Goal: Task Accomplishment & Management: Use online tool/utility

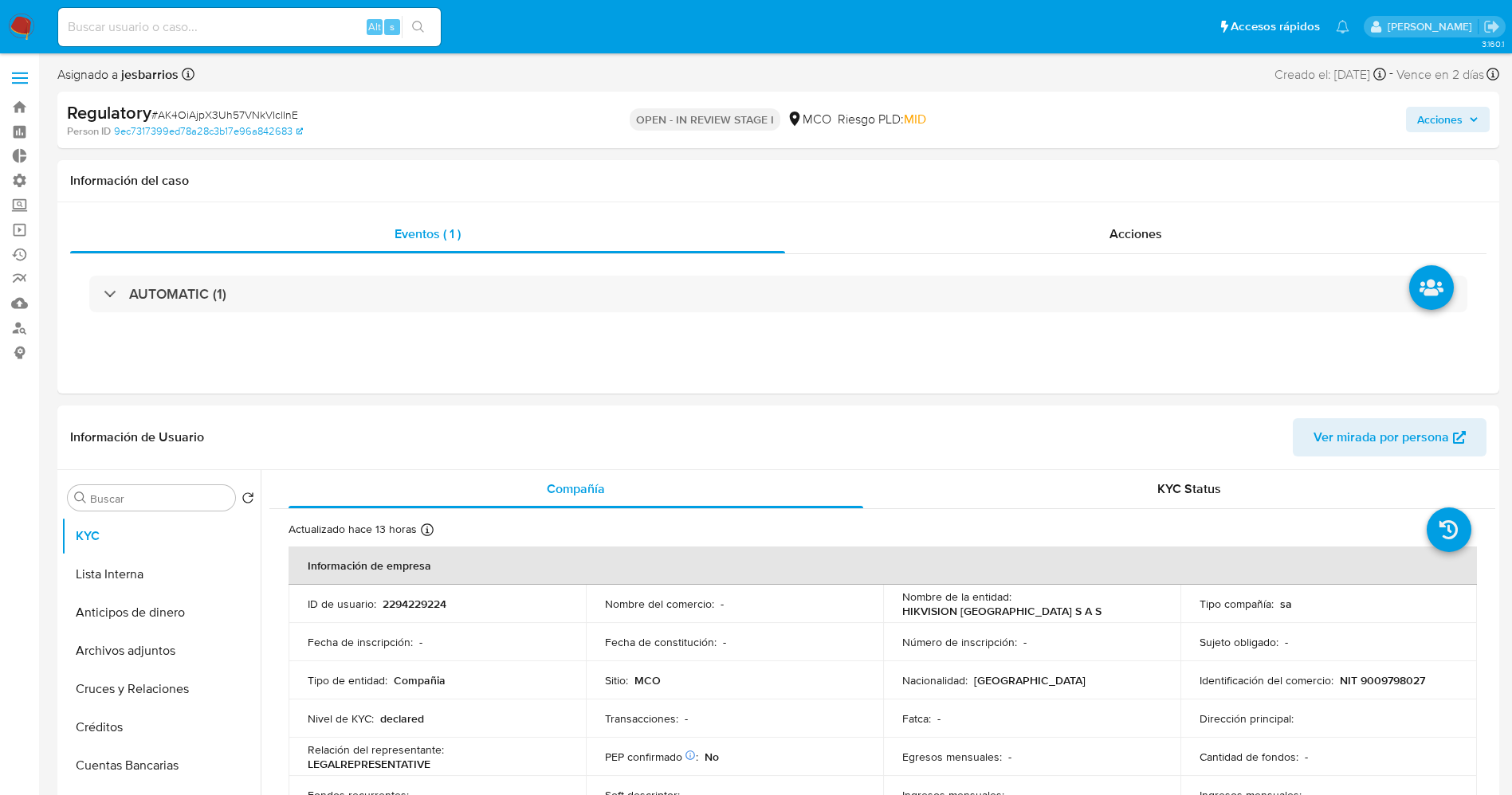
select select "10"
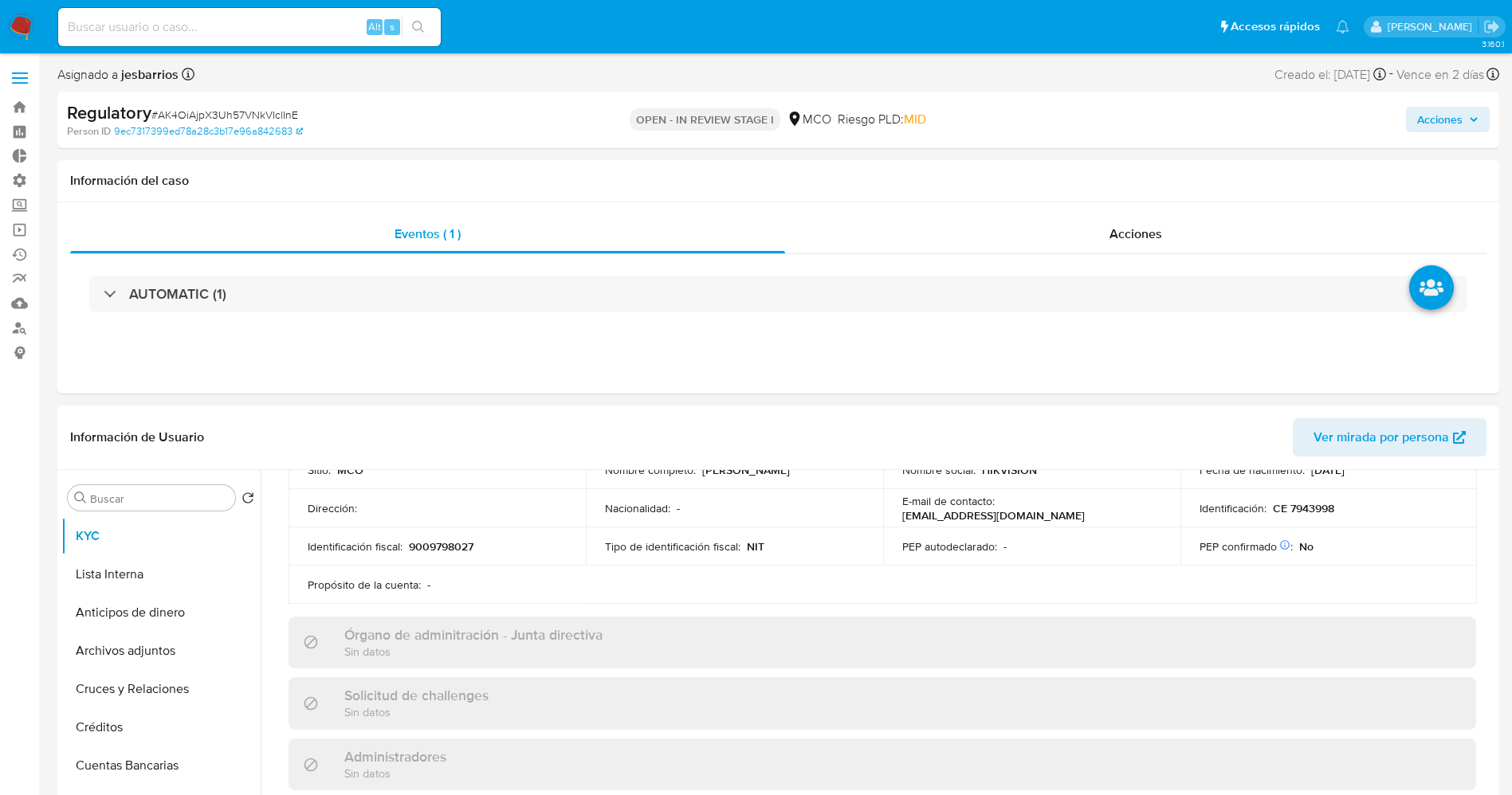
scroll to position [358, 0]
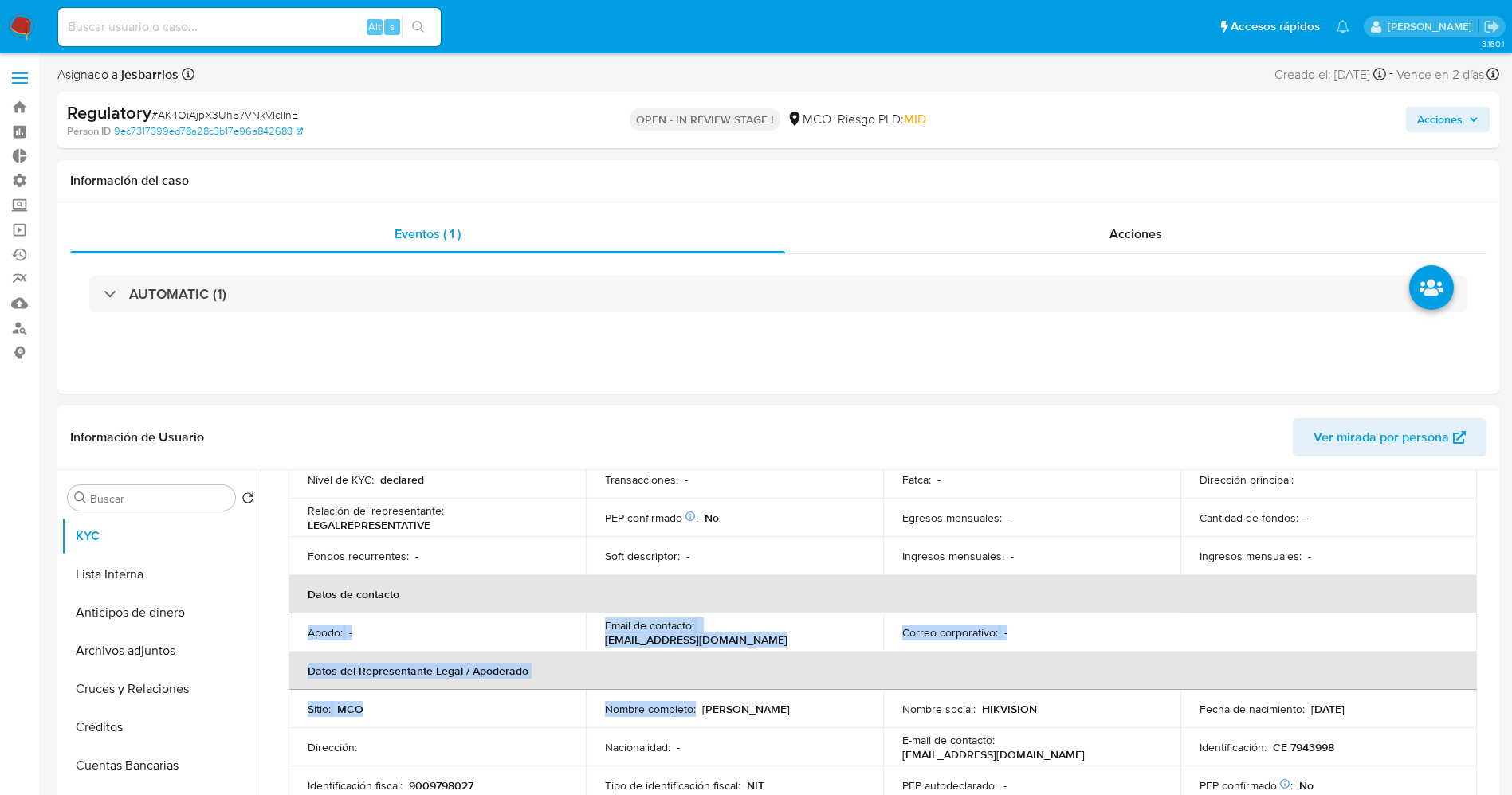
drag, startPoint x: 693, startPoint y: 592, endPoint x: 751, endPoint y: 589, distance: 58.1
click at [751, 589] on table "Información de empresa ID de usuario : 2294229224 Nombre del comercio : - Nombr…" at bounding box center [883, 575] width 1188 height 535
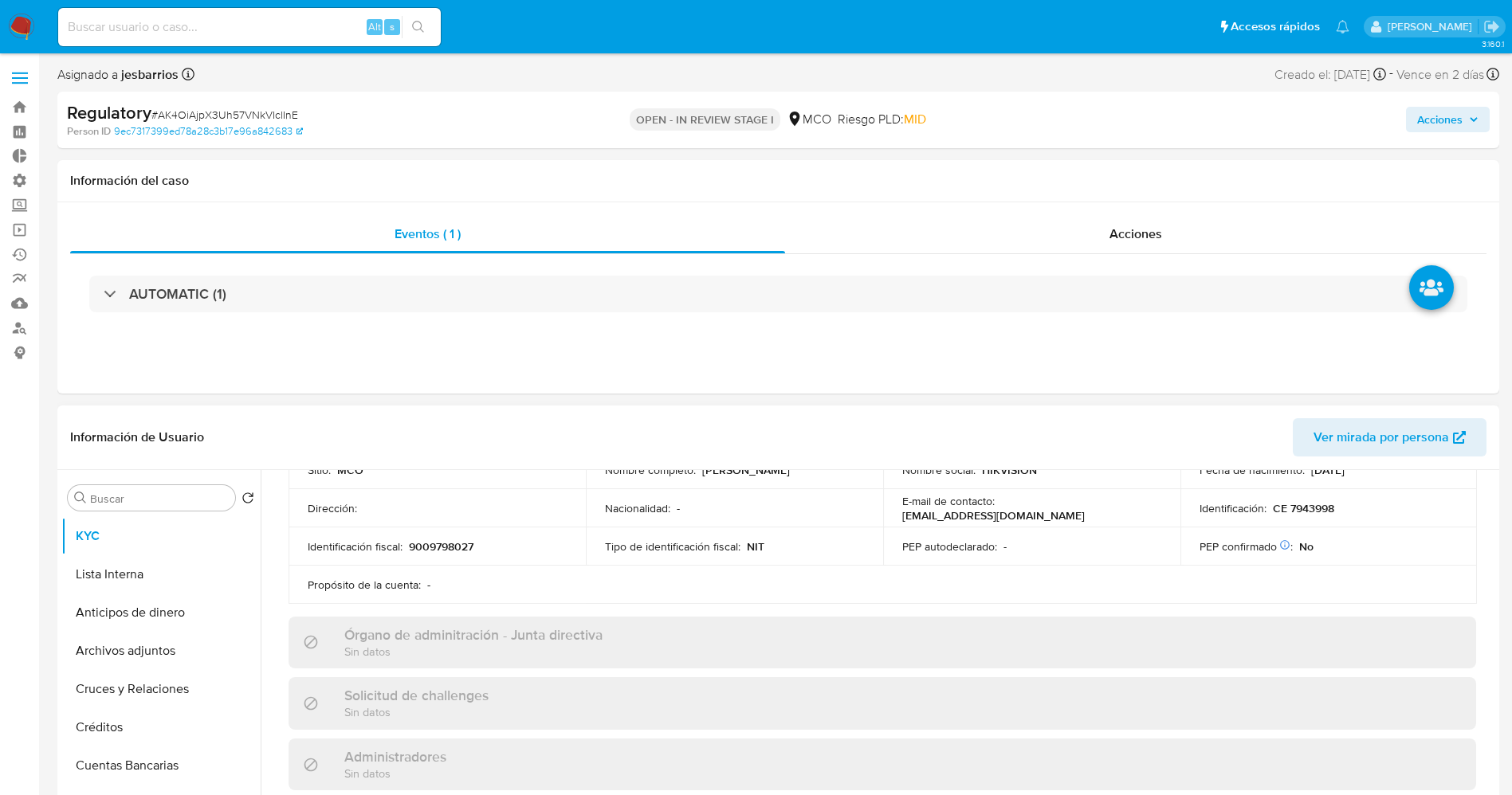
click at [745, 578] on table "Información de empresa ID de usuario : 2294229224 Nombre del comercio : - Nombr…" at bounding box center [883, 336] width 1188 height 535
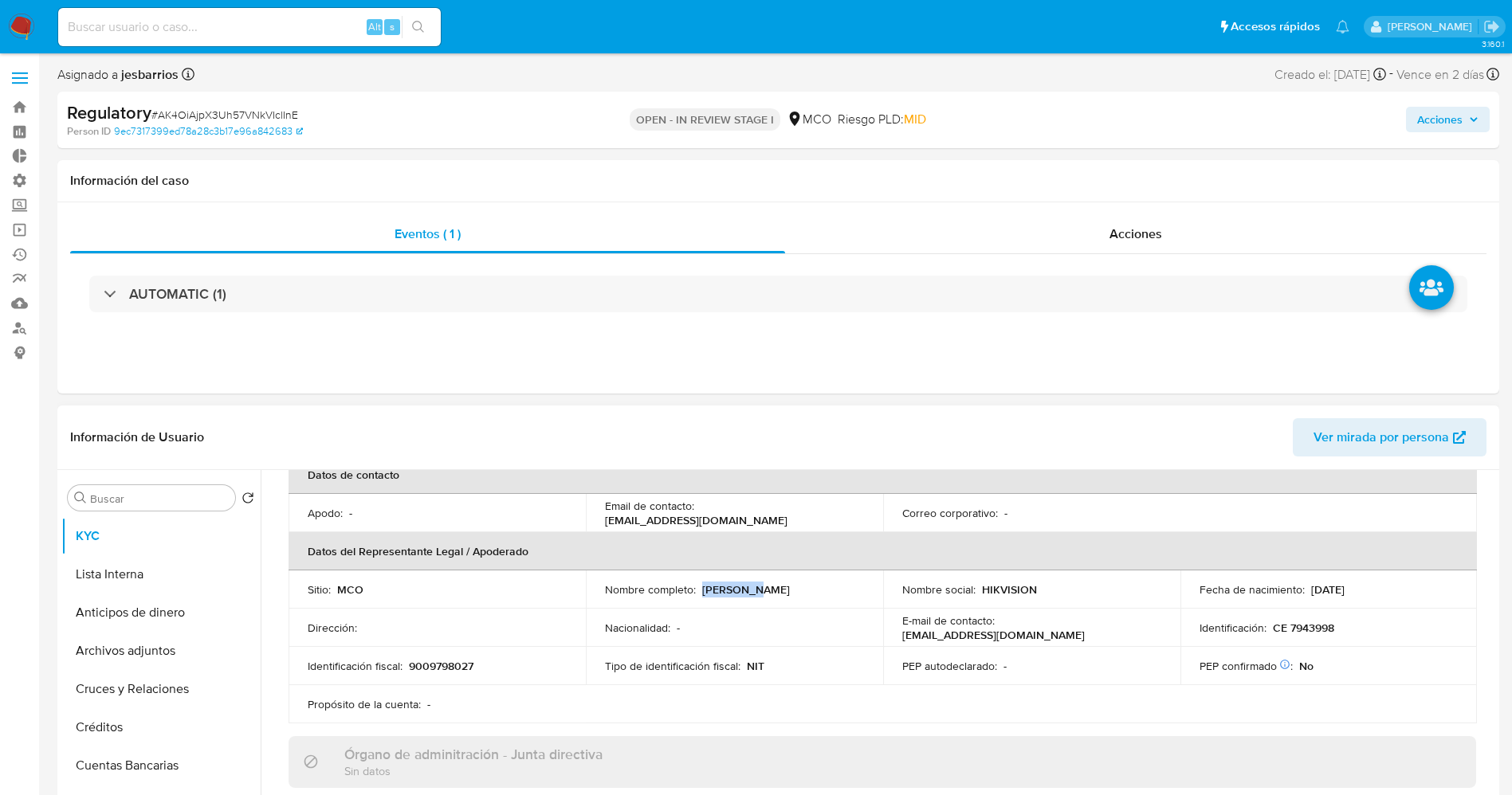
drag, startPoint x: 702, startPoint y: 588, endPoint x: 767, endPoint y: 586, distance: 65.0
click at [767, 586] on div "Nombre completo : Boyuan Qi" at bounding box center [734, 589] width 259 height 14
drag, startPoint x: 754, startPoint y: 586, endPoint x: 719, endPoint y: 597, distance: 36.7
click at [719, 597] on p "[PERSON_NAME]" at bounding box center [746, 589] width 88 height 14
drag, startPoint x: 702, startPoint y: 592, endPoint x: 752, endPoint y: 591, distance: 50.0
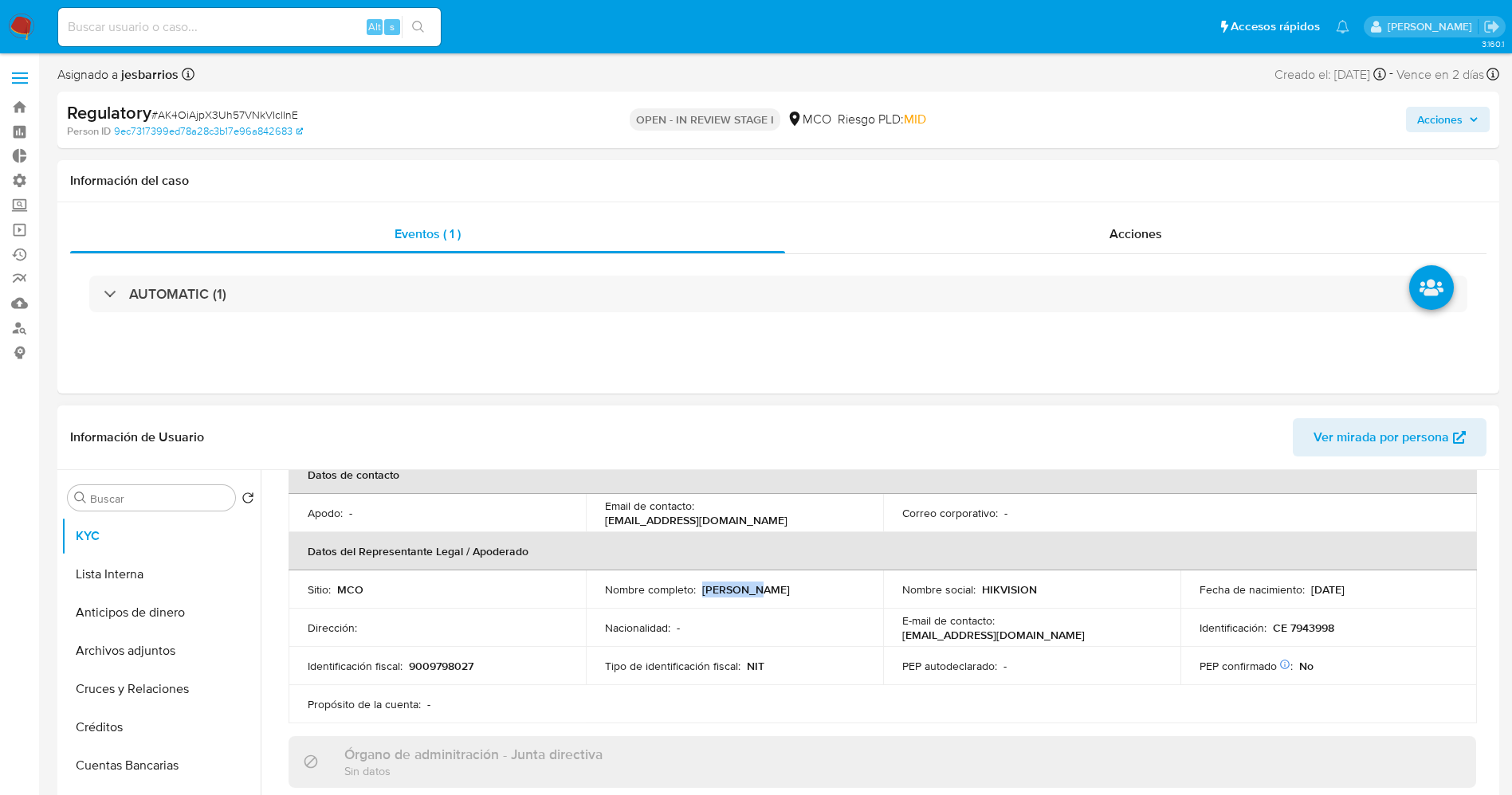
click at [752, 591] on p "[PERSON_NAME]" at bounding box center [746, 589] width 88 height 14
copy p "[PERSON_NAME]"
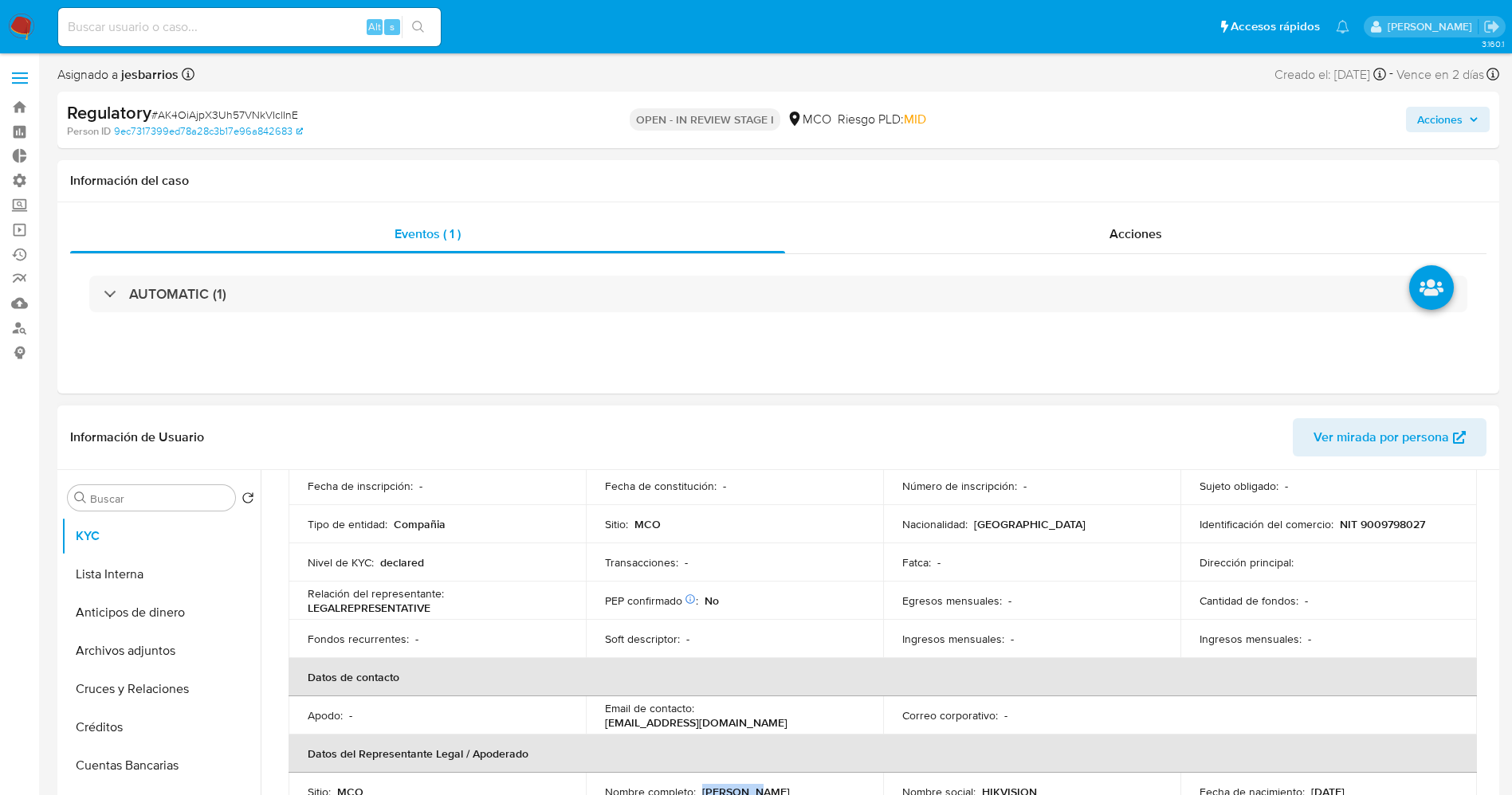
scroll to position [0, 0]
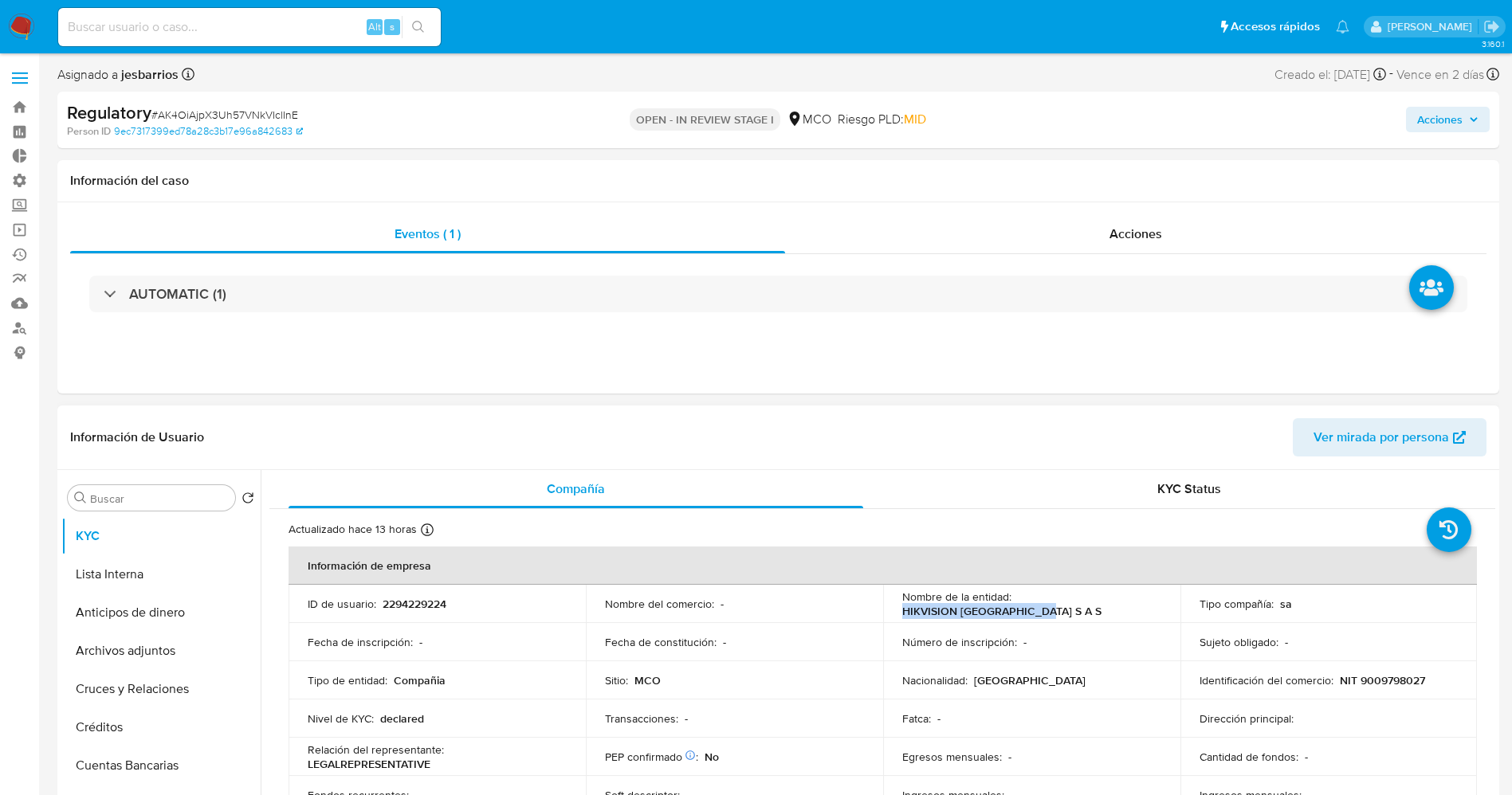
drag, startPoint x: 886, startPoint y: 607, endPoint x: 1045, endPoint y: 609, distance: 159.0
click at [1045, 609] on td "Nombre de la entidad : HIKVISION COLOMBIA S A S" at bounding box center [1031, 603] width 297 height 38
copy p "HIKVISION COLOMBIA S A S"
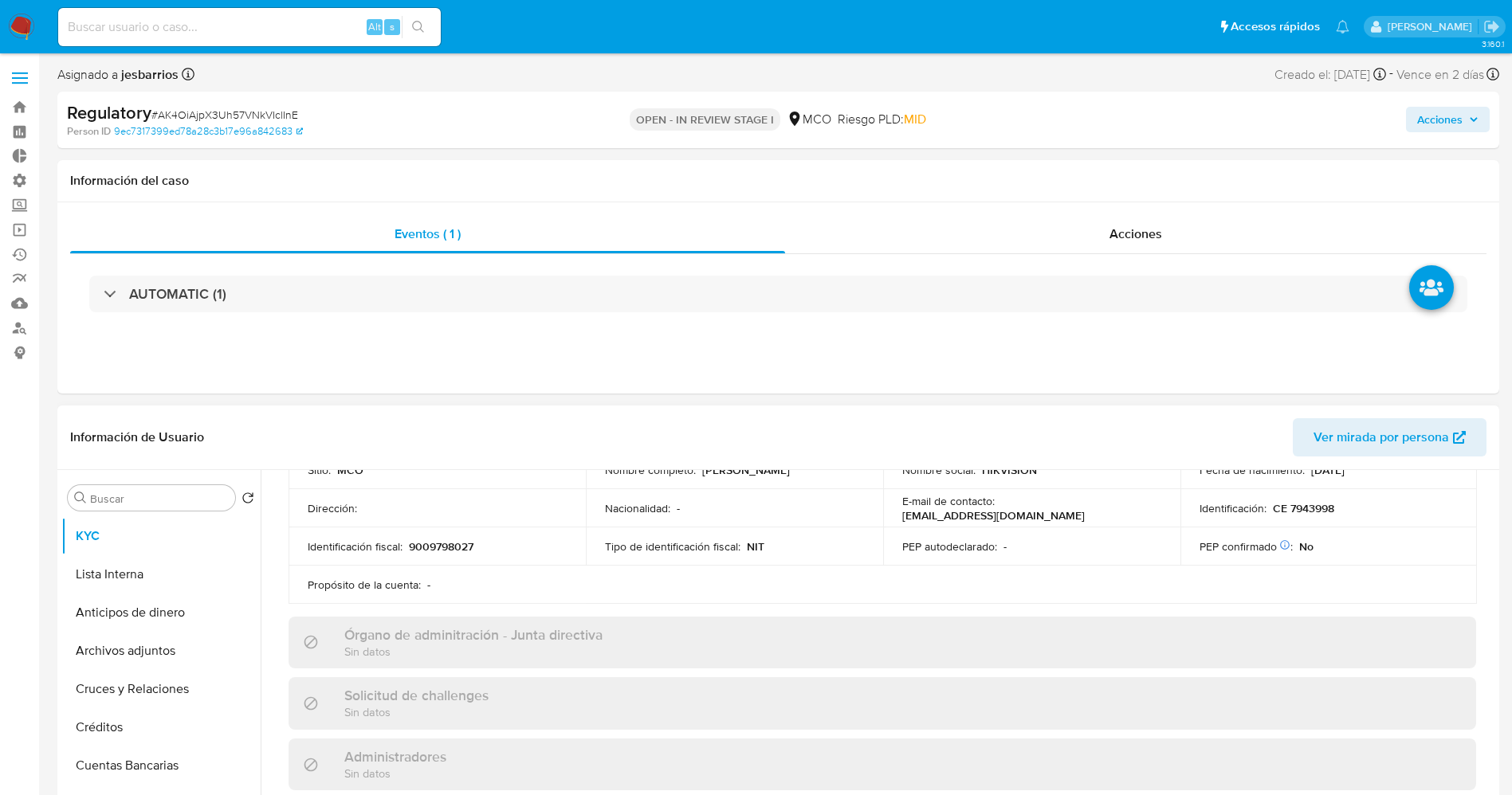
scroll to position [358, 0]
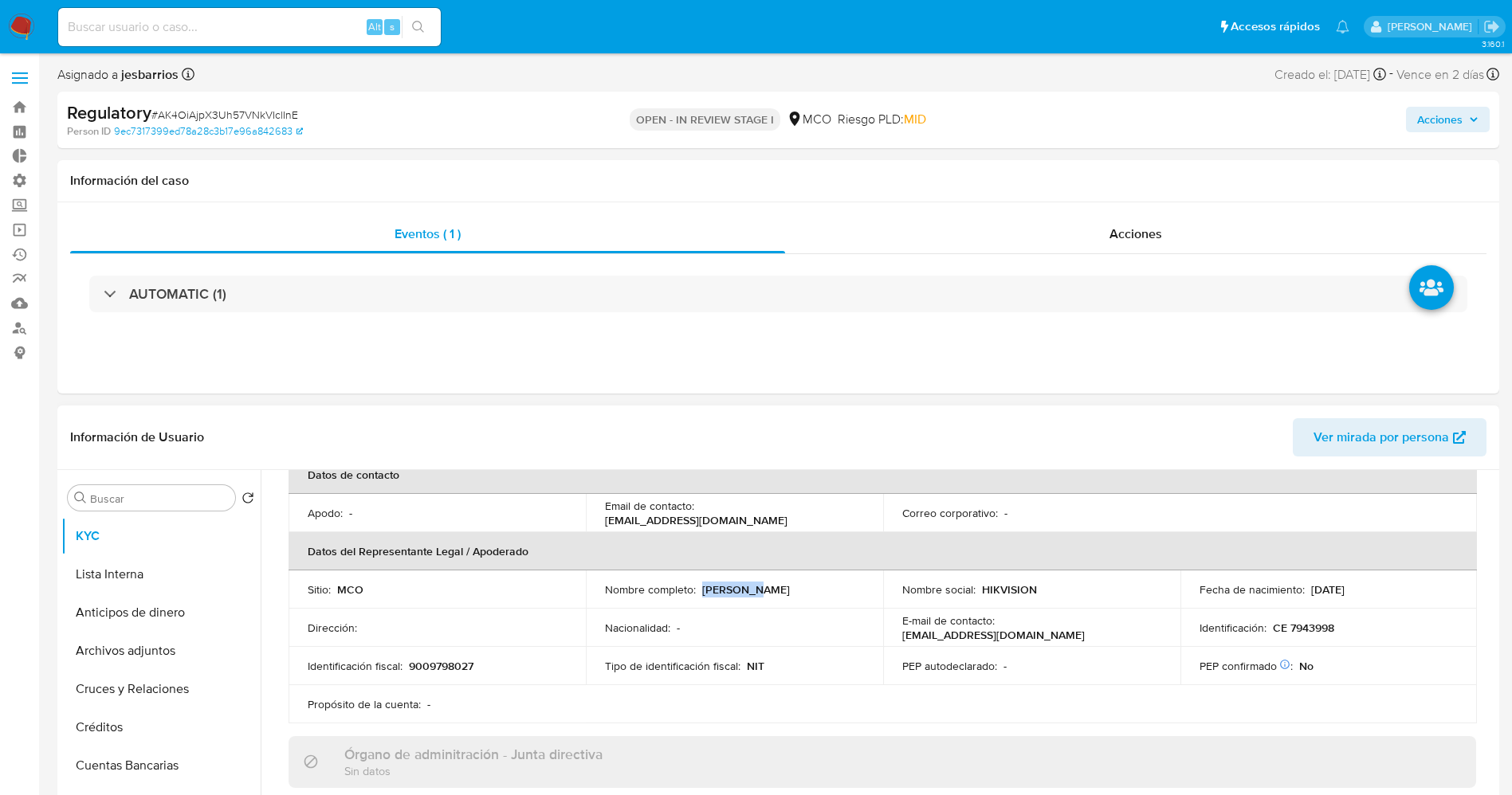
drag, startPoint x: 699, startPoint y: 590, endPoint x: 766, endPoint y: 592, distance: 67.0
click at [766, 592] on div "Nombre completo : Boyuan Qi" at bounding box center [734, 589] width 259 height 14
copy p "Boyuan Qi"
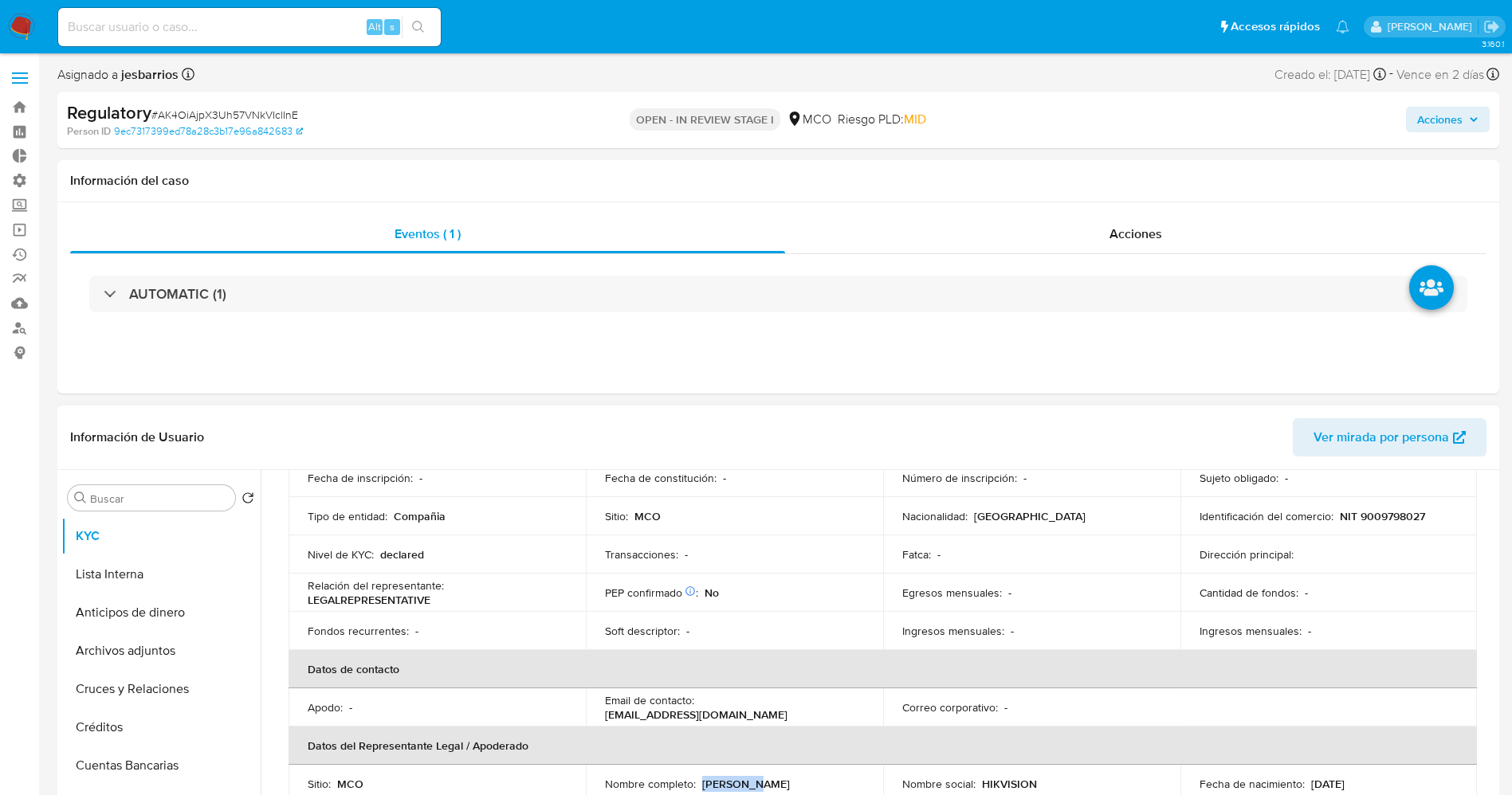
scroll to position [0, 0]
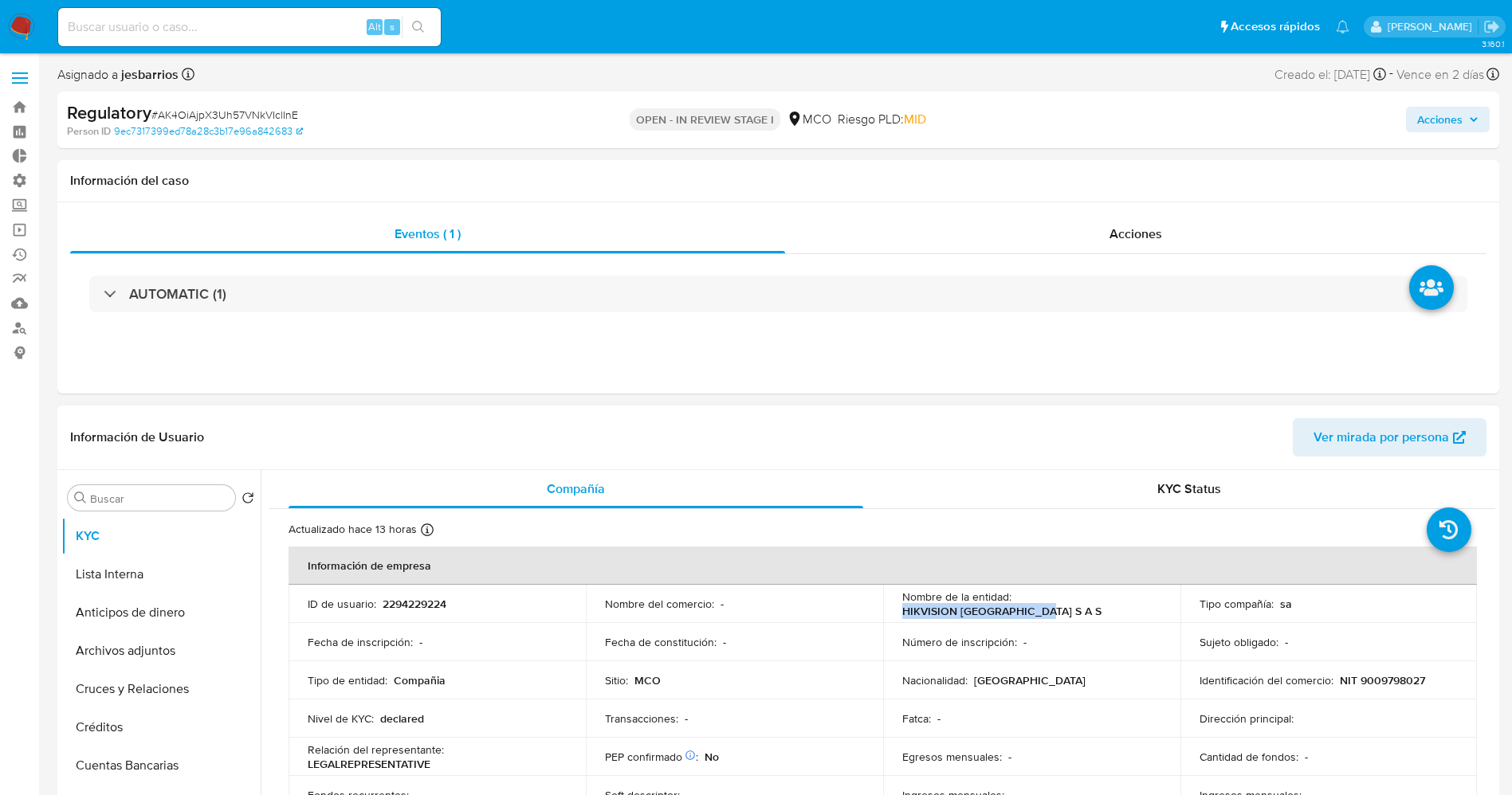
drag, startPoint x: 900, startPoint y: 609, endPoint x: 1051, endPoint y: 607, distance: 151.0
click at [1051, 607] on div "Nombre de la entidad : HIKVISION COLOMBIA S A S" at bounding box center [1032, 604] width 259 height 29
copy p "HIKVISION COLOMBIA S A S"
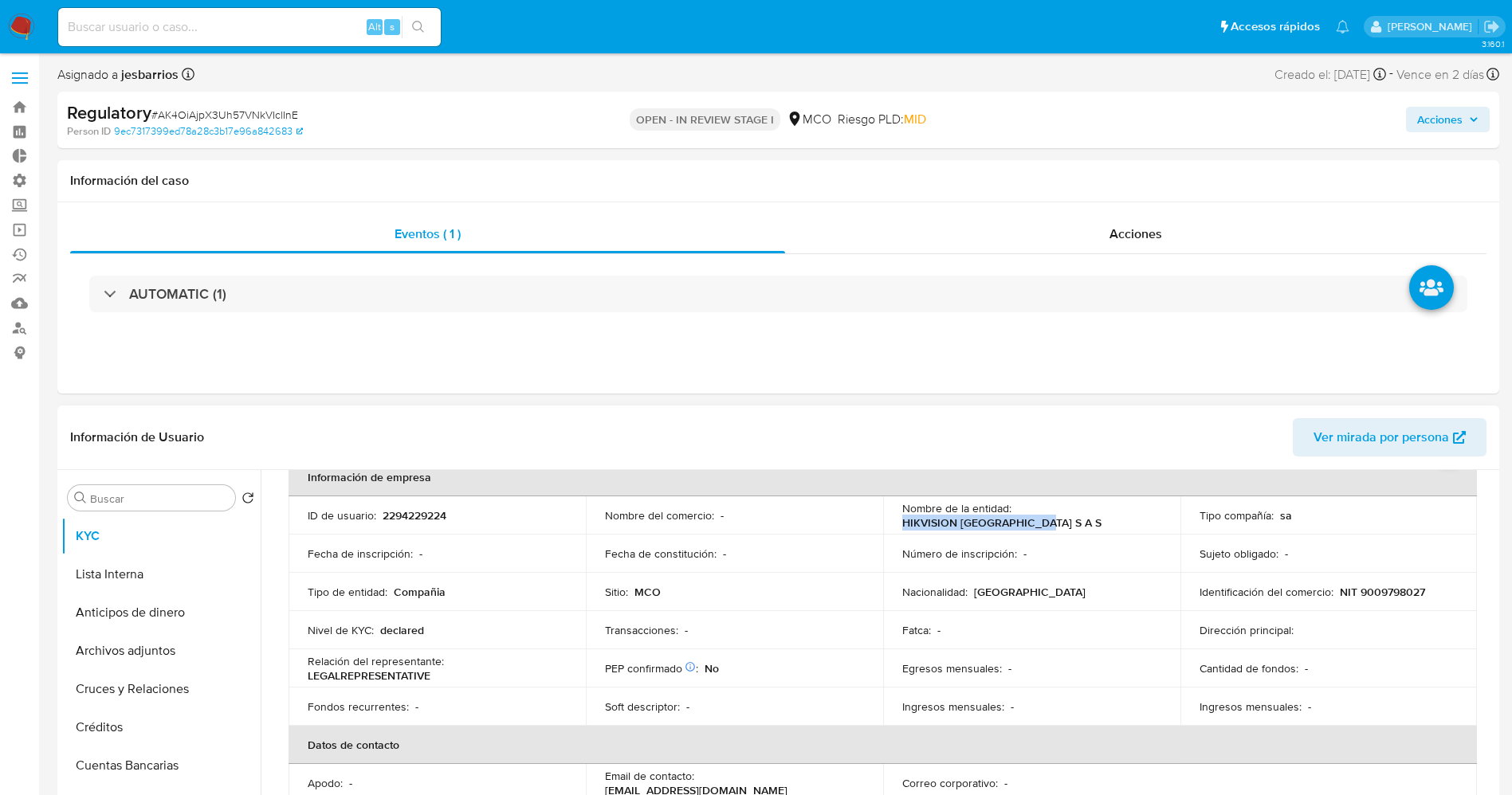
scroll to position [119, 0]
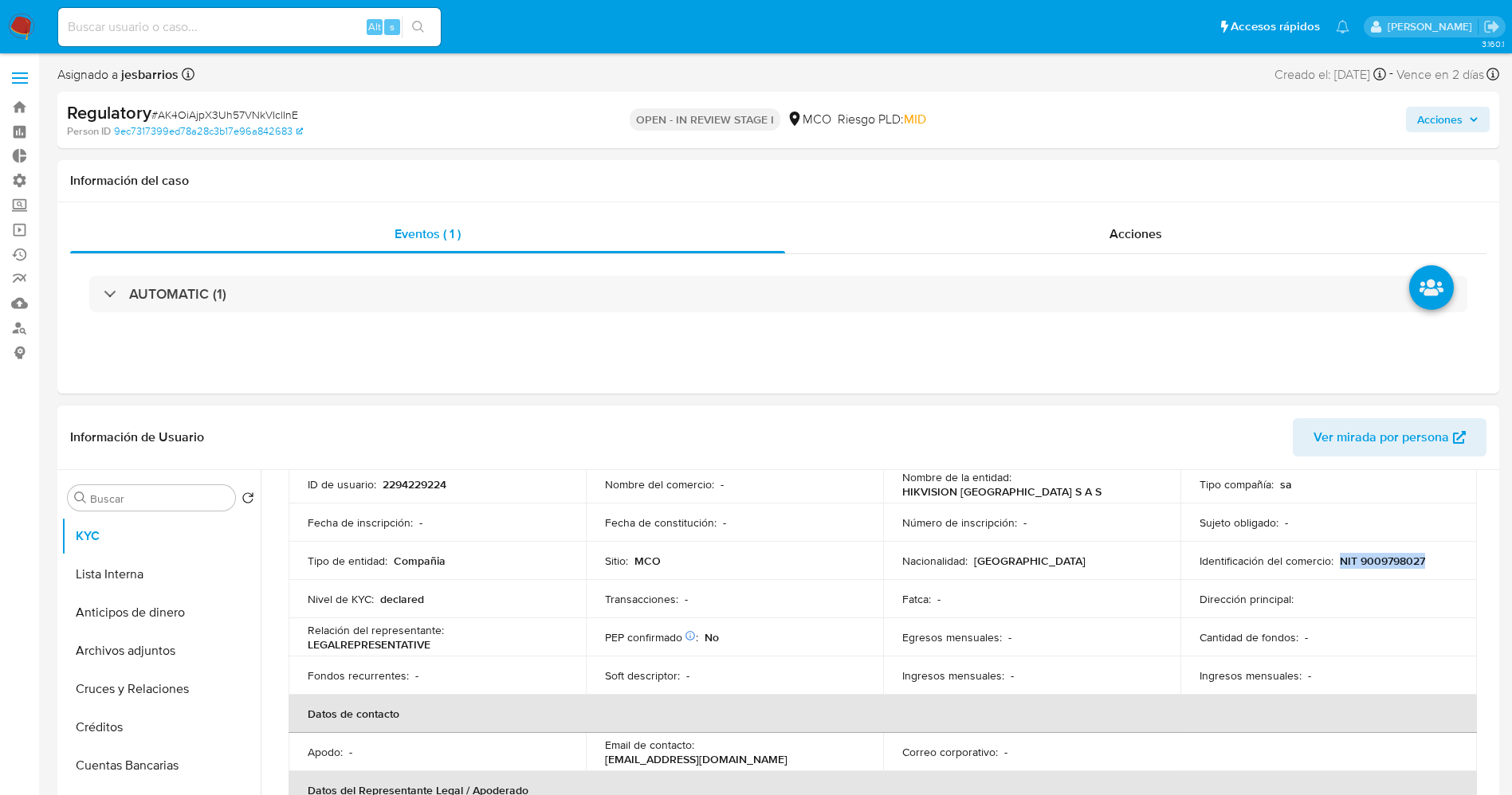
drag, startPoint x: 1334, startPoint y: 561, endPoint x: 1405, endPoint y: 556, distance: 71.2
click at [1446, 556] on div "Identificación del comercio : NIT 9009798027" at bounding box center [1329, 561] width 259 height 14
copy p "NIT 9009798027"
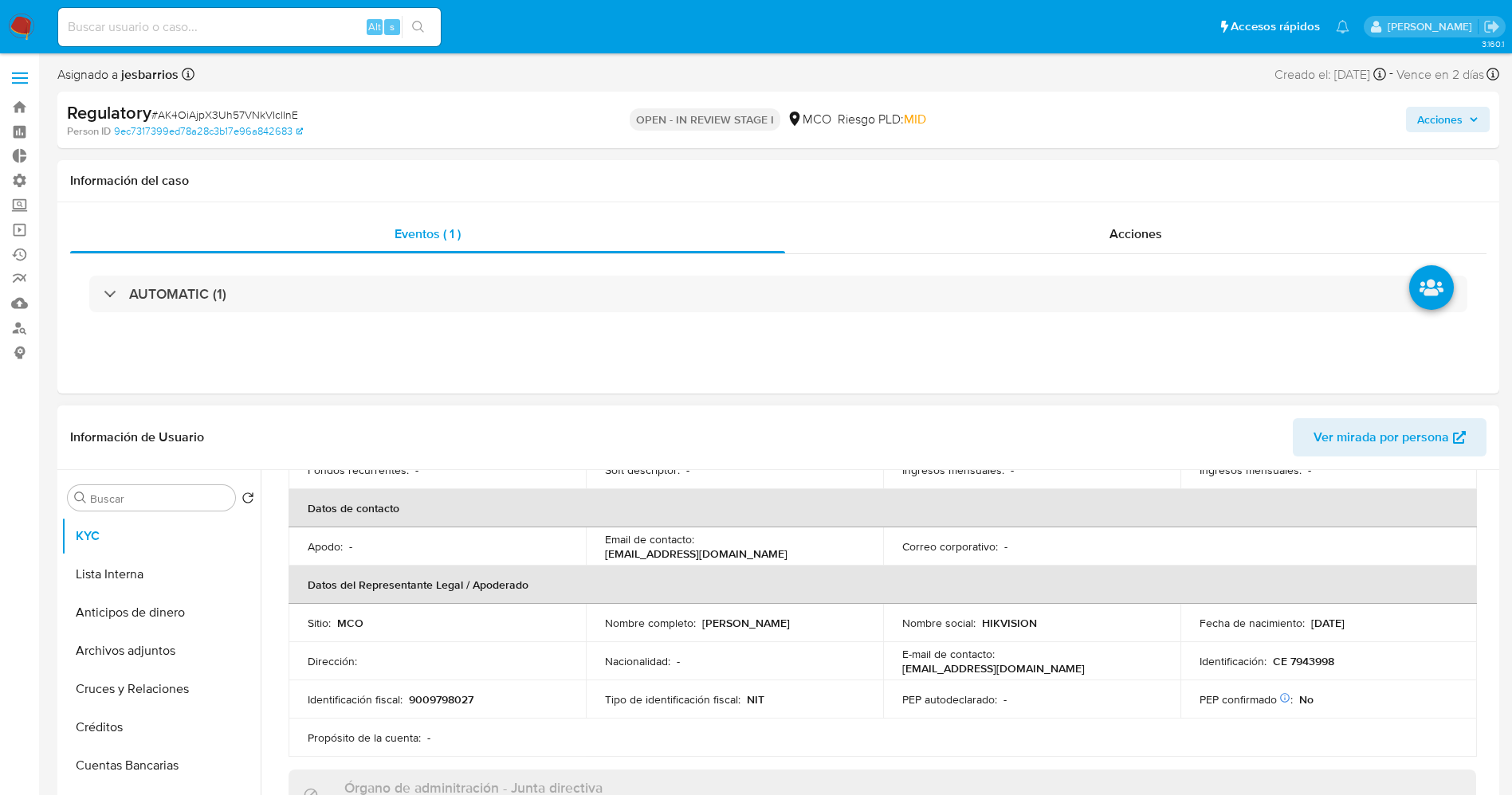
scroll to position [358, 0]
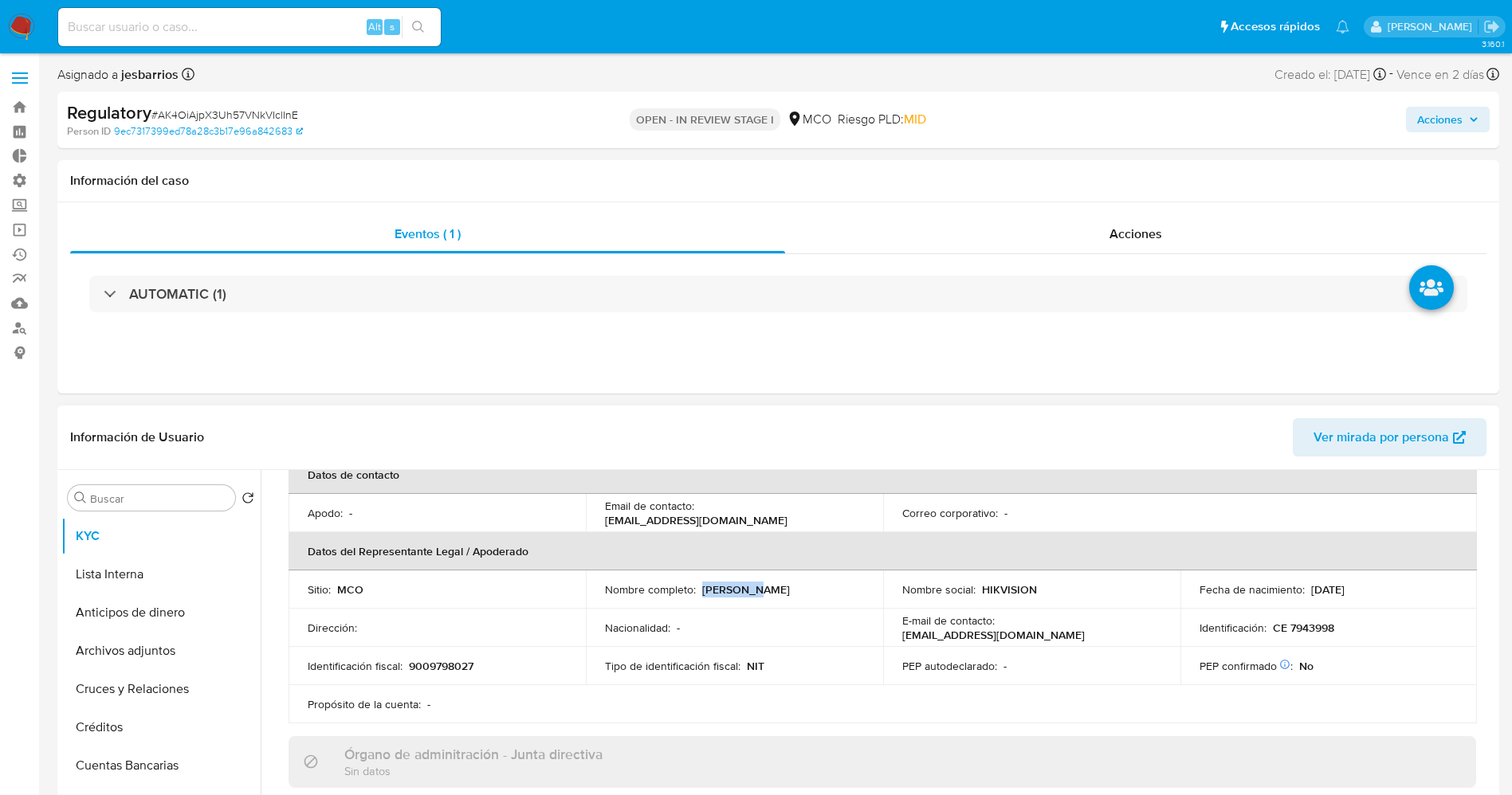
drag, startPoint x: 702, startPoint y: 592, endPoint x: 750, endPoint y: 592, distance: 48.0
click at [757, 592] on div "Nombre completo : Boyuan Qi" at bounding box center [734, 589] width 259 height 14
copy p "Boyuan Qi"
drag, startPoint x: 1267, startPoint y: 628, endPoint x: 1320, endPoint y: 627, distance: 53.0
click at [1320, 627] on p "CE 7943998" at bounding box center [1303, 627] width 61 height 14
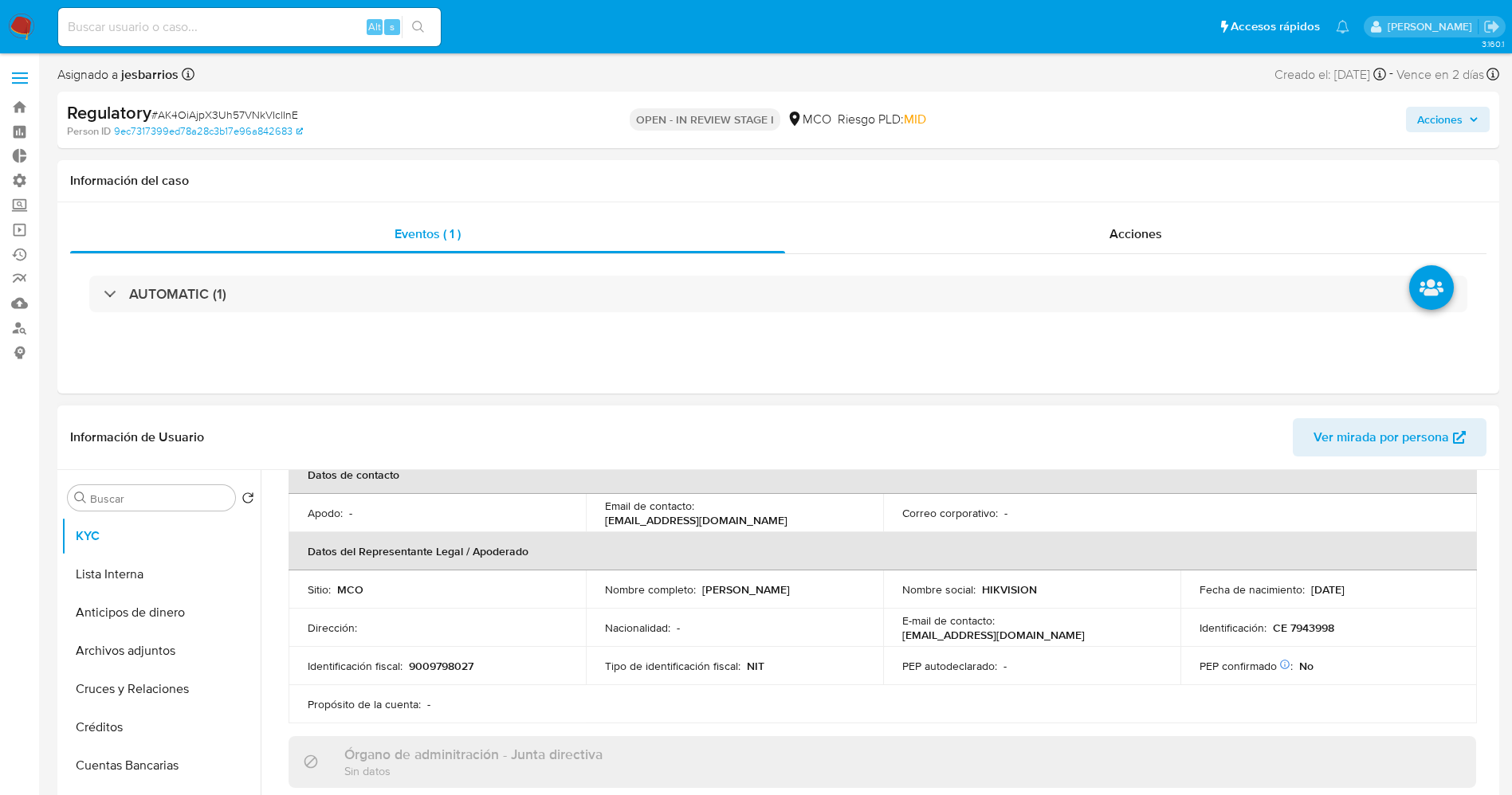
click at [1263, 631] on div "Identificación : CE 7943998" at bounding box center [1329, 627] width 259 height 14
drag, startPoint x: 1267, startPoint y: 630, endPoint x: 1343, endPoint y: 623, distance: 76.3
click at [1356, 624] on div "Identificación : CE 7943998" at bounding box center [1329, 627] width 259 height 14
copy p "CE 7943998"
click at [122, 575] on button "Lista Interna" at bounding box center [154, 574] width 186 height 38
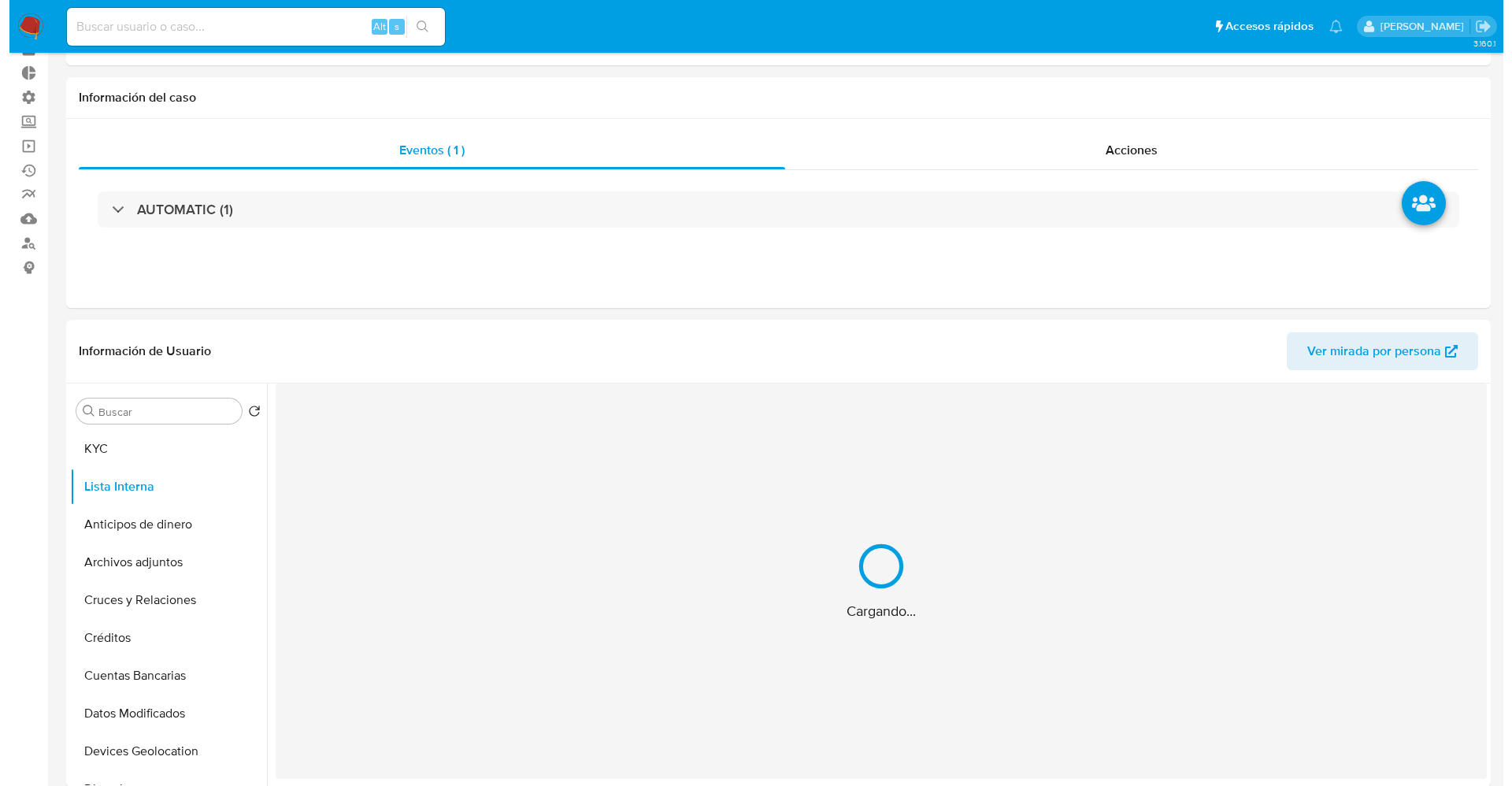
scroll to position [118, 0]
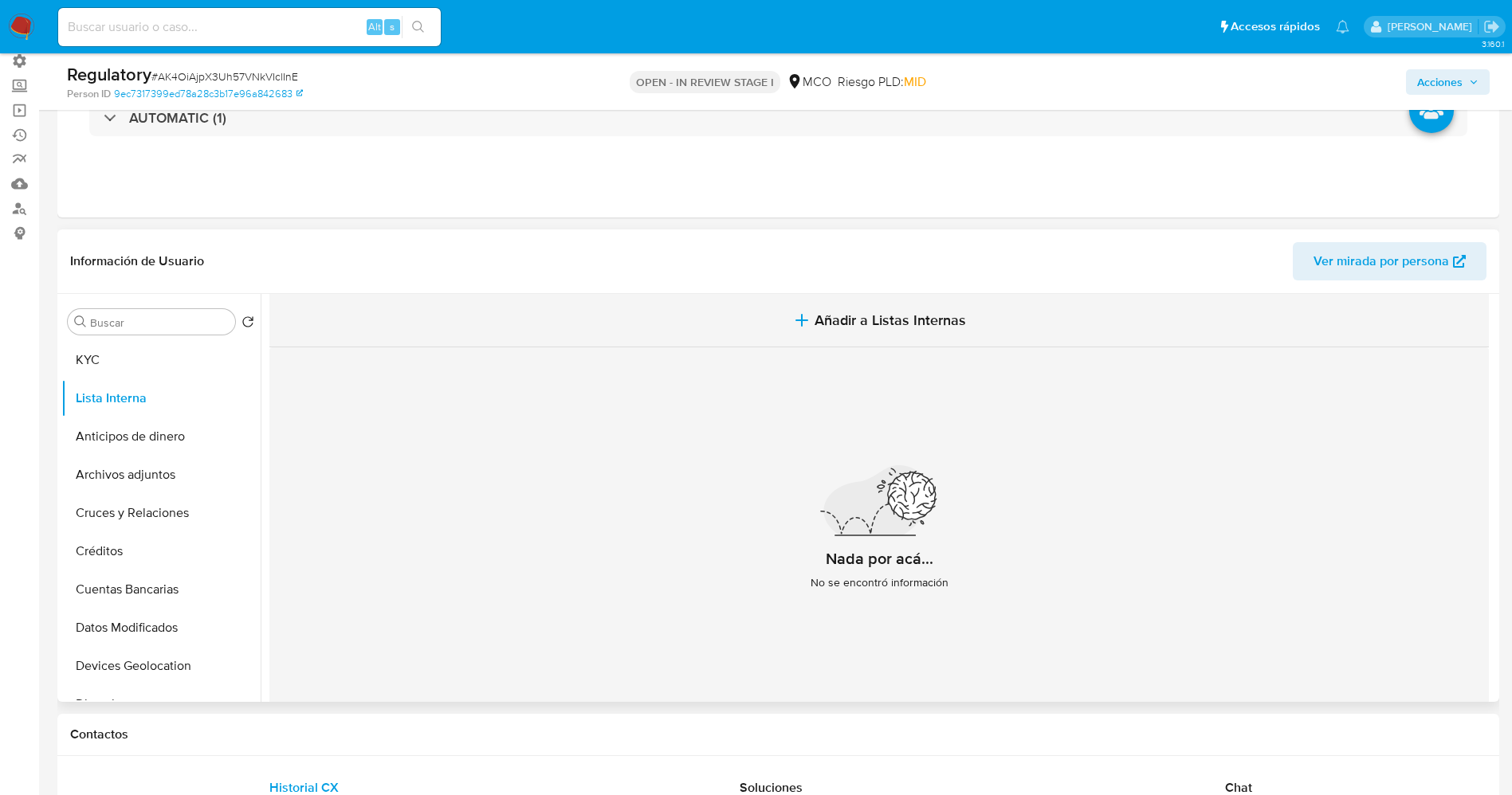
click at [856, 305] on button "Añadir a Listas Internas" at bounding box center [879, 320] width 1219 height 54
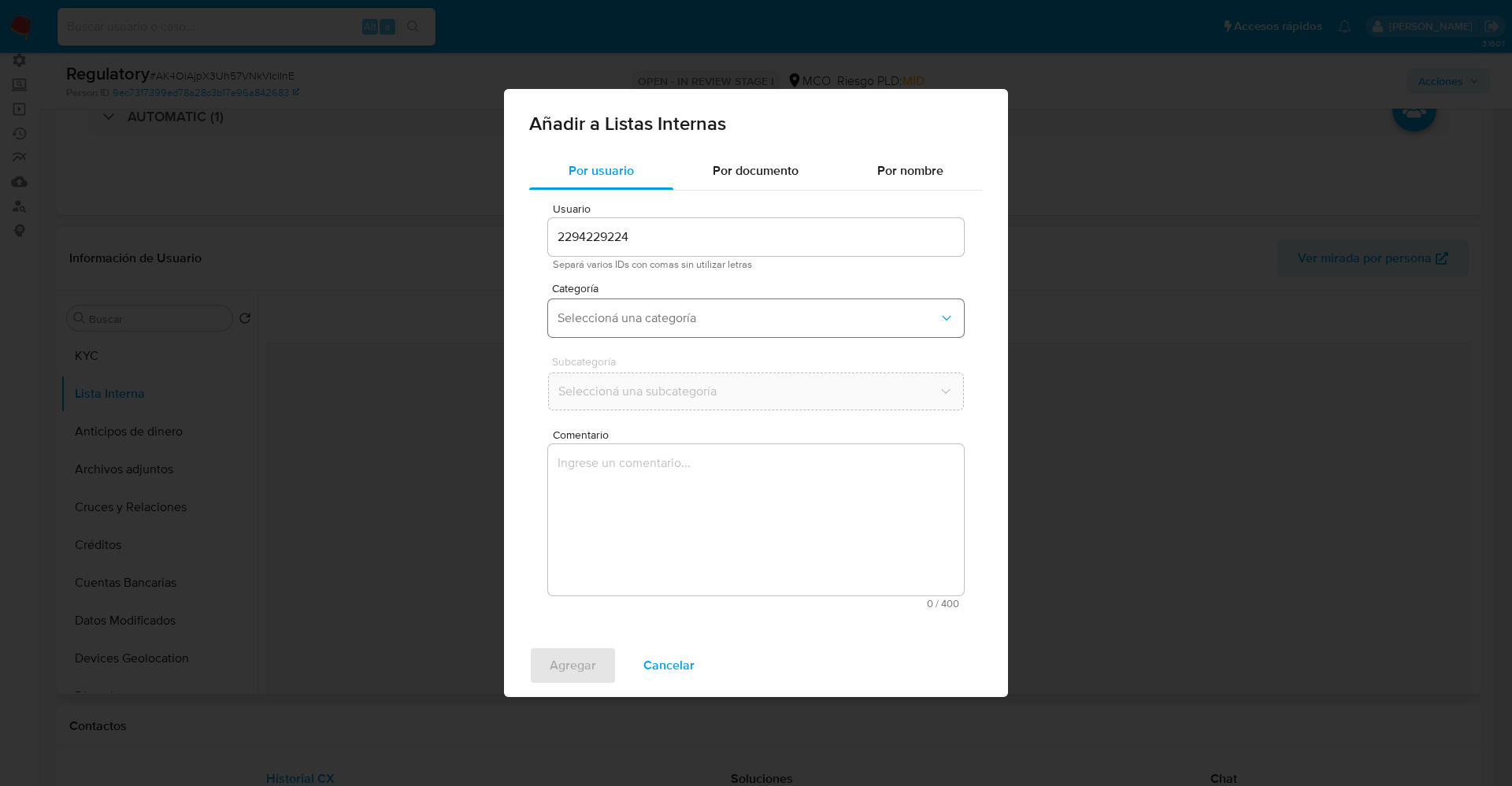
click at [646, 308] on button "Seleccioná una categoría" at bounding box center [756, 318] width 416 height 38
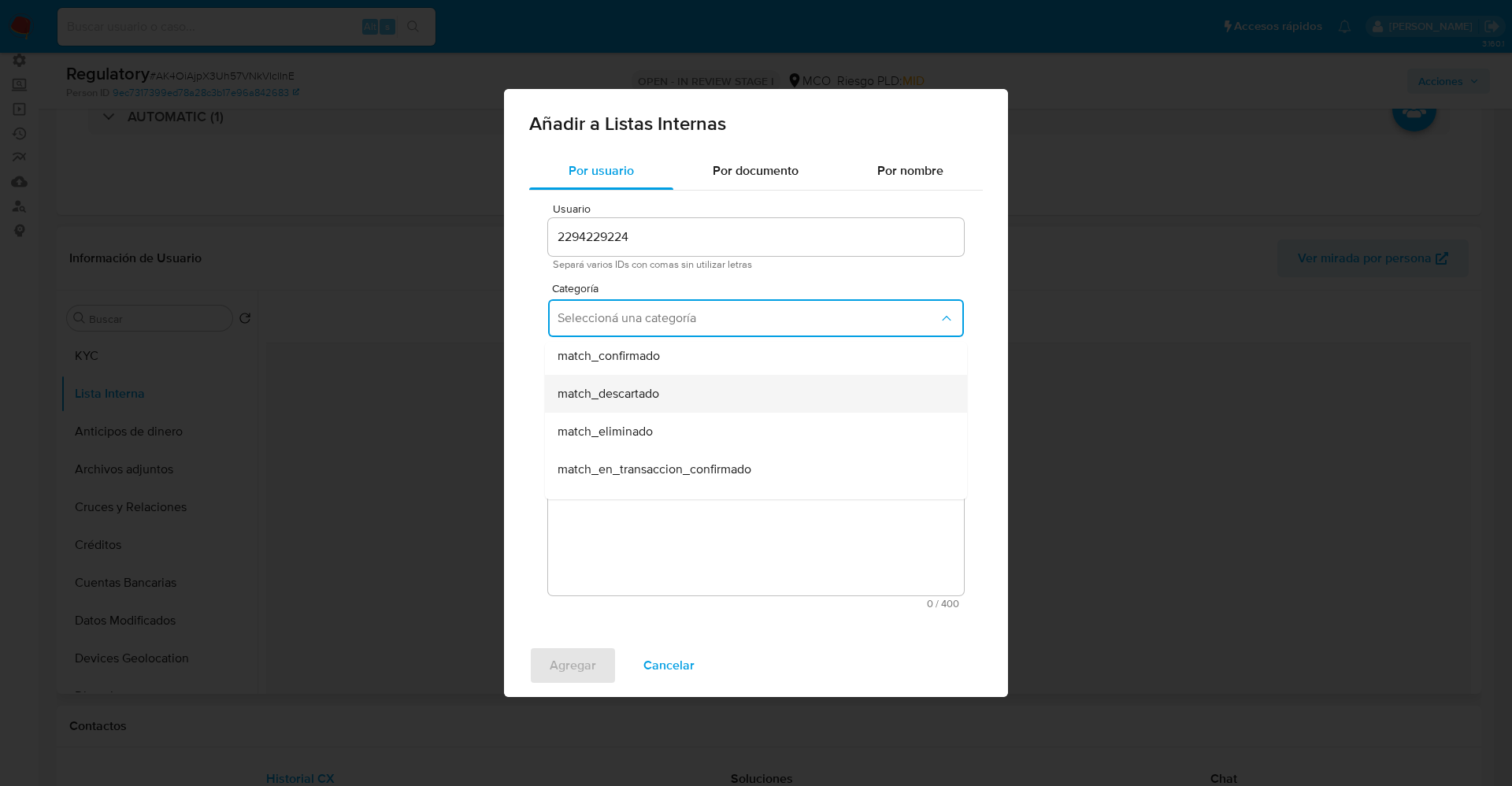
click at [638, 397] on span "match_descartado" at bounding box center [608, 394] width 102 height 16
click at [632, 398] on span "Seleccioná una subcategoría" at bounding box center [748, 391] width 381 height 16
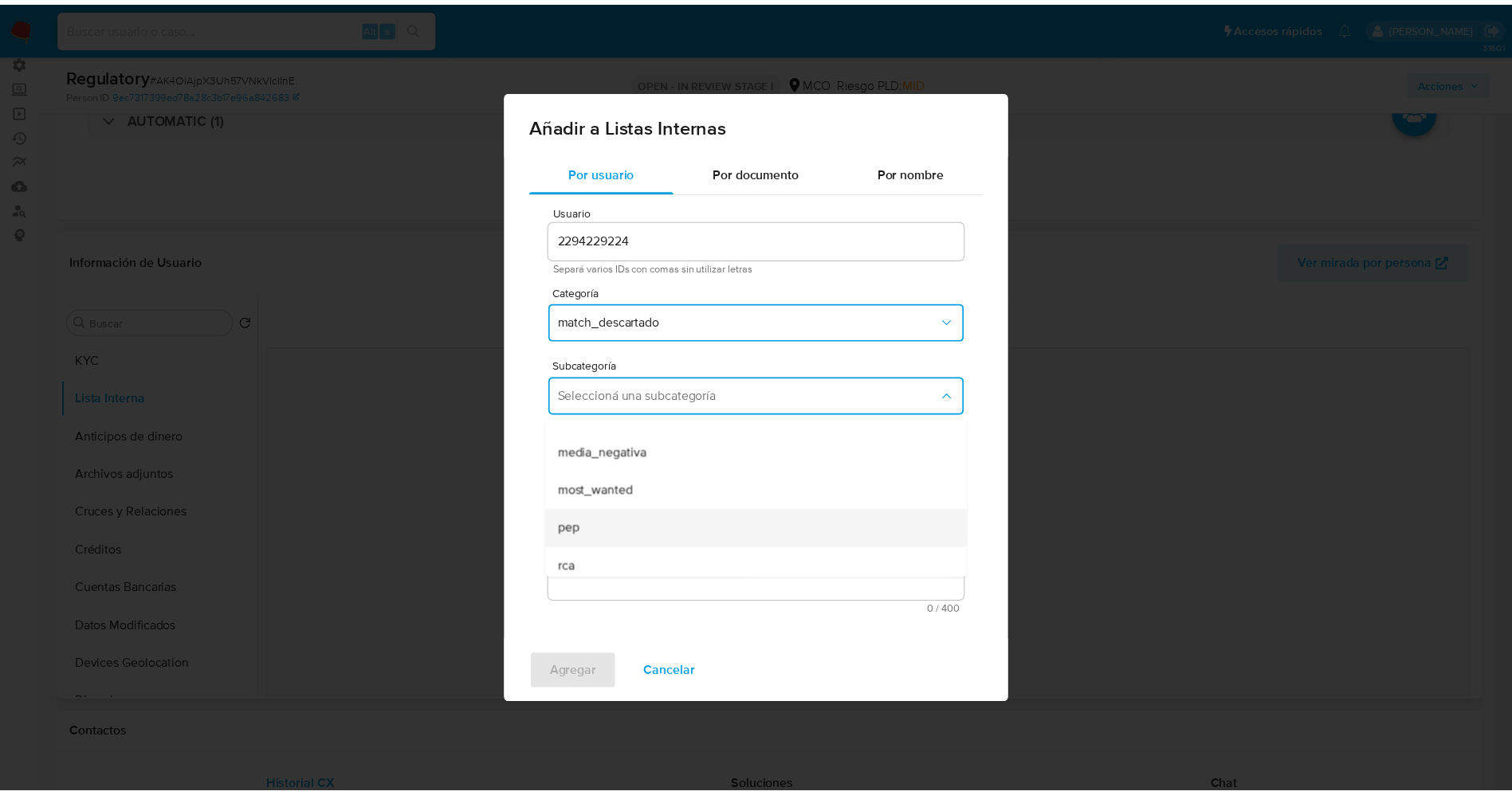
scroll to position [108, 0]
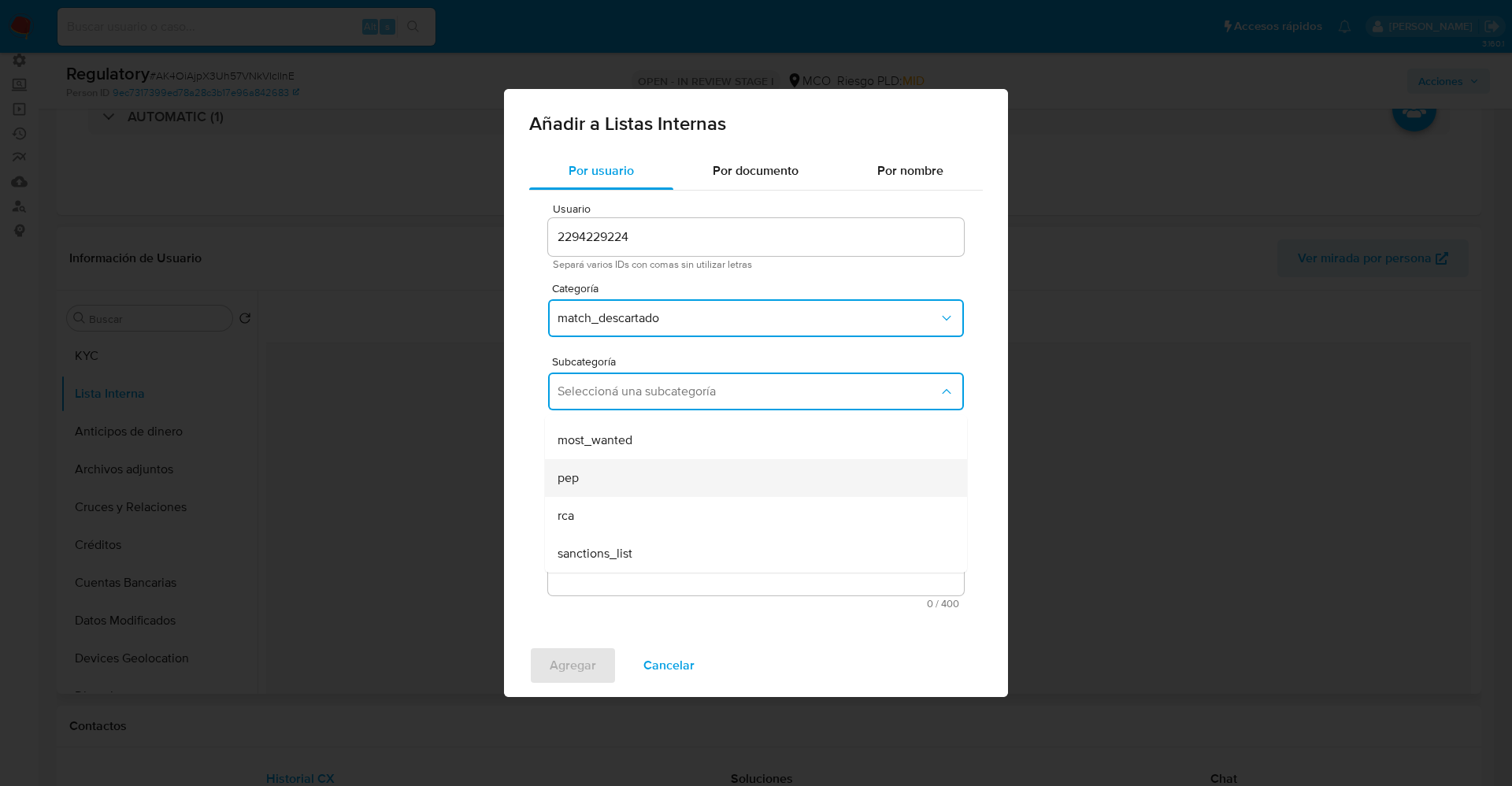
click at [609, 475] on div "pep" at bounding box center [751, 478] width 388 height 38
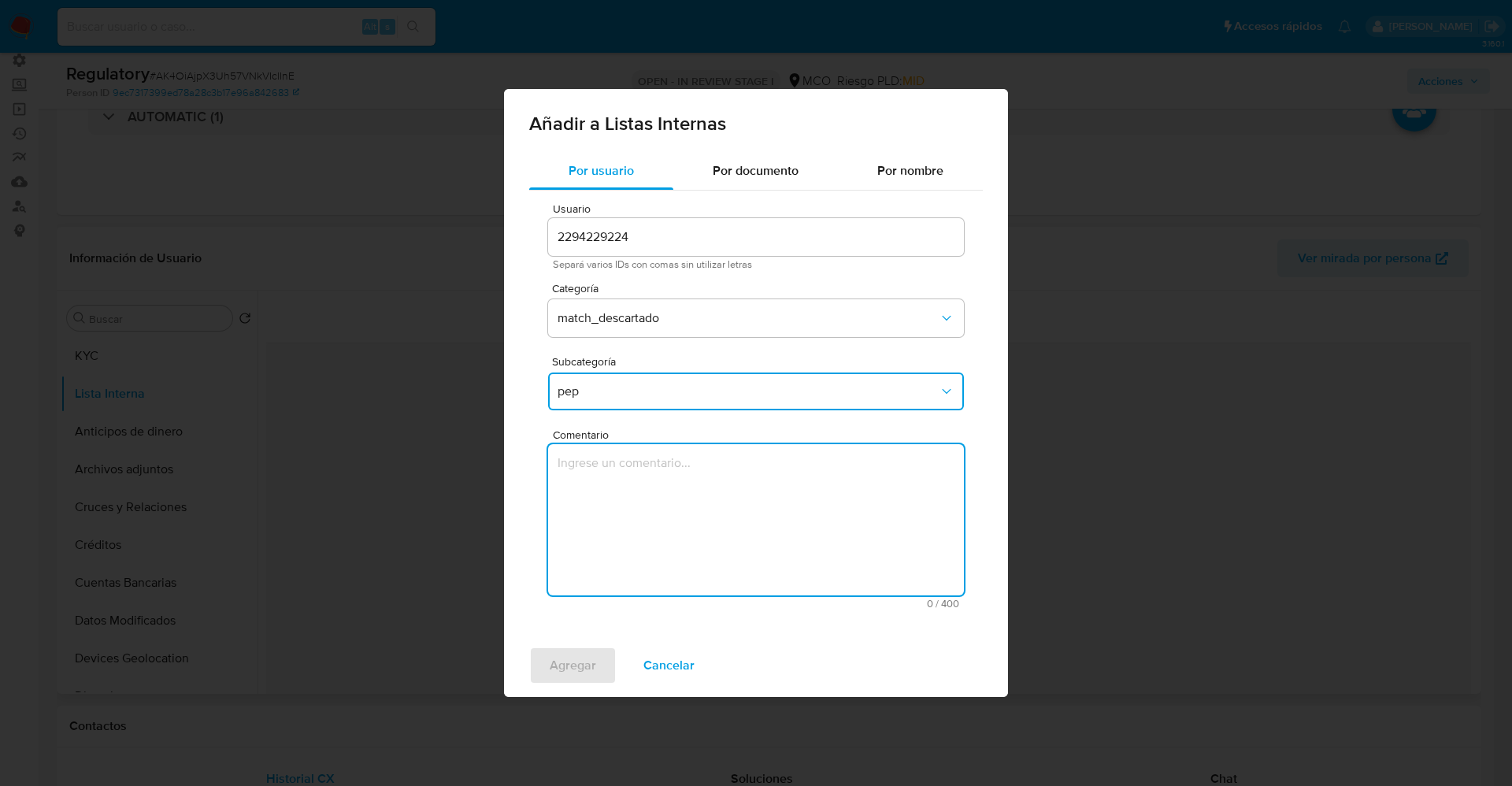
click at [609, 475] on textarea "Comentario" at bounding box center [756, 520] width 416 height 151
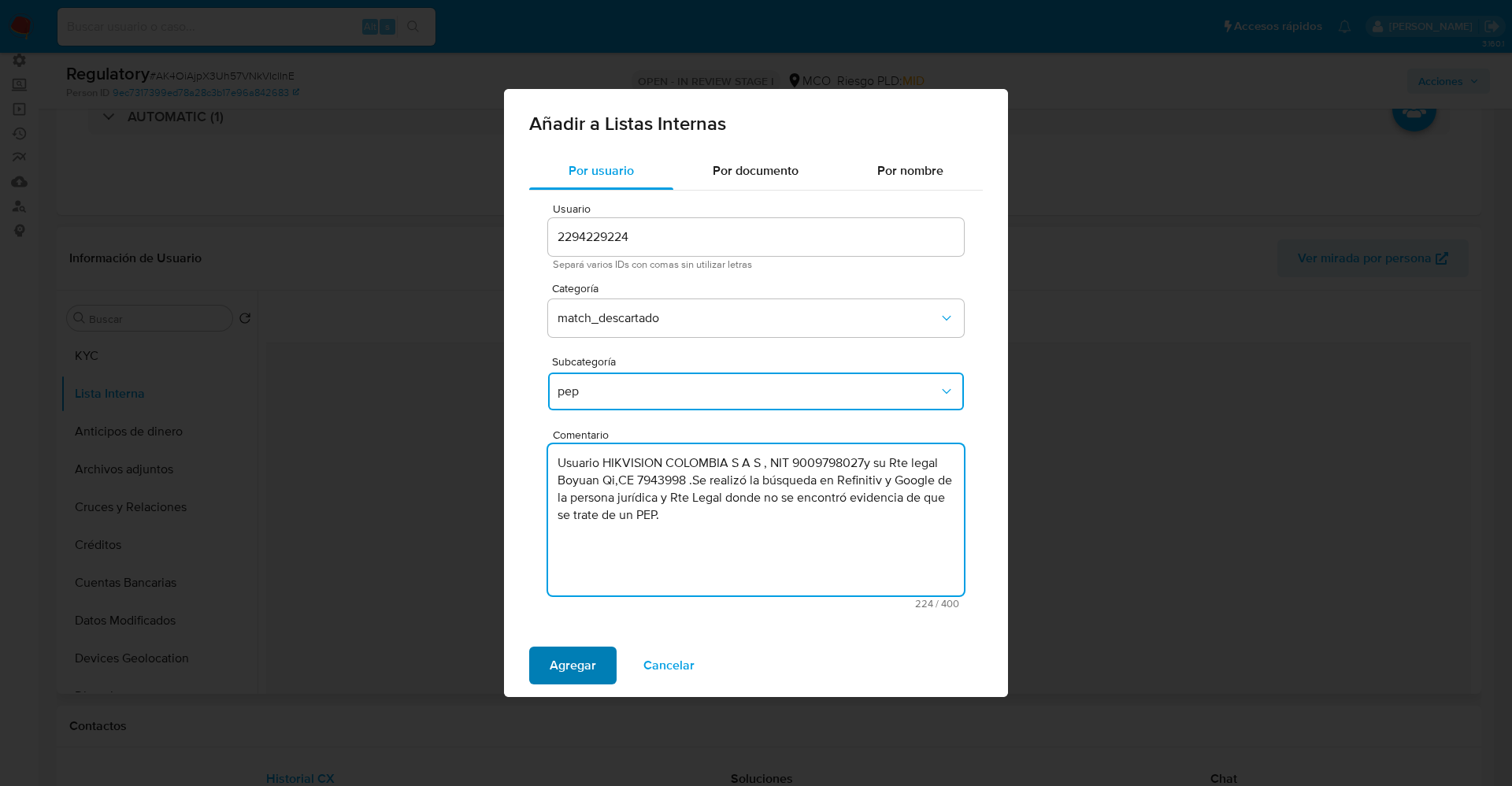
type textarea "Usuario HIKVISION COLOMBIA S A S , NIT 9009798027y su Rte legal Boyuan Qi,CE 79…"
click at [587, 677] on span "Agregar" at bounding box center [572, 665] width 46 height 35
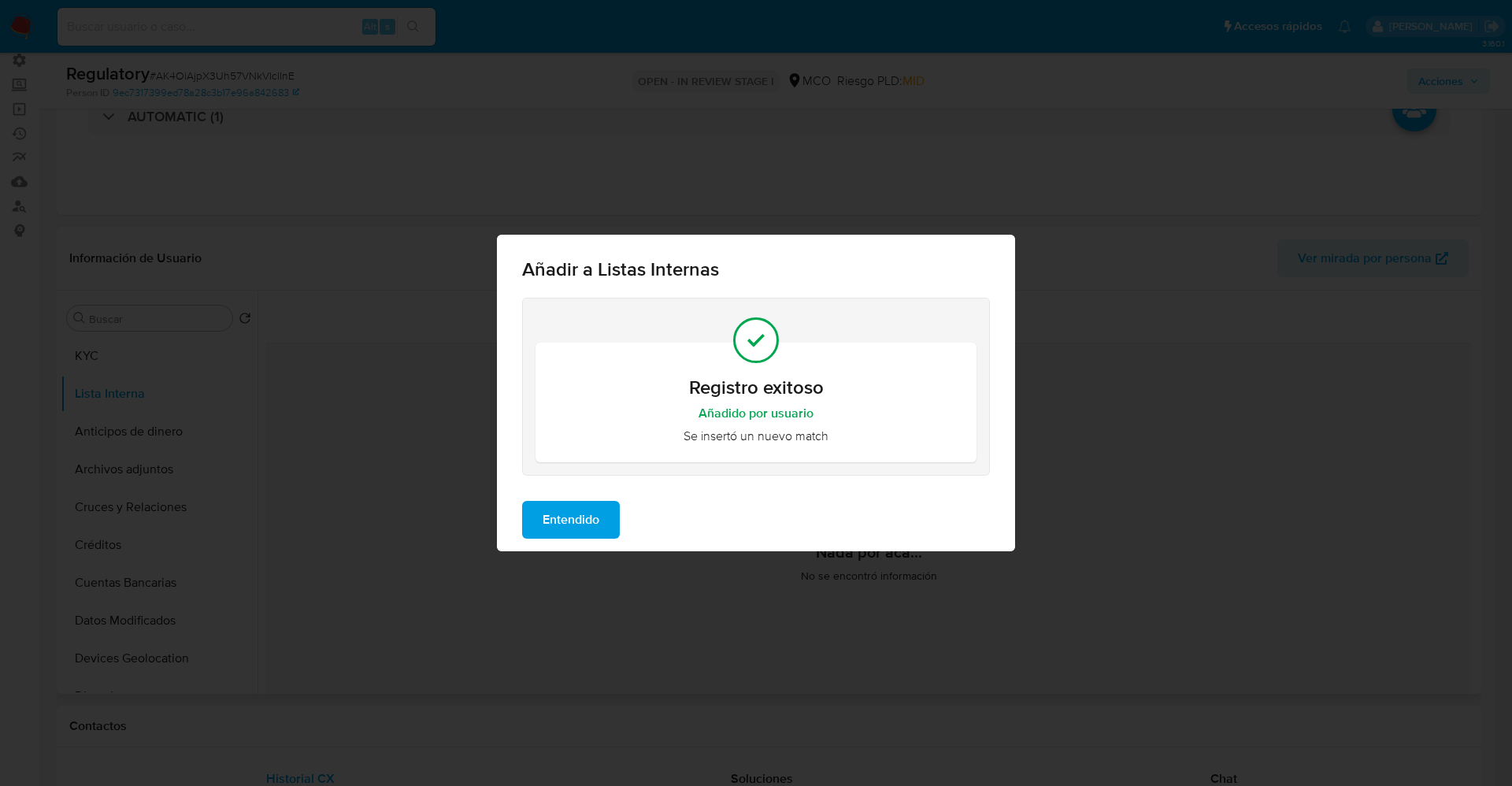
click at [568, 528] on span "Entendido" at bounding box center [570, 519] width 56 height 35
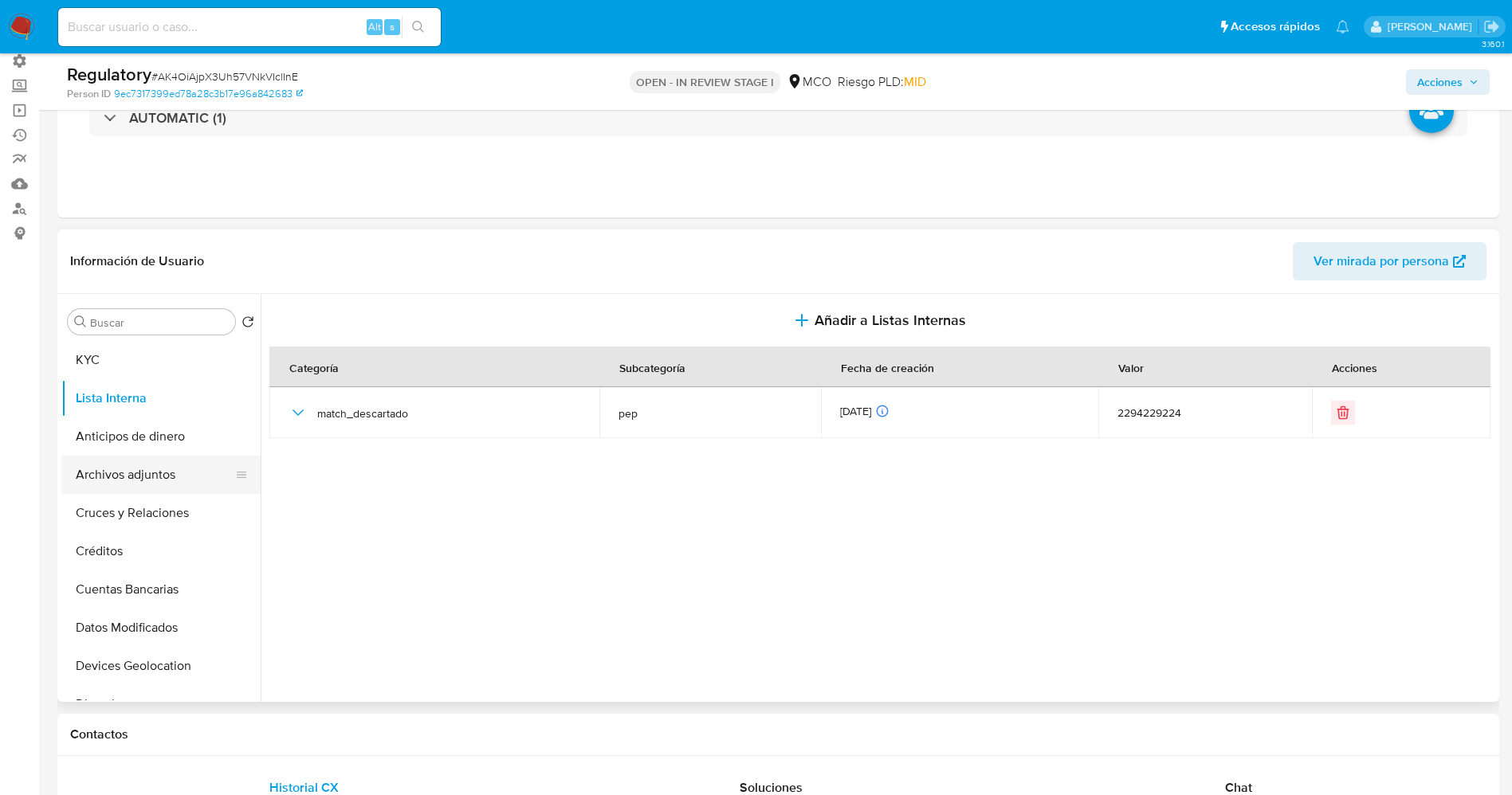
click at [100, 481] on button "Archivos adjuntos" at bounding box center [154, 474] width 186 height 38
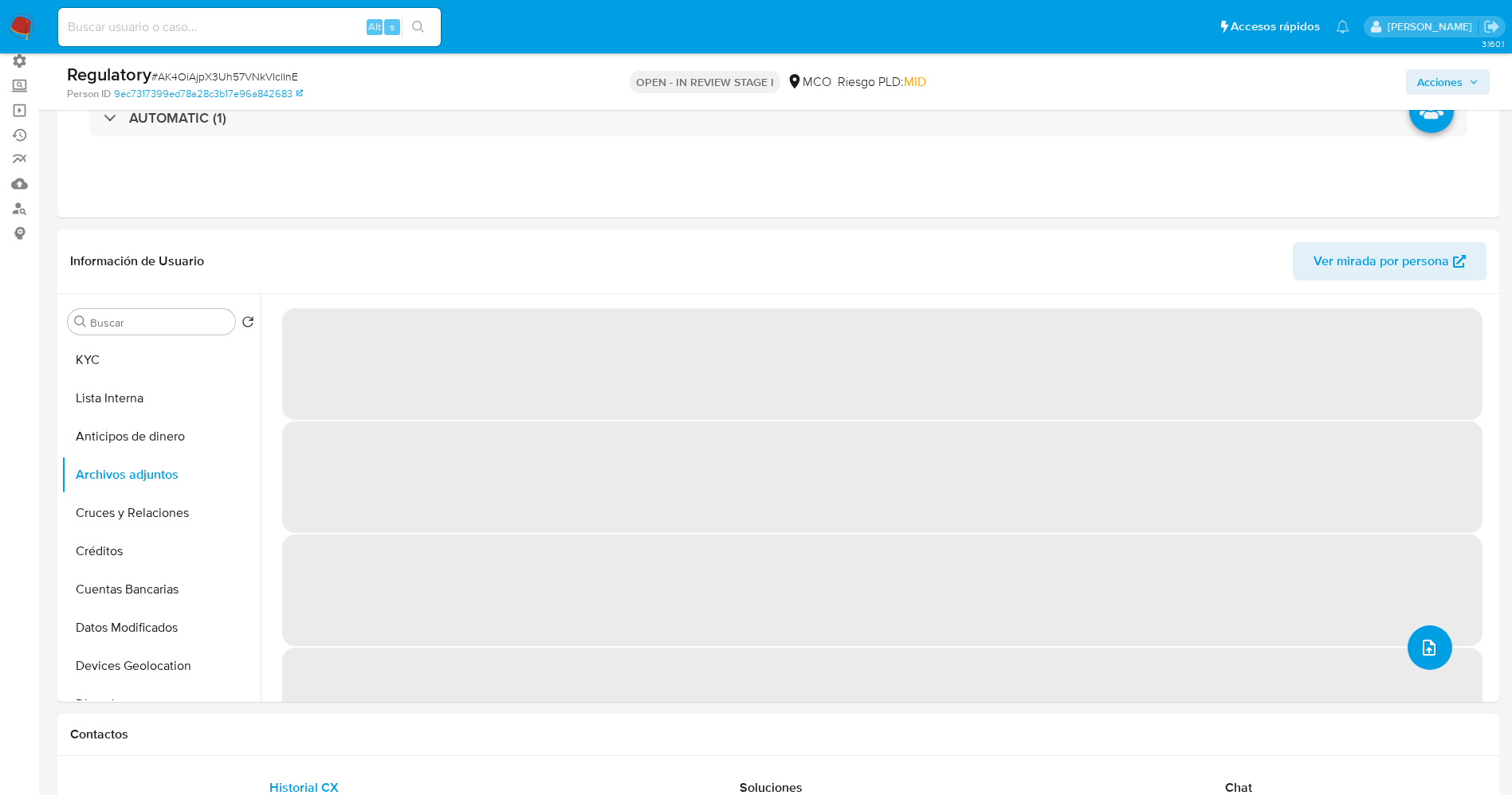
click at [1422, 639] on icon "upload-file" at bounding box center [1429, 648] width 19 height 19
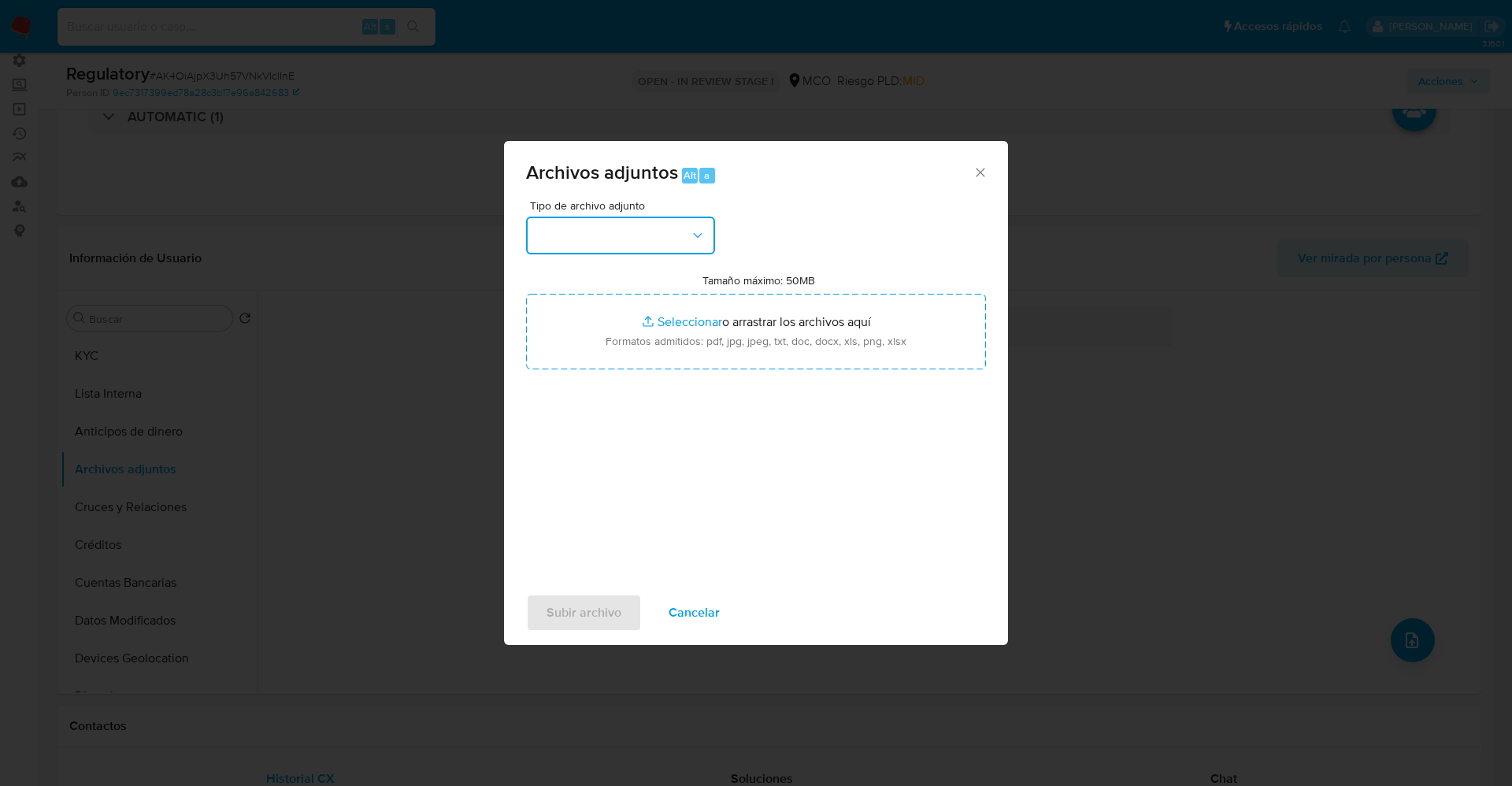
click at [581, 243] on button "button" at bounding box center [620, 235] width 189 height 38
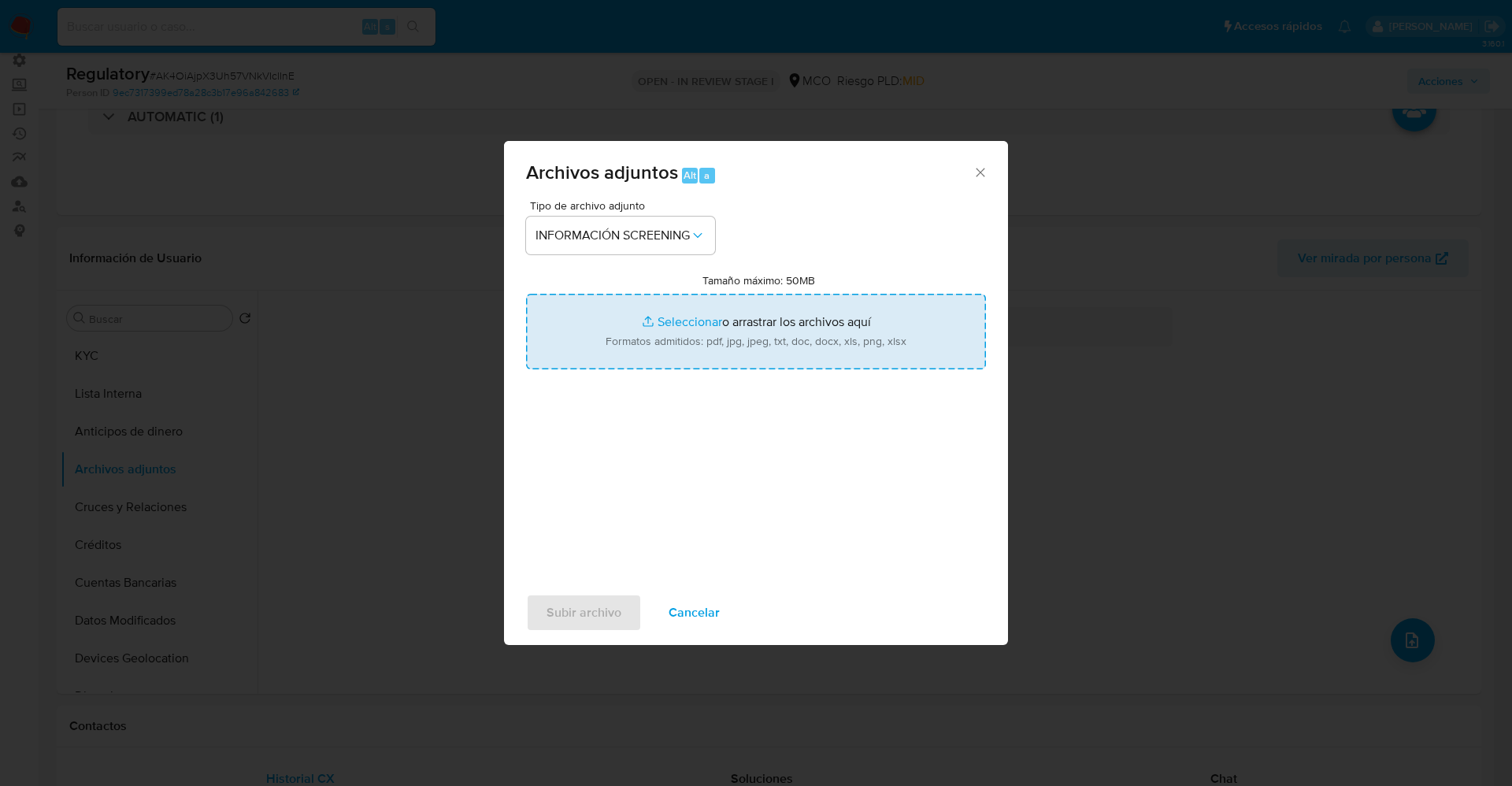
type input "C:\fakepath\_Boyuan Qi_ lavado de dinero - Buscar con Google.pdf"
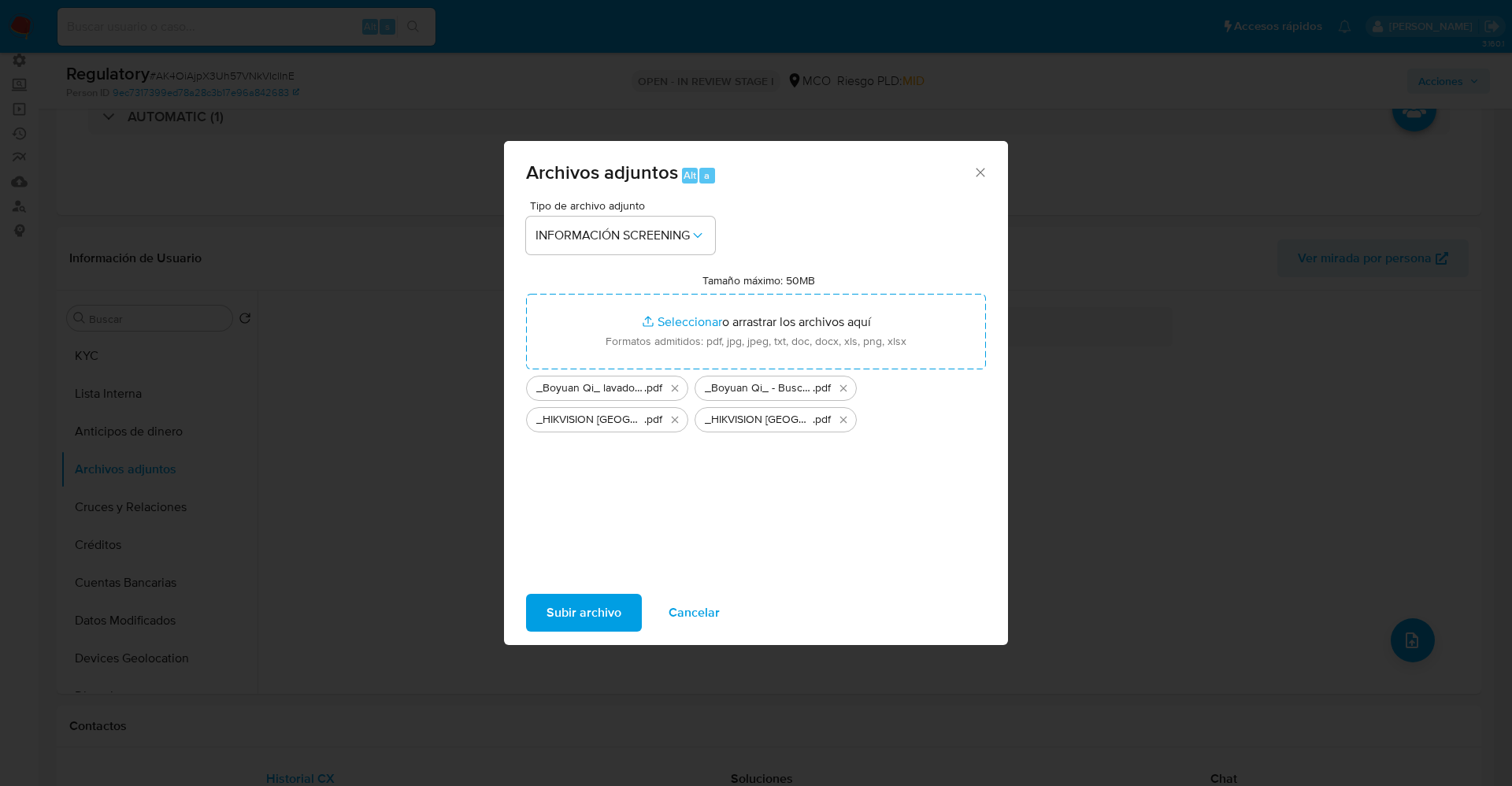
click at [596, 620] on span "Subir archivo" at bounding box center [584, 613] width 75 height 35
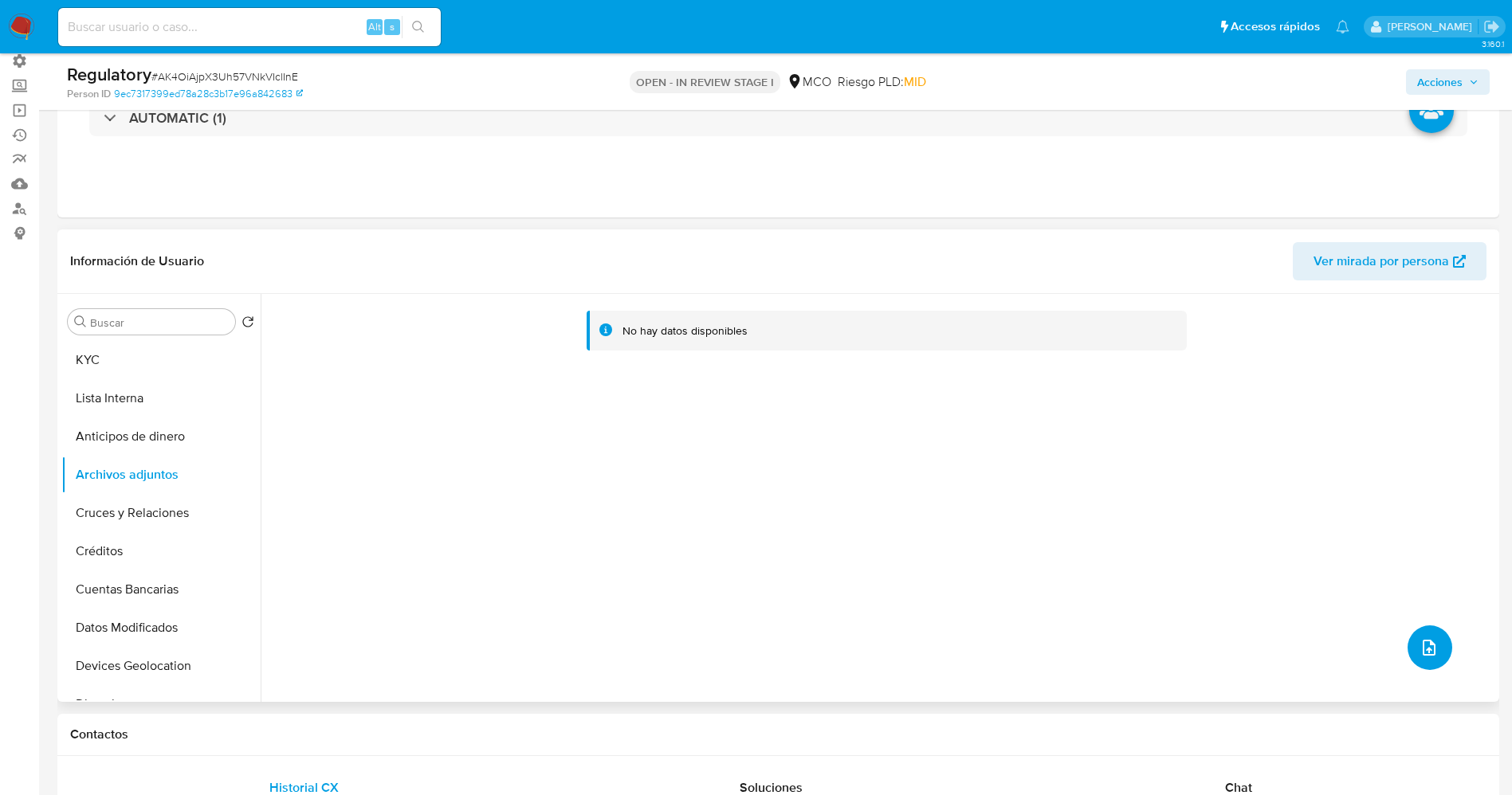
click at [1419, 643] on span "upload-file" at bounding box center [1429, 648] width 19 height 19
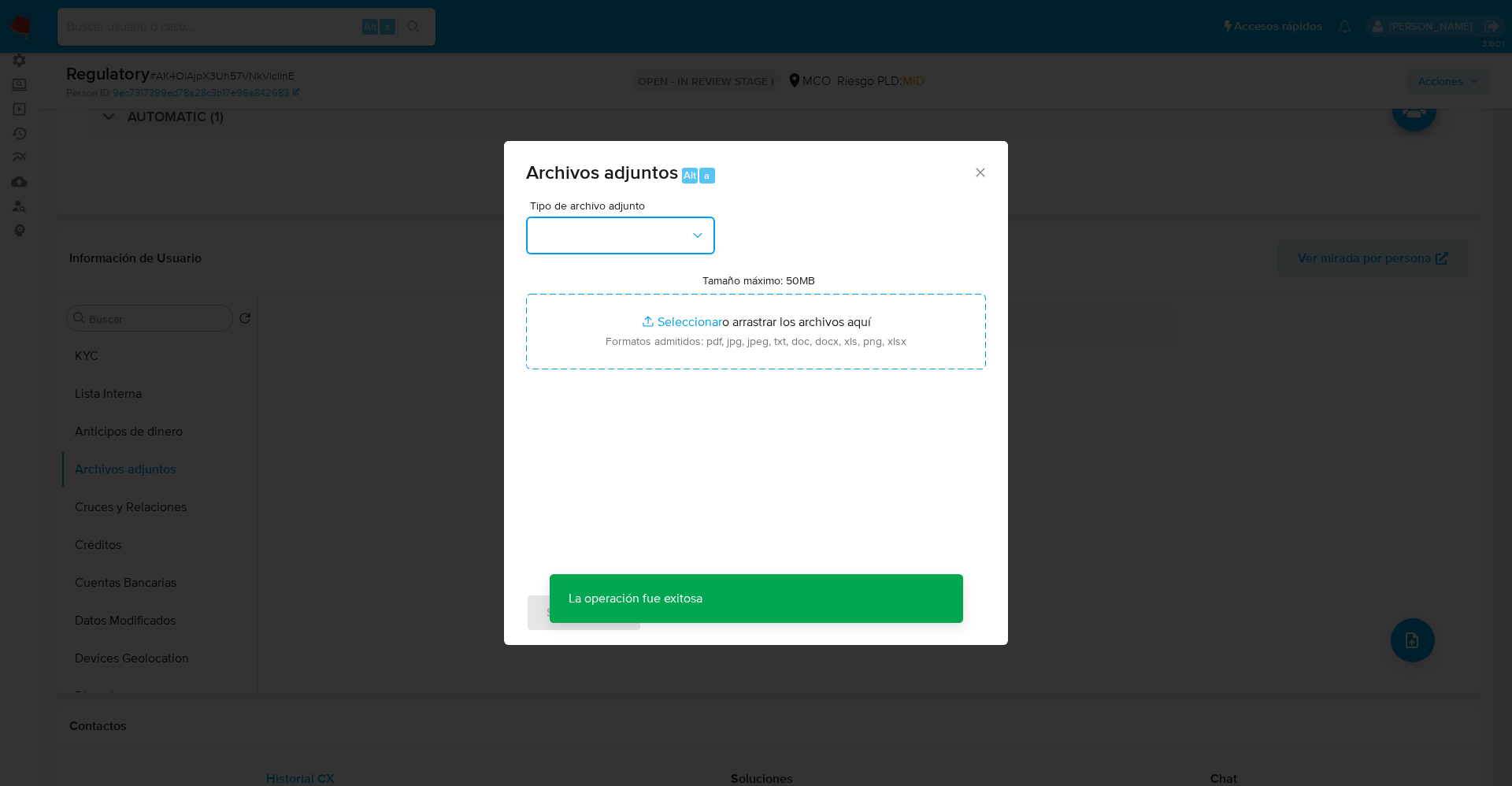
click at [599, 244] on button "button" at bounding box center [620, 235] width 189 height 38
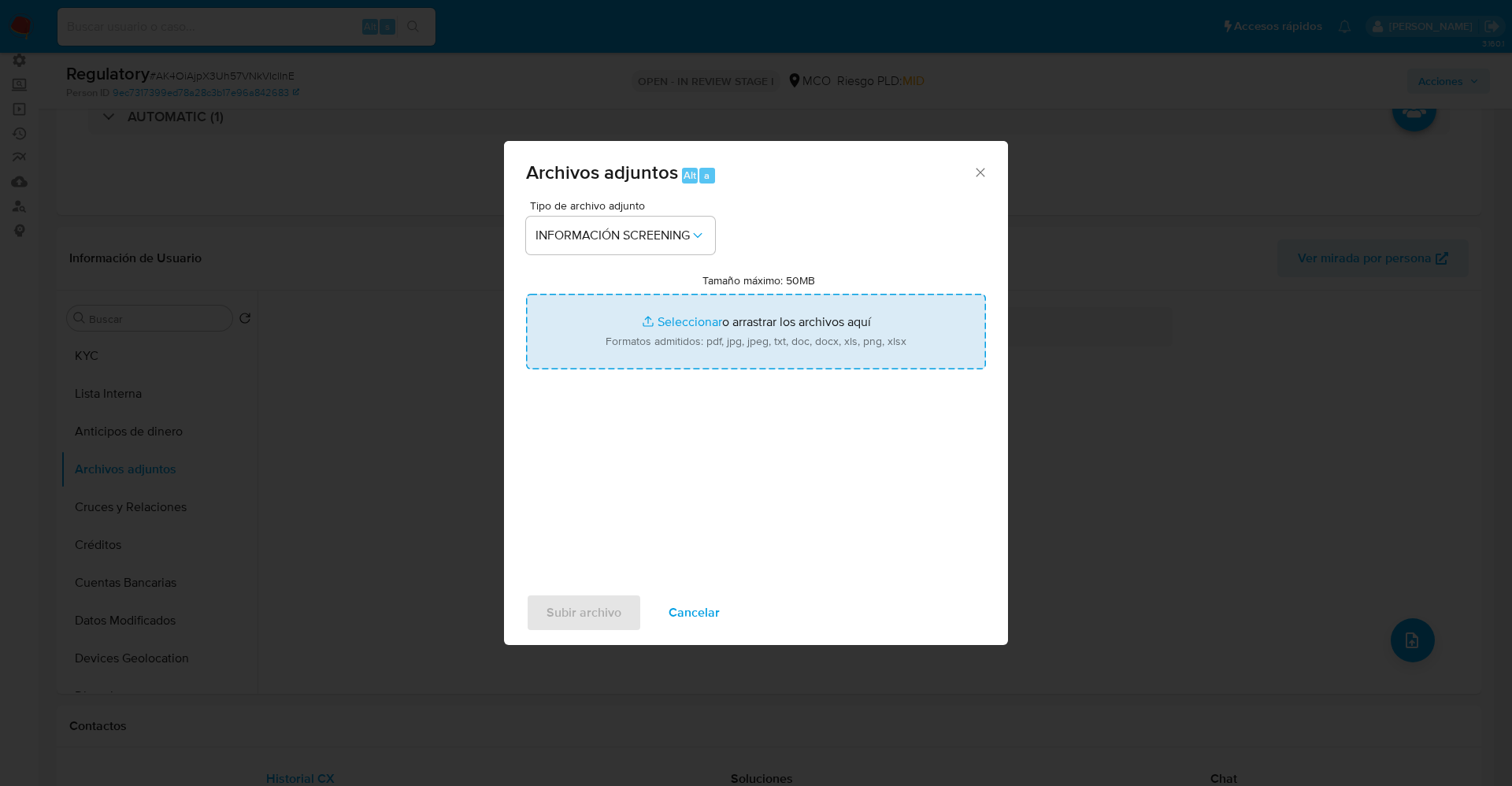
type input "C:\fakepath\_Boyuan Qi_ lavado de dinero - Buscar con Google.pdf"
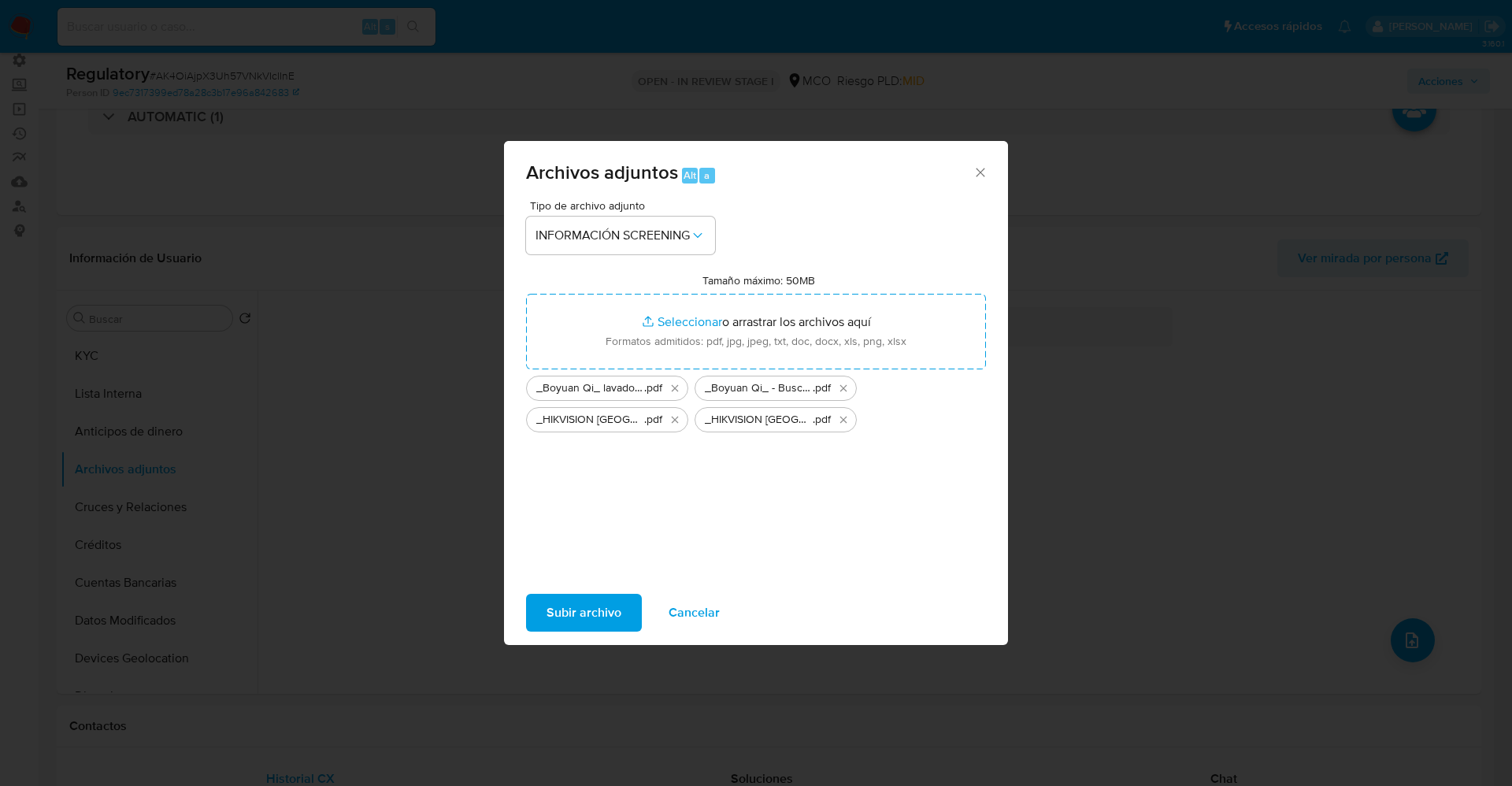
click at [607, 608] on span "Subir archivo" at bounding box center [584, 613] width 75 height 35
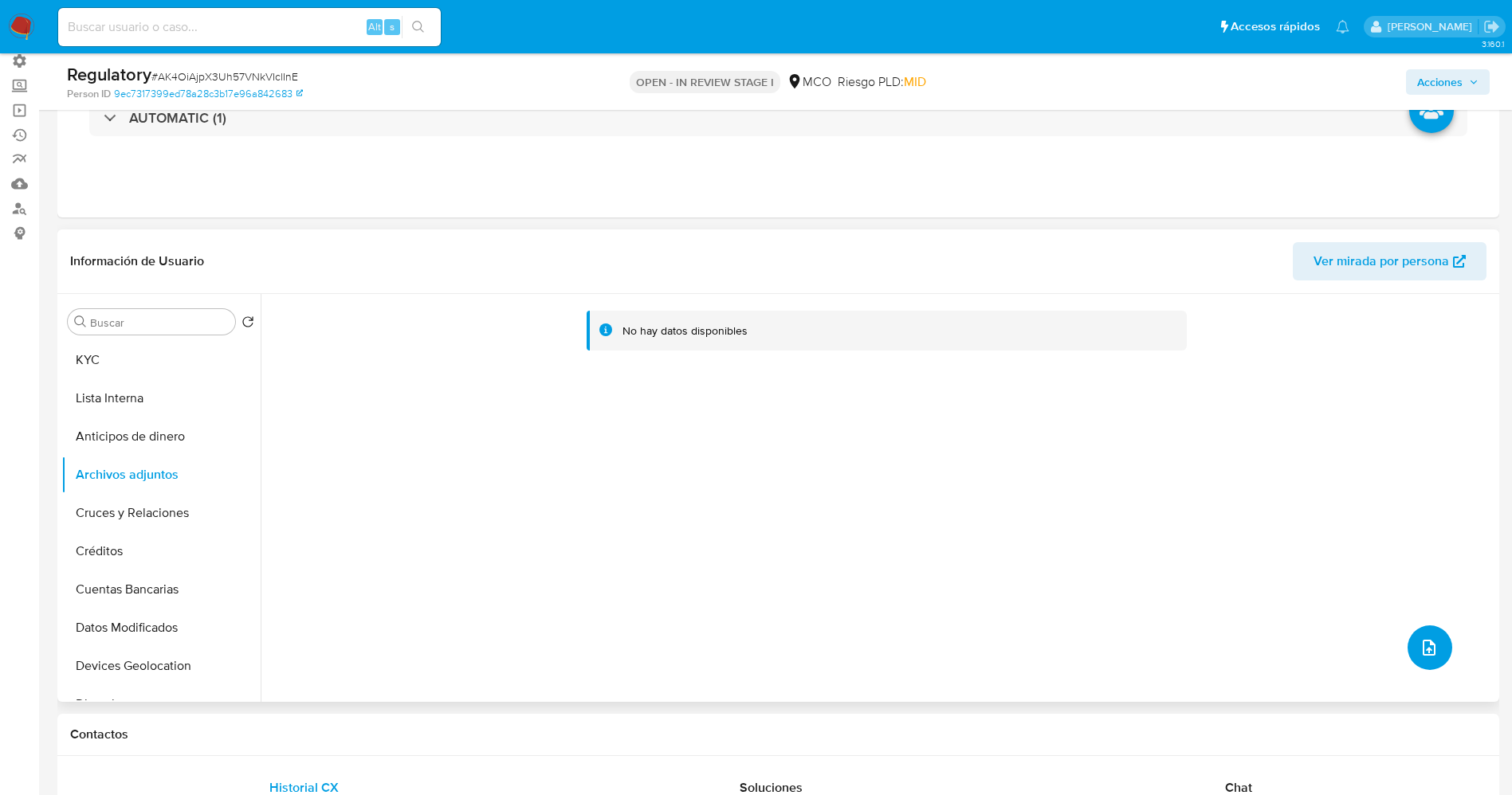
click at [1431, 643] on icon "upload-file" at bounding box center [1429, 648] width 19 height 19
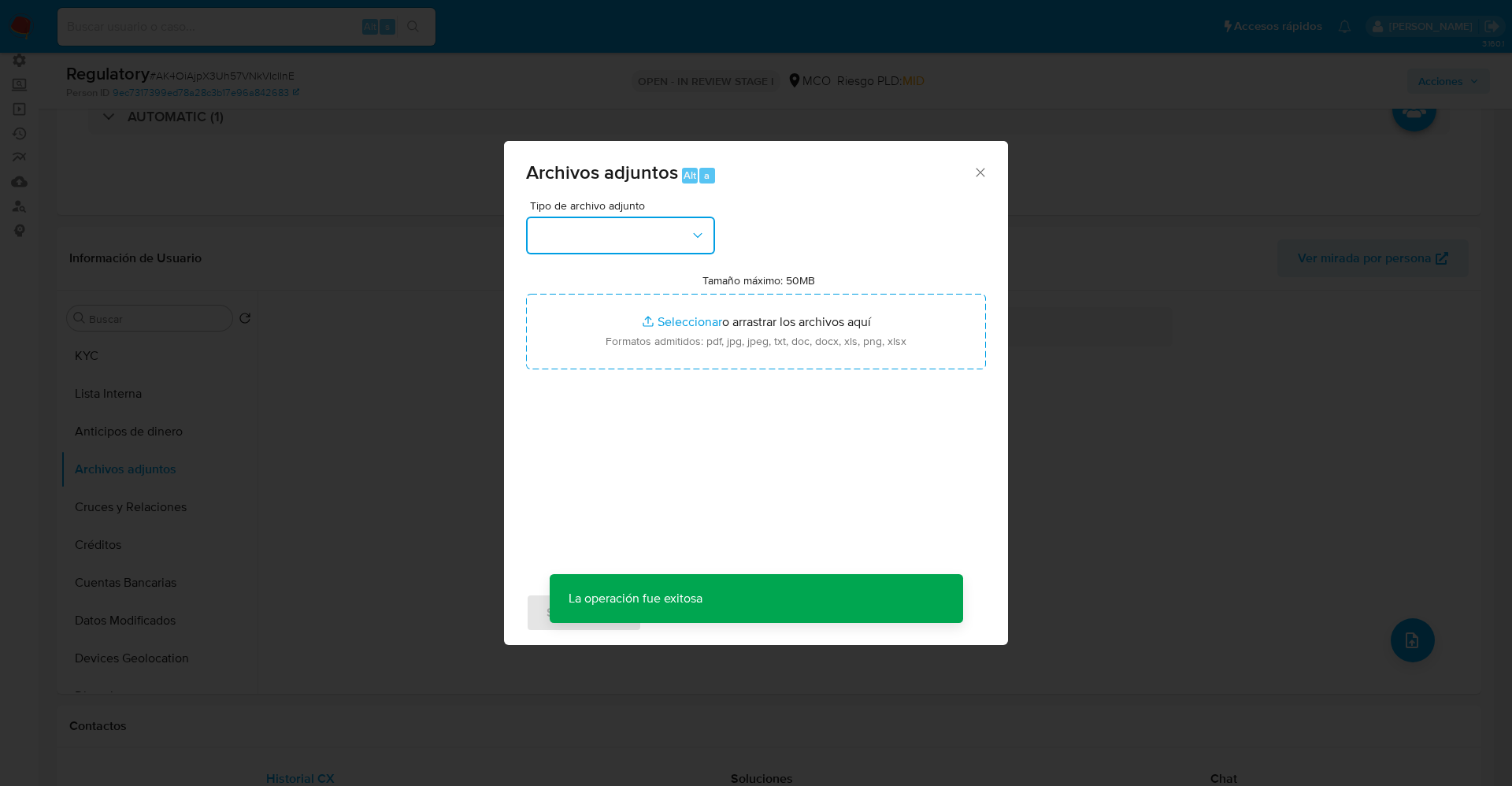
click at [670, 241] on button "button" at bounding box center [620, 235] width 189 height 38
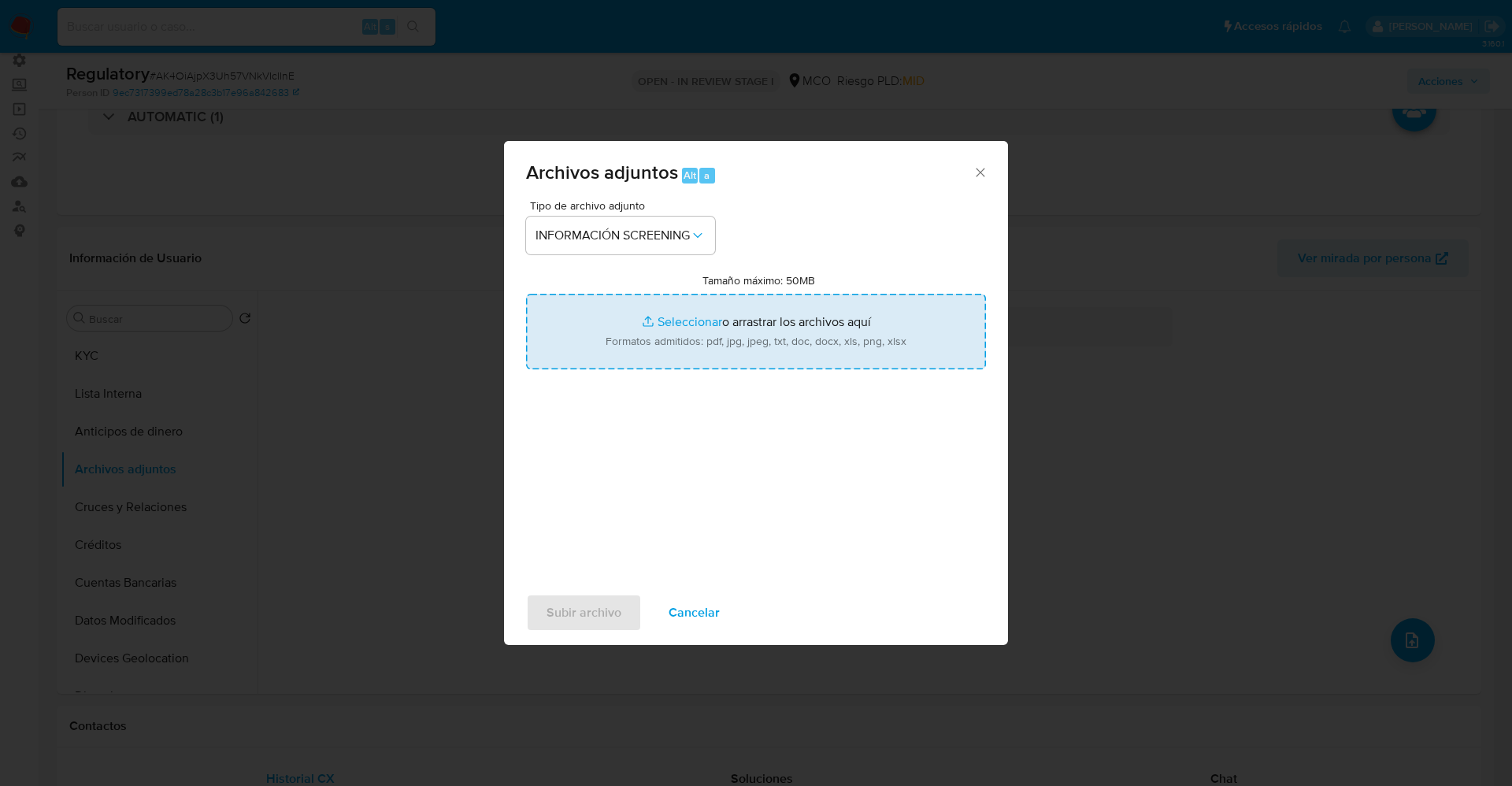
type input "C:\fakepath\CaseDossierReport_5jb89t9ots4n1k1hfx16rsrfe.pdf"
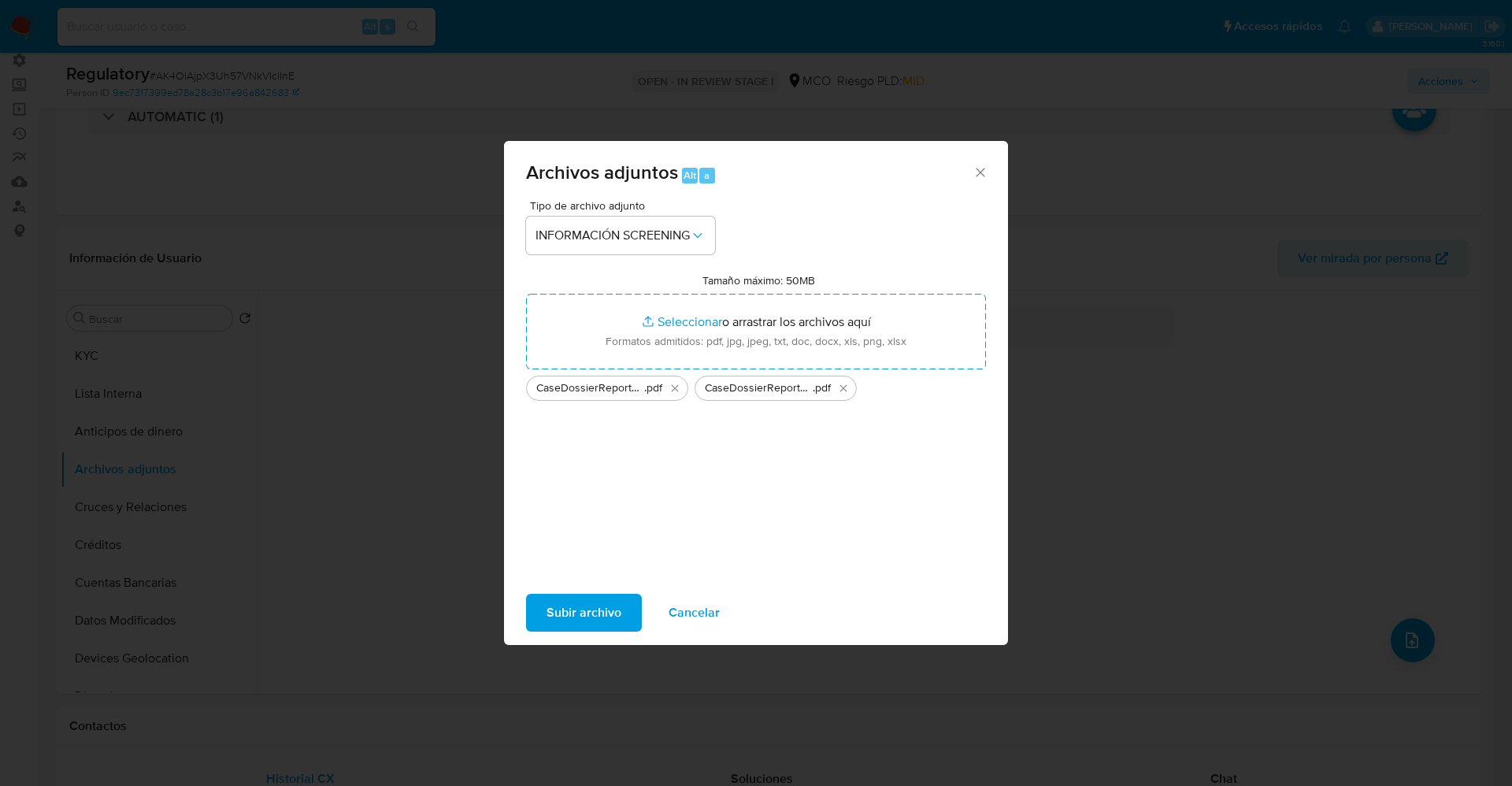
click at [610, 622] on span "Subir archivo" at bounding box center [584, 613] width 75 height 35
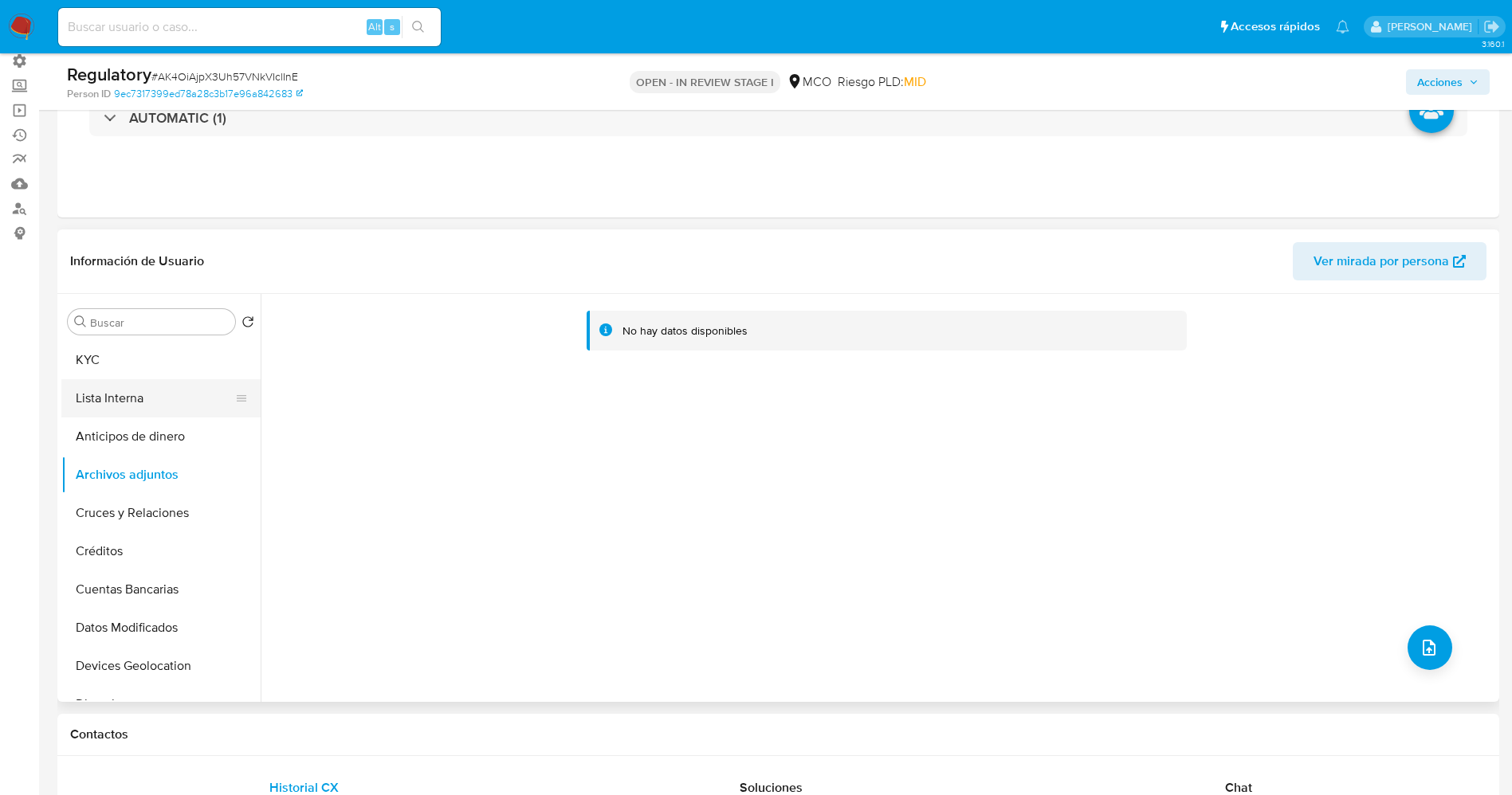
click at [142, 400] on button "Lista Interna" at bounding box center [154, 398] width 186 height 38
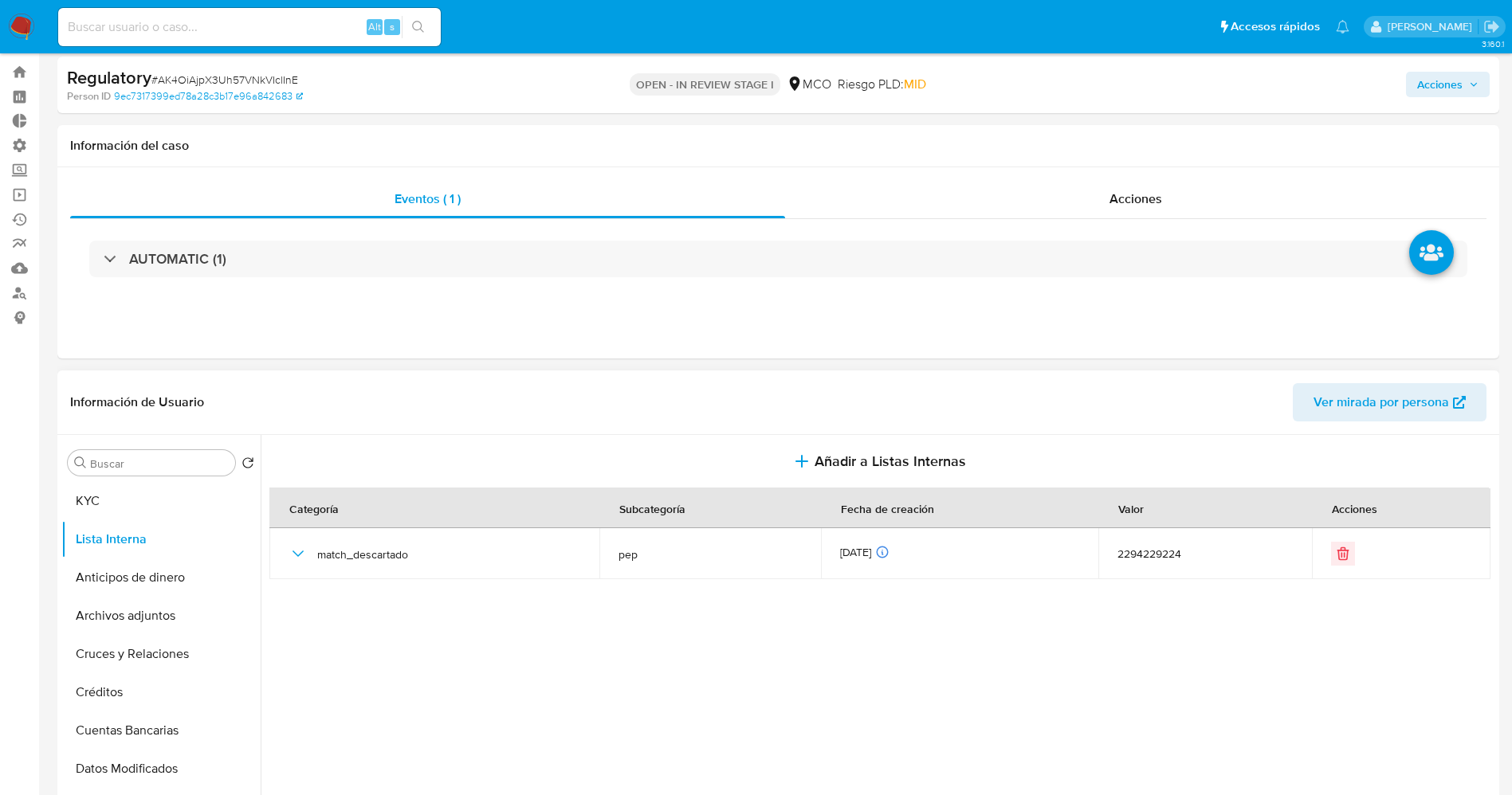
scroll to position [0, 0]
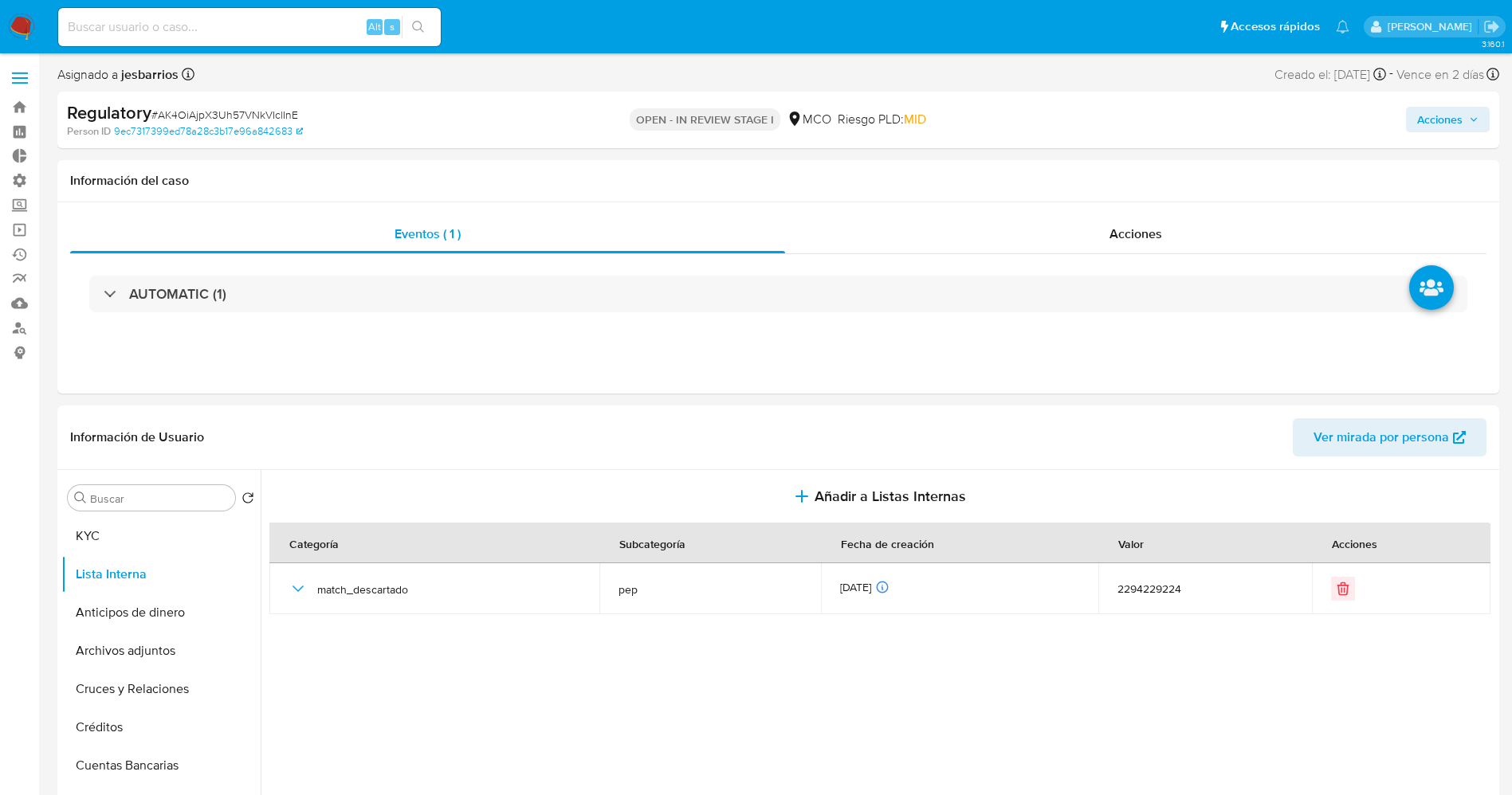
click at [1457, 122] on span "Acciones" at bounding box center [1439, 119] width 45 height 26
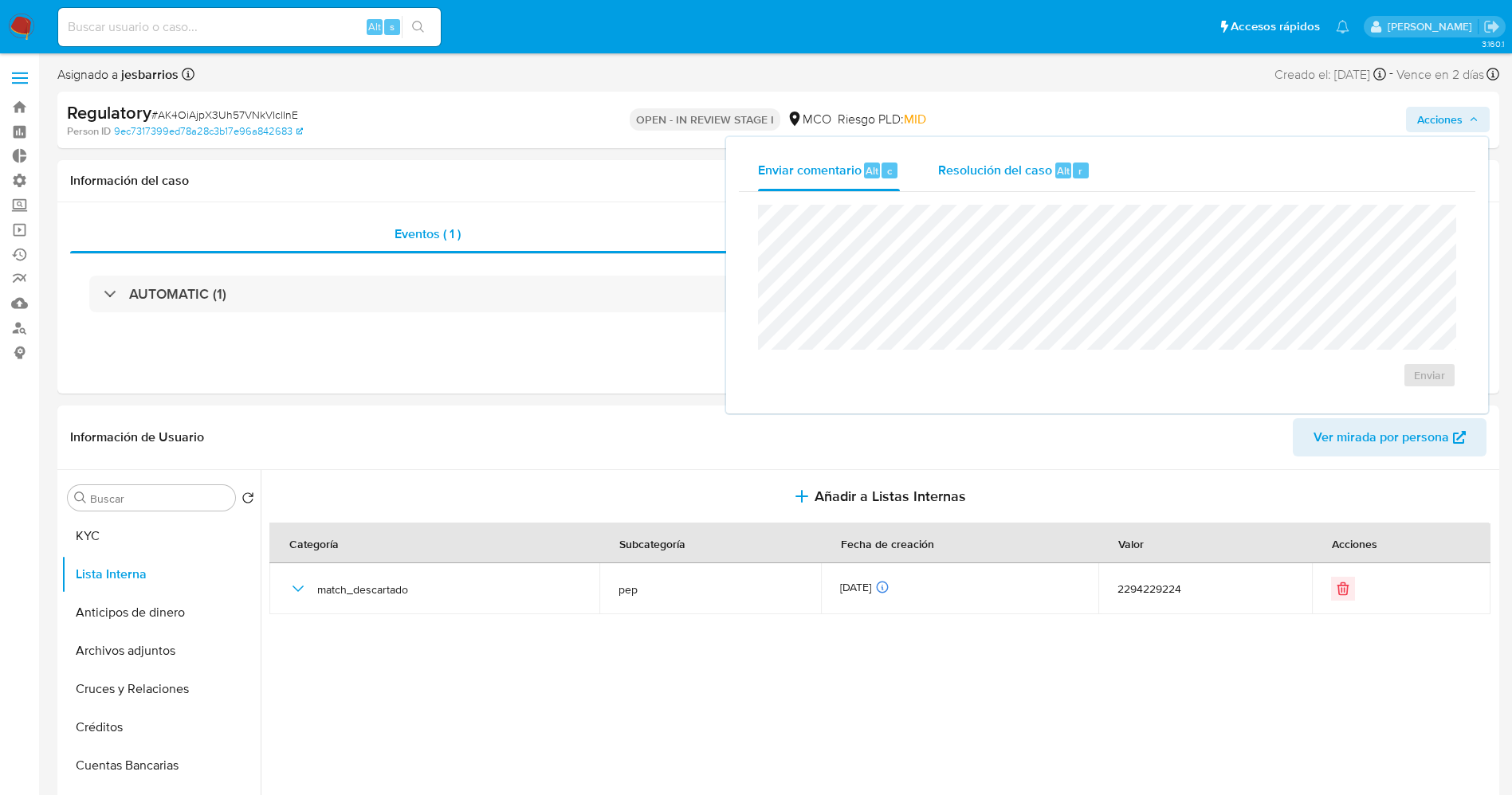
click at [1062, 169] on span "Alt" at bounding box center [1062, 171] width 13 height 15
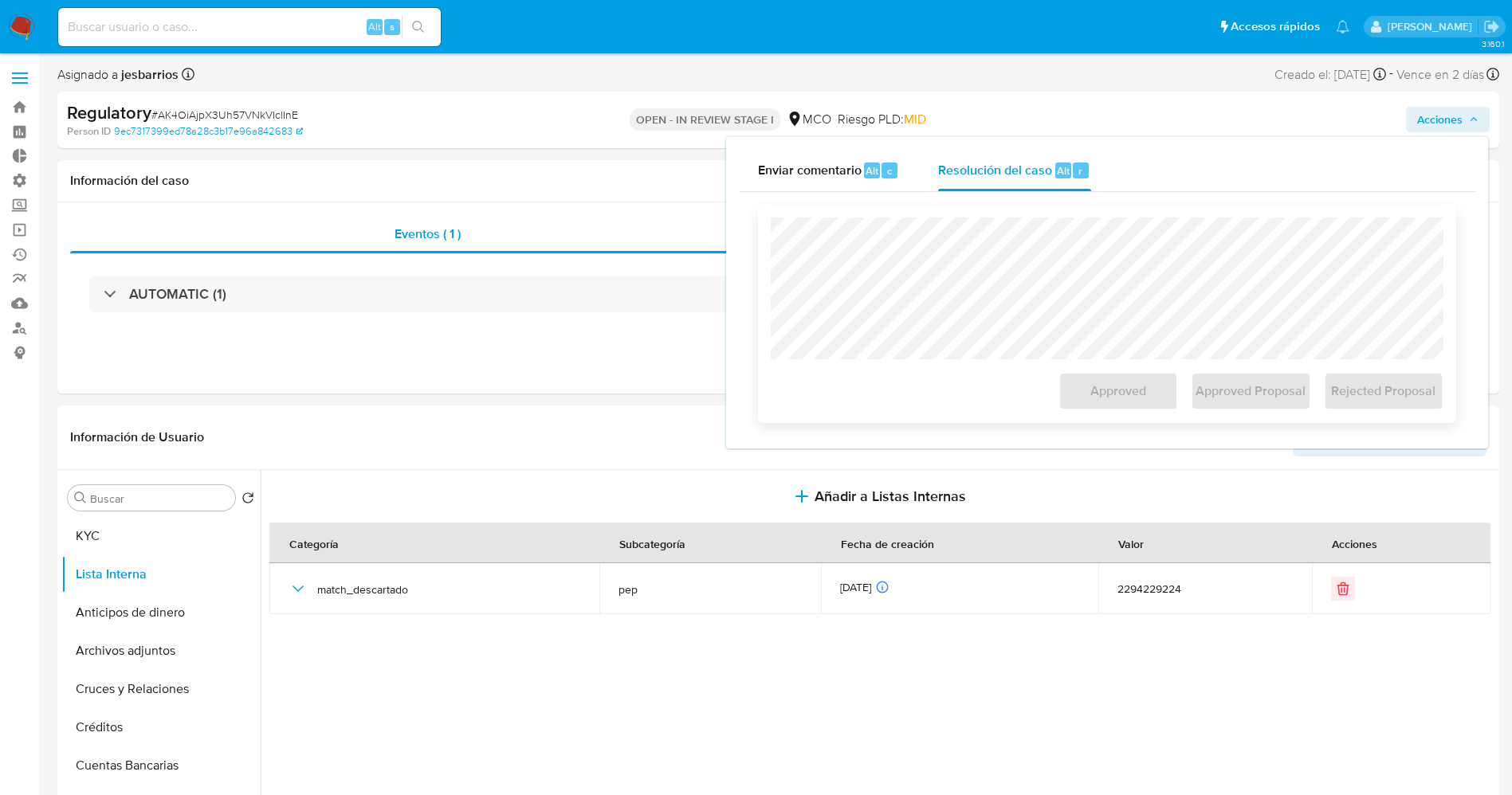
drag, startPoint x: 891, startPoint y: 204, endPoint x: 896, endPoint y: 216, distance: 13.0
click at [894, 207] on div "Approved Approved Proposal Rejected Proposal" at bounding box center [1107, 314] width 698 height 218
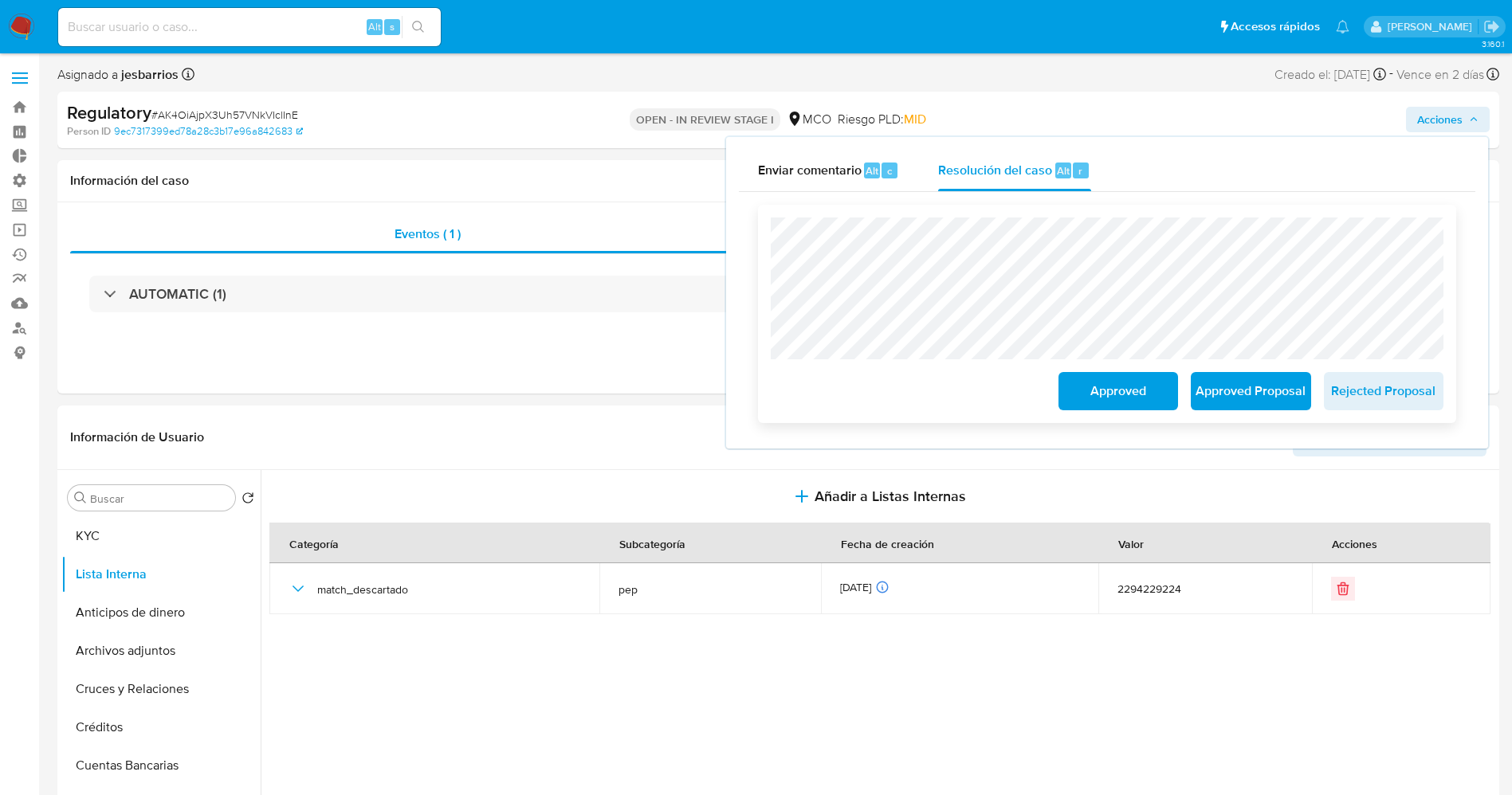
click at [1103, 380] on span "Approved" at bounding box center [1118, 391] width 78 height 35
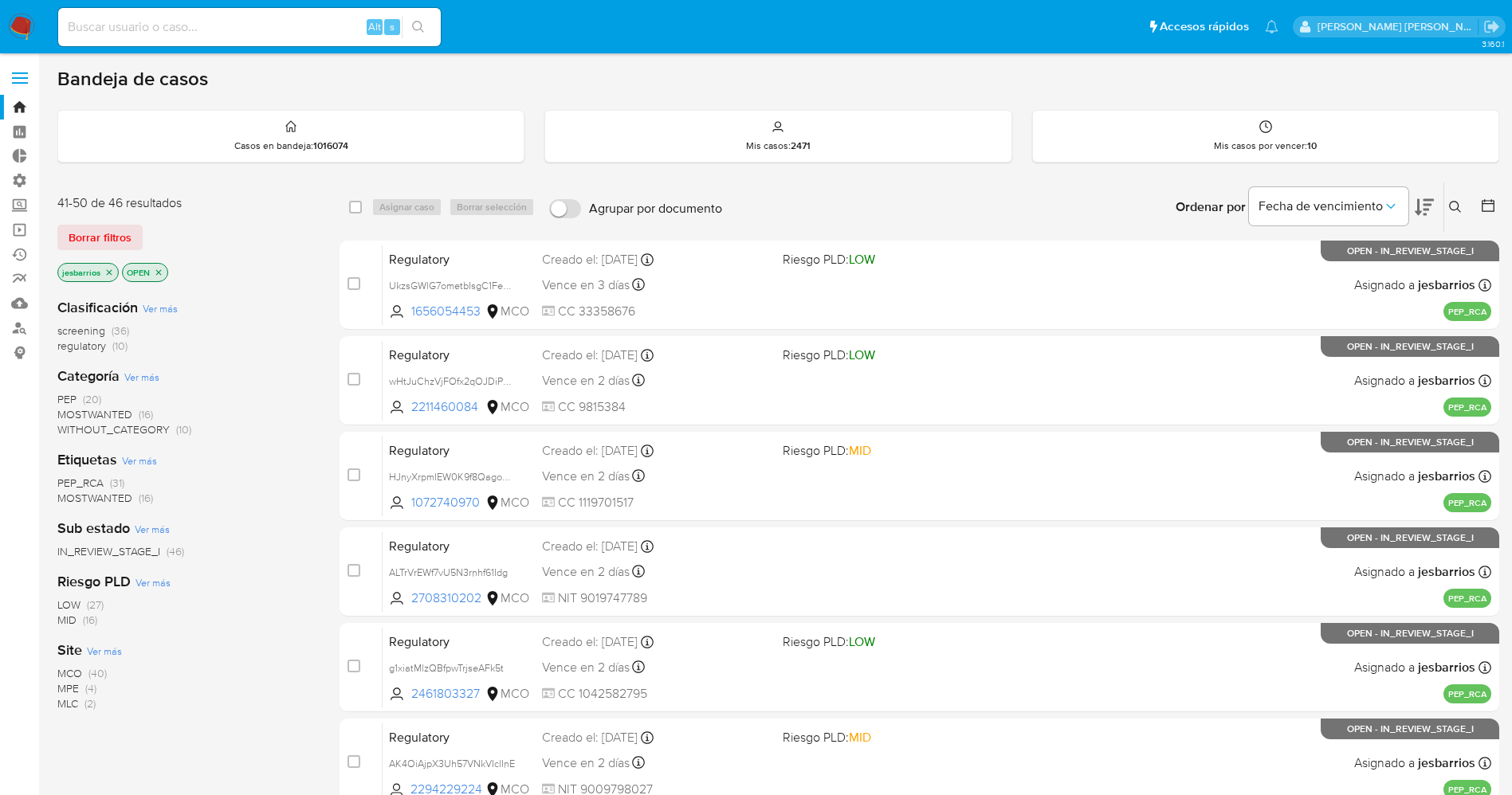
scroll to position [175, 0]
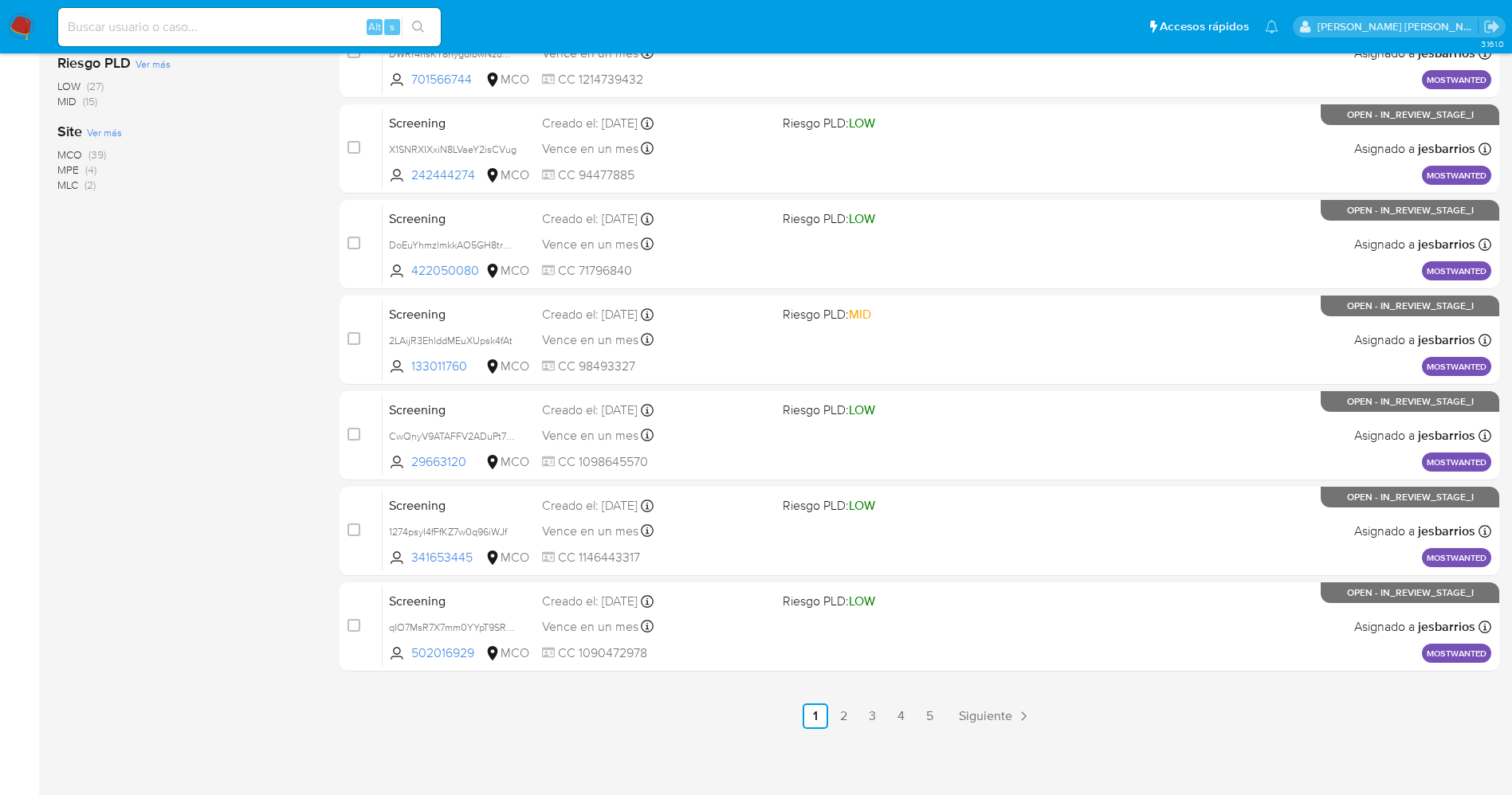
scroll to position [520, 0]
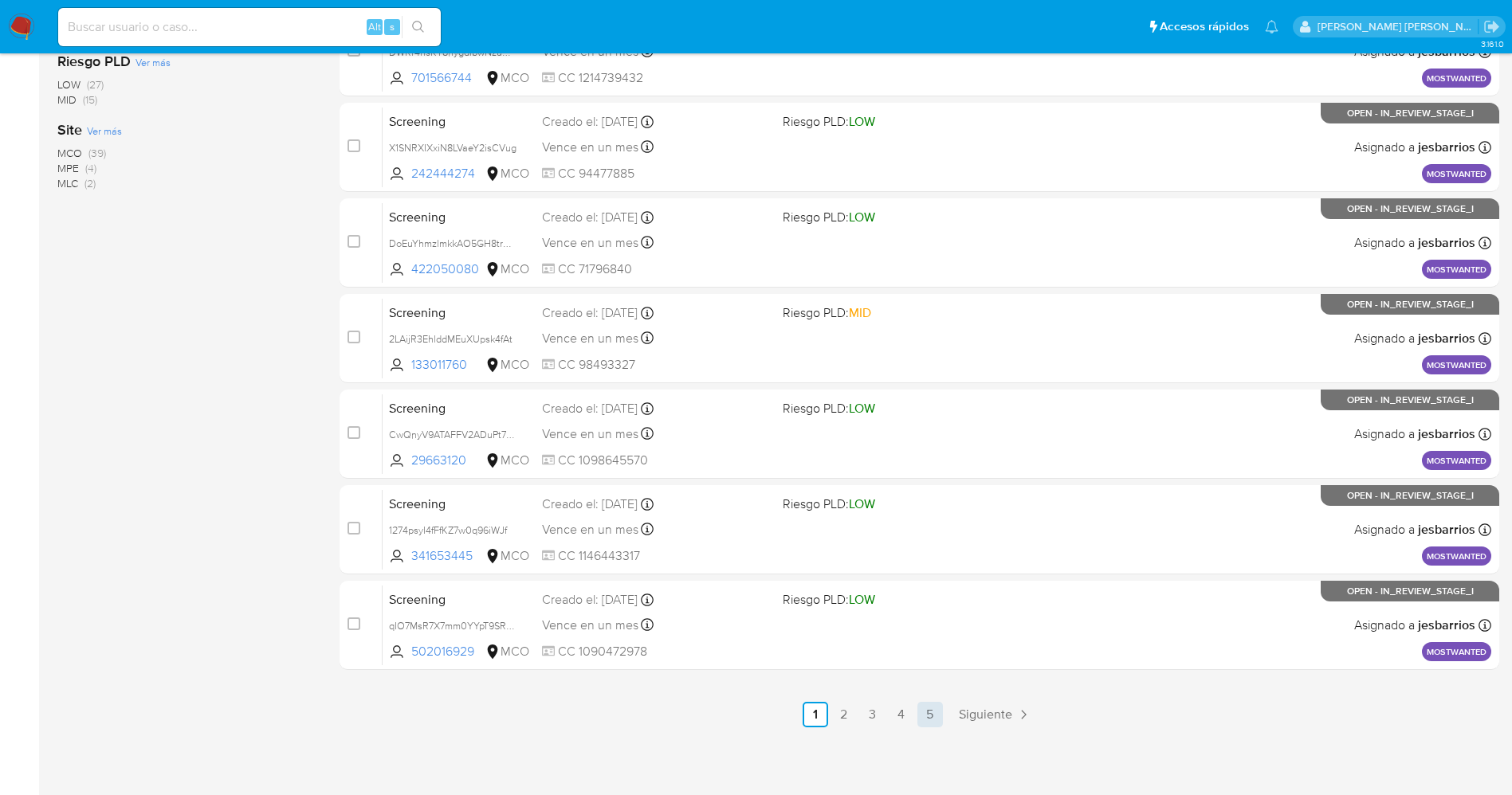
click at [928, 712] on link "5" at bounding box center [930, 715] width 26 height 26
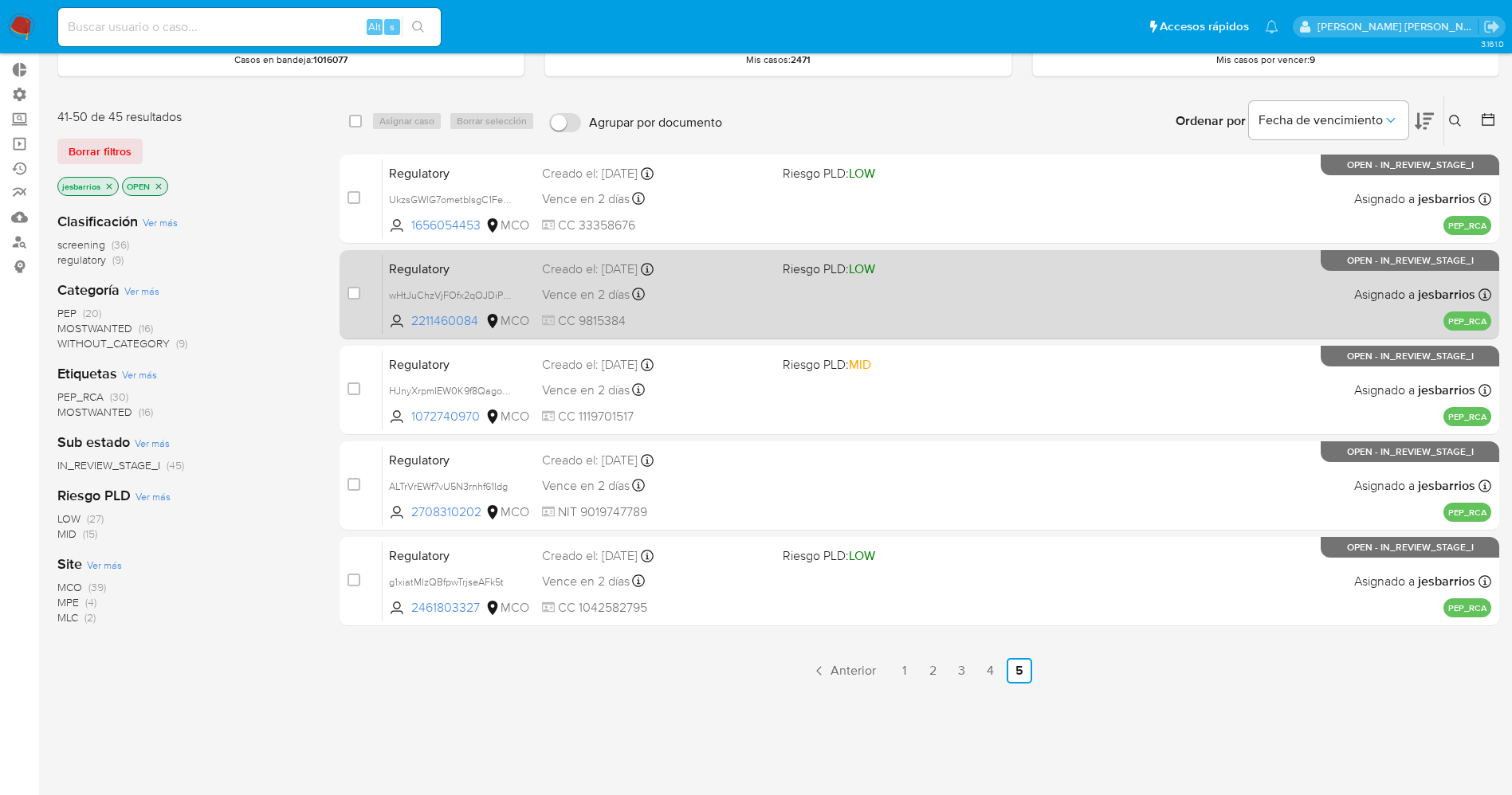
scroll to position [175, 0]
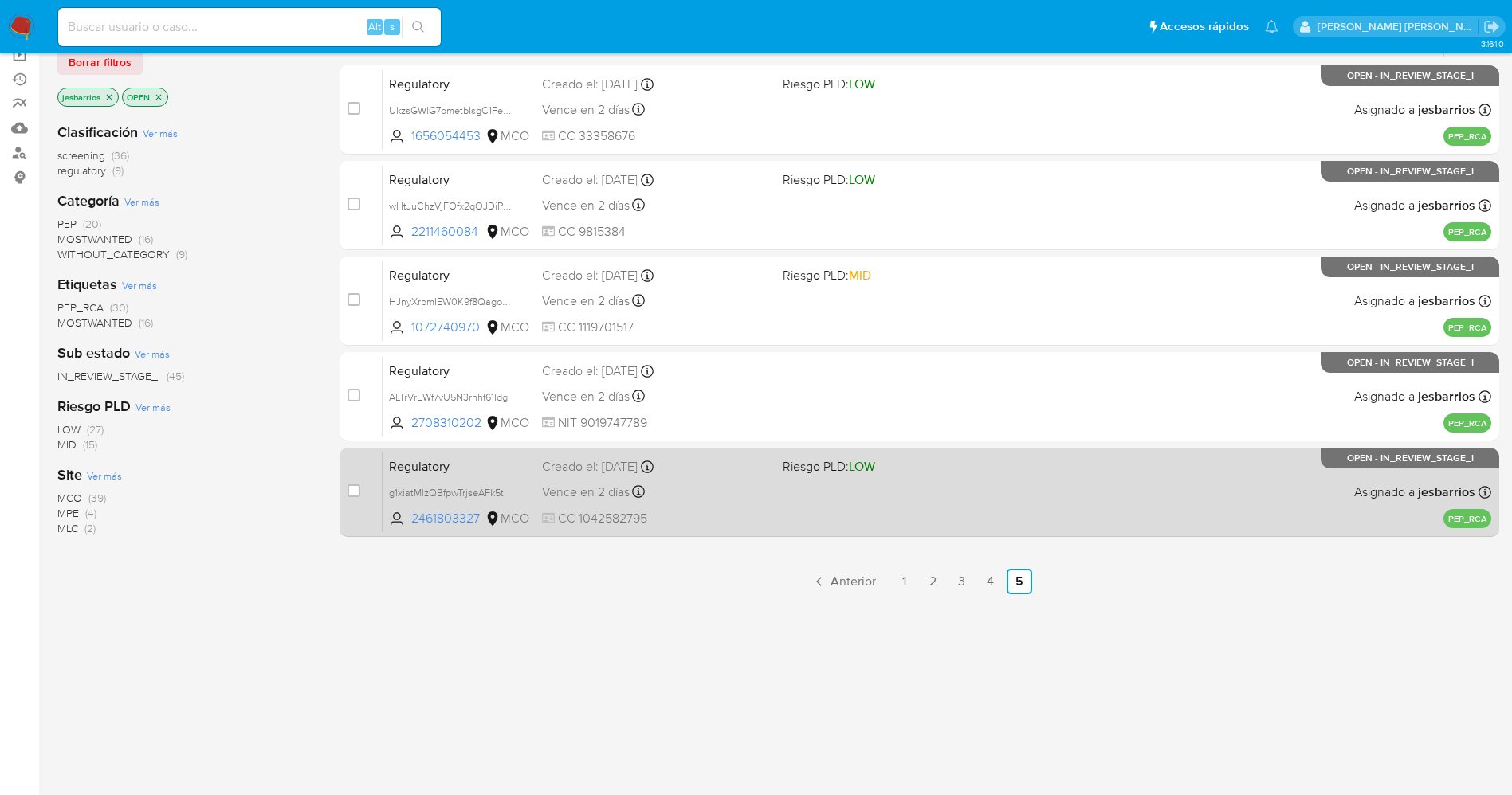
click at [749, 526] on span "CC 1042582795" at bounding box center [656, 518] width 228 height 18
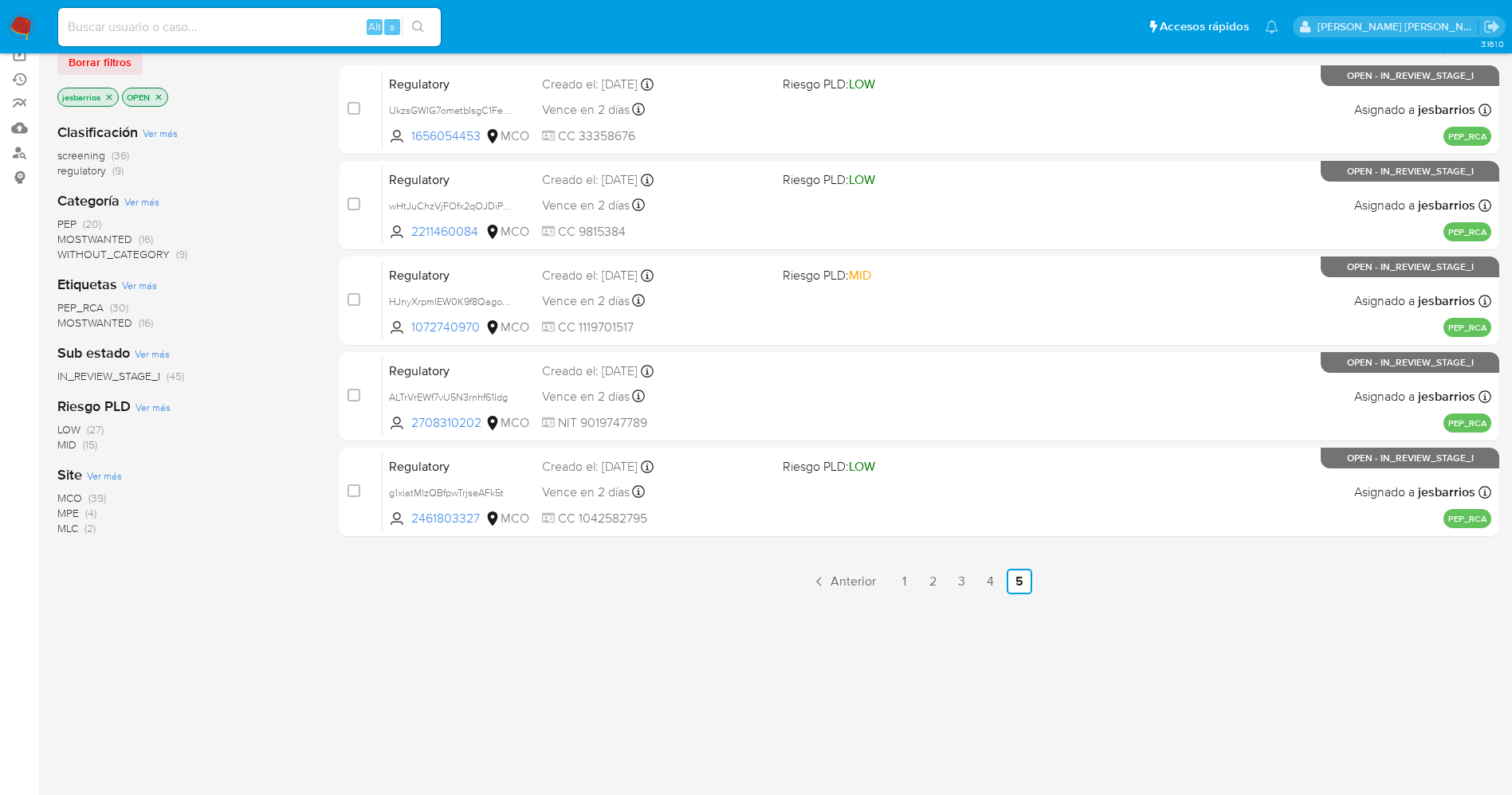
click at [22, 9] on nav "Pausado Ver notificaciones Alt s Accesos rápidos Presiona las siguientes teclas…" at bounding box center [756, 26] width 1512 height 54
click at [25, 14] on img at bounding box center [21, 27] width 27 height 27
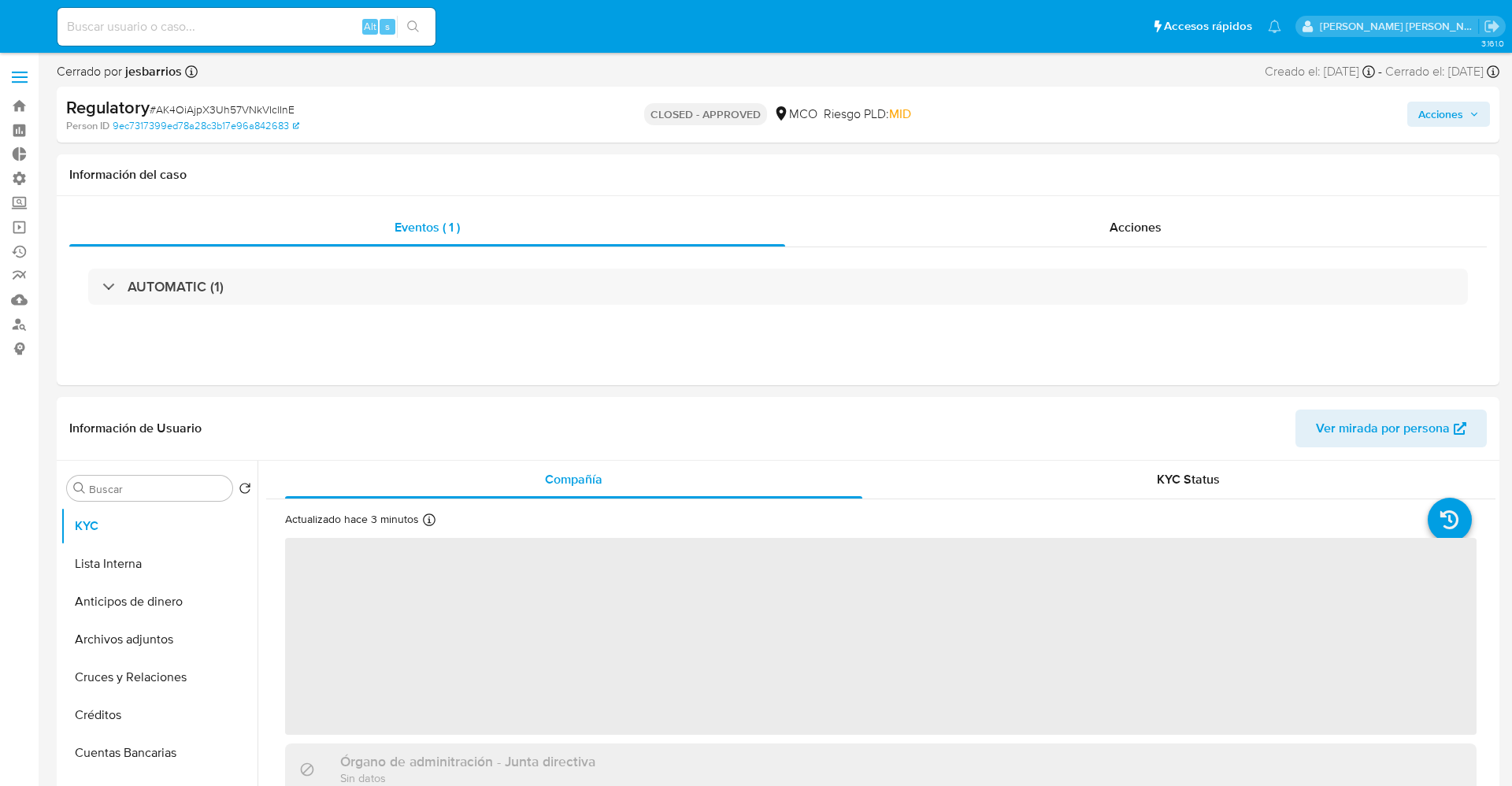
select select "10"
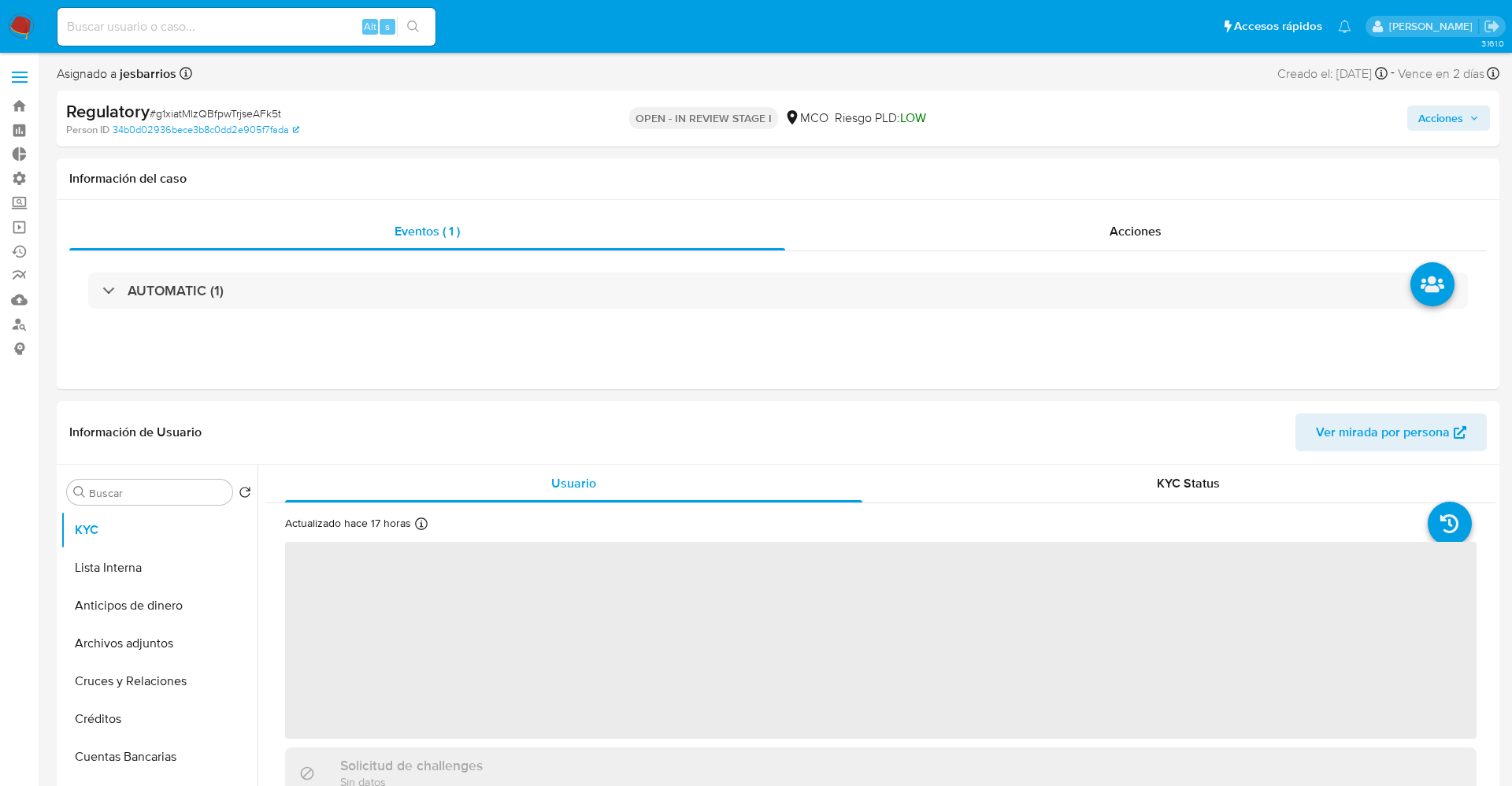
select select "10"
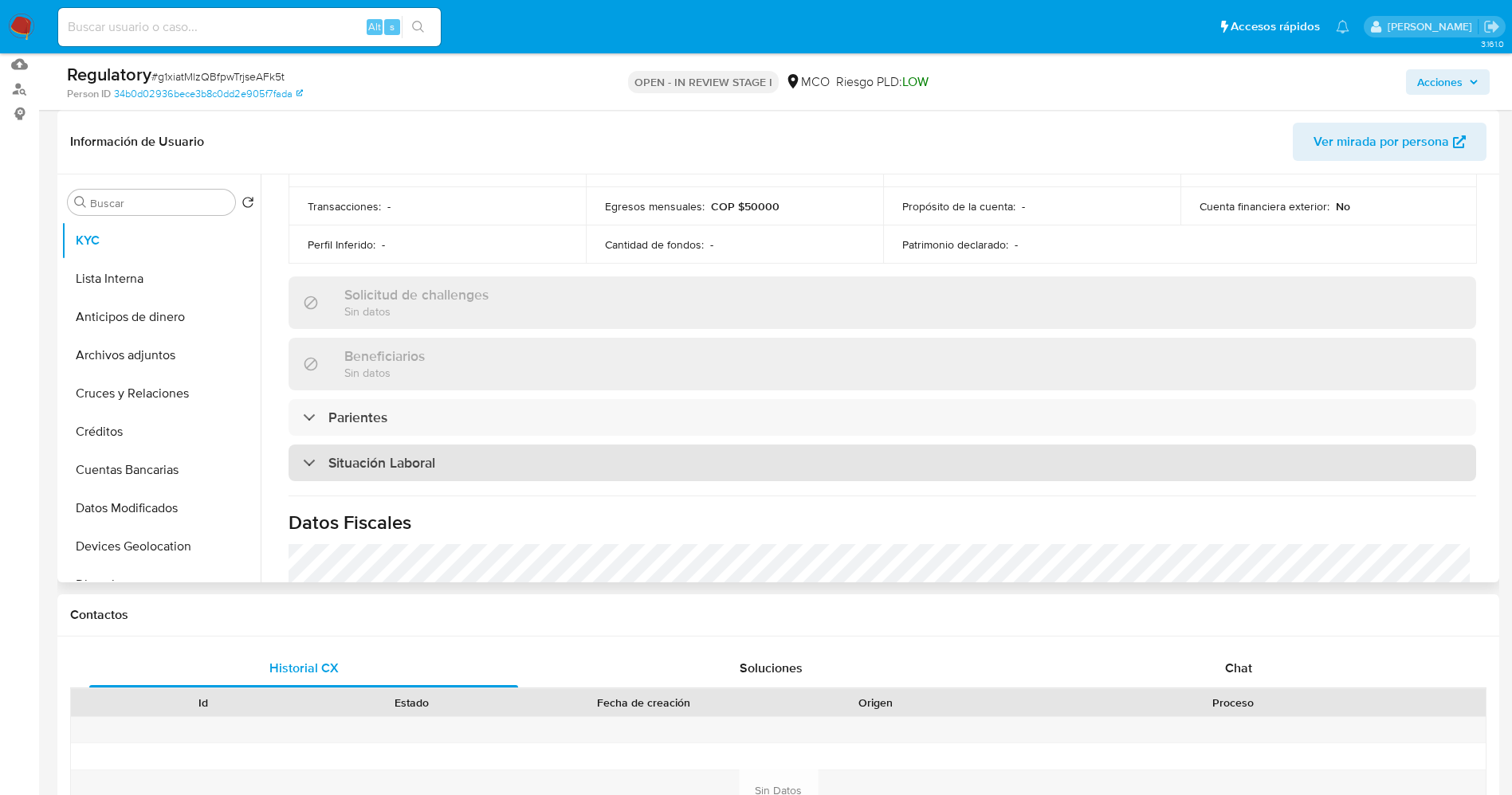
scroll to position [598, 0]
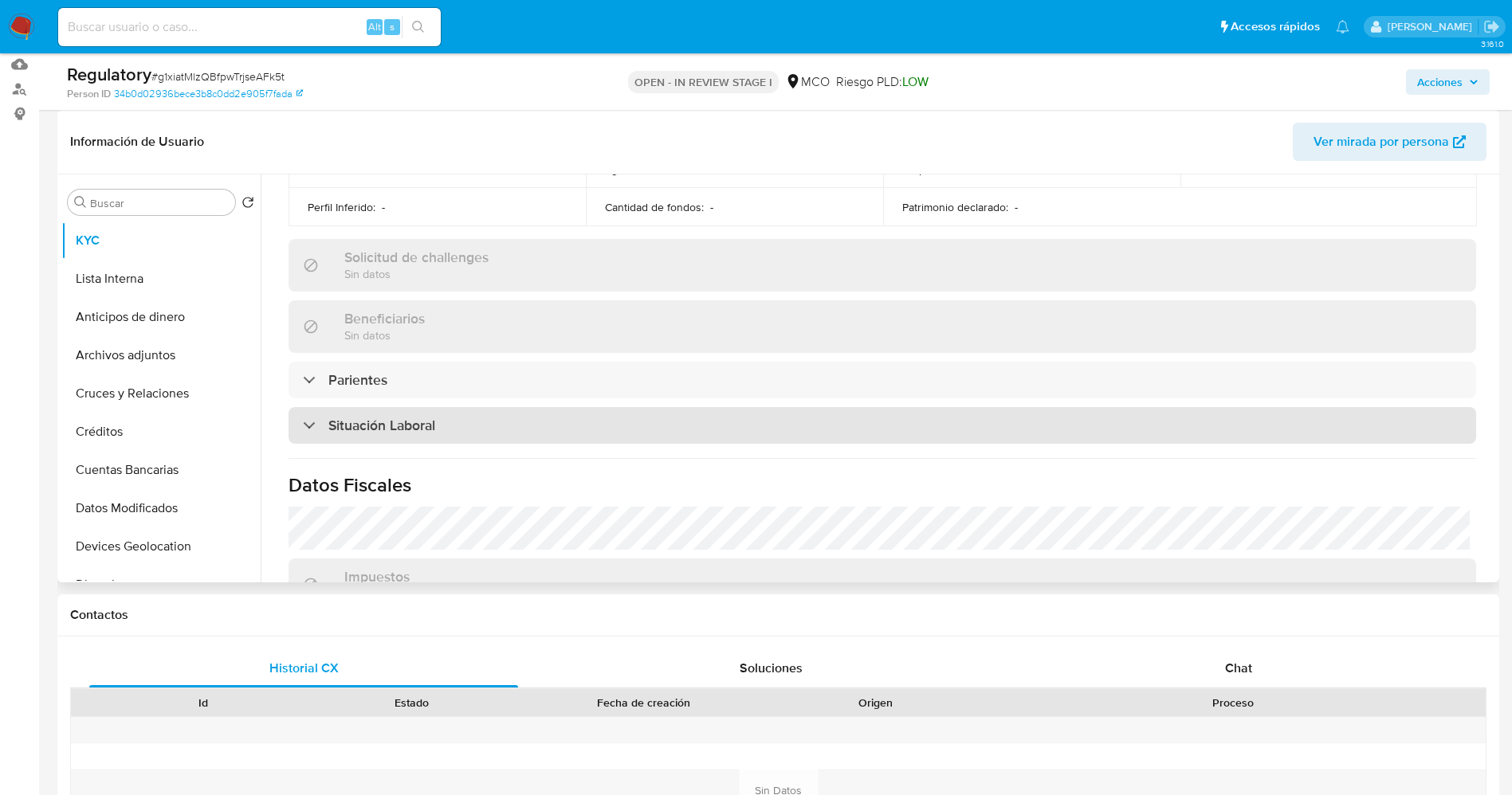
click at [421, 429] on h3 "Situación Laboral" at bounding box center [381, 426] width 106 height 18
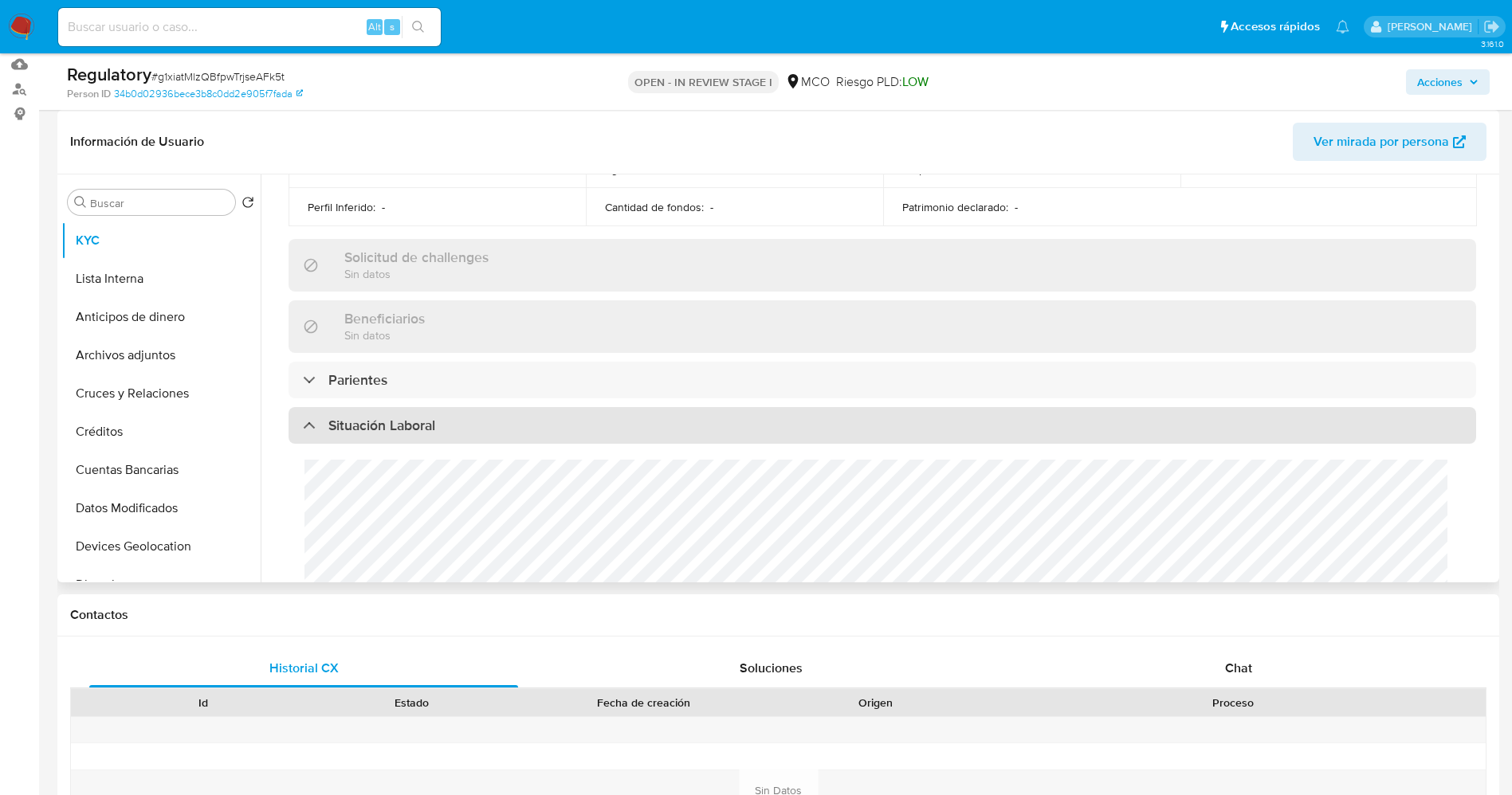
click at [421, 429] on h3 "Situación Laboral" at bounding box center [381, 426] width 106 height 18
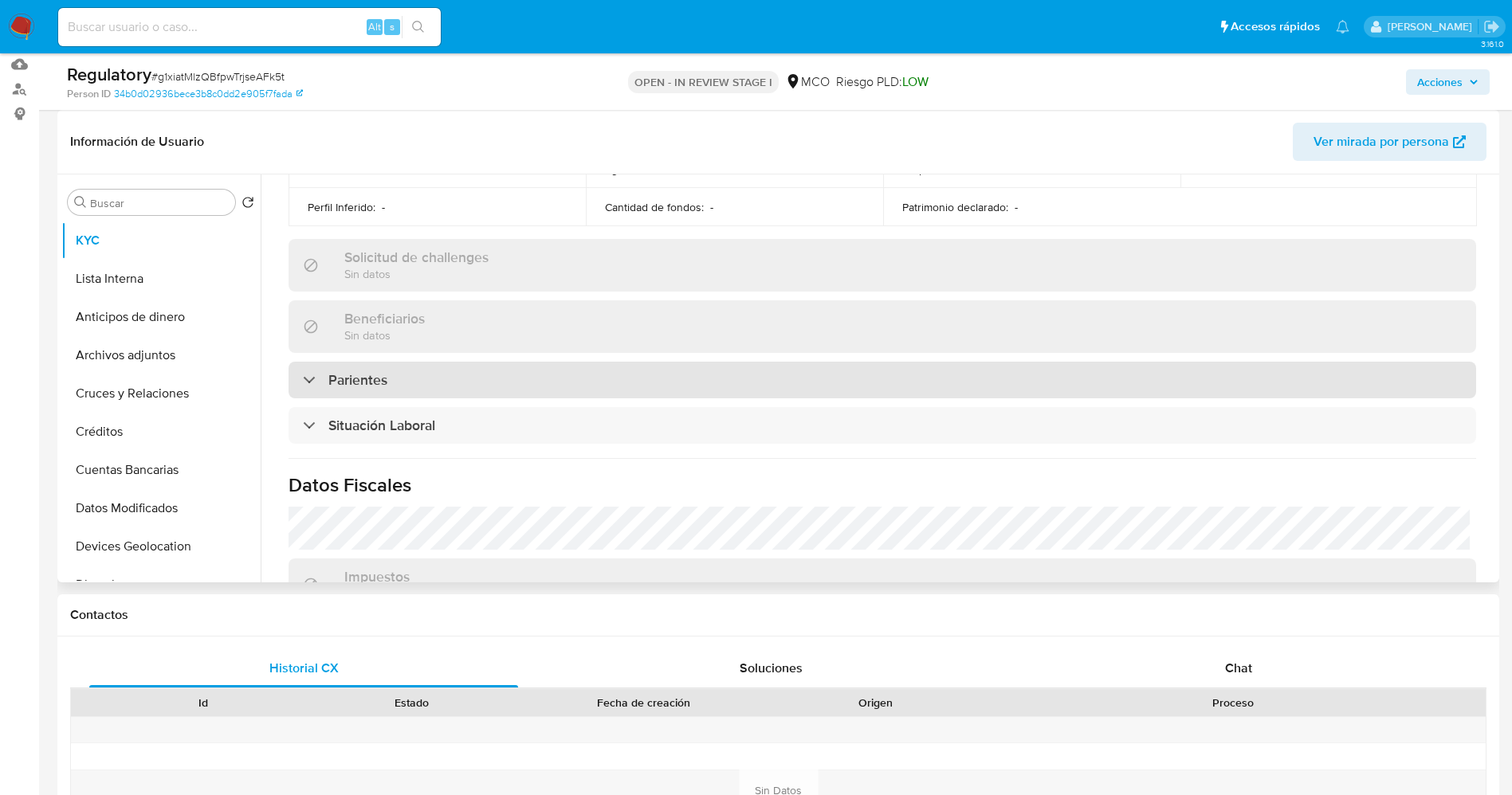
click at [427, 397] on div "Parientes" at bounding box center [882, 380] width 1188 height 37
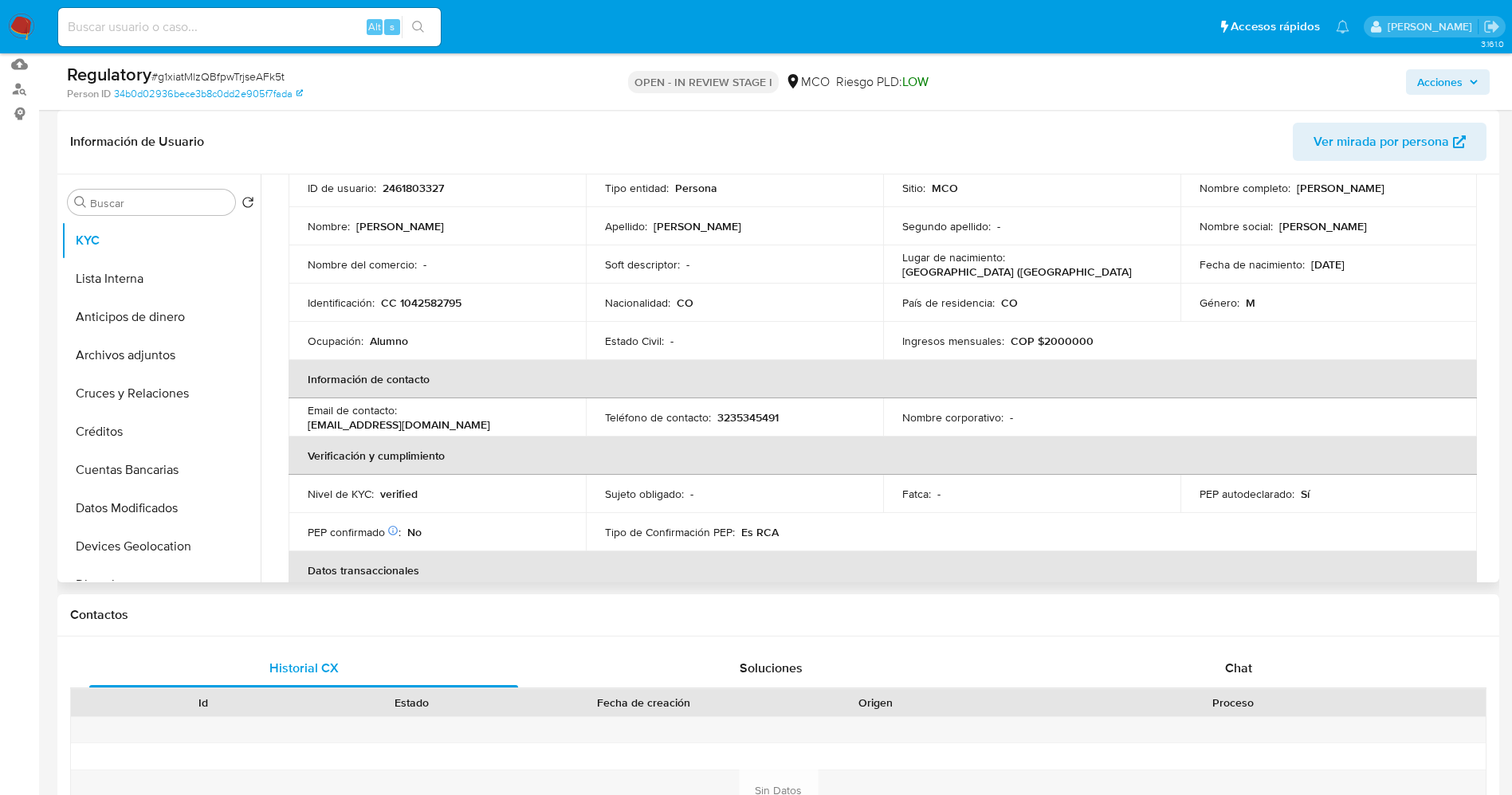
scroll to position [0, 0]
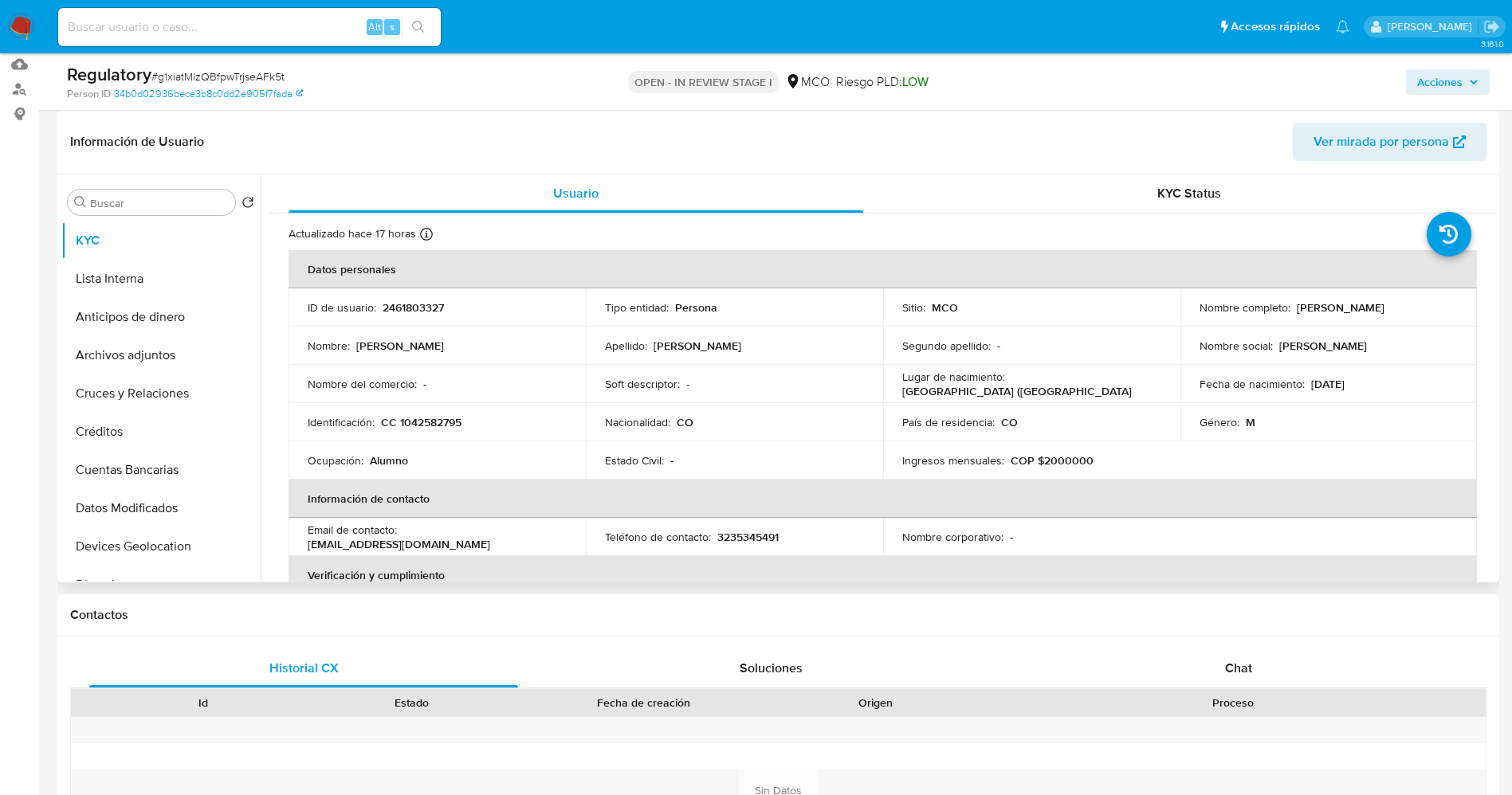
drag, startPoint x: 1287, startPoint y: 311, endPoint x: 1435, endPoint y: 309, distance: 148.0
click at [1435, 309] on div "Nombre completo : Gonzalez Gamarra Gonzalo" at bounding box center [1329, 307] width 259 height 14
copy div "Gonzalez Gamarra Gonzalo"
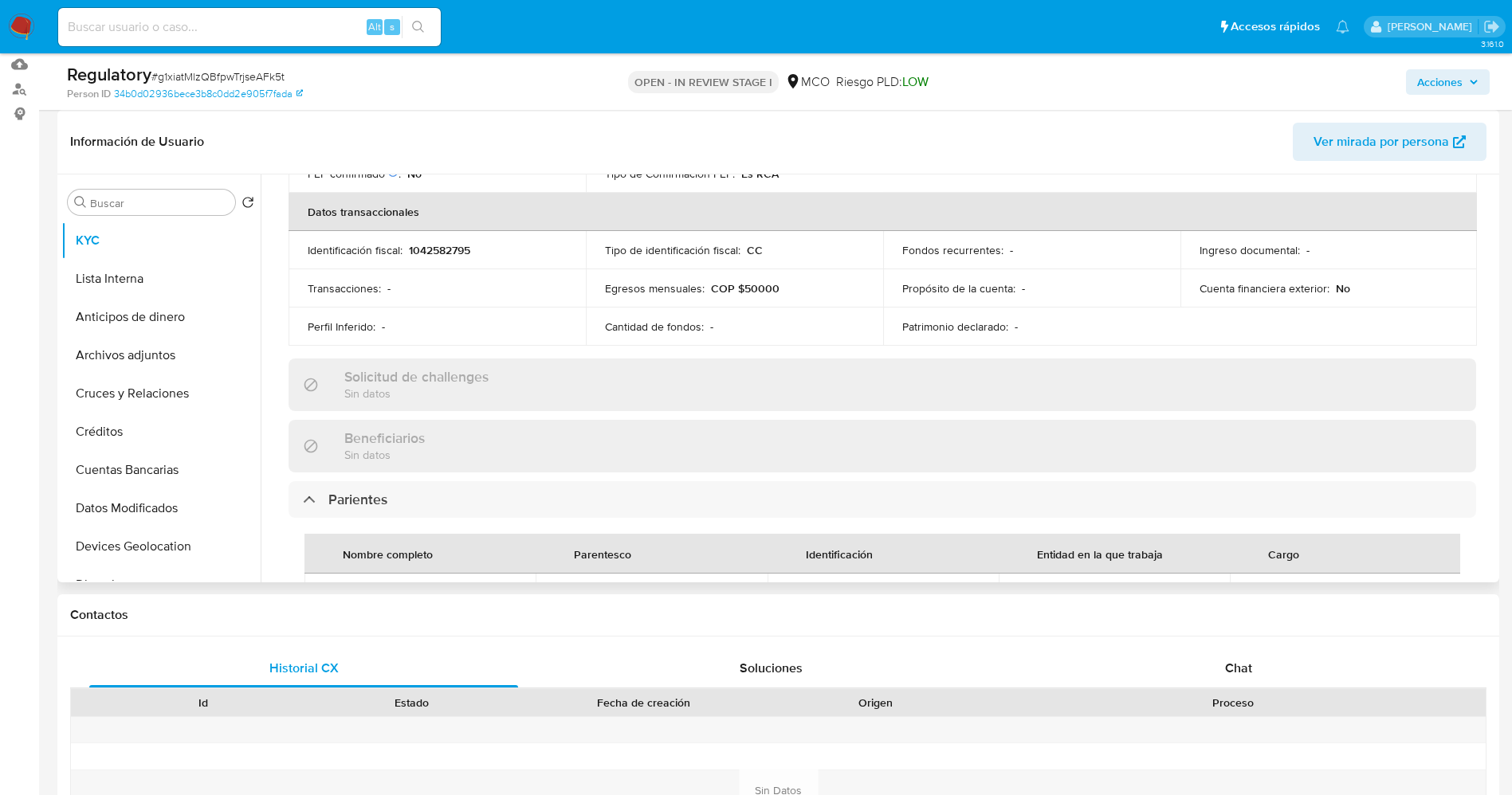
scroll to position [598, 0]
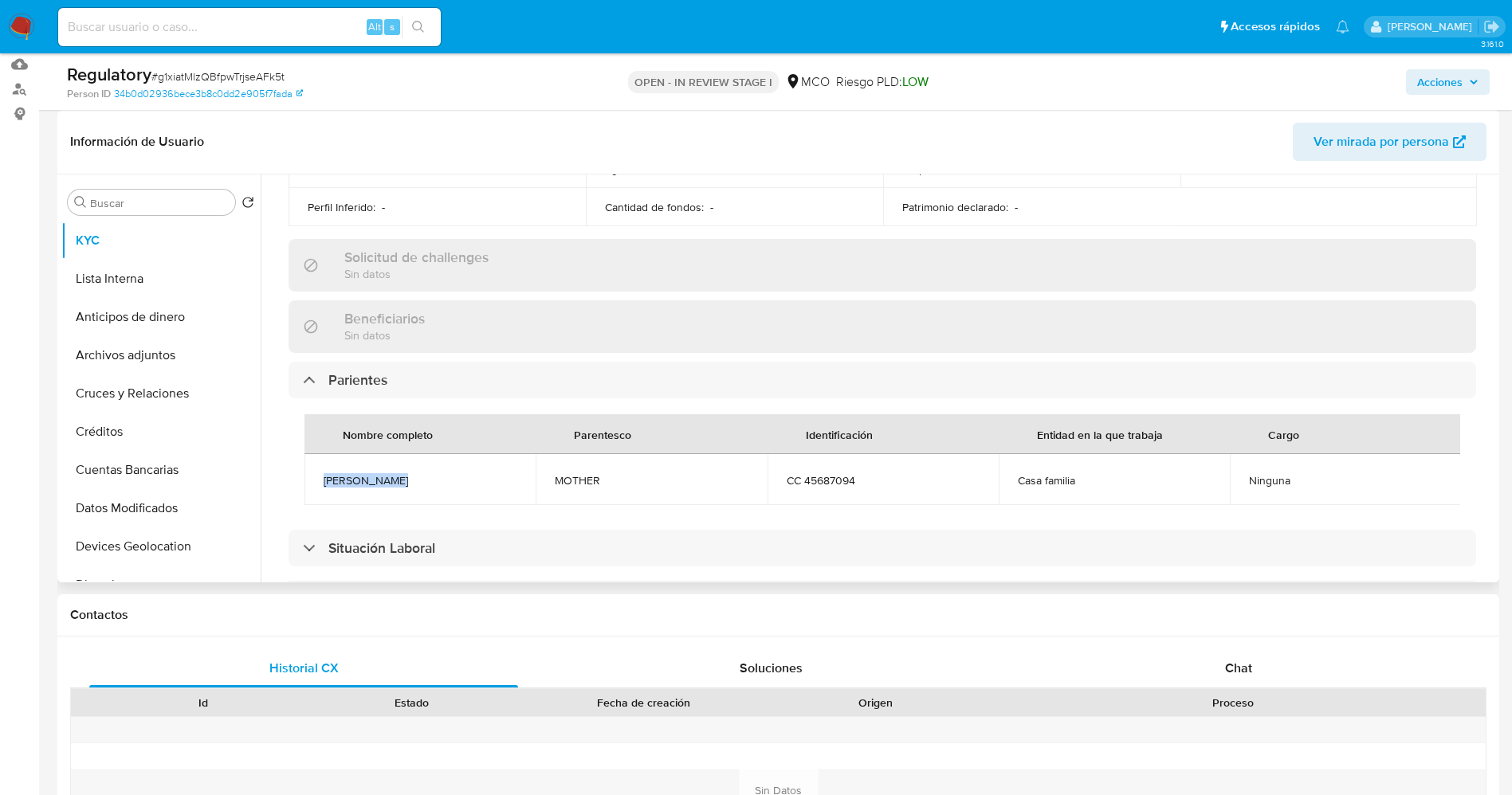
drag, startPoint x: 315, startPoint y: 481, endPoint x: 395, endPoint y: 481, distance: 80.0
click at [395, 481] on td "Dalis Gamarra" at bounding box center [420, 480] width 231 height 51
copy span "Dalis Gamarra"
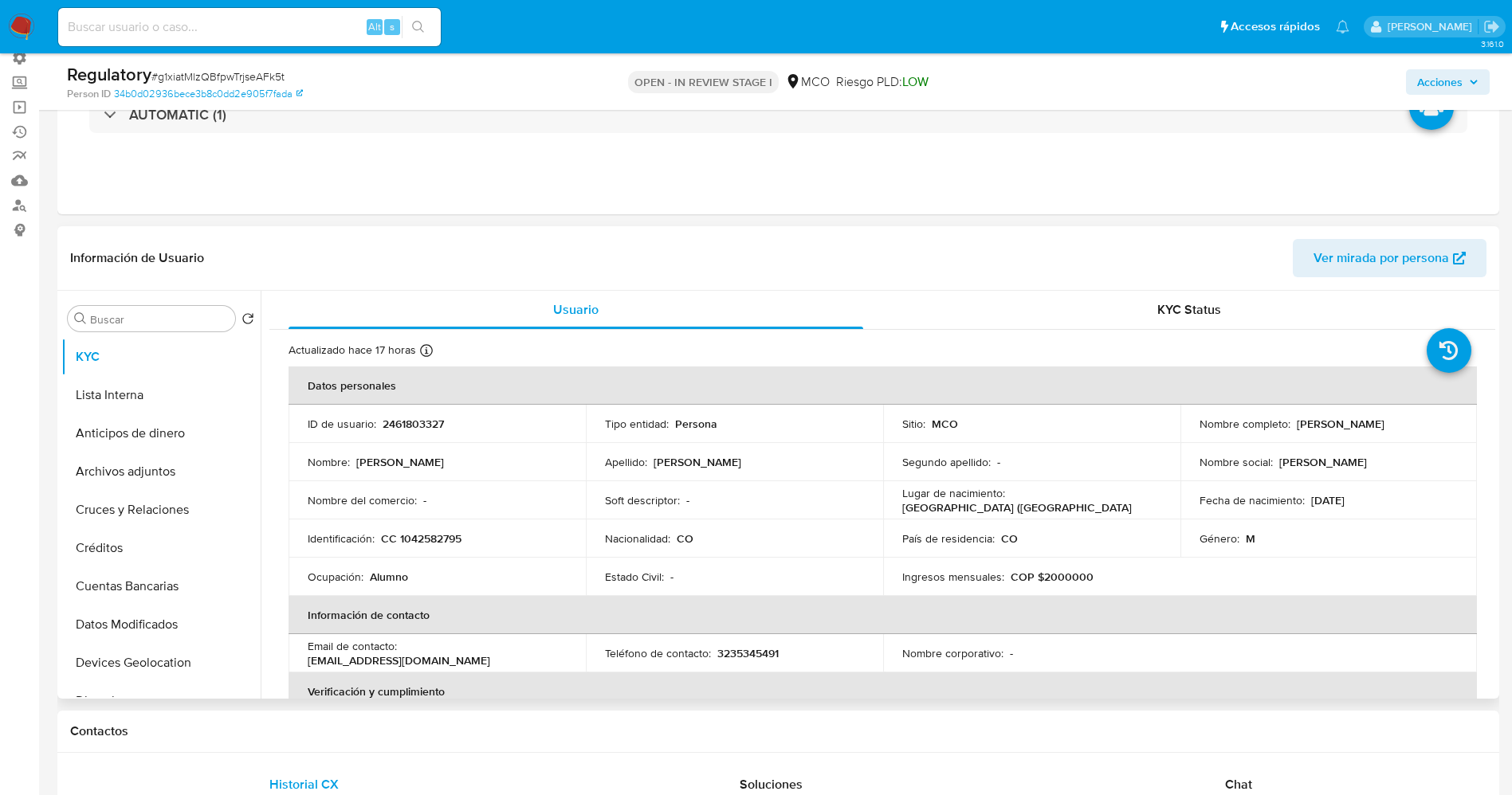
scroll to position [119, 0]
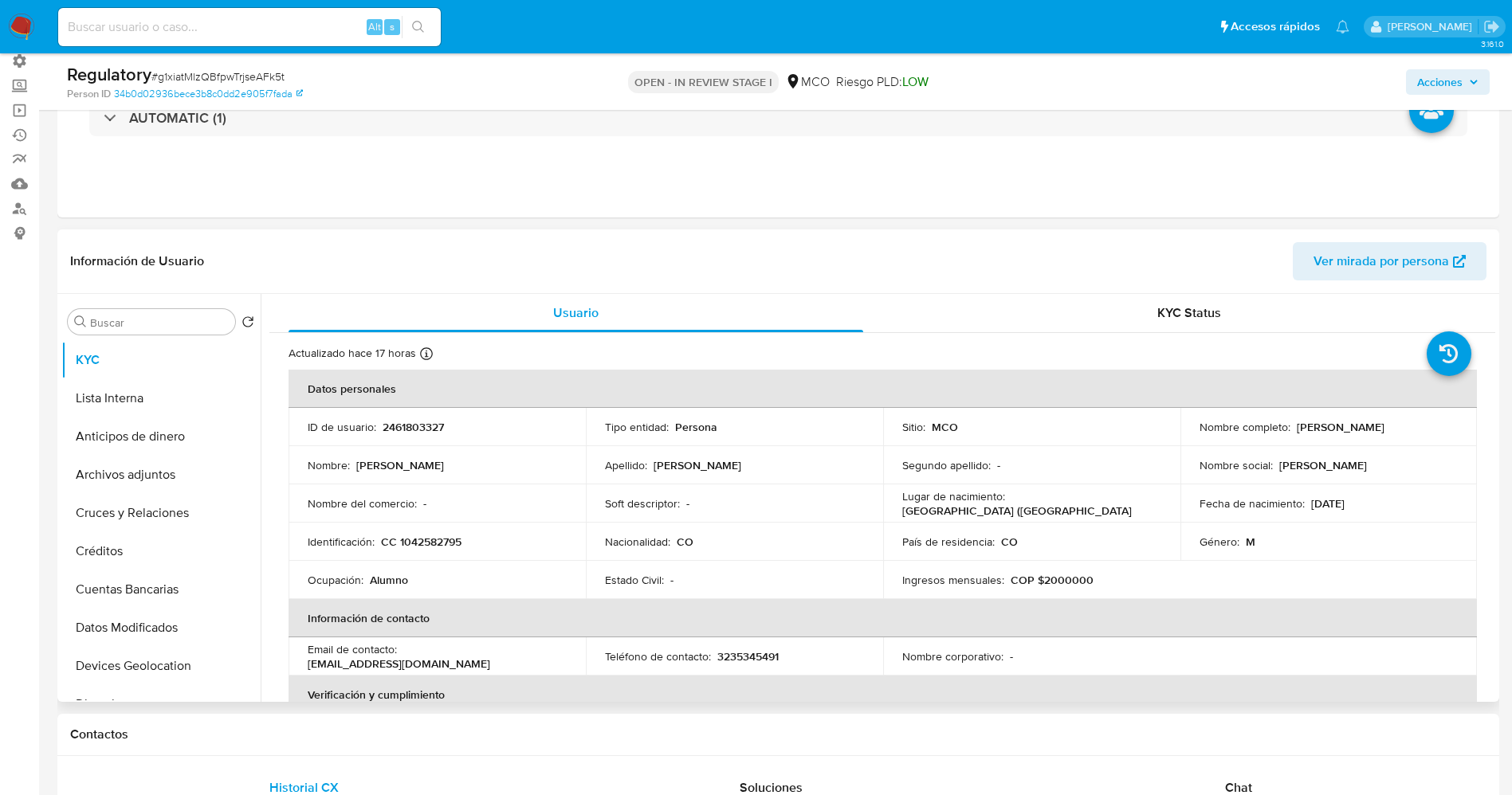
drag, startPoint x: 1294, startPoint y: 430, endPoint x: 1443, endPoint y: 432, distance: 149.0
click at [1443, 432] on div "Nombre completo : Gonzalez Gamarra Gonzalo" at bounding box center [1329, 426] width 259 height 14
copy p "Gonzalez Gamarra Gonzalo"
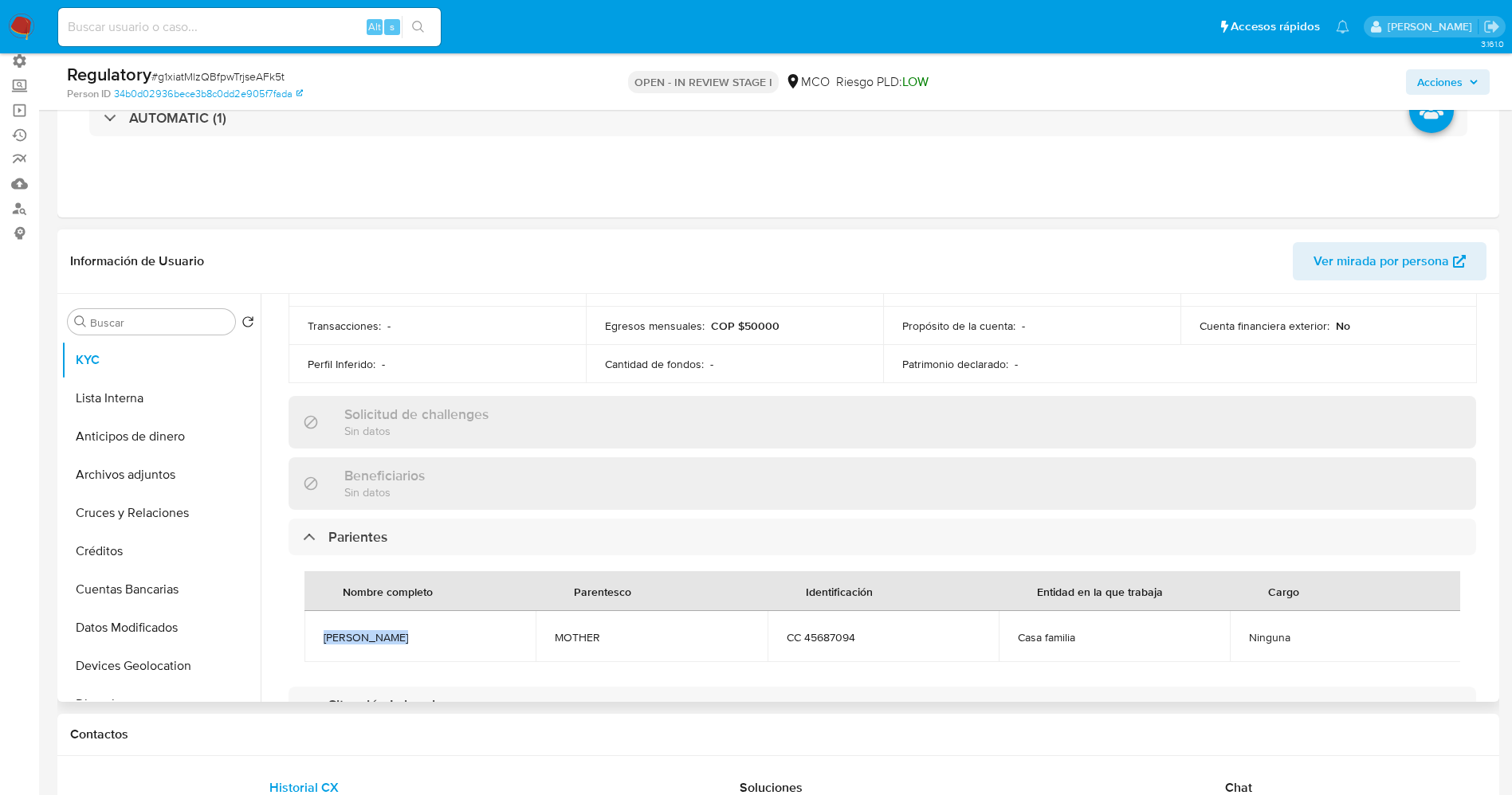
scroll to position [598, 0]
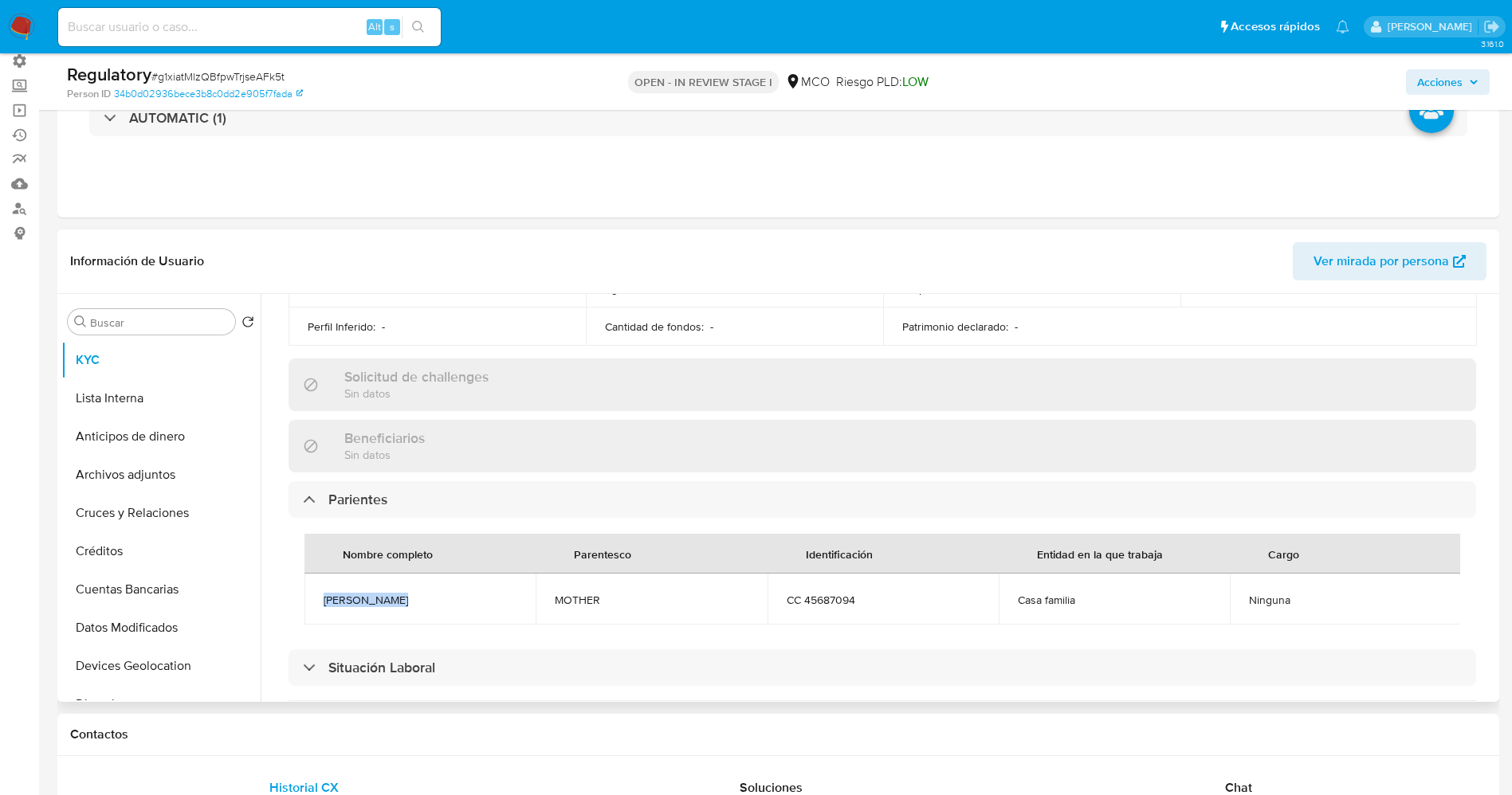
drag, startPoint x: 320, startPoint y: 598, endPoint x: 371, endPoint y: 593, distance: 51.2
click at [397, 598] on td "Dalis Gamarra" at bounding box center [420, 599] width 231 height 51
copy span "Dalis Gamarra"
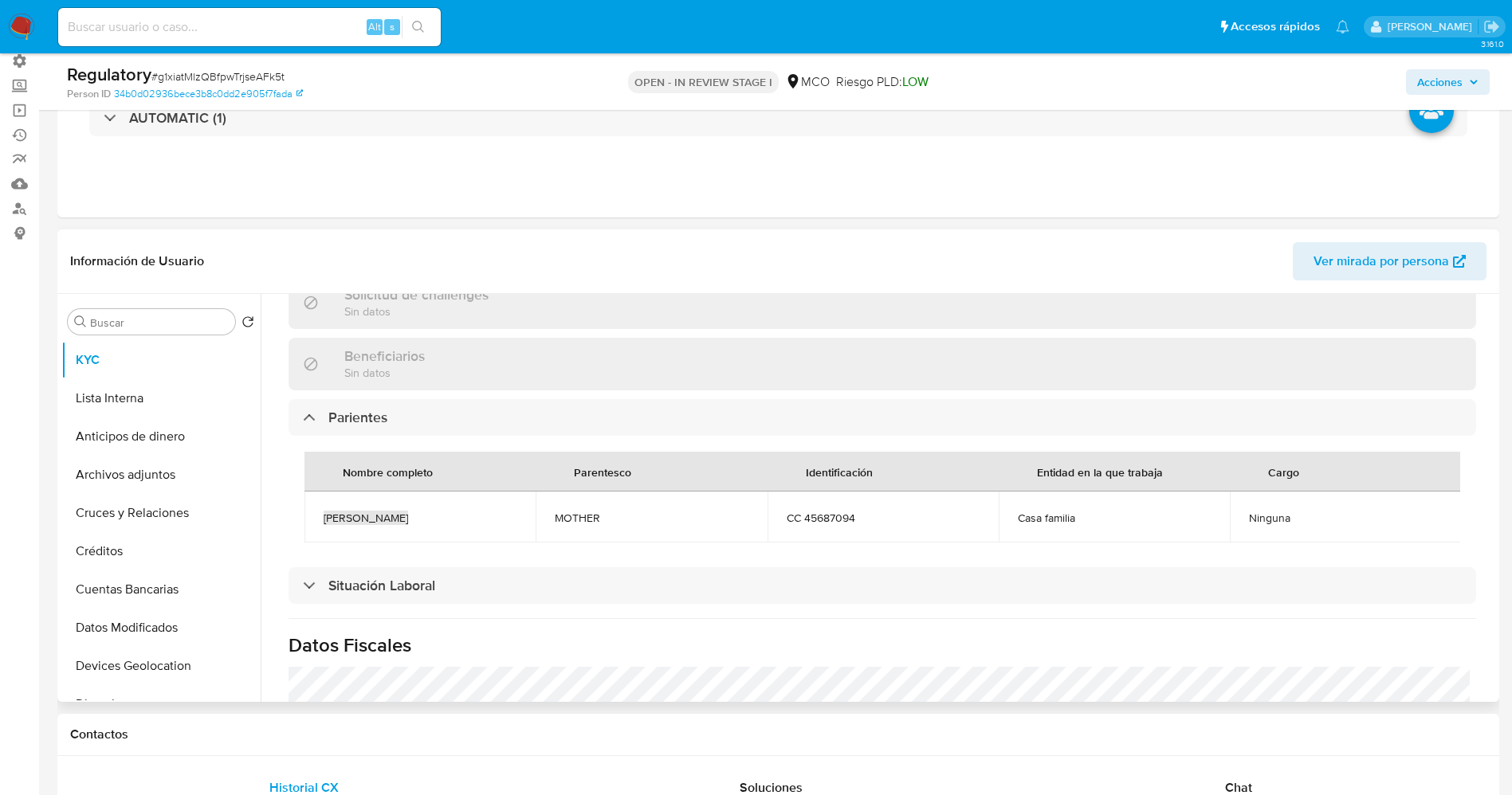
scroll to position [717, 0]
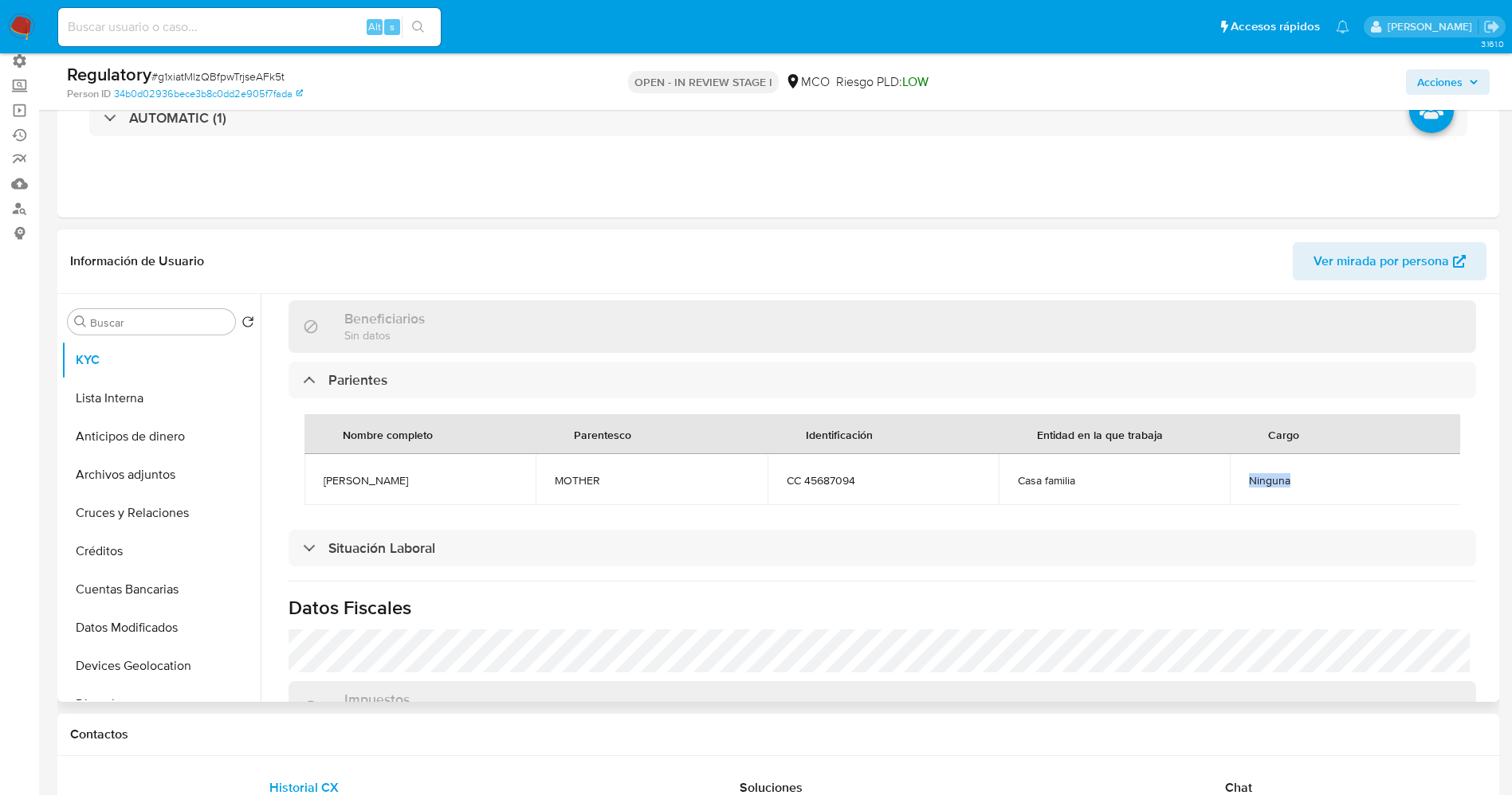
drag, startPoint x: 1240, startPoint y: 477, endPoint x: 1313, endPoint y: 476, distance: 73.0
click at [1313, 476] on td "Ninguna" at bounding box center [1344, 480] width 231 height 51
copy span "Ninguna"
click at [140, 403] on button "Lista Interna" at bounding box center [154, 398] width 186 height 38
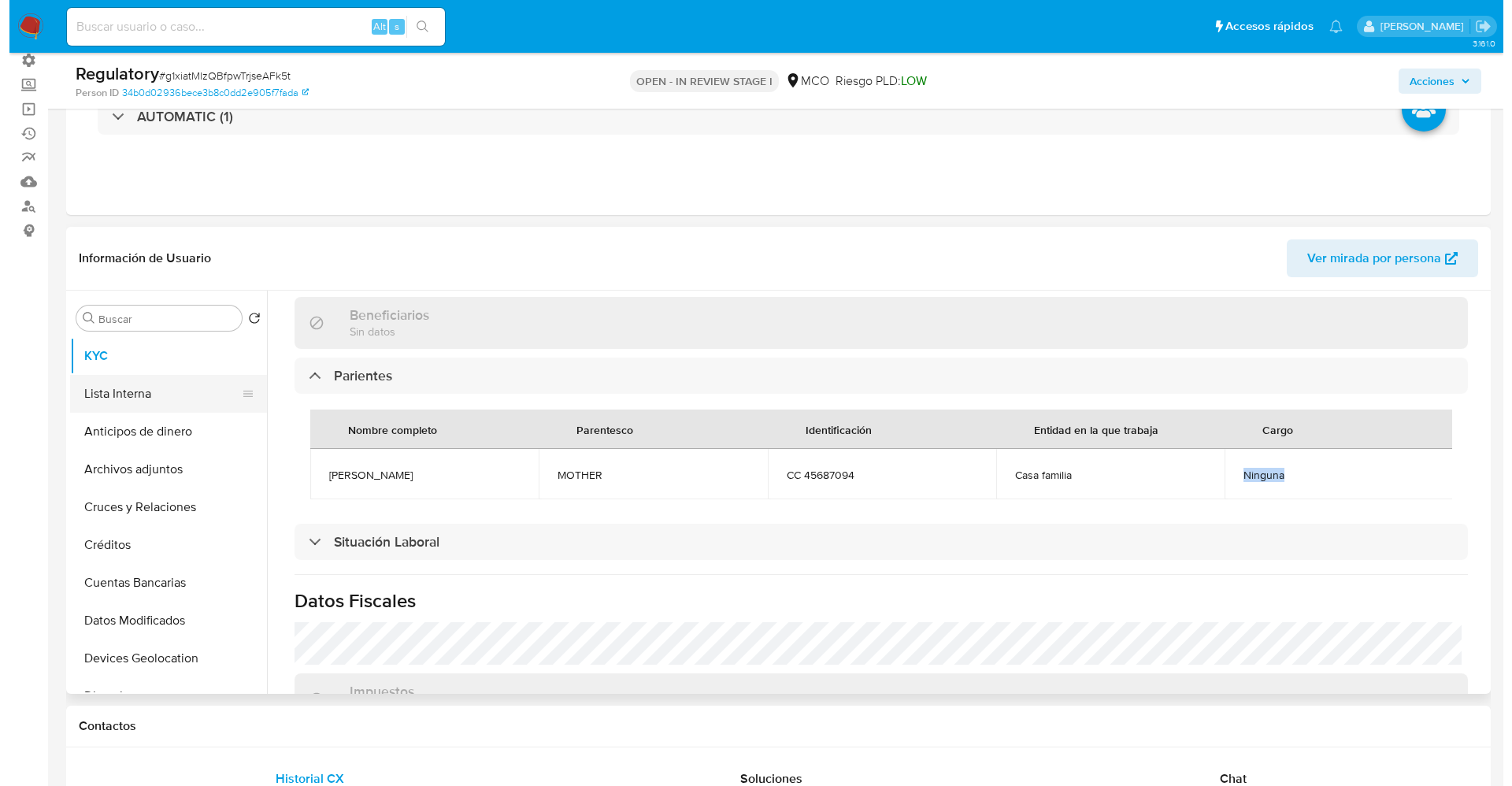
scroll to position [0, 0]
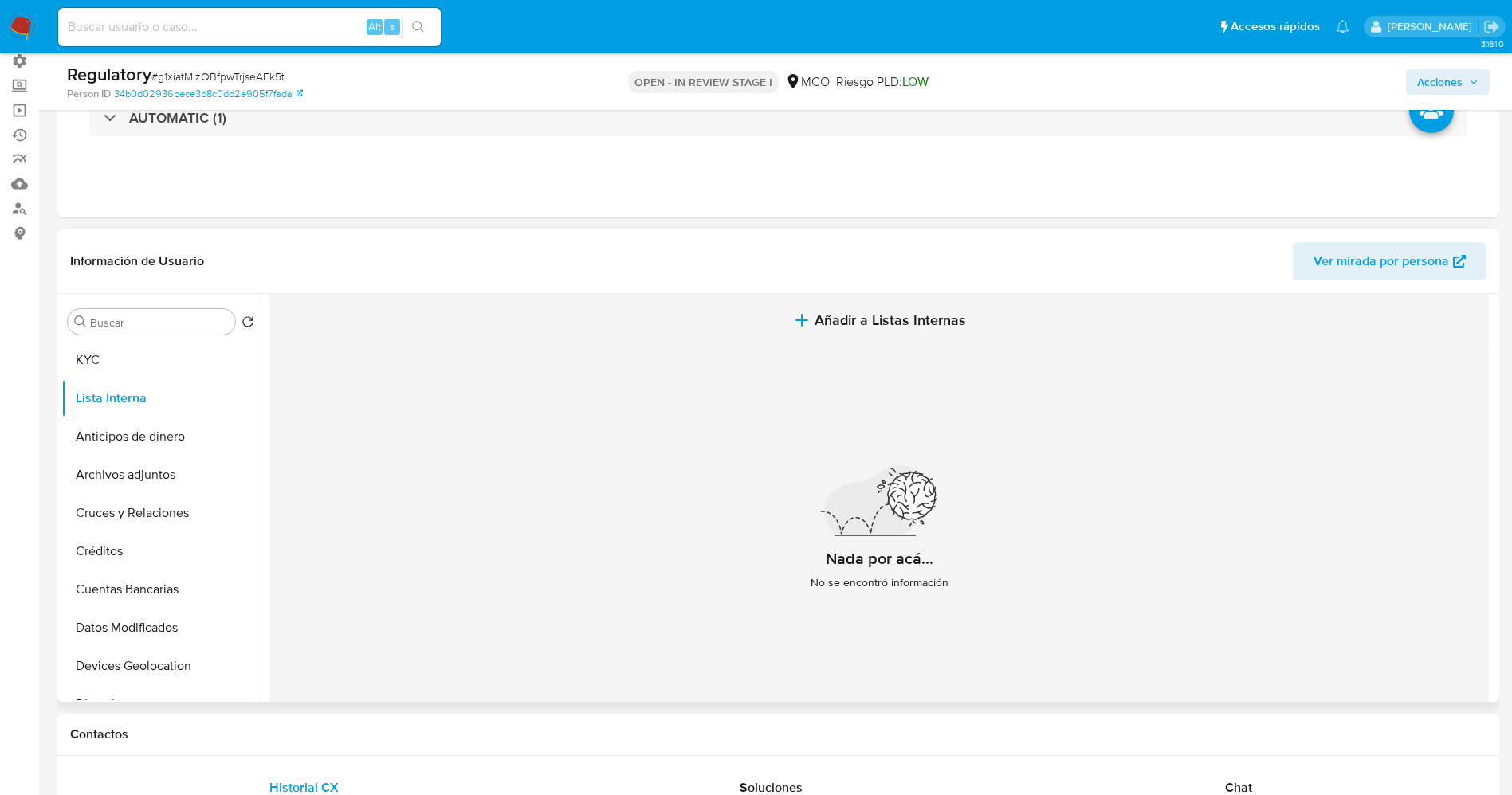
click at [840, 317] on span "Añadir a Listas Internas" at bounding box center [891, 320] width 152 height 18
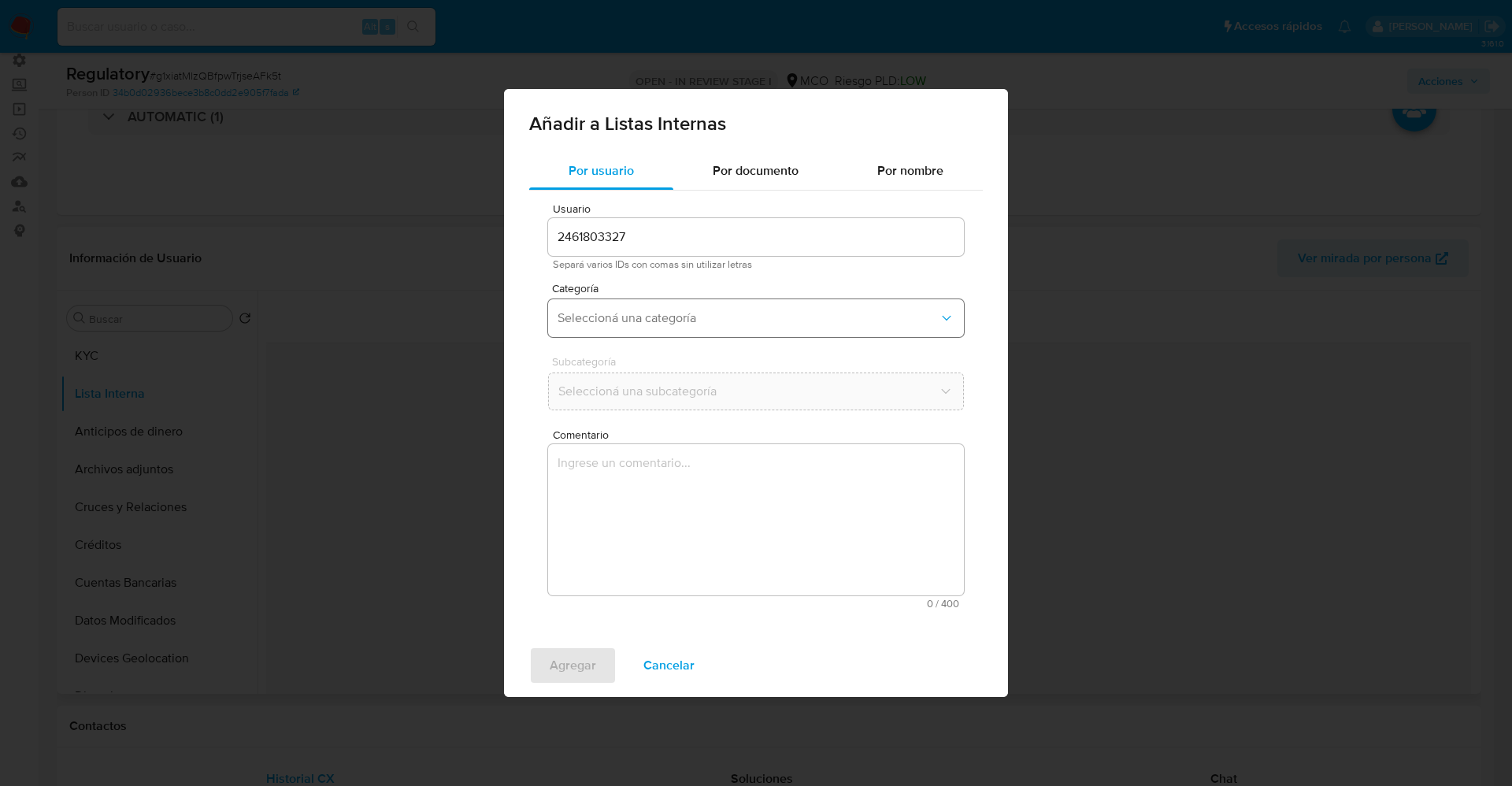
click at [682, 313] on span "Seleccioná una categoría" at bounding box center [748, 318] width 381 height 16
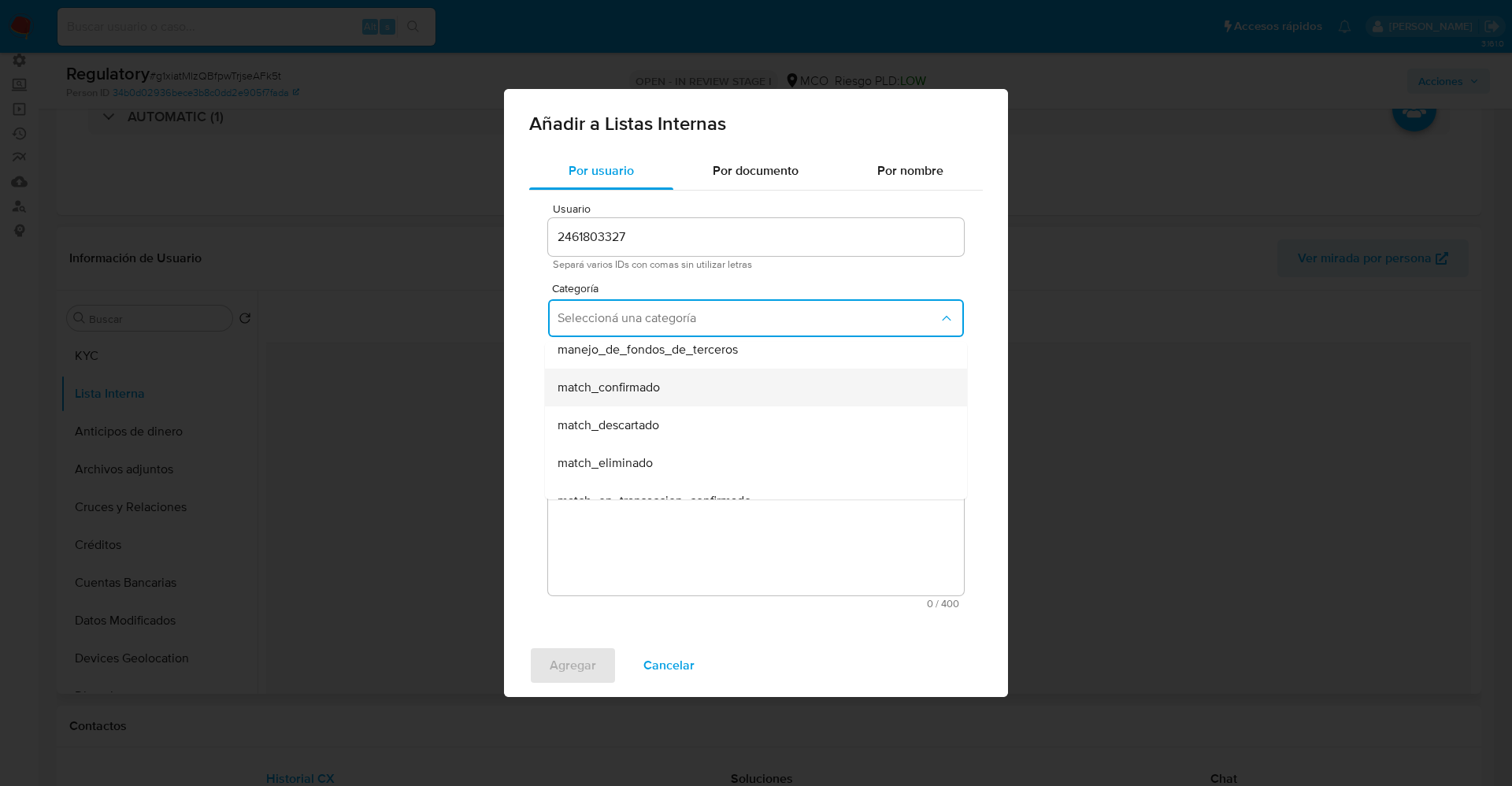
scroll to position [118, 0]
click at [645, 381] on div "match_descartado" at bounding box center [751, 394] width 388 height 38
click at [645, 386] on span "Seleccioná una subcategoría" at bounding box center [748, 391] width 381 height 16
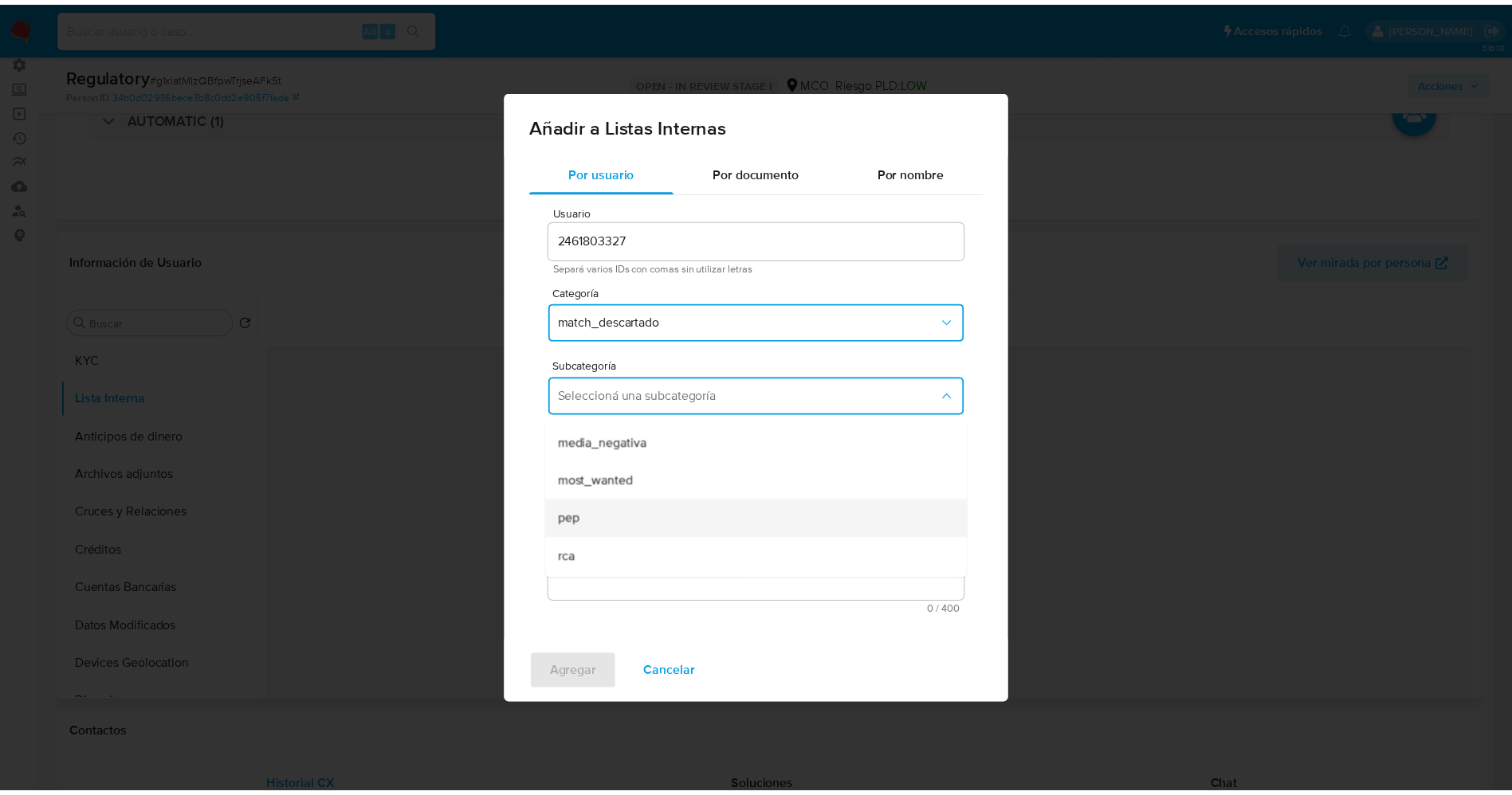
scroll to position [108, 0]
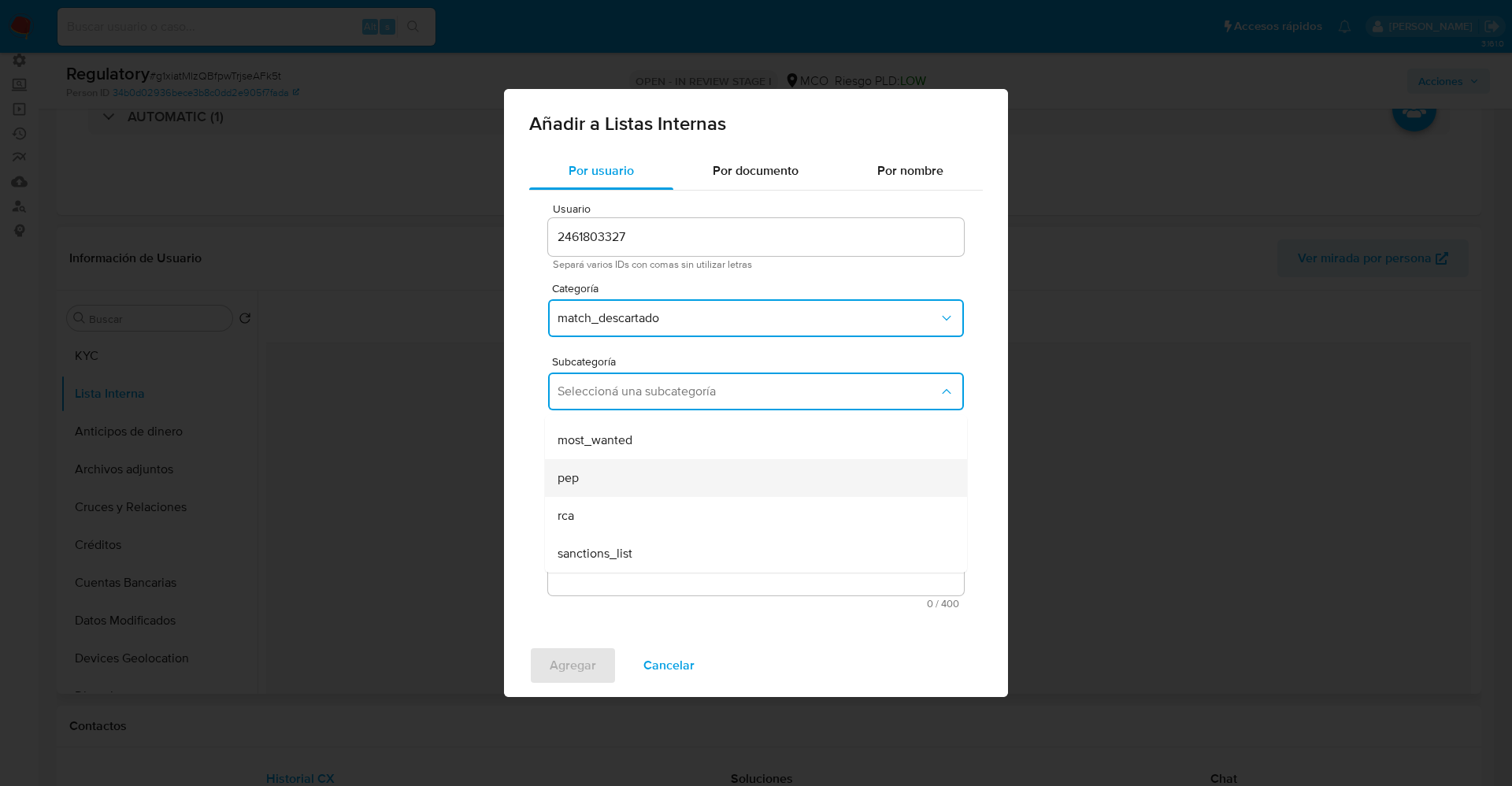
click at [613, 468] on div "pep" at bounding box center [751, 478] width 388 height 38
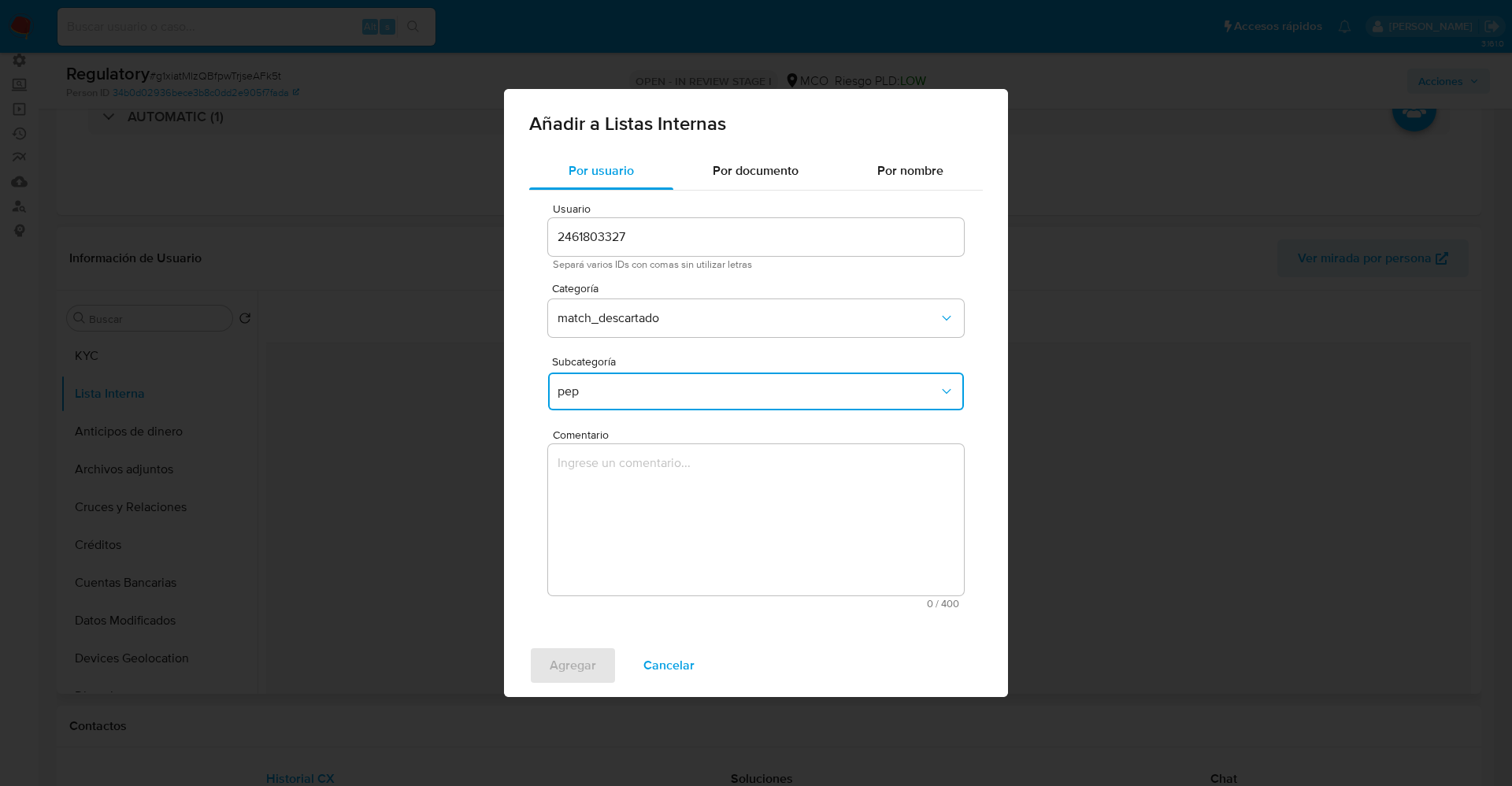
click at [613, 468] on textarea "Comentario" at bounding box center [756, 520] width 416 height 151
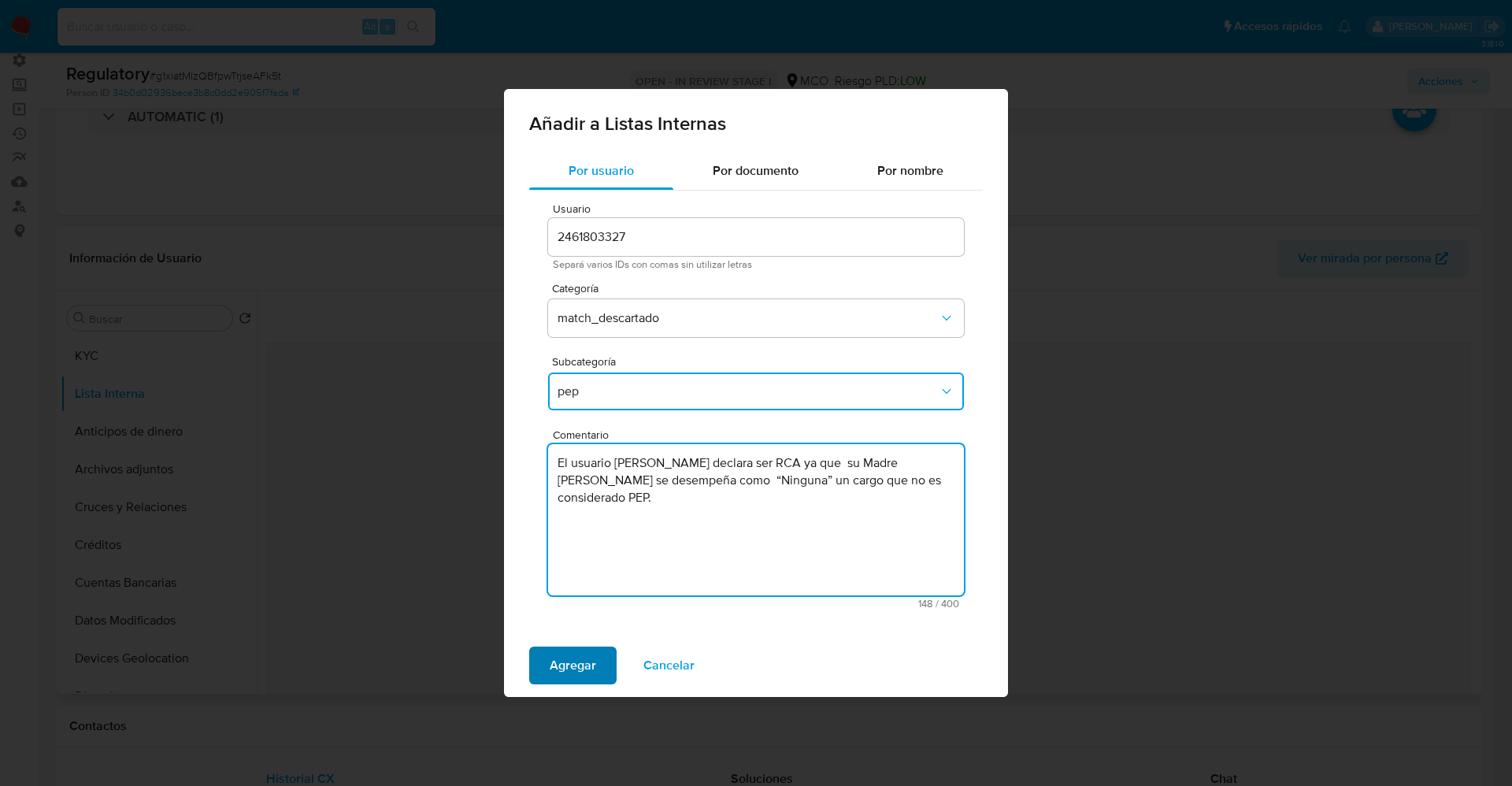
type textarea "El usuario Gonzalez Gamarra Gonzalo declara ser RCA ya que su Madre Dalis Gamar…"
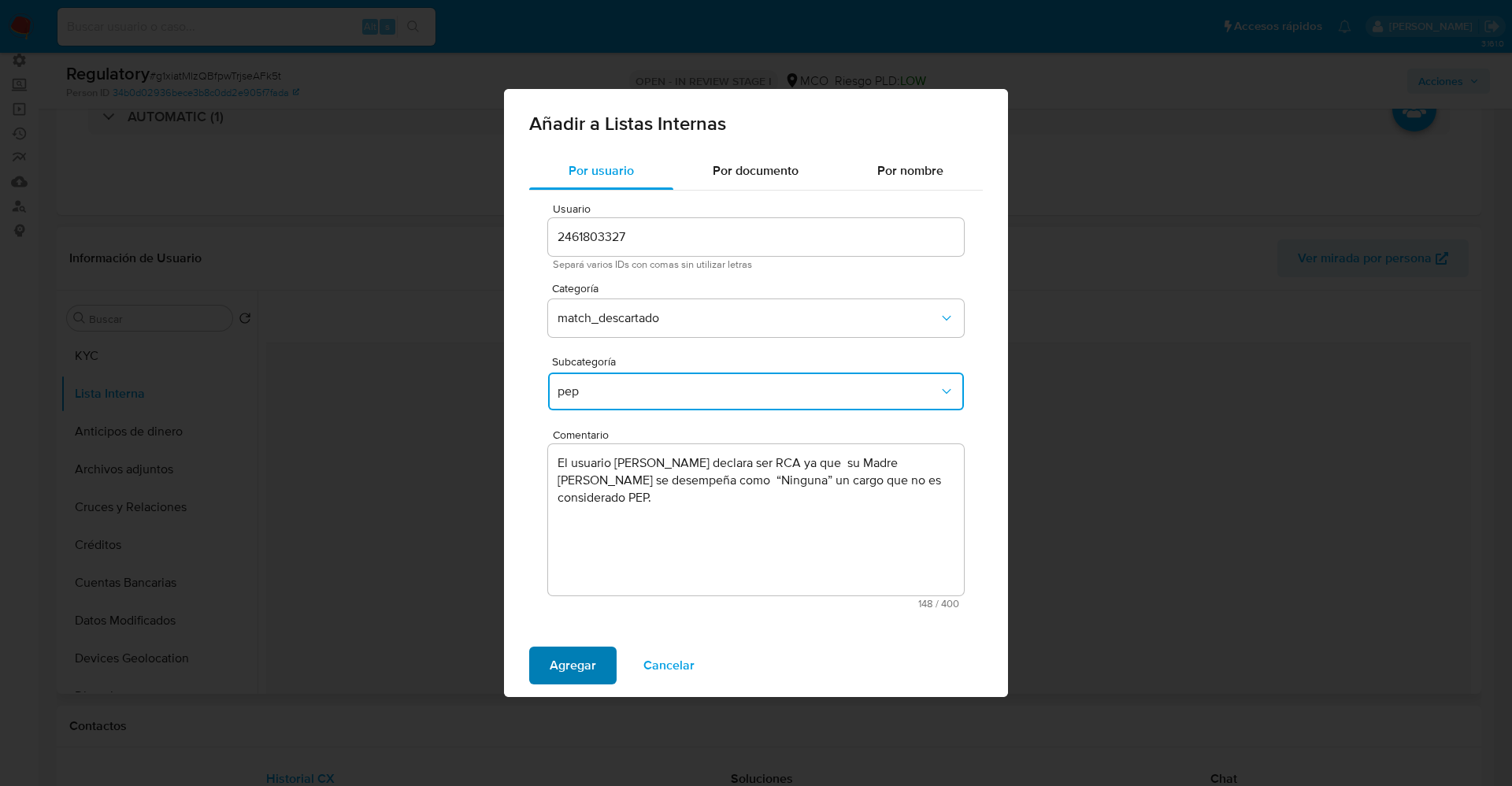
click at [599, 651] on button "Agregar" at bounding box center [573, 666] width 88 height 38
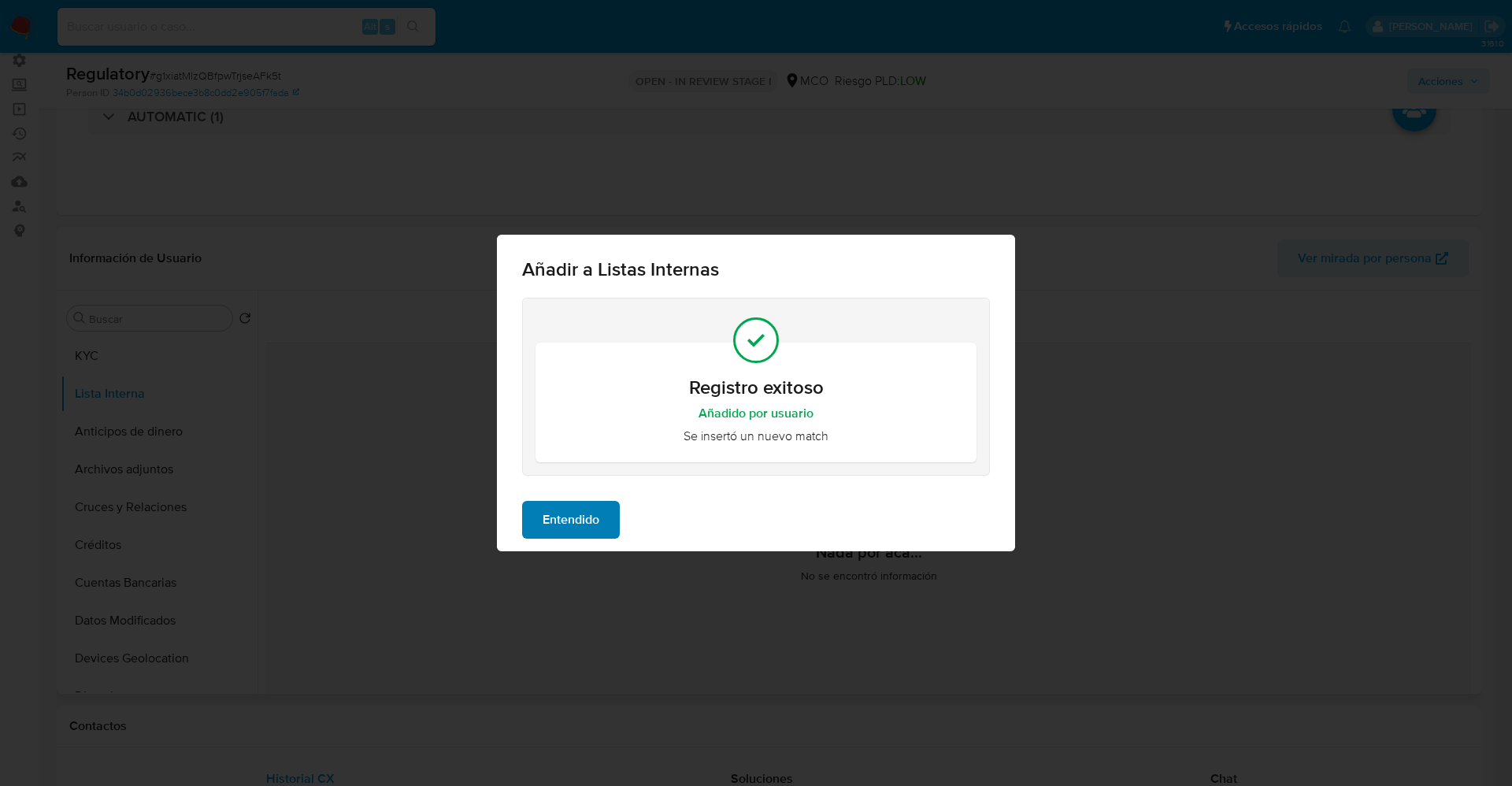
drag, startPoint x: 622, startPoint y: 507, endPoint x: 611, endPoint y: 511, distance: 11.7
click at [621, 507] on div "Entendido" at bounding box center [756, 519] width 518 height 63
click at [611, 511] on button "Entendido" at bounding box center [571, 519] width 98 height 38
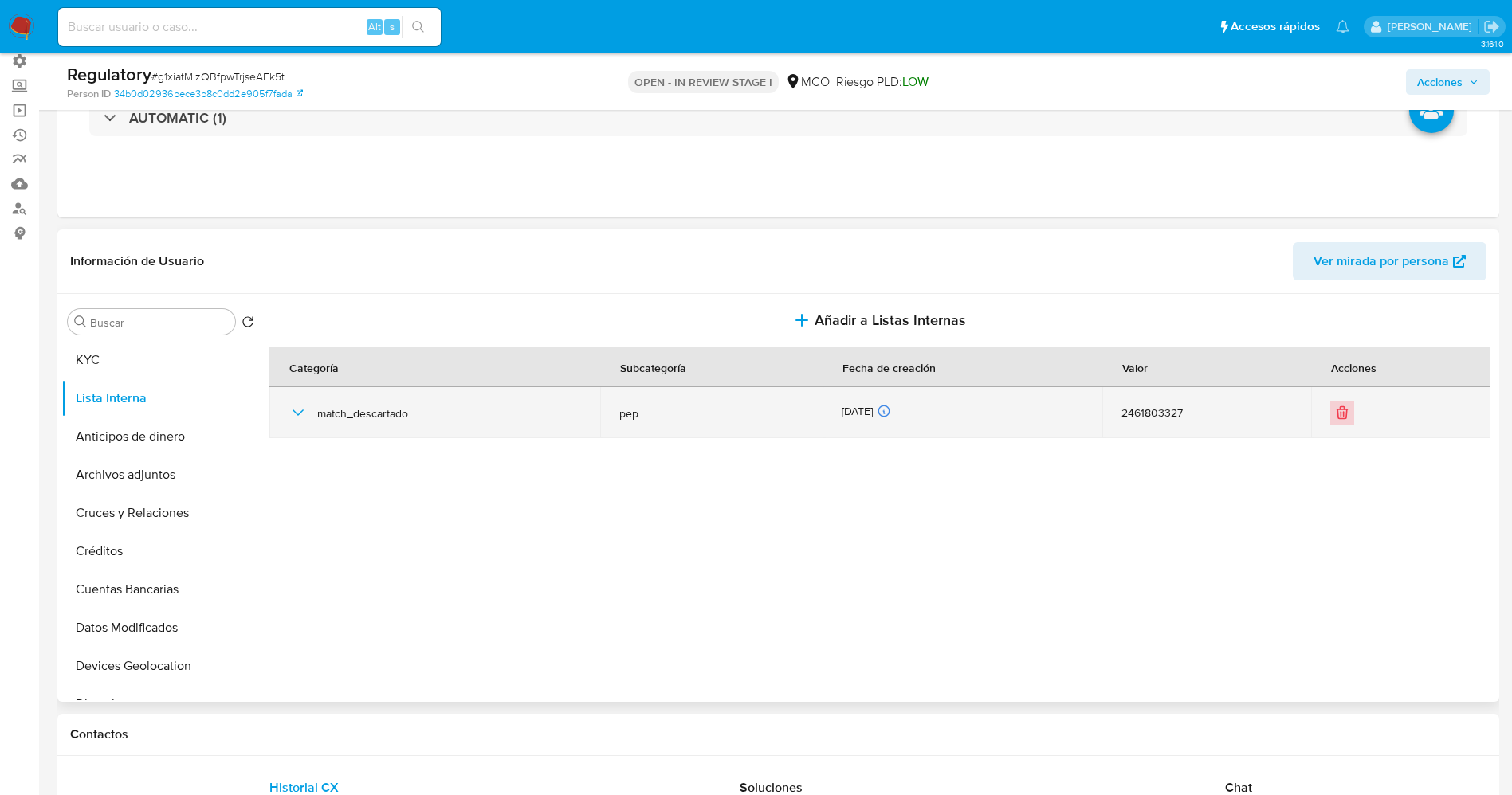
click at [1334, 419] on icon "Eliminar" at bounding box center [1342, 413] width 16 height 16
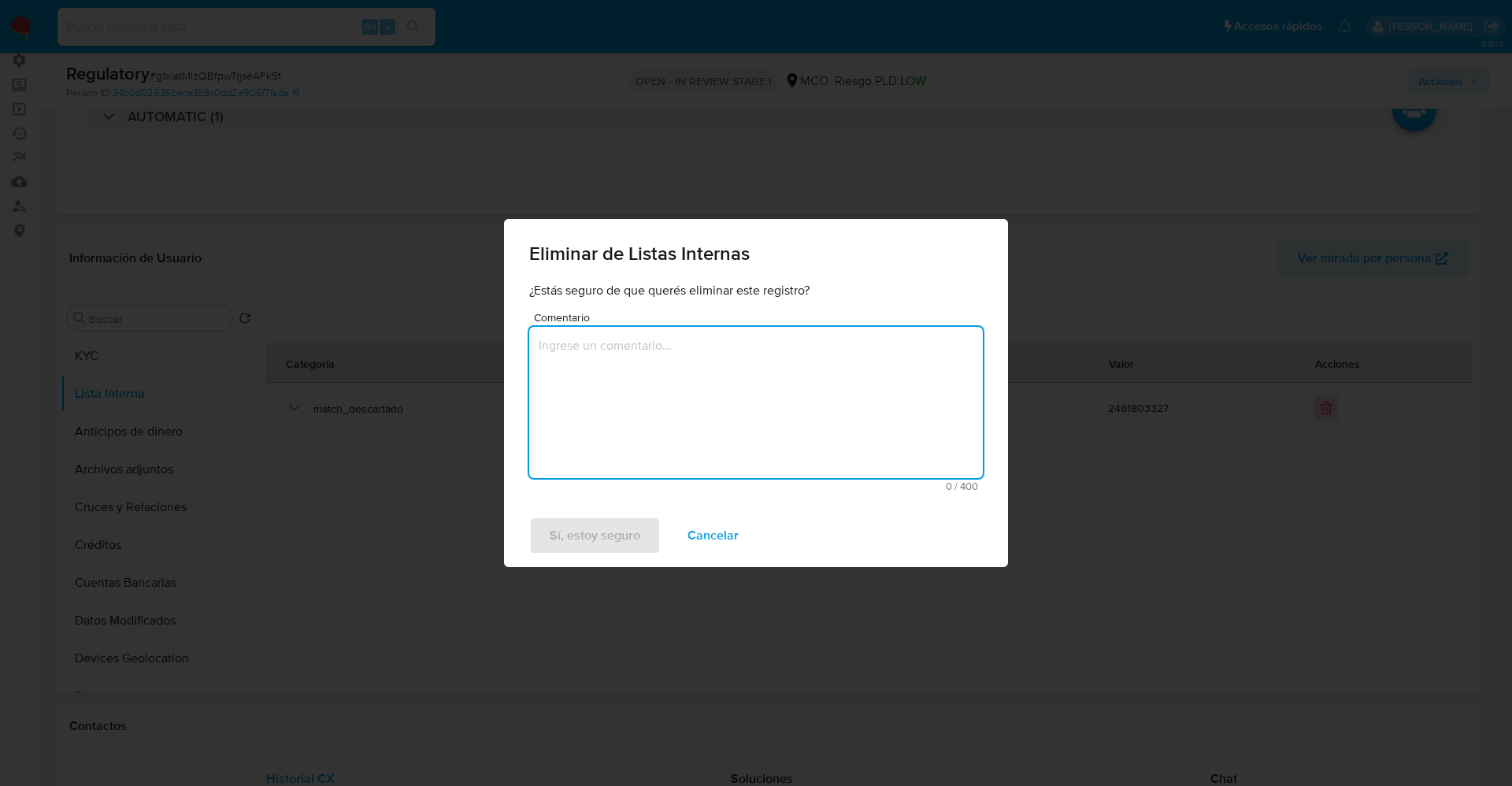
click at [809, 391] on textarea "Comentario" at bounding box center [756, 402] width 454 height 151
type textarea "x"
click at [624, 536] on span "Sí, estoy seguro" at bounding box center [595, 535] width 91 height 35
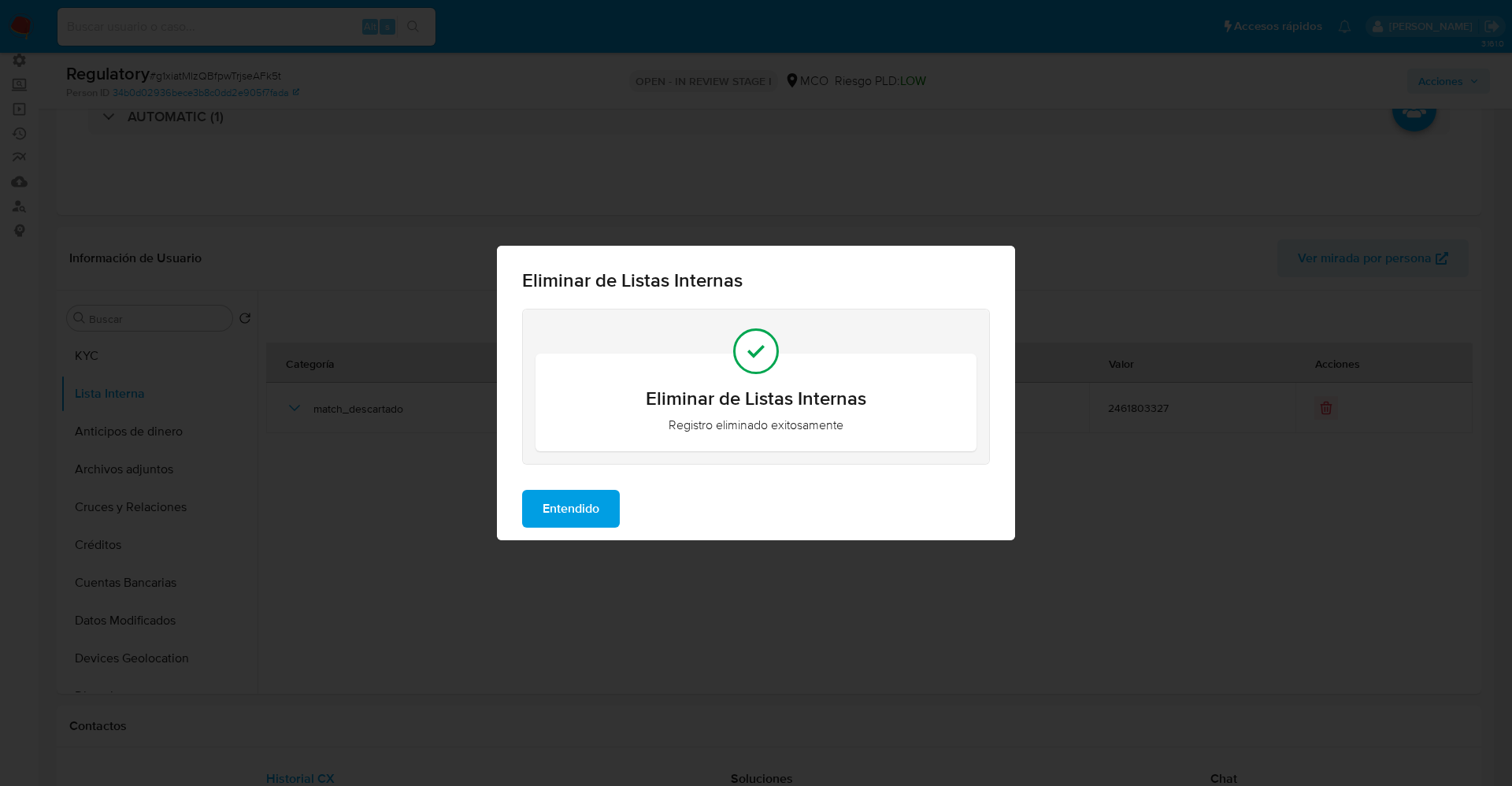
click at [595, 503] on span "Entendido" at bounding box center [570, 508] width 56 height 35
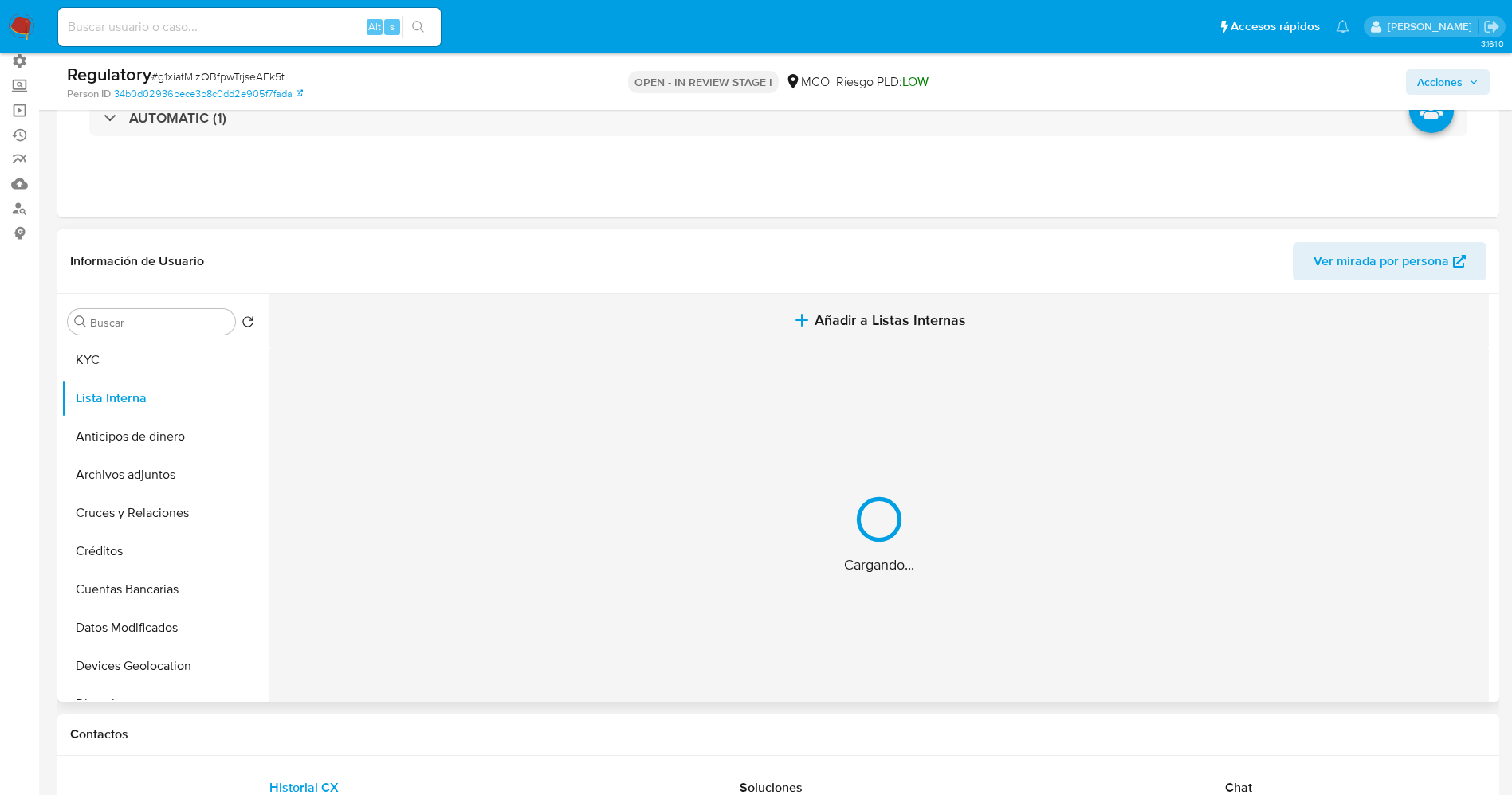
click at [769, 318] on button "Añadir a Listas Internas" at bounding box center [879, 320] width 1219 height 54
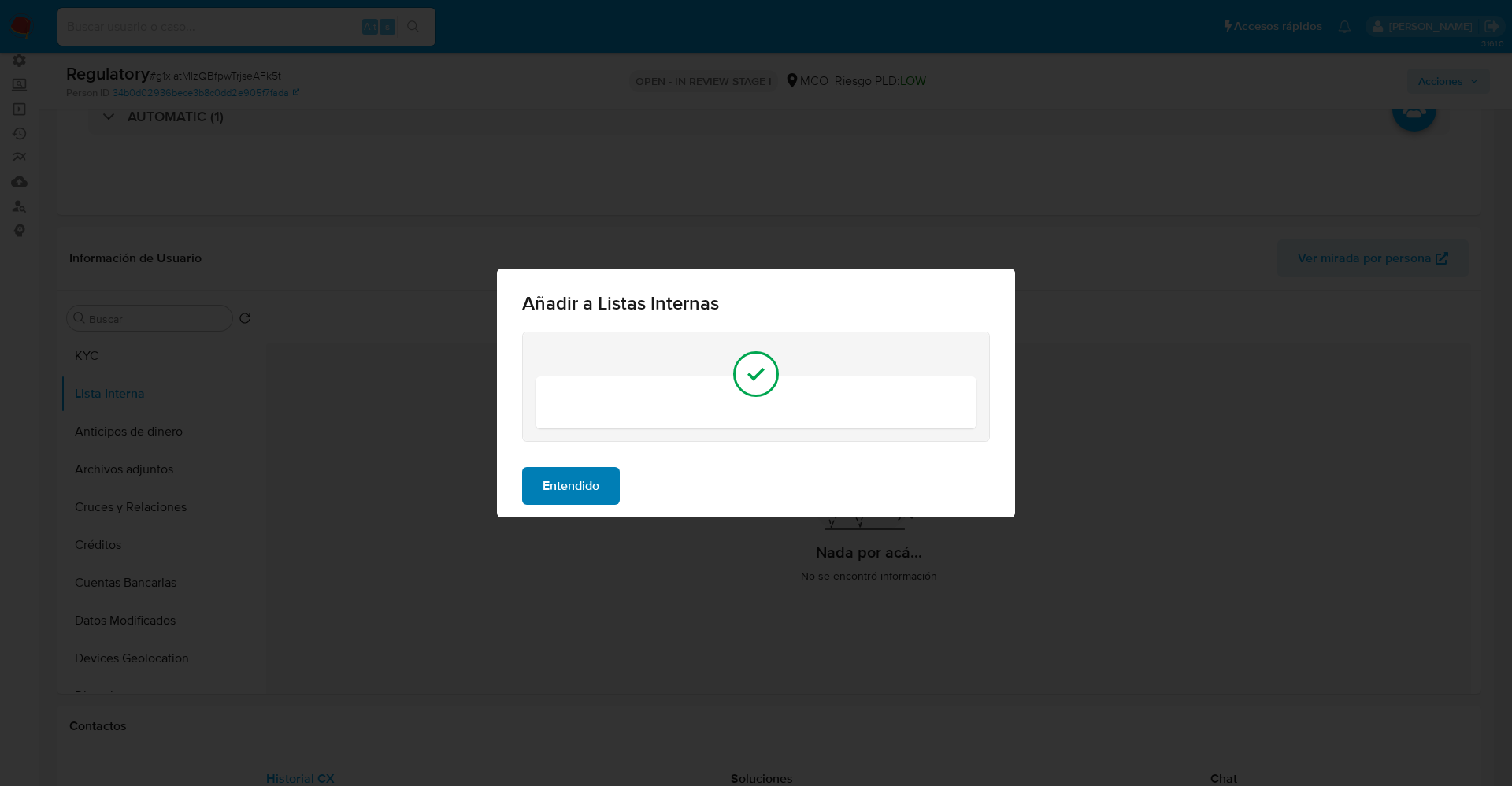
click at [616, 495] on button "Entendido" at bounding box center [571, 486] width 98 height 38
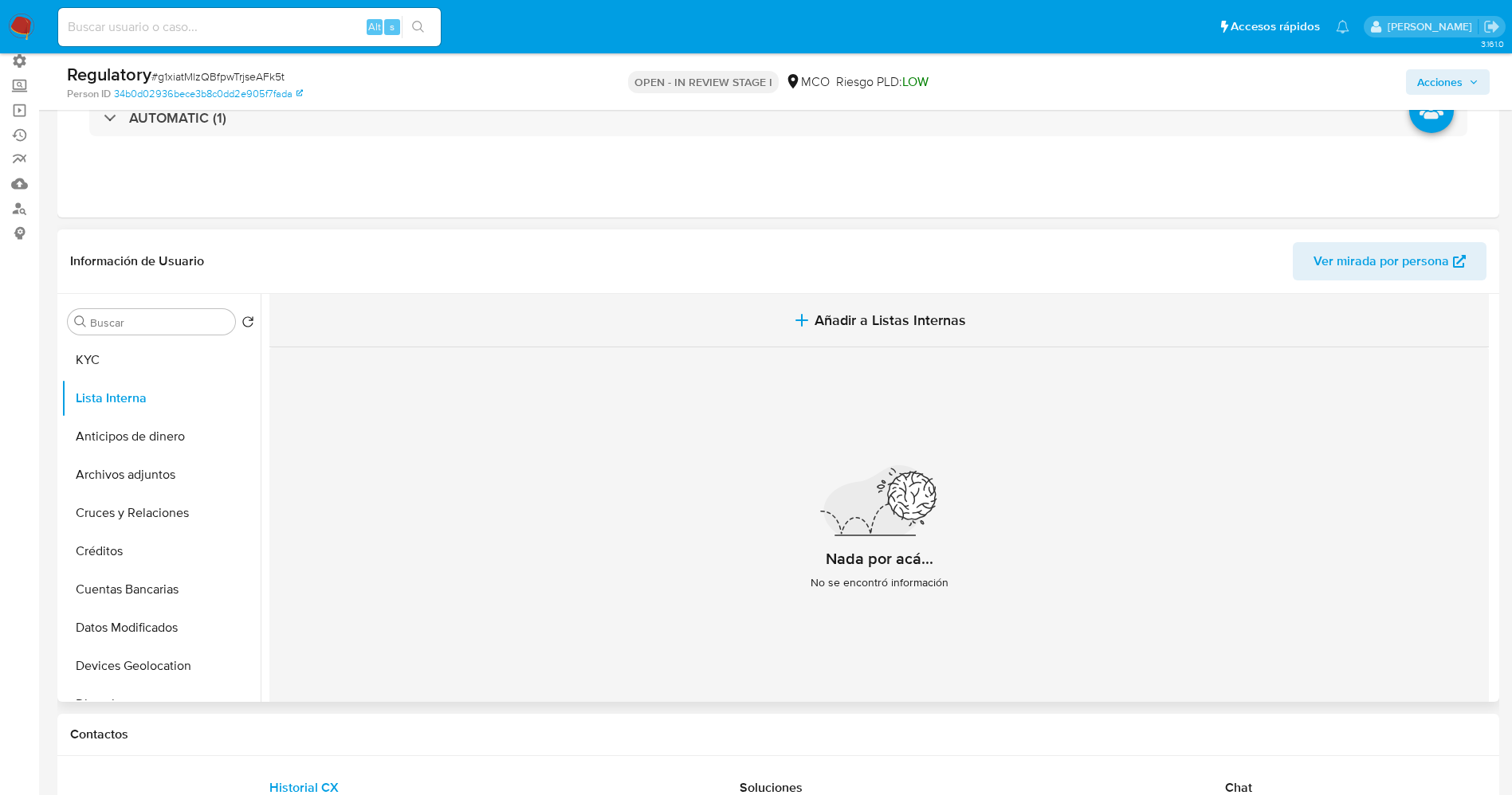
click at [803, 317] on icon "button" at bounding box center [801, 320] width 19 height 19
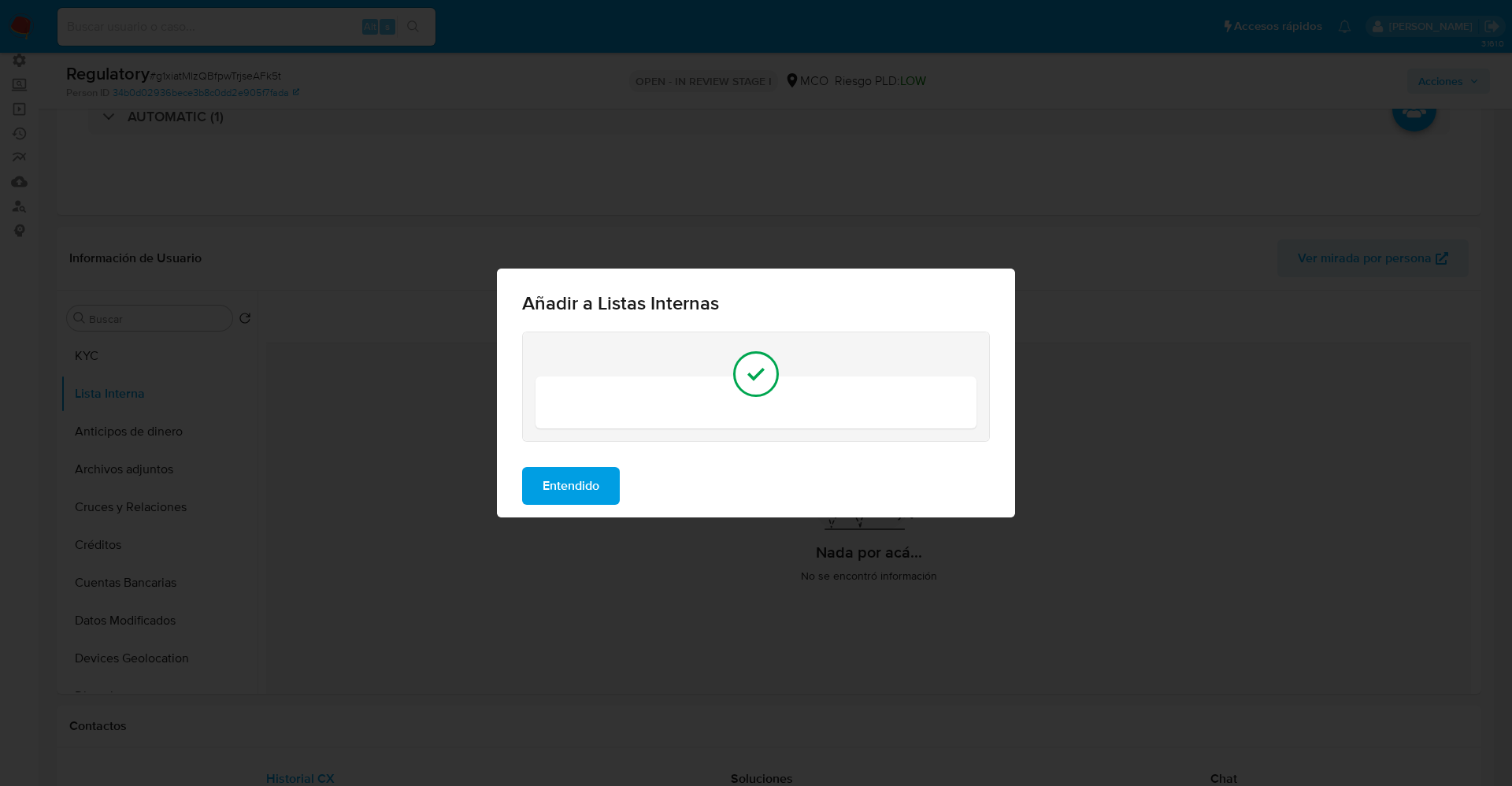
drag, startPoint x: 556, startPoint y: 521, endPoint x: 575, endPoint y: 486, distance: 39.8
click at [559, 512] on div "Añadir a Listas Internas Entendido" at bounding box center [756, 393] width 1512 height 786
click at [575, 486] on span "Entendido" at bounding box center [570, 486] width 56 height 35
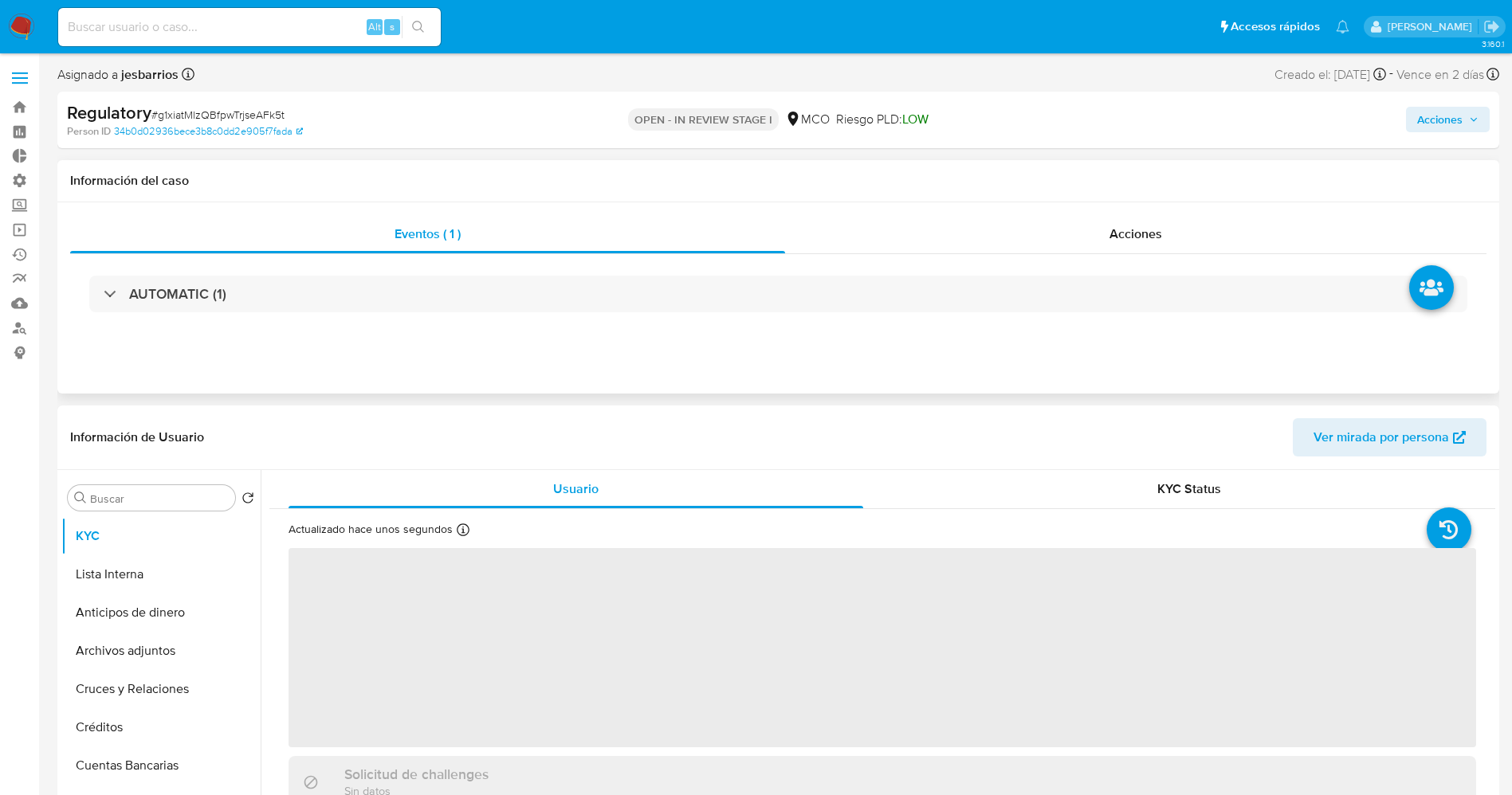
select select "10"
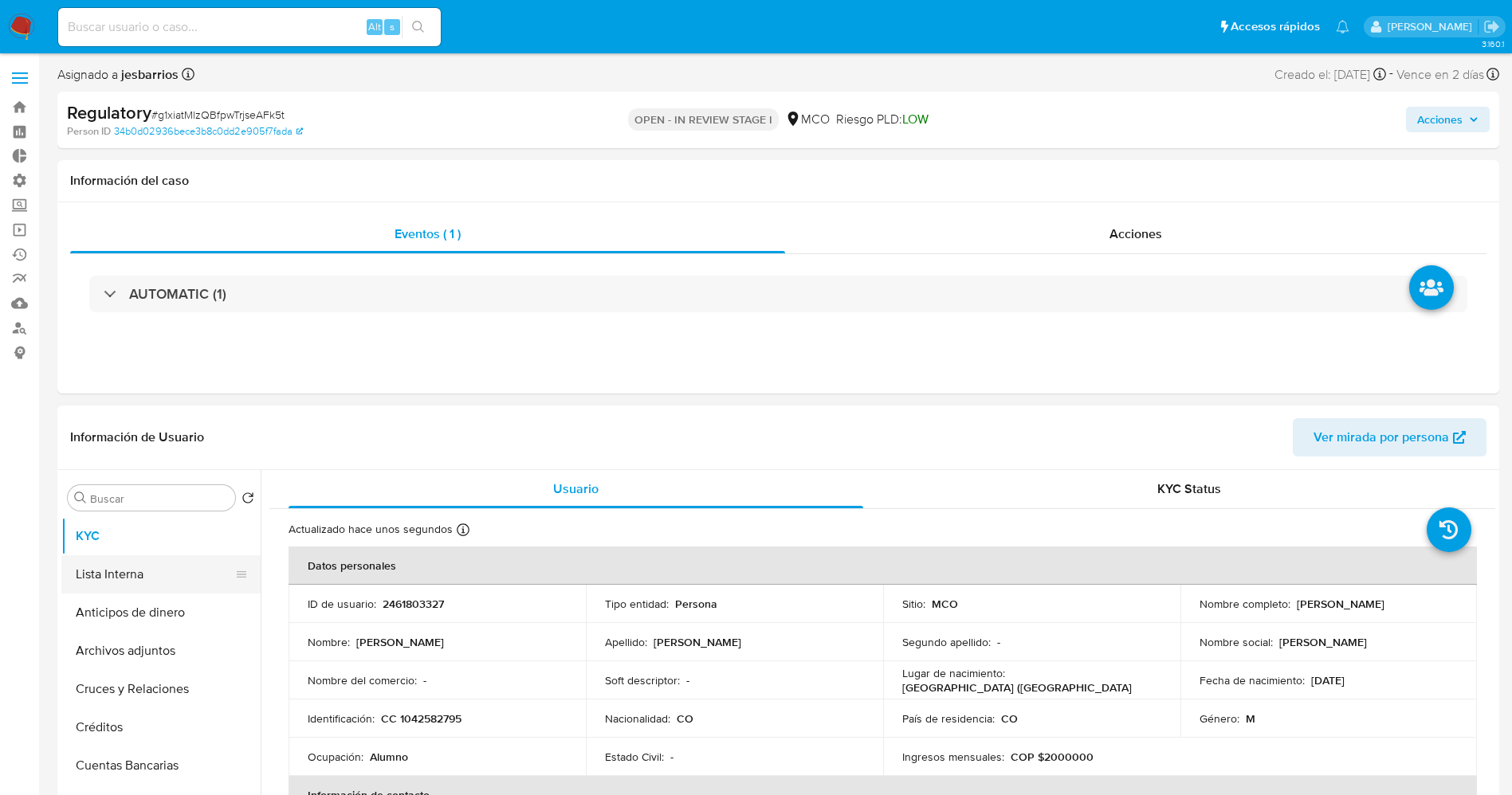
click at [137, 569] on button "Lista Interna" at bounding box center [154, 574] width 186 height 38
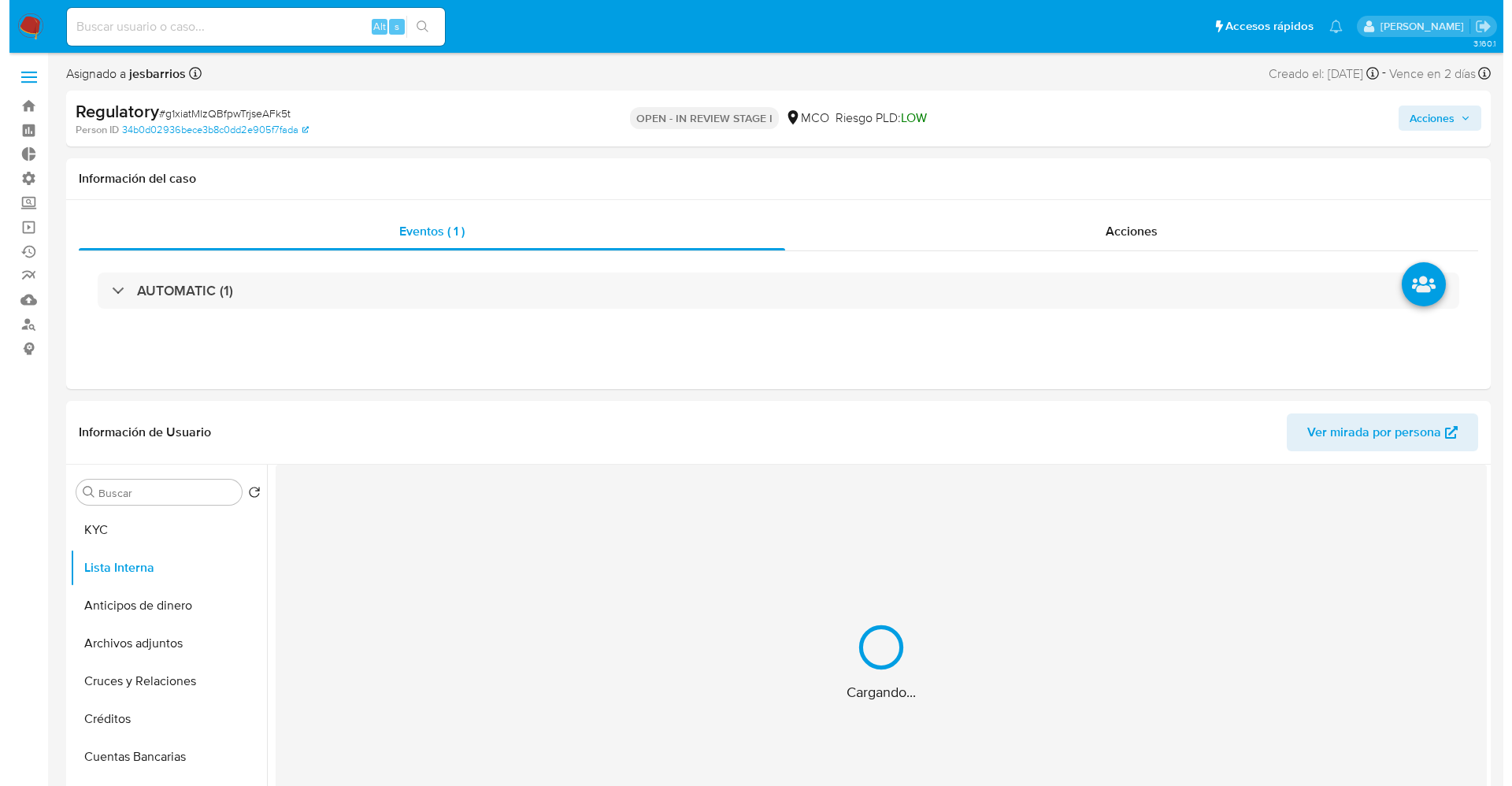
scroll to position [118, 0]
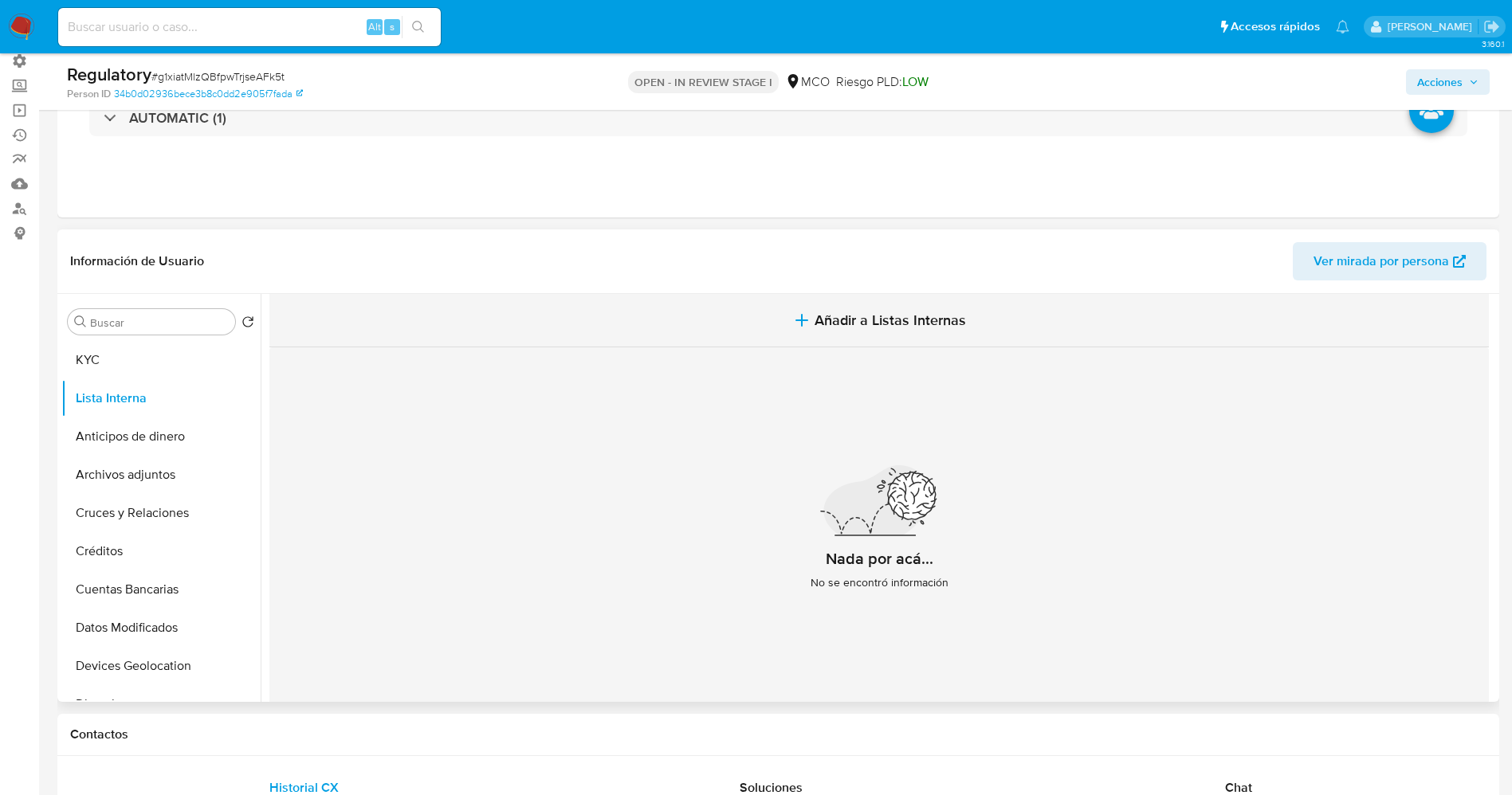
click at [888, 324] on span "Añadir a Listas Internas" at bounding box center [891, 320] width 152 height 18
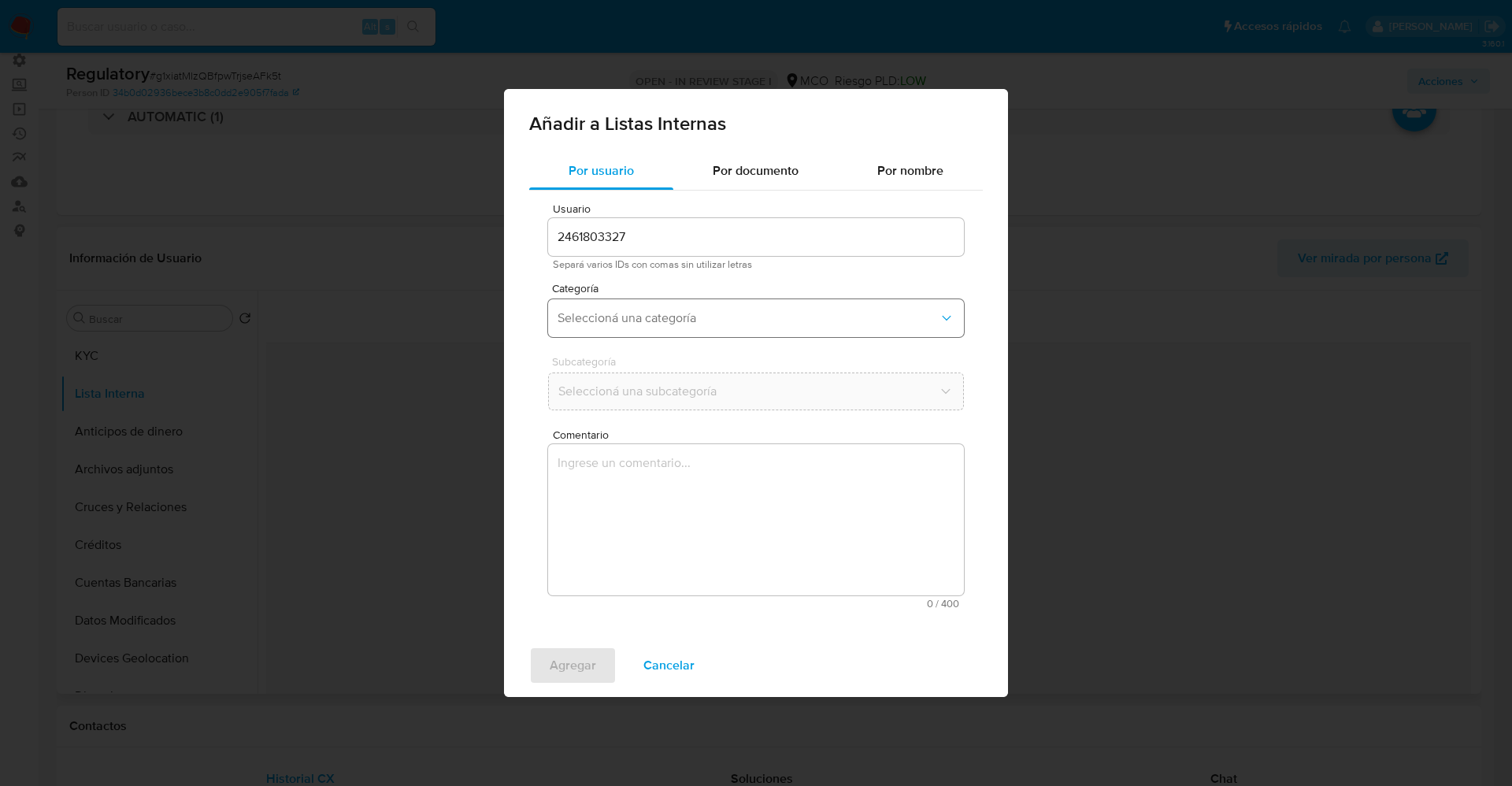
click at [719, 308] on button "Seleccioná una categoría" at bounding box center [756, 318] width 416 height 38
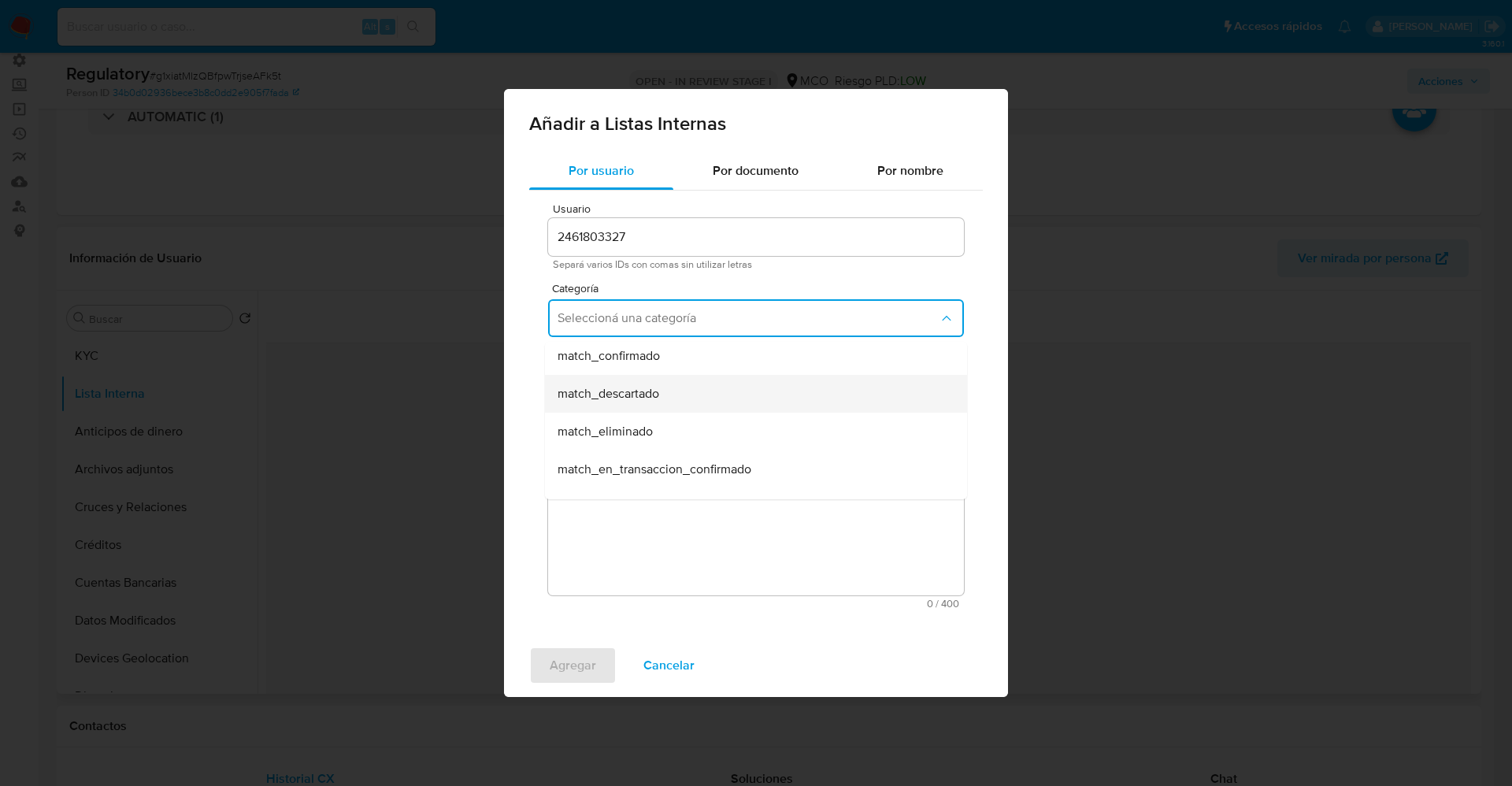
click at [668, 401] on div "match_descartado" at bounding box center [751, 394] width 388 height 38
click at [667, 396] on span "Seleccioná una subcategoría" at bounding box center [748, 391] width 381 height 16
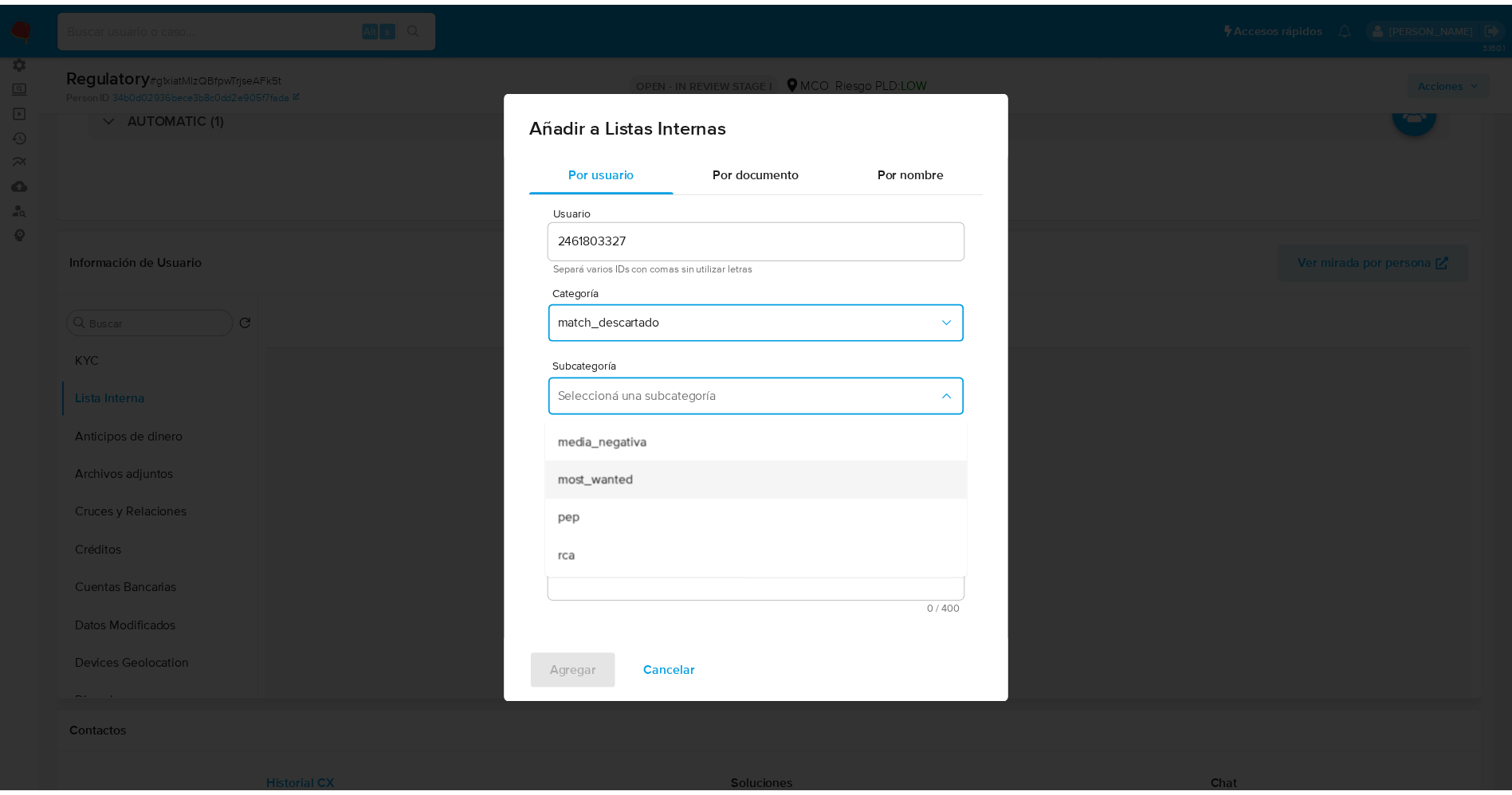
scroll to position [108, 0]
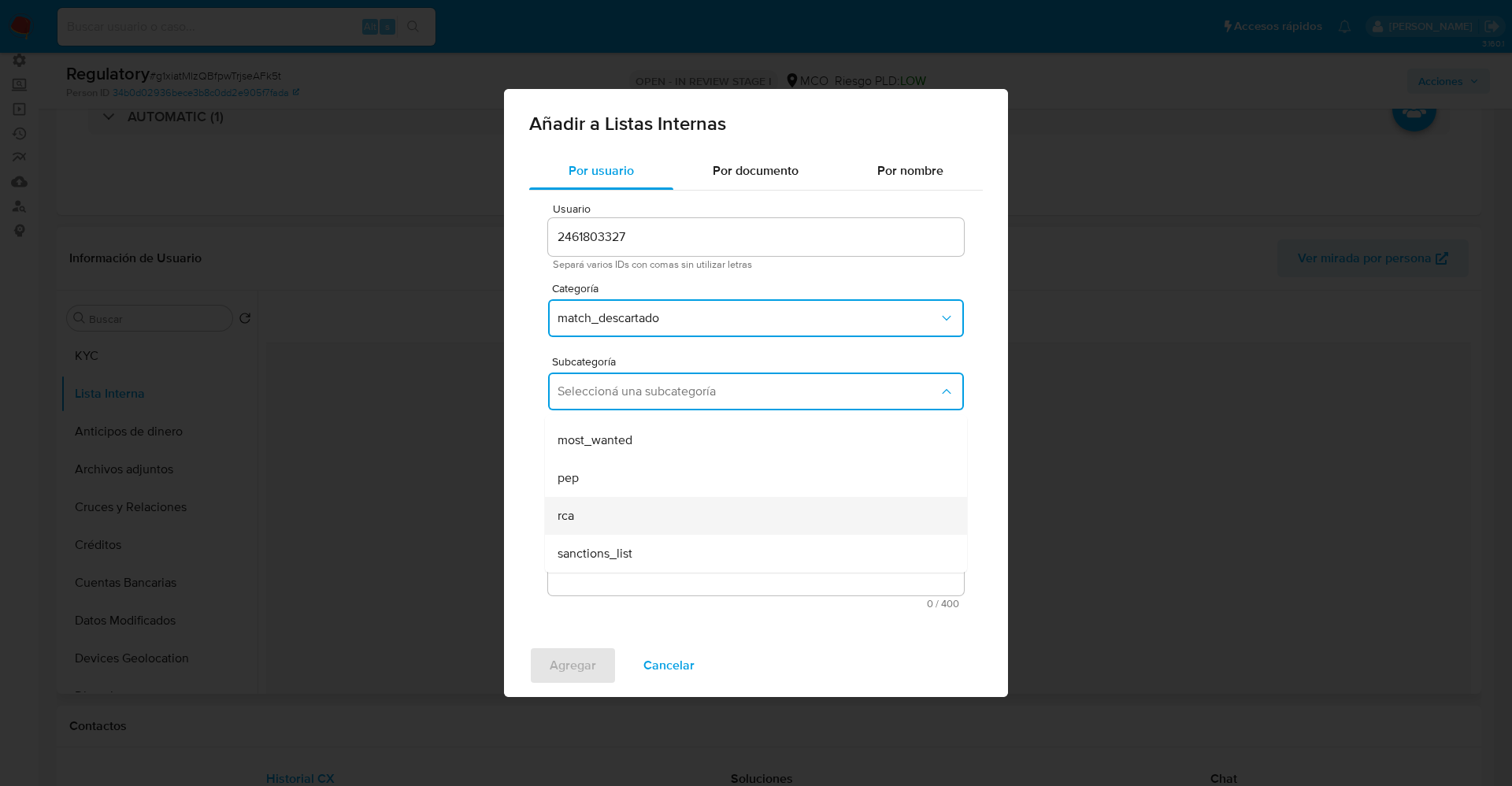
click at [575, 511] on div "rca" at bounding box center [751, 516] width 388 height 38
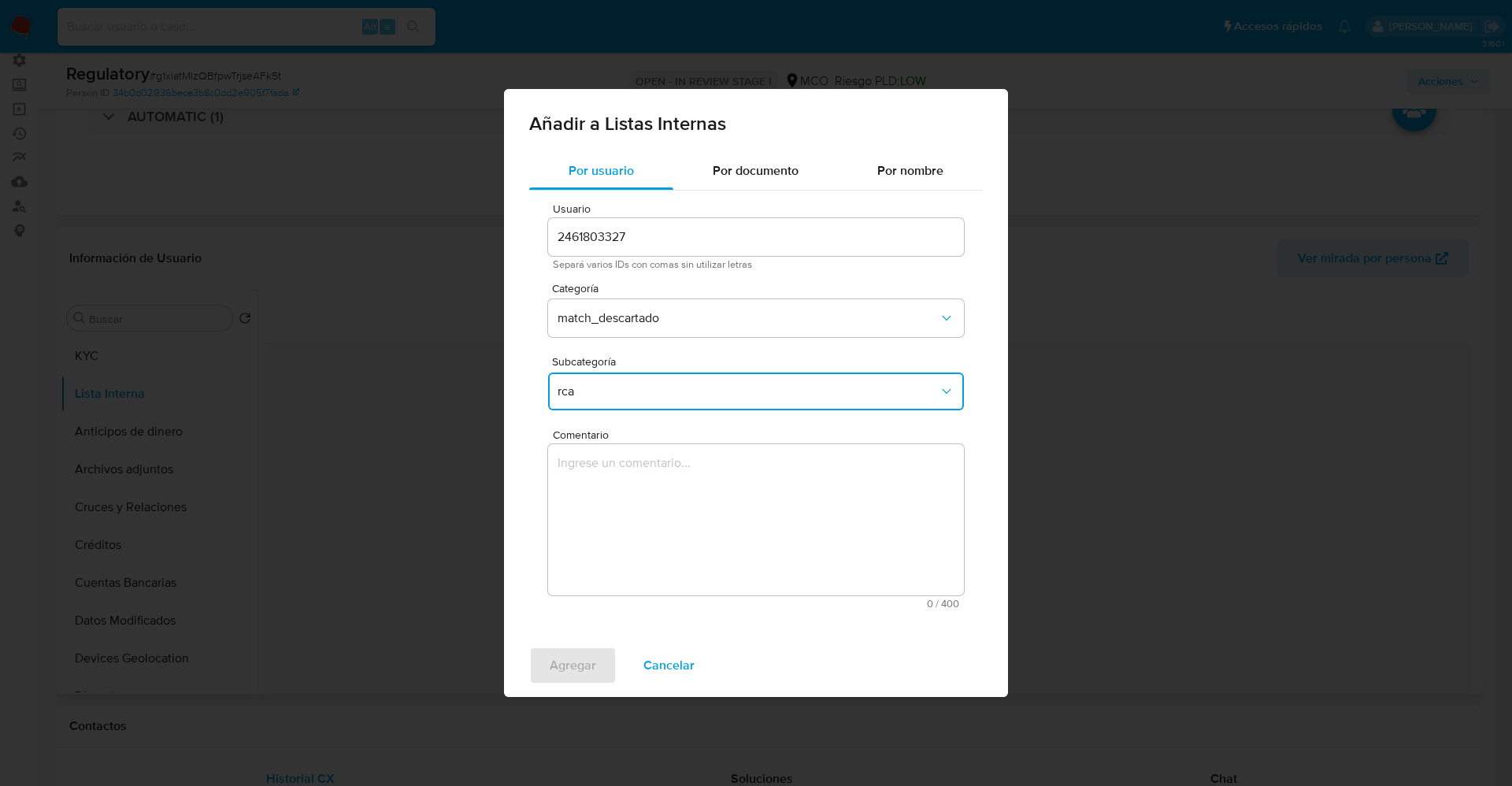
click at [575, 511] on textarea "Comentario" at bounding box center [756, 520] width 416 height 151
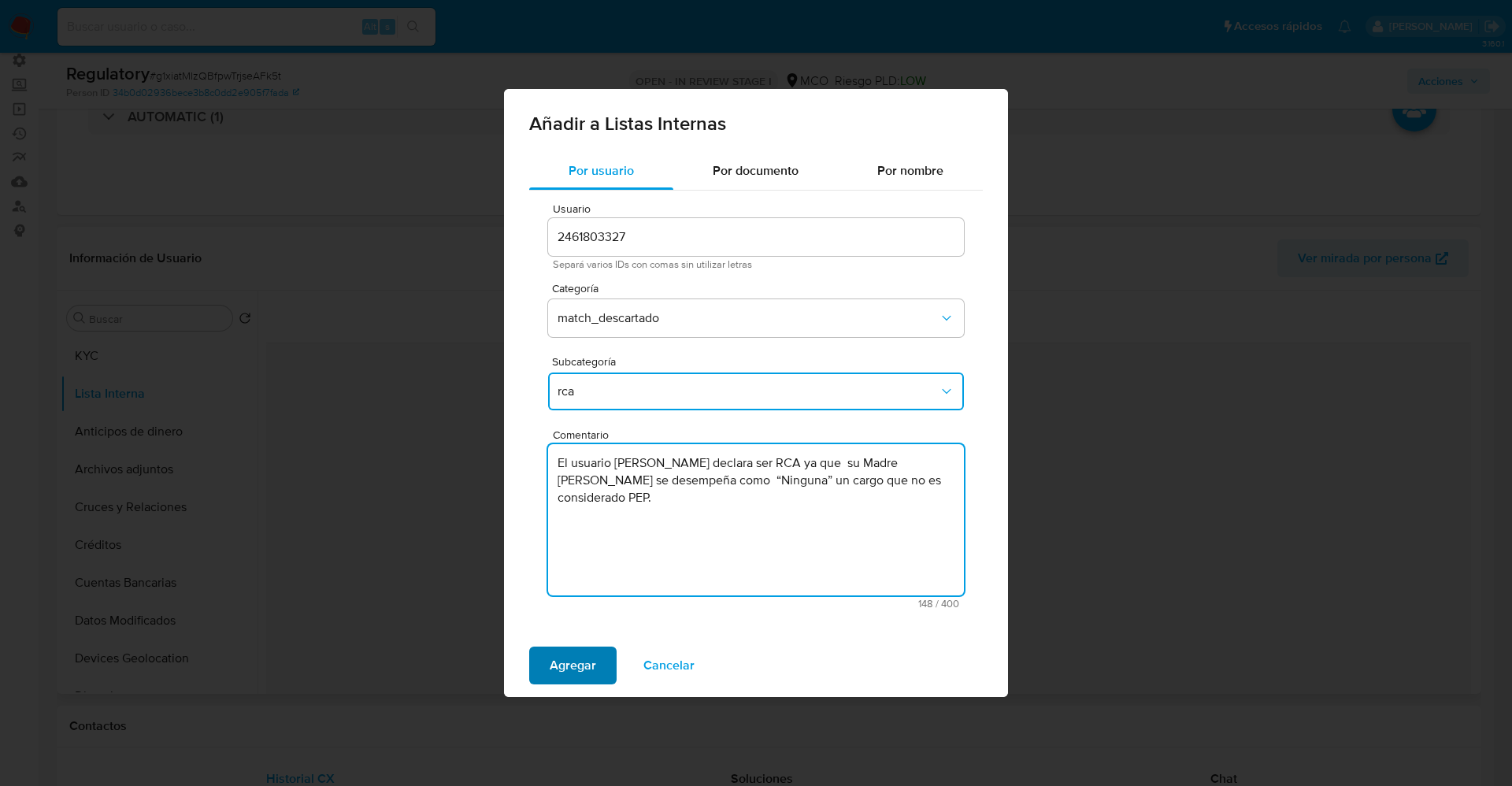
type textarea "El usuario [PERSON_NAME] declara ser RCA ya que su Madre [PERSON_NAME] se desem…"
click at [570, 659] on span "Agregar" at bounding box center [572, 665] width 46 height 35
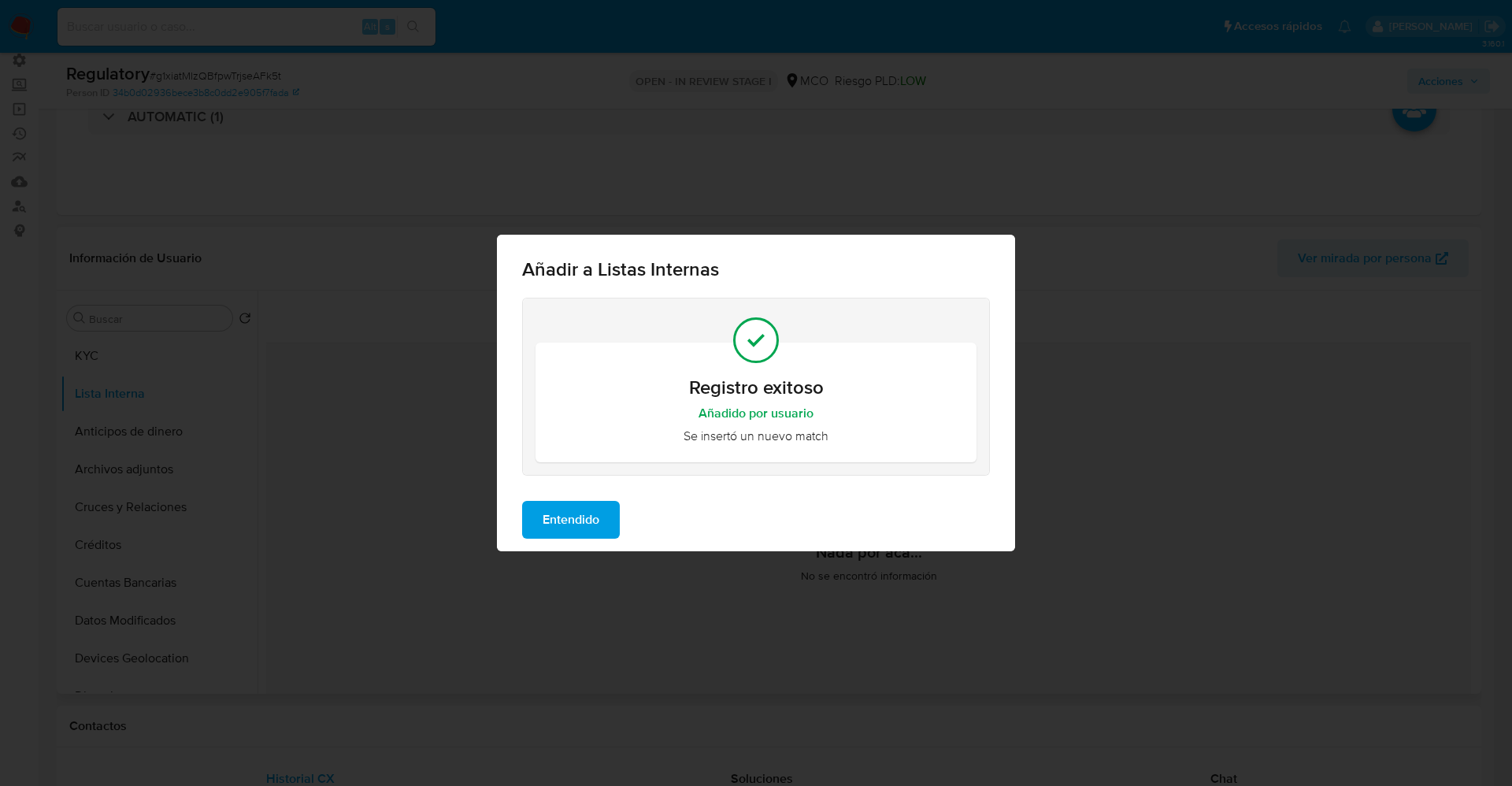
click at [582, 523] on span "Entendido" at bounding box center [570, 519] width 56 height 35
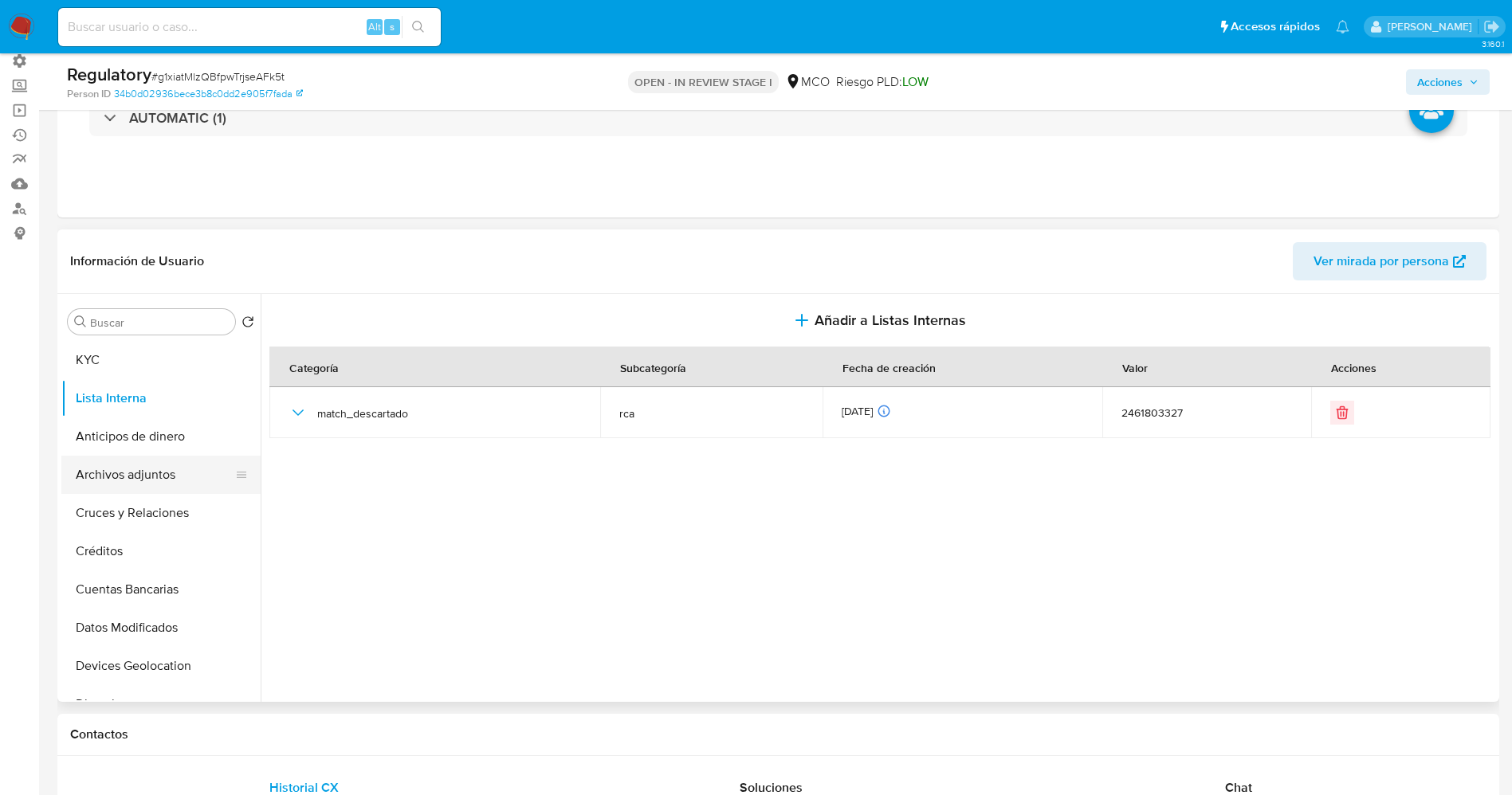
click at [129, 473] on button "Archivos adjuntos" at bounding box center [154, 474] width 186 height 38
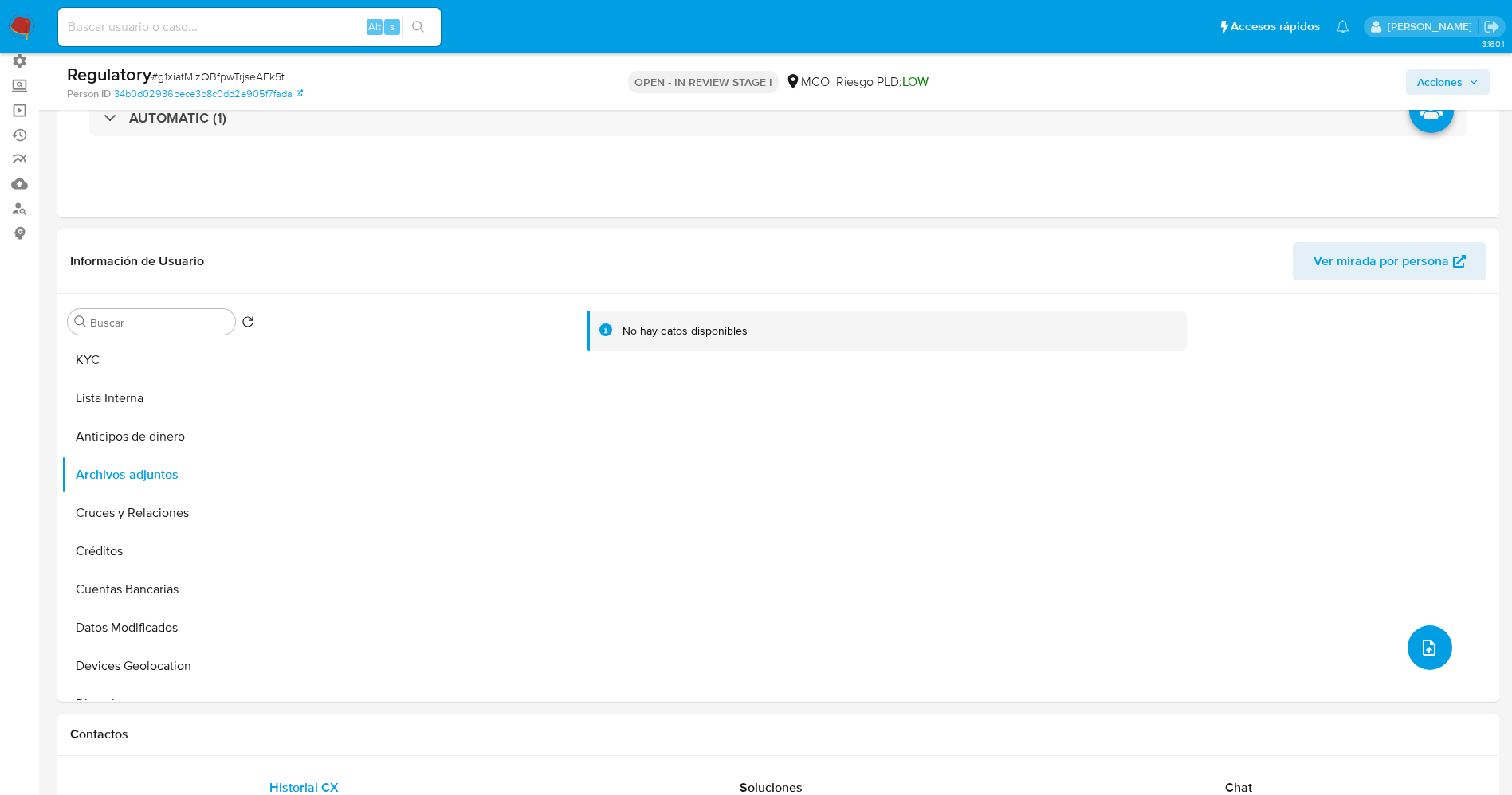
click at [1424, 654] on icon "upload-file" at bounding box center [1429, 648] width 13 height 16
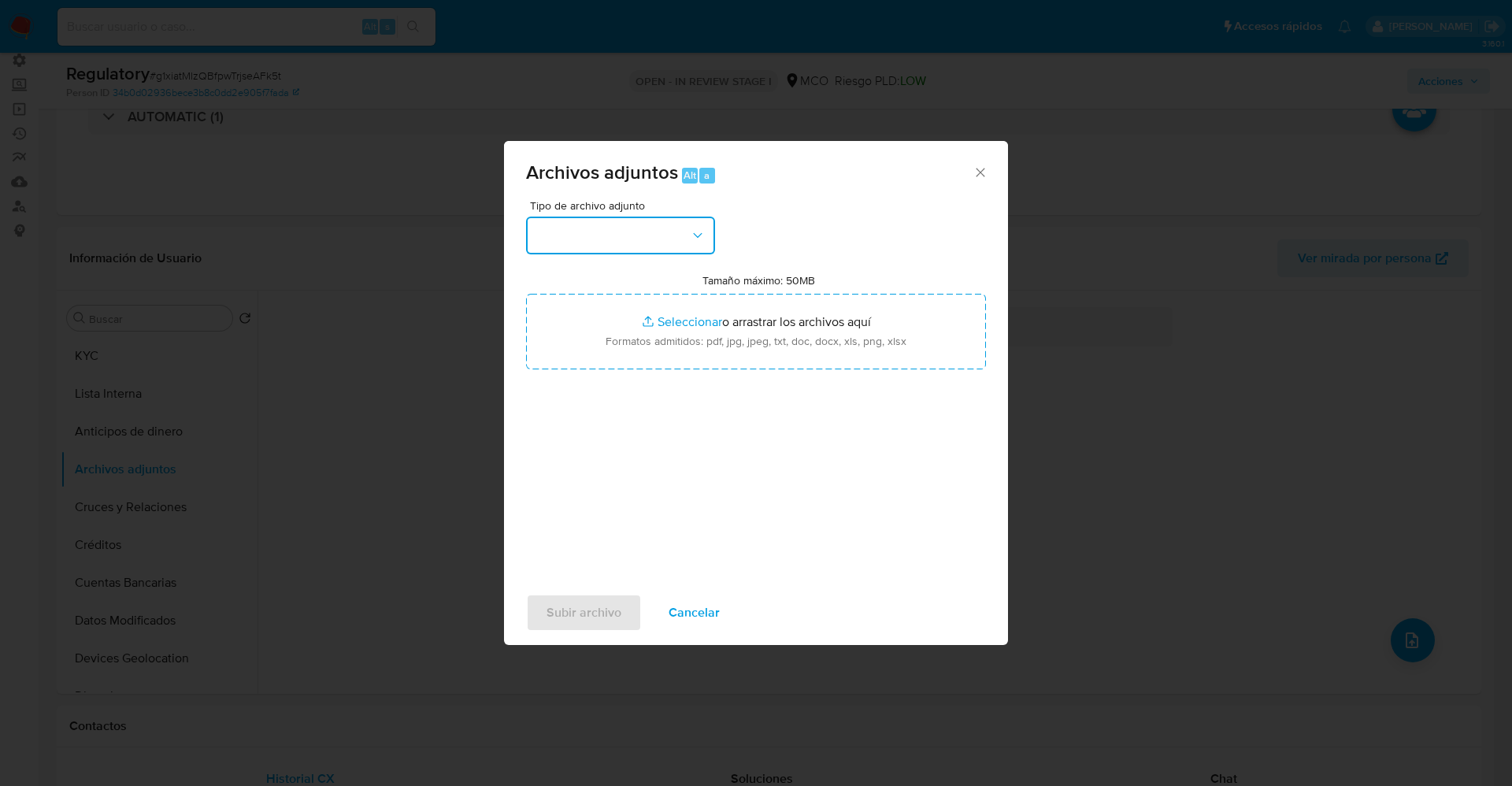
click at [634, 236] on button "button" at bounding box center [620, 235] width 189 height 38
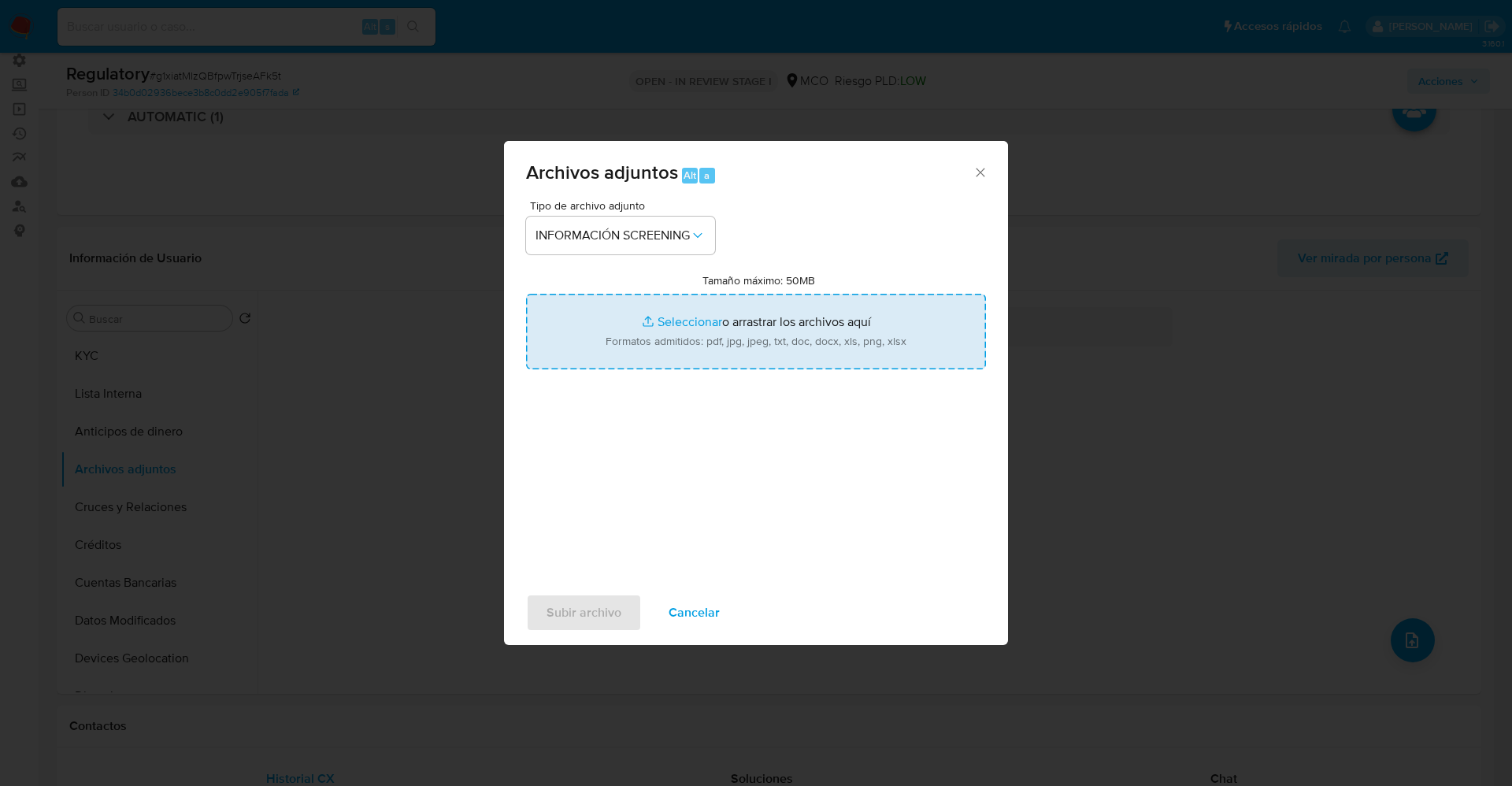
type input "C:\fakepath\CaseDossierReport_5jb75j1z1d911k1hhgnv540yq.pdf"
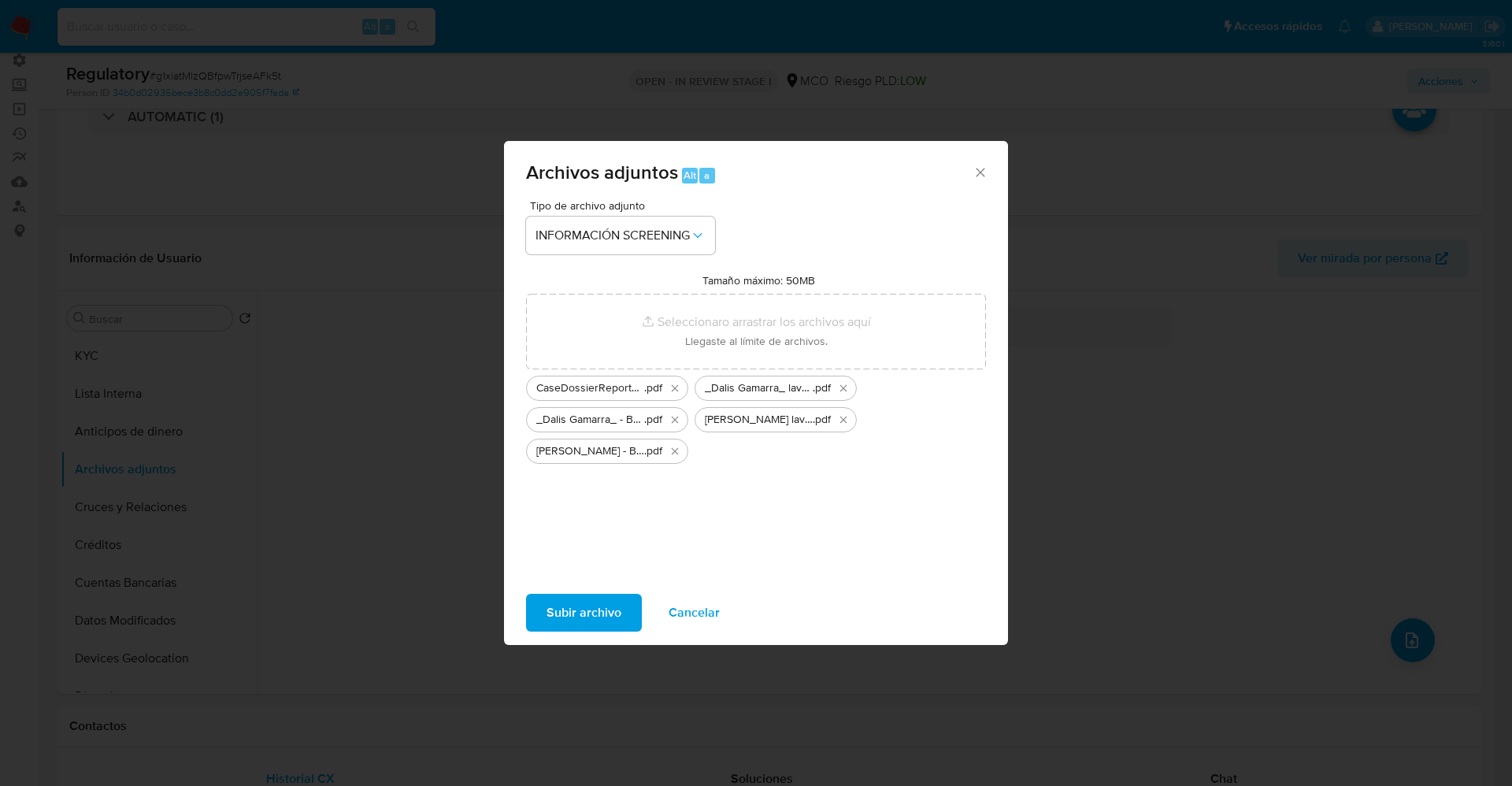
click at [589, 607] on span "Subir archivo" at bounding box center [584, 613] width 75 height 35
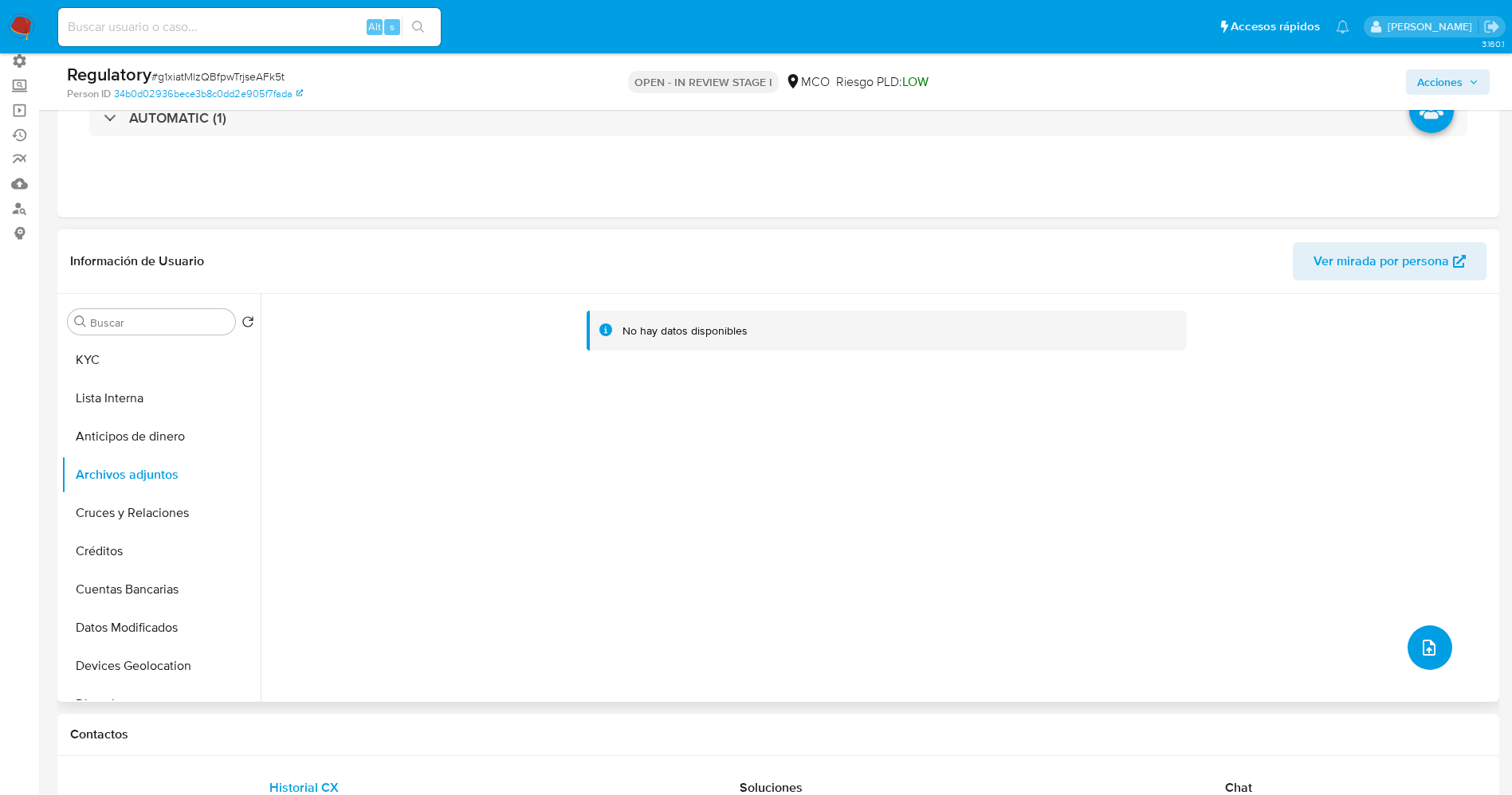
click at [1423, 651] on icon "upload-file" at bounding box center [1429, 648] width 13 height 16
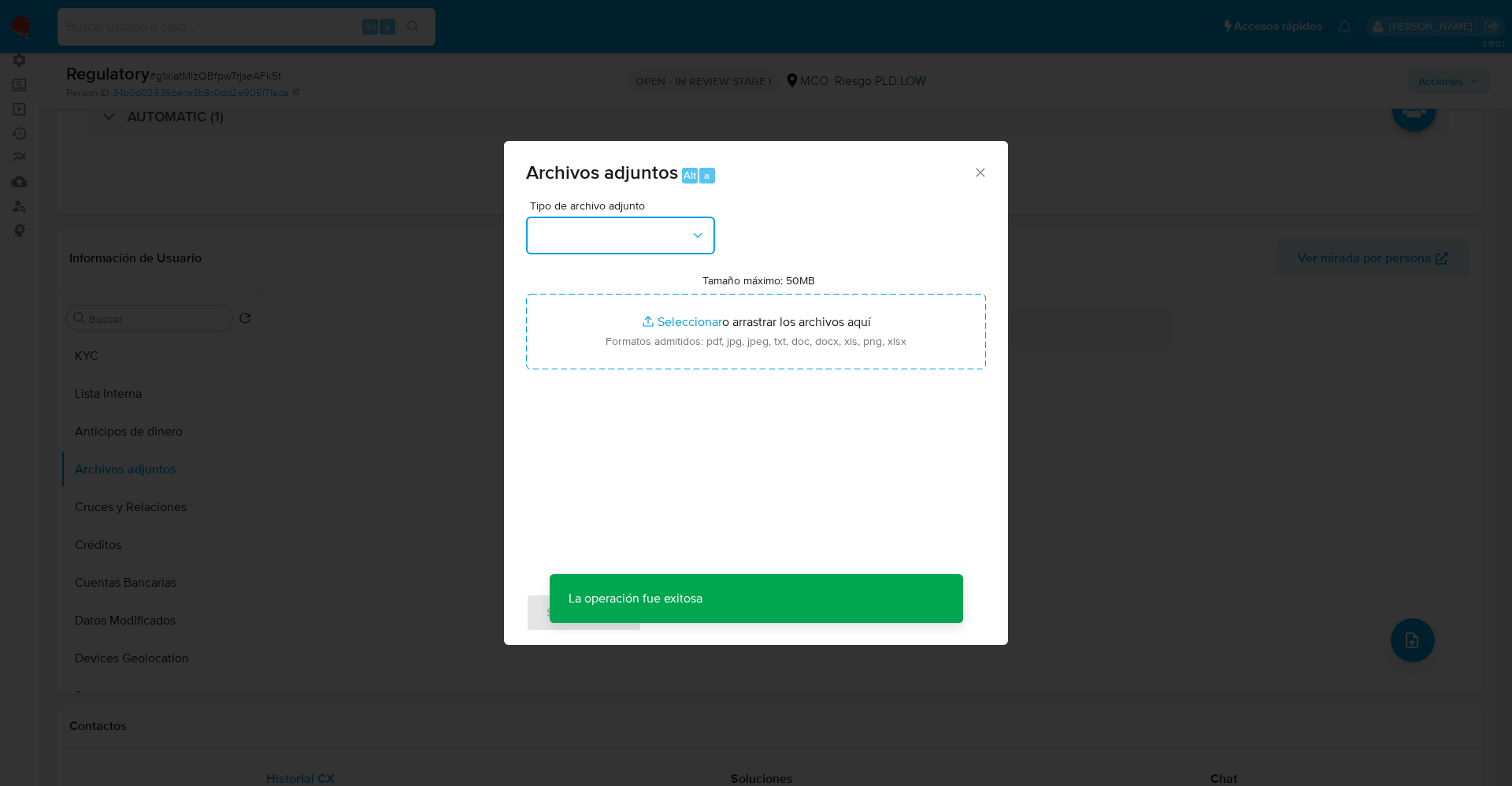
click at [634, 245] on button "button" at bounding box center [620, 235] width 189 height 38
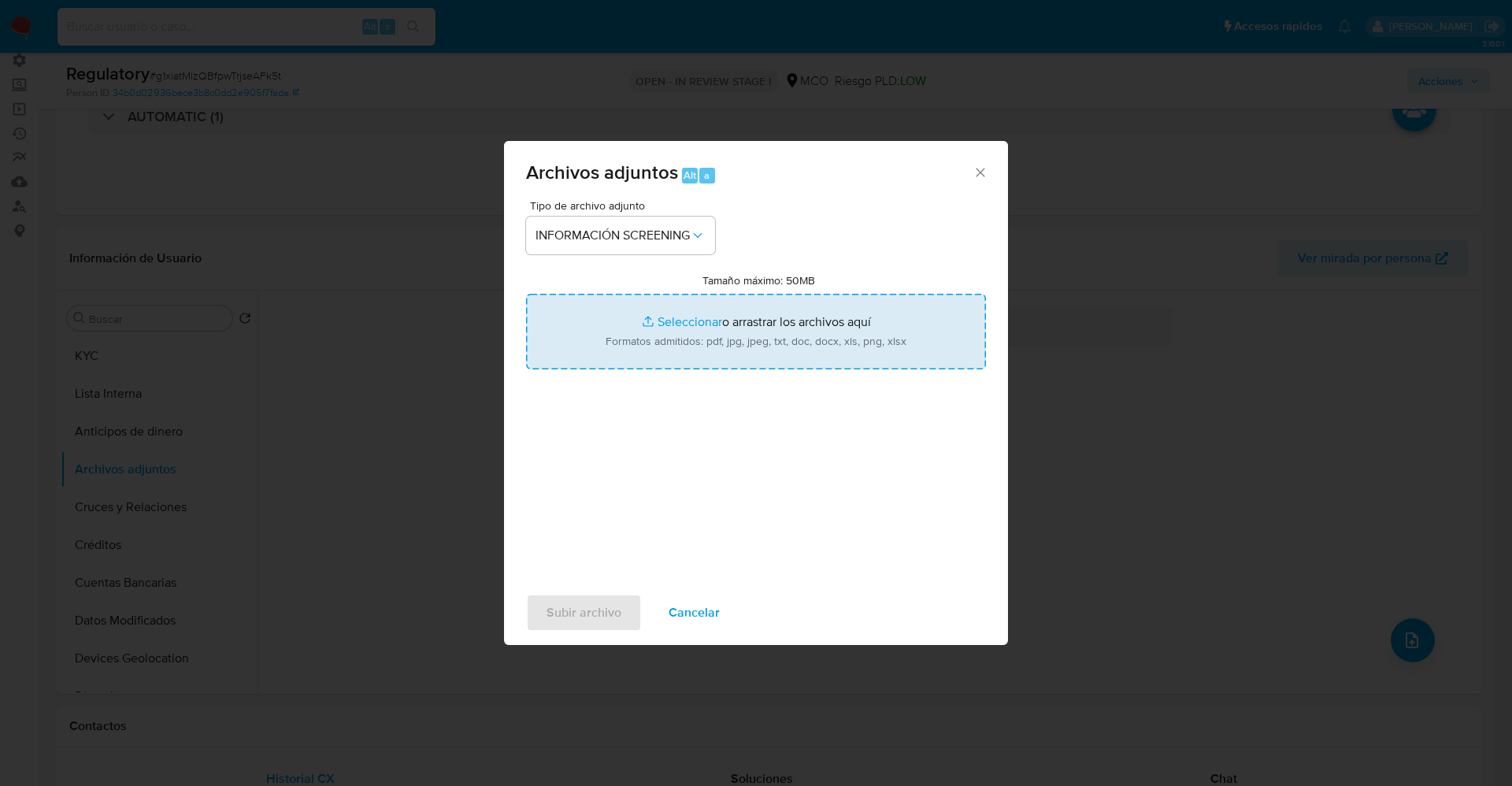
type input "C:\fakepath\CaseDossierReport_5jb6xb3c58141k1hh8xns8udq.pdf"
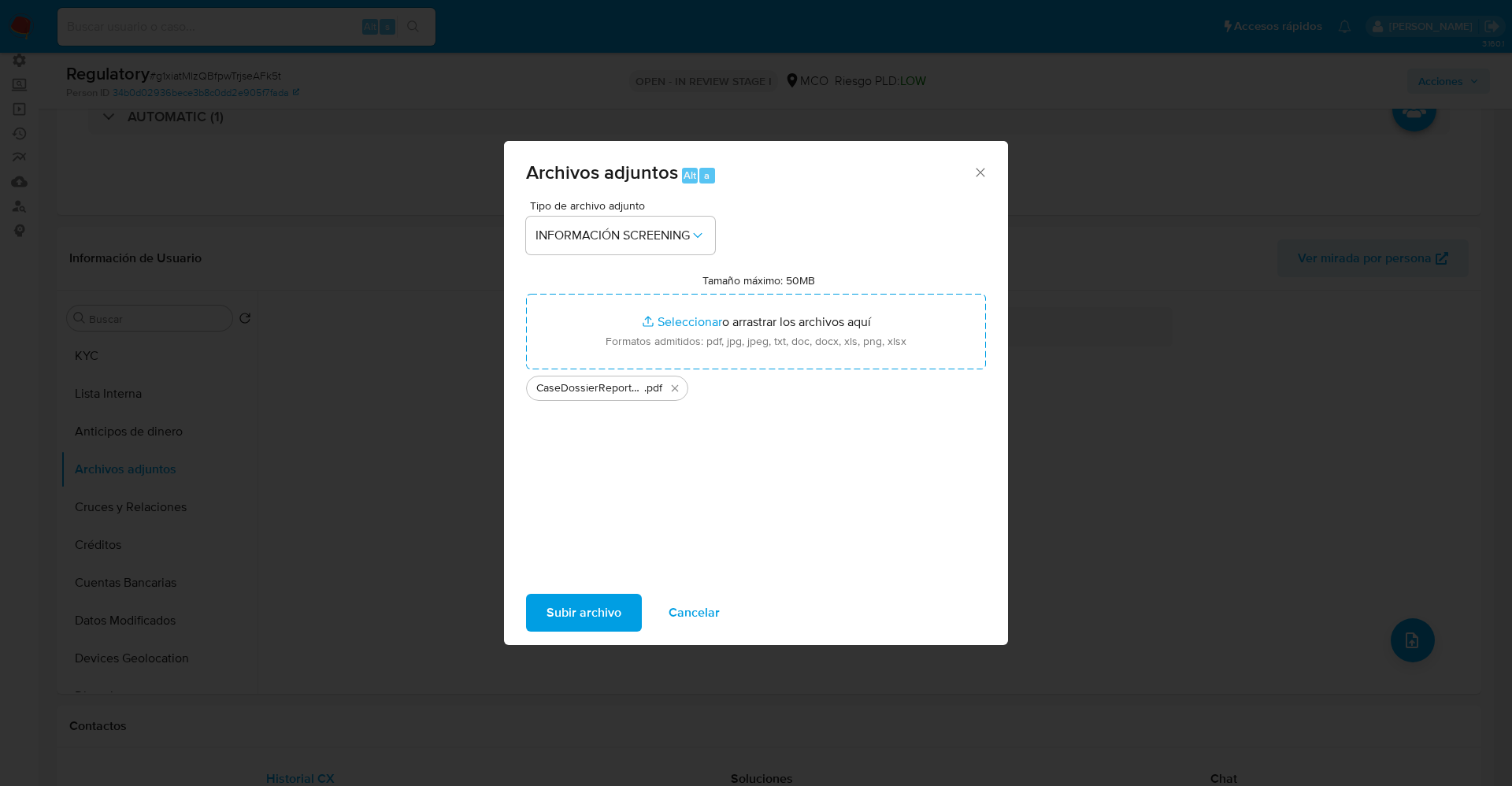
click at [599, 611] on span "Subir archivo" at bounding box center [584, 613] width 75 height 35
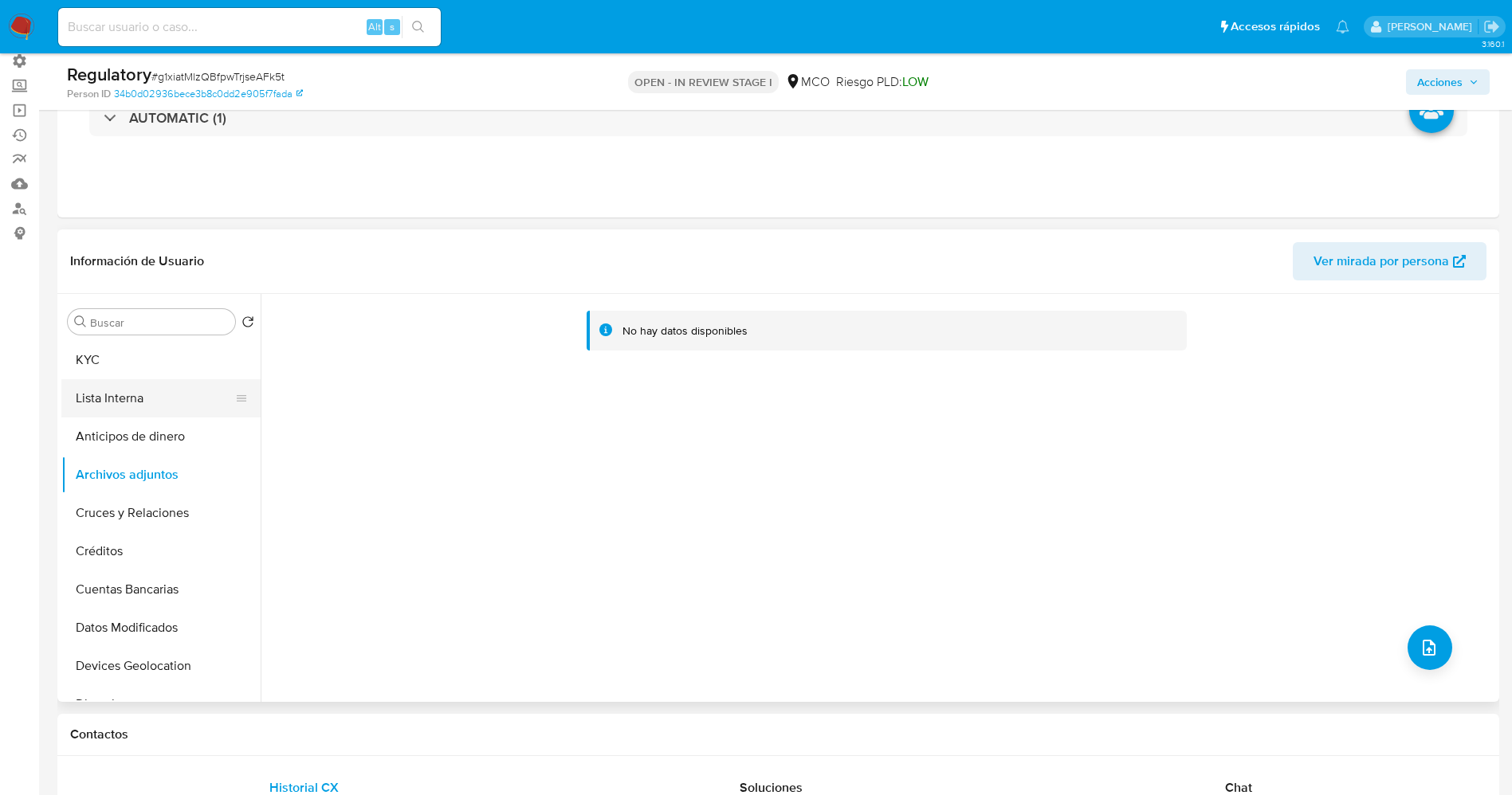
click at [99, 398] on button "Lista Interna" at bounding box center [154, 398] width 186 height 38
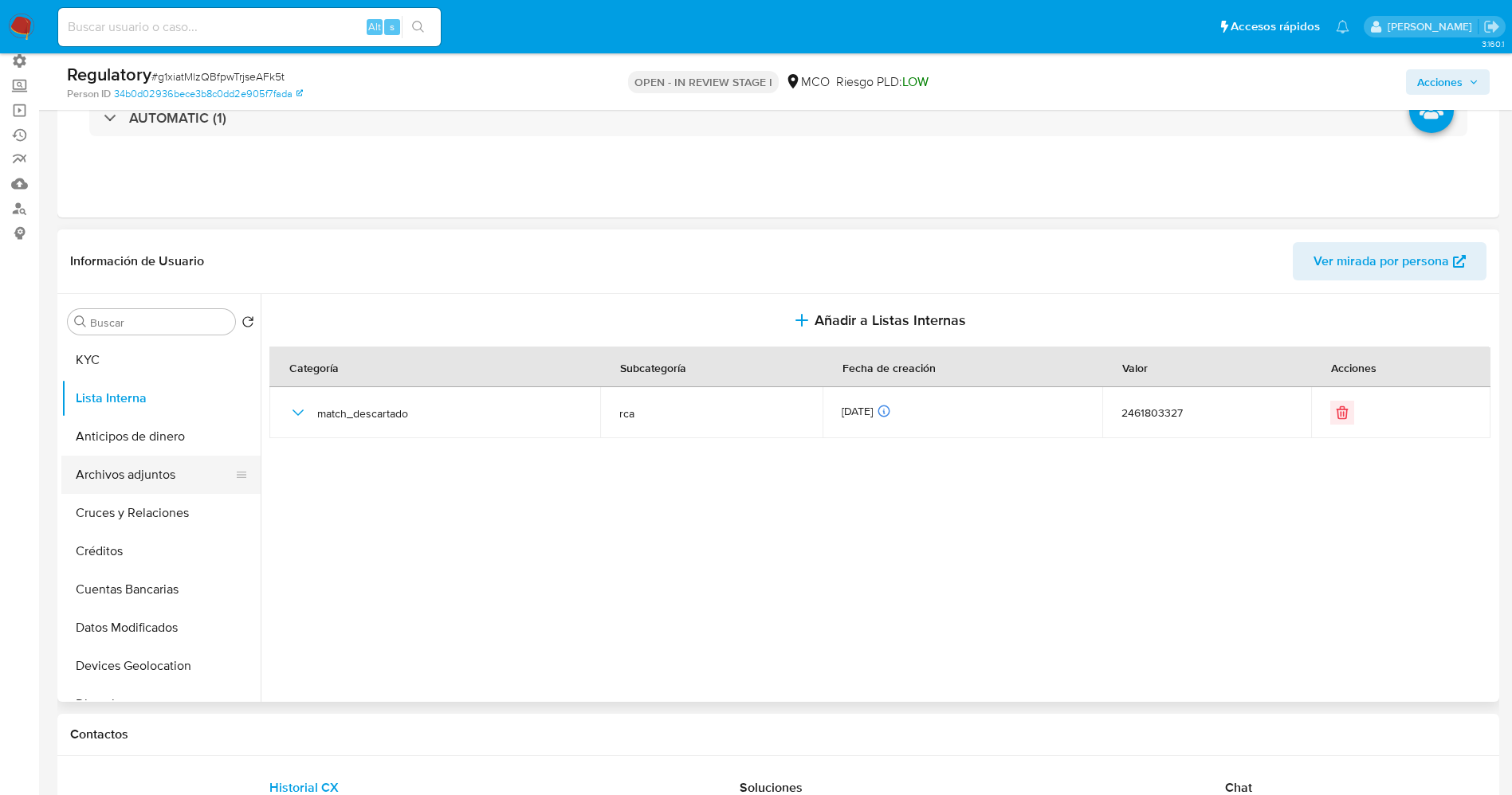
click at [102, 483] on button "Archivos adjuntos" at bounding box center [154, 474] width 186 height 38
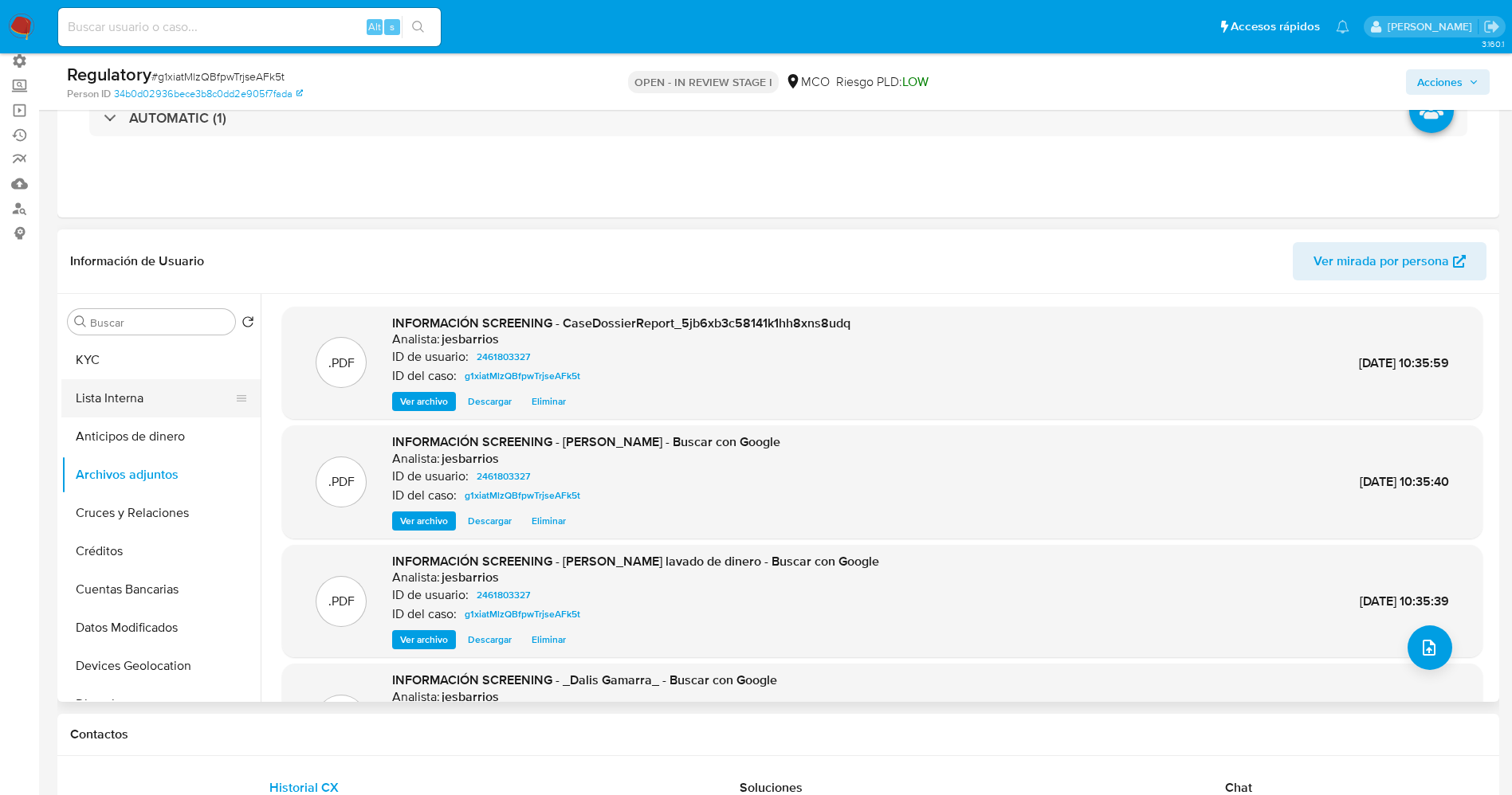
click at [128, 398] on button "Lista Interna" at bounding box center [154, 398] width 186 height 38
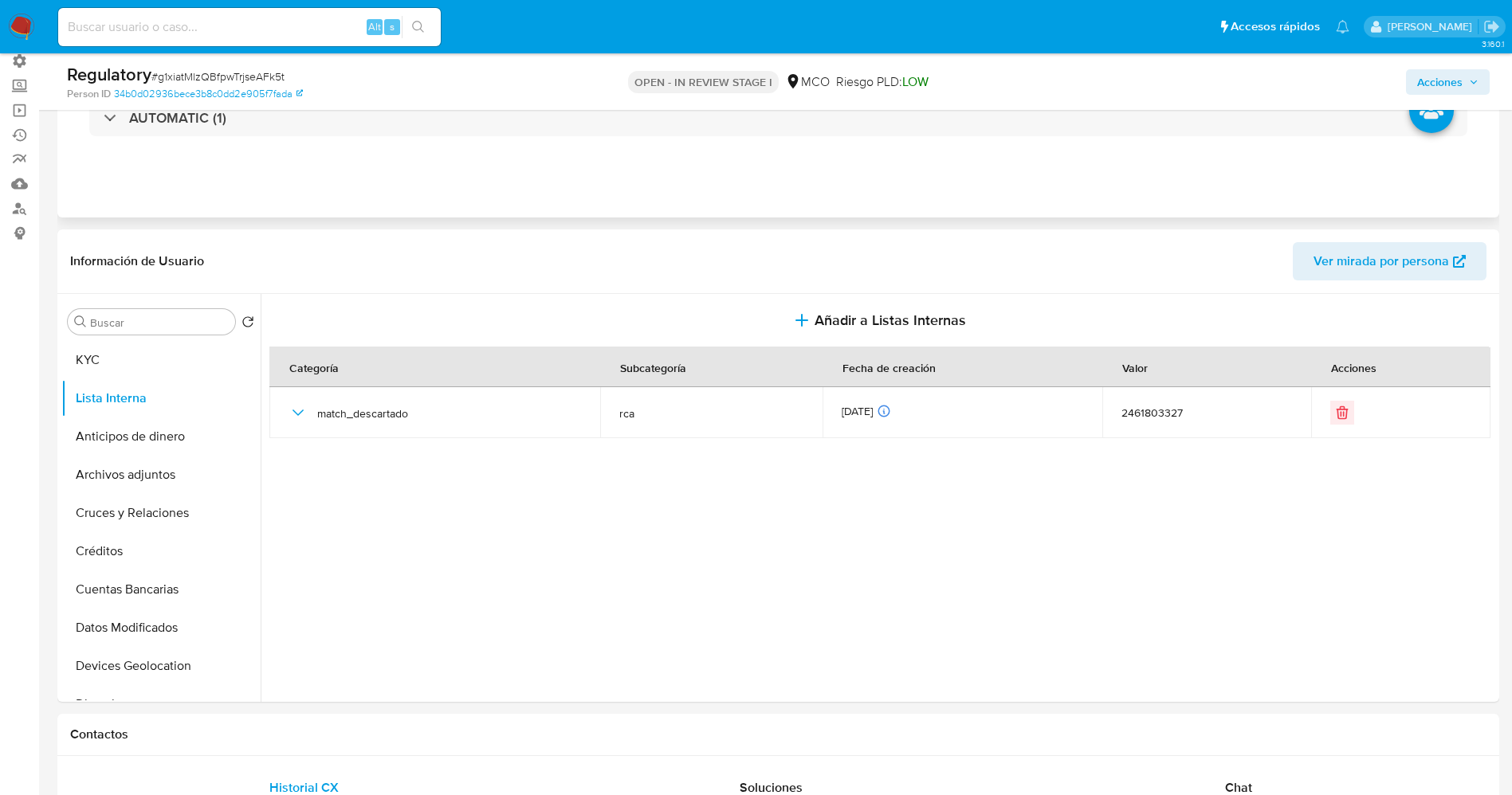
scroll to position [0, 0]
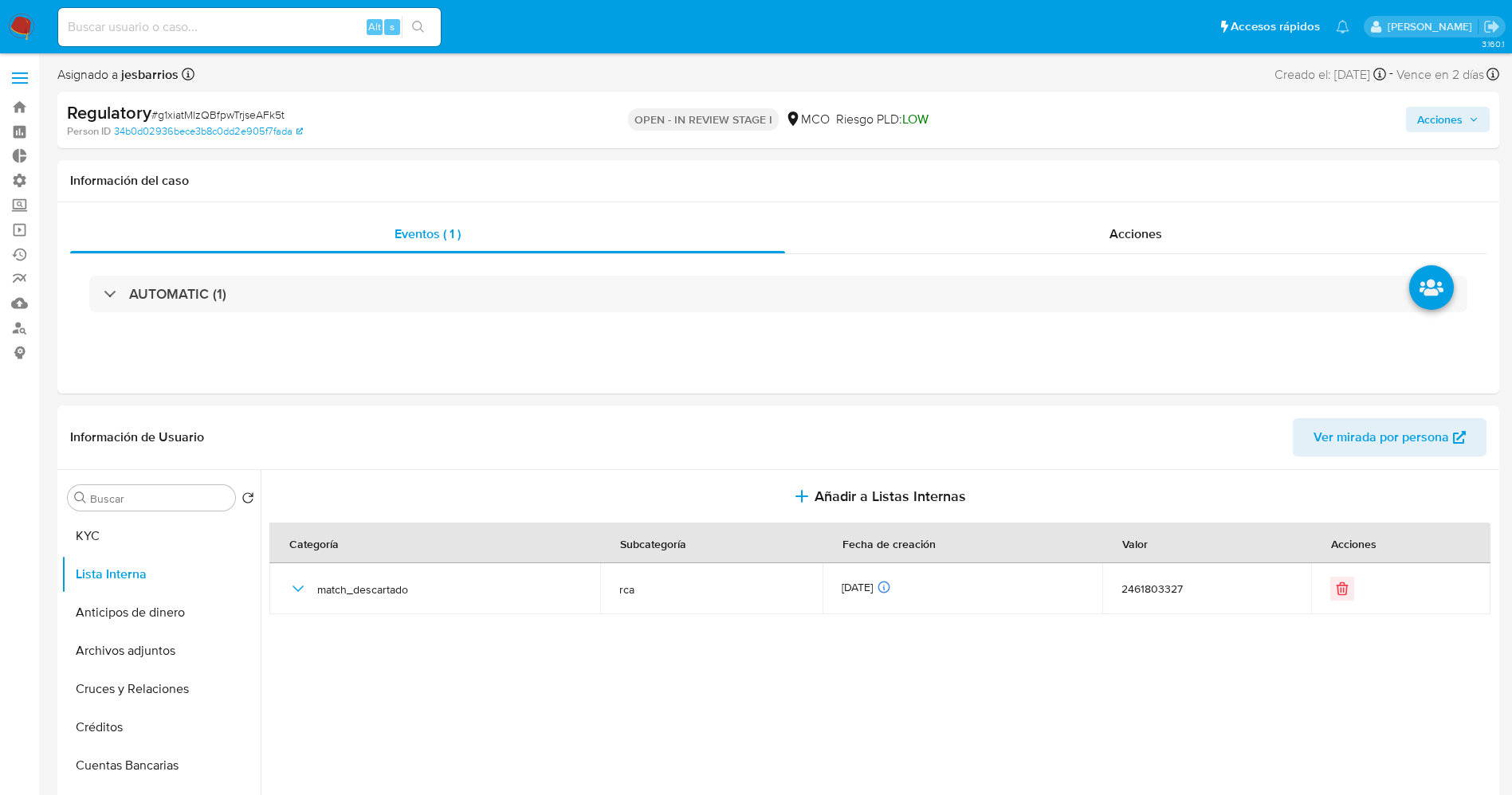
click at [1444, 122] on span "Acciones" at bounding box center [1439, 119] width 45 height 26
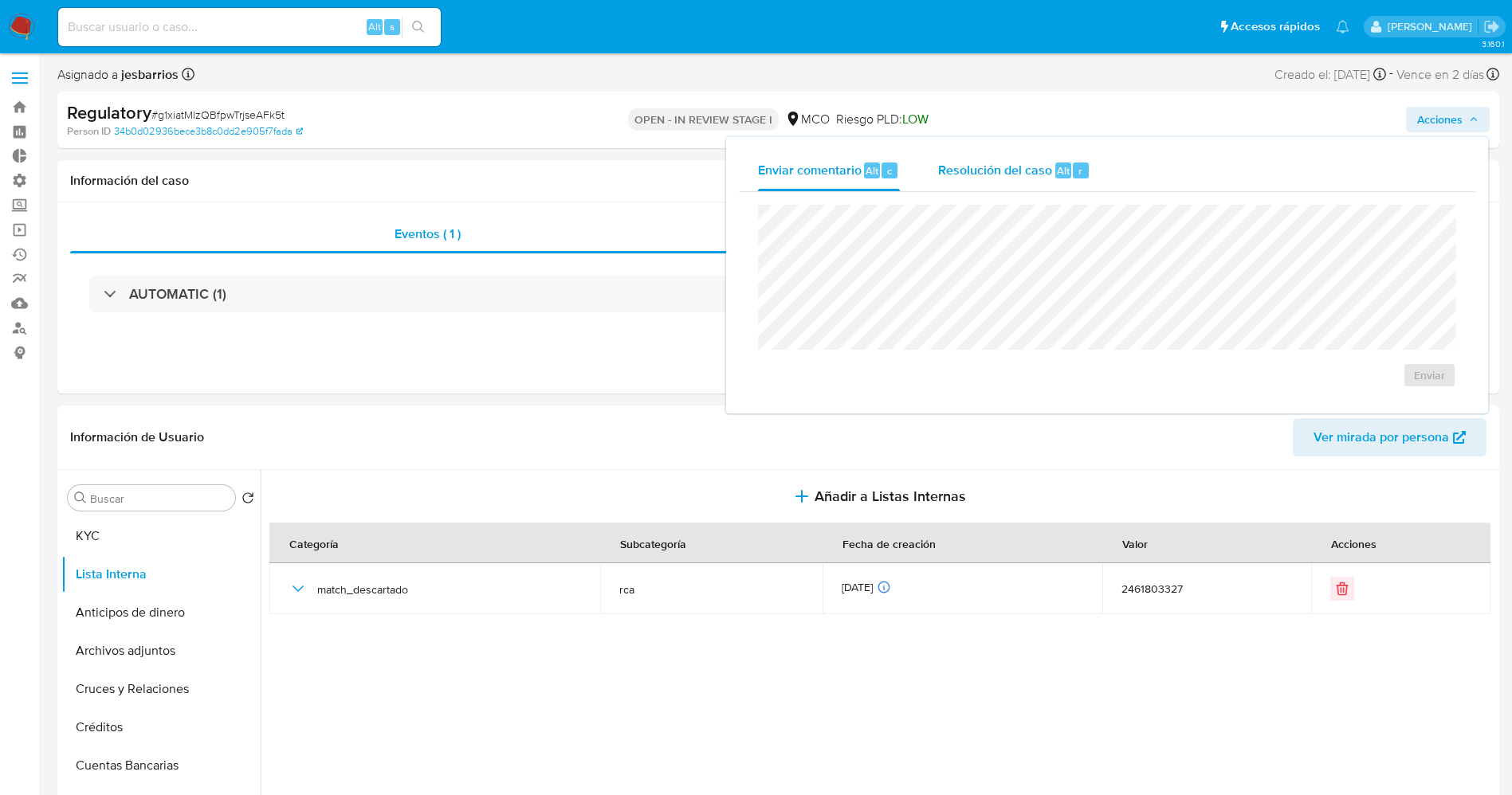
click at [971, 177] on span "Resolución del caso" at bounding box center [995, 170] width 114 height 19
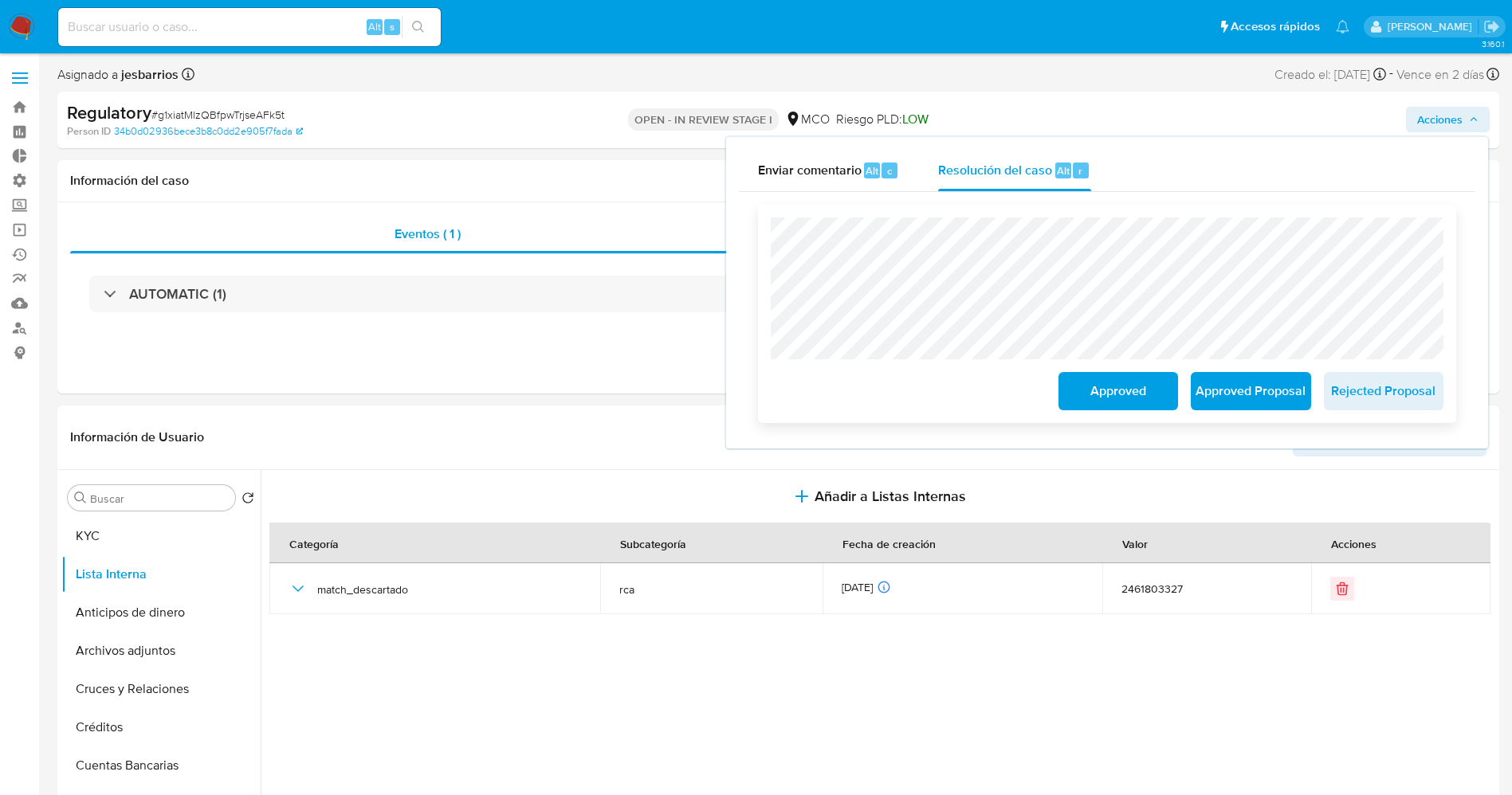
click at [770, 241] on div "Approved Approved Proposal Rejected Proposal" at bounding box center [1107, 314] width 698 height 218
click at [1148, 392] on span "Approved" at bounding box center [1118, 391] width 78 height 35
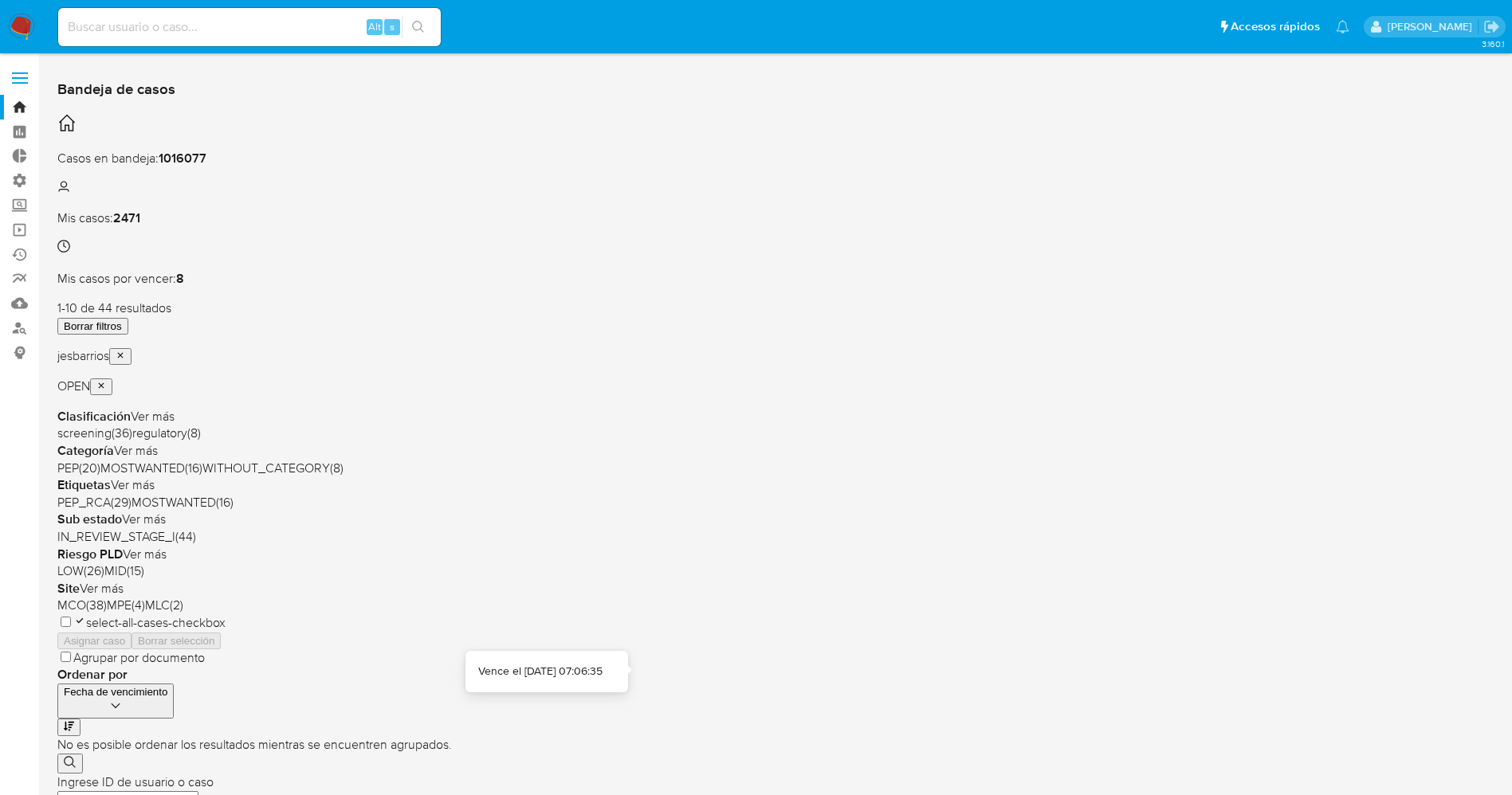
scroll to position [520, 0]
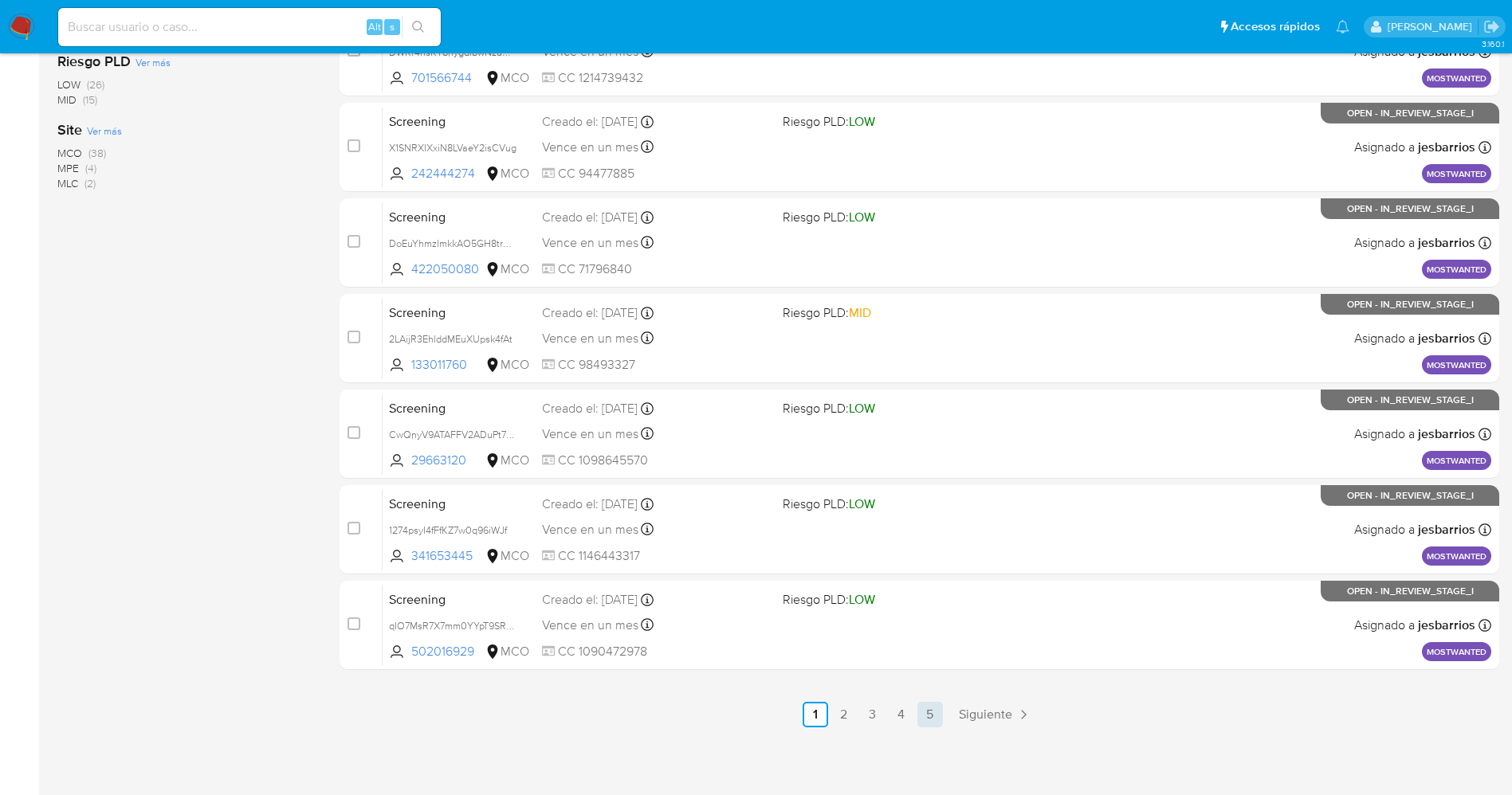
click at [936, 711] on link "5" at bounding box center [930, 715] width 26 height 26
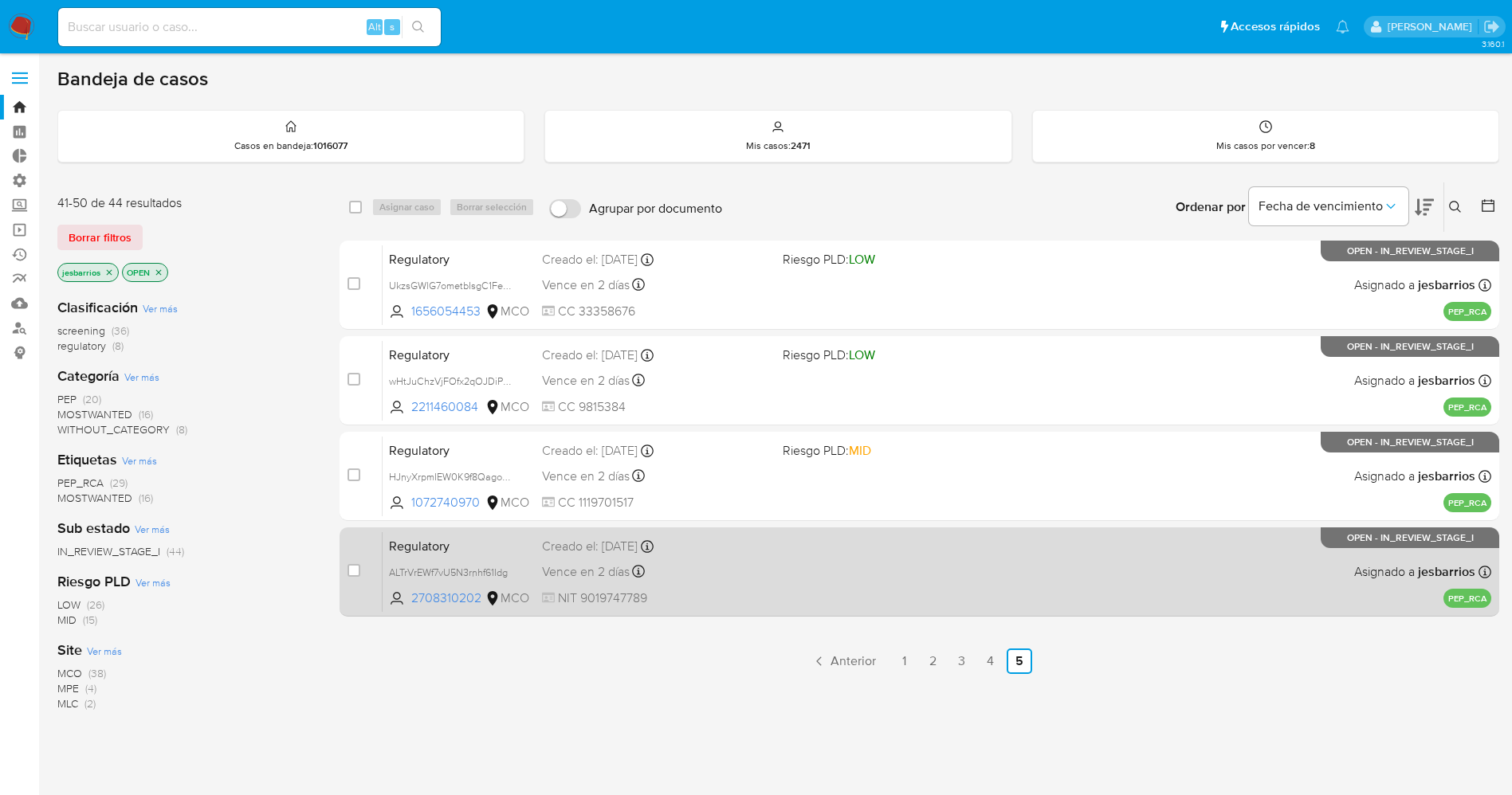
click at [896, 580] on div "Regulatory ALTrVrEWf7vU5N3rnhf61Idg 2708310202 MCO Creado el: [DATE] Creado el:…" at bounding box center [936, 571] width 1108 height 81
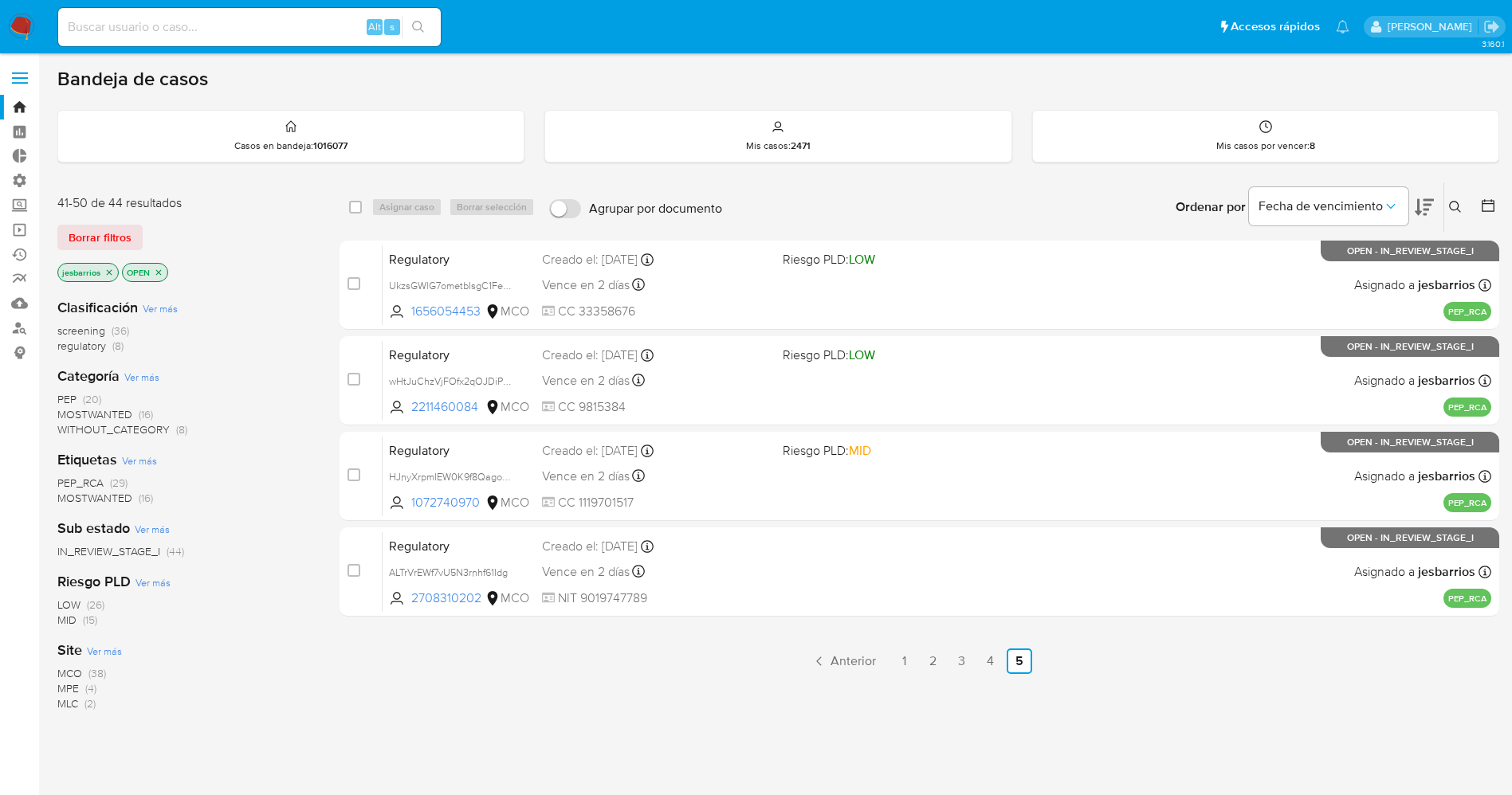
click at [18, 21] on img at bounding box center [21, 27] width 27 height 27
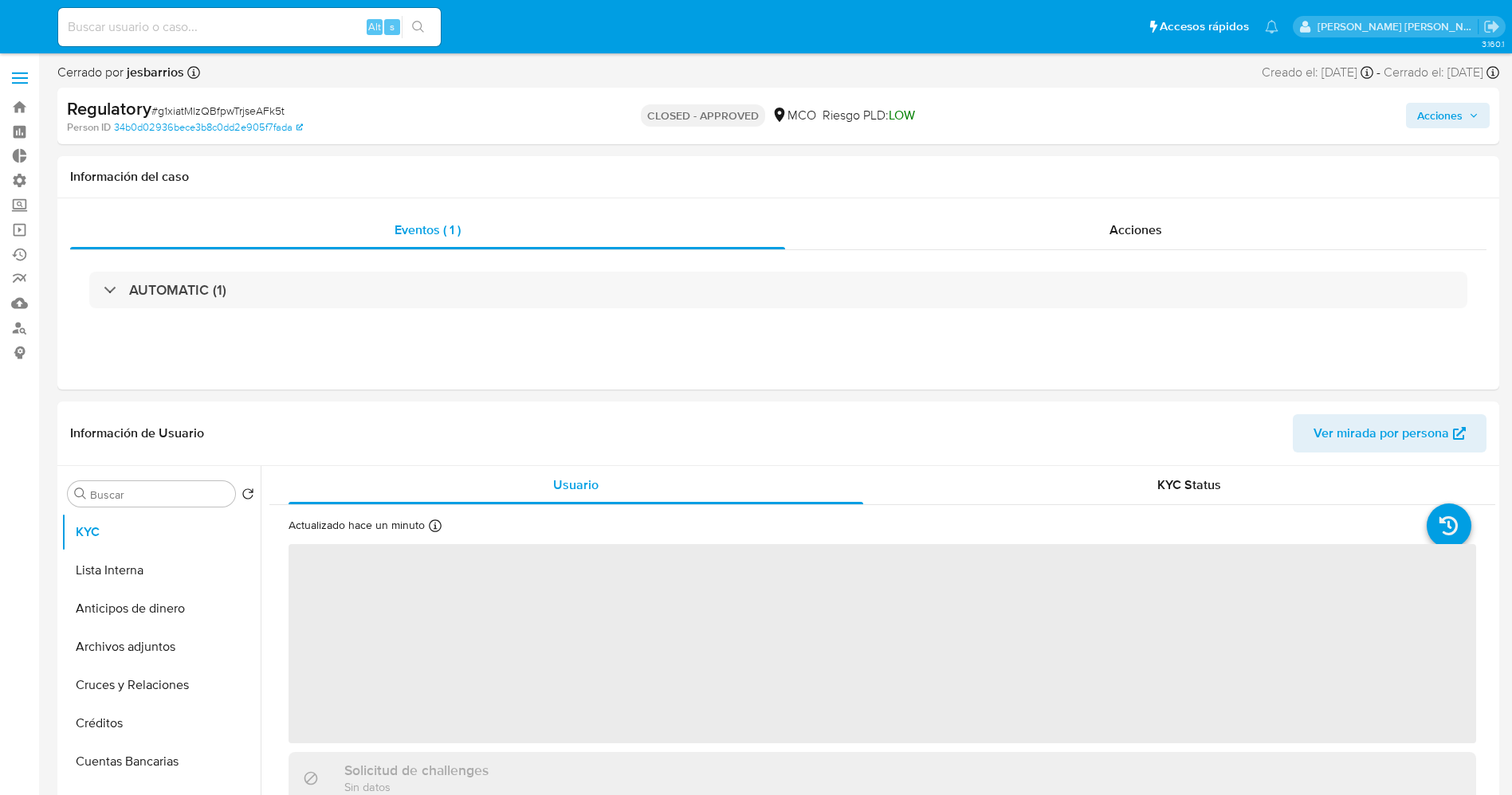
select select "10"
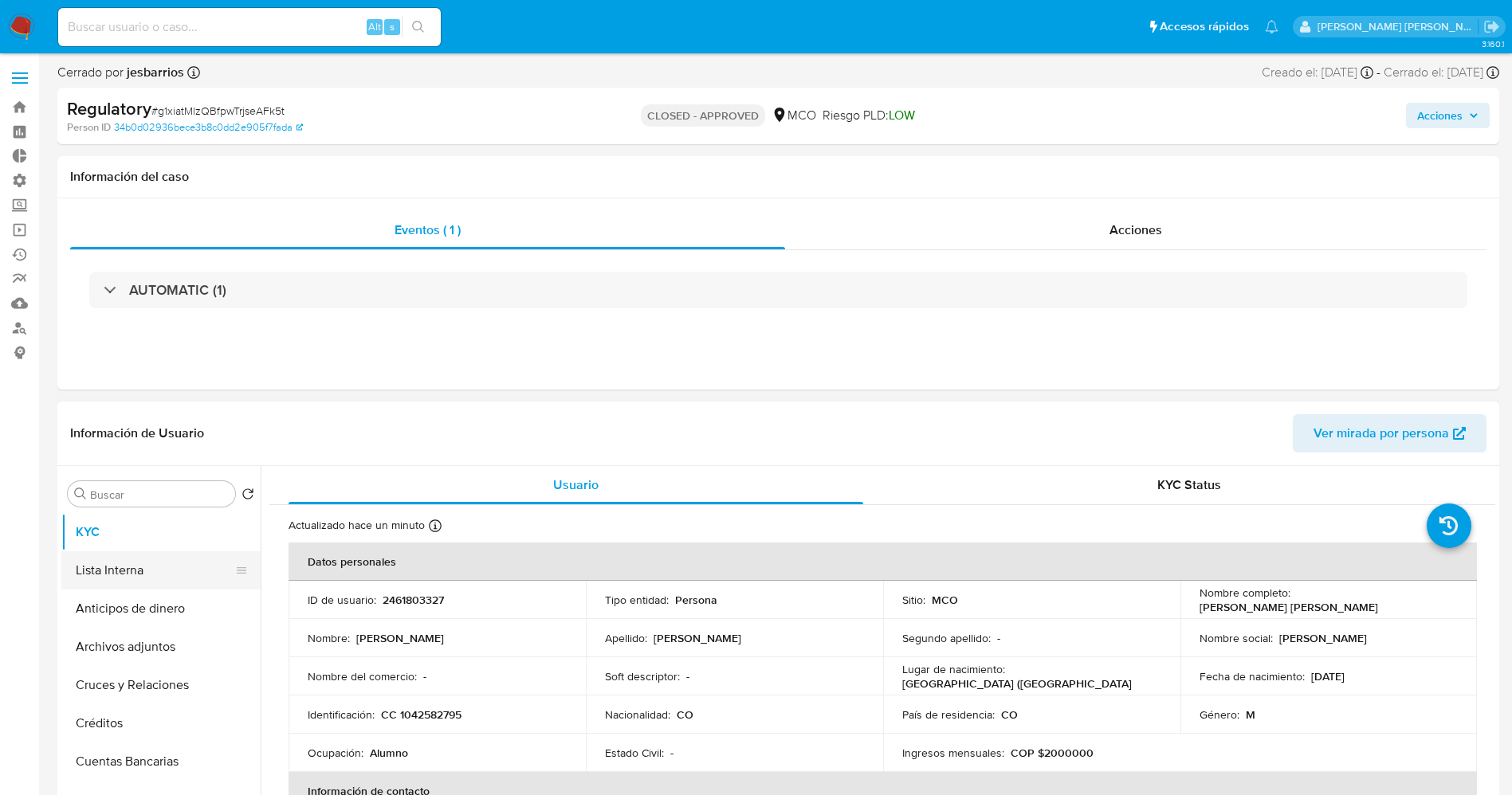
click at [123, 568] on button "Lista Interna" at bounding box center [154, 570] width 186 height 38
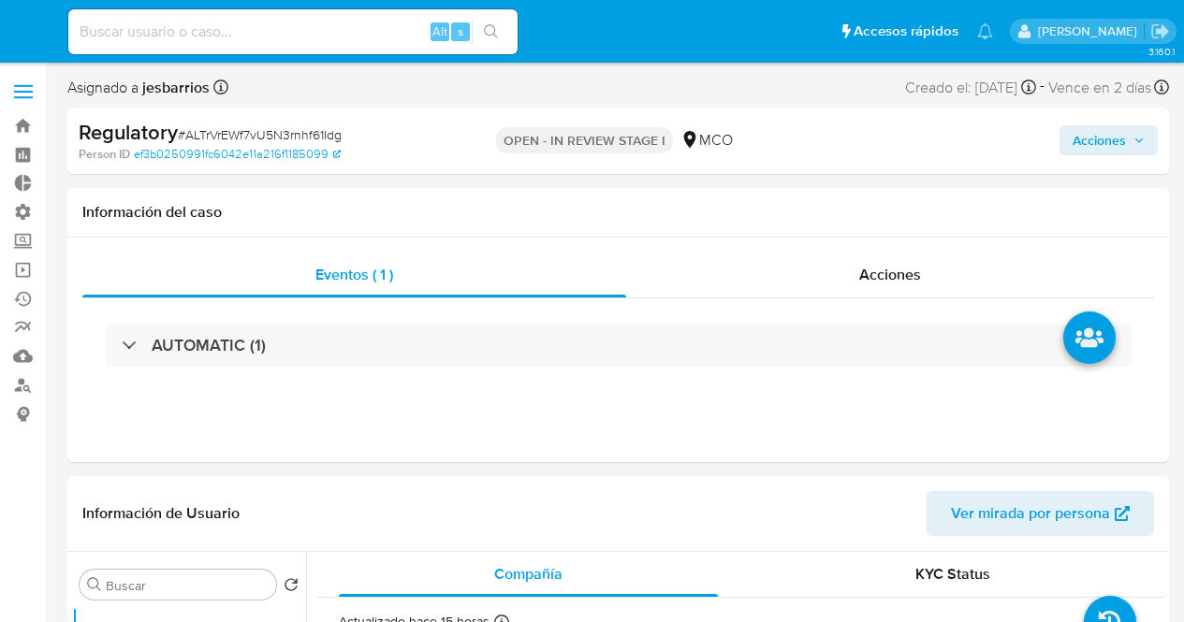
select select "10"
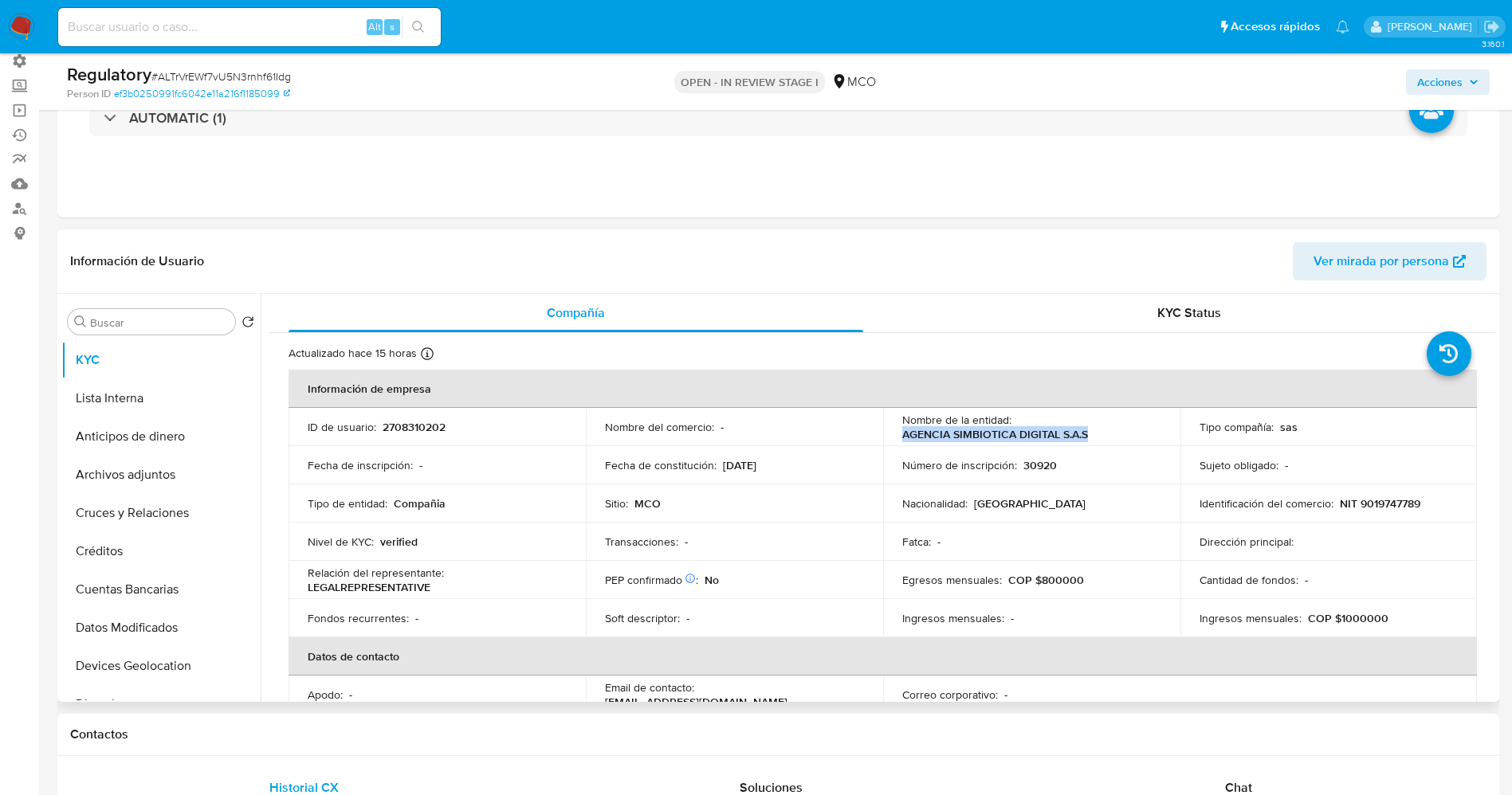
drag, startPoint x: 897, startPoint y: 434, endPoint x: 1102, endPoint y: 445, distance: 205.3
click at [1007, 445] on tbody "ID de usuario : 2708310202 Nombre del comercio : - Nombre de la entidad : AGENC…" at bounding box center [883, 523] width 1188 height 230
copy p "AGENCIA SIMBIOTICA DIGITAL S.A.S"
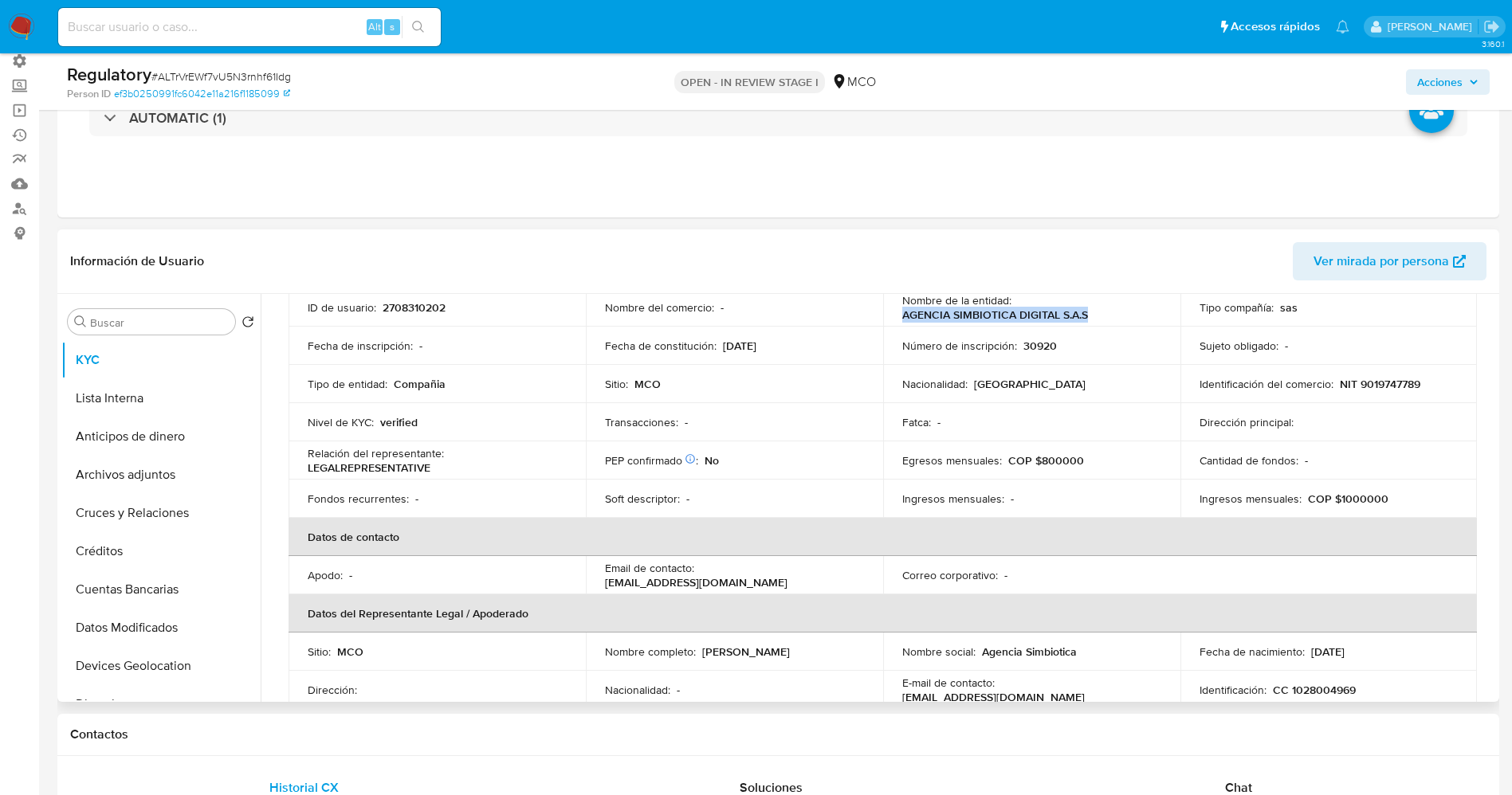
scroll to position [239, 0]
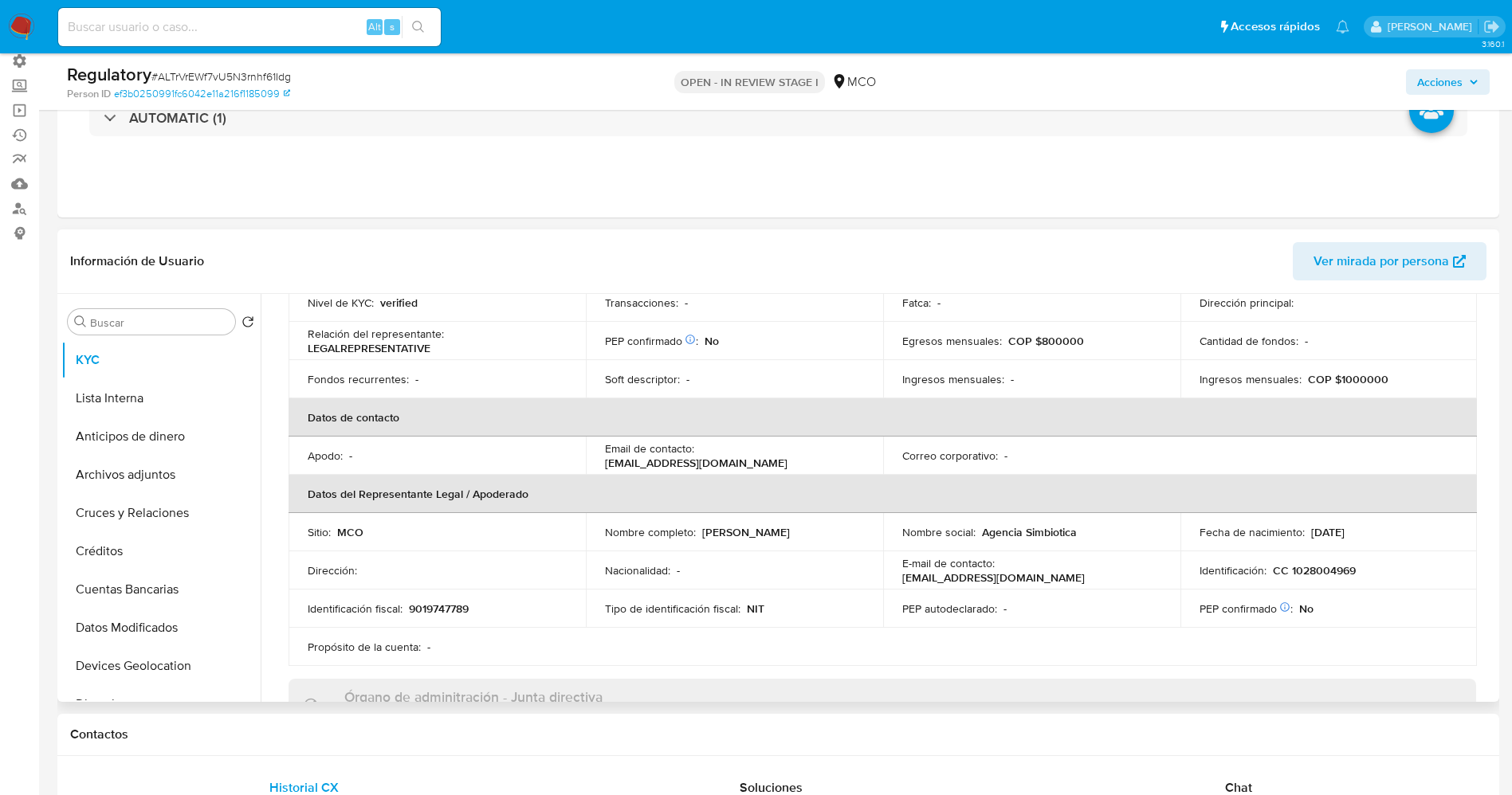
drag, startPoint x: 699, startPoint y: 534, endPoint x: 853, endPoint y: 528, distance: 154.1
click at [853, 528] on div "Nombre completo : [PERSON_NAME]" at bounding box center [734, 532] width 259 height 14
copy p "[PERSON_NAME]"
click at [942, 529] on p "PEP autodeclarado :" at bounding box center [949, 609] width 94 height 14
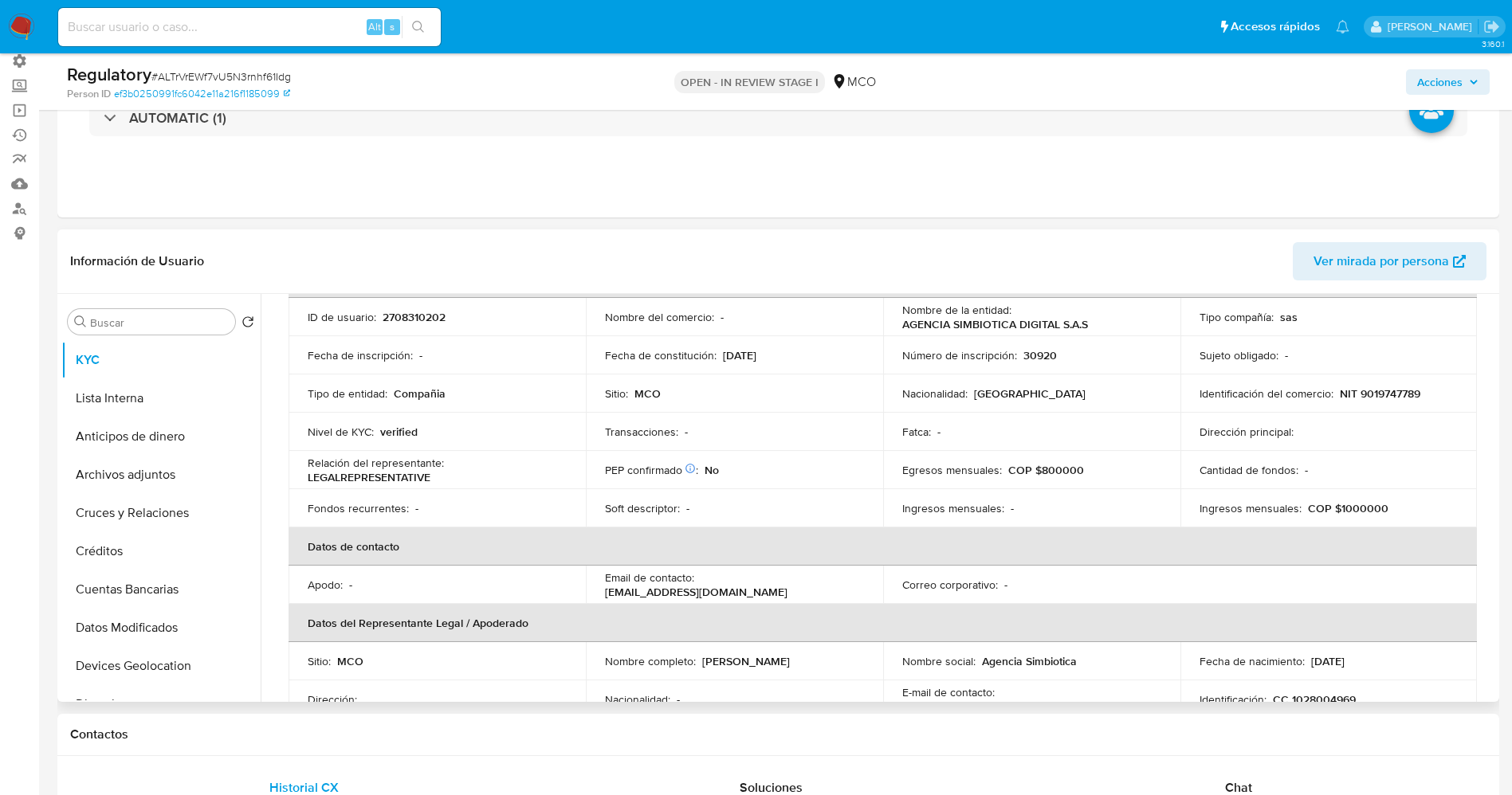
scroll to position [0, 0]
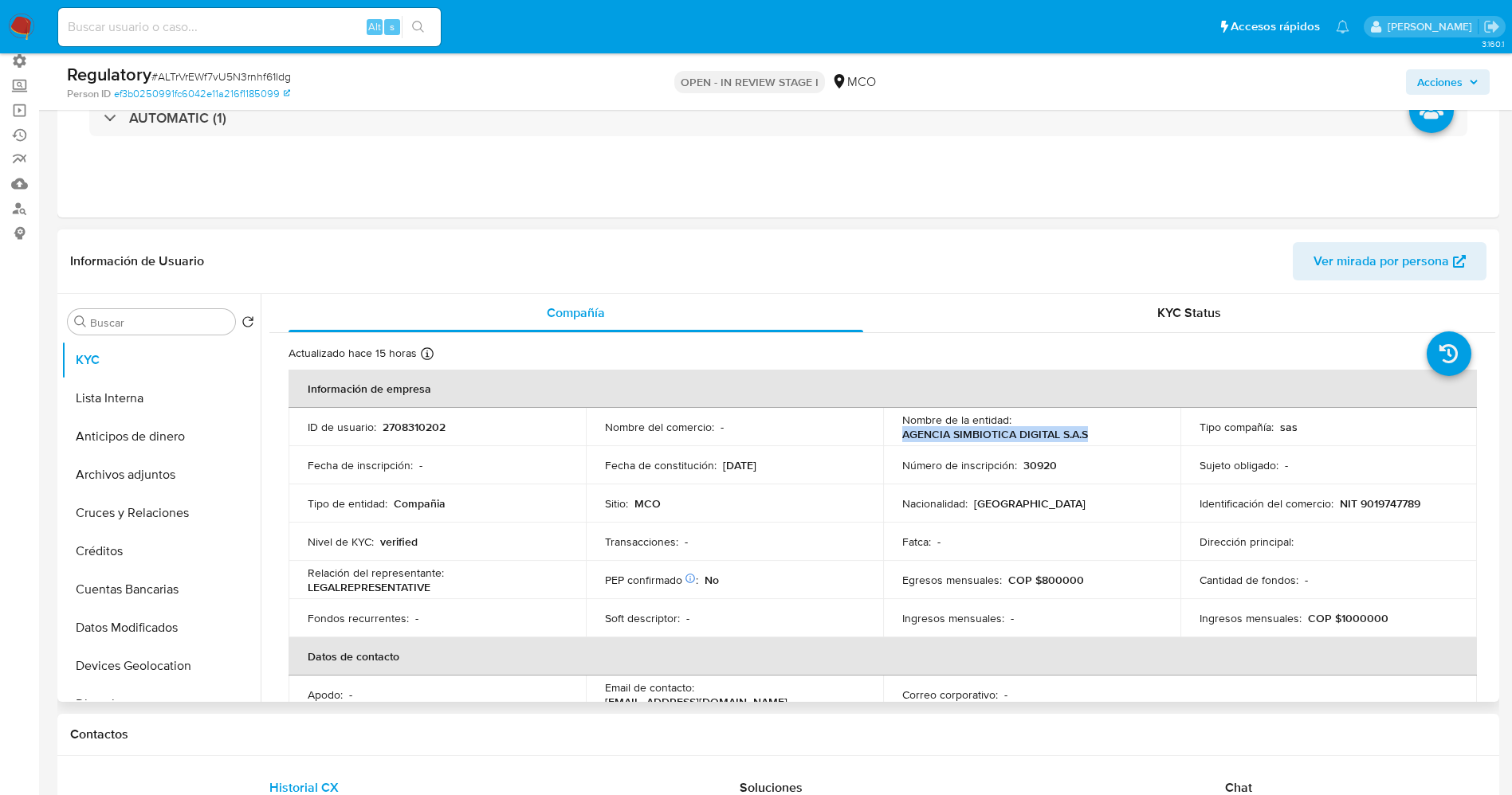
drag, startPoint x: 898, startPoint y: 437, endPoint x: 1114, endPoint y: 436, distance: 216.0
click at [1007, 436] on div "Nombre de la entidad : AGENCIA SIMBIOTICA DIGITAL S.A.S" at bounding box center [1032, 427] width 259 height 29
copy p "AGENCIA SIMBIOTICA DIGITAL S.A.S"
drag, startPoint x: 1330, startPoint y: 506, endPoint x: 1432, endPoint y: 507, distance: 102.0
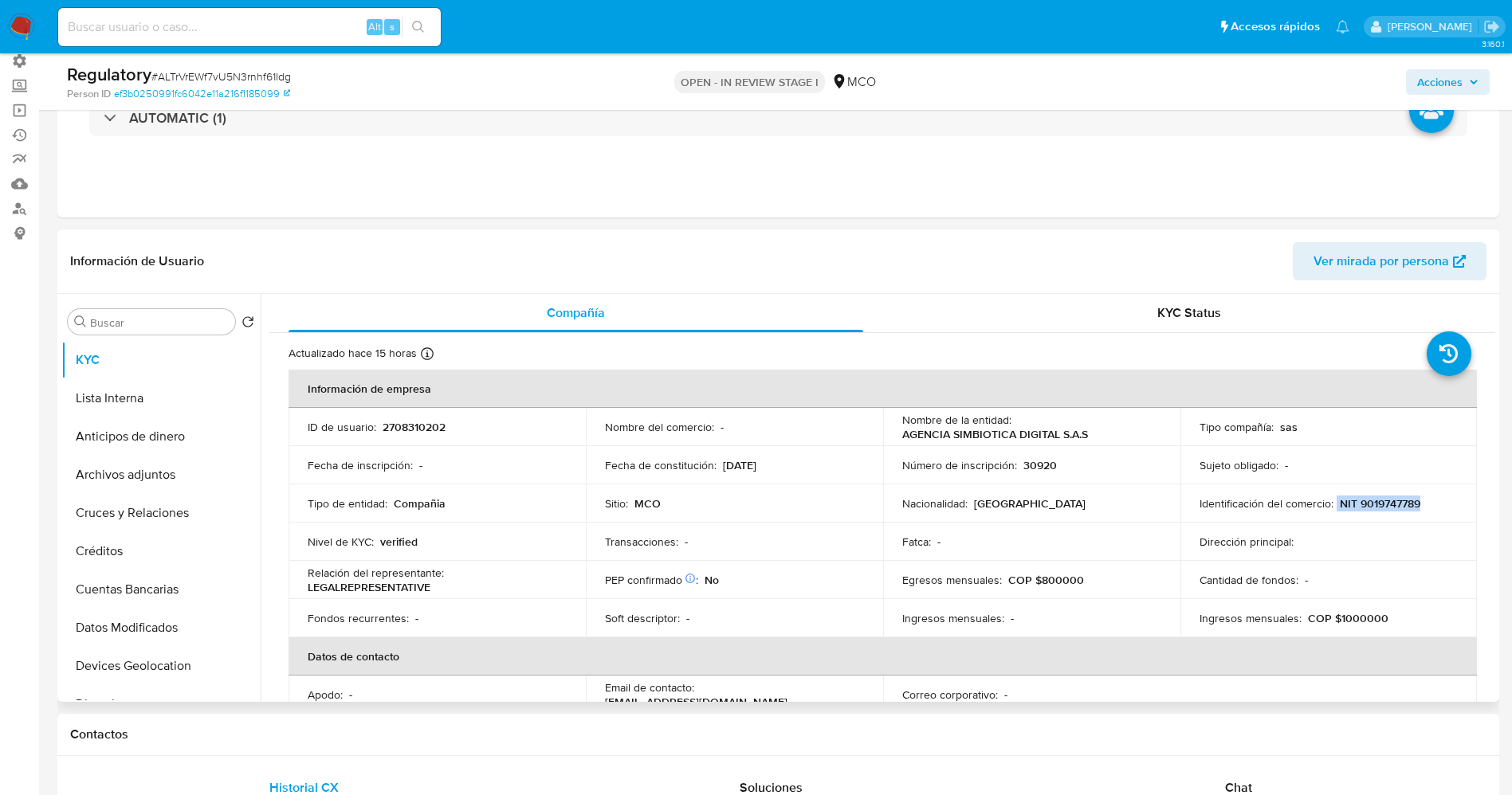
click at [1007, 507] on div "Identificación del comercio : NIT 9019747789" at bounding box center [1329, 503] width 259 height 14
copy div "NIT 9019747789"
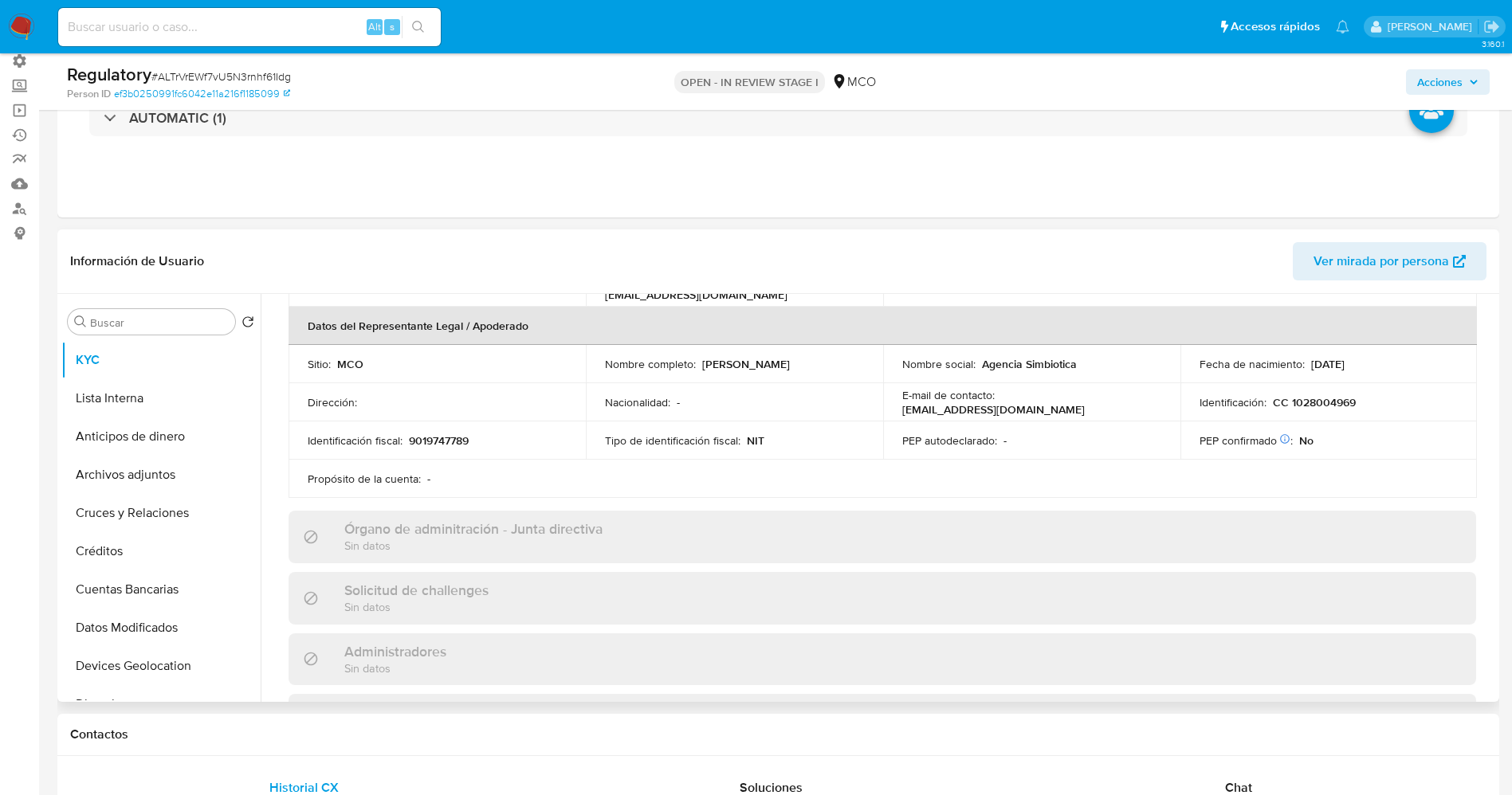
scroll to position [358, 0]
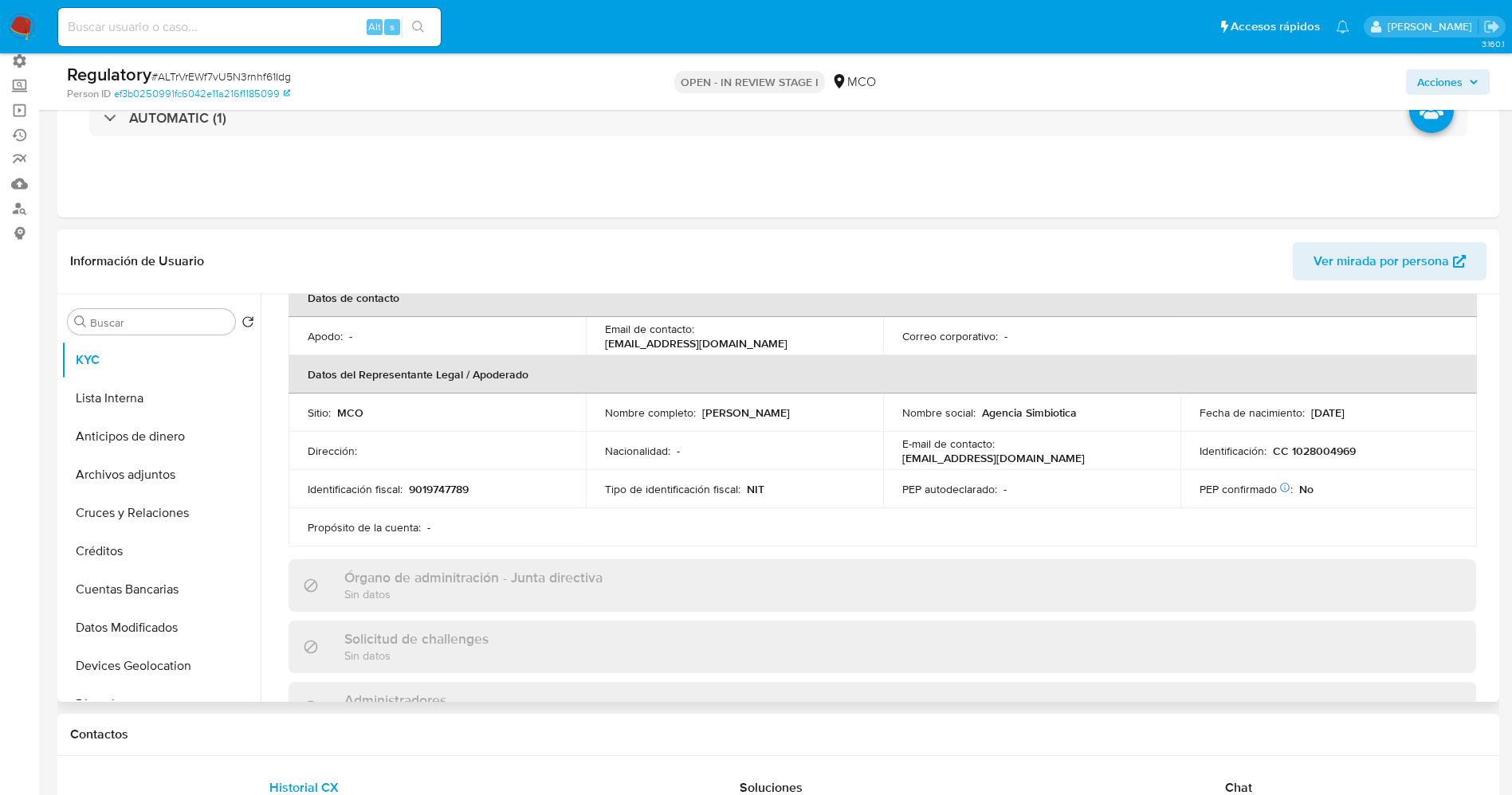
drag, startPoint x: 695, startPoint y: 410, endPoint x: 859, endPoint y: 410, distance: 164.0
click at [859, 410] on div "Nombre completo : Saul Isaac Navarro Villadiego" at bounding box center [734, 412] width 259 height 14
copy div "[PERSON_NAME] [PERSON_NAME]"
drag, startPoint x: 1266, startPoint y: 453, endPoint x: 1372, endPoint y: 453, distance: 106.0
click at [1007, 453] on div "Identificación : CC 1028004969" at bounding box center [1329, 450] width 259 height 14
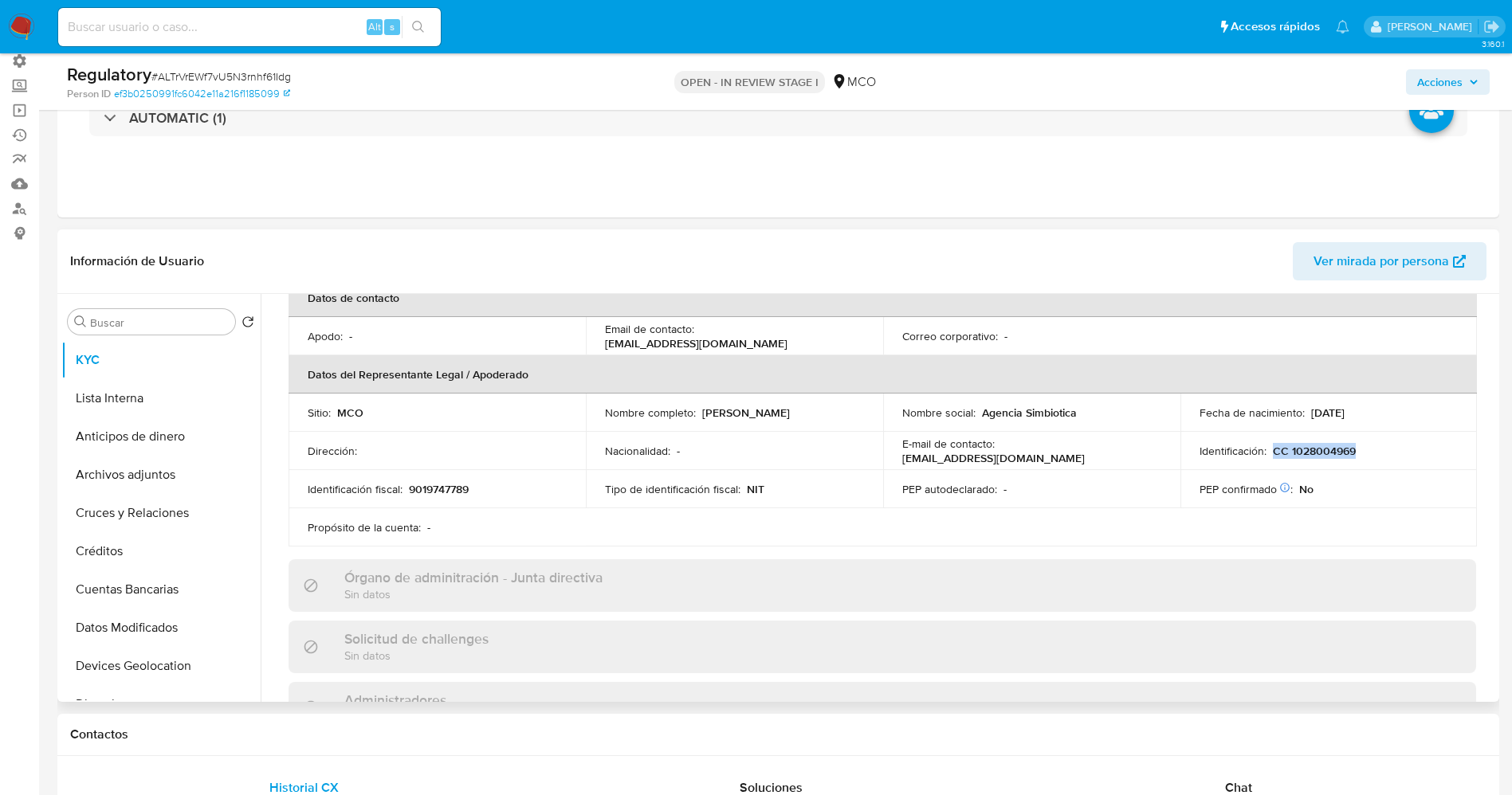
copy p "CC 1028004969"
click at [127, 403] on button "Lista Interna" at bounding box center [154, 398] width 186 height 38
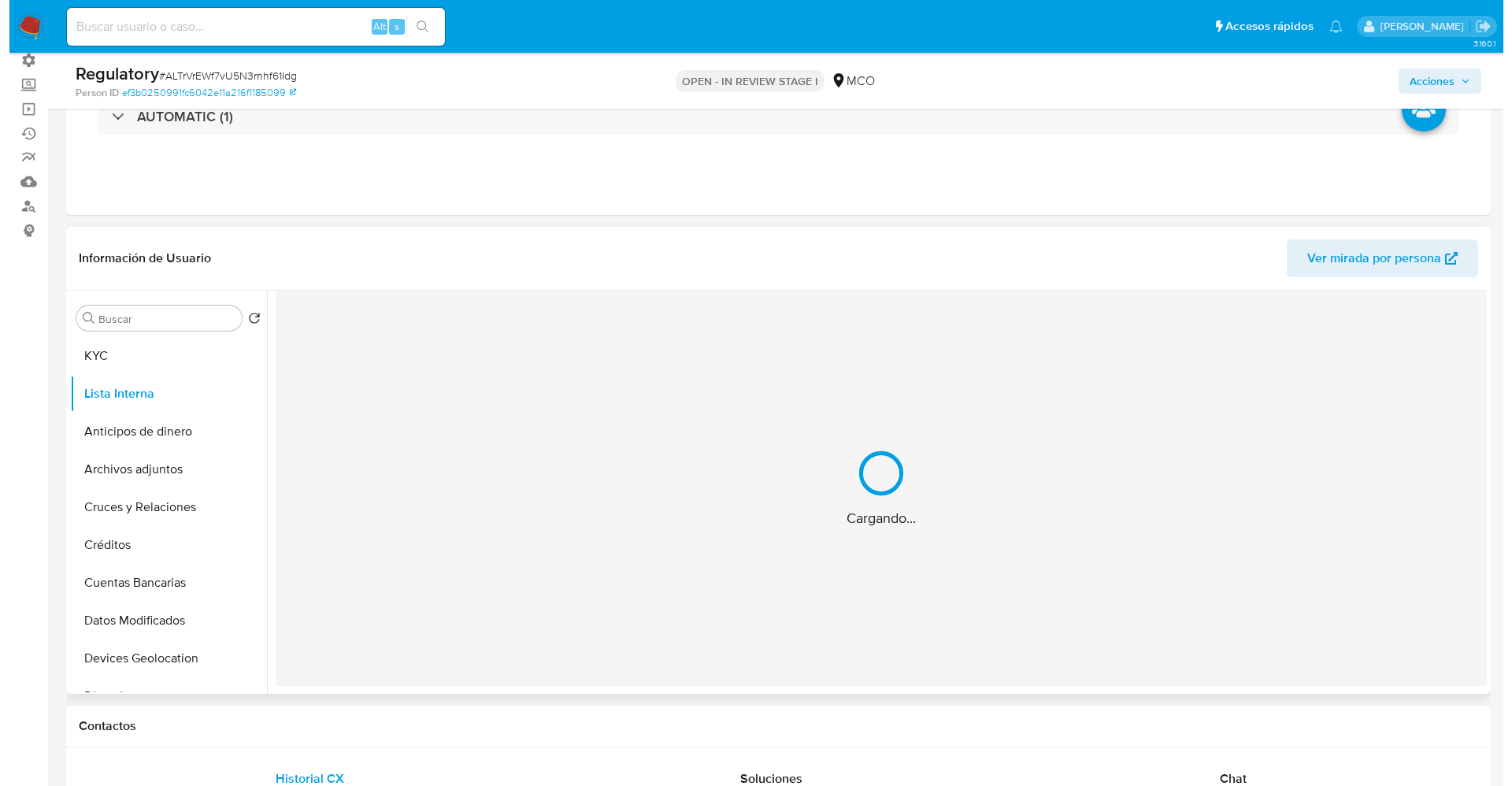
scroll to position [0, 0]
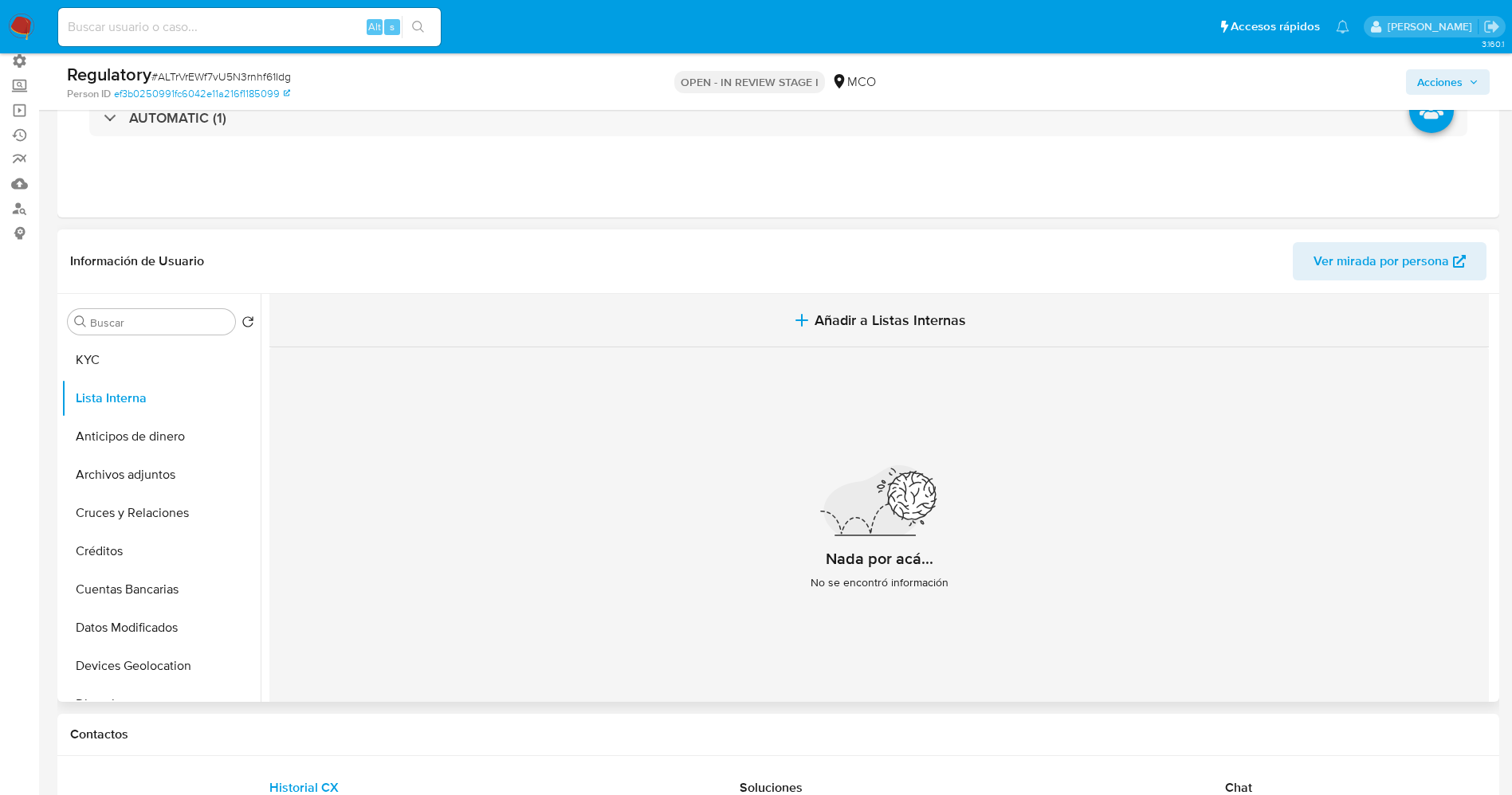
click at [870, 312] on span "Añadir a Listas Internas" at bounding box center [891, 320] width 152 height 18
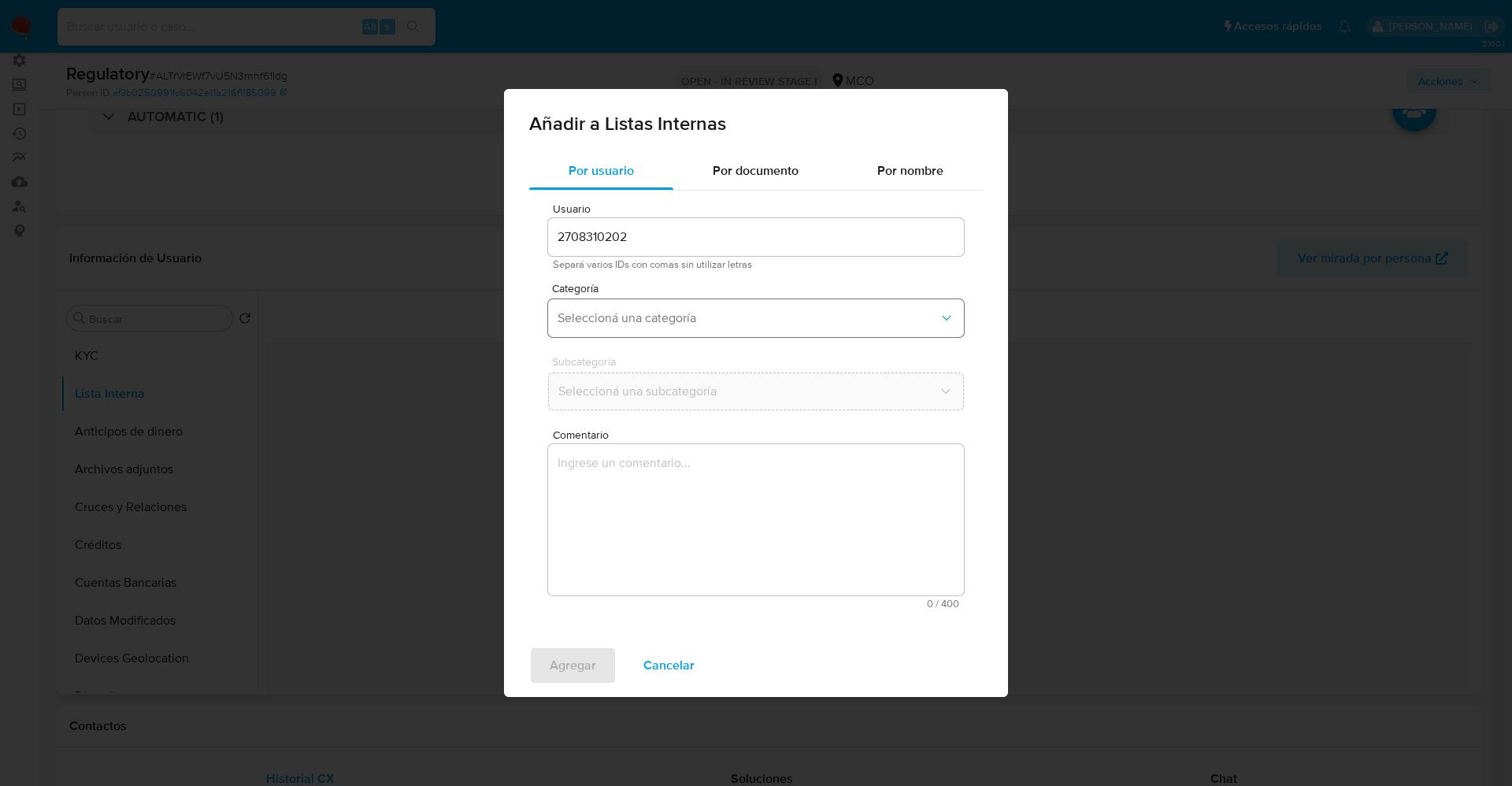
click at [721, 327] on button "Seleccioná una categoría" at bounding box center [756, 318] width 416 height 38
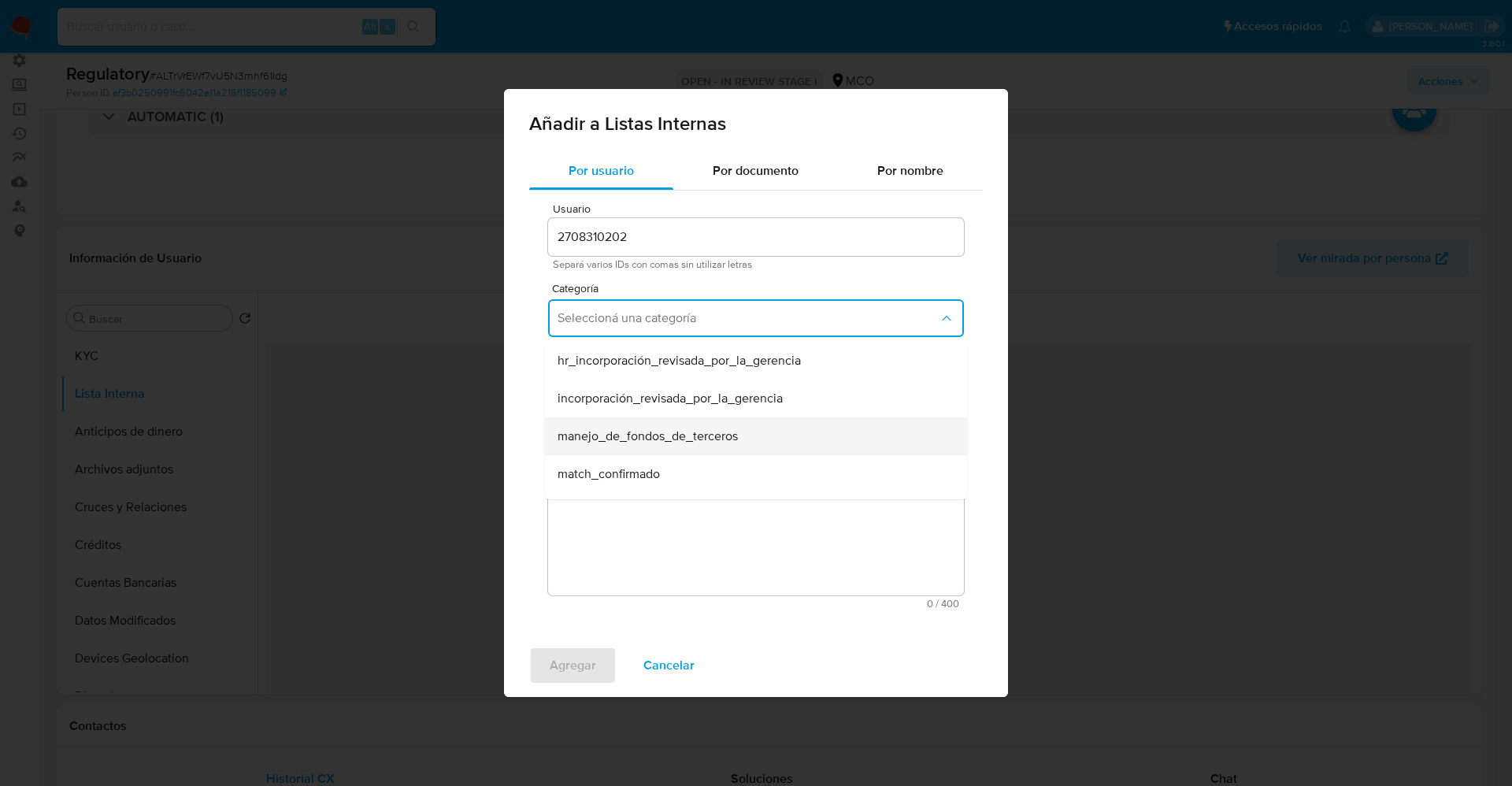
scroll to position [118, 0]
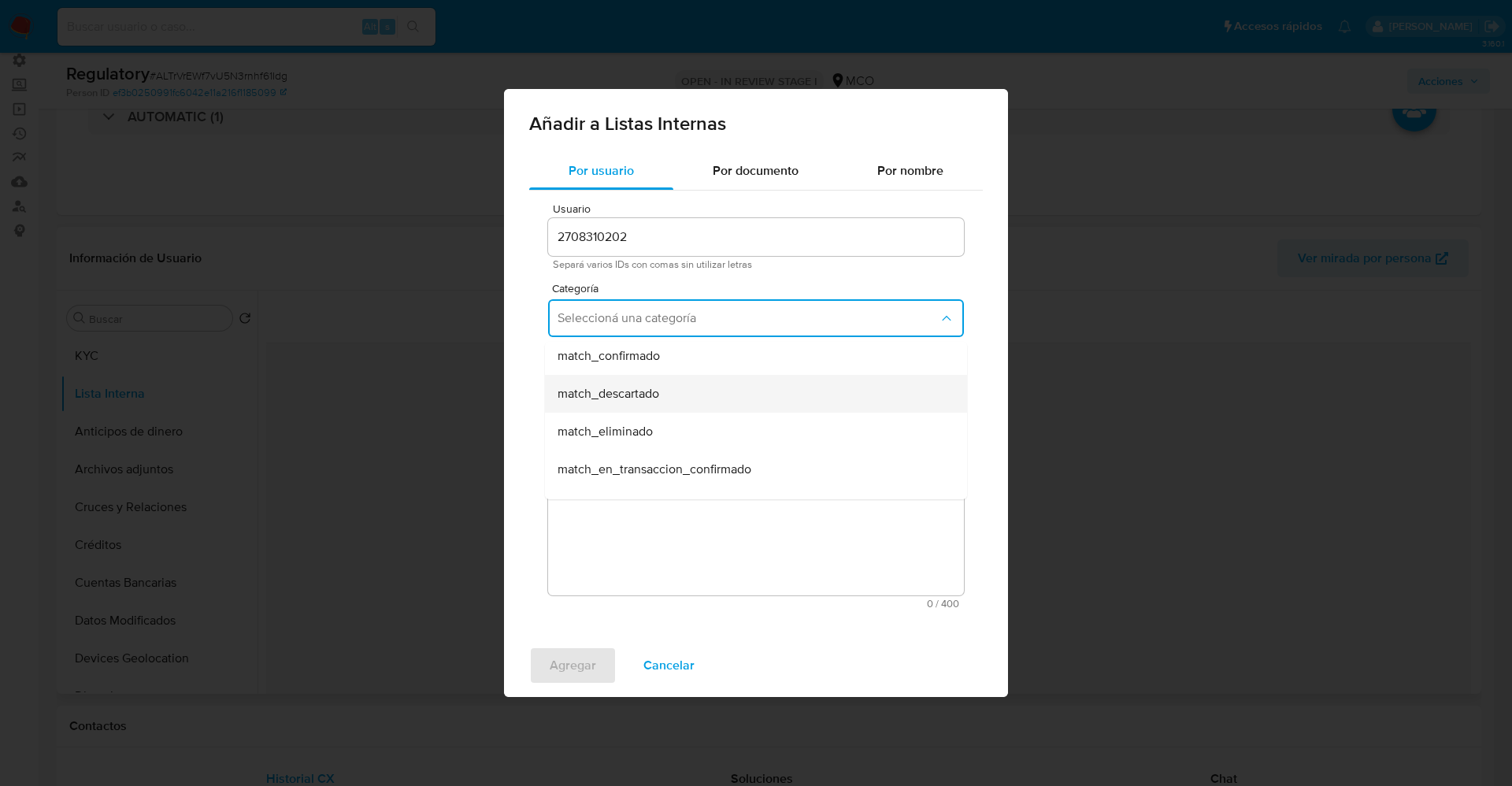
click at [661, 404] on div "match_descartado" at bounding box center [751, 394] width 388 height 38
click at [658, 405] on button "Seleccioná una subcategoría" at bounding box center [756, 391] width 416 height 38
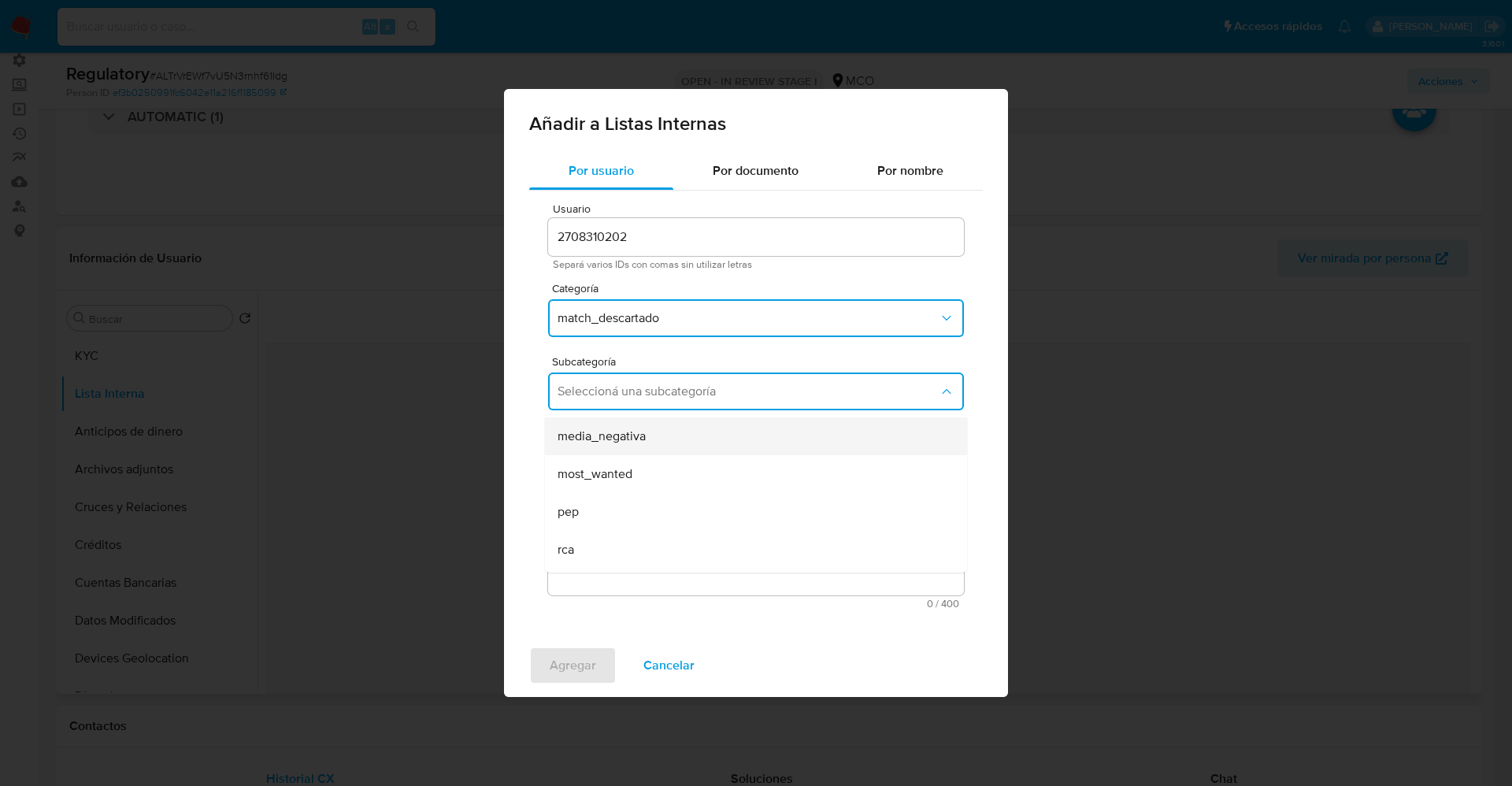
scroll to position [107, 0]
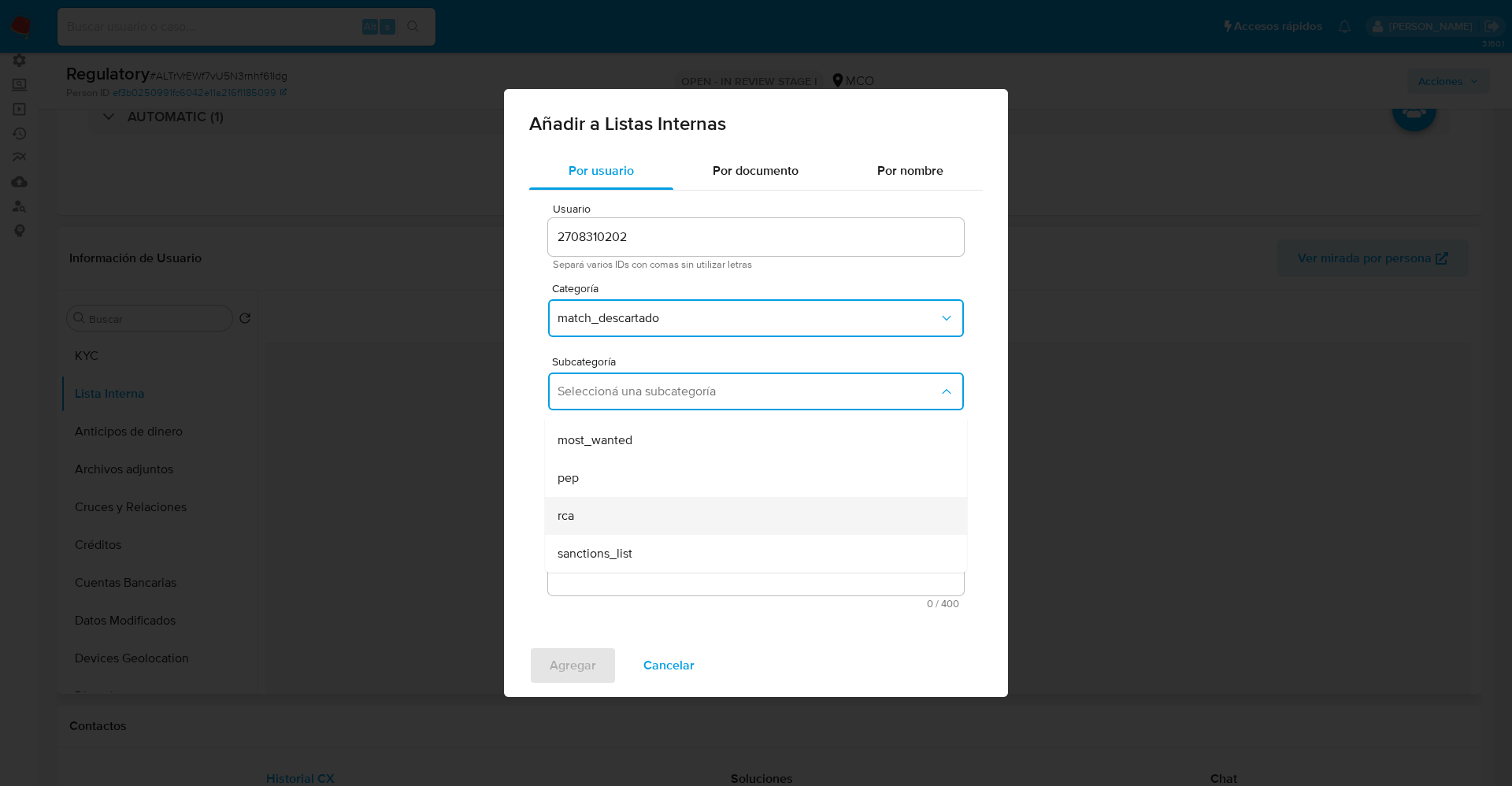
click at [629, 507] on div "rca" at bounding box center [751, 516] width 388 height 38
click at [629, 507] on textarea "Comentario" at bounding box center [756, 520] width 416 height 151
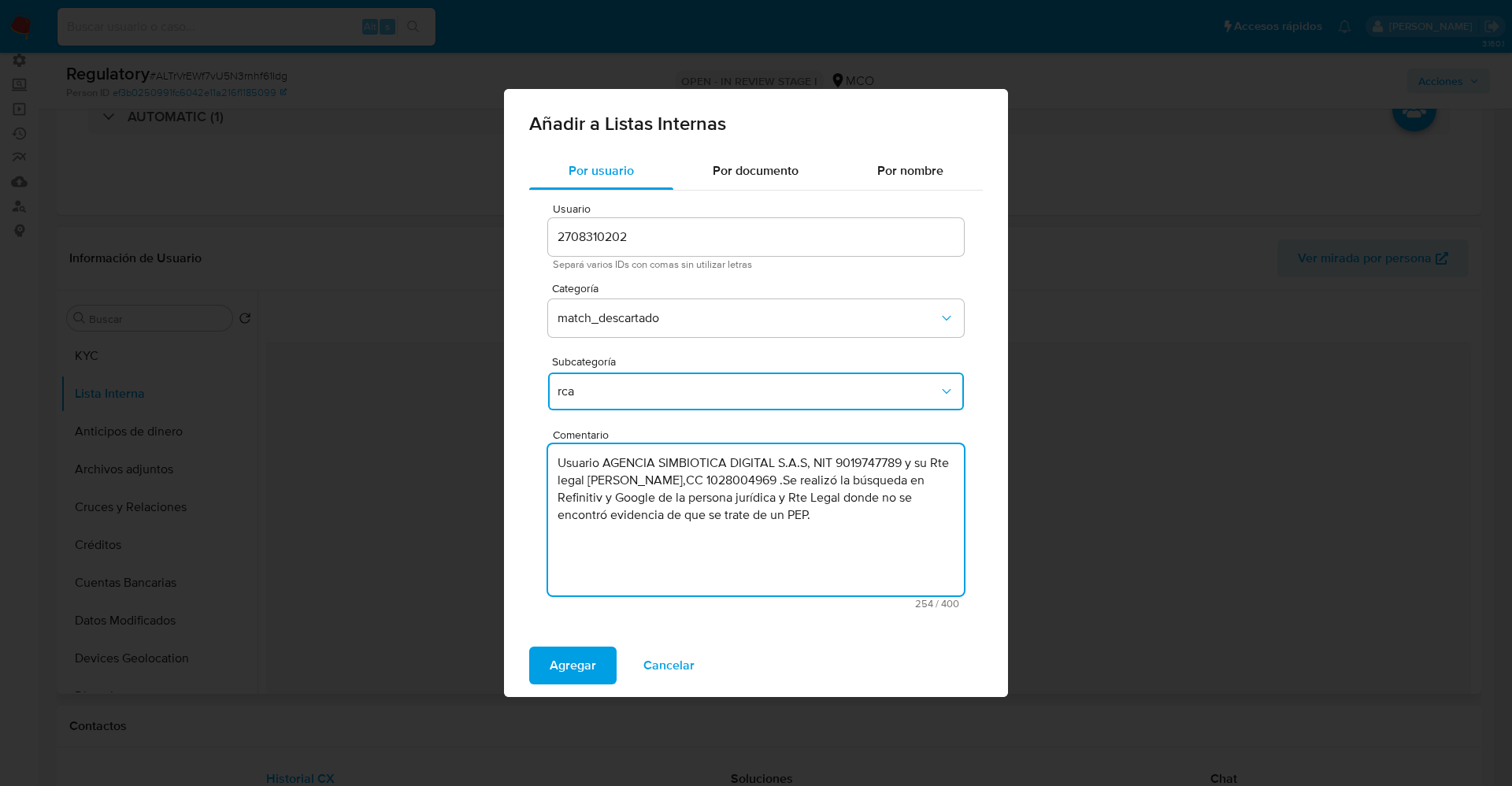
type textarea "Usuario AGENCIA SIMBIOTICA DIGITAL S.A.S, NIT 9019747789 y su Rte legal Saul Is…"
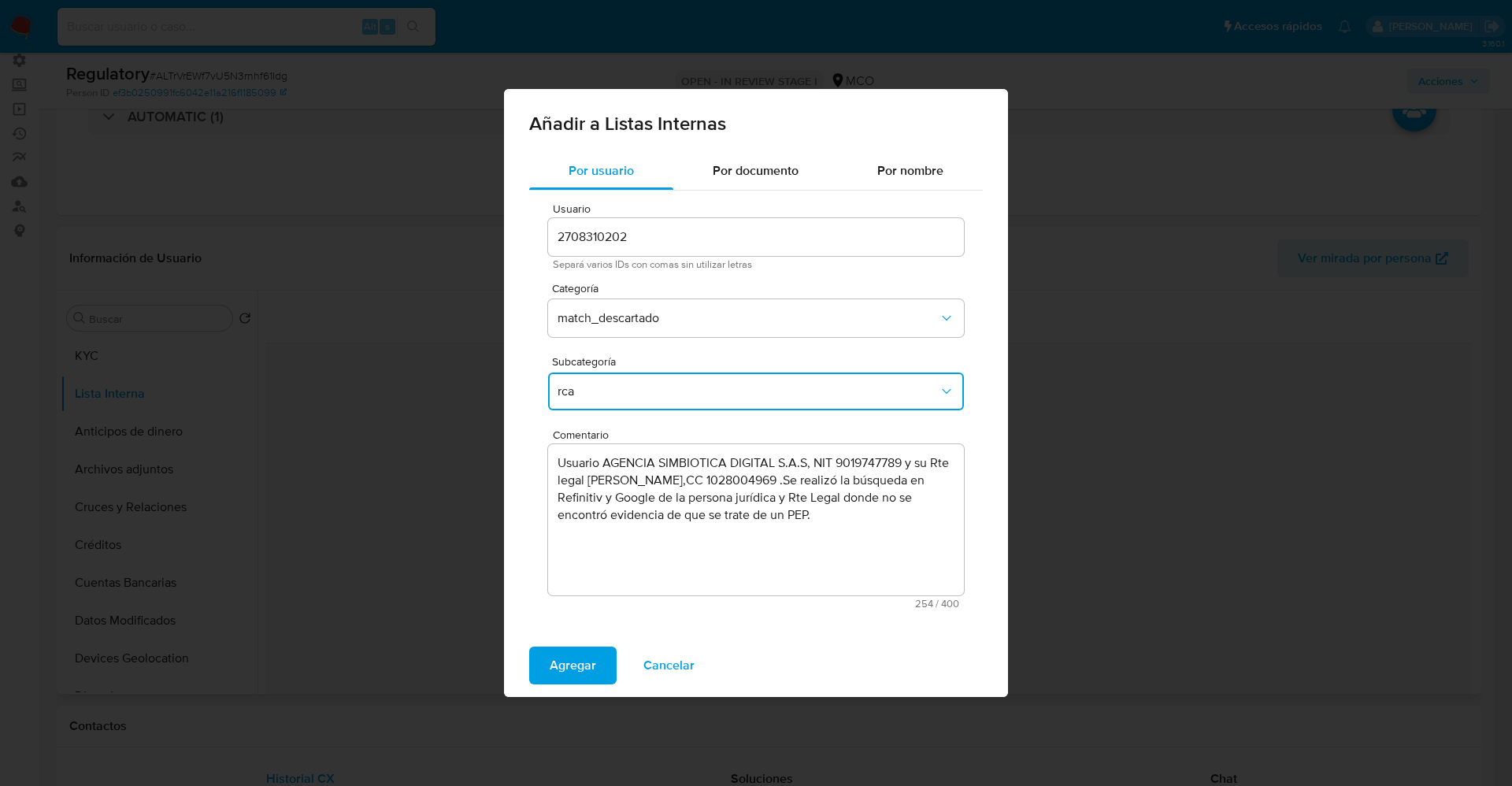
click at [605, 376] on button "rca" at bounding box center [756, 391] width 416 height 38
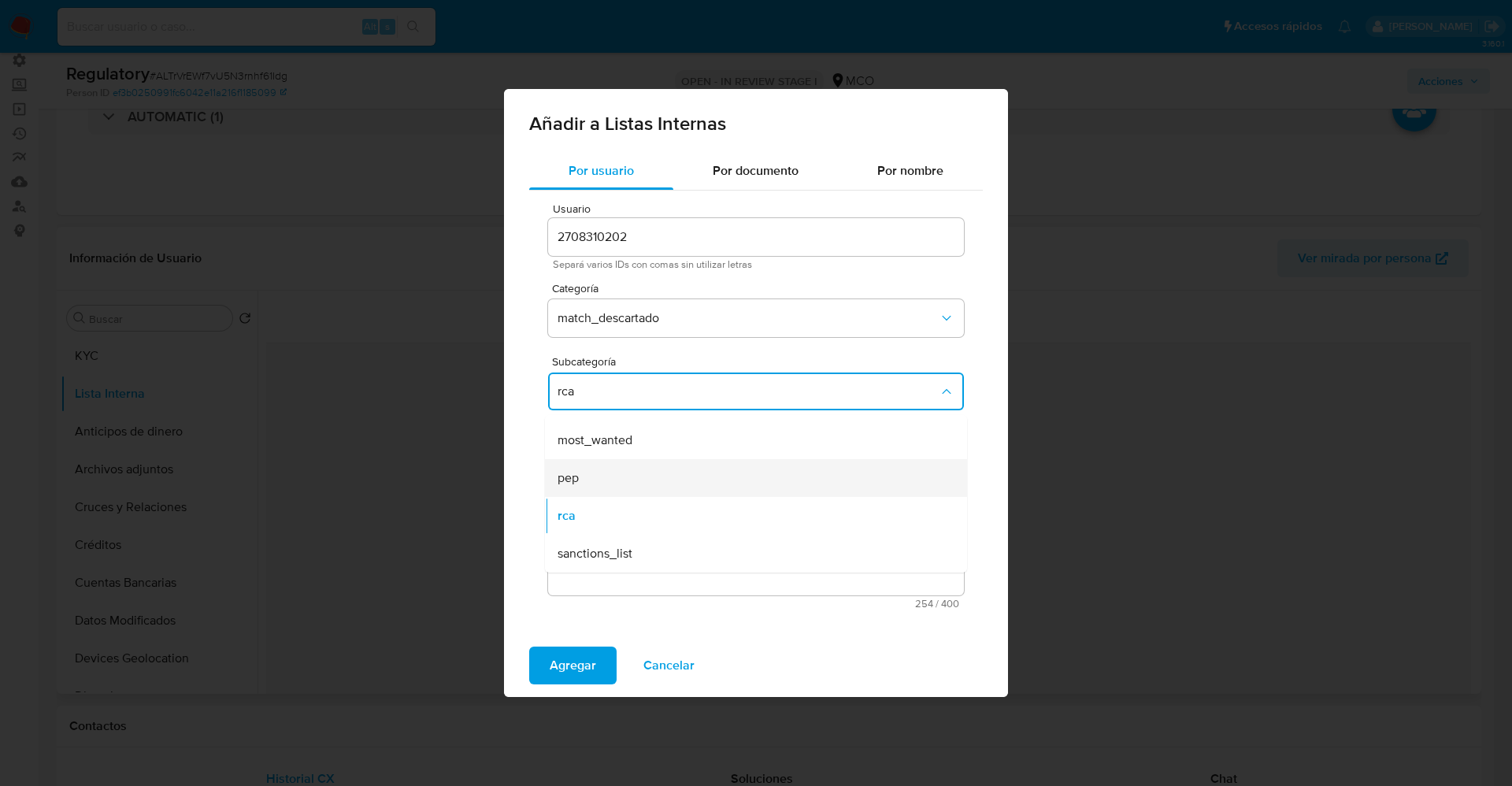
click at [630, 476] on div "pep" at bounding box center [751, 478] width 388 height 38
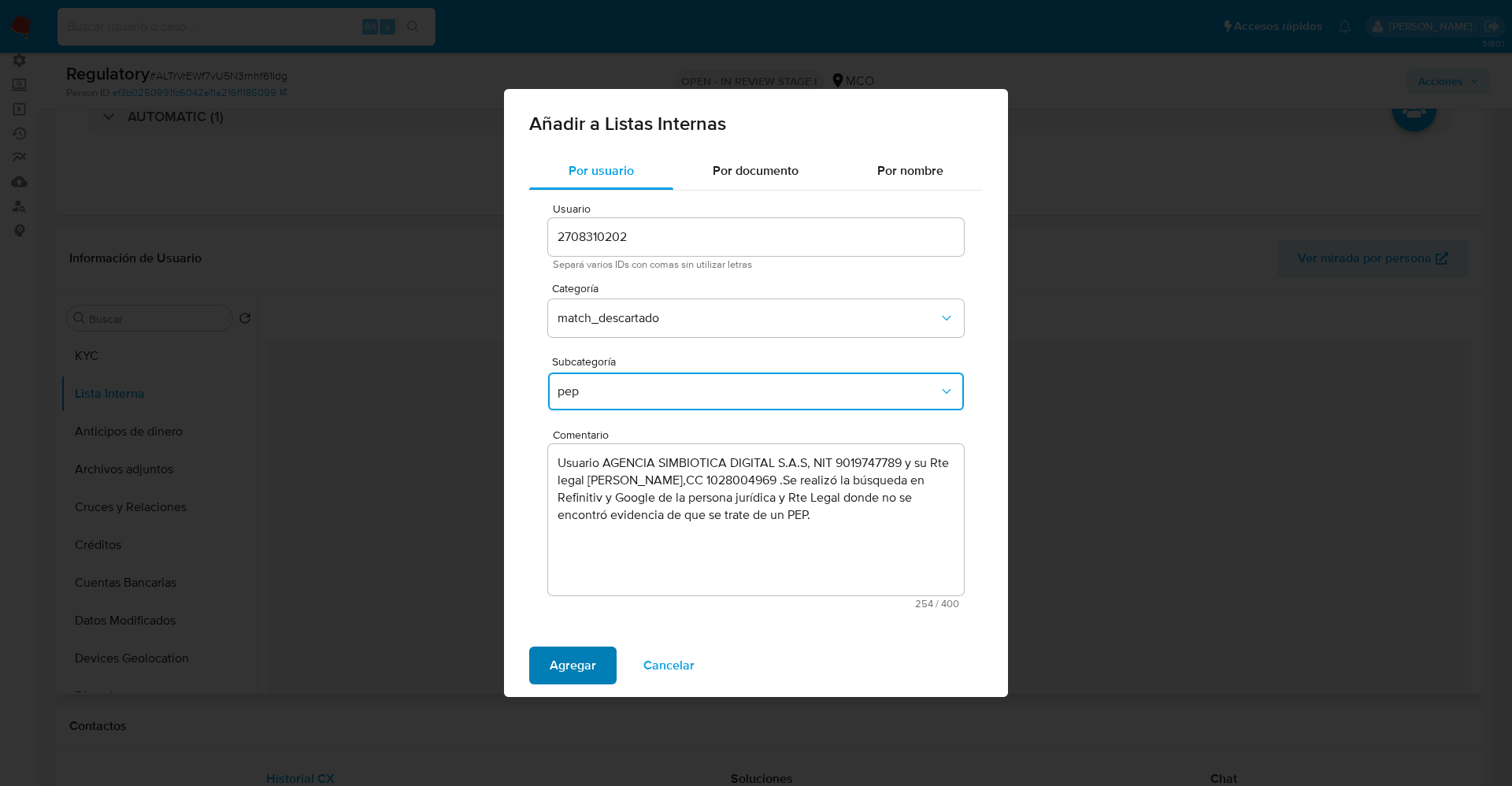
click at [585, 523] on span "Agregar" at bounding box center [572, 665] width 46 height 35
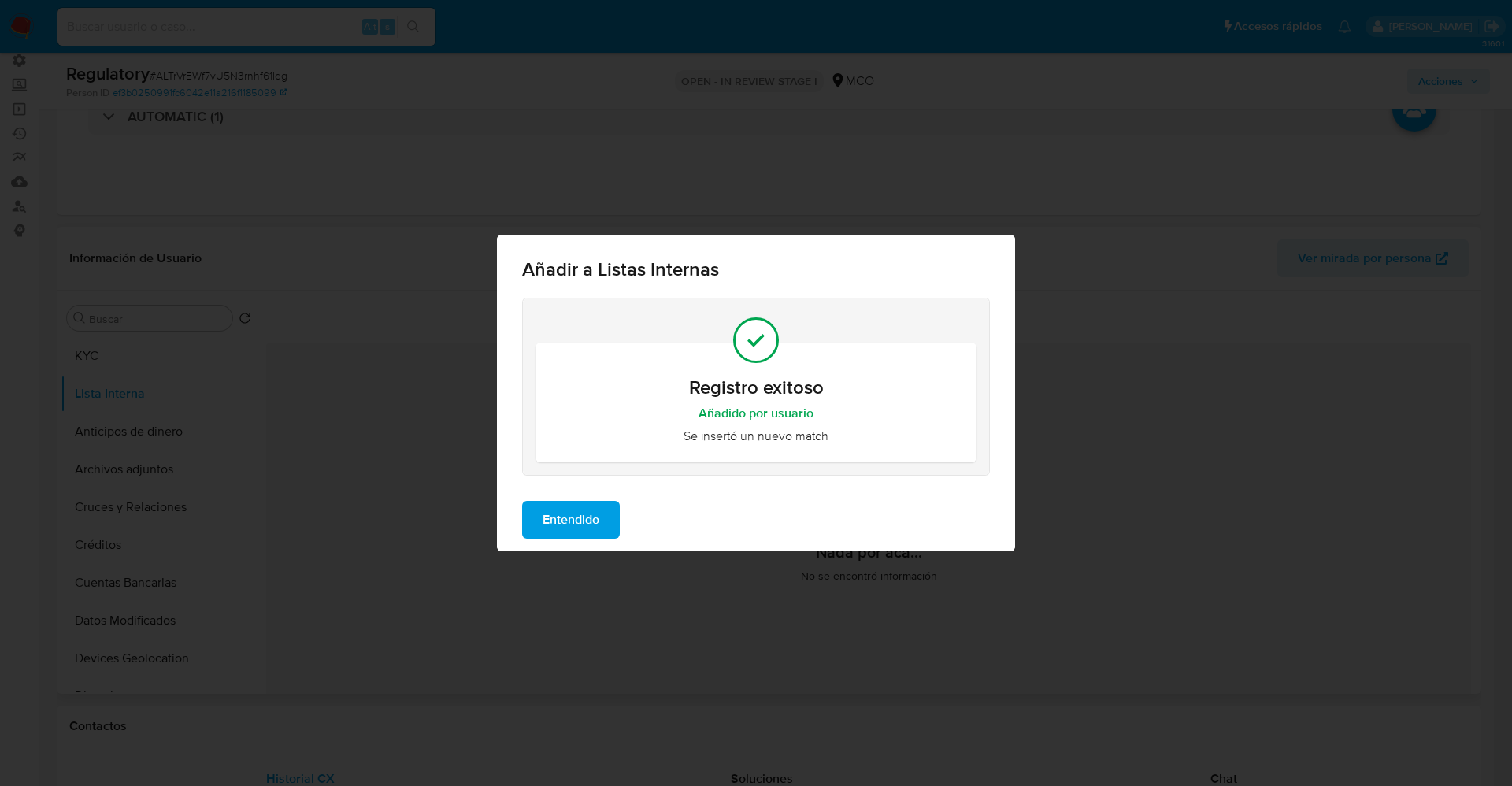
click at [577, 523] on span "Entendido" at bounding box center [570, 519] width 56 height 35
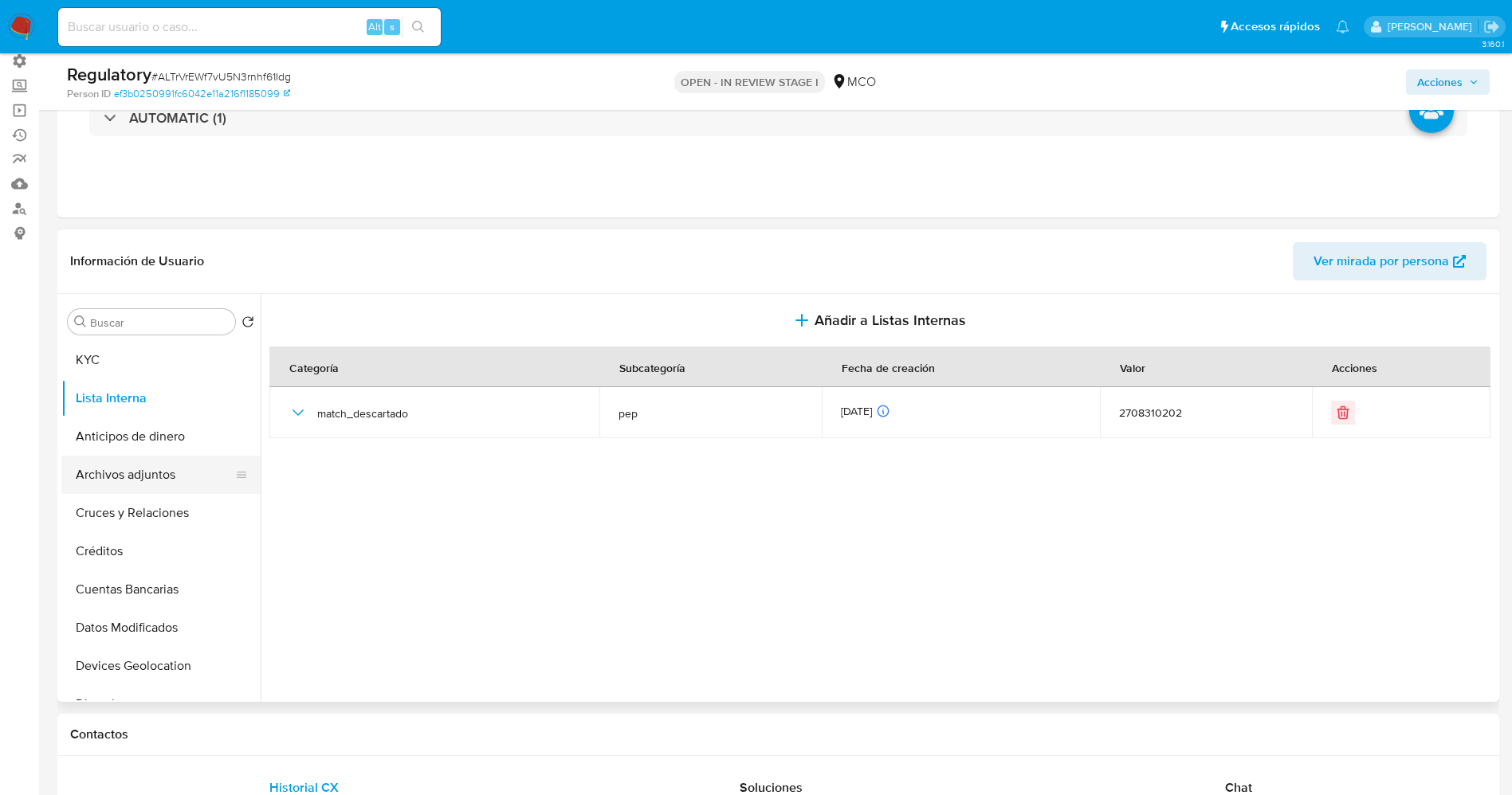
click at [147, 479] on button "Archivos adjuntos" at bounding box center [154, 474] width 186 height 38
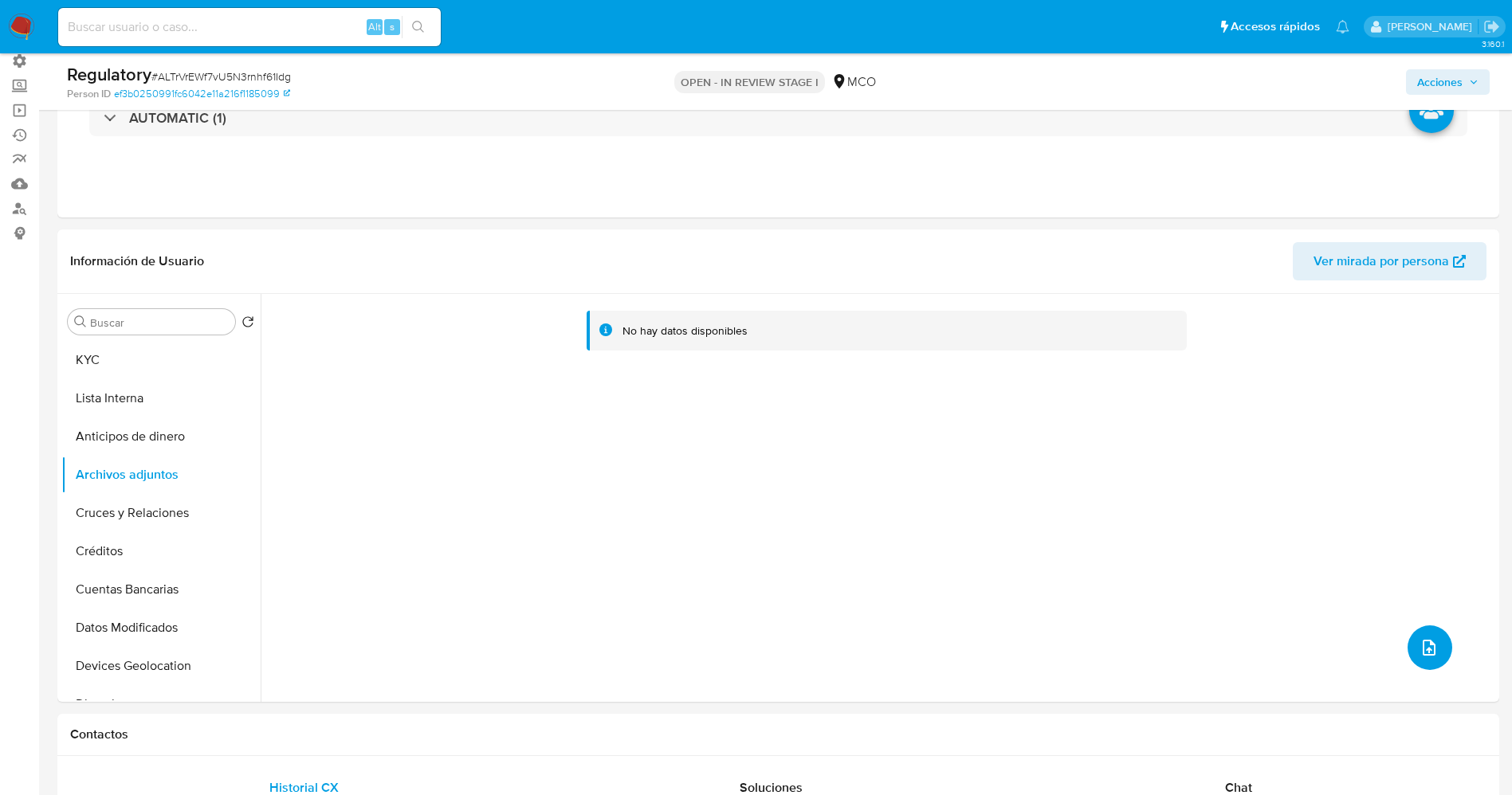
click at [1007, 529] on icon "upload-file" at bounding box center [1429, 648] width 13 height 16
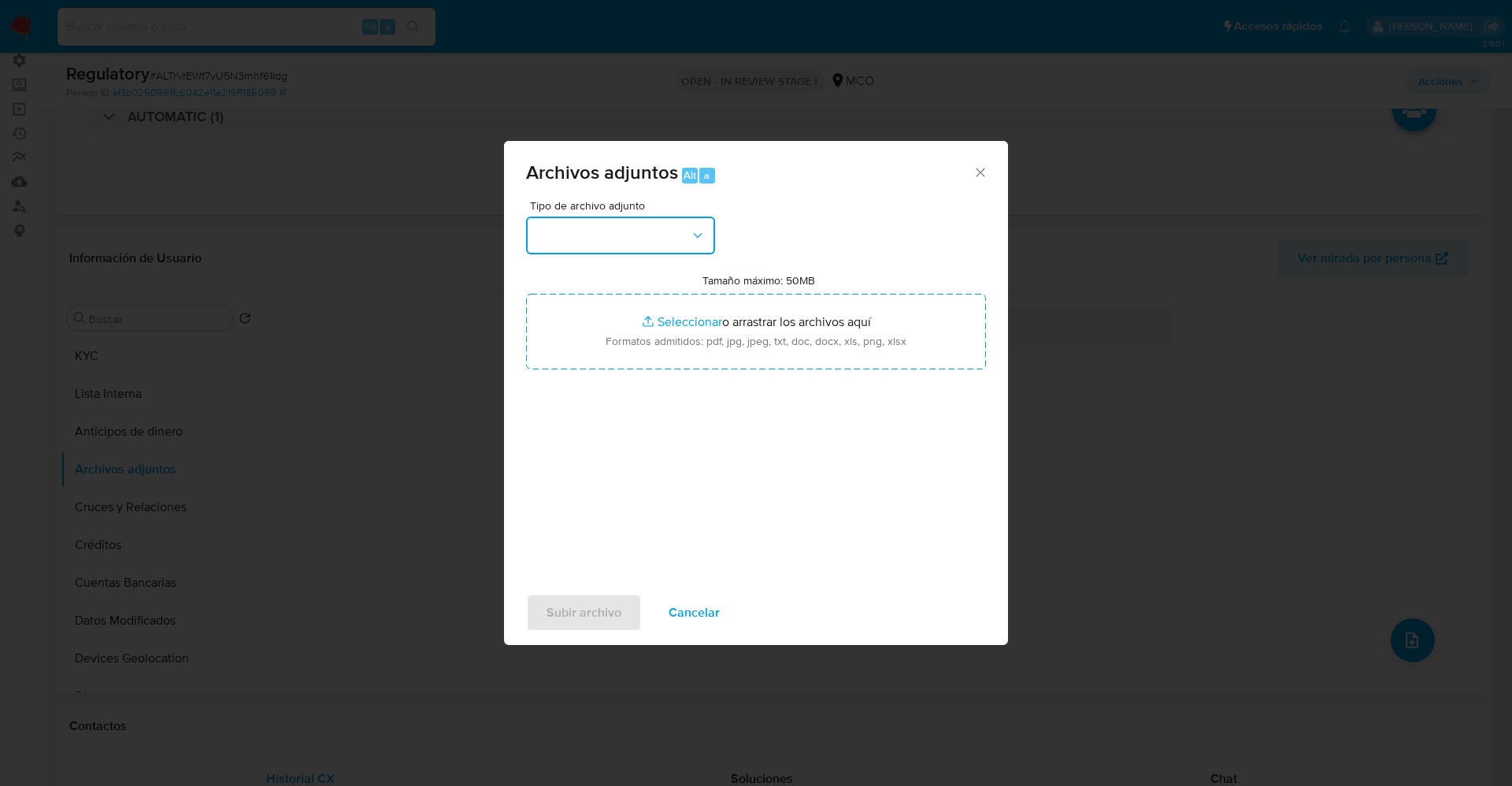
click at [589, 250] on button "button" at bounding box center [620, 235] width 189 height 38
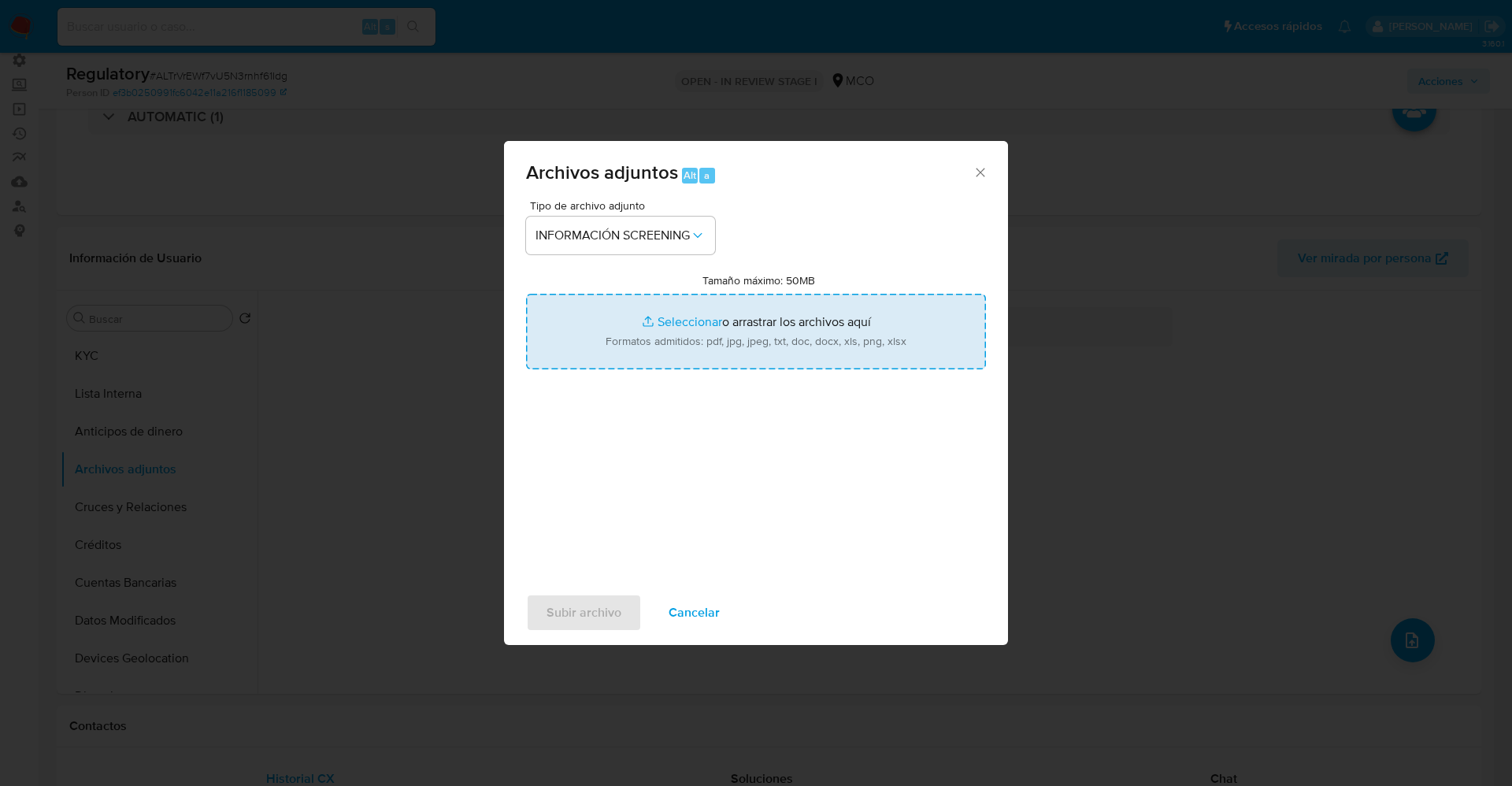
type input "C:\fakepath\CaseDossierReport_5jb7kdrck8mj1k1hhv0t8mfdh.pdf"
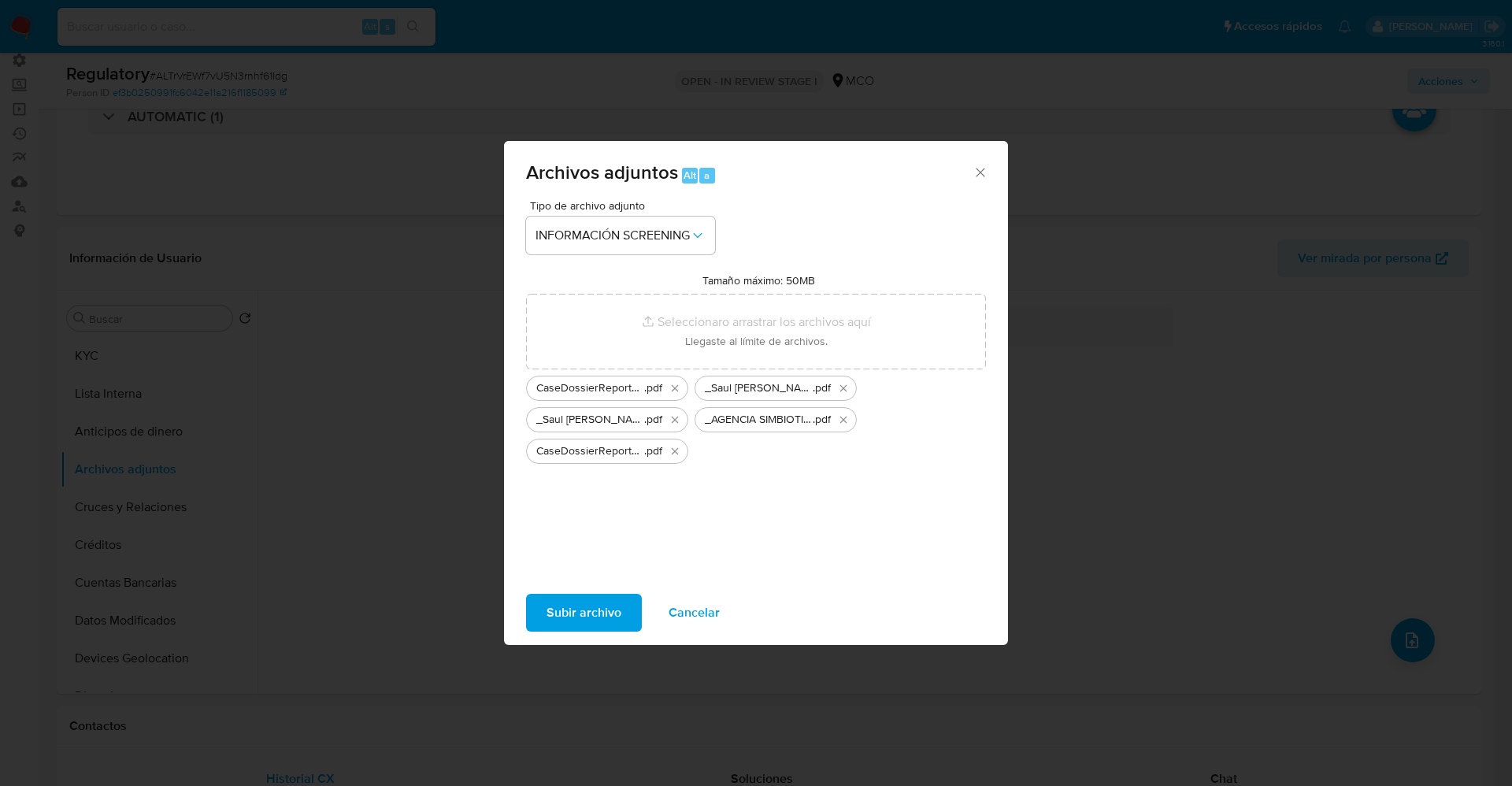
click at [554, 523] on span "Subir archivo" at bounding box center [584, 613] width 75 height 35
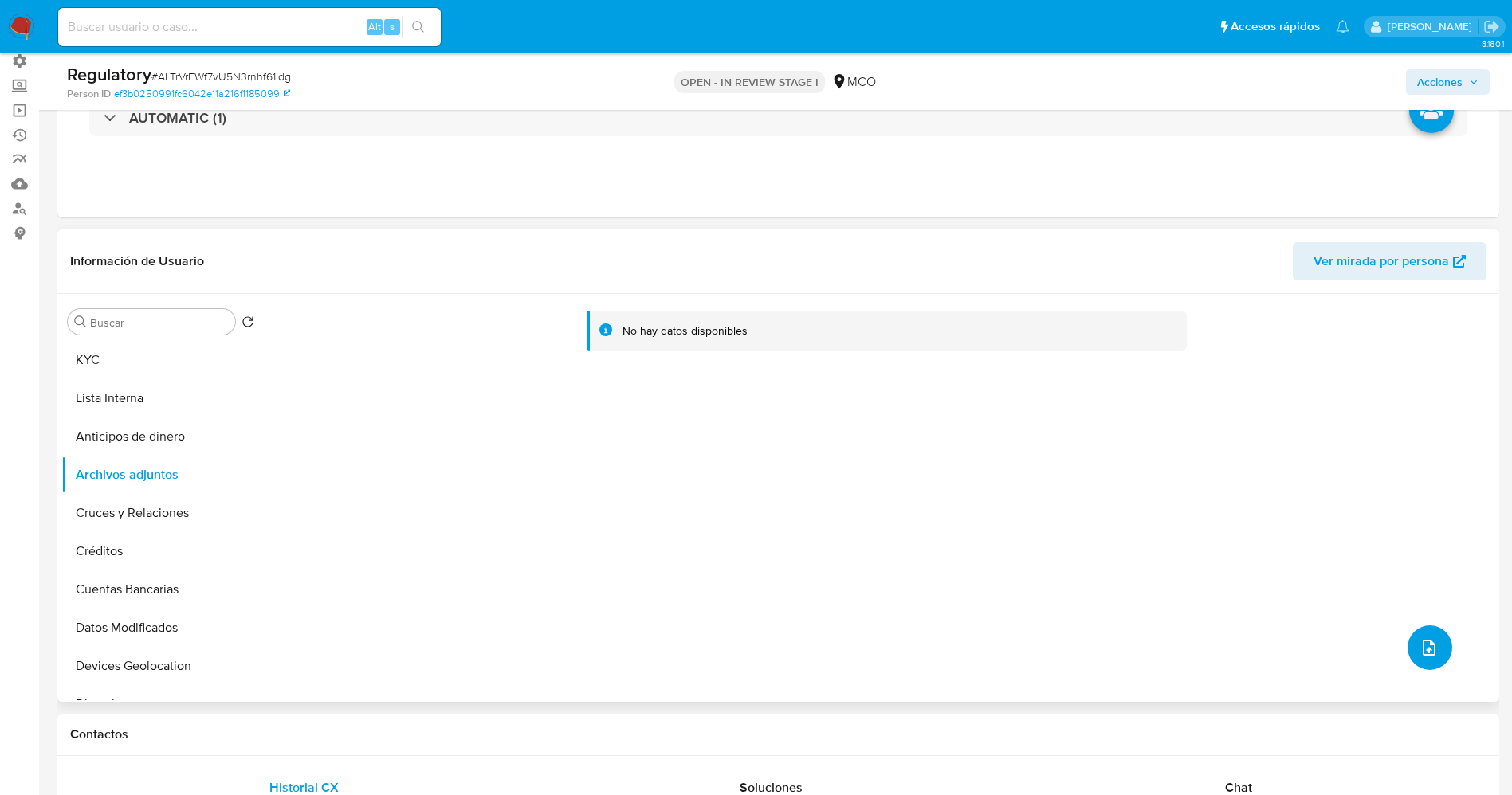
click at [1007, 529] on icon "upload-file" at bounding box center [1429, 648] width 13 height 16
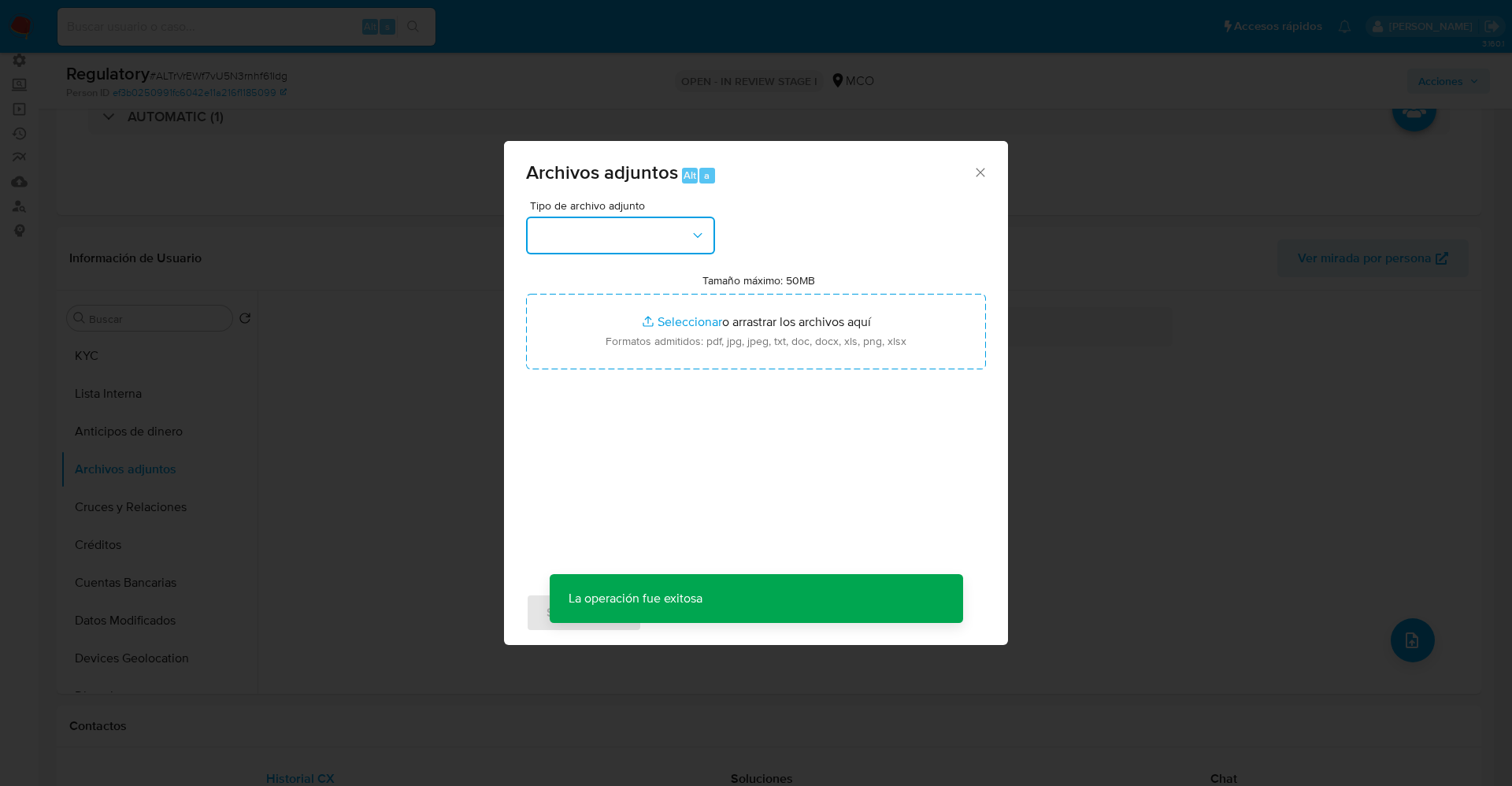
click at [627, 224] on button "button" at bounding box center [620, 235] width 189 height 38
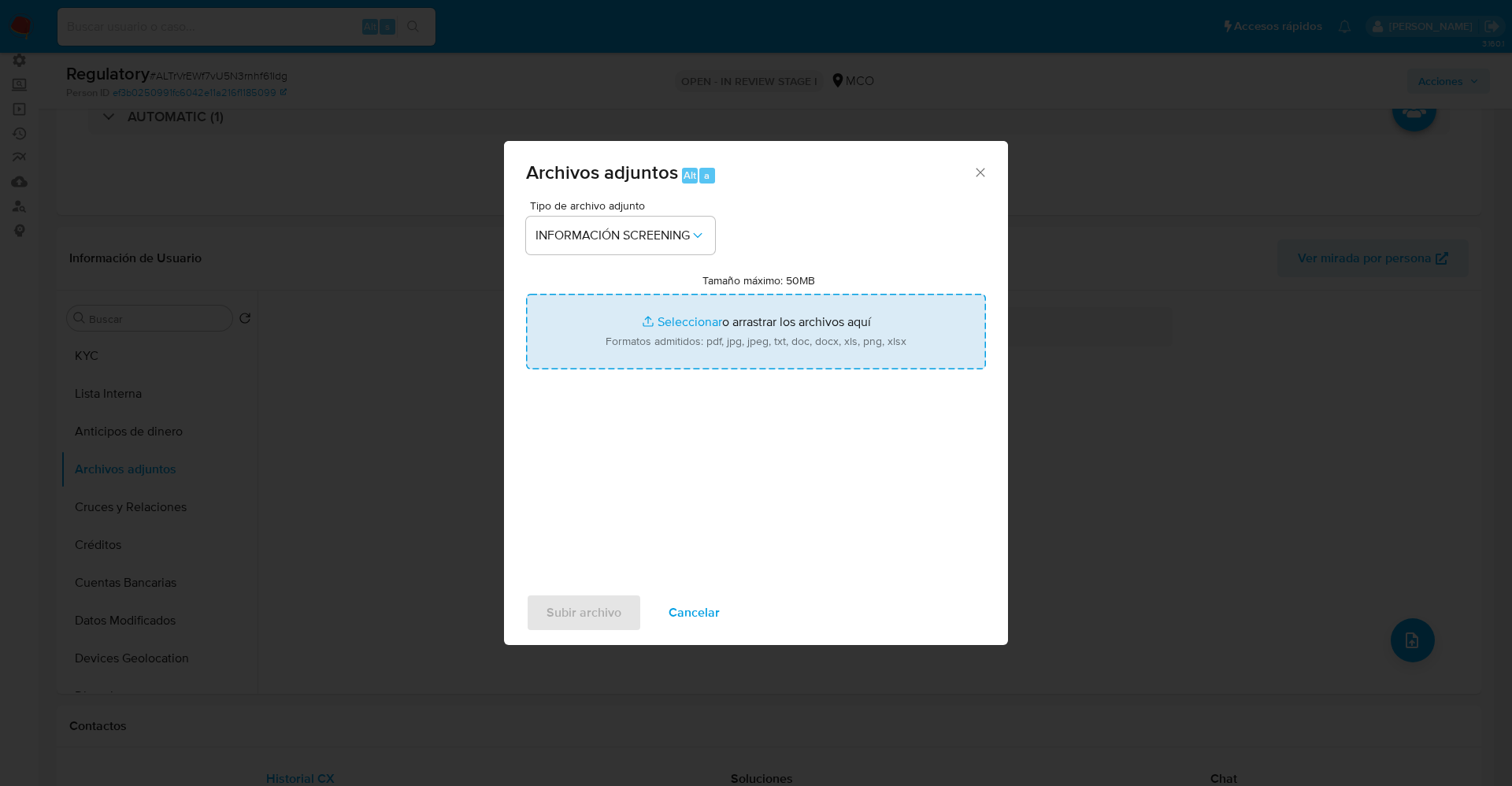
type input "C:\fakepath\_AGENCIA SIMBIOTICA DIGITAL S.A.S_ - Buscar con Google.pdf"
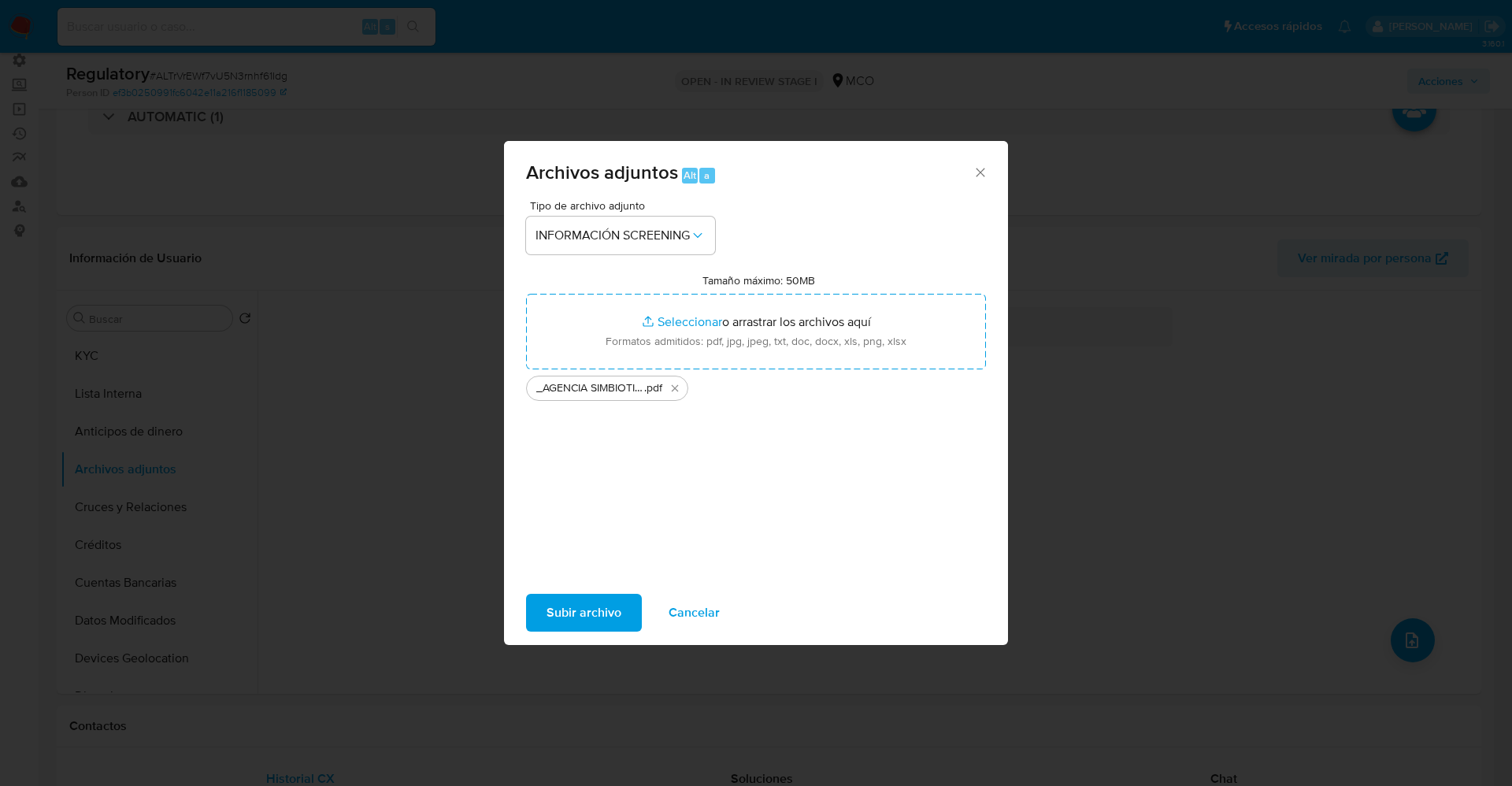
click at [629, 523] on button "Subir archivo" at bounding box center [584, 613] width 116 height 38
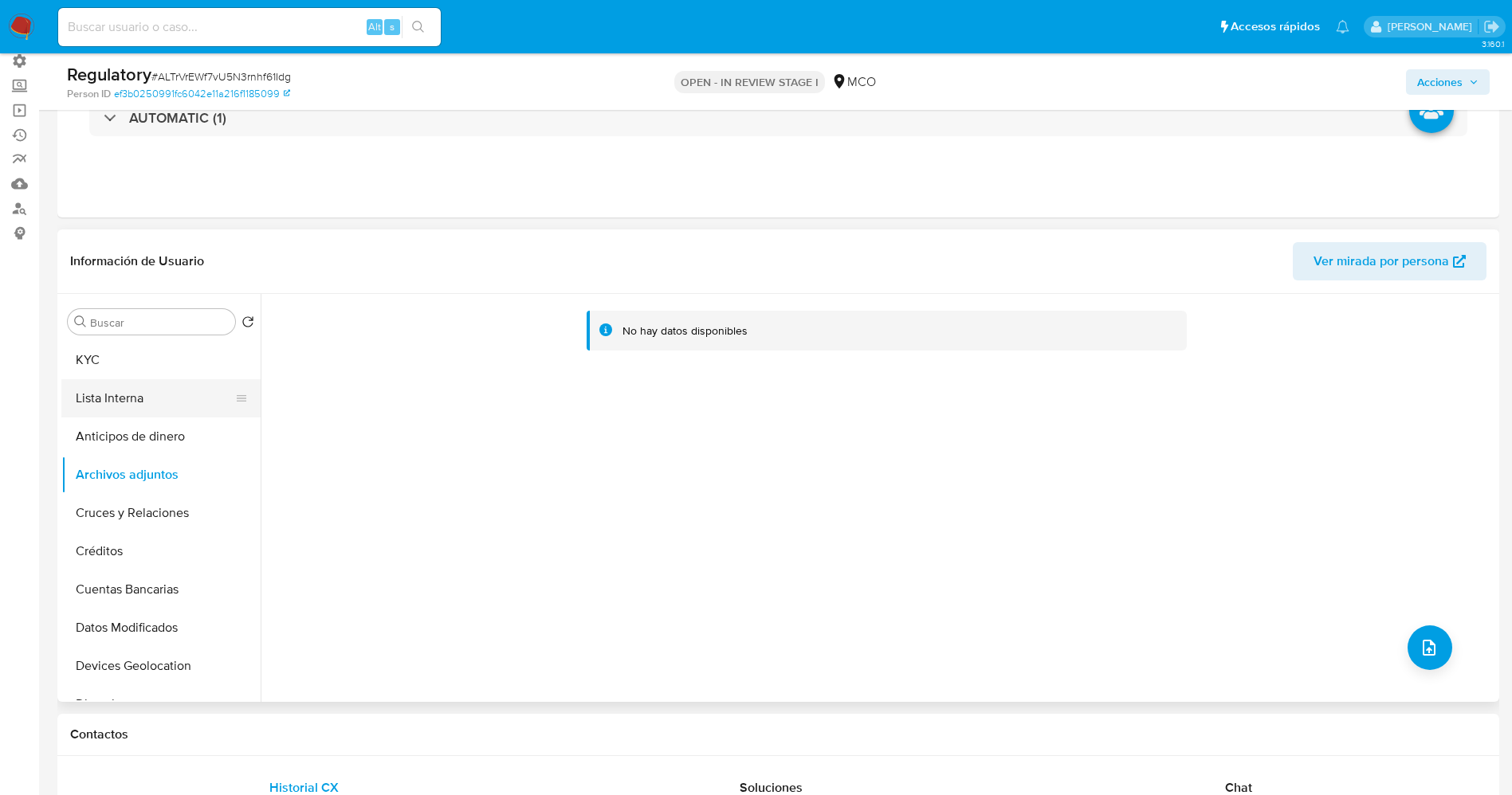
click at [140, 405] on button "Lista Interna" at bounding box center [154, 398] width 186 height 38
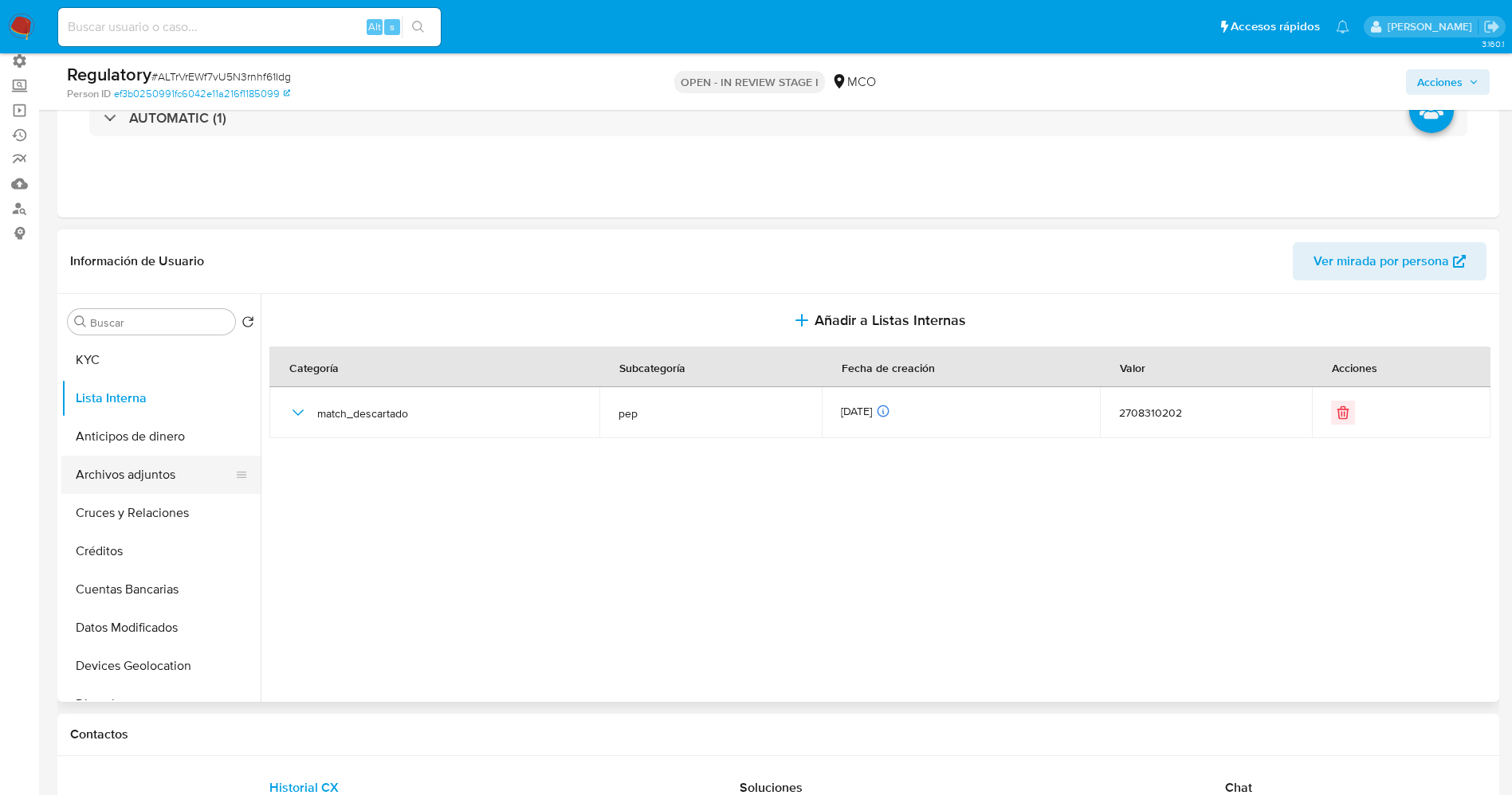
click at [165, 475] on button "Archivos adjuntos" at bounding box center [154, 474] width 186 height 38
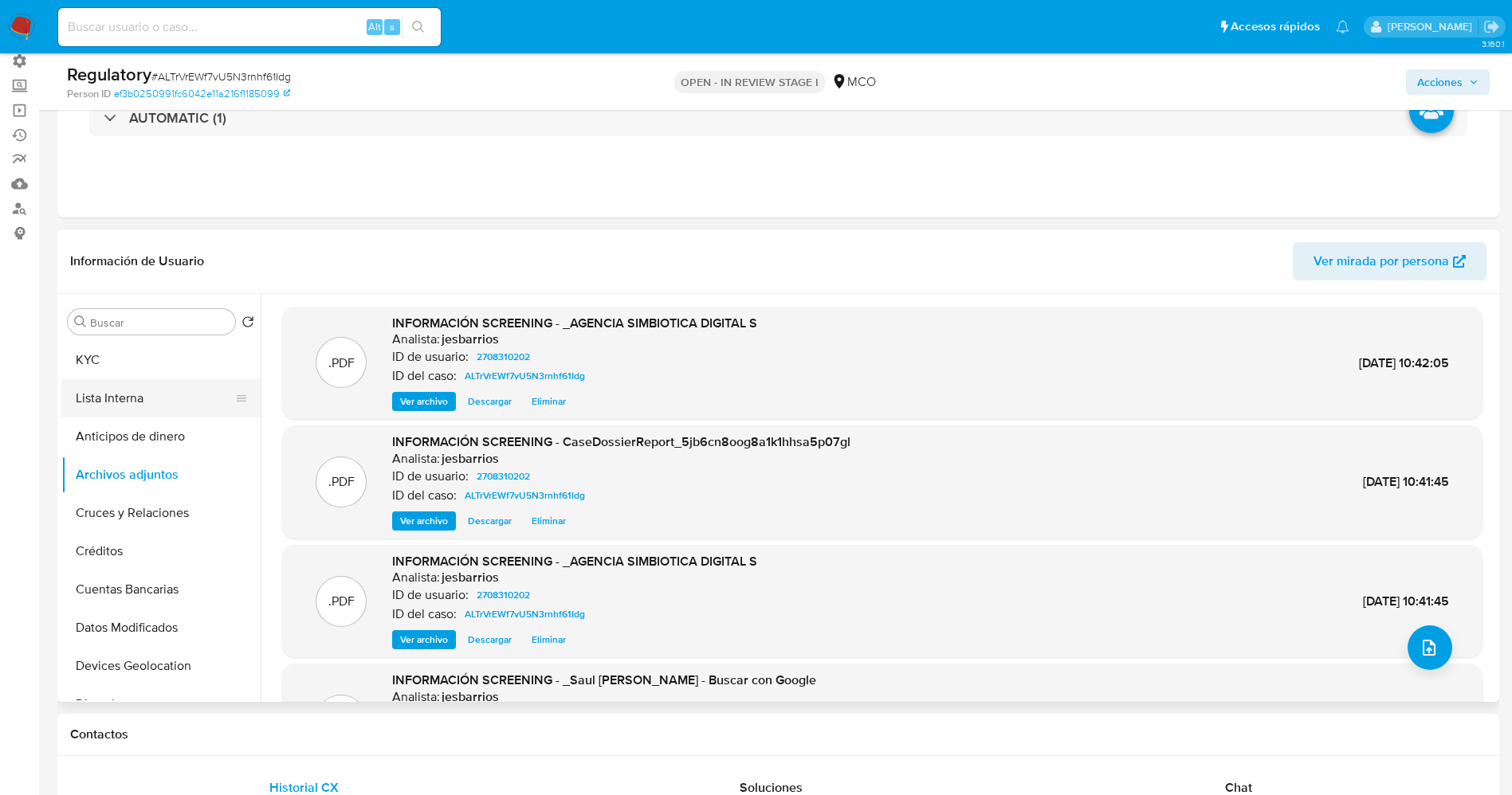
click at [143, 389] on button "Lista Interna" at bounding box center [154, 398] width 186 height 38
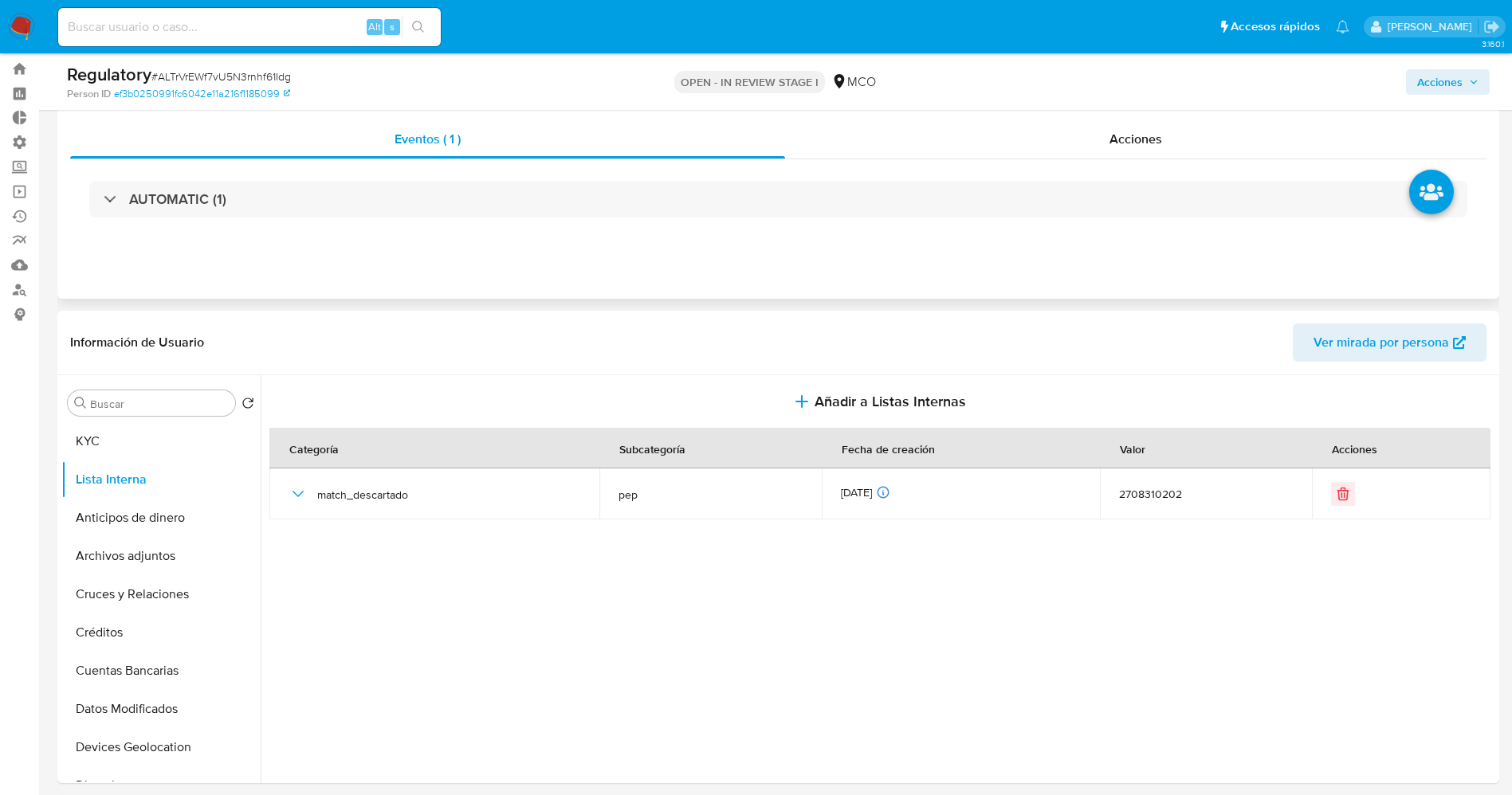
scroll to position [0, 0]
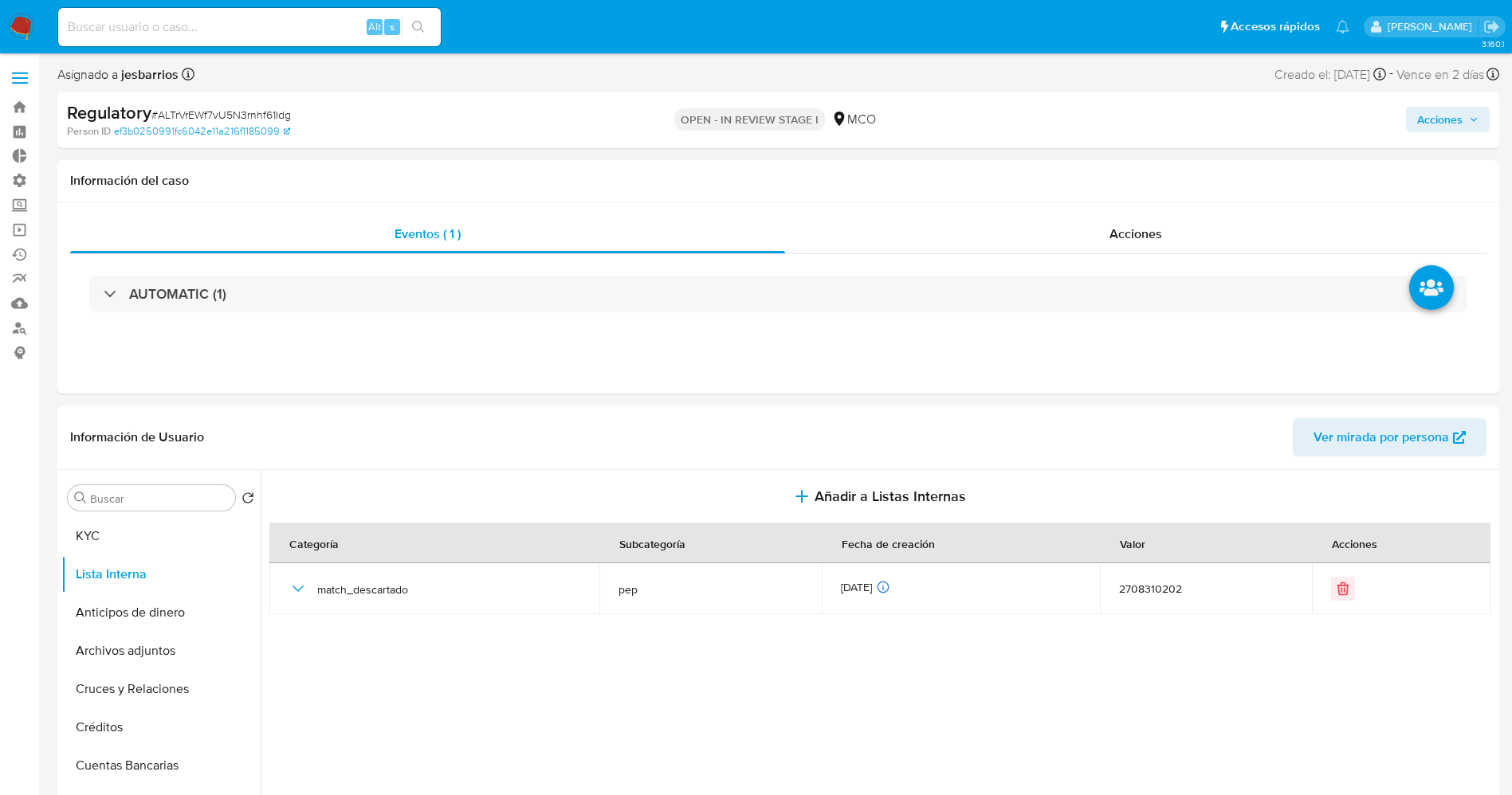
click at [1007, 124] on span "Acciones" at bounding box center [1439, 119] width 45 height 26
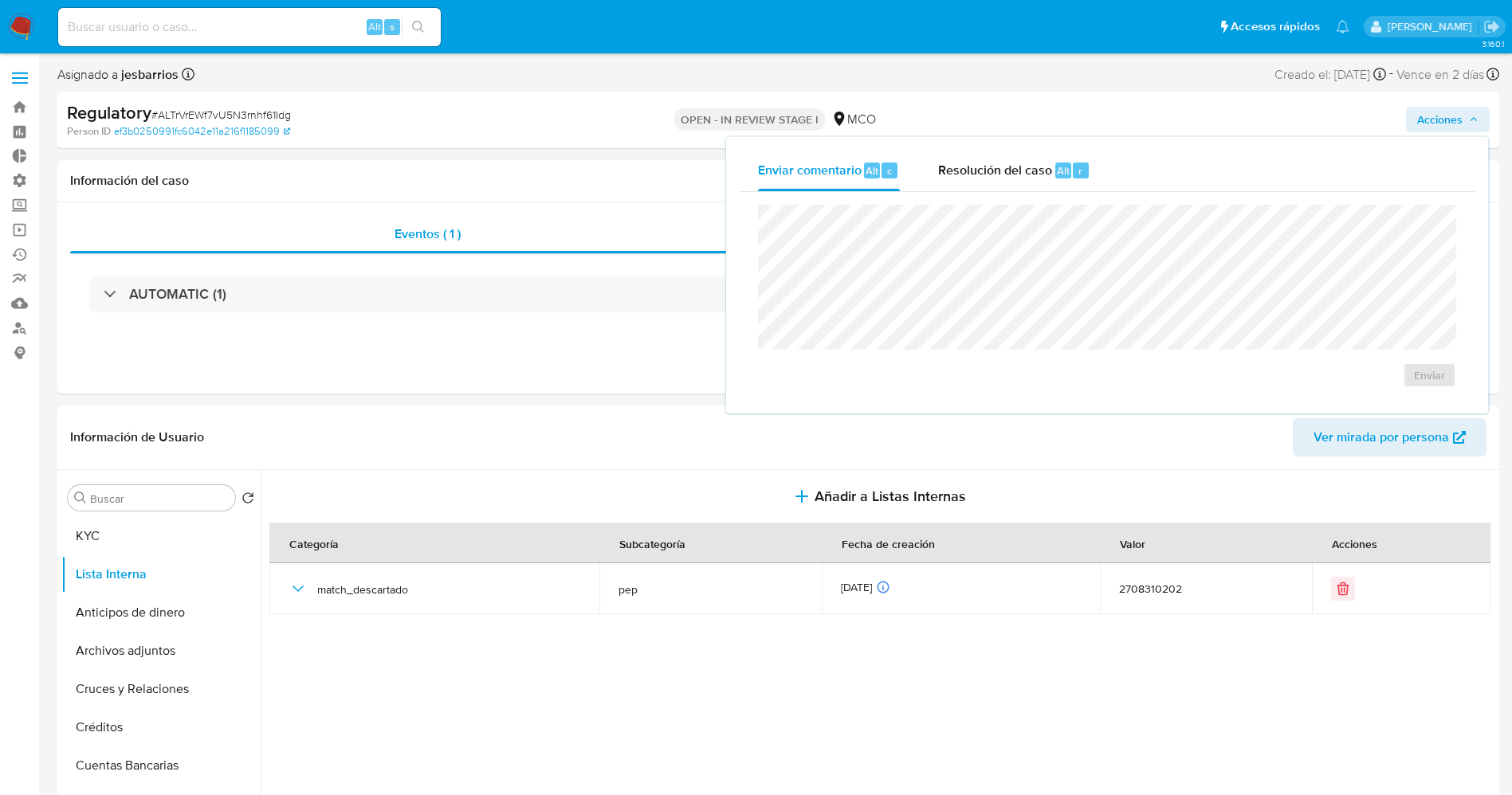
drag, startPoint x: 1055, startPoint y: 180, endPoint x: 1045, endPoint y: 193, distance: 16.4
click at [1007, 180] on div "Resolución del caso Alt r" at bounding box center [1014, 170] width 152 height 42
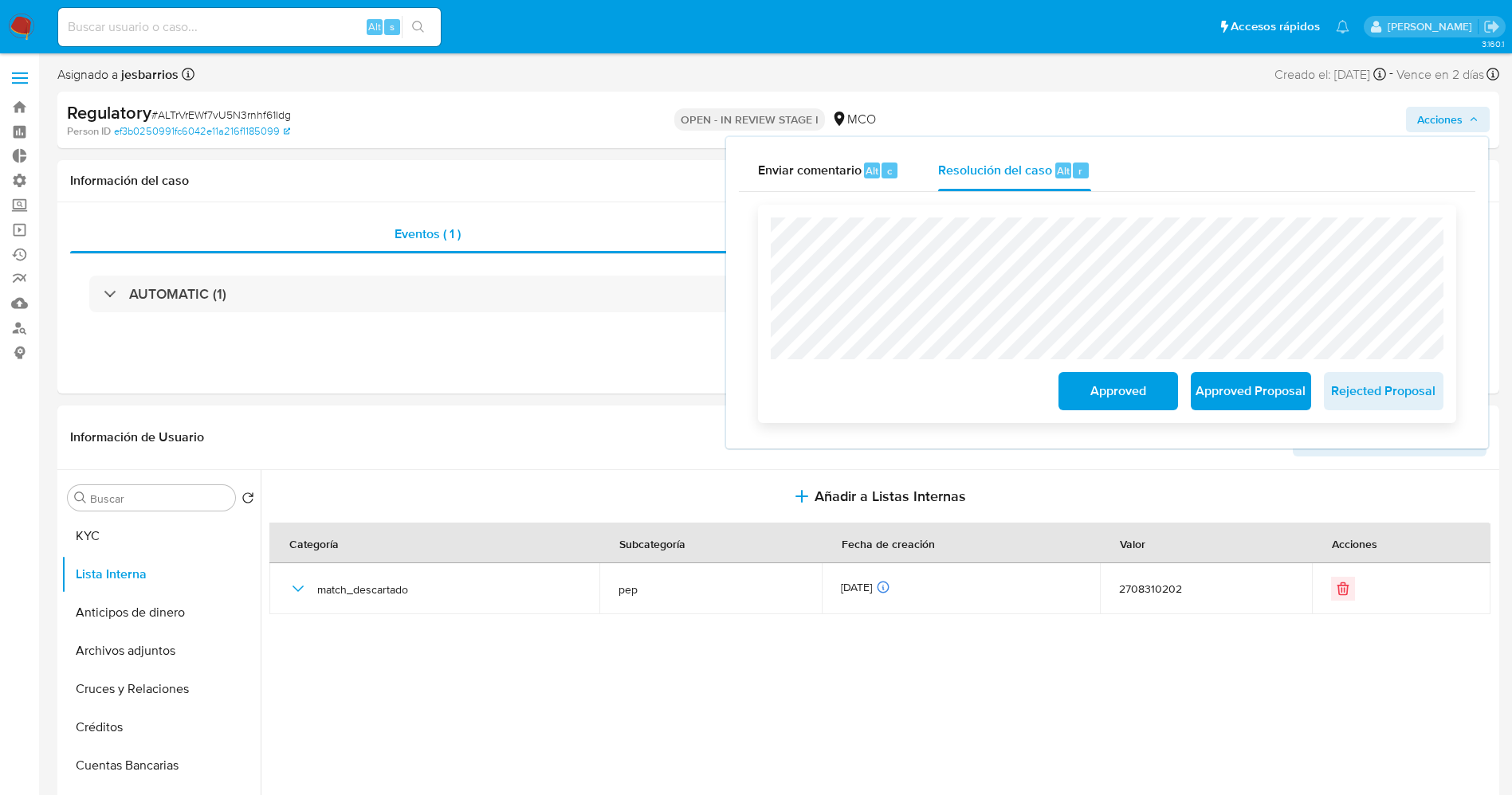
click at [1007, 387] on span "Approved" at bounding box center [1118, 391] width 78 height 35
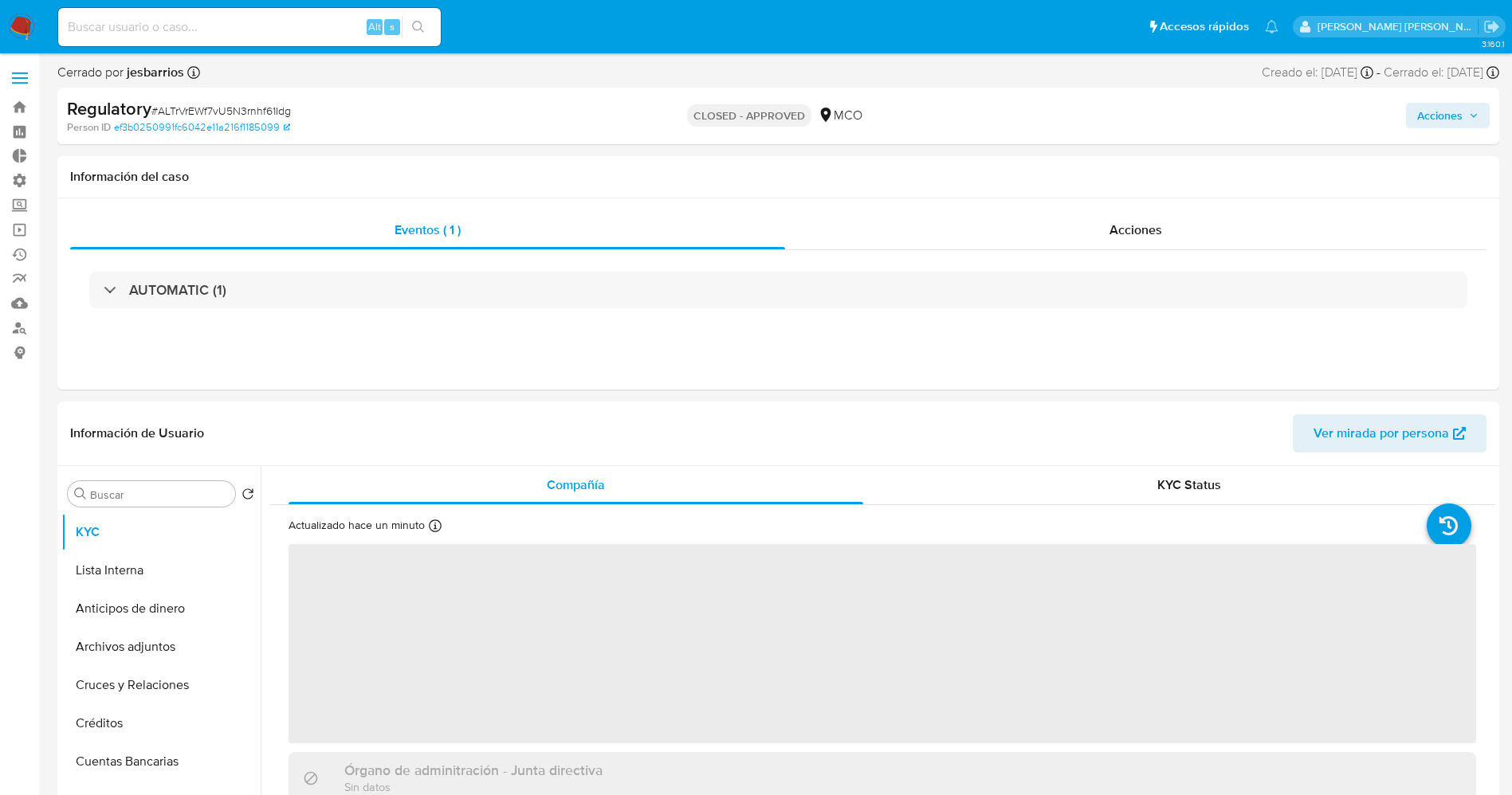
select select "10"
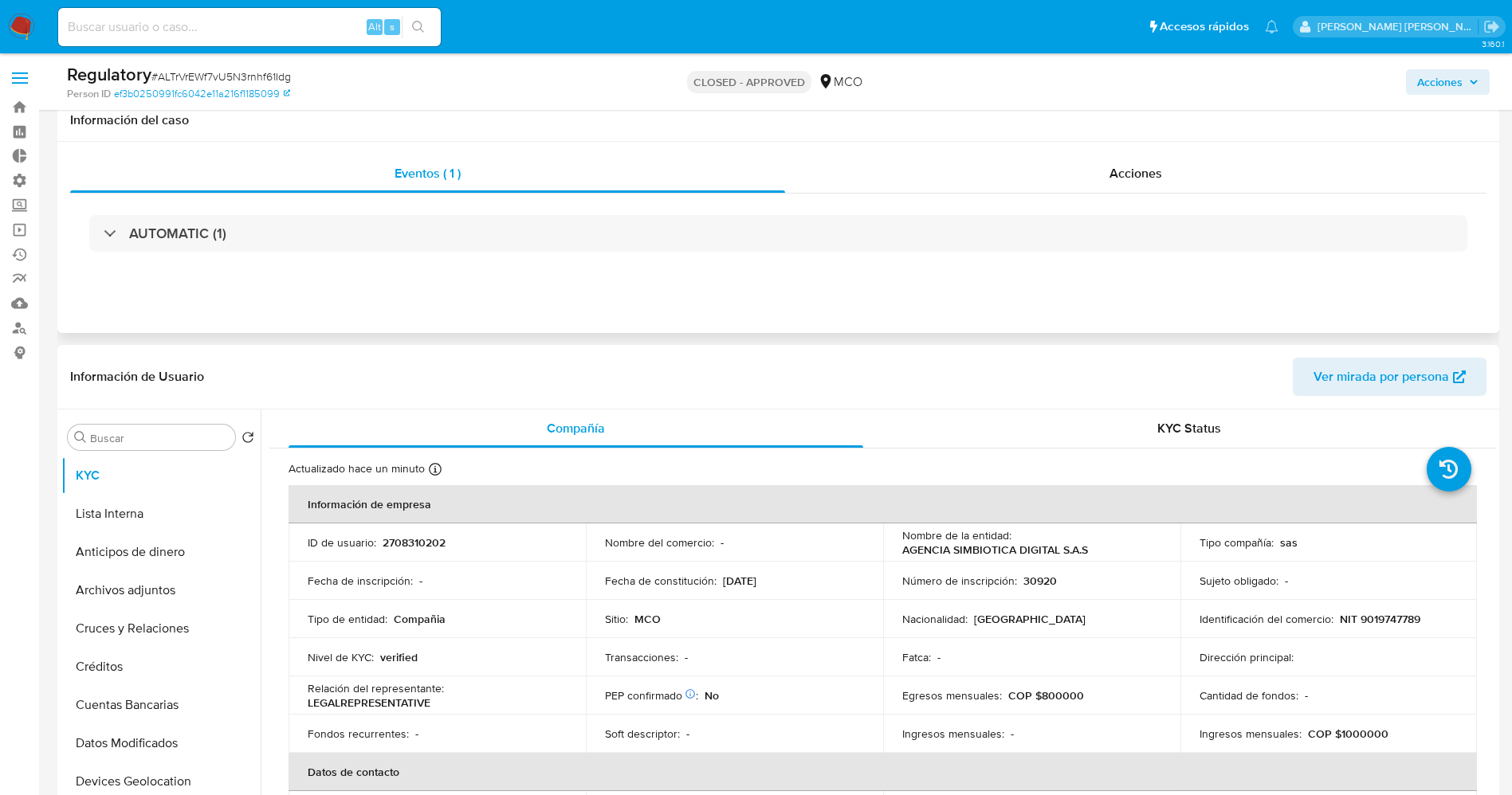
scroll to position [119, 0]
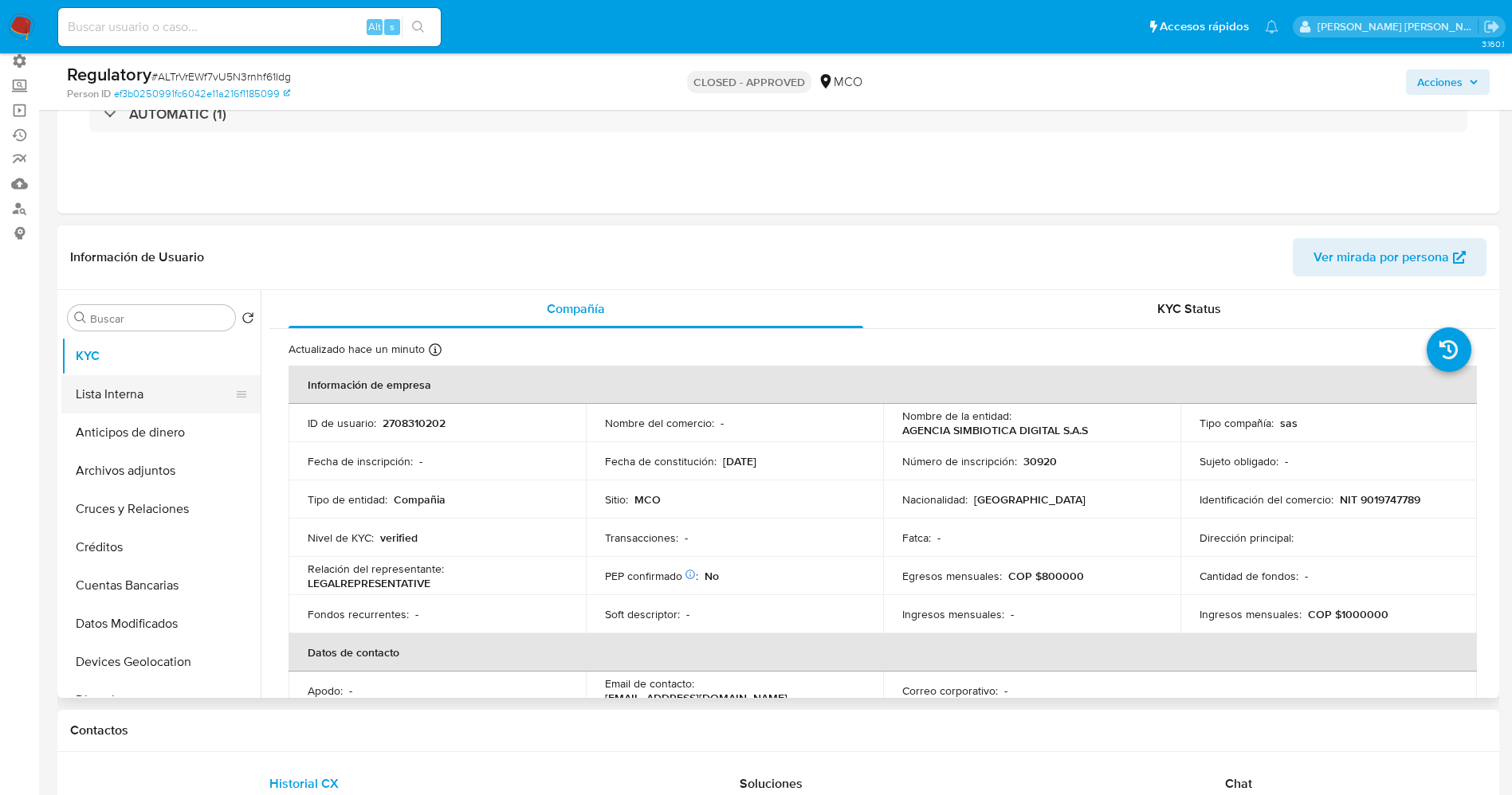
click at [131, 392] on button "Lista Interna" at bounding box center [154, 394] width 186 height 38
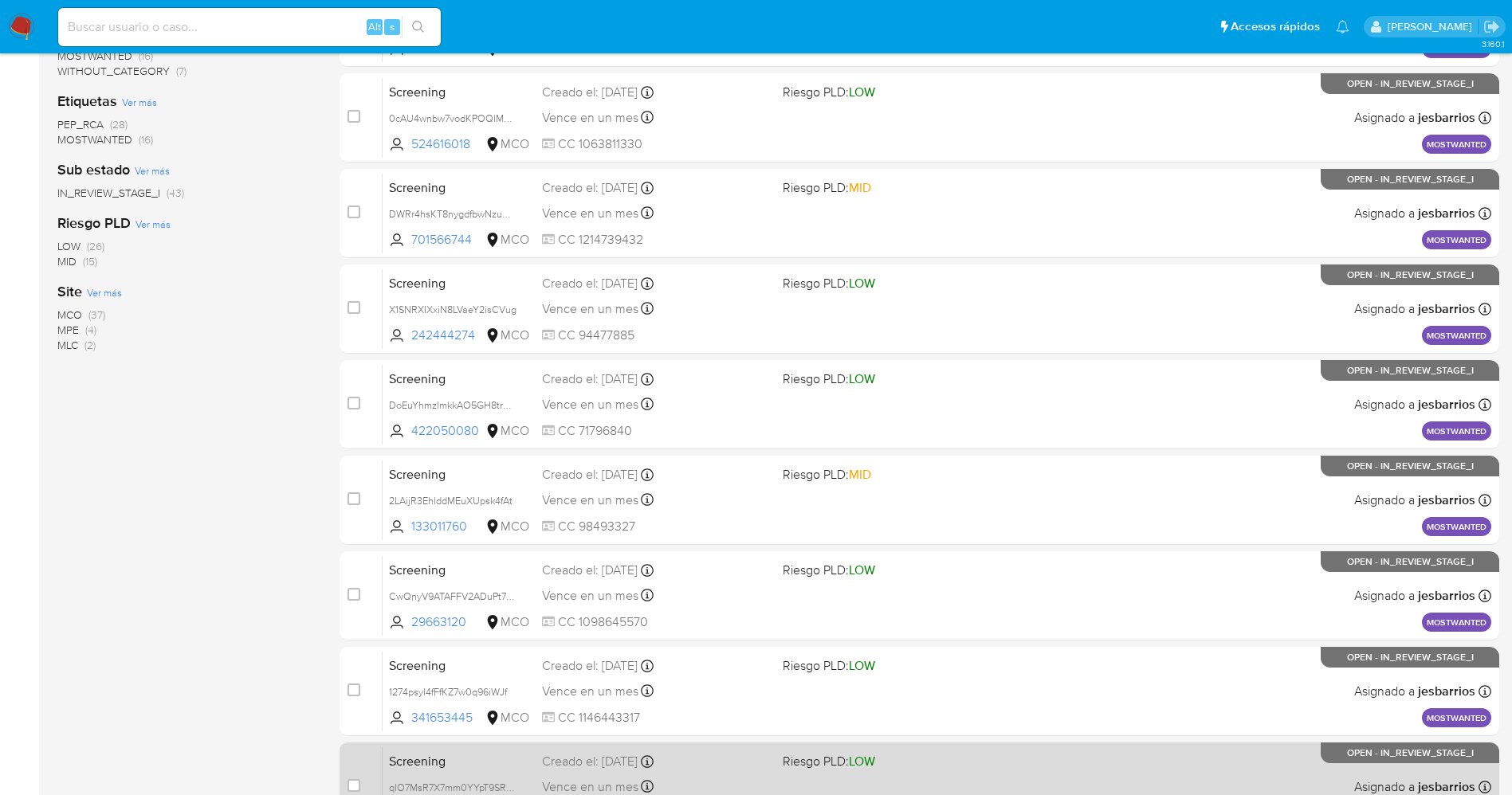
scroll to position [520, 0]
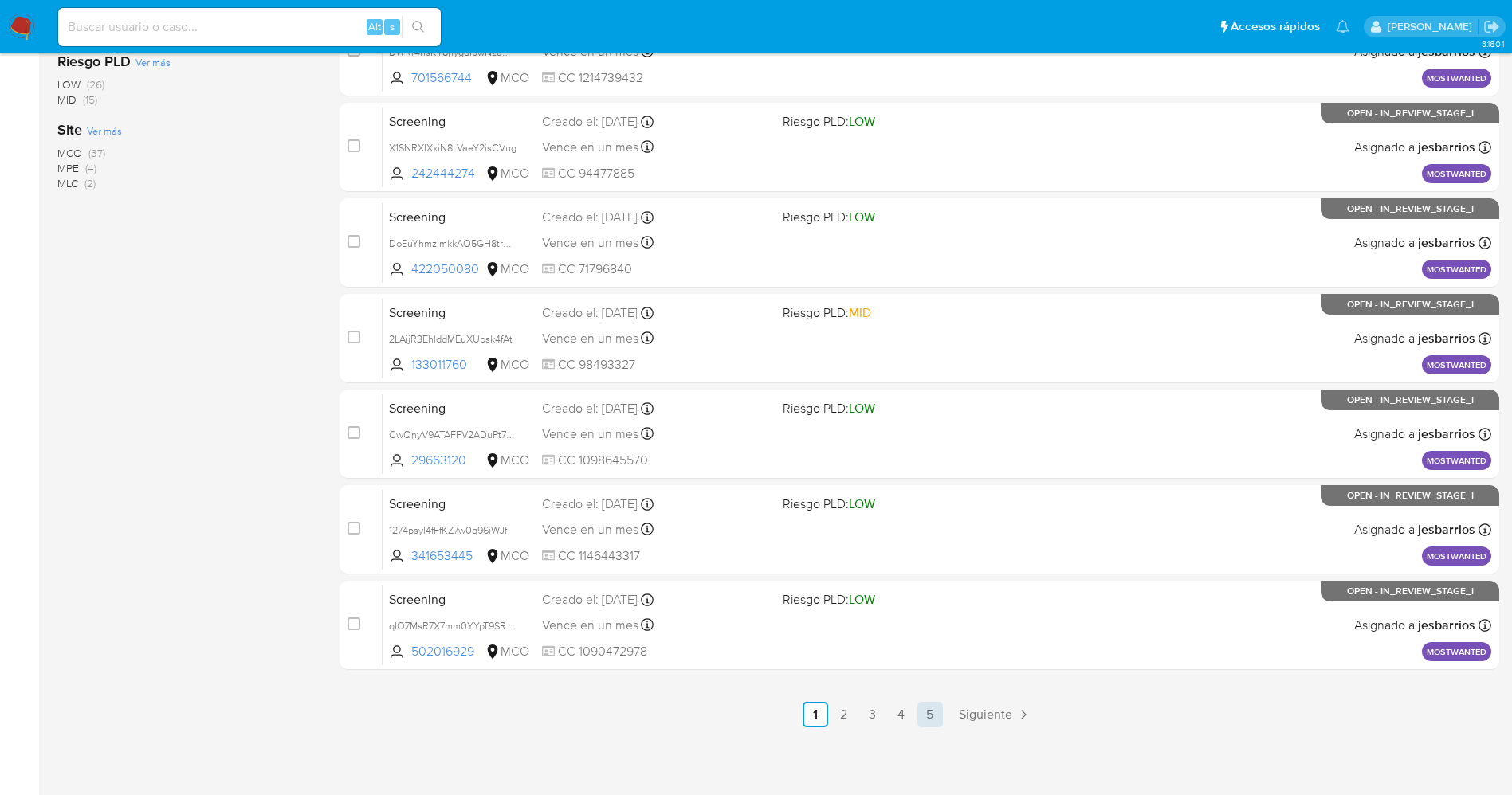
click at [940, 718] on link "5" at bounding box center [930, 715] width 26 height 26
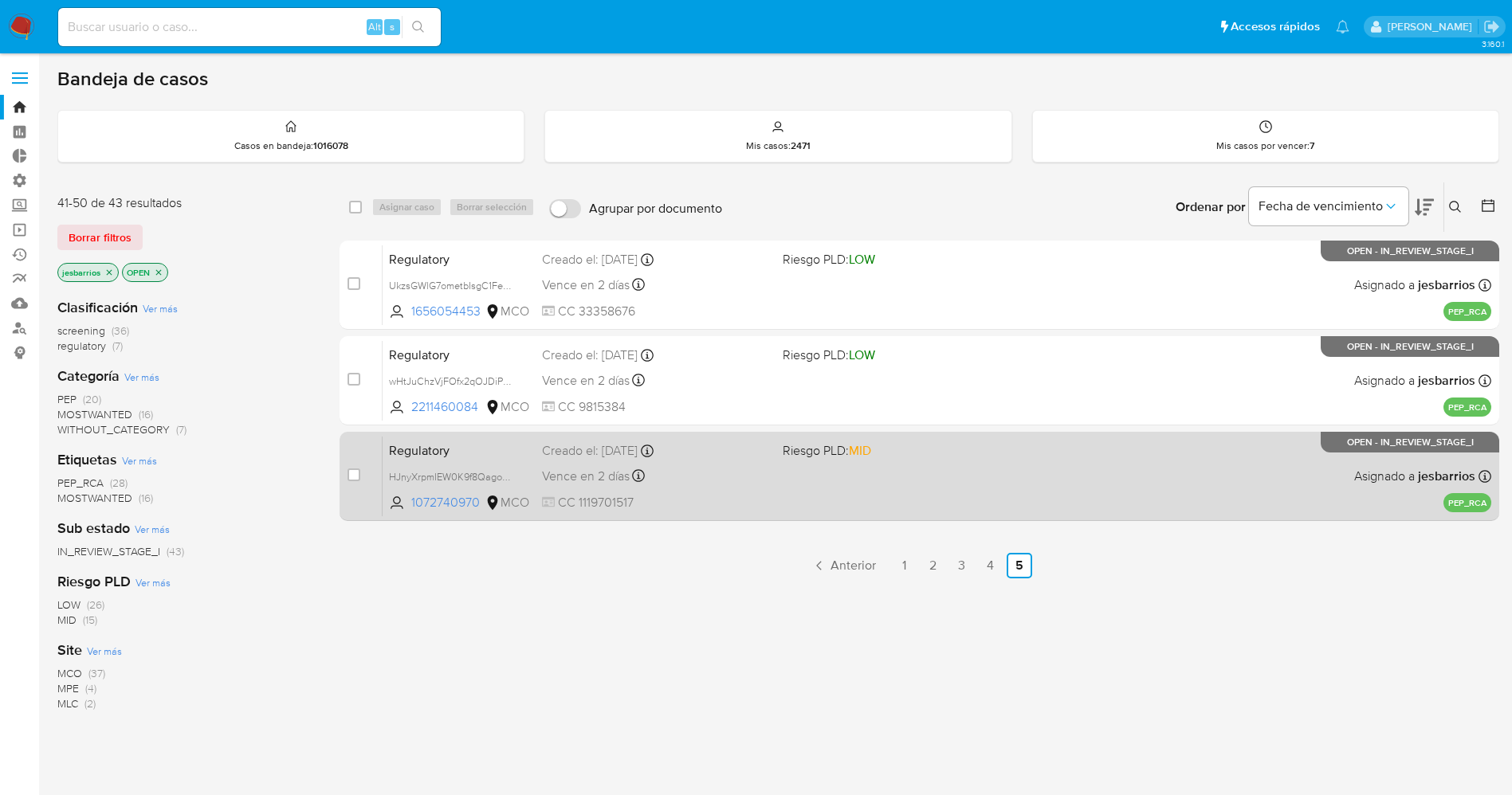
click at [839, 463] on div "Regulatory HJnyXrpmIEW0K9f8Qagow3Dt 1072740970 MCO Riesgo PLD: MID Creado el: […" at bounding box center [936, 476] width 1108 height 81
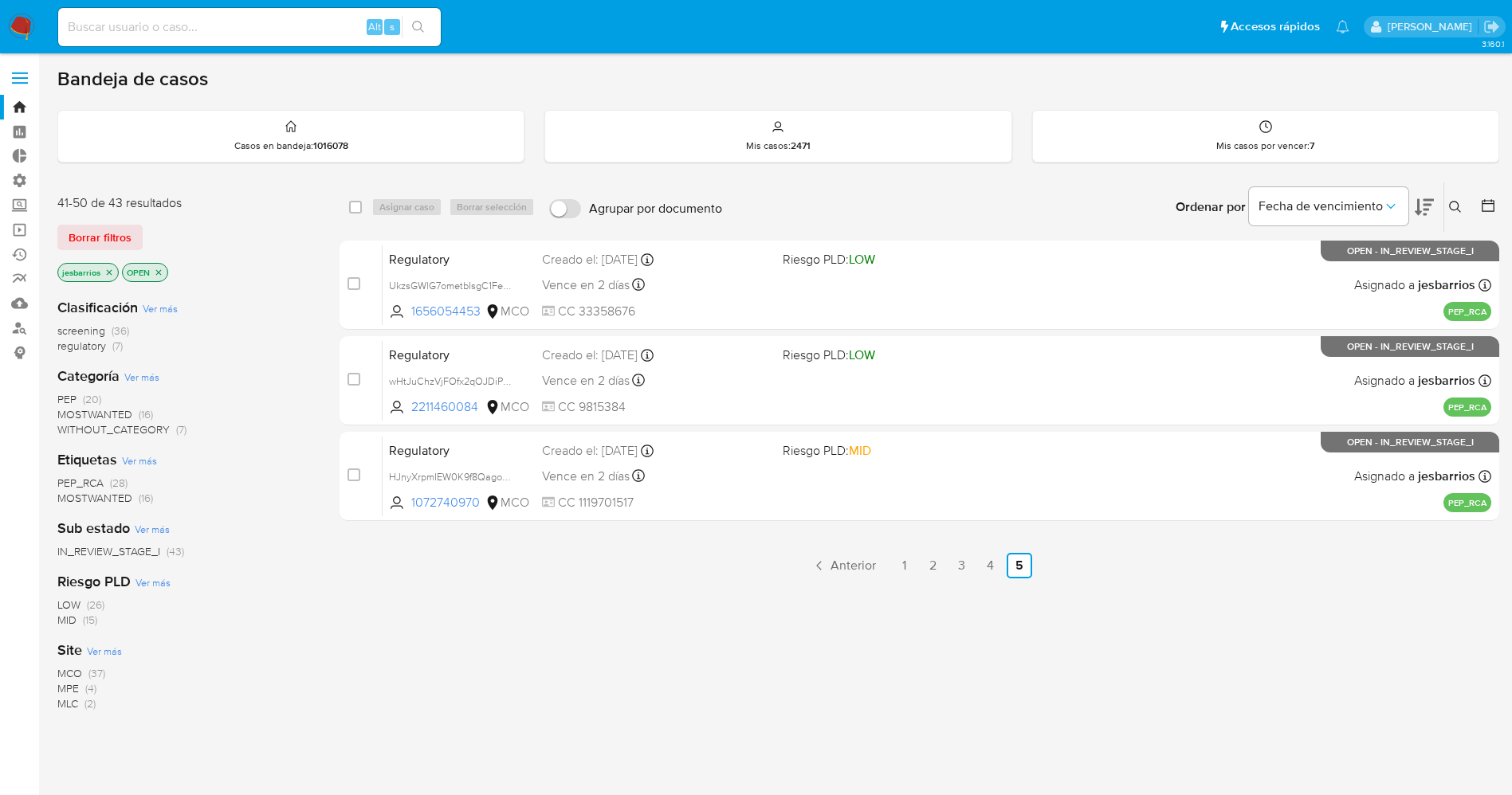
click at [10, 26] on img at bounding box center [21, 27] width 27 height 27
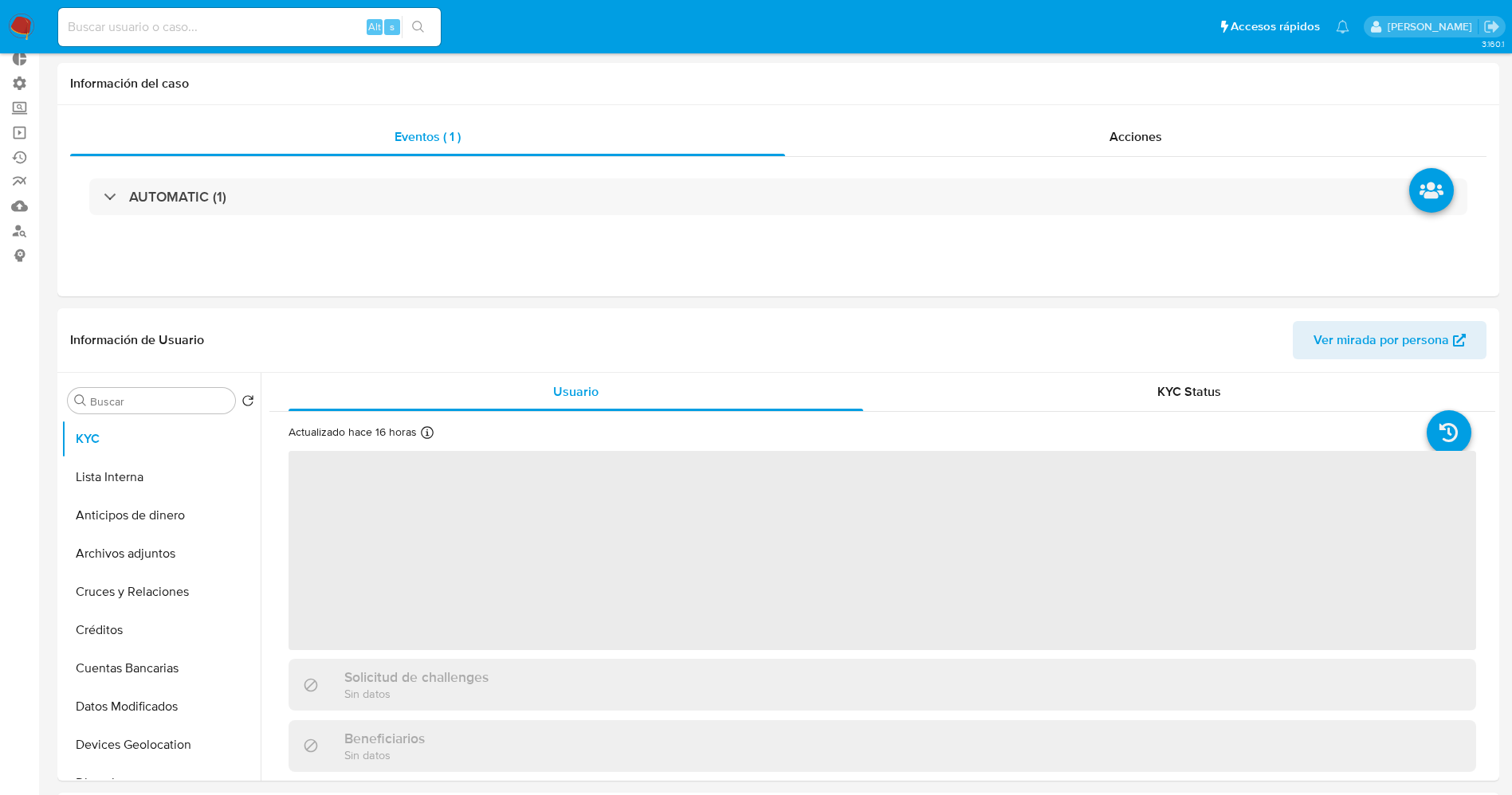
select select "10"
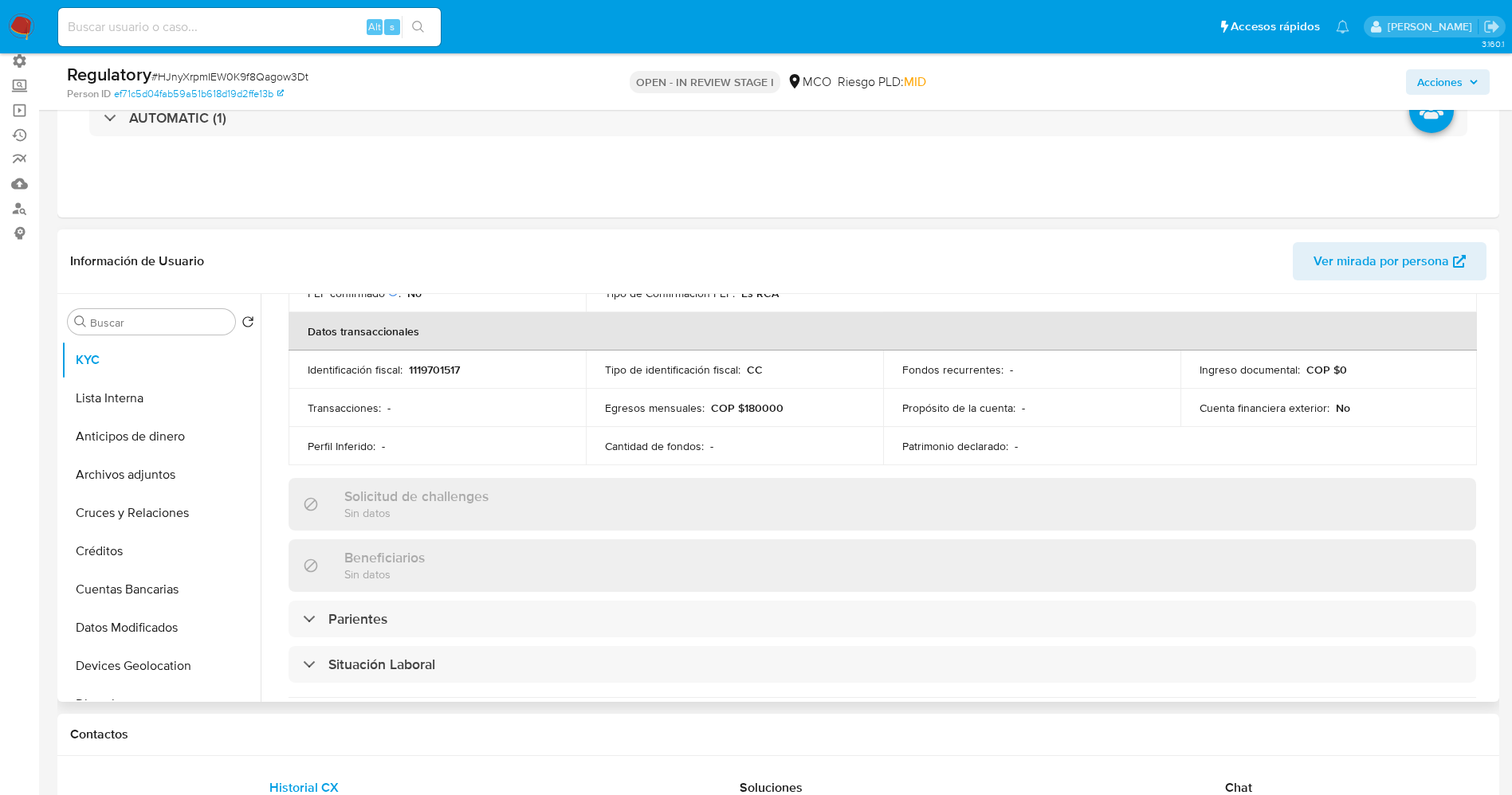
scroll to position [717, 0]
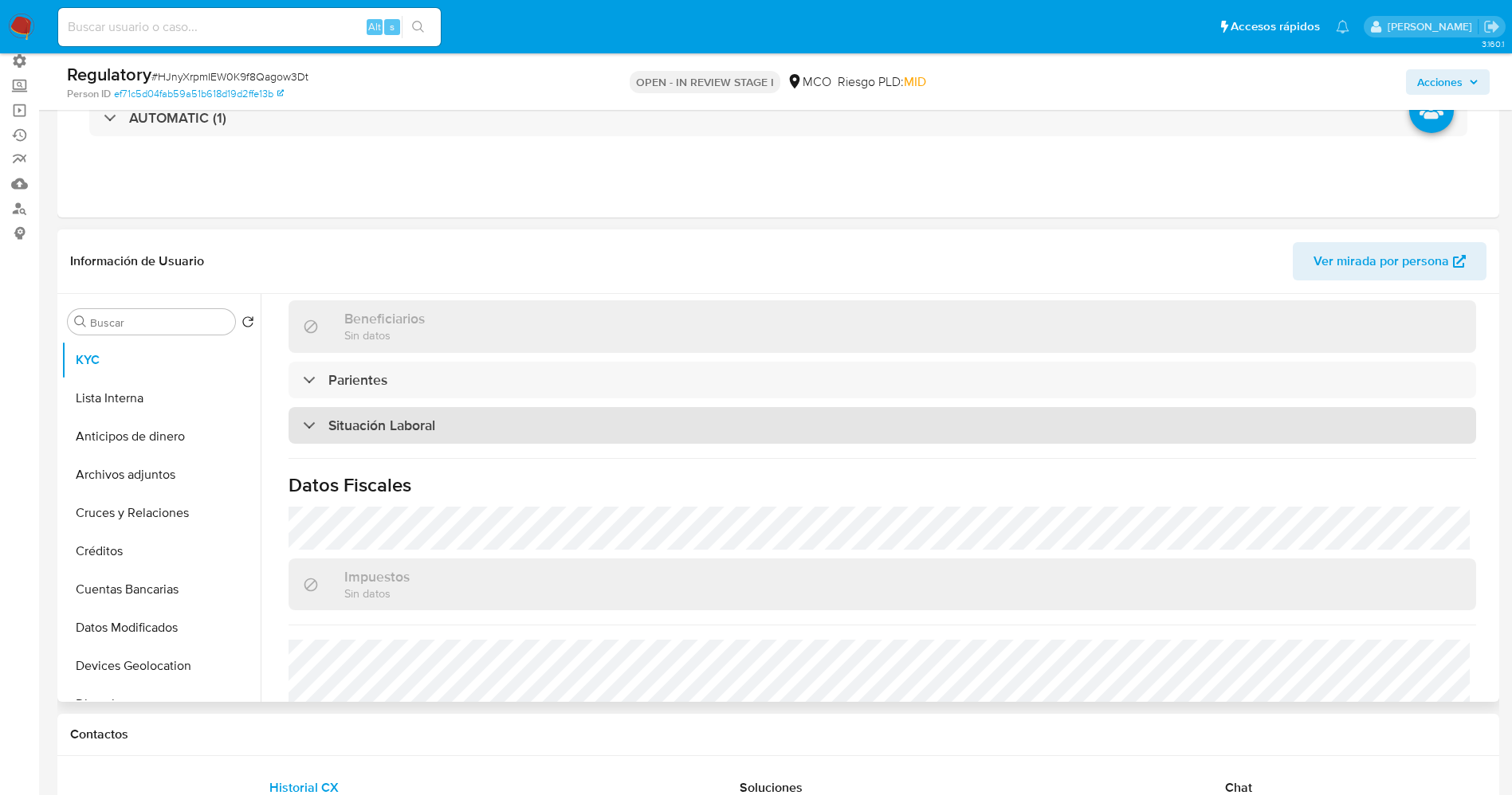
click at [586, 427] on div "Situación Laboral" at bounding box center [882, 425] width 1188 height 37
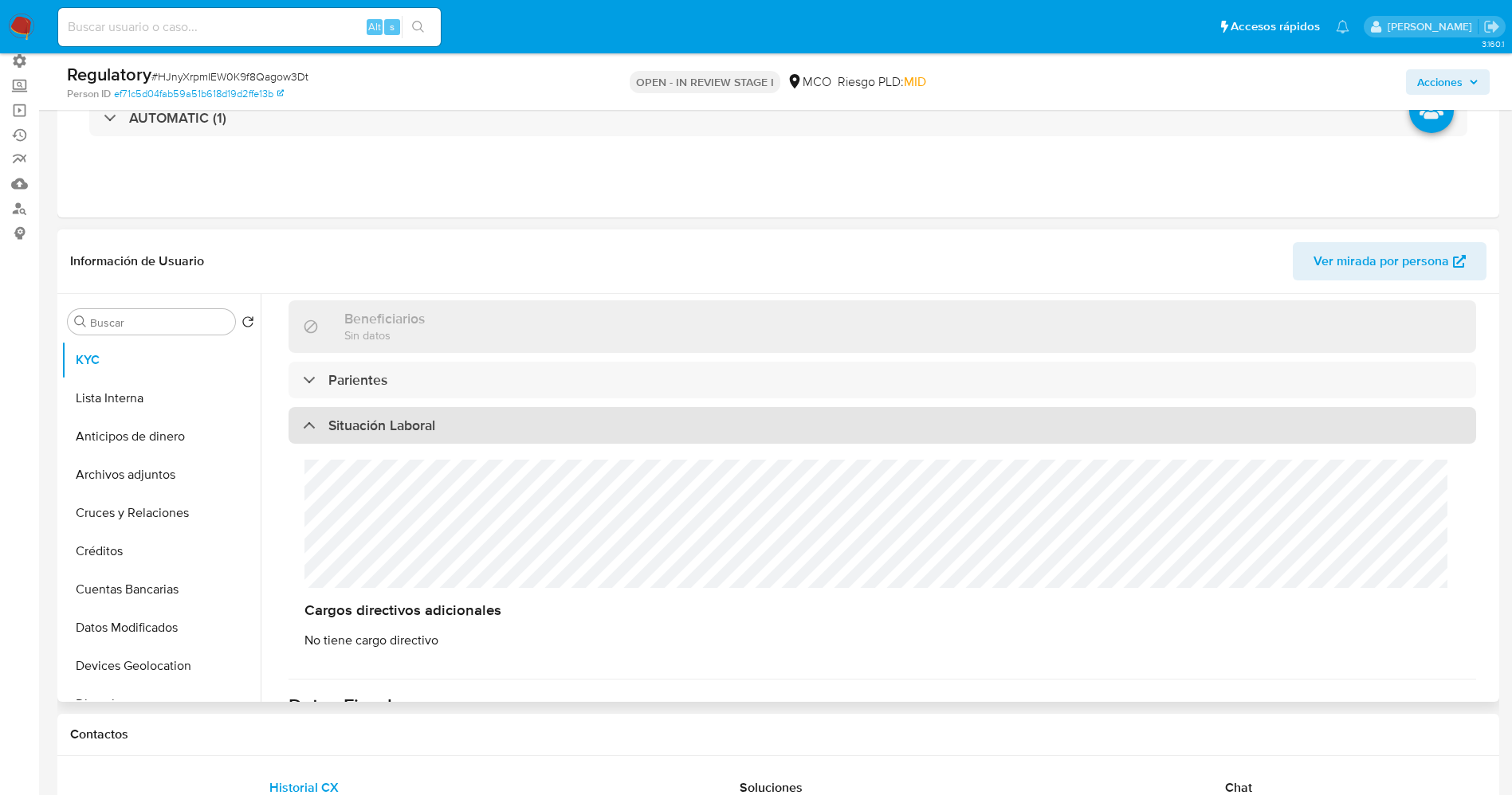
click at [586, 426] on div "Situación Laboral" at bounding box center [882, 425] width 1188 height 37
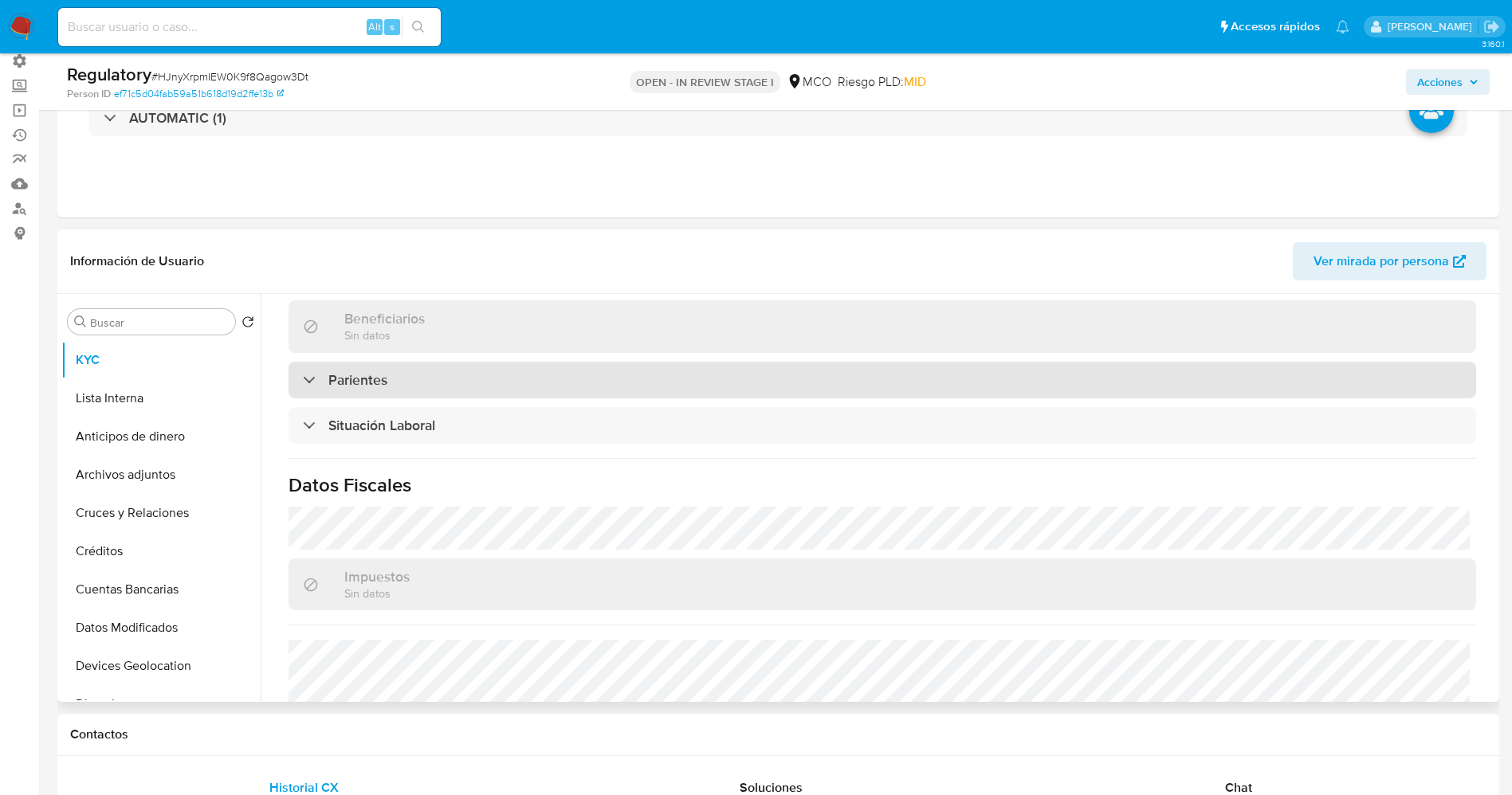
click at [585, 363] on div "Parientes" at bounding box center [882, 380] width 1188 height 37
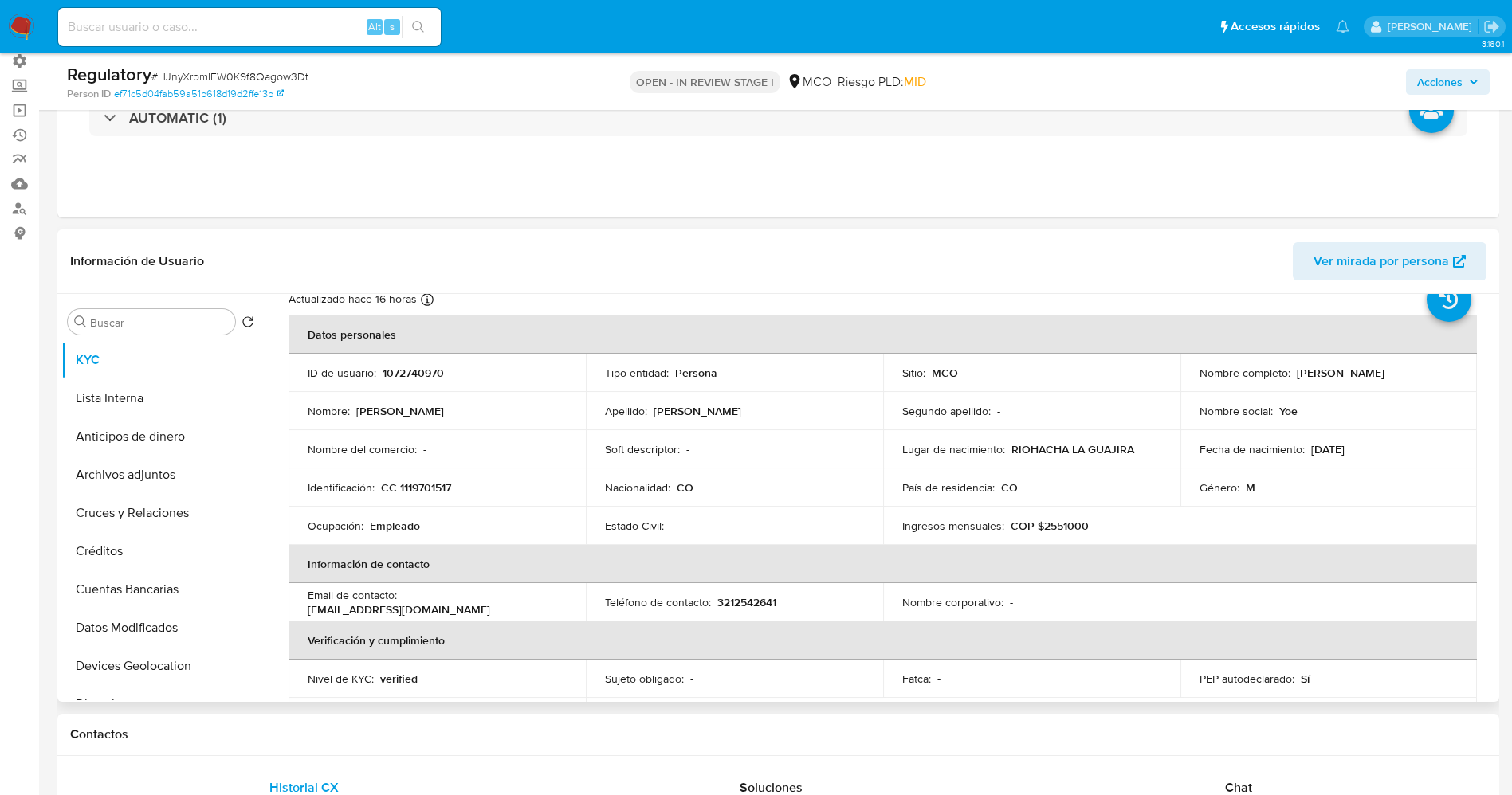
scroll to position [0, 0]
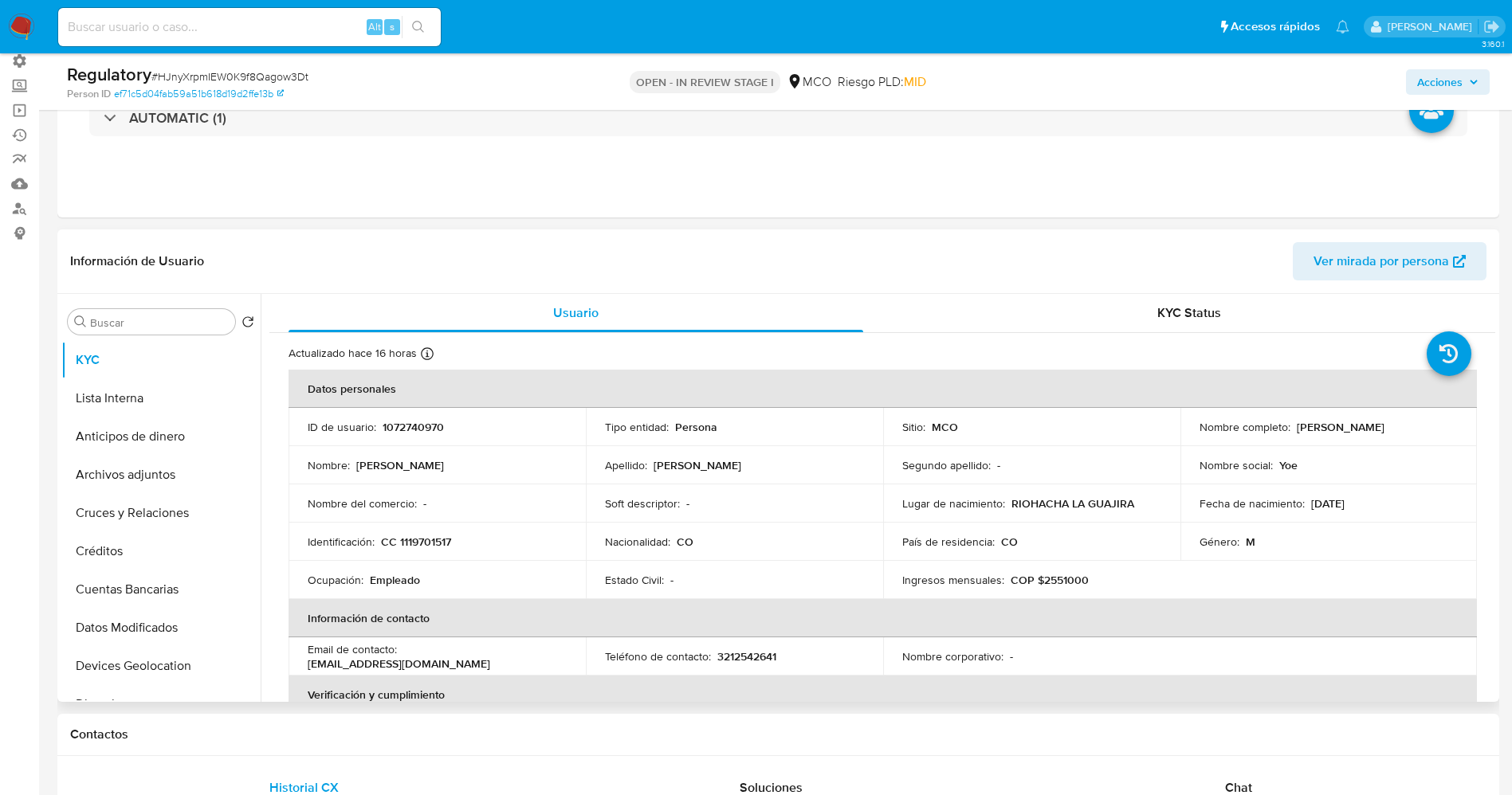
drag, startPoint x: 1290, startPoint y: 430, endPoint x: 1412, endPoint y: 426, distance: 122.1
click at [1412, 426] on div "Nombre completo : Yoelion Aragon Ortiz" at bounding box center [1329, 426] width 259 height 14
copy div "[PERSON_NAME]"
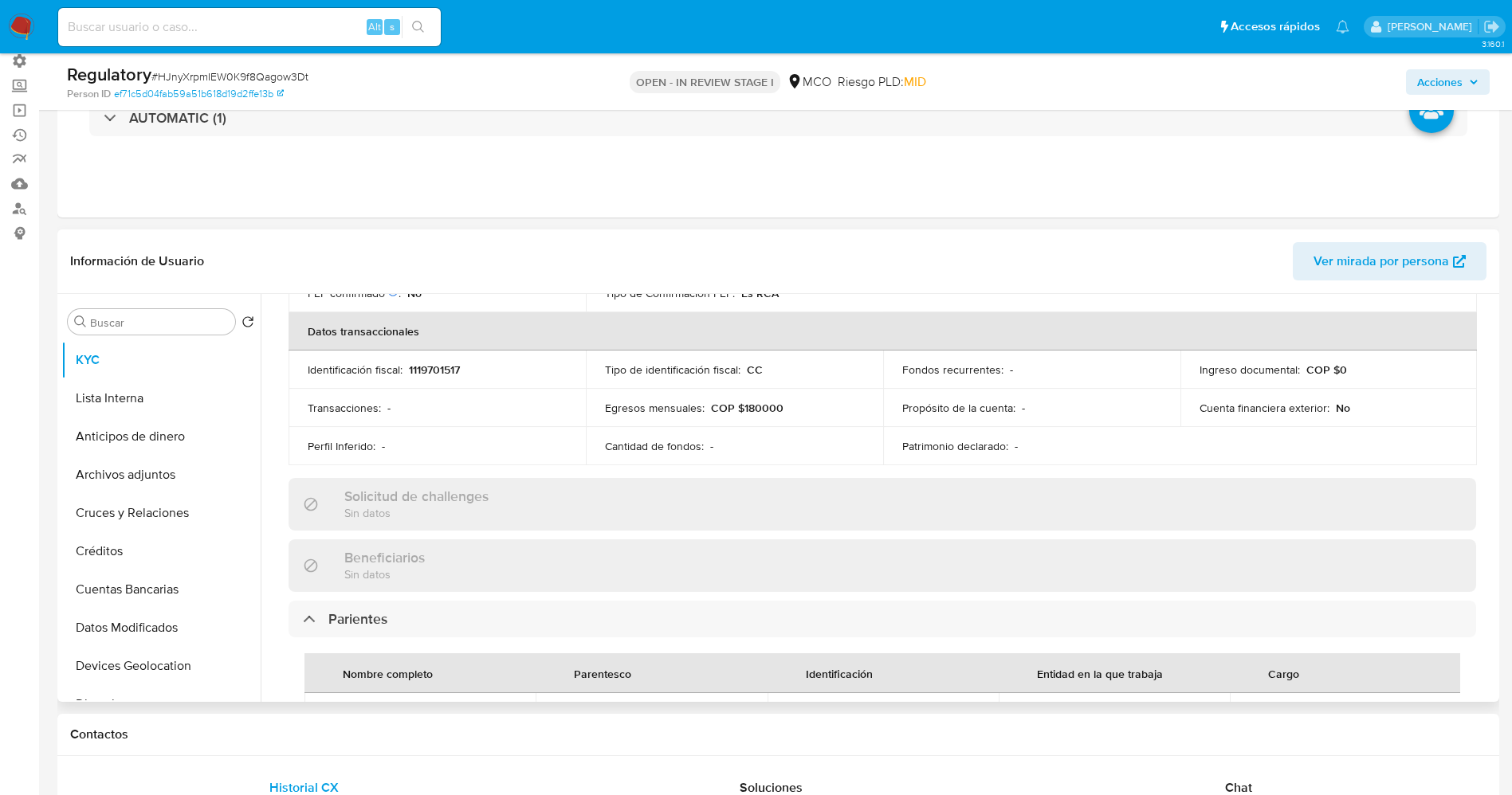
scroll to position [598, 0]
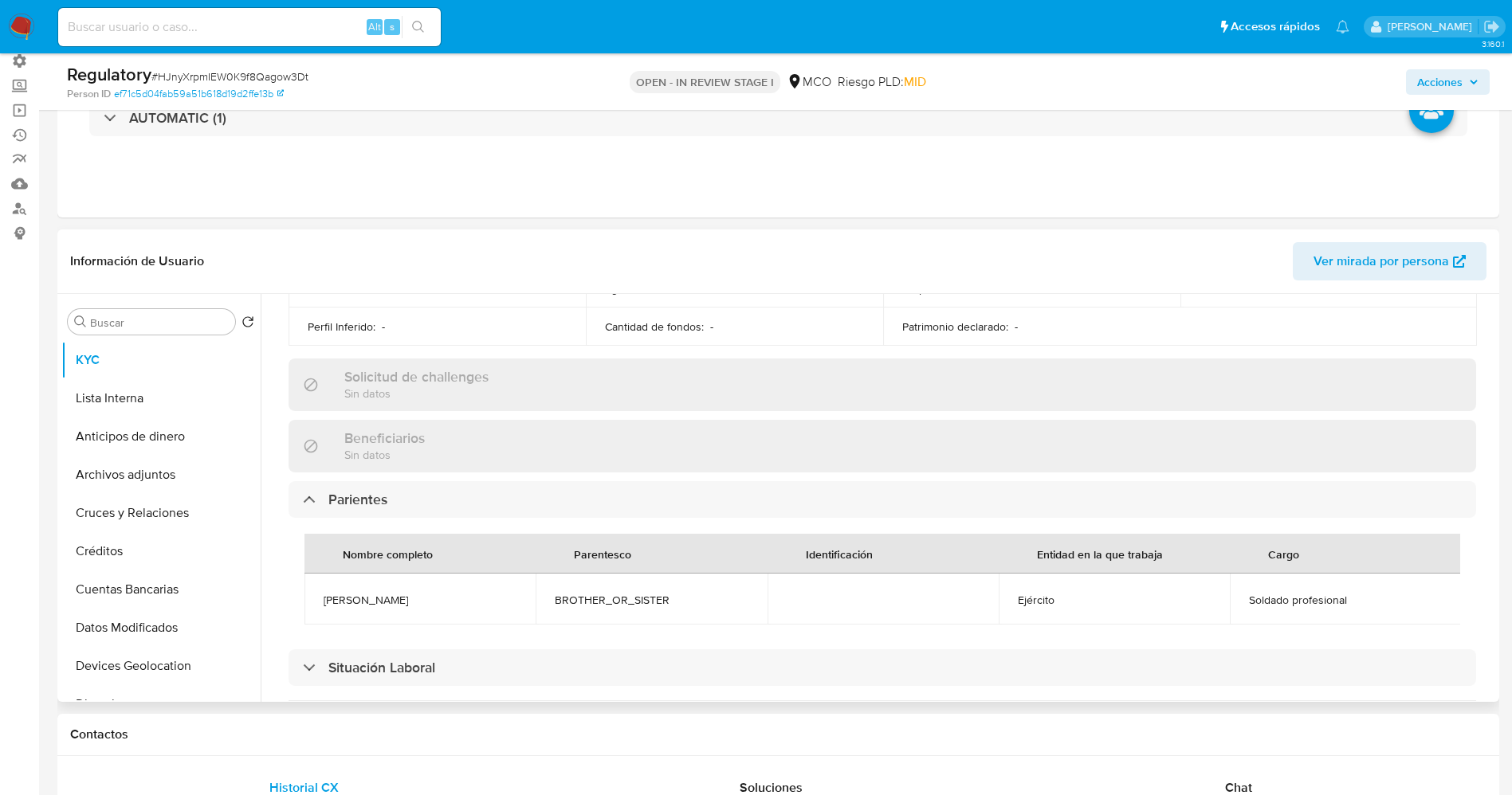
drag, startPoint x: 327, startPoint y: 597, endPoint x: 458, endPoint y: 593, distance: 131.1
click at [457, 594] on td "Derian Berrio Aragón" at bounding box center [420, 599] width 231 height 51
copy span "Derian Berrio Aragón"
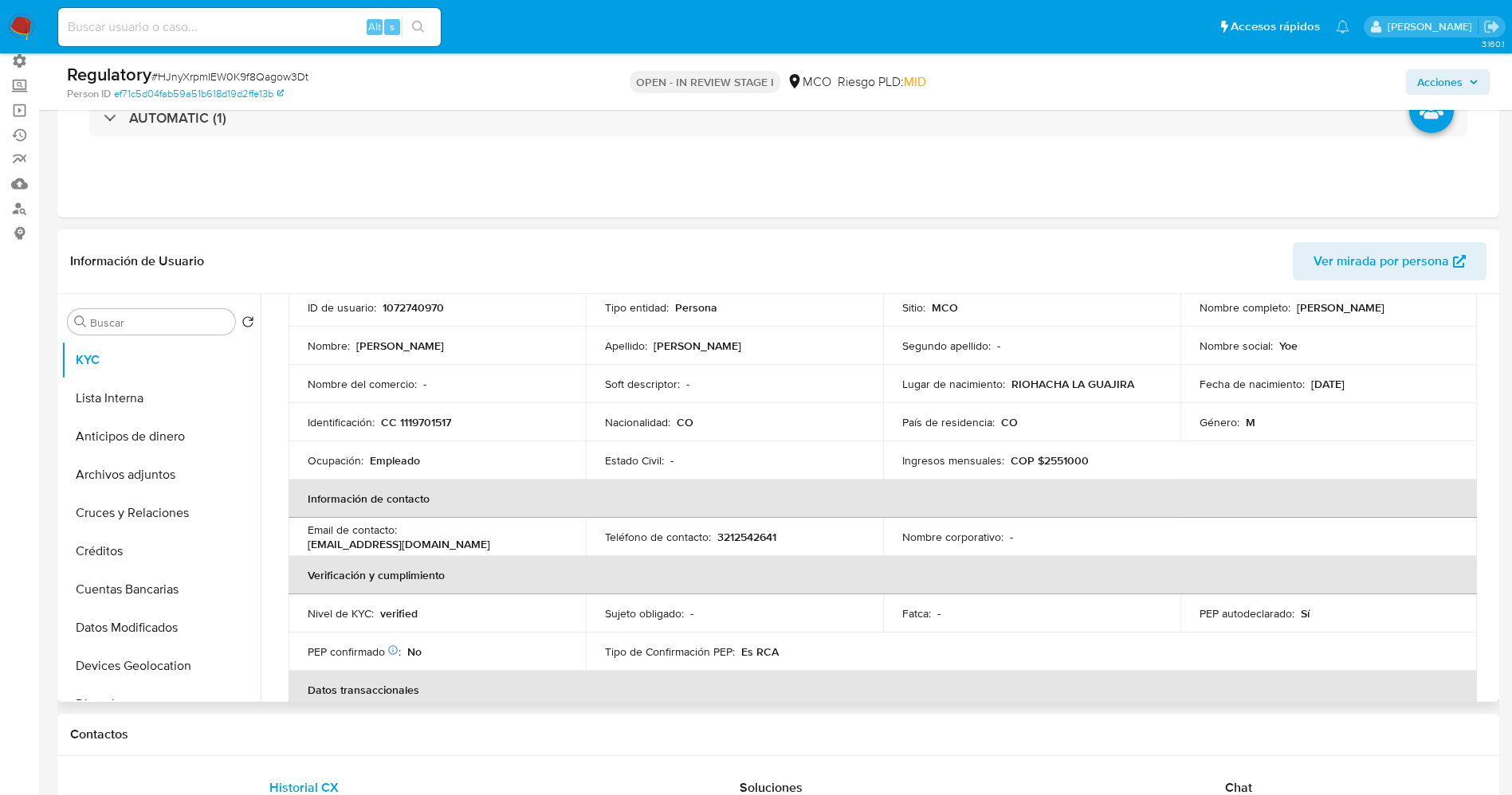
scroll to position [0, 0]
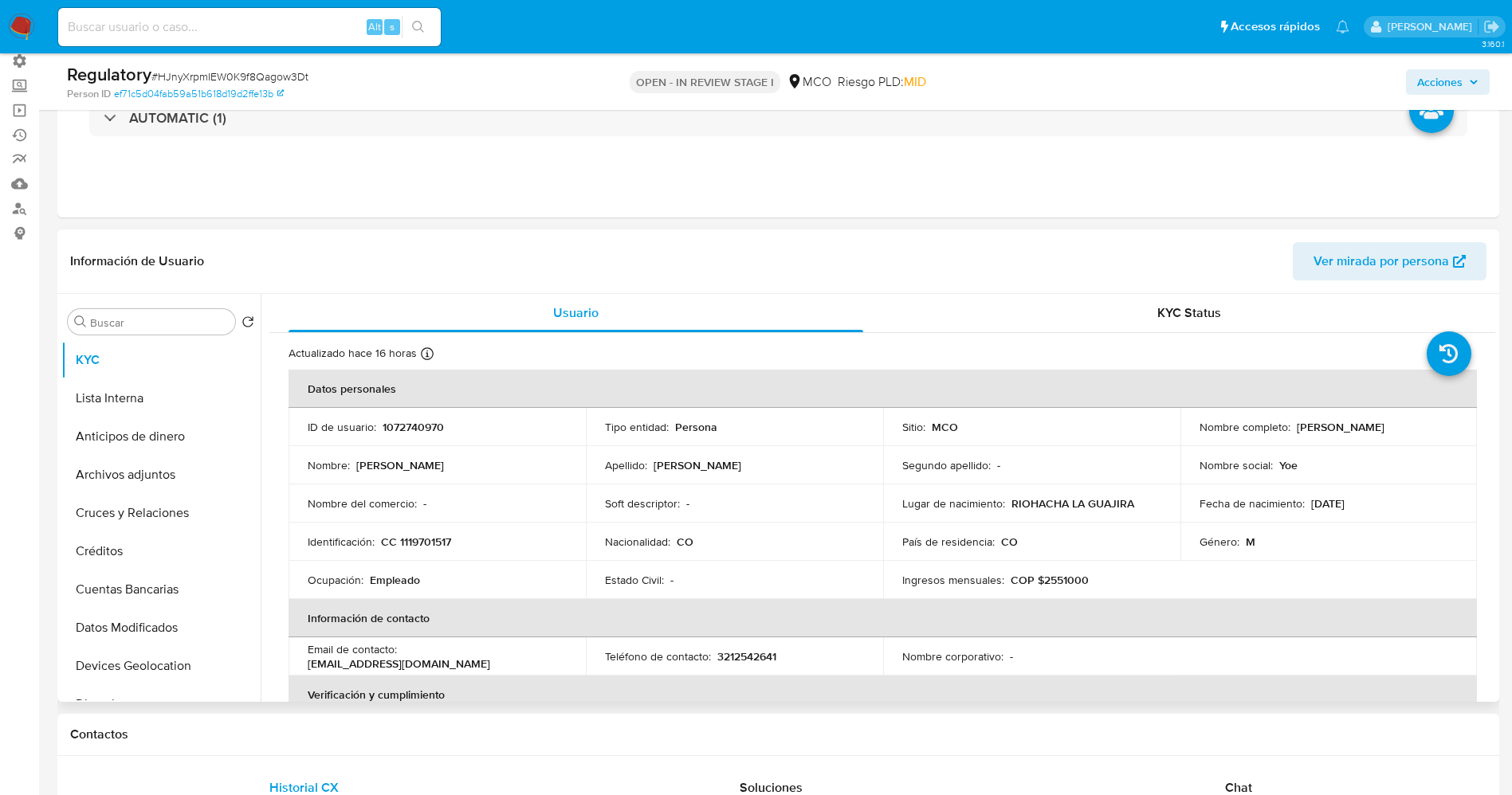
drag, startPoint x: 1291, startPoint y: 427, endPoint x: 1402, endPoint y: 427, distance: 111.0
click at [1402, 427] on div "Nombre completo : Yoelion Aragon Ortiz" at bounding box center [1329, 426] width 259 height 14
copy p "Yoelion Aragon Ortiz"
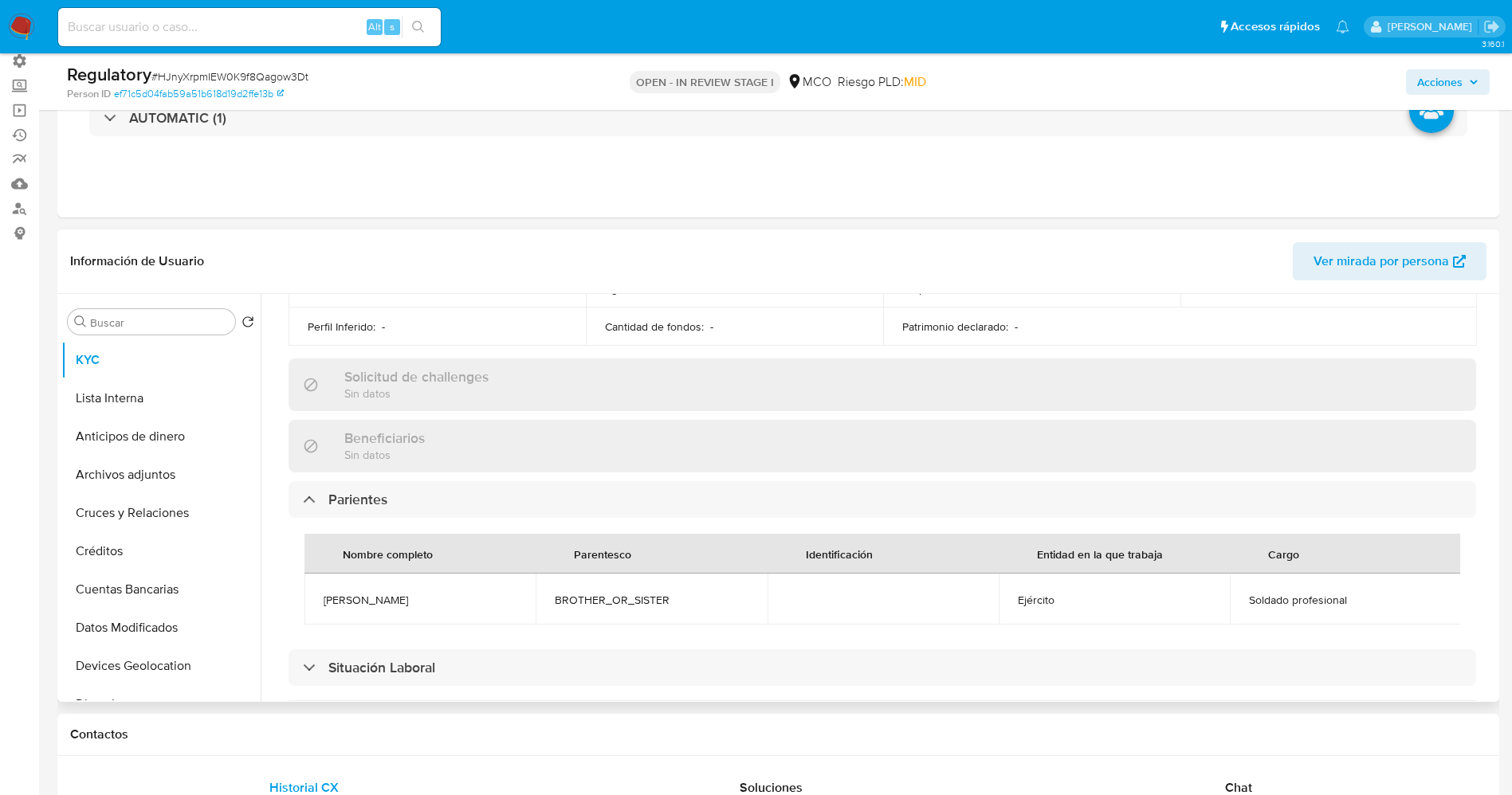
scroll to position [717, 0]
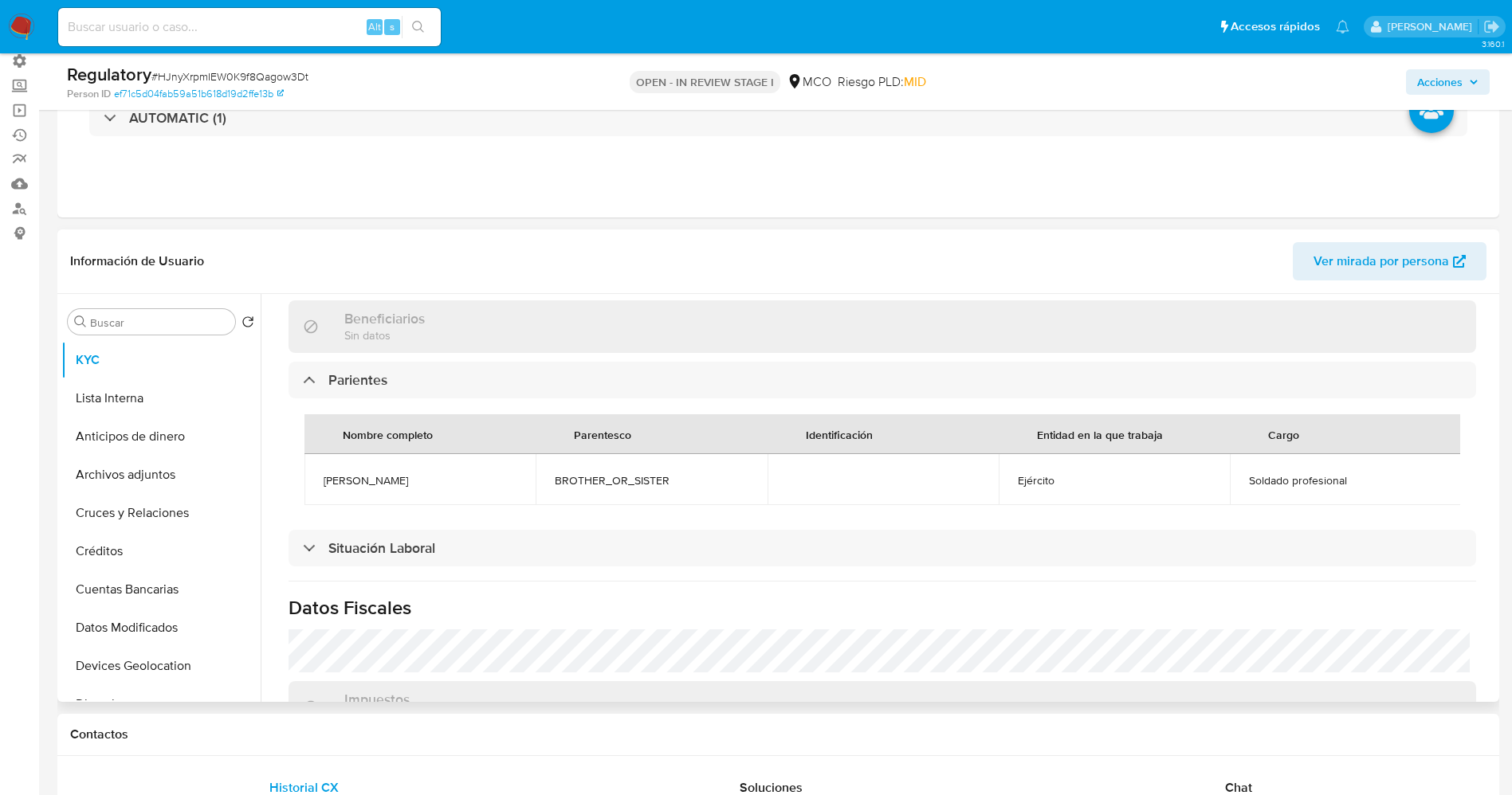
drag, startPoint x: 290, startPoint y: 480, endPoint x: 455, endPoint y: 494, distance: 165.6
click at [455, 494] on div "Nombre completo Parentesco Identificación Entidad en la que trabaja Cargo Deria…" at bounding box center [882, 460] width 1188 height 123
click at [413, 483] on span "Derian Berrio Aragón" at bounding box center [420, 480] width 193 height 14
drag, startPoint x: 321, startPoint y: 476, endPoint x: 433, endPoint y: 477, distance: 112.0
click at [433, 477] on td "Derian Berrio Aragón" at bounding box center [420, 480] width 231 height 51
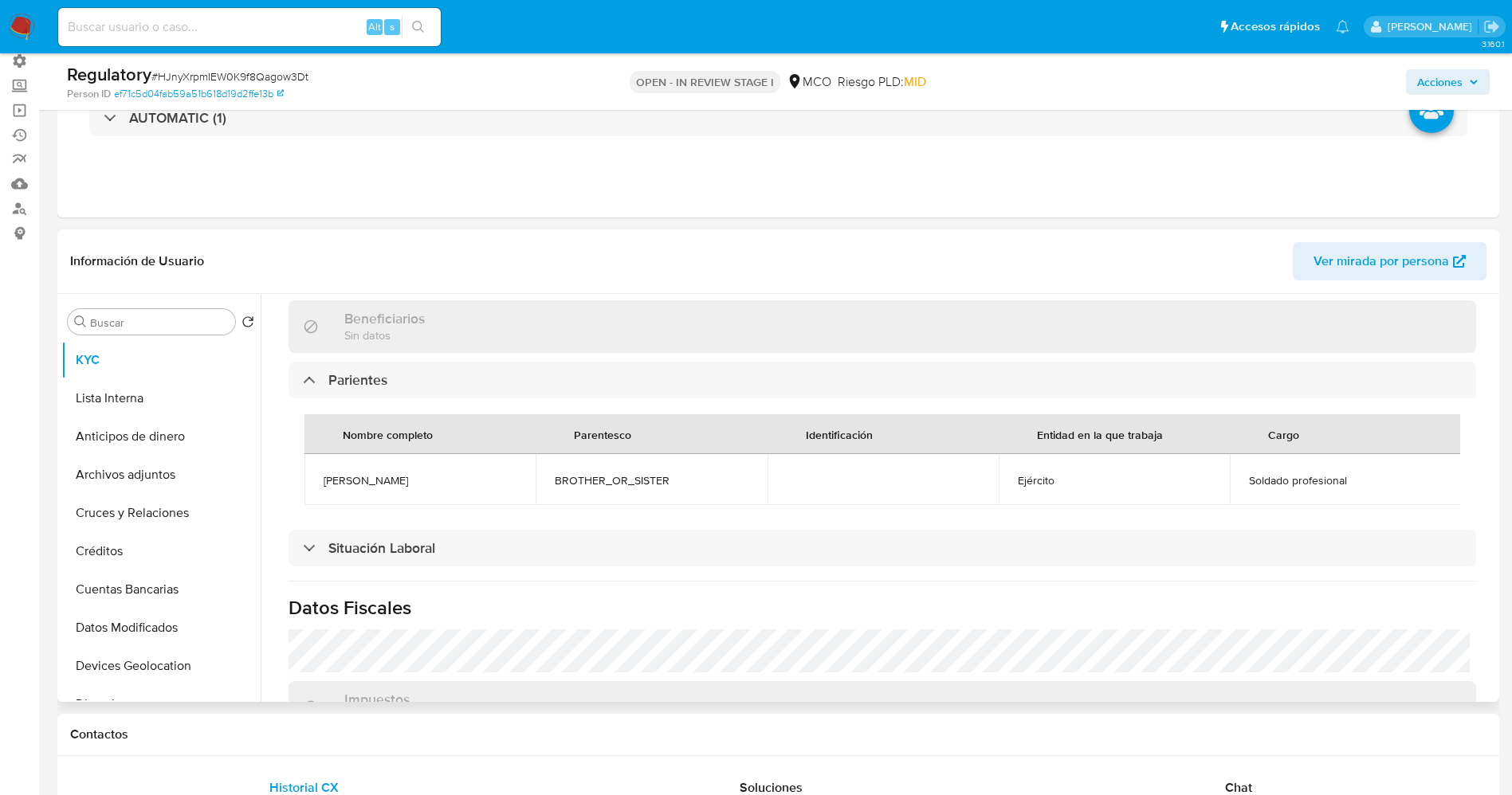
copy span "Derian Berrio Aragón"
click at [139, 403] on button "Lista Interna" at bounding box center [154, 398] width 186 height 38
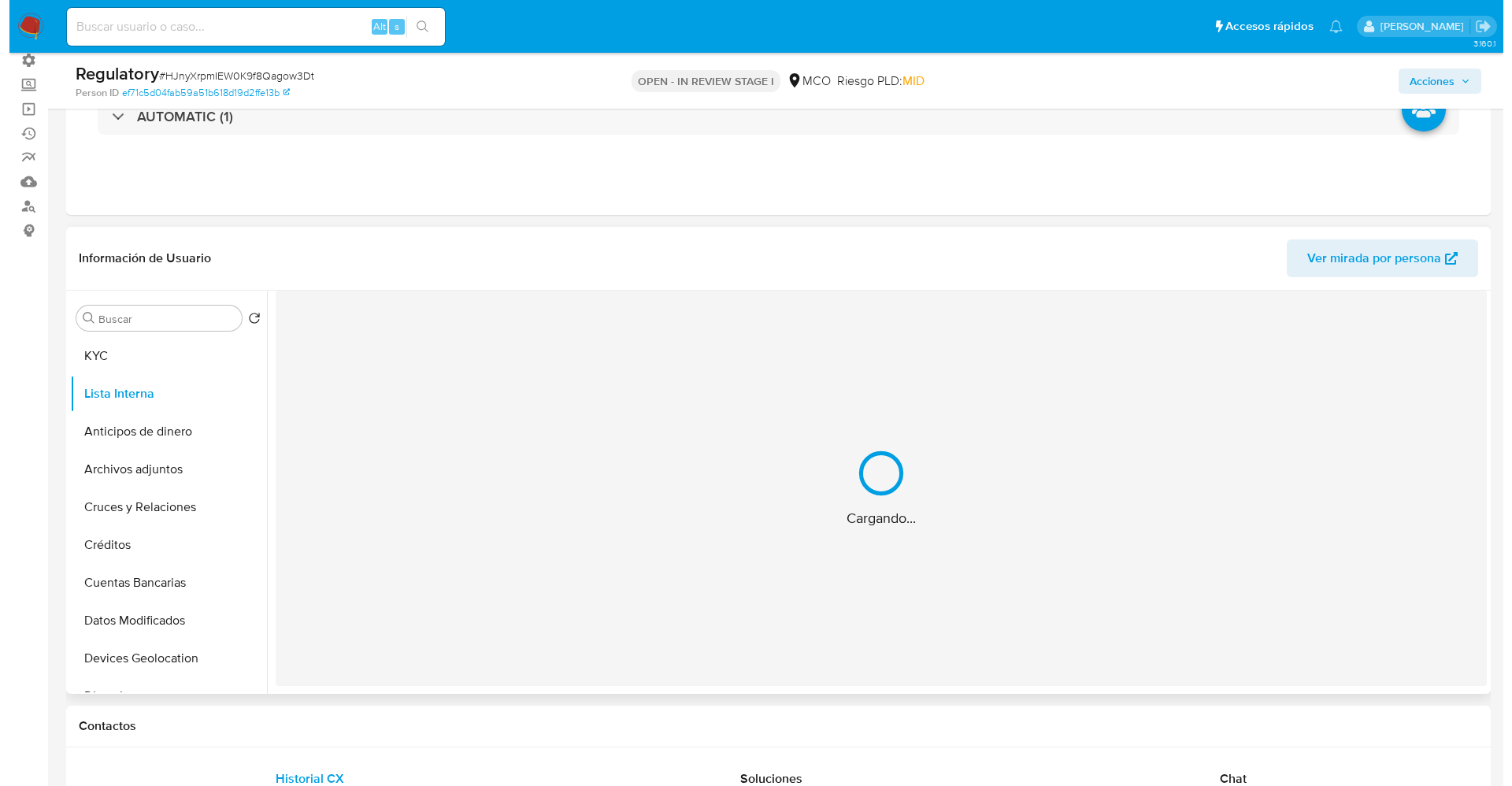
scroll to position [0, 0]
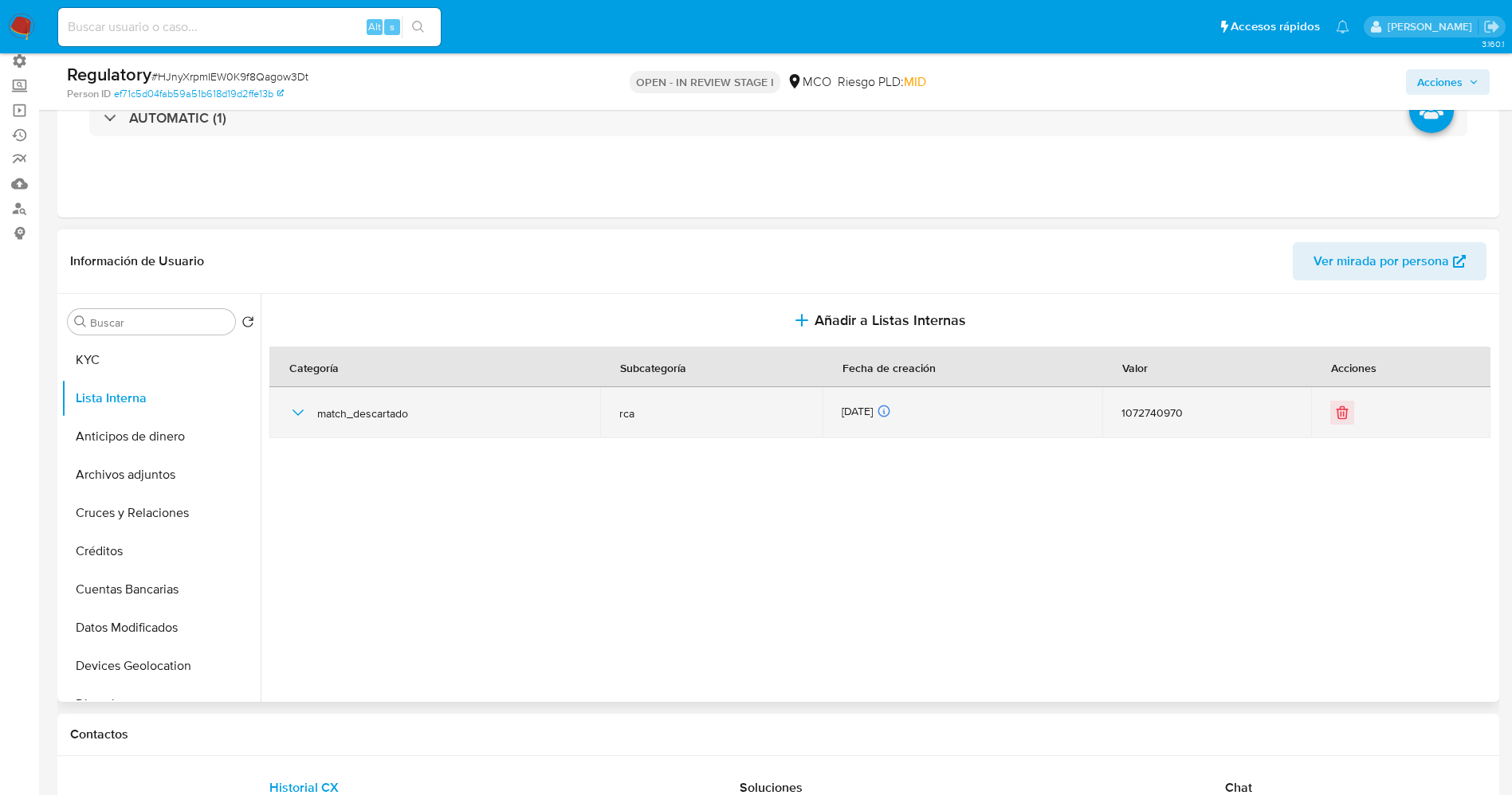
click at [295, 412] on icon "button" at bounding box center [298, 412] width 11 height 6
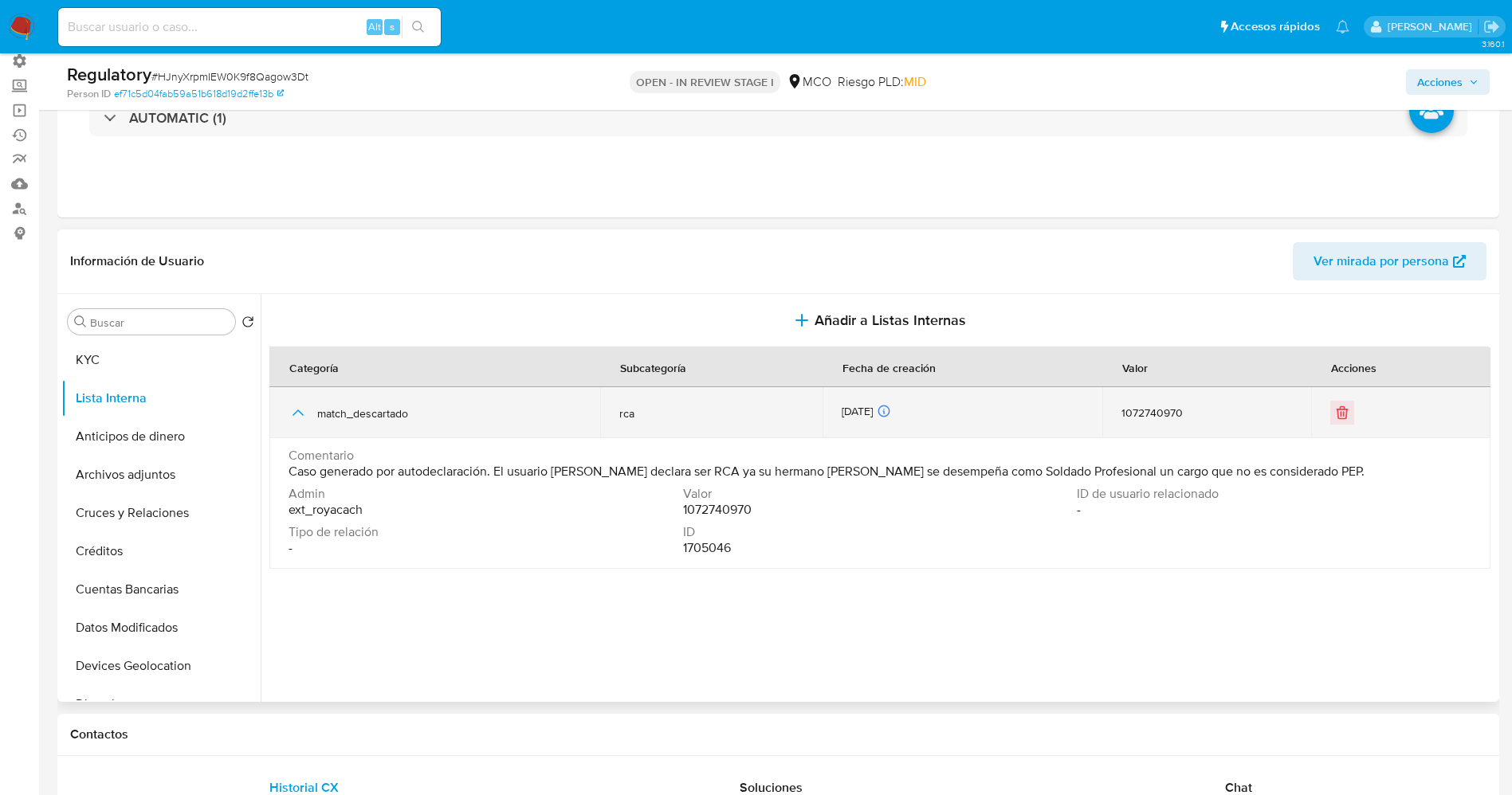
click at [295, 412] on icon "button" at bounding box center [298, 413] width 19 height 19
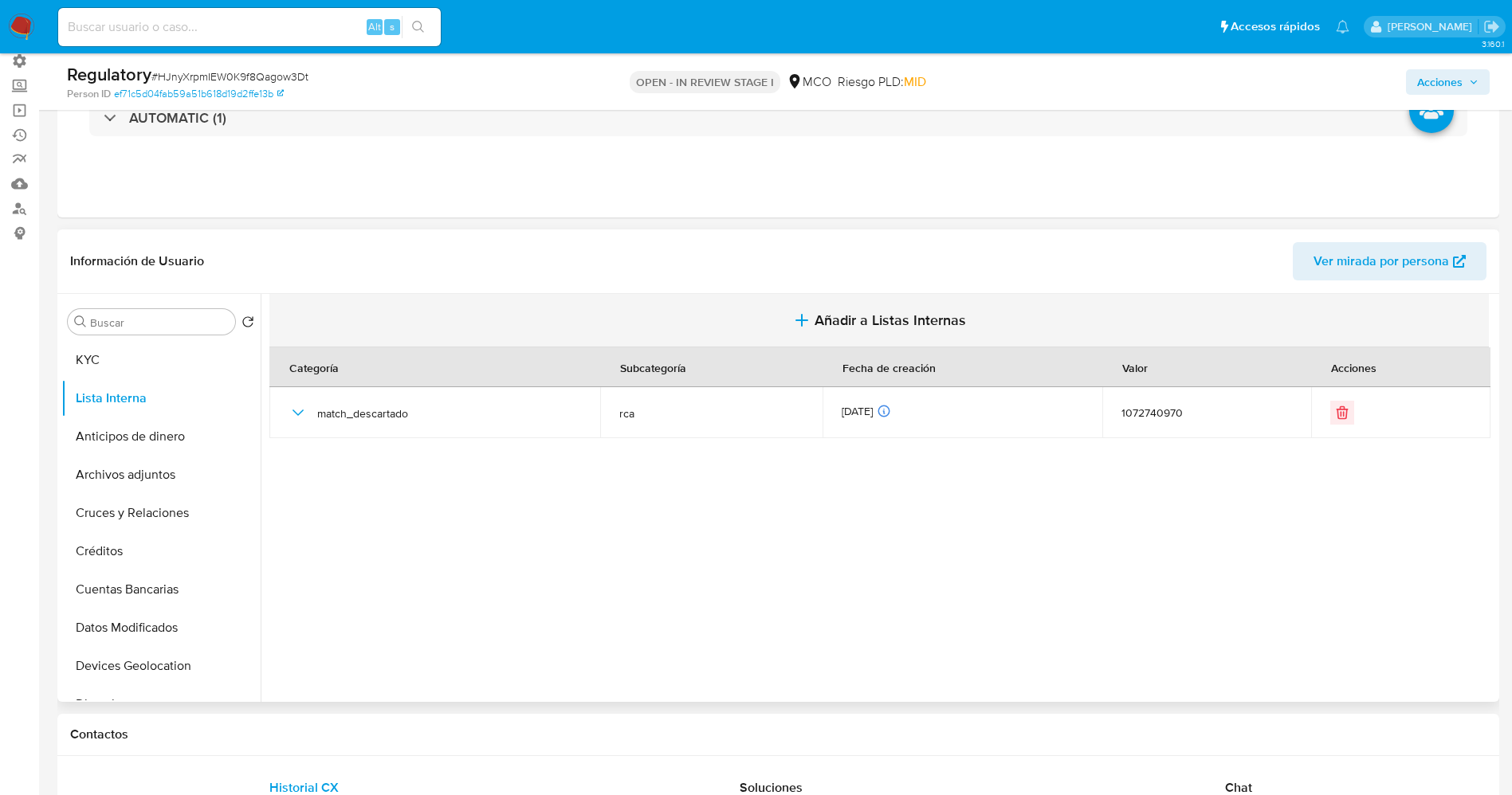
click at [846, 312] on span "Añadir a Listas Internas" at bounding box center [891, 320] width 152 height 18
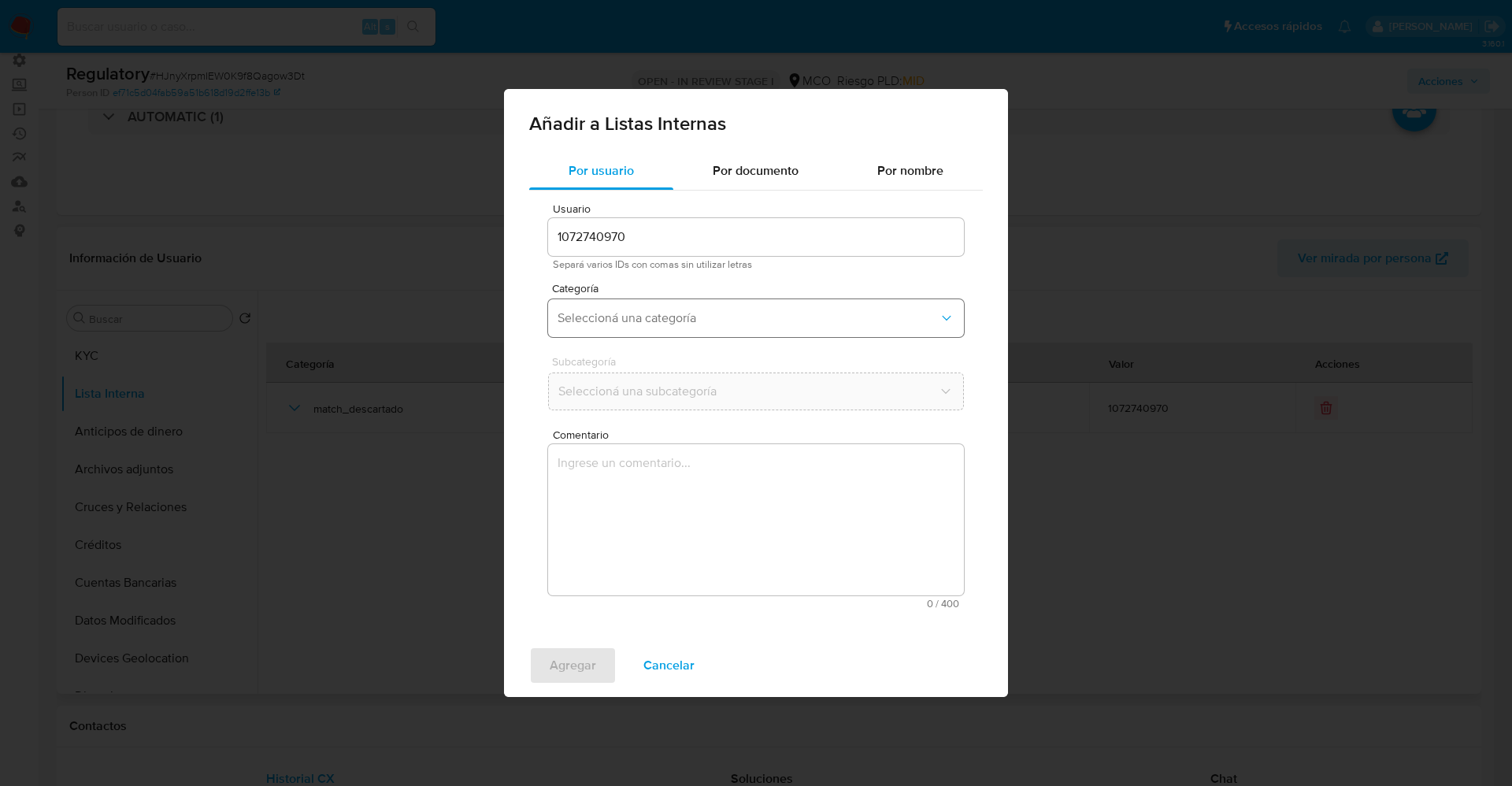
click at [716, 323] on span "Seleccioná una categoría" at bounding box center [748, 318] width 381 height 16
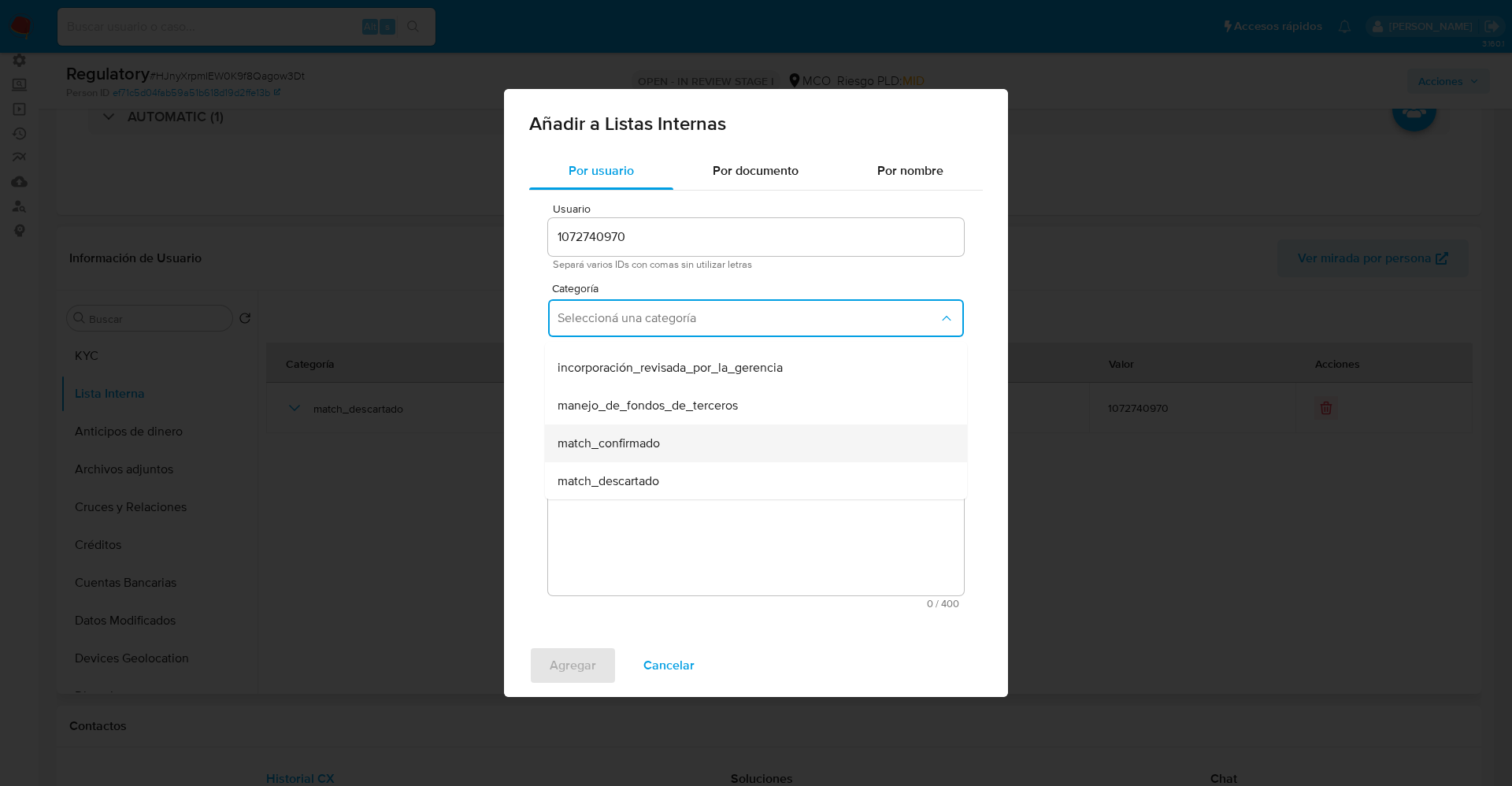
scroll to position [118, 0]
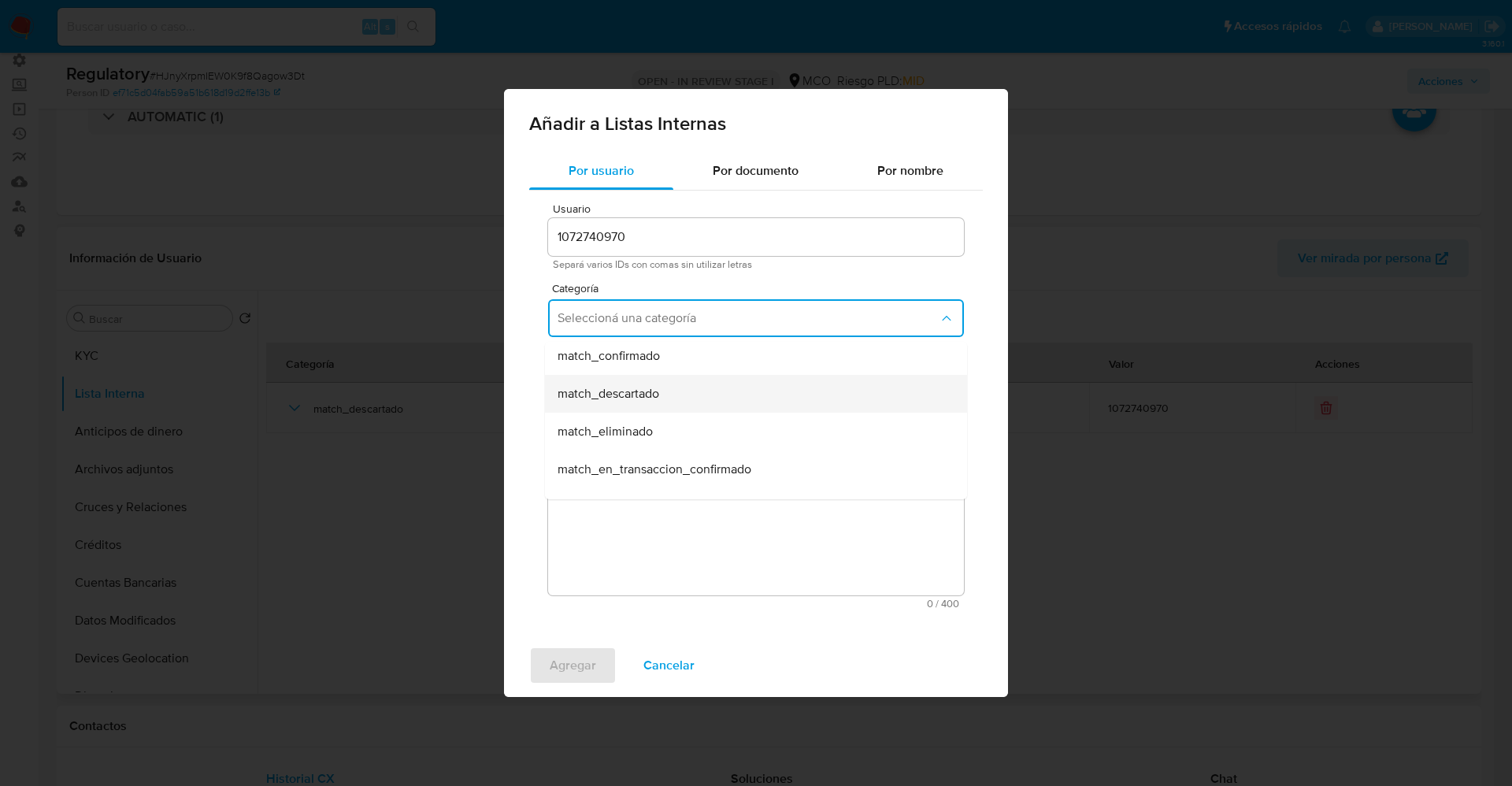
click at [688, 403] on div "match_descartado" at bounding box center [751, 394] width 388 height 38
click at [688, 401] on button "Seleccioná una subcategoría" at bounding box center [756, 391] width 416 height 38
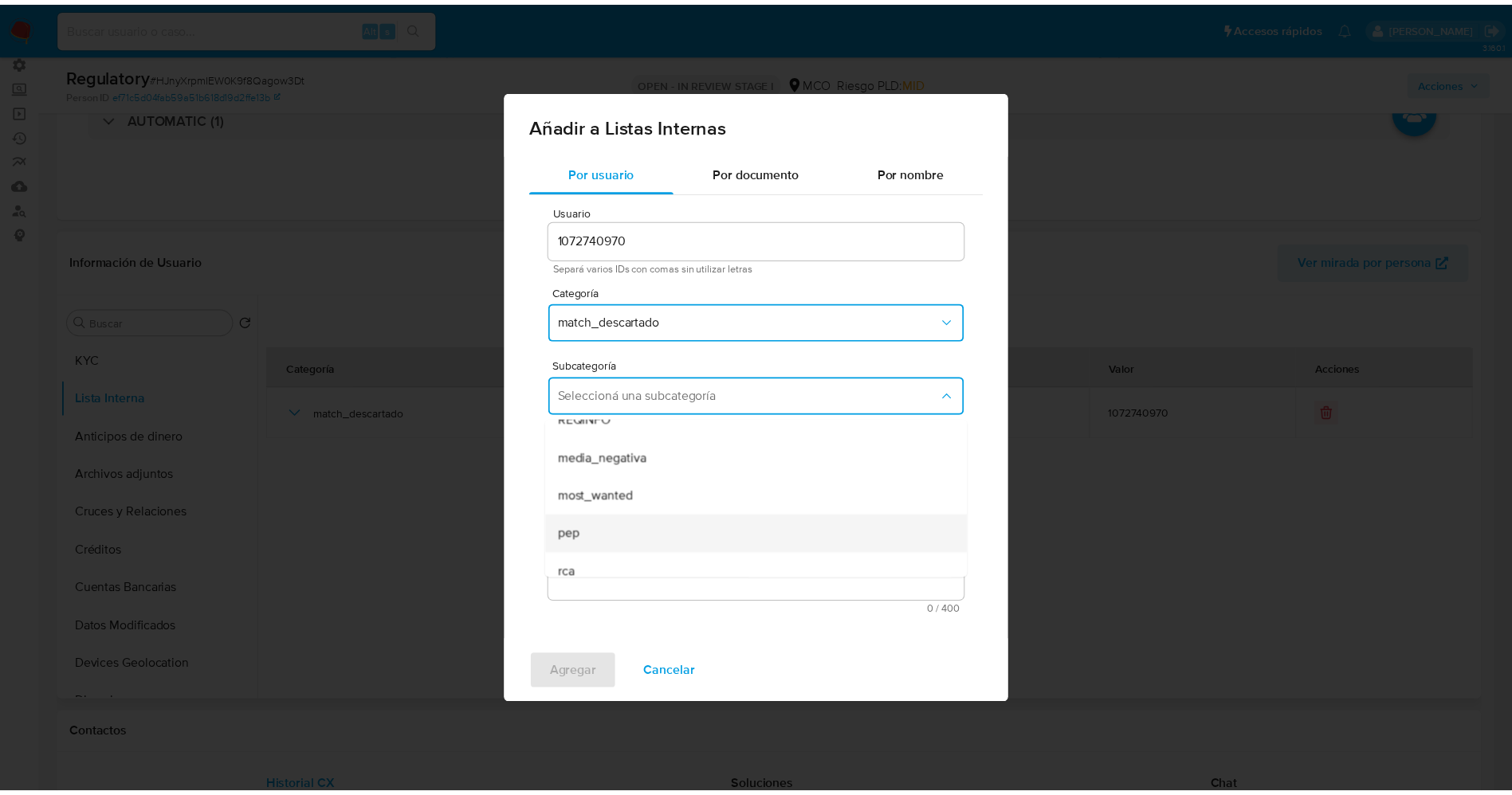
scroll to position [108, 0]
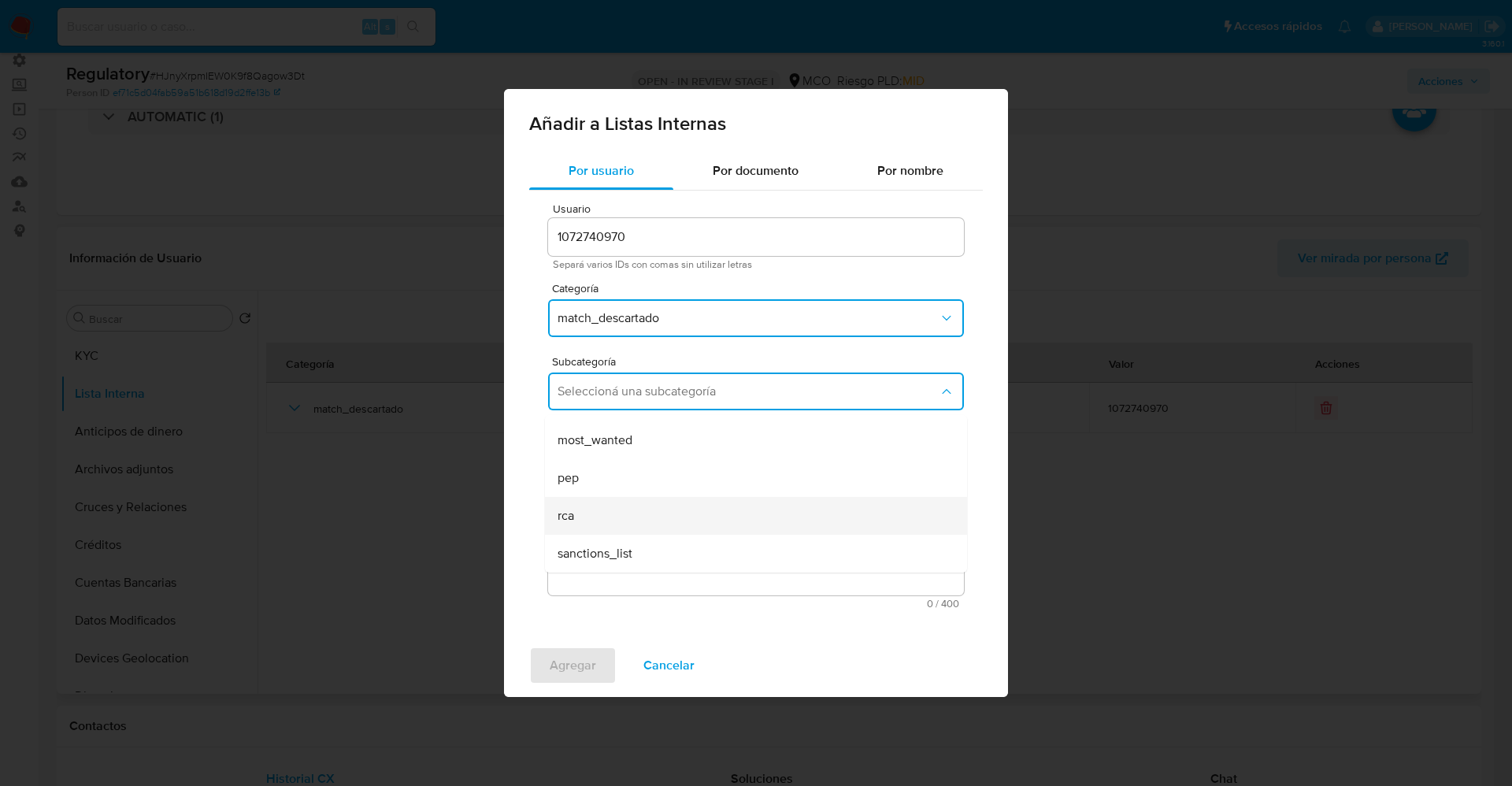
click at [614, 523] on div "rca" at bounding box center [751, 516] width 388 height 38
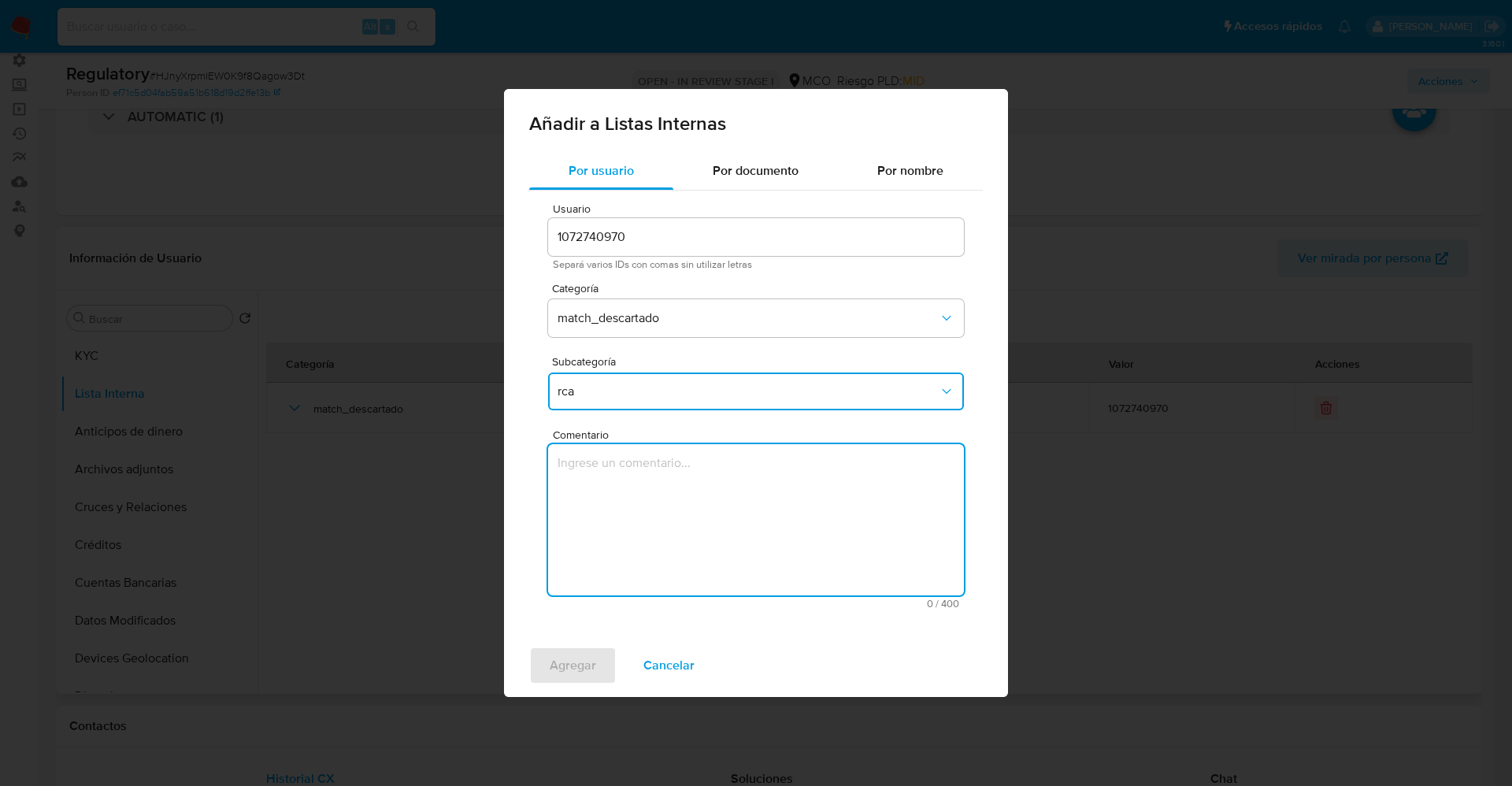
click at [614, 523] on textarea "Comentario" at bounding box center [756, 520] width 416 height 151
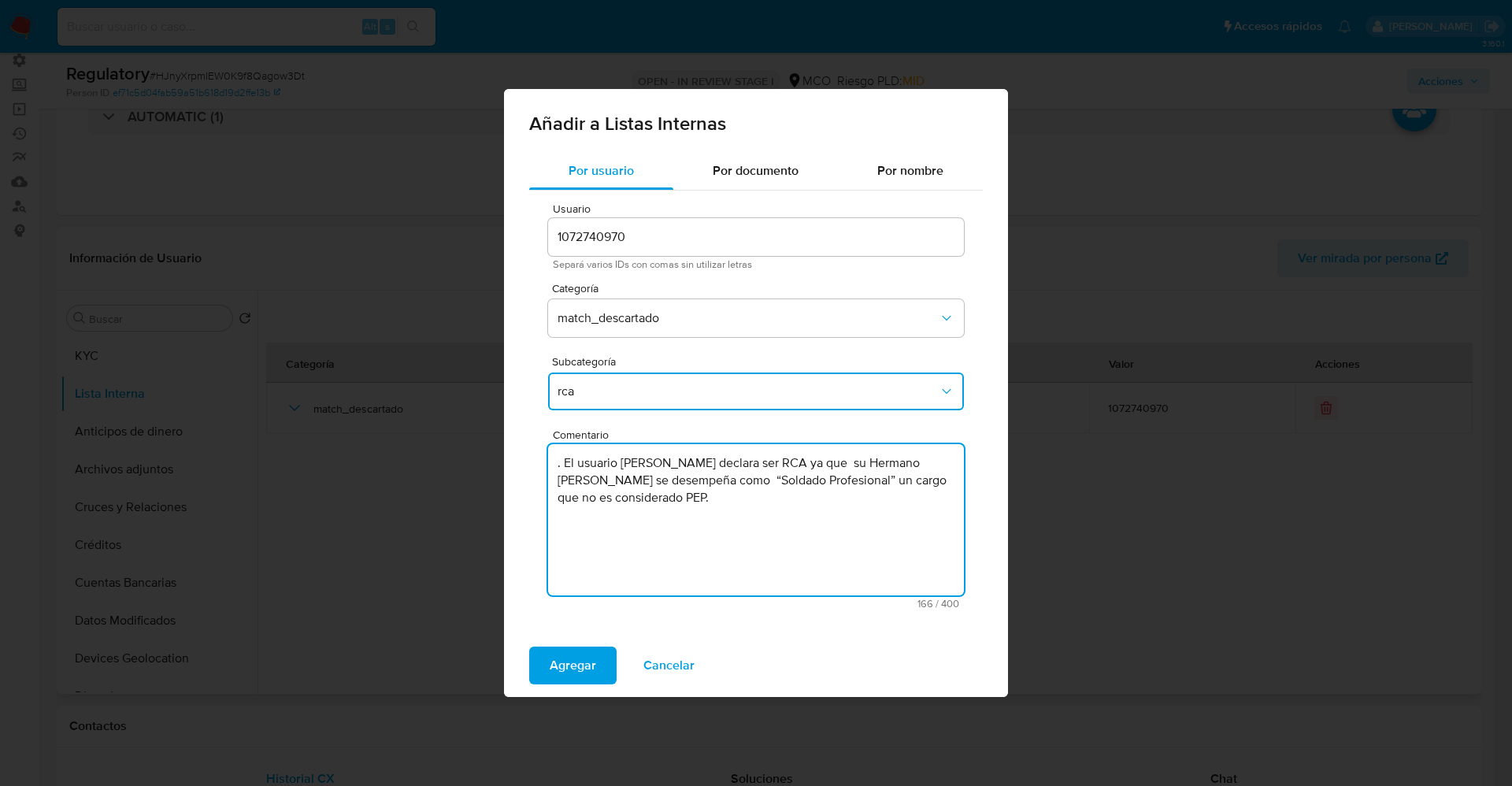
click at [563, 462] on textarea ". El usuario Yoelion Aragon Ortiz declara ser RCA ya que su Hermano Derian Berr…" at bounding box center [756, 520] width 416 height 151
type textarea "El usuario Yoelion Aragon Ortiz declara ser RCA ya que su Hermano Derian Berrio…"
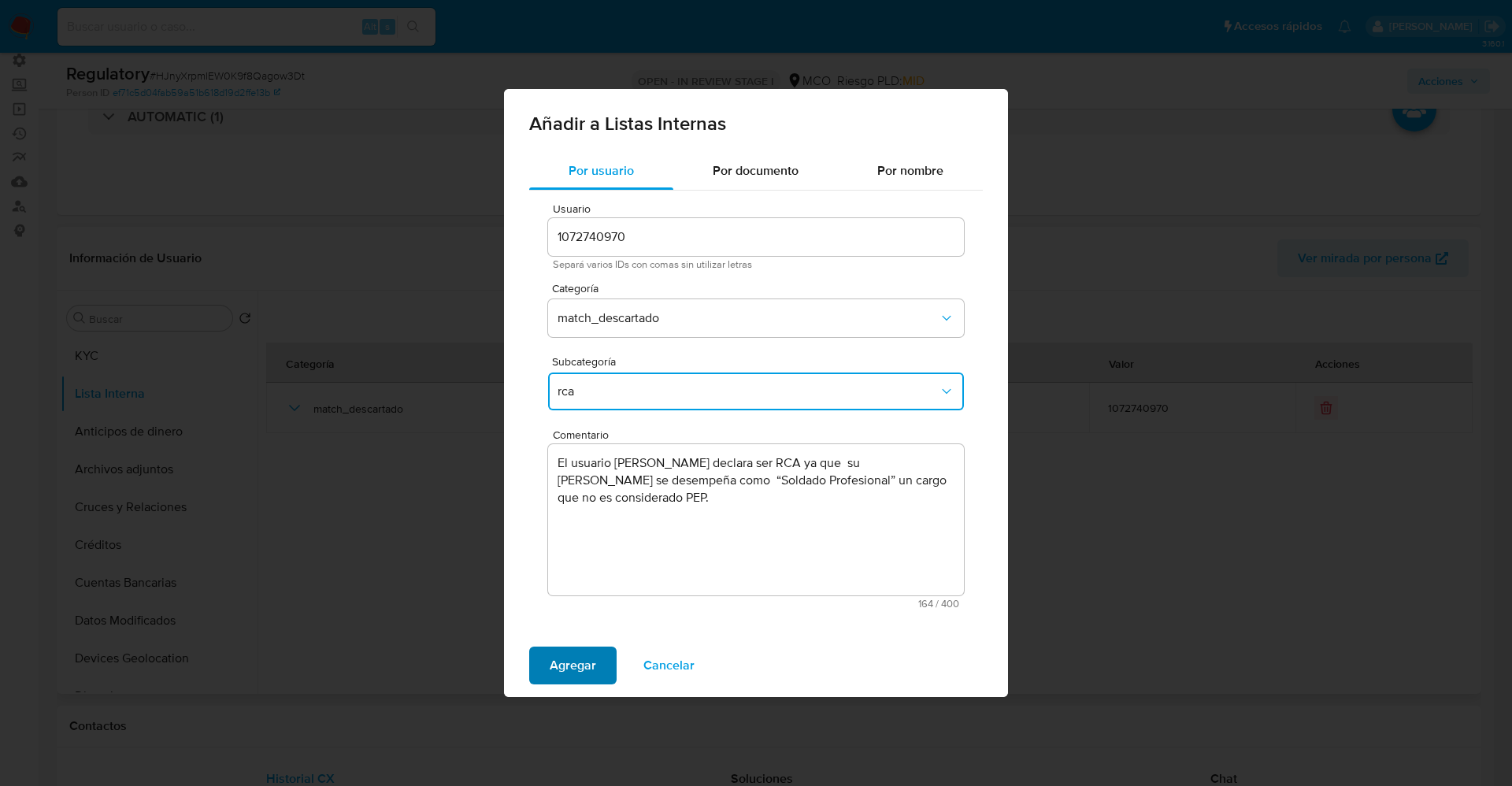
click at [565, 664] on span "Agregar" at bounding box center [572, 665] width 46 height 35
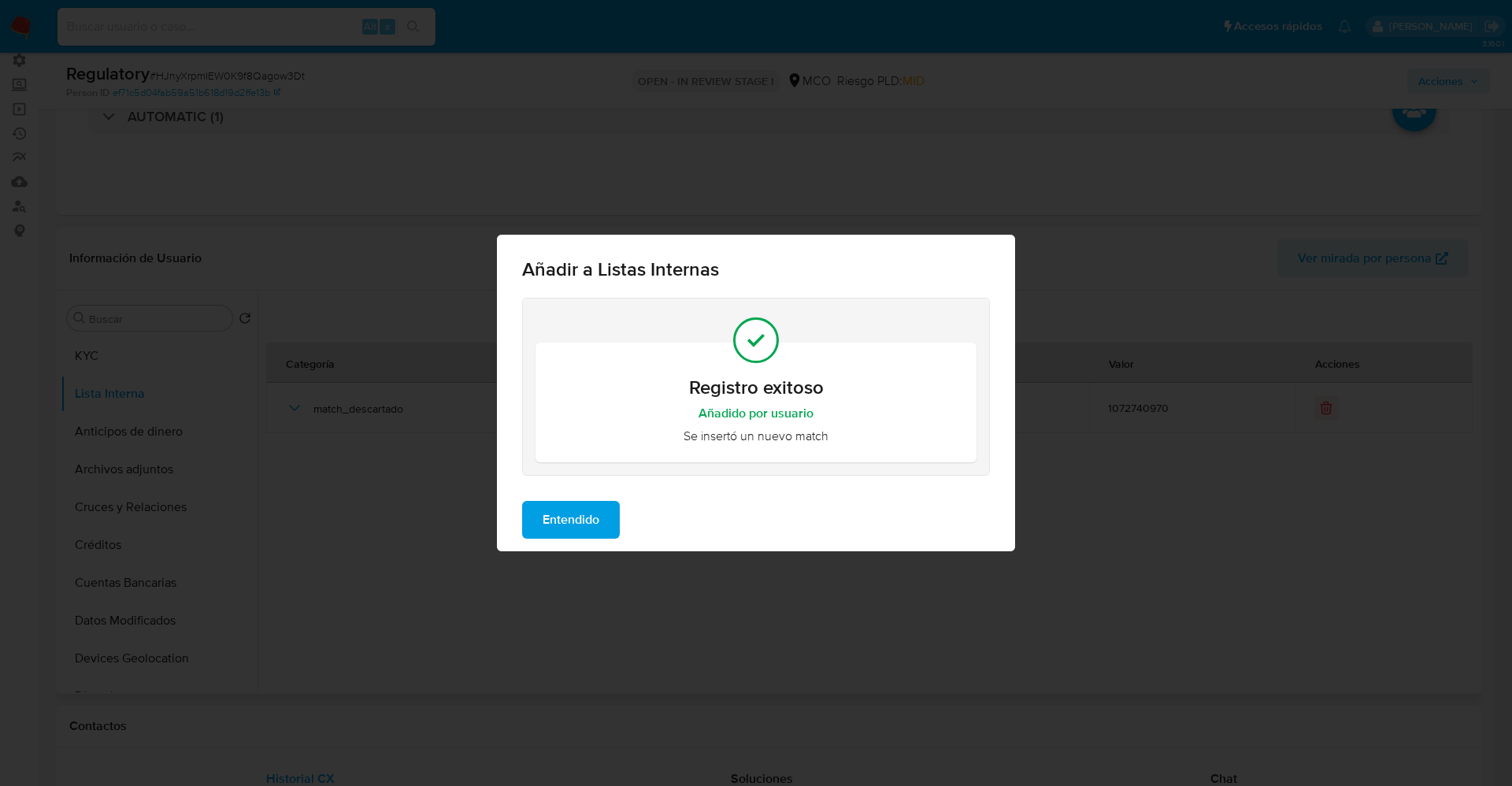
click at [591, 507] on span "Entendido" at bounding box center [570, 519] width 56 height 35
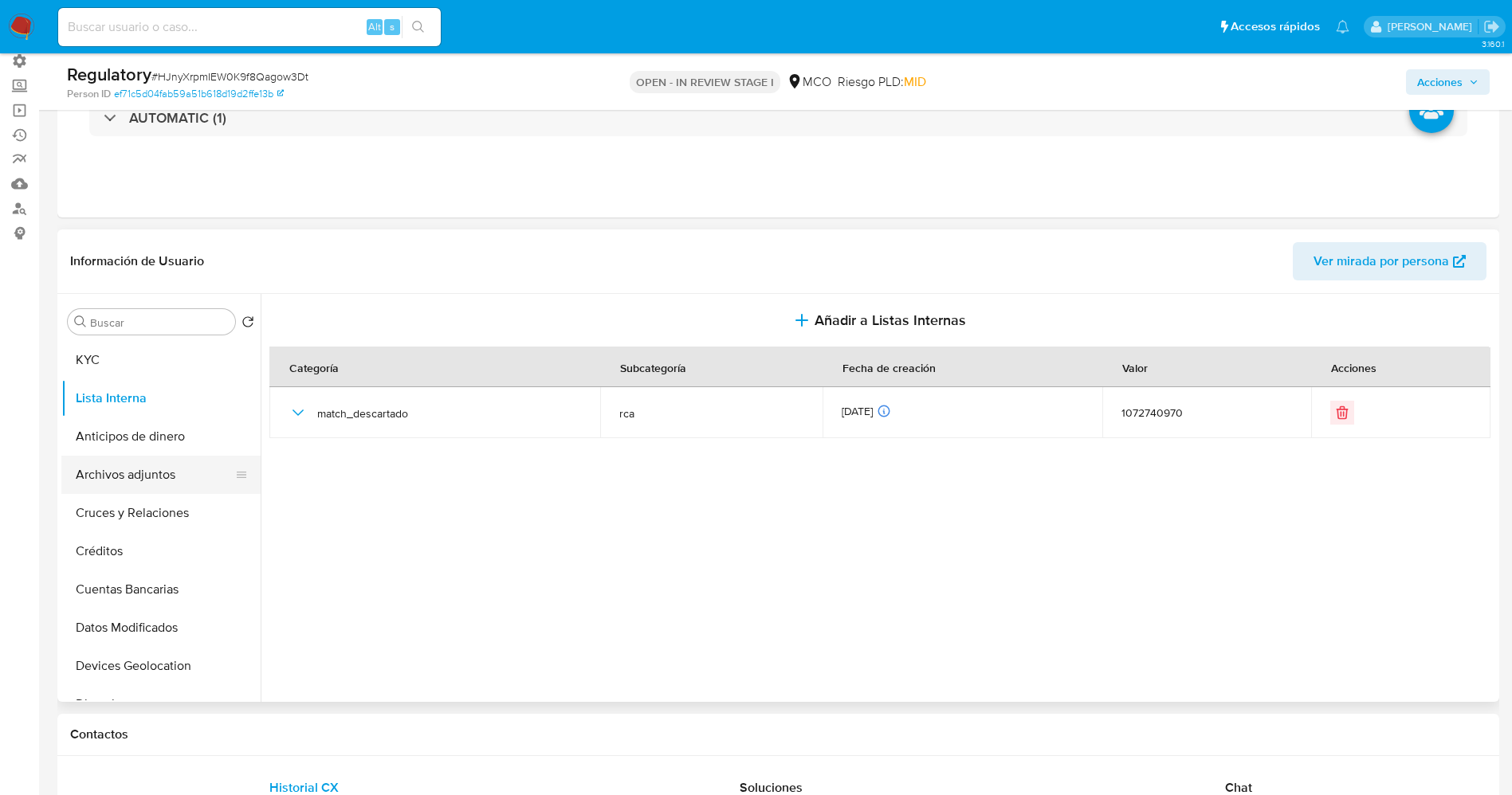
click at [96, 471] on button "Archivos adjuntos" at bounding box center [154, 474] width 186 height 38
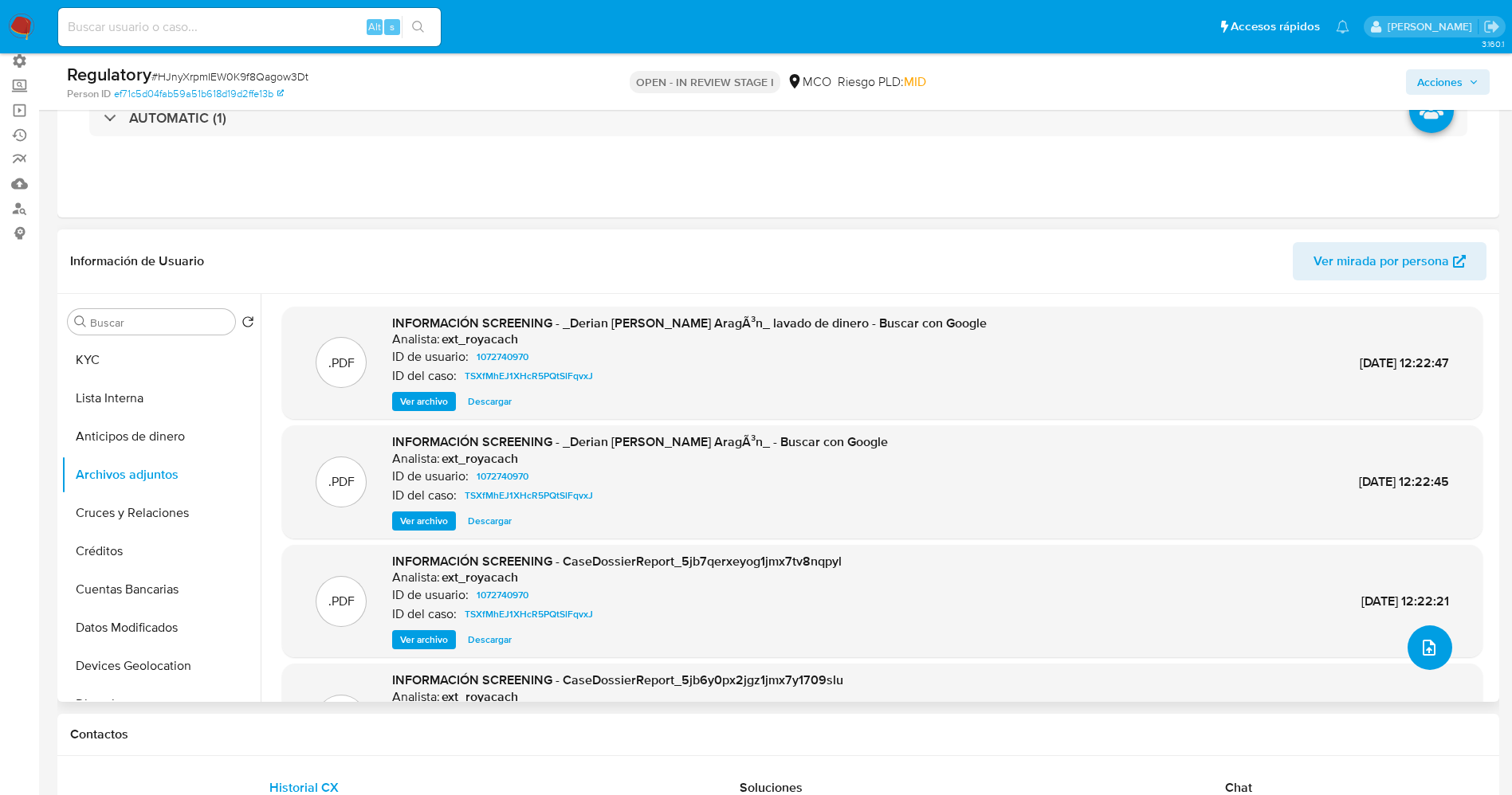
click at [1440, 641] on button "upload-file" at bounding box center [1429, 648] width 44 height 44
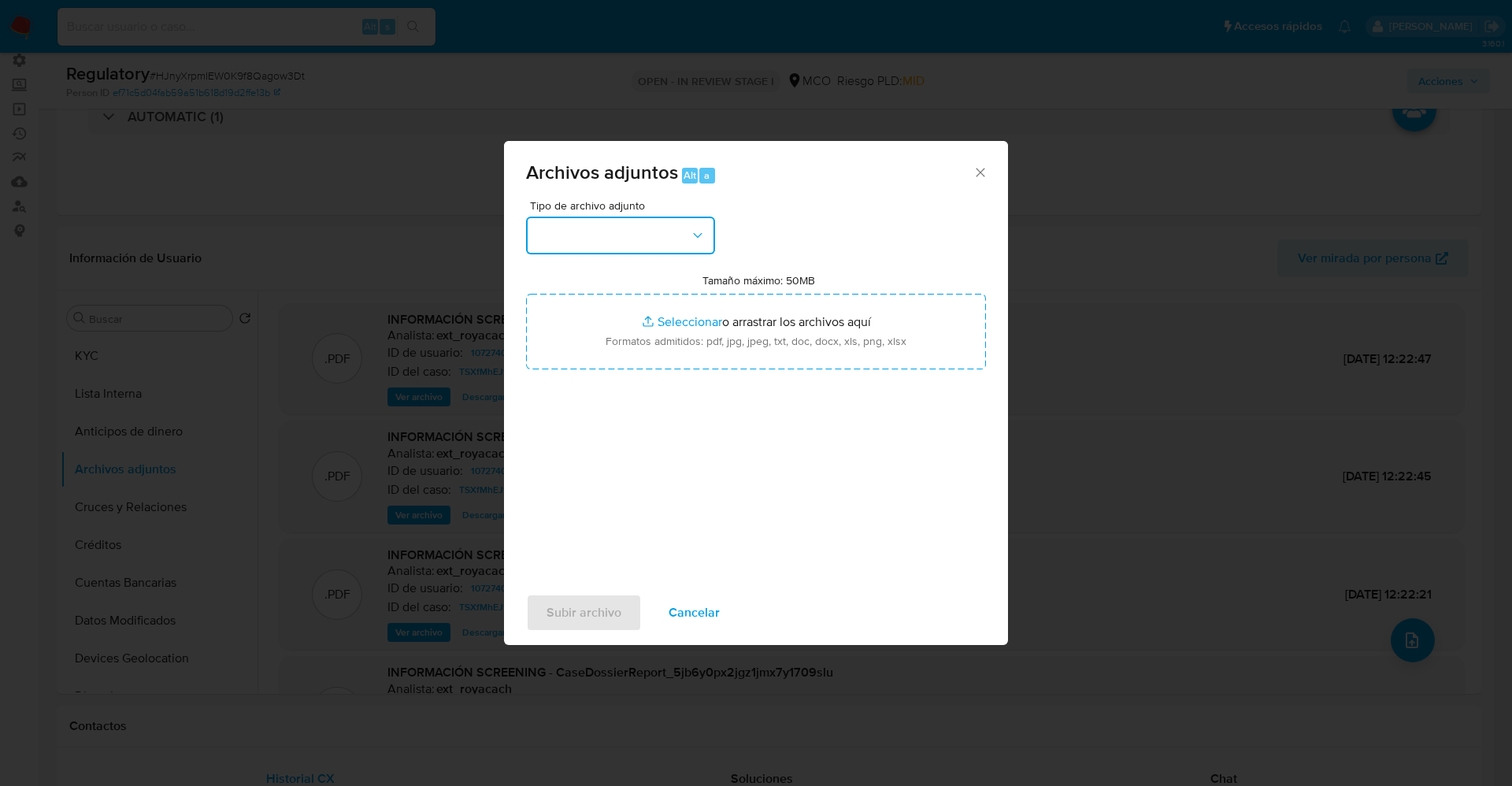
click at [592, 235] on button "button" at bounding box center [620, 235] width 189 height 38
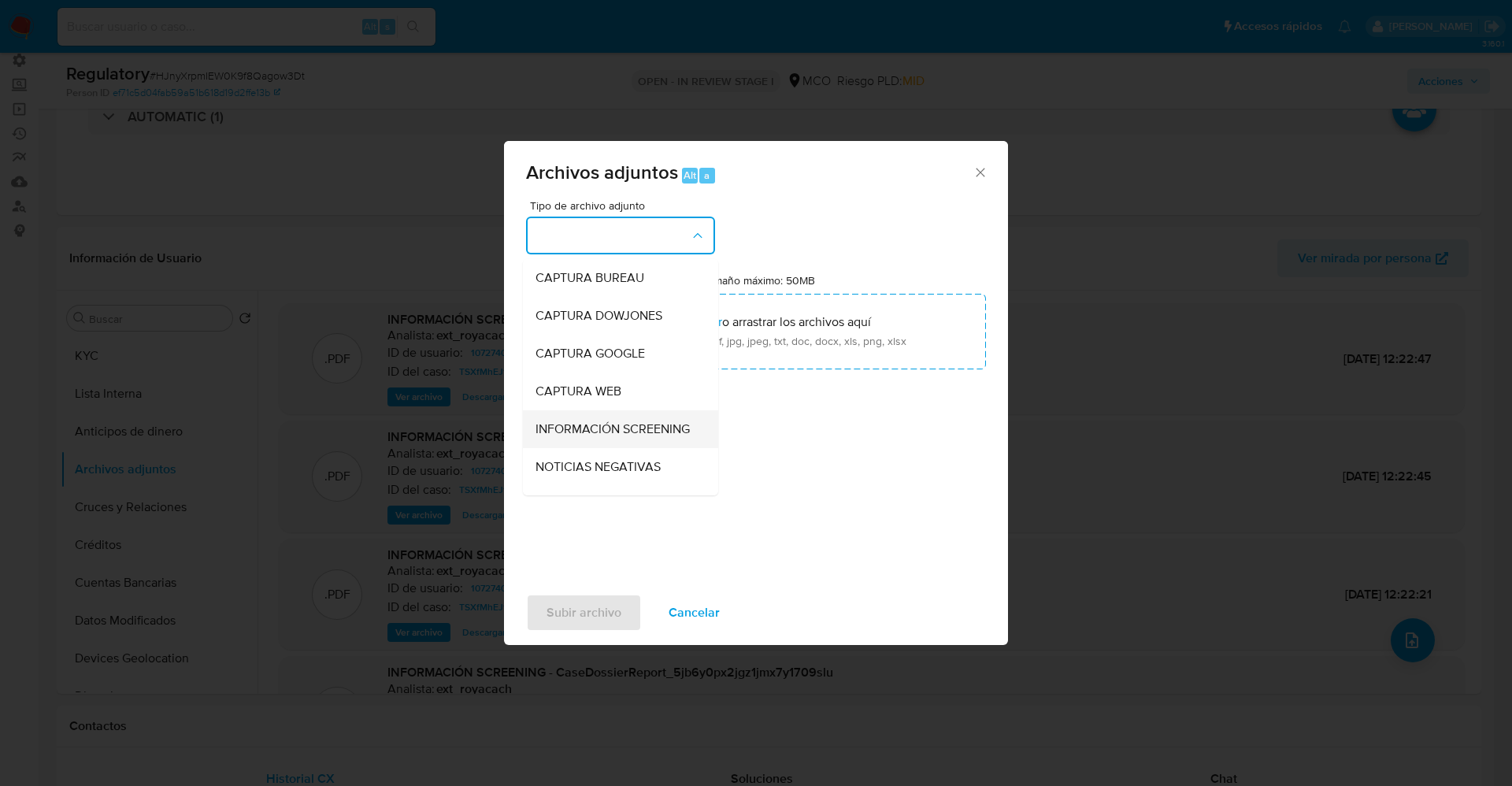
click at [641, 435] on span "INFORMACIÓN SCREENING" at bounding box center [613, 429] width 154 height 16
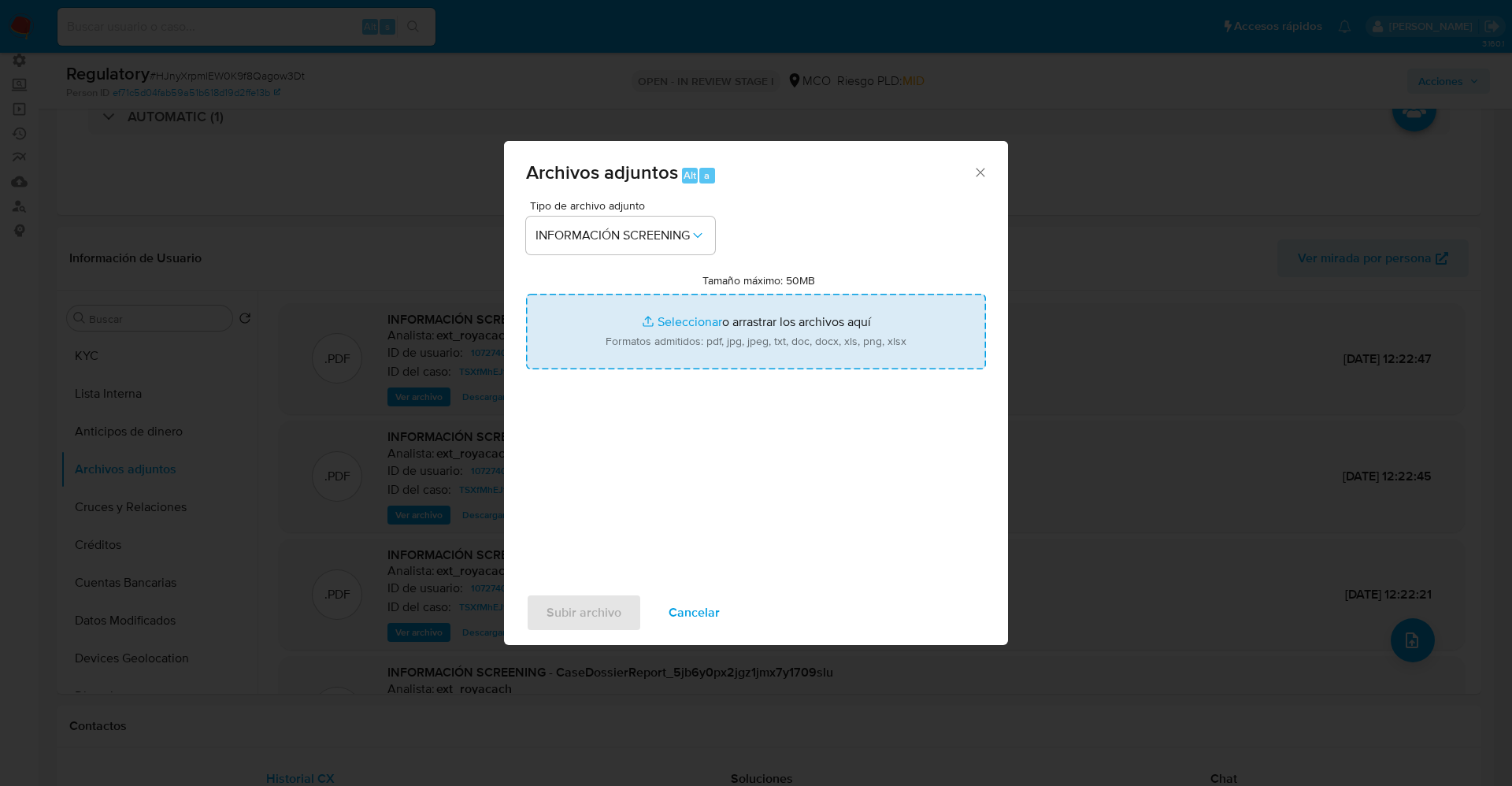
type input "C:\fakepath\_Derian Berrio Aragón_ lavado de dinero - Buscar con Google.pdf"
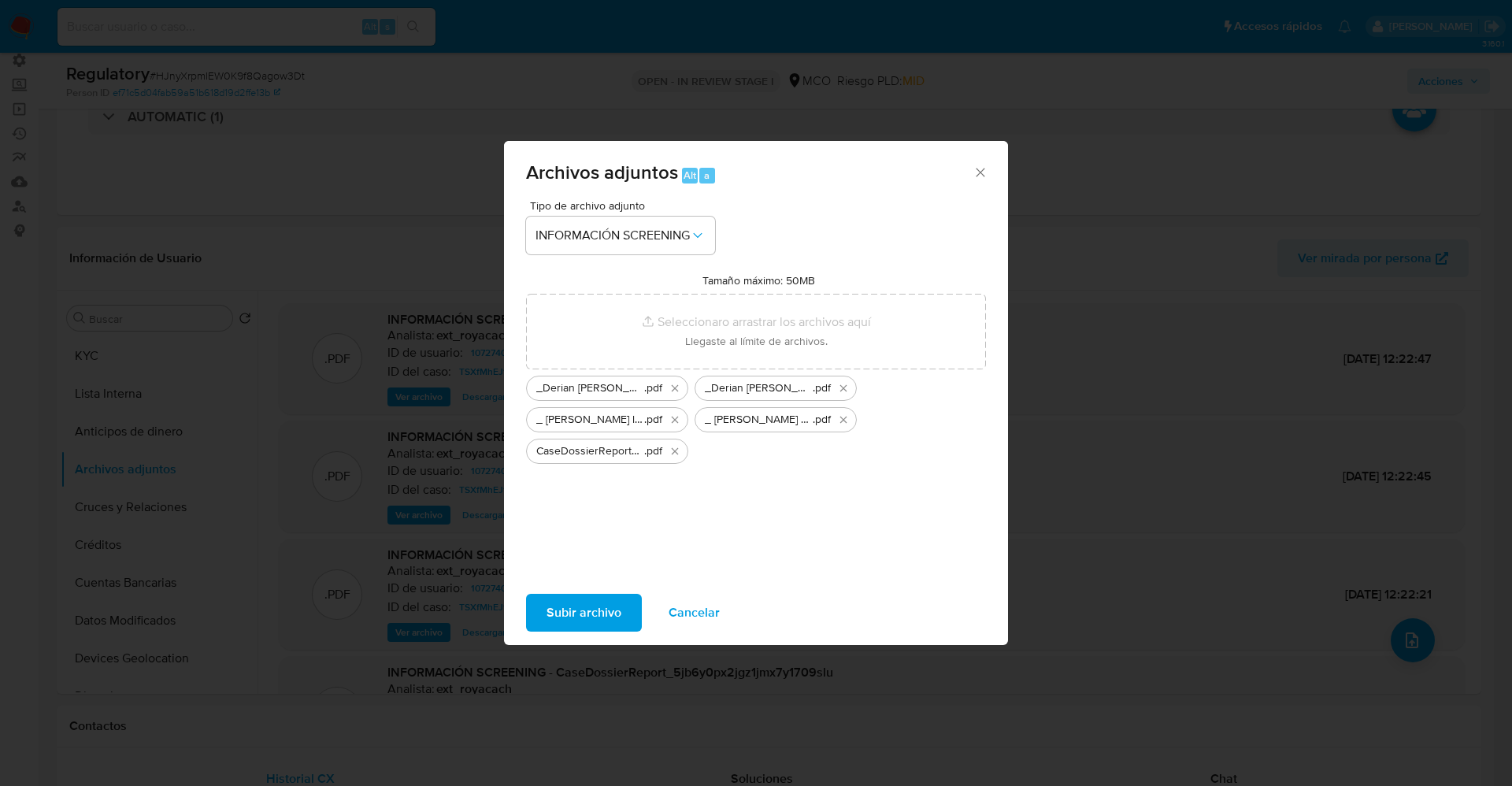
click at [622, 622] on button "Subir archivo" at bounding box center [584, 613] width 116 height 38
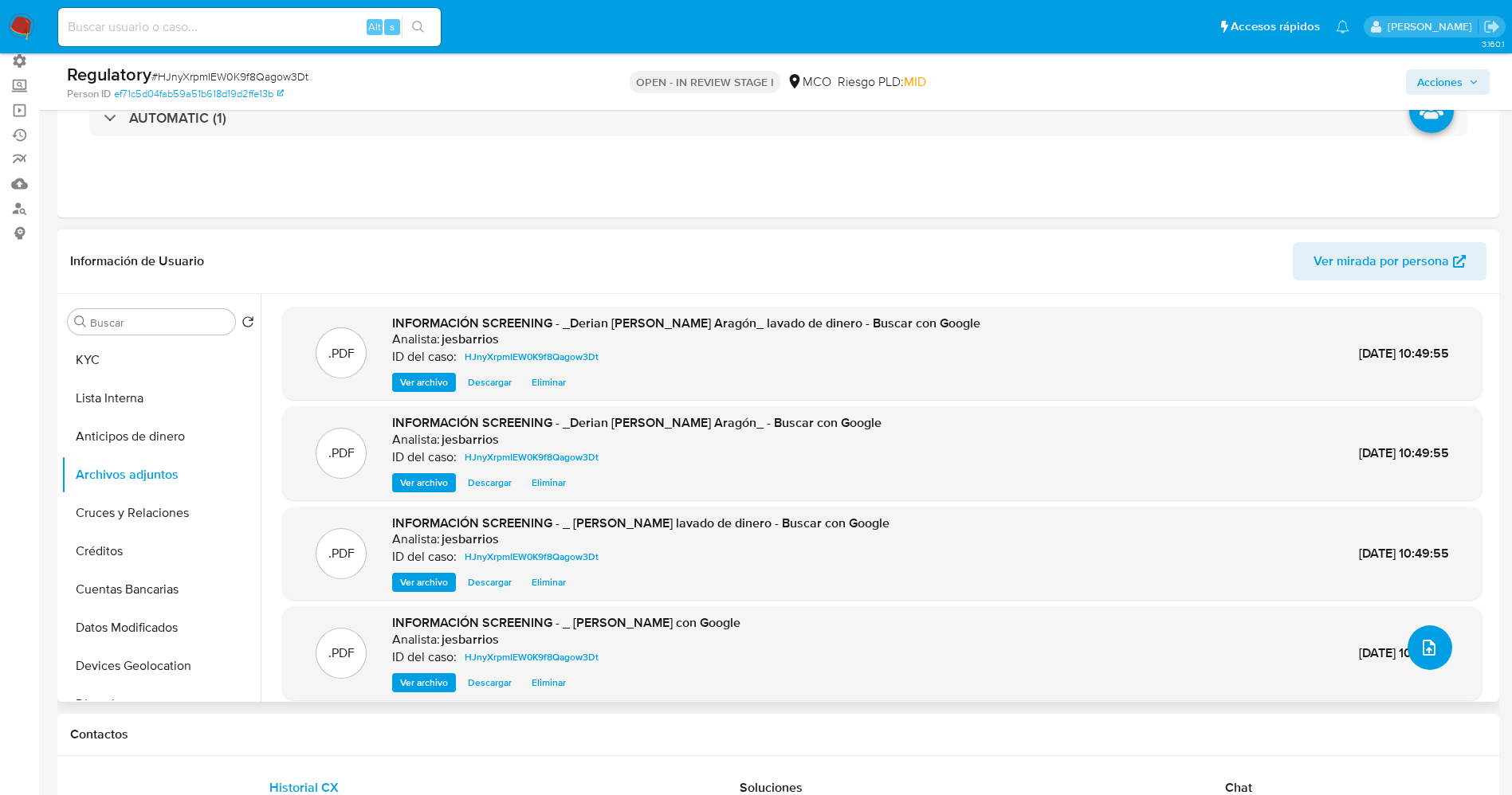
click at [1424, 639] on icon "upload-file" at bounding box center [1429, 648] width 19 height 19
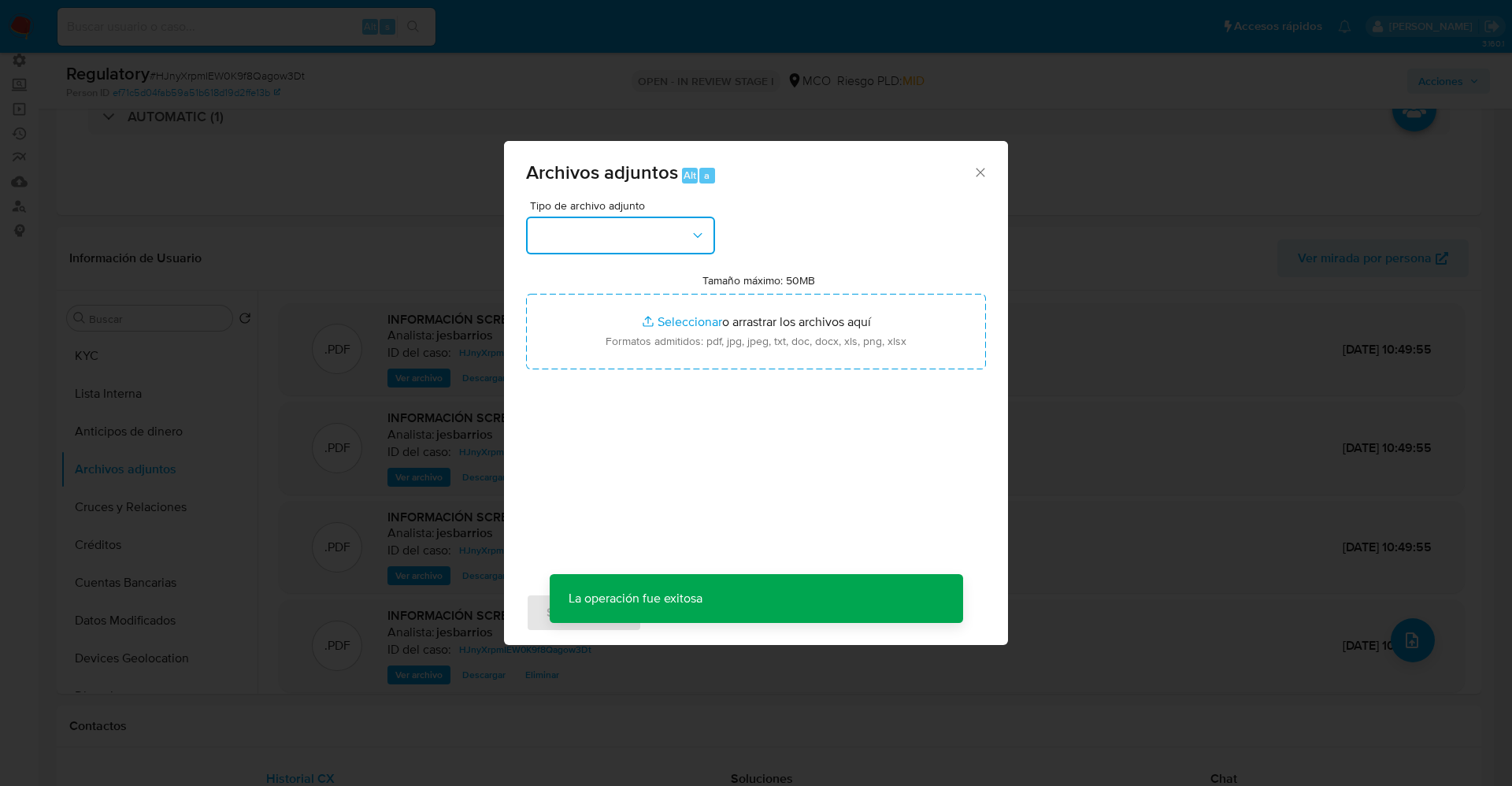
click at [645, 246] on button "button" at bounding box center [620, 235] width 189 height 38
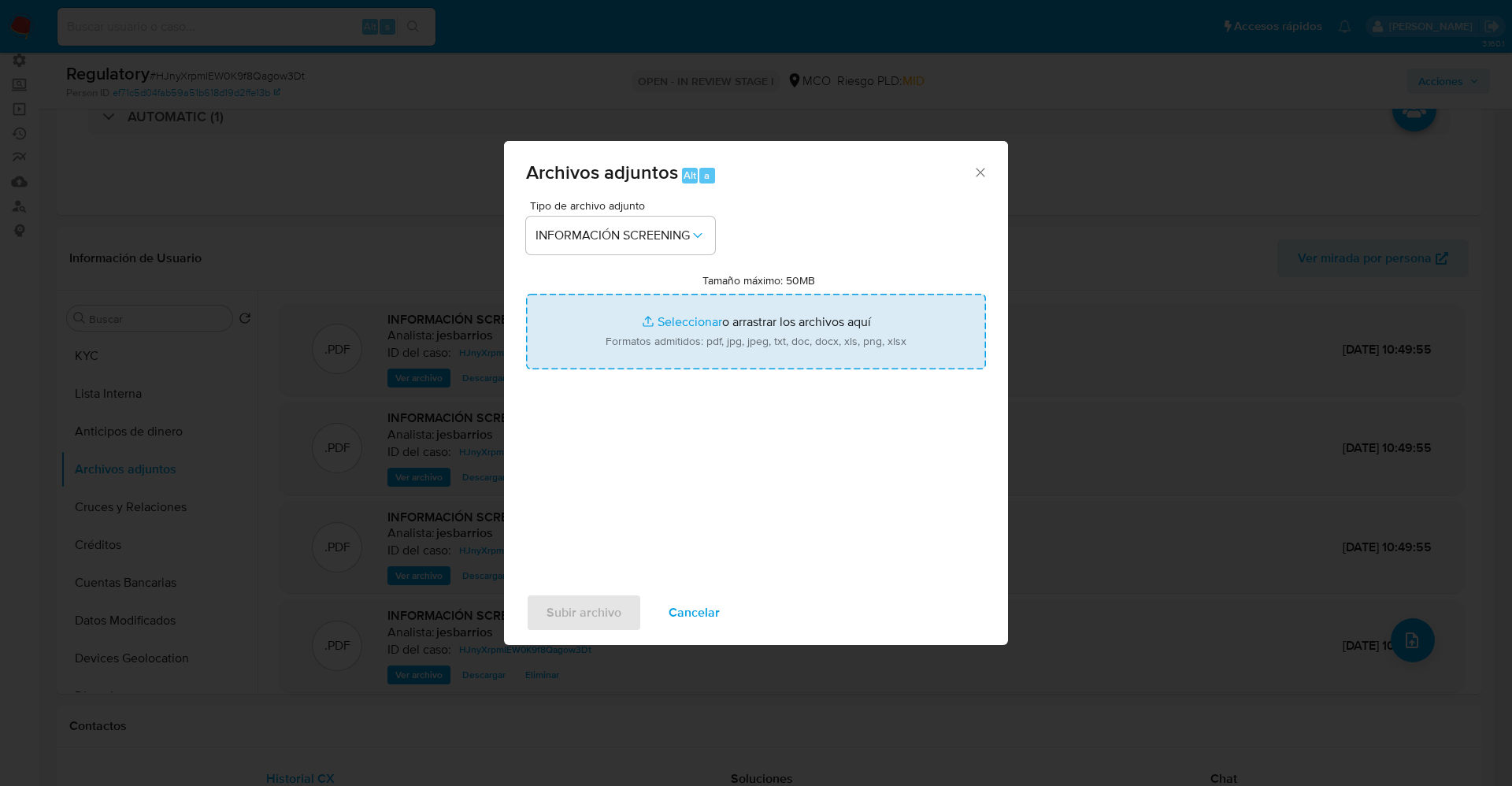
type input "C:\fakepath\CaseDossierReport_5jb75j1z1d911k1hixluzx84i.pdf"
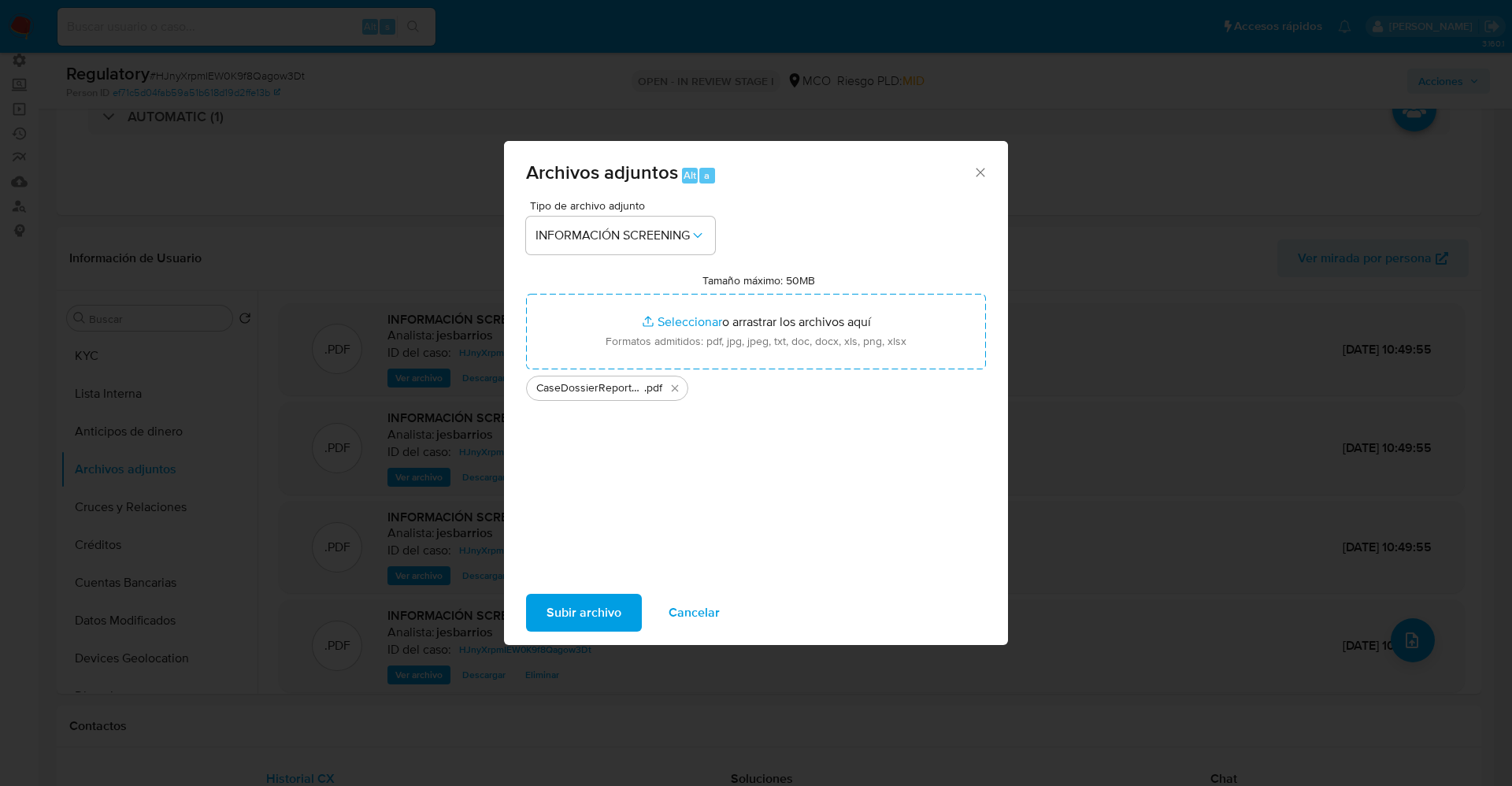
click at [570, 610] on span "Subir archivo" at bounding box center [584, 613] width 75 height 35
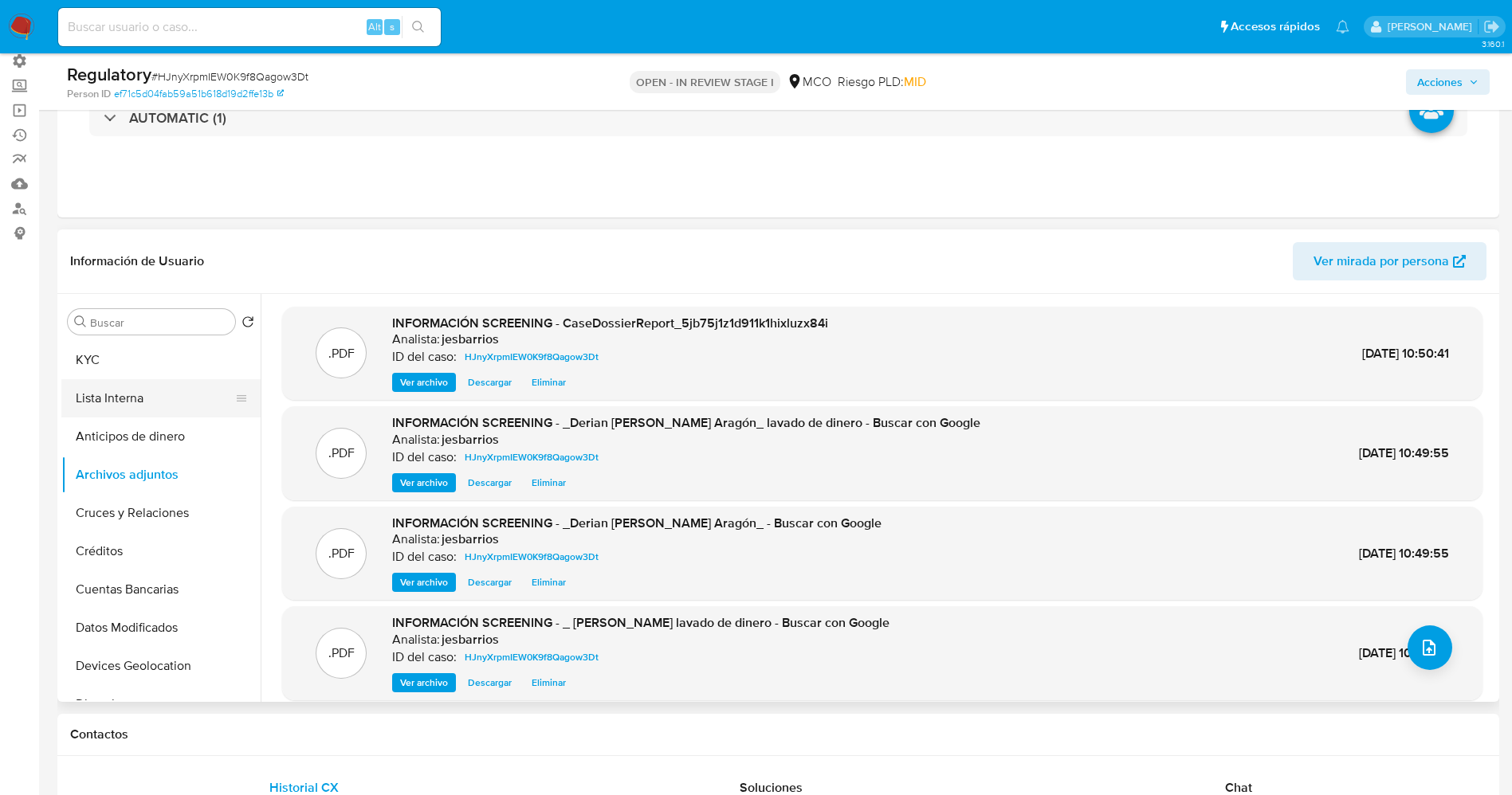
click at [146, 399] on button "Lista Interna" at bounding box center [154, 398] width 186 height 38
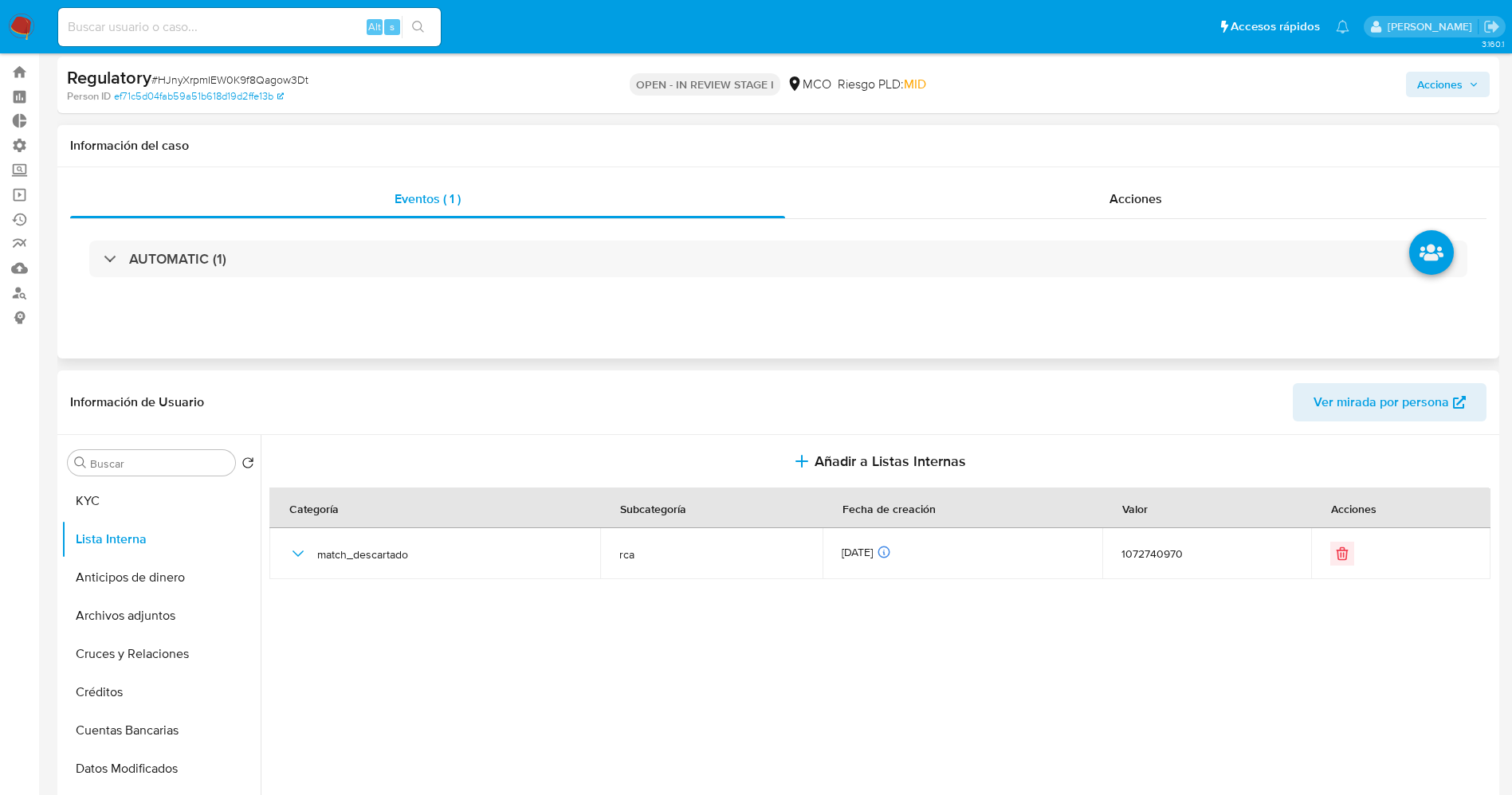
scroll to position [0, 0]
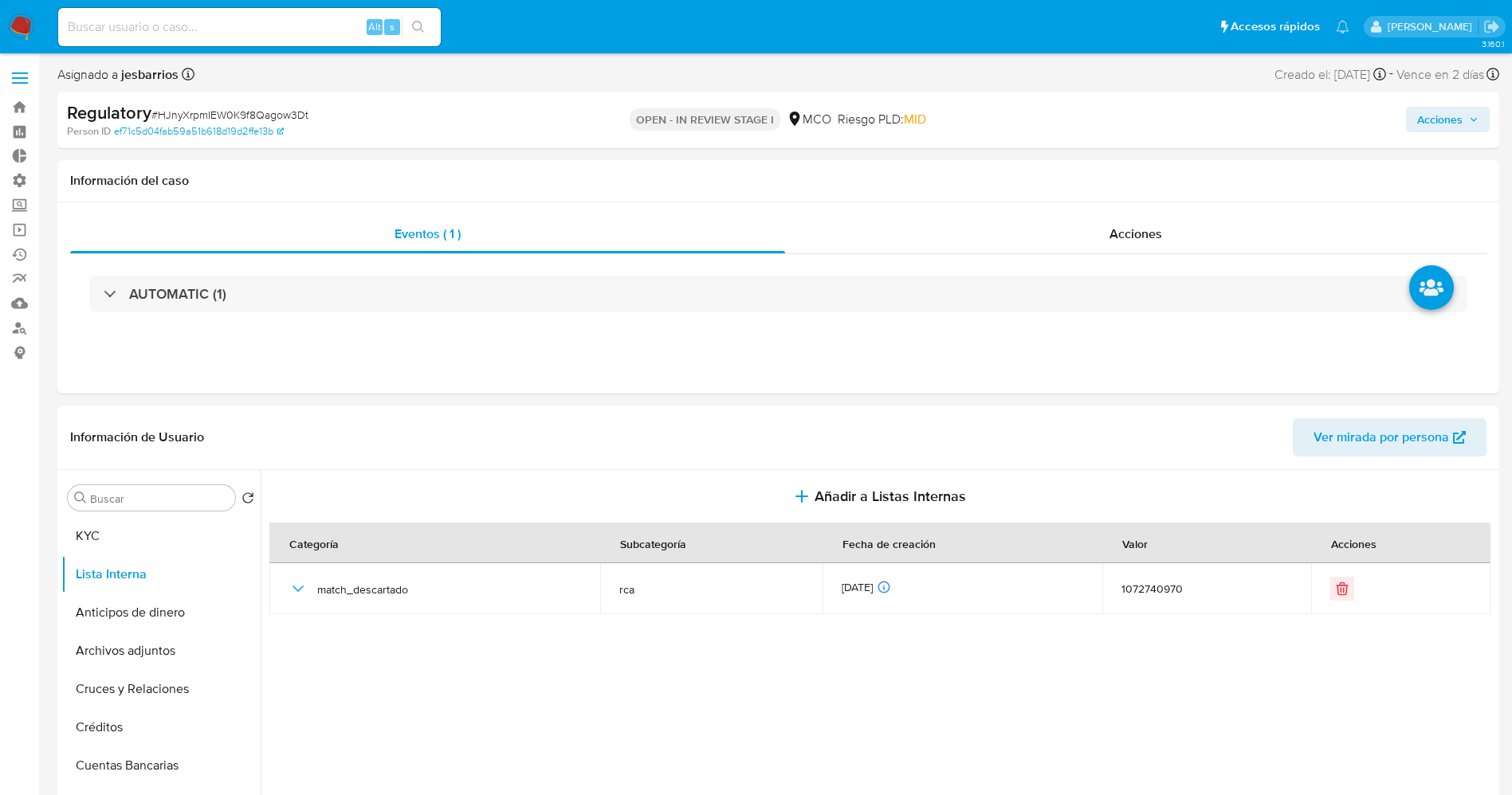
click at [1439, 116] on span "Acciones" at bounding box center [1439, 119] width 45 height 26
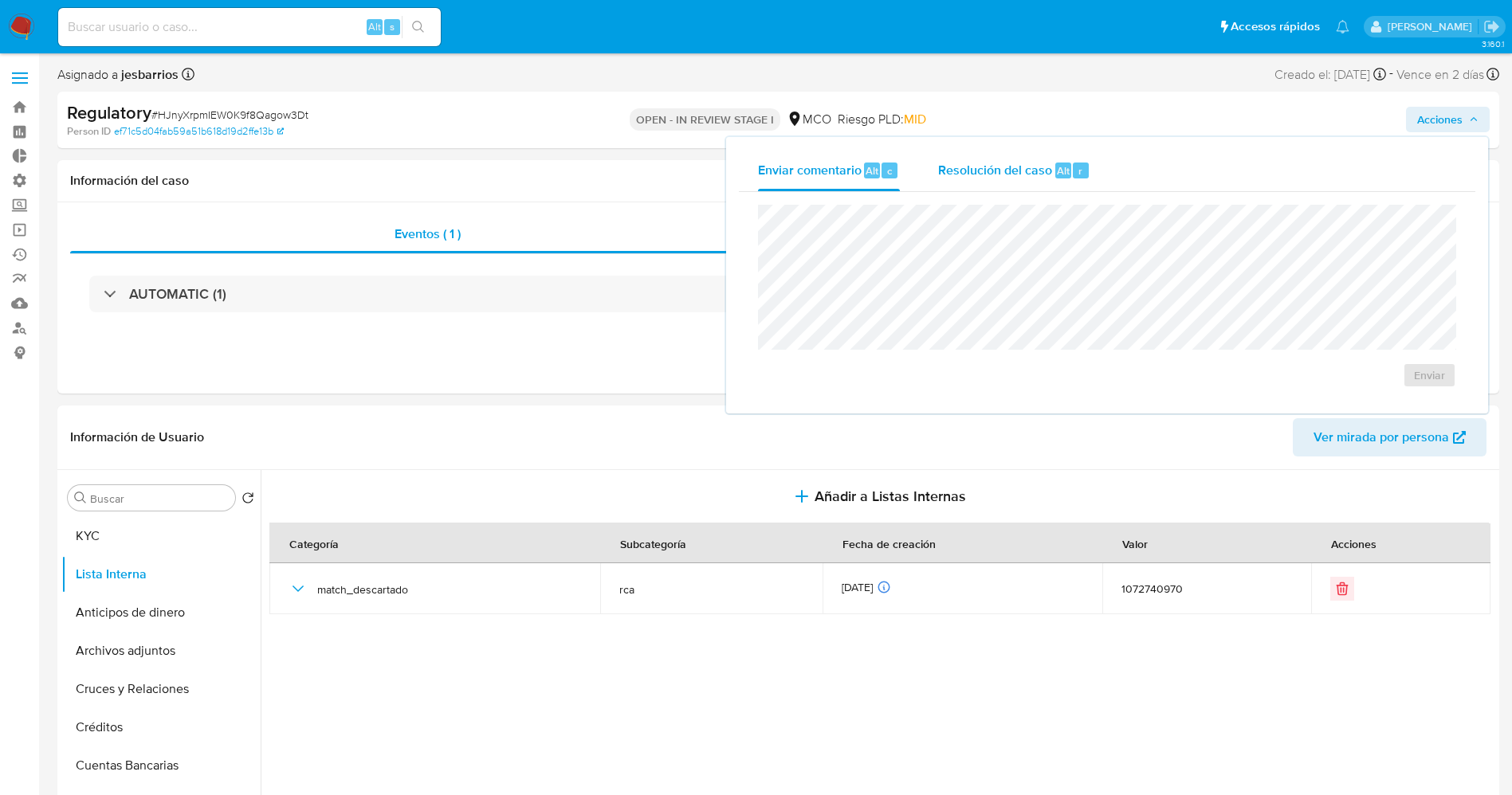
click at [1066, 170] on span "Alt" at bounding box center [1062, 171] width 13 height 15
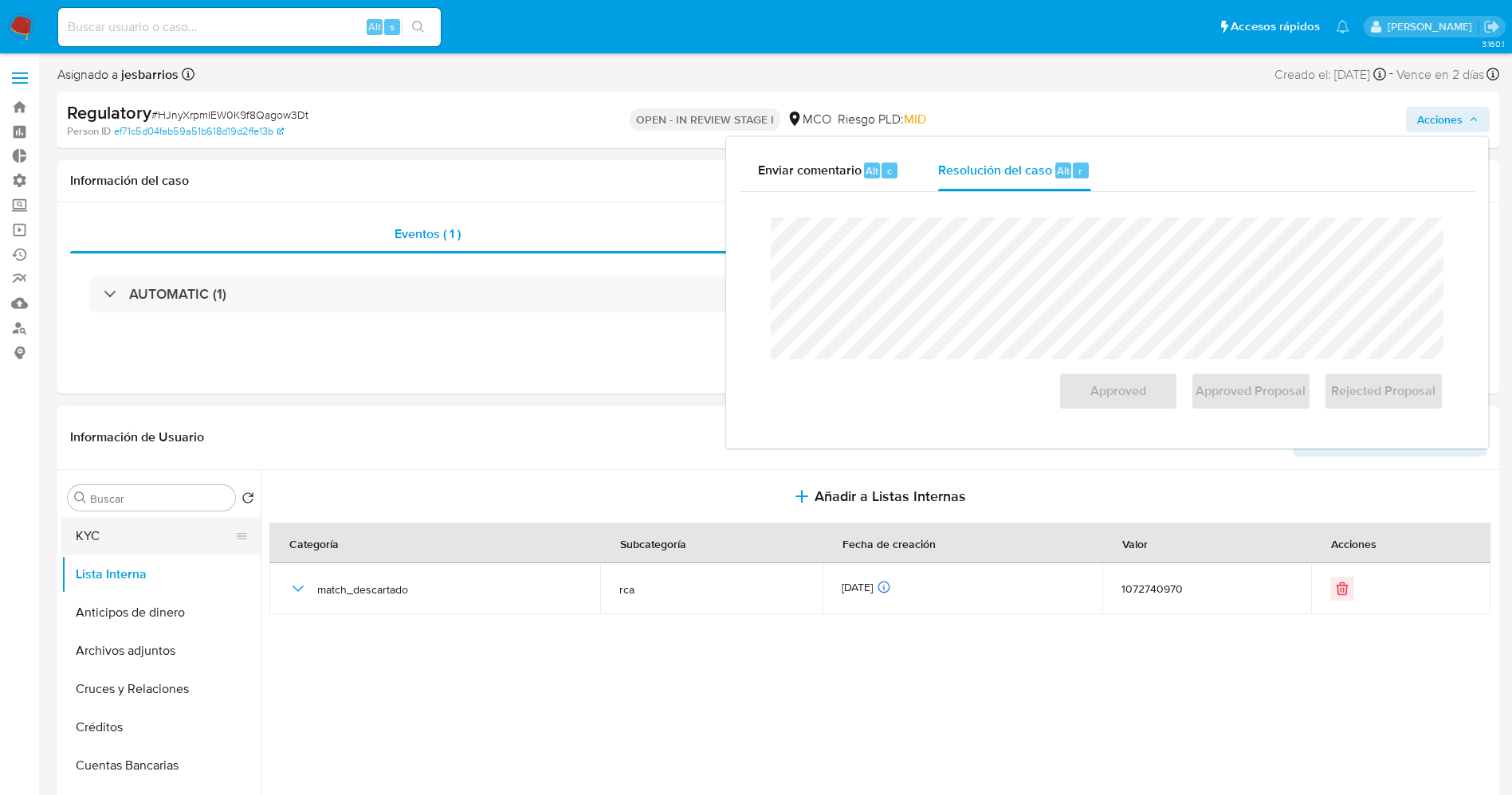
click at [117, 536] on button "KYC" at bounding box center [154, 536] width 186 height 38
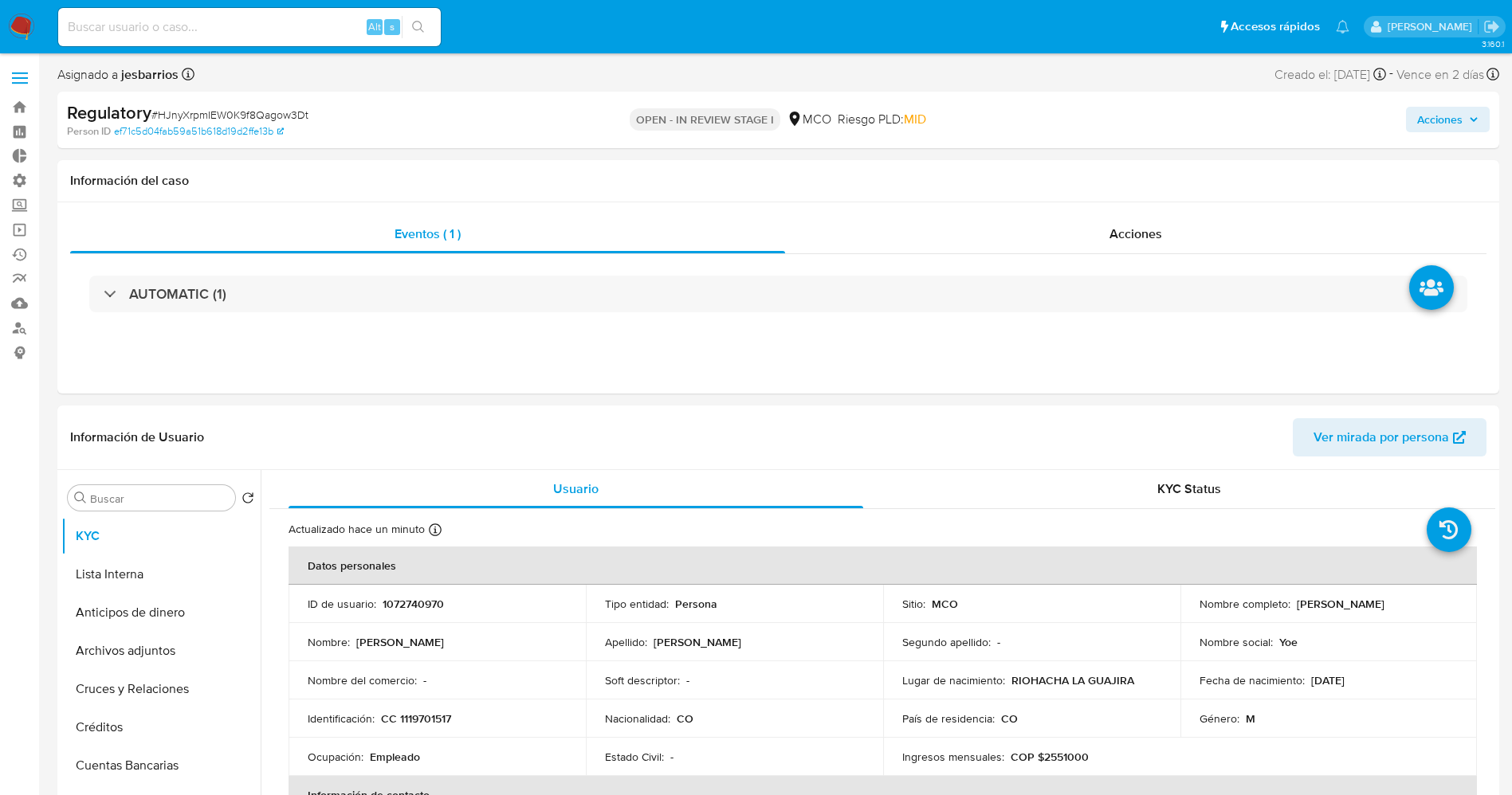
drag, startPoint x: 1425, startPoint y: 117, endPoint x: 1394, endPoint y: 123, distance: 31.6
click at [1426, 117] on span "Acciones" at bounding box center [1439, 119] width 45 height 26
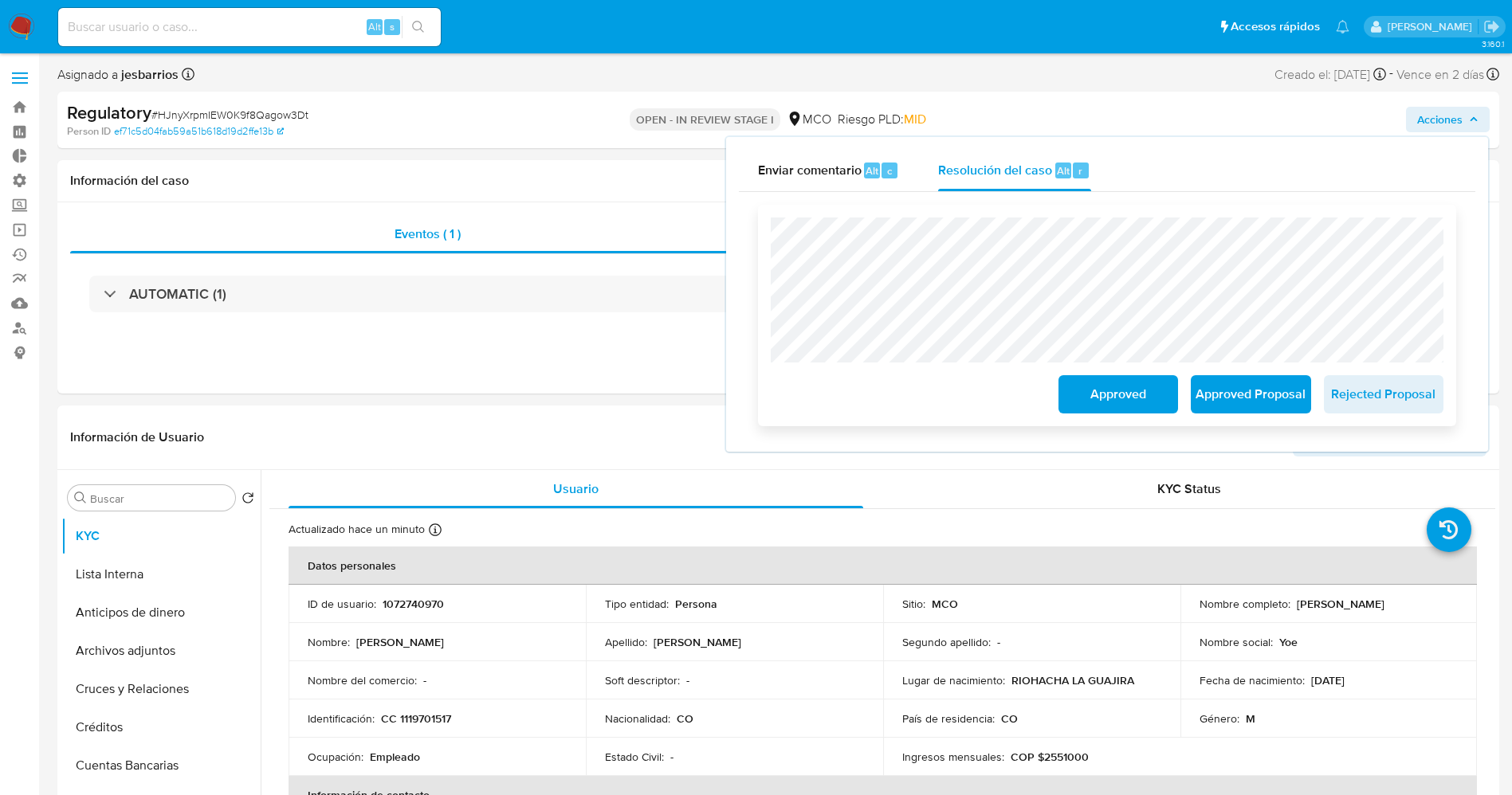
click at [1095, 385] on span "Approved" at bounding box center [1118, 394] width 78 height 35
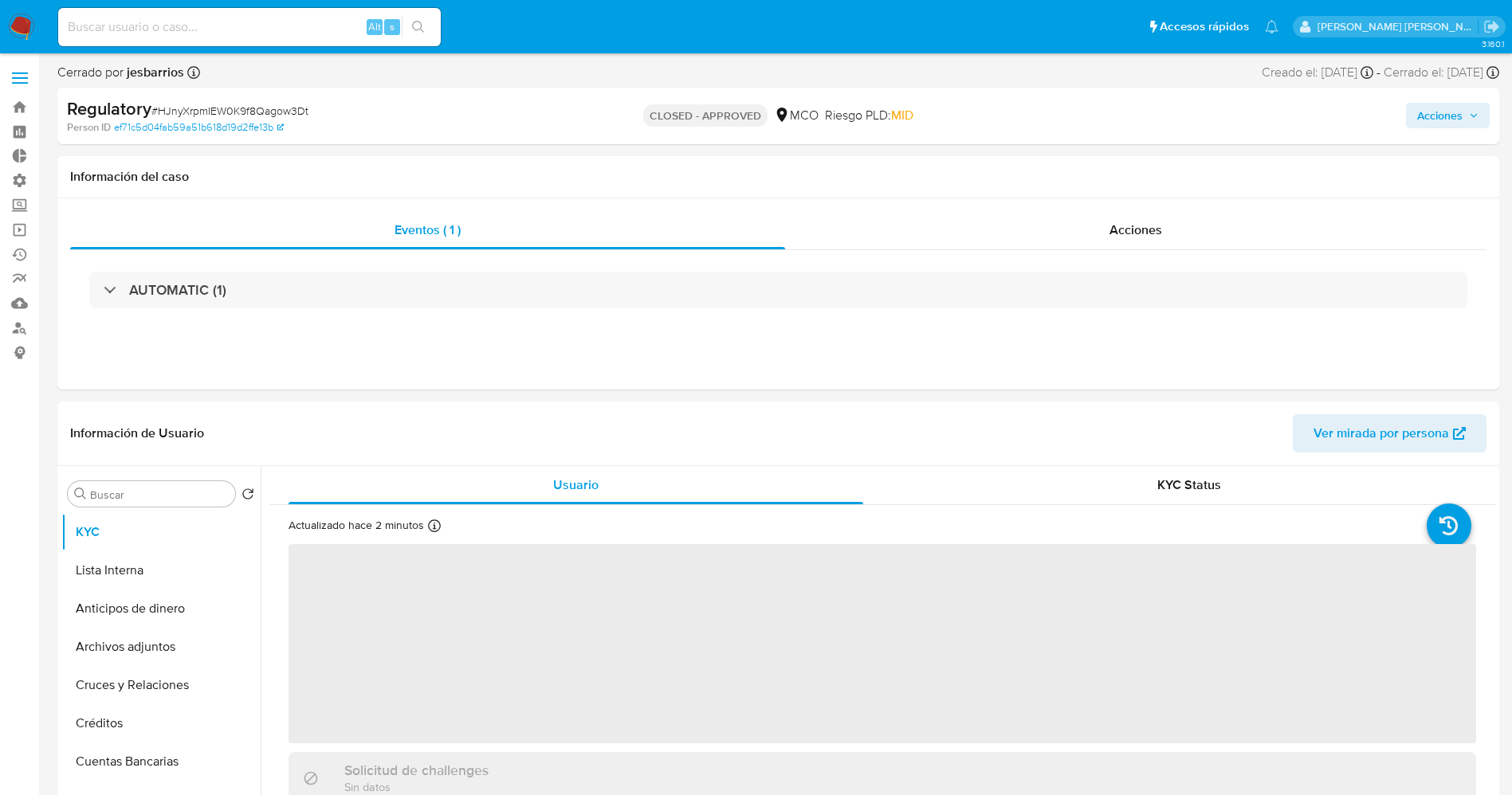
select select "10"
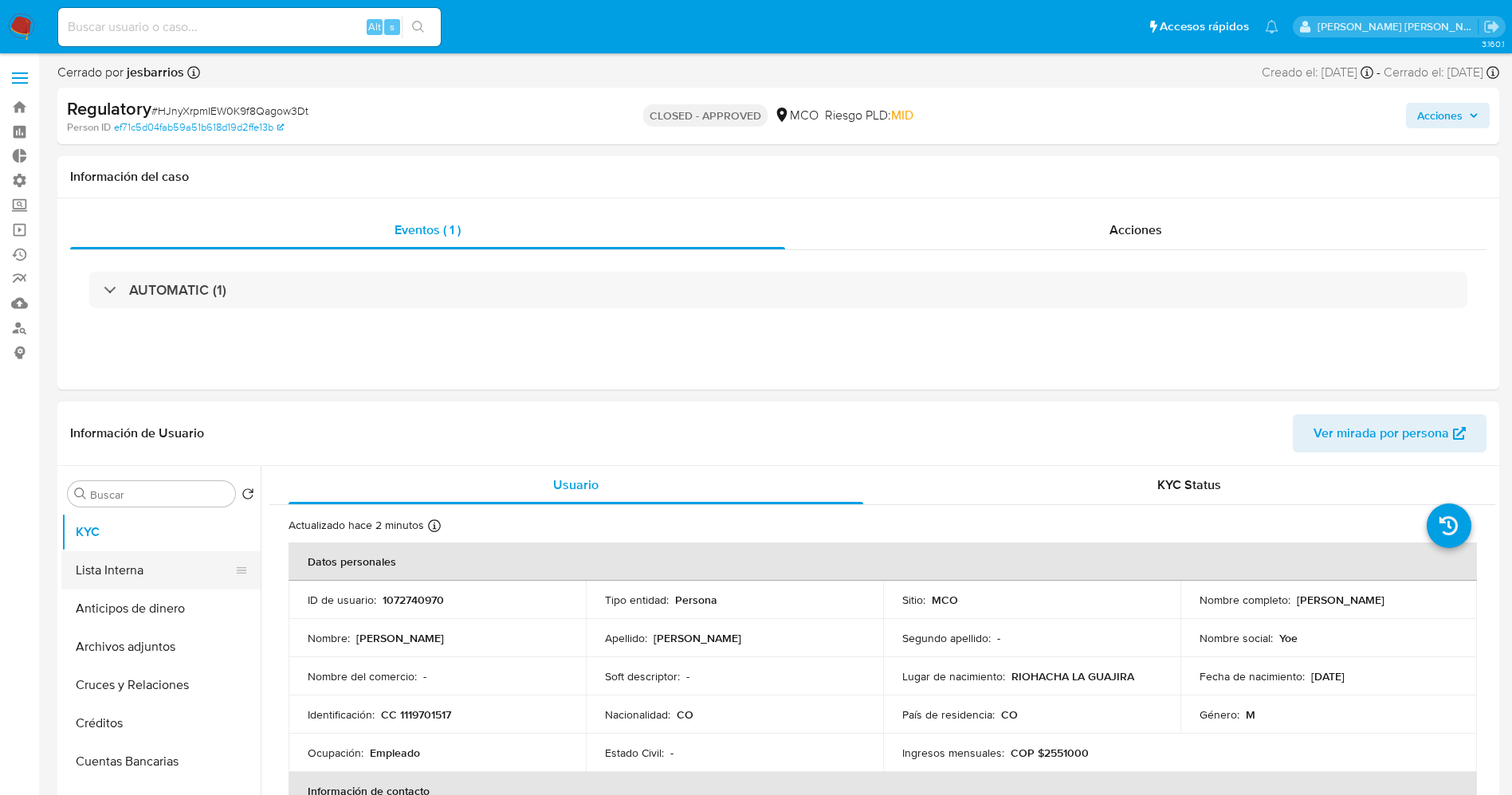
click at [109, 554] on button "Lista Interna" at bounding box center [154, 570] width 186 height 38
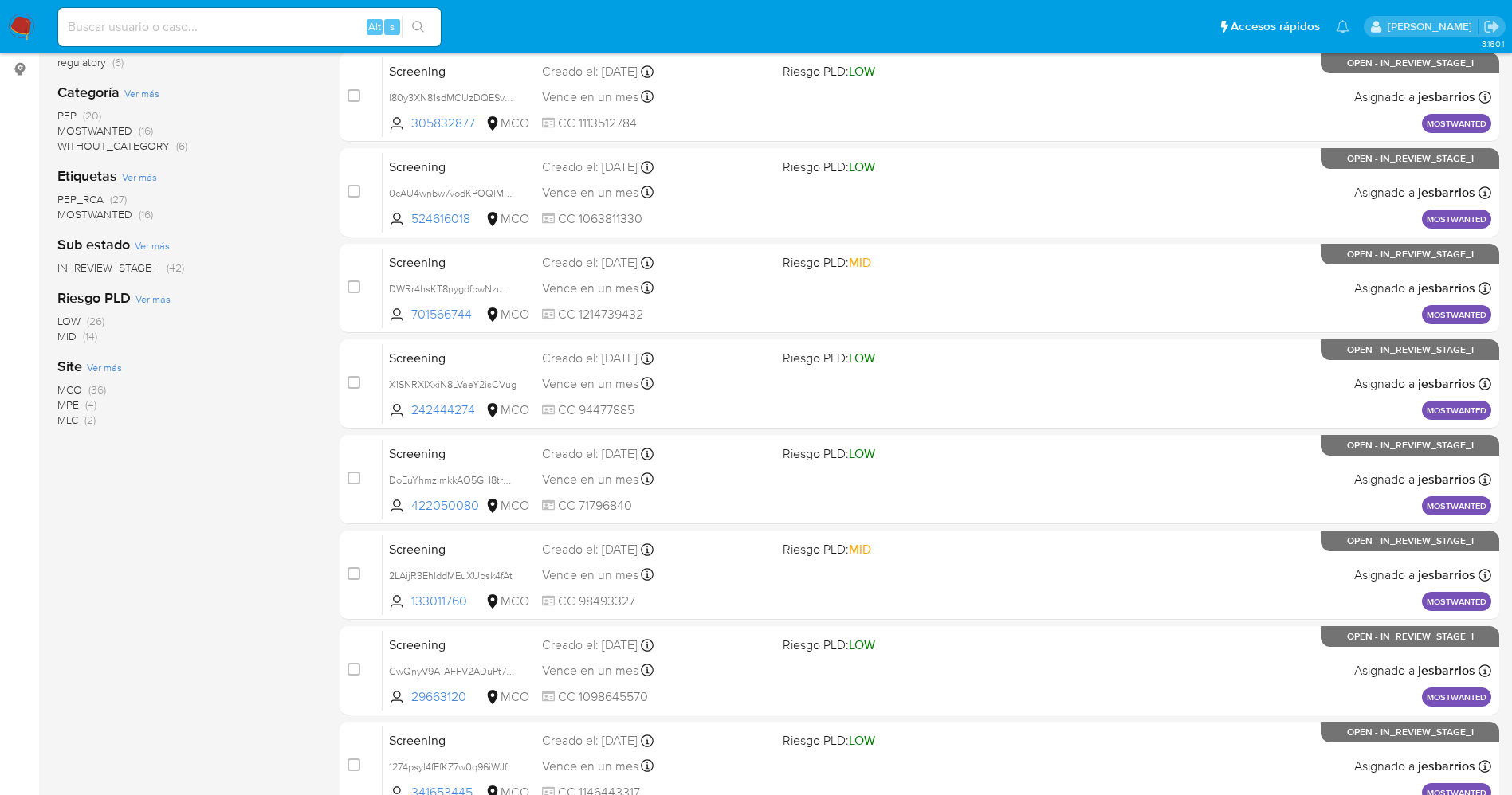
scroll to position [520, 0]
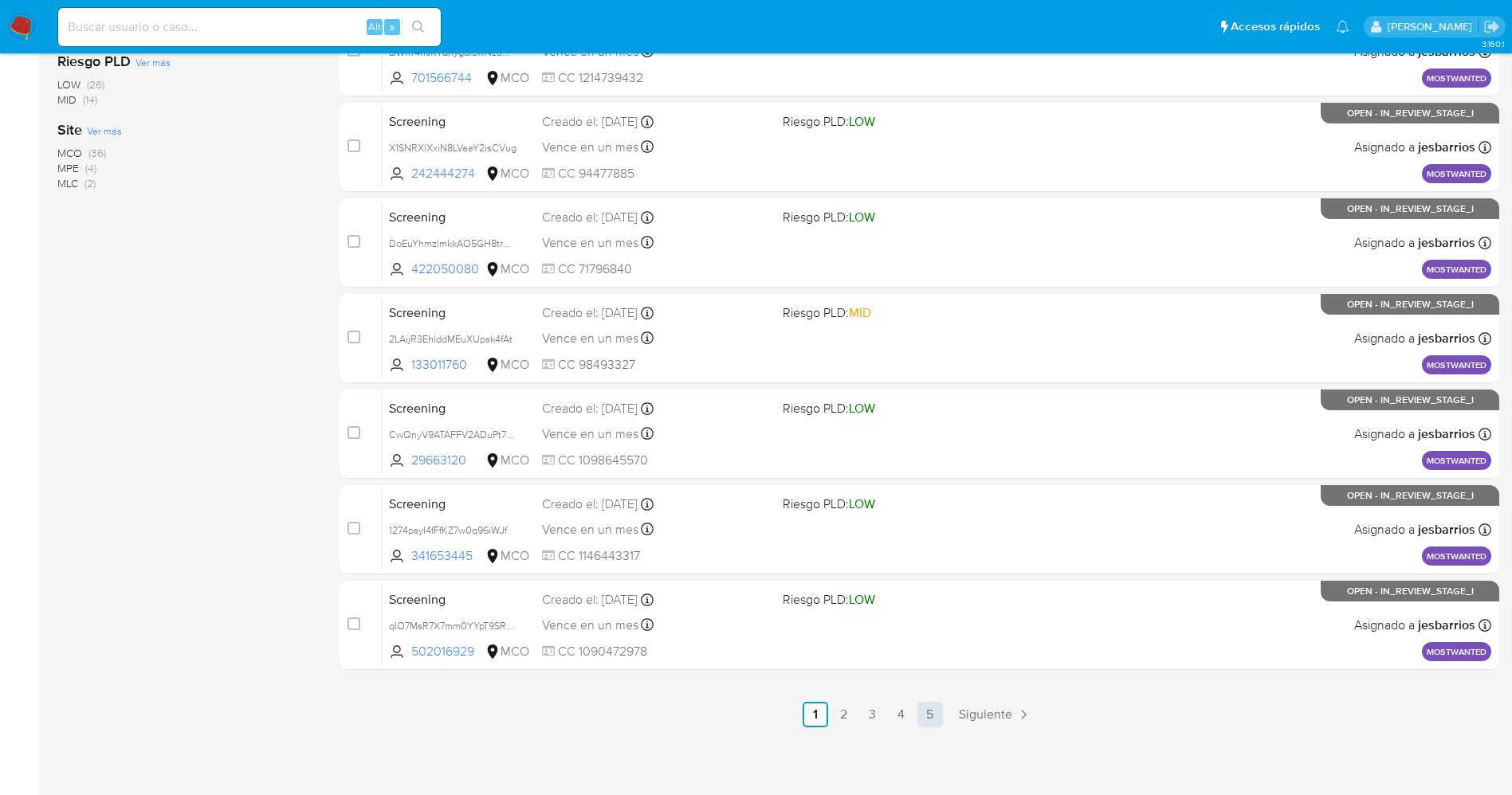
click at [928, 710] on link "5" at bounding box center [930, 715] width 26 height 26
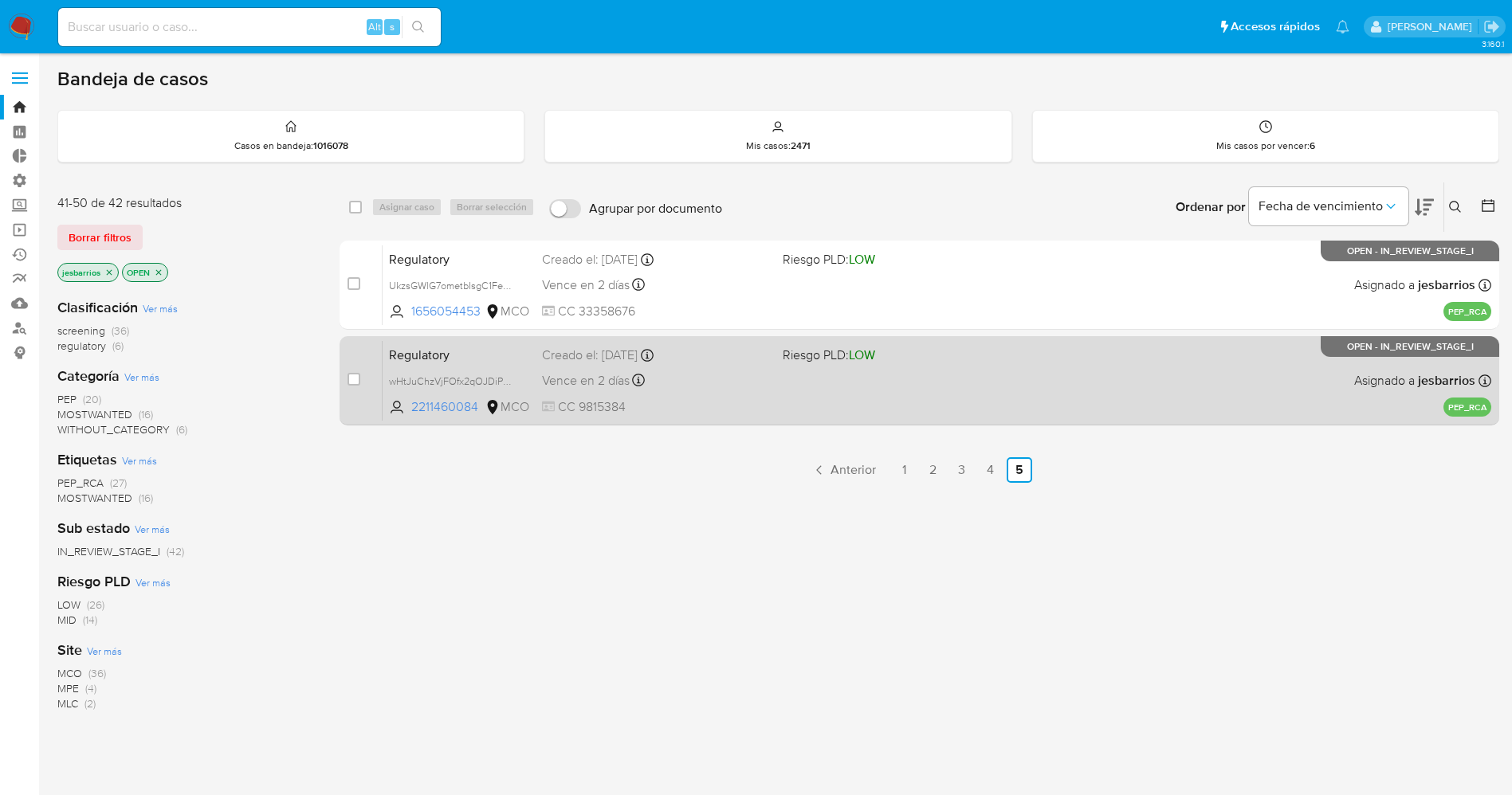
click at [829, 379] on span at bounding box center [896, 380] width 228 height 3
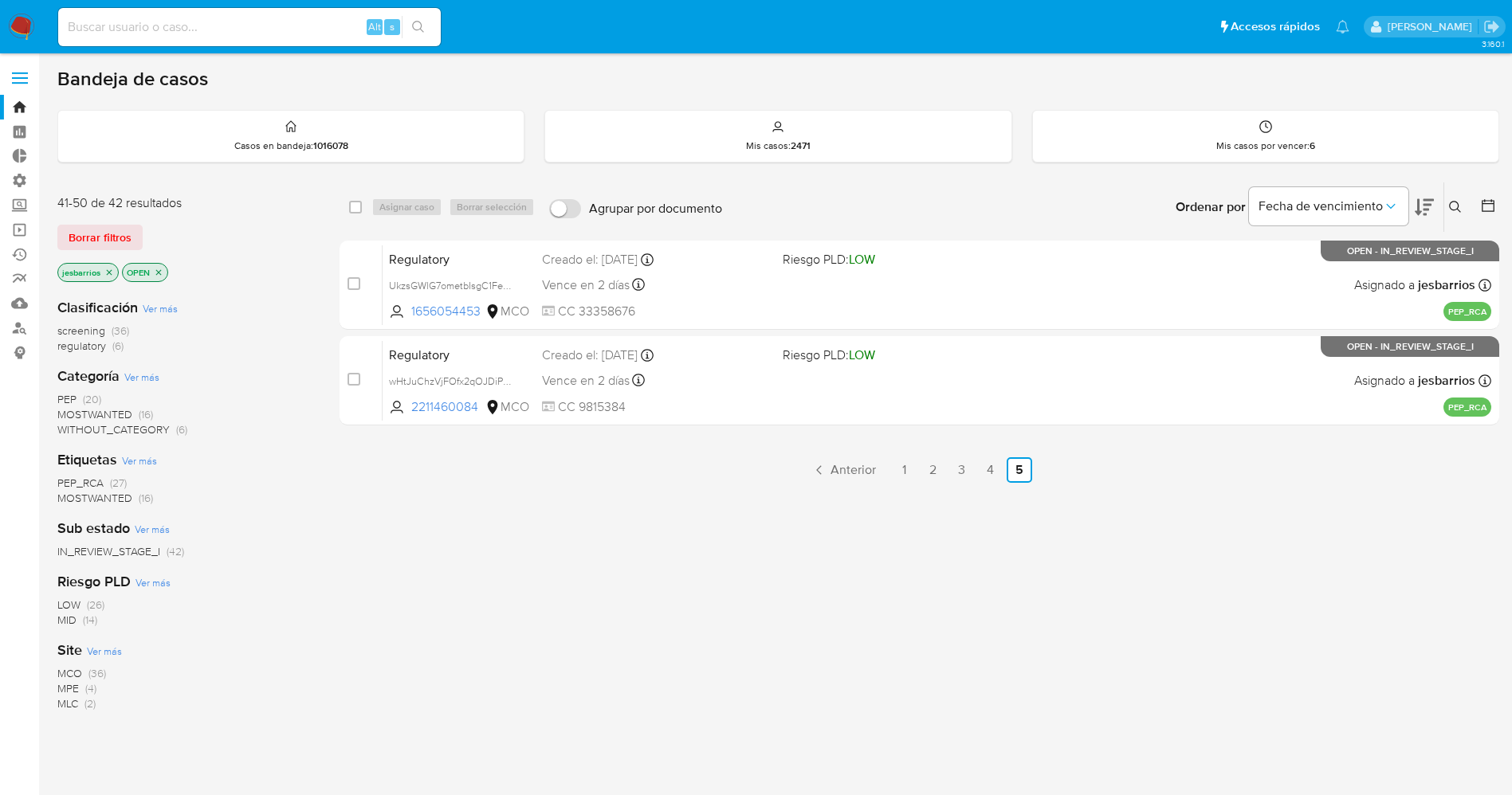
click at [27, 28] on img at bounding box center [21, 27] width 27 height 27
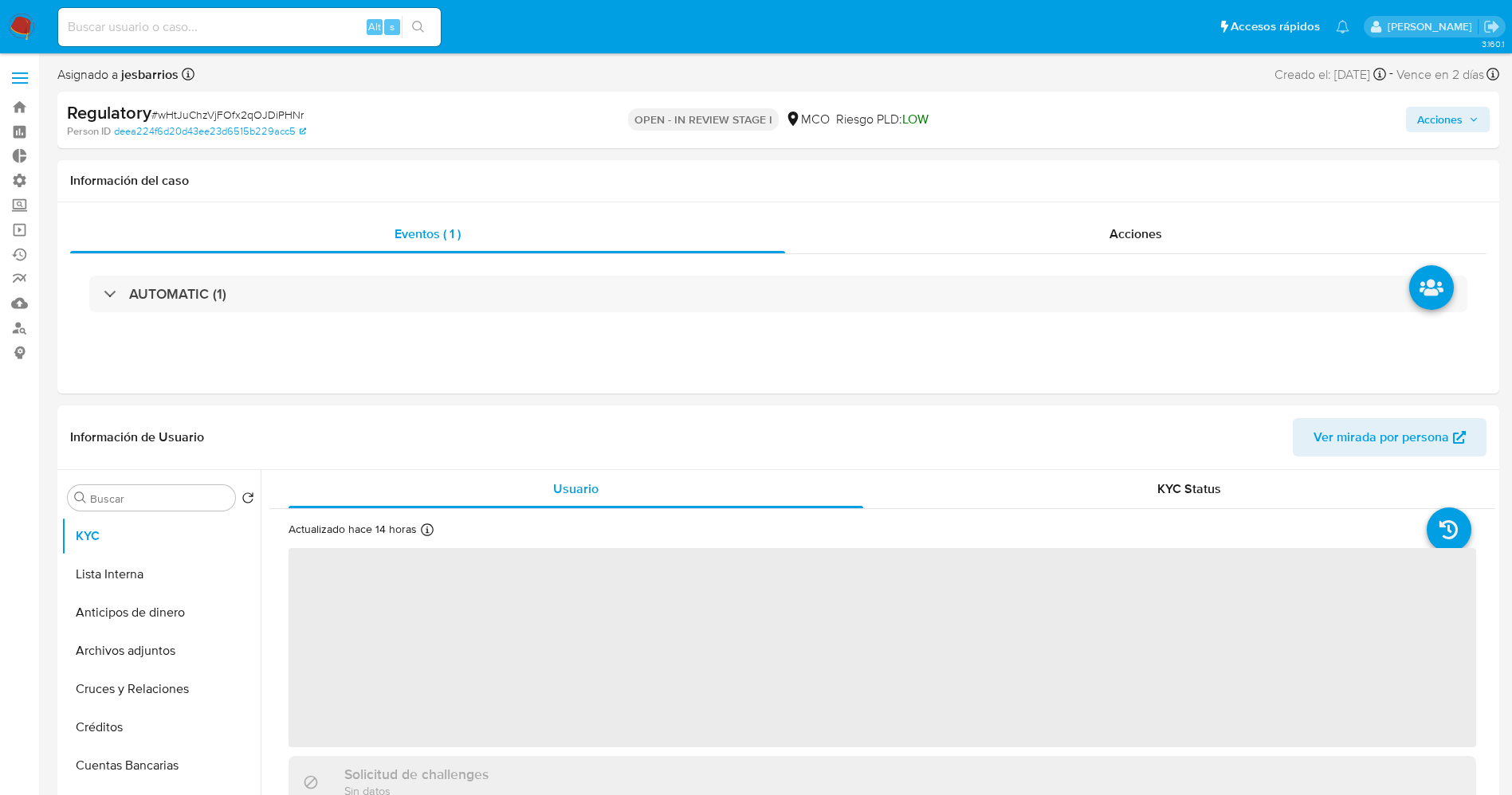
select select "10"
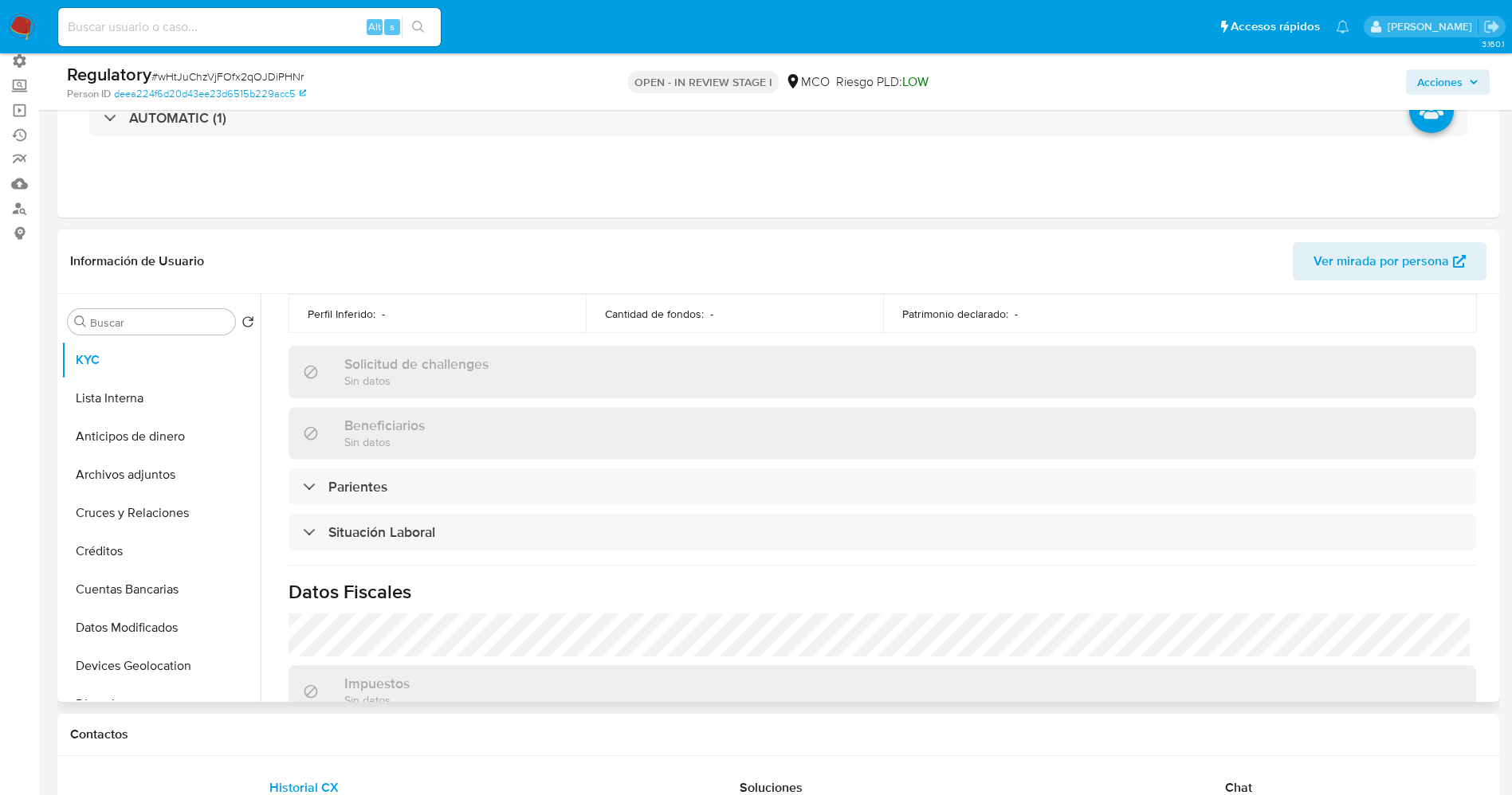
scroll to position [717, 0]
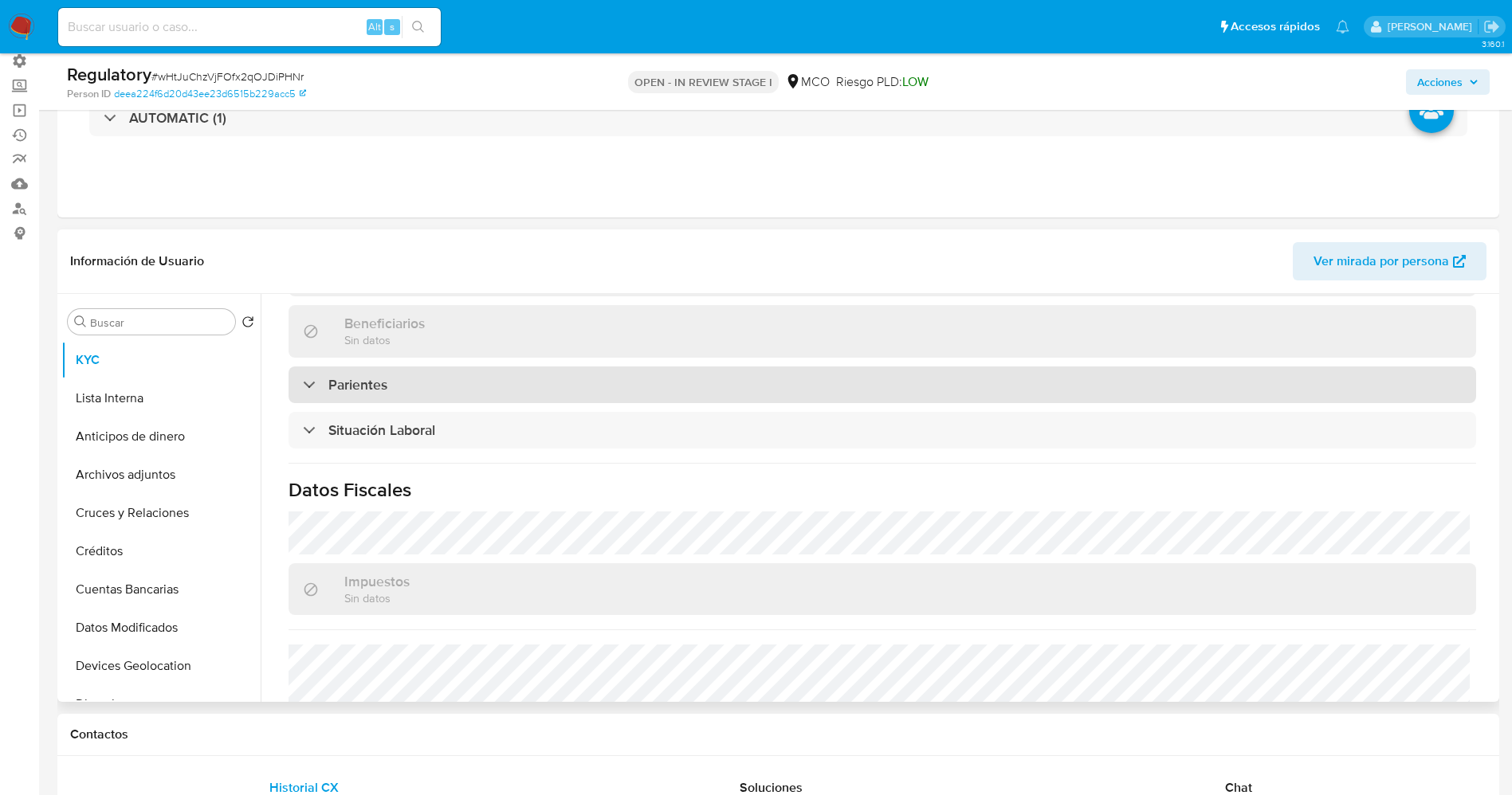
click at [536, 382] on div "Parientes" at bounding box center [882, 385] width 1188 height 37
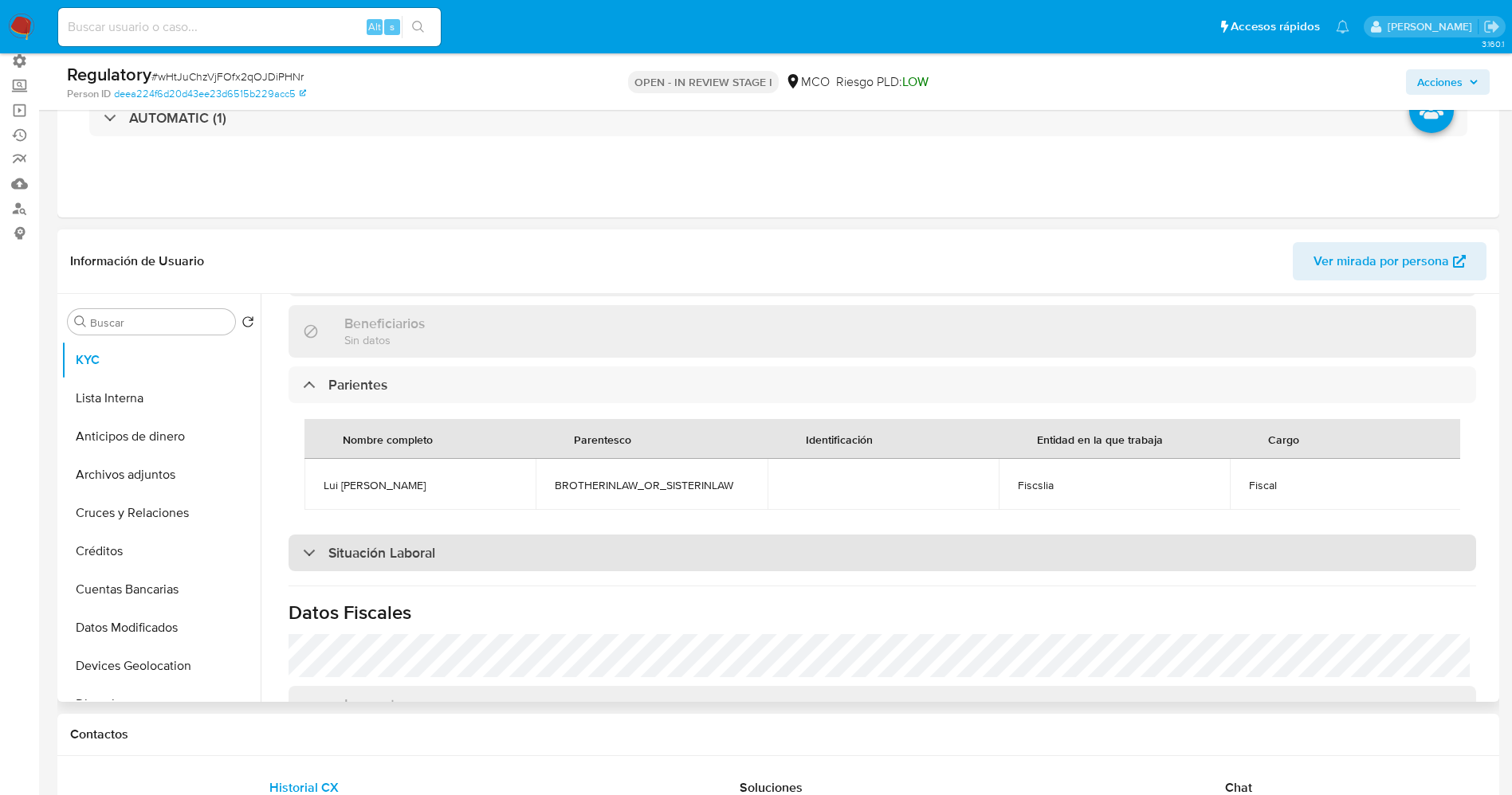
click at [478, 559] on div "Situación Laboral" at bounding box center [882, 552] width 1188 height 37
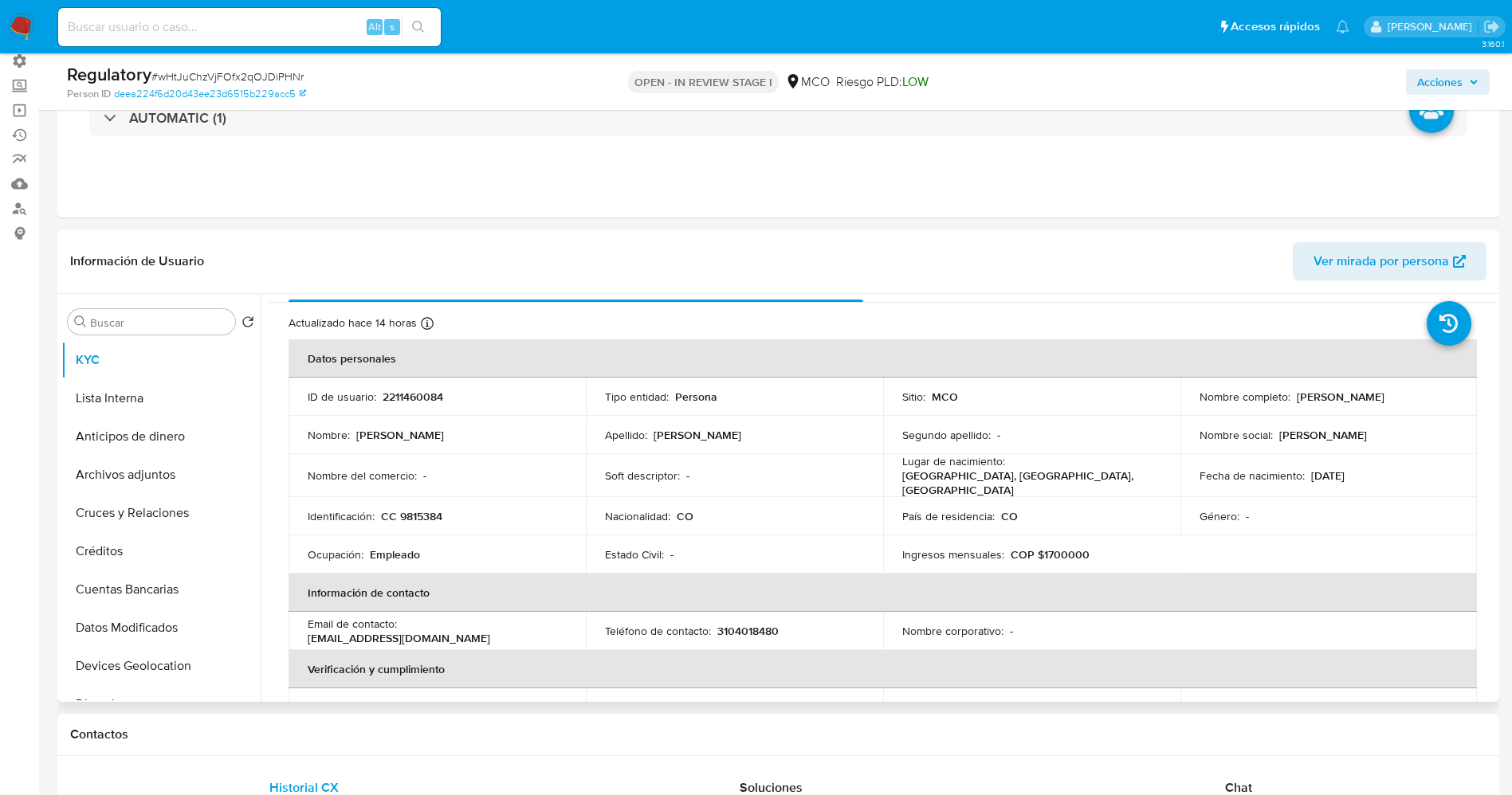
scroll to position [0, 0]
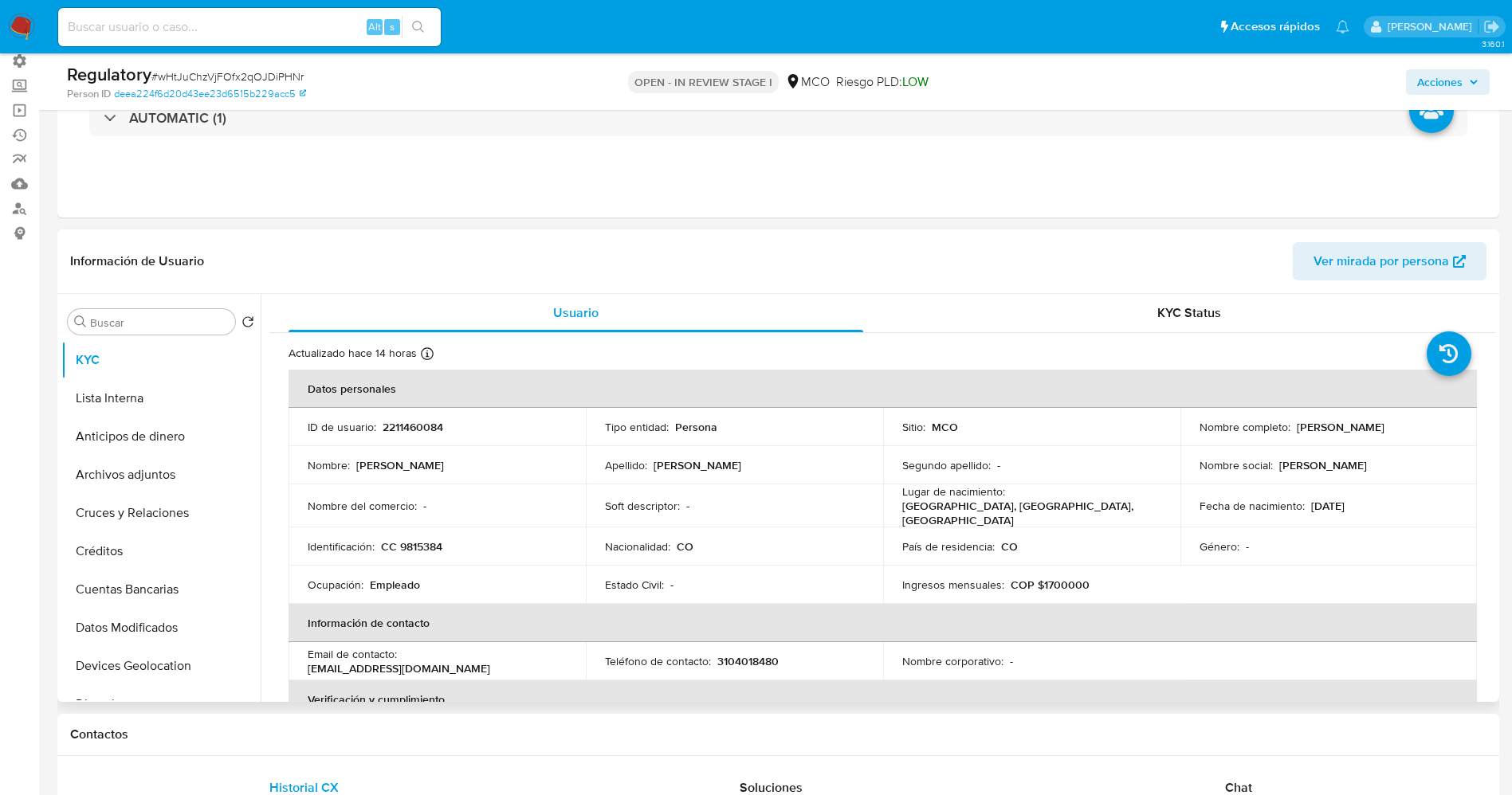
drag, startPoint x: 1318, startPoint y: 422, endPoint x: 1428, endPoint y: 425, distance: 110.0
click at [1428, 425] on div "Nombre completo : Marin Cardenas Gustavo" at bounding box center [1329, 426] width 259 height 14
copy div "Marin Cardenas Gustavo"
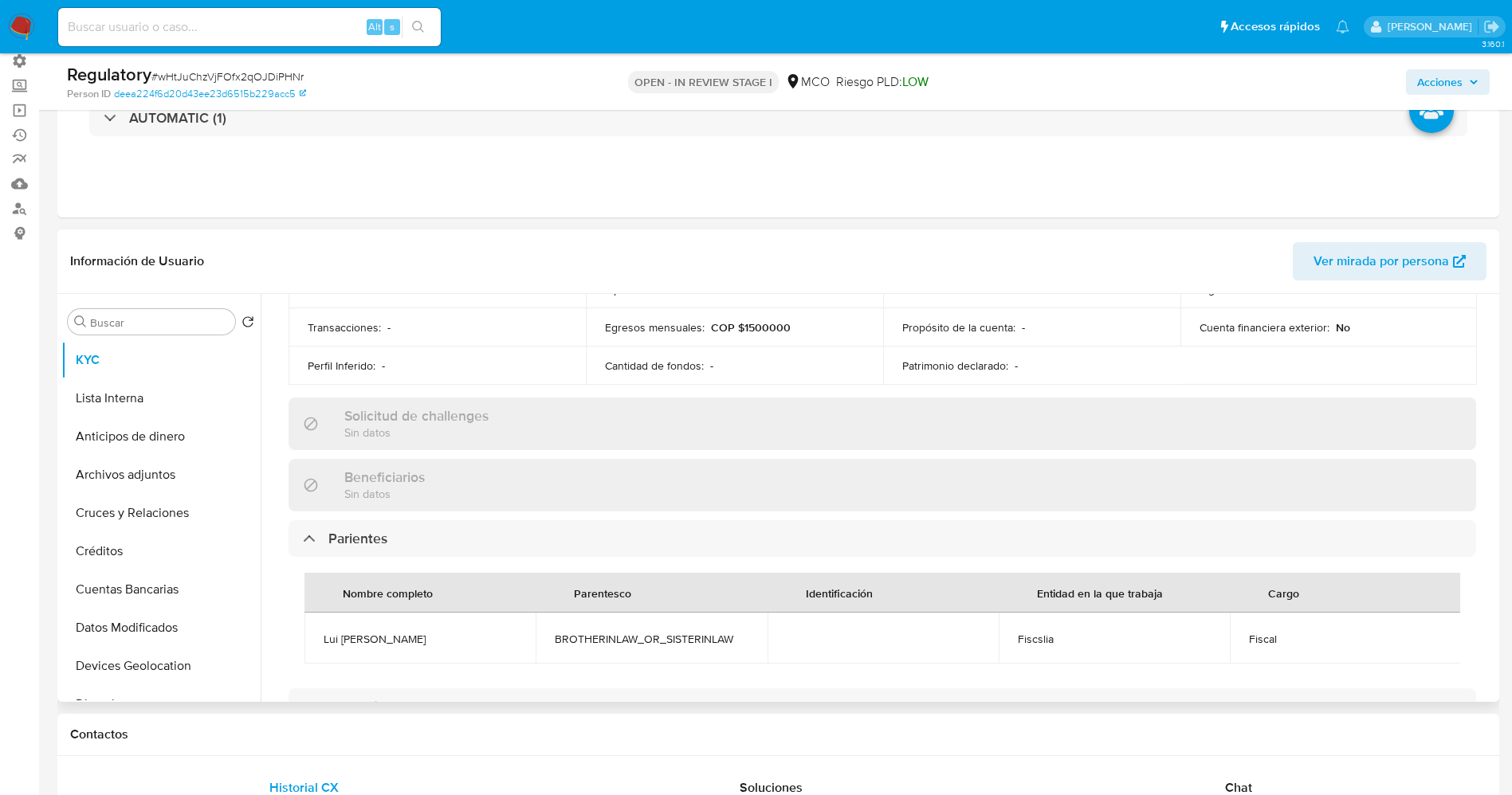
scroll to position [598, 0]
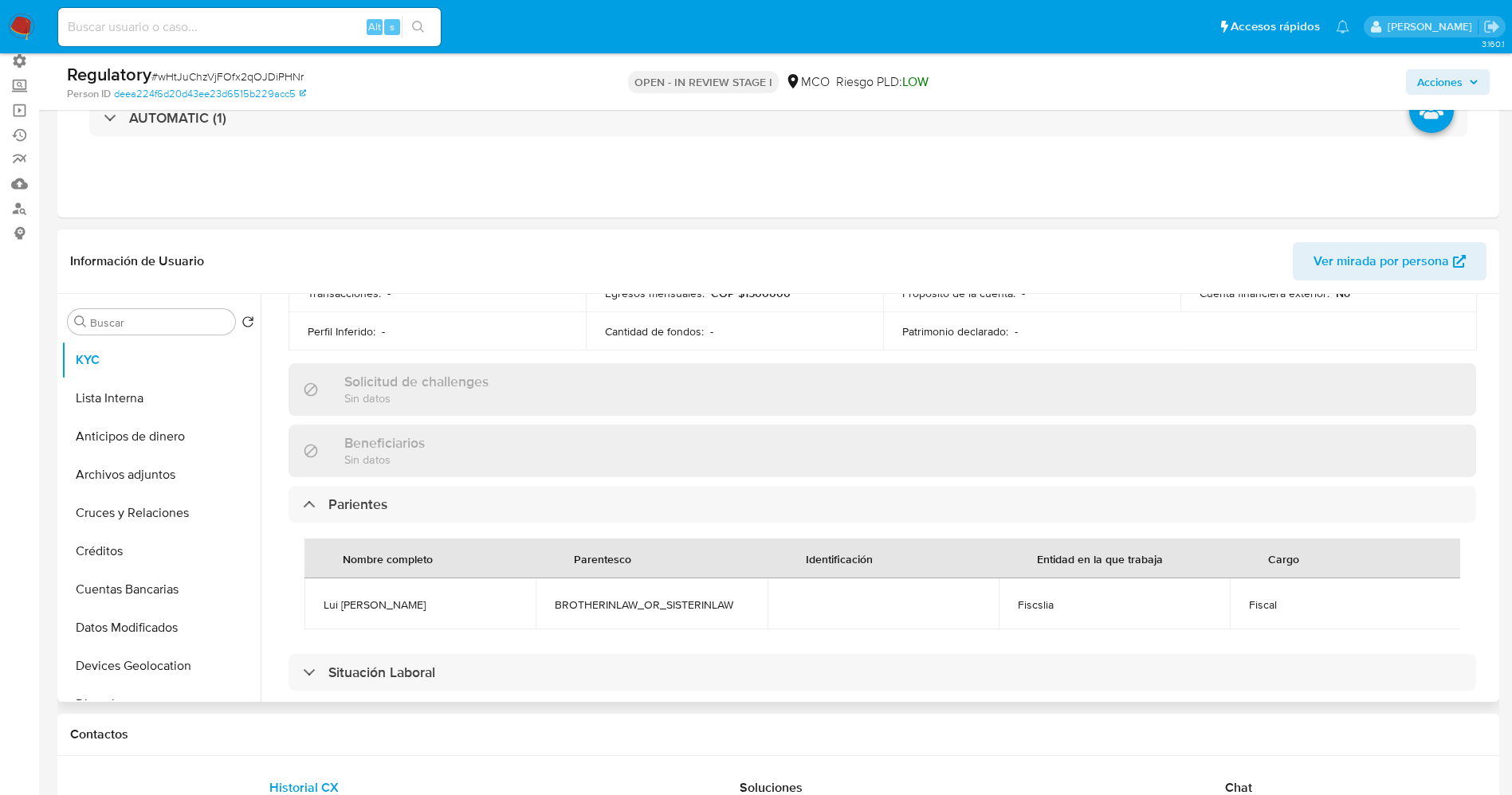
drag, startPoint x: 323, startPoint y: 592, endPoint x: 489, endPoint y: 591, distance: 166.0
click at [489, 591] on td "Lui fernabdo Gonzales Cardenas" at bounding box center [420, 604] width 231 height 51
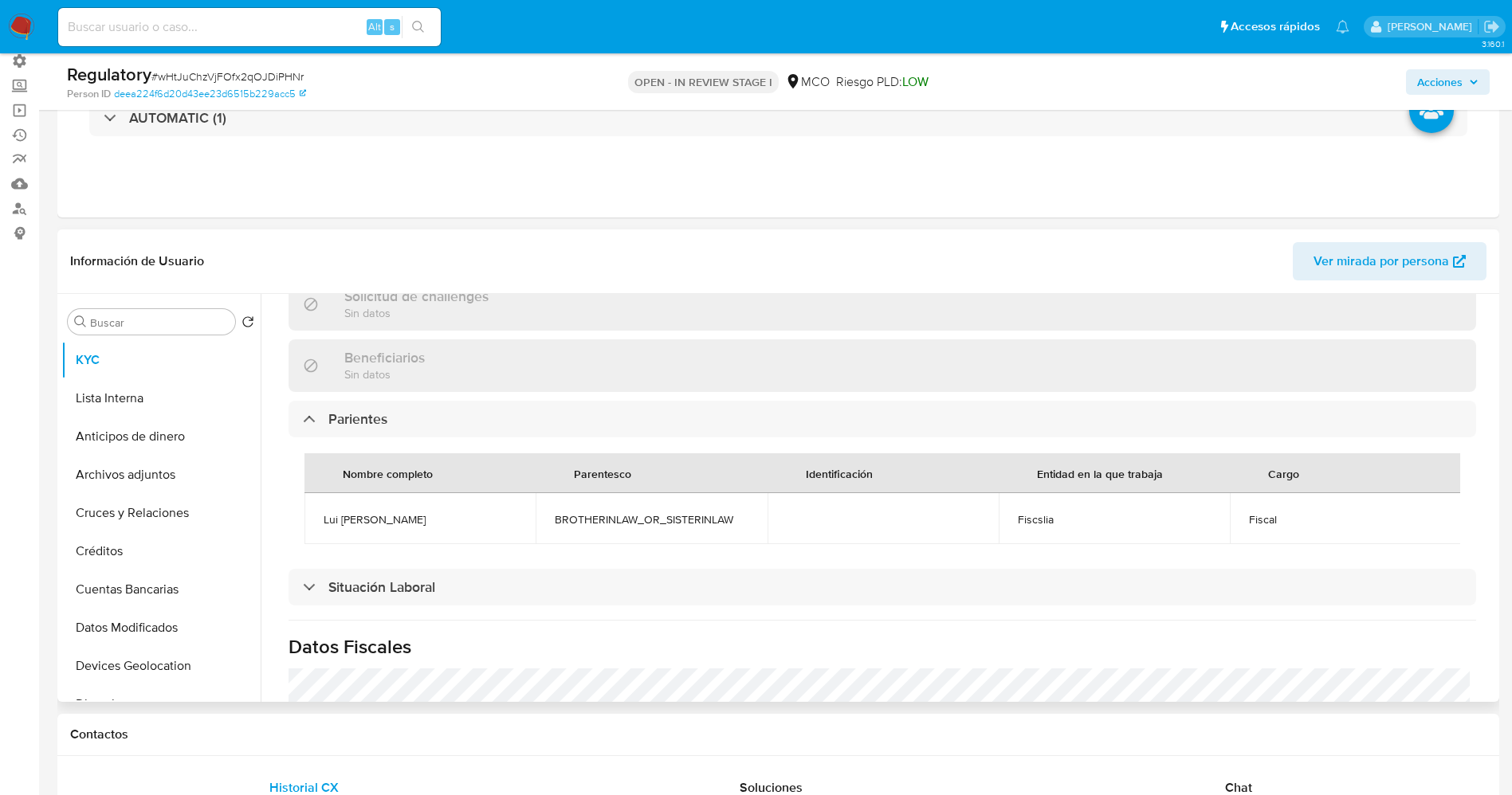
scroll to position [717, 0]
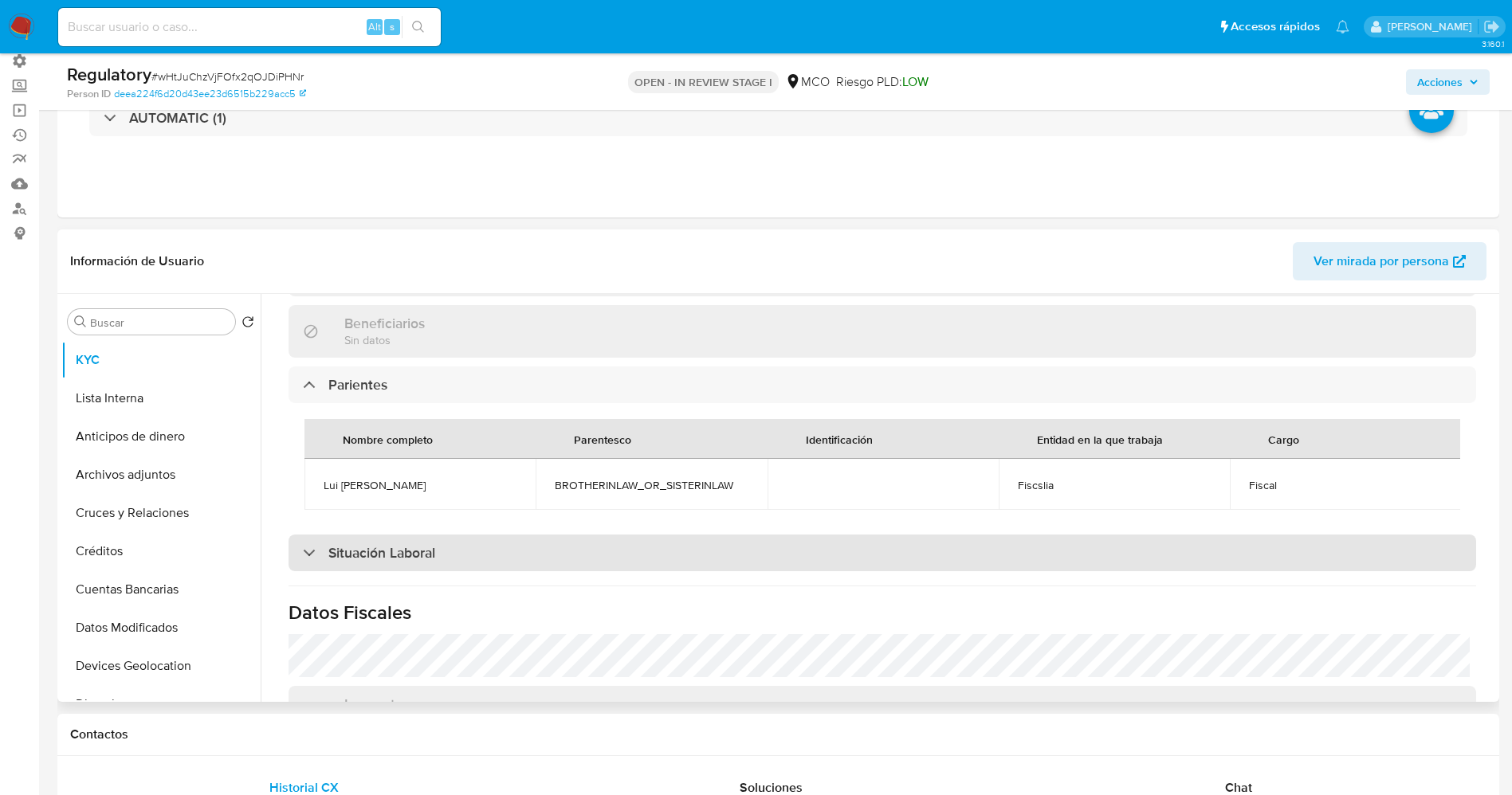
click at [445, 558] on div "Situación Laboral" at bounding box center [882, 552] width 1188 height 37
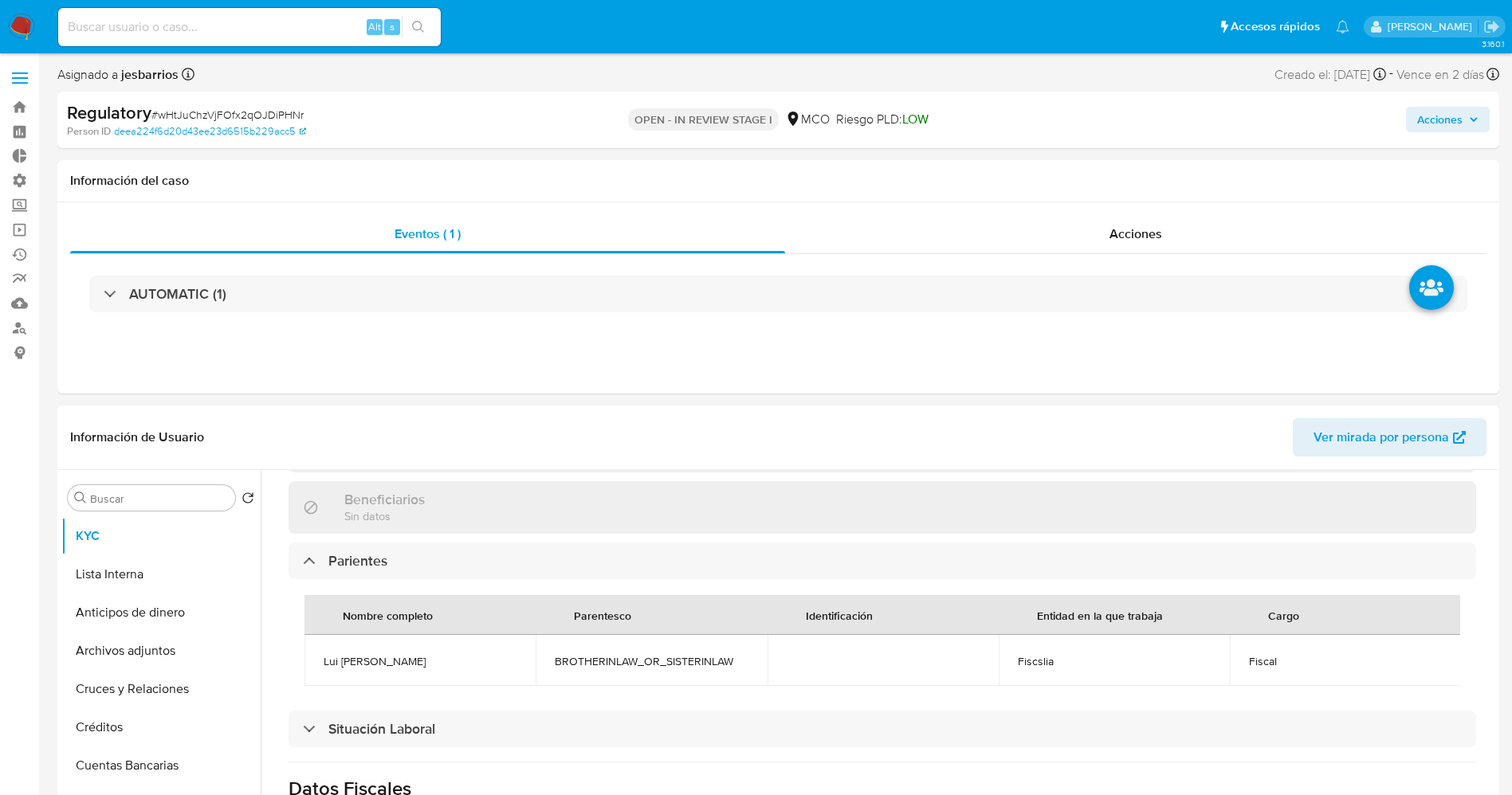
drag, startPoint x: 307, startPoint y: 640, endPoint x: 515, endPoint y: 665, distance: 209.5
click at [515, 665] on td "Lui fernabdo Gonzales Cardenas" at bounding box center [420, 661] width 231 height 51
copy span "Lui fernabdo Gonzales Cardenas"
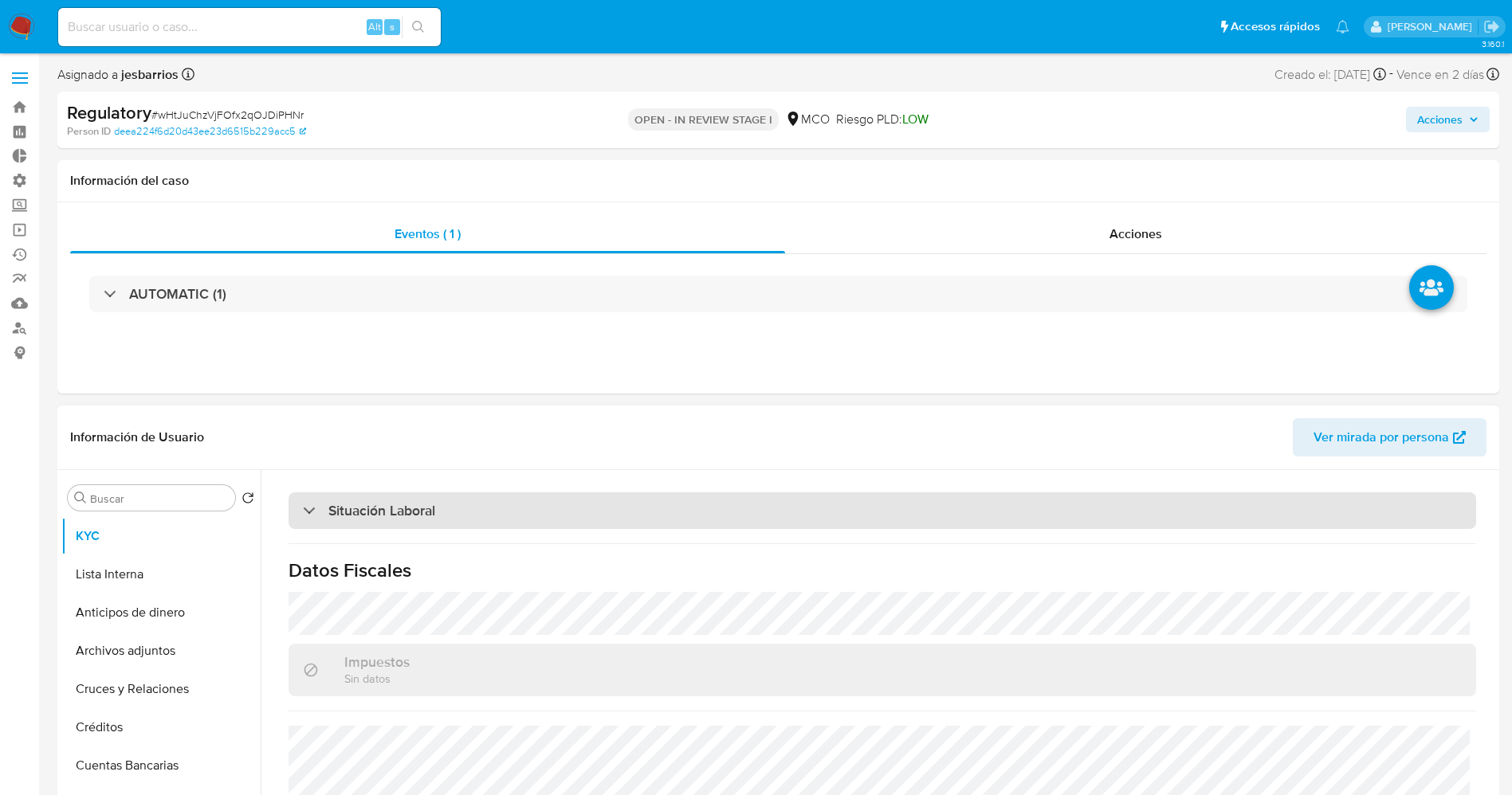
click at [498, 502] on div "Situación Laboral" at bounding box center [882, 510] width 1188 height 37
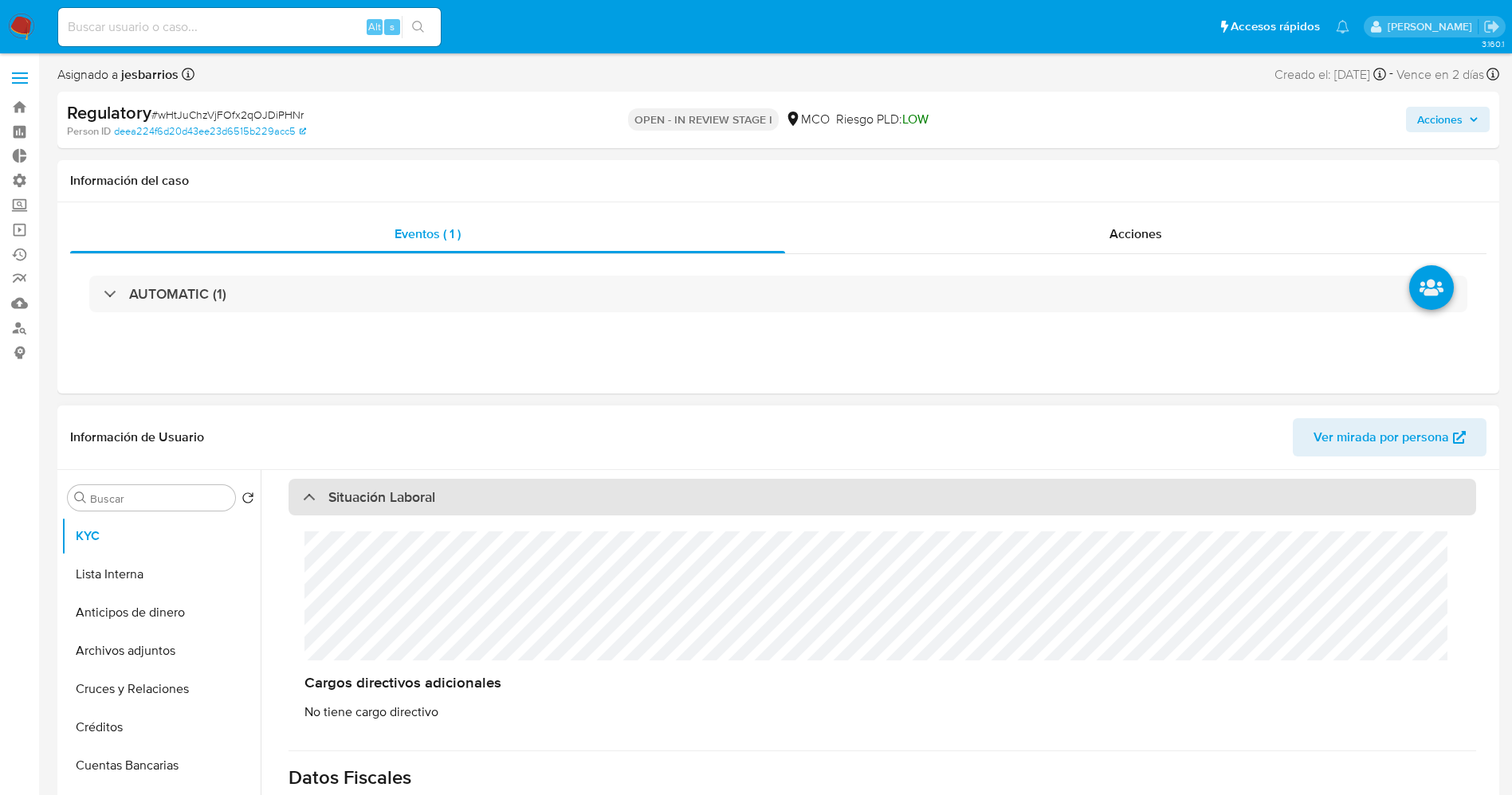
click at [498, 502] on div "Situación Laboral" at bounding box center [882, 497] width 1188 height 37
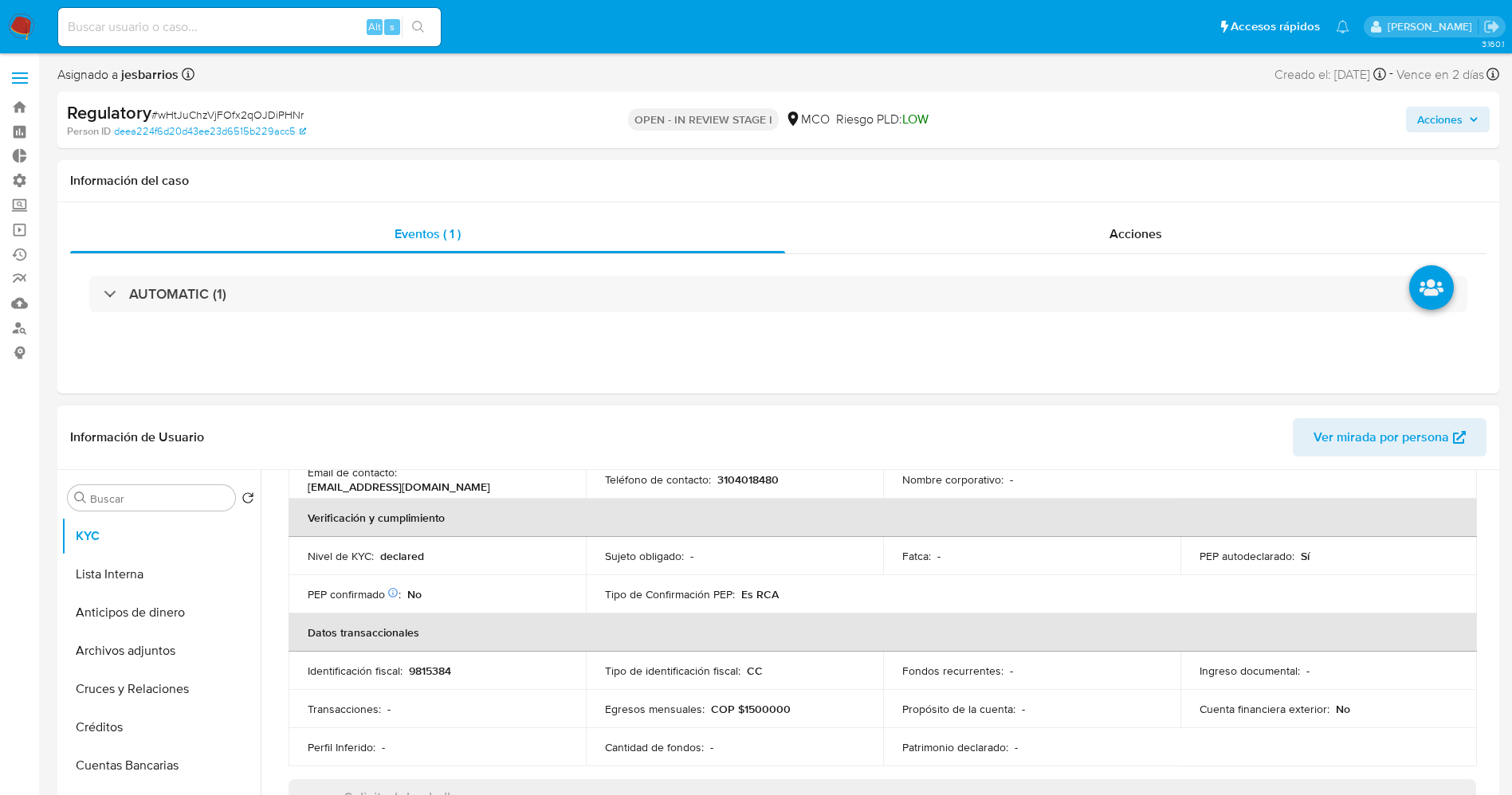
scroll to position [0, 0]
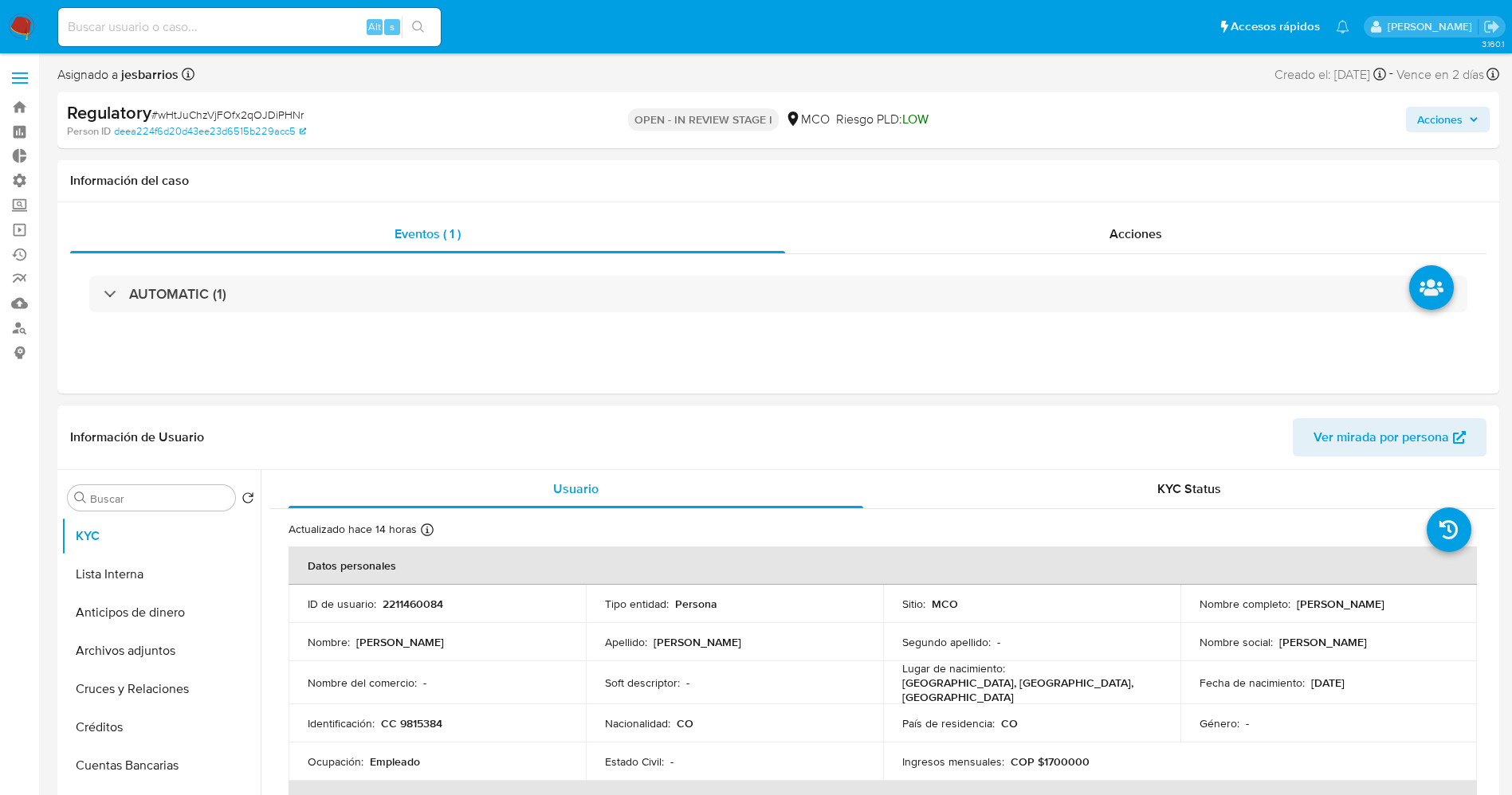
drag, startPoint x: 1288, startPoint y: 604, endPoint x: 1429, endPoint y: 603, distance: 141.0
click at [1429, 603] on div "Nombre completo : Marin Cardenas Gustavo" at bounding box center [1329, 603] width 259 height 14
drag, startPoint x: 1416, startPoint y: 600, endPoint x: 1353, endPoint y: 610, distance: 63.8
click at [1377, 610] on p "Marin Cardenas Gustavo" at bounding box center [1340, 603] width 88 height 14
drag, startPoint x: 1292, startPoint y: 604, endPoint x: 1413, endPoint y: 604, distance: 121.0
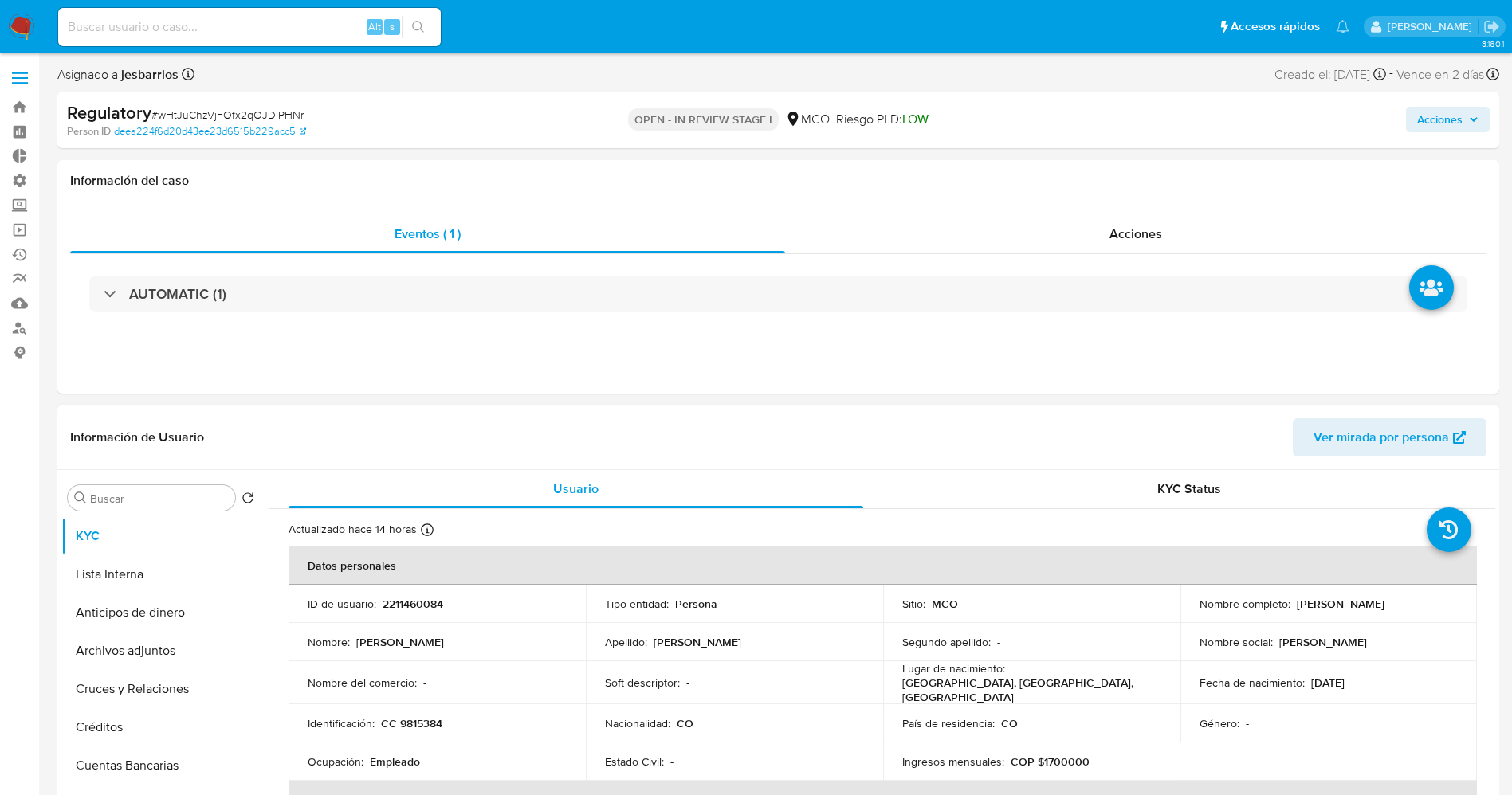
click at [1384, 604] on p "Marin Cardenas Gustavo" at bounding box center [1340, 603] width 88 height 14
copy p "Marin Cardenas Gustavo"
drag, startPoint x: 381, startPoint y: 719, endPoint x: 454, endPoint y: 712, distance: 73.3
click at [454, 717] on div "Identificación : CC 9815384" at bounding box center [437, 724] width 259 height 14
copy p "CC 9815384"
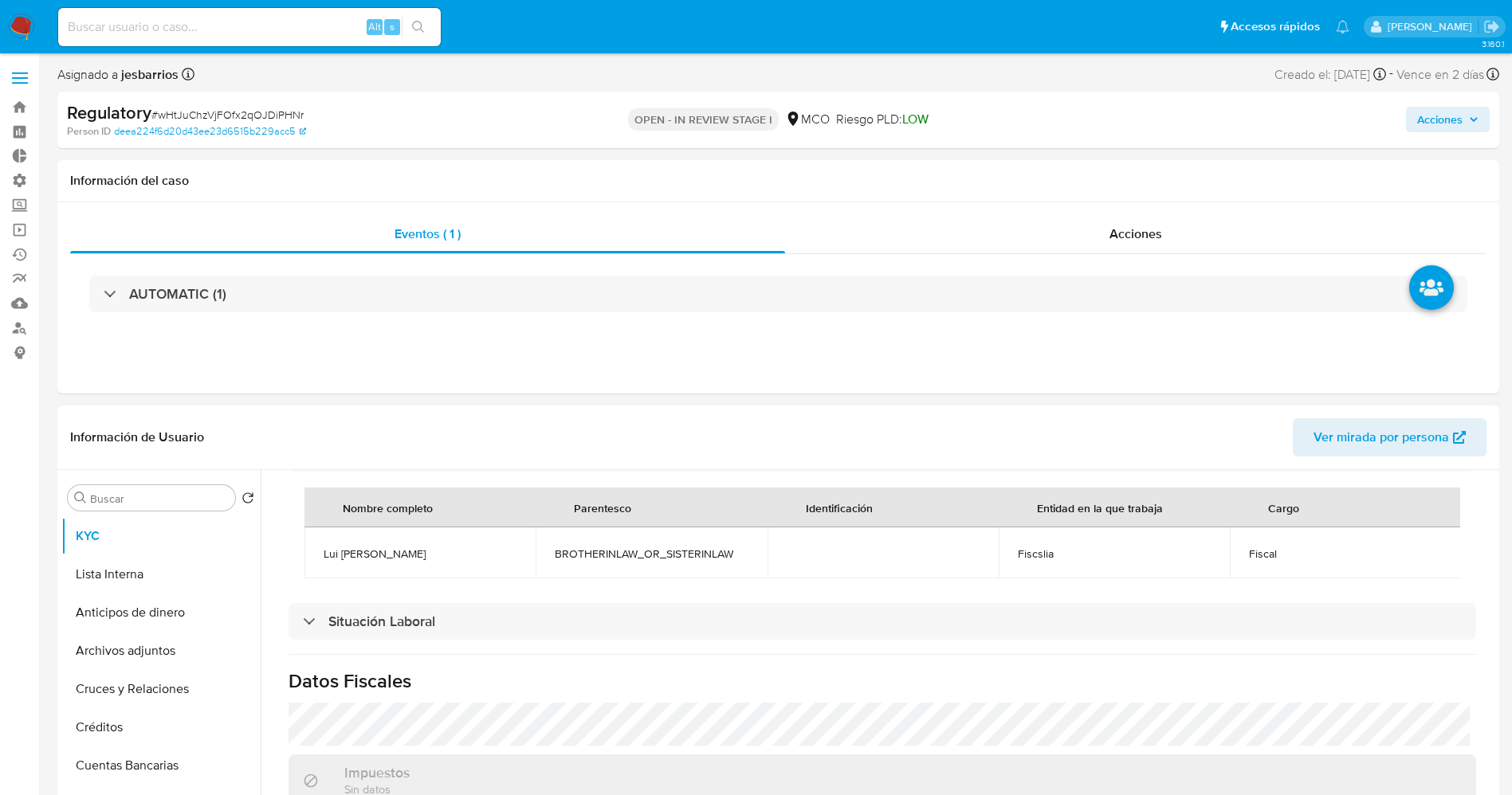
scroll to position [949, 0]
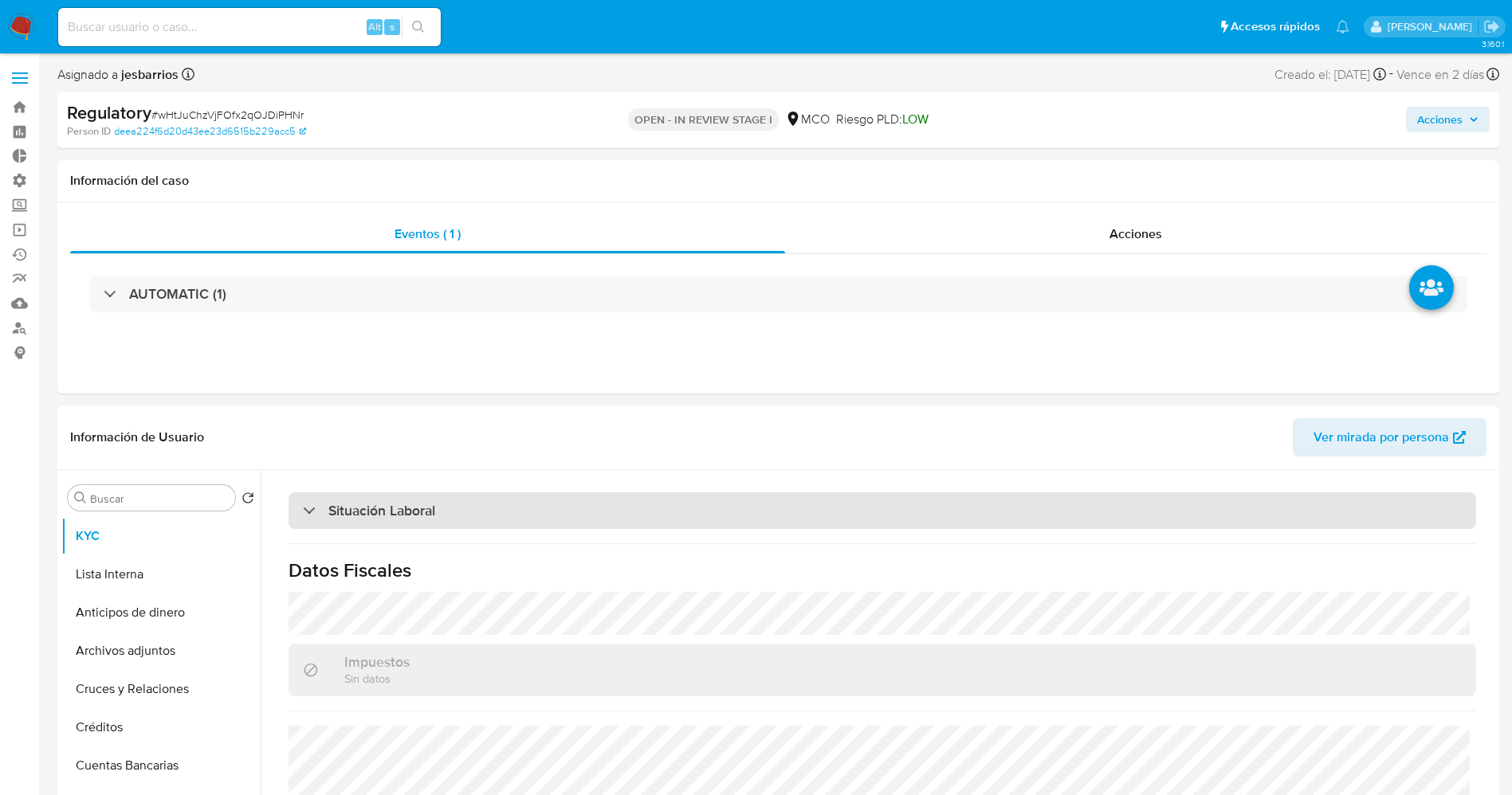
click at [432, 517] on h3 "Situación Laboral" at bounding box center [381, 511] width 106 height 18
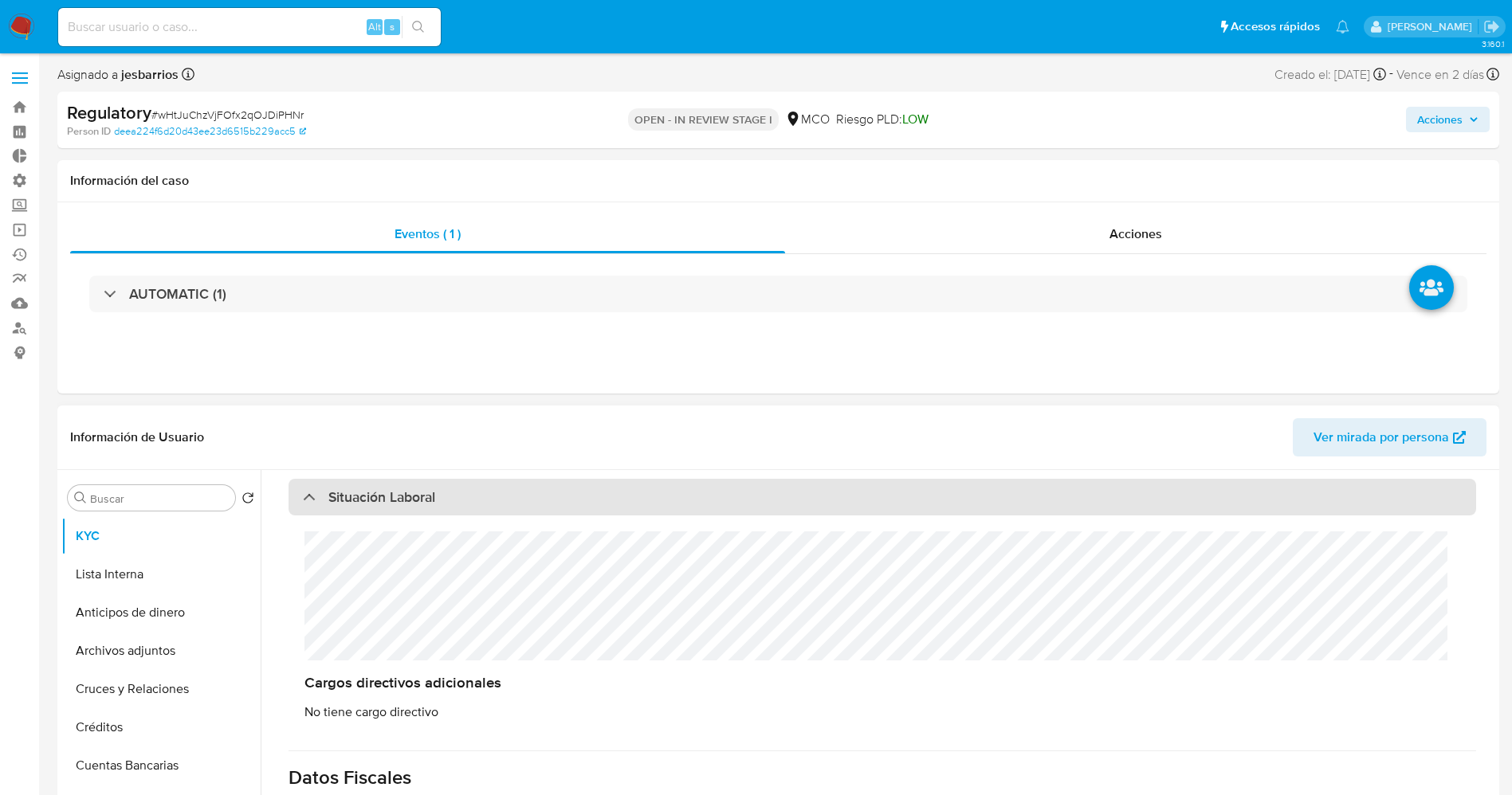
click at [432, 506] on h3 "Situación Laboral" at bounding box center [381, 497] width 106 height 18
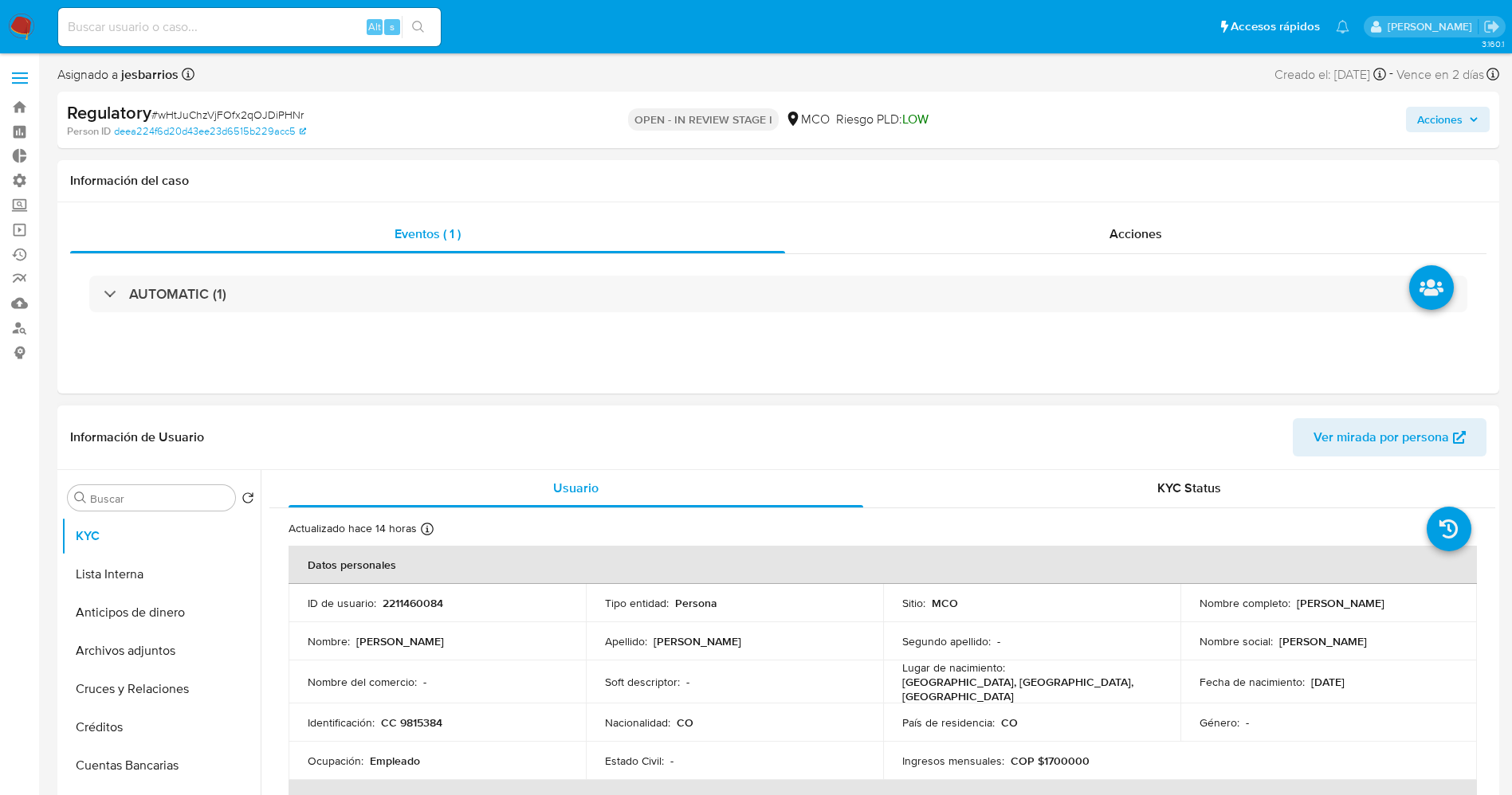
scroll to position [0, 0]
drag, startPoint x: 1292, startPoint y: 597, endPoint x: 1442, endPoint y: 611, distance: 150.7
click at [1442, 611] on td "Nombre completo : Marin Cardenas Gustavo" at bounding box center [1328, 603] width 297 height 38
copy p "Marin Cardenas Gustavo"
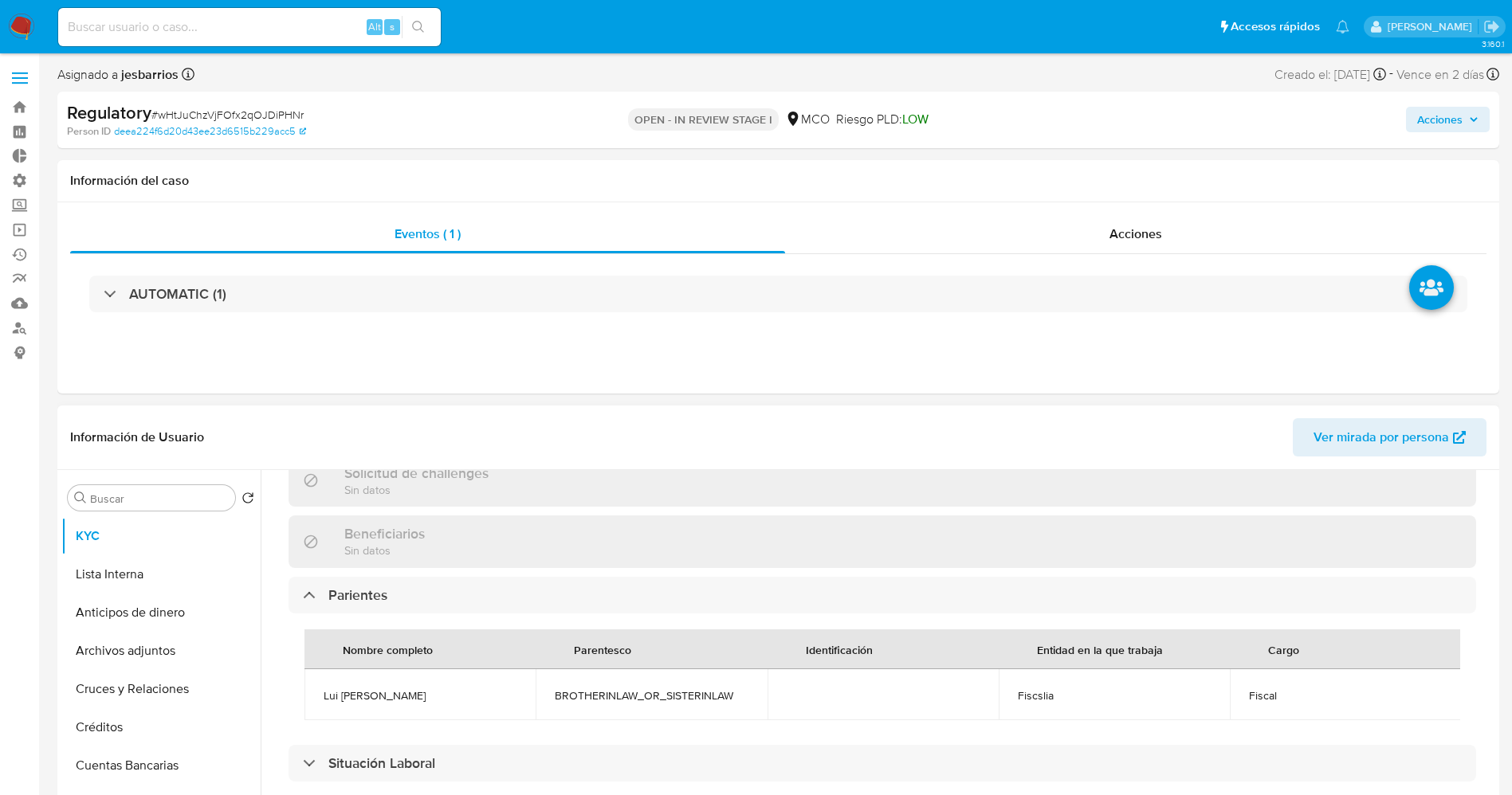
scroll to position [717, 0]
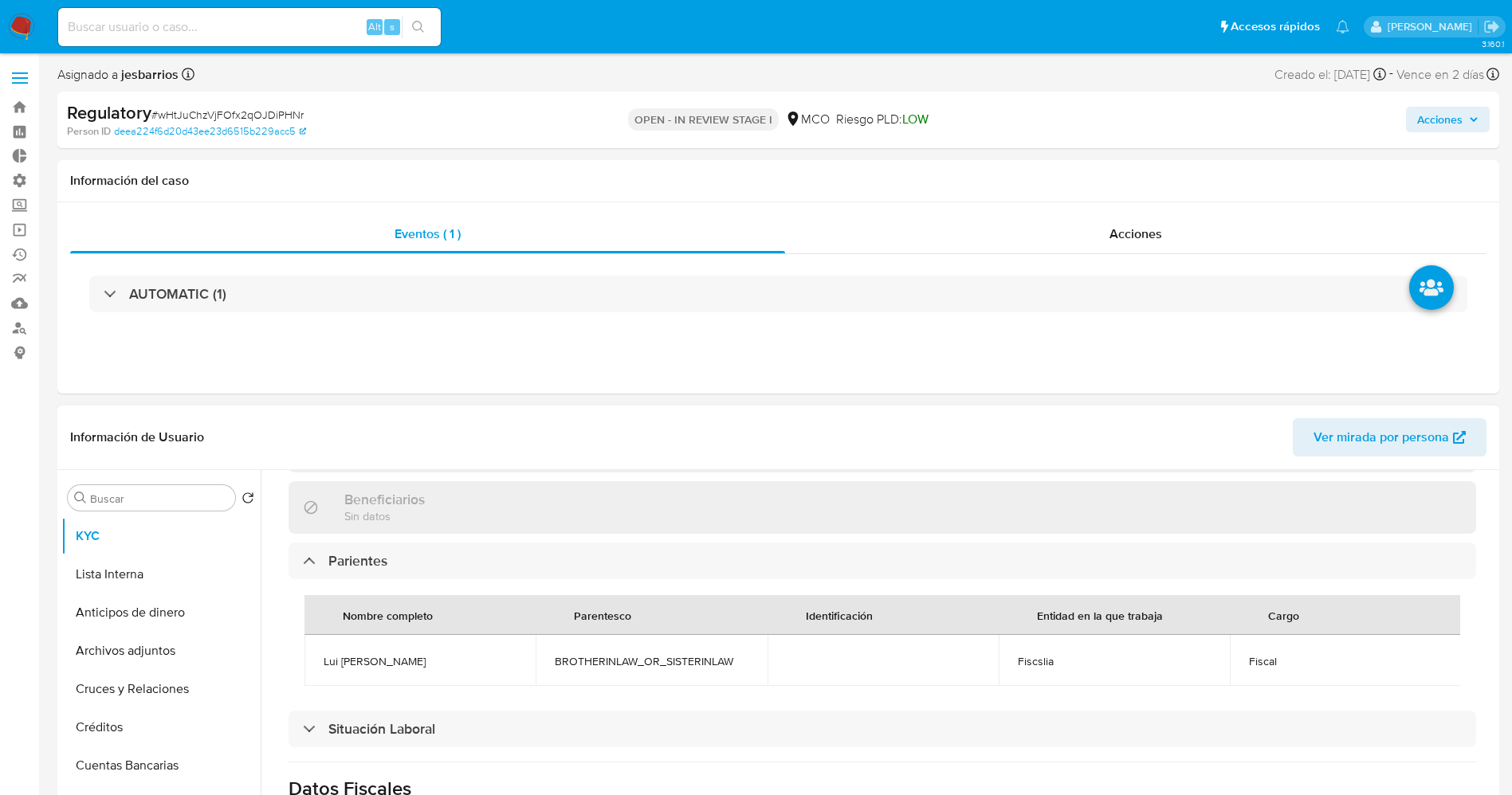
drag, startPoint x: 309, startPoint y: 651, endPoint x: 326, endPoint y: 652, distance: 17.0
click at [326, 652] on td "Lui fernabdo Gonzales Cardenas" at bounding box center [420, 661] width 231 height 51
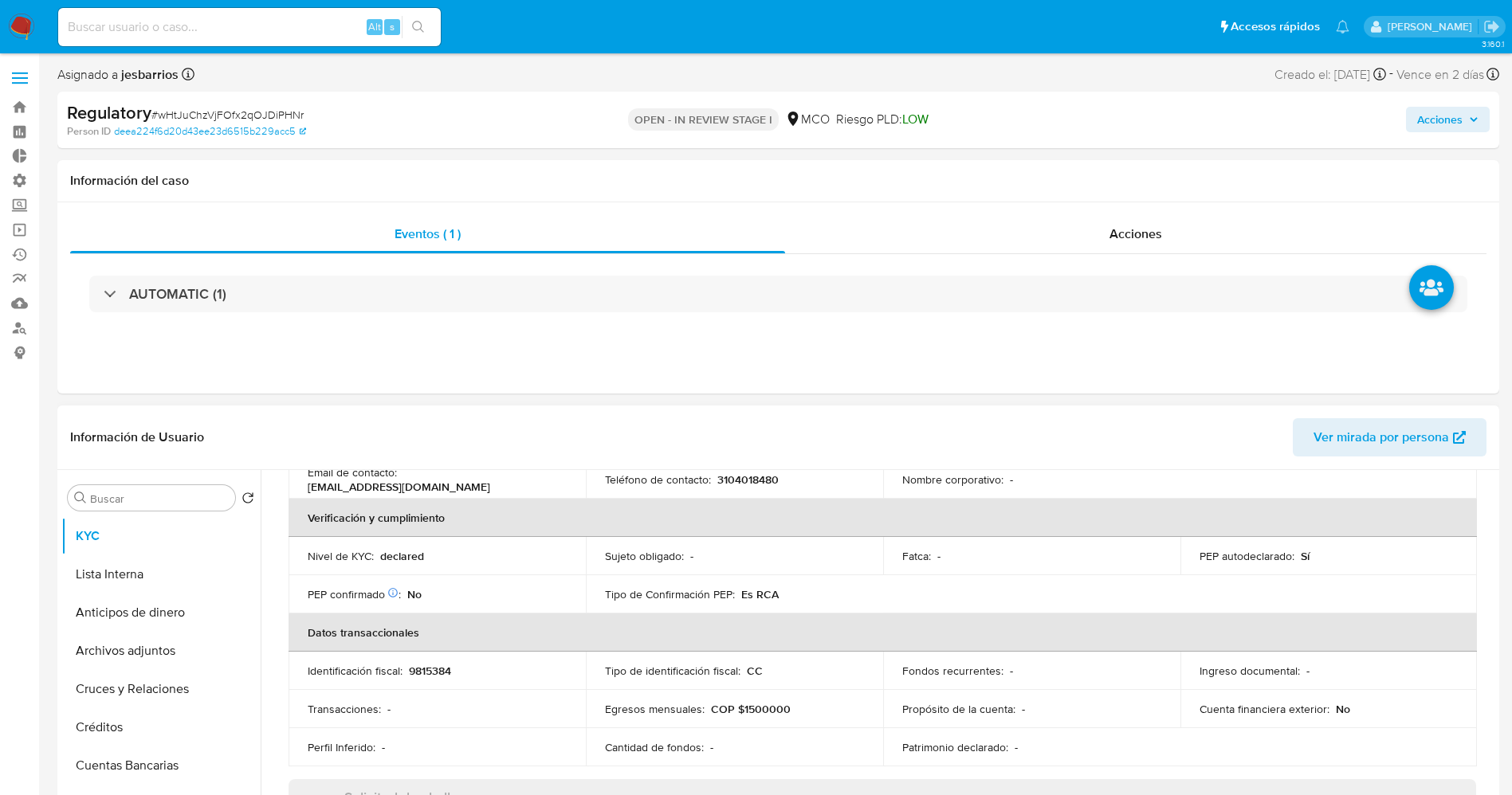
scroll to position [0, 0]
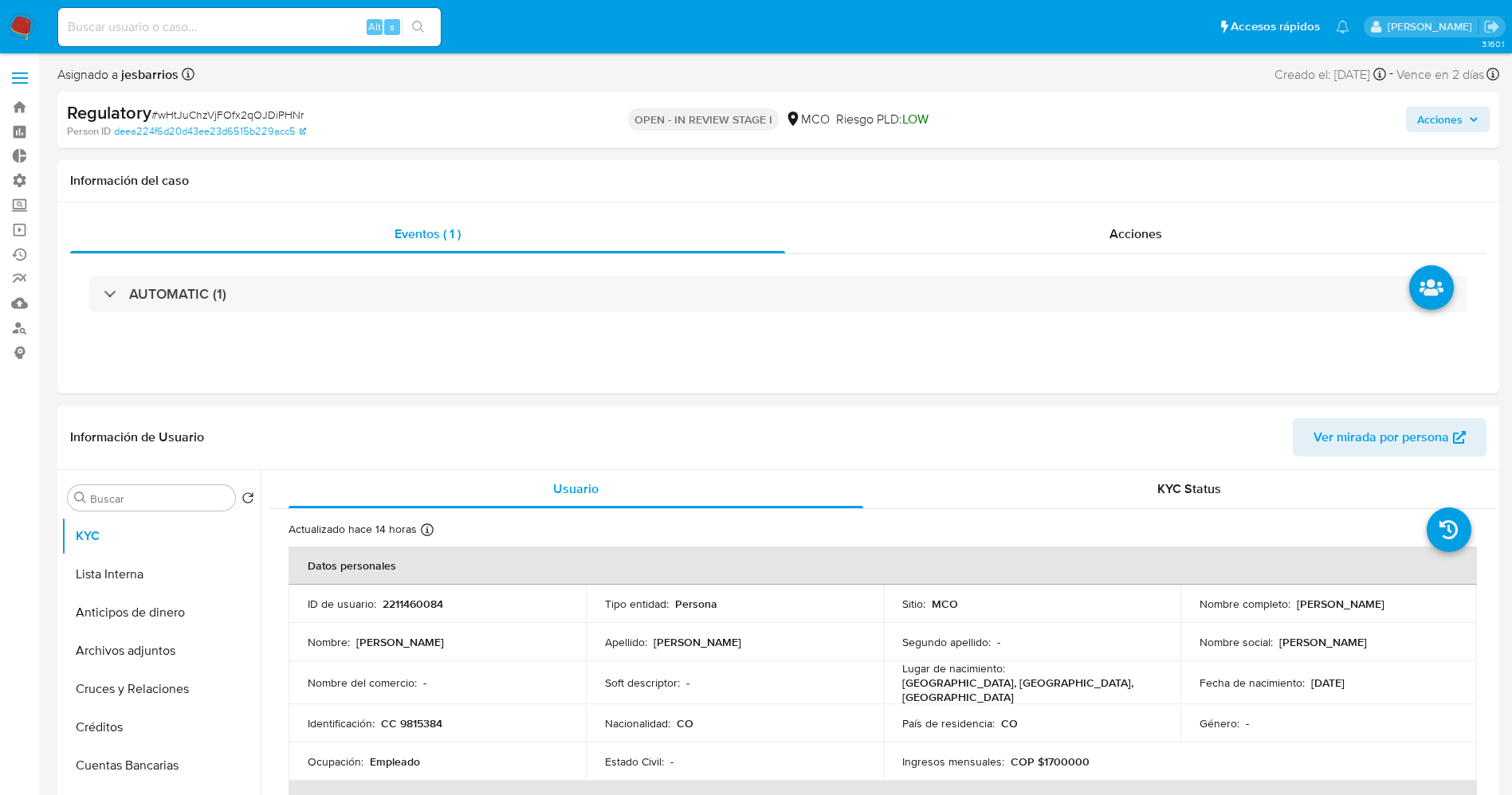
drag, startPoint x: 1293, startPoint y: 604, endPoint x: 1420, endPoint y: 605, distance: 127.0
click at [1428, 604] on div "Nombre completo : Marin Cardenas Gustavo" at bounding box center [1329, 603] width 259 height 14
copy p "Marin Cardenas Gustavo"
drag, startPoint x: 379, startPoint y: 717, endPoint x: 462, endPoint y: 712, distance: 83.2
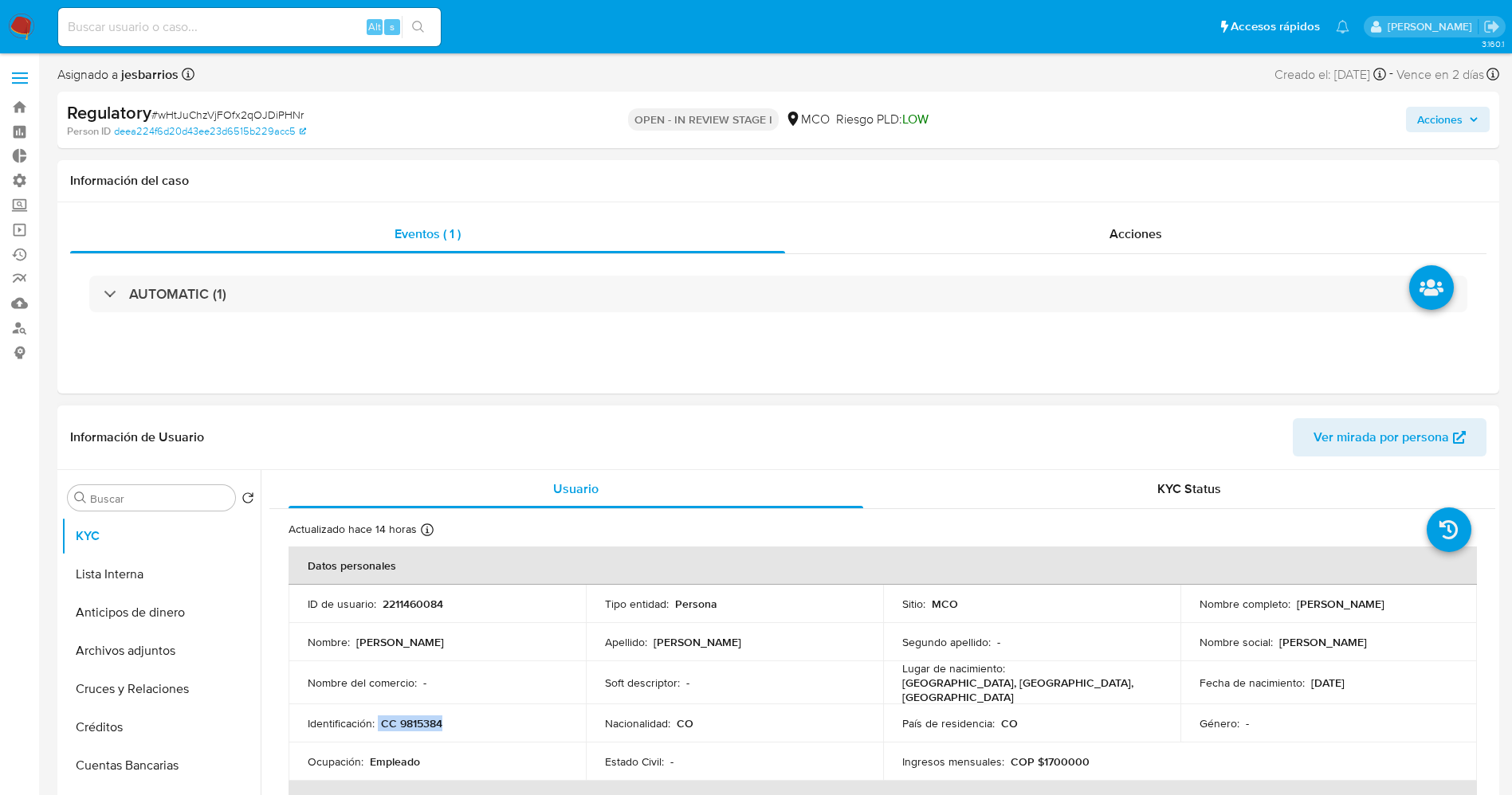
click at [462, 717] on div "Identificación : CC 9815384" at bounding box center [437, 724] width 259 height 14
copy div "CC 9815384"
drag, startPoint x: 1292, startPoint y: 606, endPoint x: 1453, endPoint y: 603, distance: 161.0
click at [1453, 603] on td "Nombre completo : Marin Cardenas Gustavo" at bounding box center [1328, 603] width 297 height 38
copy p "Marin Cardenas Gustavo"
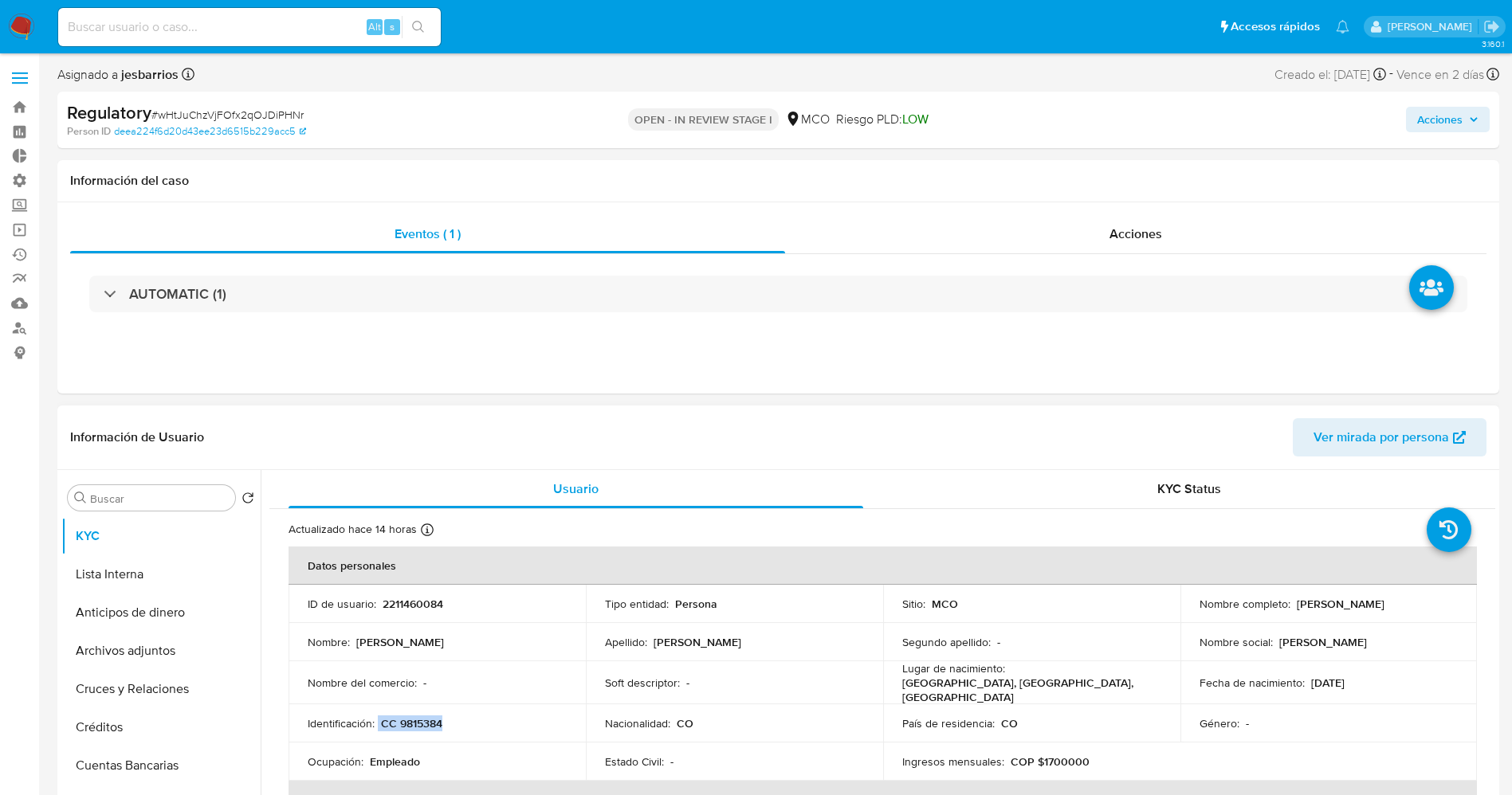
scroll to position [119, 0]
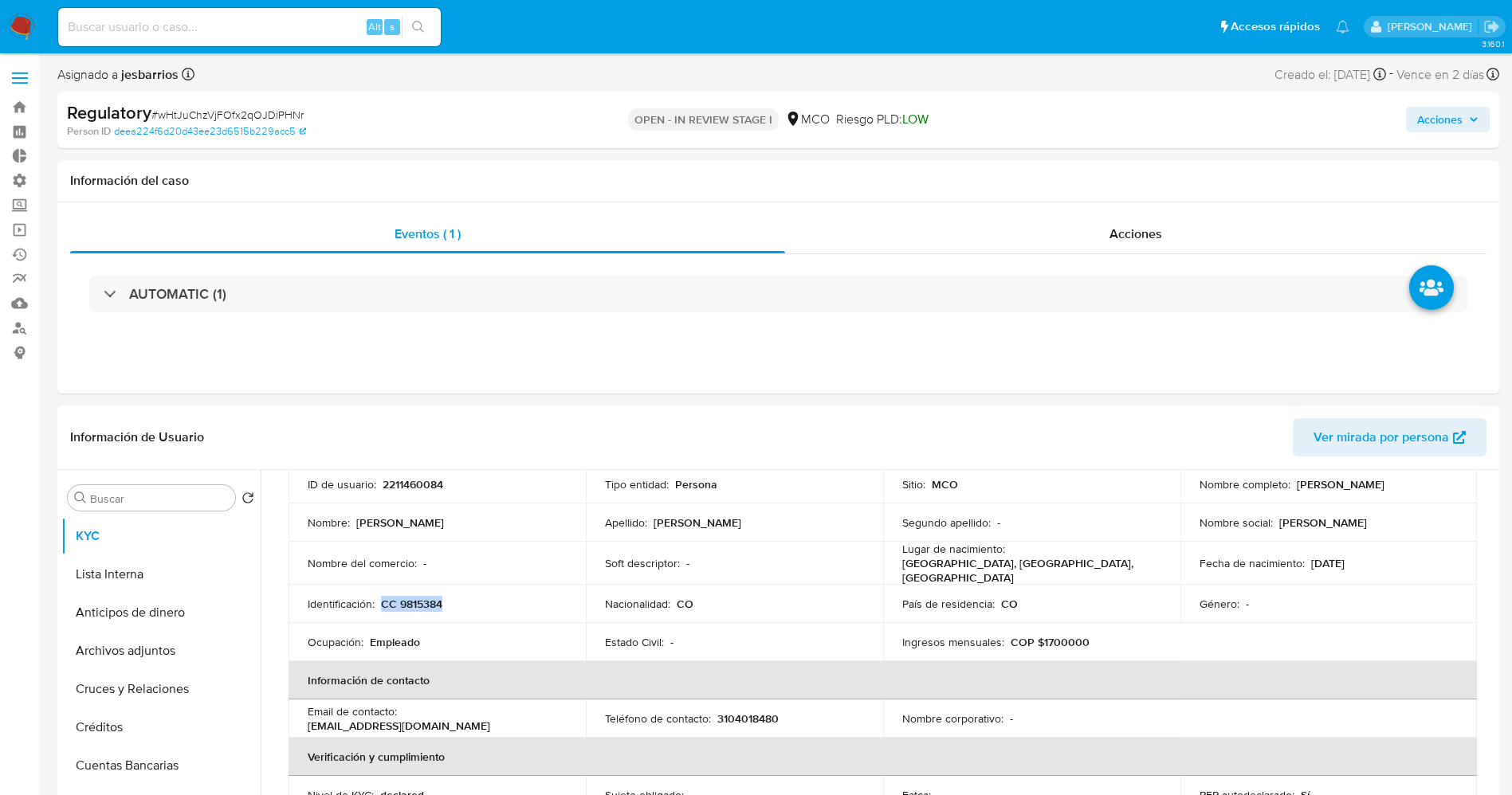
drag, startPoint x: 412, startPoint y: 598, endPoint x: 447, endPoint y: 603, distance: 35.4
click at [447, 603] on div "Identificación : CC 9815384" at bounding box center [437, 603] width 259 height 14
copy p "CC 9815384"
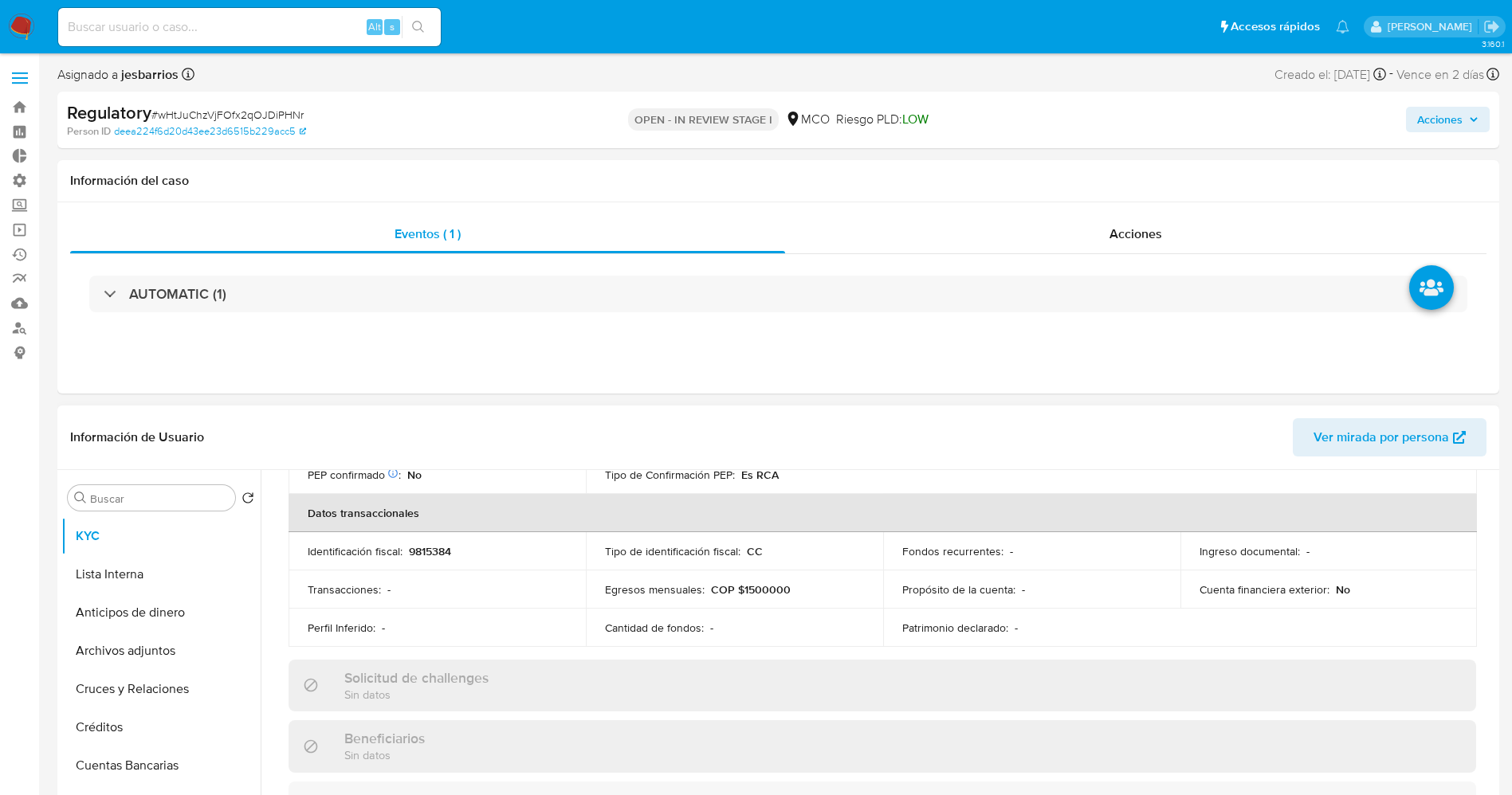
scroll to position [717, 0]
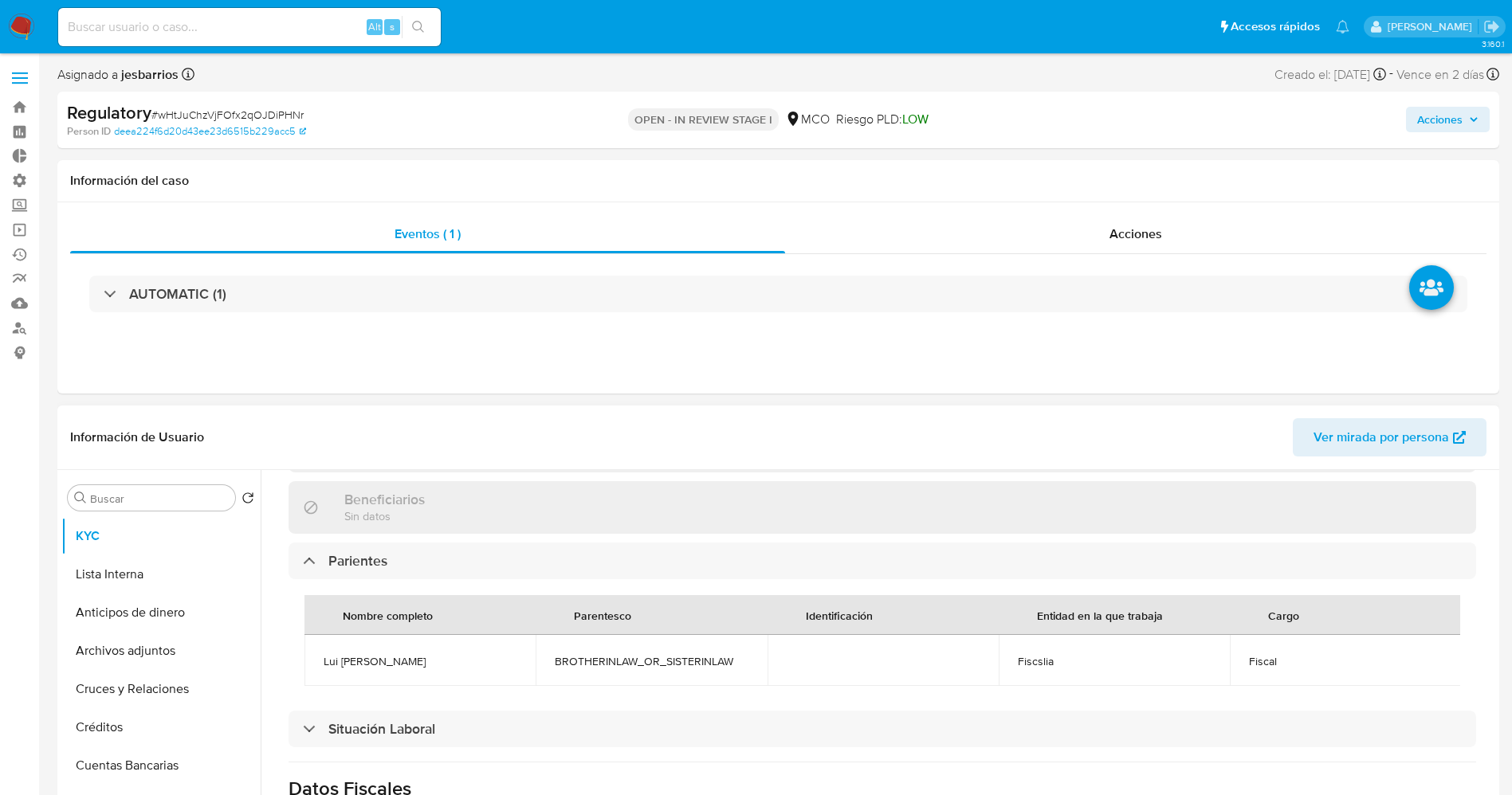
drag, startPoint x: 313, startPoint y: 654, endPoint x: 507, endPoint y: 662, distance: 194.2
click at [507, 662] on td "Lui fernabdo Gonzales Cardenas" at bounding box center [420, 661] width 231 height 51
drag, startPoint x: 1229, startPoint y: 647, endPoint x: 1279, endPoint y: 649, distance: 50.0
click at [1279, 649] on td "Fiscal" at bounding box center [1344, 661] width 231 height 51
click at [152, 581] on button "Lista Interna" at bounding box center [154, 574] width 186 height 38
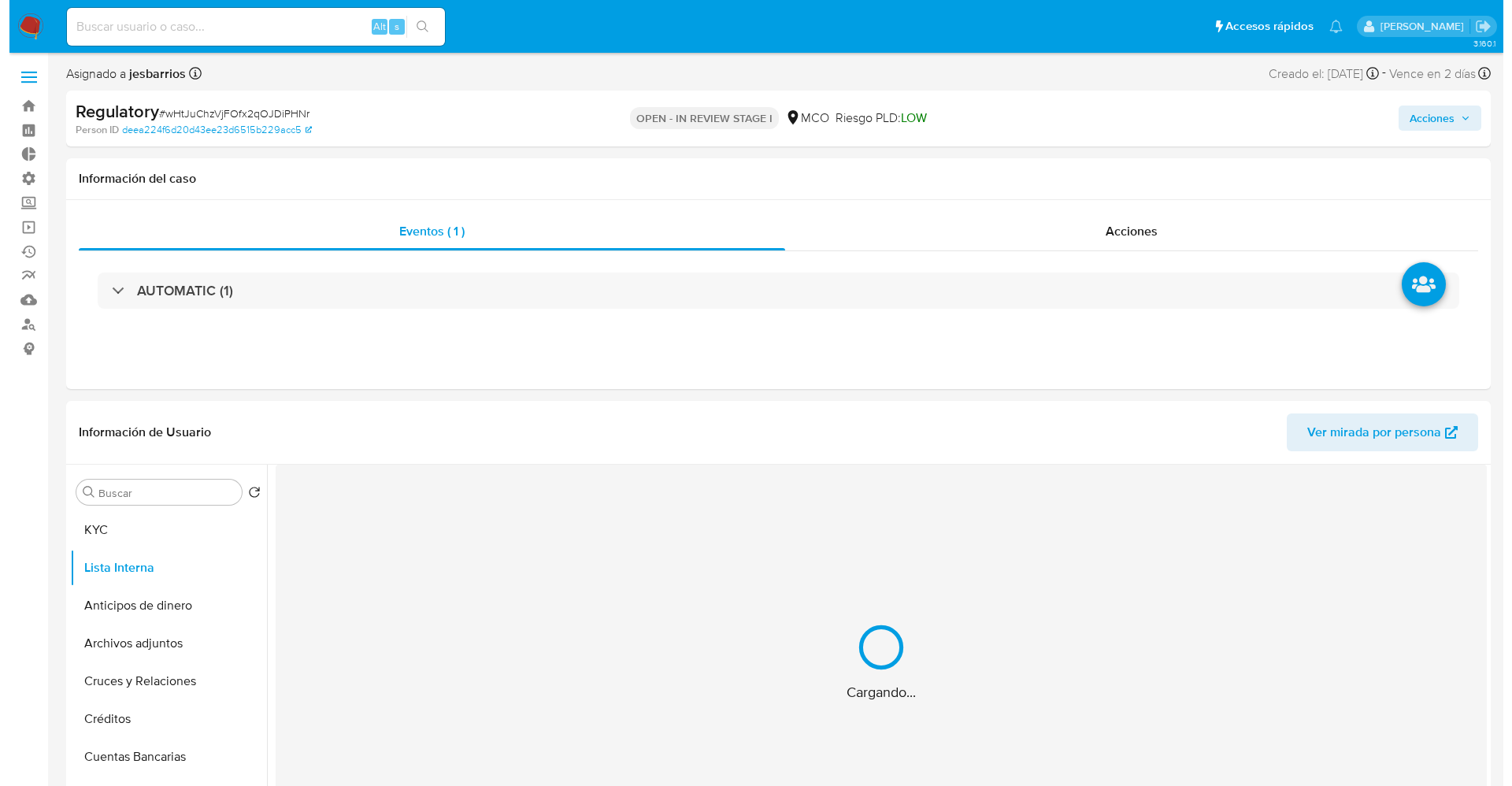
scroll to position [118, 0]
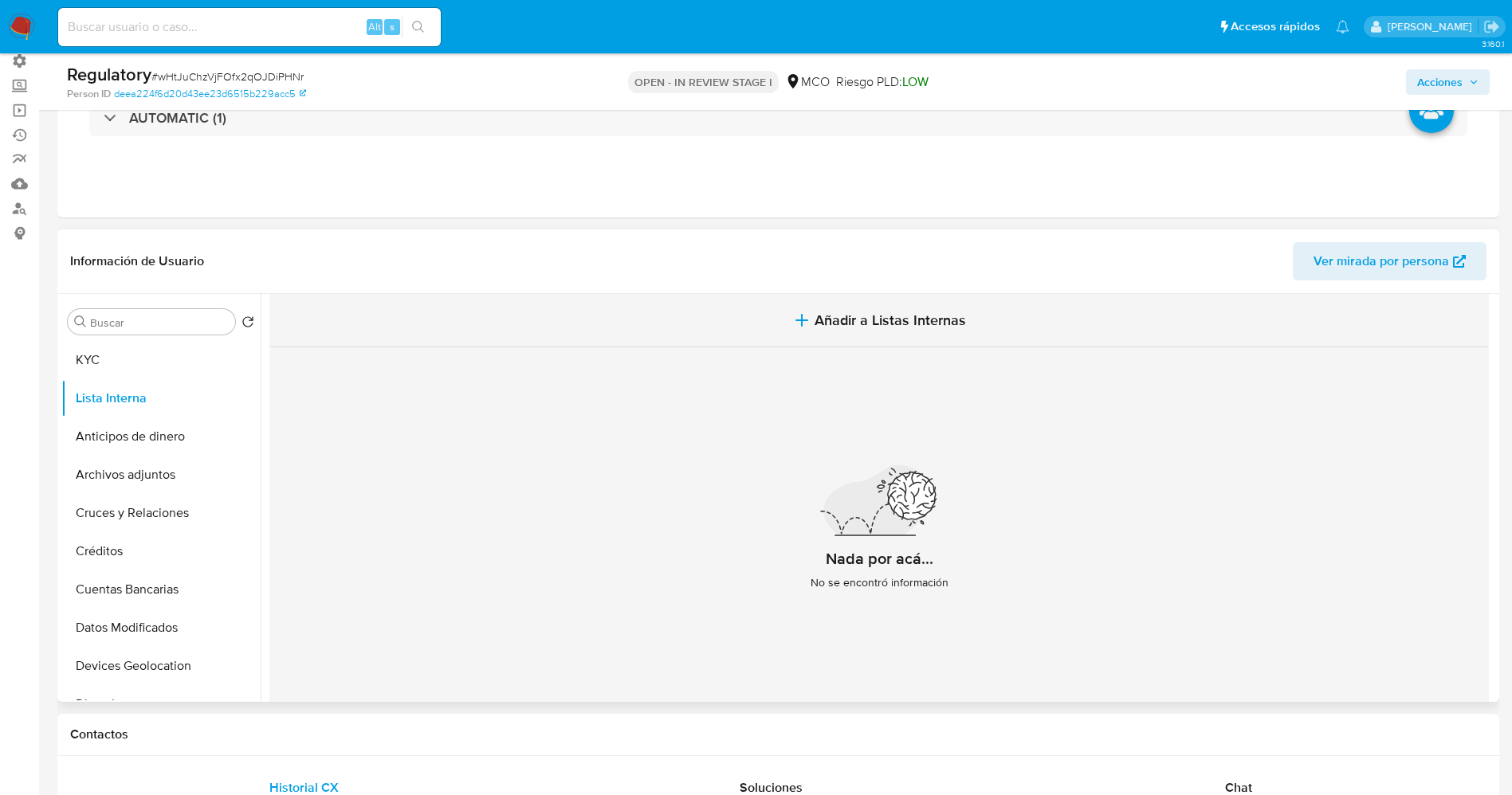
click at [862, 334] on button "Añadir a Listas Internas" at bounding box center [879, 320] width 1219 height 54
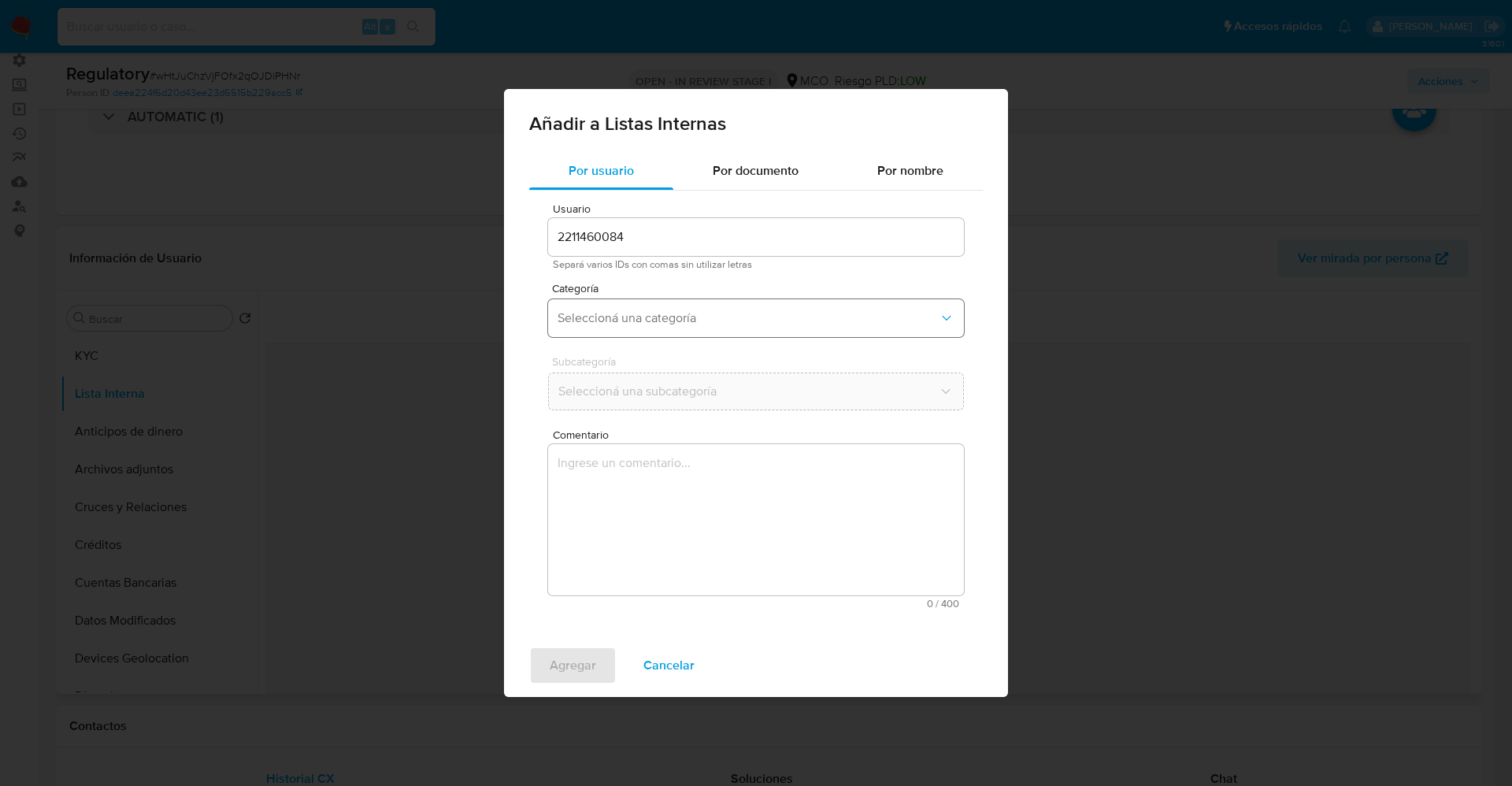
click at [621, 315] on span "Seleccioná una categoría" at bounding box center [748, 318] width 381 height 16
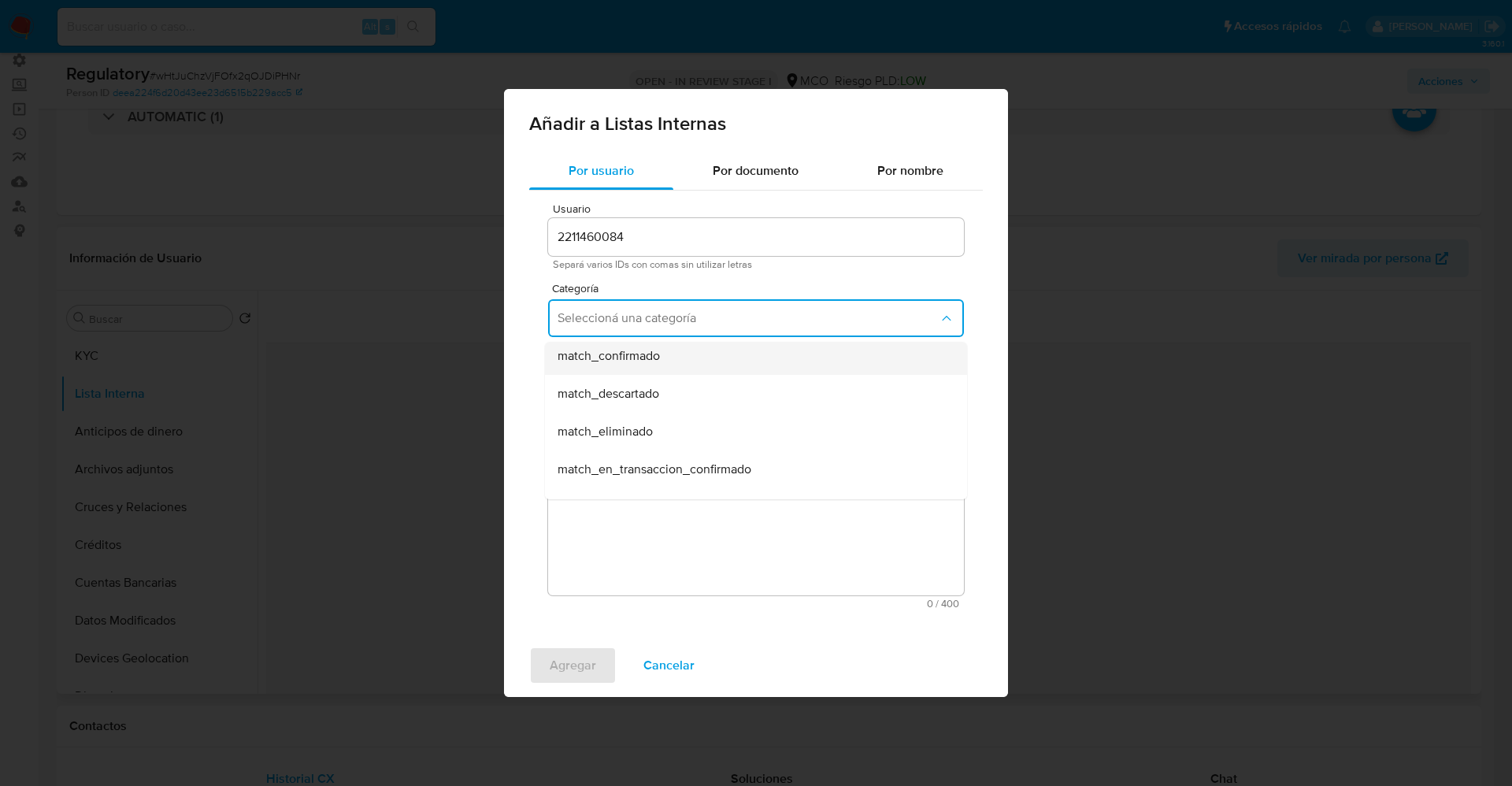
click at [638, 366] on div "match_confirmado" at bounding box center [751, 356] width 388 height 38
click at [650, 388] on span "Seleccioná una subcategoría" at bounding box center [748, 391] width 381 height 16
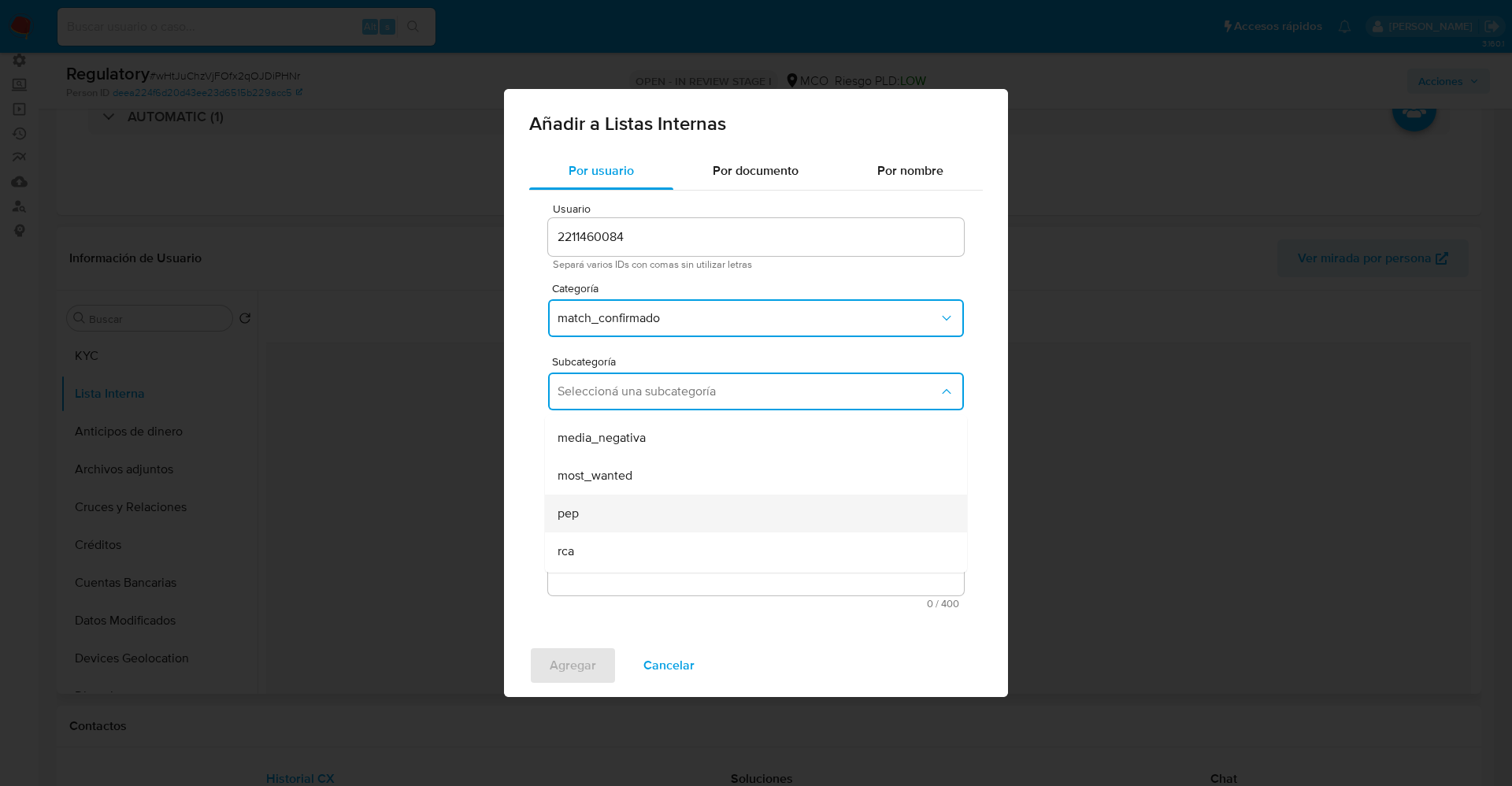
scroll to position [107, 0]
drag, startPoint x: 616, startPoint y: 438, endPoint x: 639, endPoint y: 513, distance: 78.4
click at [618, 438] on span "most_wanted" at bounding box center [595, 440] width 75 height 16
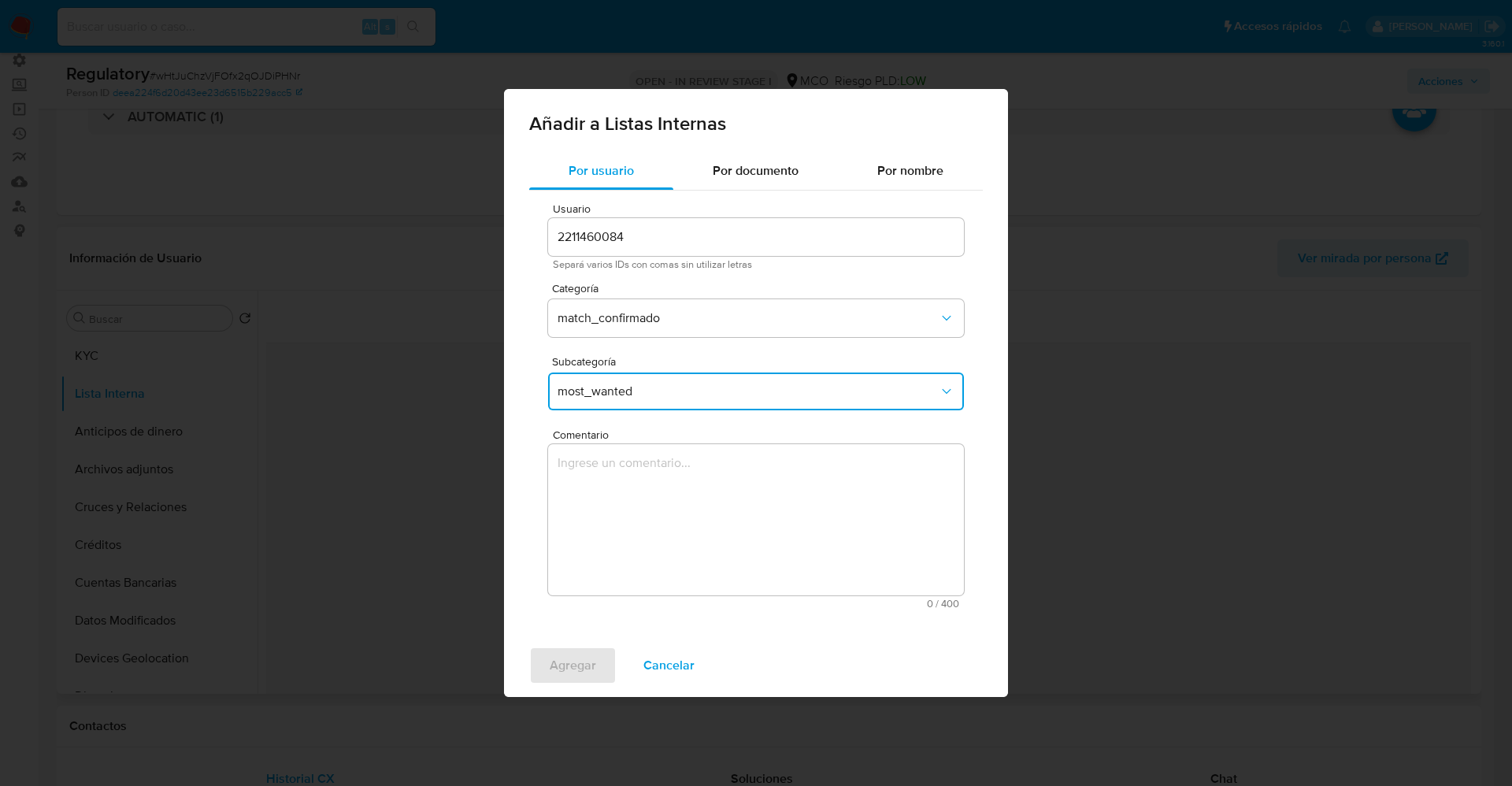
click at [642, 515] on textarea "Comentario" at bounding box center [756, 520] width 416 height 151
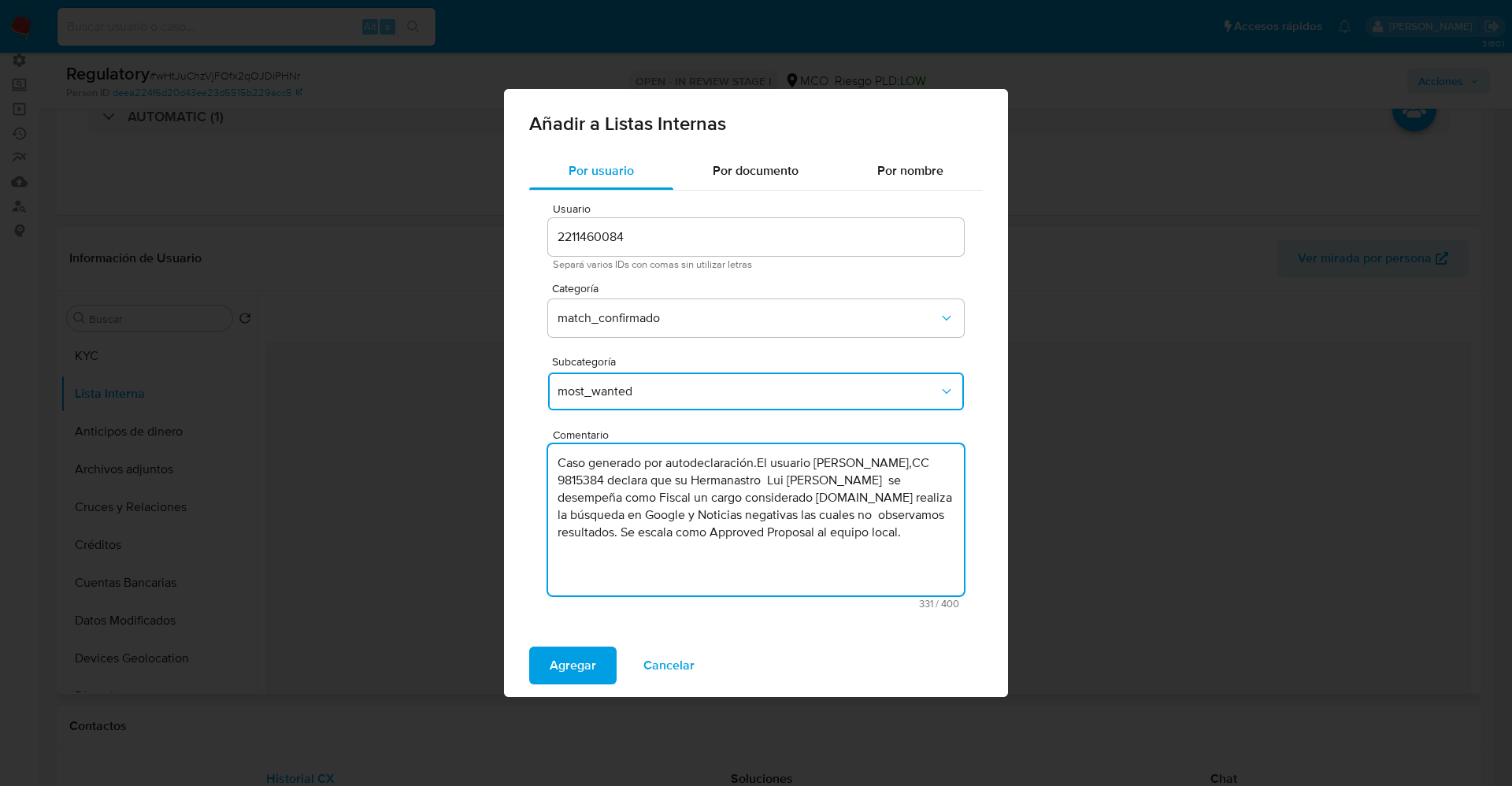
drag, startPoint x: 761, startPoint y: 465, endPoint x: 463, endPoint y: 468, distance: 298.0
click at [463, 468] on div "Añadir a Listas Internas Por usuario Por documento Por nombre Usuario 221146008…" at bounding box center [756, 393] width 1512 height 786
drag, startPoint x: 873, startPoint y: 519, endPoint x: 910, endPoint y: 556, distance: 52.3
click at [910, 556] on textarea "El usuario Marin Cardenas Gustavo,CC 9815384 declara que su Hermanastro Lui fer…" at bounding box center [756, 520] width 416 height 151
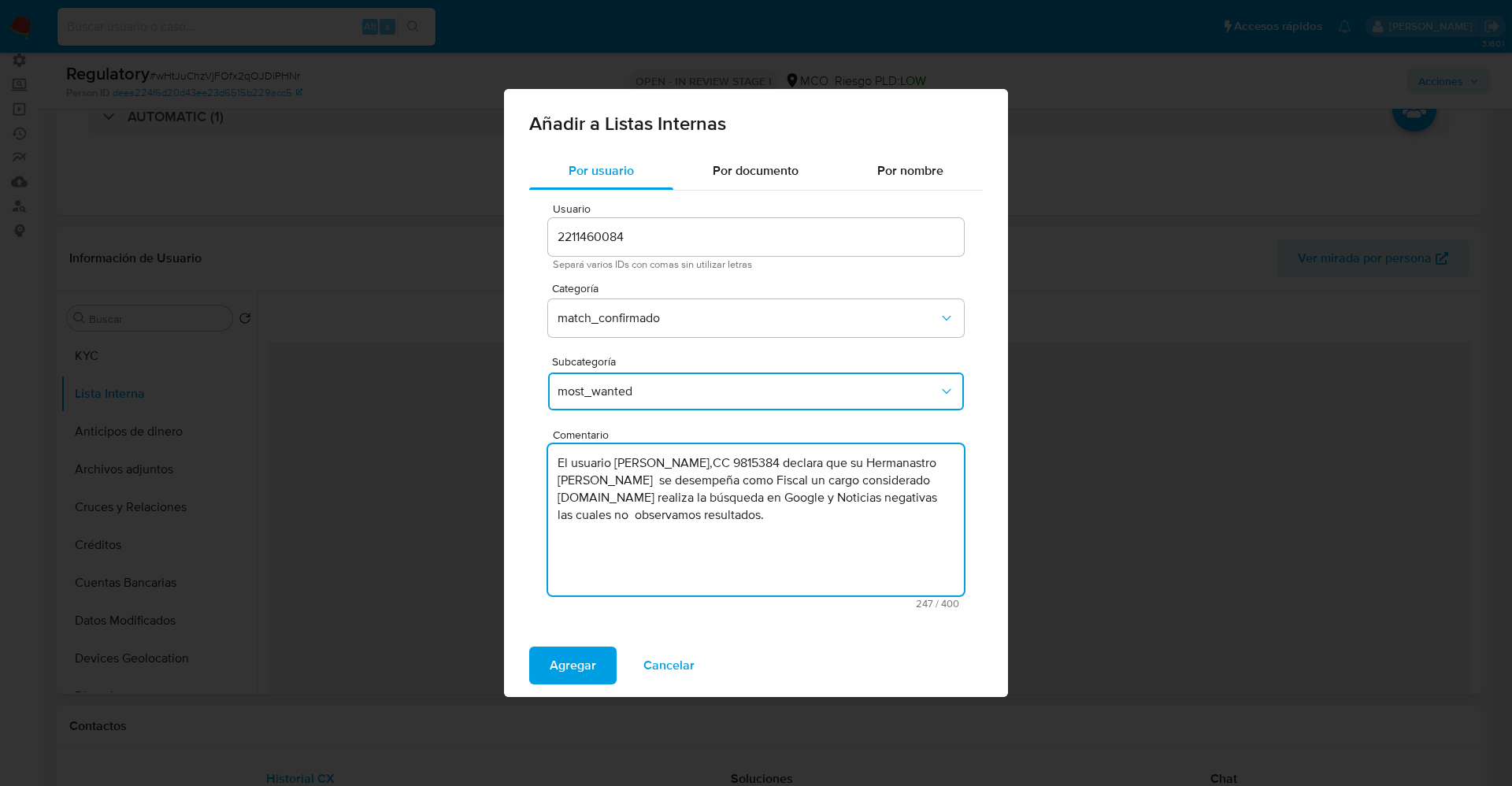
type textarea "El usuario Marin Cardenas Gustavo,CC 9815384 declara que su Hermanastro Lui fer…"
click at [634, 401] on button "most_wanted" at bounding box center [756, 391] width 416 height 38
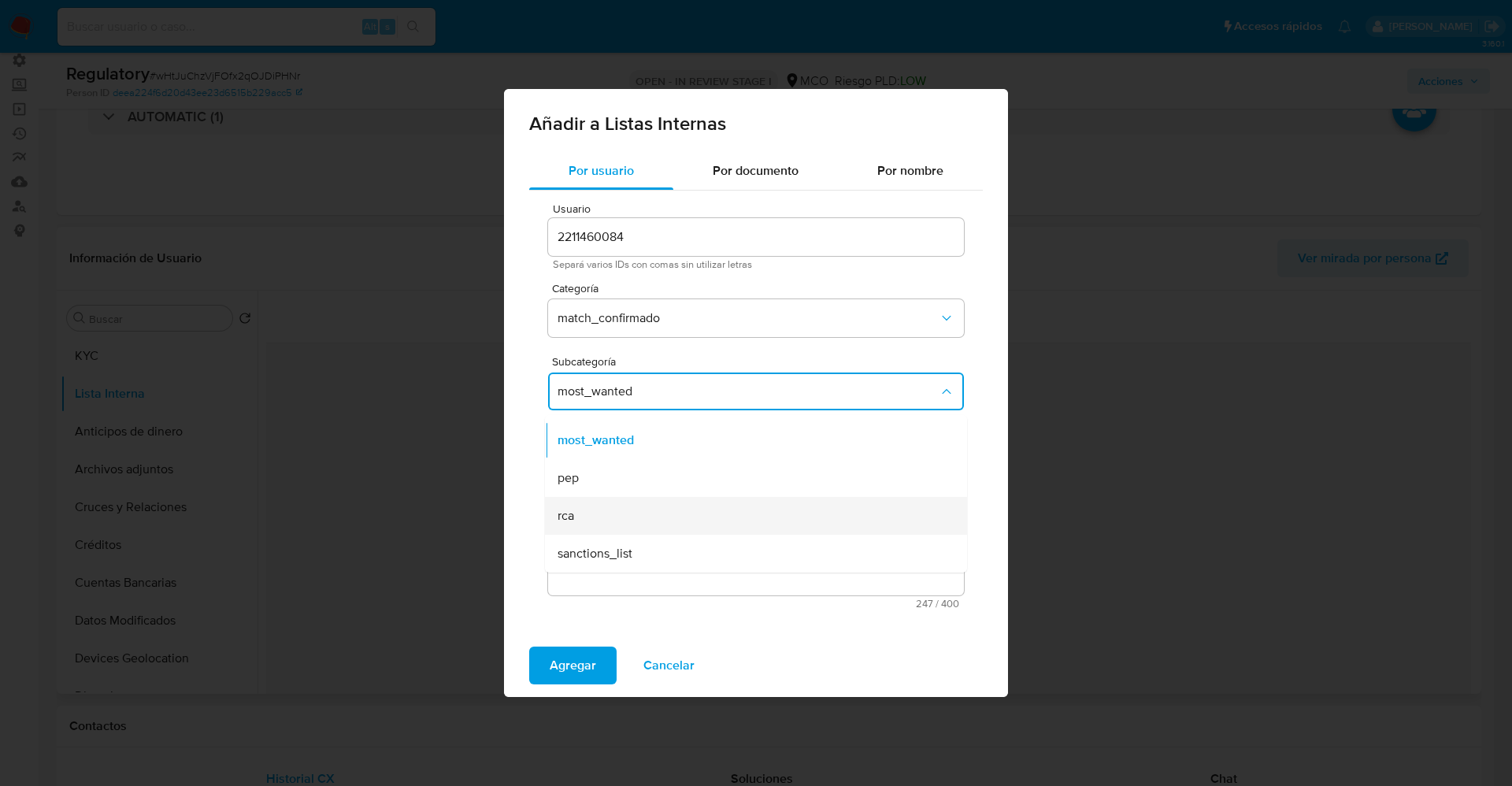
click at [627, 508] on div "rca" at bounding box center [751, 516] width 388 height 38
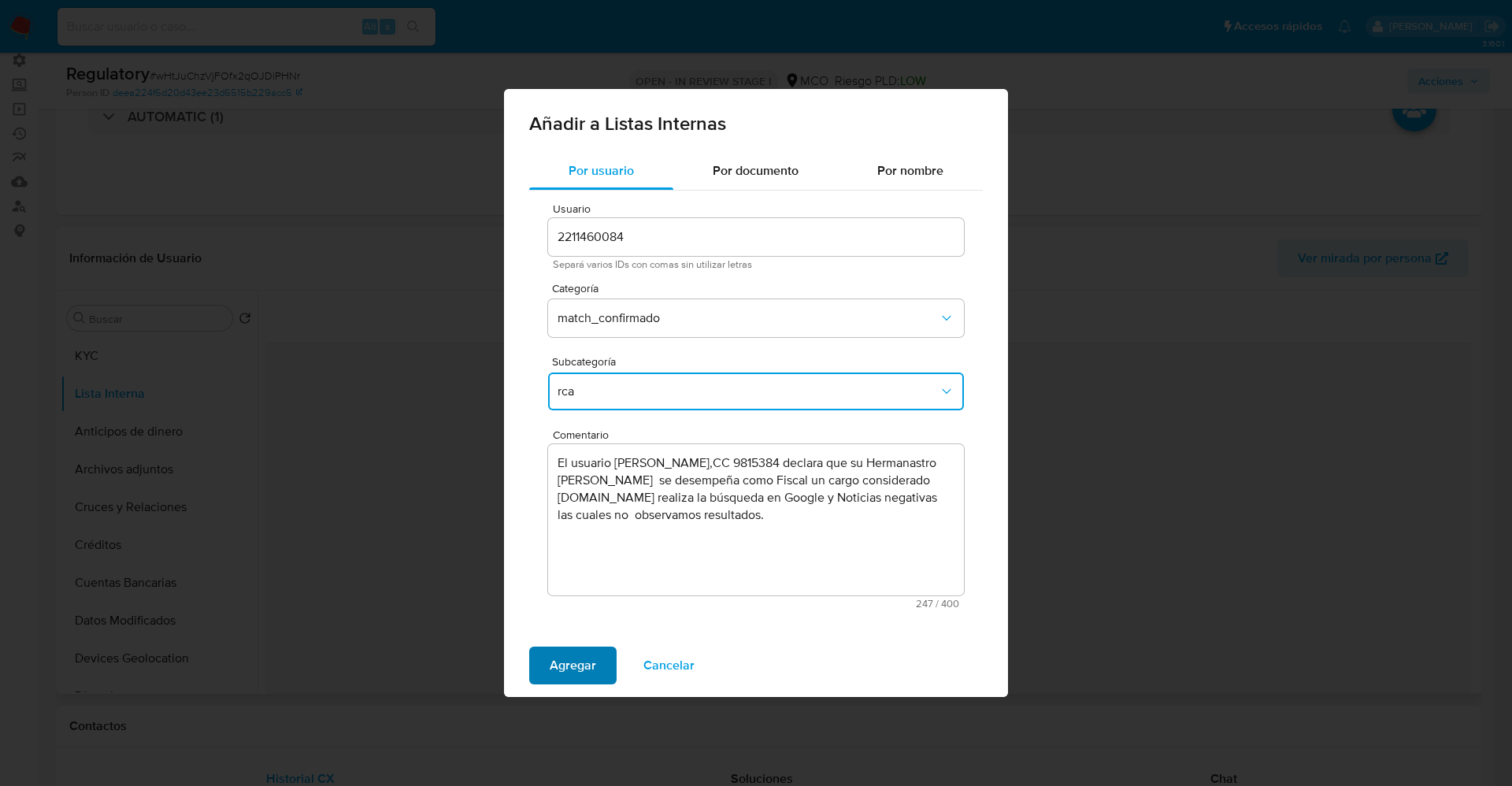
click at [577, 658] on span "Agregar" at bounding box center [572, 665] width 46 height 35
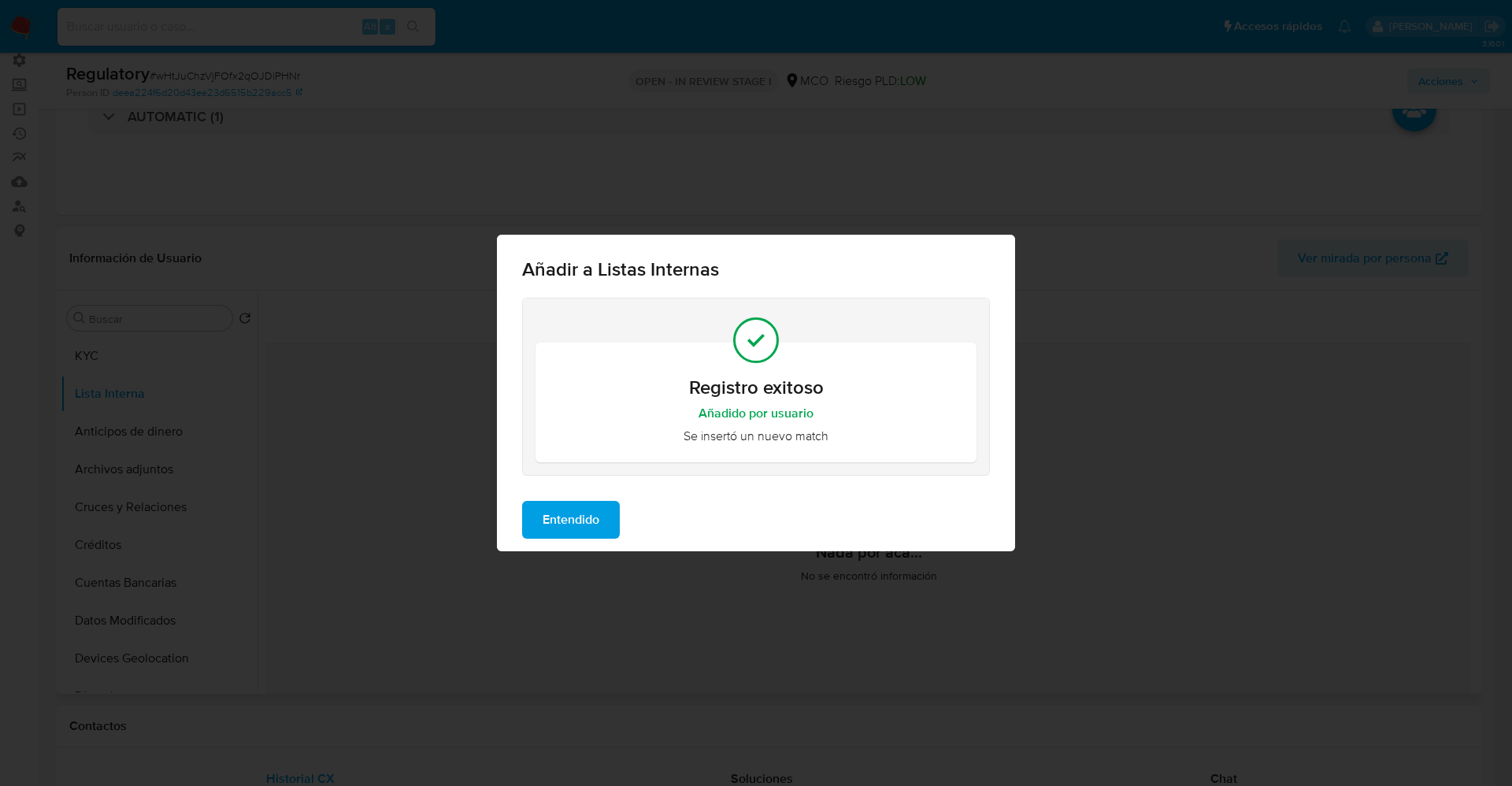
click at [566, 521] on span "Entendido" at bounding box center [570, 519] width 56 height 35
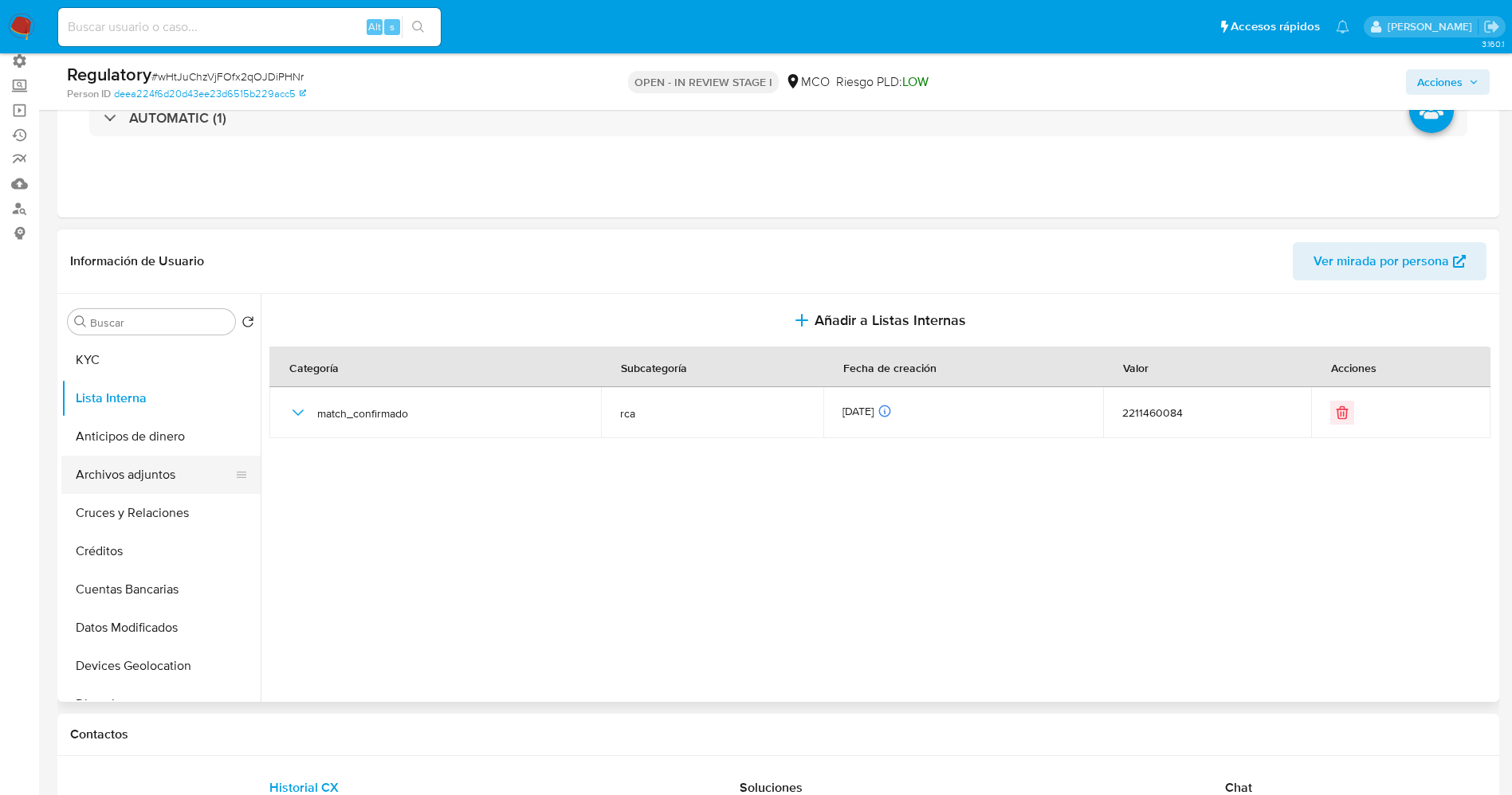
click at [156, 476] on button "Archivos adjuntos" at bounding box center [154, 474] width 186 height 38
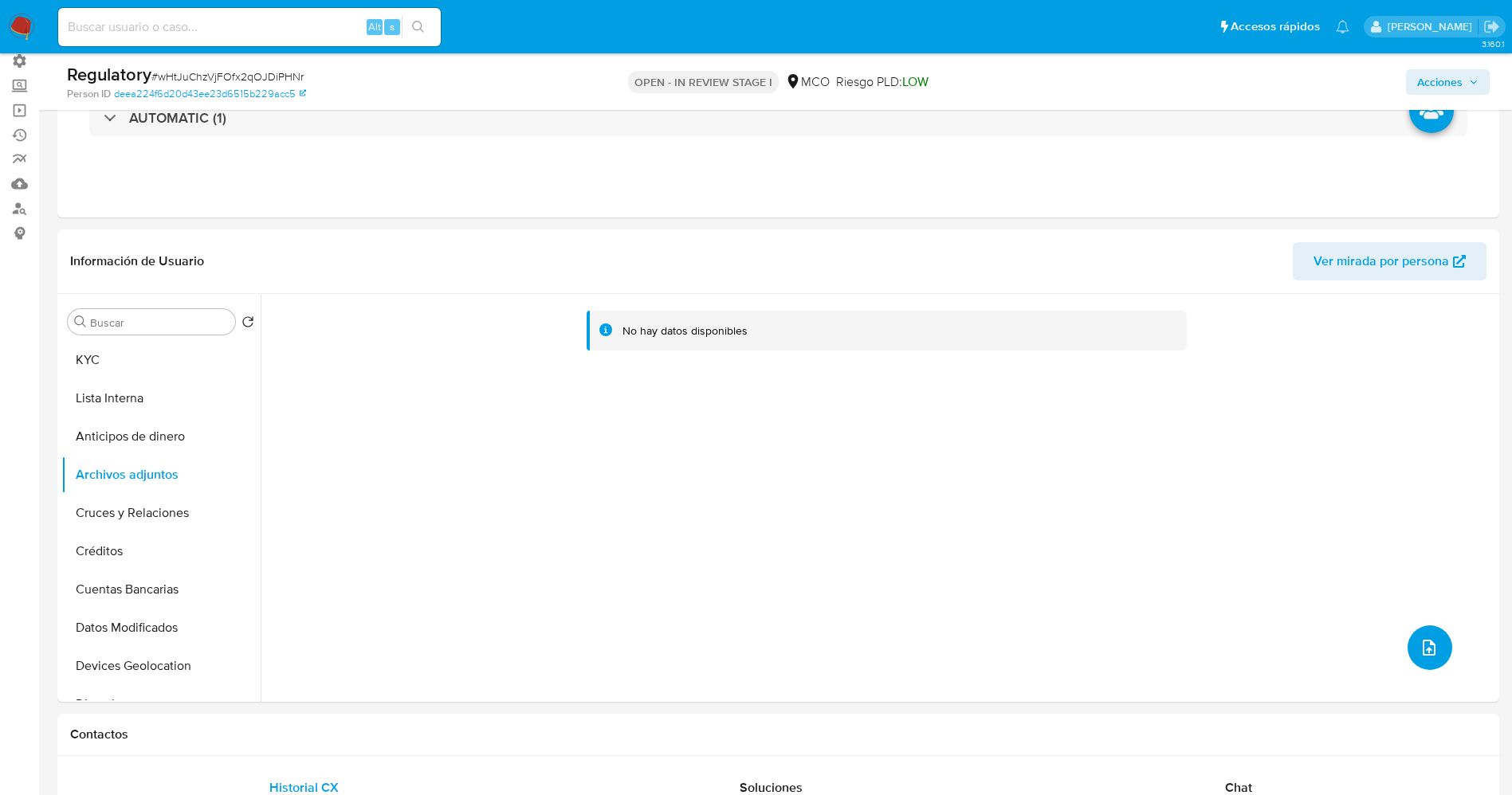
click at [1423, 661] on button "upload-file" at bounding box center [1429, 648] width 44 height 44
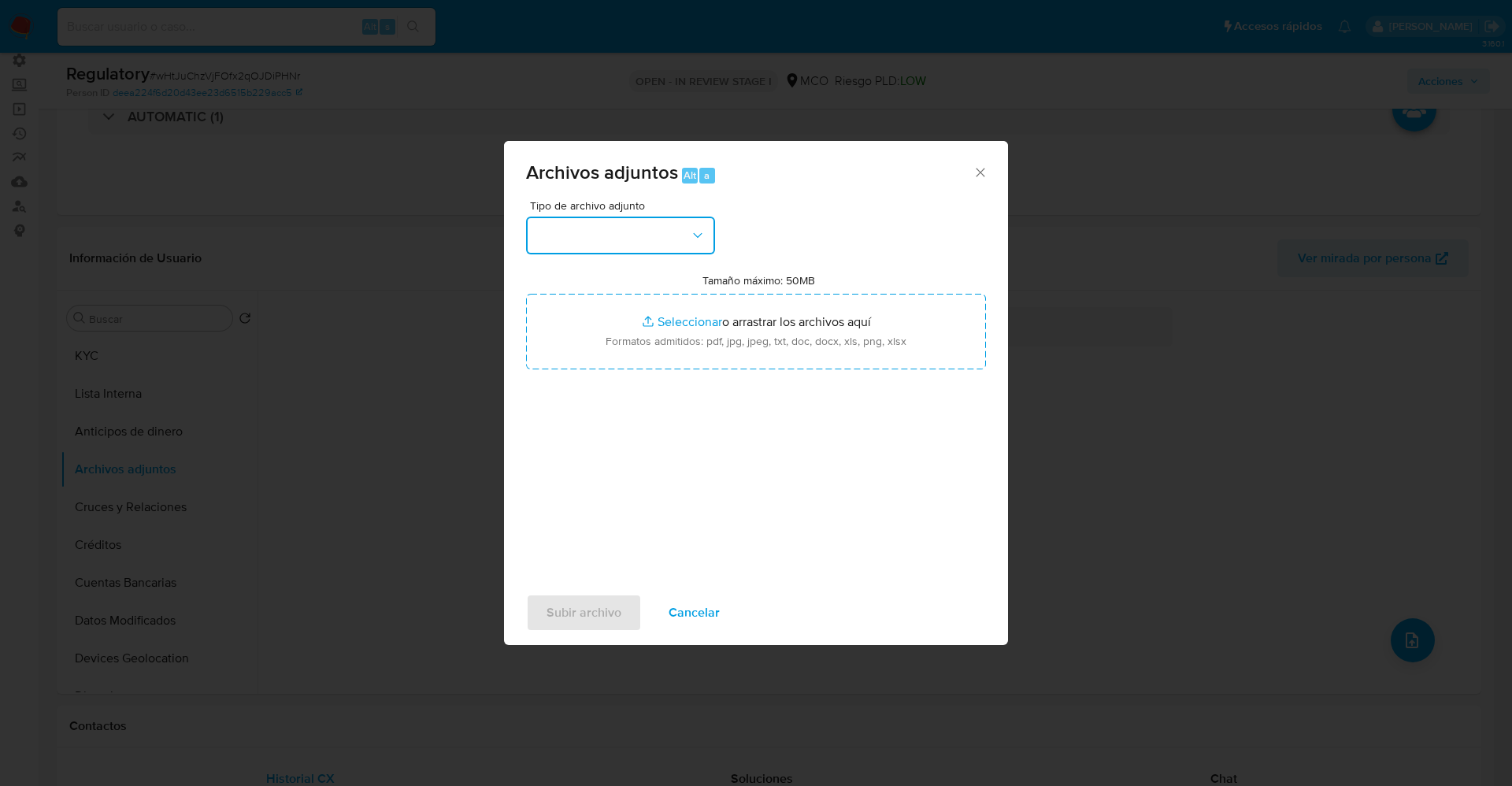
click at [614, 230] on button "button" at bounding box center [620, 235] width 189 height 38
drag, startPoint x: 706, startPoint y: 626, endPoint x: 681, endPoint y: 612, distance: 28.7
click at [706, 625] on span "Cancelar" at bounding box center [694, 613] width 51 height 35
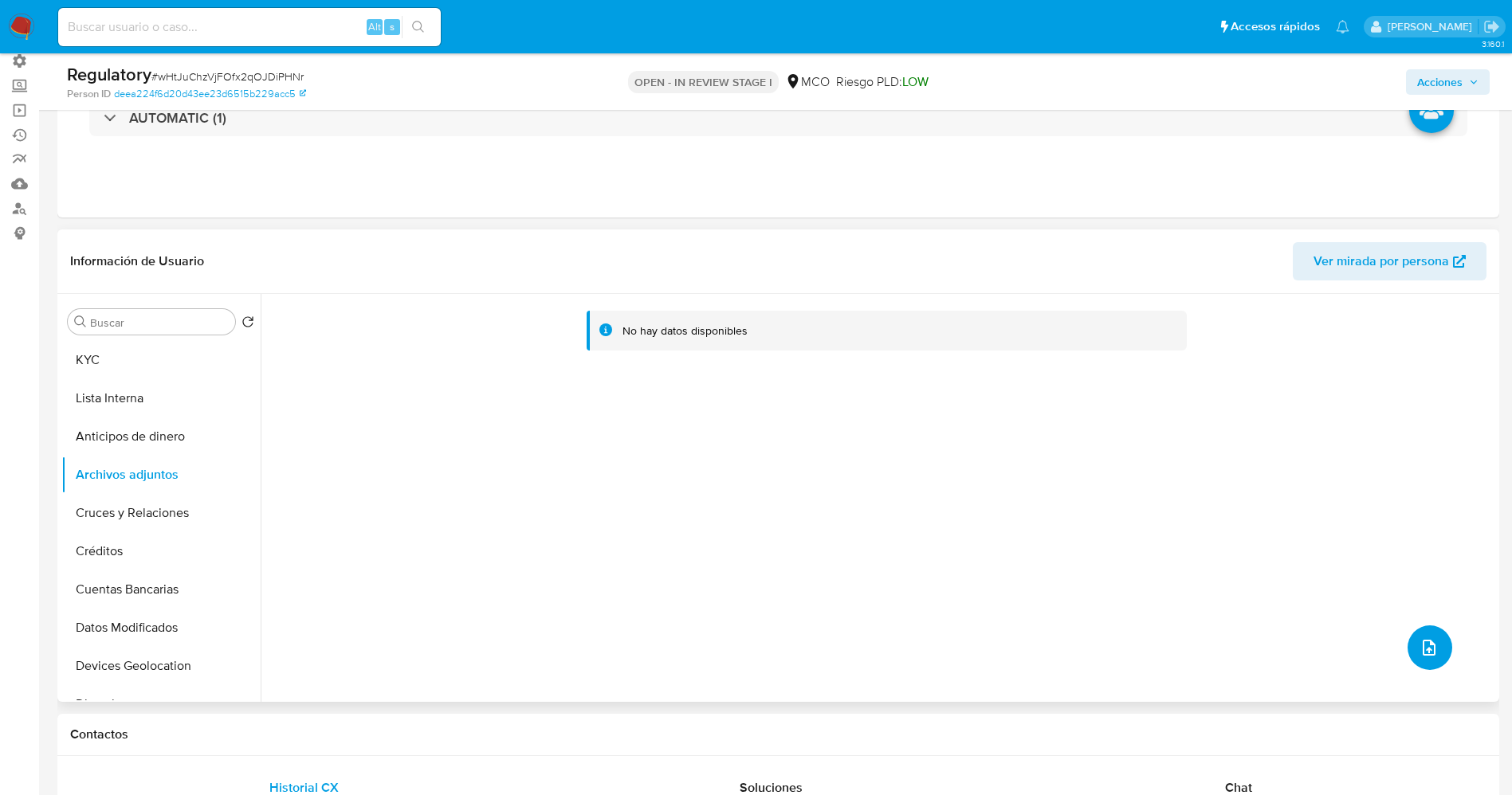
click at [1433, 636] on button "upload-file" at bounding box center [1429, 648] width 44 height 44
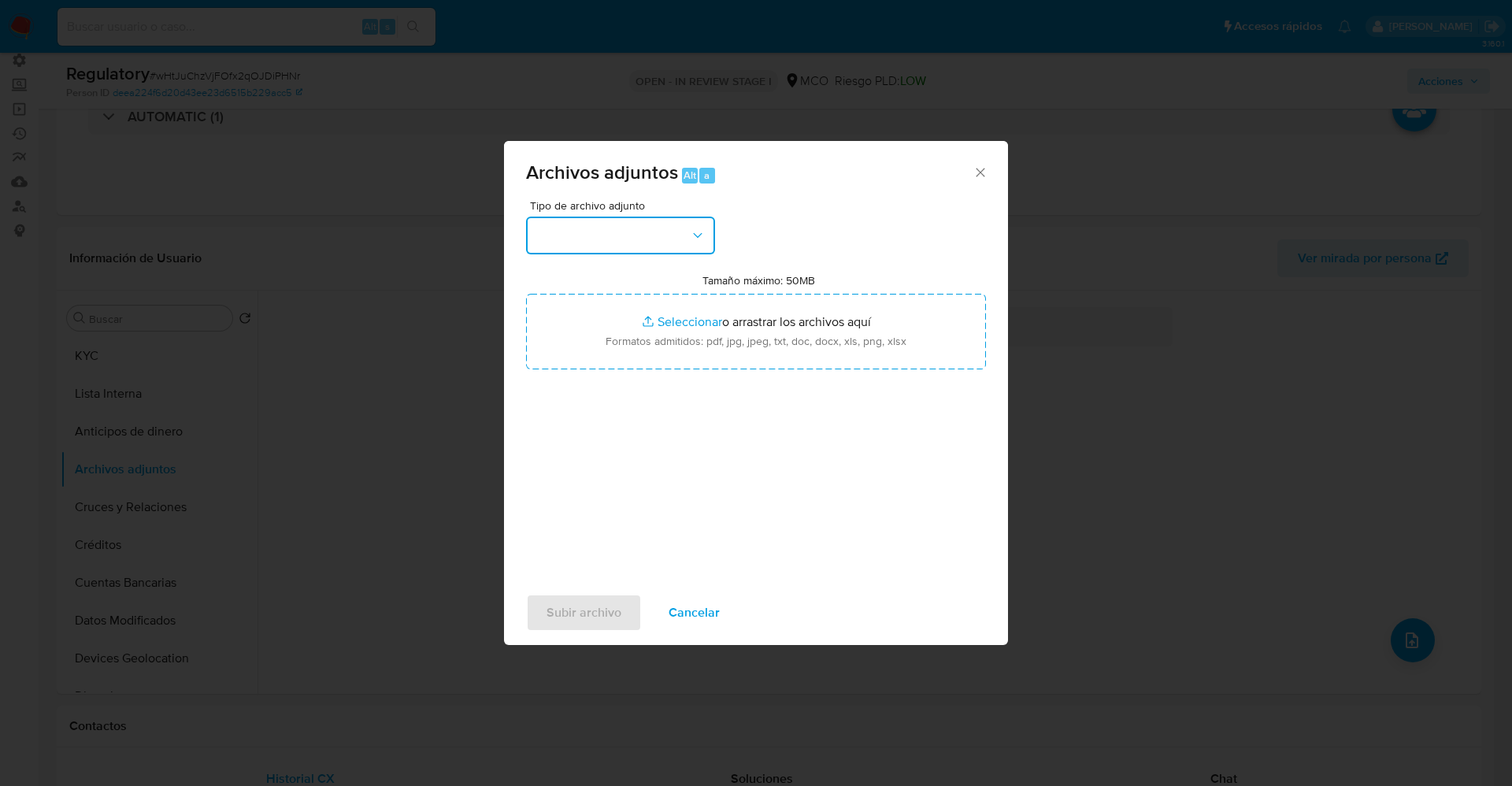
click at [672, 249] on button "button" at bounding box center [620, 235] width 189 height 38
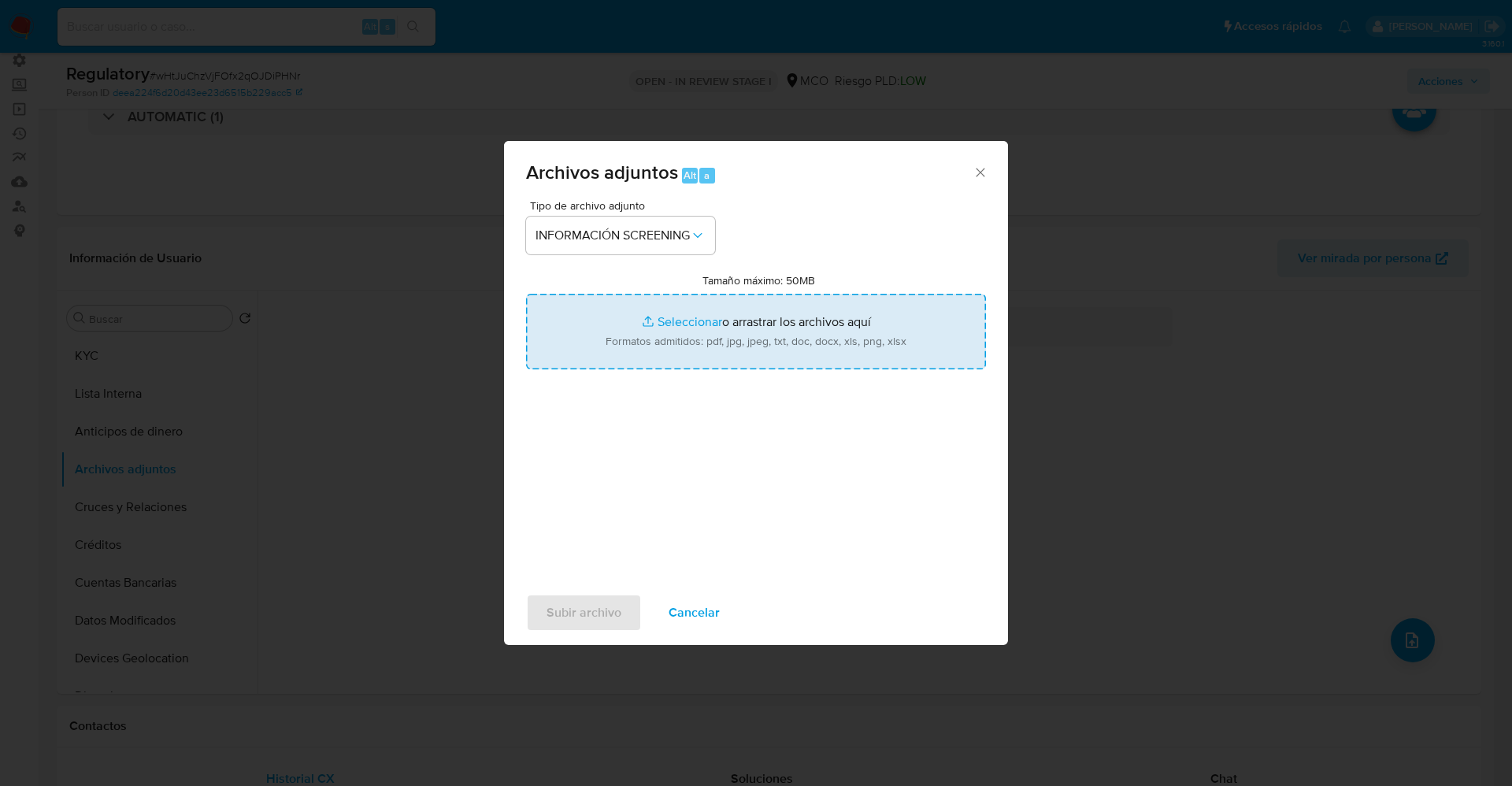
type input "C:\fakepath\CaseDossierReport_5jb75j1z1d911k1hjidnpm46m.pdf"
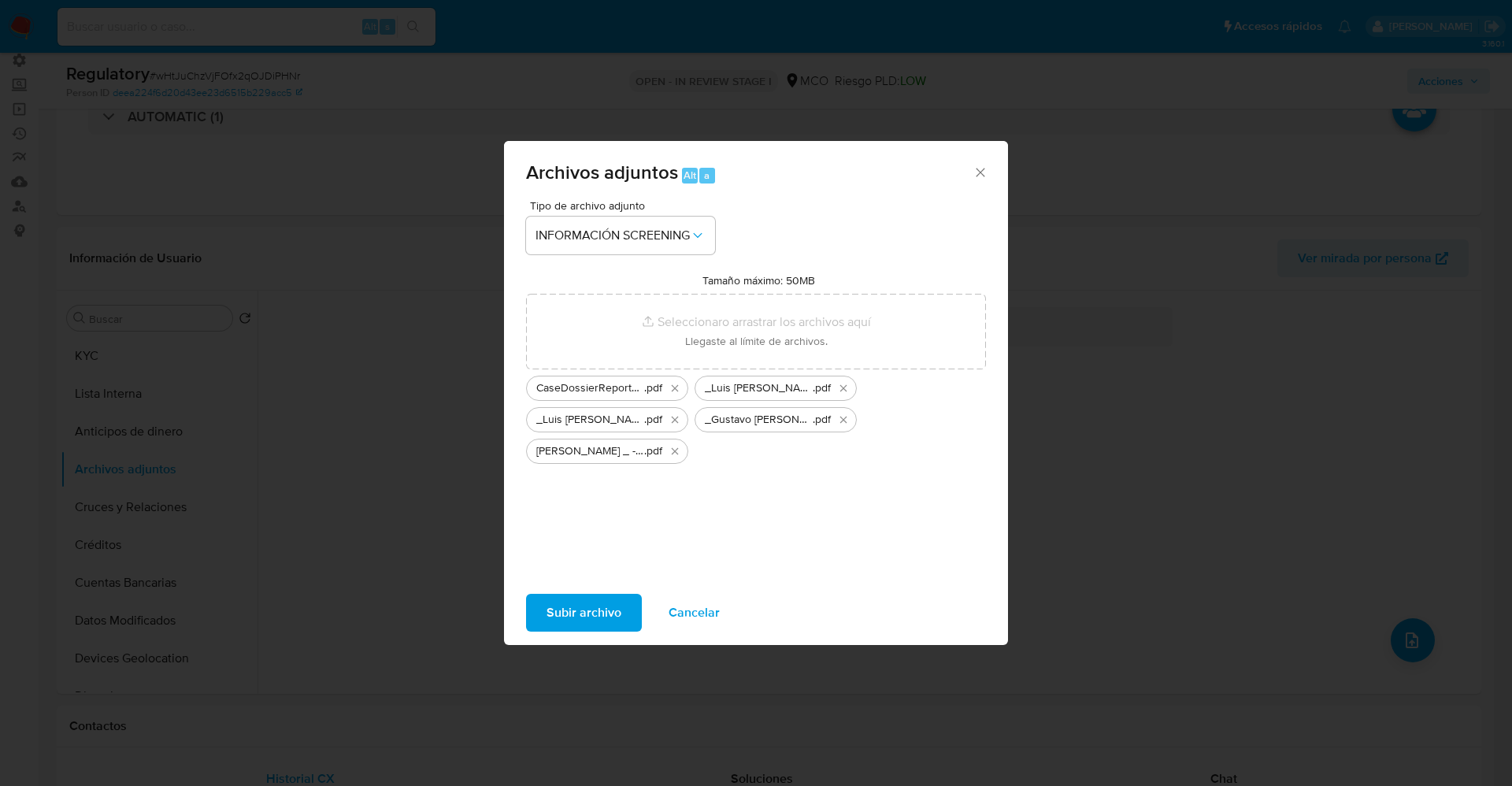
click at [613, 600] on span "Subir archivo" at bounding box center [584, 613] width 75 height 35
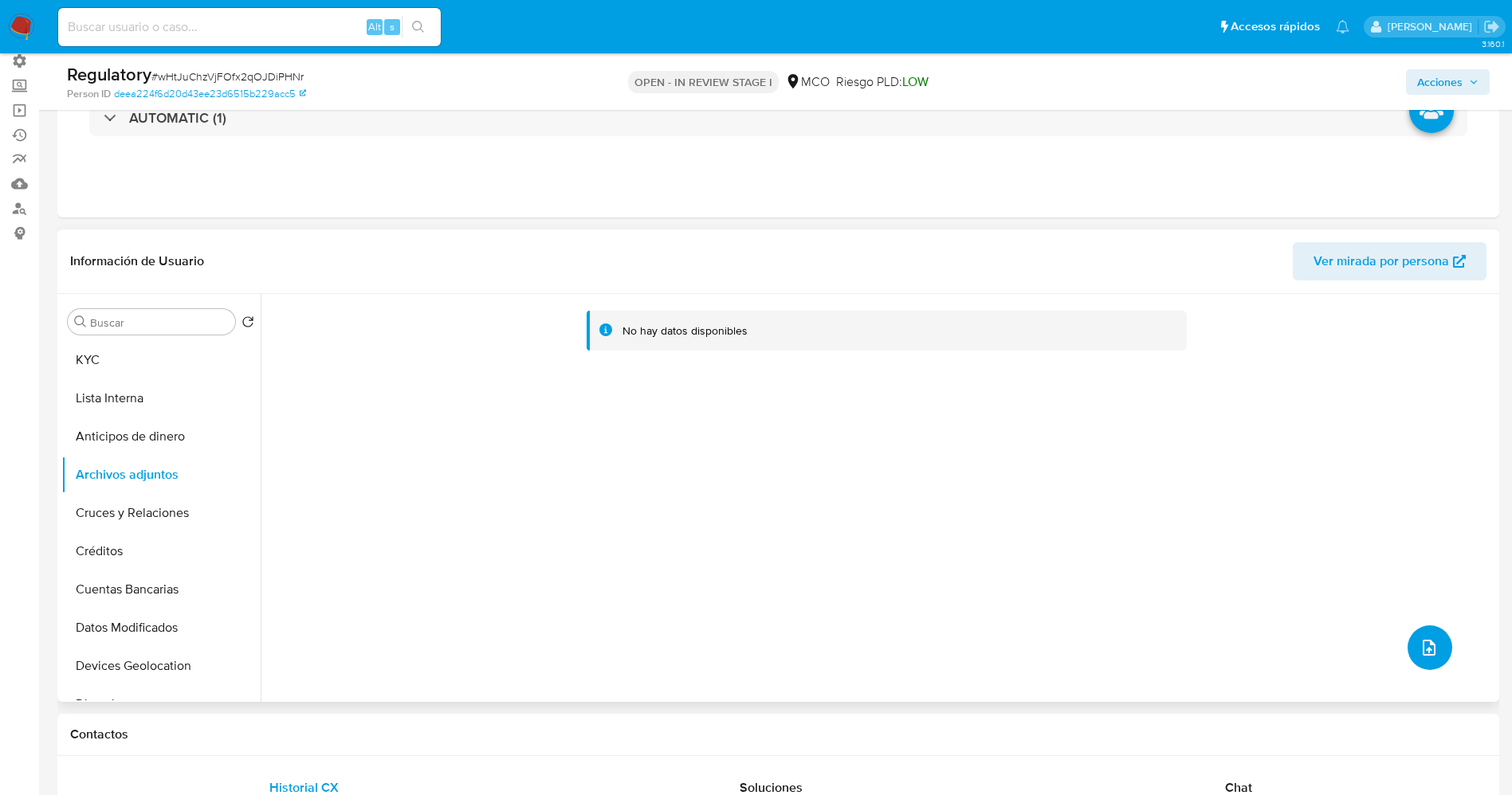
click at [1443, 639] on button "upload-file" at bounding box center [1429, 648] width 44 height 44
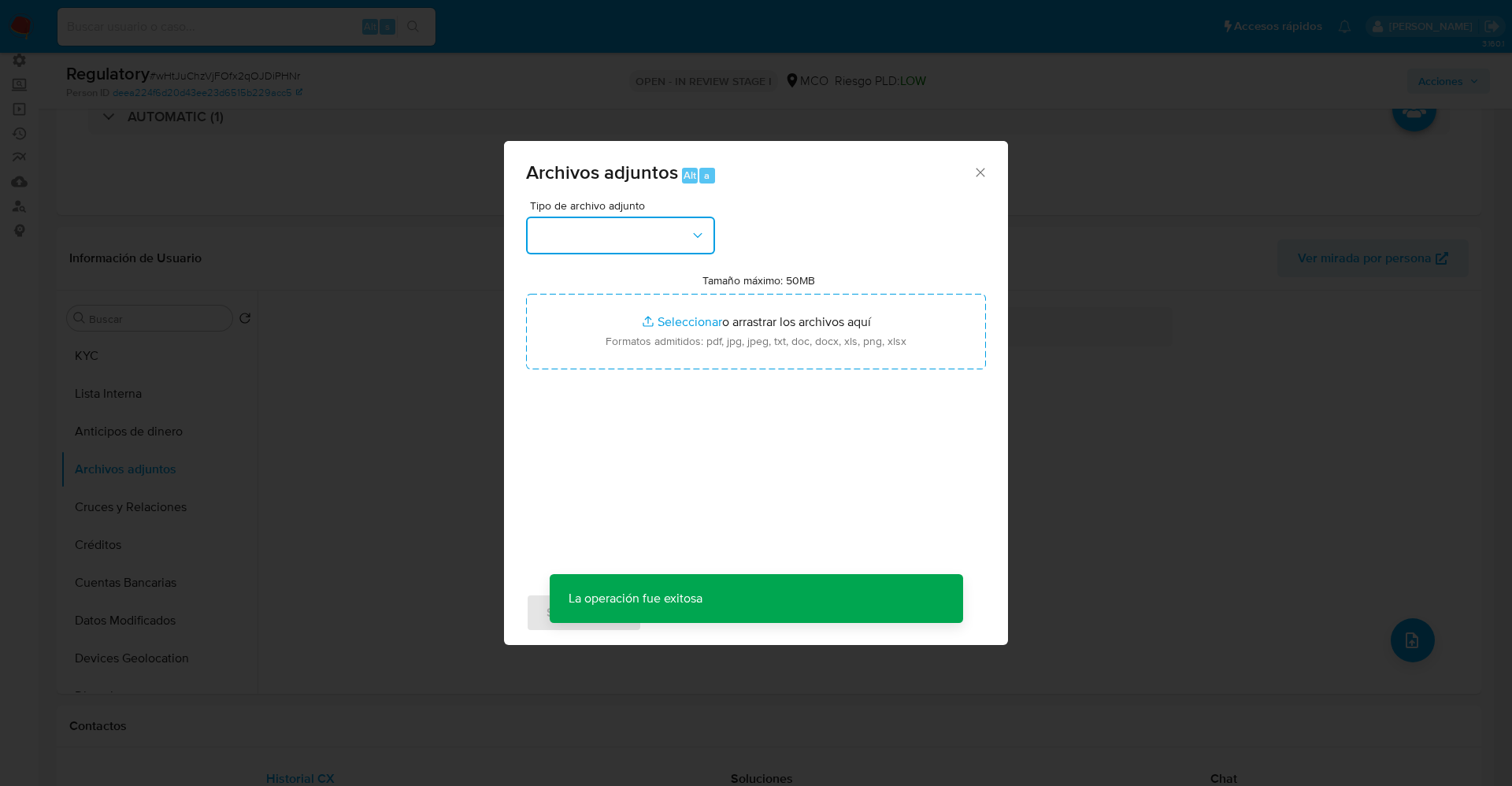
click at [573, 220] on button "button" at bounding box center [620, 235] width 189 height 38
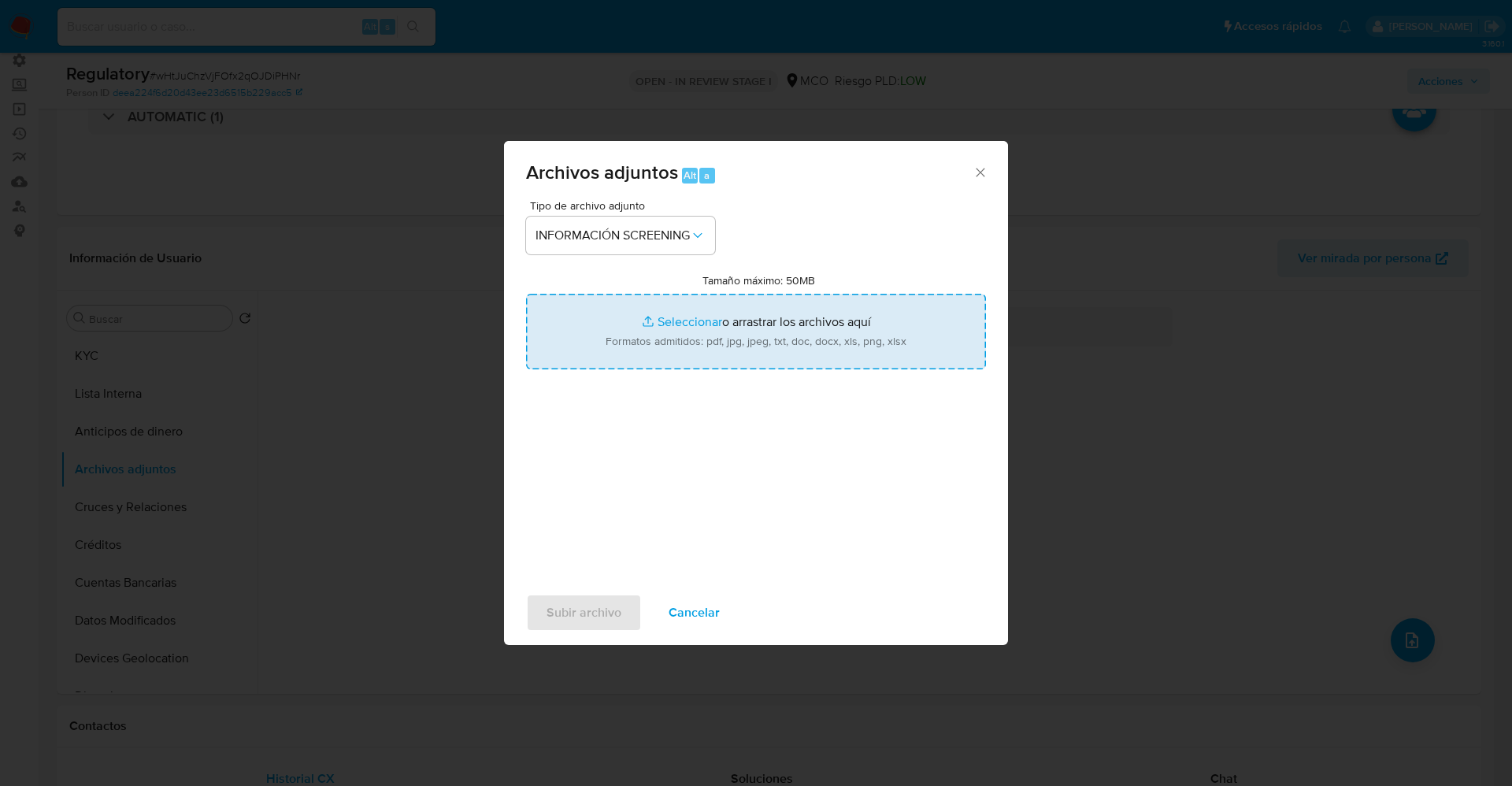
type input "C:\fakepath\CaseDossierReport_5jb89t9ots4n1k1hj46mpggl6.pdf"
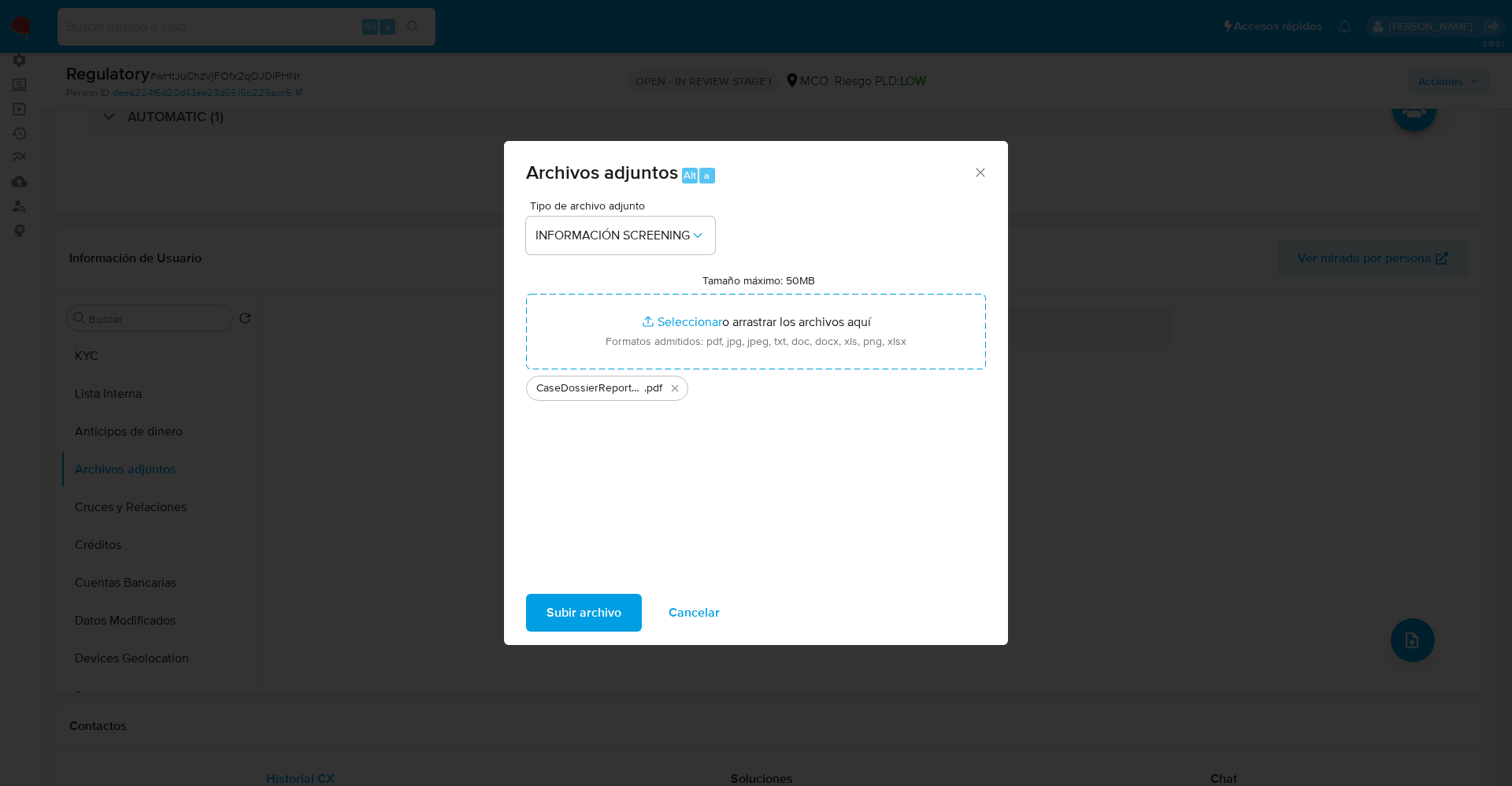
click at [576, 592] on div "Subir archivo Cancelar" at bounding box center [756, 613] width 504 height 60
click at [560, 635] on div "Subir archivo Cancelar" at bounding box center [756, 613] width 504 height 60
click at [565, 616] on span "Subir archivo" at bounding box center [584, 613] width 75 height 35
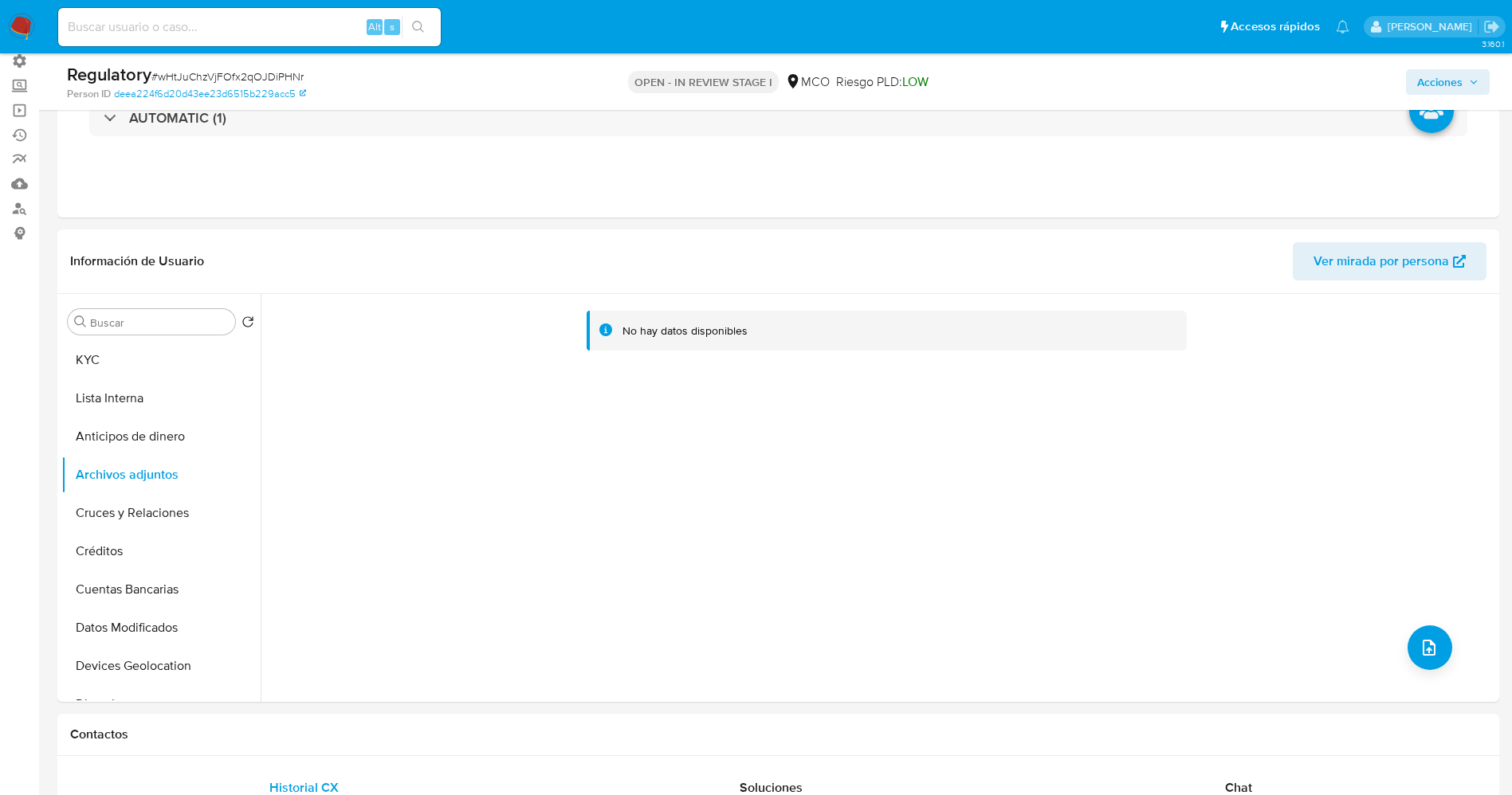
click at [105, 404] on button "Lista Interna" at bounding box center [161, 398] width 199 height 38
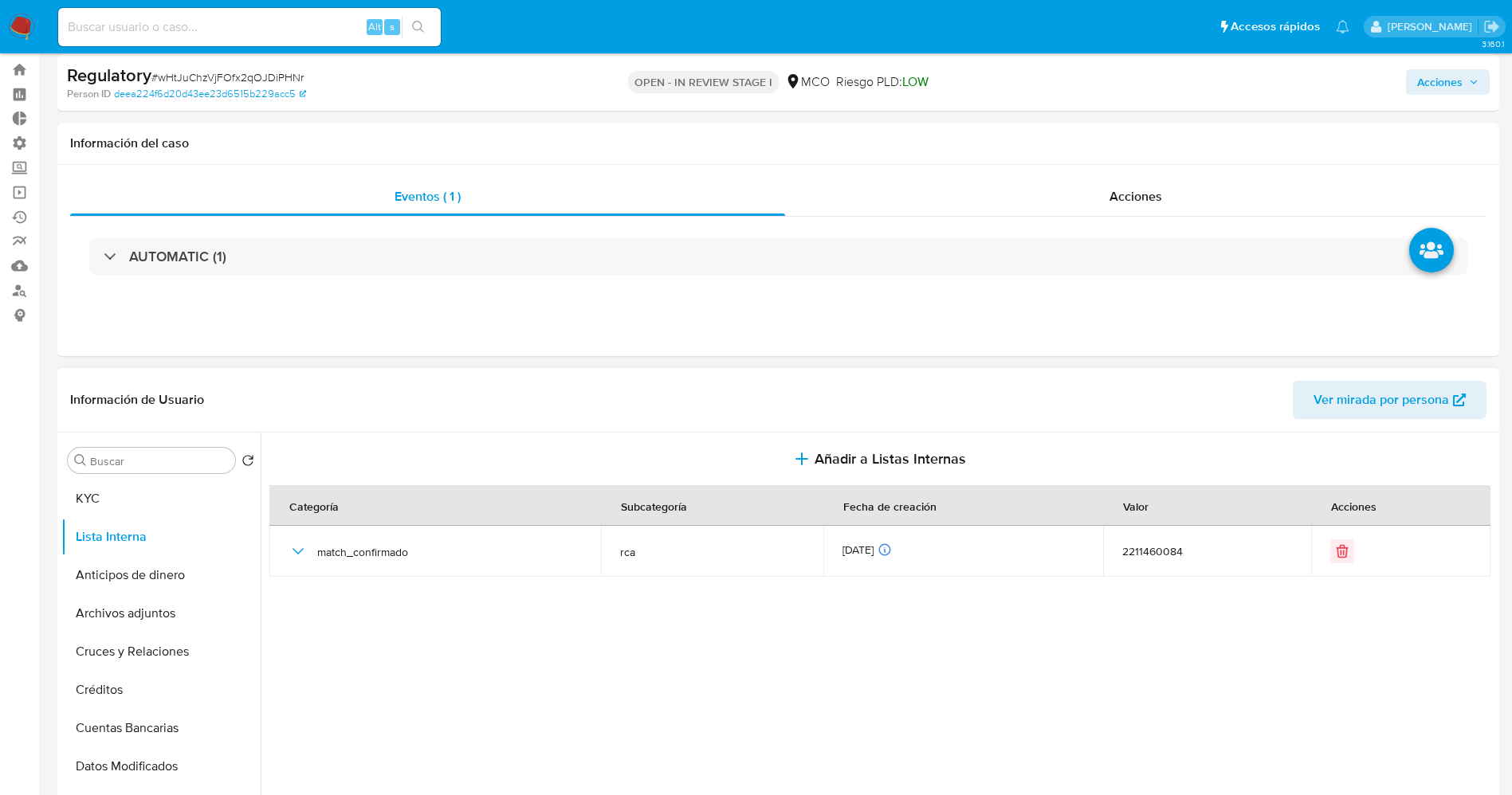
scroll to position [0, 0]
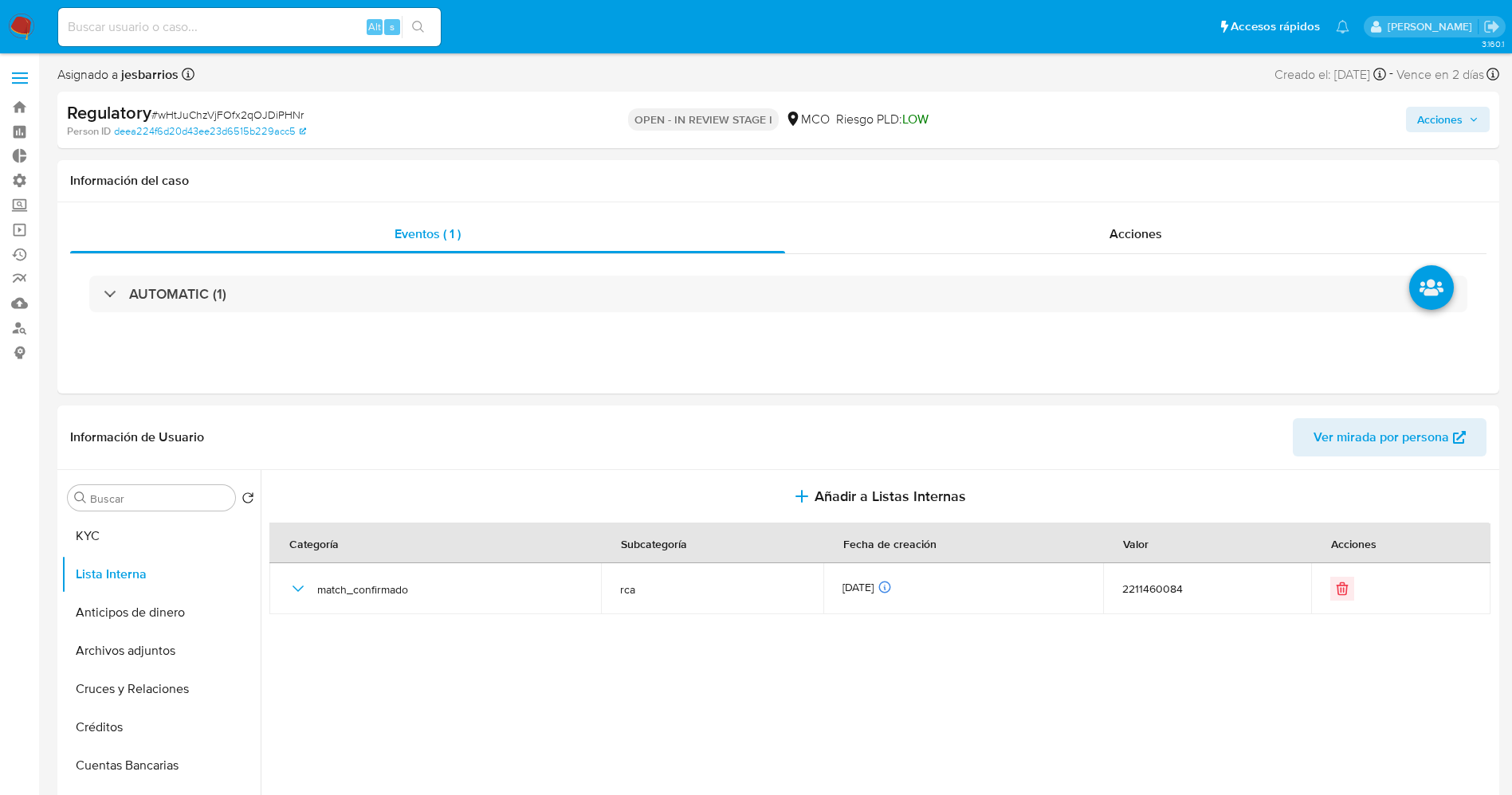
click at [1434, 116] on span "Acciones" at bounding box center [1439, 119] width 45 height 26
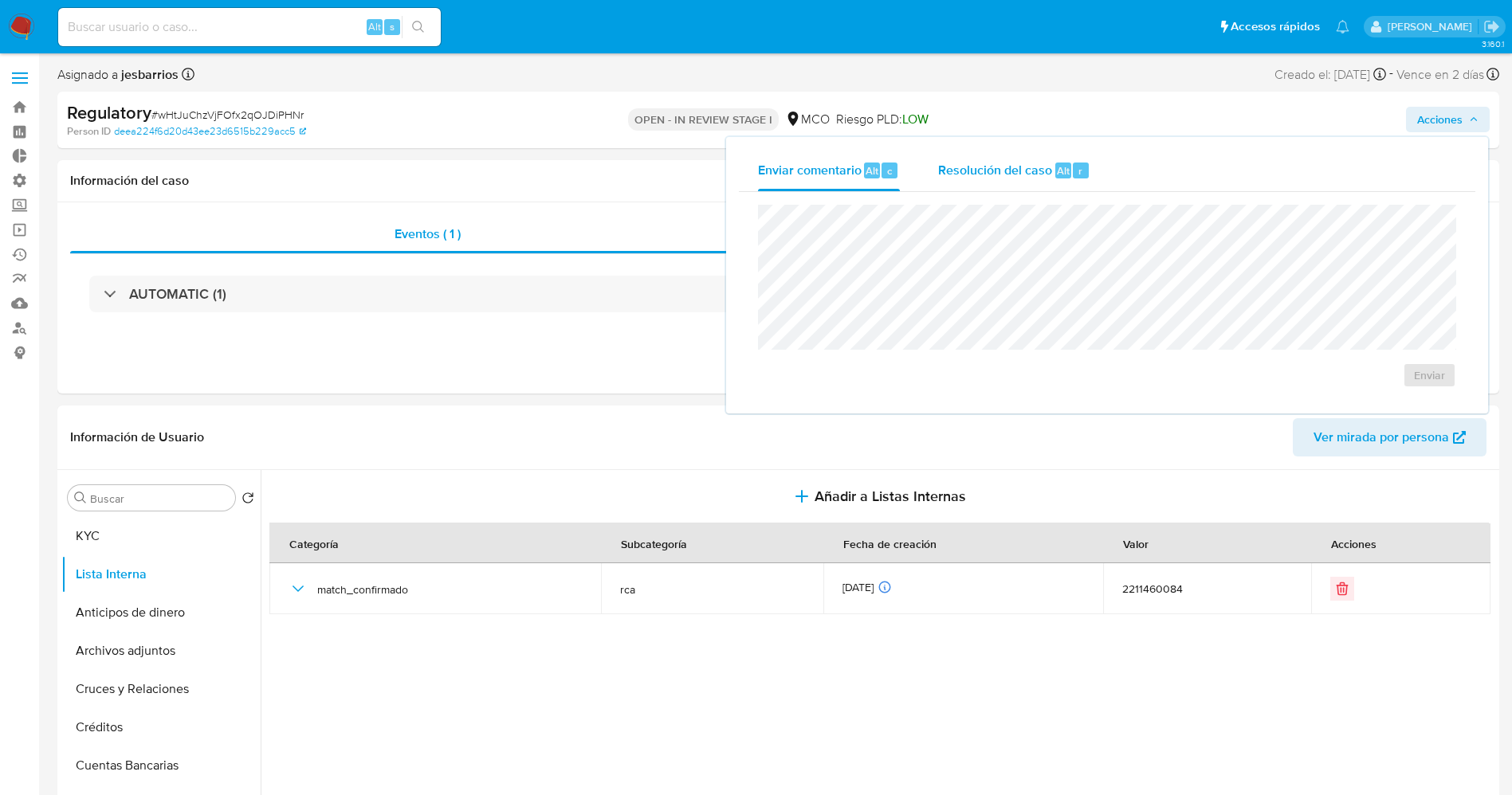
click at [961, 174] on span "Resolución del caso" at bounding box center [995, 170] width 114 height 19
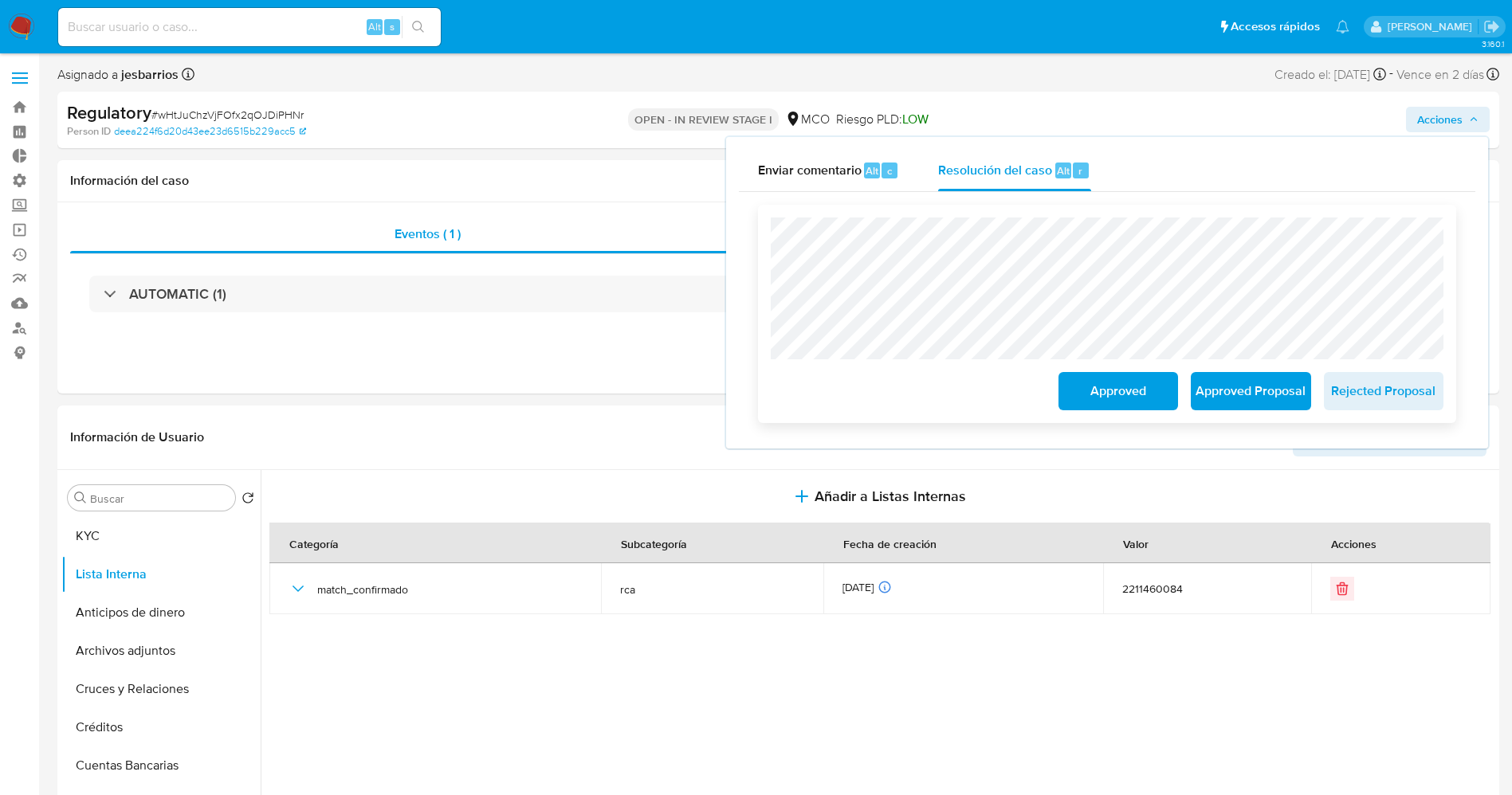
click at [1253, 407] on span "Approved Proposal" at bounding box center [1251, 391] width 78 height 35
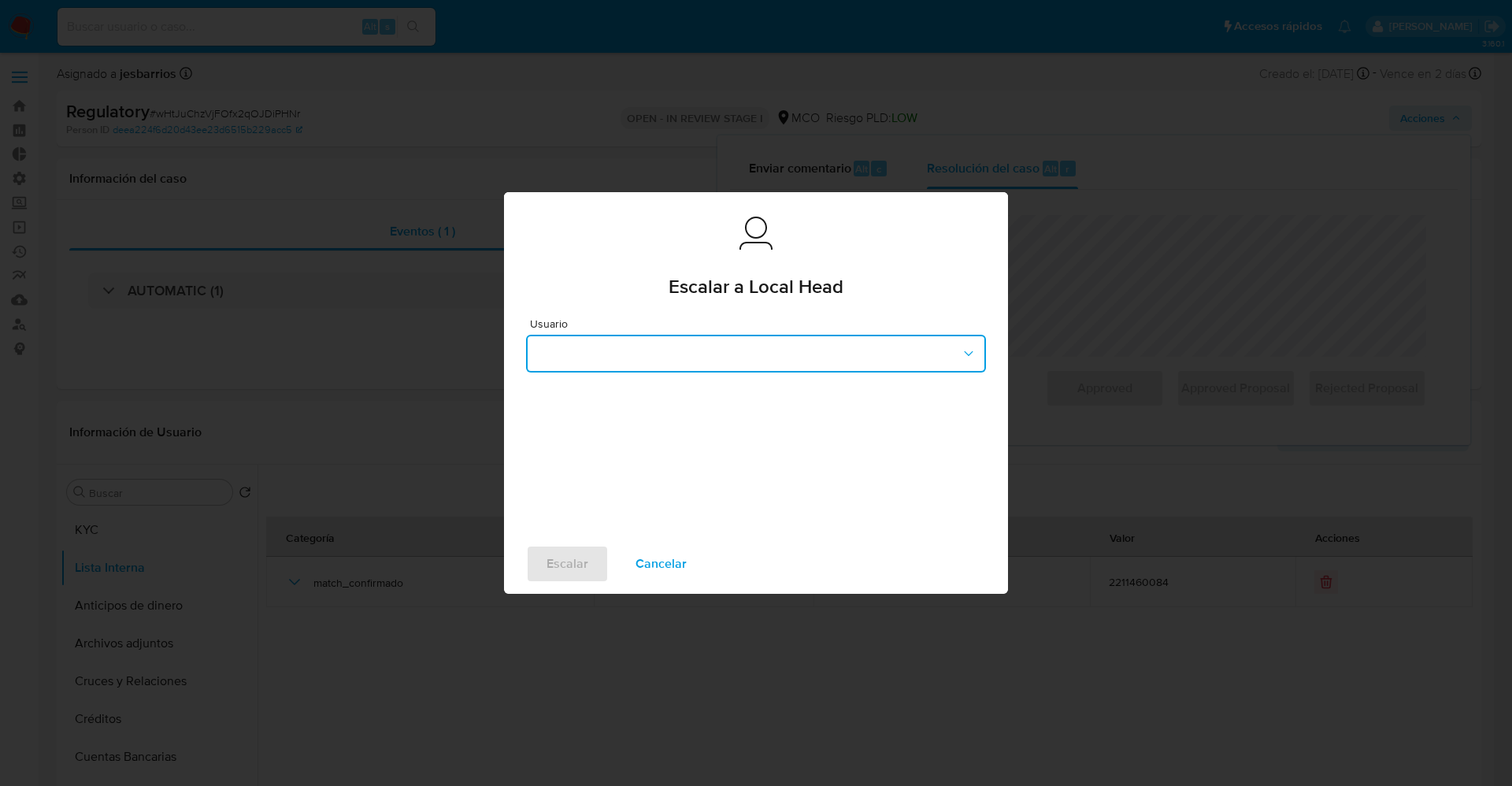
click at [706, 353] on button "button" at bounding box center [756, 353] width 460 height 38
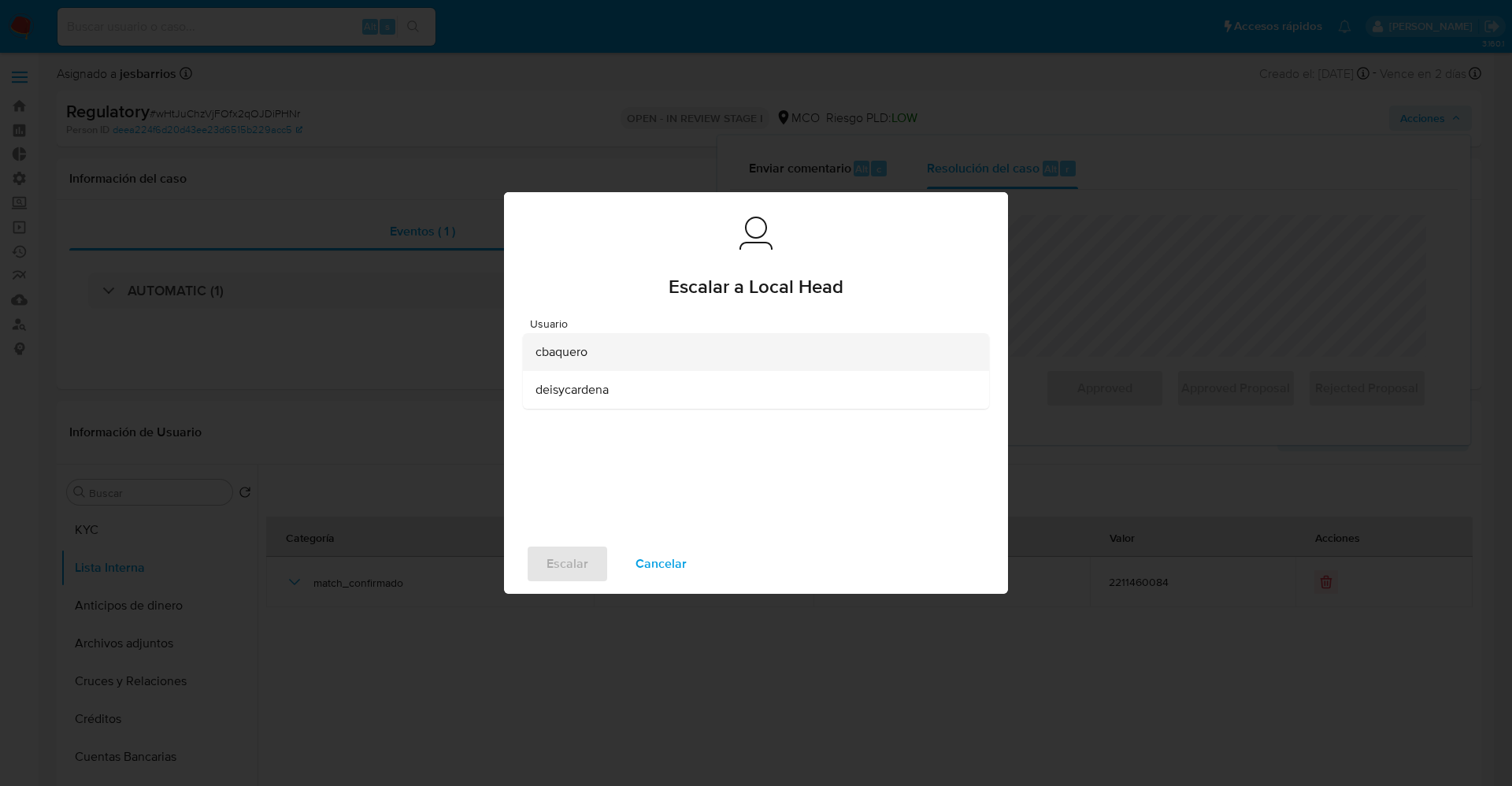
click at [634, 353] on div "cbaquero" at bounding box center [751, 352] width 432 height 38
click at [586, 576] on span "Escalar" at bounding box center [568, 564] width 42 height 35
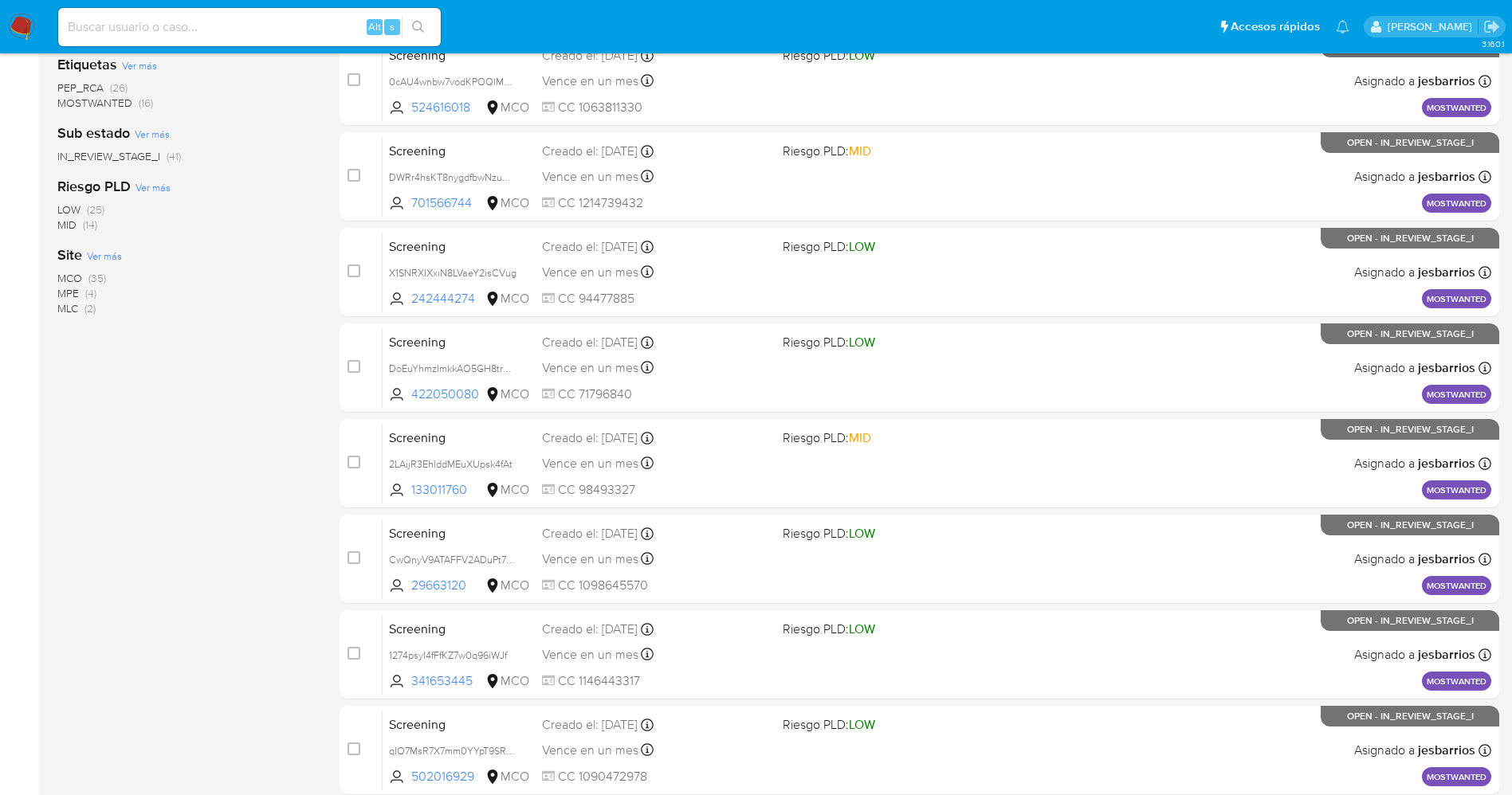
scroll to position [520, 0]
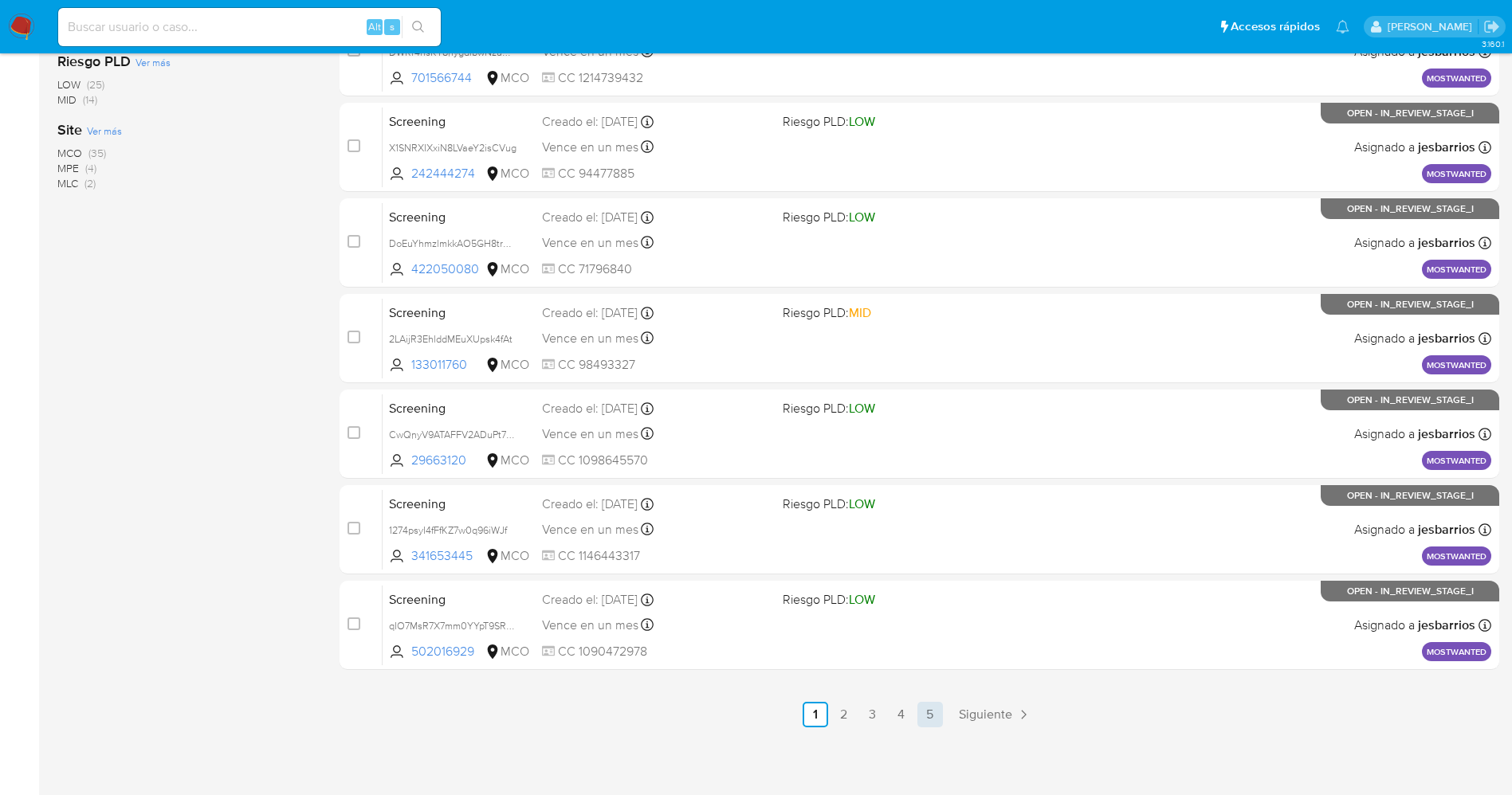
click at [938, 717] on link "5" at bounding box center [930, 715] width 26 height 26
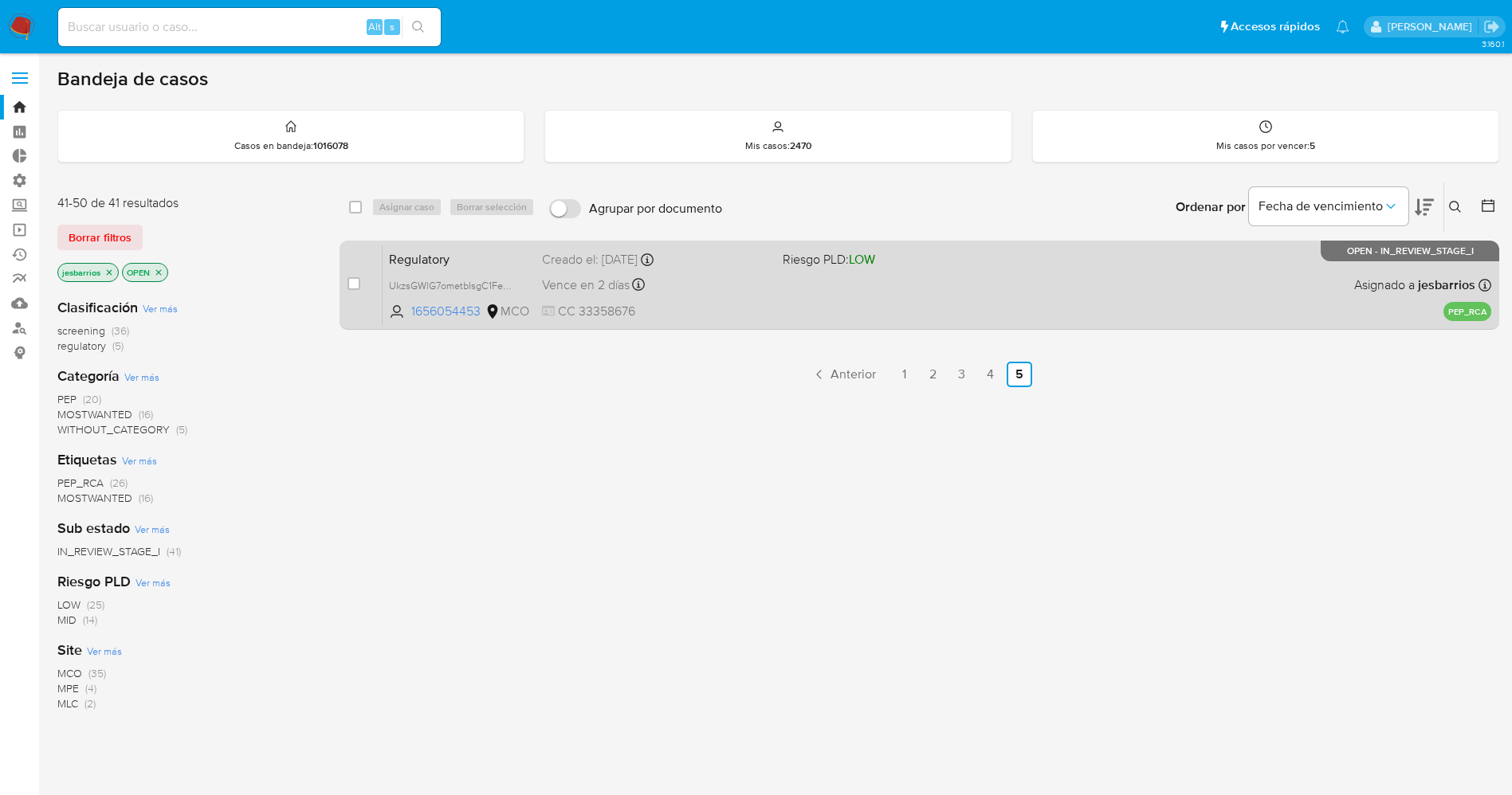
click at [743, 317] on span "CC 33358676" at bounding box center [656, 312] width 228 height 18
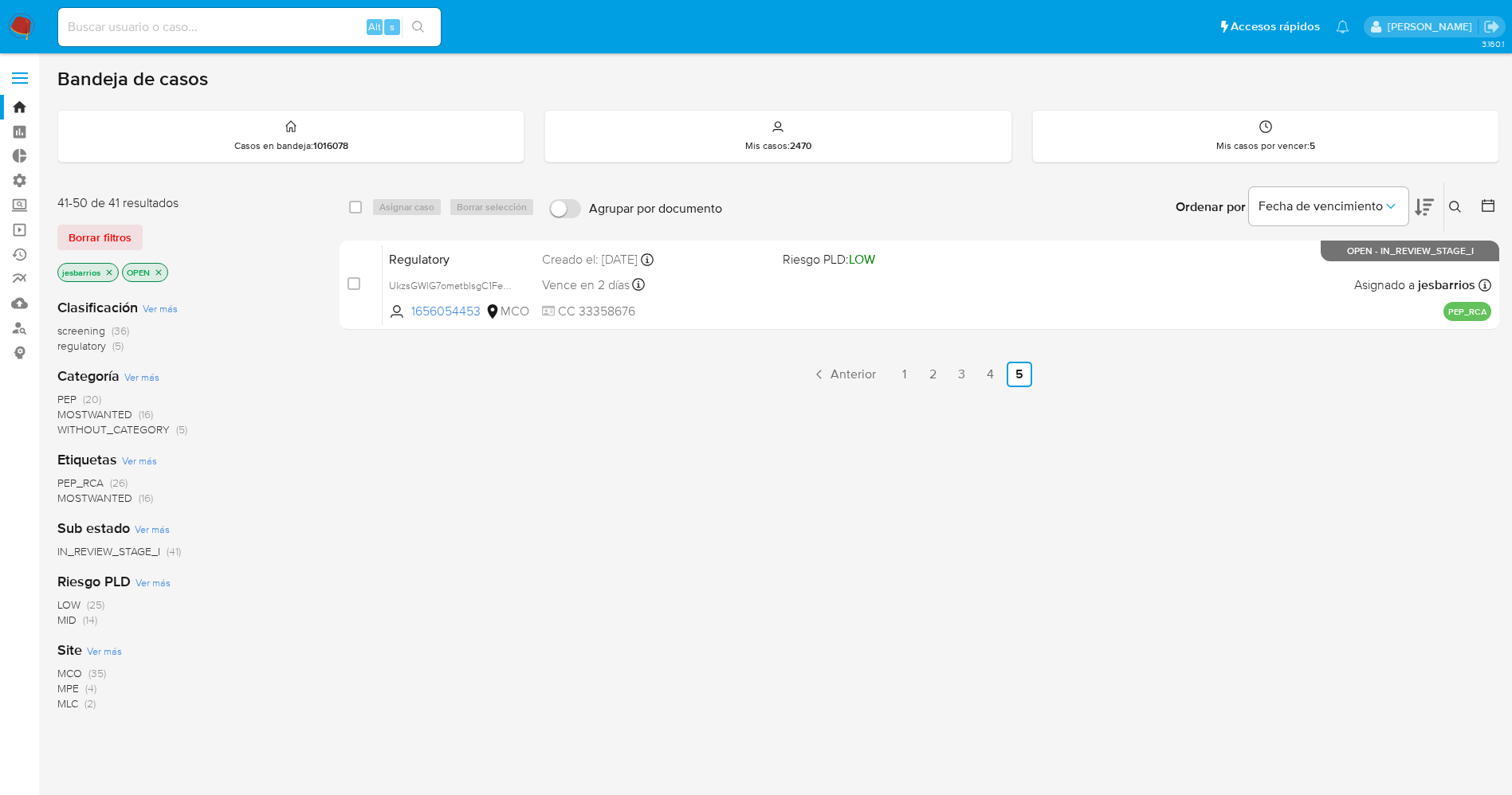
click at [30, 28] on img at bounding box center [21, 27] width 27 height 27
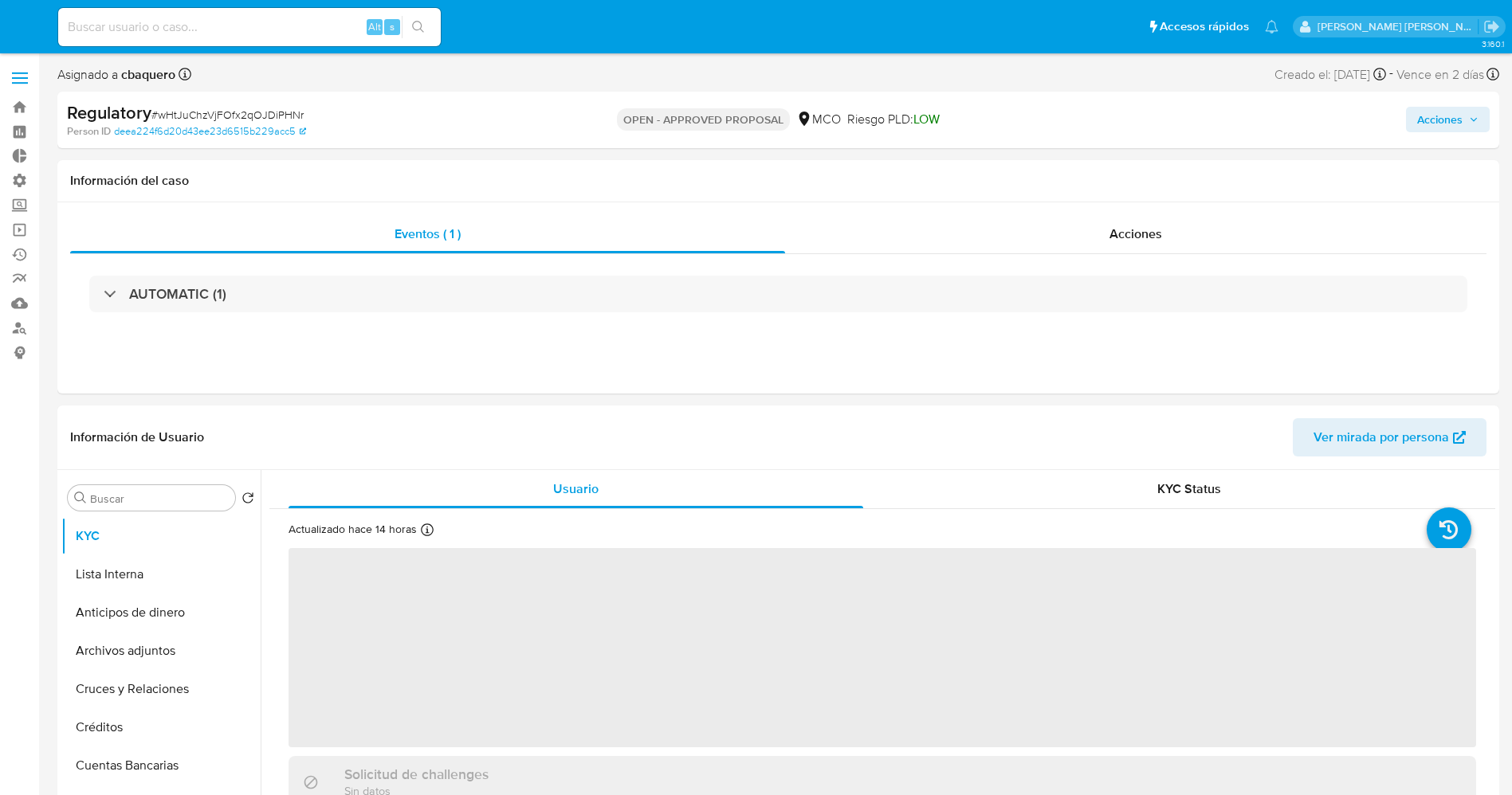
select select "10"
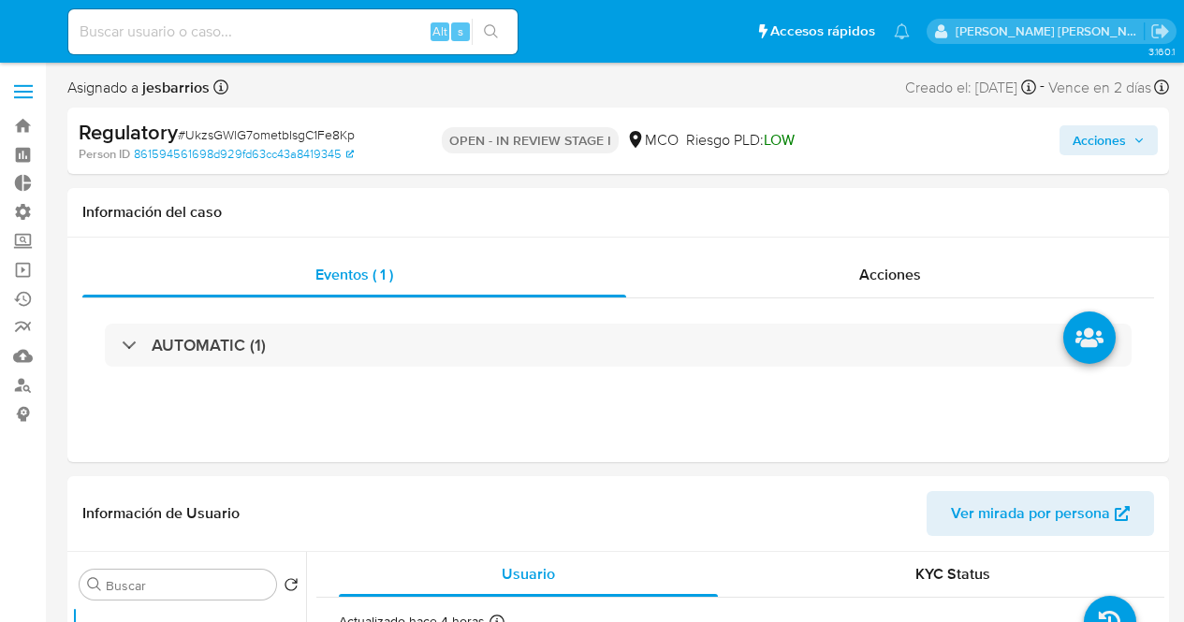
select select "10"
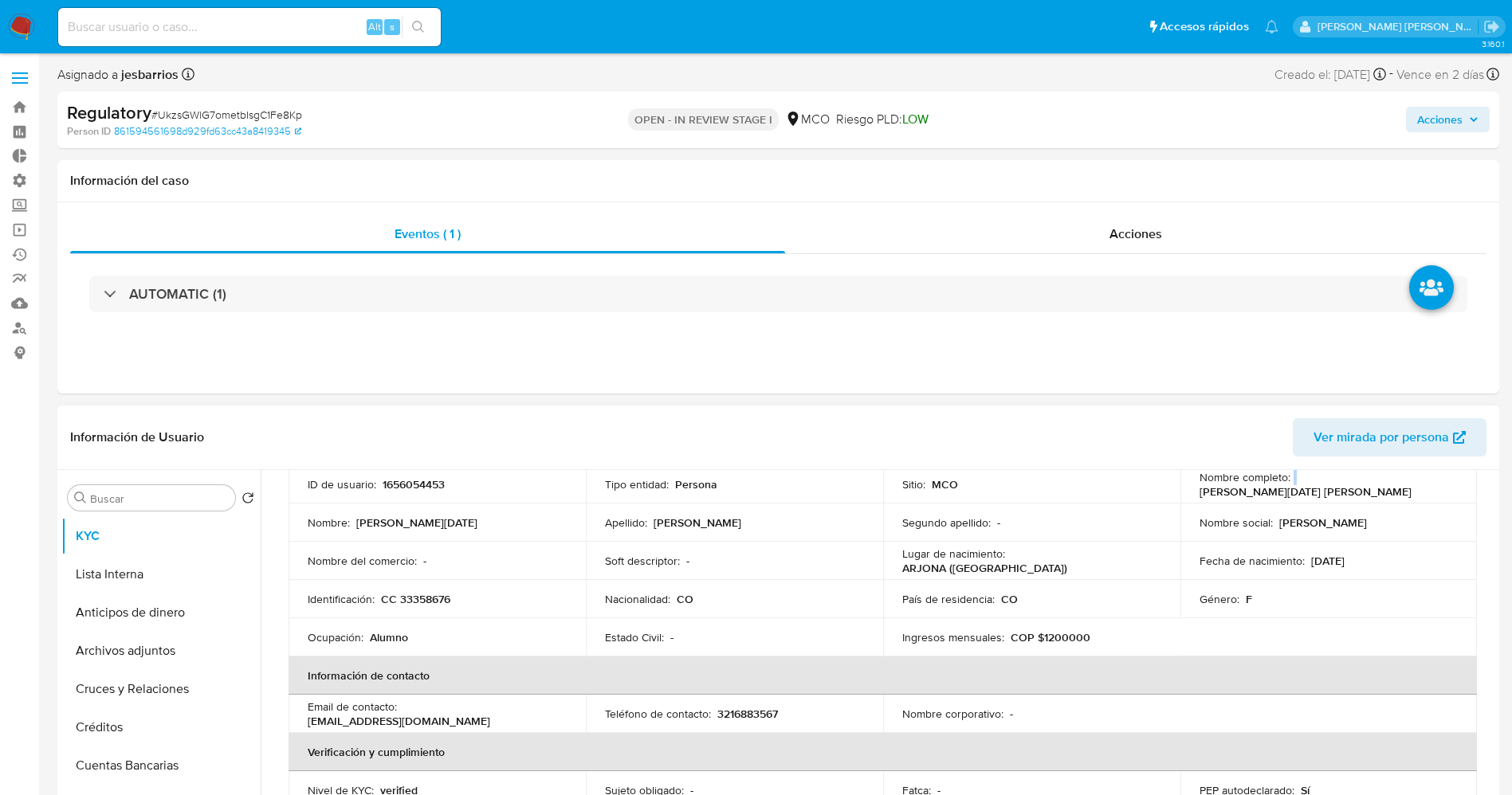
scroll to position [101, 0]
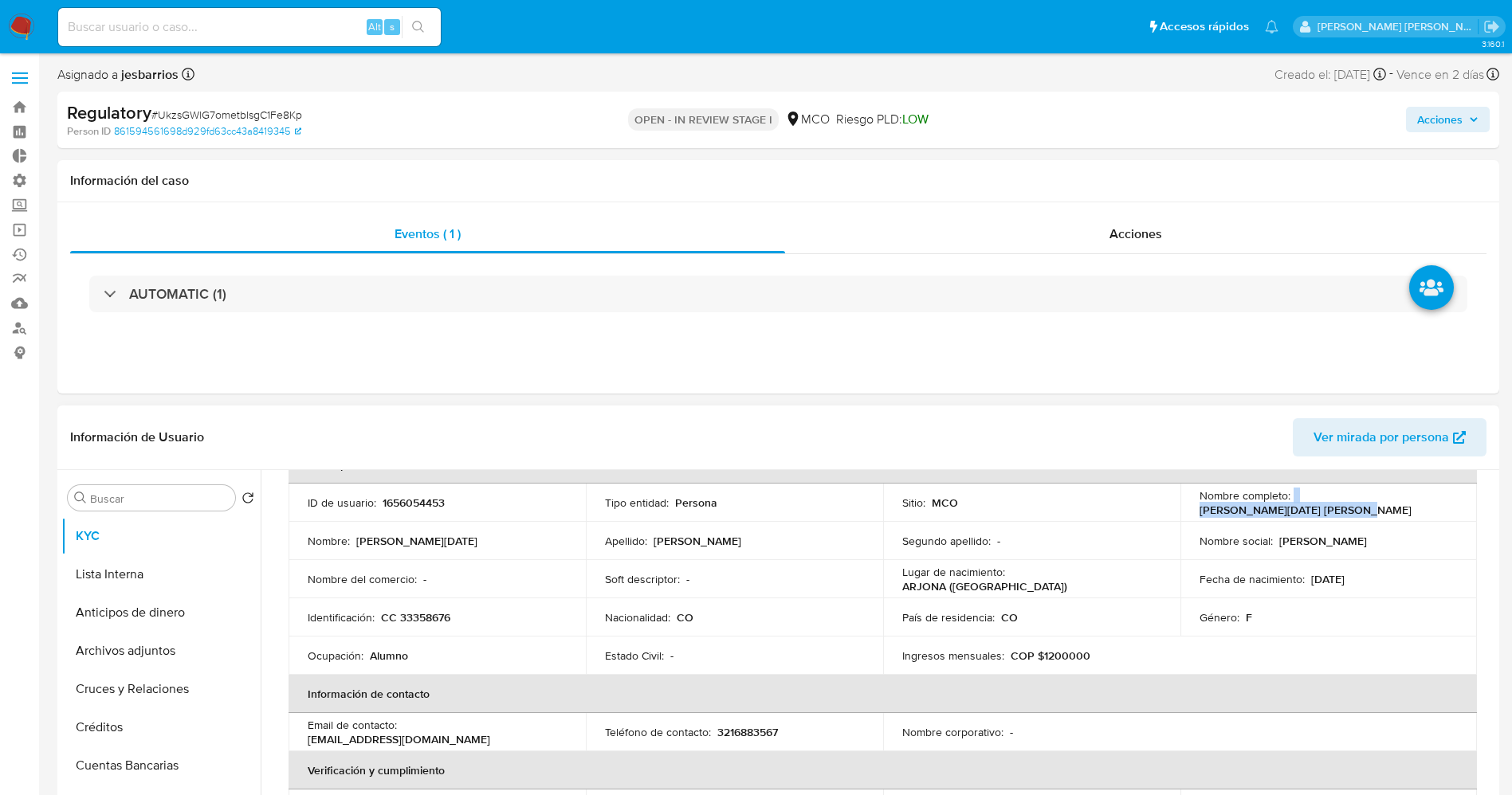
drag, startPoint x: 1290, startPoint y: 480, endPoint x: 1449, endPoint y: 514, distance: 162.6
click at [1007, 514] on td "Nombre completo : Marta Lucia Martinez Marrugo" at bounding box center [1328, 502] width 297 height 38
copy div "Marta Lucia Martinez Marrugo"
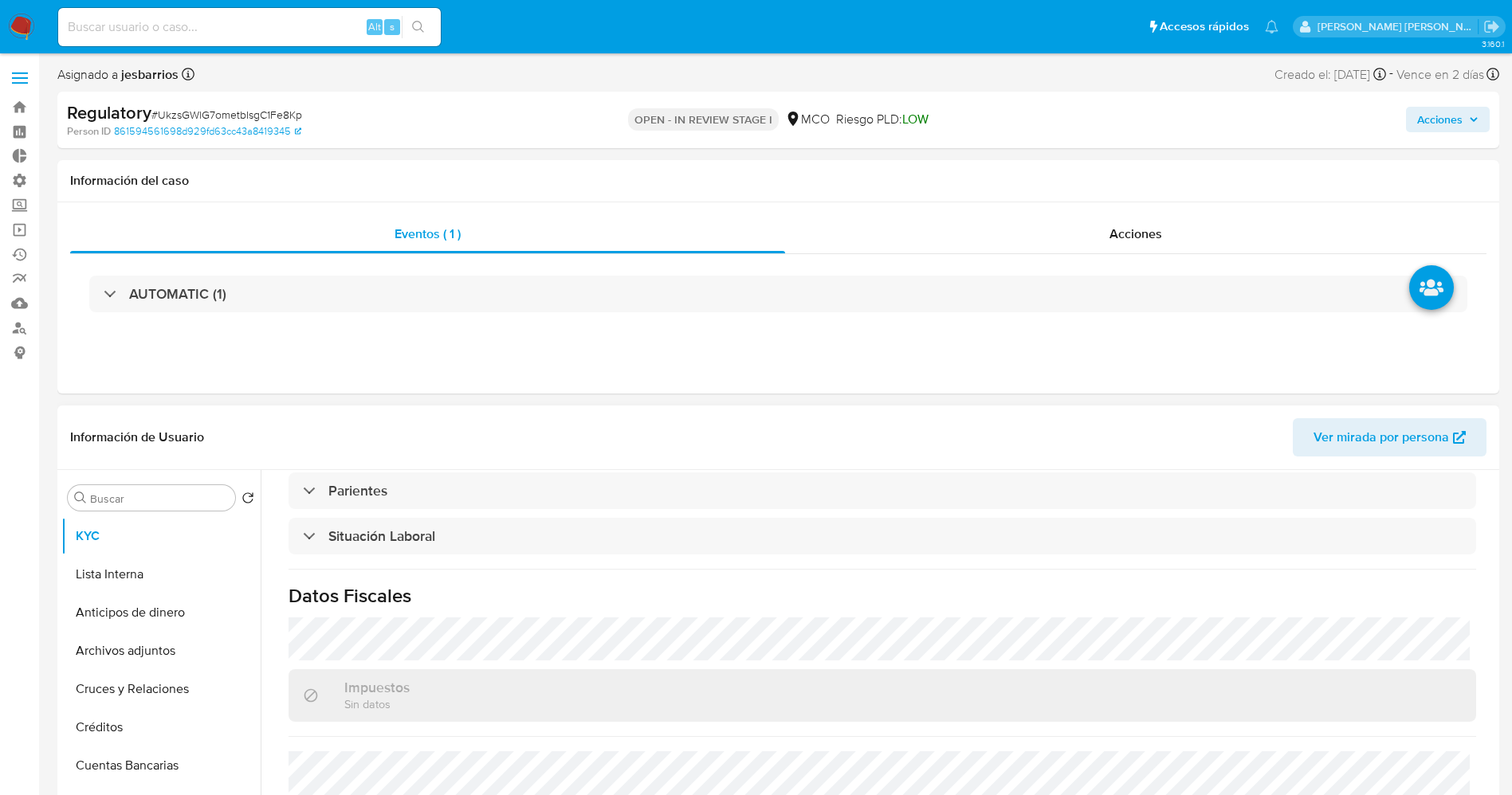
scroll to position [793, 0]
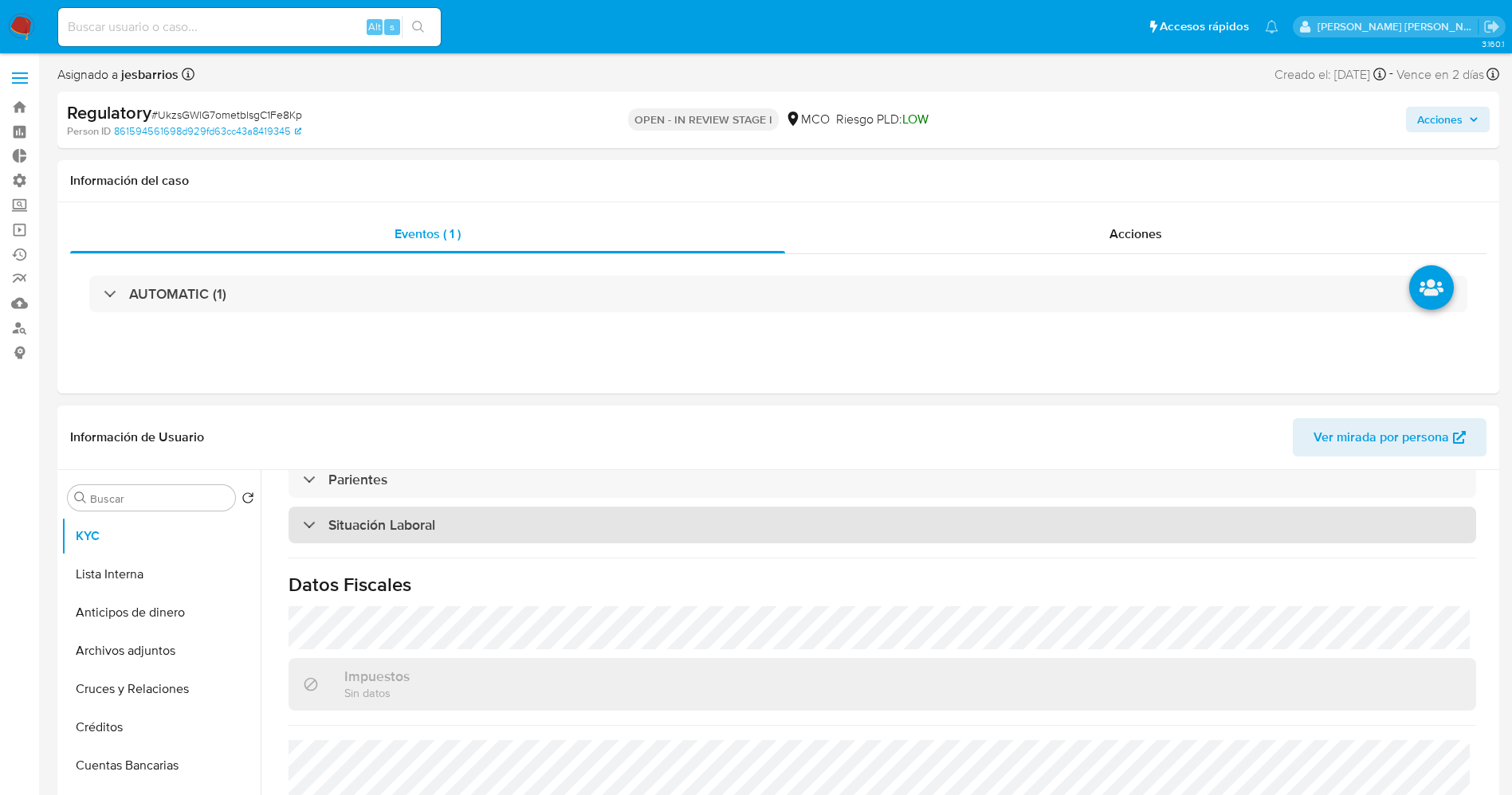
click at [382, 527] on h3 "Situación Laboral" at bounding box center [381, 525] width 106 height 18
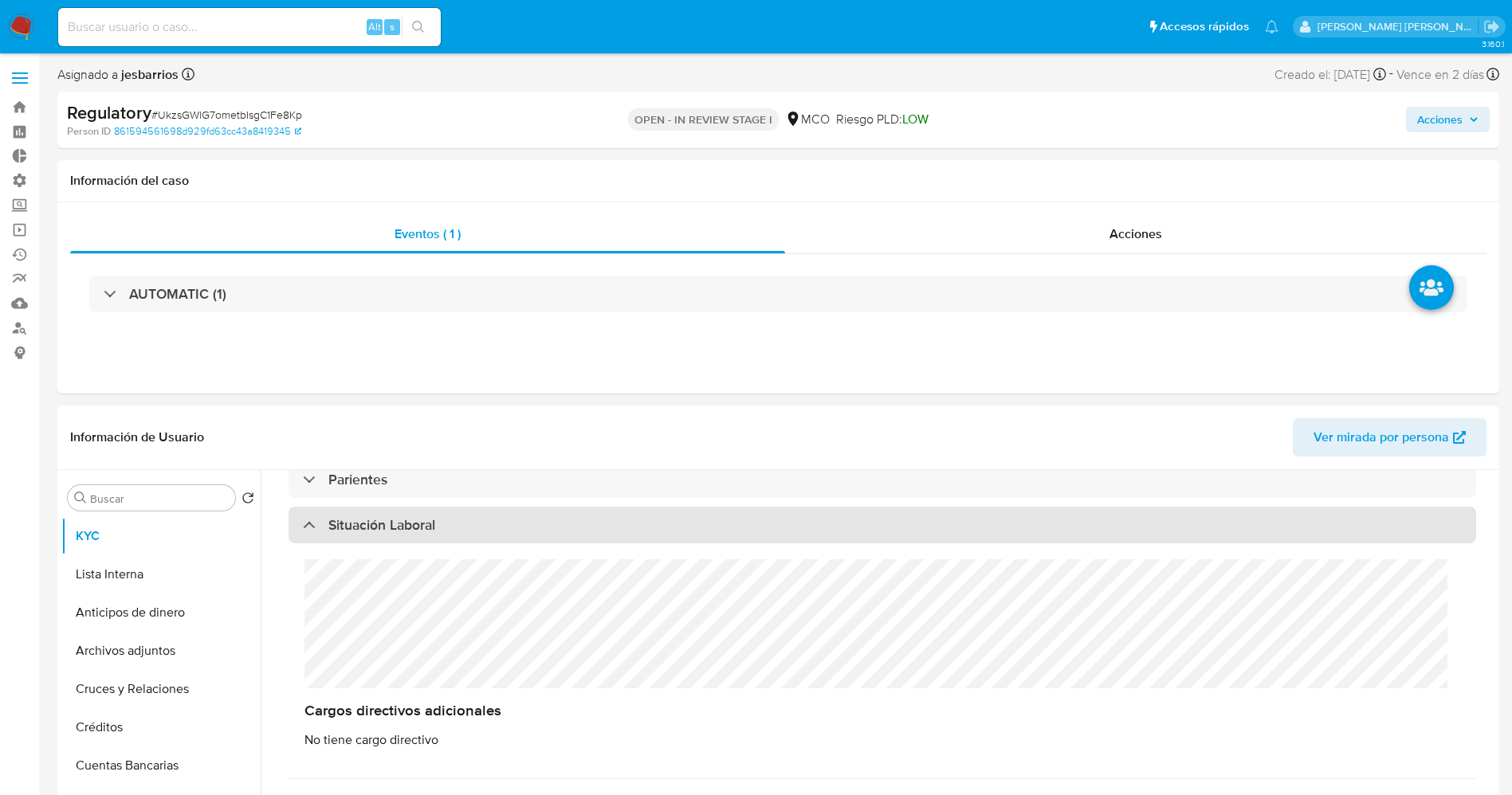
click at [382, 527] on h3 "Situación Laboral" at bounding box center [381, 525] width 106 height 18
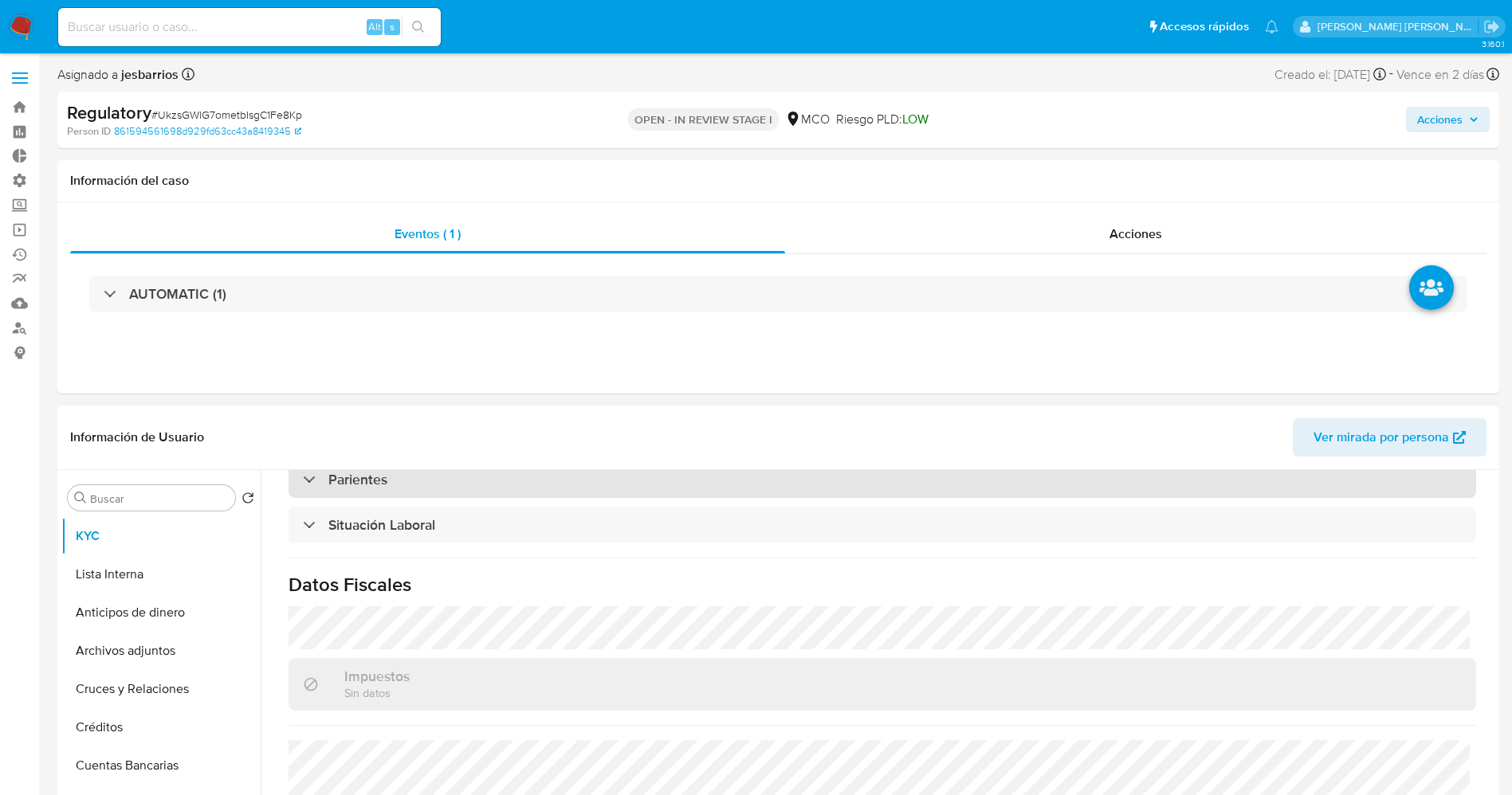
click at [384, 481] on h3 "Parientes" at bounding box center [358, 479] width 59 height 18
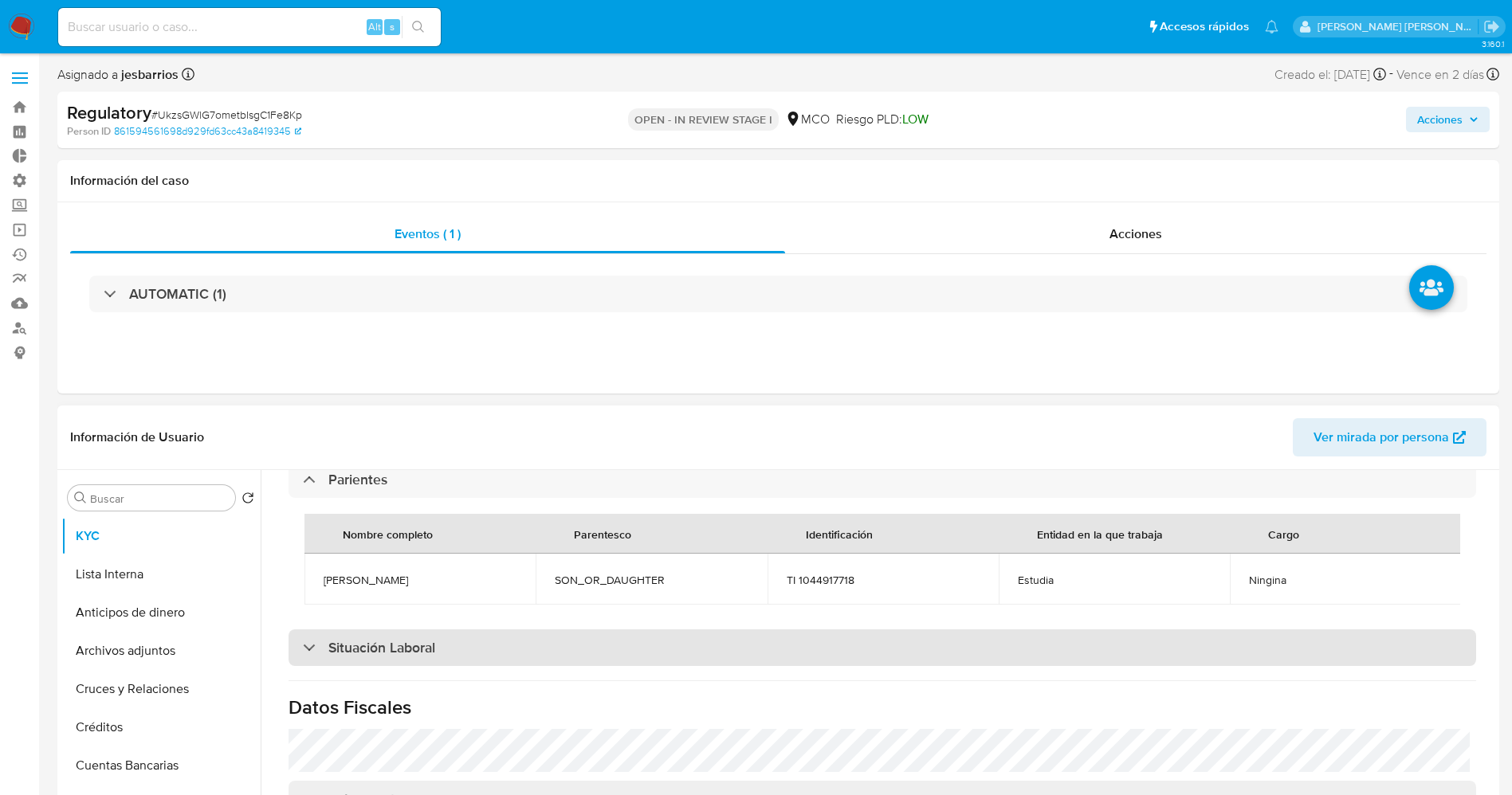
drag, startPoint x: 326, startPoint y: 586, endPoint x: 392, endPoint y: 661, distance: 99.9
click at [408, 529] on span "David Ballestero" at bounding box center [420, 580] width 193 height 14
click at [392, 529] on h3 "Situación Laboral" at bounding box center [381, 648] width 106 height 18
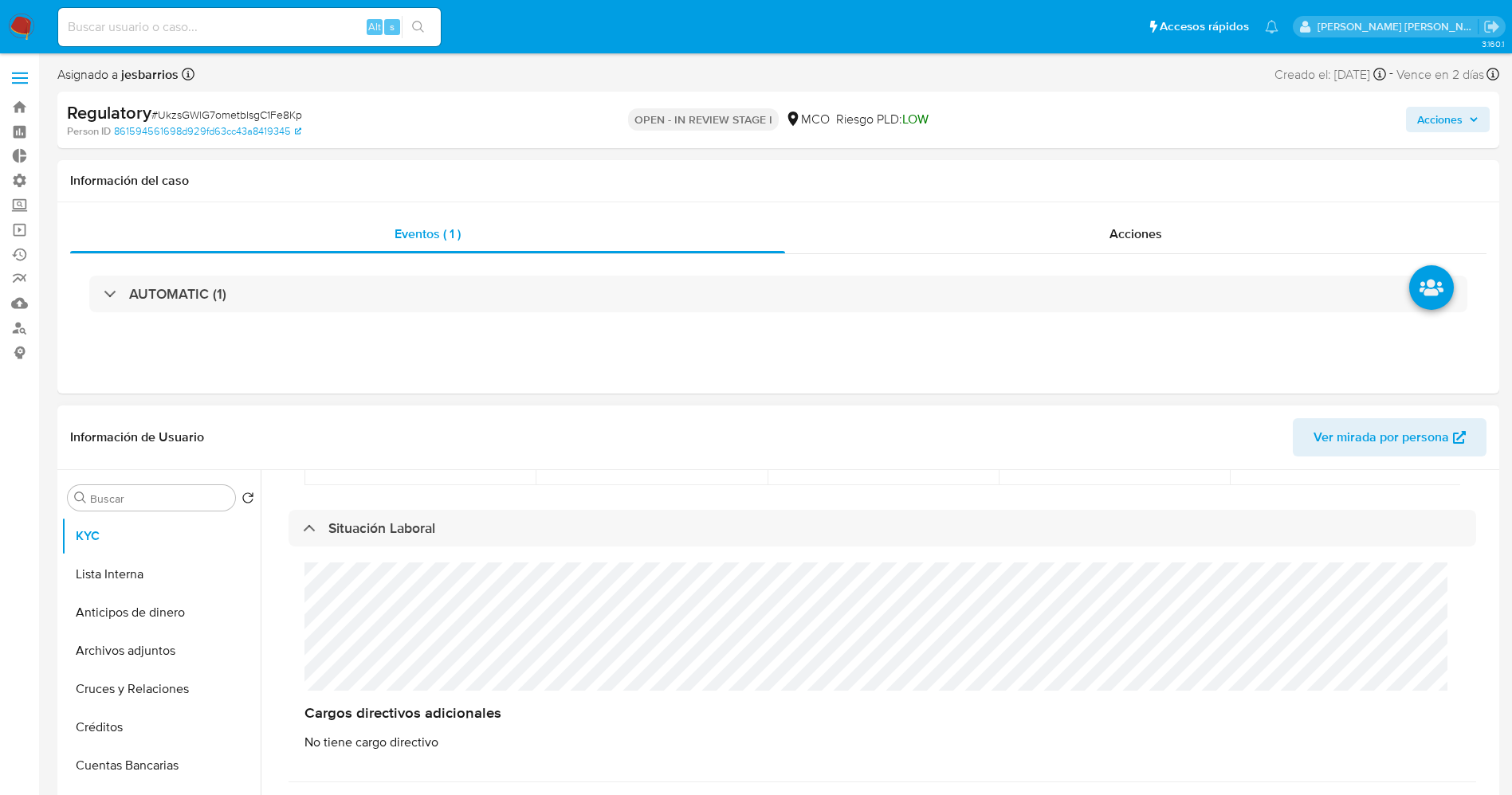
scroll to position [0, 0]
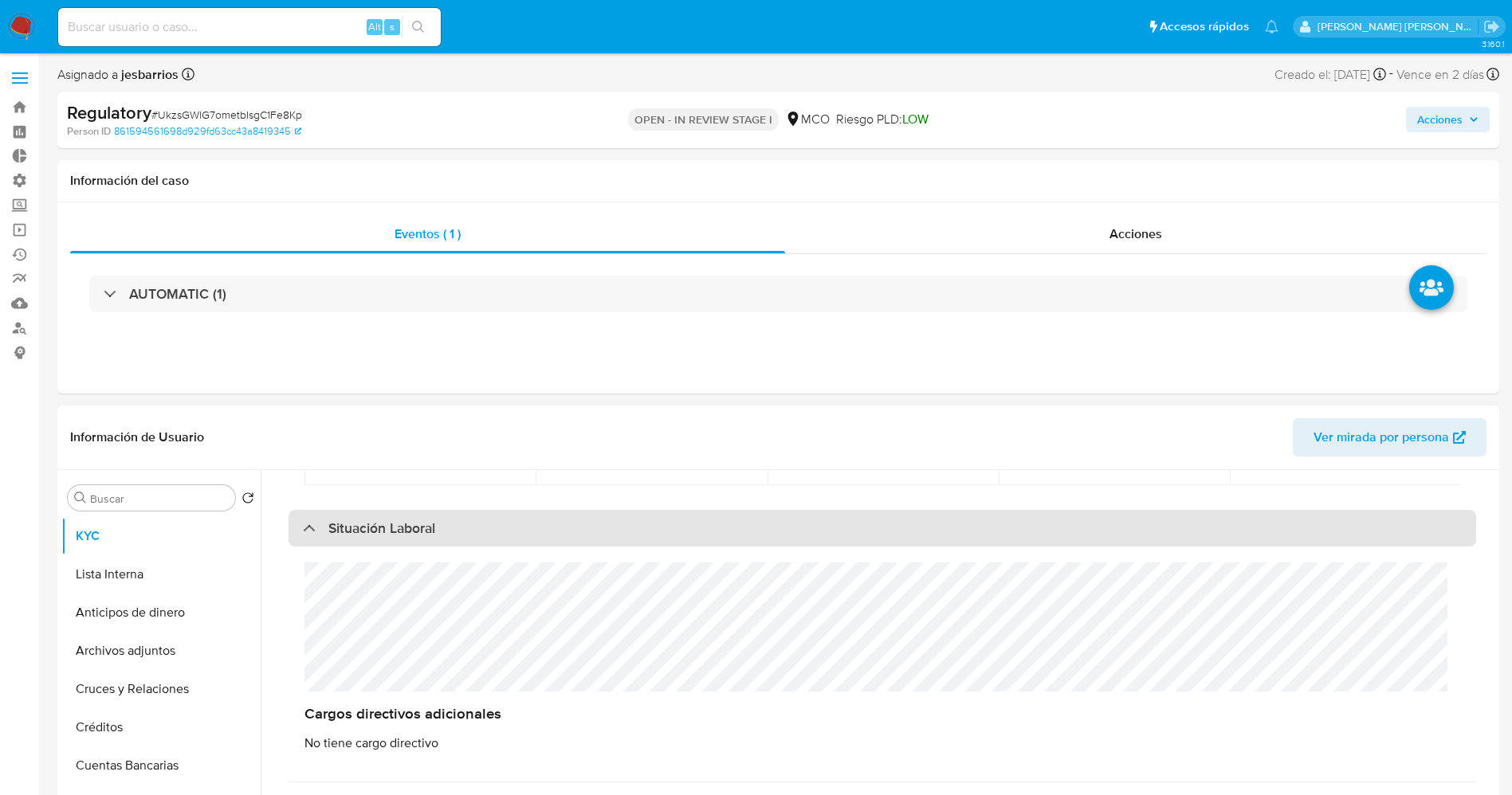
click at [438, 529] on div "Situación Laboral" at bounding box center [882, 528] width 1188 height 37
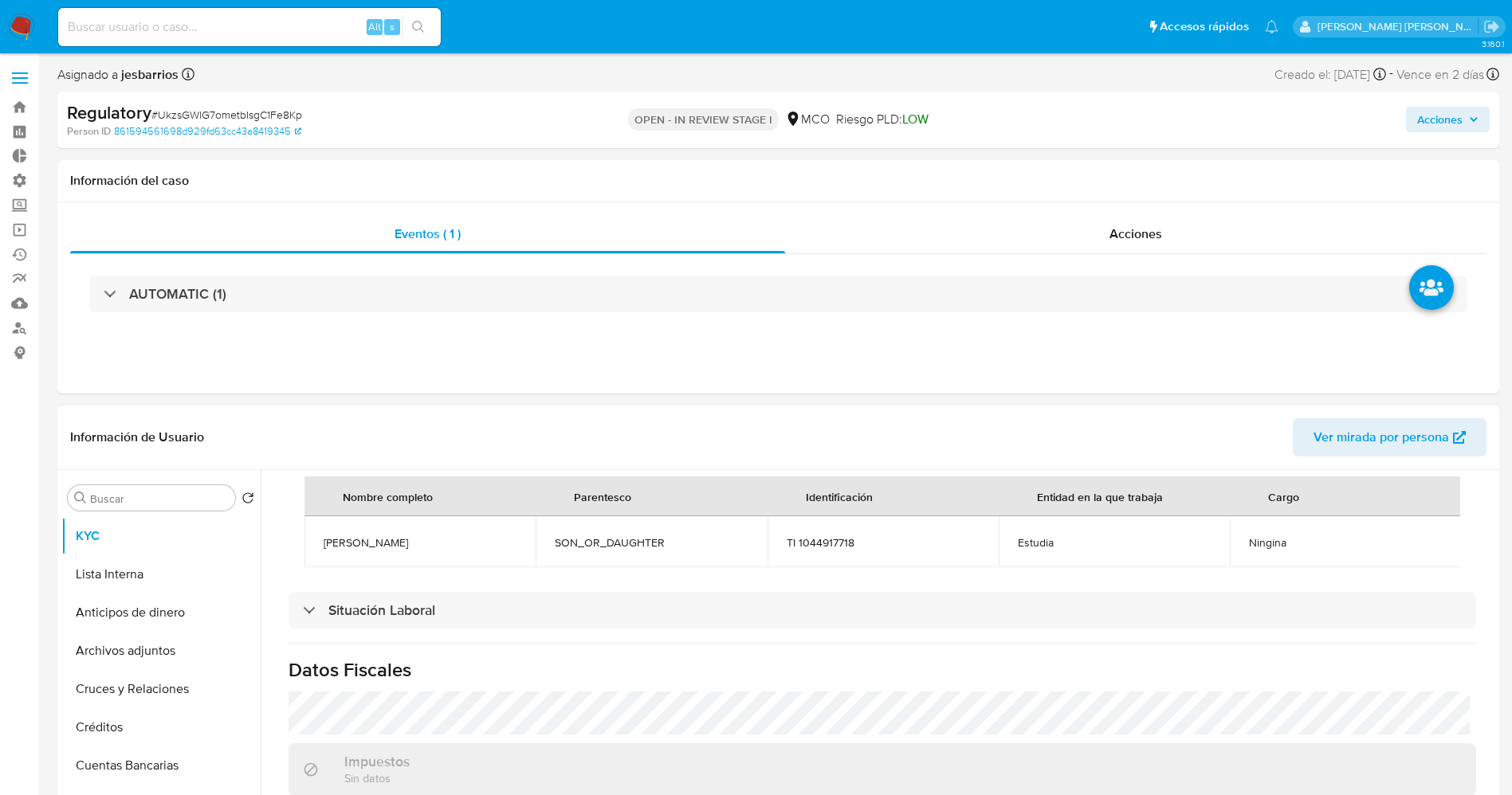
scroll to position [793, 0]
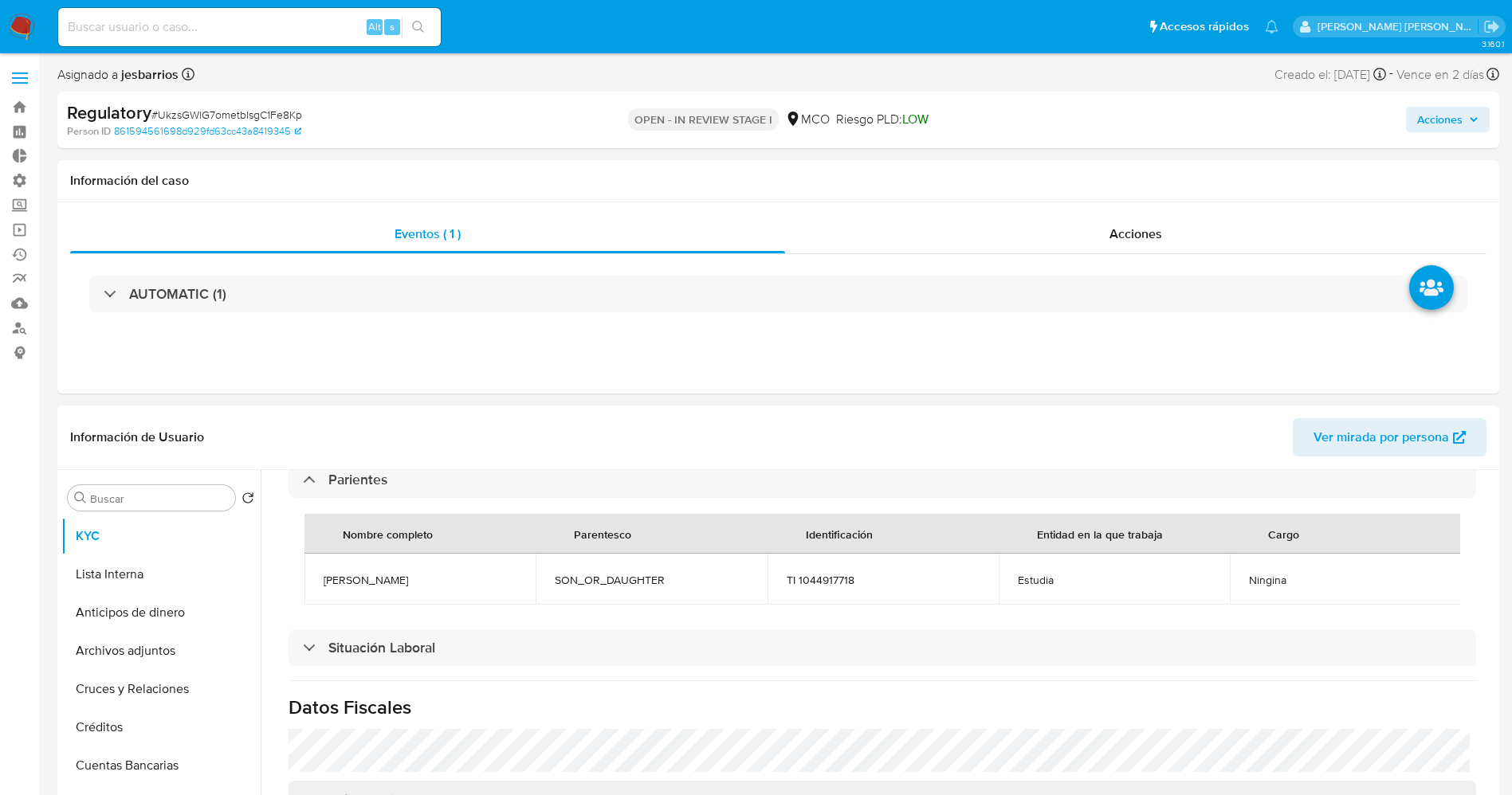
click at [319, 529] on td "David Ballestero" at bounding box center [420, 580] width 231 height 51
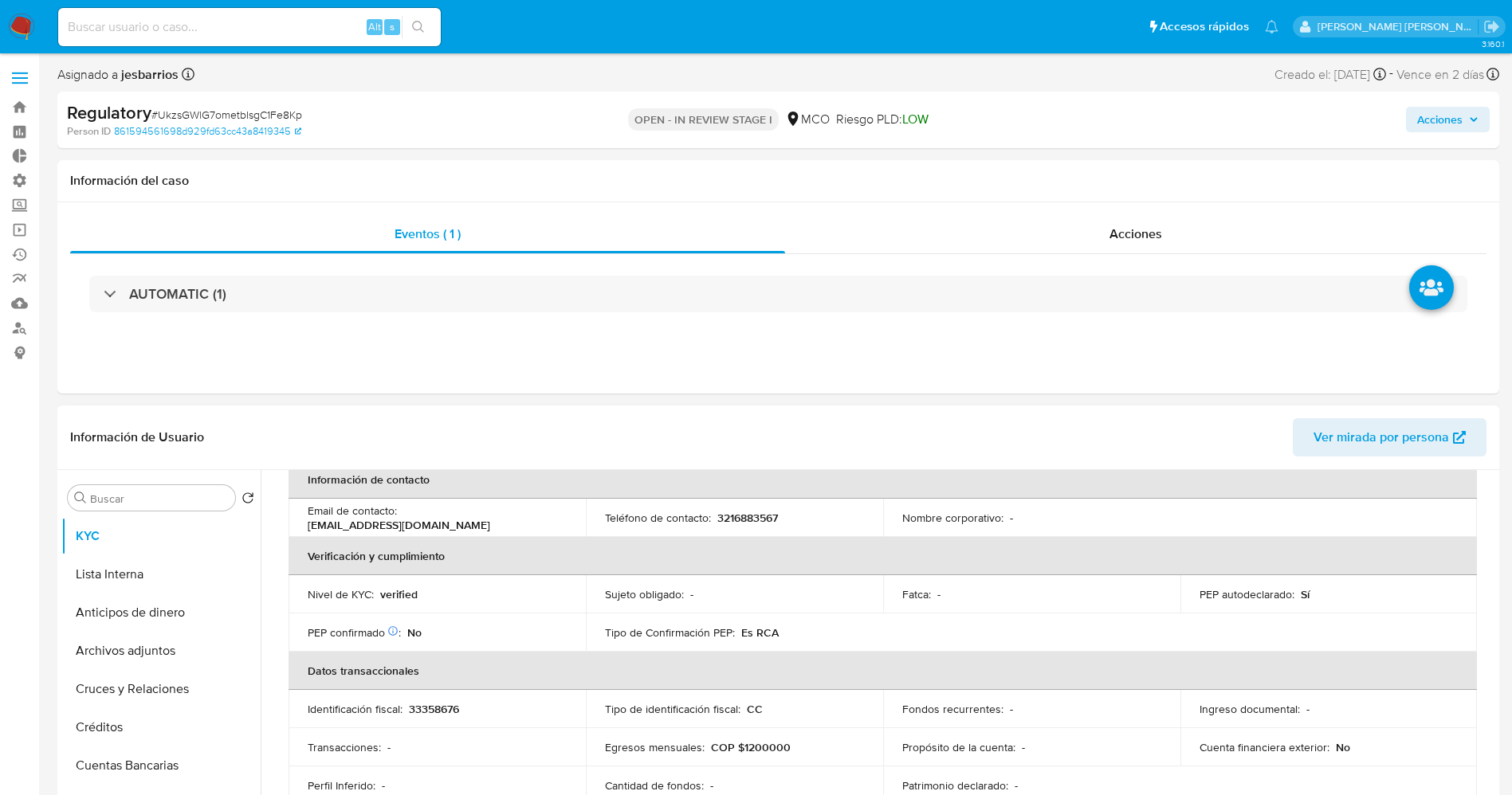
scroll to position [0, 0]
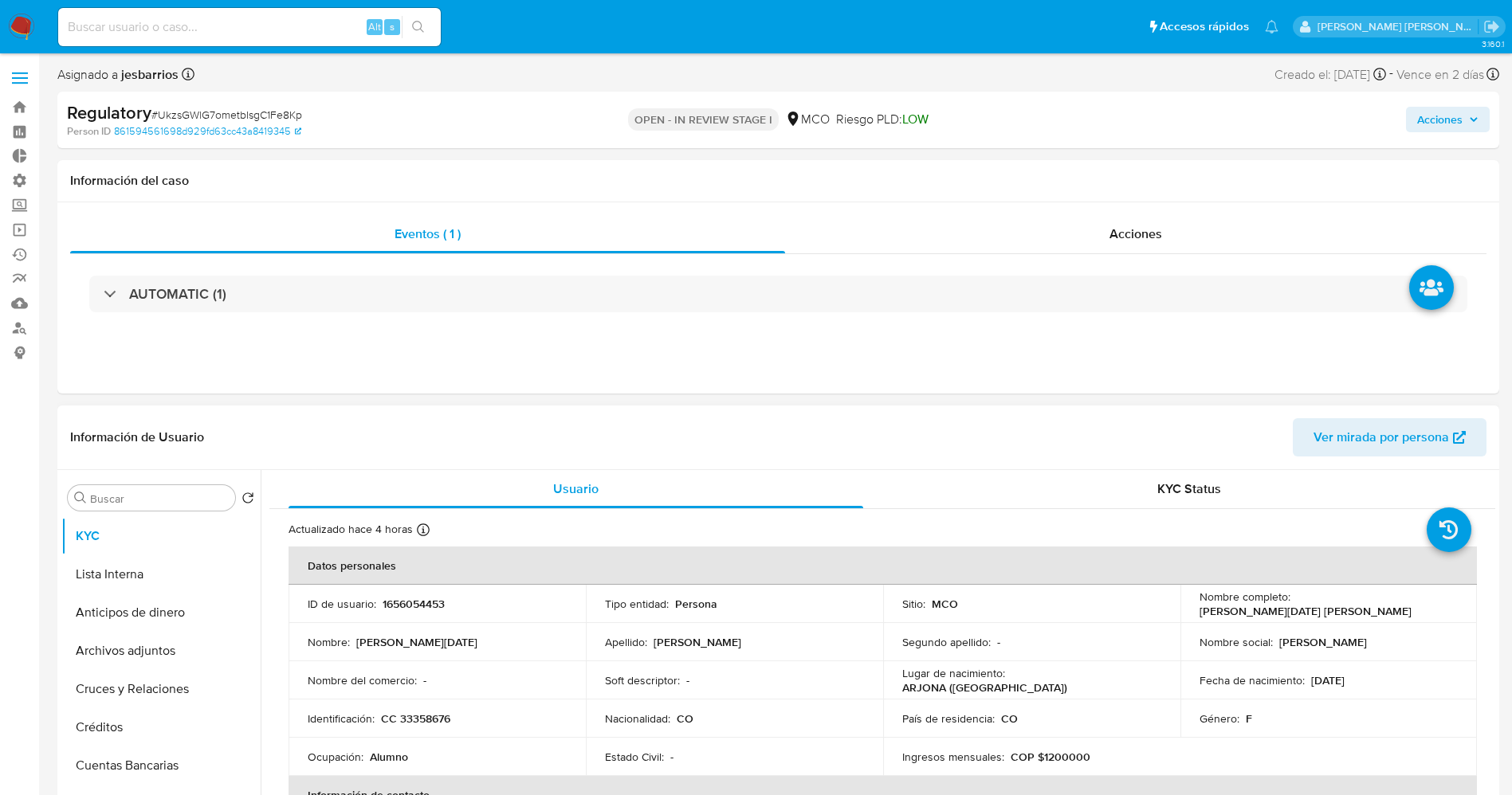
drag, startPoint x: 1291, startPoint y: 614, endPoint x: 1291, endPoint y: 603, distance: 11.0
click at [1007, 529] on td "Nombre completo : Marta Lucia Martinez Marrugo" at bounding box center [1328, 603] width 297 height 38
click at [1007, 529] on p "Marta Lucia Martinez Marrugo" at bounding box center [1305, 611] width 212 height 14
drag, startPoint x: 1280, startPoint y: 603, endPoint x: 1446, endPoint y: 604, distance: 166.0
click at [1007, 529] on div "Nombre completo : Marta Lucia Martinez Marrugo" at bounding box center [1329, 604] width 259 height 29
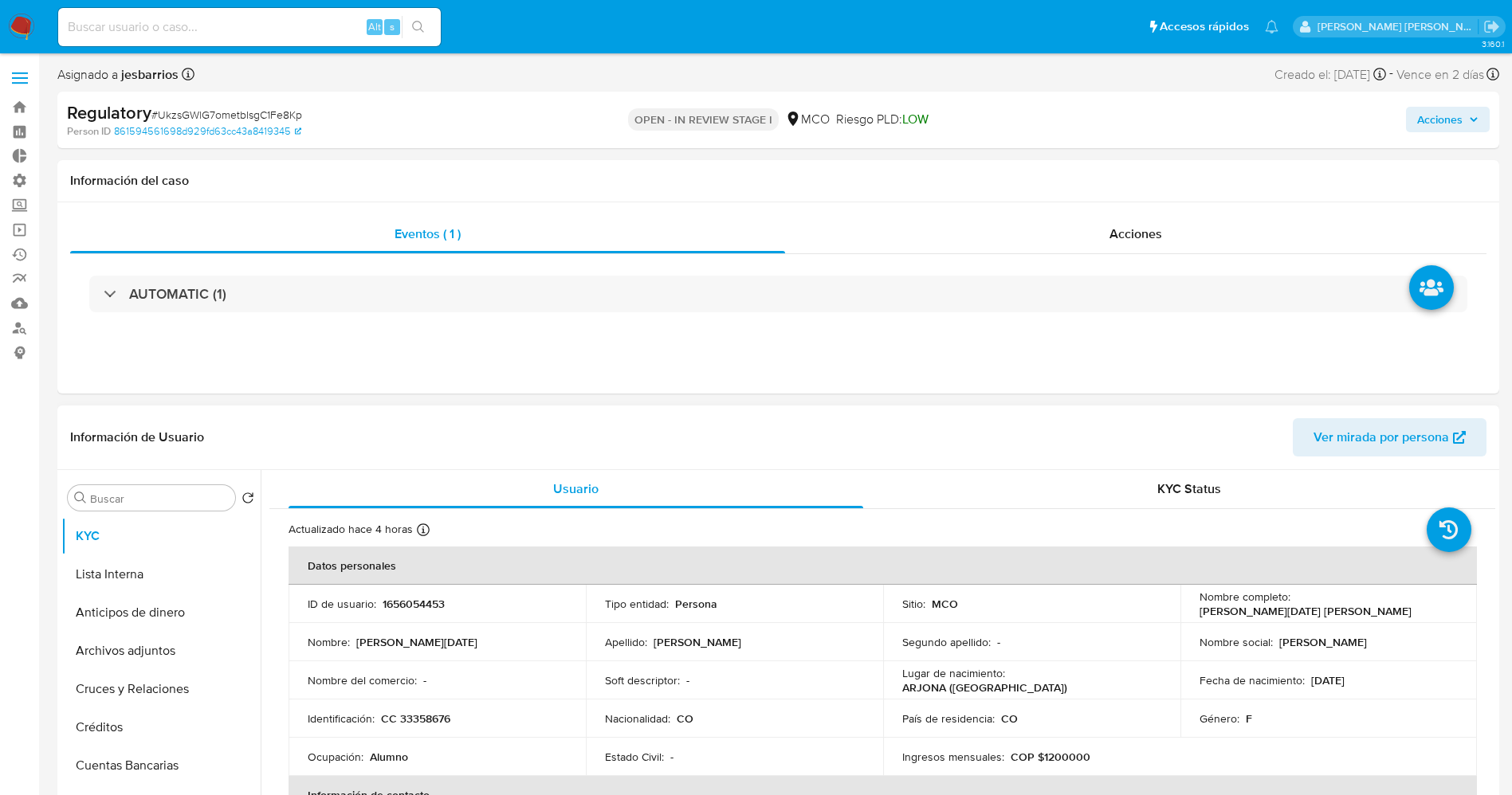
click at [1007, 529] on div "Nombre completo : Marta Lucia Martinez Marrugo" at bounding box center [1329, 604] width 259 height 29
drag, startPoint x: 1287, startPoint y: 605, endPoint x: 1453, endPoint y: 600, distance: 166.1
click at [1007, 529] on td "Nombre completo : Marta Lucia Martinez Marrugo" at bounding box center [1328, 603] width 297 height 38
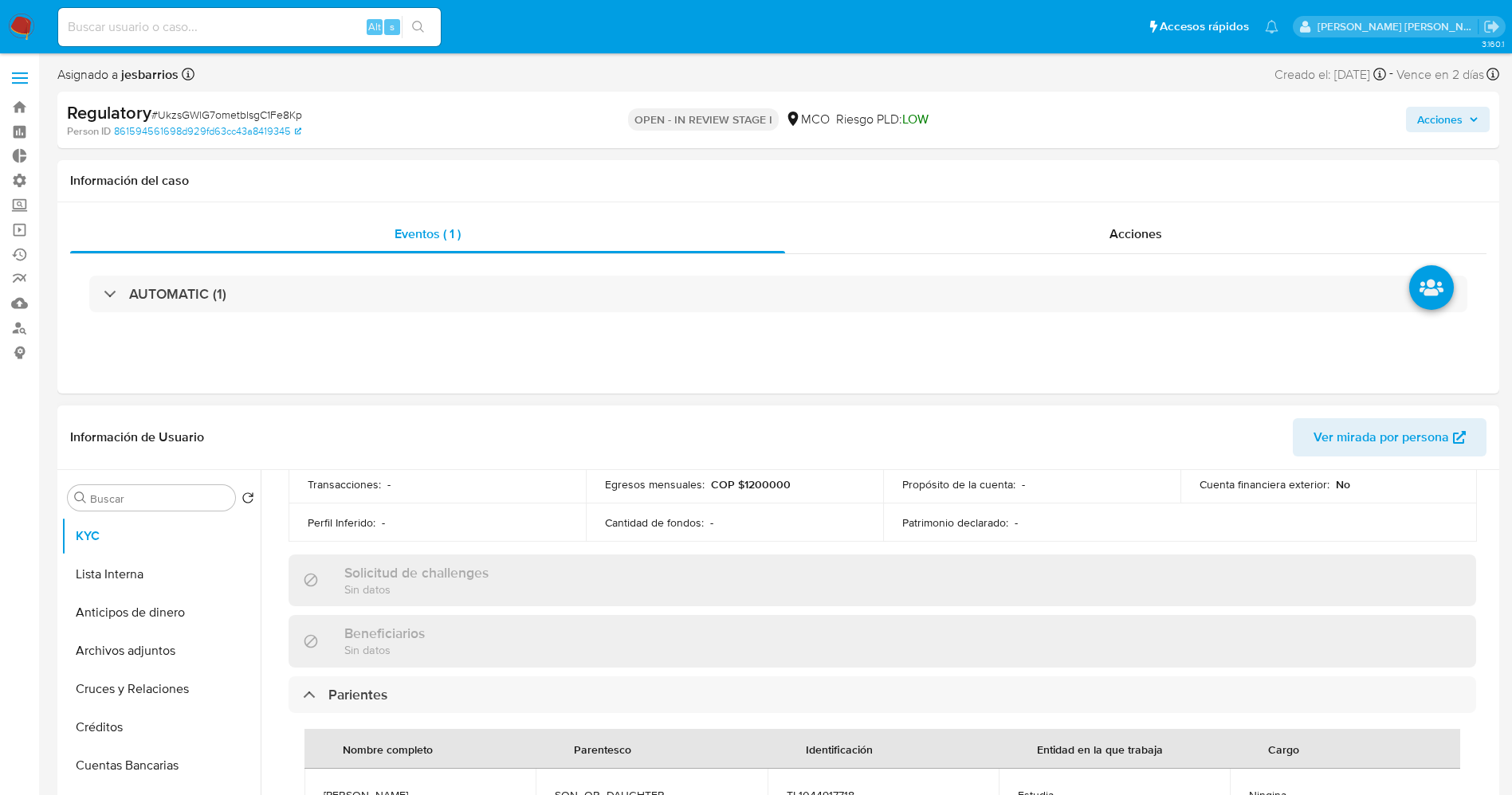
scroll to position [717, 0]
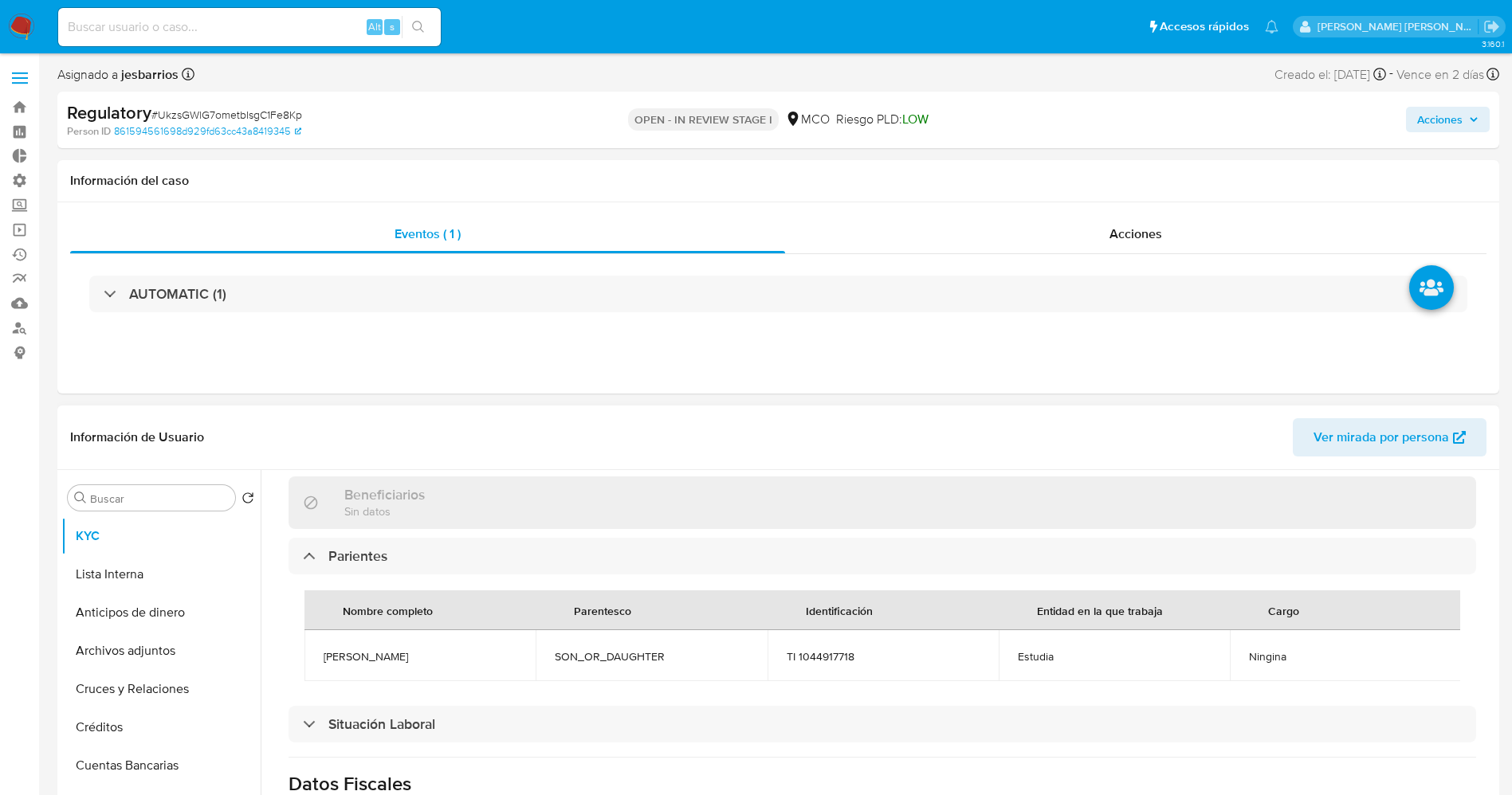
drag, startPoint x: 309, startPoint y: 657, endPoint x: 422, endPoint y: 655, distance: 113.0
click at [437, 529] on td "David Ballestero" at bounding box center [420, 655] width 231 height 51
copy span "David Ballestero"
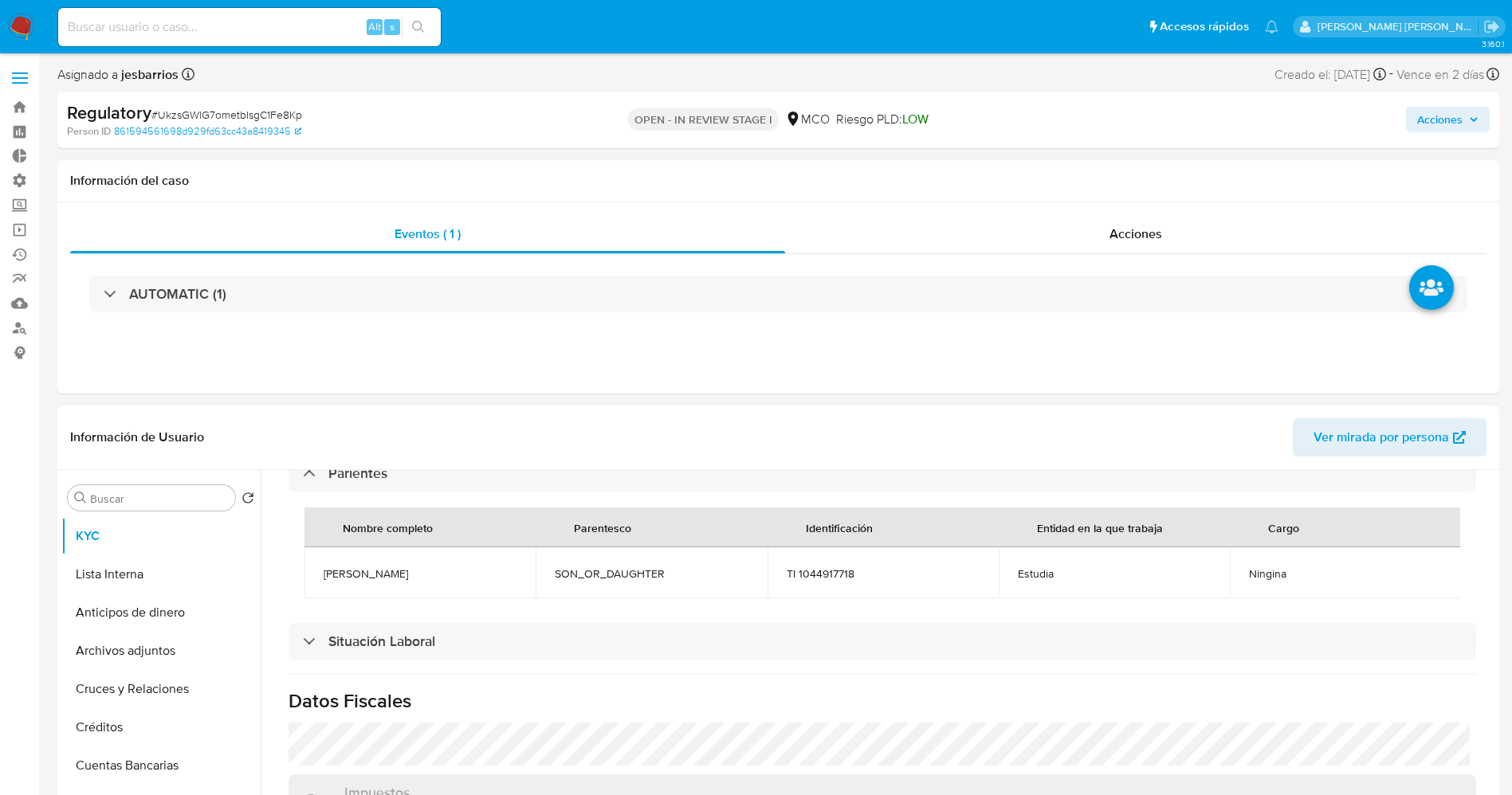
scroll to position [837, 0]
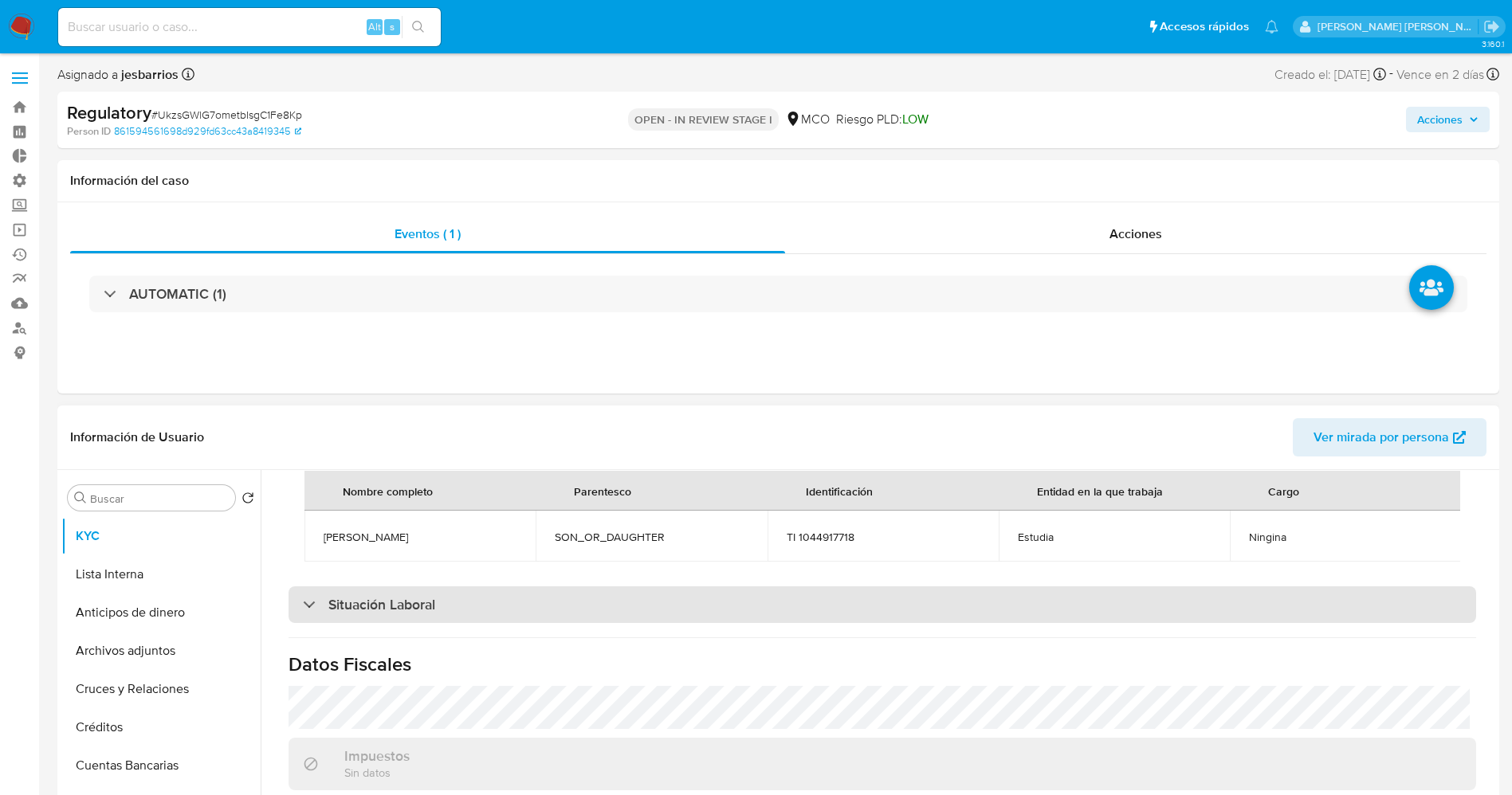
click at [407, 529] on div "Situación Laboral" at bounding box center [882, 604] width 1188 height 37
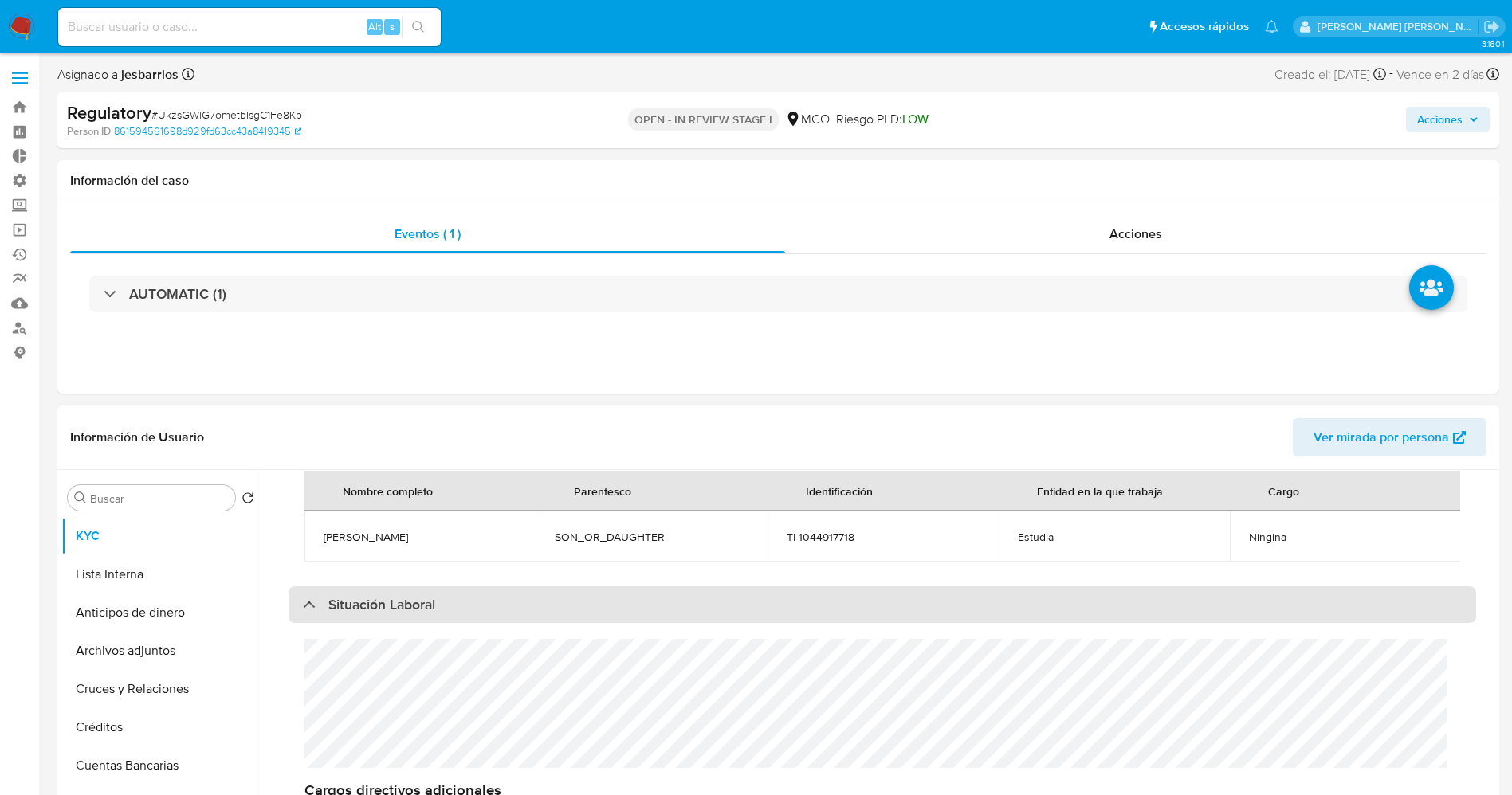
click at [407, 529] on div "Situación Laboral" at bounding box center [882, 604] width 1188 height 37
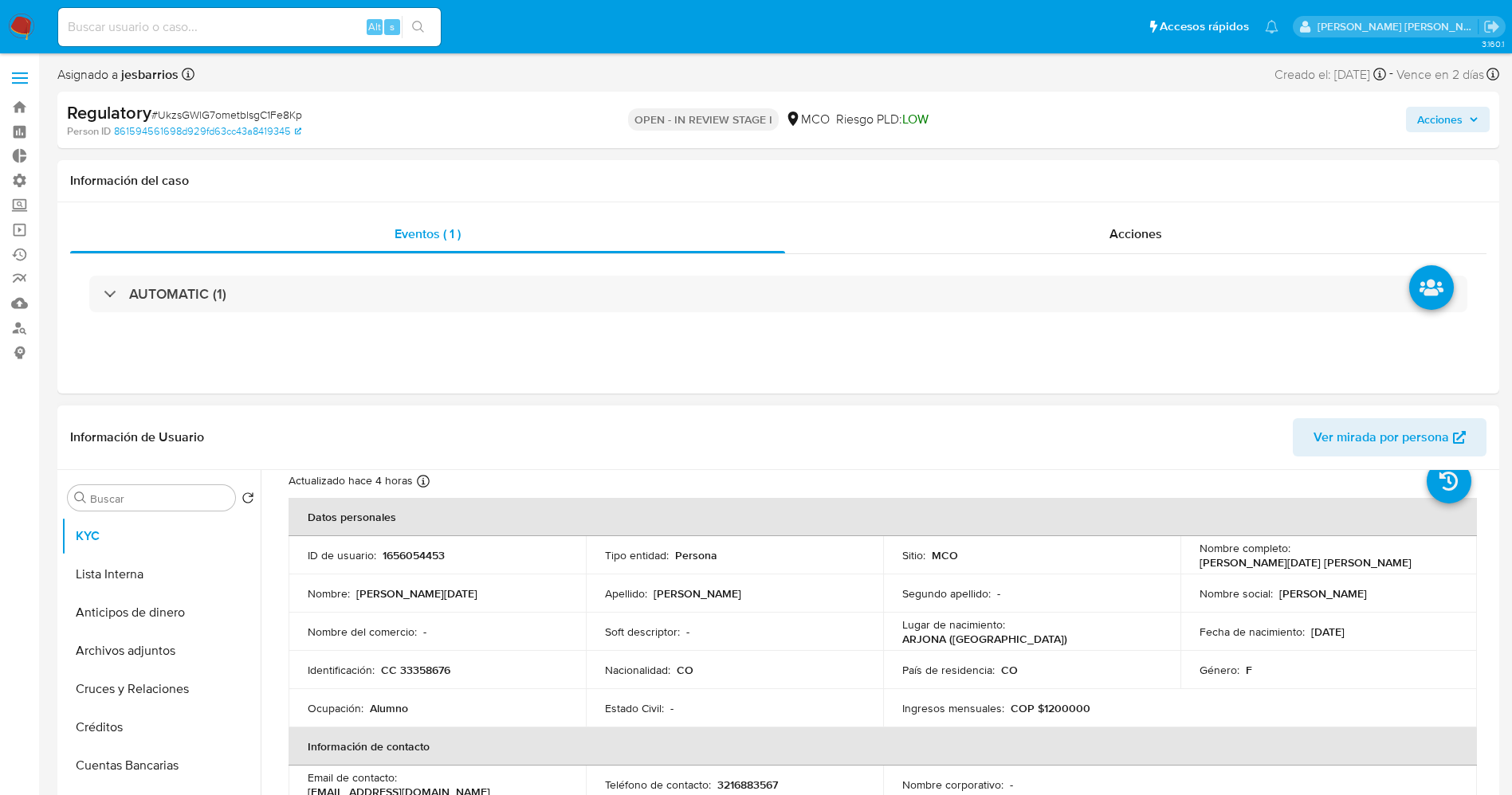
scroll to position [0, 0]
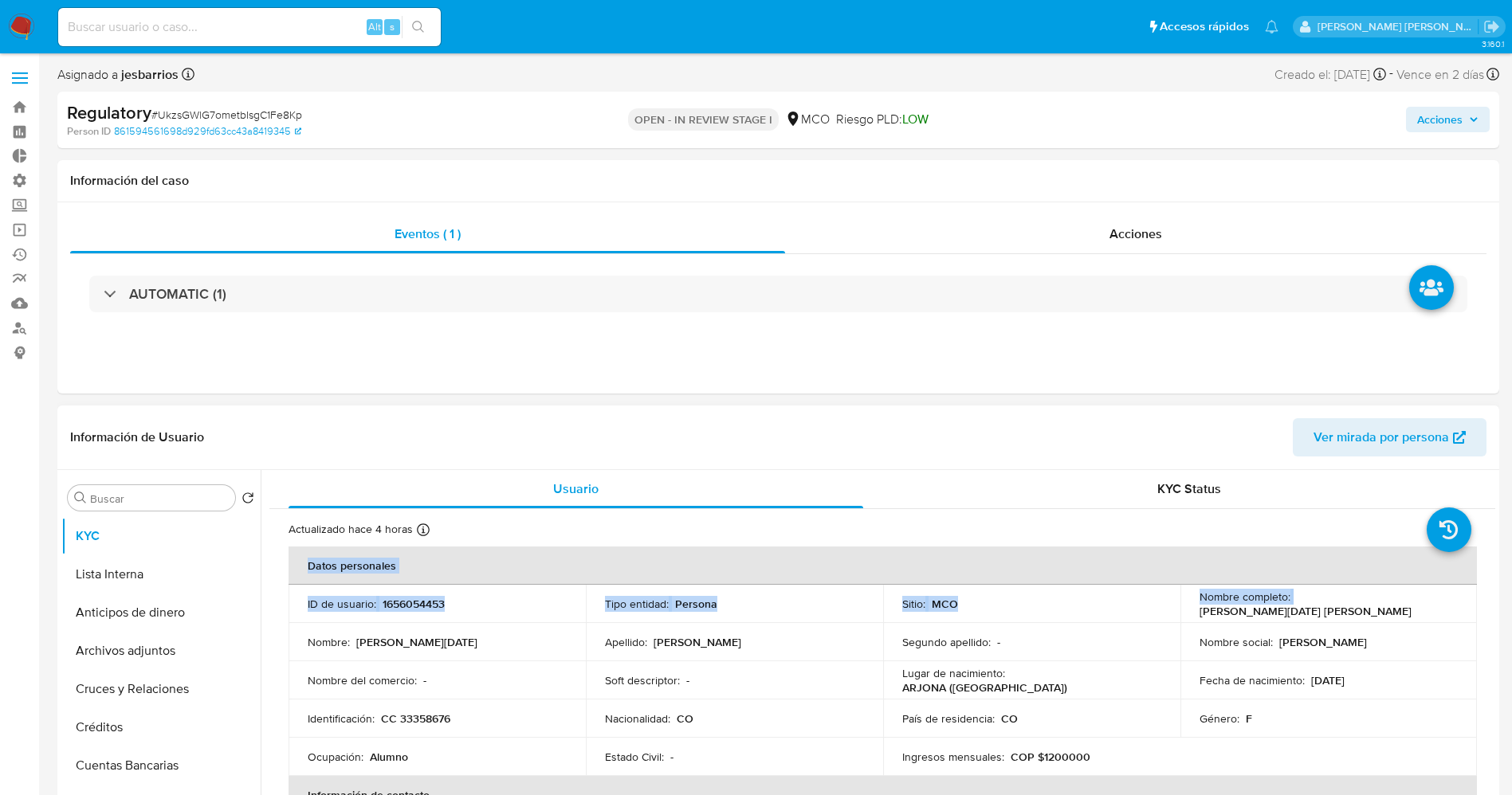
drag, startPoint x: 1289, startPoint y: 600, endPoint x: 1471, endPoint y: 601, distance: 182.0
click at [1007, 529] on p "Marta Lucia Martinez Marrugo" at bounding box center [1305, 611] width 212 height 14
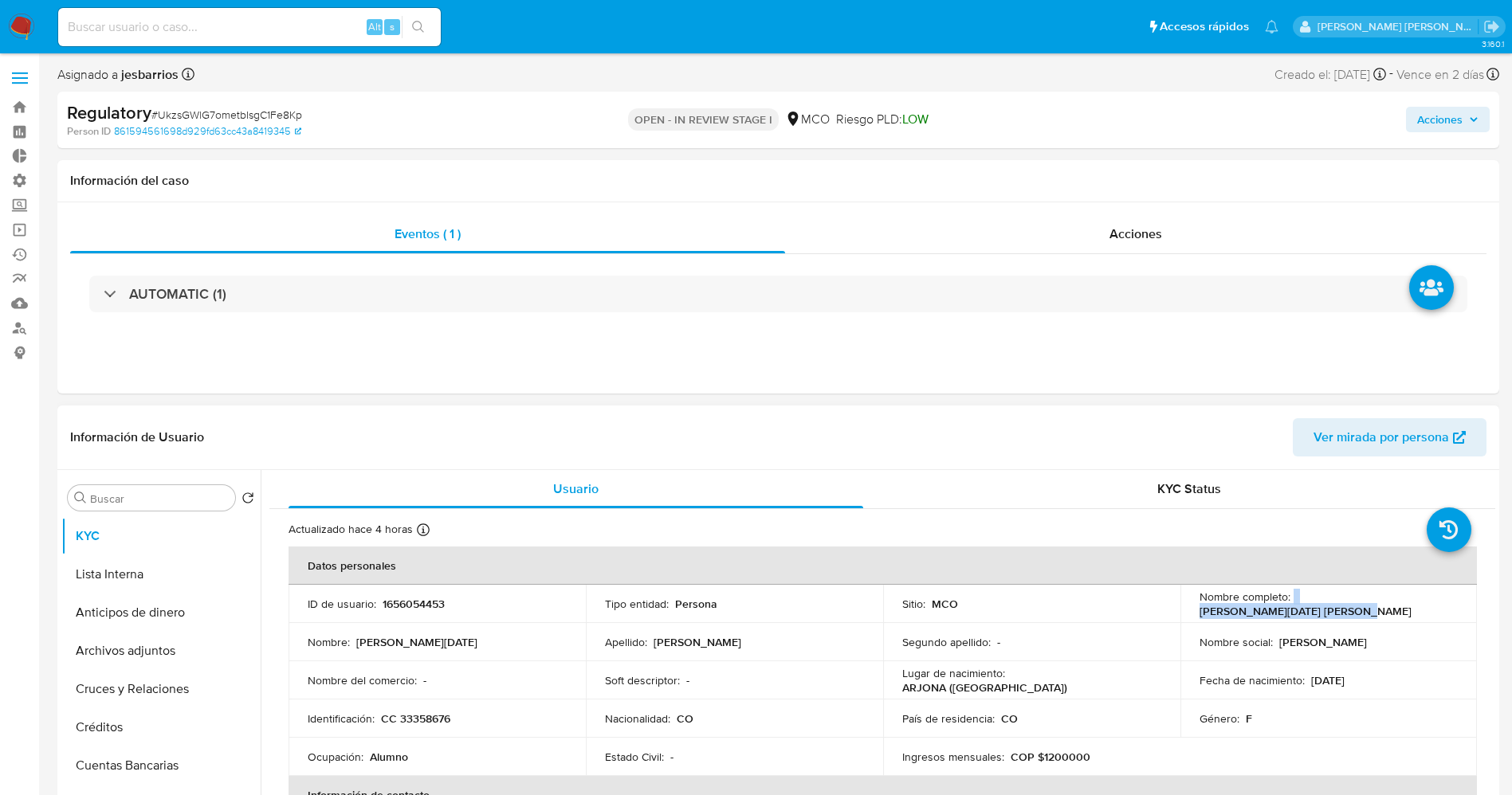
drag, startPoint x: 1287, startPoint y: 603, endPoint x: 1446, endPoint y: 605, distance: 159.0
click at [1007, 529] on div "Nombre completo : Marta Lucia Martinez Marrugo" at bounding box center [1329, 604] width 259 height 29
copy div "Marta Lucia Martinez Marrugo"
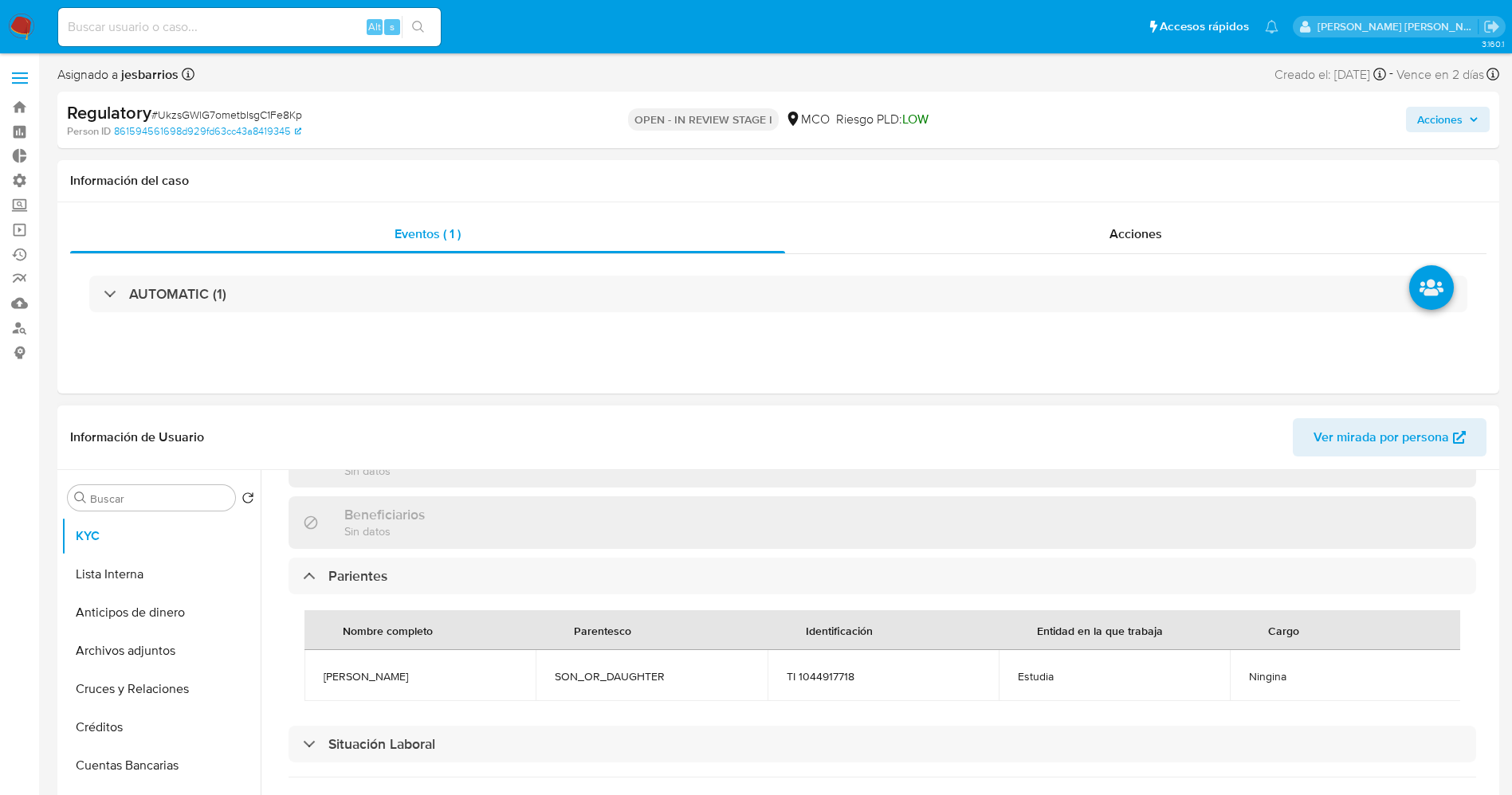
scroll to position [837, 0]
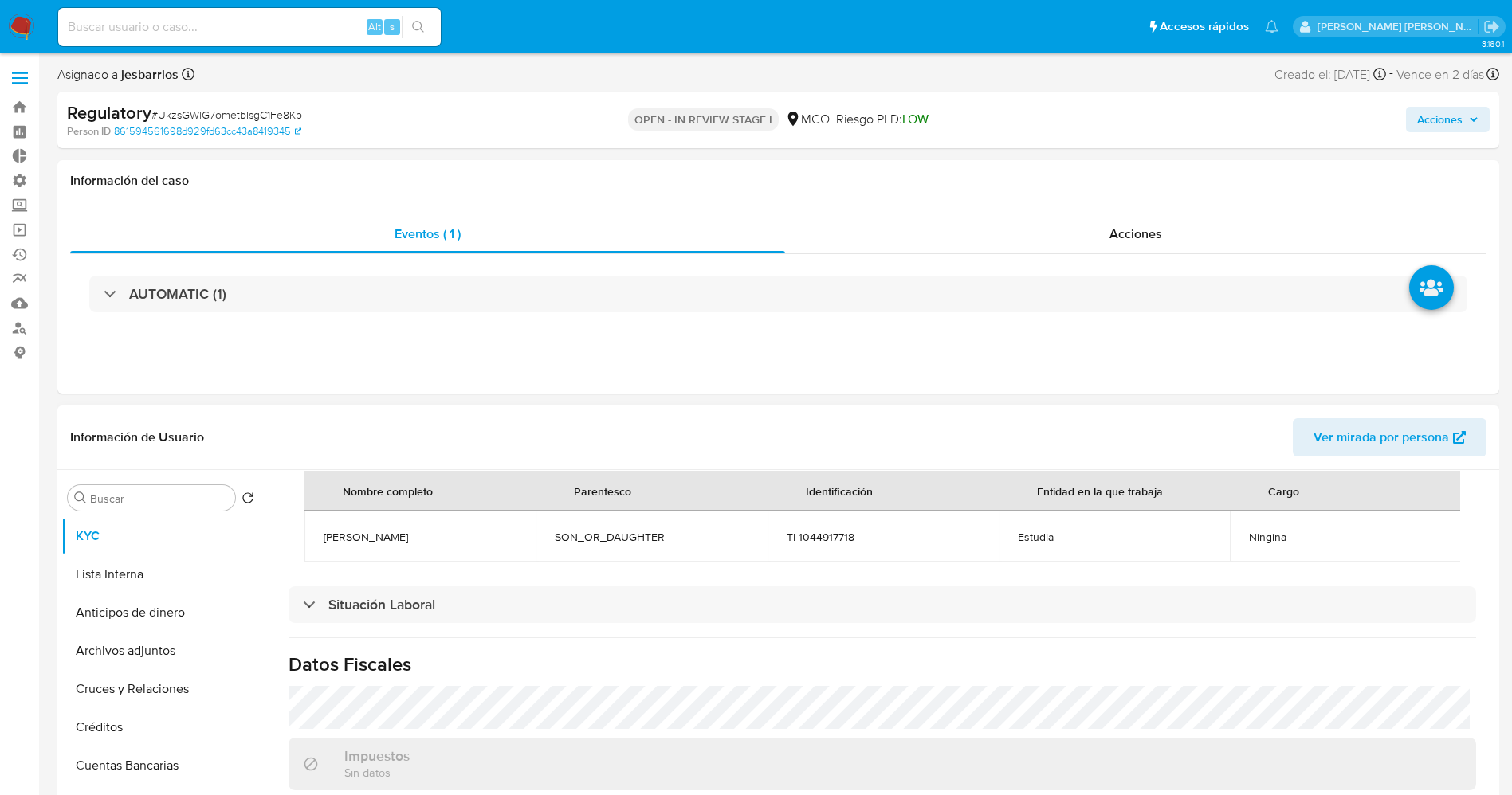
drag, startPoint x: 323, startPoint y: 532, endPoint x: 427, endPoint y: 531, distance: 104.0
click at [427, 529] on td "David Ballestero" at bounding box center [420, 536] width 231 height 51
copy span "David Ballestero"
drag, startPoint x: 1297, startPoint y: 540, endPoint x: 1309, endPoint y: 540, distance: 12.0
click at [1007, 529] on td "Ningina" at bounding box center [1344, 536] width 231 height 51
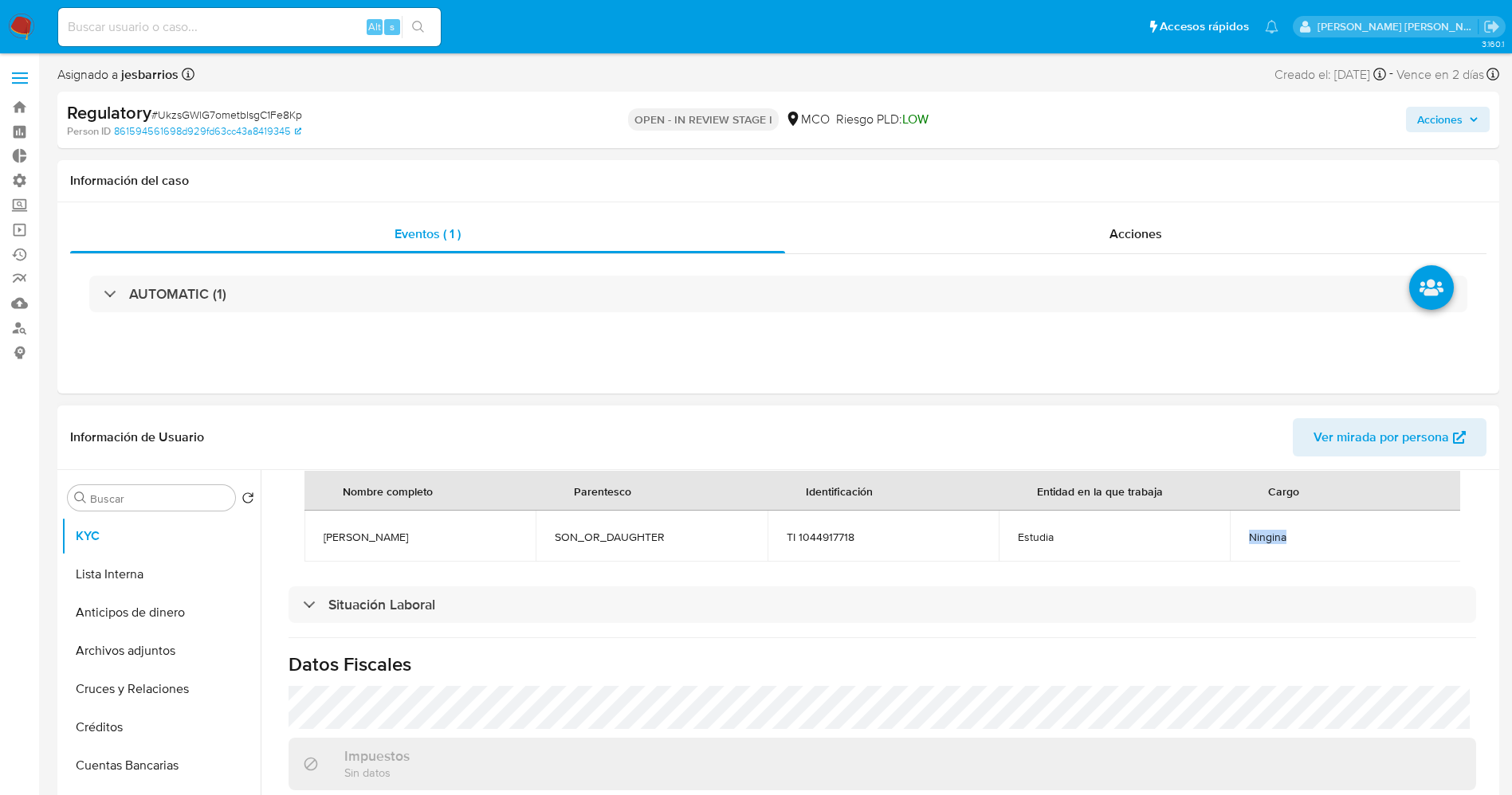
copy span "Ningina"
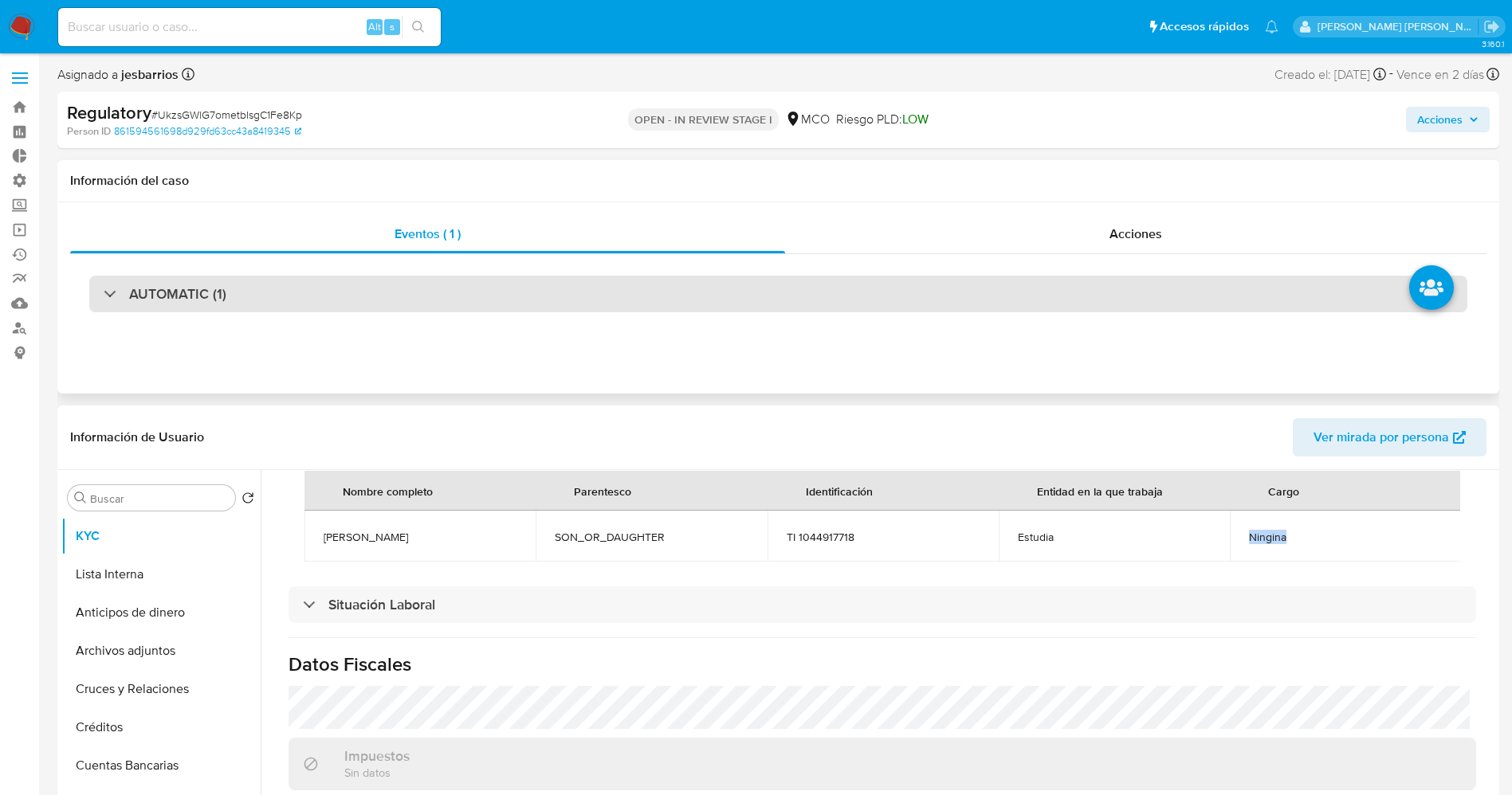
click at [1007, 283] on div "AUTOMATIC (1)" at bounding box center [778, 294] width 1377 height 37
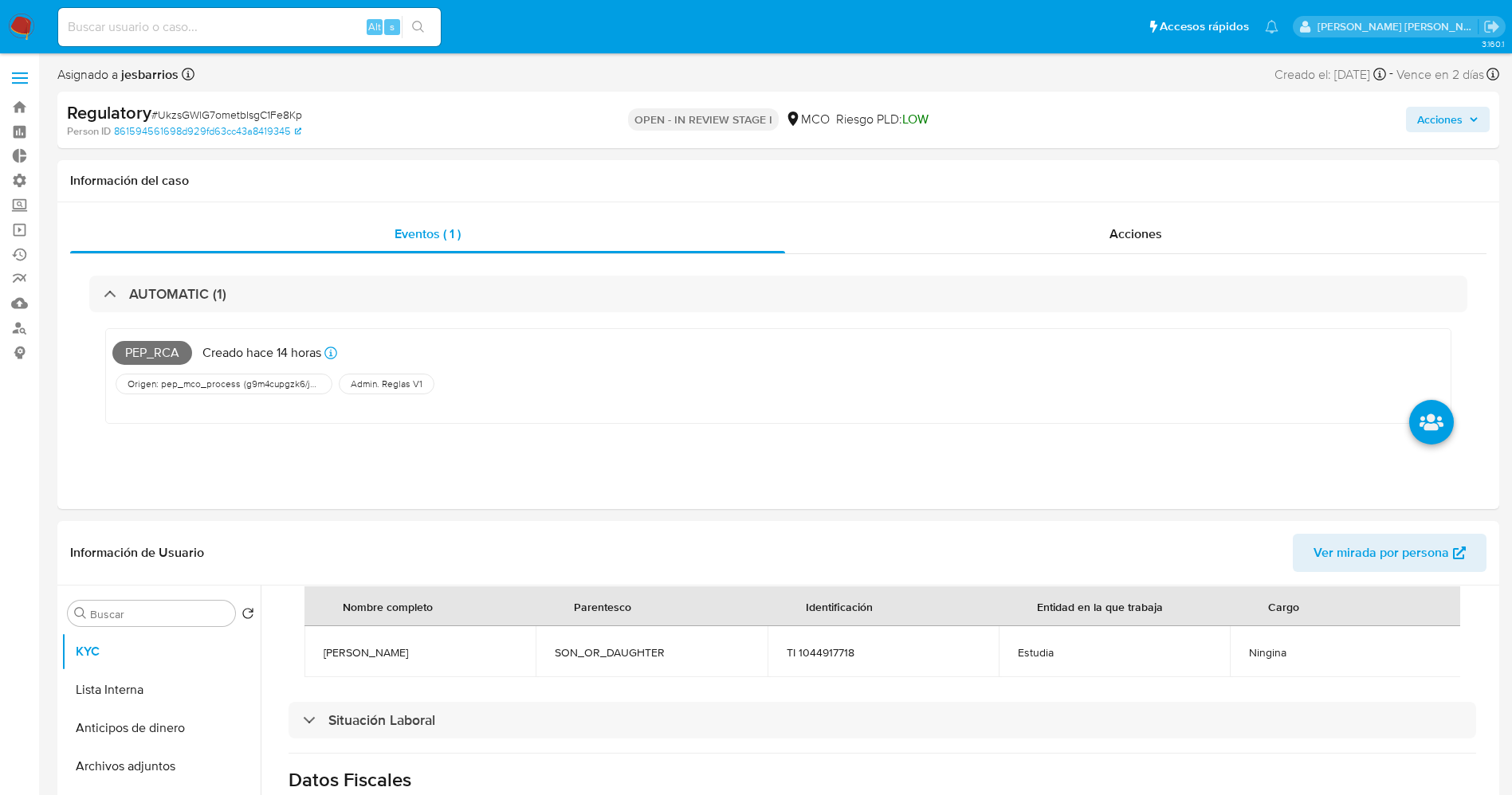
drag, startPoint x: 118, startPoint y: 691, endPoint x: 0, endPoint y: 558, distance: 177.8
click at [117, 529] on button "Lista Interna" at bounding box center [161, 689] width 199 height 38
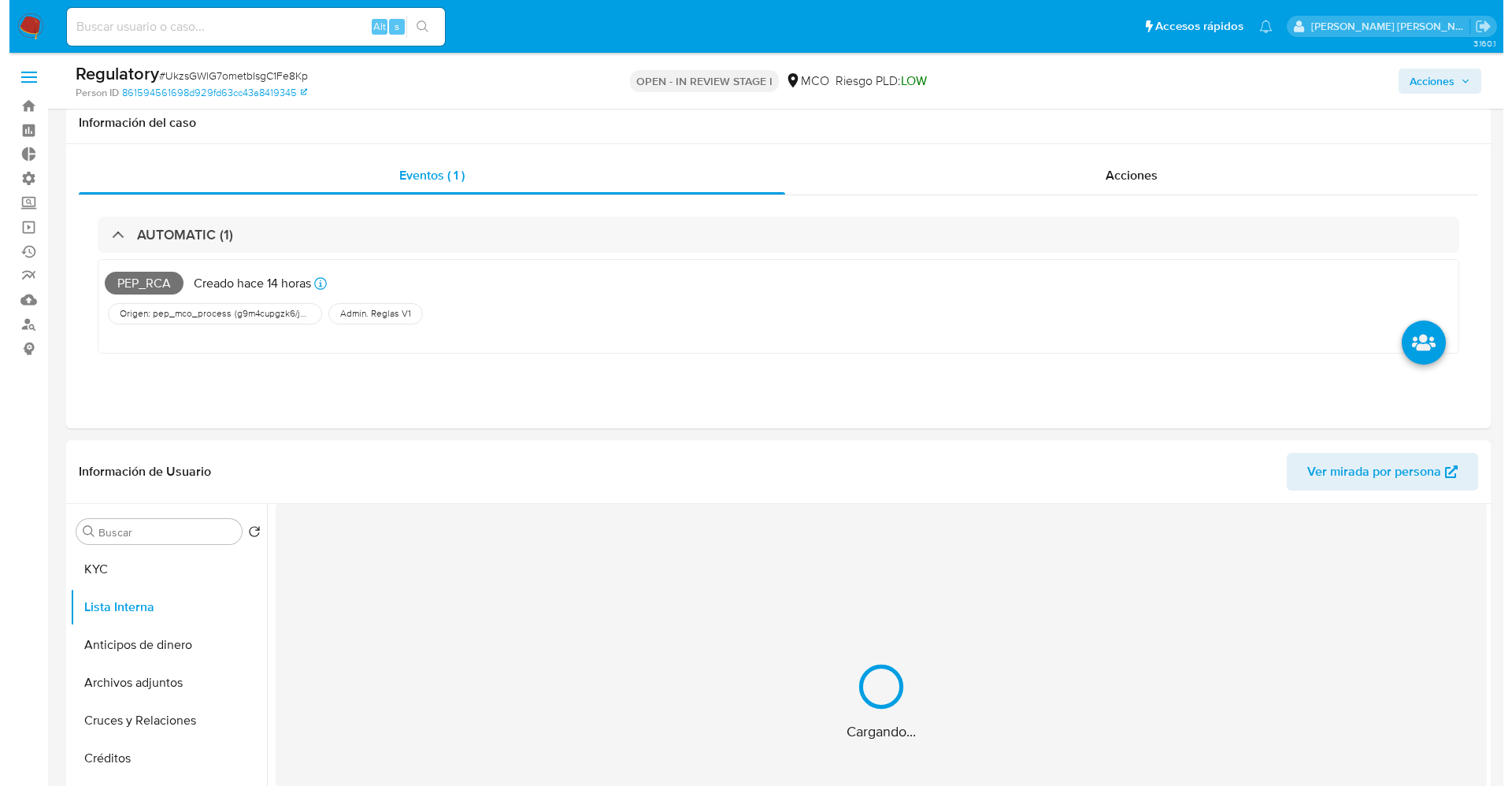
scroll to position [236, 0]
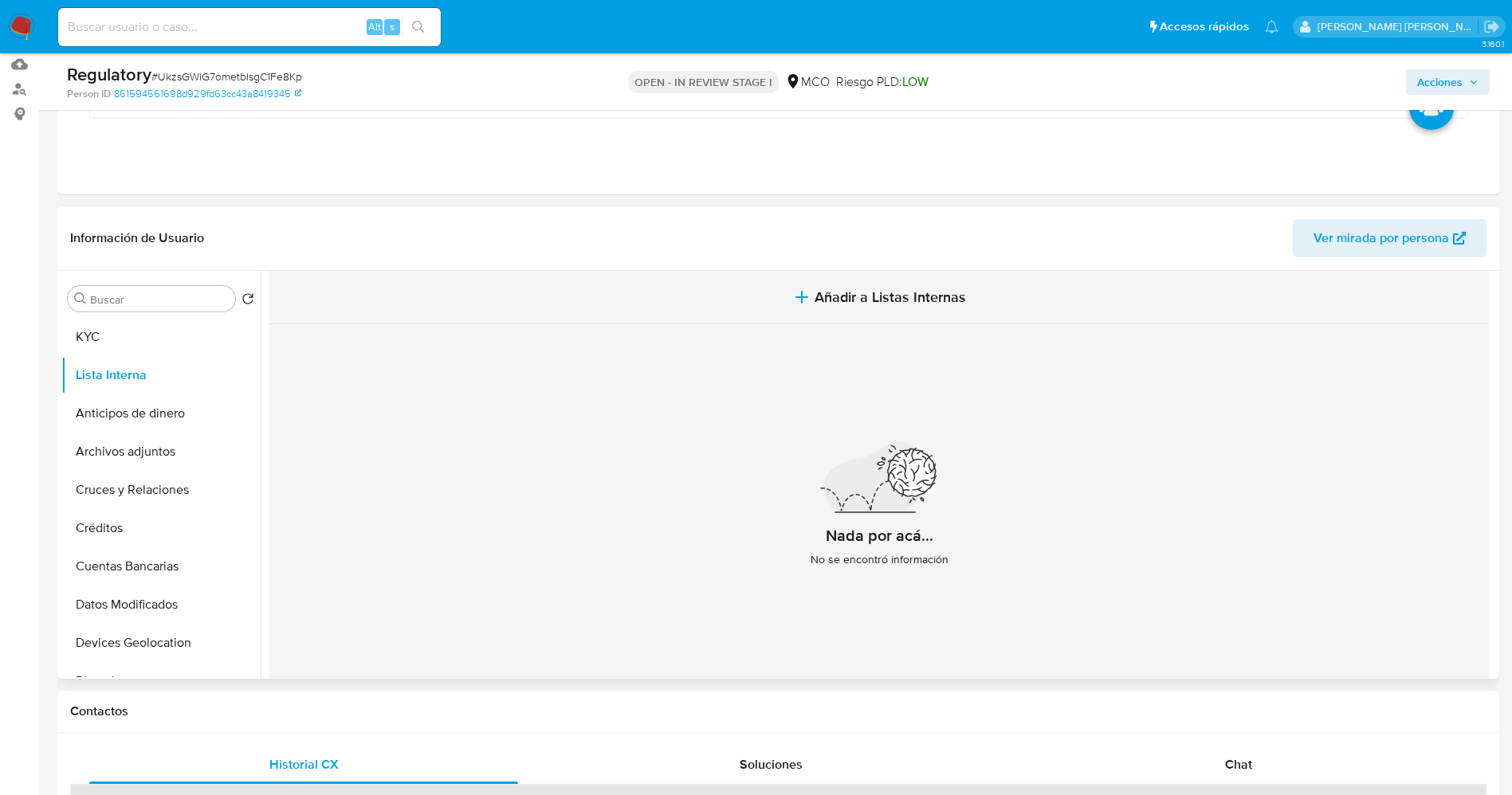
click at [899, 308] on button "Añadir a Listas Internas" at bounding box center [879, 297] width 1219 height 54
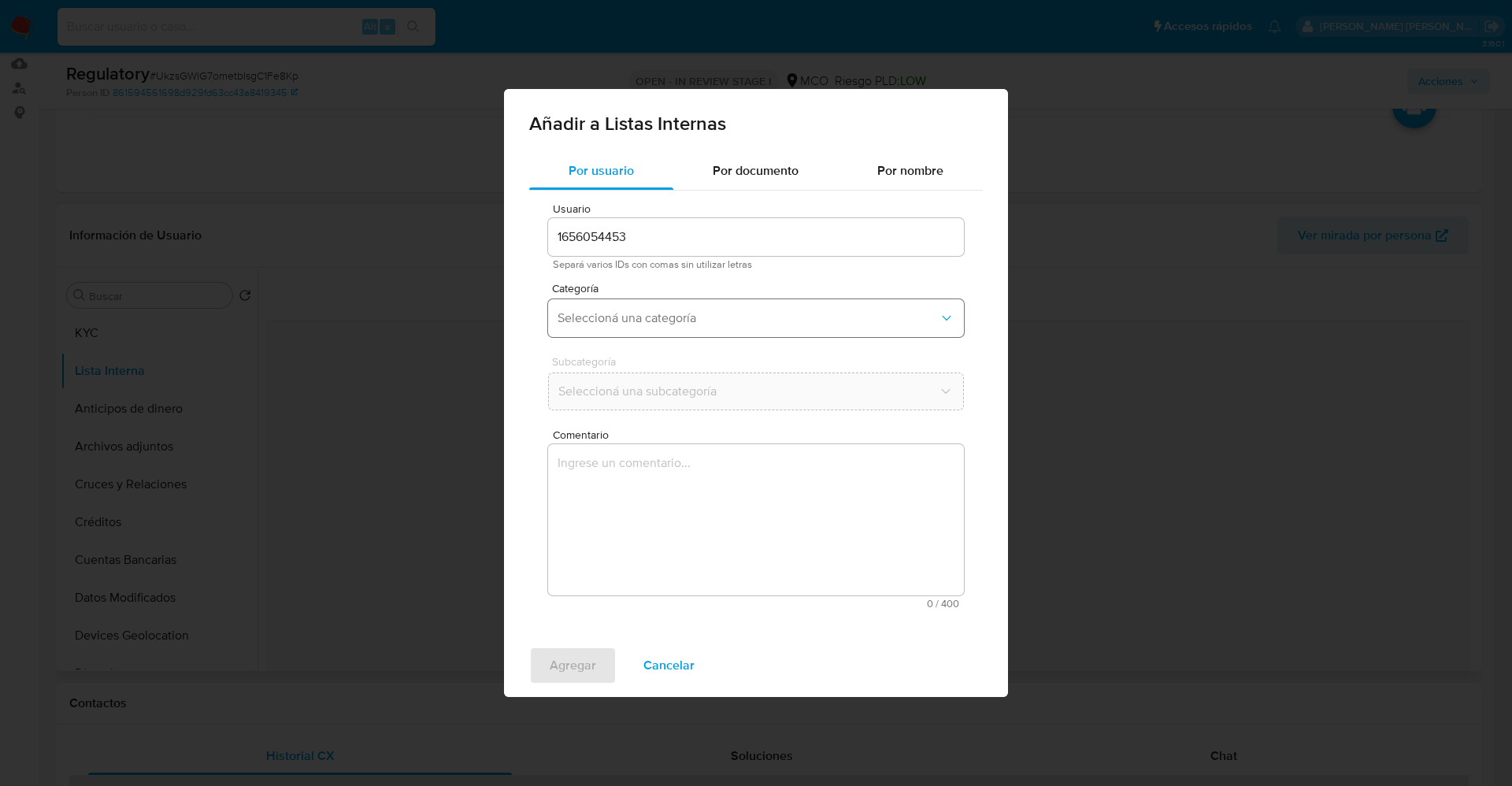
click at [719, 300] on button "Seleccioná una categoría" at bounding box center [756, 318] width 416 height 38
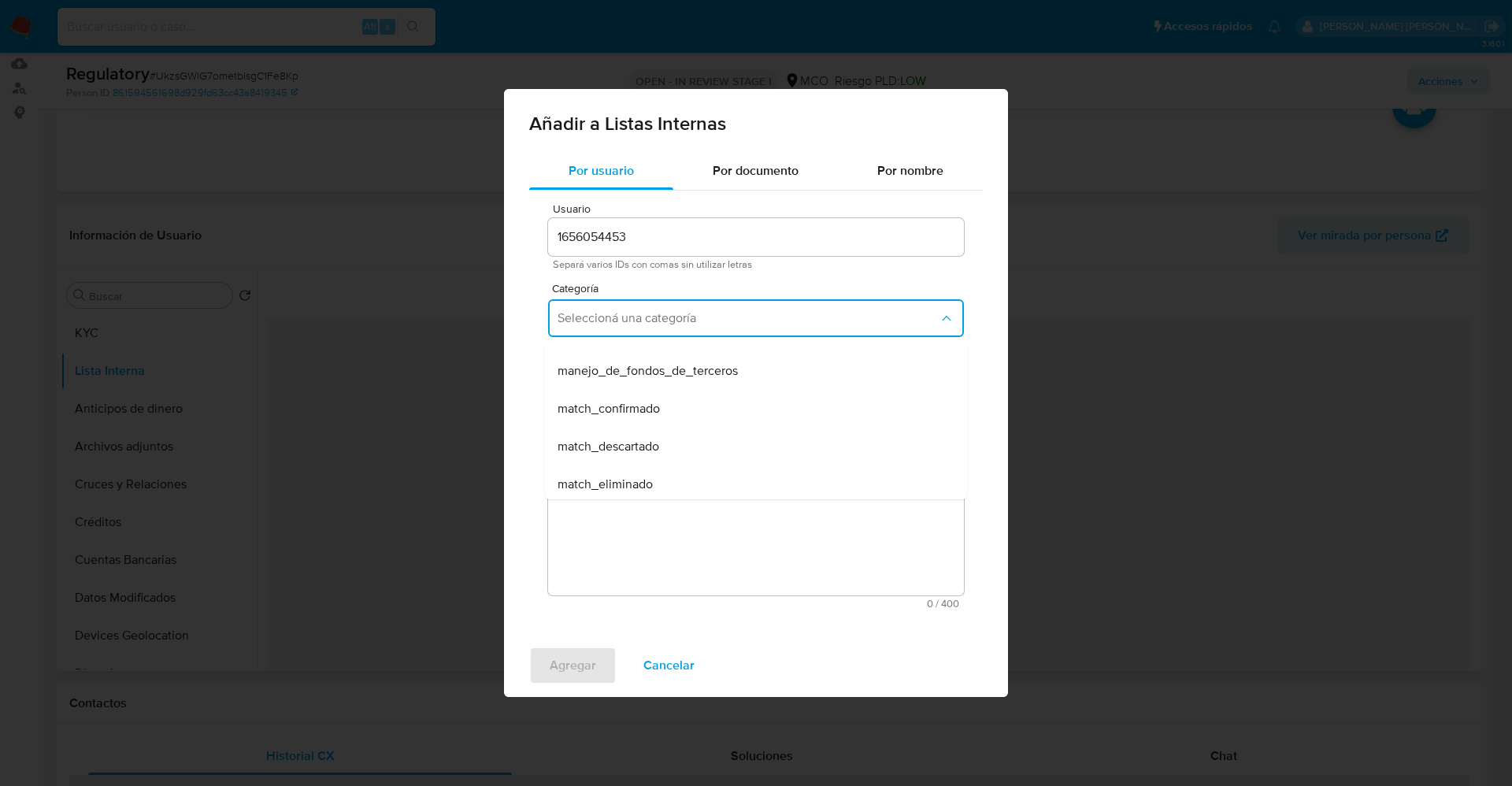
scroll to position [118, 0]
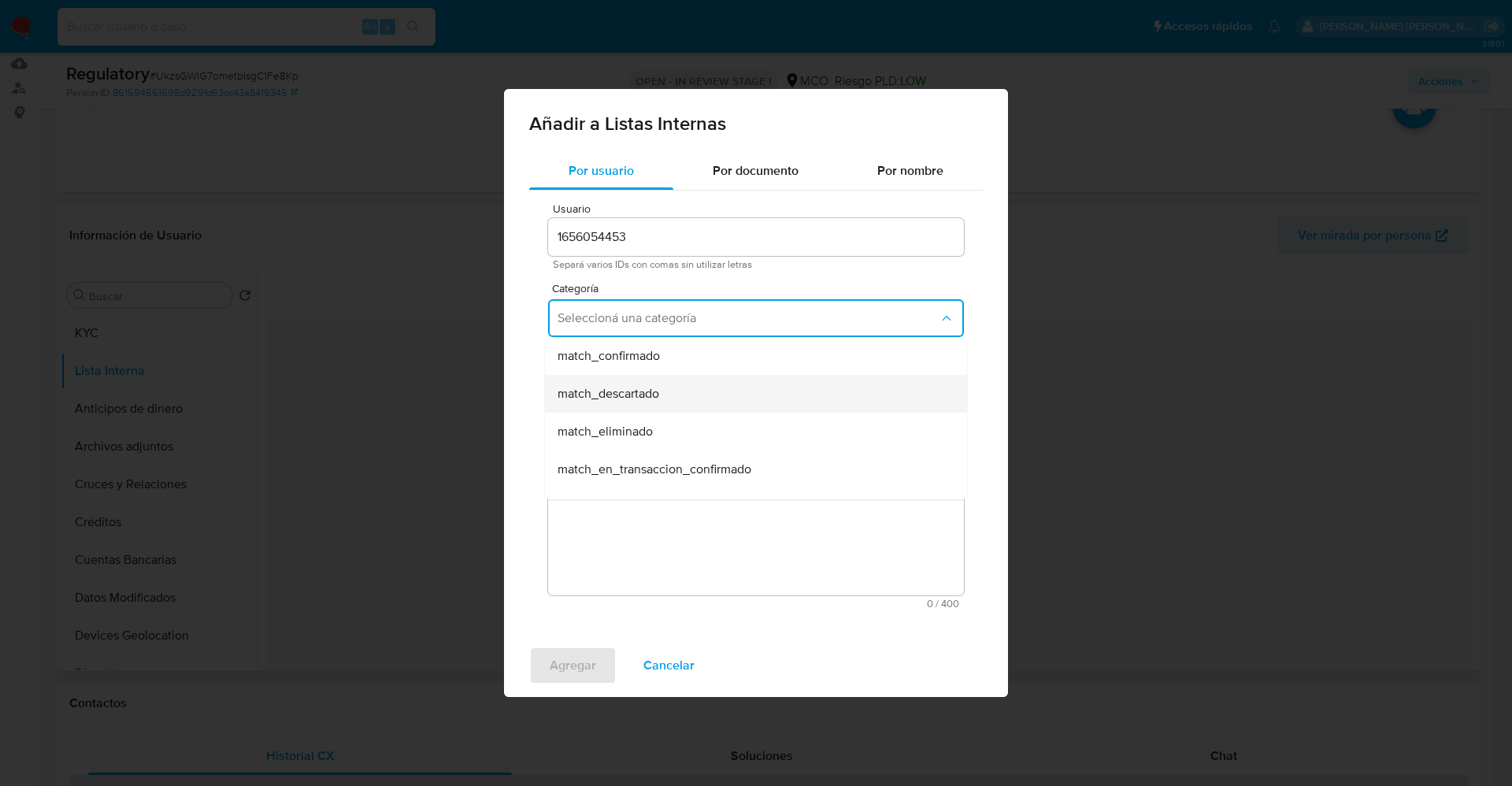
click at [684, 396] on div "match_descartado" at bounding box center [751, 394] width 388 height 38
click at [680, 374] on button "Seleccioná una subcategoría" at bounding box center [756, 391] width 416 height 38
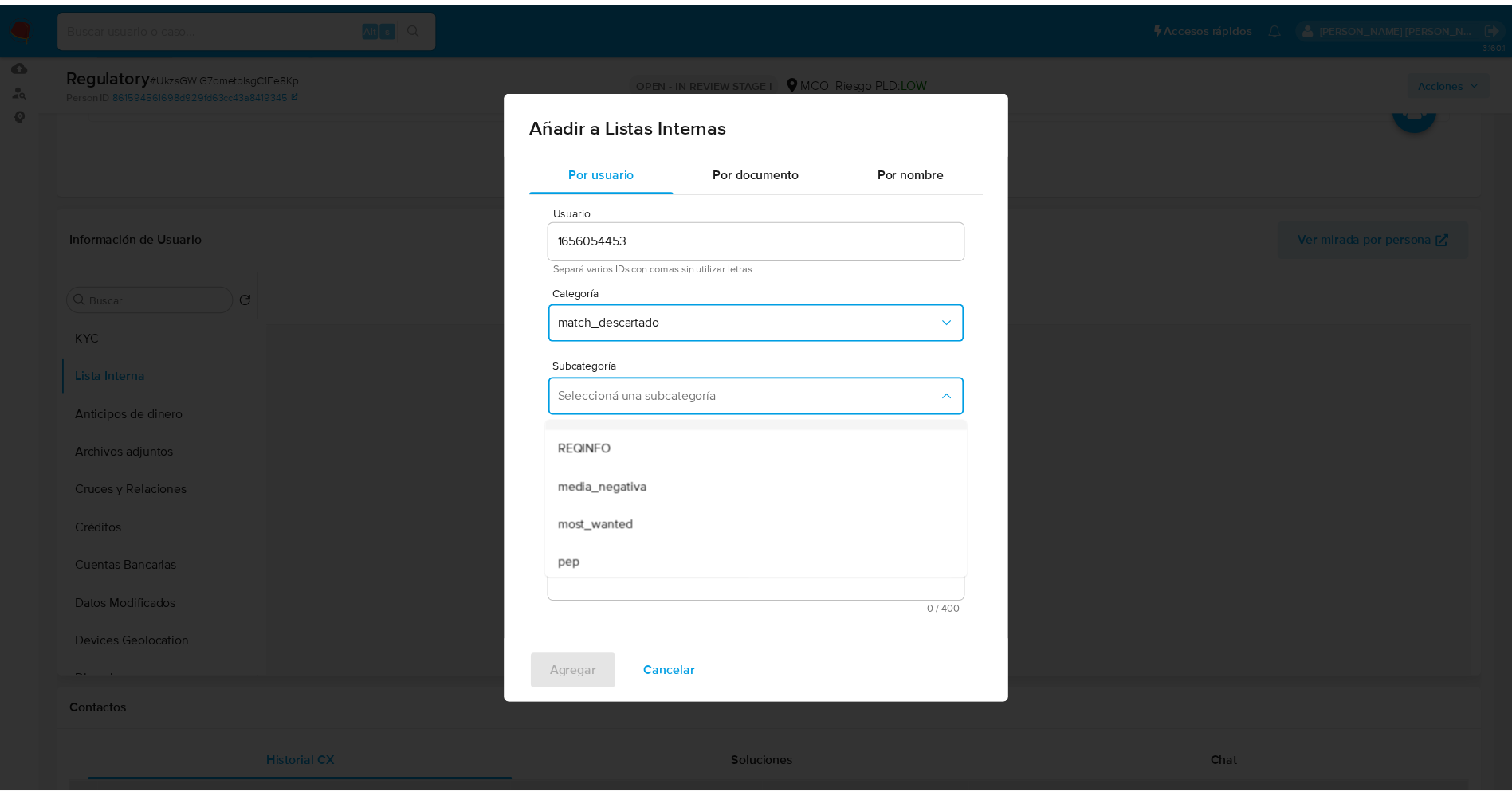
scroll to position [108, 0]
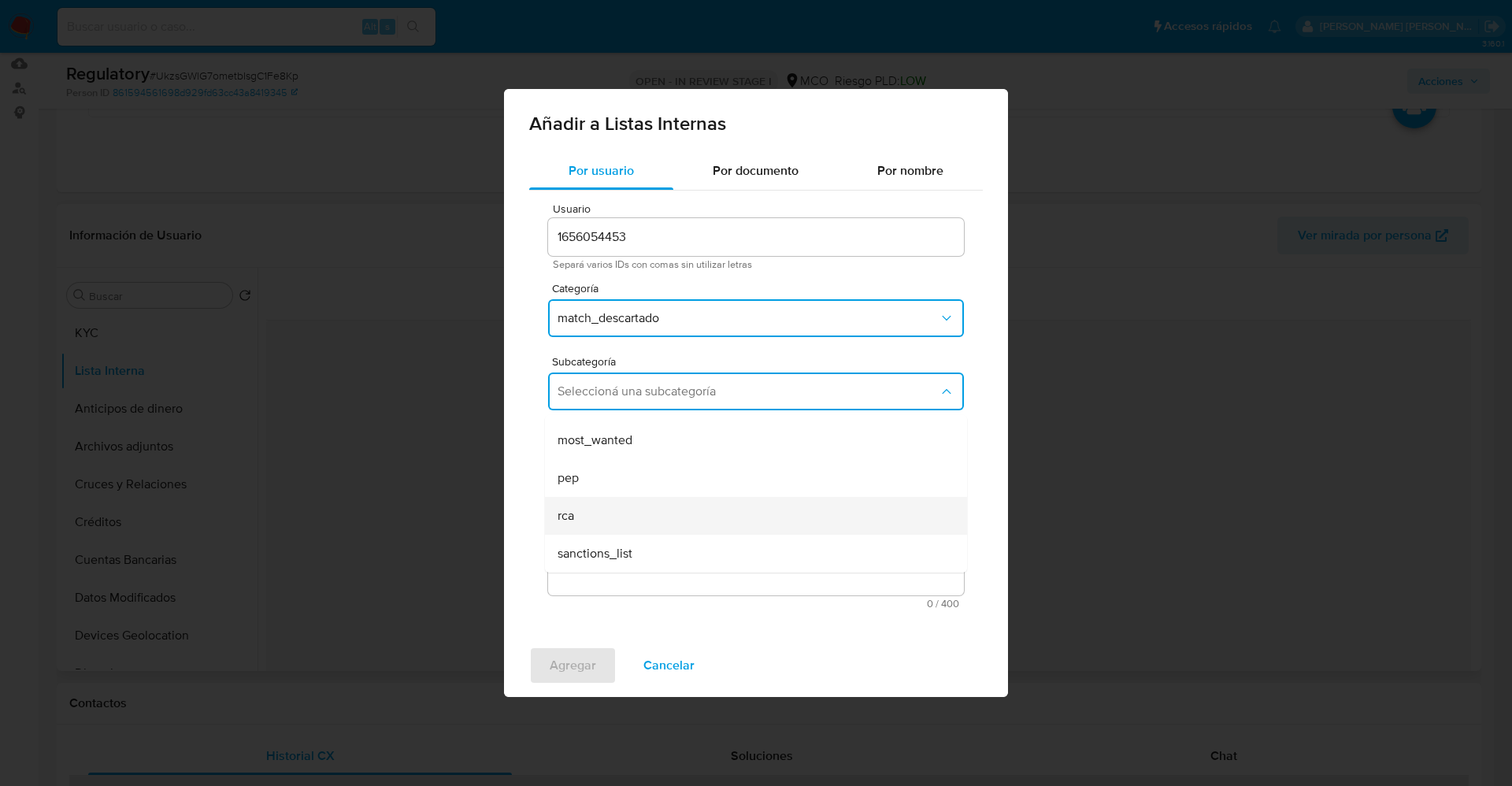
click at [622, 507] on div "rca" at bounding box center [751, 516] width 388 height 38
click at [622, 507] on textarea "Comentario" at bounding box center [756, 520] width 416 height 151
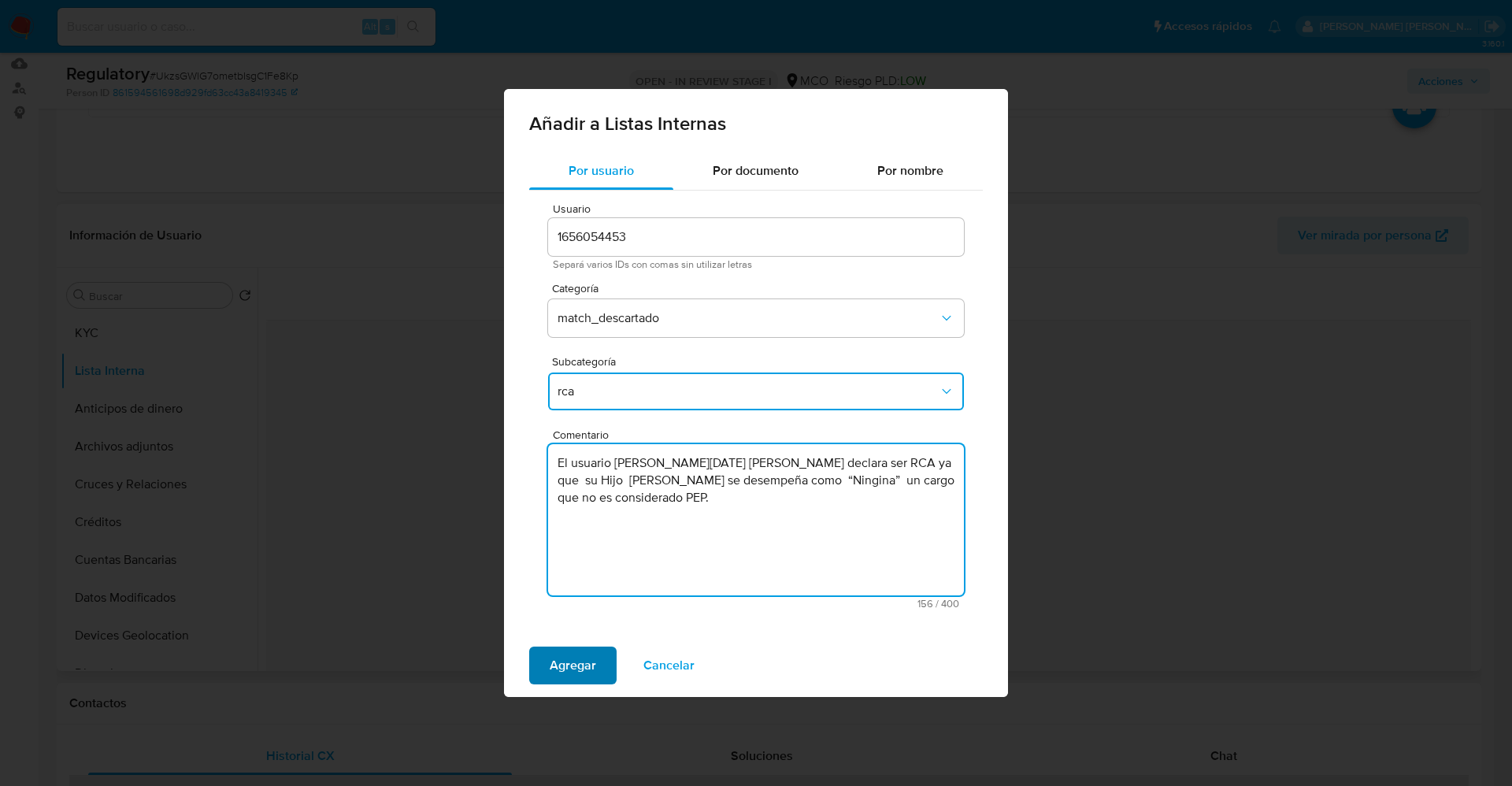
type textarea "El usuario Marta Lucia Martinez Marrugo declara ser RCA ya que su Hijo David Ba…"
click at [586, 523] on span "Agregar" at bounding box center [572, 665] width 46 height 35
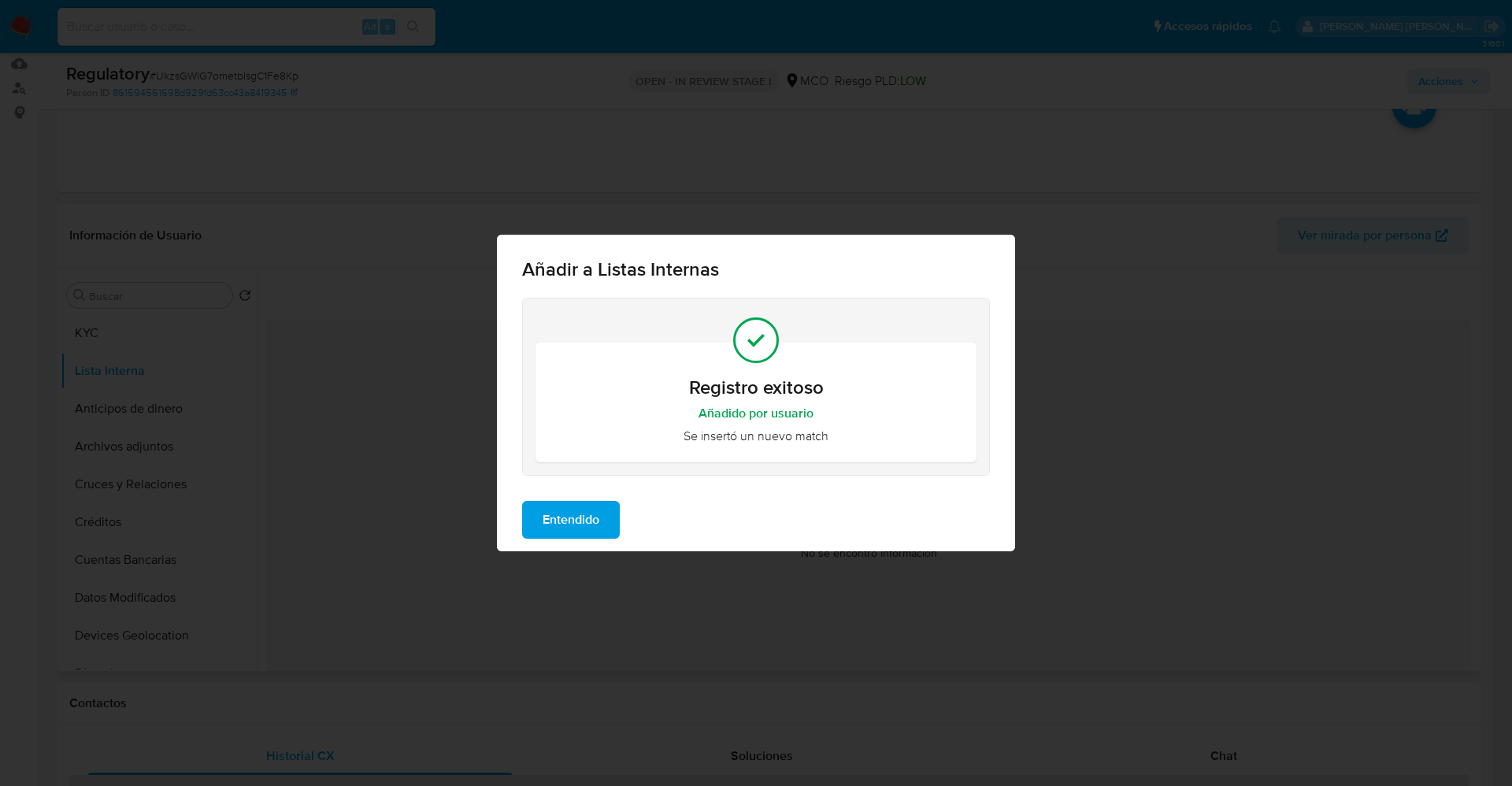
click at [576, 518] on span "Entendido" at bounding box center [570, 519] width 56 height 35
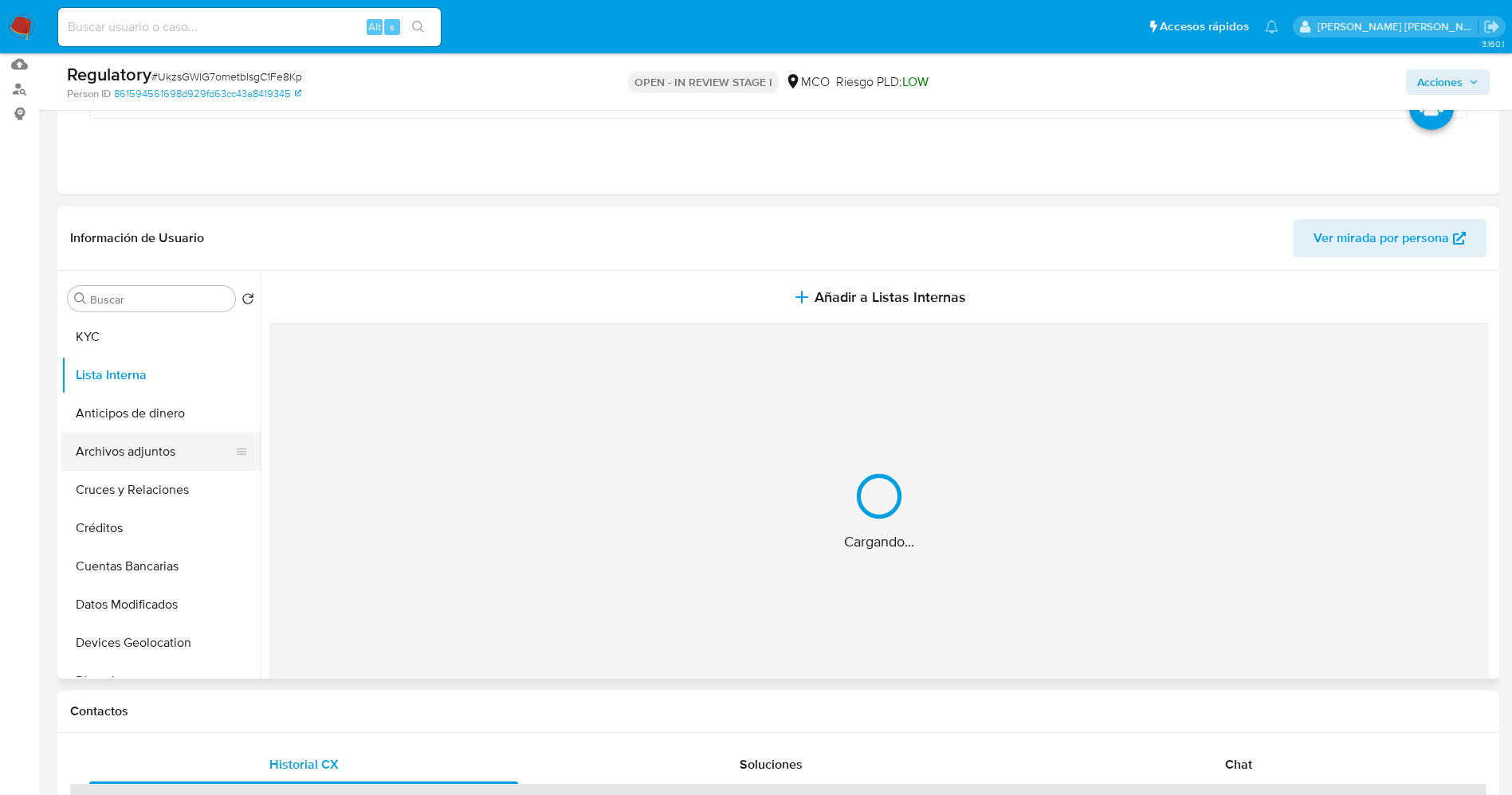
click at [123, 447] on button "Archivos adjuntos" at bounding box center [154, 451] width 186 height 38
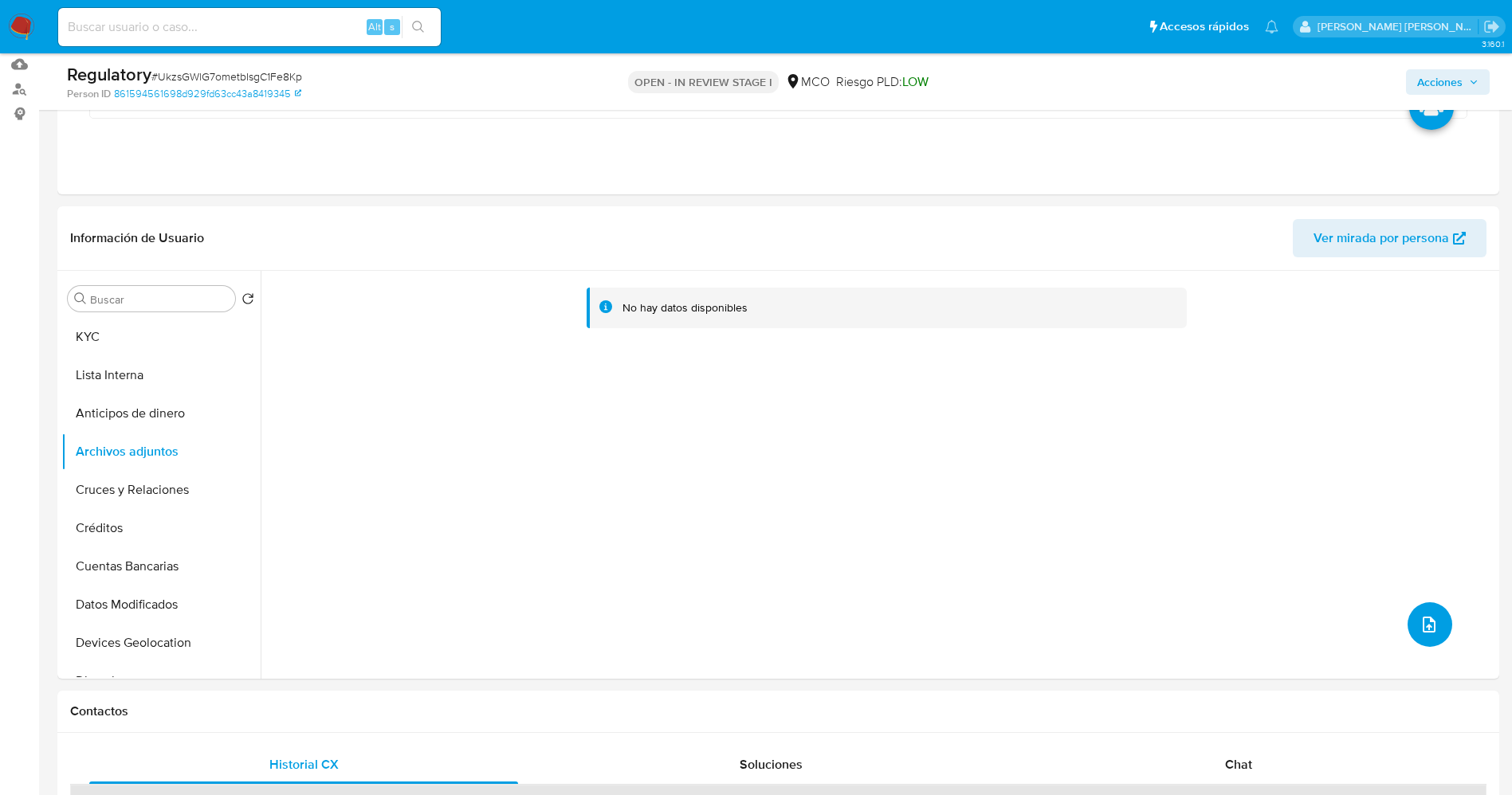
click at [1007, 529] on button "upload-file" at bounding box center [1429, 625] width 44 height 44
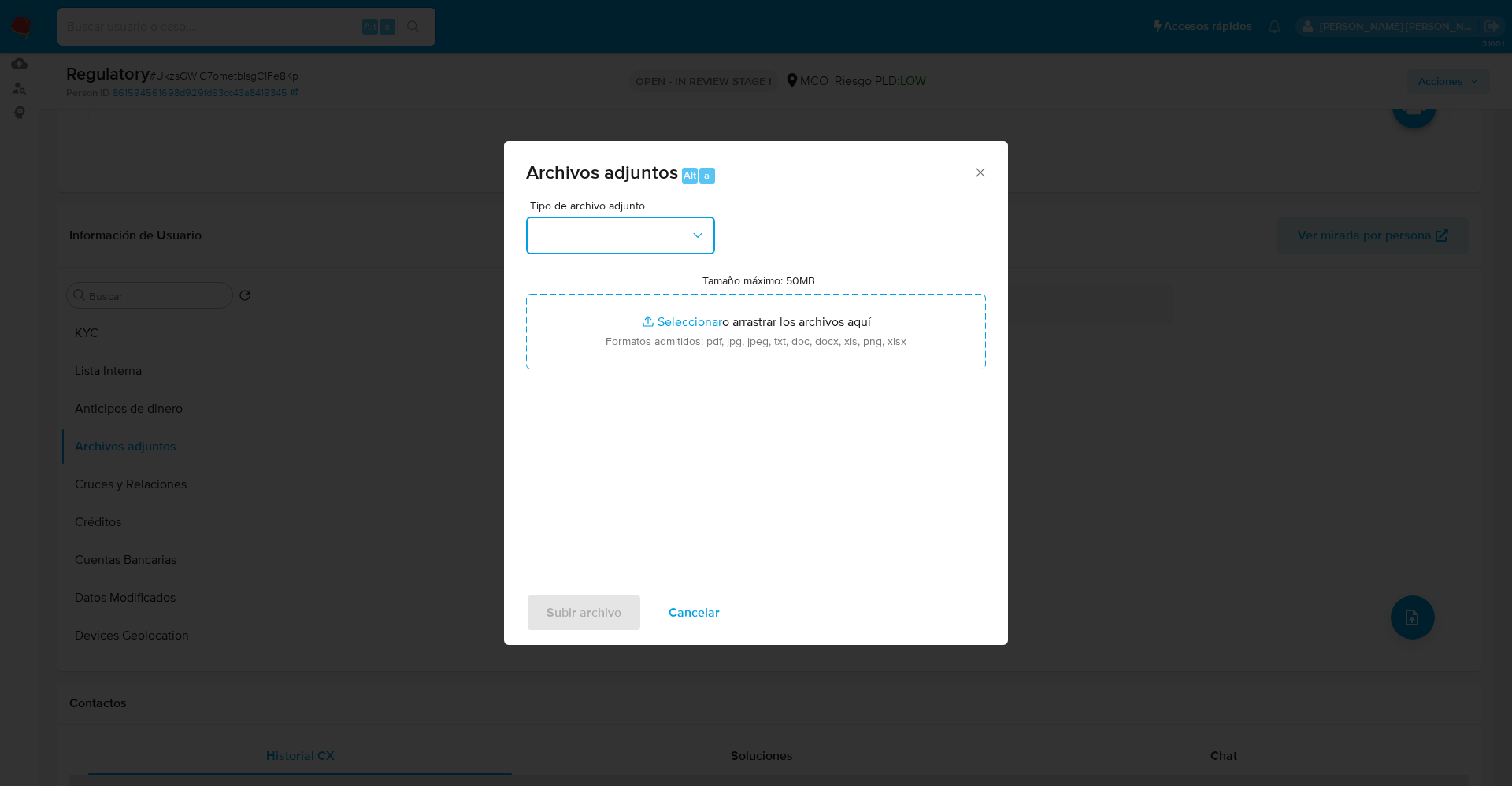
click at [592, 230] on button "button" at bounding box center [620, 235] width 189 height 38
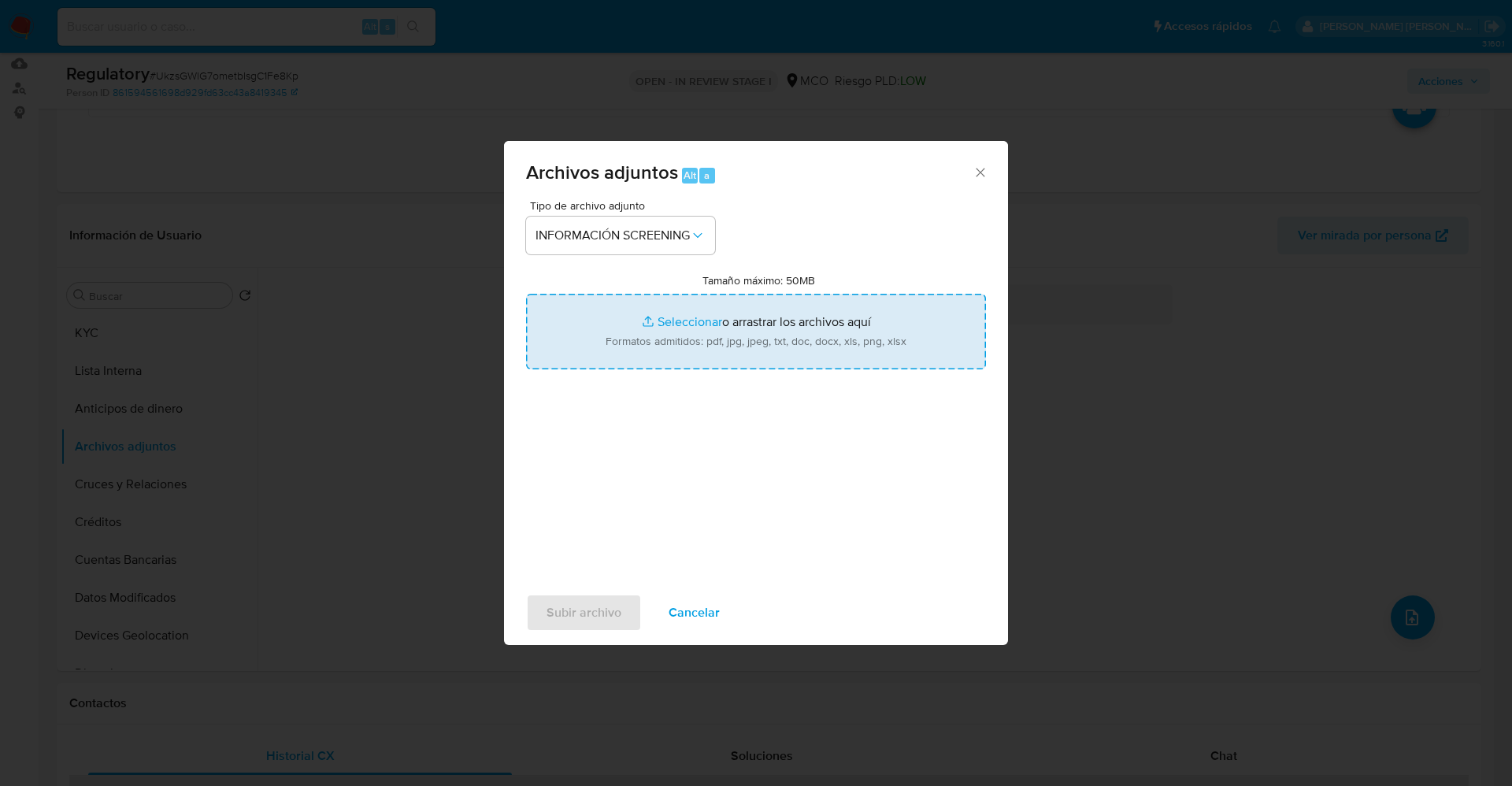
type input "C:\fakepath\CaseDossierReport_5jb75j1z1d911k1hktyajdx4x.pdf"
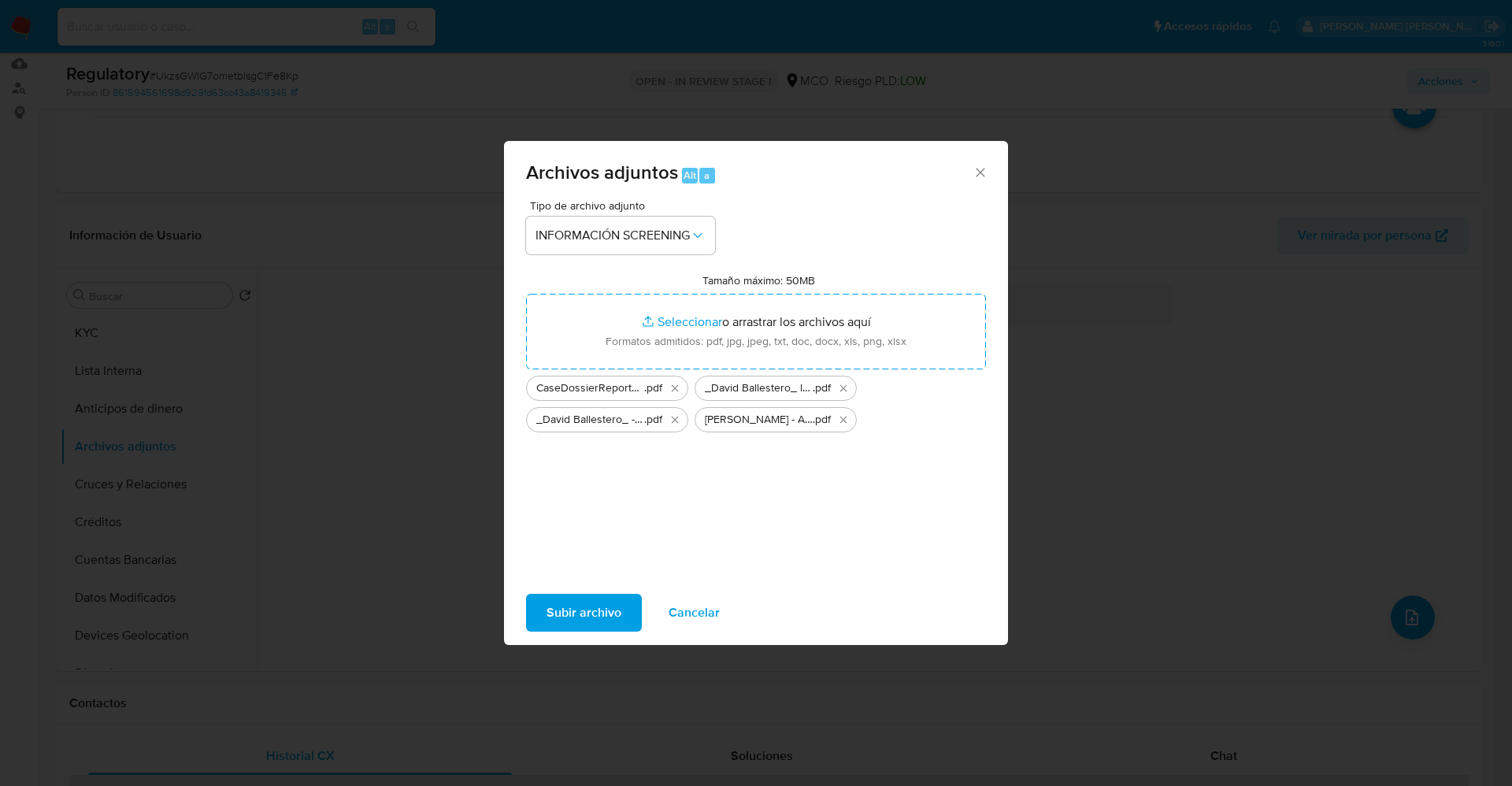
click at [608, 523] on span "Subir archivo" at bounding box center [584, 613] width 75 height 35
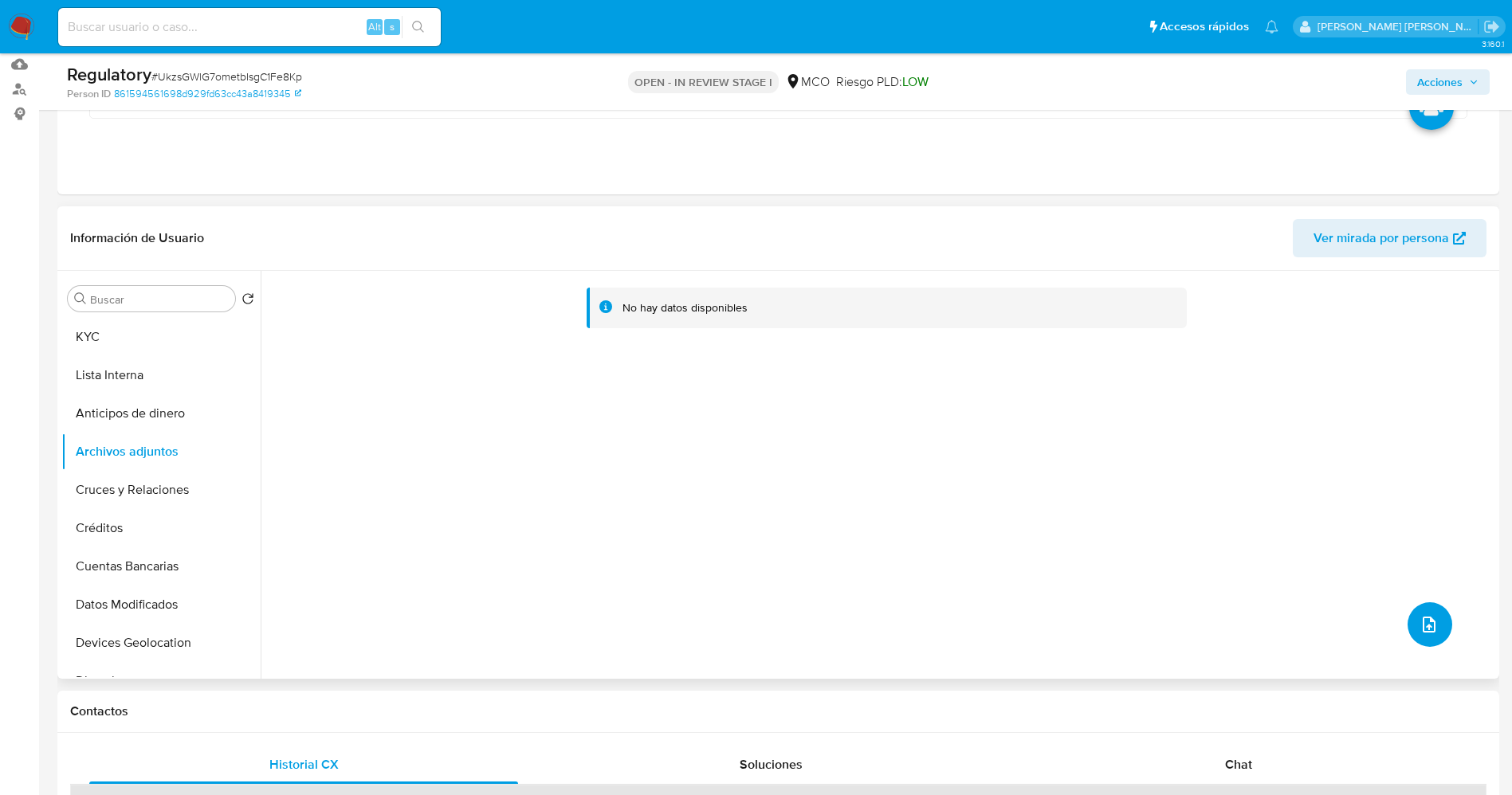
click at [1007, 529] on span "upload-file" at bounding box center [1429, 625] width 19 height 19
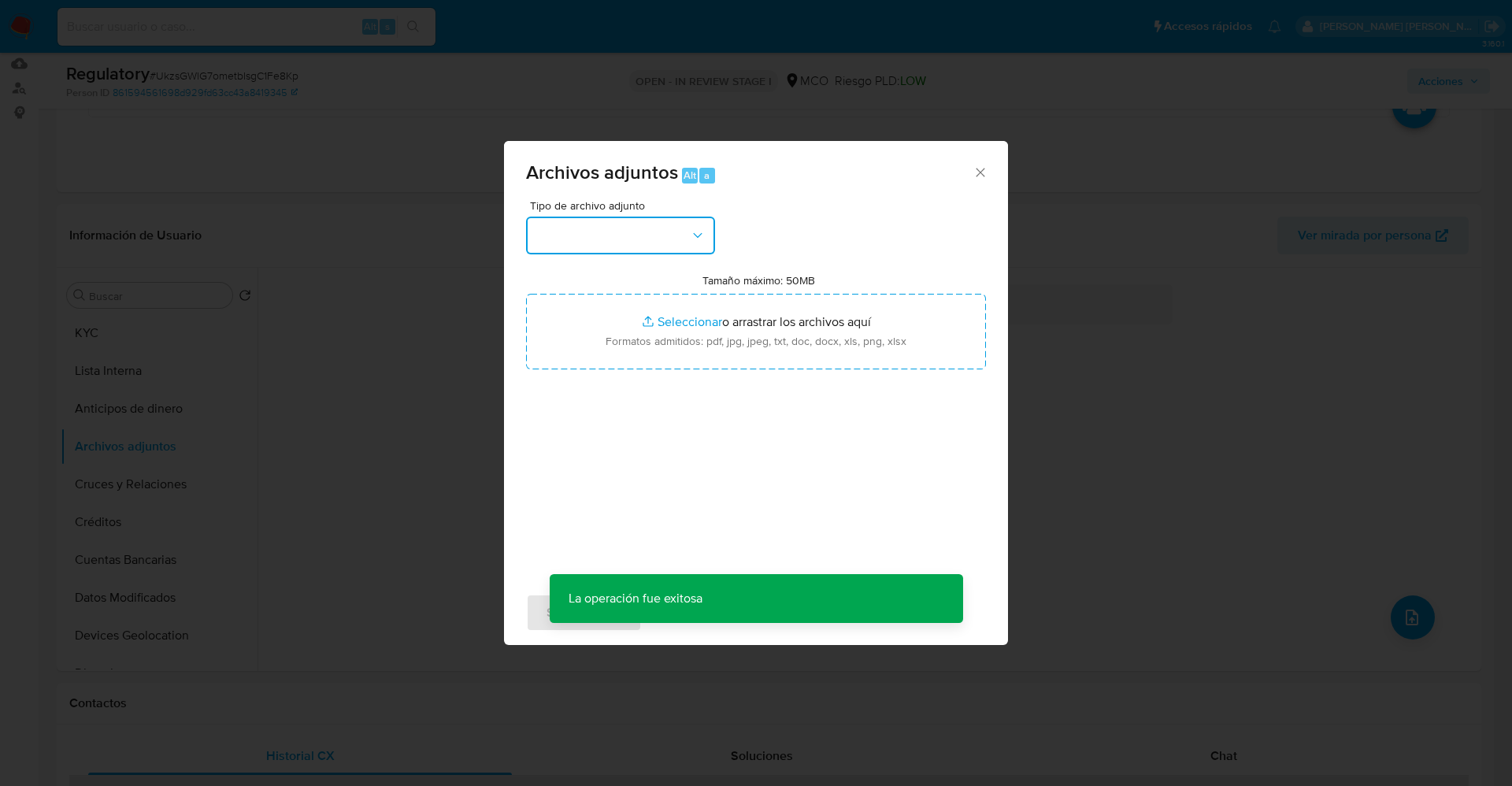
click at [645, 241] on button "button" at bounding box center [620, 235] width 189 height 38
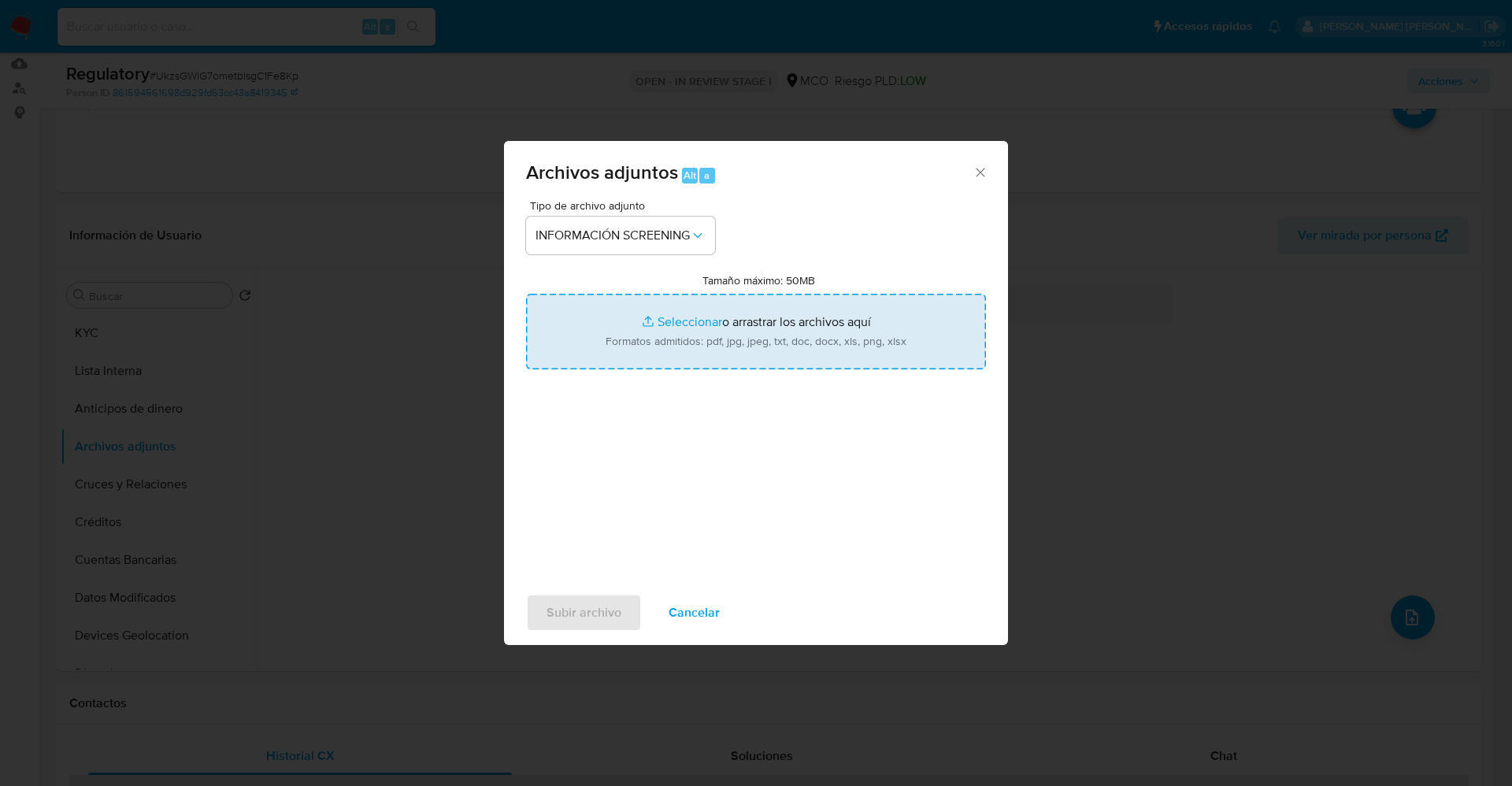
type input "C:\fakepath\CaseDossierReport_5jb75j1z1d911k1hkk54082fm.pdf"
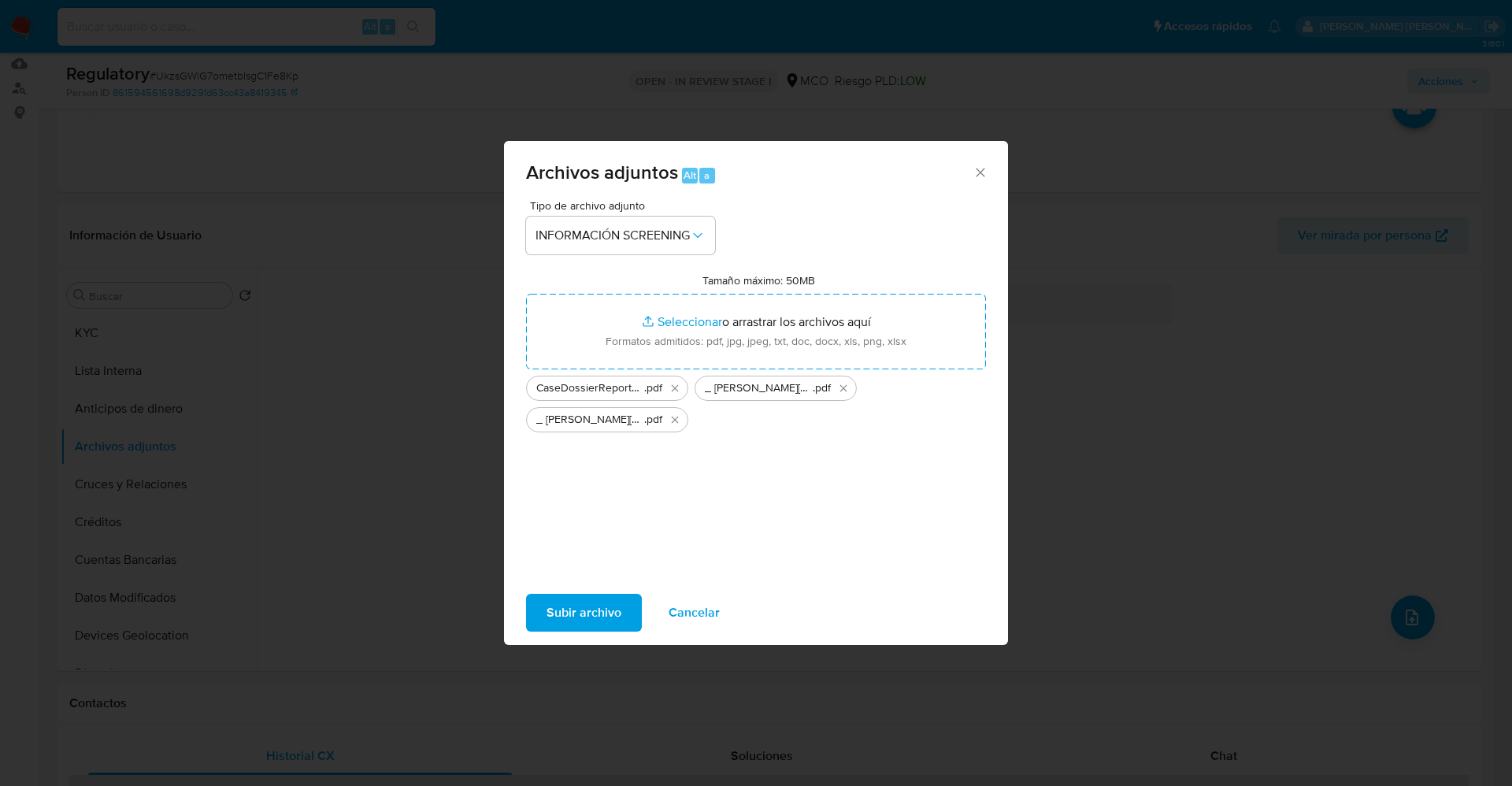
click at [626, 523] on button "Subir archivo" at bounding box center [584, 613] width 116 height 38
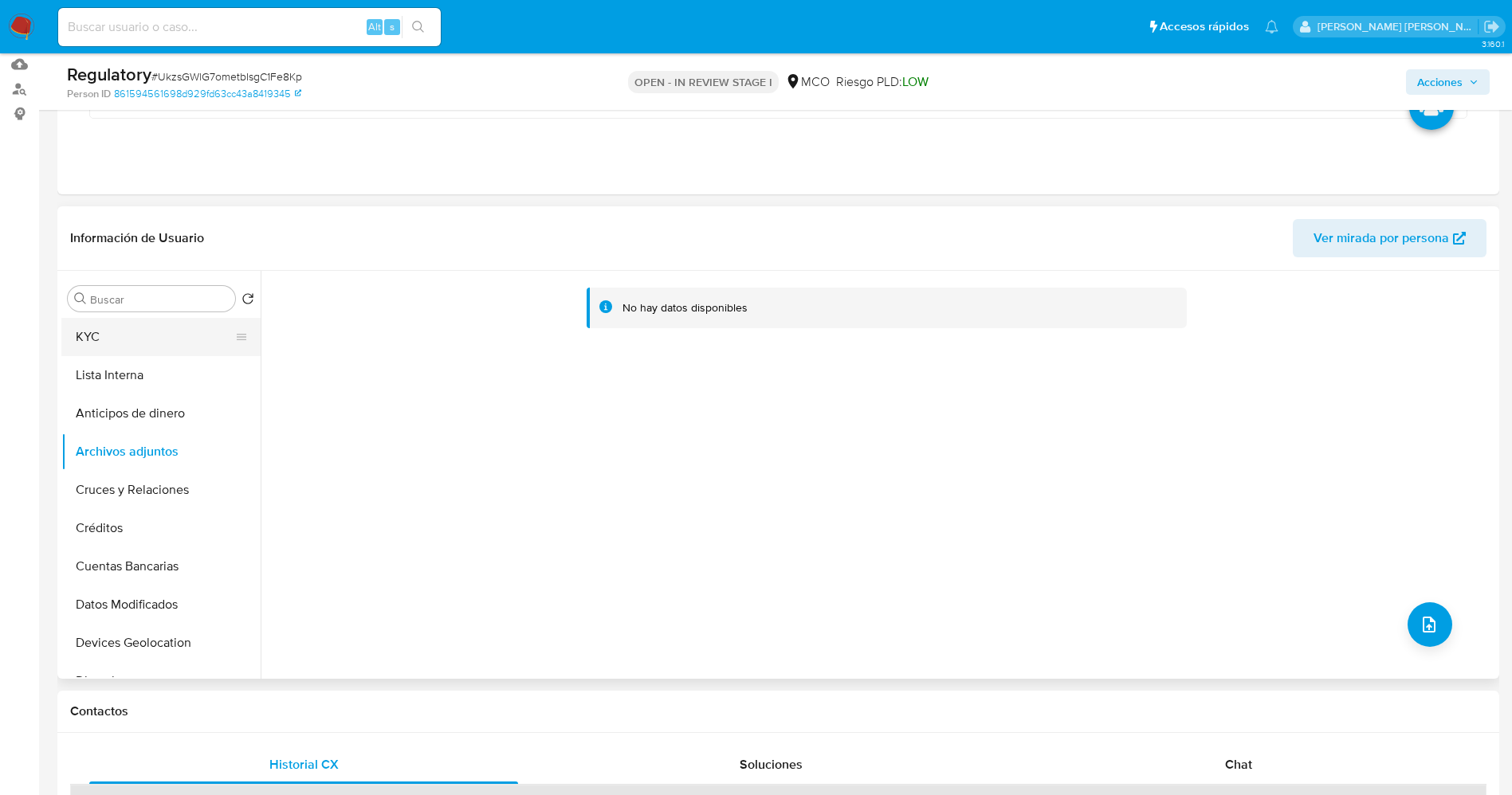
click at [106, 355] on button "KYC" at bounding box center [154, 336] width 186 height 38
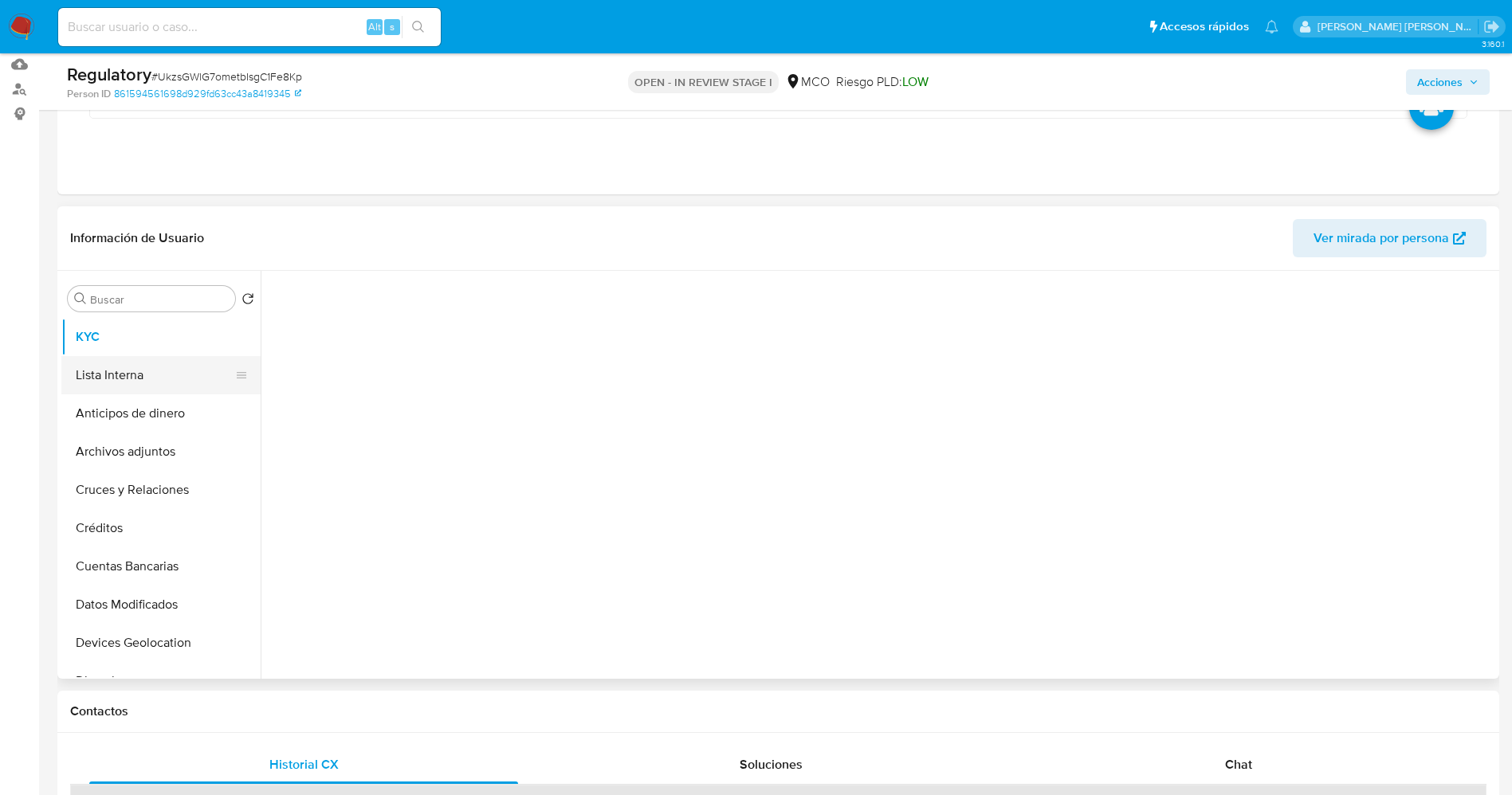
click at [109, 362] on button "Lista Interna" at bounding box center [154, 375] width 186 height 38
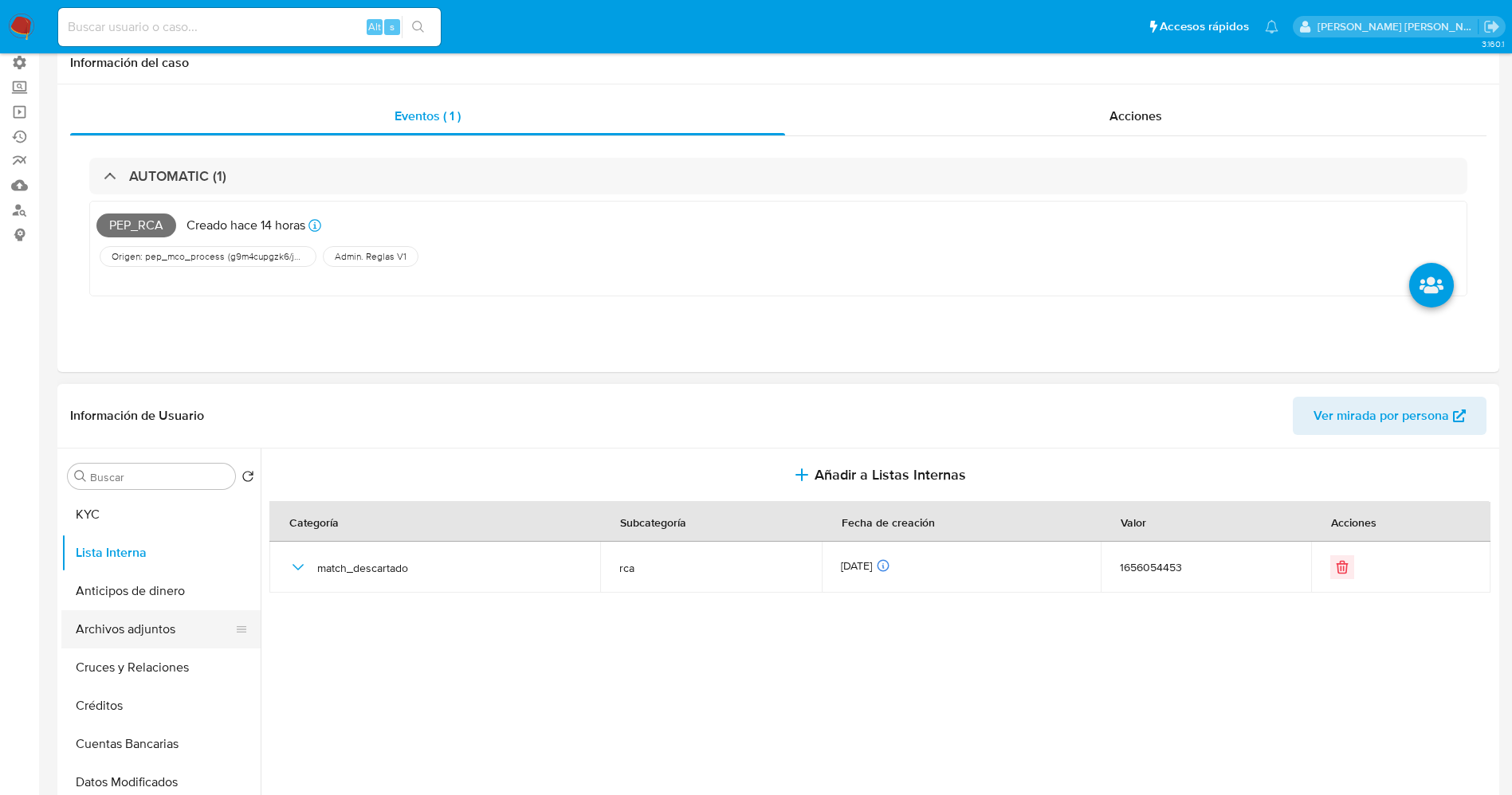
scroll to position [0, 0]
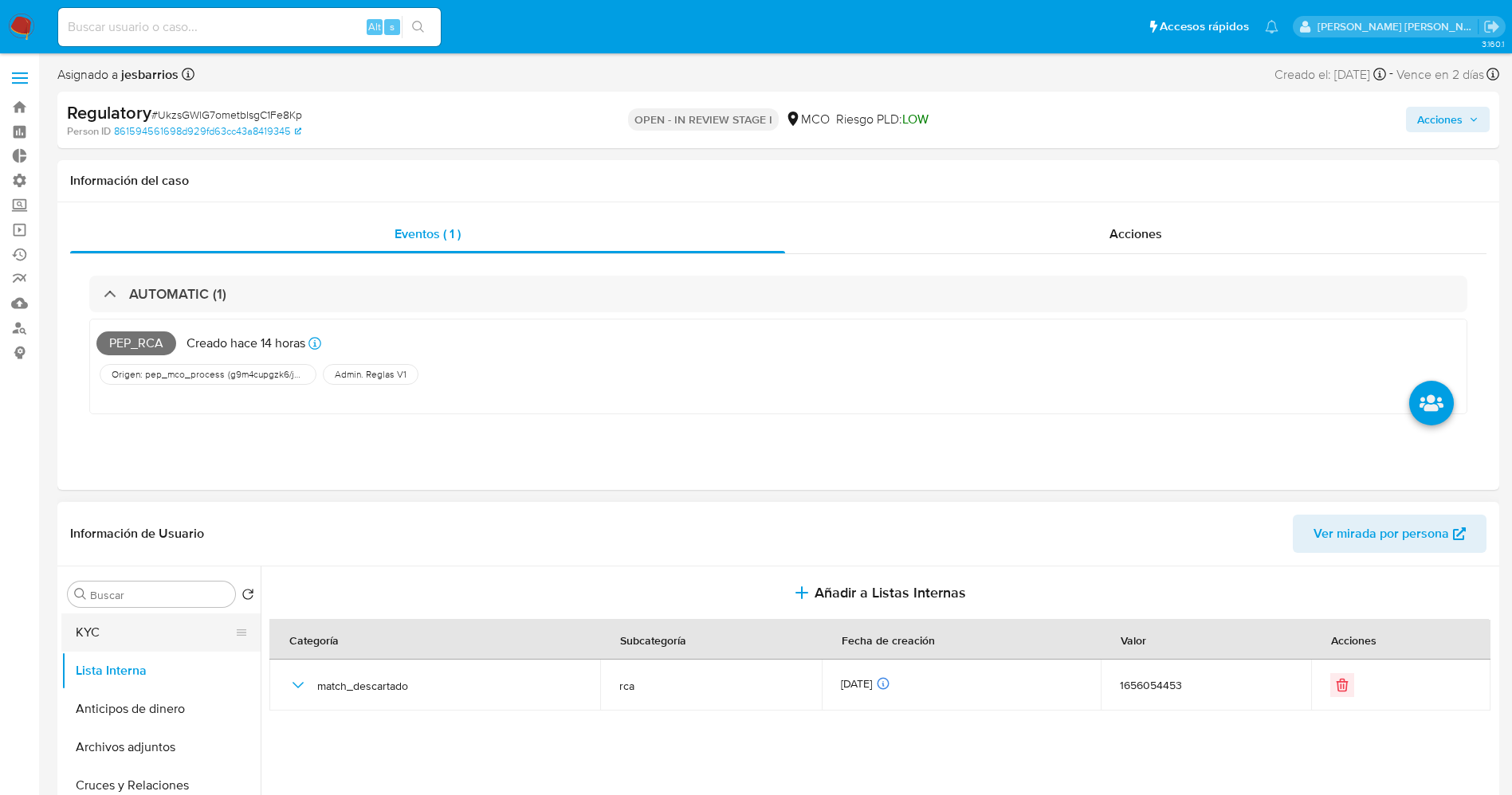
click at [115, 529] on button "KYC" at bounding box center [154, 632] width 186 height 38
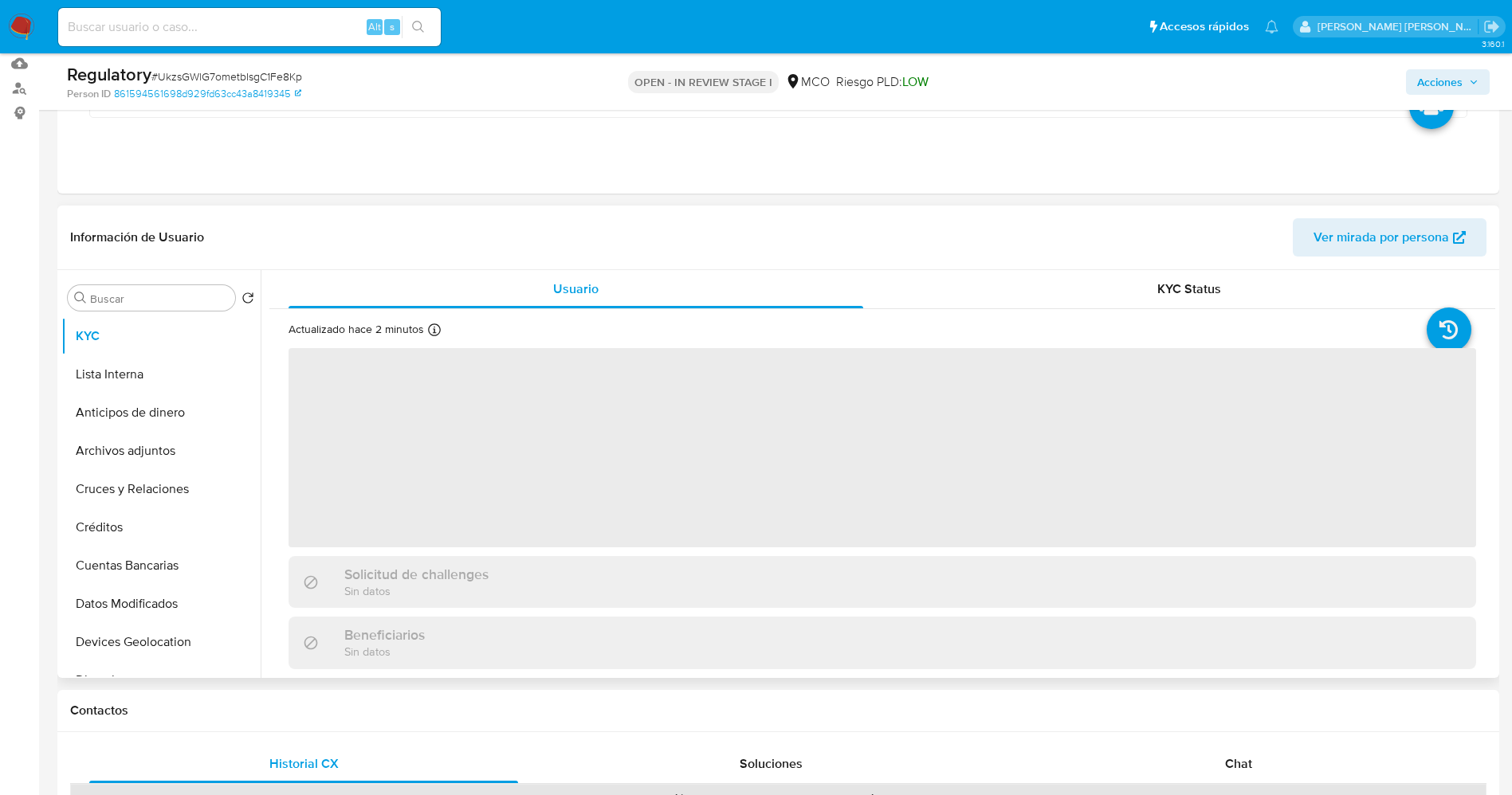
scroll to position [239, 0]
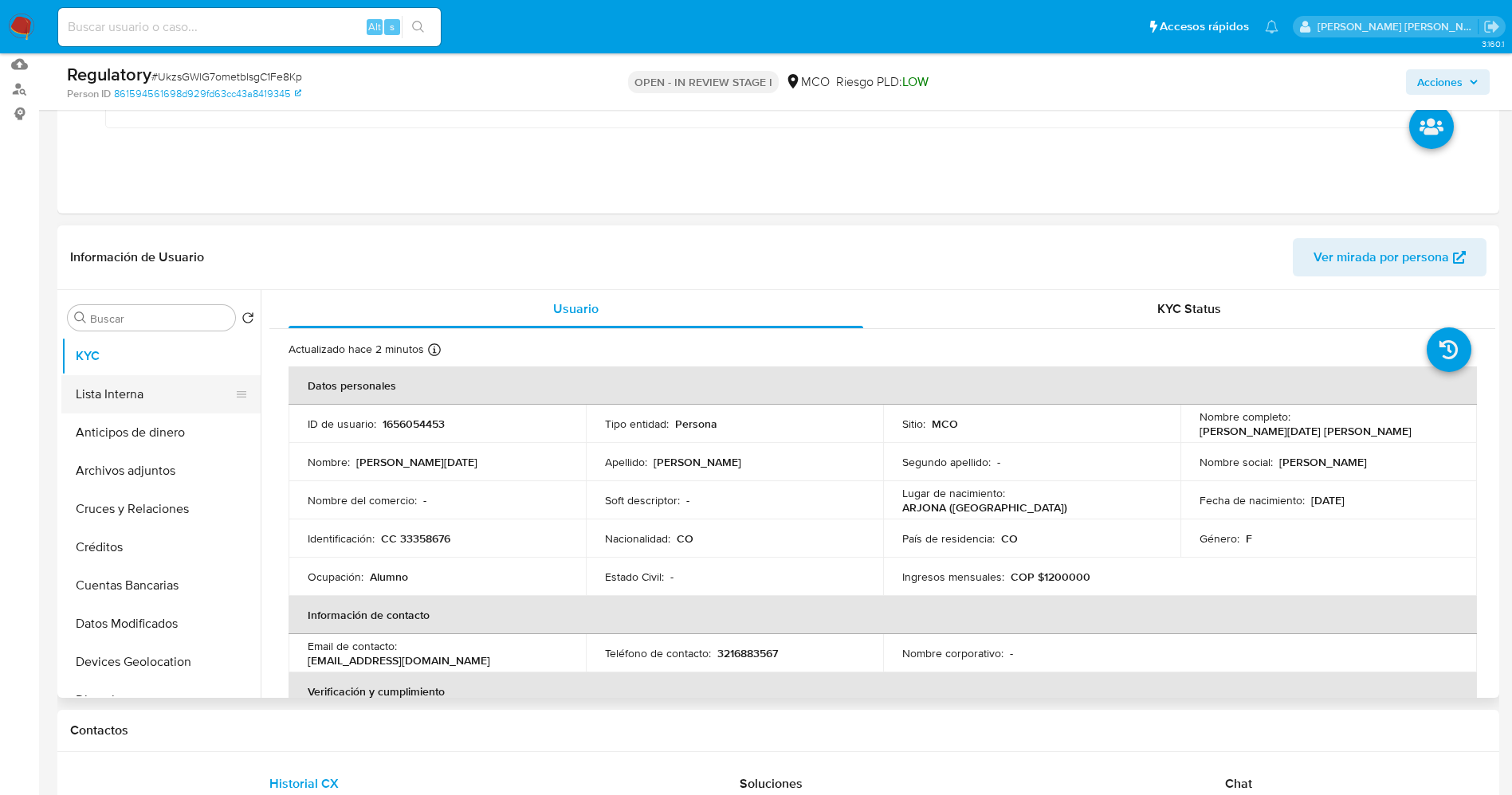
click at [158, 384] on button "Lista Interna" at bounding box center [154, 394] width 186 height 38
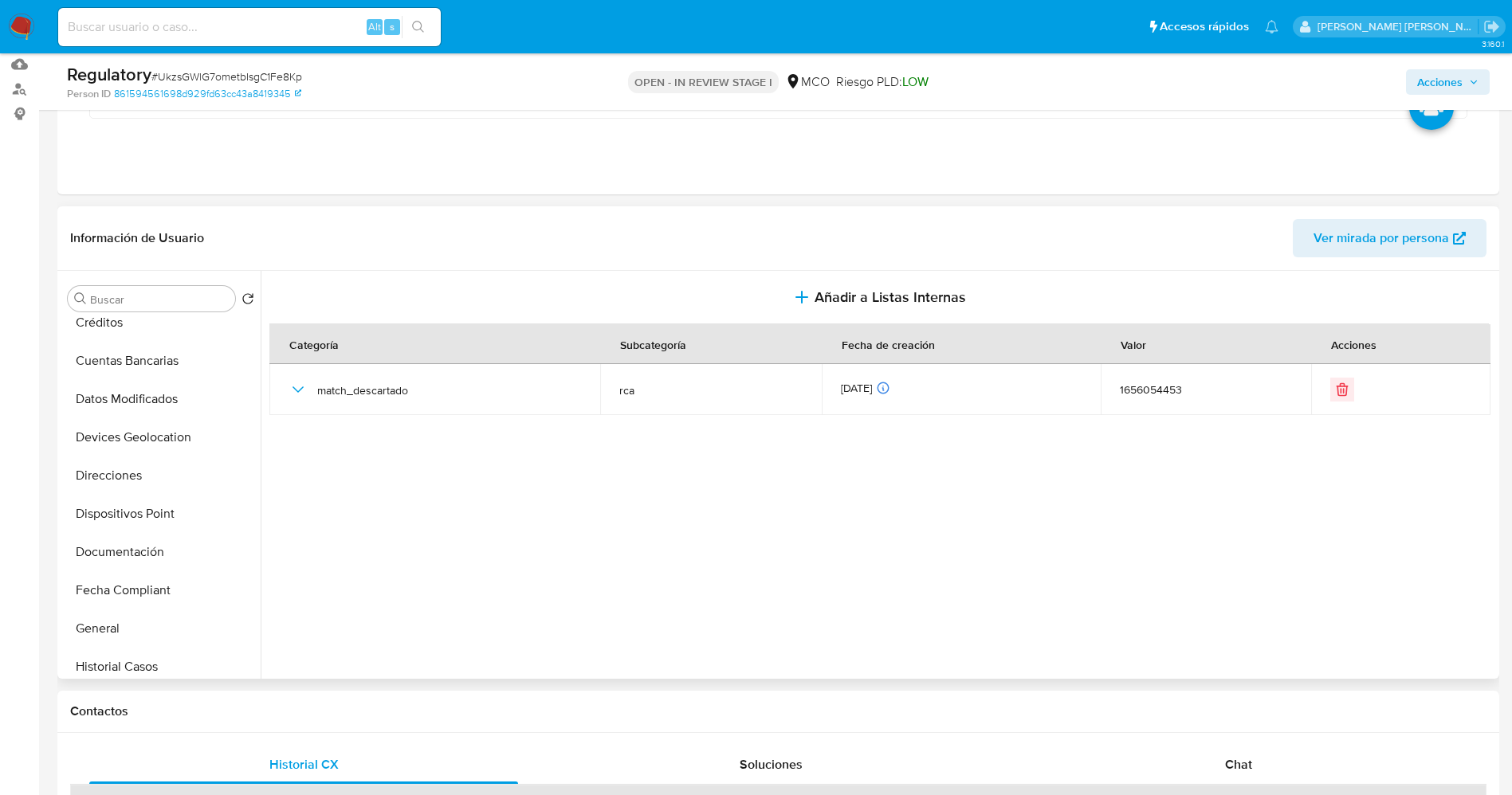
scroll to position [119, 0]
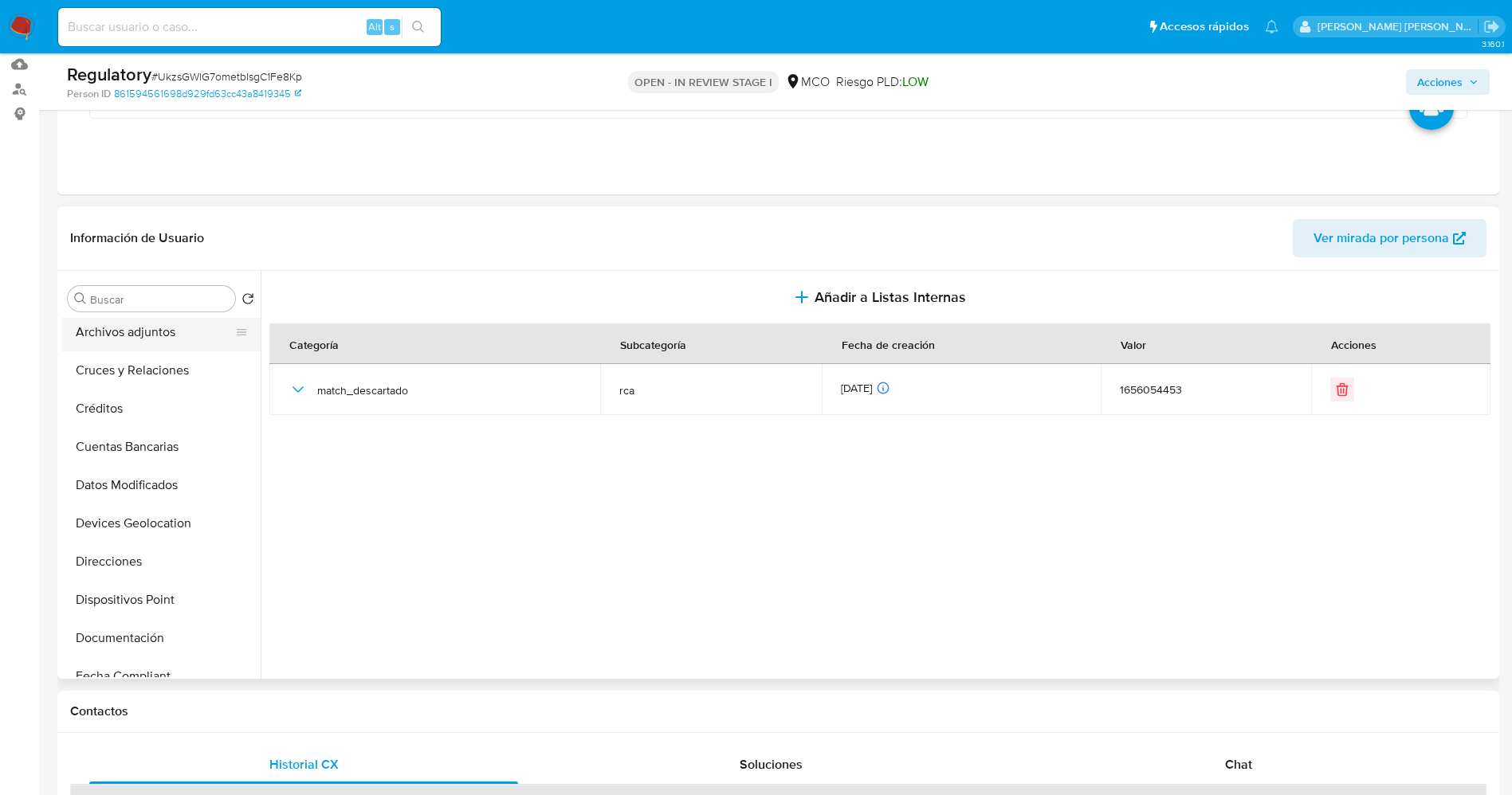
click at [137, 343] on button "Archivos adjuntos" at bounding box center [154, 332] width 186 height 38
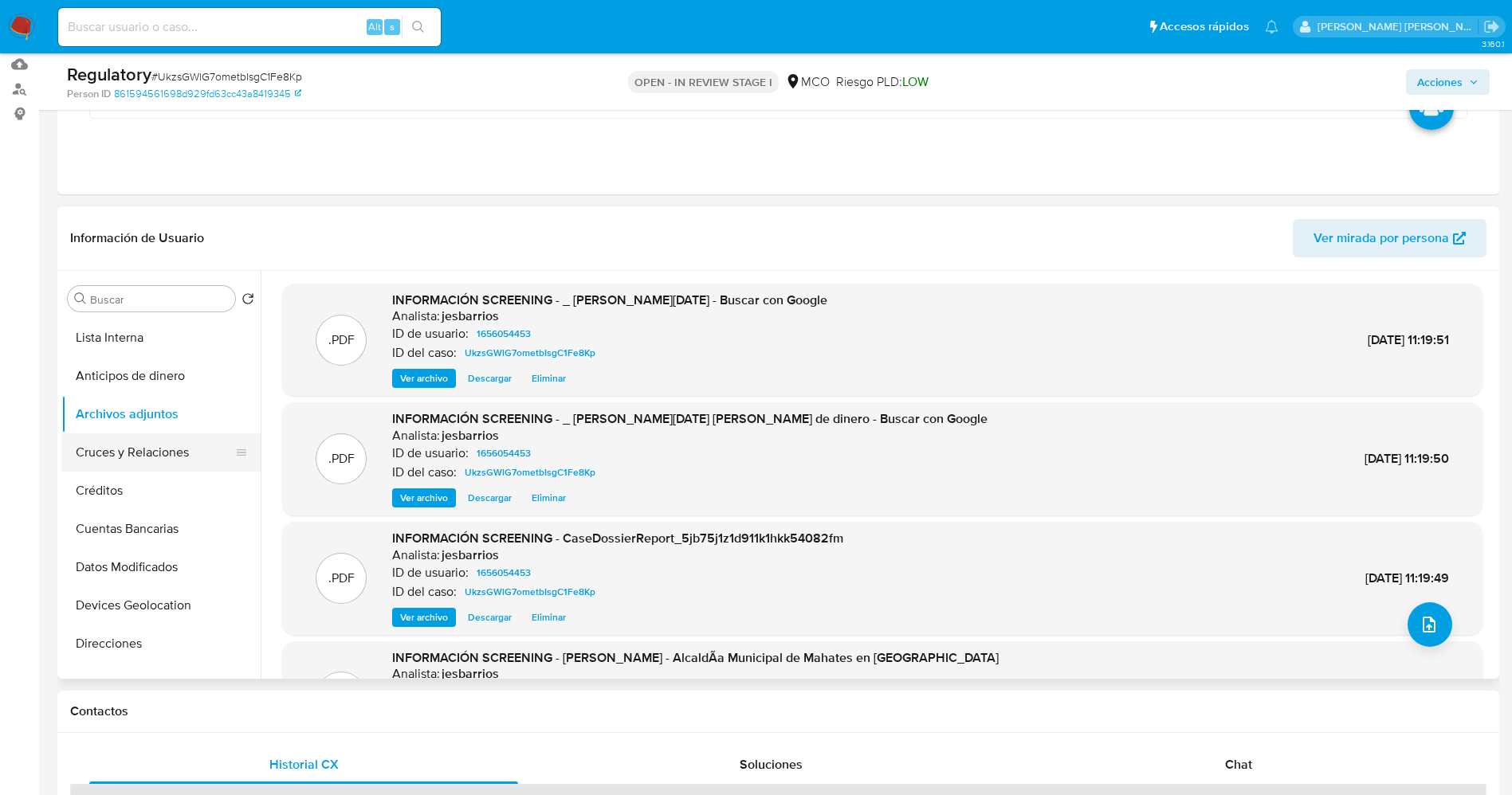
scroll to position [0, 0]
click at [136, 367] on button "Lista Interna" at bounding box center [154, 375] width 186 height 38
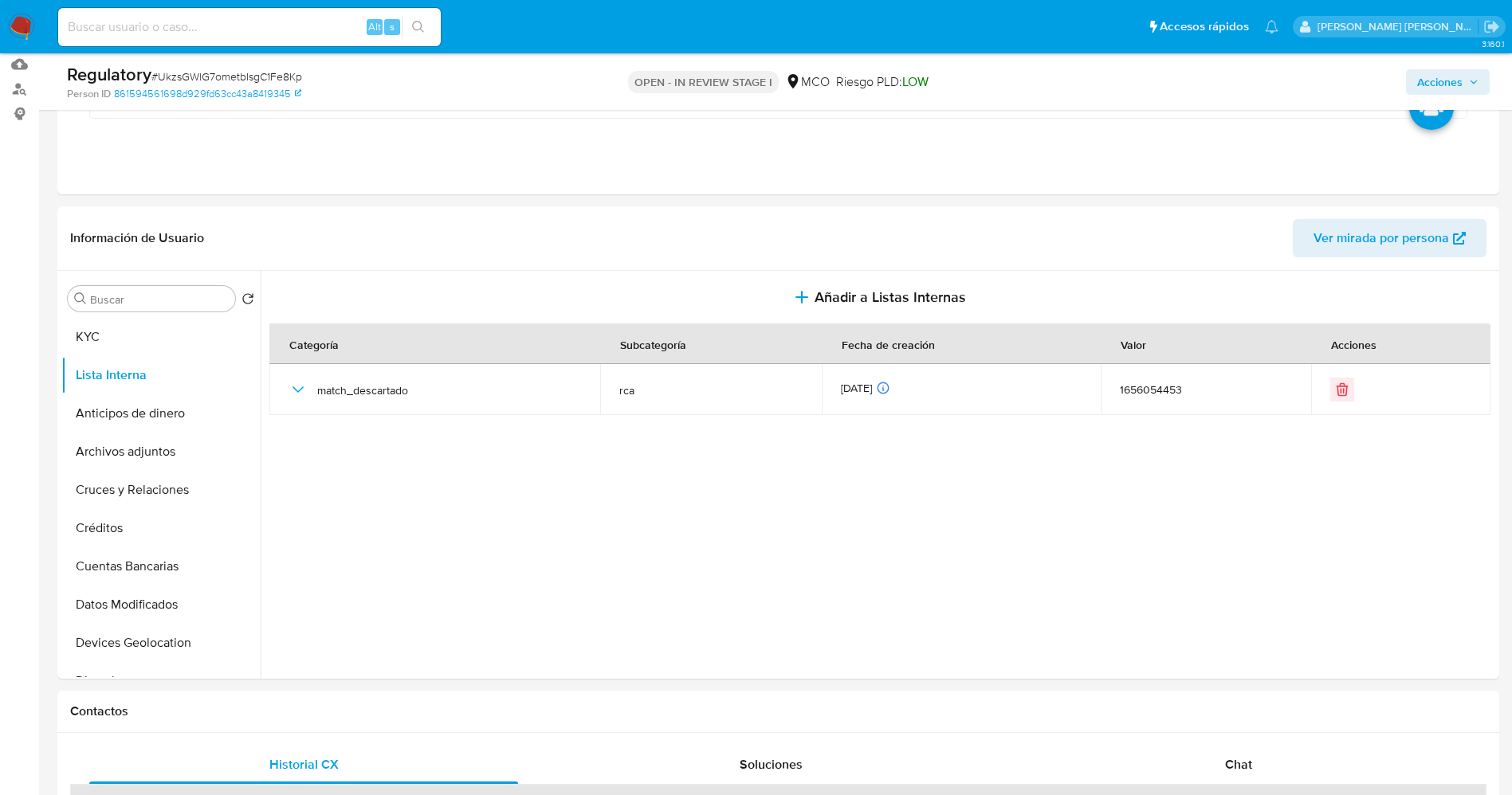
click at [1007, 83] on span "Acciones" at bounding box center [1439, 82] width 45 height 26
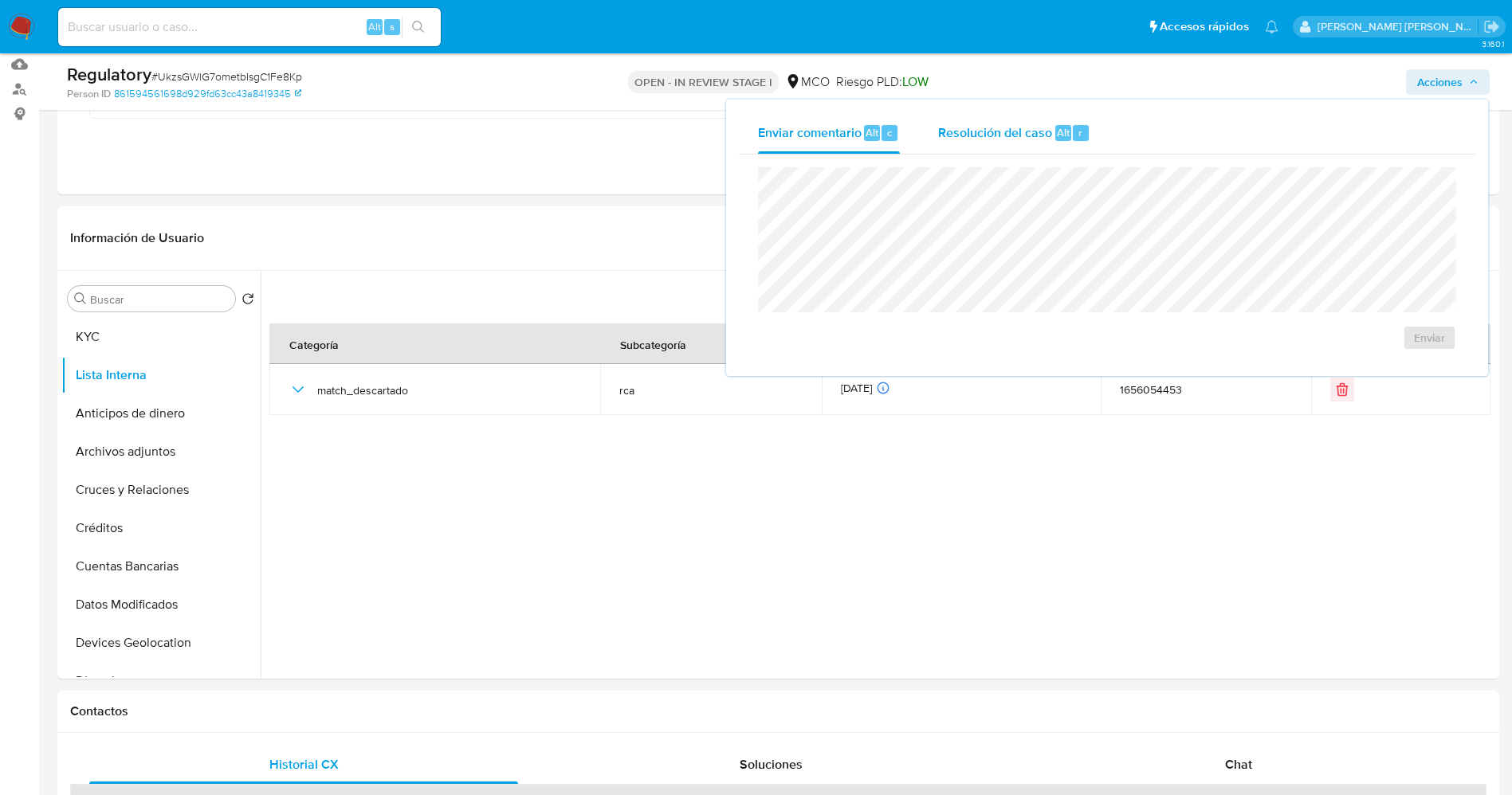
click at [1007, 124] on span "Resolución del caso" at bounding box center [995, 132] width 114 height 19
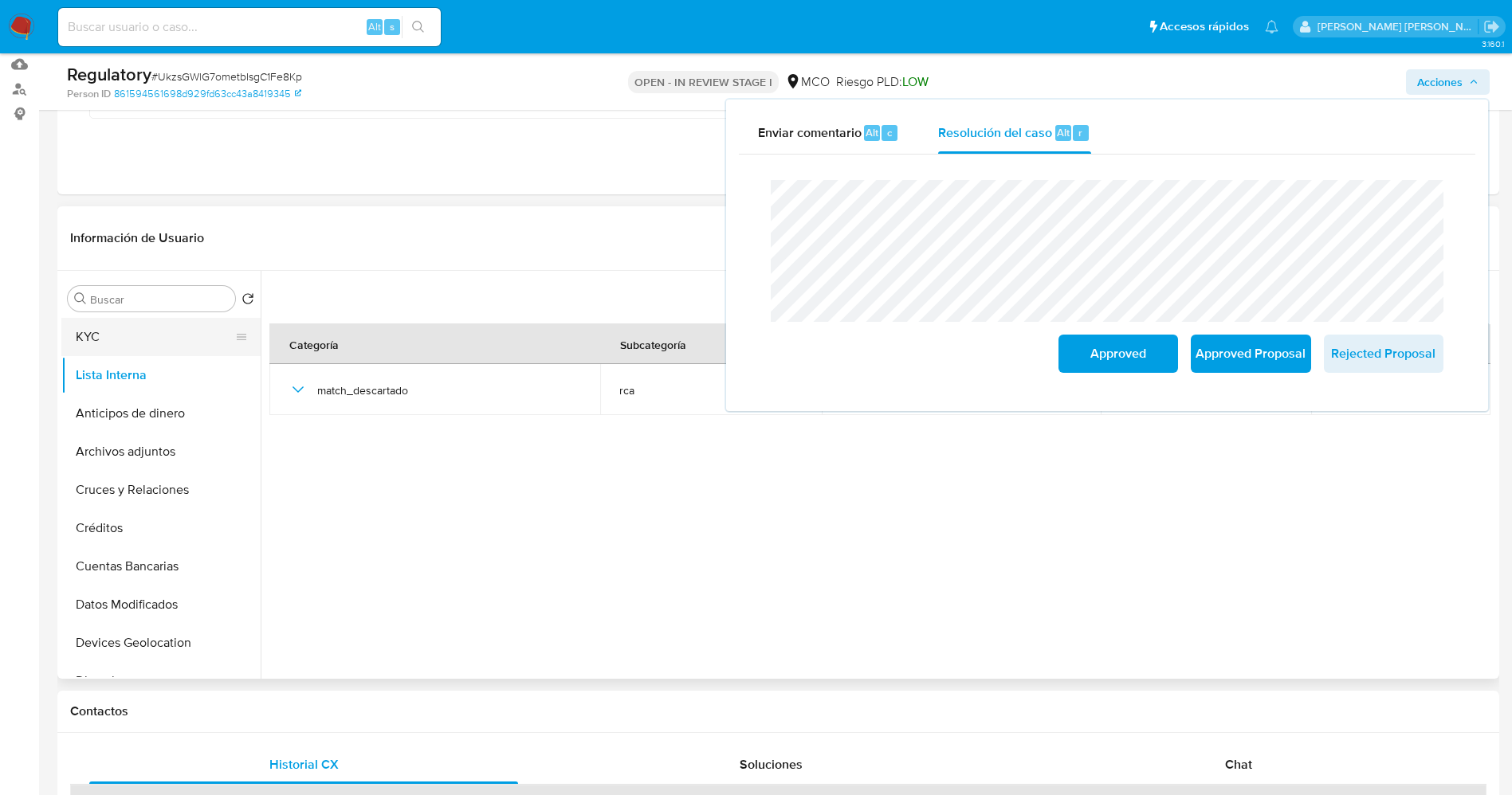
click at [158, 346] on button "KYC" at bounding box center [154, 336] width 186 height 38
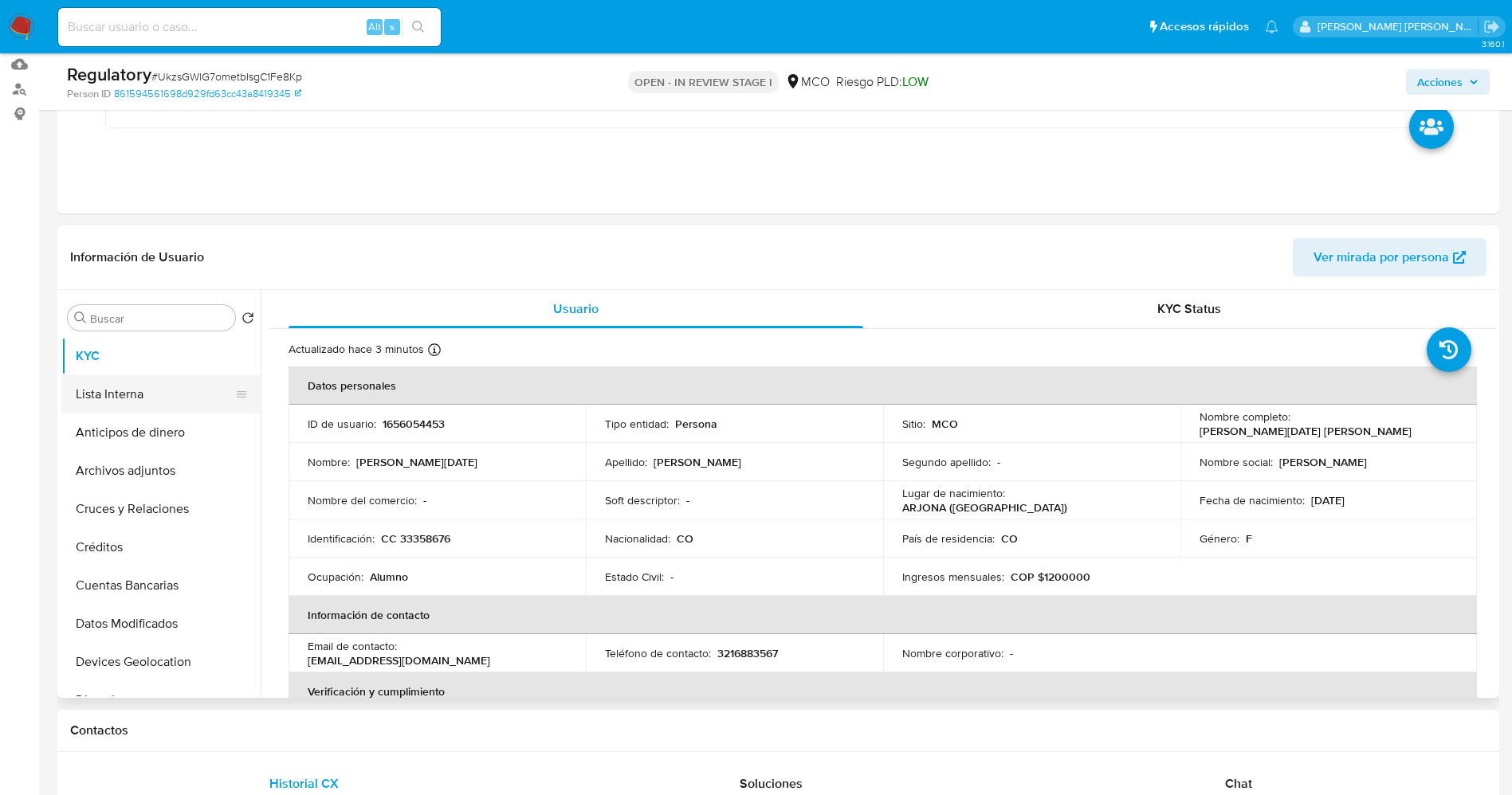
click at [143, 385] on button "Lista Interna" at bounding box center [154, 394] width 186 height 38
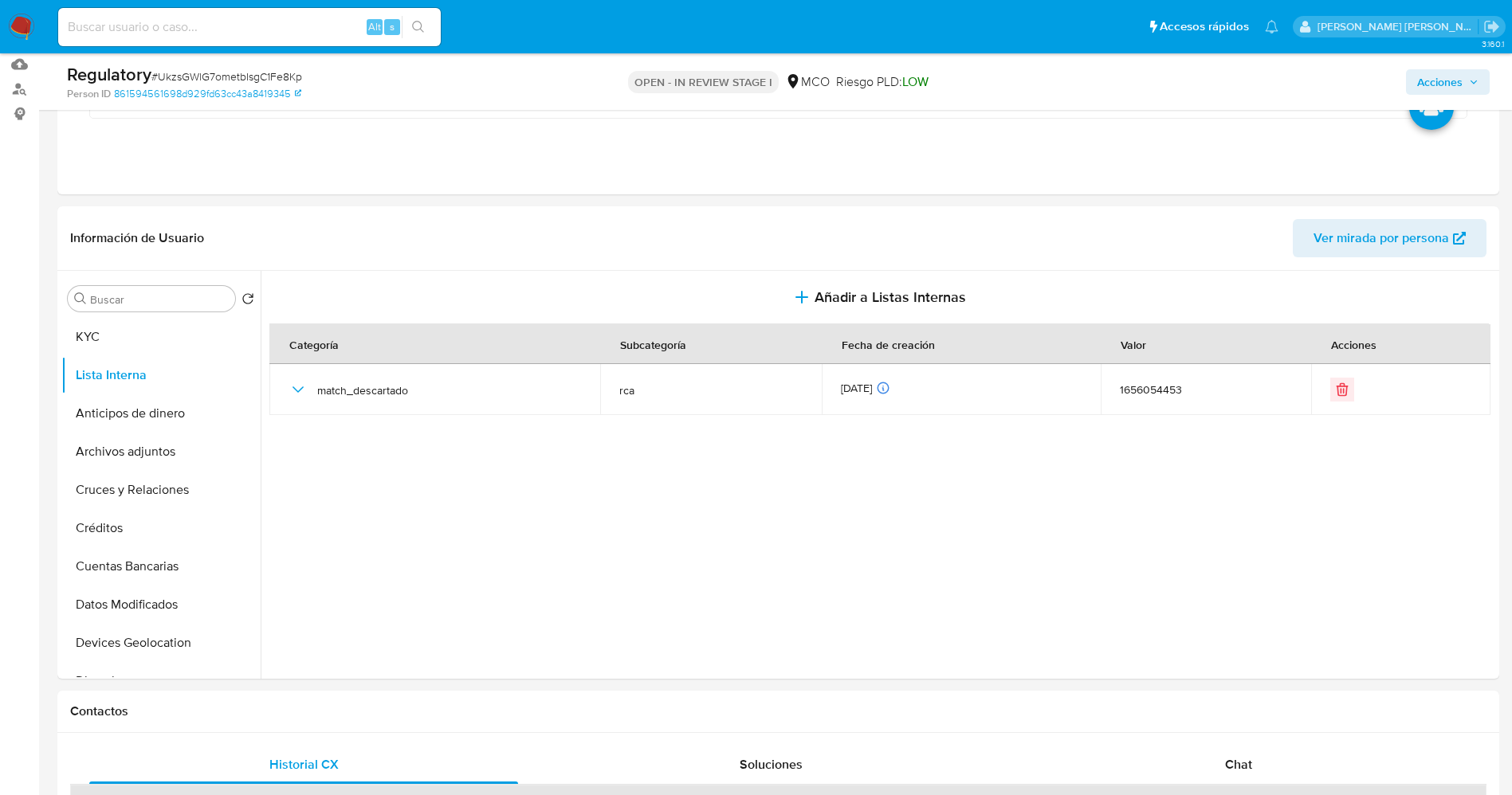
click at [1007, 82] on span "Acciones" at bounding box center [1439, 82] width 45 height 26
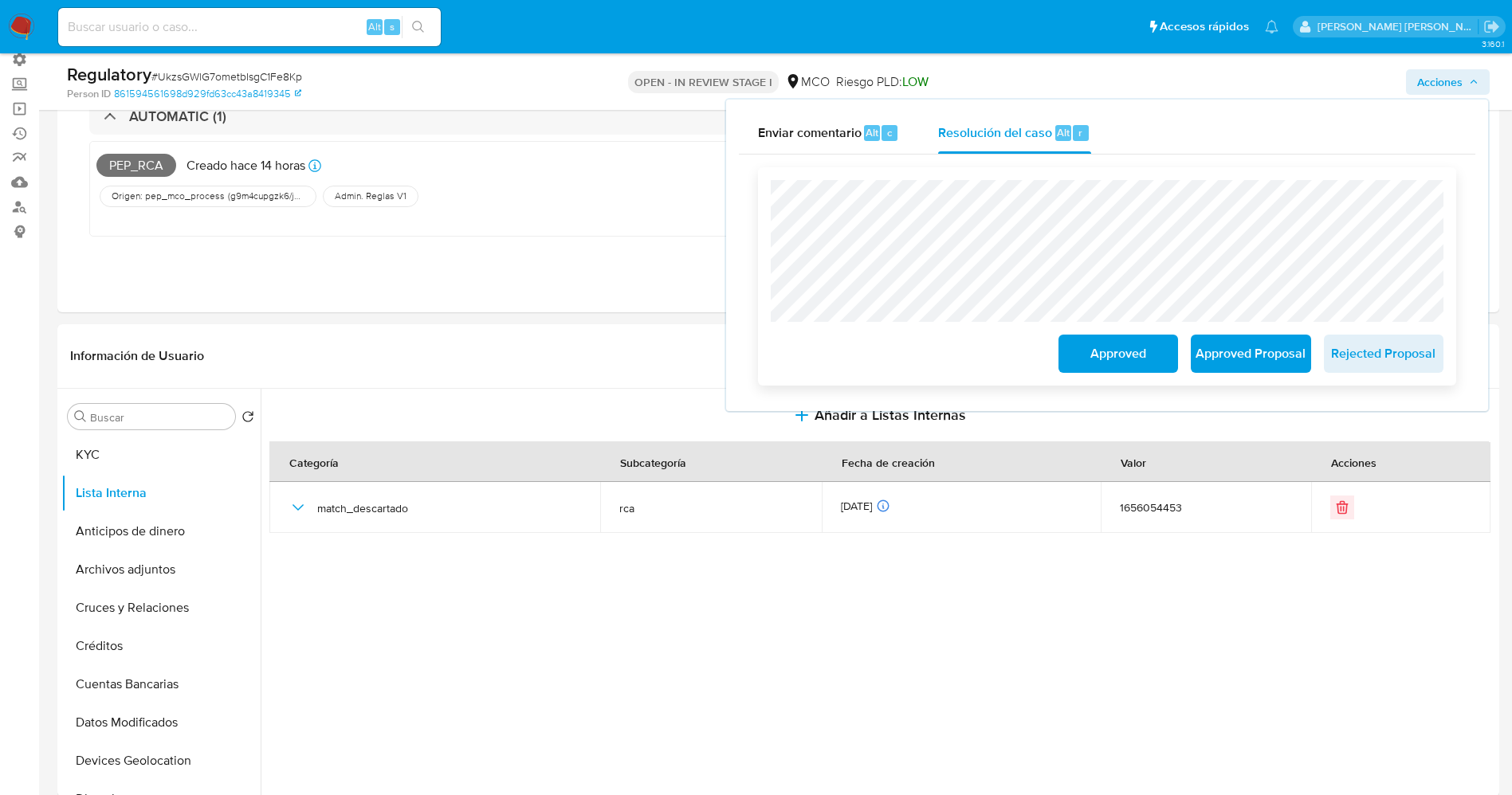
scroll to position [239, 0]
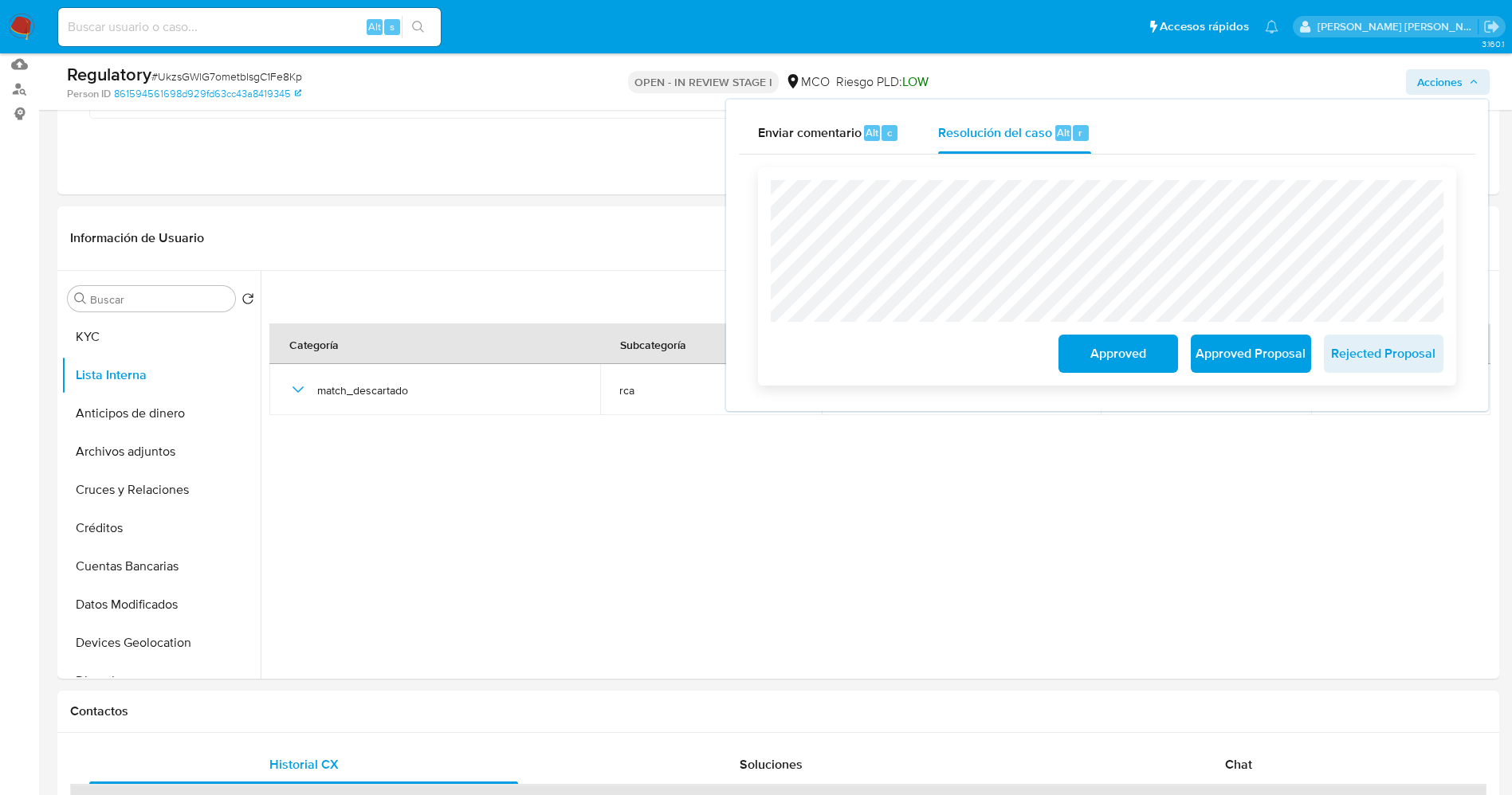
click at [1007, 363] on span "Approved" at bounding box center [1118, 353] width 78 height 35
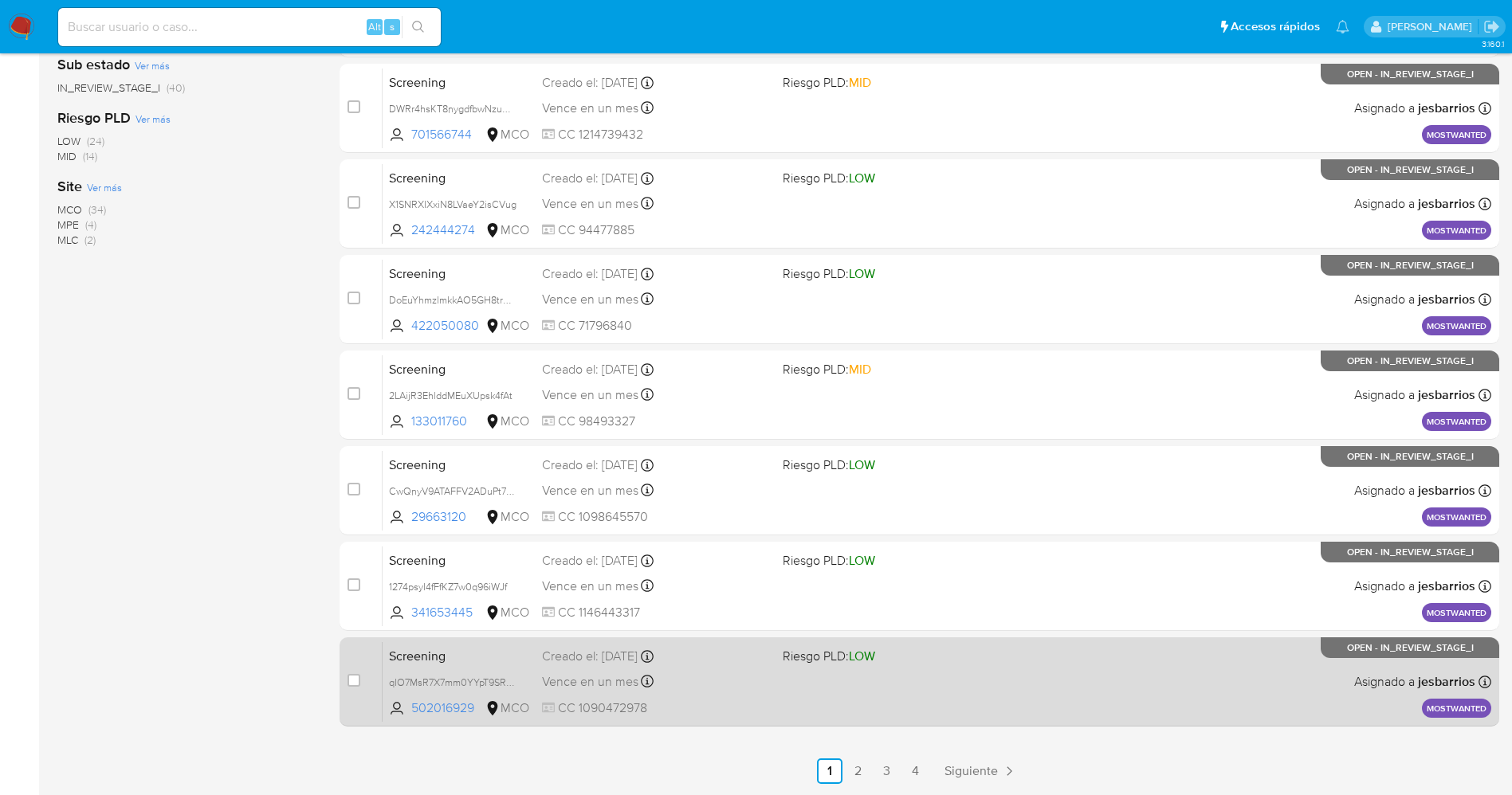
scroll to position [520, 0]
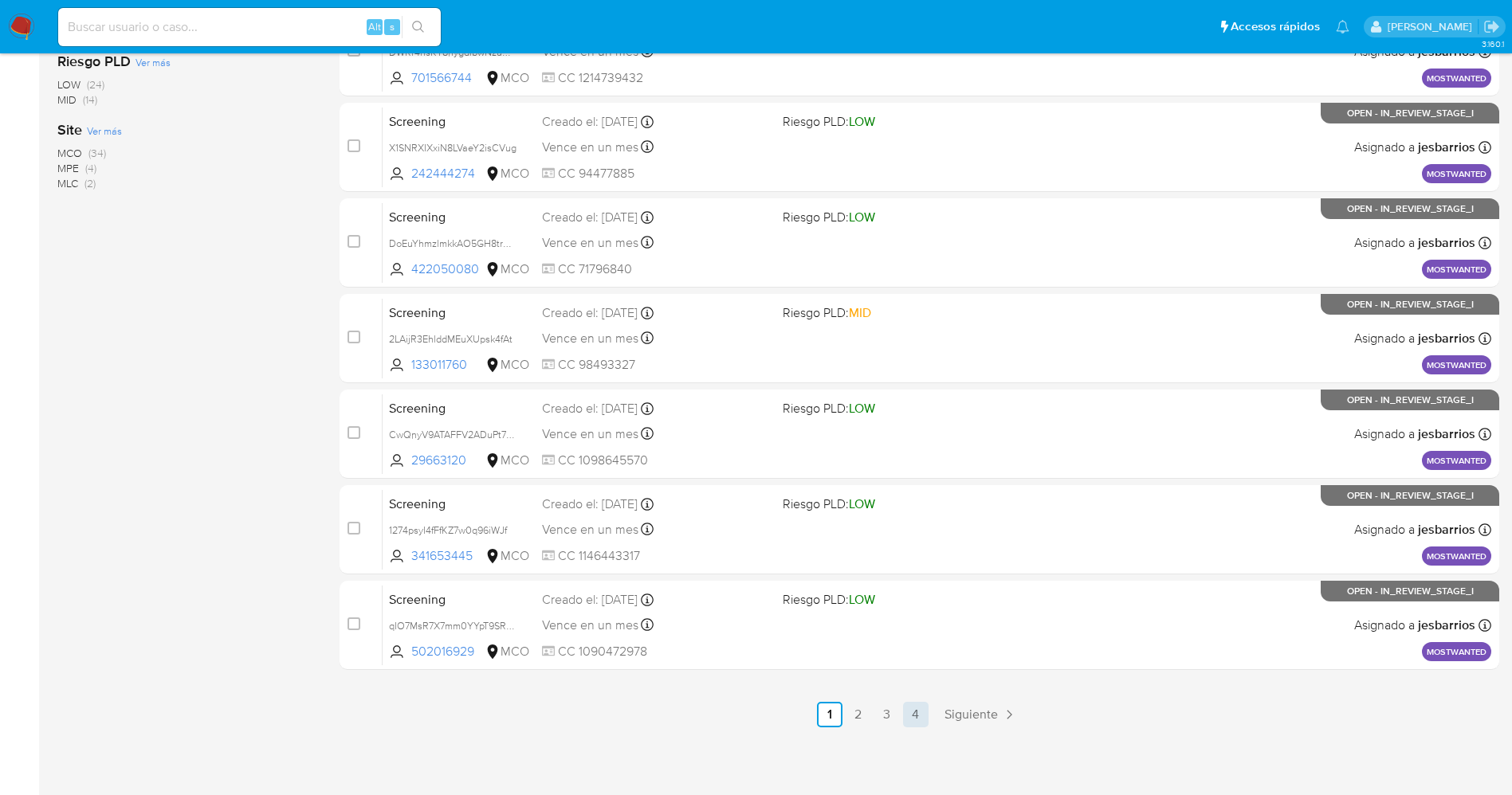
click at [916, 710] on link "4" at bounding box center [916, 715] width 26 height 26
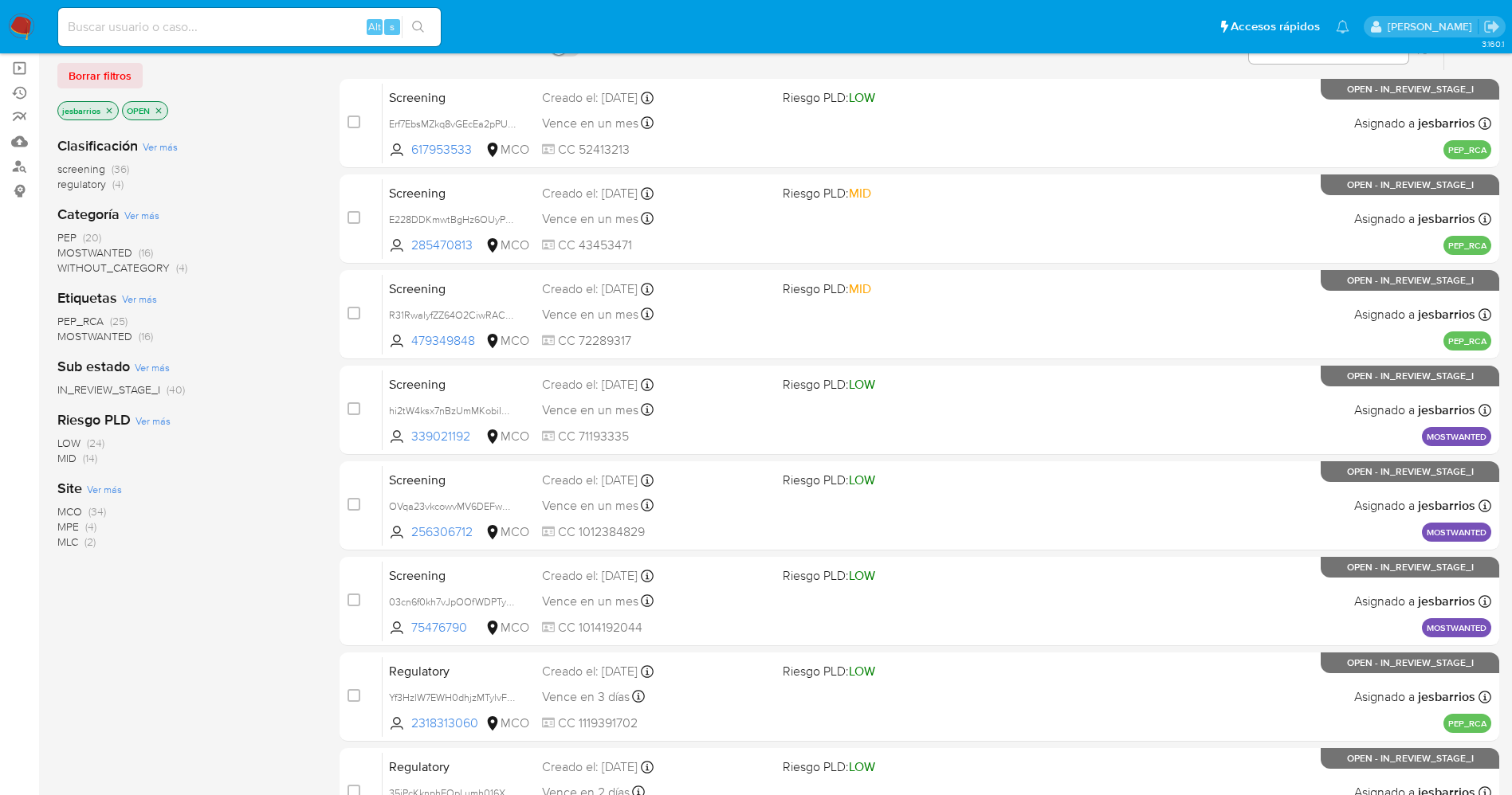
scroll to position [520, 0]
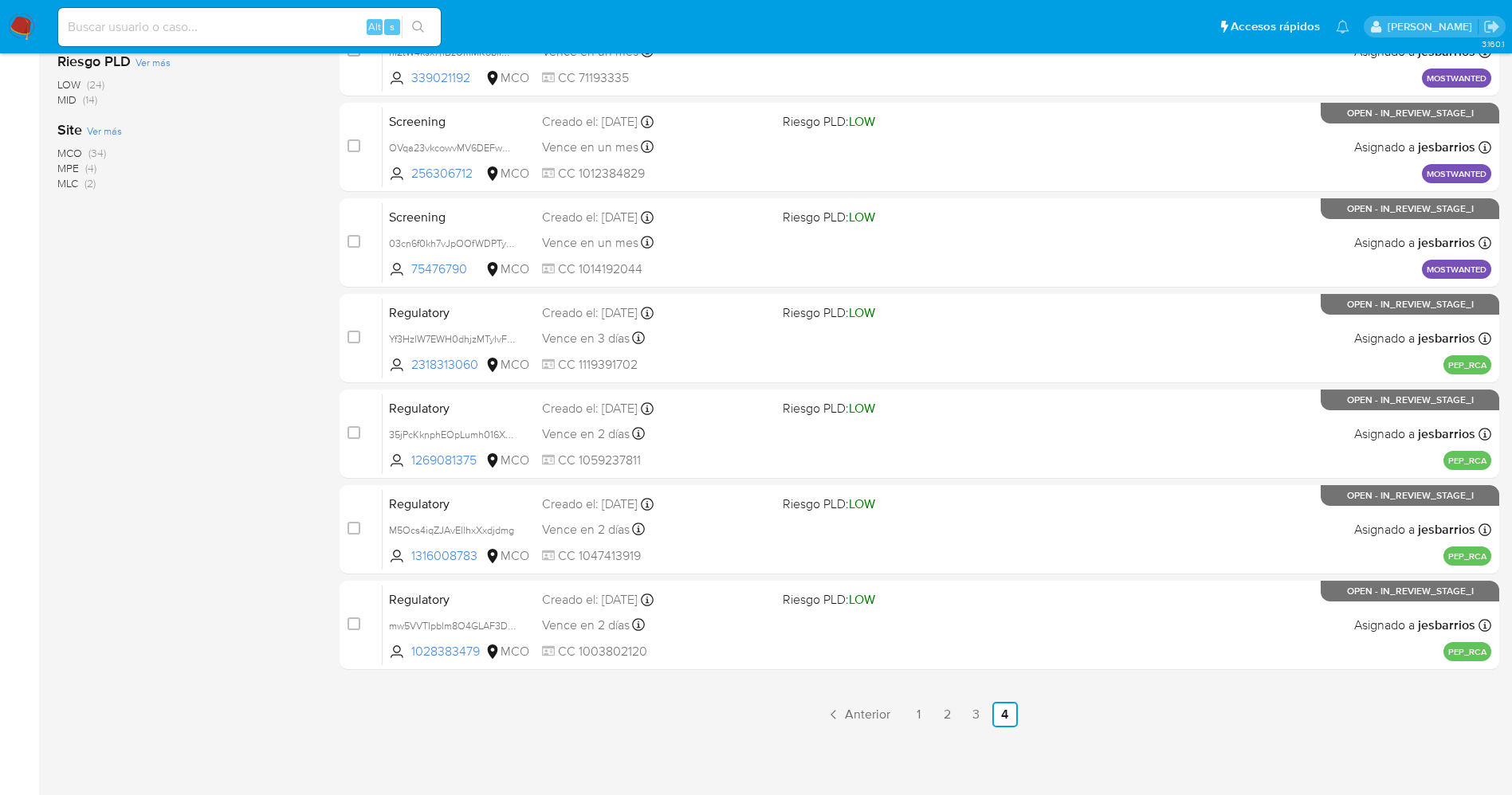
click at [882, 674] on div "select-all-cases-checkbox Asignar caso Borrar selección Agrupar por documento O…" at bounding box center [919, 169] width 1160 height 1015
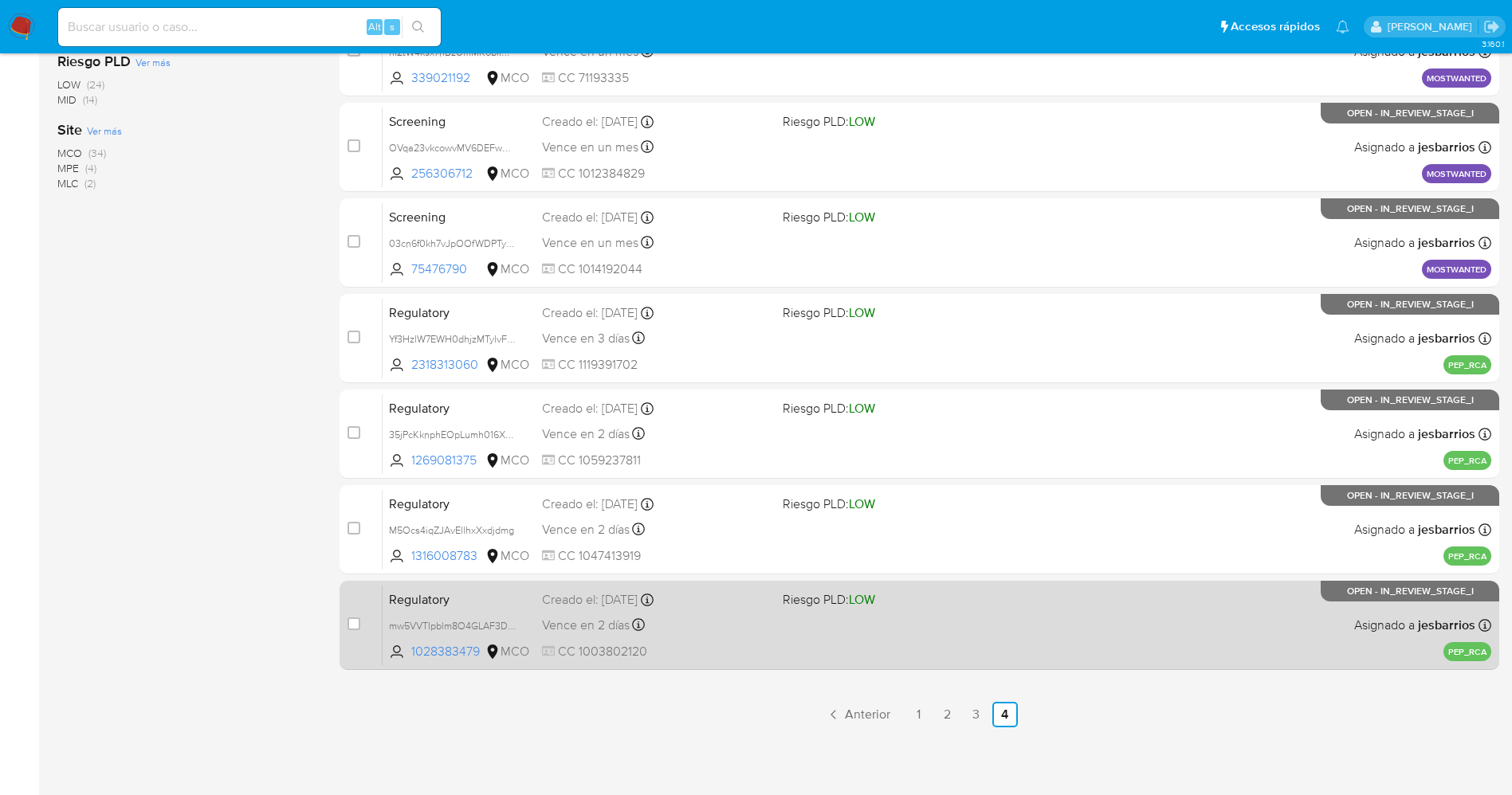
click at [884, 648] on div "Regulatory mw5VVTIpblm8O4GLAF3DXmM1 1028383479 MCO Riesgo PLD: LOW Creado el: […" at bounding box center [936, 625] width 1108 height 81
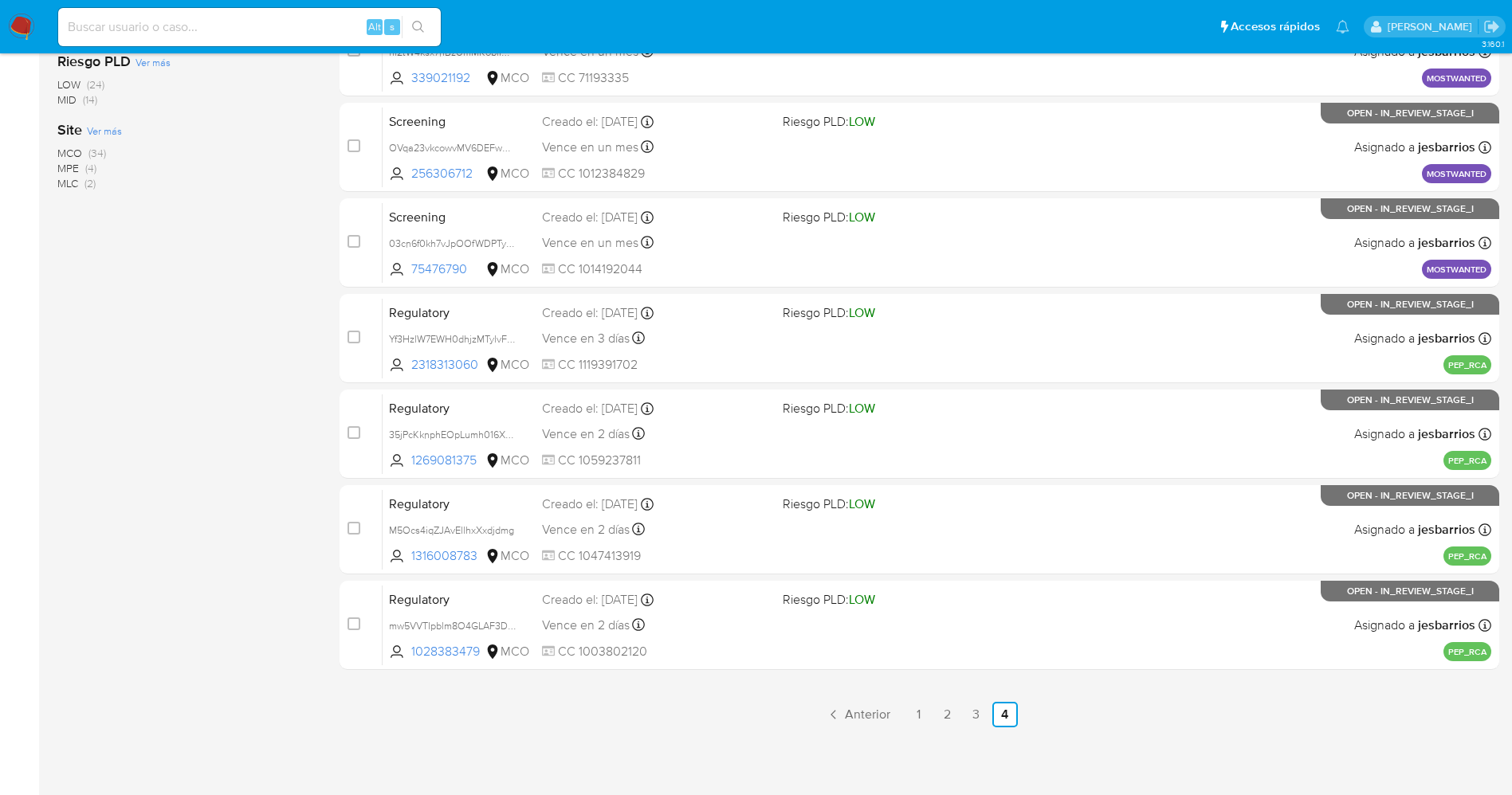
click at [30, 27] on img at bounding box center [21, 27] width 27 height 27
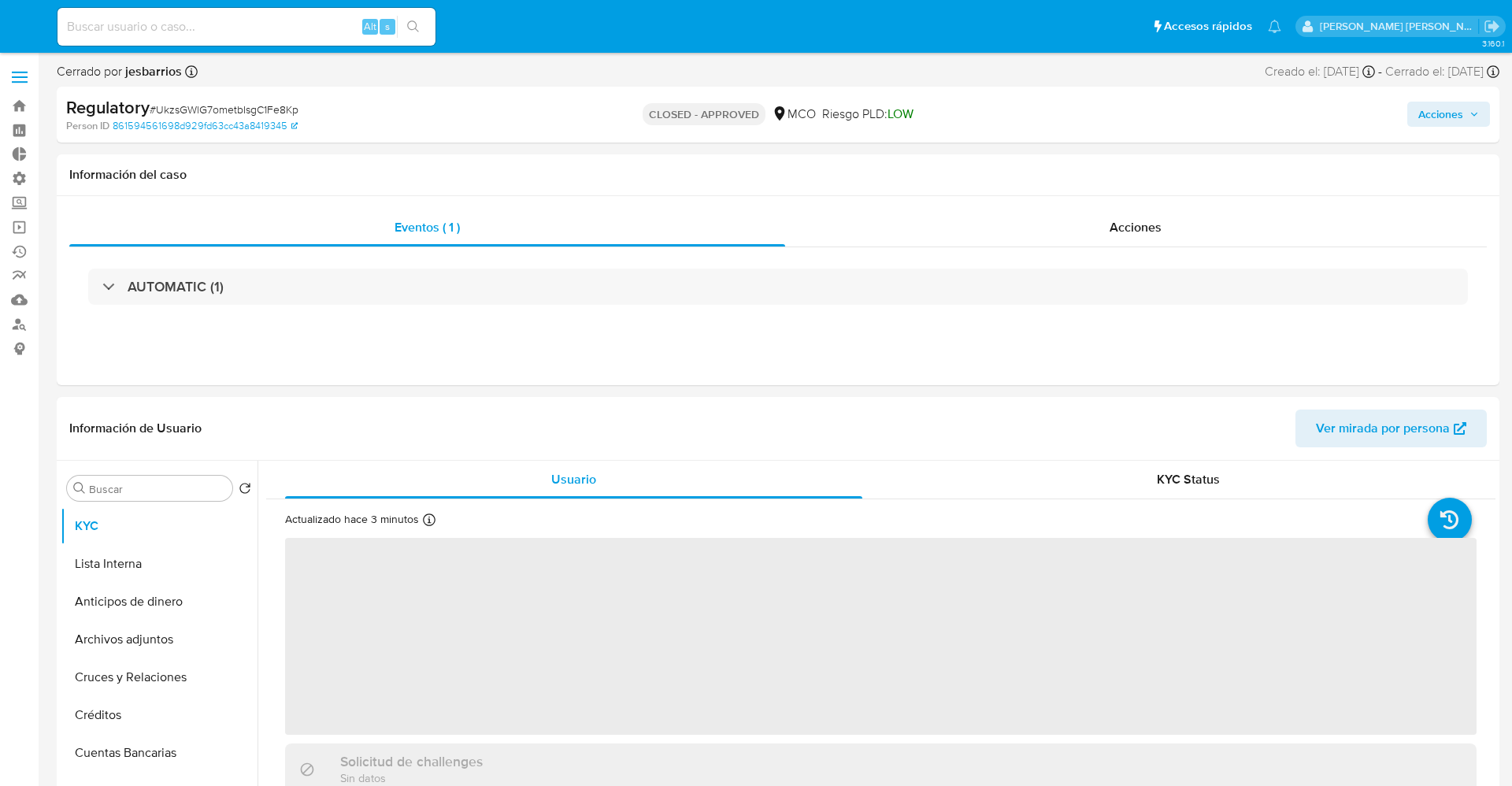
select select "10"
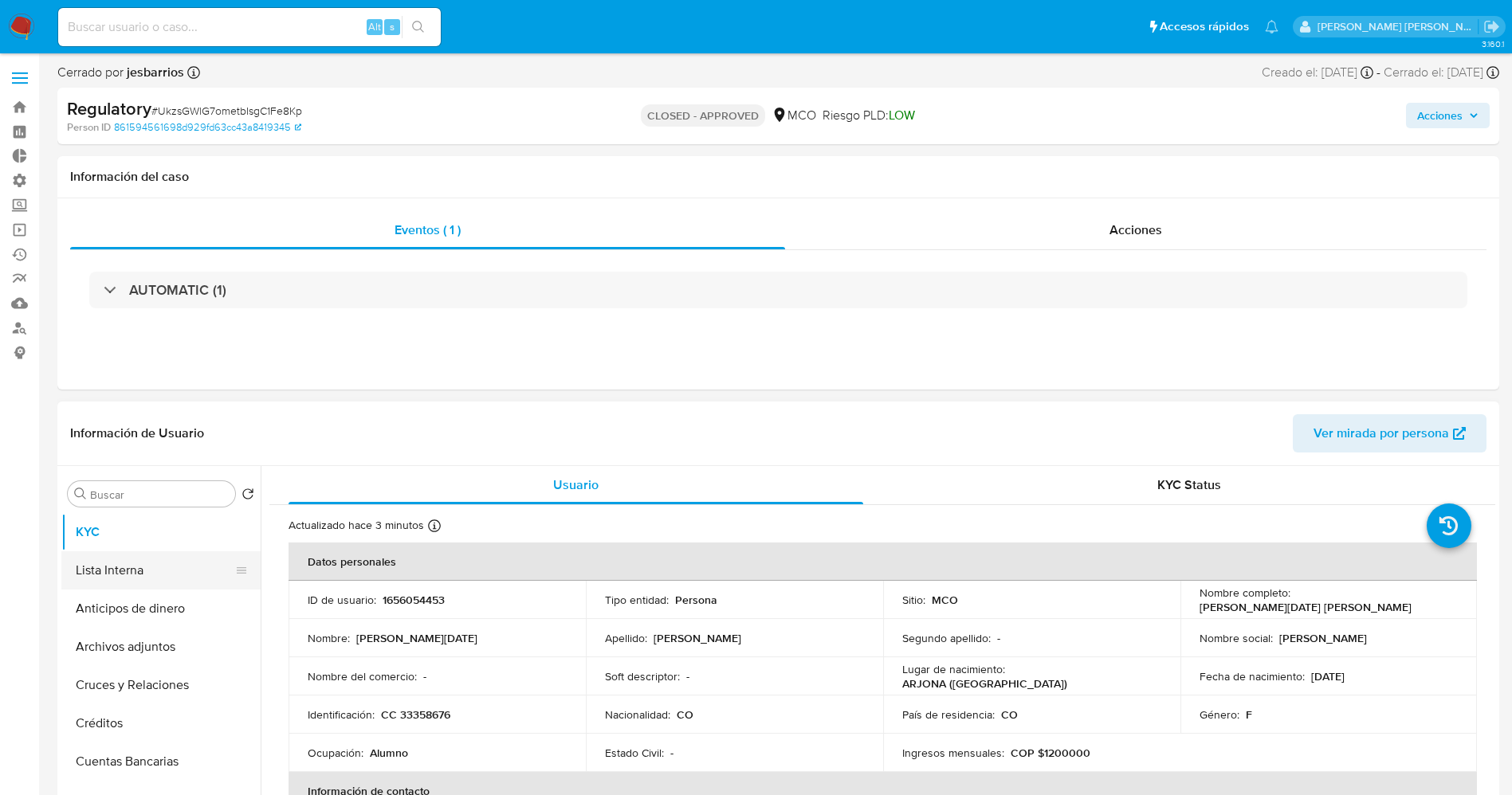
click at [118, 564] on button "Lista Interna" at bounding box center [154, 570] width 186 height 38
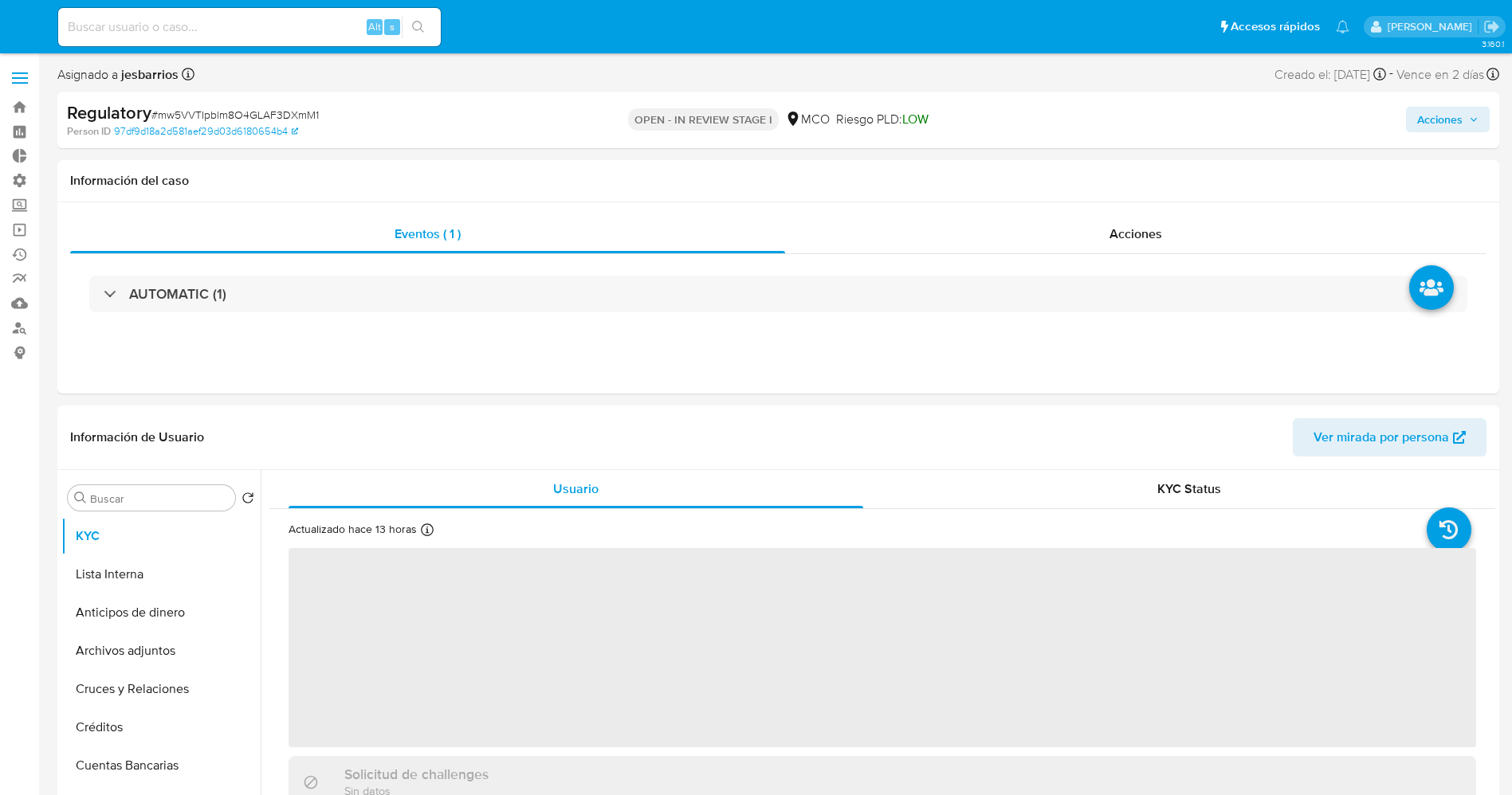
select select "10"
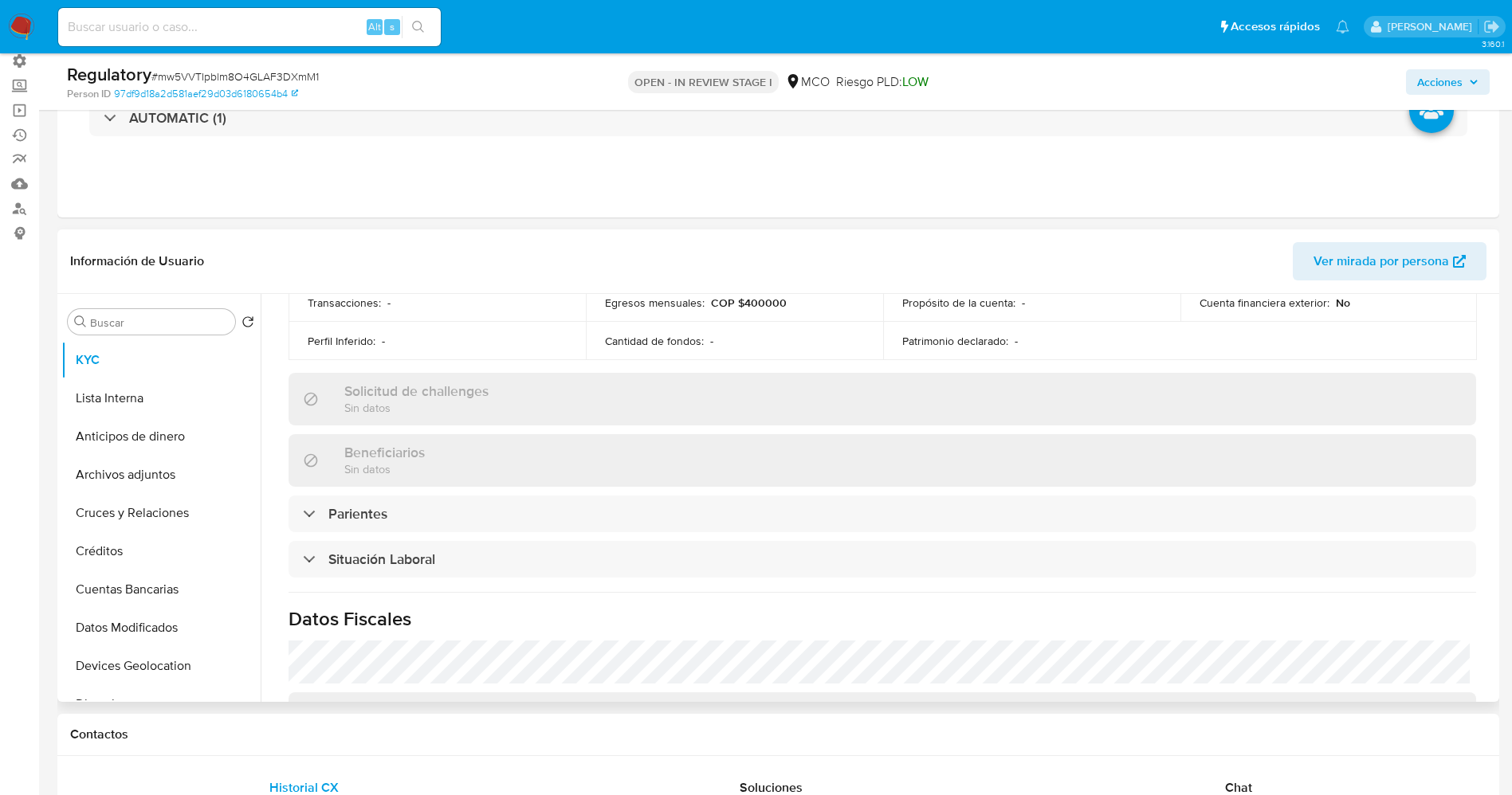
scroll to position [598, 0]
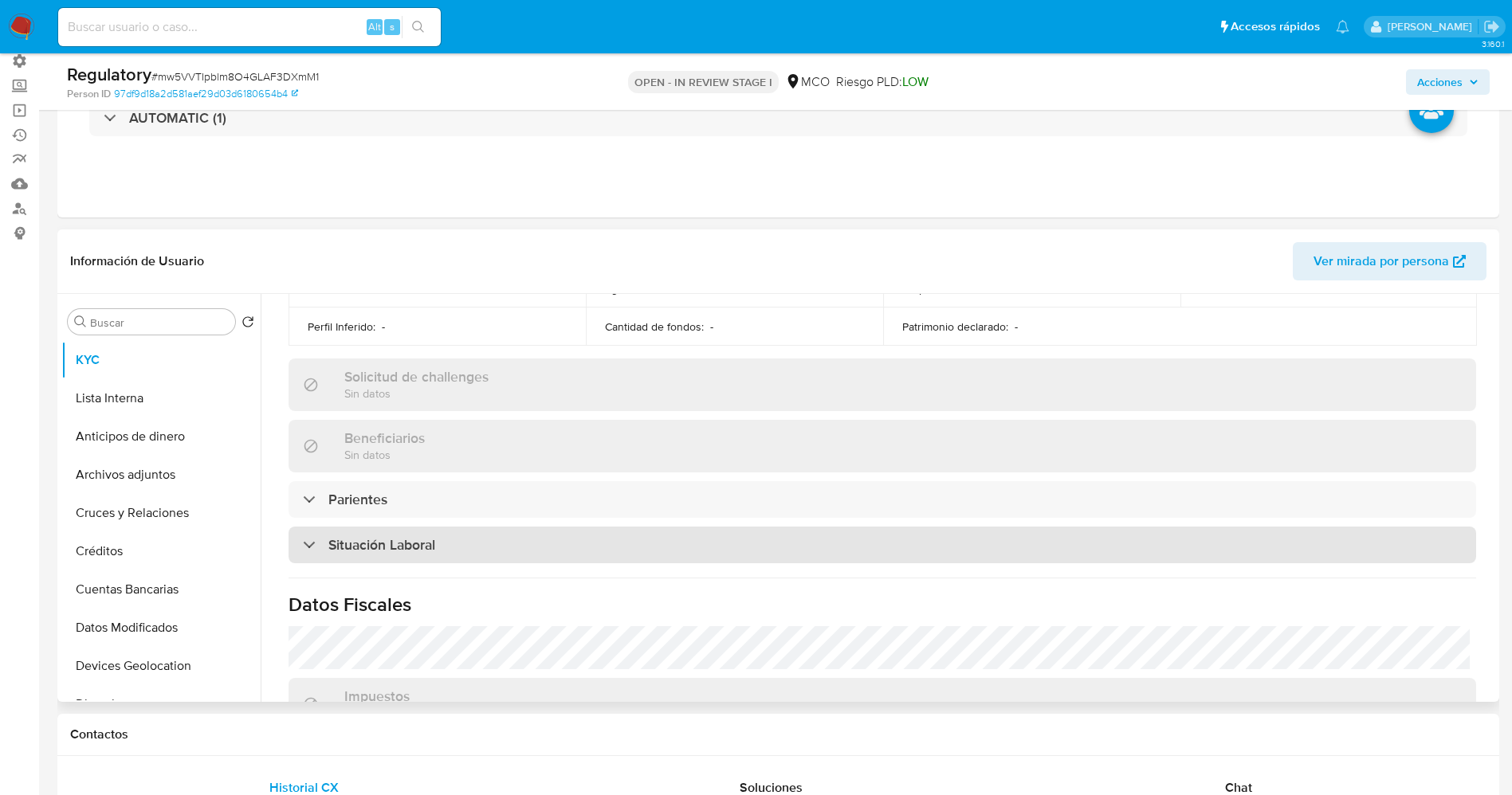
click at [462, 542] on div "Situación Laboral" at bounding box center [882, 545] width 1188 height 37
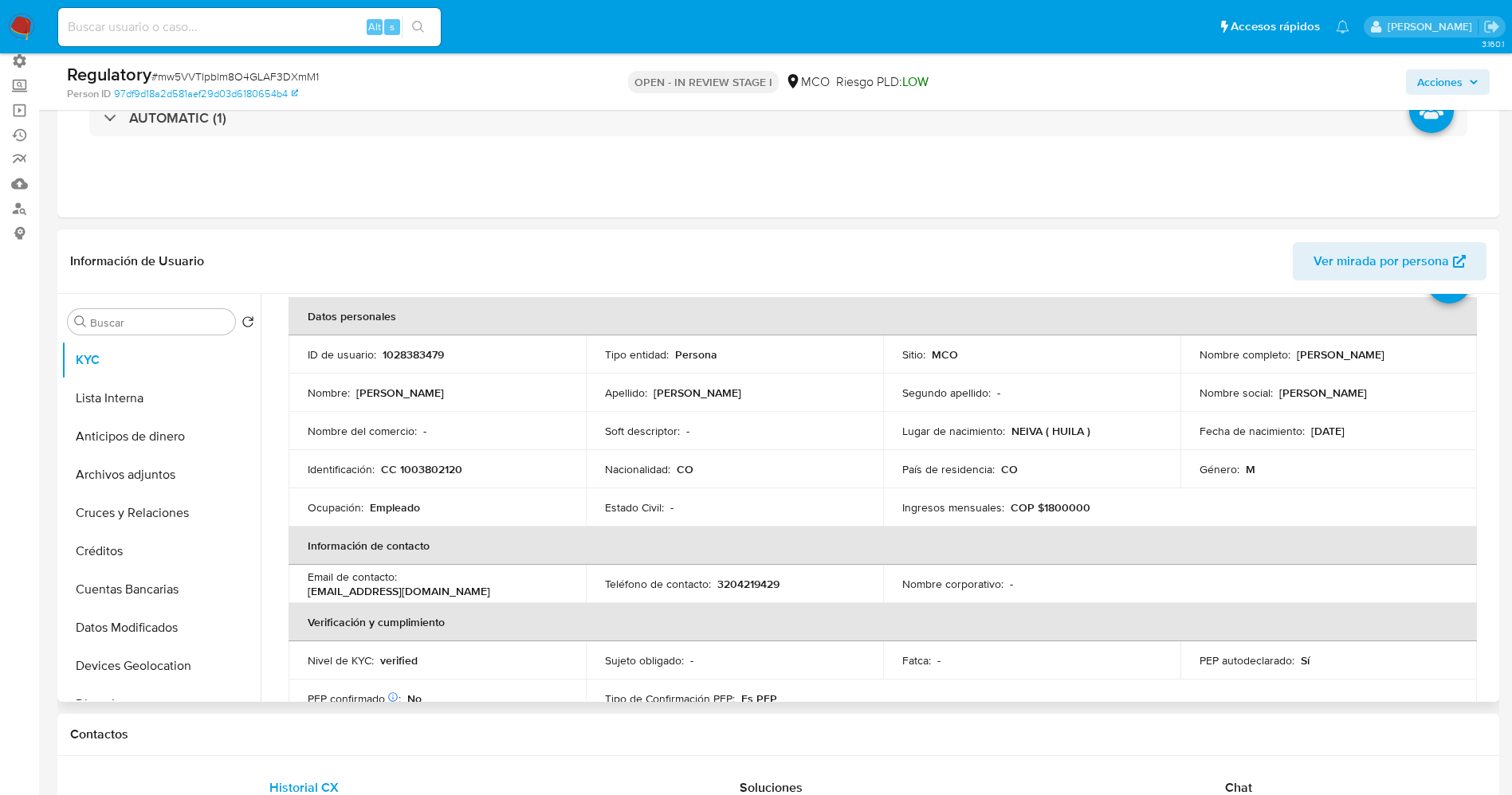
scroll to position [0, 0]
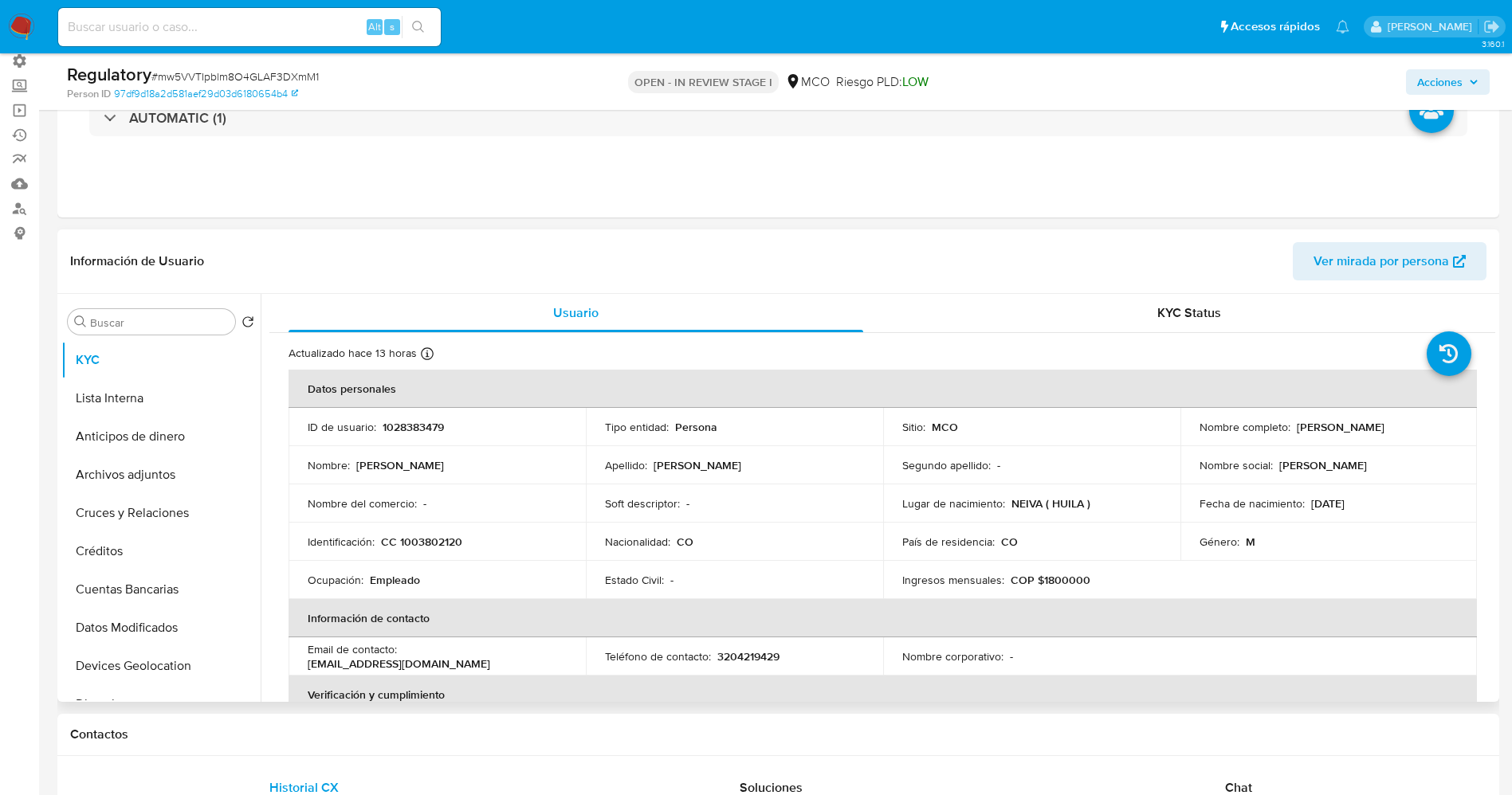
drag, startPoint x: 1290, startPoint y: 428, endPoint x: 1433, endPoint y: 430, distance: 143.0
click at [1433, 430] on div "Nombre completo : [PERSON_NAME]" at bounding box center [1329, 426] width 259 height 14
copy div "[PERSON_NAME]"
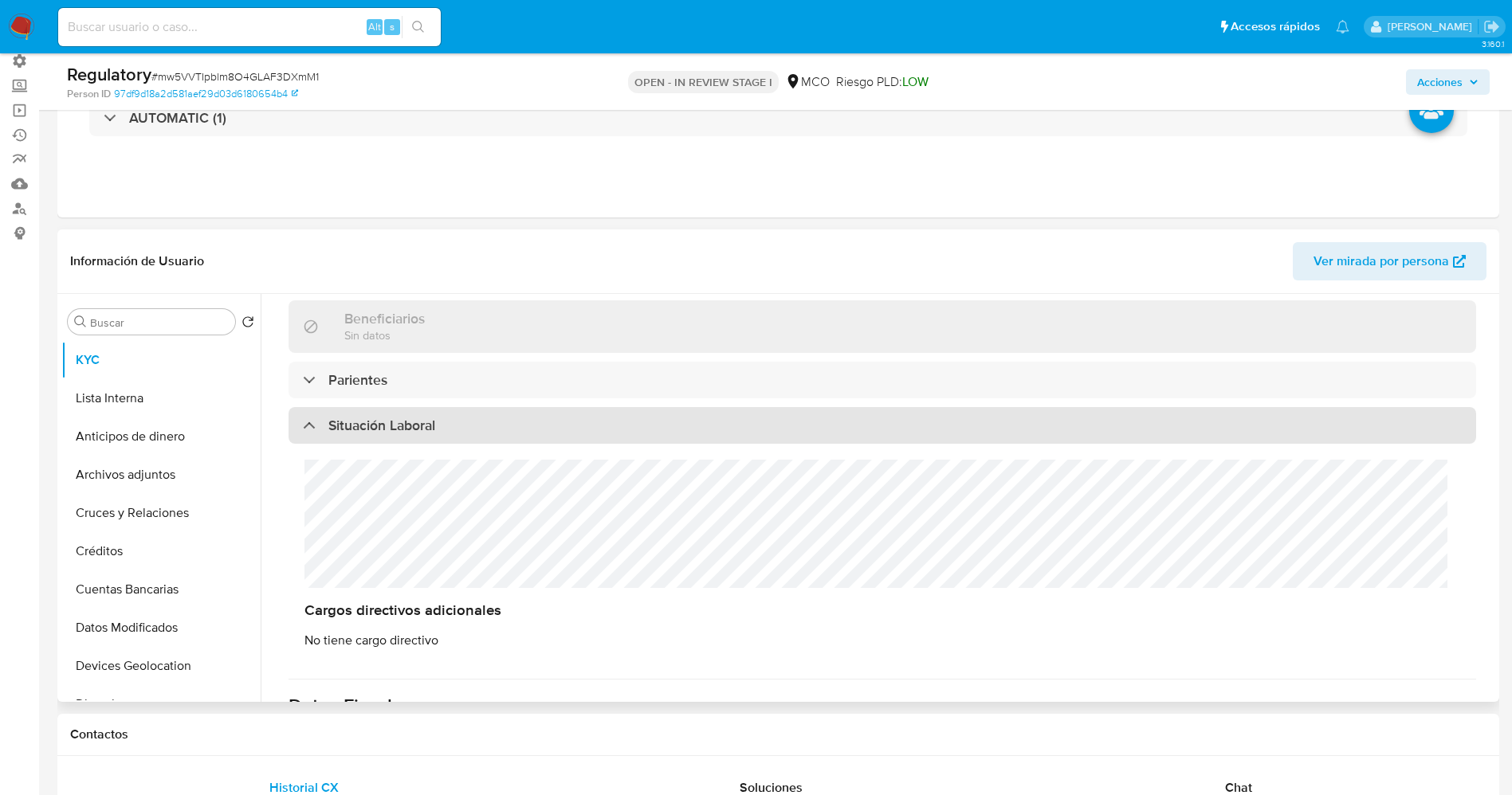
scroll to position [1, 0]
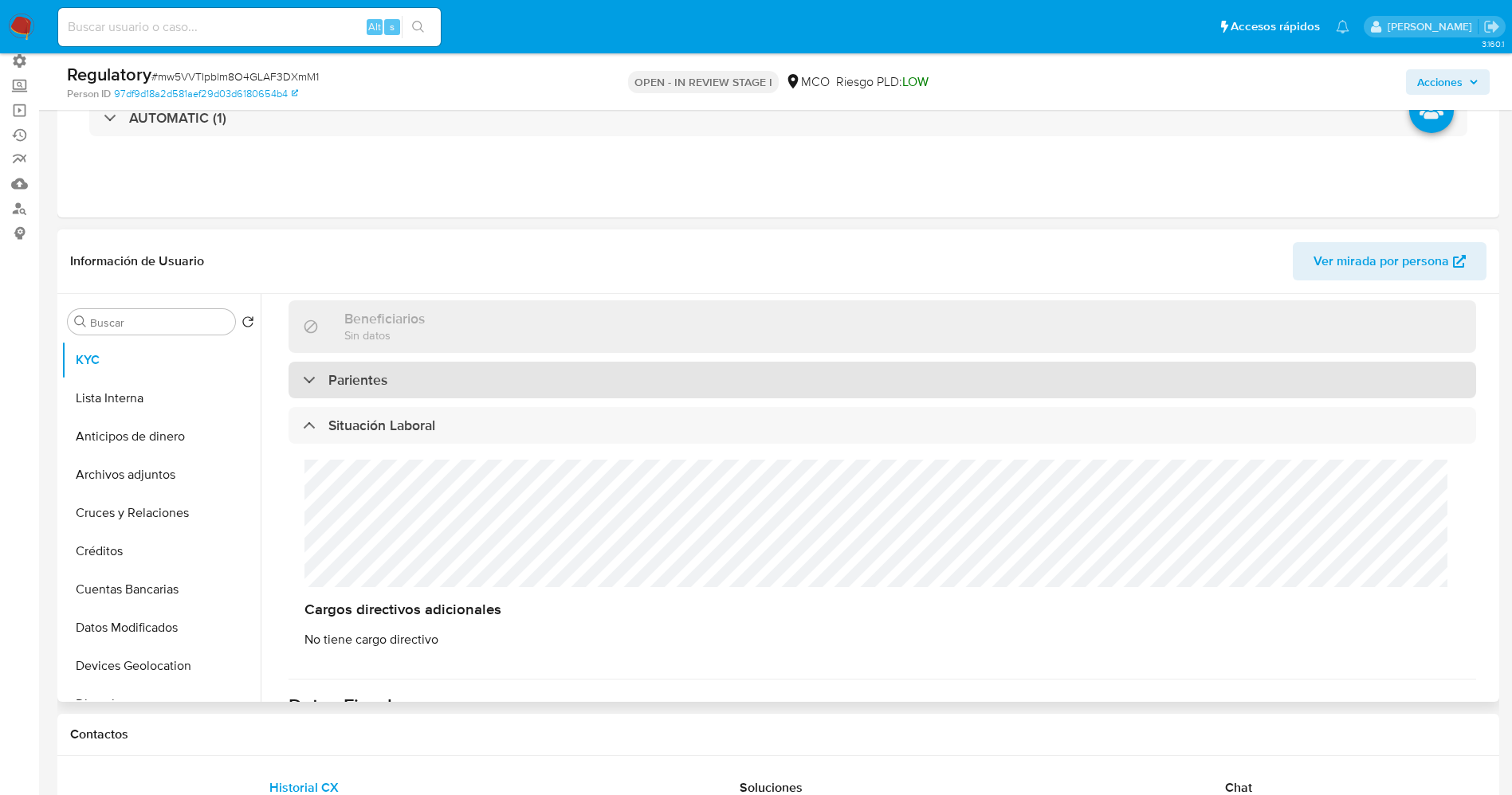
click at [340, 368] on div "Parientes" at bounding box center [882, 380] width 1188 height 37
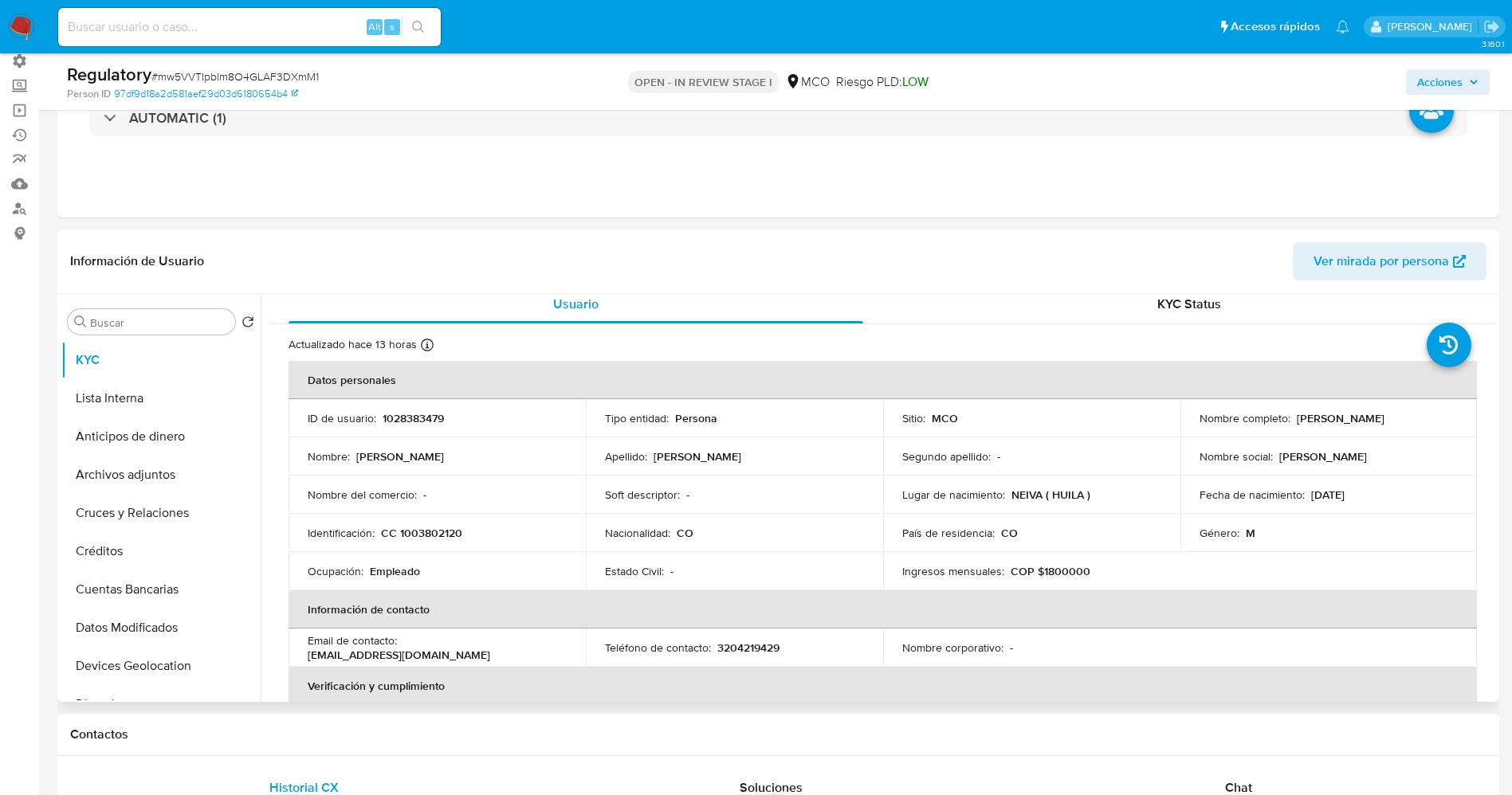
scroll to position [0, 0]
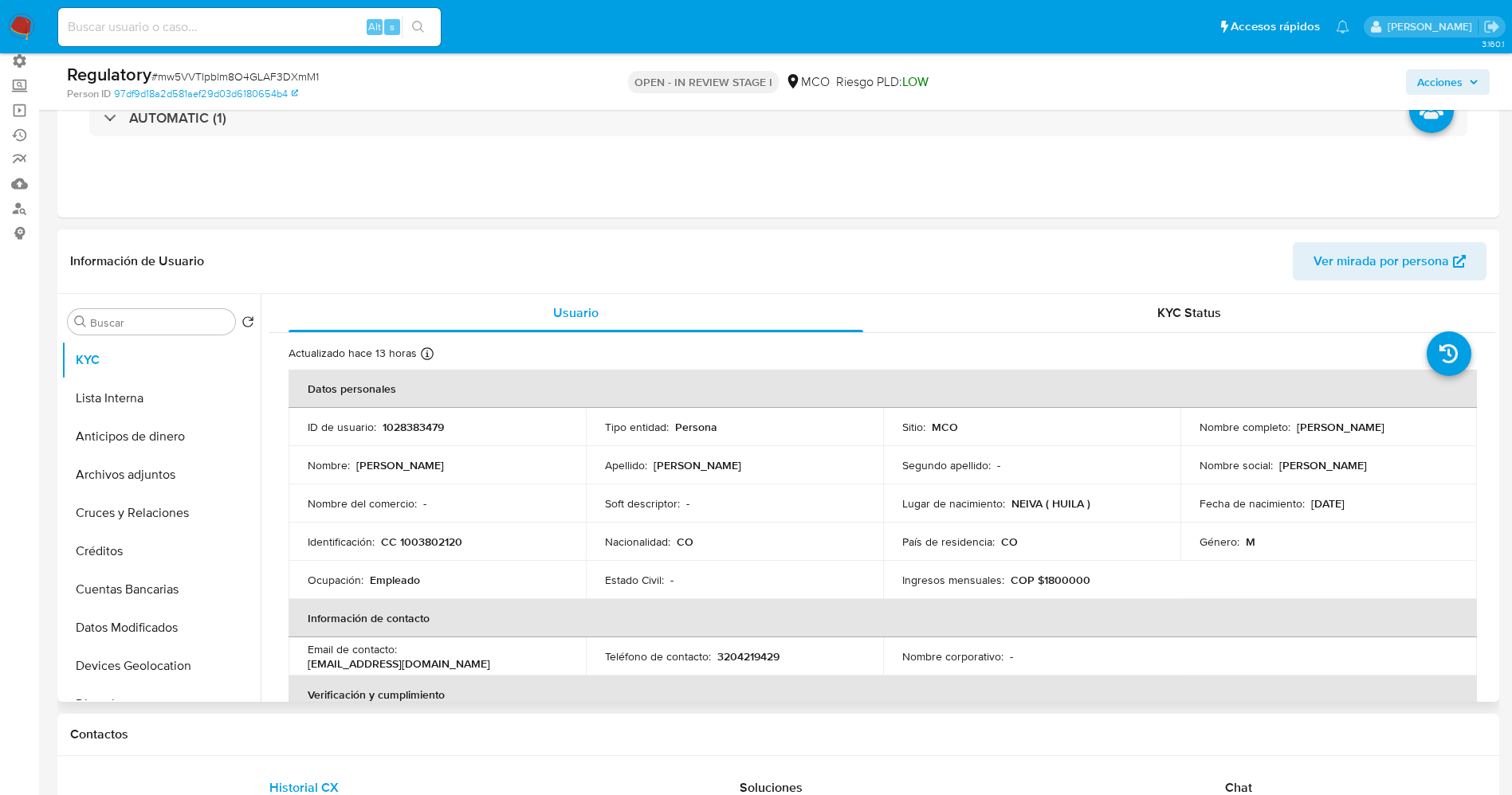
drag, startPoint x: 1289, startPoint y: 430, endPoint x: 1430, endPoint y: 432, distance: 141.0
click at [1430, 432] on div "Nombre completo : [PERSON_NAME]" at bounding box center [1329, 426] width 259 height 14
copy div "[PERSON_NAME]"
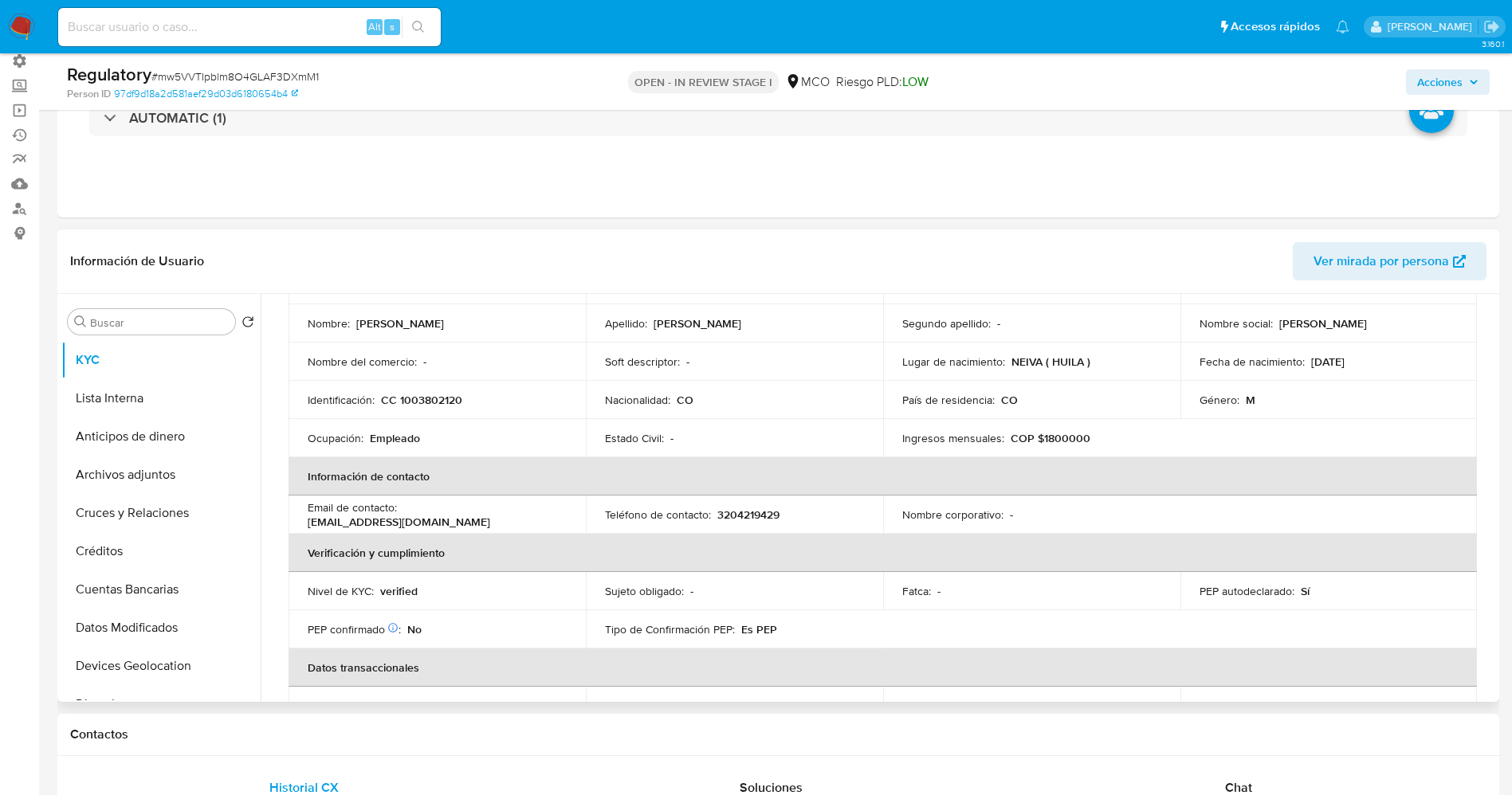
scroll to position [119, 0]
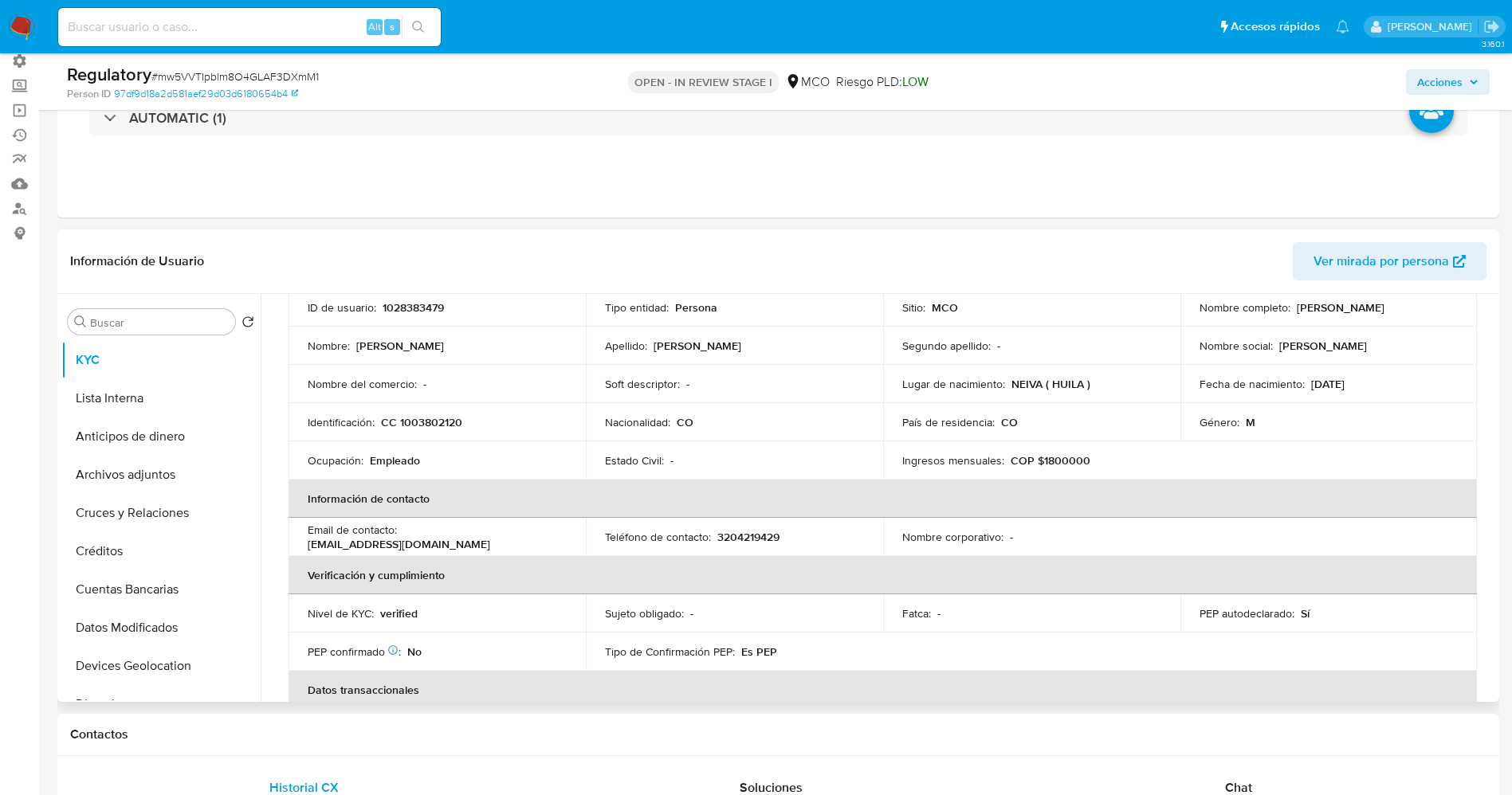
copy div "[PERSON_NAME]"
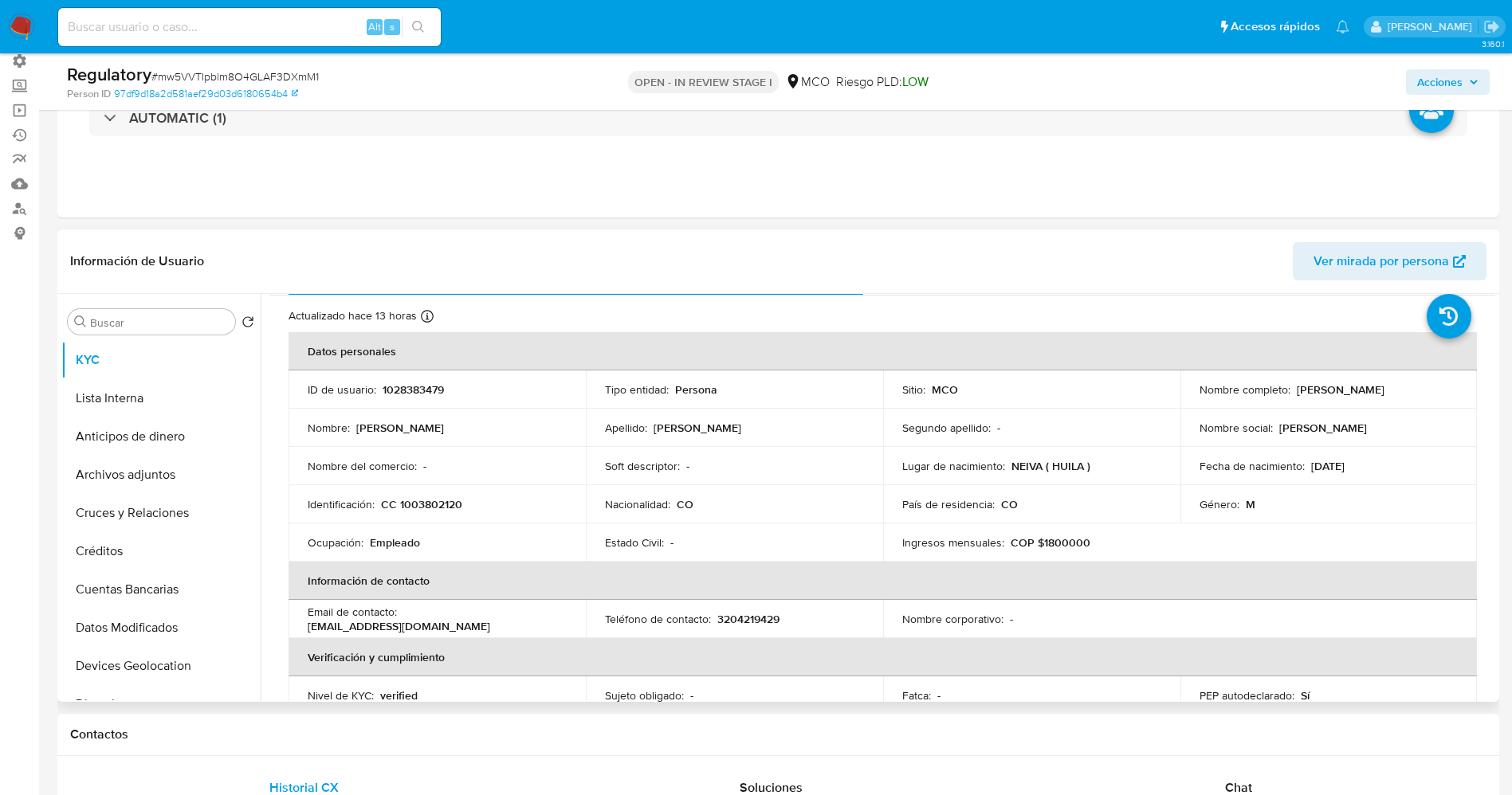
scroll to position [0, 0]
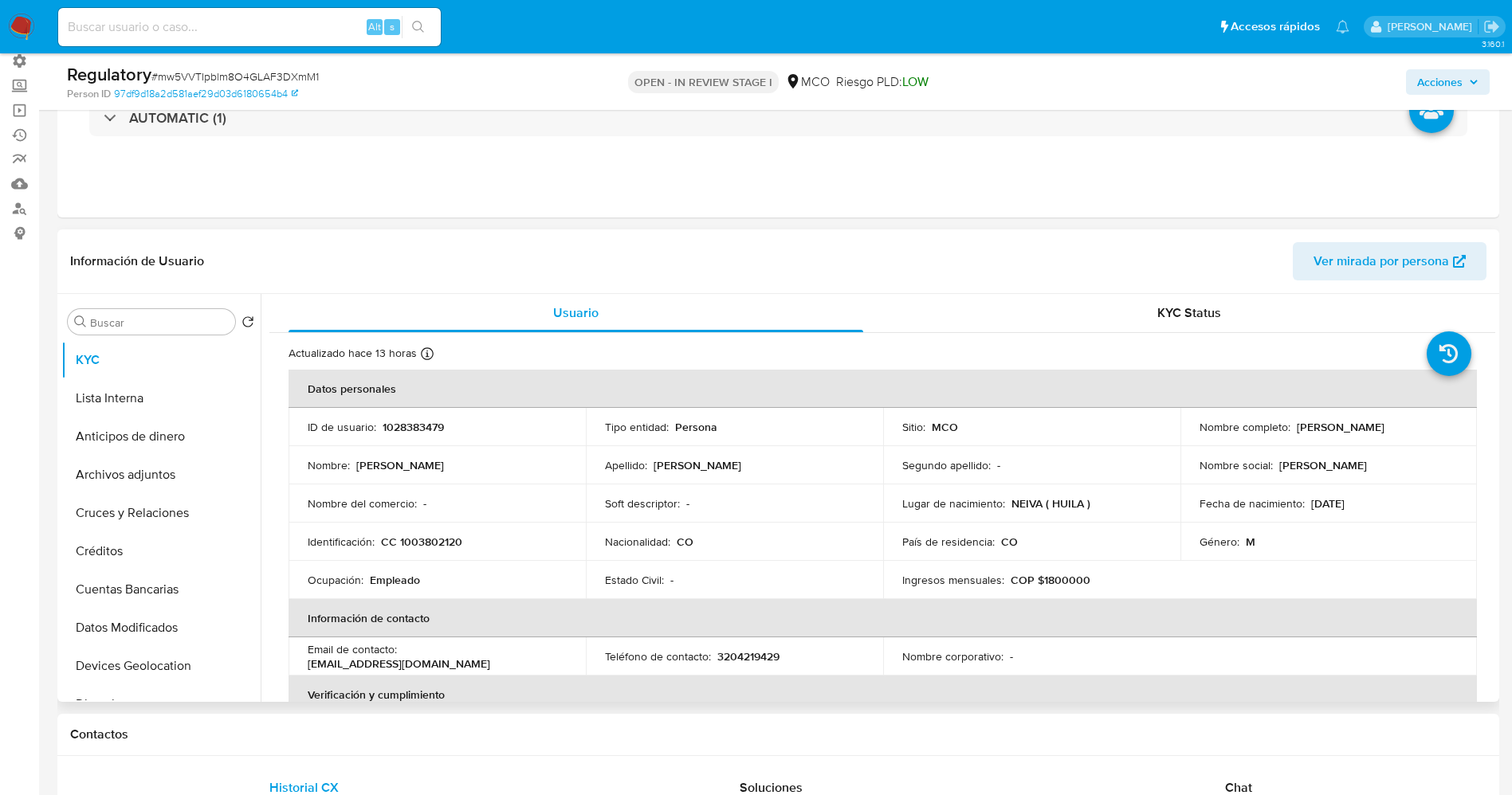
copy div "Luis David Charry Meneses"
drag, startPoint x: 380, startPoint y: 539, endPoint x: 468, endPoint y: 538, distance: 88.0
click at [468, 538] on div "Identificación : CC 1003802120" at bounding box center [437, 541] width 259 height 14
copy div "CC 1003802120"
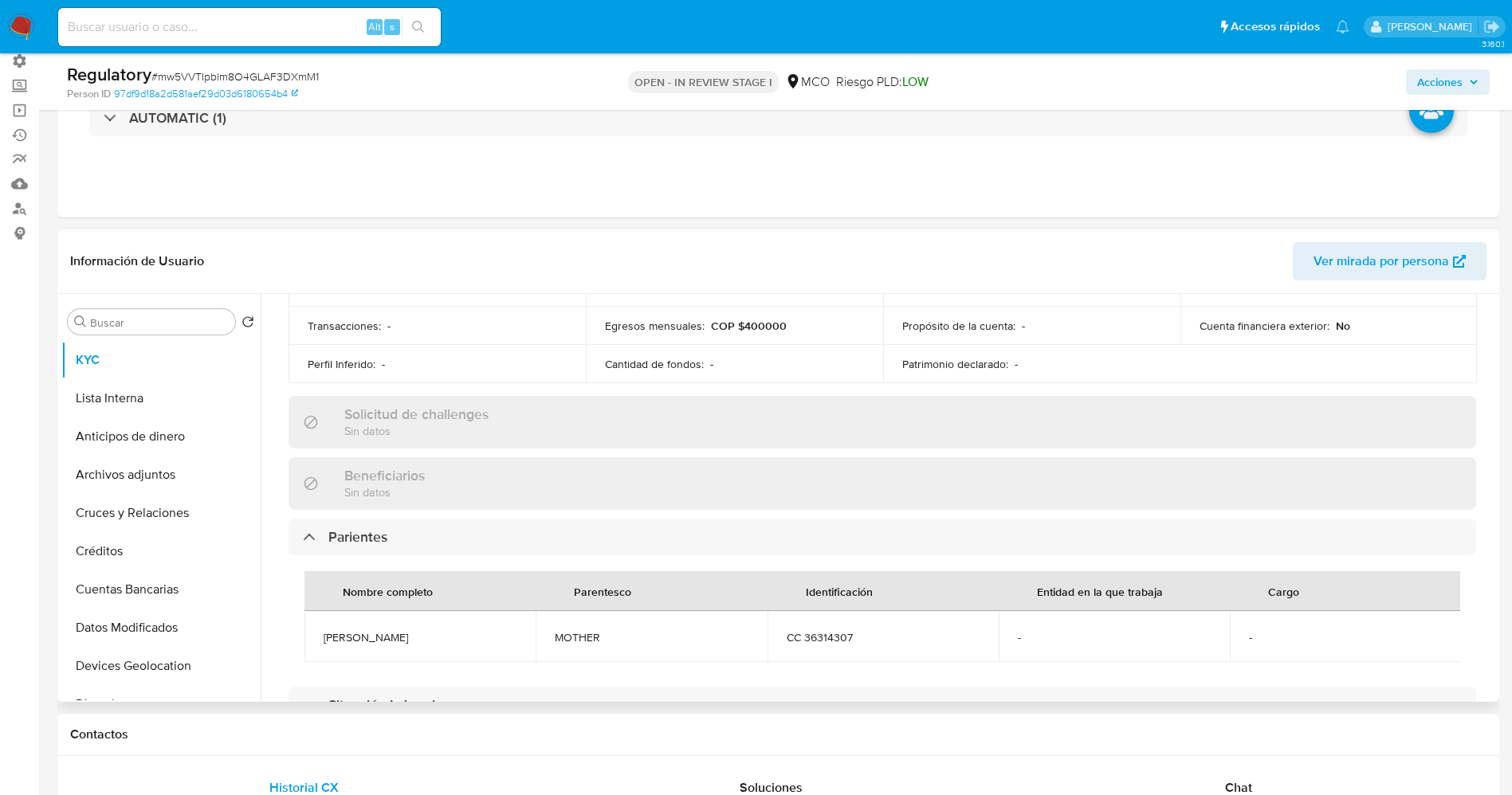
scroll to position [598, 0]
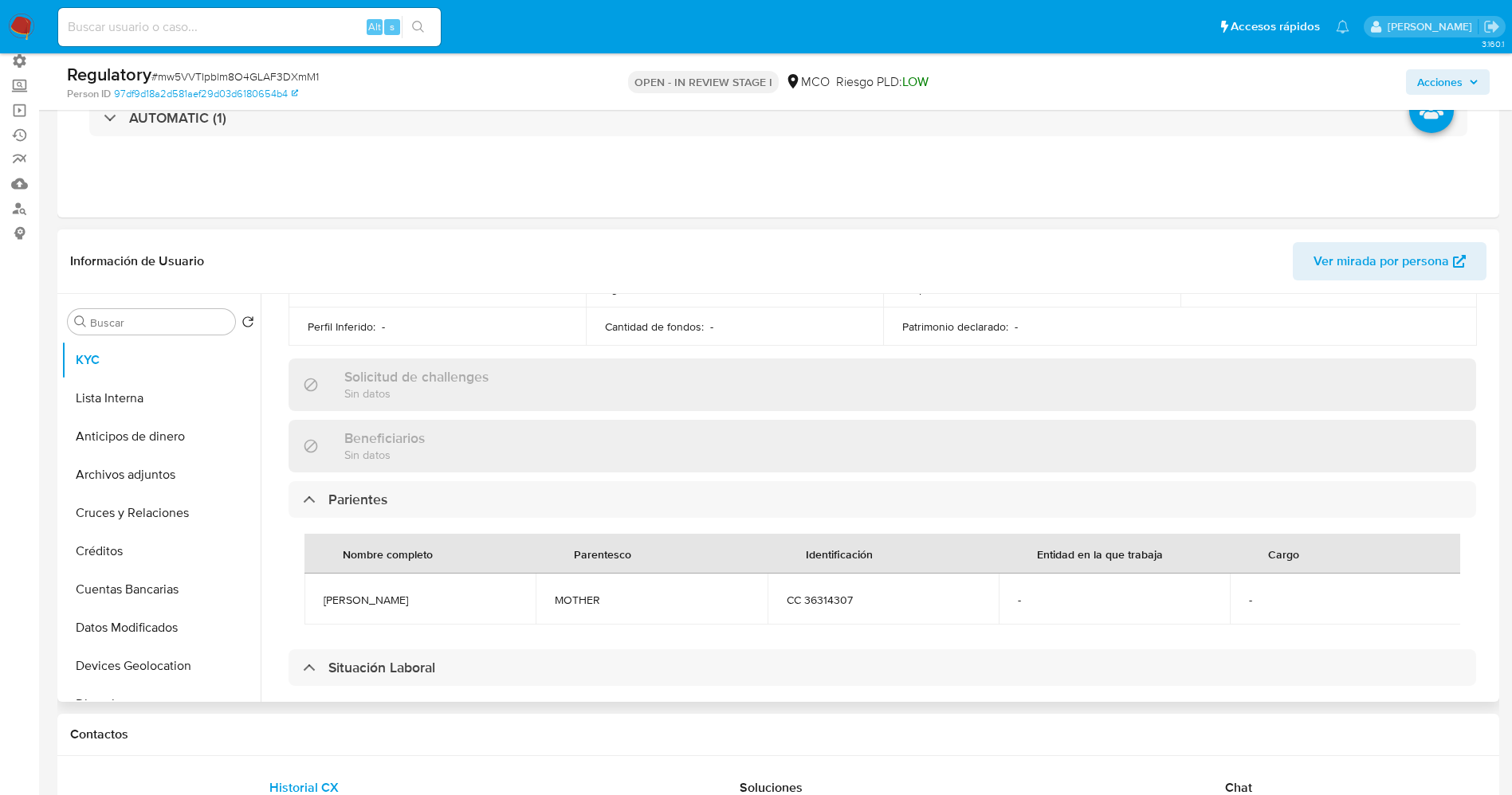
click at [506, 518] on div "Nombre completo Parentesco Identificación Entidad en la que trabaja Cargo Luz d…" at bounding box center [882, 579] width 1188 height 123
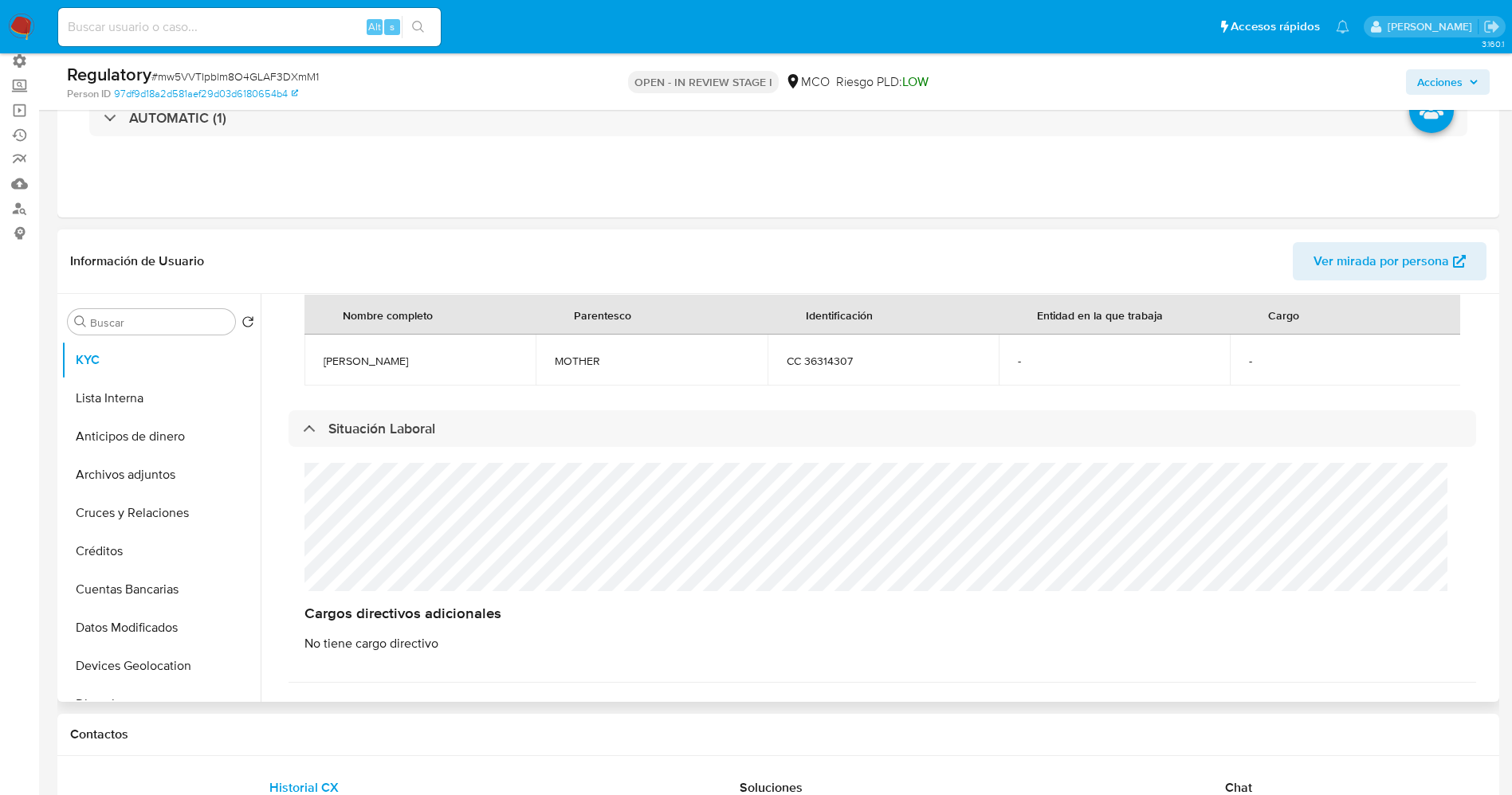
click at [454, 552] on div "Cargos directivos adicionales No tiene cargo directivo" at bounding box center [882, 557] width 1188 height 220
click at [129, 405] on button "Lista Interna" at bounding box center [154, 398] width 186 height 38
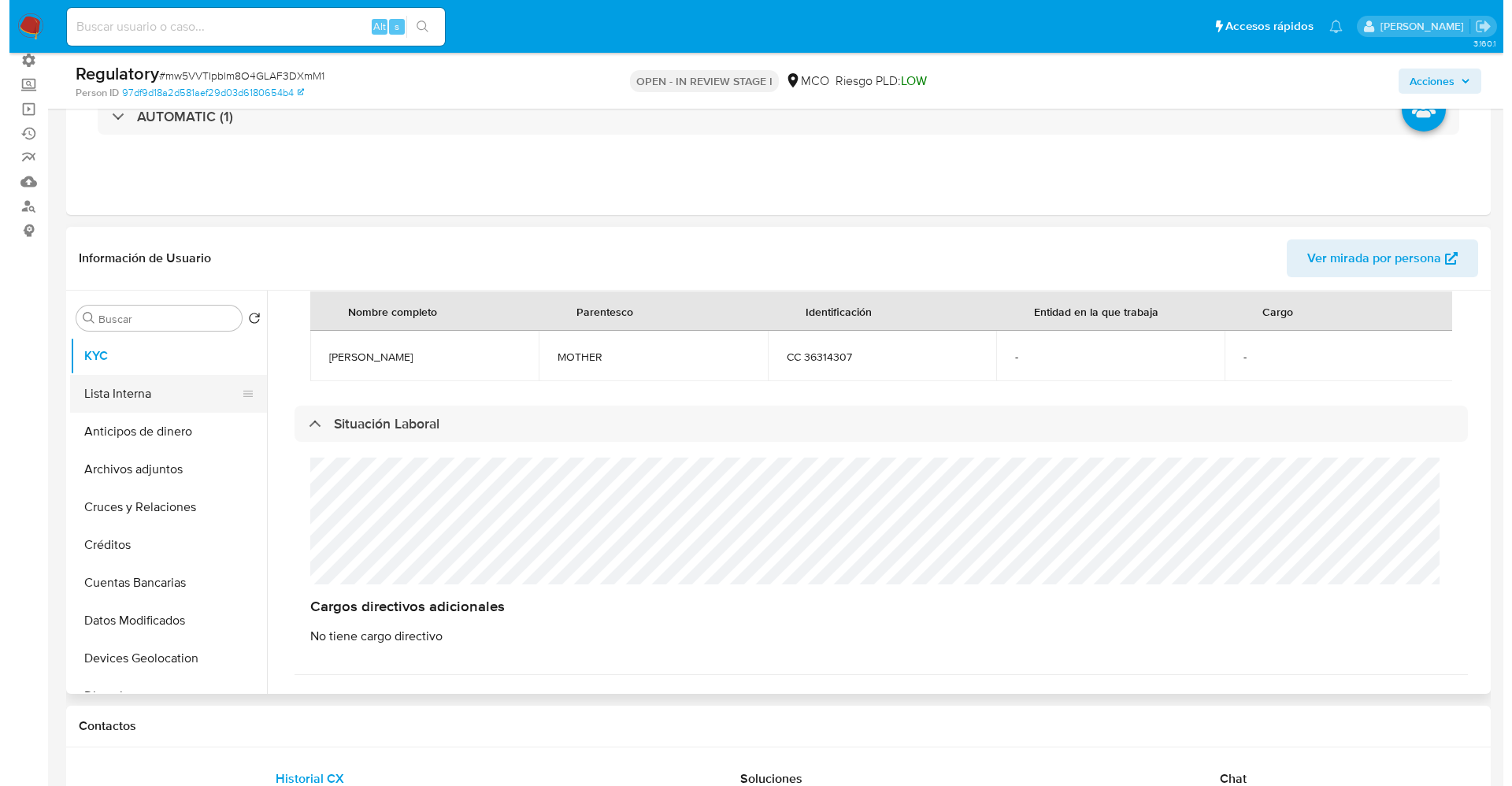
scroll to position [0, 0]
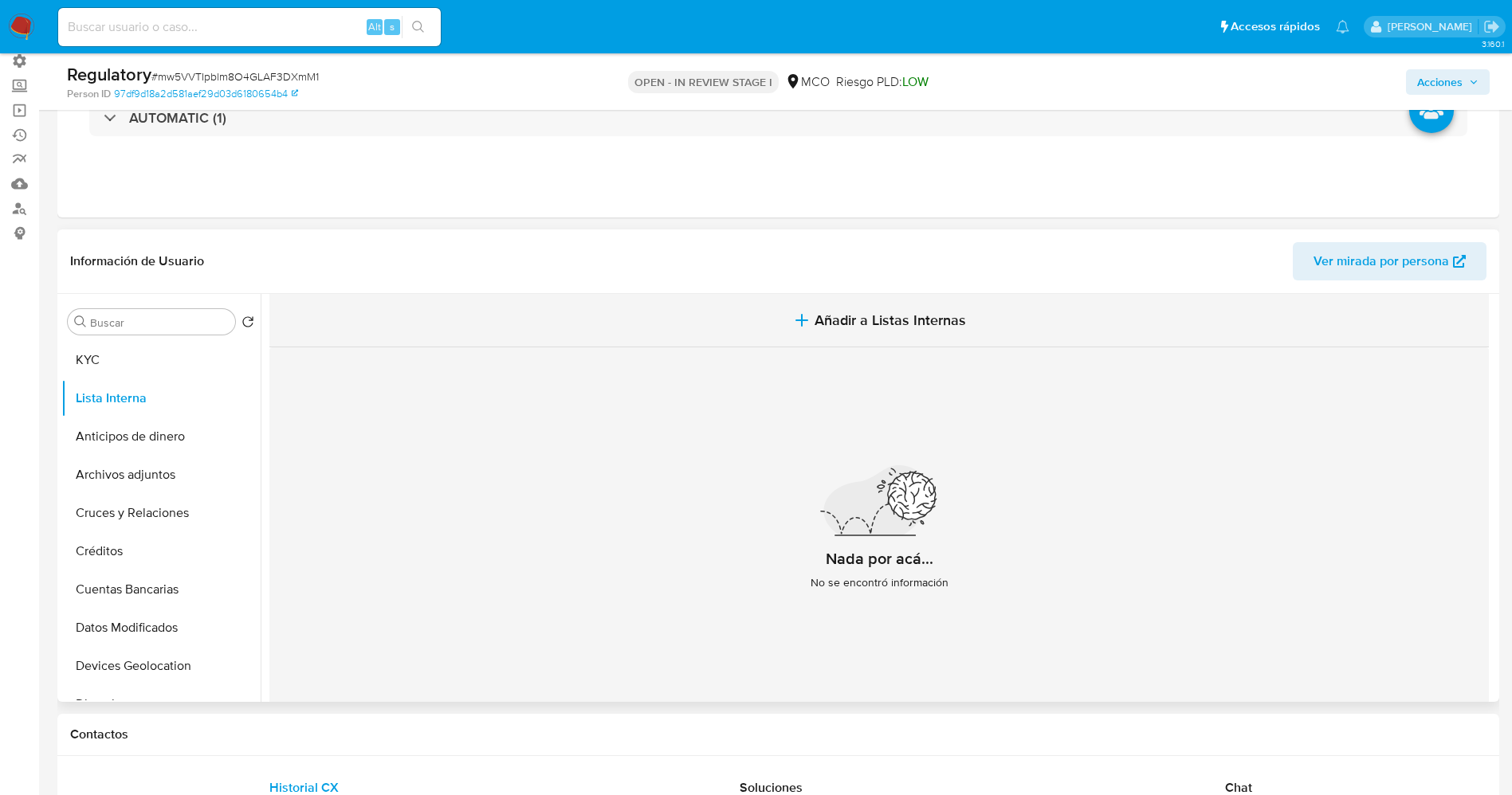
click at [885, 334] on button "Añadir a Listas Internas" at bounding box center [879, 320] width 1219 height 54
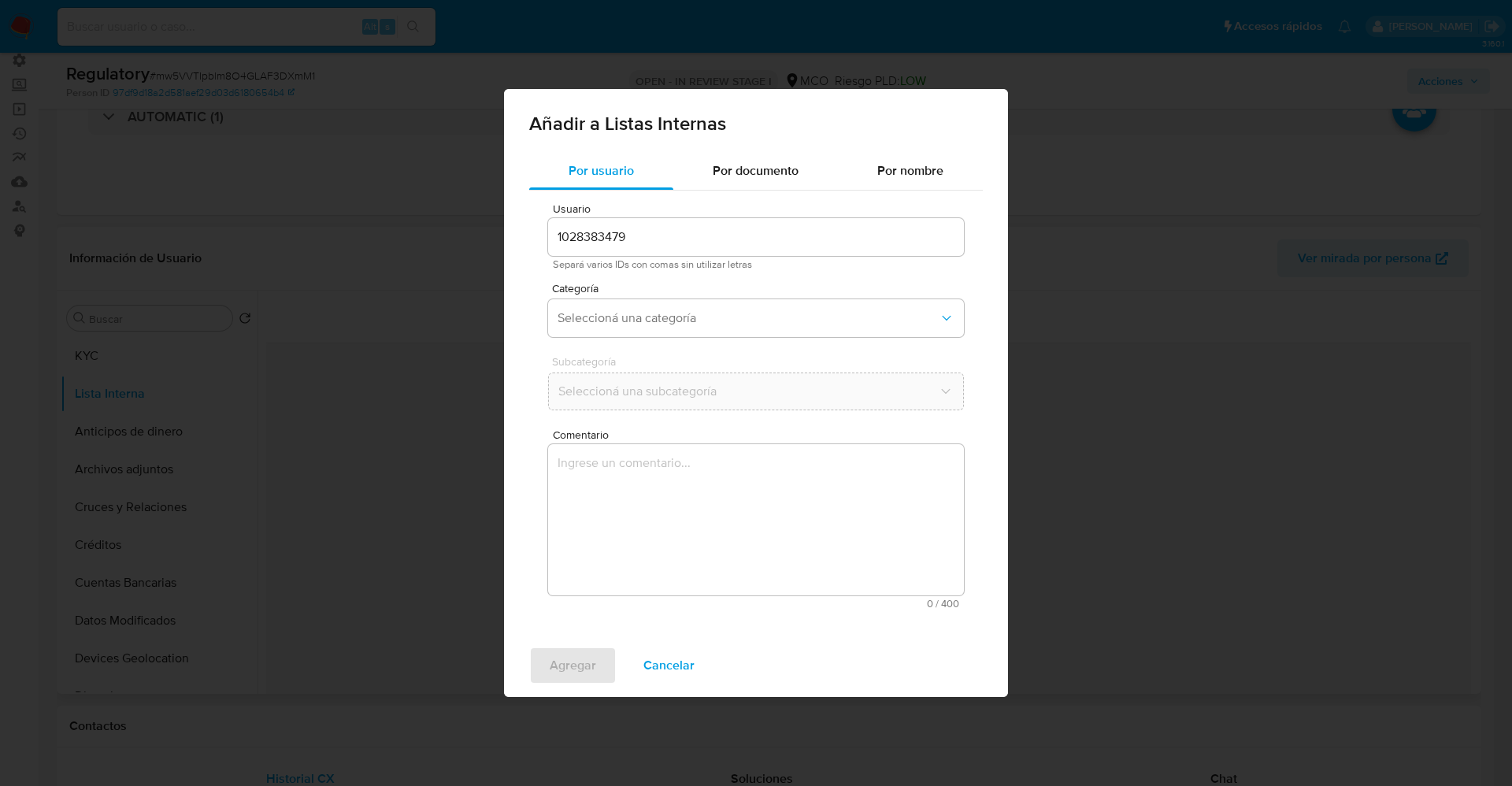
click at [666, 340] on div "Categoría Seleccioná una categoría" at bounding box center [756, 313] width 416 height 61
click at [666, 317] on span "Seleccioná una categoría" at bounding box center [748, 318] width 381 height 16
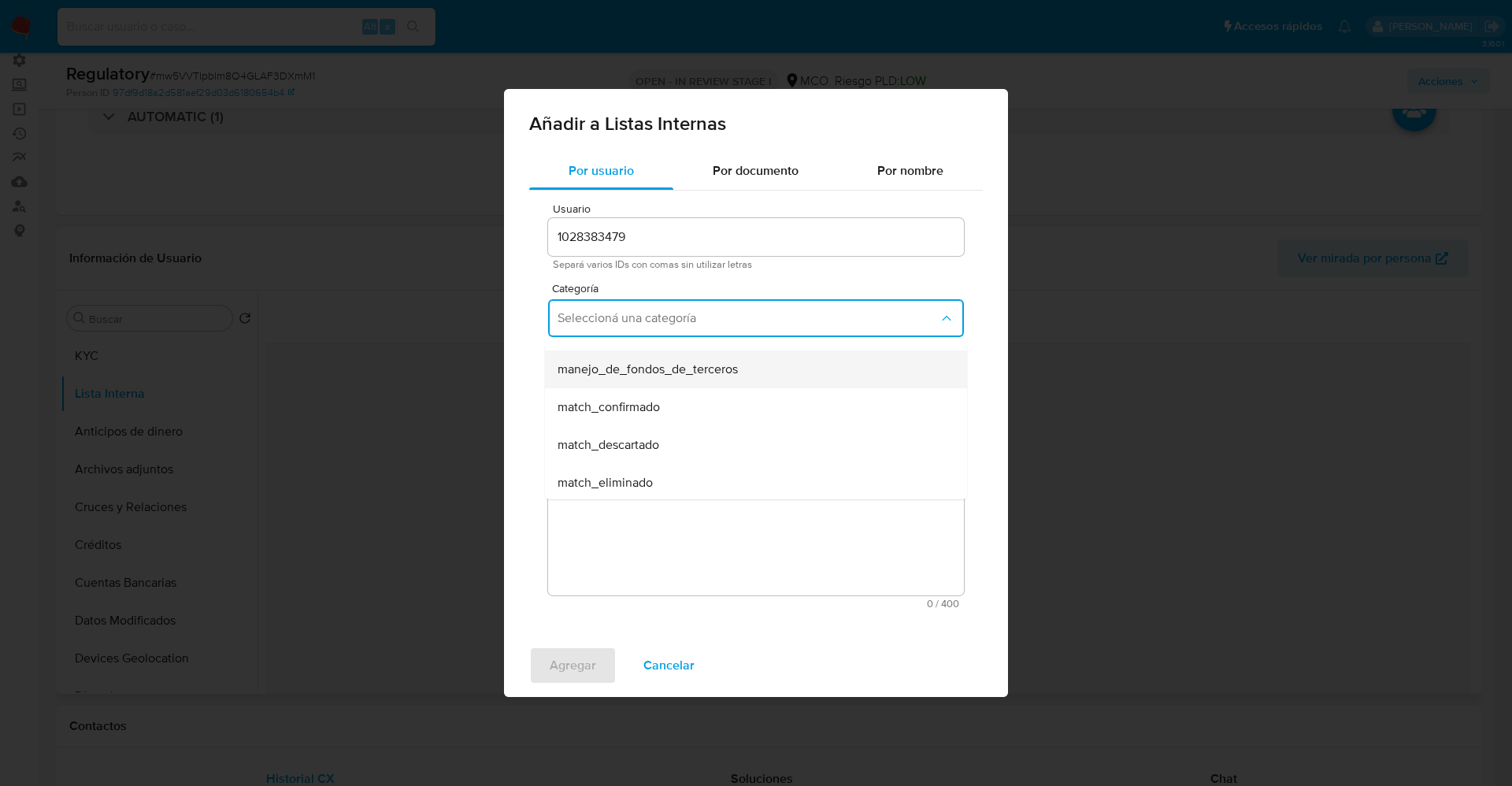
scroll to position [118, 0]
click at [640, 358] on span "match_confirmado" at bounding box center [609, 356] width 103 height 16
click at [651, 382] on button "Seleccioná una subcategoría" at bounding box center [756, 391] width 416 height 38
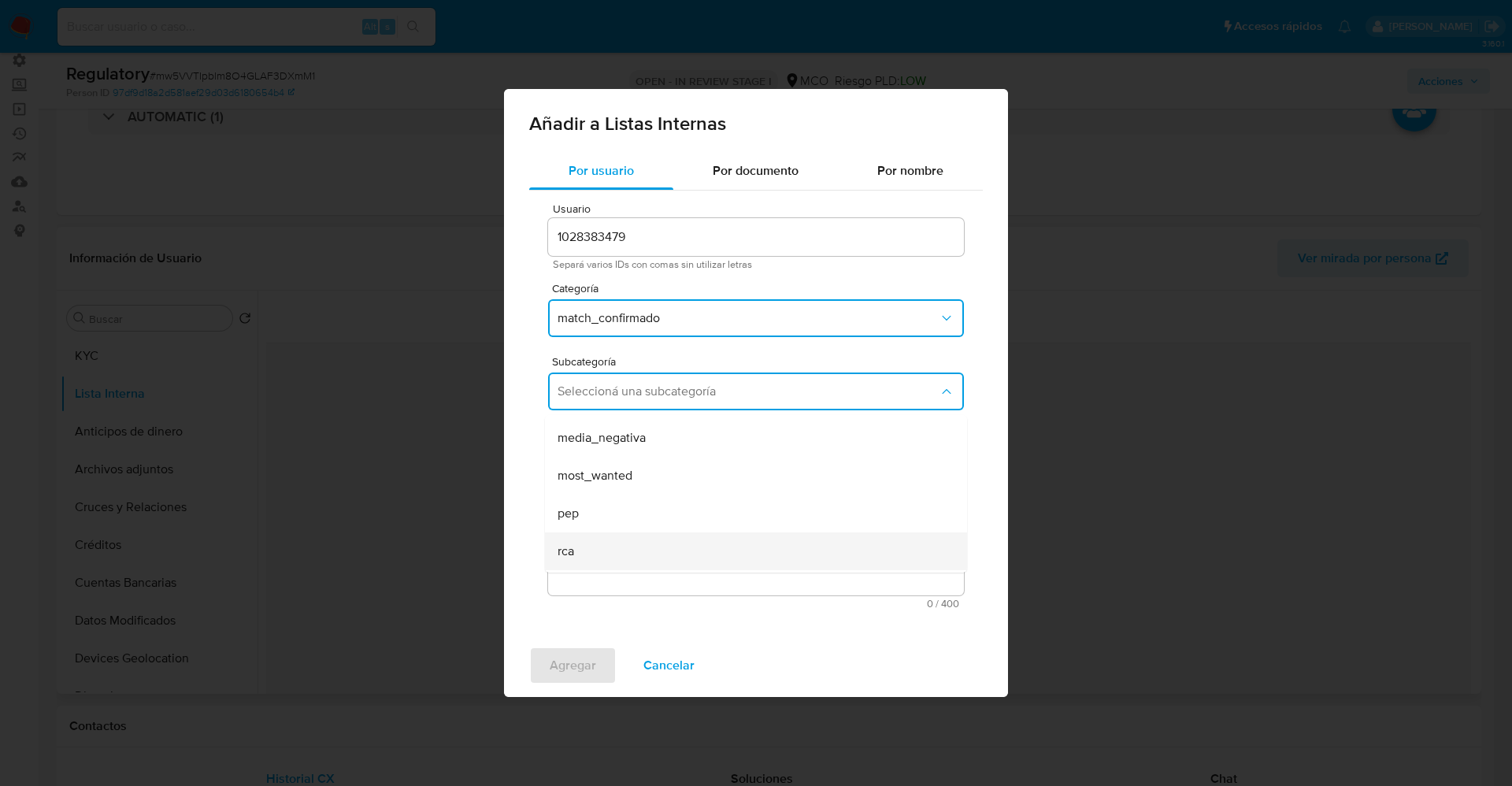
scroll to position [107, 0]
click at [629, 481] on div "pep" at bounding box center [751, 478] width 388 height 38
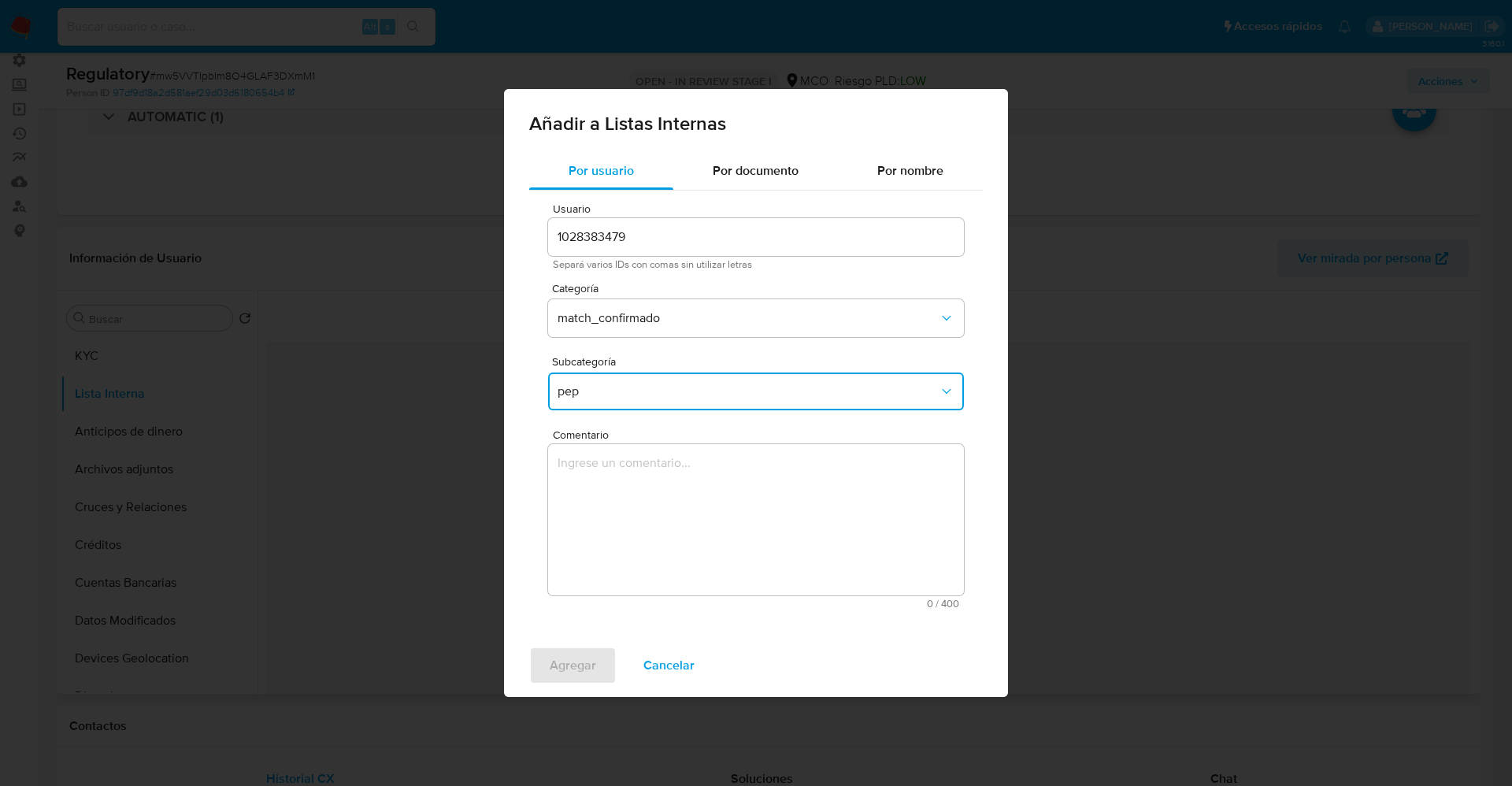
click at [630, 494] on textarea "Comentario" at bounding box center [756, 520] width 416 height 151
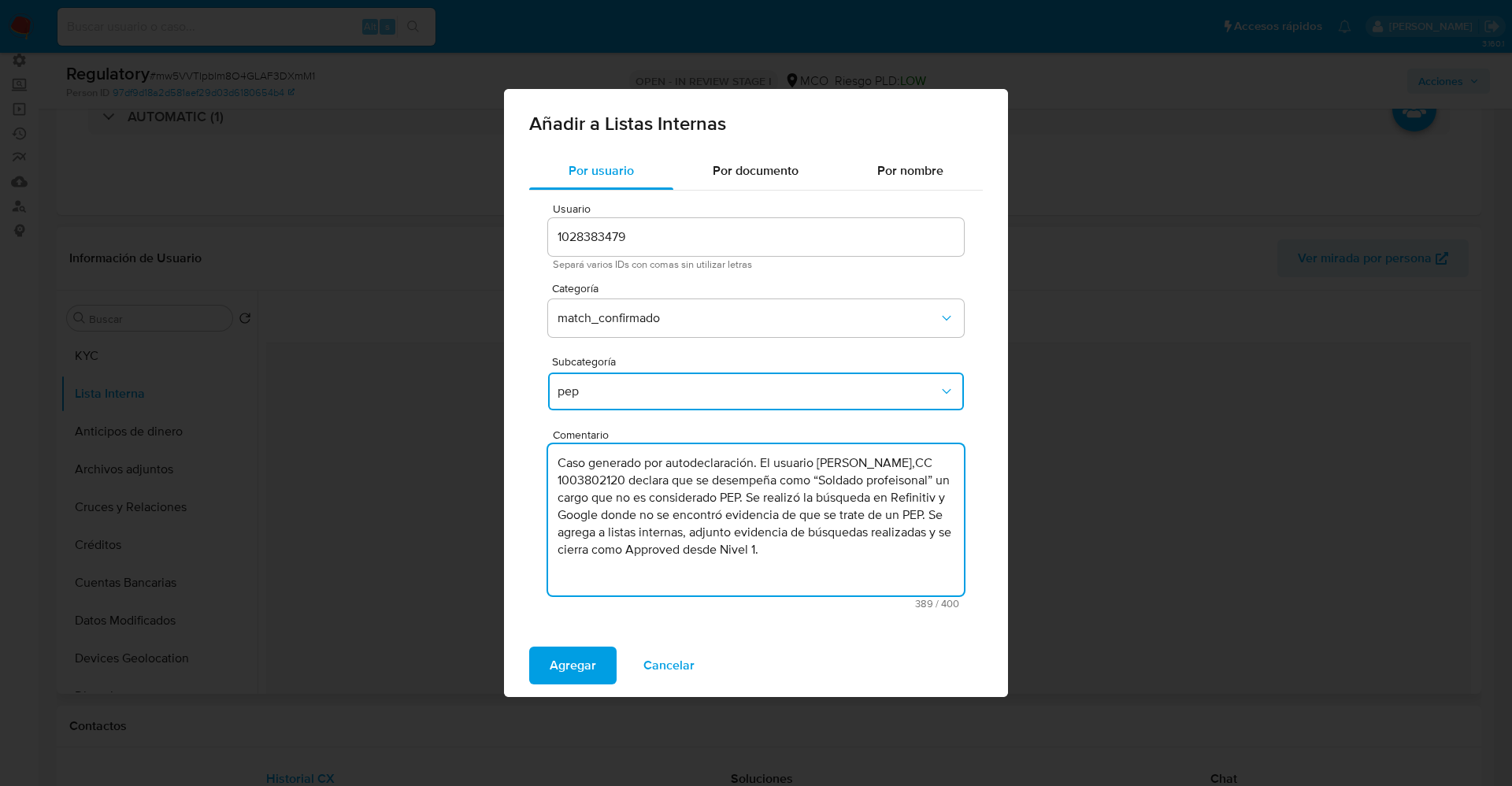
drag, startPoint x: 765, startPoint y: 459, endPoint x: 469, endPoint y: 463, distance: 296.0
click at [469, 463] on div "Añadir a Listas Internas Por usuario Por documento Por nombre Usuario 102838347…" at bounding box center [756, 393] width 1512 height 786
drag, startPoint x: 656, startPoint y: 497, endPoint x: 779, endPoint y: 567, distance: 141.5
click at [779, 567] on textarea "El usuario Luis David Charry Meneses,CC 1003802120 declara que se desempeña com…" at bounding box center [756, 520] width 416 height 151
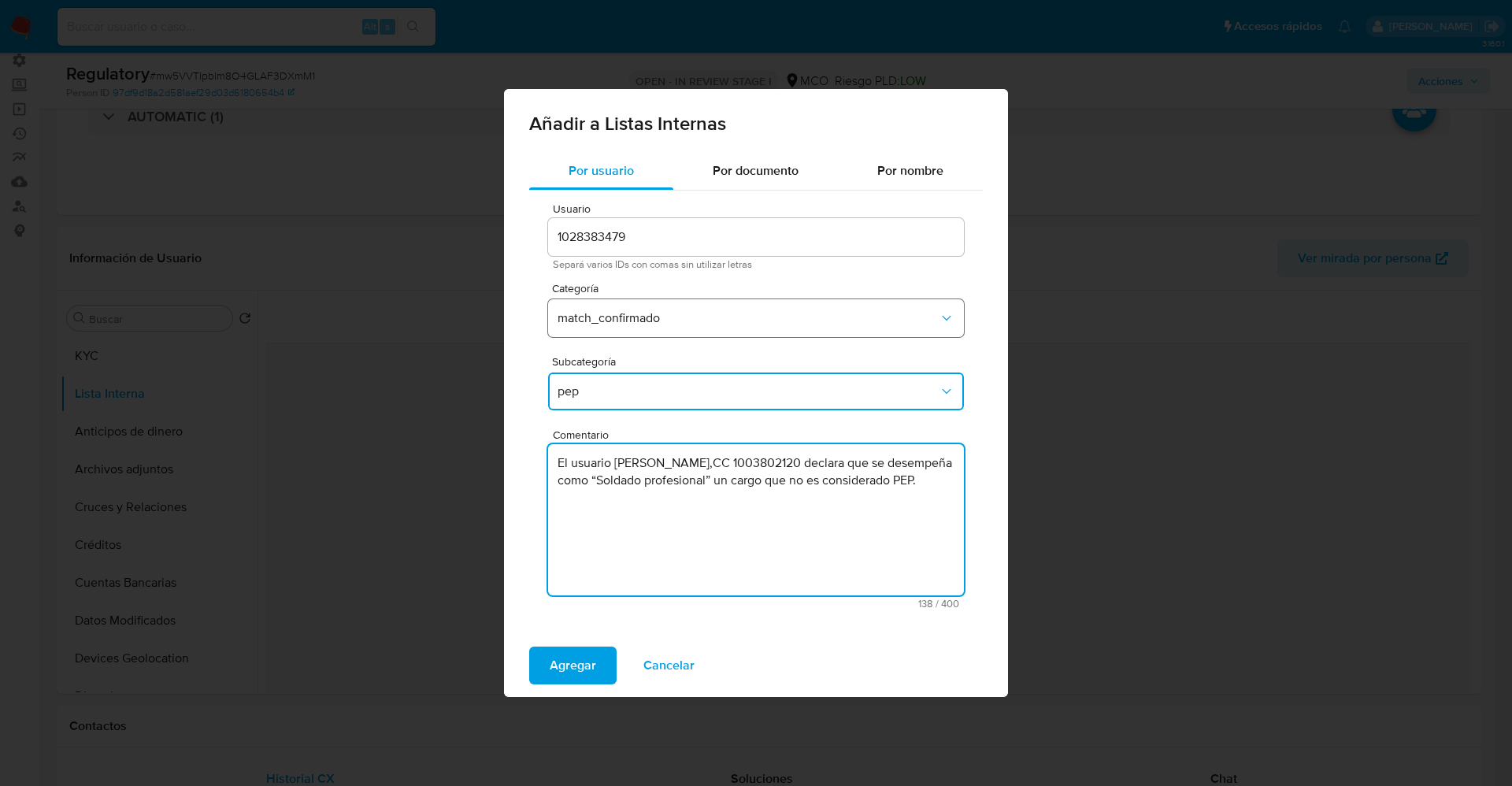
type textarea "El usuario Luis David Charry Meneses,CC 1003802120 declara que se desempeña com…"
click at [777, 335] on button "match_confirmado" at bounding box center [756, 318] width 416 height 38
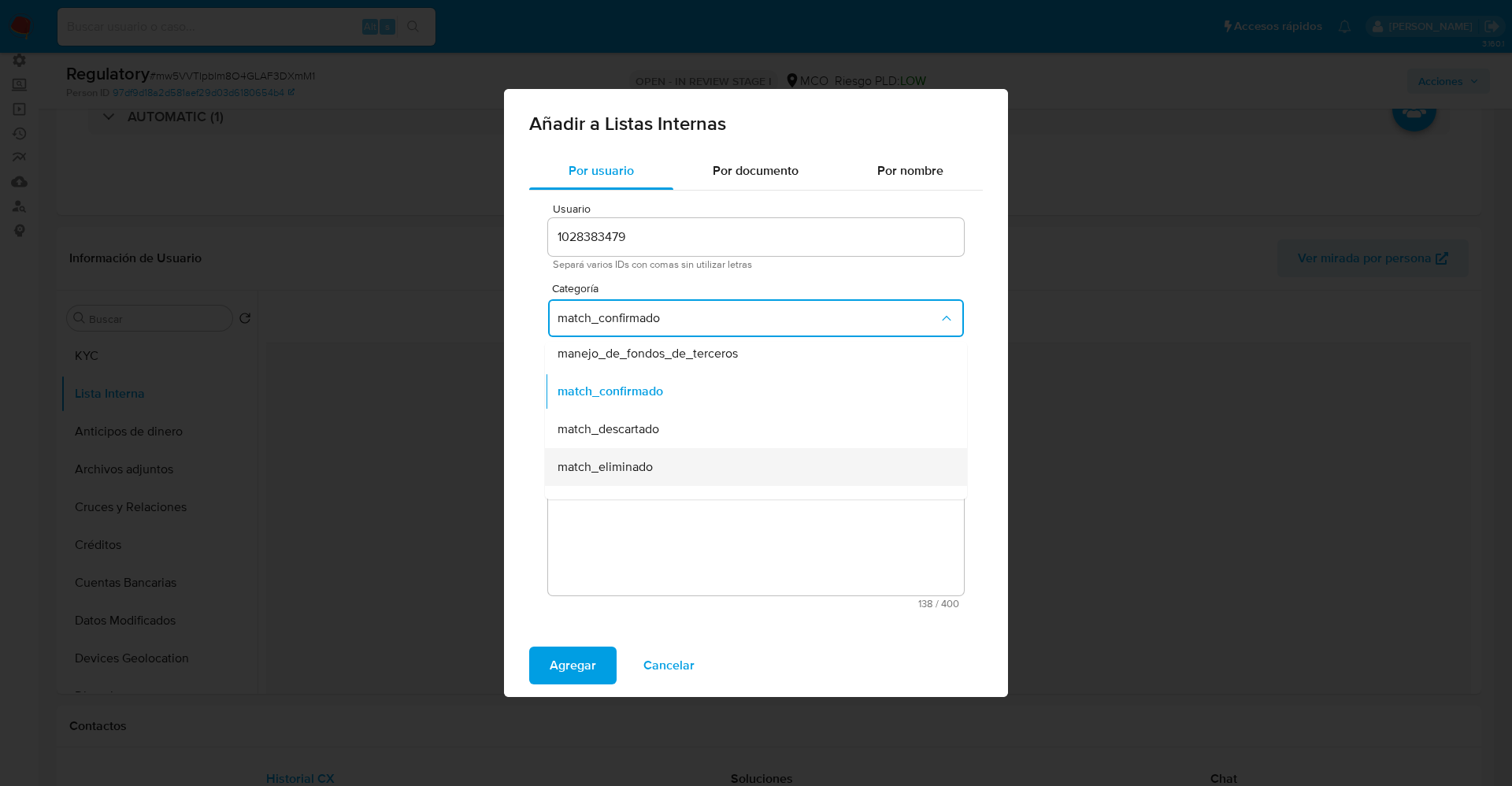
scroll to position [118, 0]
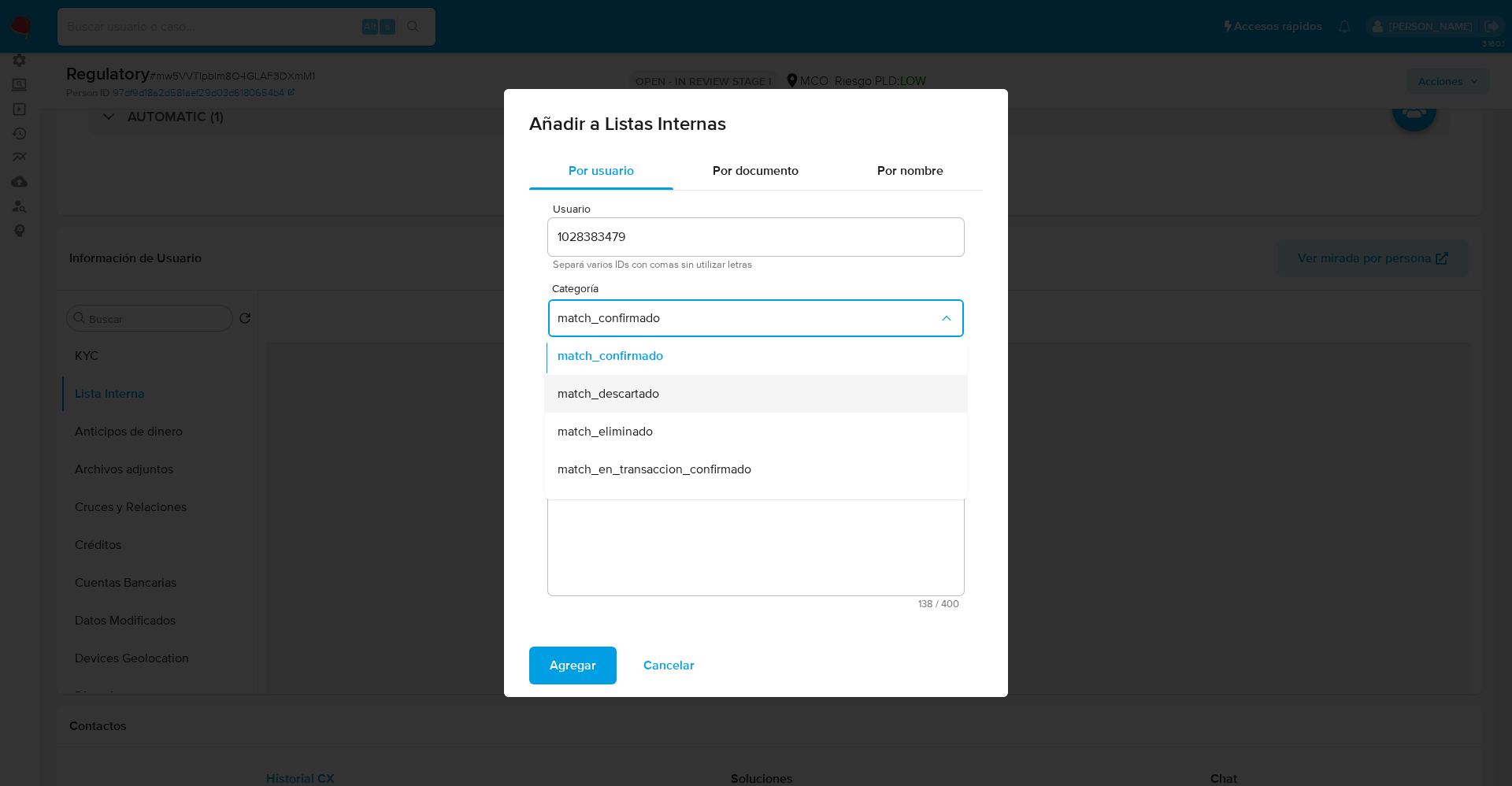
click at [658, 399] on span "match_descartado" at bounding box center [608, 394] width 102 height 16
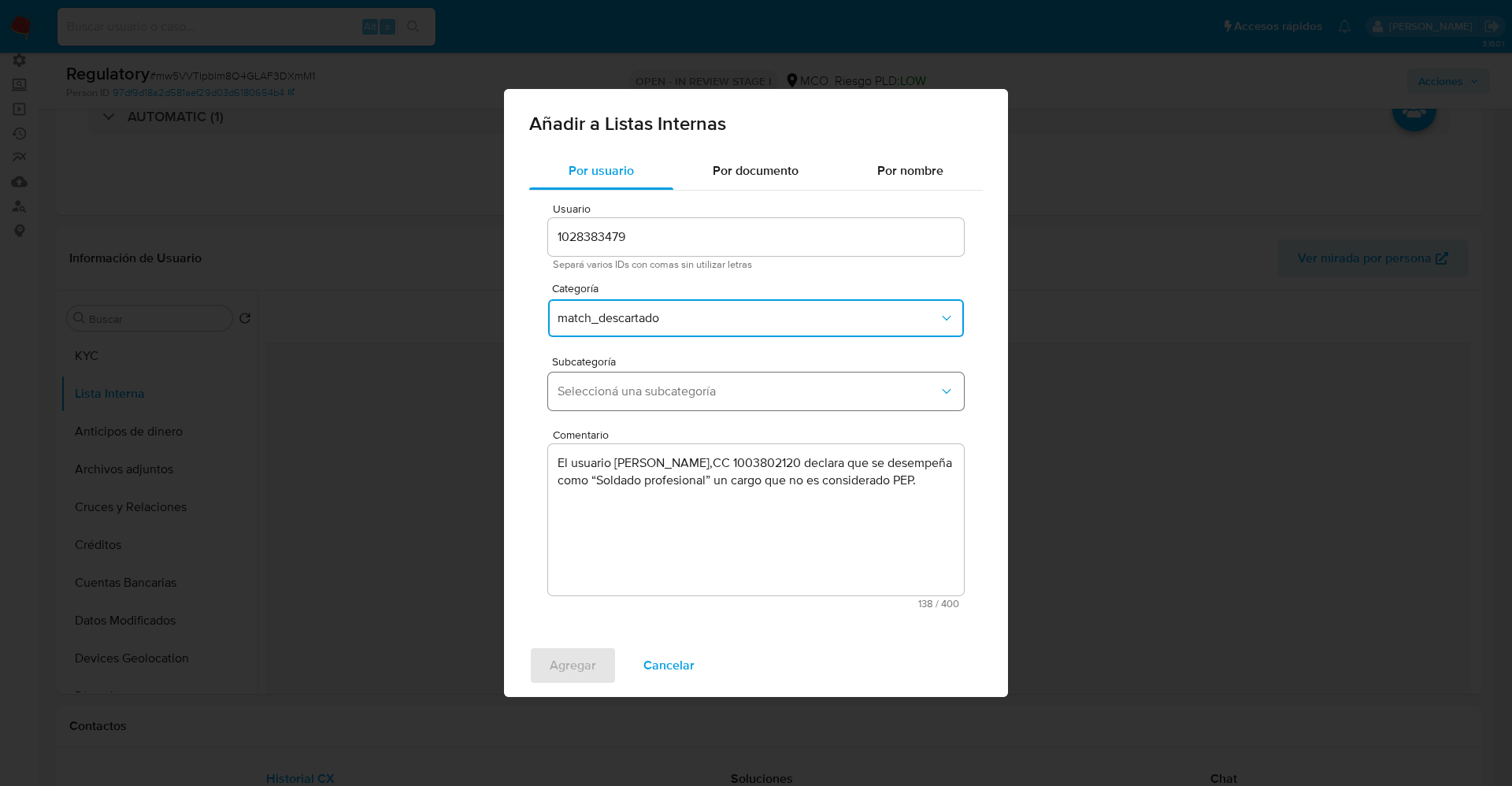
click at [659, 394] on span "Seleccioná una subcategoría" at bounding box center [748, 391] width 381 height 16
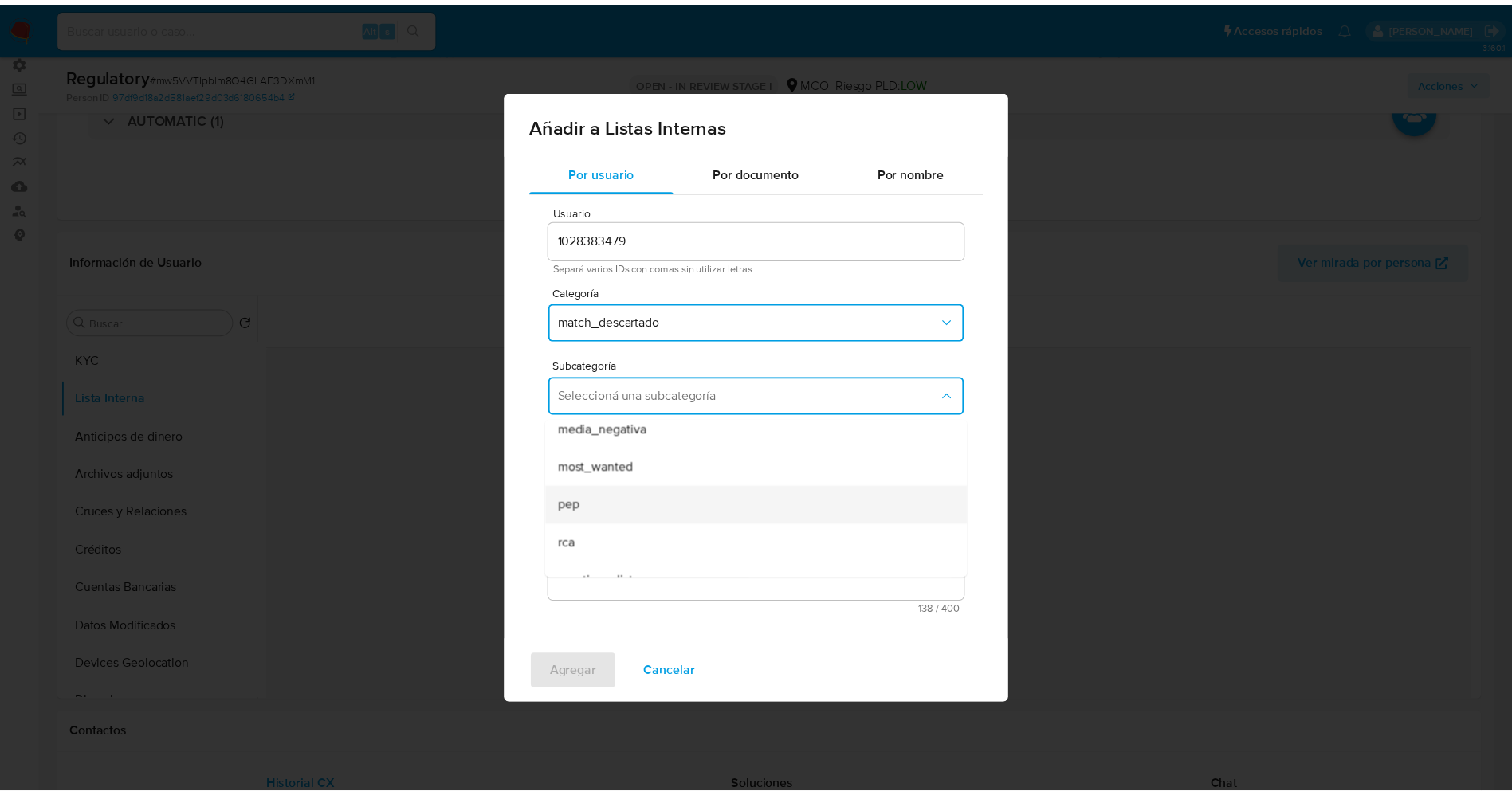
scroll to position [108, 0]
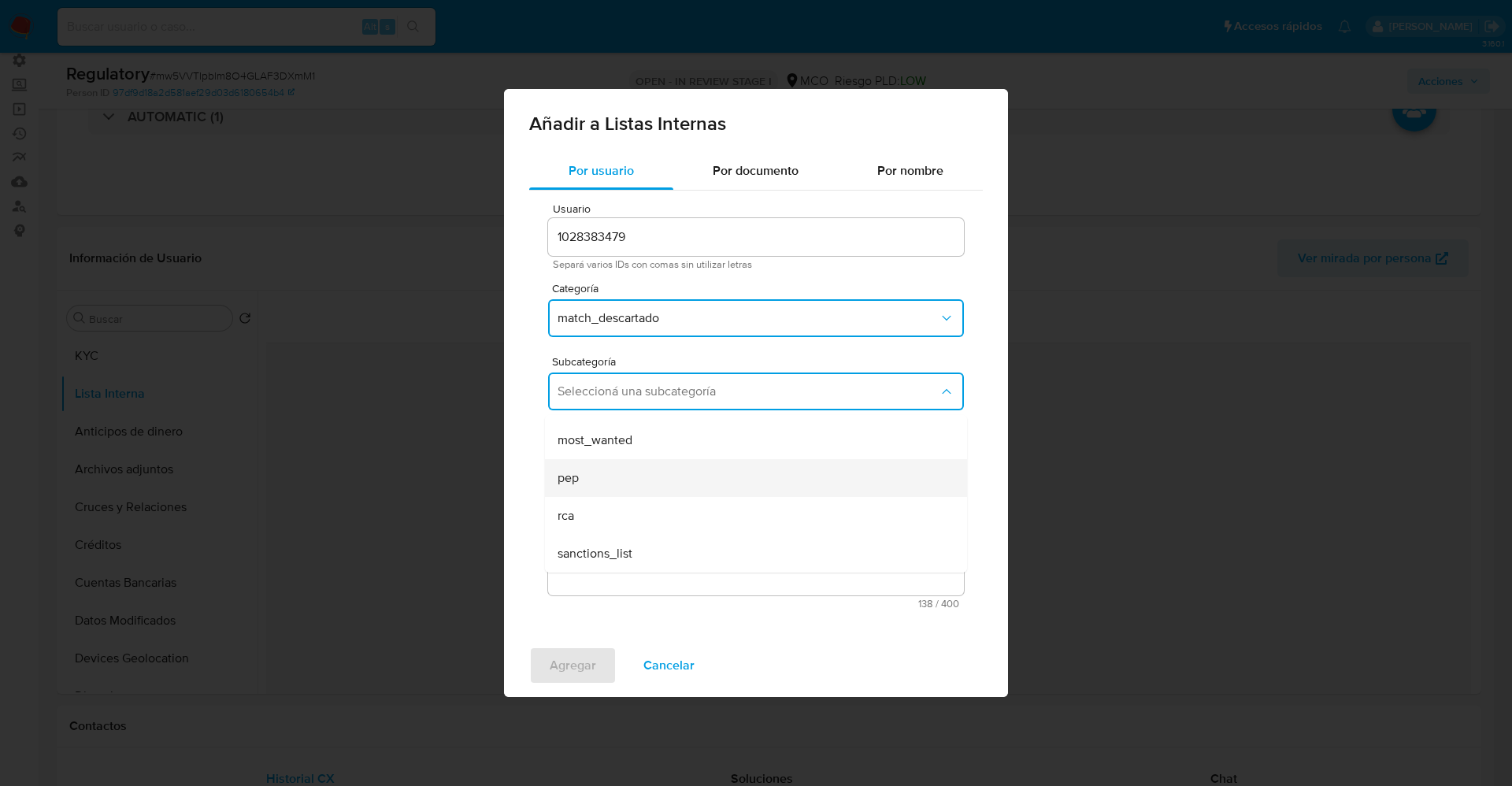
click at [606, 476] on div "pep" at bounding box center [751, 478] width 388 height 38
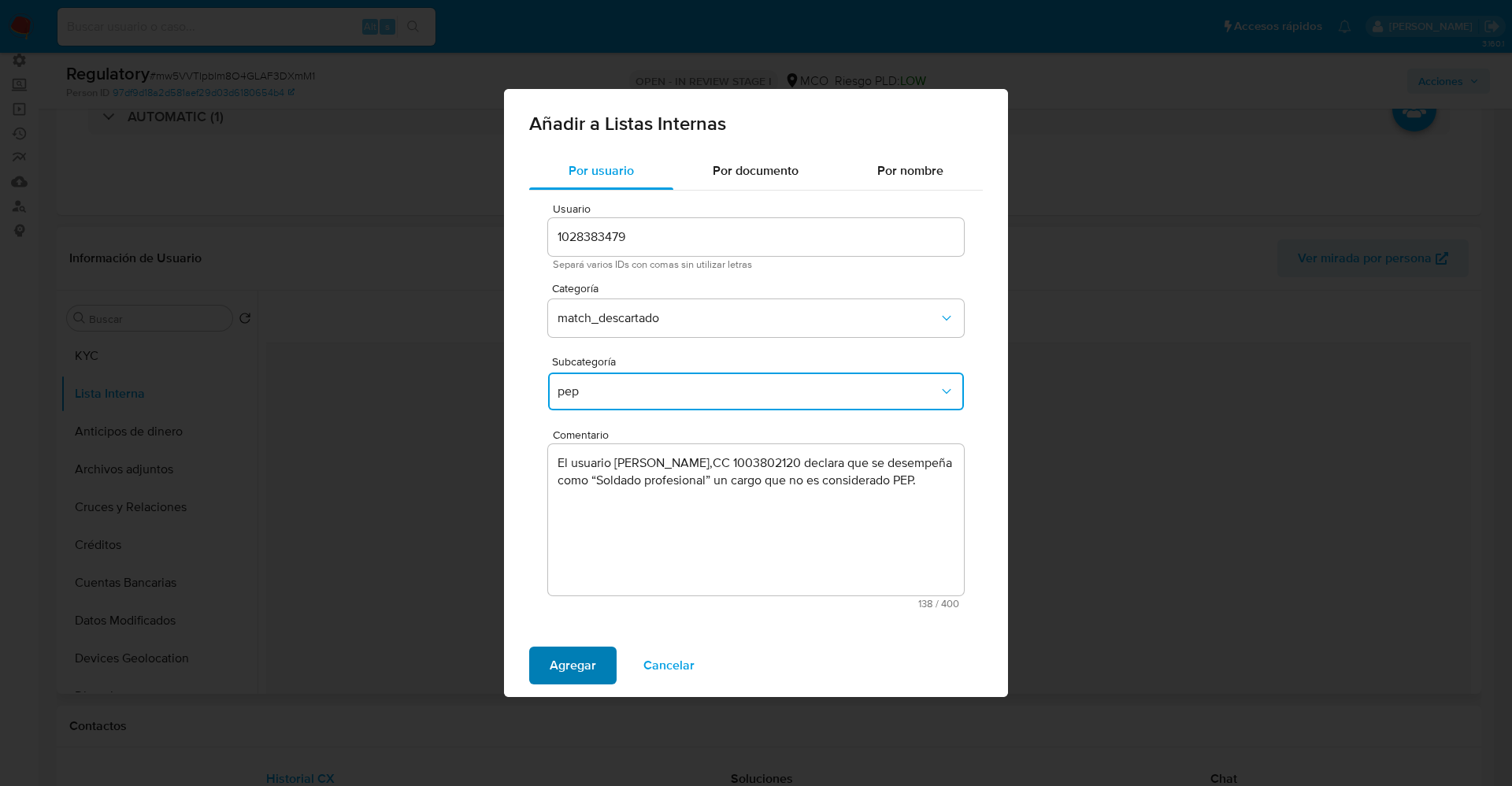
click at [573, 661] on span "Agregar" at bounding box center [572, 665] width 46 height 35
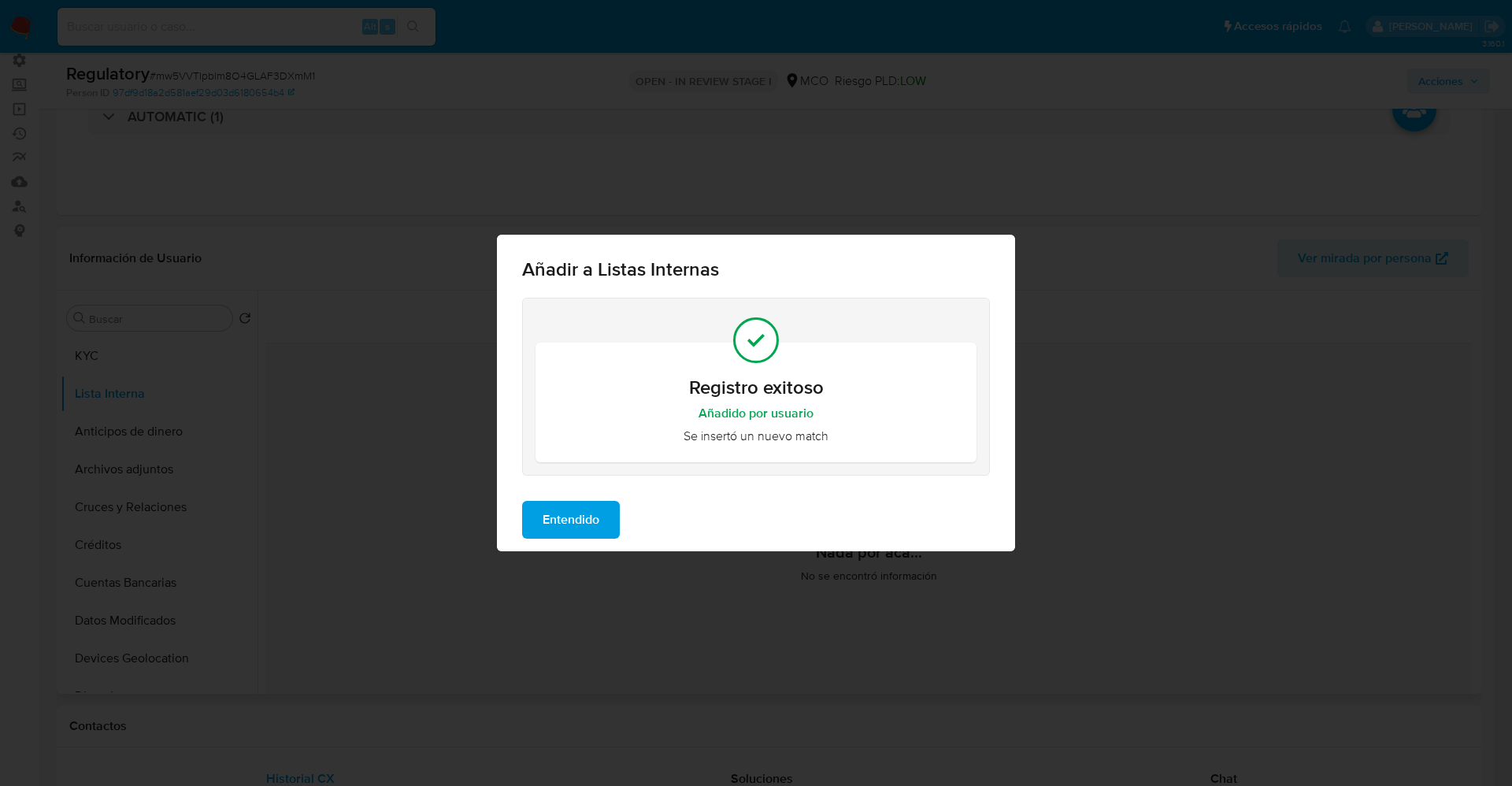
click at [579, 519] on span "Entendido" at bounding box center [570, 519] width 56 height 35
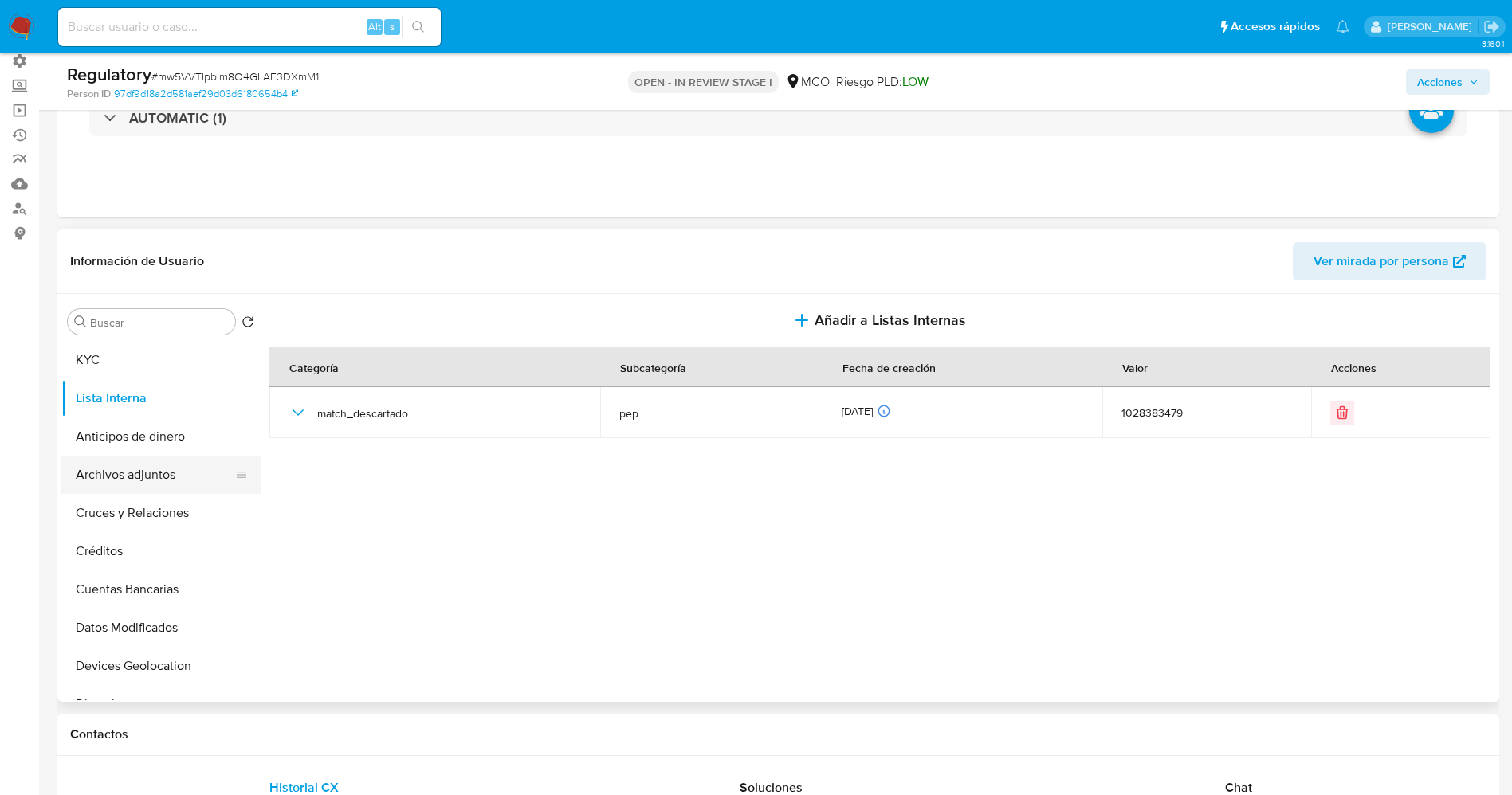
click at [107, 465] on button "Archivos adjuntos" at bounding box center [154, 474] width 186 height 38
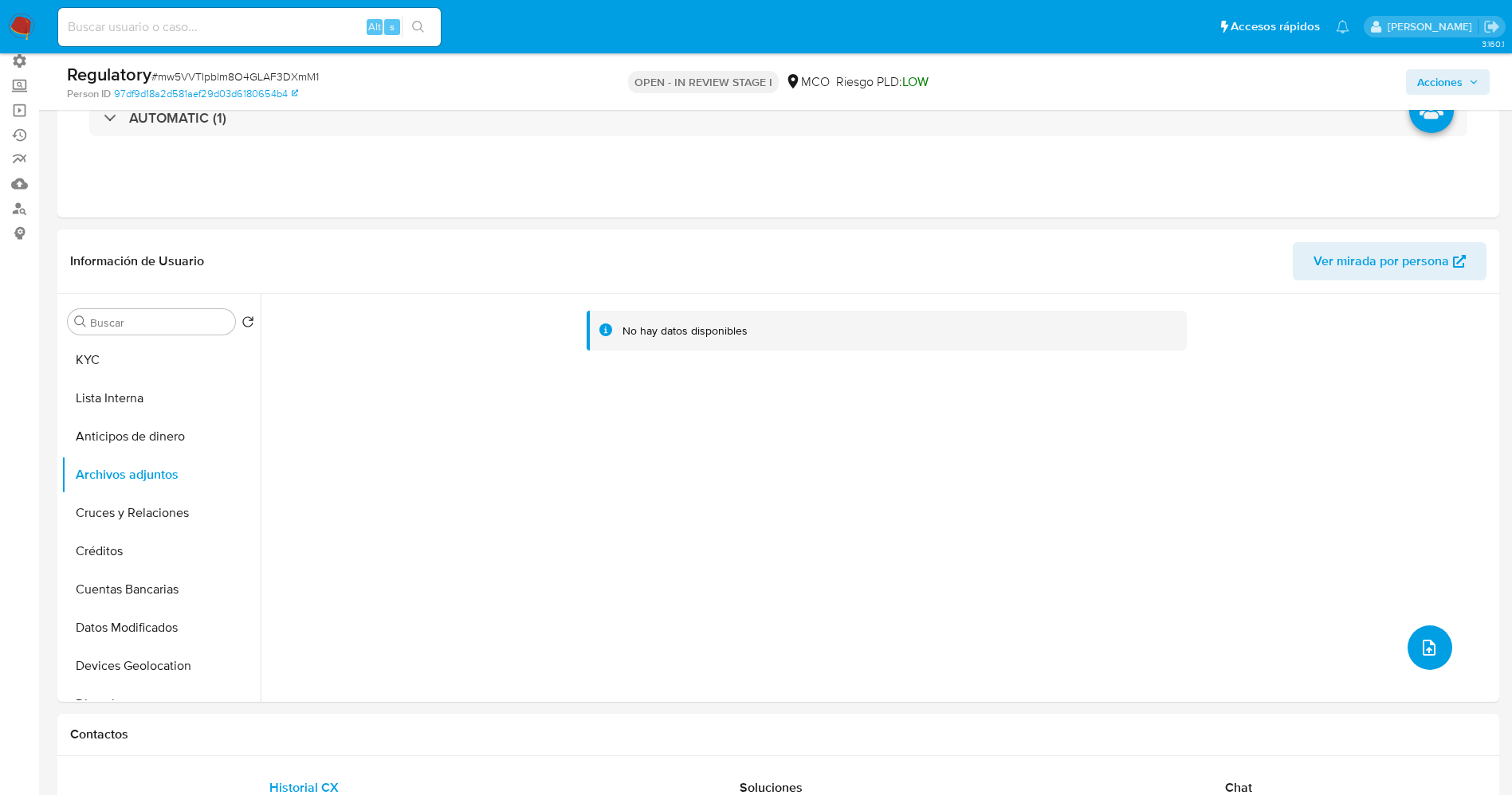
click at [1419, 638] on icon "upload-file" at bounding box center [1429, 648] width 19 height 19
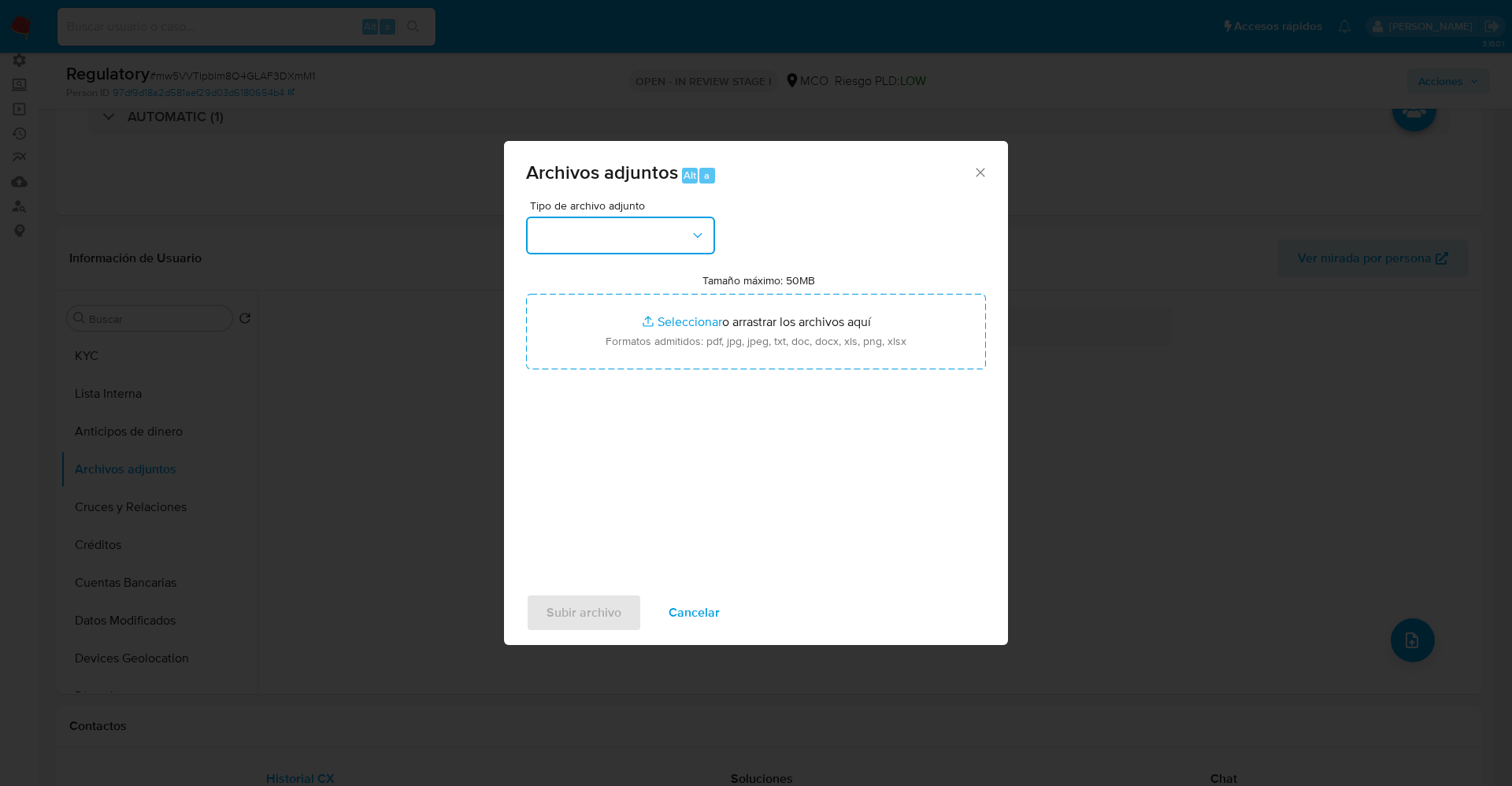
click at [640, 229] on button "button" at bounding box center [620, 235] width 189 height 38
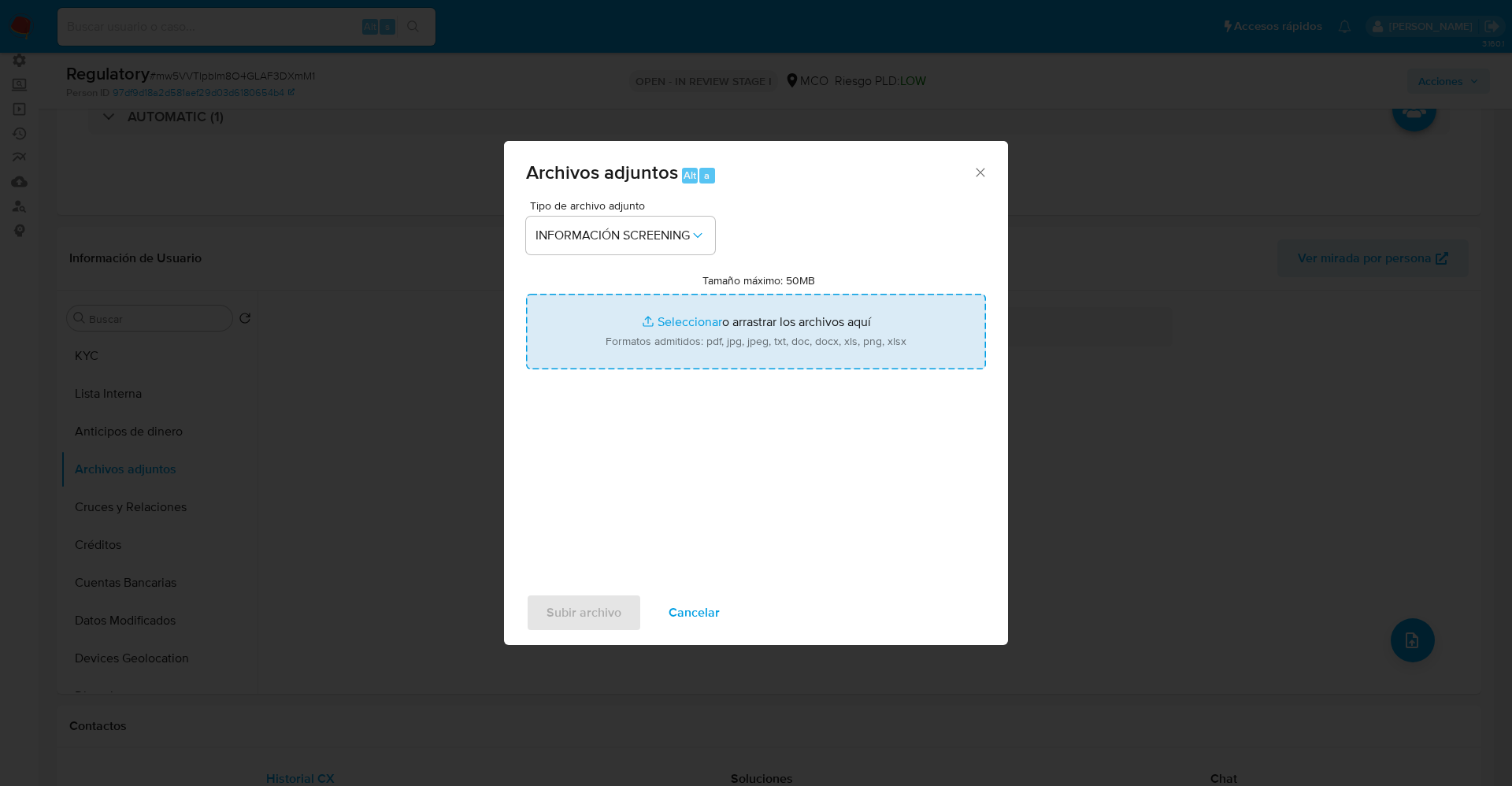
type input "C:\fakepath\CaseDossierReport_5jb75j1z1d911k1hm03lb09lj.pdf"
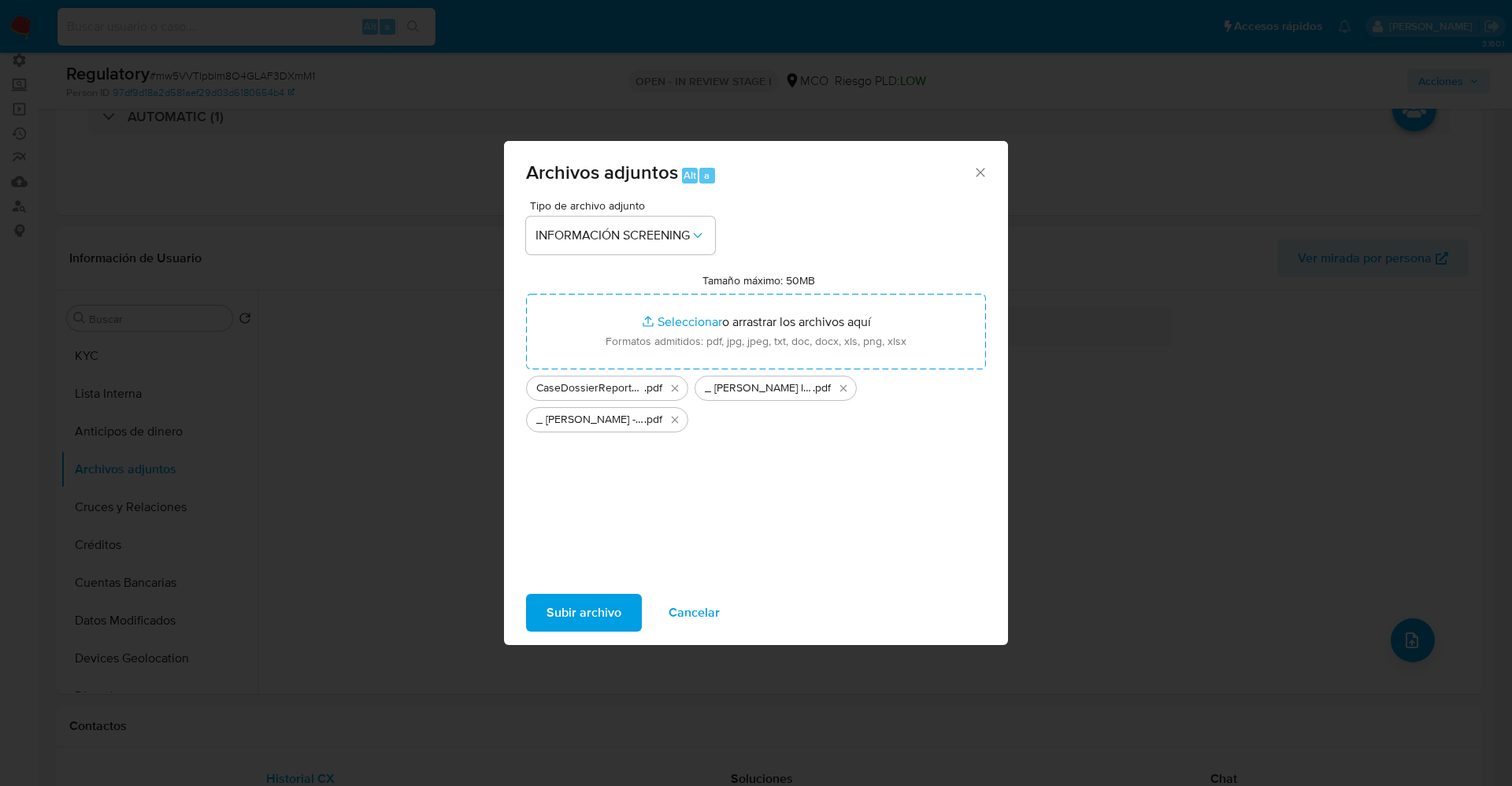
click at [570, 607] on span "Subir archivo" at bounding box center [584, 613] width 75 height 35
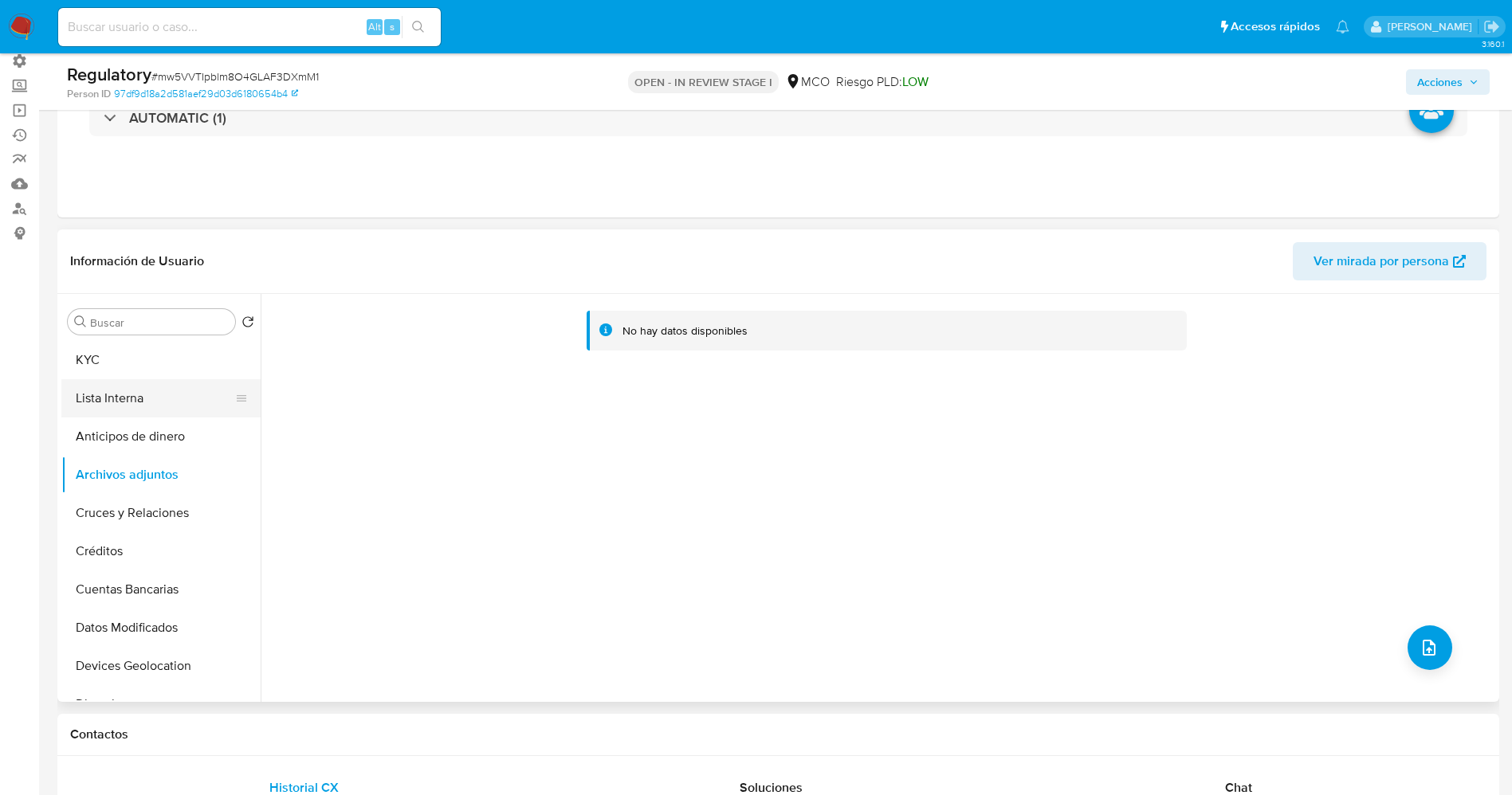
click at [106, 411] on button "Lista Interna" at bounding box center [154, 398] width 186 height 38
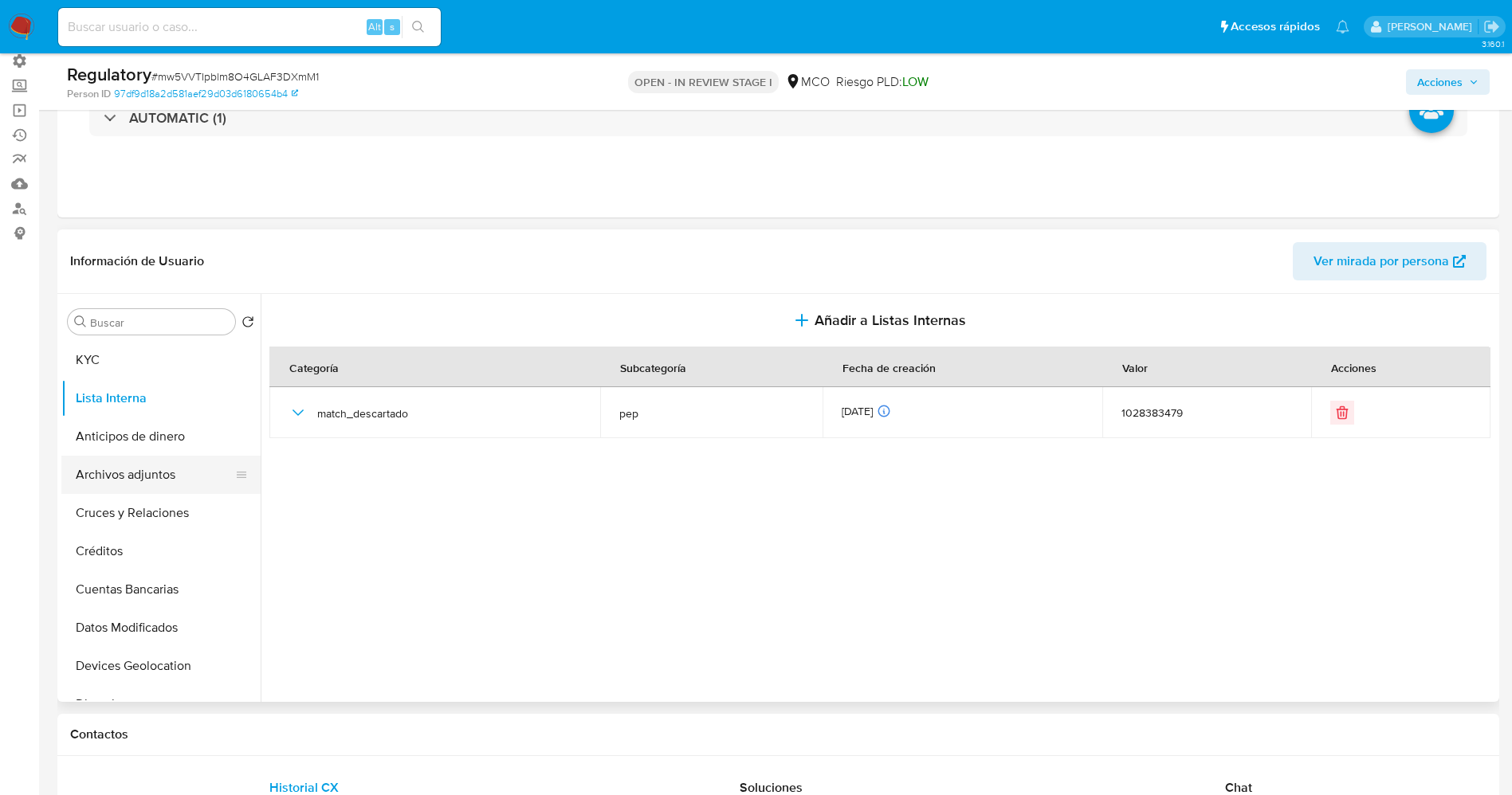
click at [138, 486] on button "Archivos adjuntos" at bounding box center [154, 474] width 186 height 38
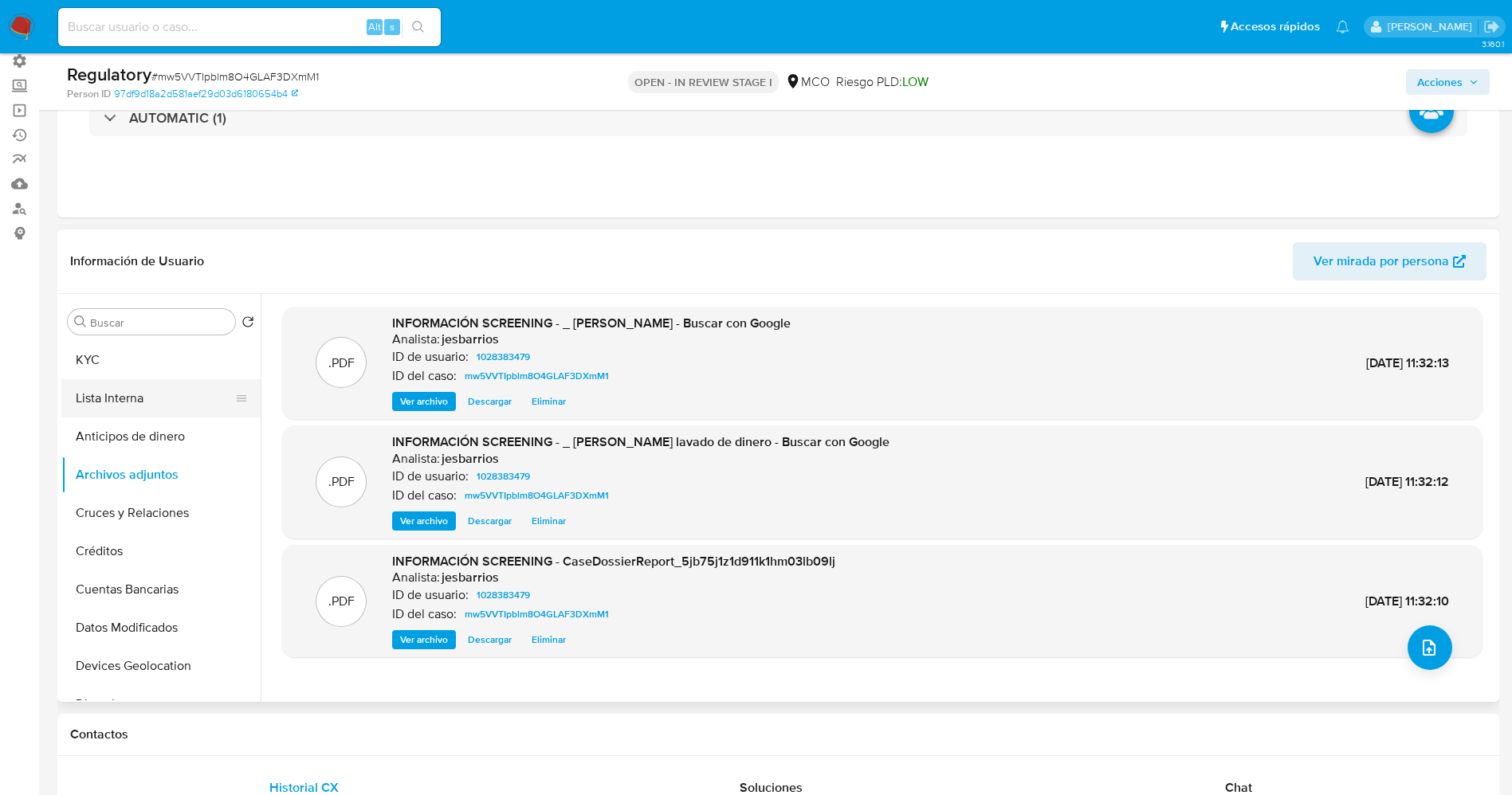
click at [155, 408] on button "Lista Interna" at bounding box center [154, 398] width 186 height 38
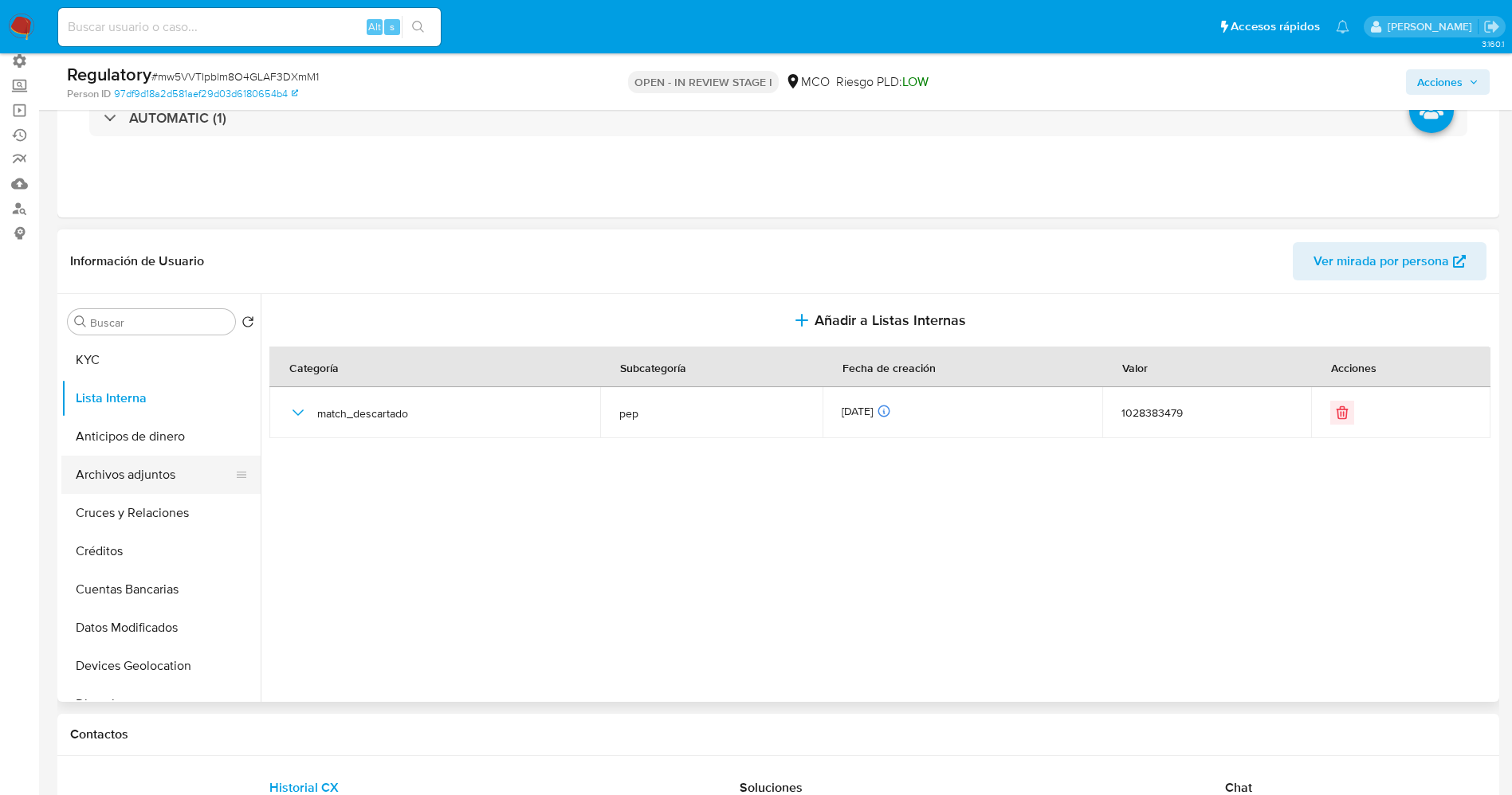
click at [79, 483] on button "Archivos adjuntos" at bounding box center [154, 474] width 186 height 38
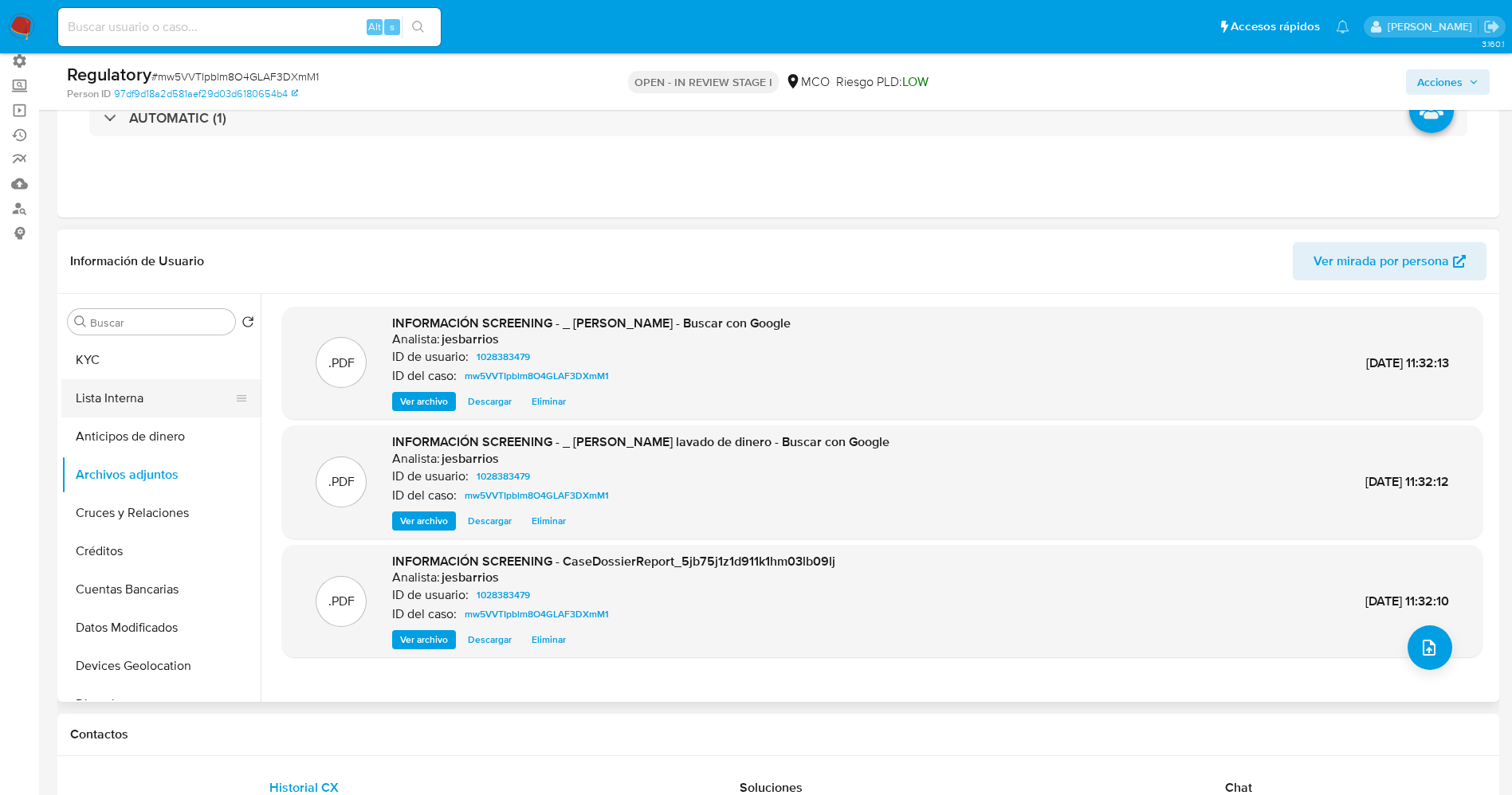
click at [102, 399] on button "Lista Interna" at bounding box center [154, 398] width 186 height 38
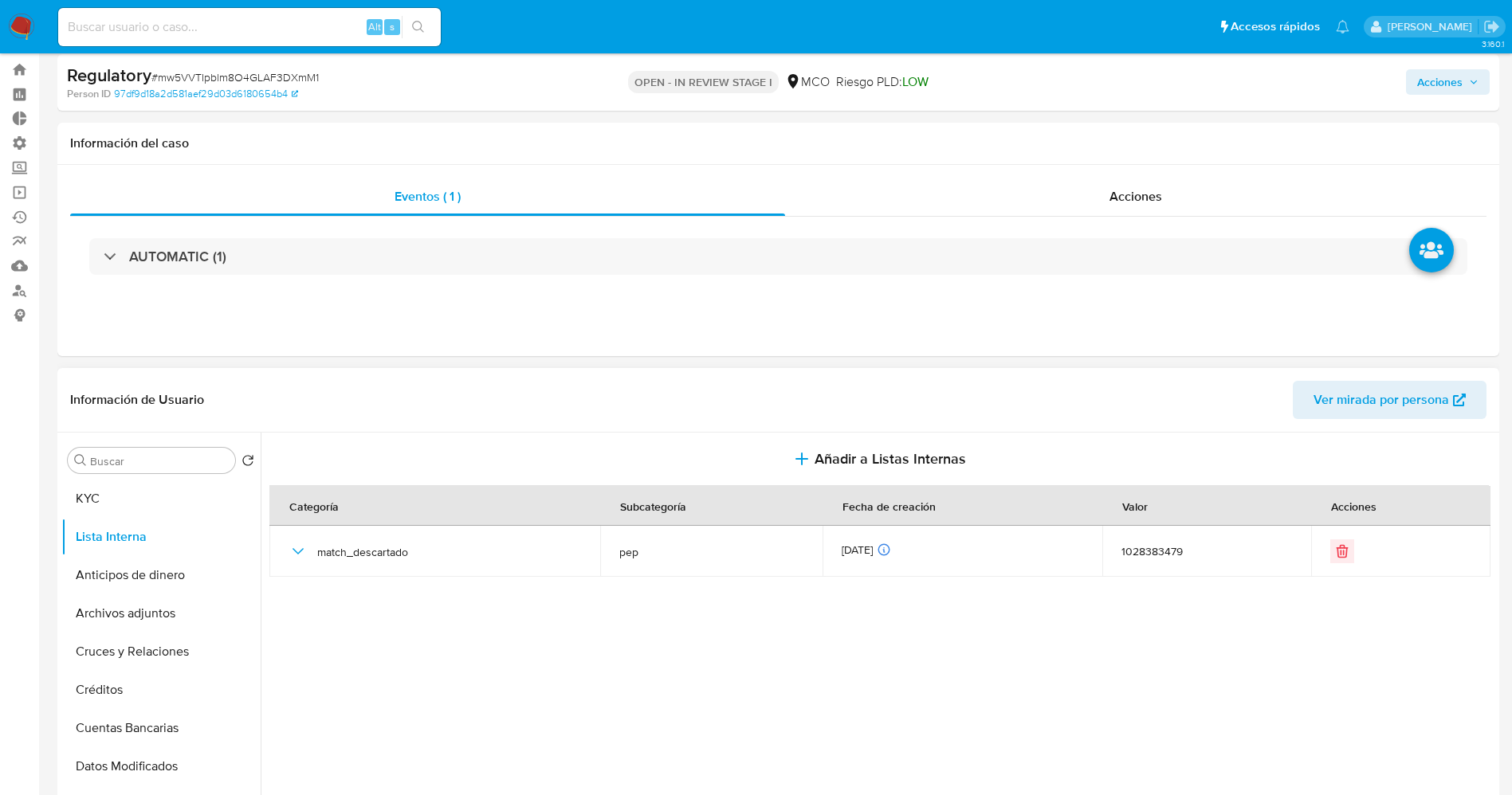
scroll to position [0, 0]
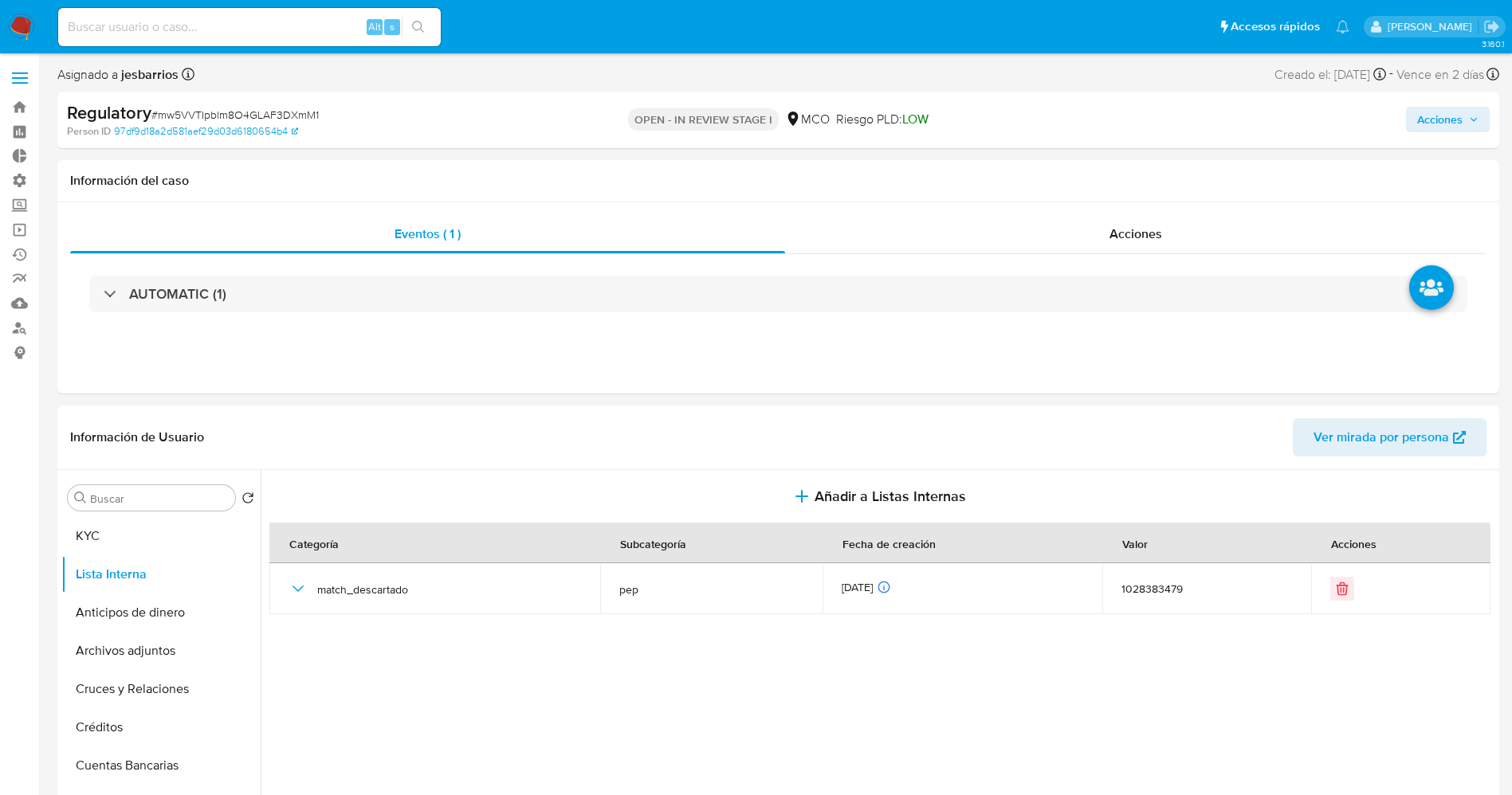
click at [1463, 108] on span "Acciones" at bounding box center [1447, 119] width 61 height 22
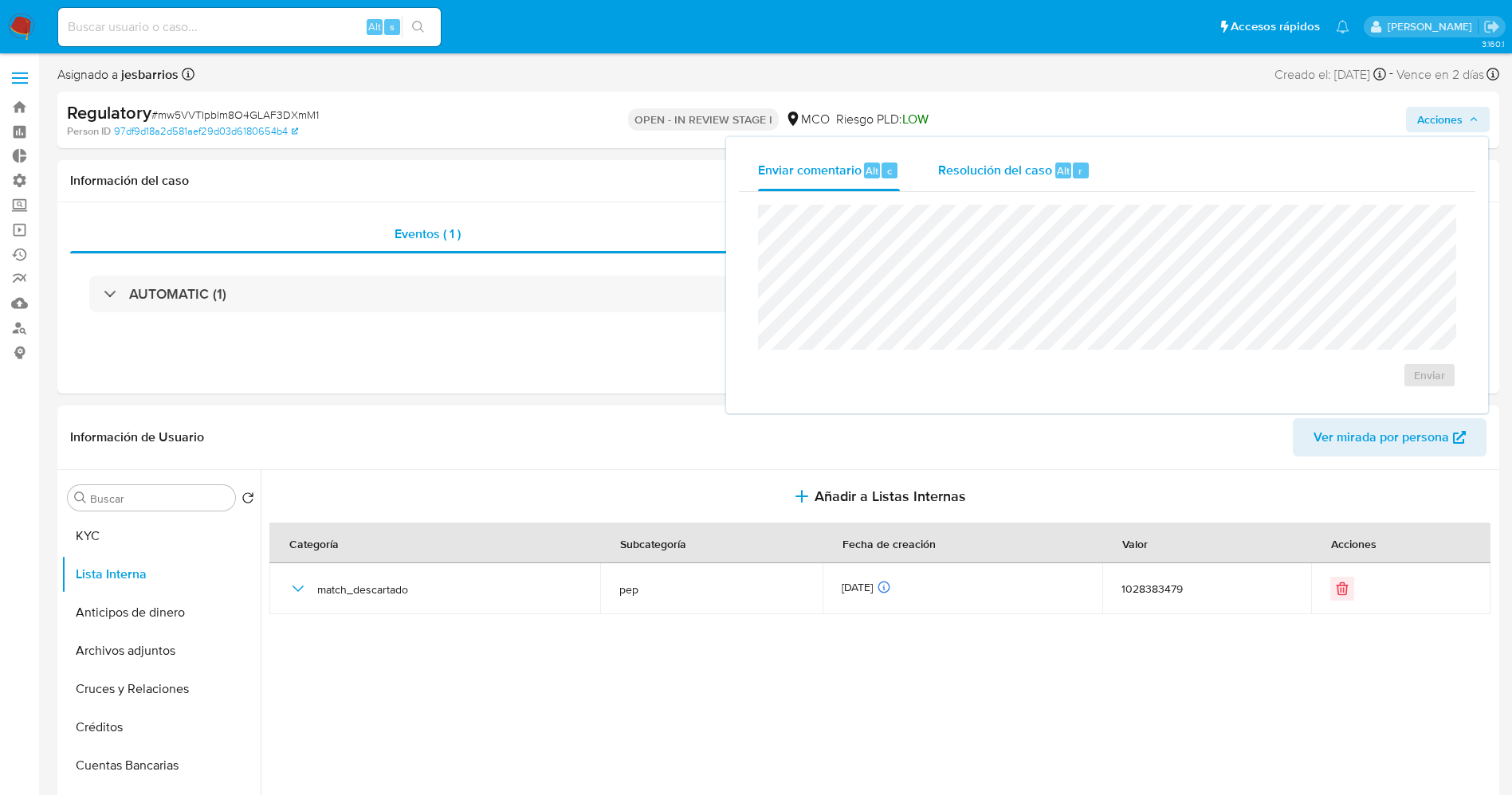
click at [1059, 172] on span "Alt" at bounding box center [1062, 171] width 13 height 15
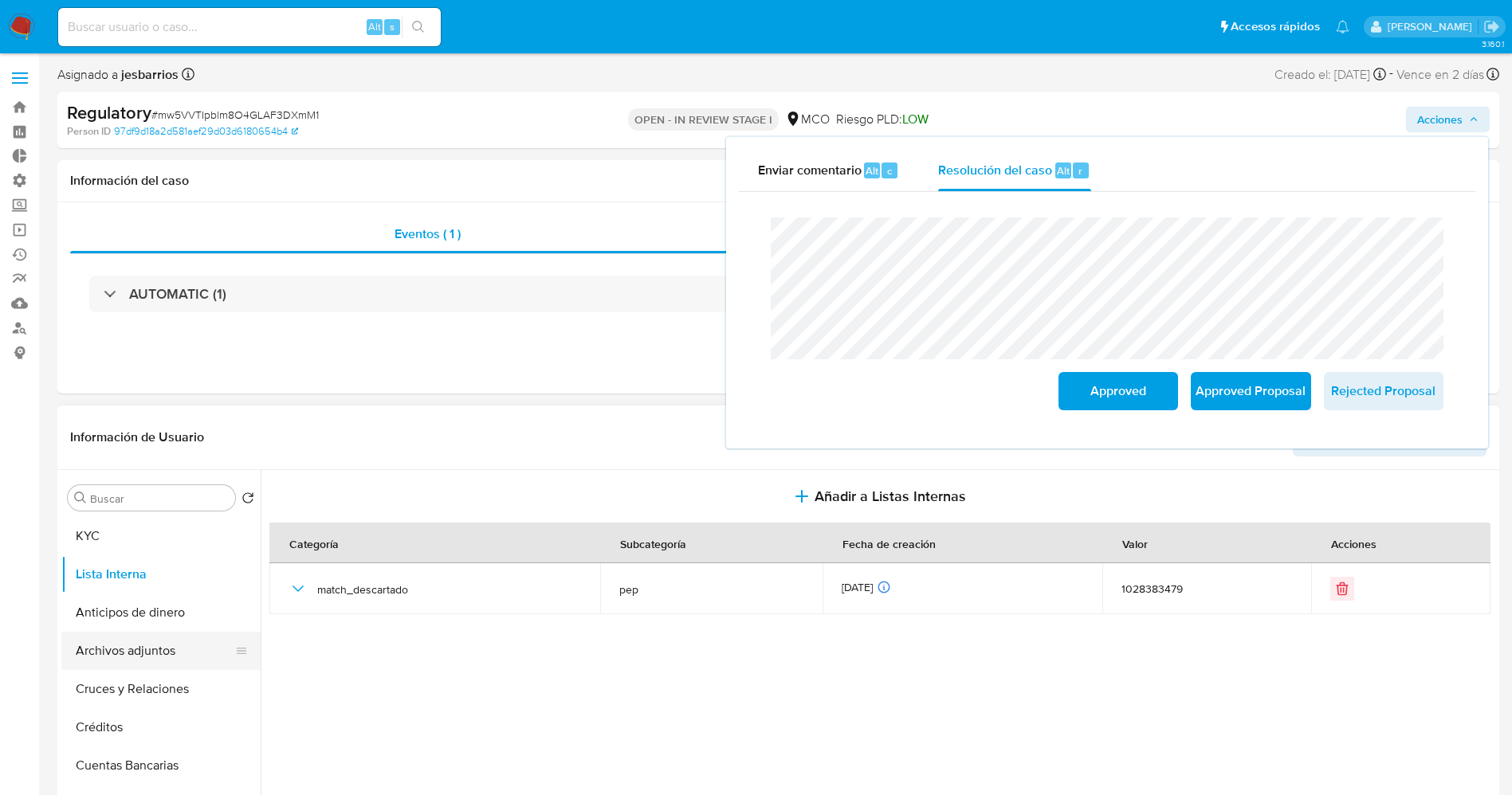
click at [132, 644] on button "Archivos adjuntos" at bounding box center [154, 650] width 186 height 38
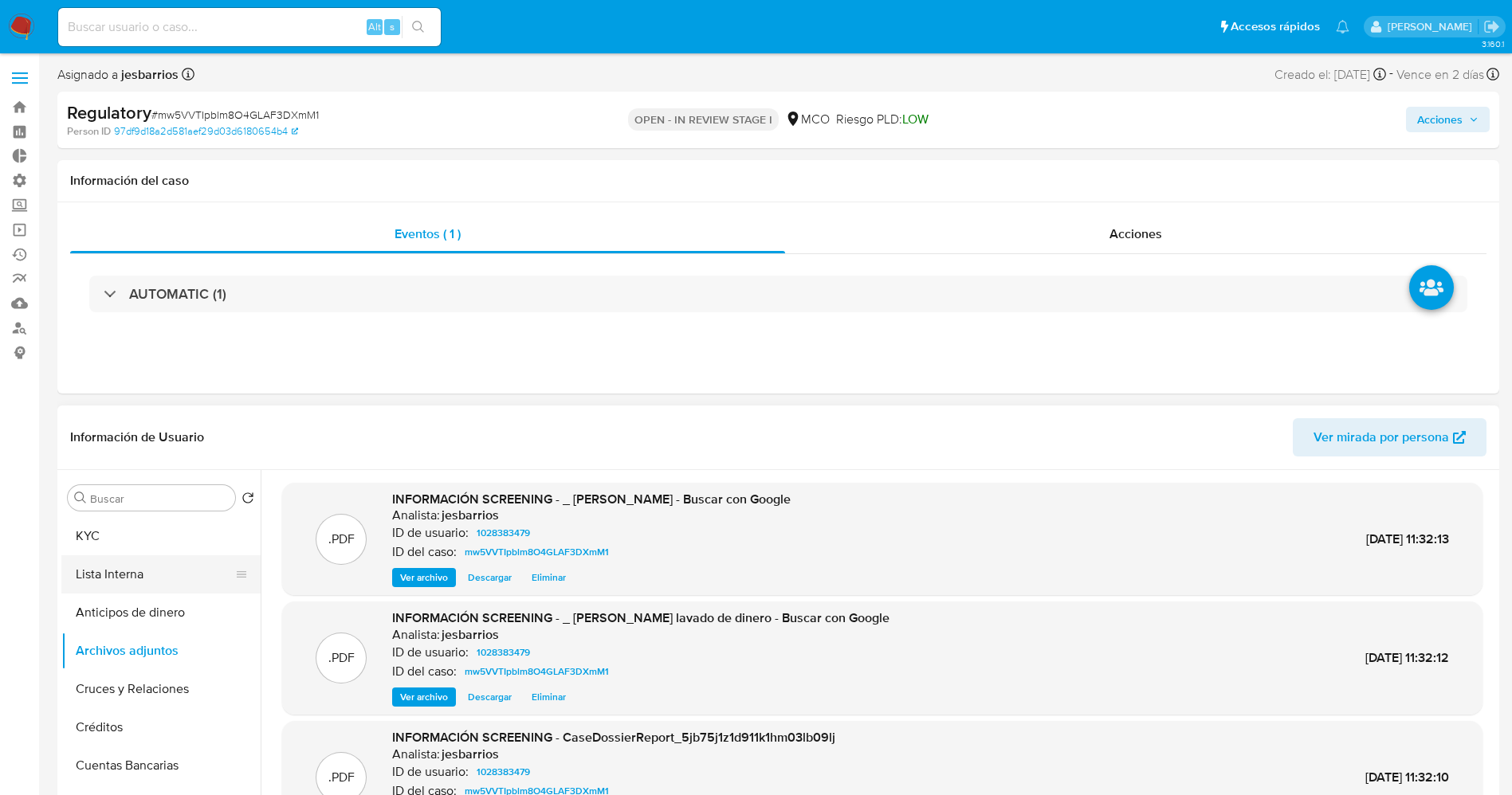
click at [135, 562] on button "Lista Interna" at bounding box center [154, 574] width 186 height 38
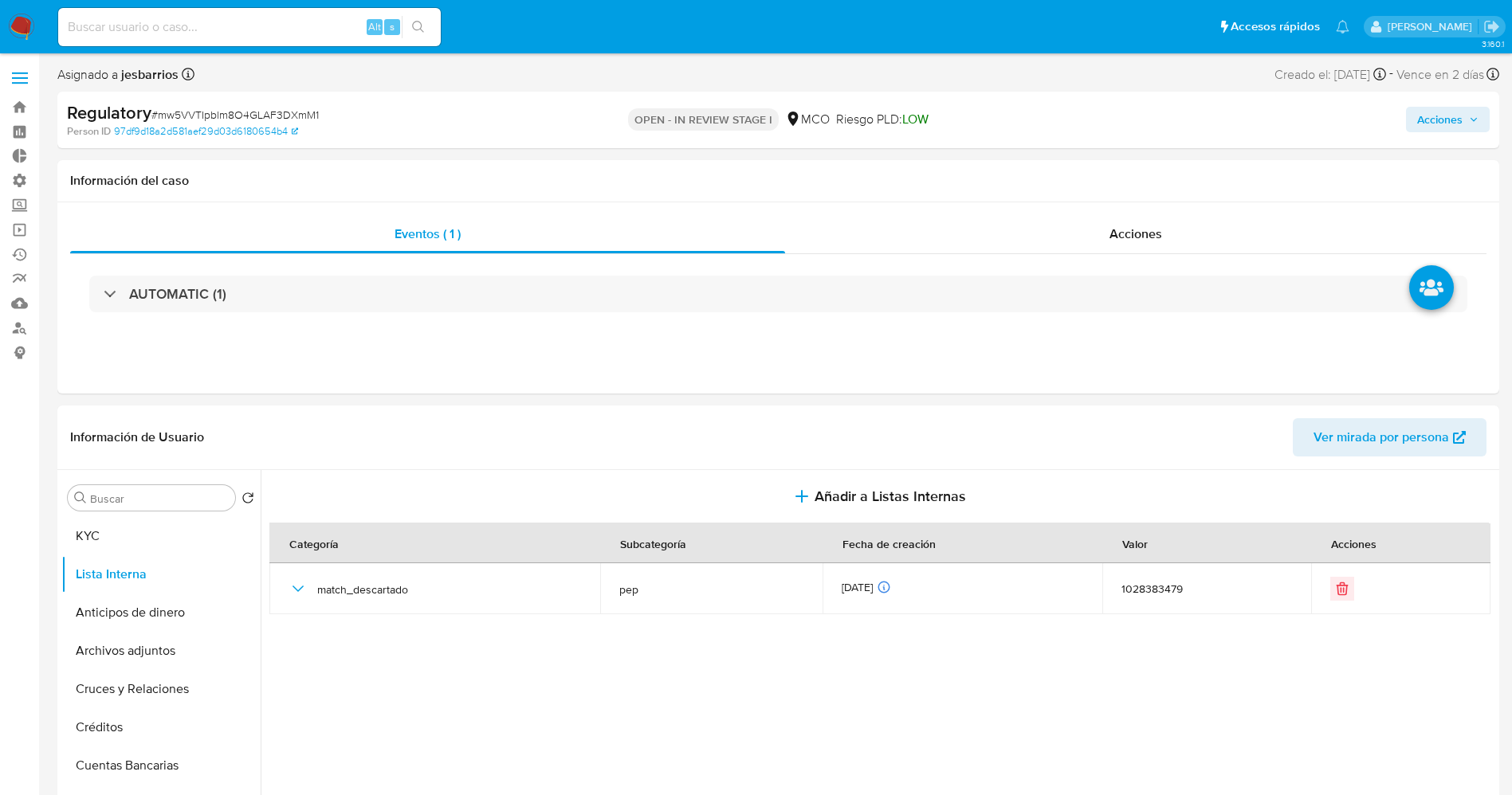
click at [1454, 115] on span "Acciones" at bounding box center [1439, 119] width 45 height 26
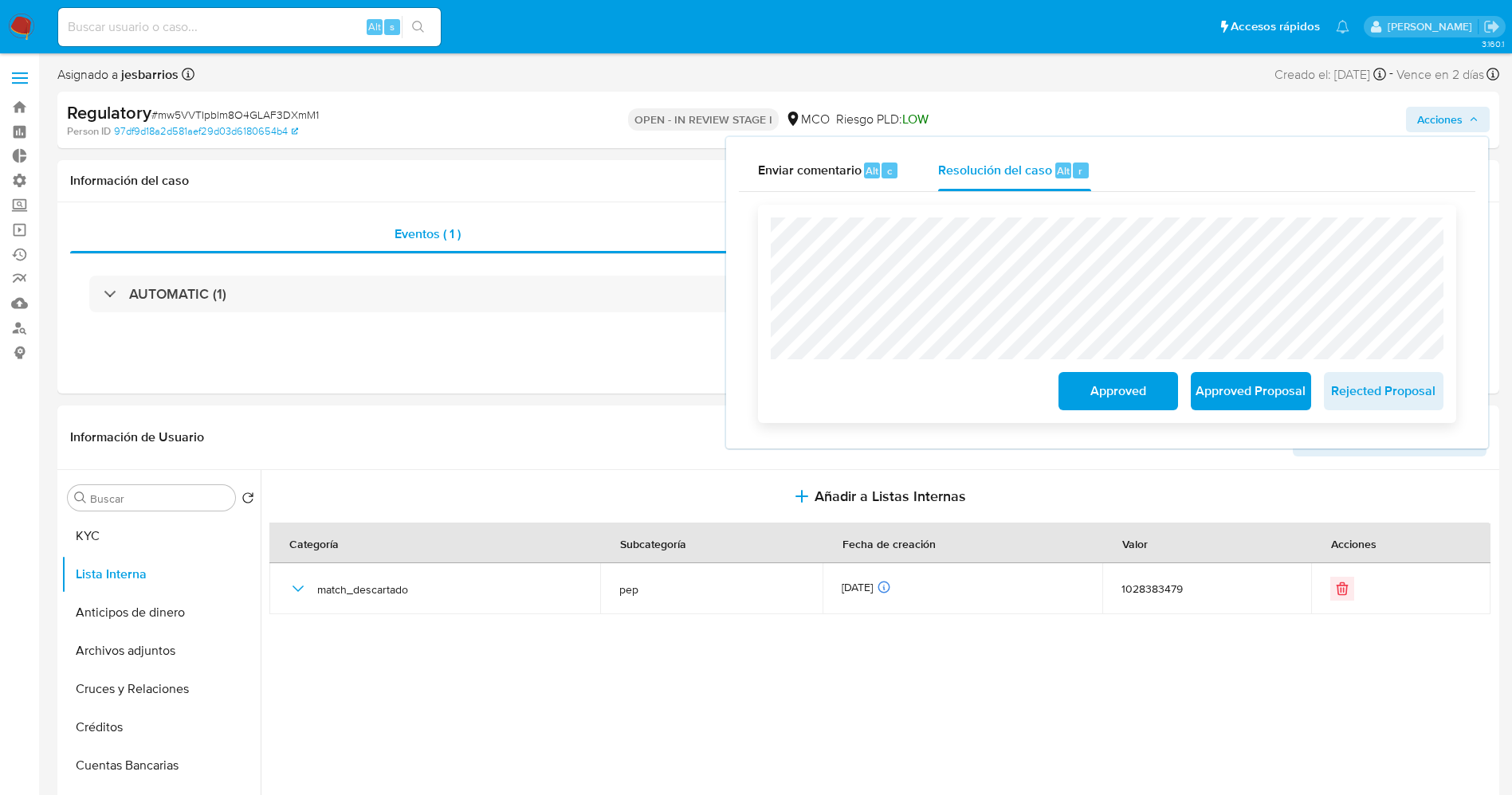
click at [1099, 388] on span "Approved" at bounding box center [1118, 391] width 78 height 35
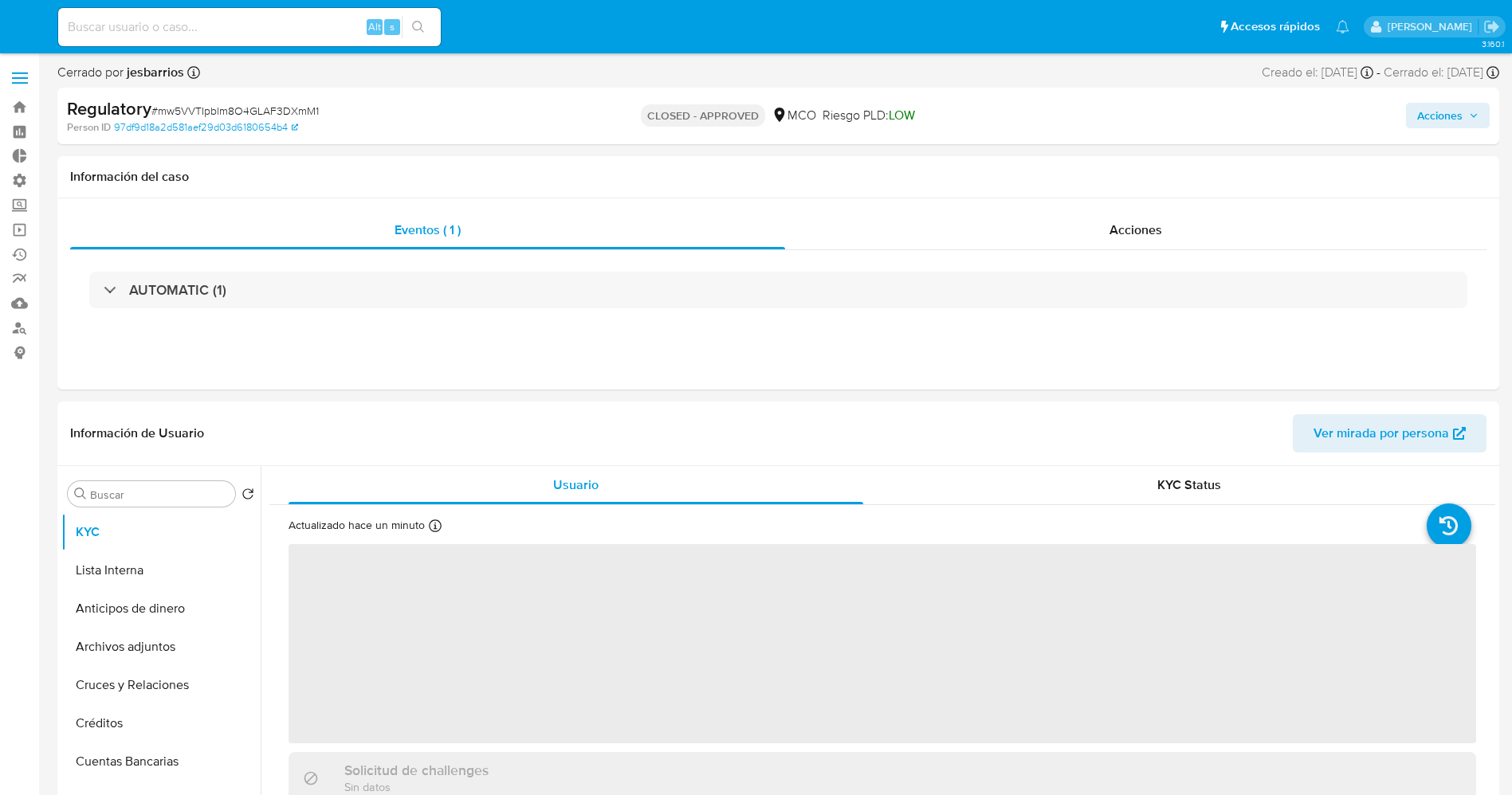
select select "10"
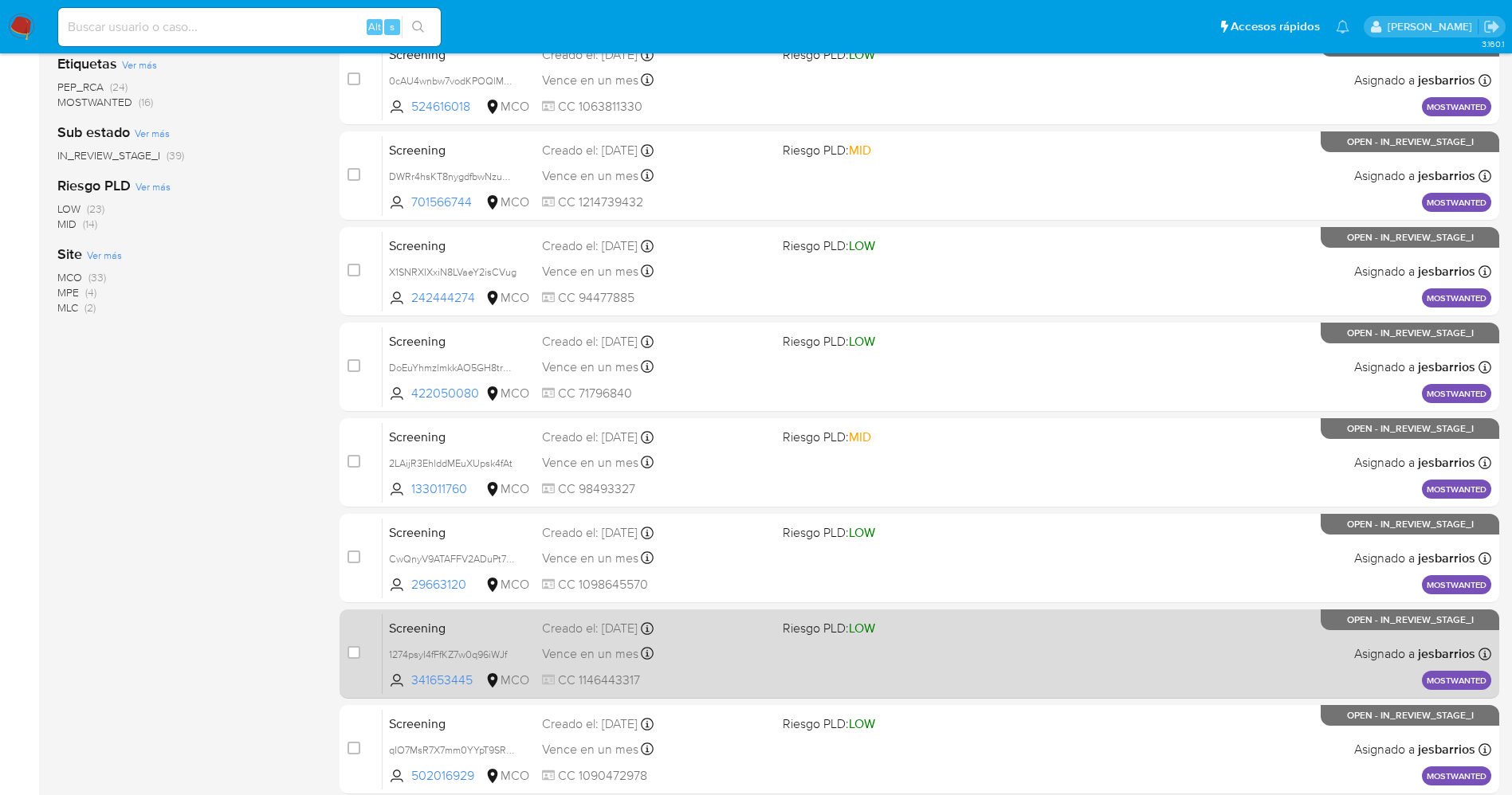
scroll to position [520, 0]
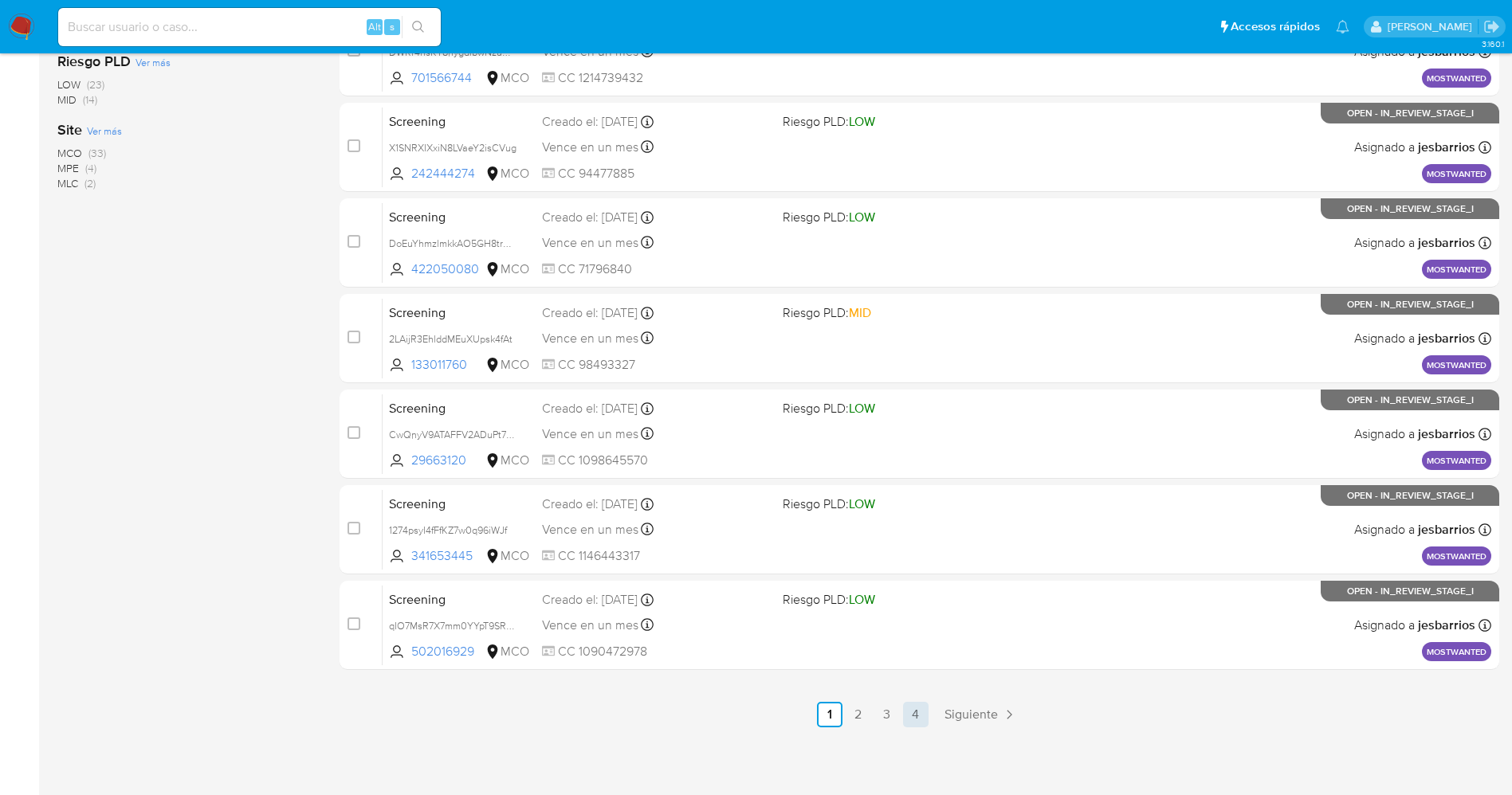
click at [919, 721] on link "4" at bounding box center [916, 715] width 26 height 26
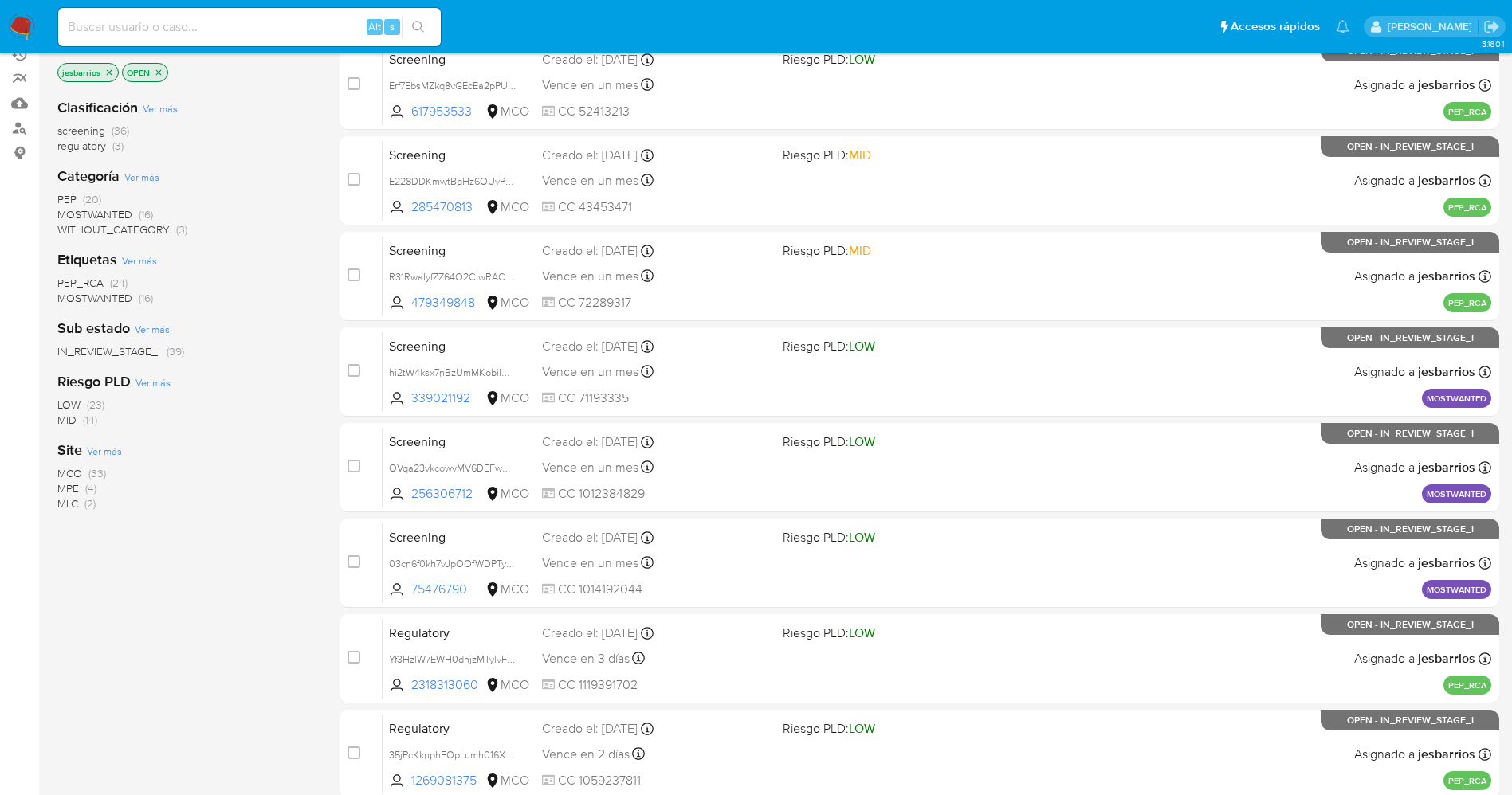
scroll to position [425, 0]
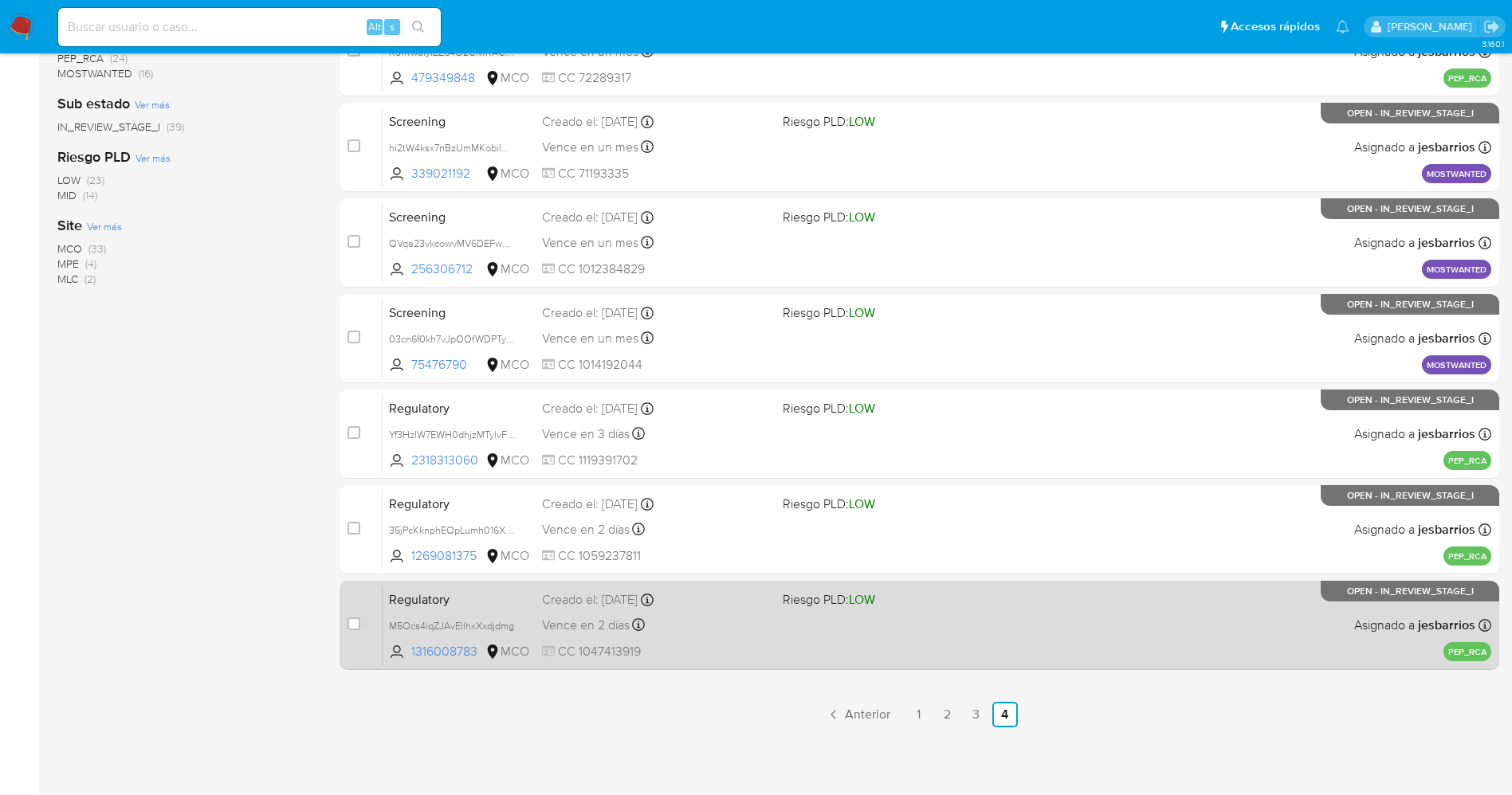
click at [753, 631] on div "Vence en 2 días Vence el [DATE] 22:31:49" at bounding box center [656, 625] width 228 height 21
click at [918, 633] on div "Regulatory M5Ocs4iqZJAvEllhxXxdjdmg 1316008783 MCO Riesgo PLD: LOW Creado el: […" at bounding box center [936, 625] width 1108 height 81
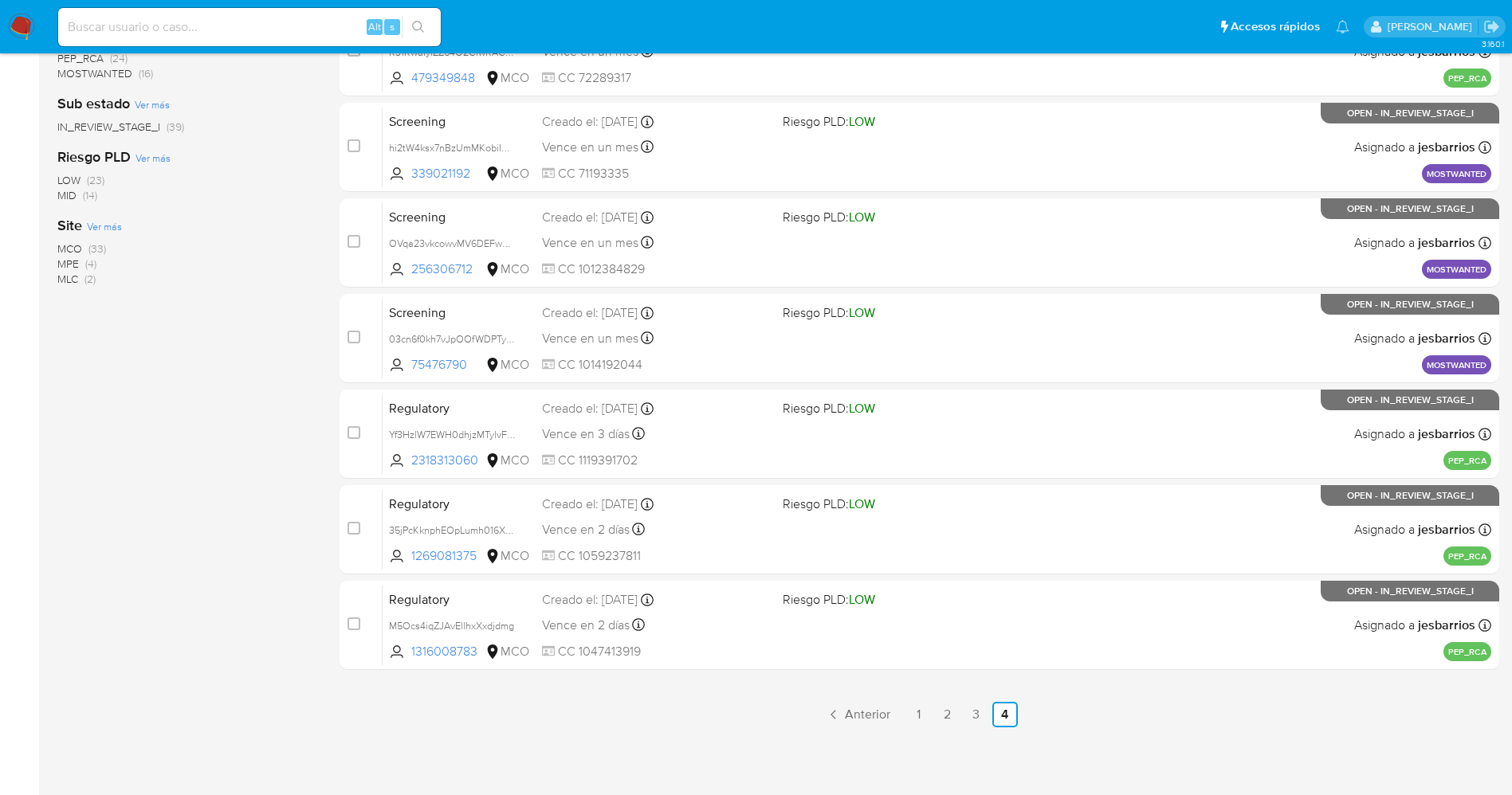
drag, startPoint x: 17, startPoint y: 17, endPoint x: 43, endPoint y: 3, distance: 29.5
click at [17, 17] on img at bounding box center [21, 27] width 27 height 27
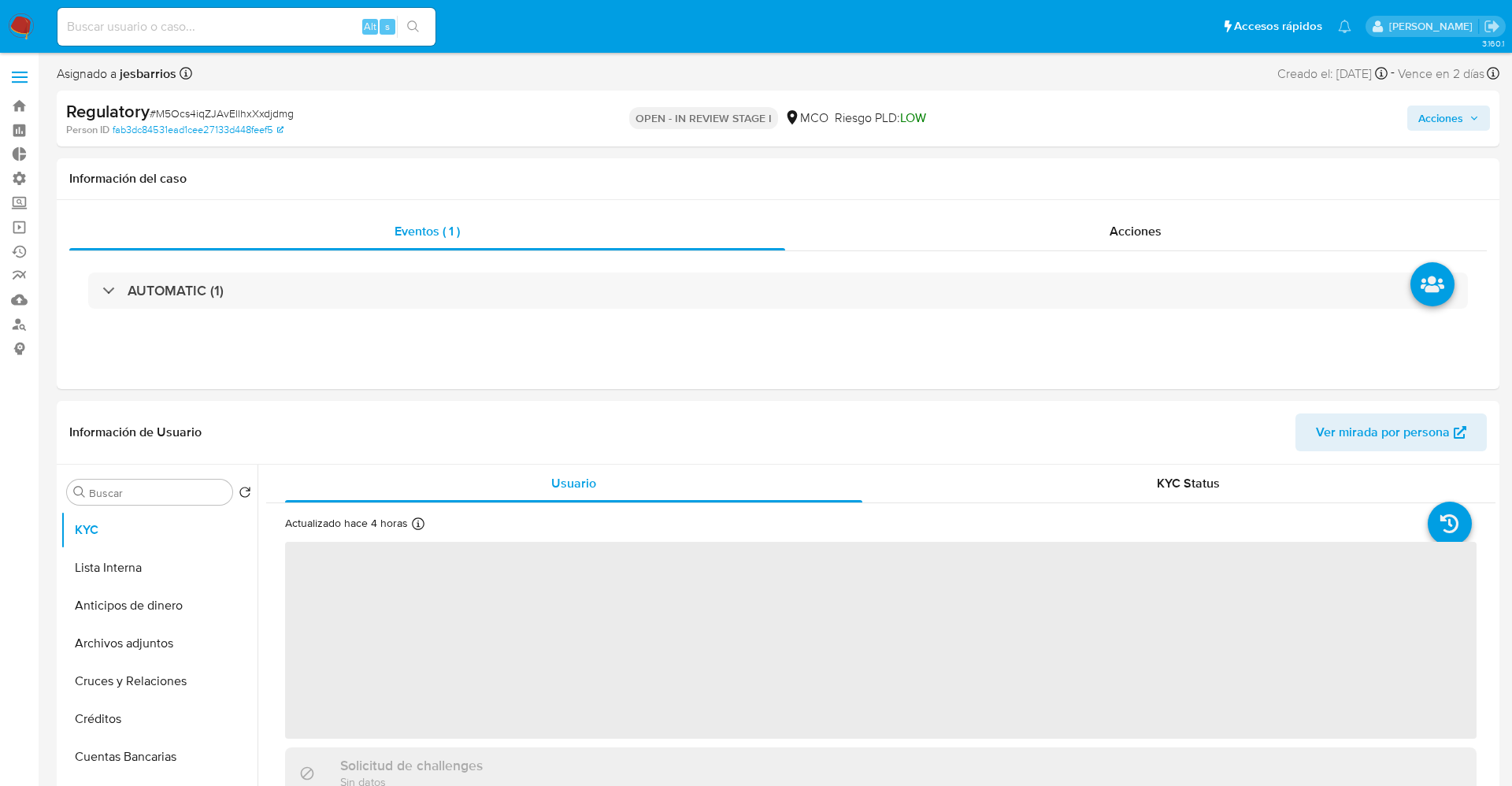
select select "10"
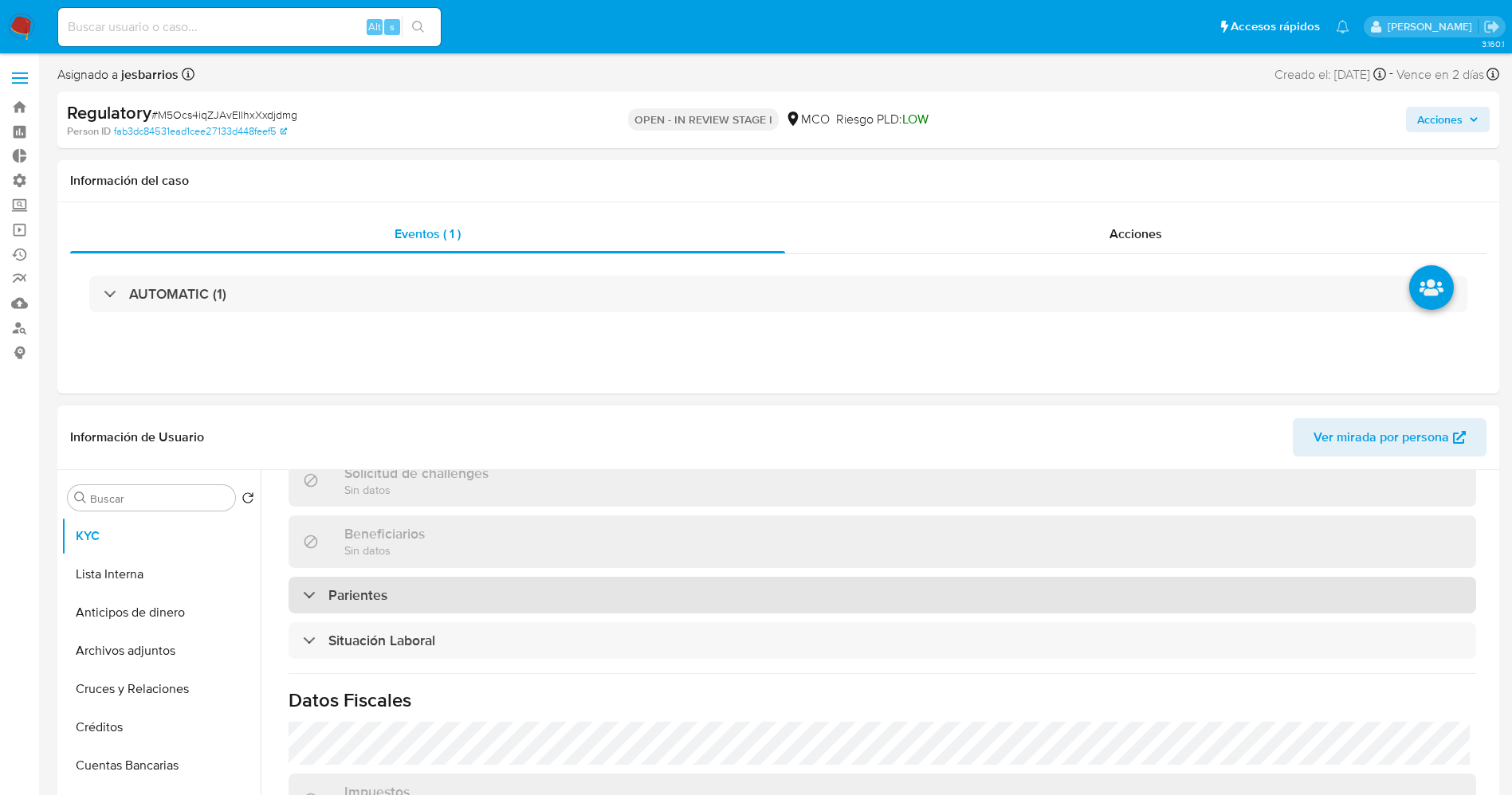
scroll to position [717, 0]
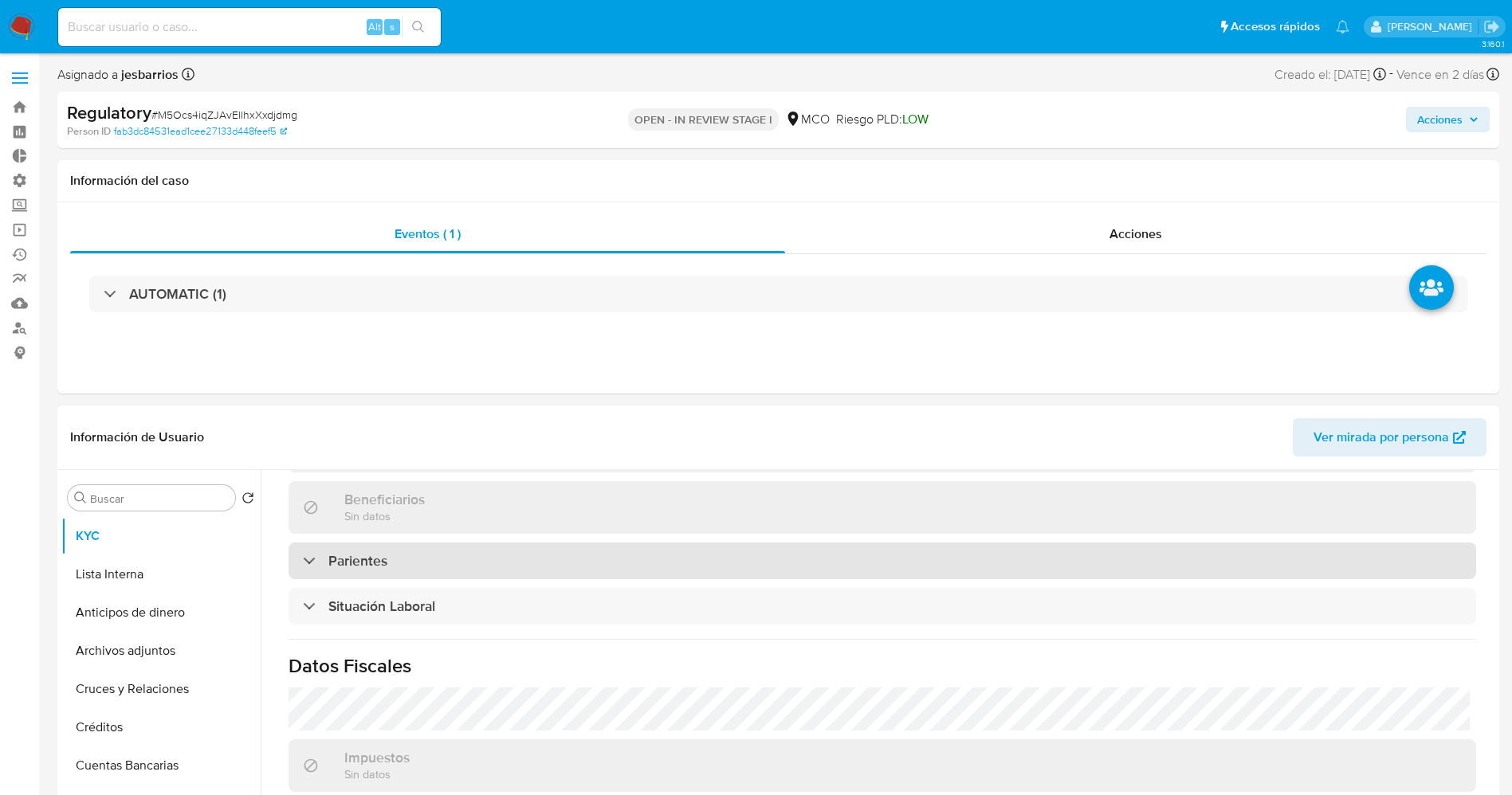
click at [421, 555] on div "Parientes" at bounding box center [882, 560] width 1188 height 37
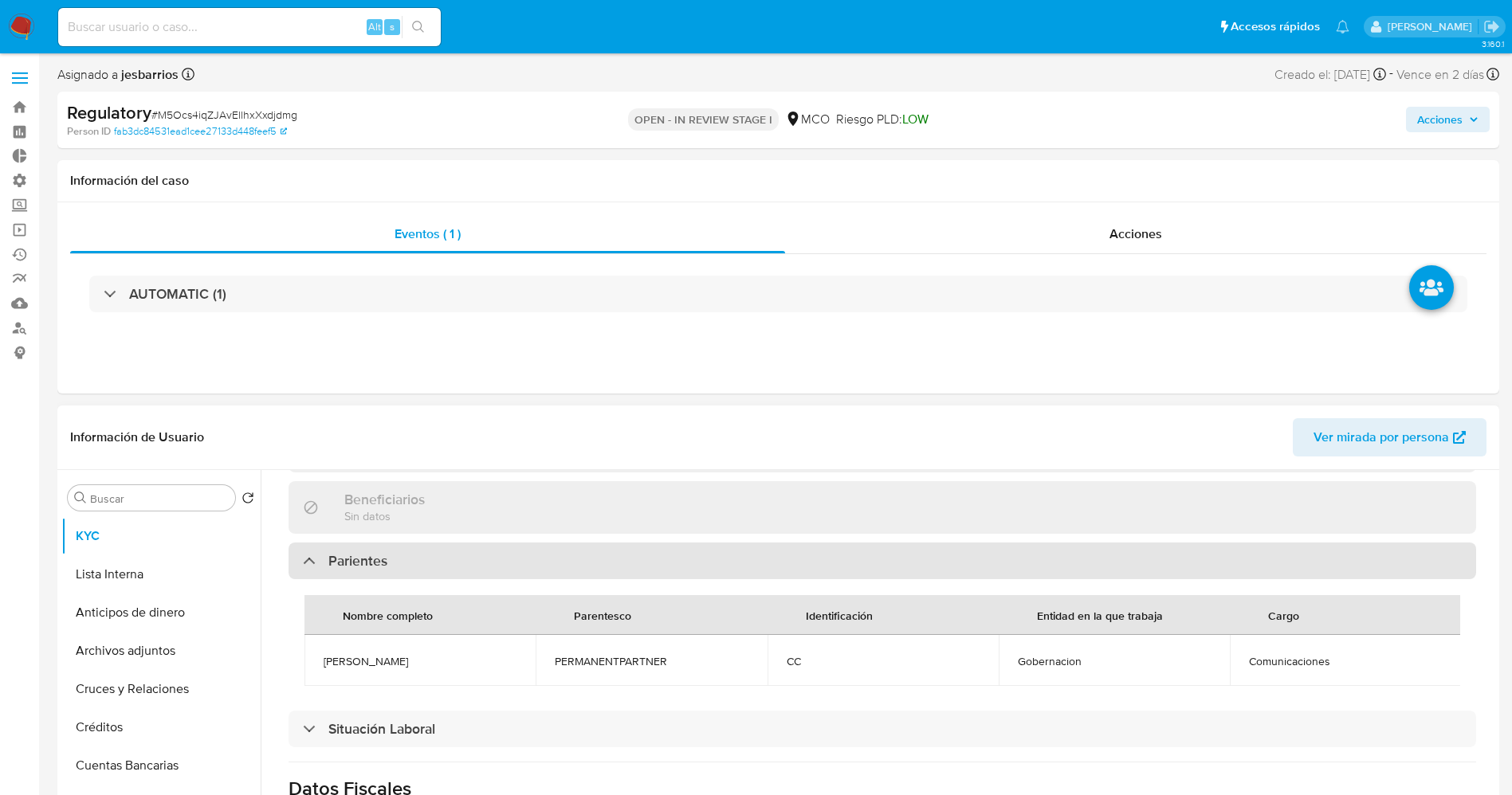
click at [421, 555] on div "Parientes" at bounding box center [882, 560] width 1188 height 37
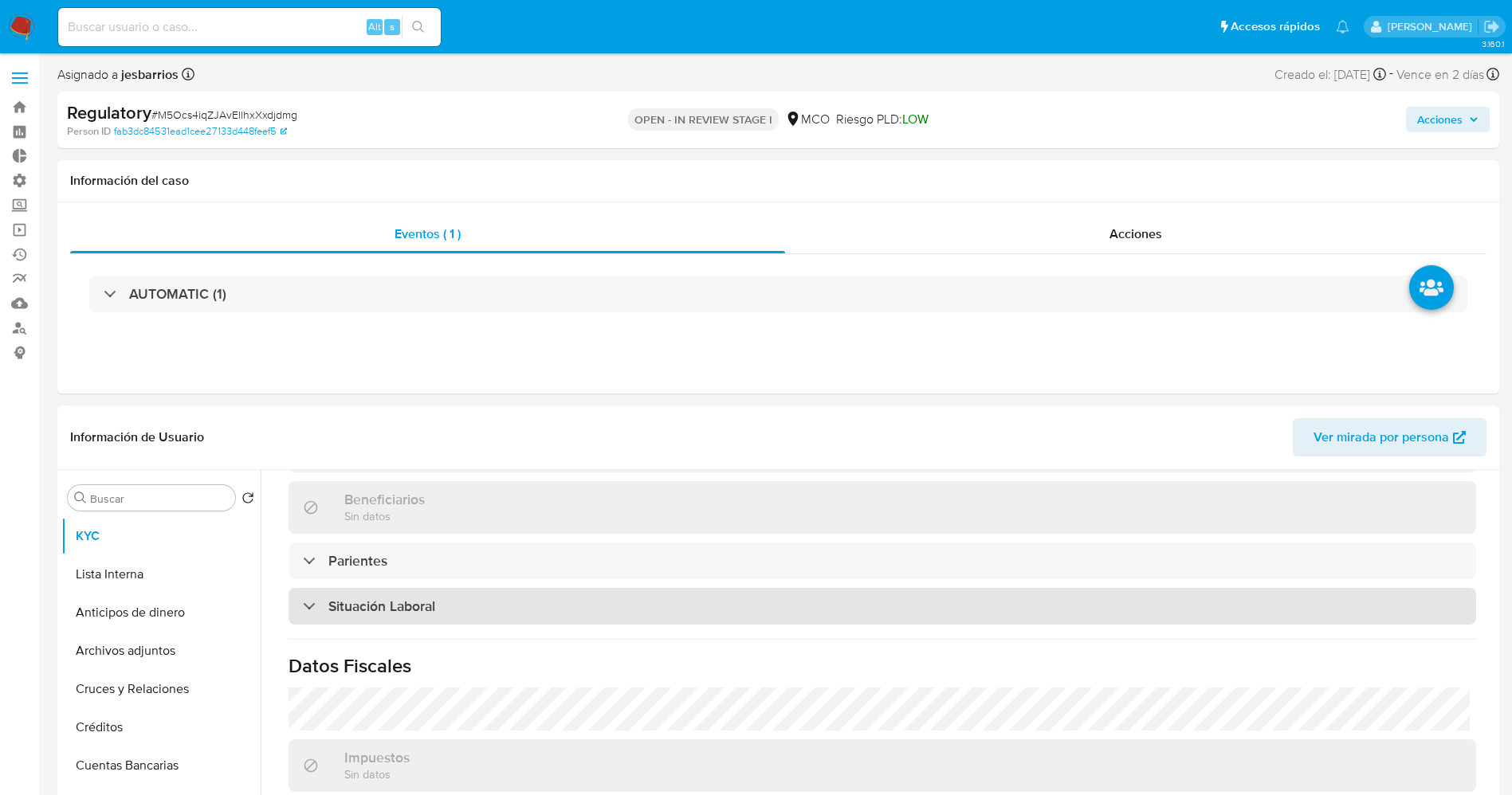
click at [420, 614] on div "Situación Laboral" at bounding box center [882, 606] width 1188 height 37
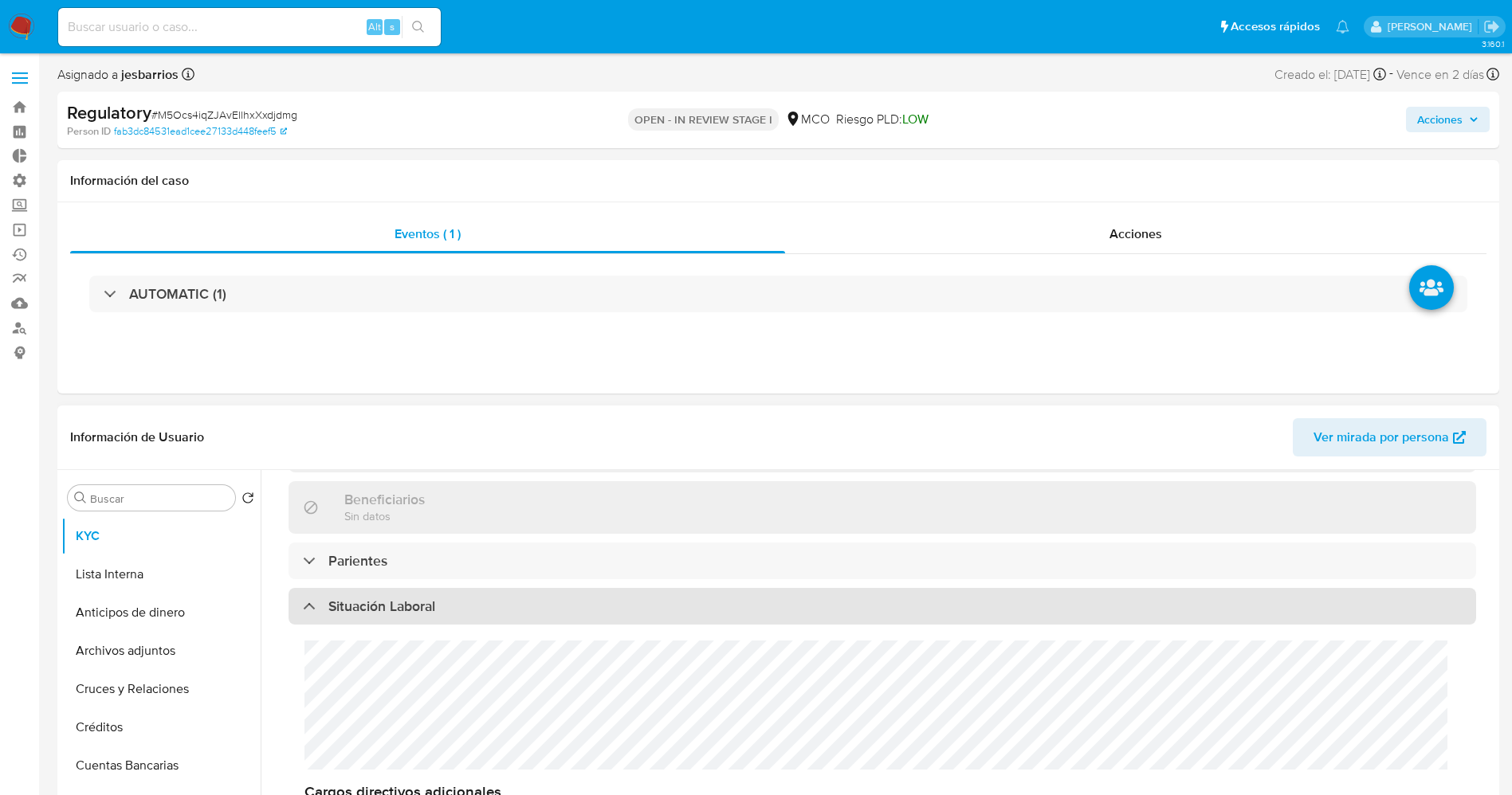
click at [420, 614] on div "Situación Laboral" at bounding box center [882, 606] width 1188 height 37
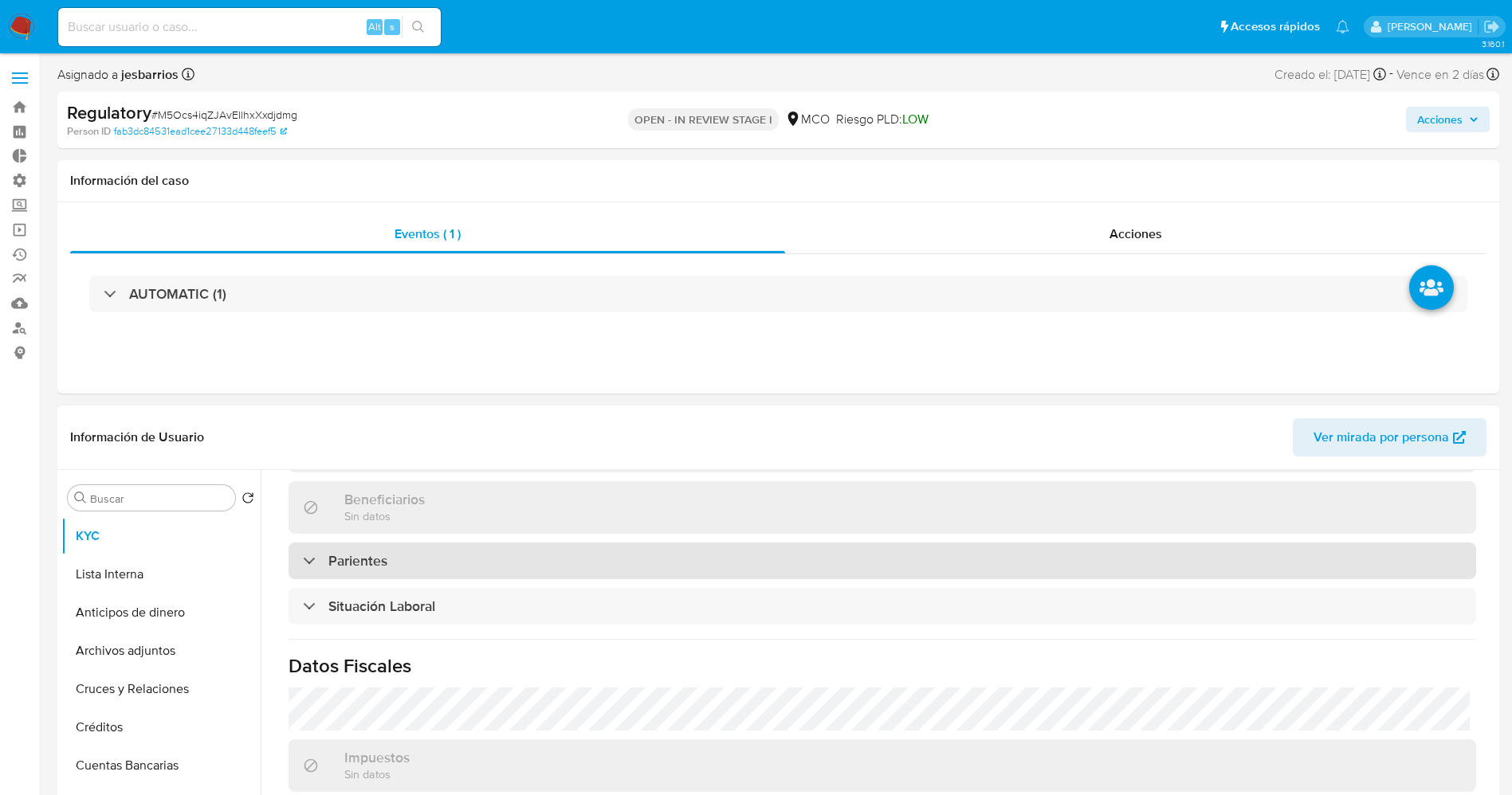
click at [419, 548] on div "Parientes" at bounding box center [882, 560] width 1188 height 37
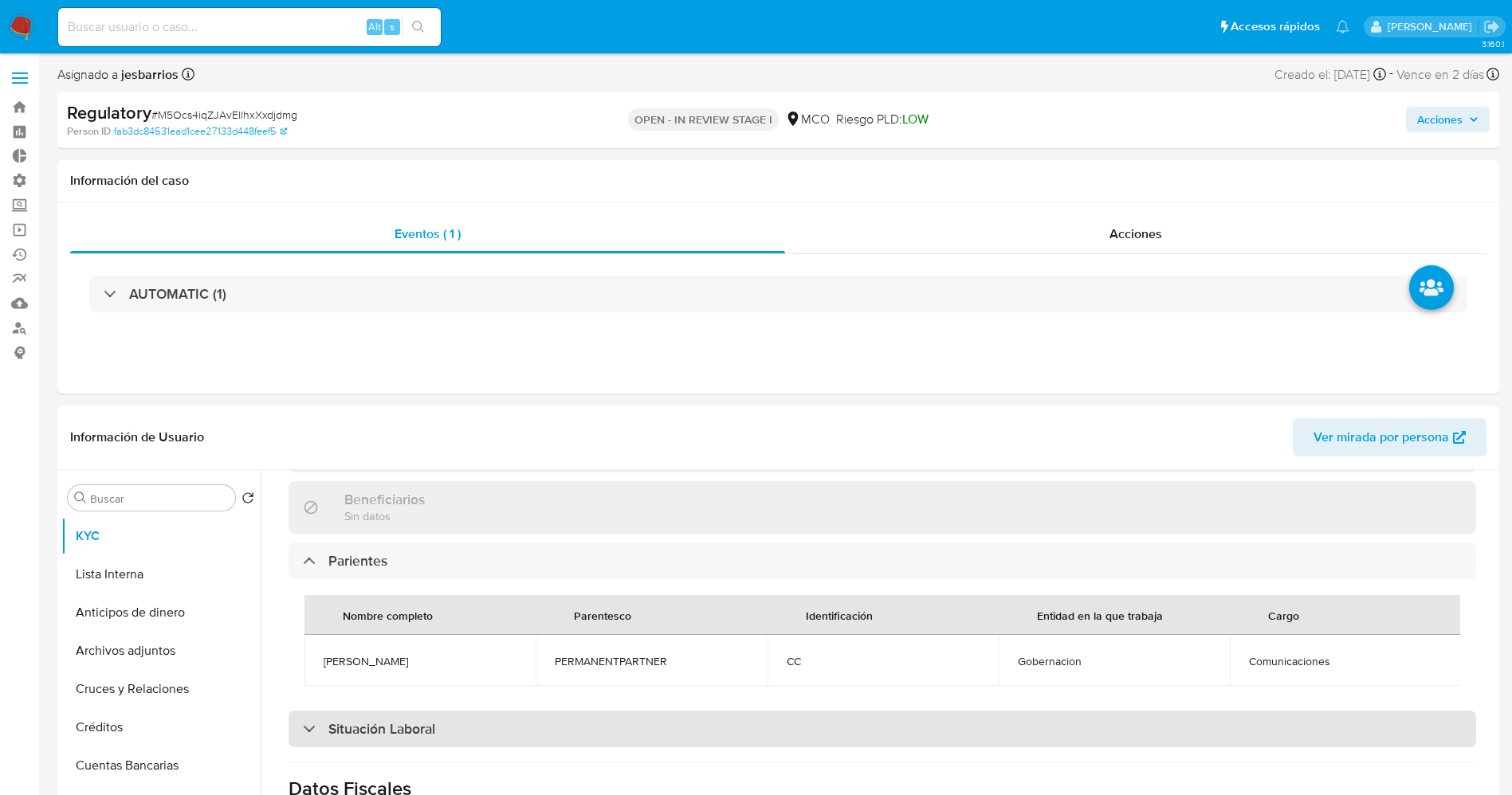
click at [406, 729] on div "Situación Laboral" at bounding box center [882, 729] width 1188 height 37
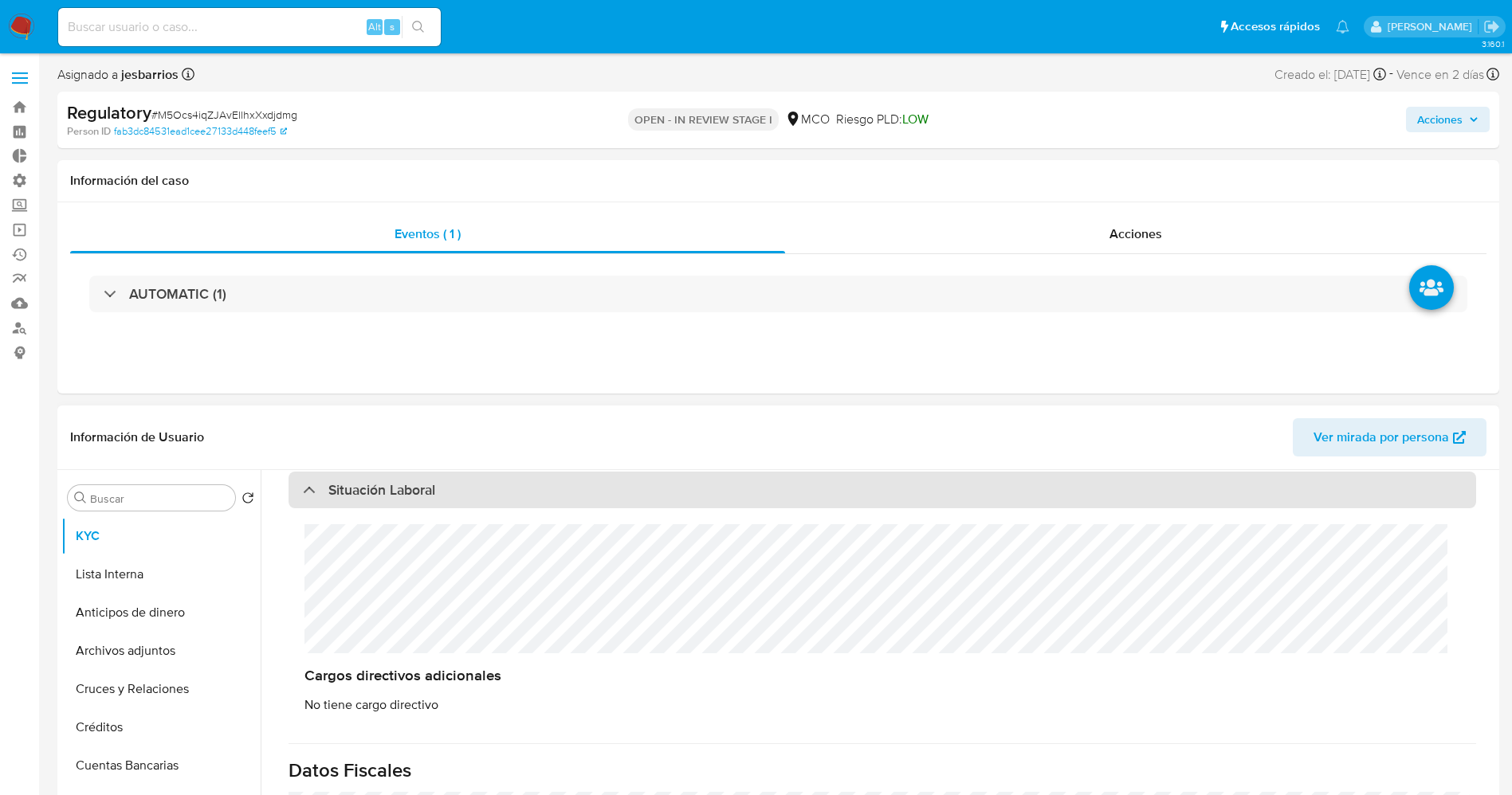
scroll to position [837, 0]
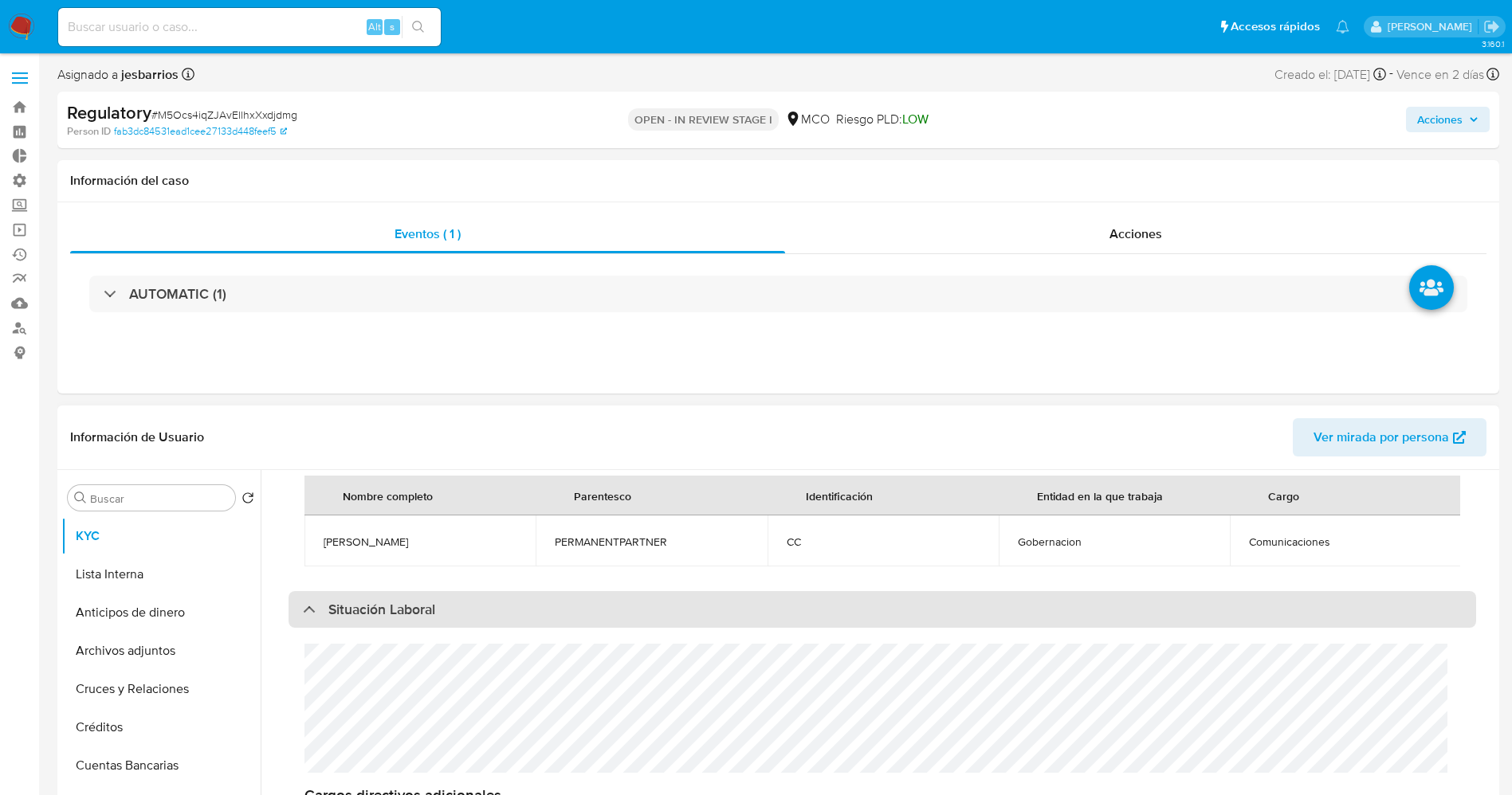
click at [441, 625] on div "Situación Laboral" at bounding box center [882, 609] width 1188 height 37
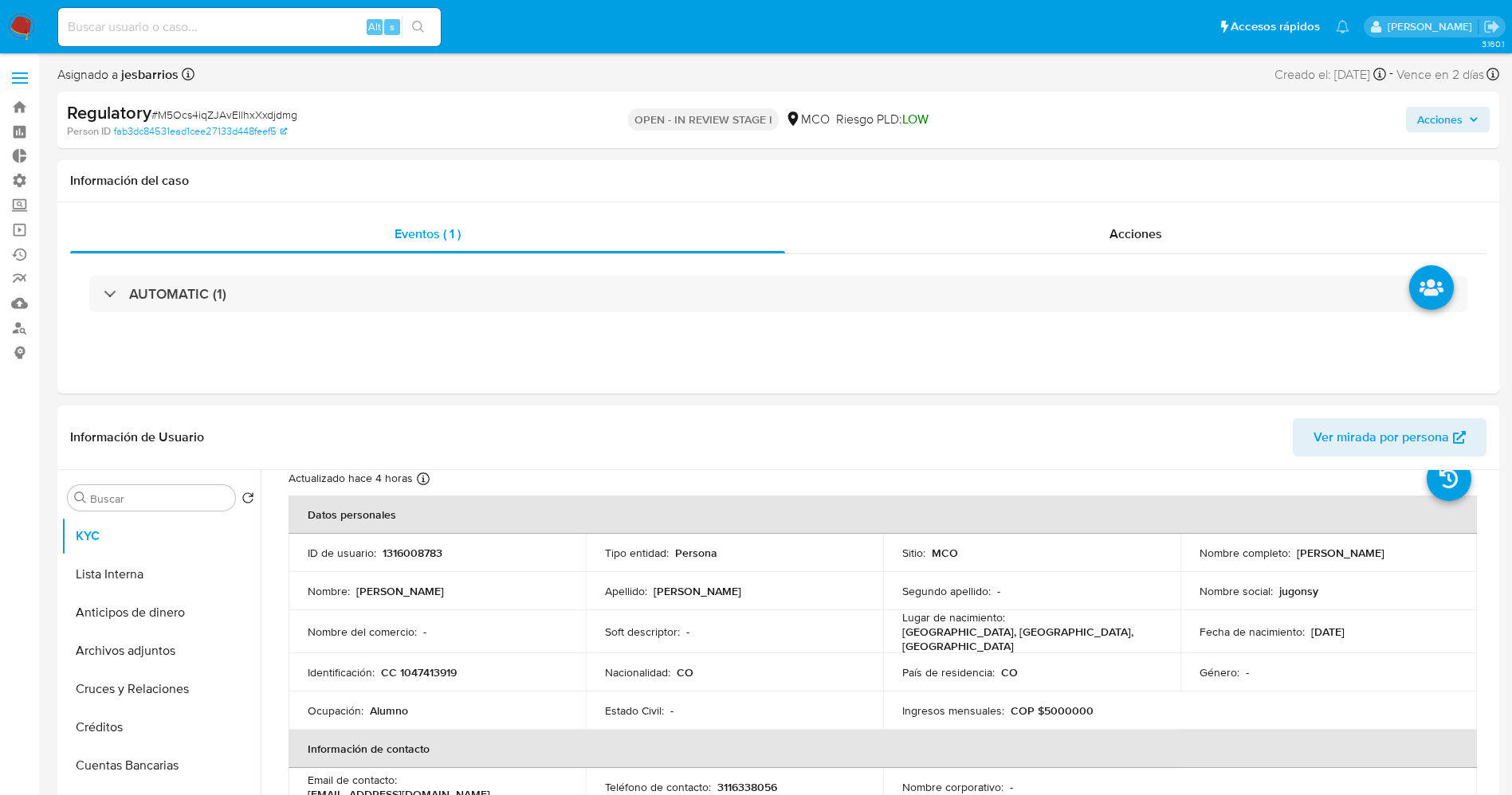
scroll to position [0, 0]
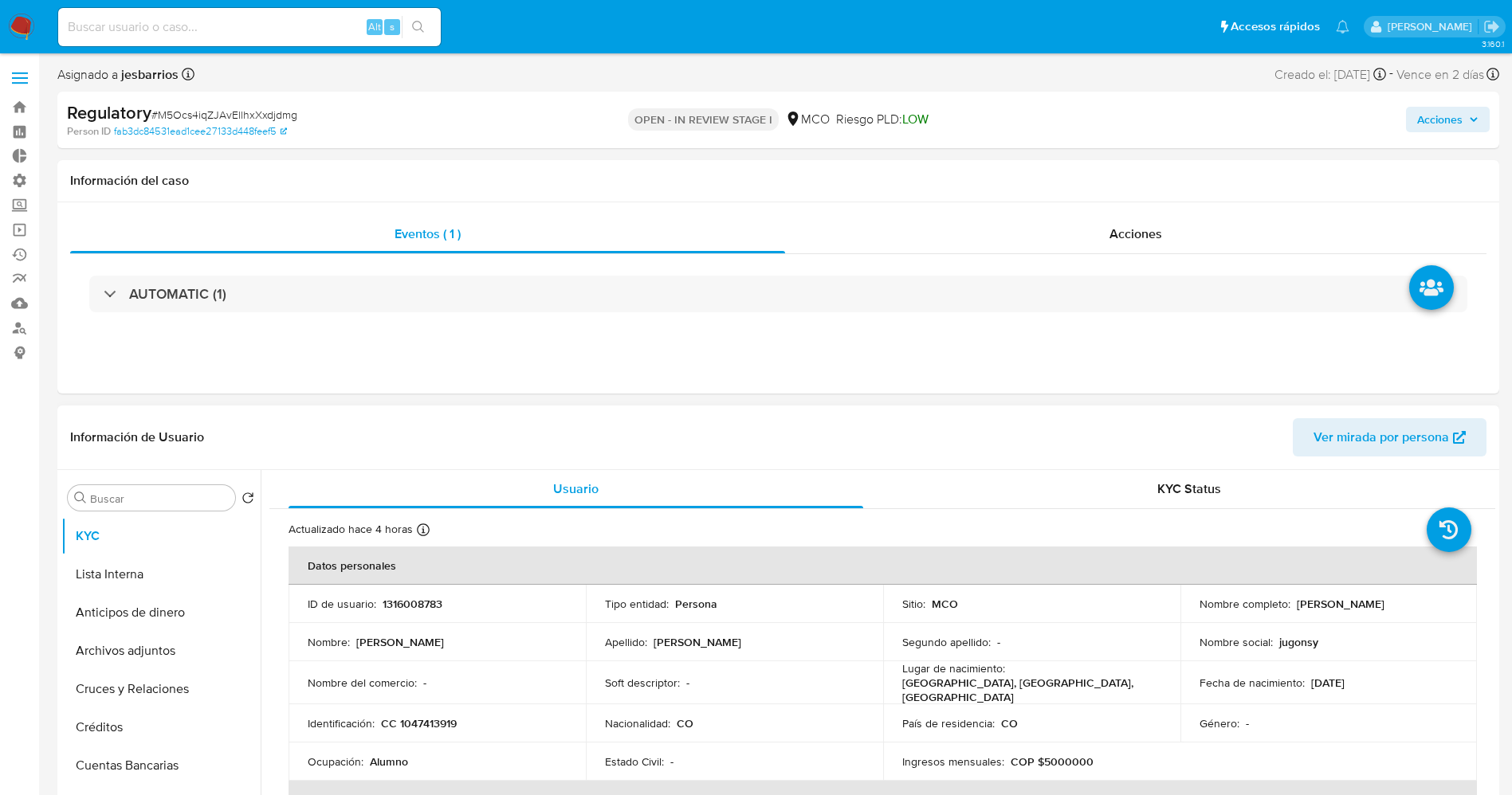
drag, startPoint x: 1291, startPoint y: 606, endPoint x: 1435, endPoint y: 604, distance: 144.0
click at [1435, 604] on div "Nombre completo : Kelly Johanna Gaviria Reyes" at bounding box center [1329, 603] width 259 height 14
copy p "Kelly Johanna Gaviria Reyes"
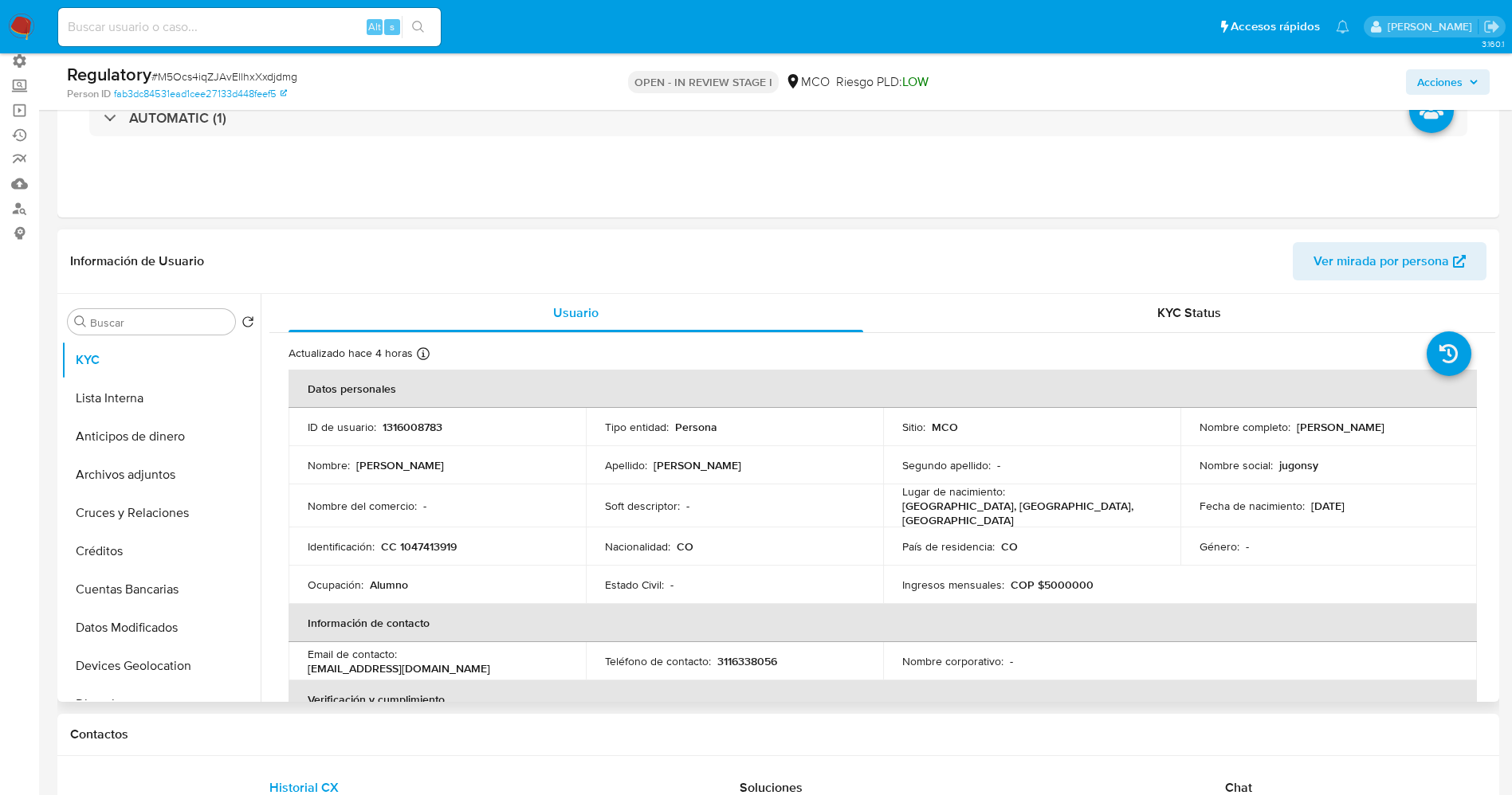
copy p "Kelly Johanna Gaviria Reyes"
click at [862, 495] on td "Soft descriptor : -" at bounding box center [734, 506] width 297 height 43
drag, startPoint x: 1286, startPoint y: 423, endPoint x: 1457, endPoint y: 423, distance: 171.0
click at [1457, 423] on td "Nombre completo : Kelly Johanna Gaviria Reyes" at bounding box center [1328, 426] width 297 height 38
copy div "Kelly Johanna Gaviria Reyes"
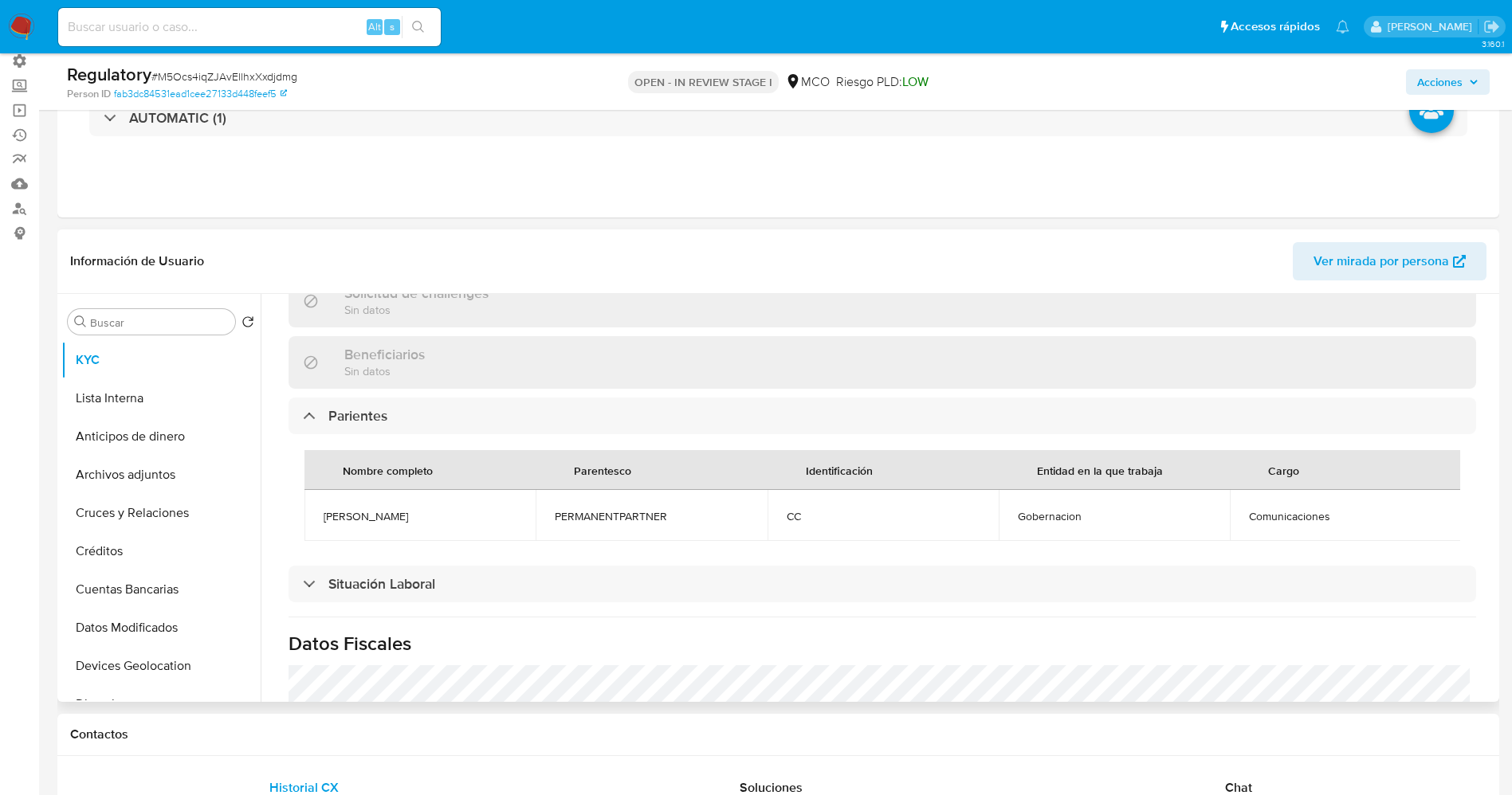
scroll to position [717, 0]
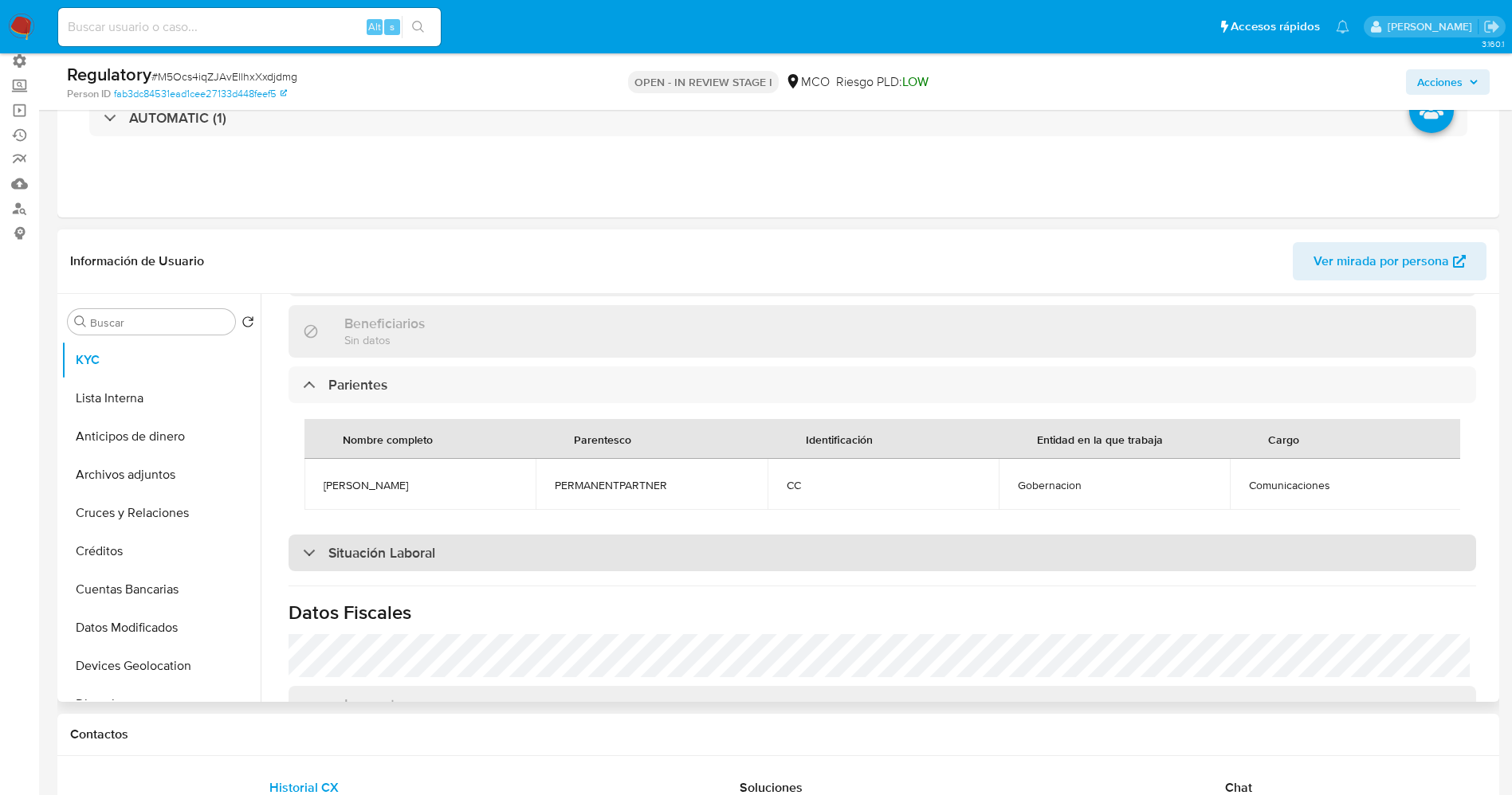
click at [478, 555] on div "Situación Laboral" at bounding box center [882, 552] width 1188 height 37
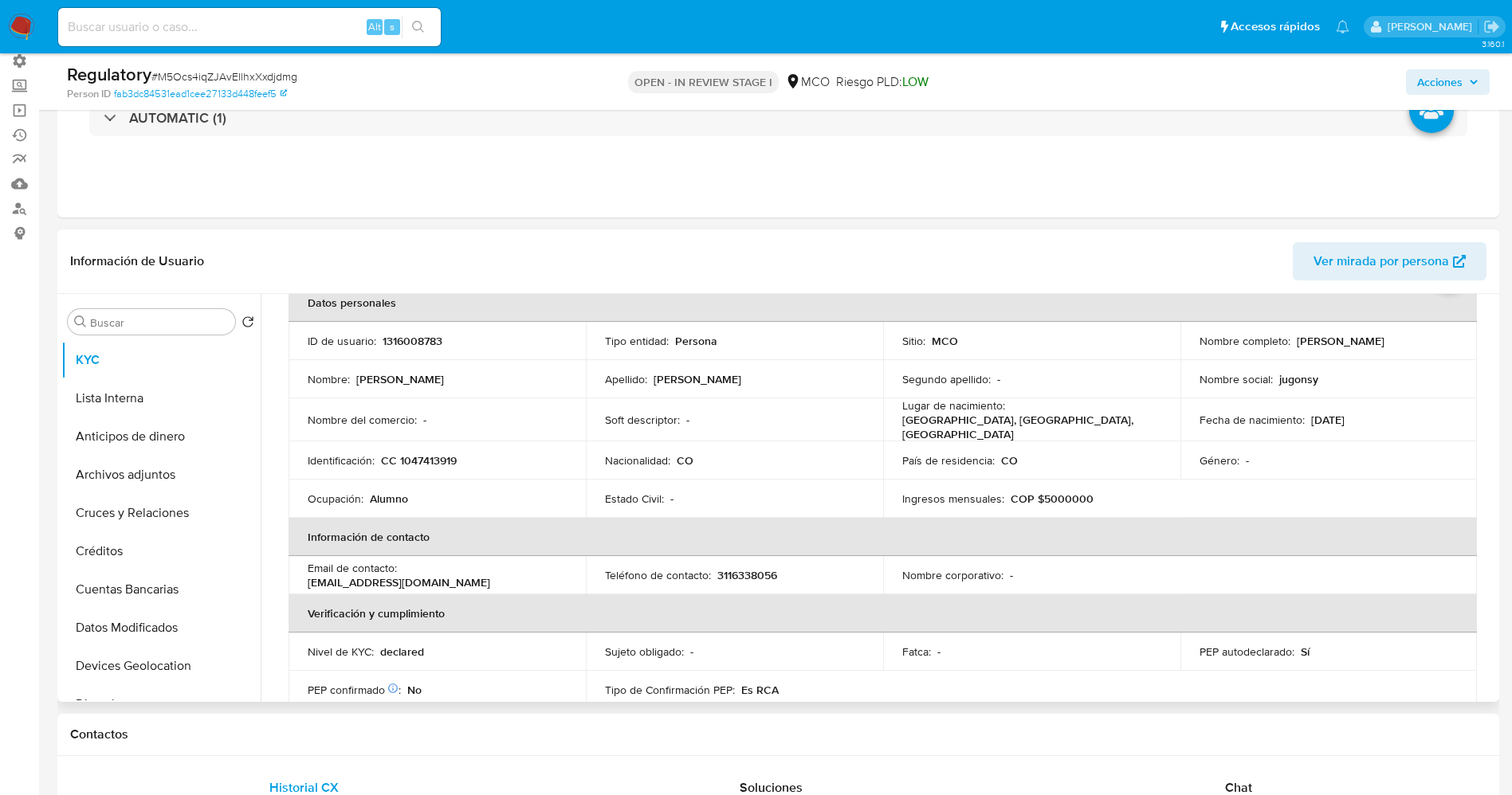
scroll to position [0, 0]
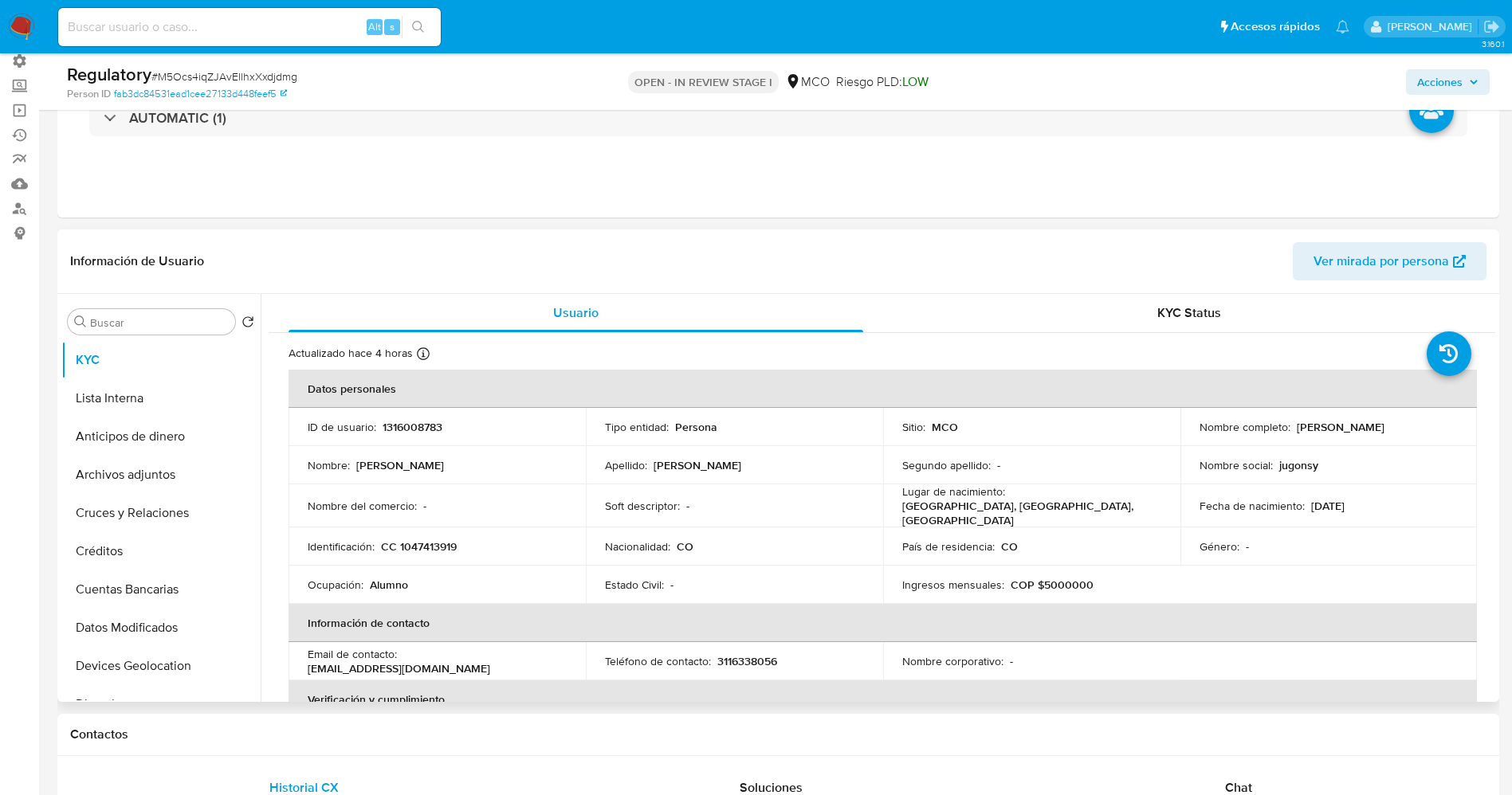
drag, startPoint x: 1292, startPoint y: 427, endPoint x: 1440, endPoint y: 427, distance: 148.0
click at [1440, 427] on div "Nombre completo : Kelly Johanna Gaviria Reyes" at bounding box center [1329, 426] width 259 height 14
copy p "Kelly Johanna Gaviria Reyes"
drag, startPoint x: 398, startPoint y: 540, endPoint x: 462, endPoint y: 538, distance: 64.0
click at [462, 540] on div "Identificación : CC 1047413919" at bounding box center [437, 546] width 259 height 14
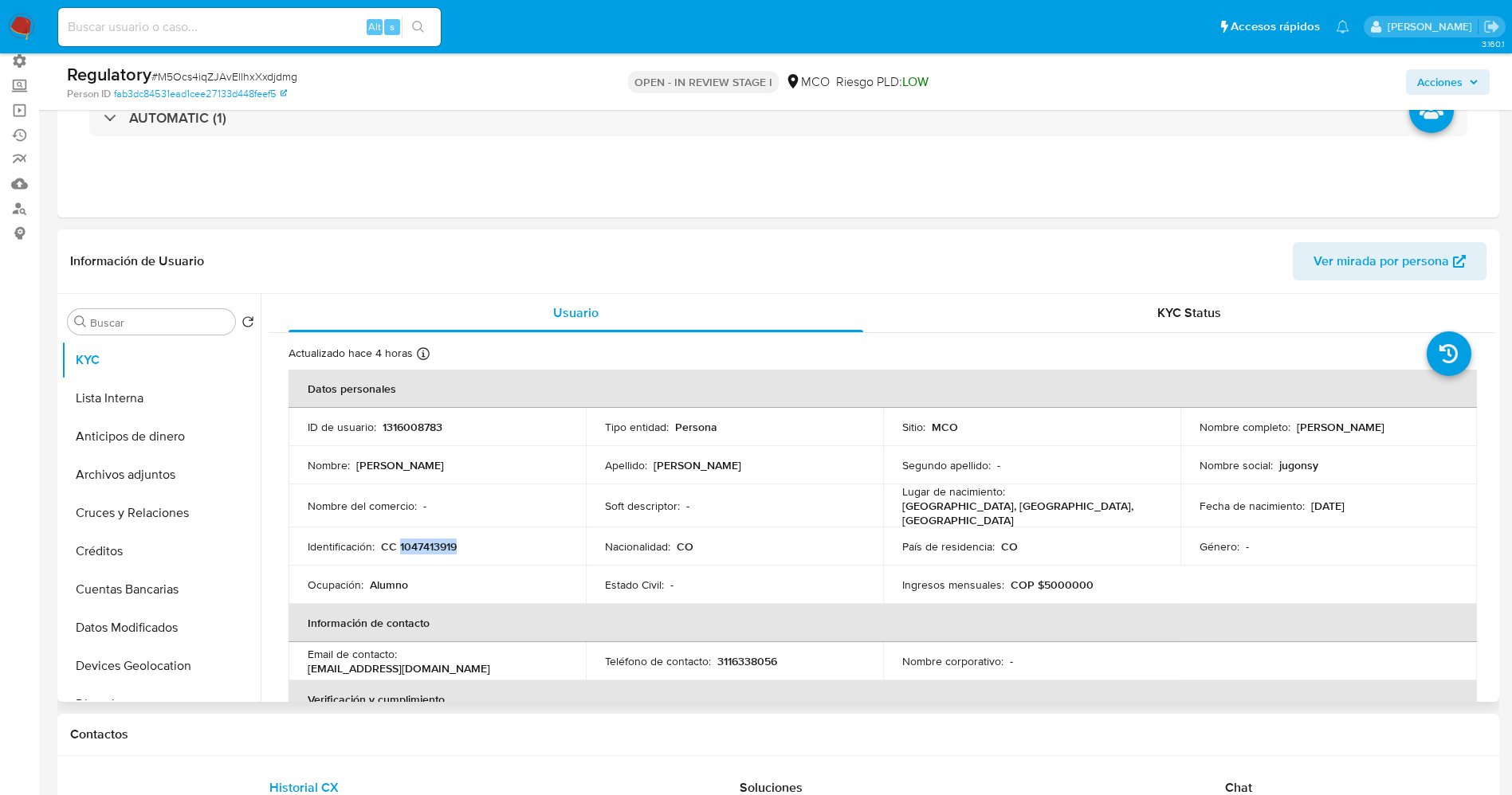
copy p "1047413919"
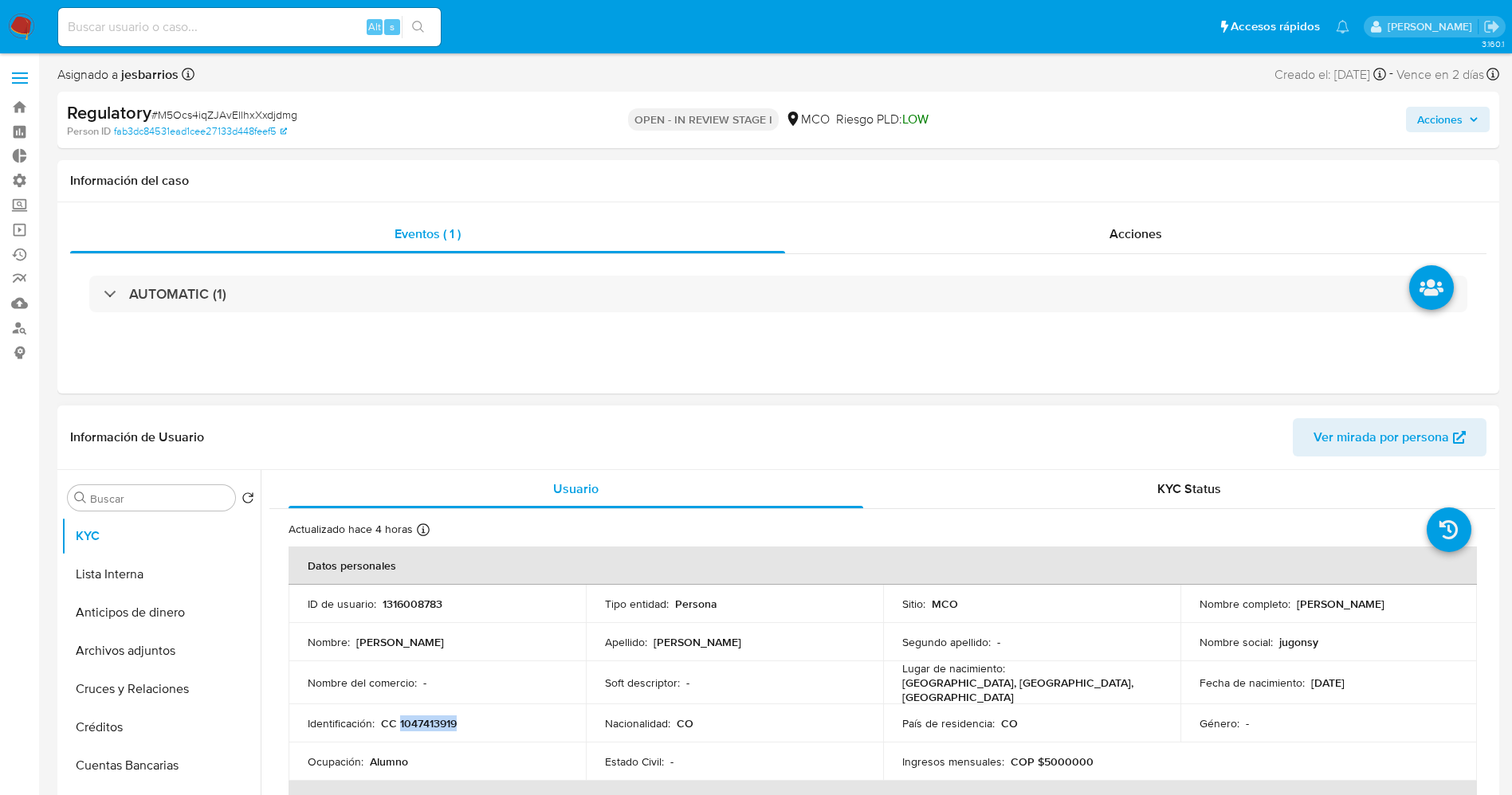
drag, startPoint x: 1291, startPoint y: 601, endPoint x: 1402, endPoint y: 606, distance: 111.1
click at [1458, 606] on td "Nombre completo : Kelly Johanna Gaviria Reyes" at bounding box center [1328, 603] width 297 height 38
copy p "Kelly Johanna Gaviria Reyes"
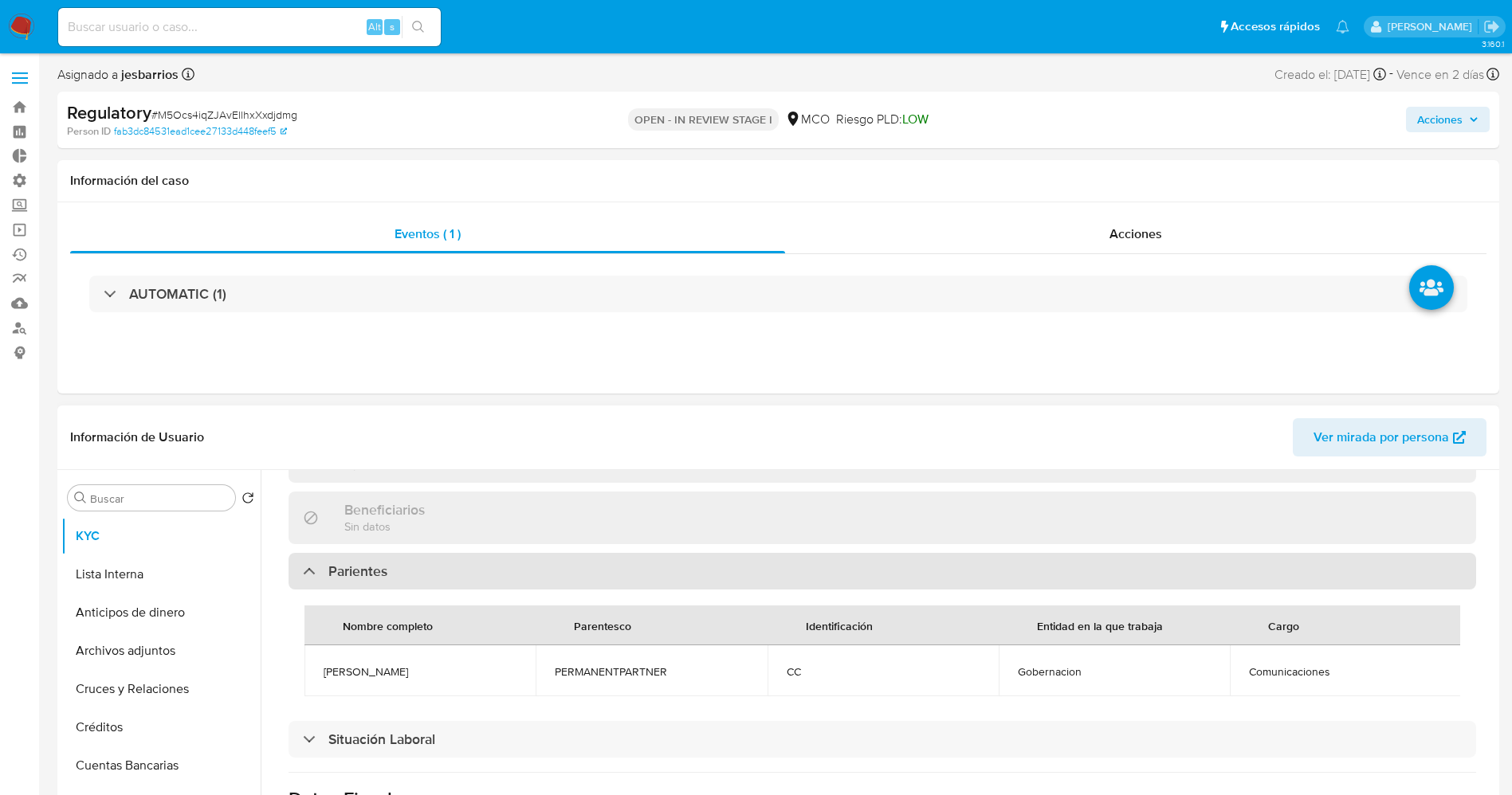
scroll to position [717, 0]
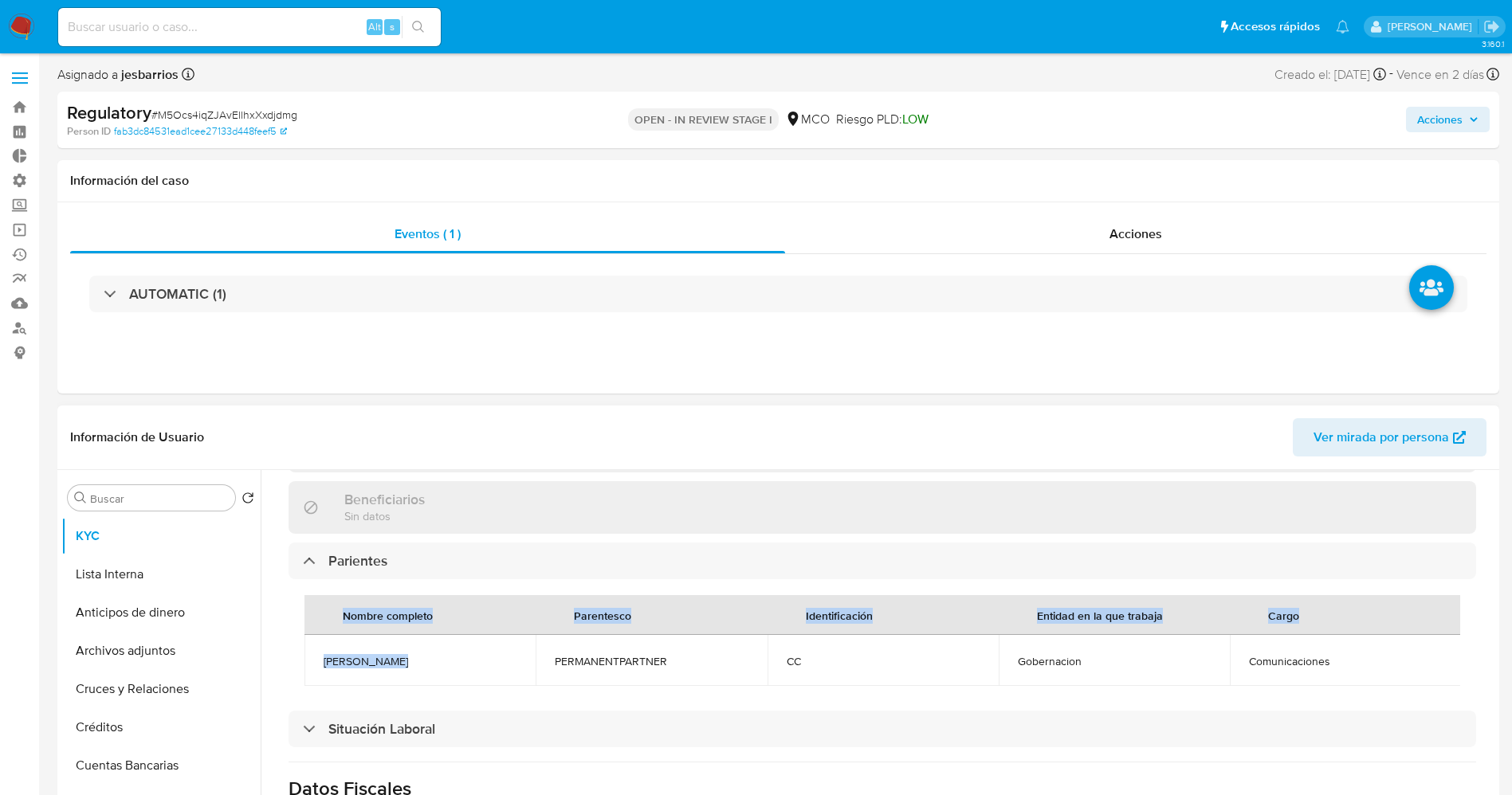
click at [392, 648] on div "Nombre completo Parentesco Identificación Entidad en la que trabaja Cargo kelly…" at bounding box center [882, 641] width 1188 height 123
drag, startPoint x: 363, startPoint y: 651, endPoint x: 332, endPoint y: 661, distance: 32.6
click at [332, 661] on span "kelly gaviria" at bounding box center [420, 661] width 193 height 14
click at [324, 661] on span "kelly gaviria" at bounding box center [420, 661] width 193 height 14
drag, startPoint x: 321, startPoint y: 661, endPoint x: 388, endPoint y: 656, distance: 67.2
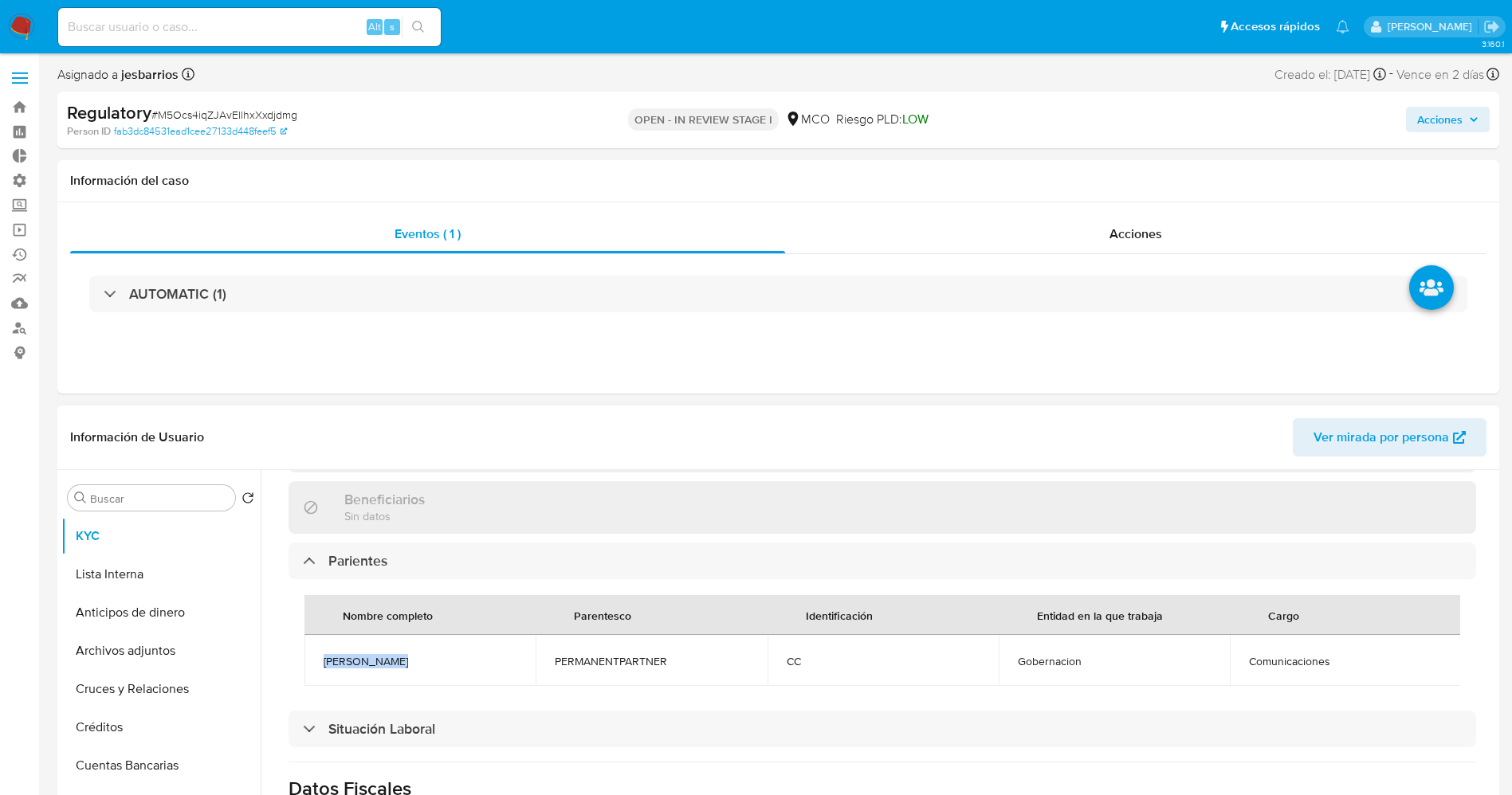
click at [390, 657] on td "kelly gaviria" at bounding box center [420, 661] width 231 height 51
copy span "kelly gaviria"
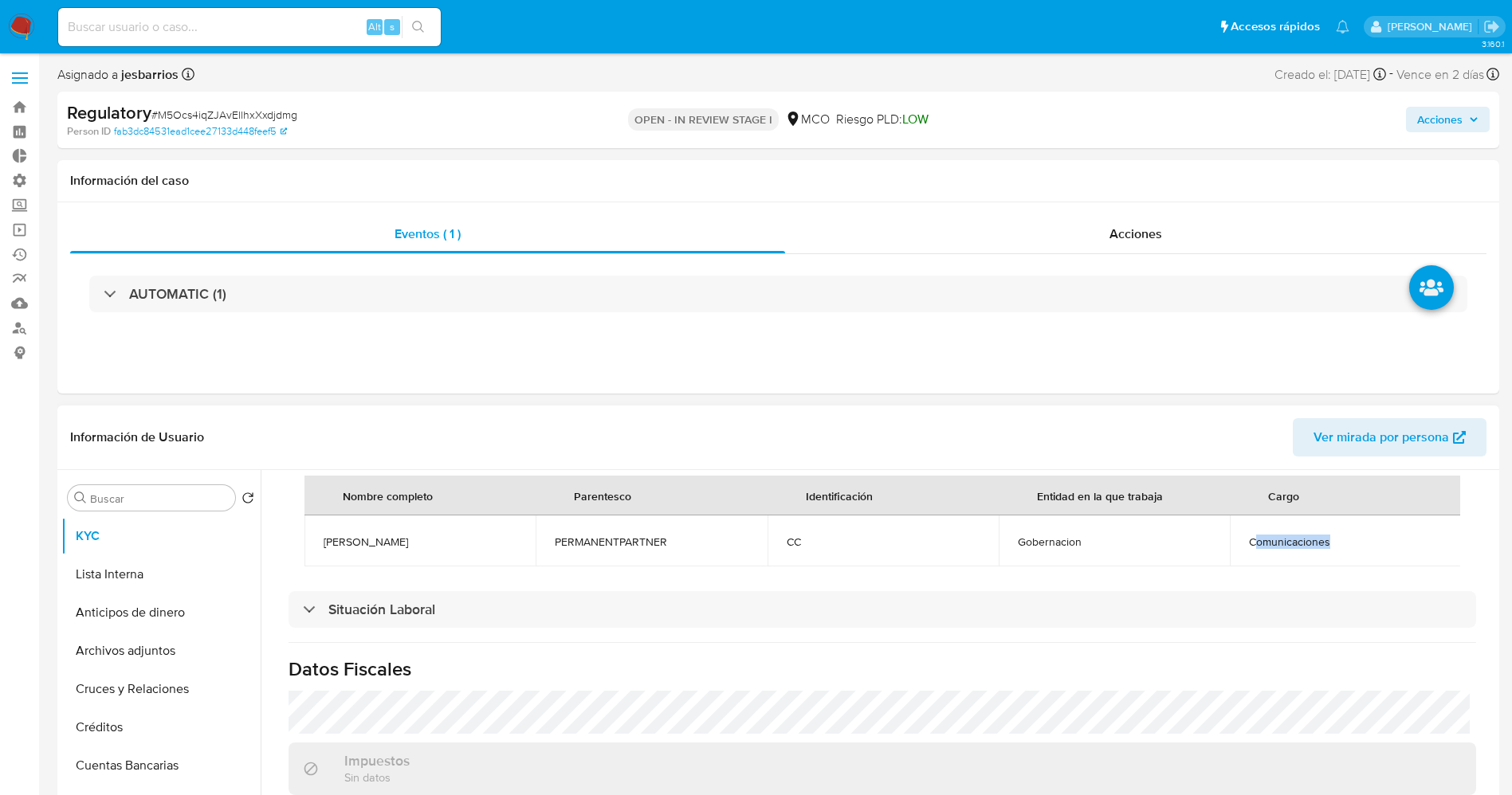
drag, startPoint x: 1250, startPoint y: 529, endPoint x: 1341, endPoint y: 532, distance: 91.0
click at [1341, 535] on span "Comunicaciones" at bounding box center [1345, 541] width 193 height 14
click at [1325, 535] on span "Comunicaciones" at bounding box center [1345, 541] width 193 height 14
drag, startPoint x: 1225, startPoint y: 534, endPoint x: 1339, endPoint y: 534, distance: 114.0
click at [1339, 534] on td "Comunicaciones" at bounding box center [1344, 541] width 231 height 51
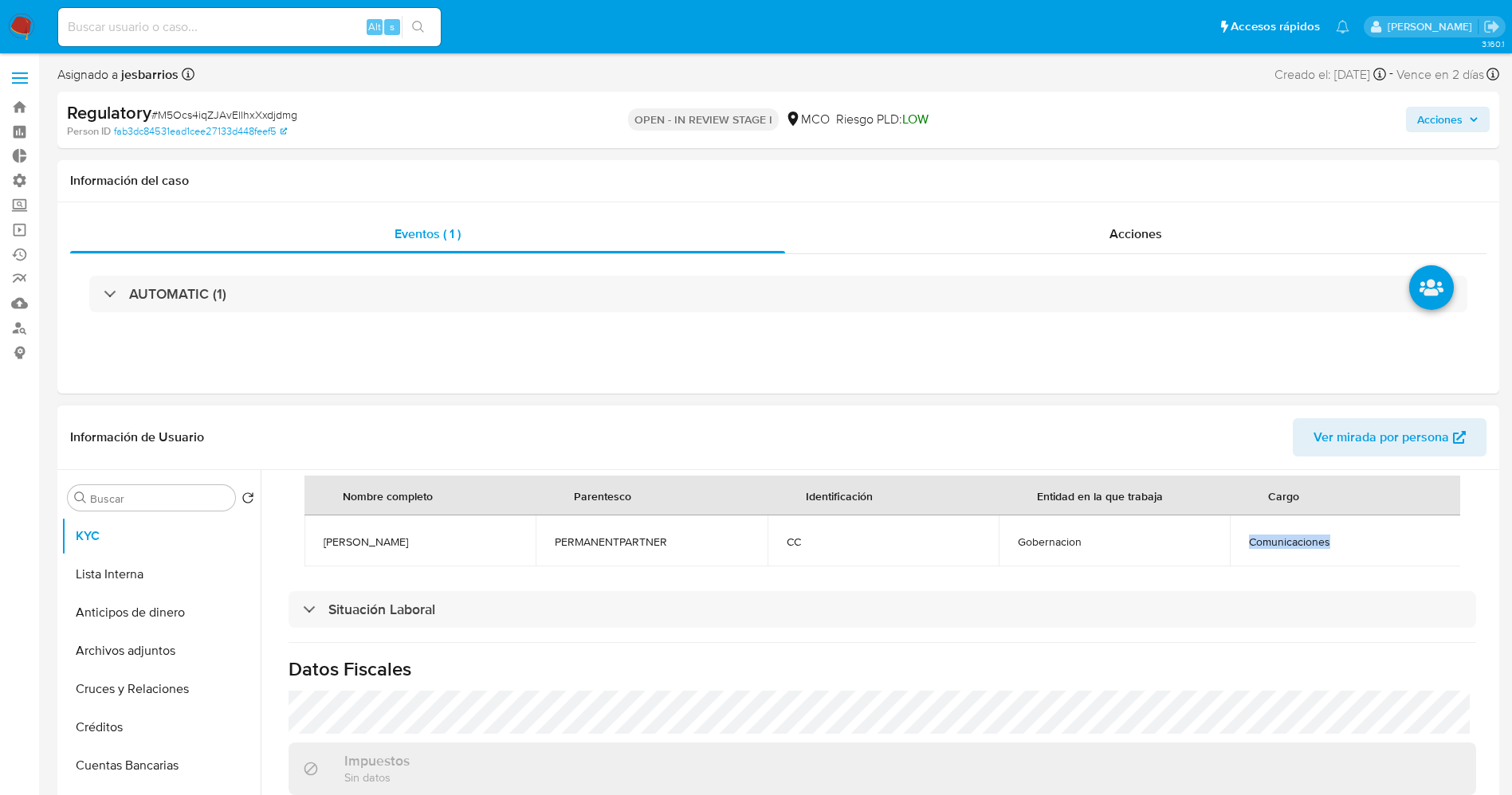
copy span "Comunicaciones"
click at [151, 575] on button "Lista Interna" at bounding box center [154, 574] width 186 height 38
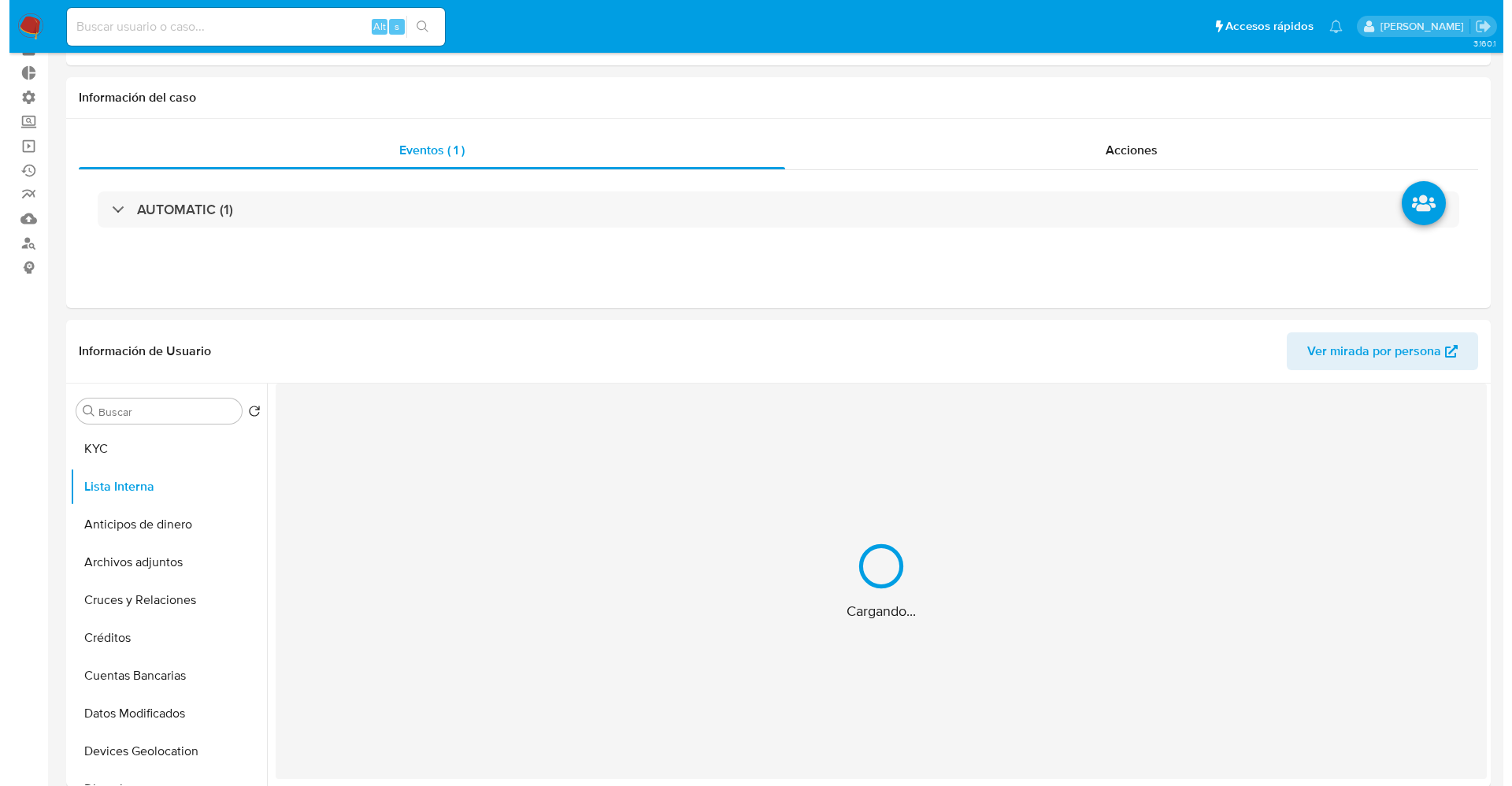
scroll to position [118, 0]
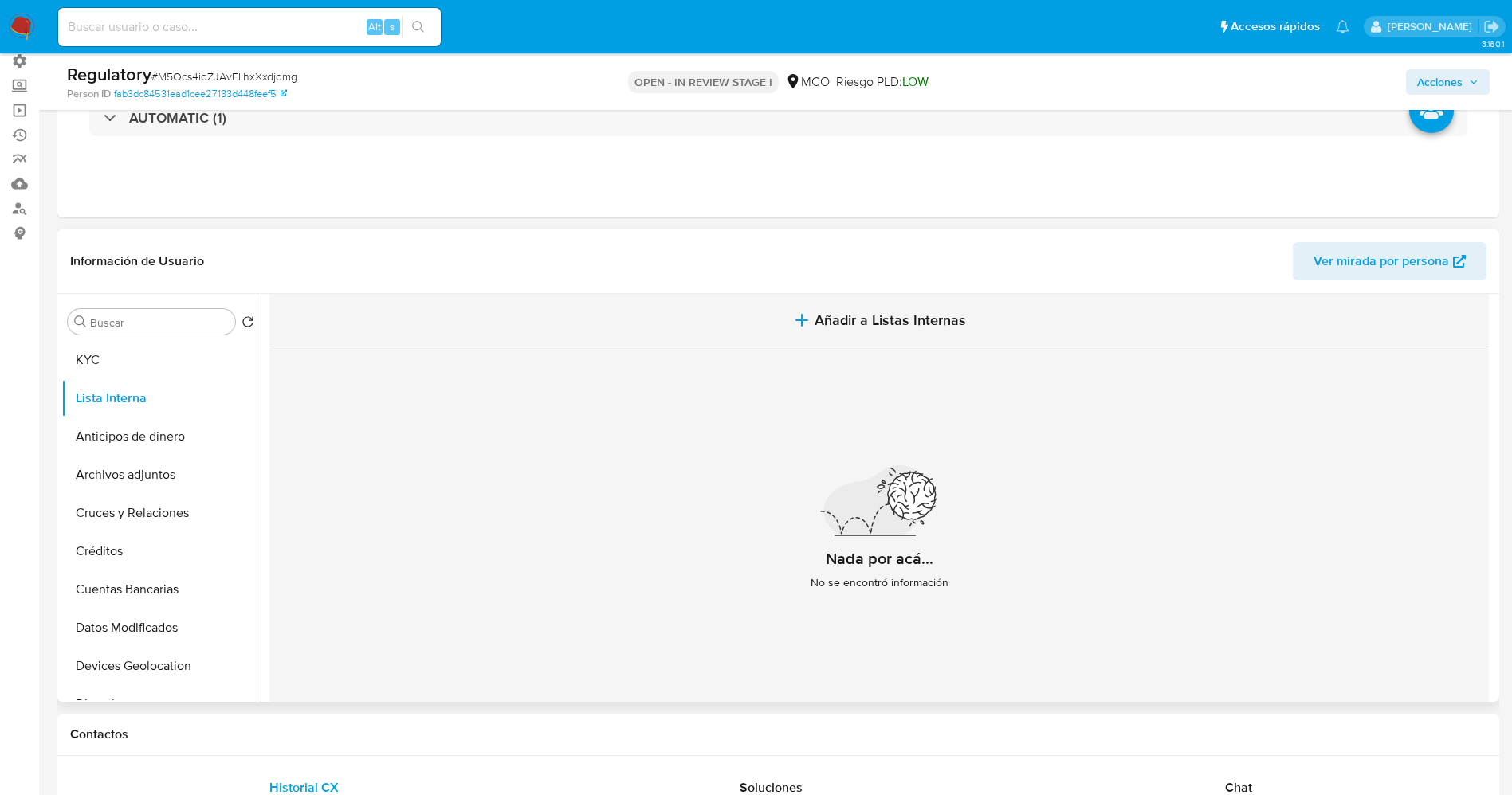
click at [884, 300] on button "Añadir a Listas Internas" at bounding box center [879, 320] width 1219 height 54
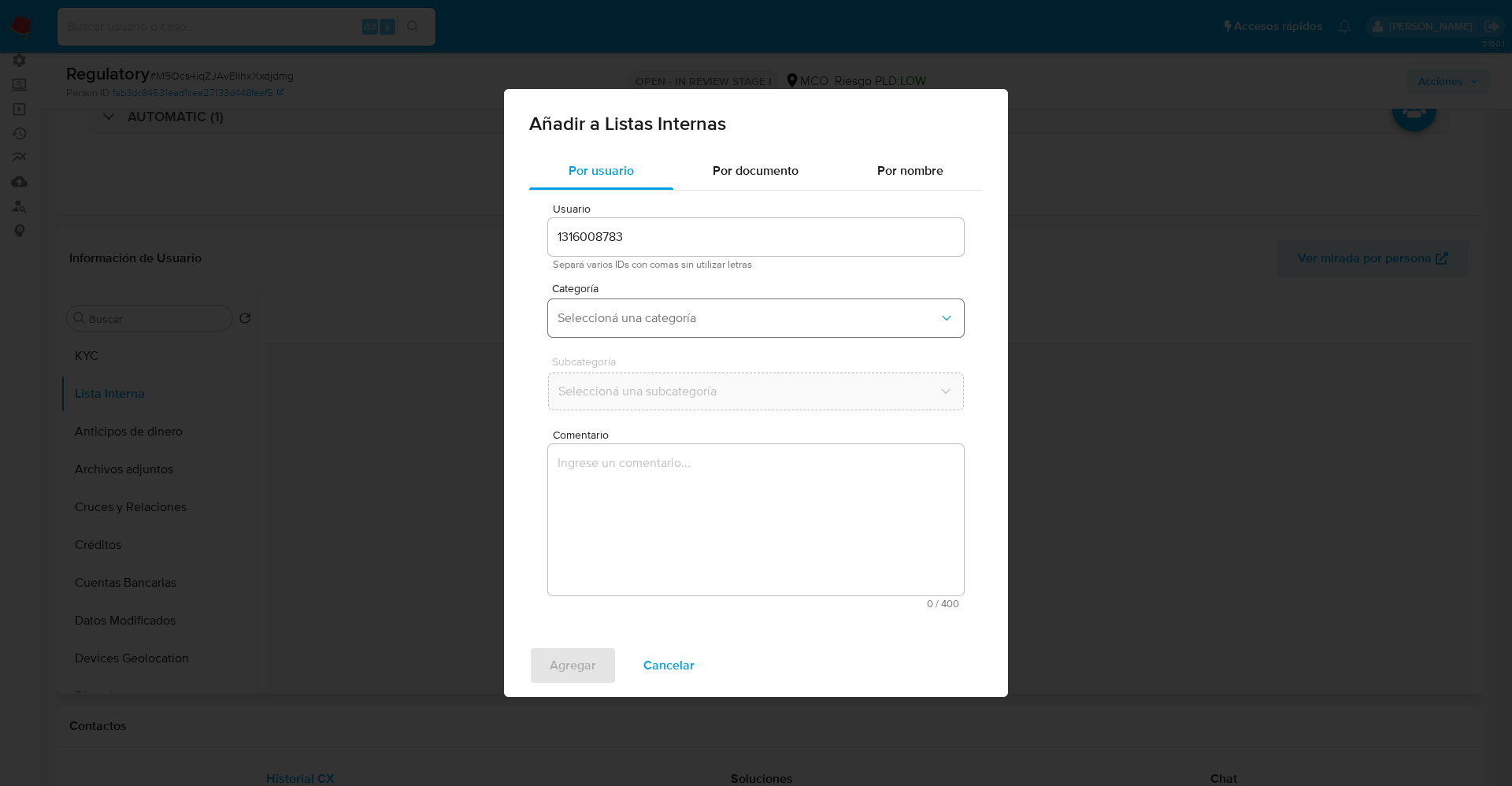
click at [677, 305] on button "Seleccioná una categoría" at bounding box center [756, 318] width 416 height 38
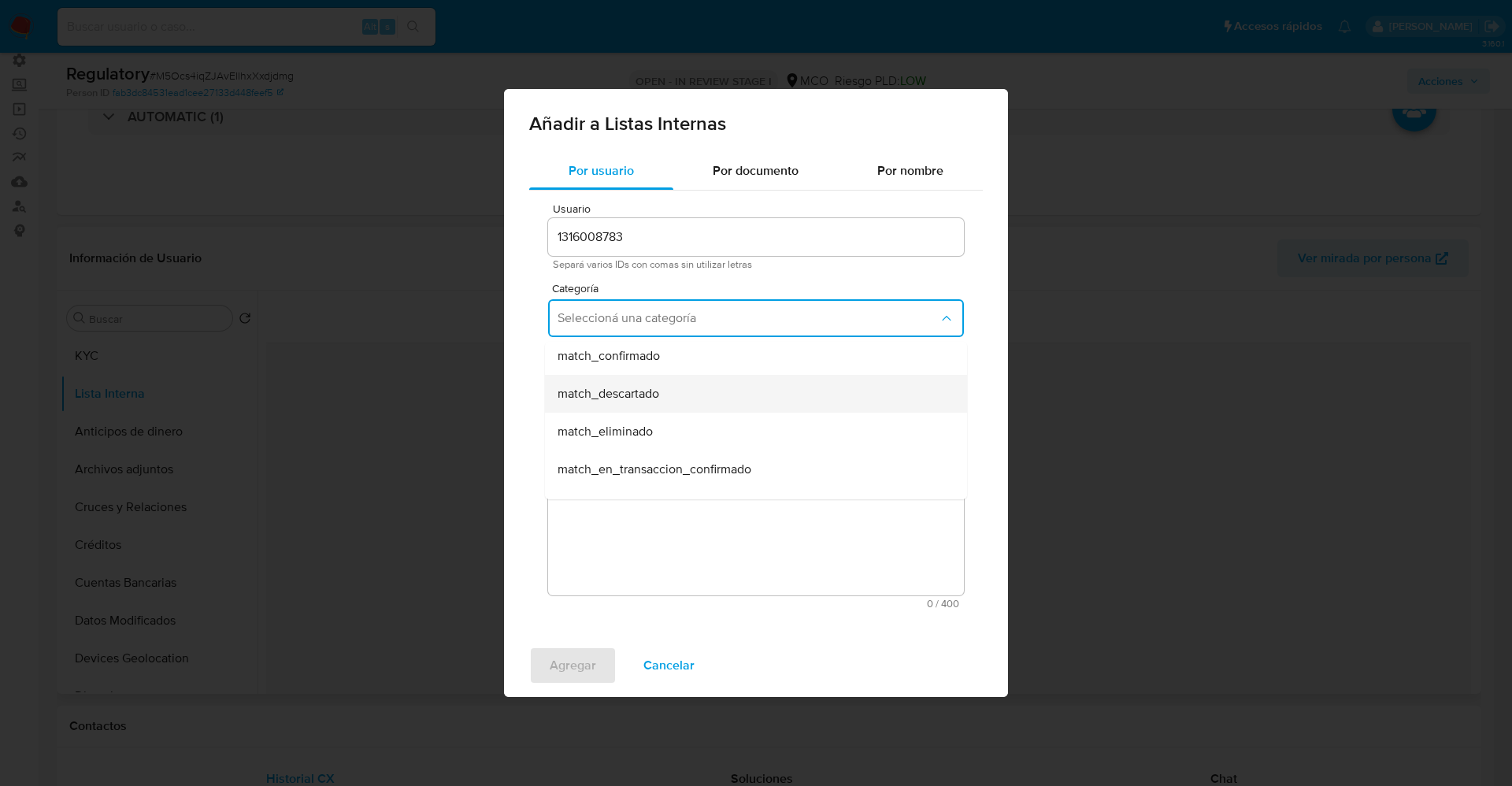
click at [634, 410] on div "match_descartado" at bounding box center [751, 394] width 388 height 38
click at [636, 390] on span "Seleccioná una subcategoría" at bounding box center [748, 391] width 381 height 16
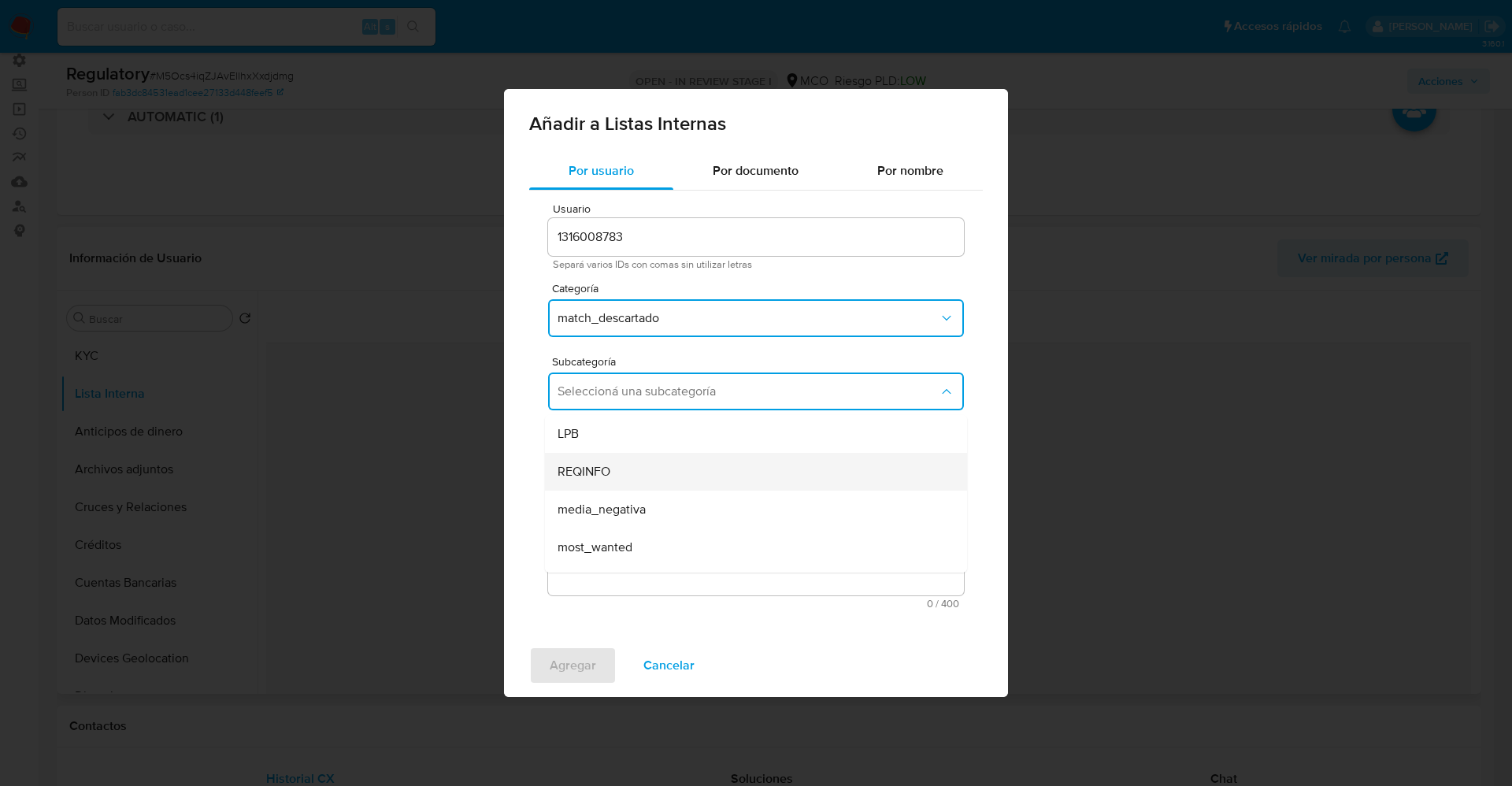
scroll to position [107, 0]
click at [614, 479] on div "pep" at bounding box center [751, 478] width 388 height 38
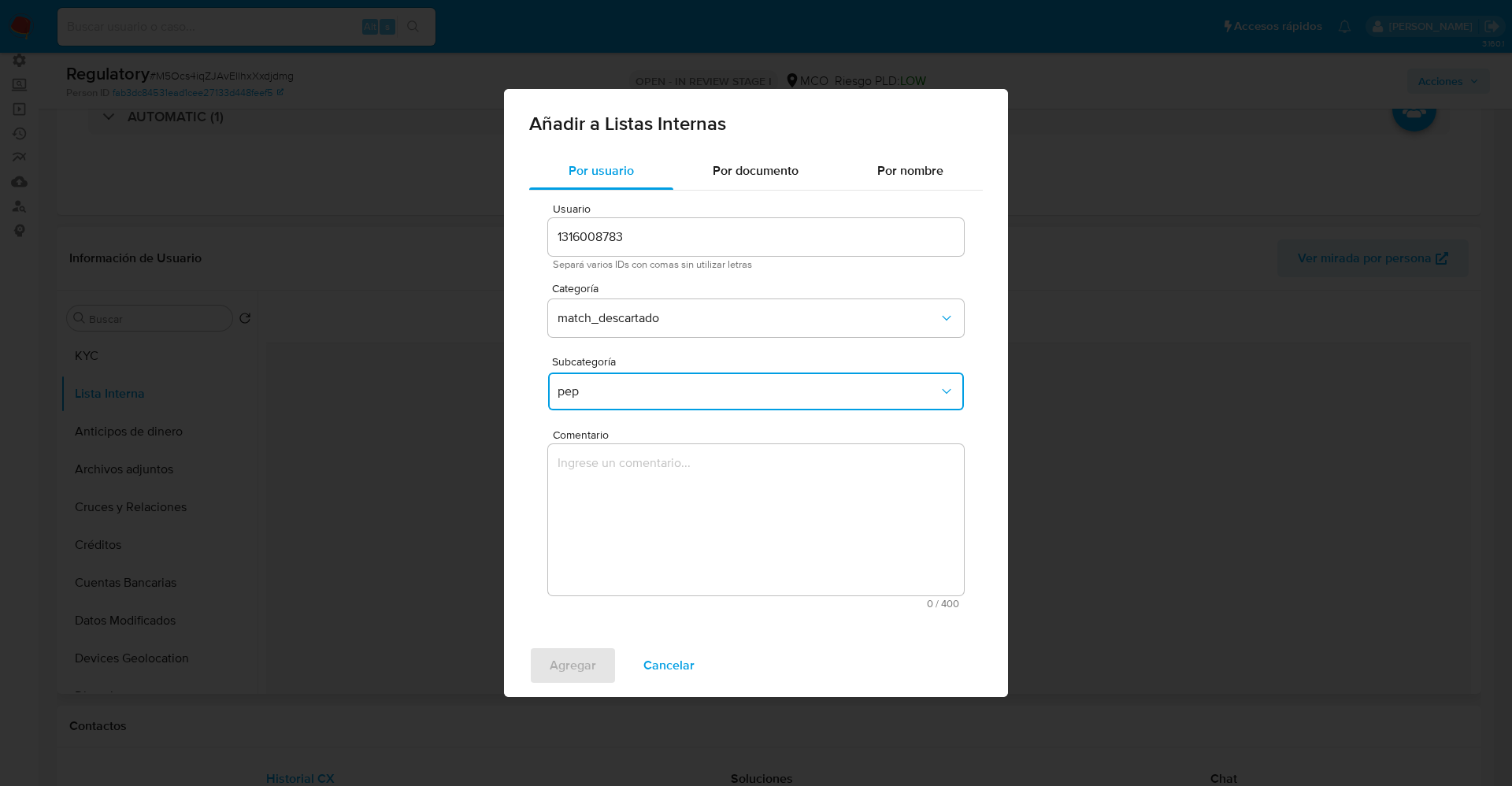
click at [614, 500] on textarea "Comentario" at bounding box center [756, 520] width 416 height 151
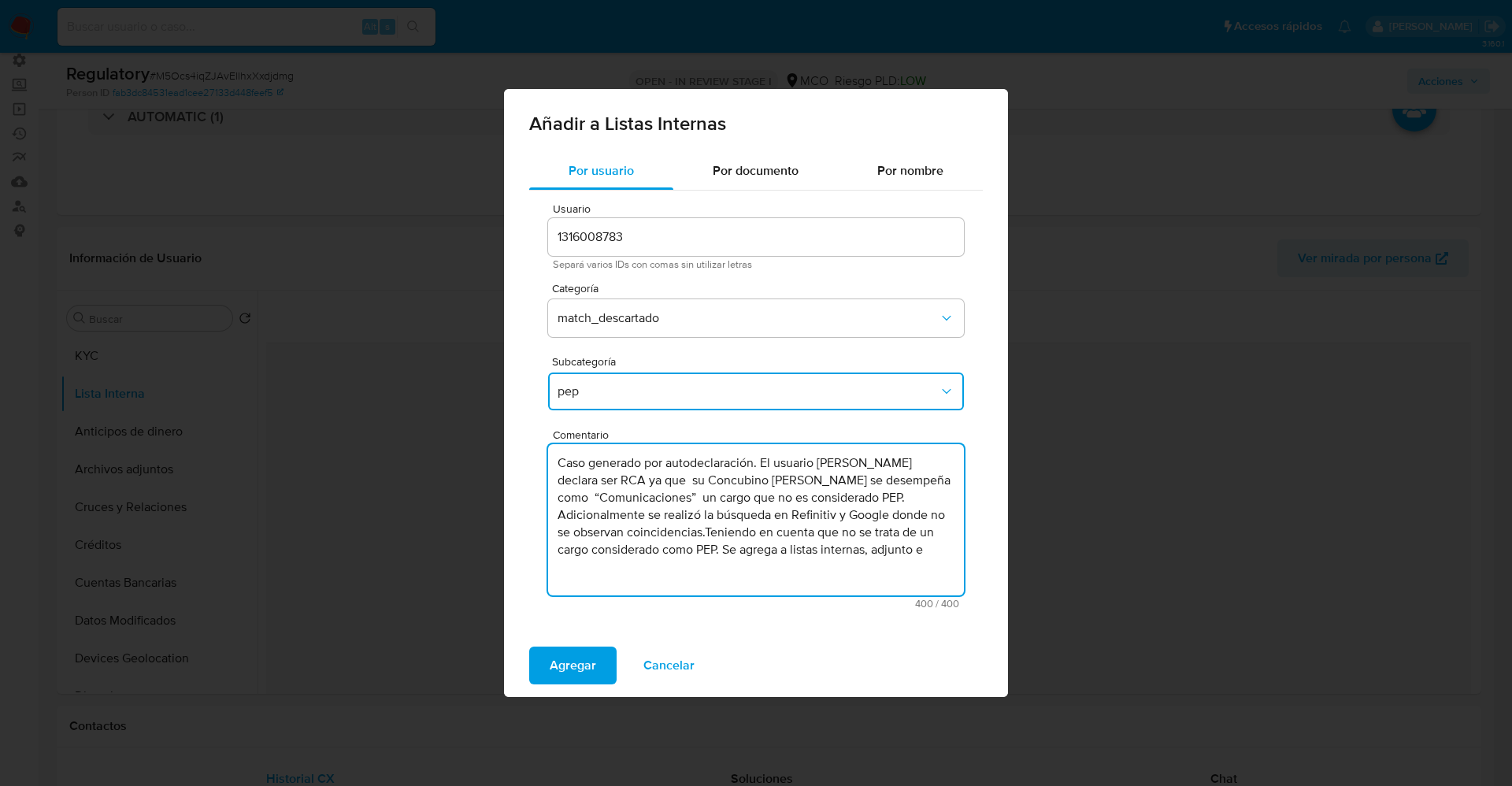
click at [655, 401] on button "pep" at bounding box center [756, 391] width 416 height 38
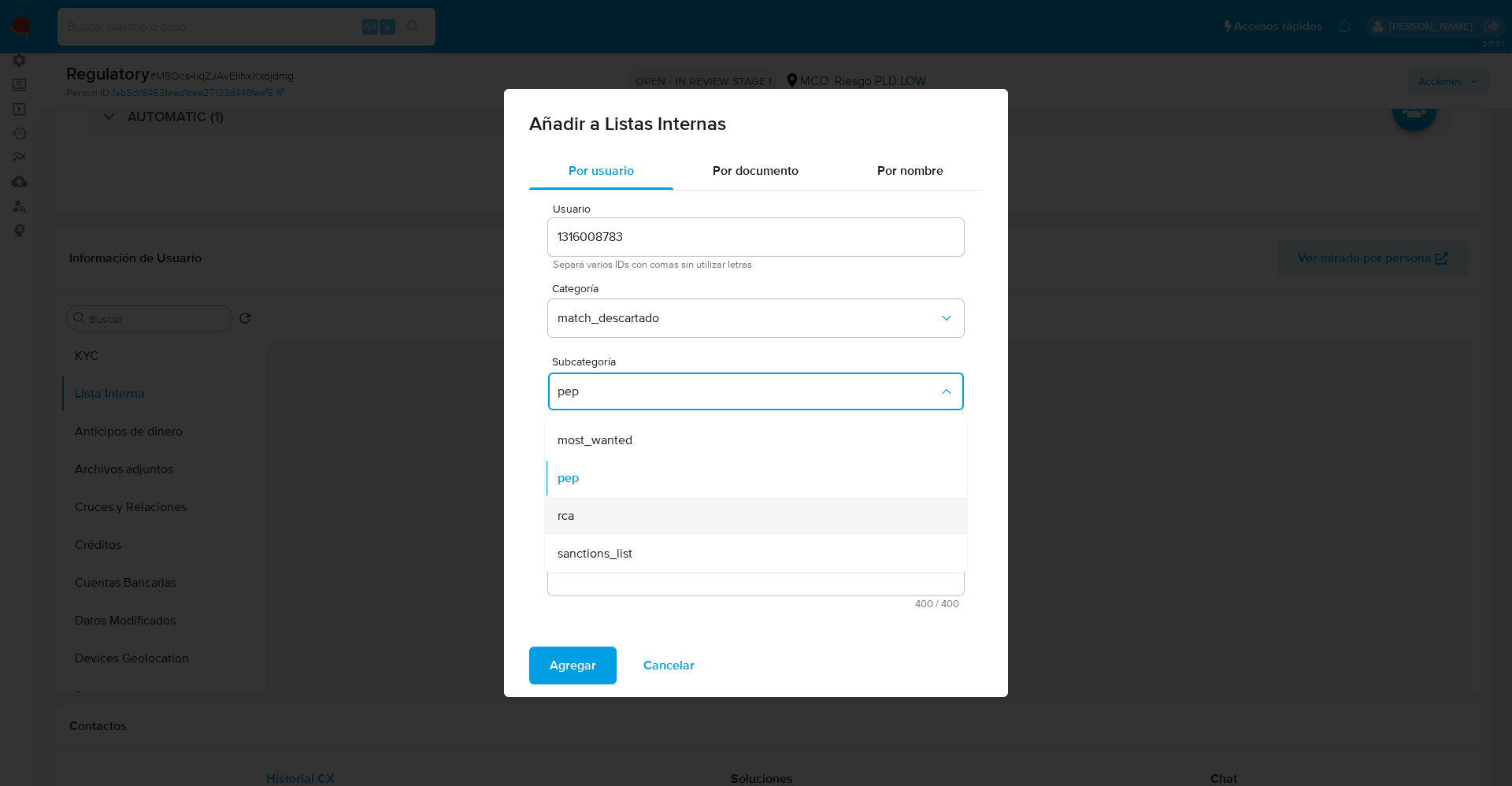
click at [596, 512] on div "rca" at bounding box center [751, 516] width 388 height 38
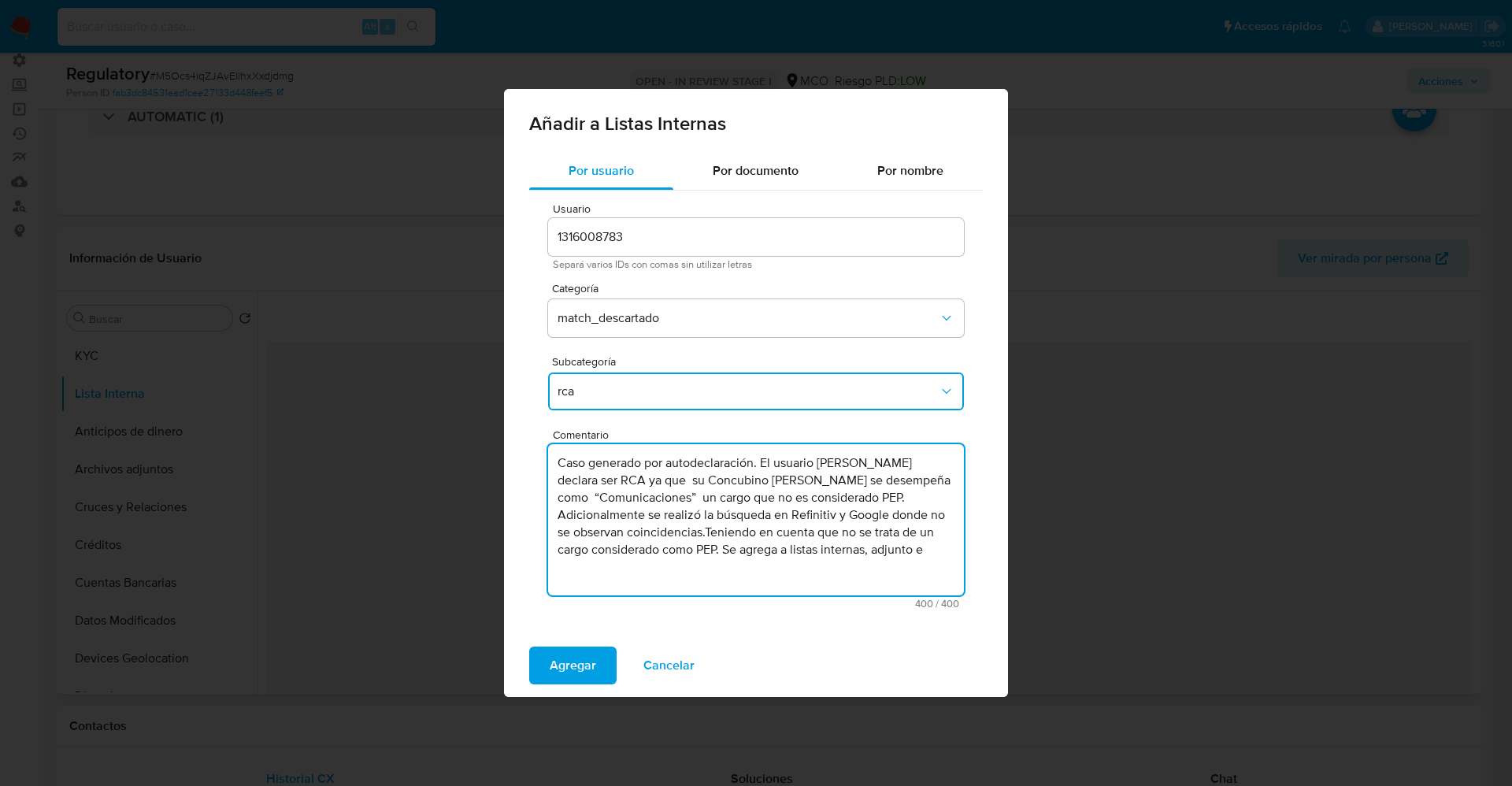
drag, startPoint x: 764, startPoint y: 465, endPoint x: 517, endPoint y: 461, distance: 247.0
click at [517, 461] on div "Por usuario Por documento Por nombre Usuario 1316008783 Separá varios IDs con c…" at bounding box center [756, 393] width 504 height 482
drag, startPoint x: 750, startPoint y: 490, endPoint x: 924, endPoint y: 560, distance: 187.6
click at [924, 560] on textarea "El usuario Kelly Johanna Gaviria Reyes declara ser RCA ya que su Concubino kell…" at bounding box center [756, 520] width 416 height 151
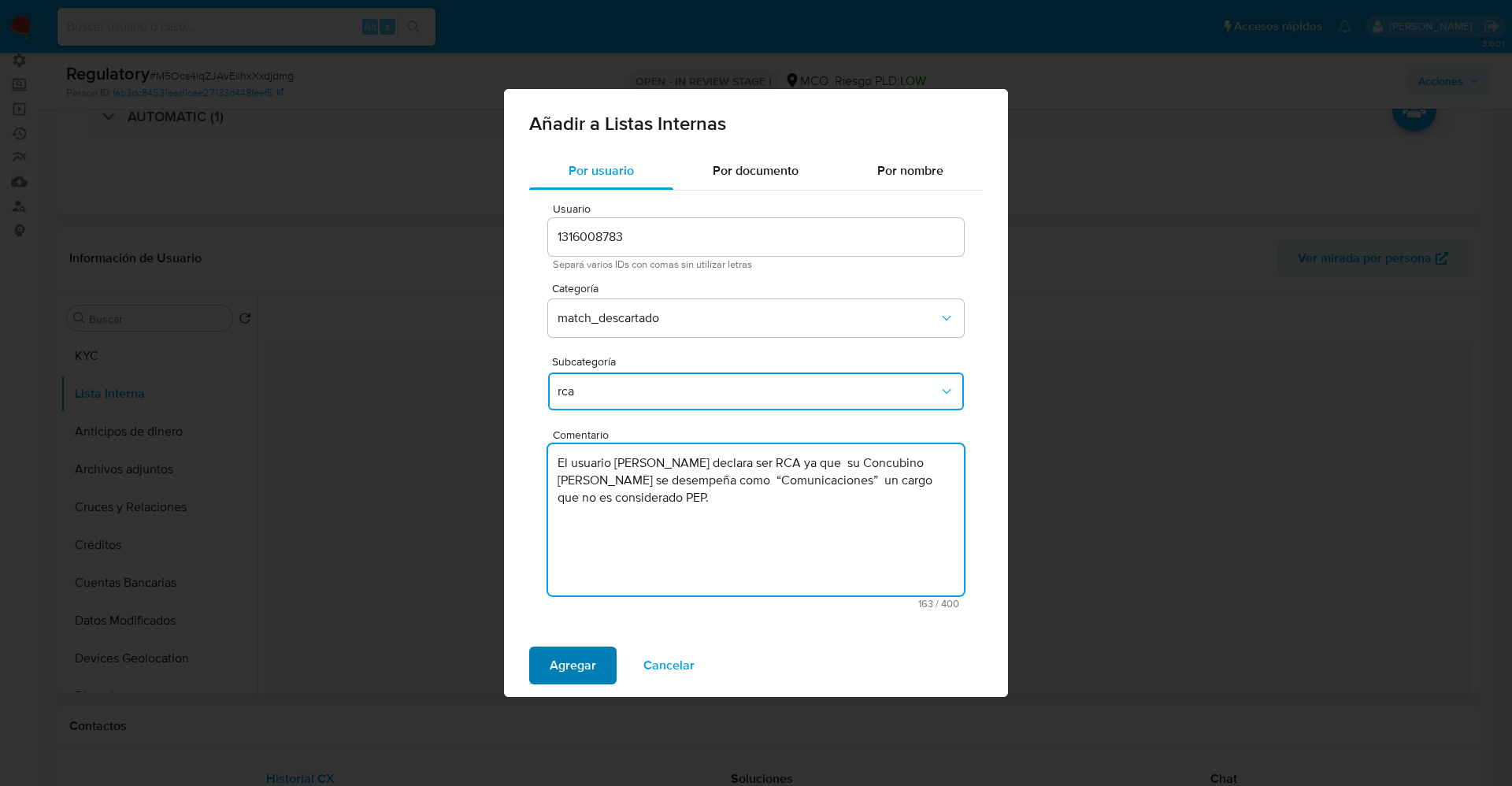
type textarea "El usuario Kelly Johanna Gaviria Reyes declara ser RCA ya que su Concubino kell…"
click at [579, 669] on span "Agregar" at bounding box center [572, 665] width 46 height 35
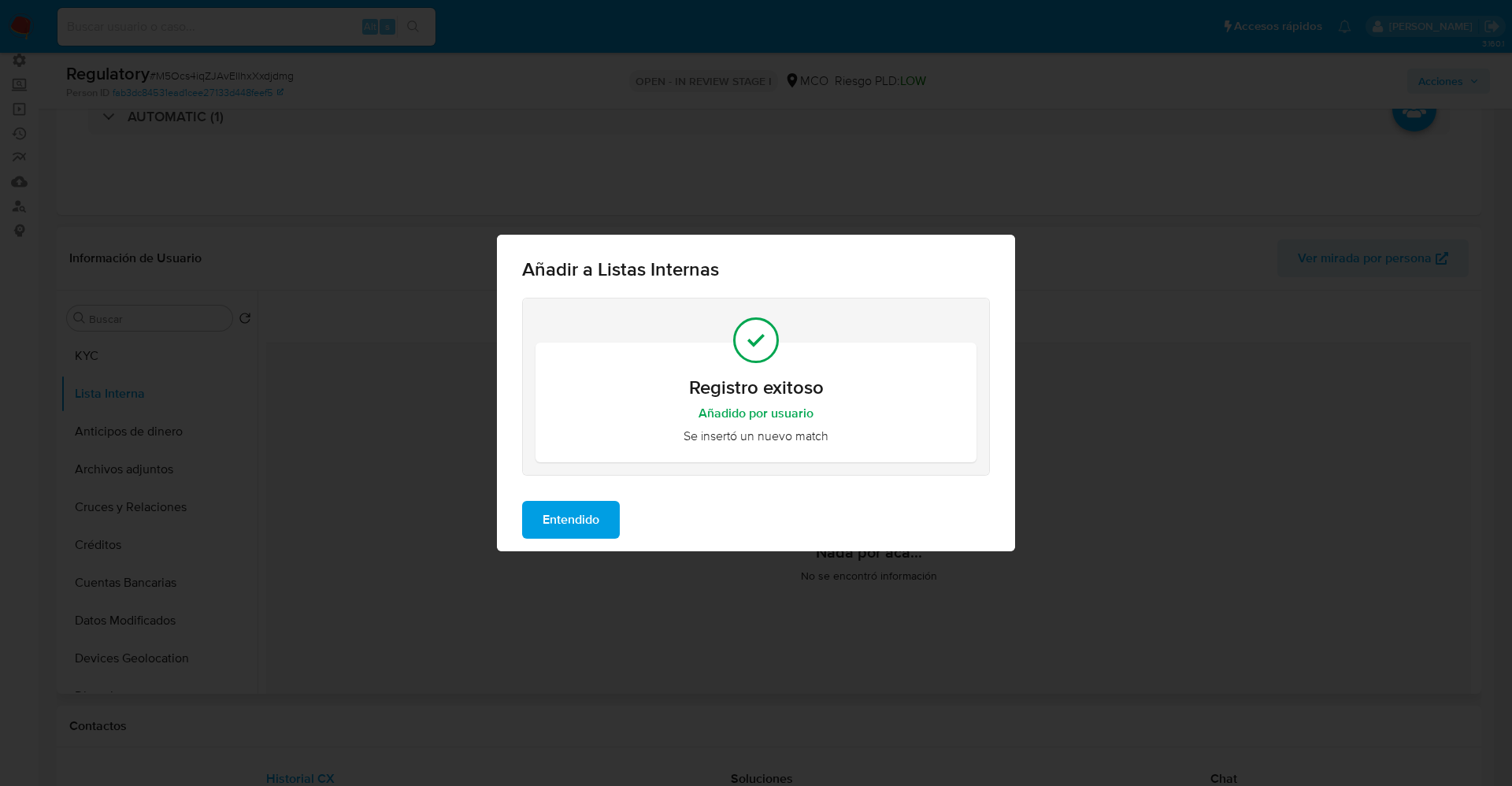
click at [591, 519] on span "Entendido" at bounding box center [570, 519] width 56 height 35
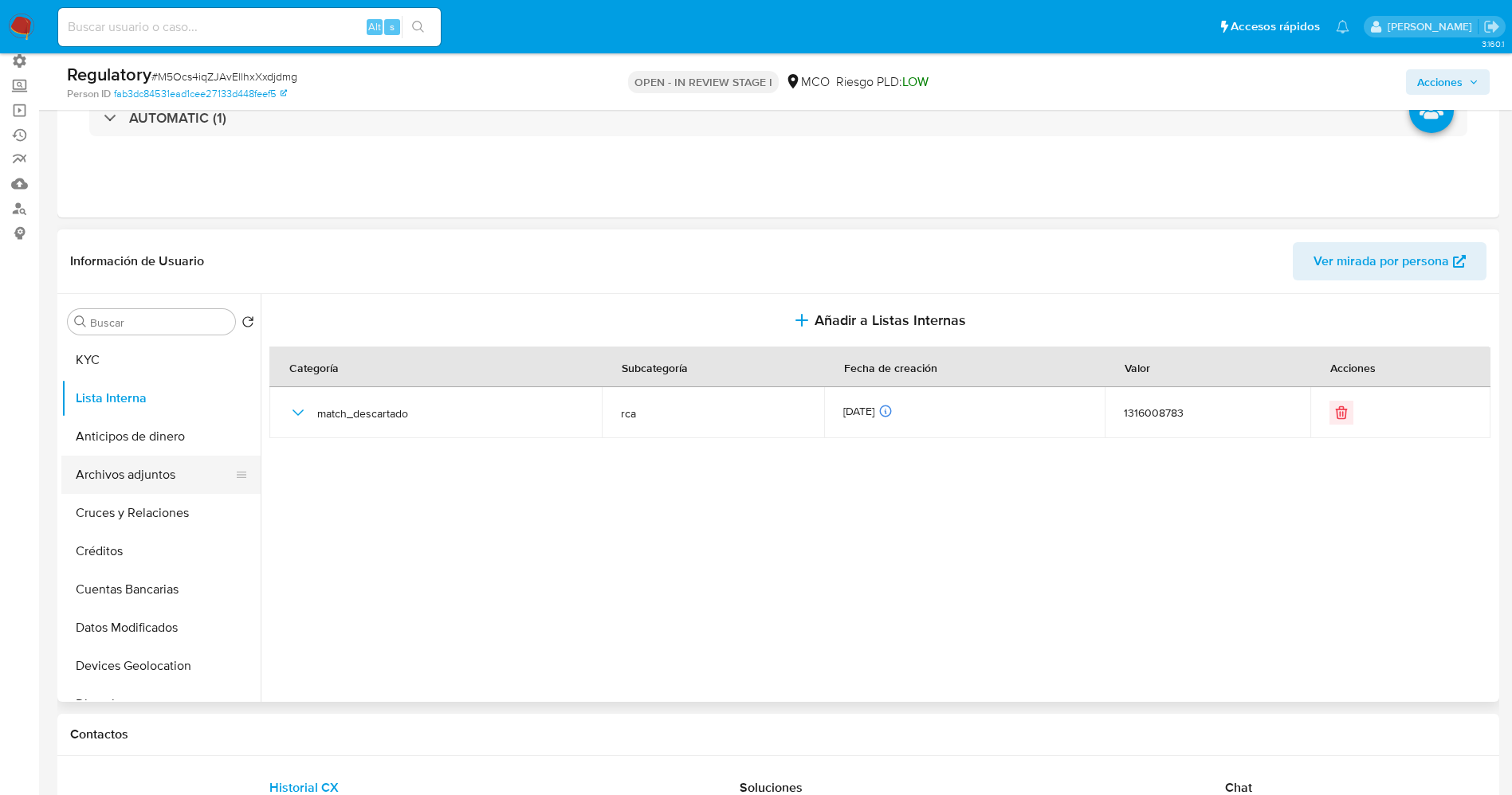
click at [139, 477] on button "Archivos adjuntos" at bounding box center [154, 474] width 186 height 38
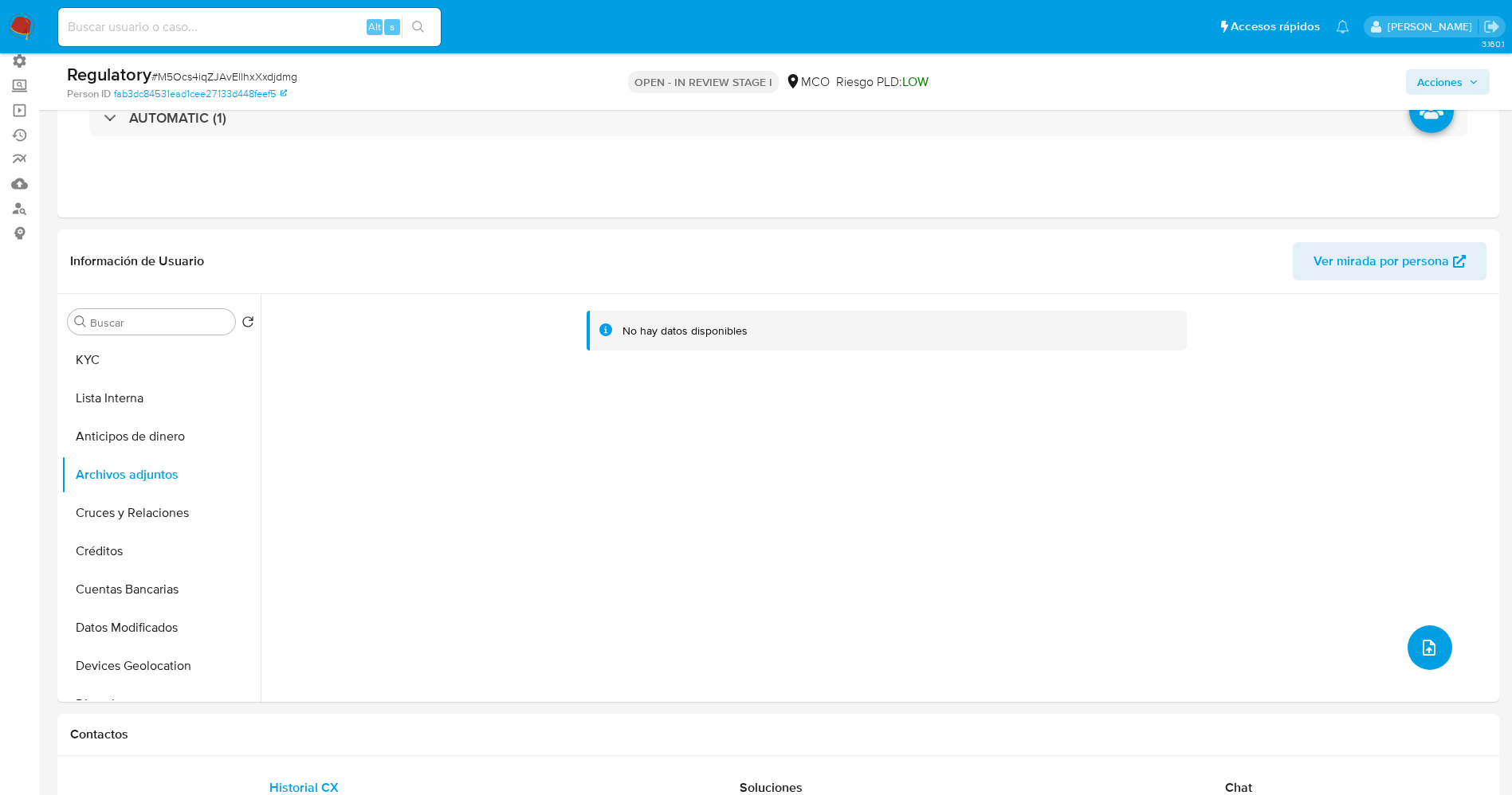
click at [1427, 642] on icon "upload-file" at bounding box center [1429, 648] width 19 height 19
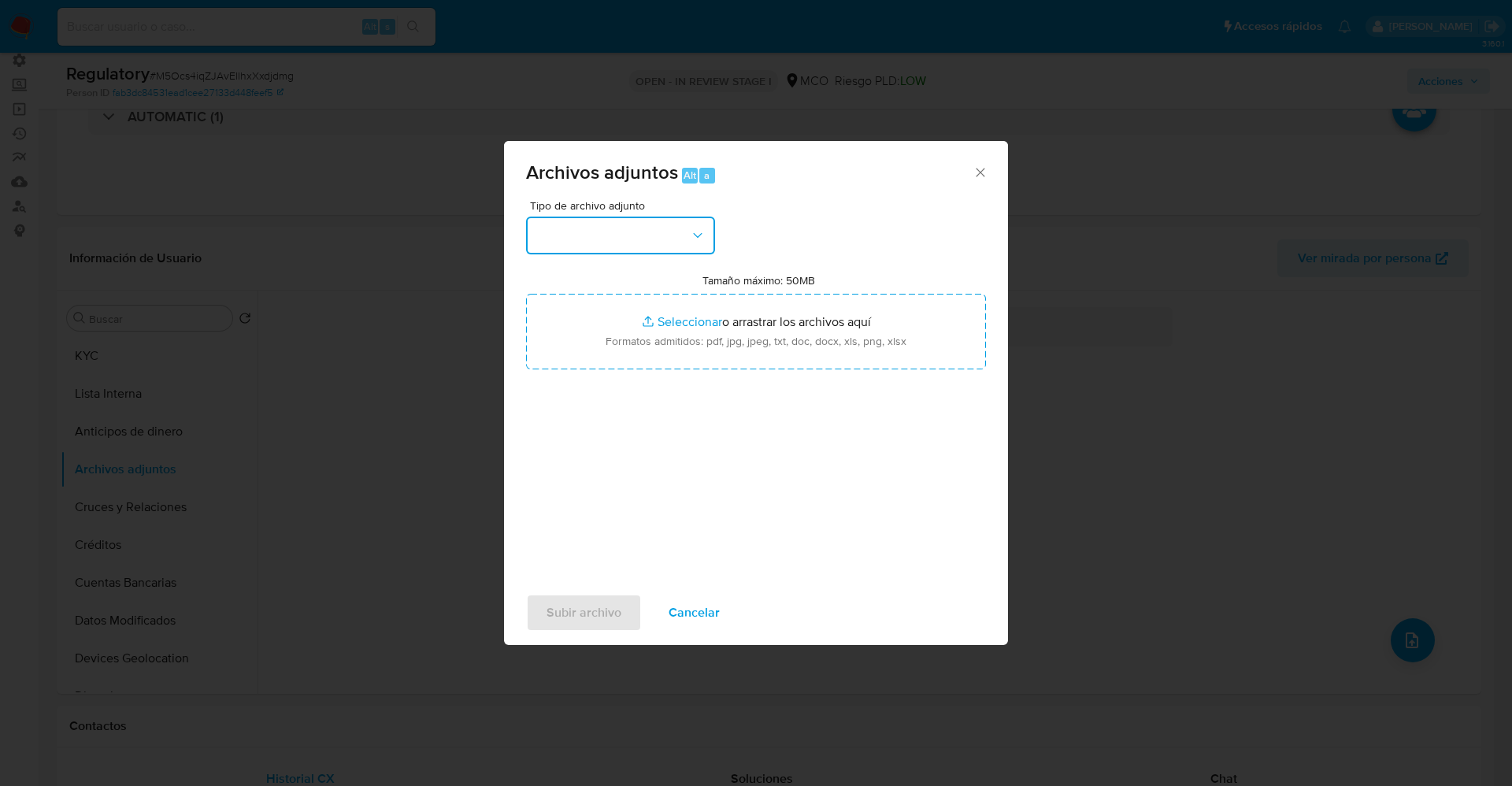
click at [642, 241] on button "button" at bounding box center [620, 235] width 189 height 38
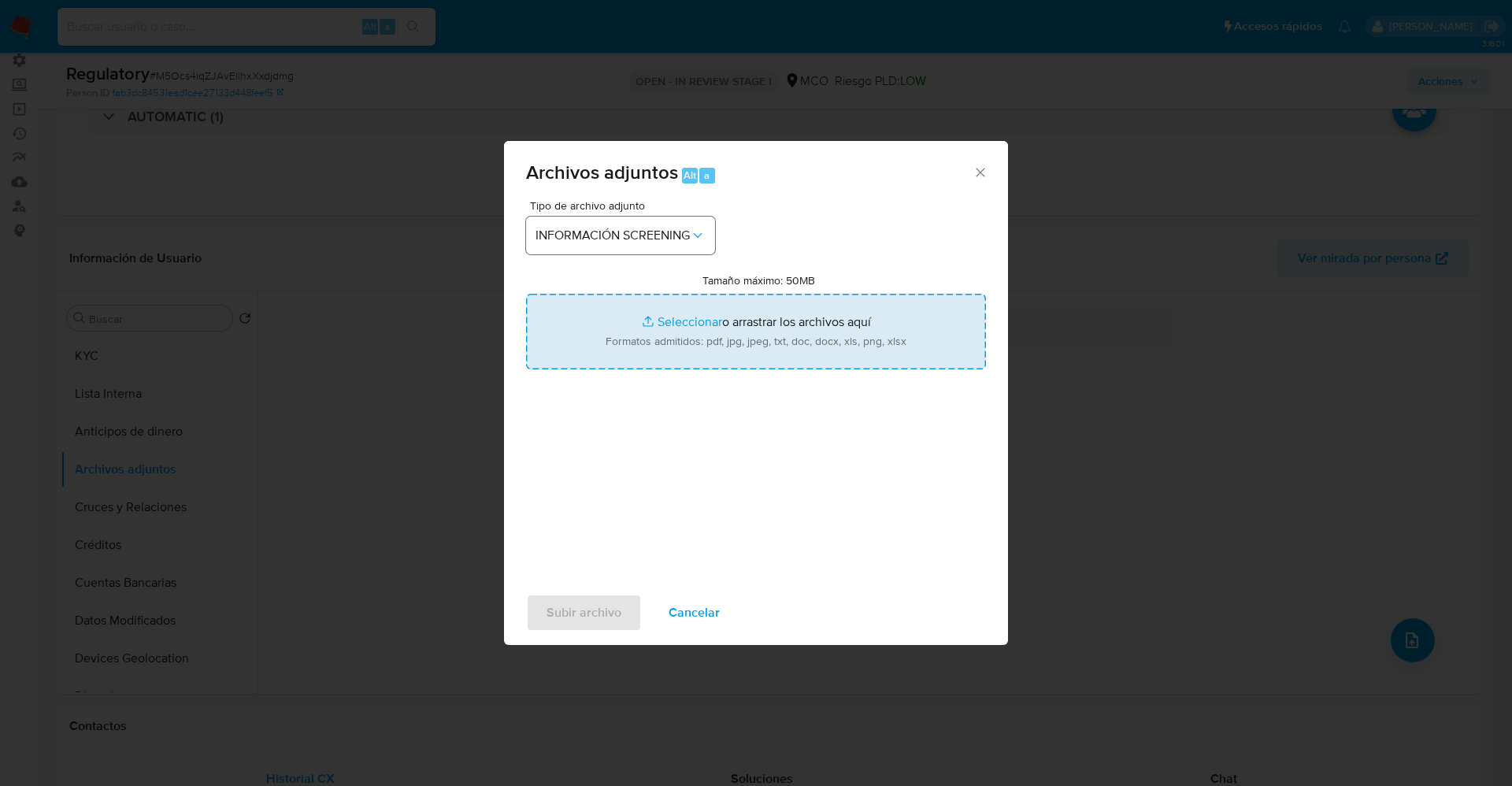
type input "C:\fakepath\CaseDossierReport_5jb7kdrck8mj1k1hn3s3ok30e.pdf"
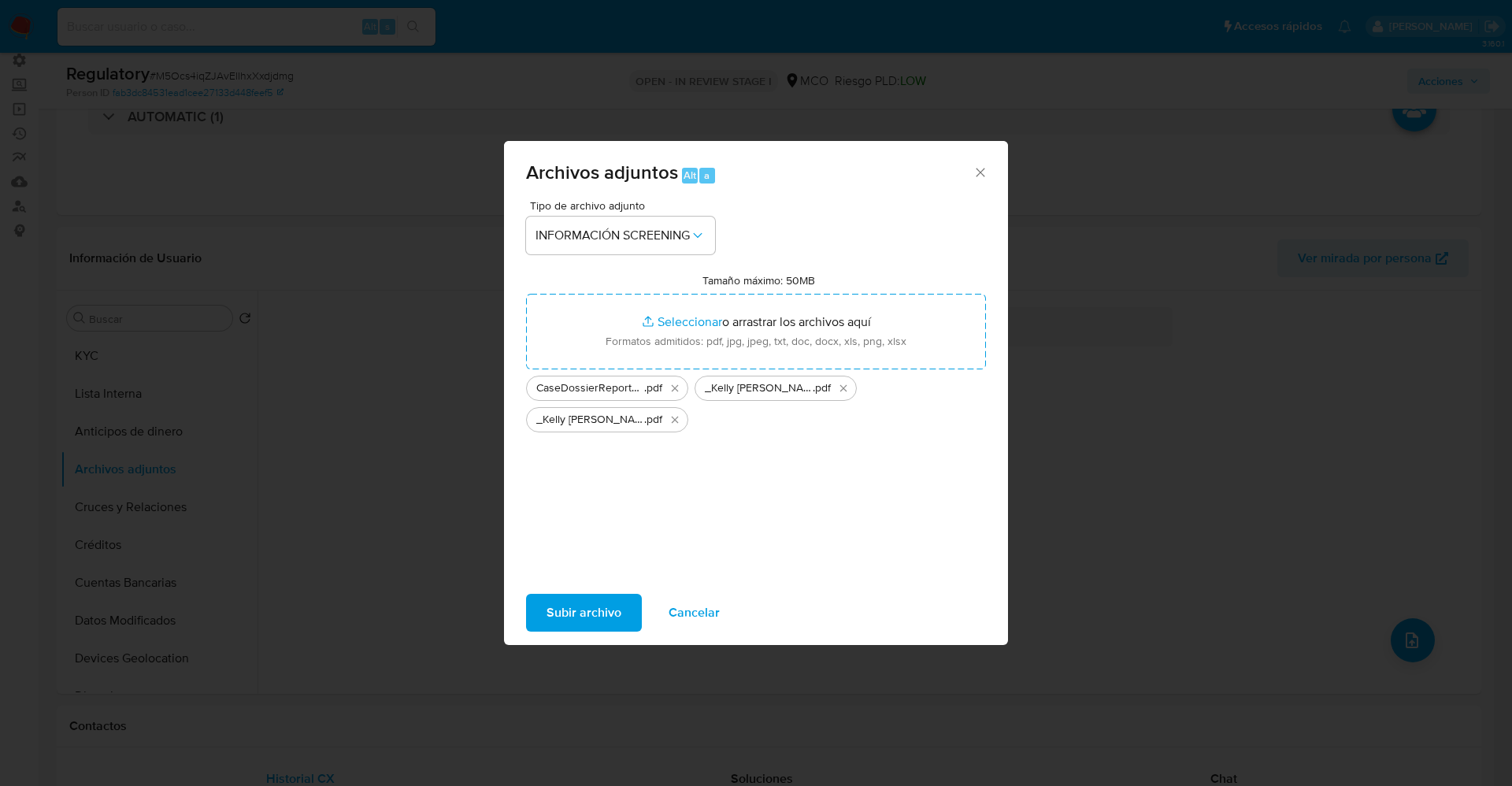
click at [587, 616] on span "Subir archivo" at bounding box center [584, 613] width 75 height 35
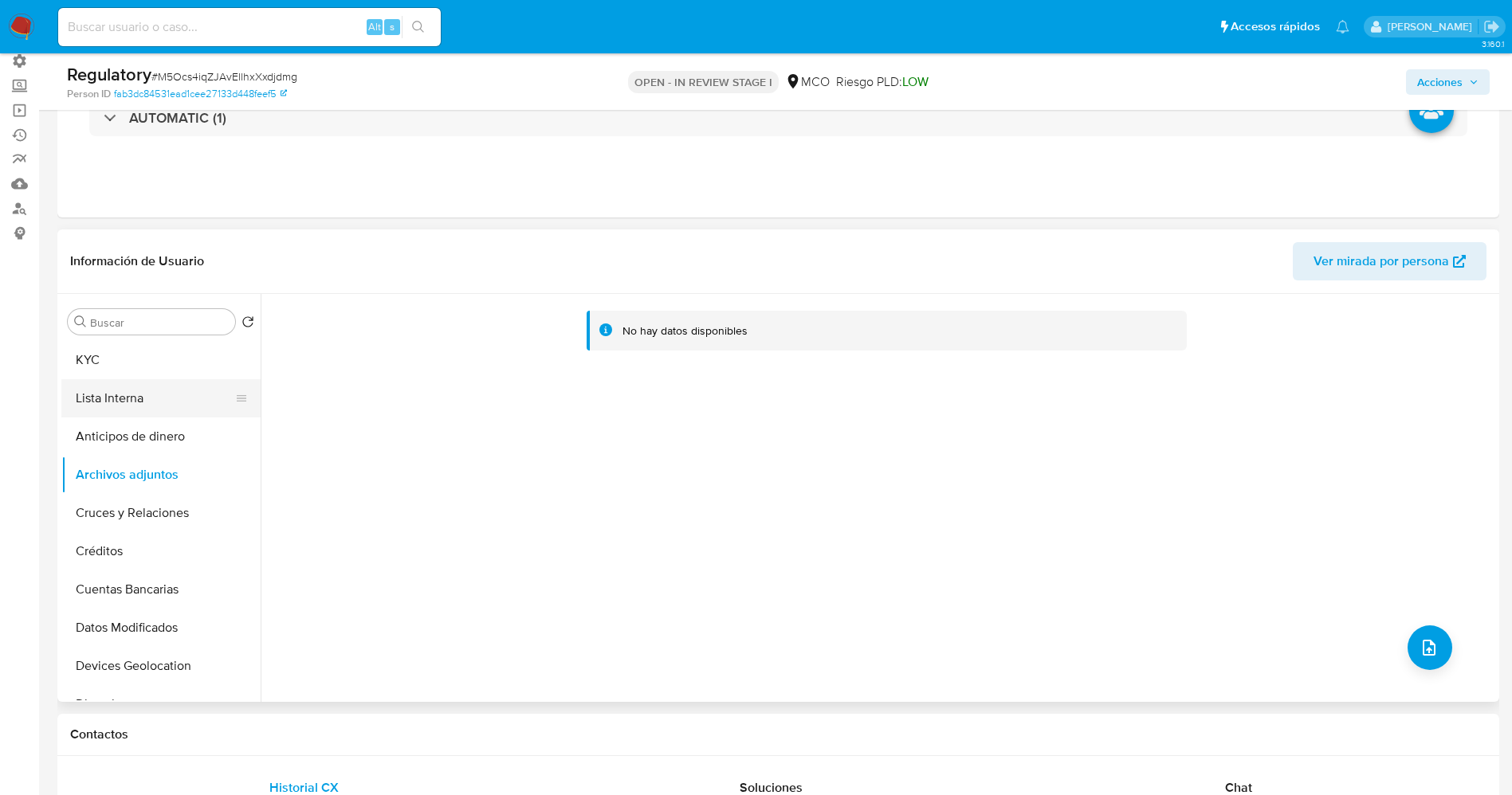
click at [123, 388] on button "Lista Interna" at bounding box center [154, 398] width 186 height 38
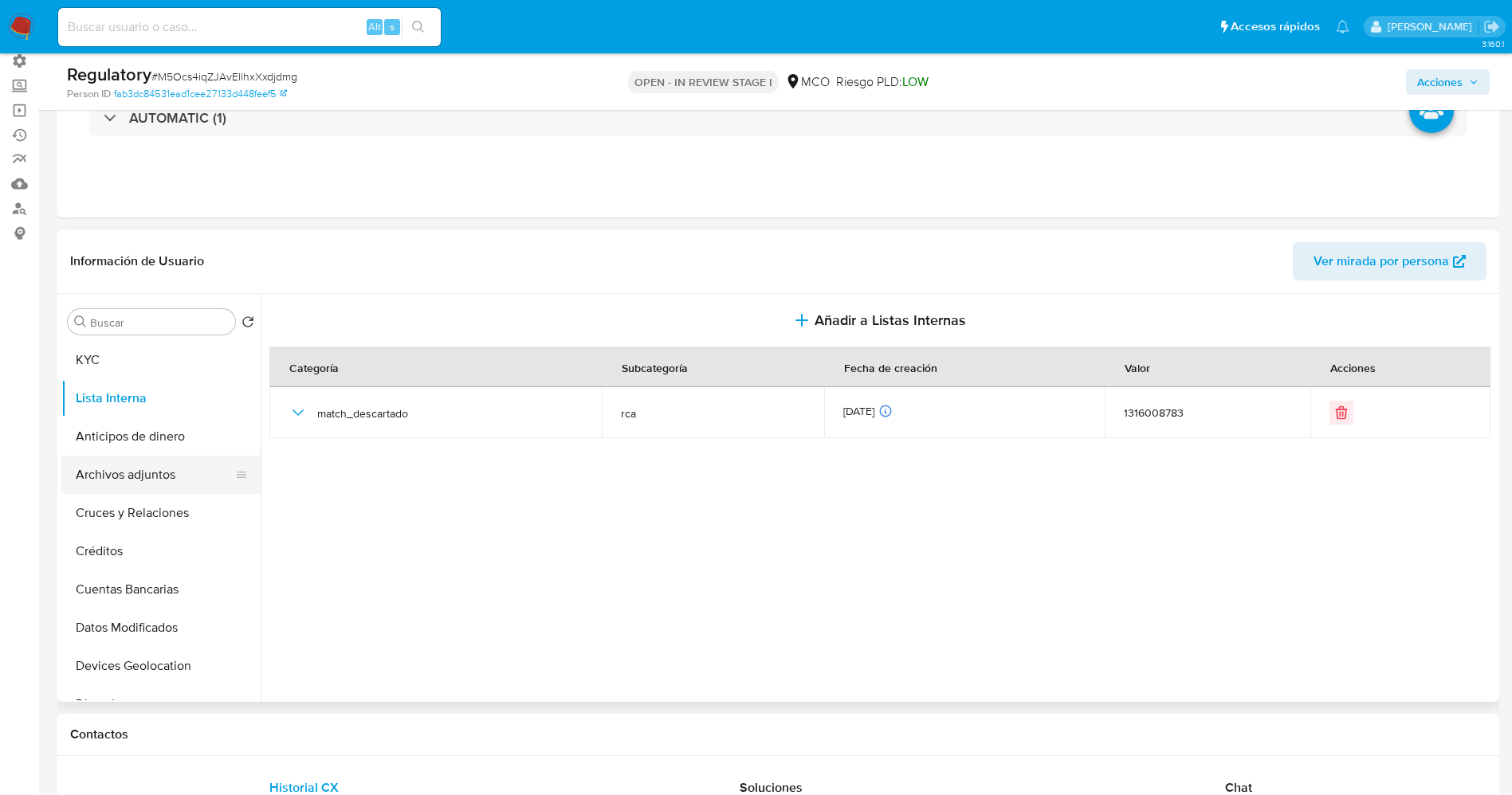
click at [139, 473] on button "Archivos adjuntos" at bounding box center [154, 474] width 186 height 38
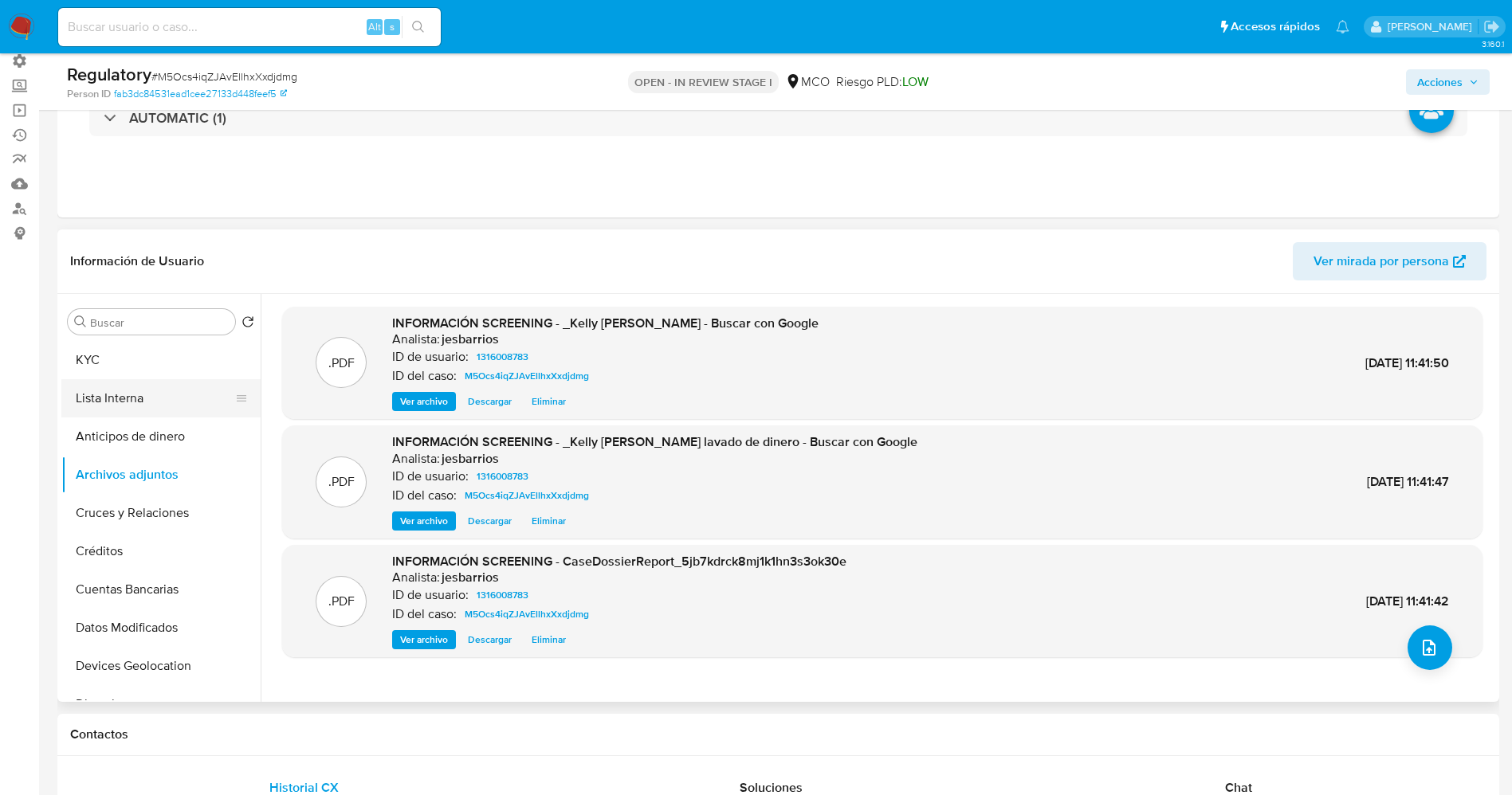
click at [146, 392] on button "Lista Interna" at bounding box center [154, 398] width 186 height 38
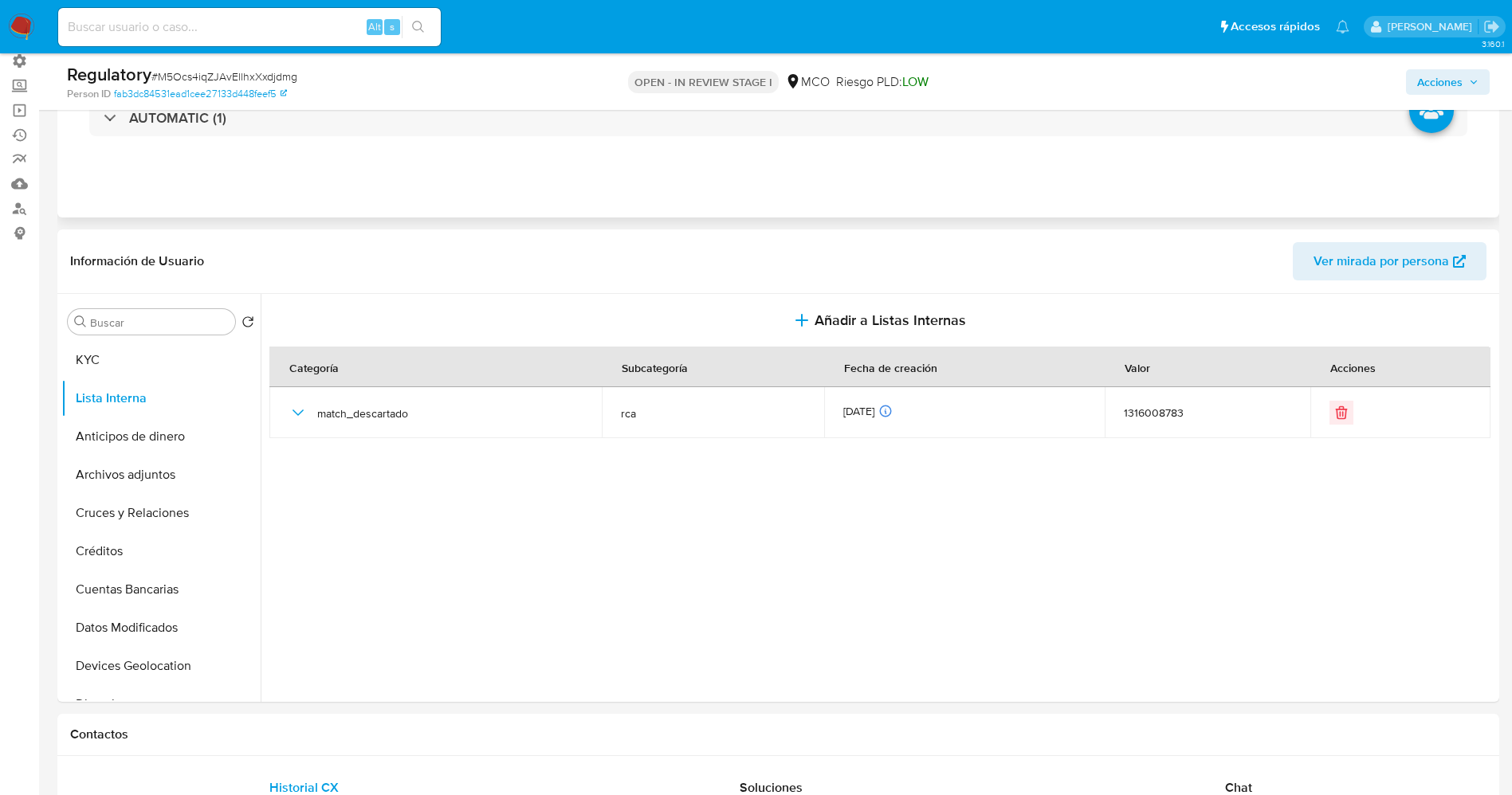
scroll to position [0, 0]
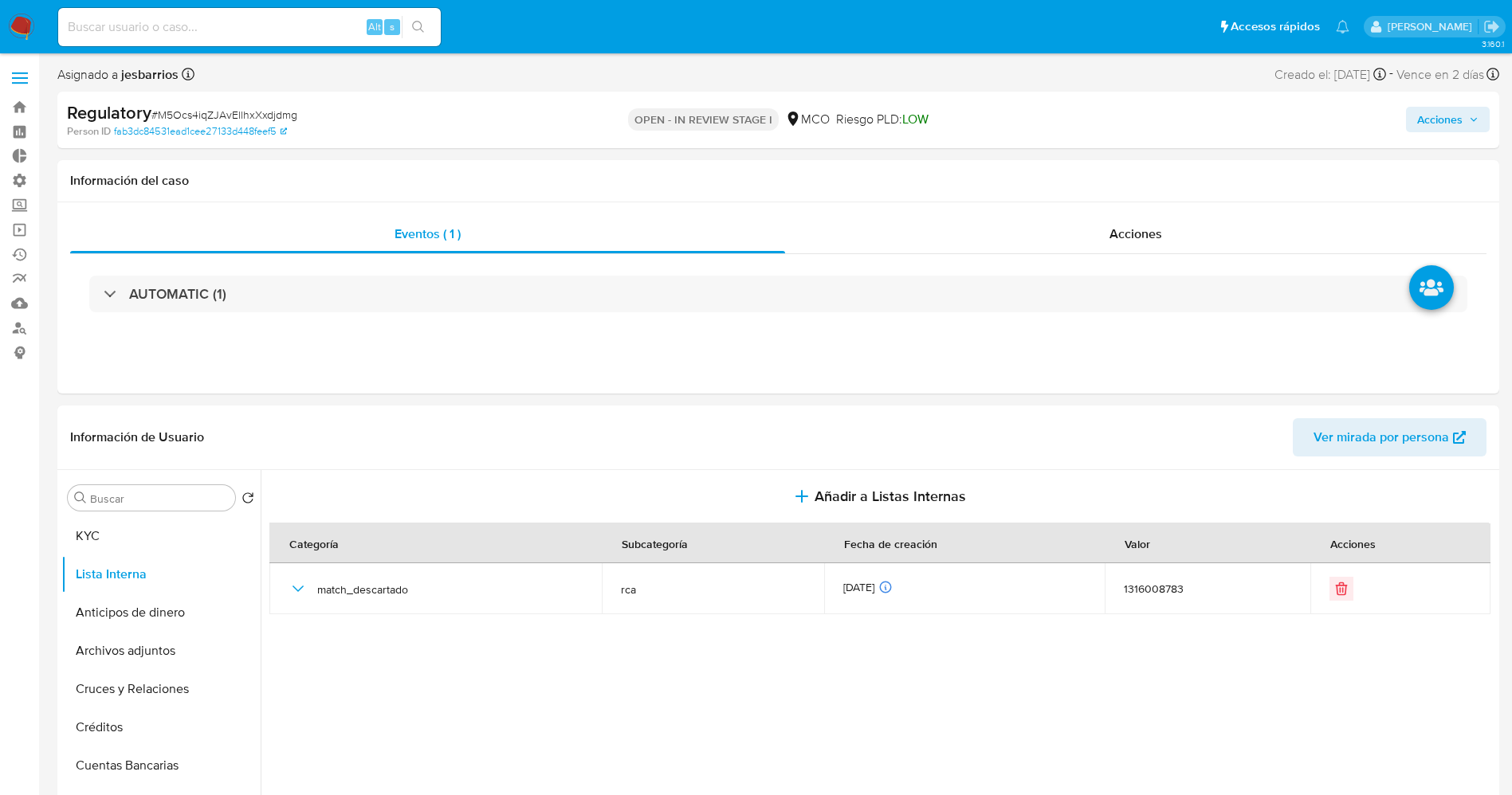
click at [1477, 126] on span "Acciones" at bounding box center [1447, 119] width 61 height 22
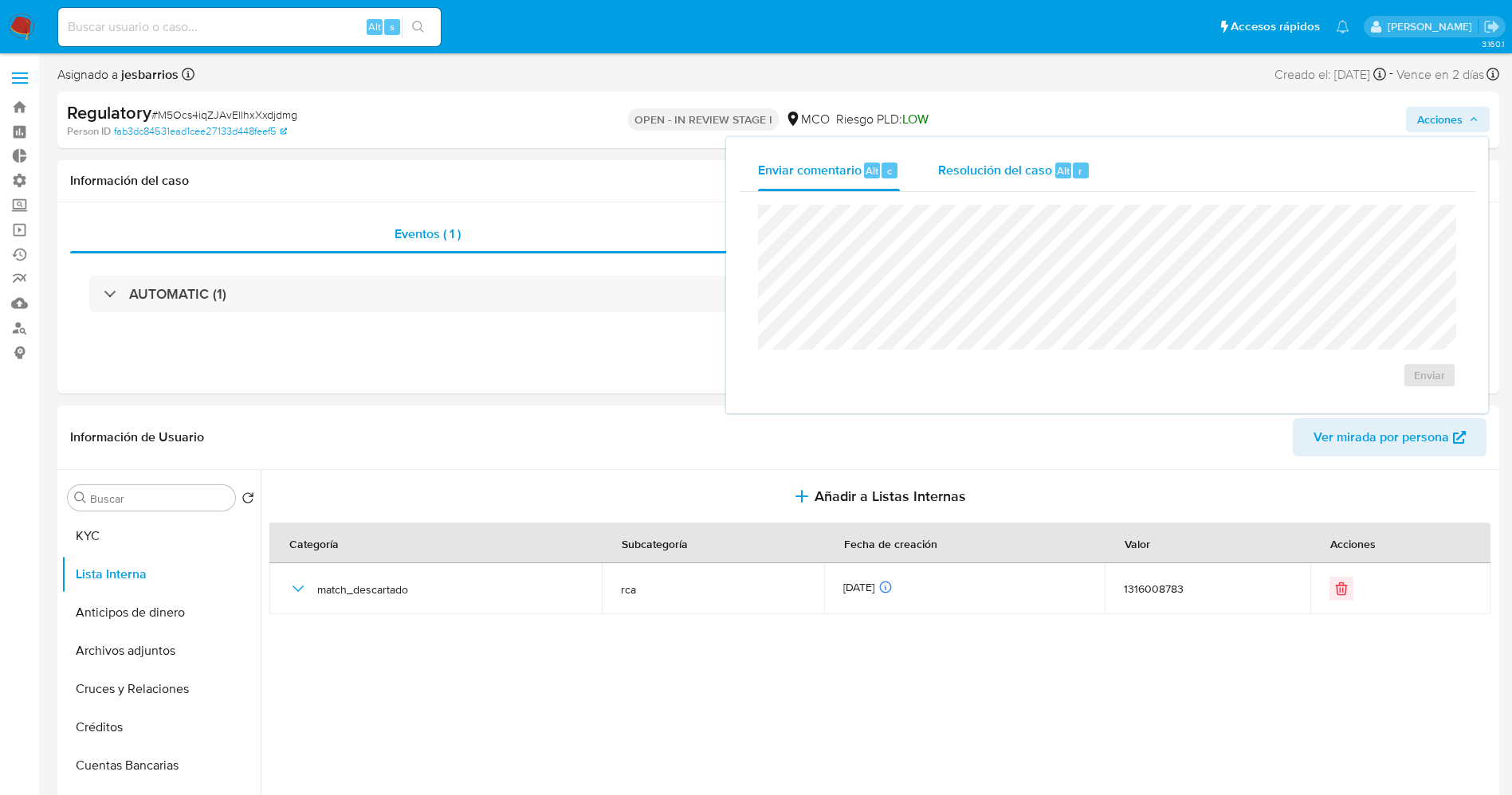
click at [1102, 176] on button "Resolución del caso Alt r" at bounding box center [1014, 170] width 191 height 42
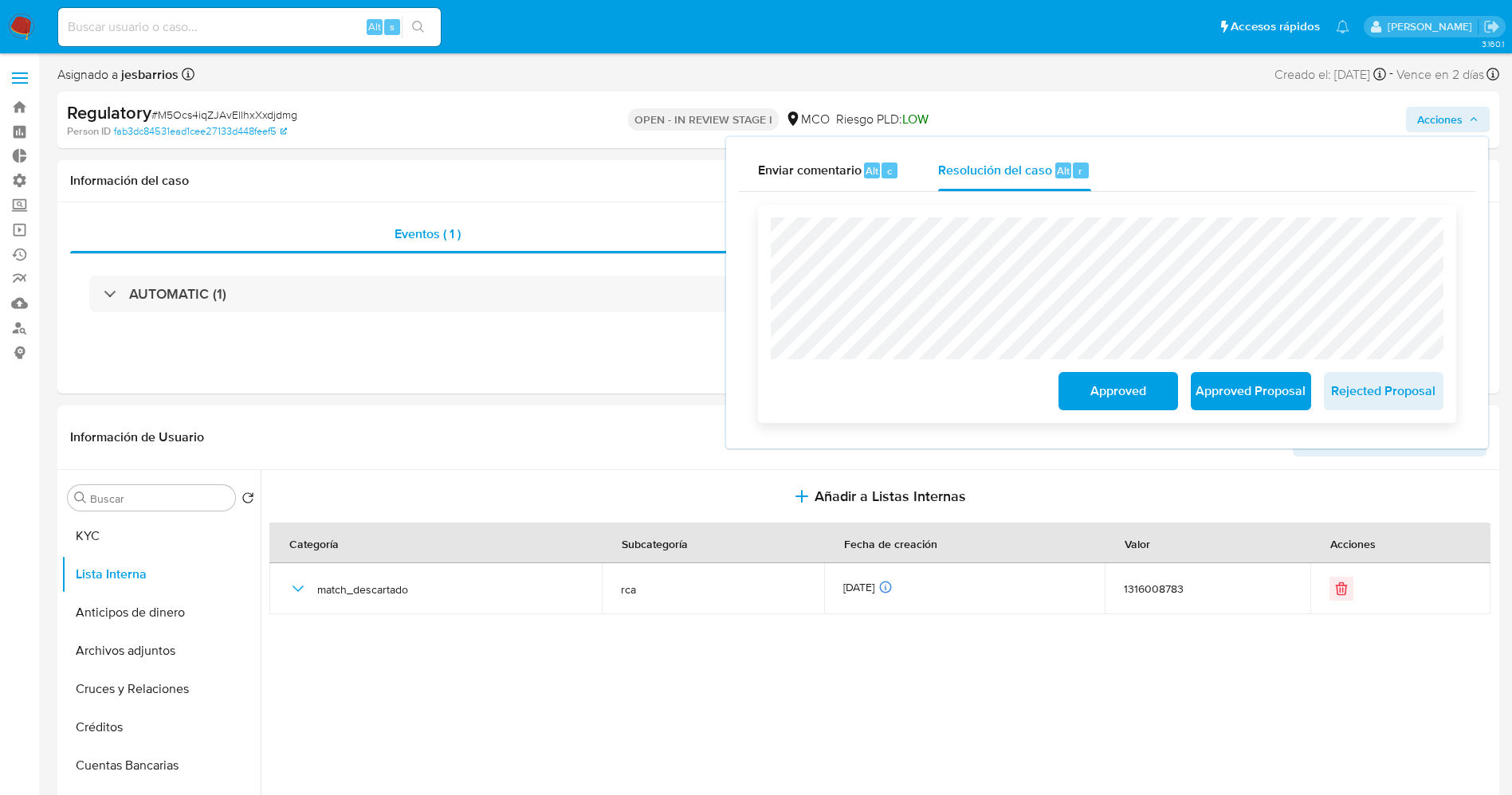
click at [1114, 391] on span "Approved" at bounding box center [1118, 391] width 78 height 35
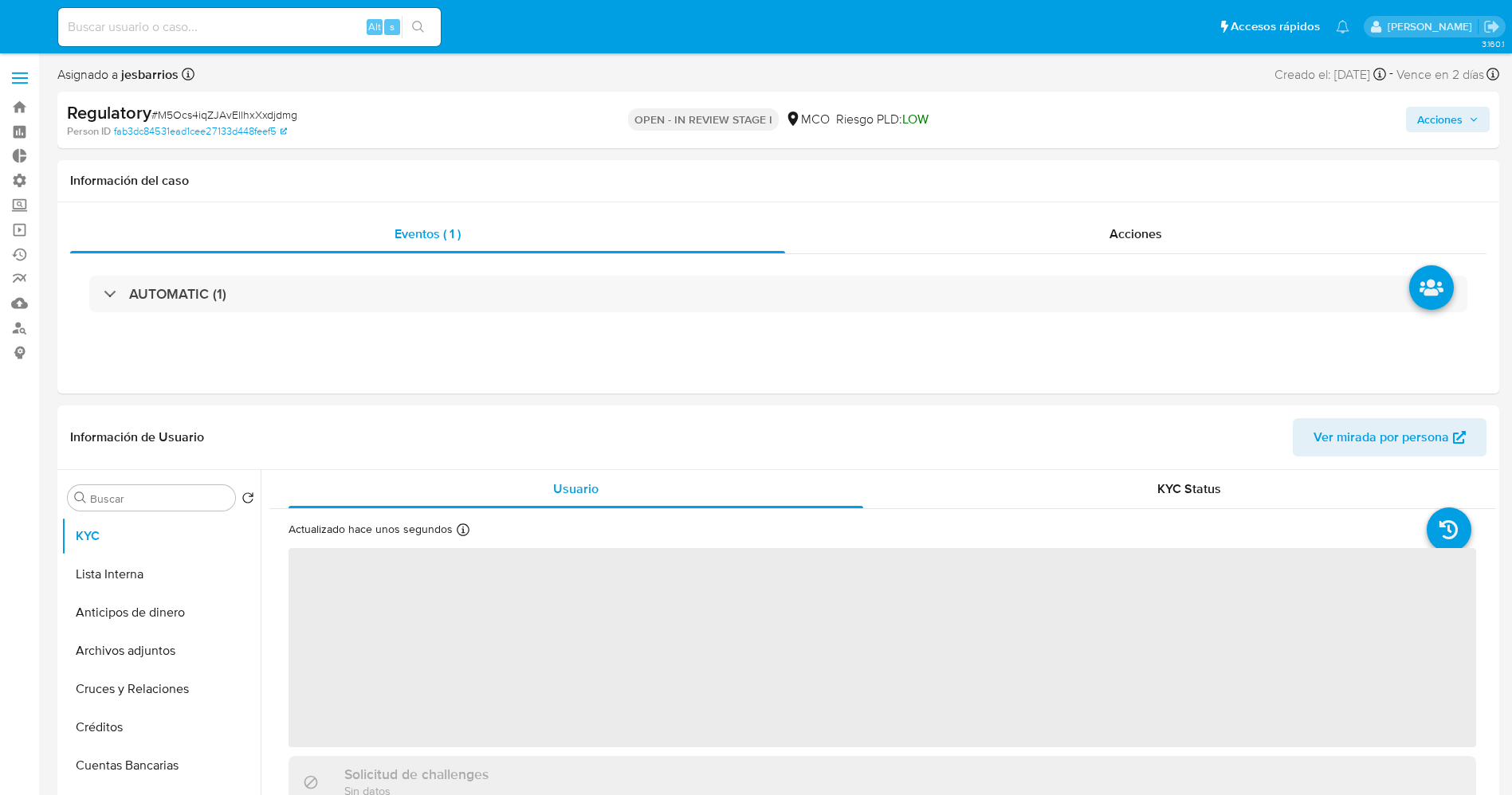
select select "10"
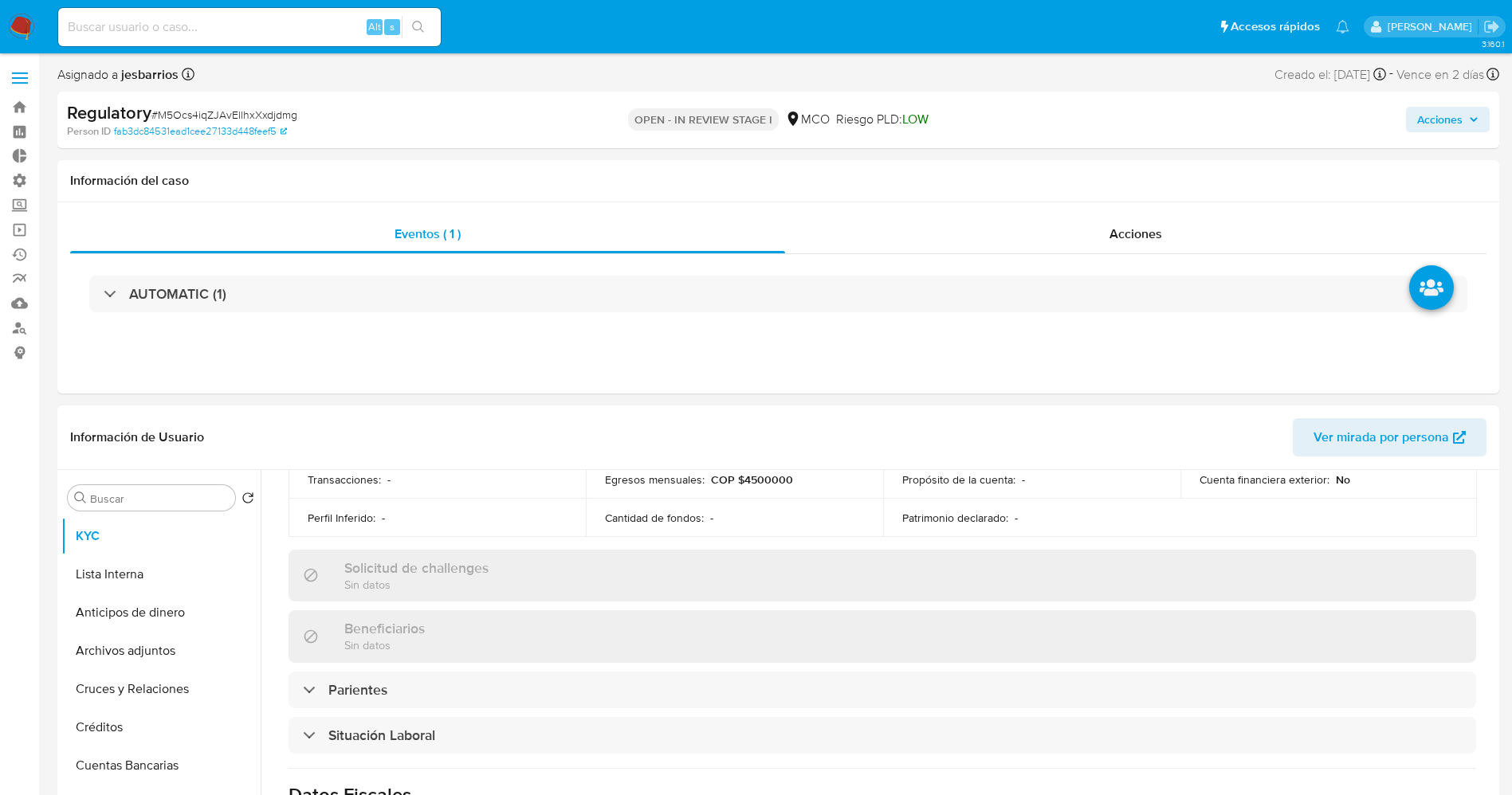
scroll to position [717, 0]
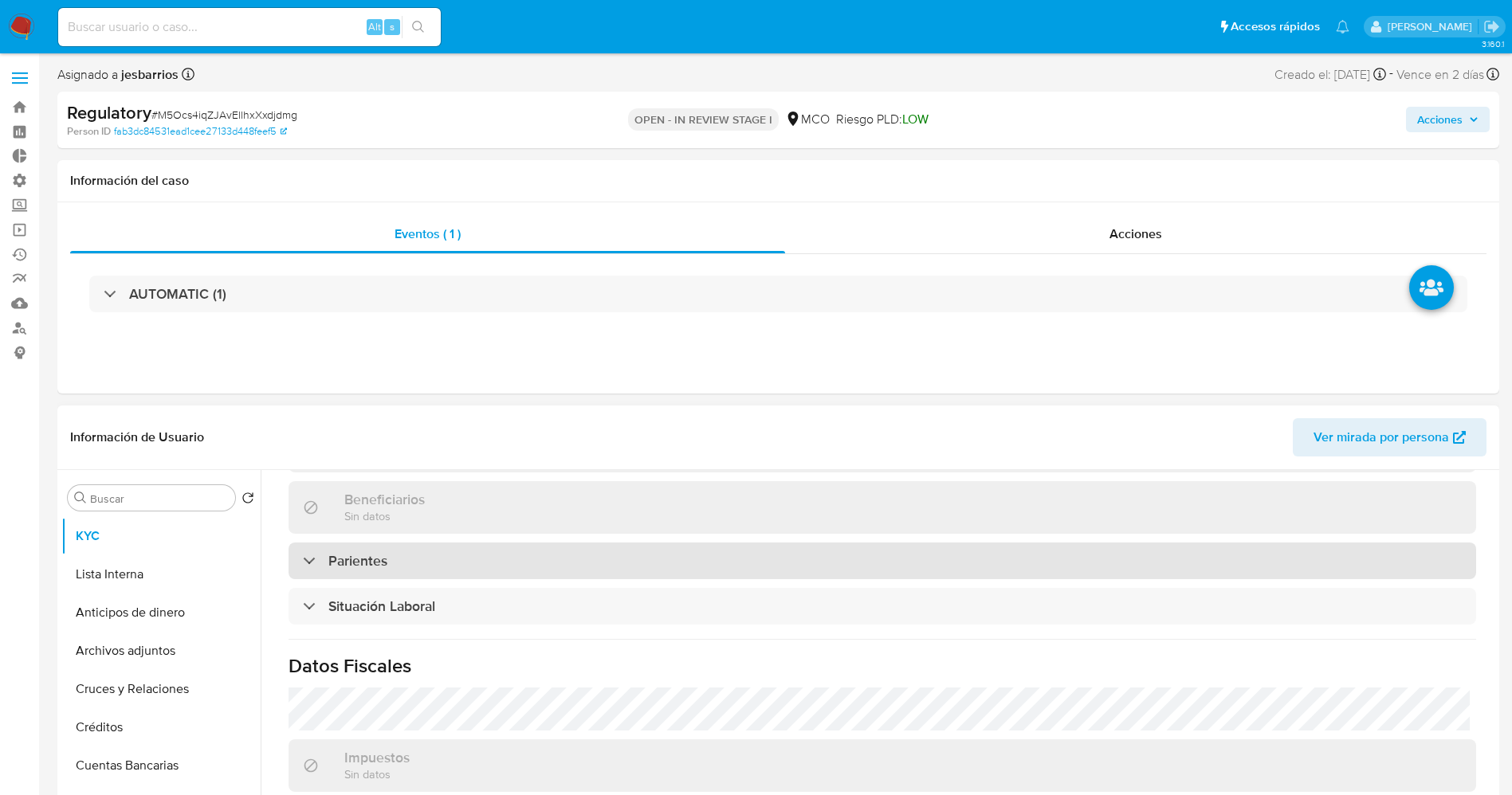
click at [469, 549] on div "Parientes" at bounding box center [882, 560] width 1188 height 37
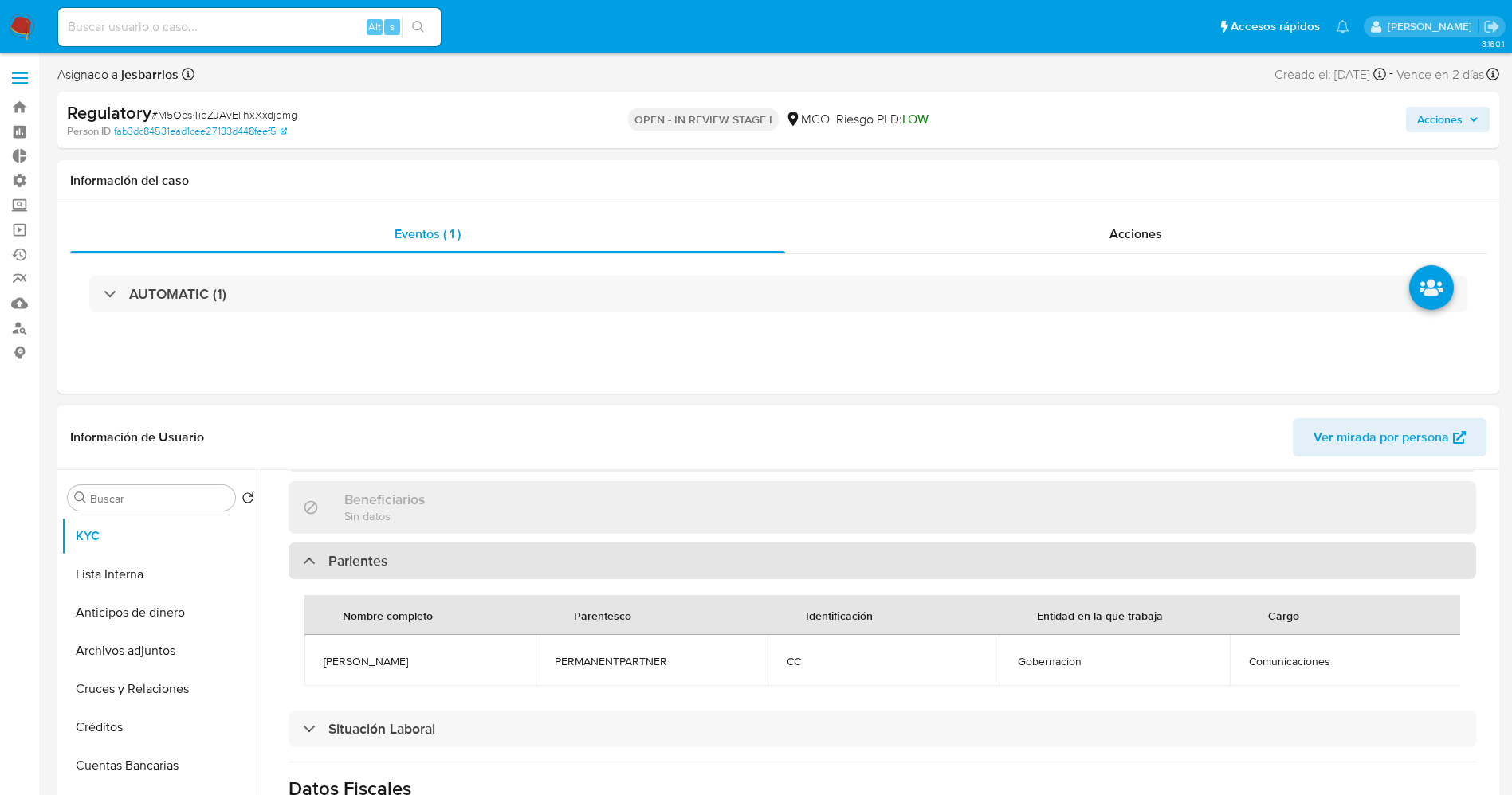
click at [469, 549] on div "Parientes" at bounding box center [882, 560] width 1188 height 37
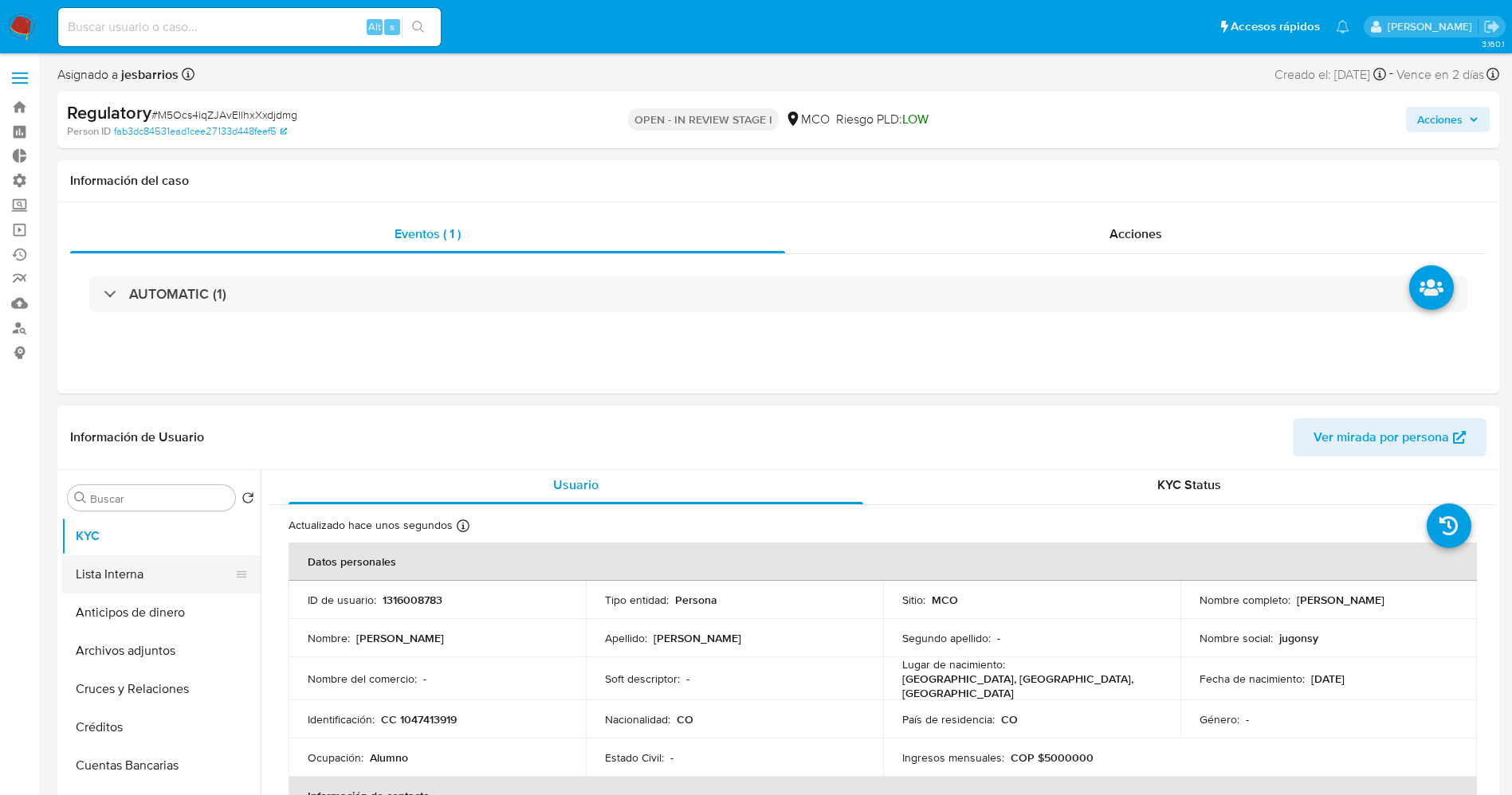
scroll to position [0, 0]
click at [113, 577] on button "Lista Interna" at bounding box center [154, 574] width 186 height 38
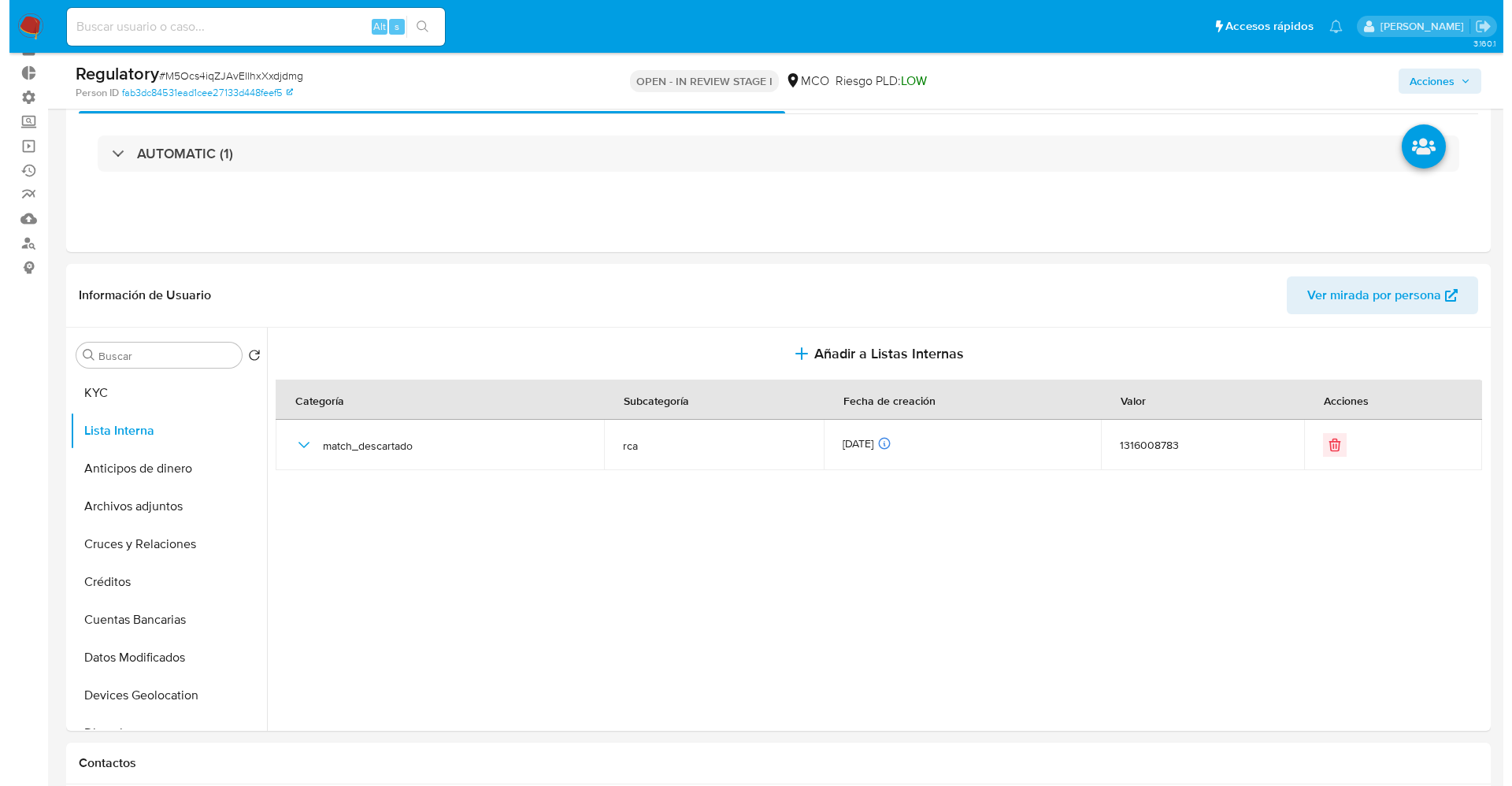
scroll to position [118, 0]
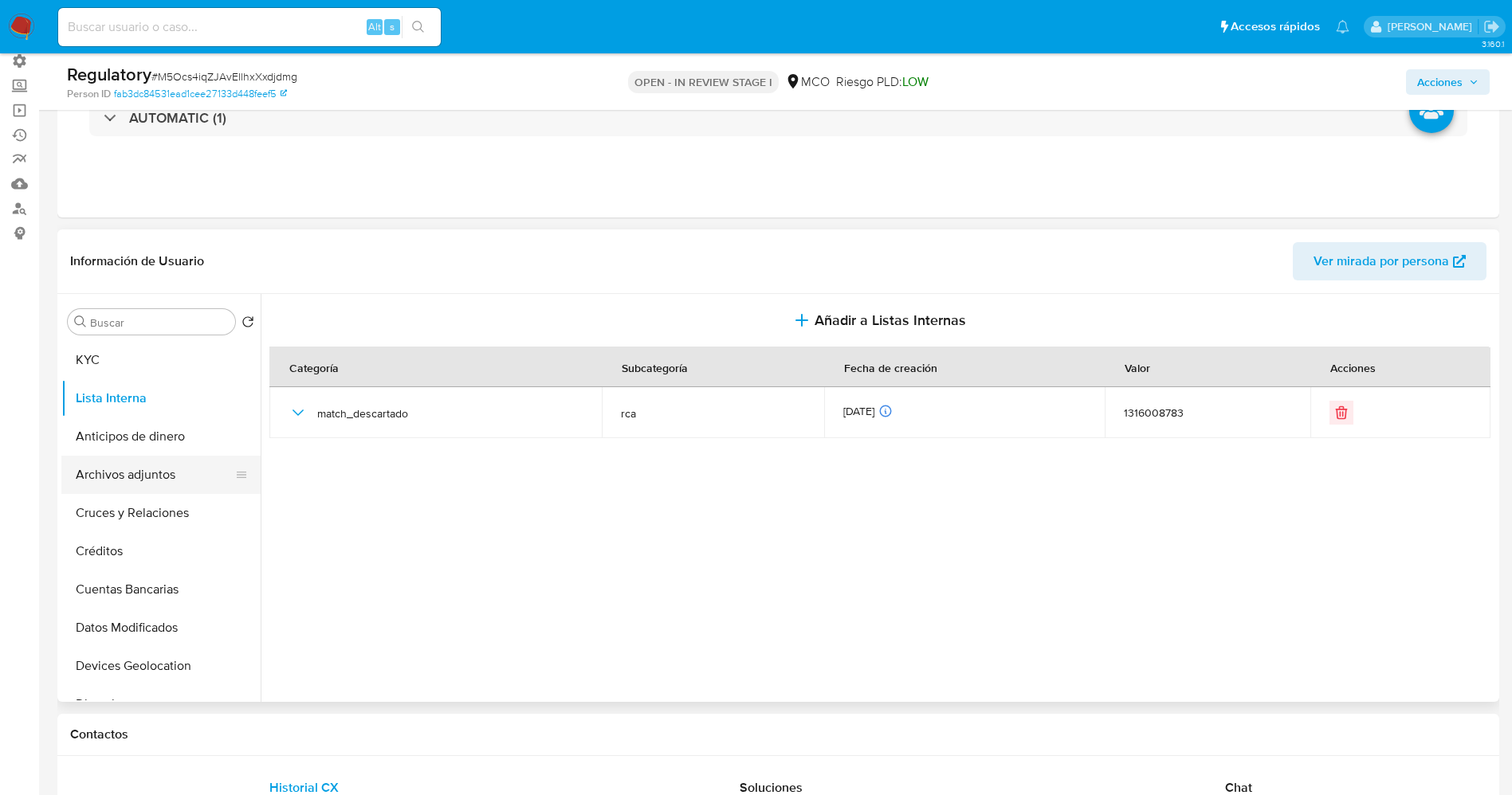
click at [93, 474] on button "Archivos adjuntos" at bounding box center [154, 474] width 186 height 38
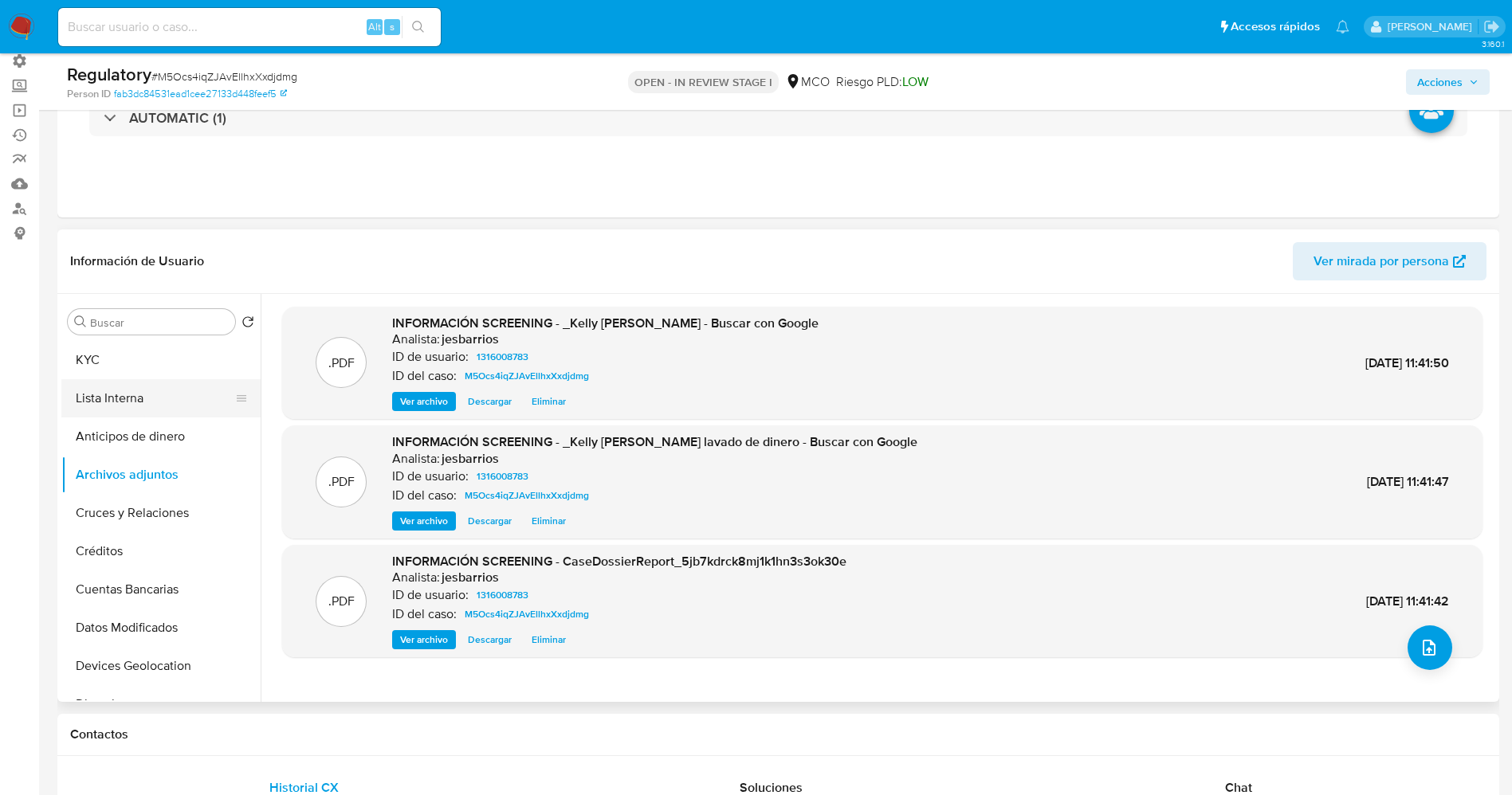
click at [139, 407] on button "Lista Interna" at bounding box center [154, 398] width 186 height 38
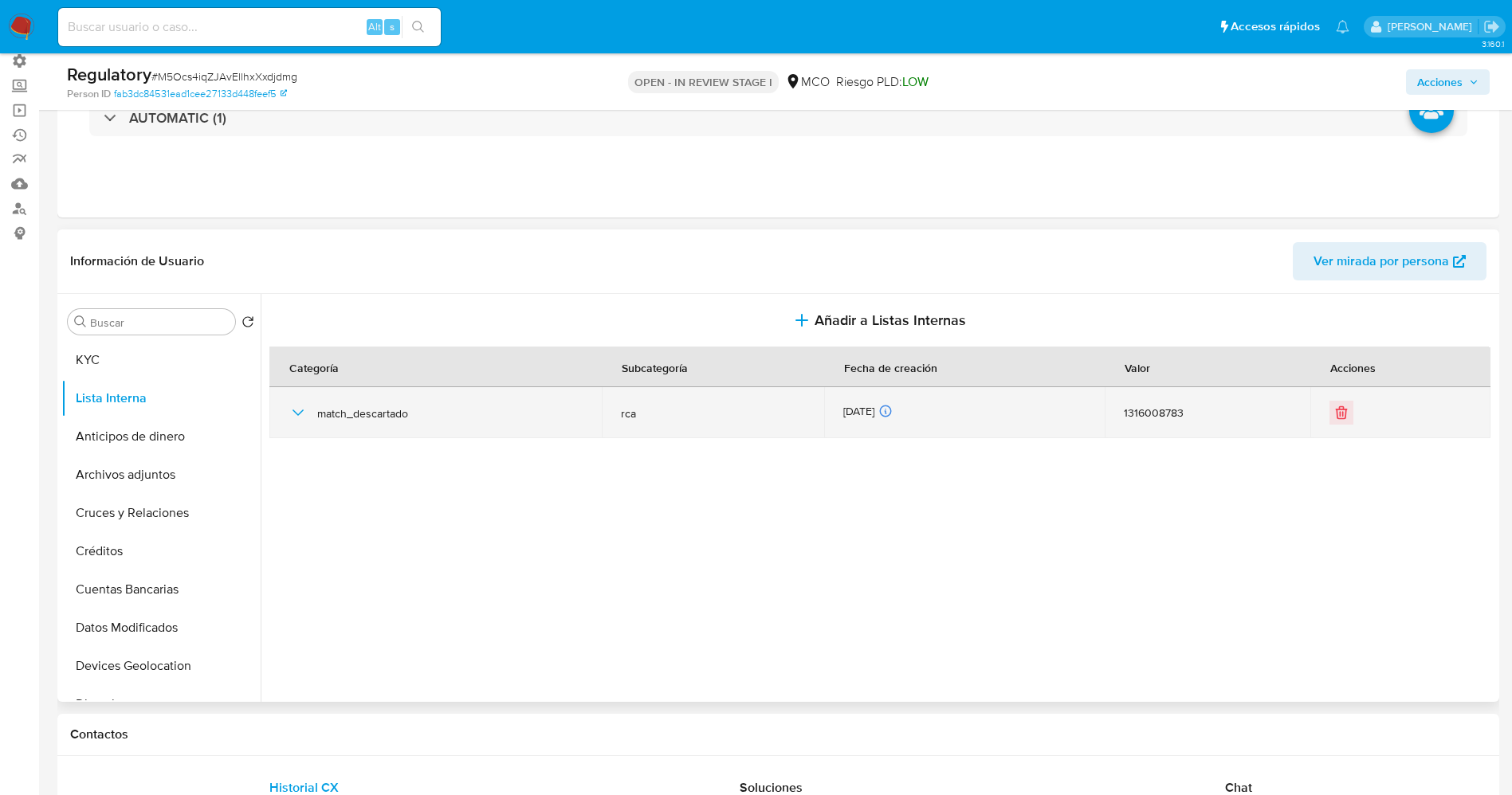
click at [296, 414] on icon "button" at bounding box center [298, 412] width 11 height 6
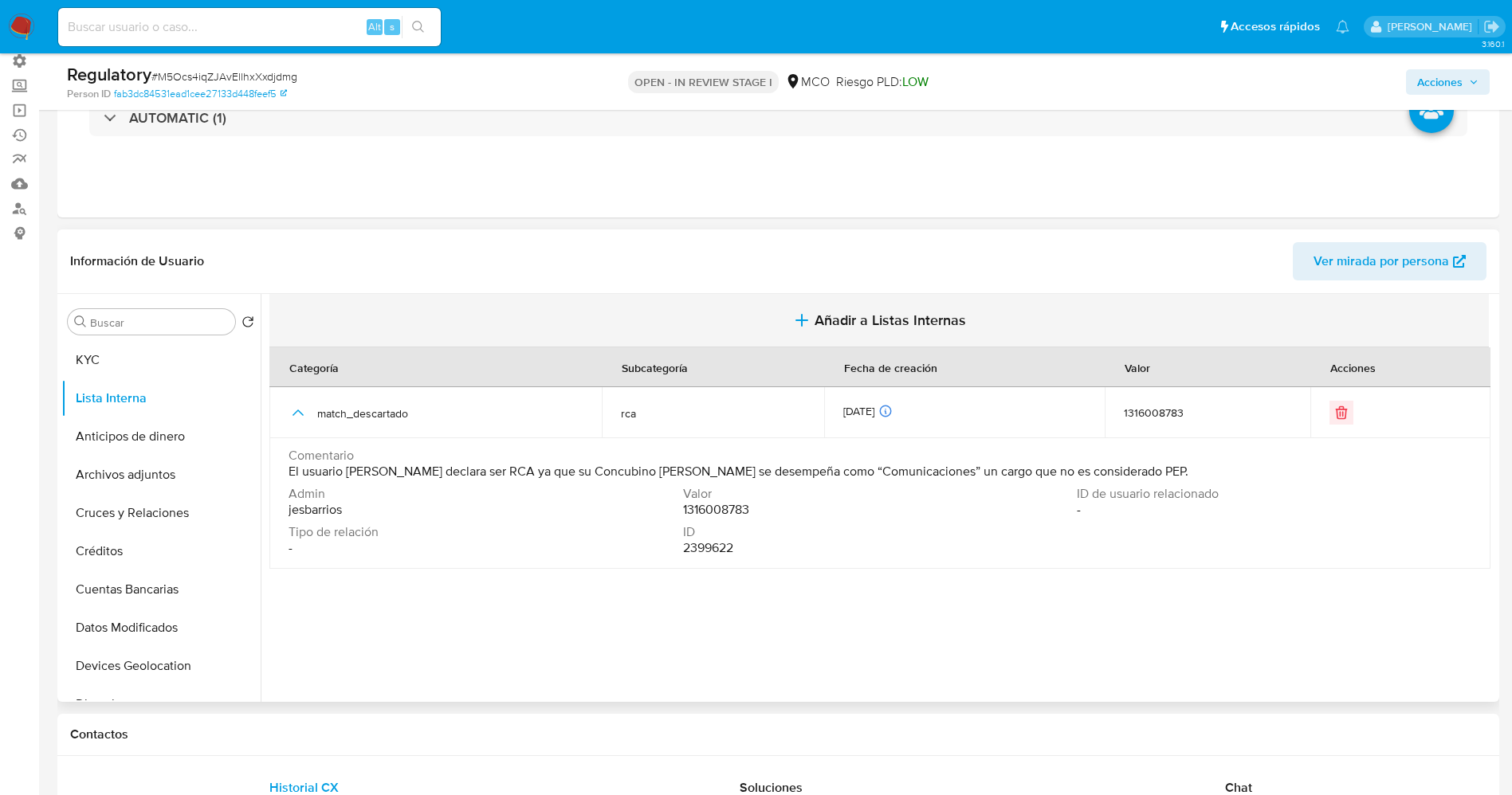
click at [785, 326] on button "Añadir a Listas Internas" at bounding box center [879, 320] width 1219 height 54
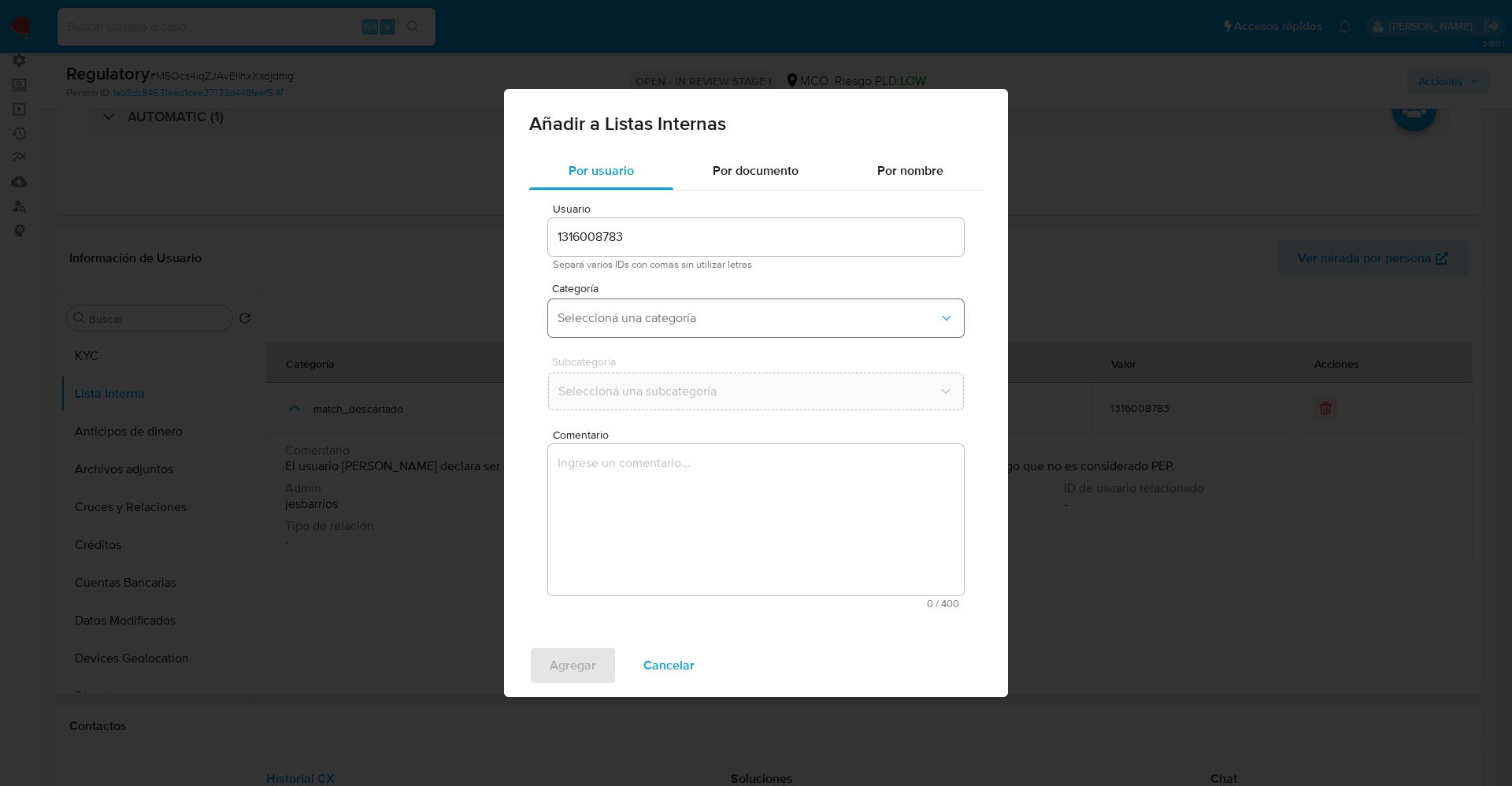
click at [633, 315] on span "Seleccioná una categoría" at bounding box center [748, 318] width 381 height 16
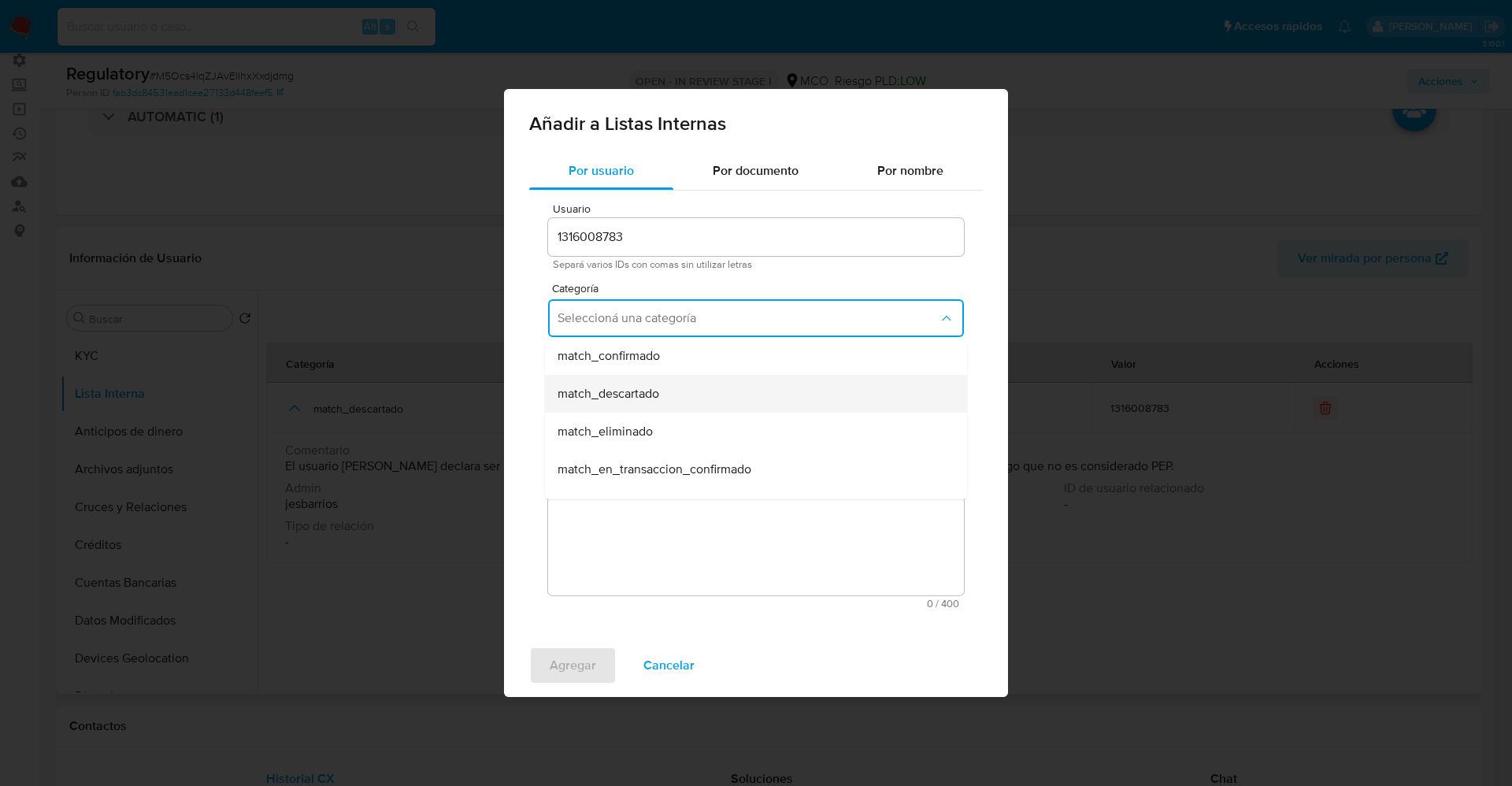
click at [648, 393] on span "match_descartado" at bounding box center [608, 394] width 102 height 16
click at [646, 385] on span "Seleccioná una subcategoría" at bounding box center [748, 391] width 381 height 16
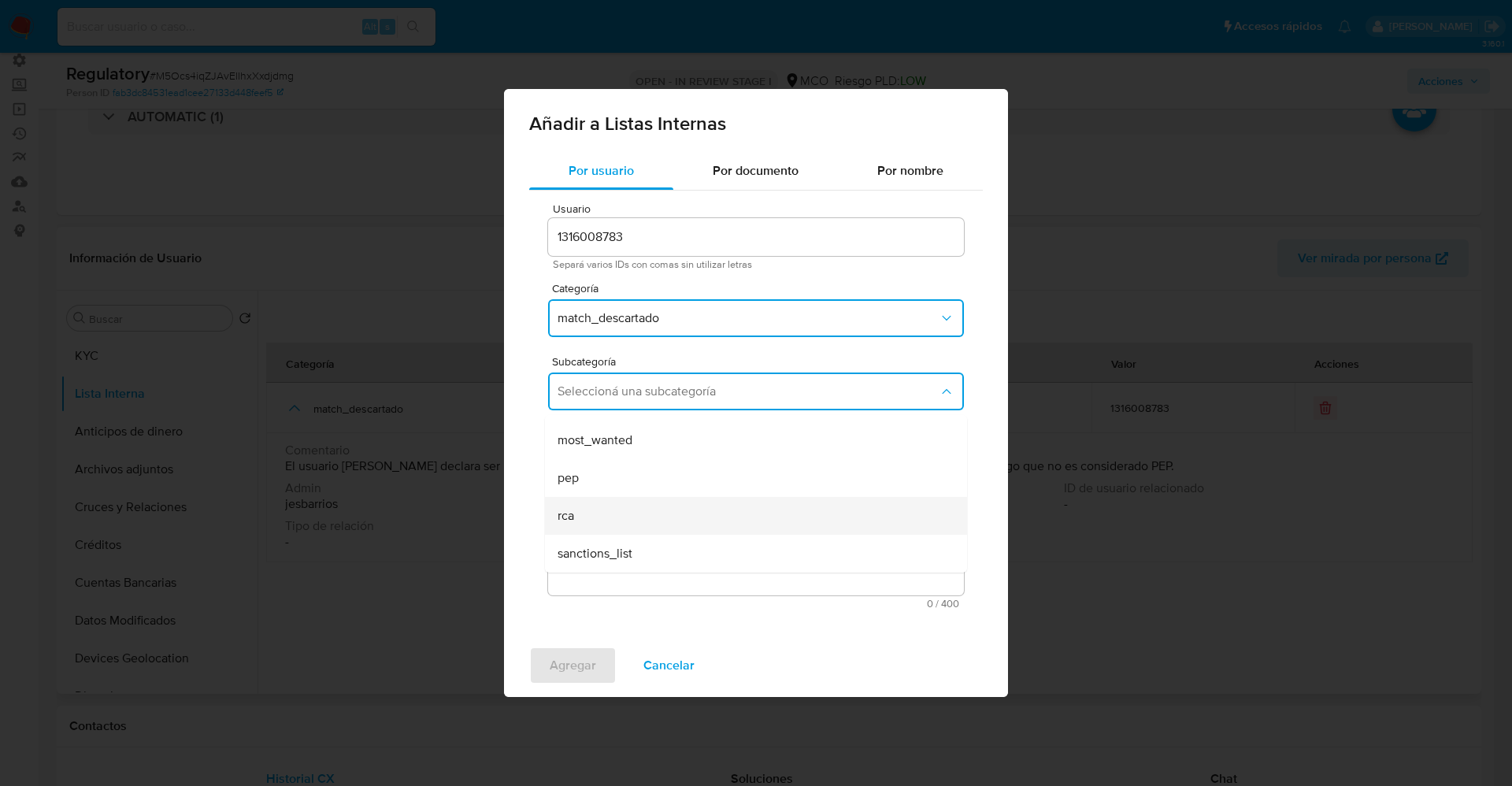
click at [604, 509] on div "rca" at bounding box center [751, 516] width 388 height 38
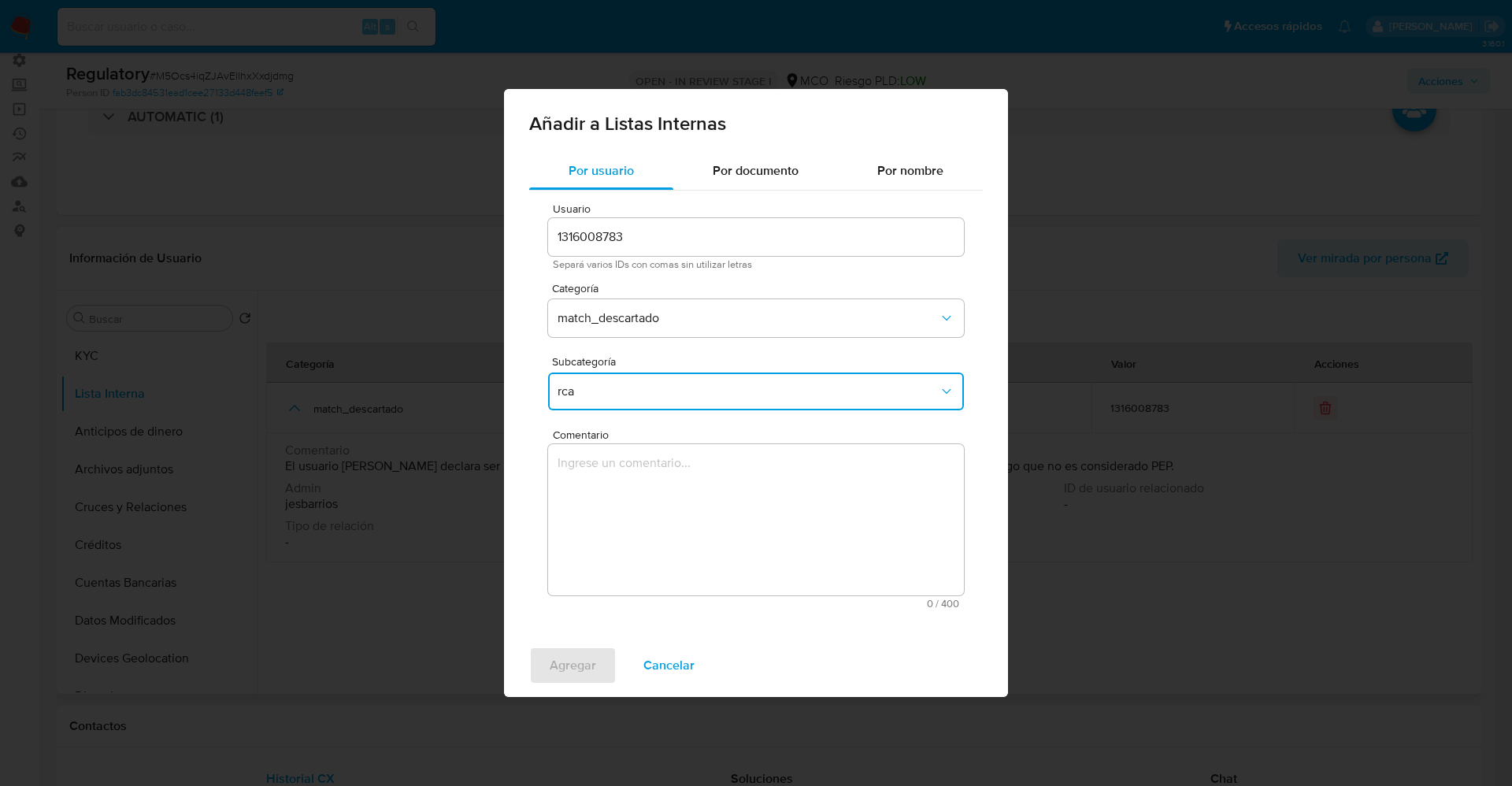
click at [604, 509] on textarea "Comentario" at bounding box center [756, 520] width 416 height 151
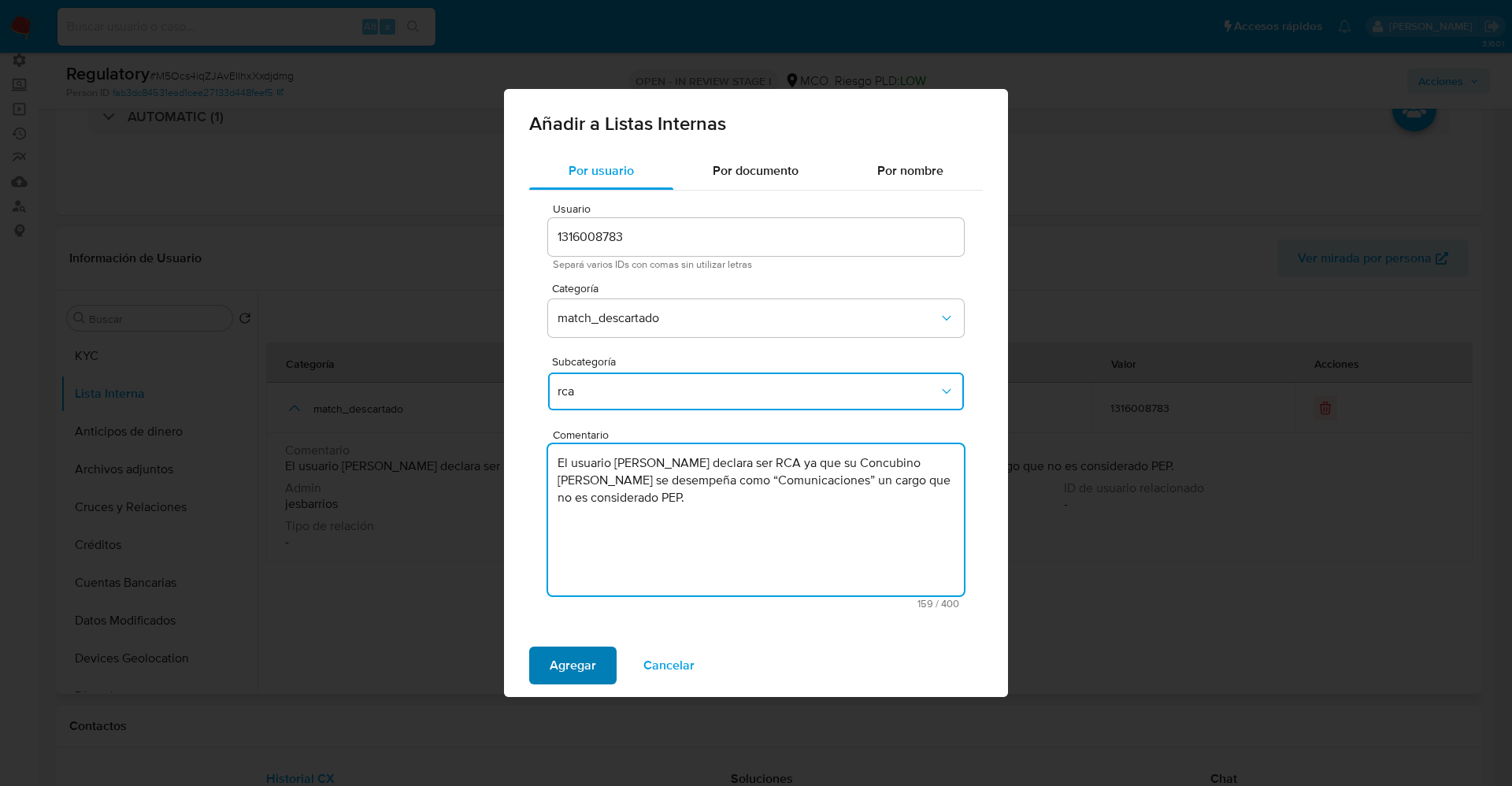
type textarea "El usuario [PERSON_NAME] declara ser RCA ya que su Concubino [PERSON_NAME] se d…"
click at [572, 671] on span "Agregar" at bounding box center [572, 665] width 46 height 35
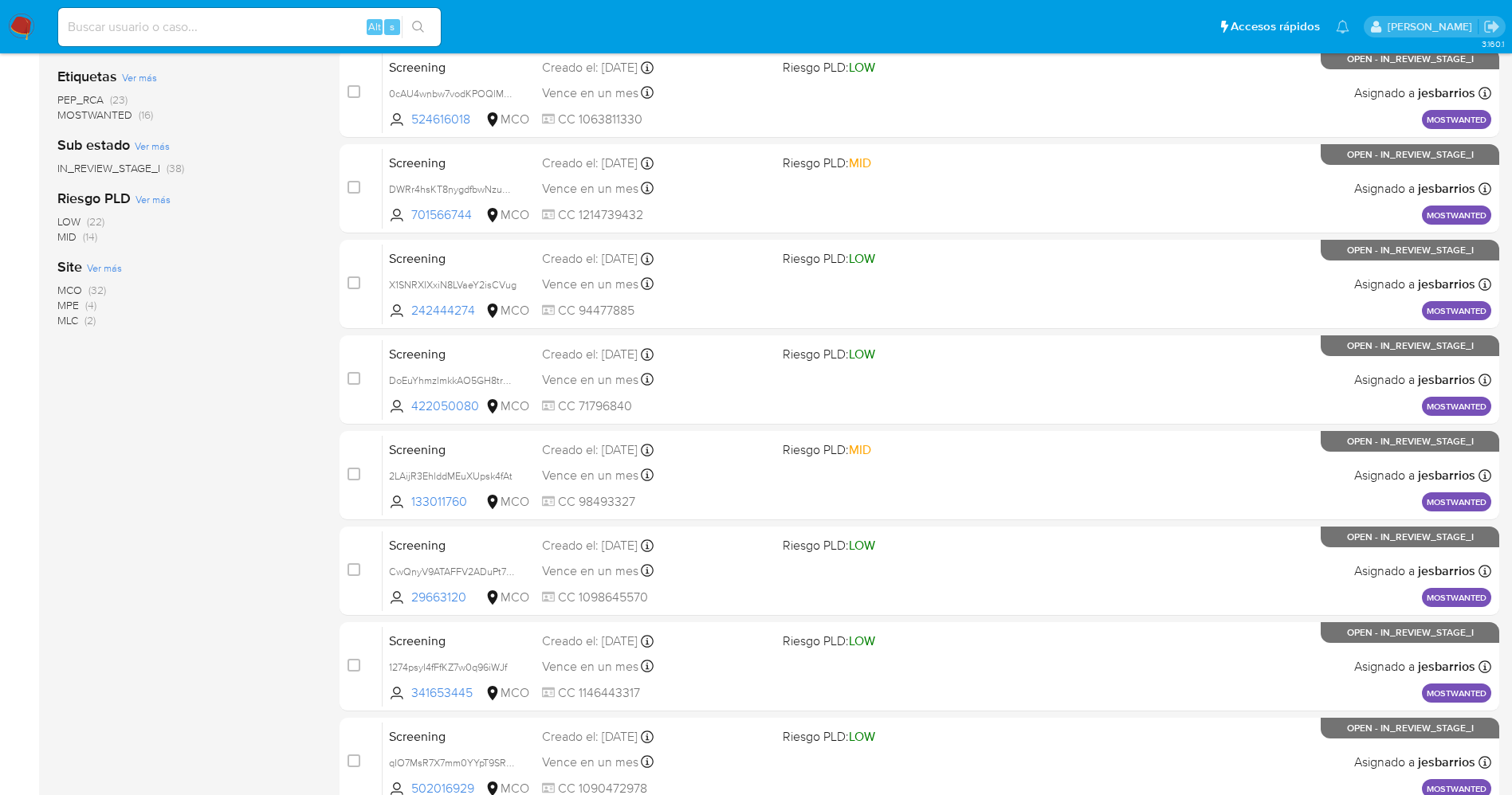
scroll to position [520, 0]
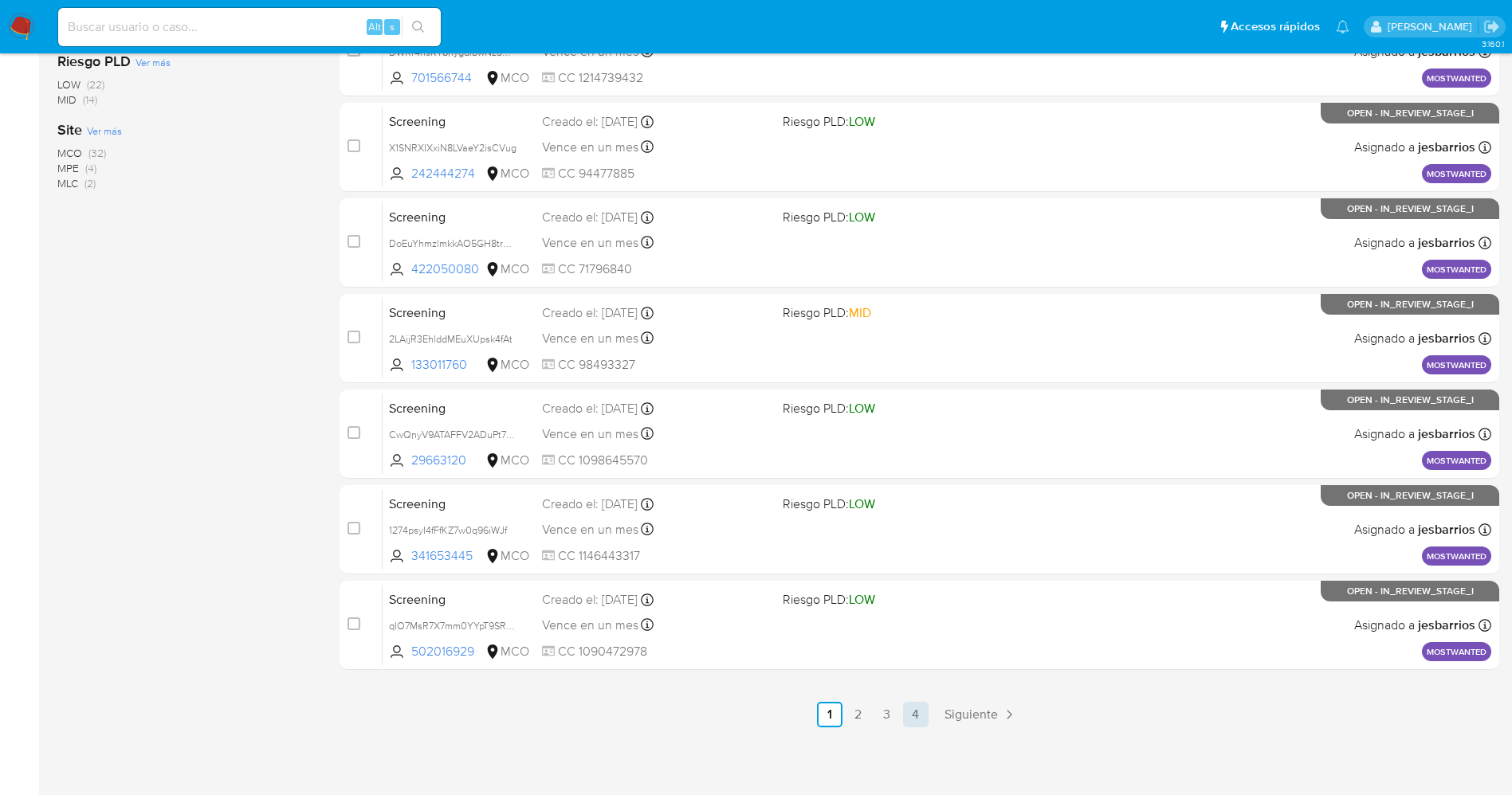
click at [926, 721] on link "4" at bounding box center [916, 715] width 26 height 26
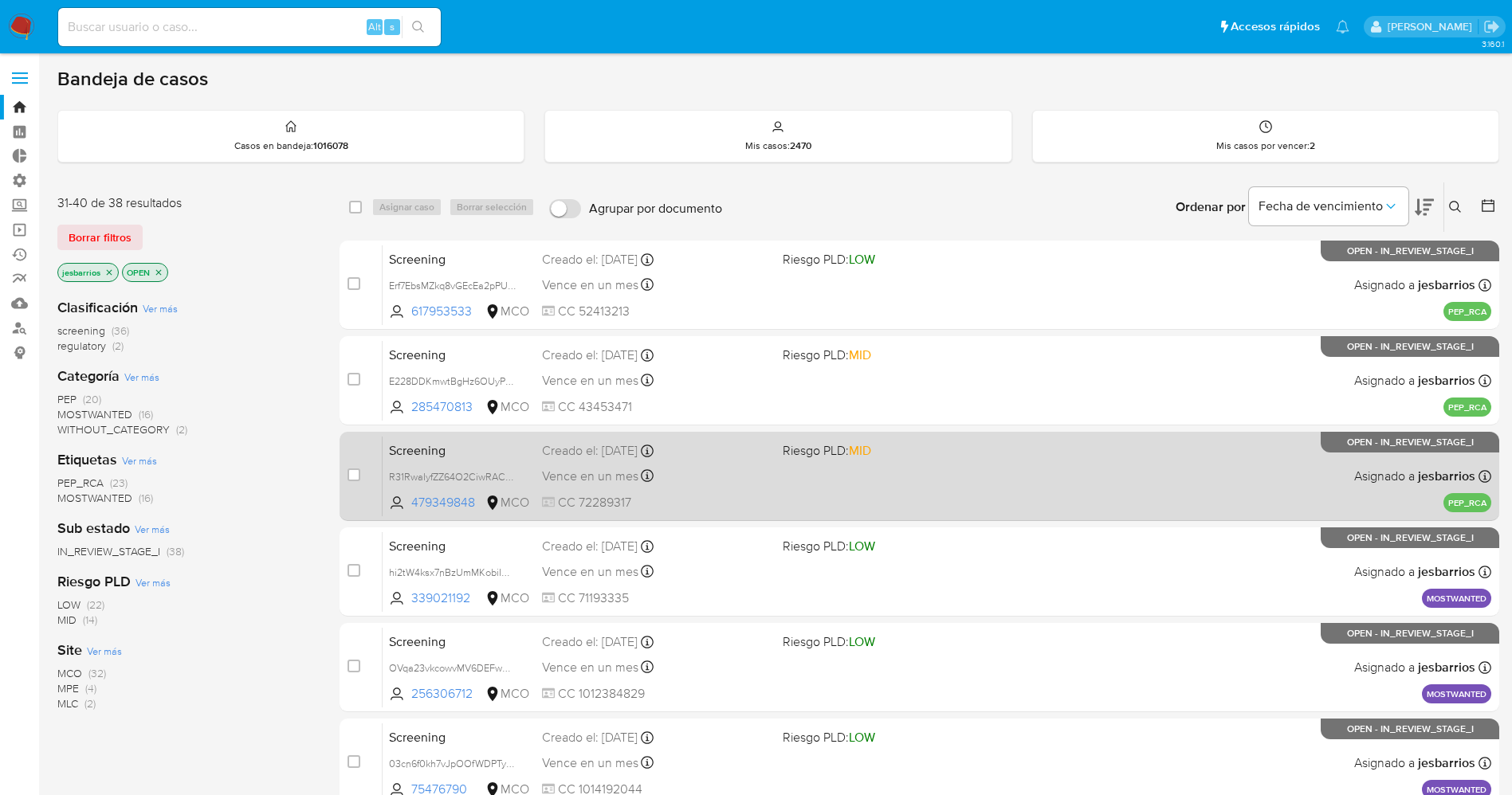
scroll to position [329, 0]
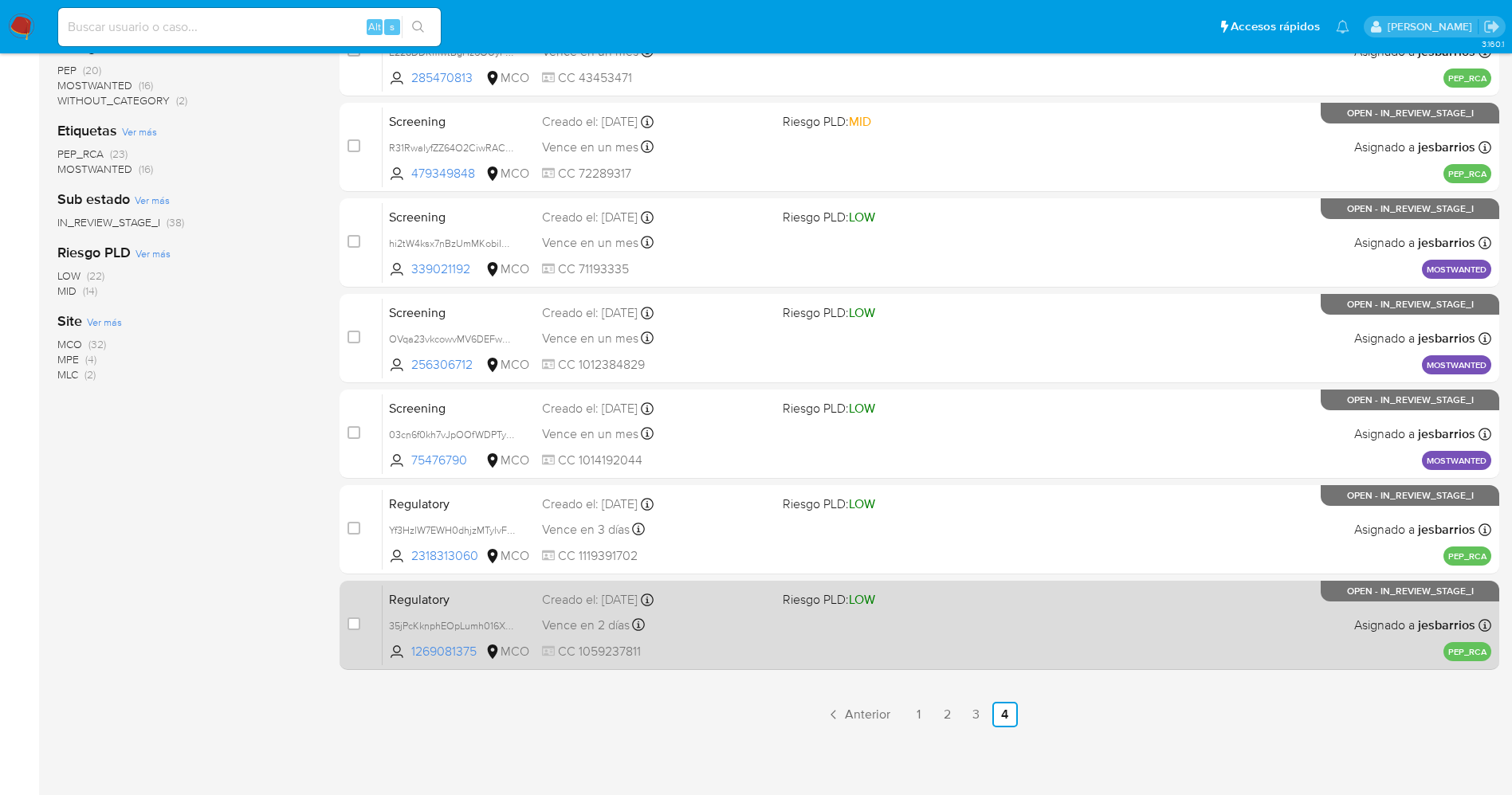
click at [874, 617] on div "Regulatory 35jPcKknphEOpLumh016XnX4 1269081375 MCO Riesgo PLD: LOW Creado el: […" at bounding box center [936, 625] width 1108 height 81
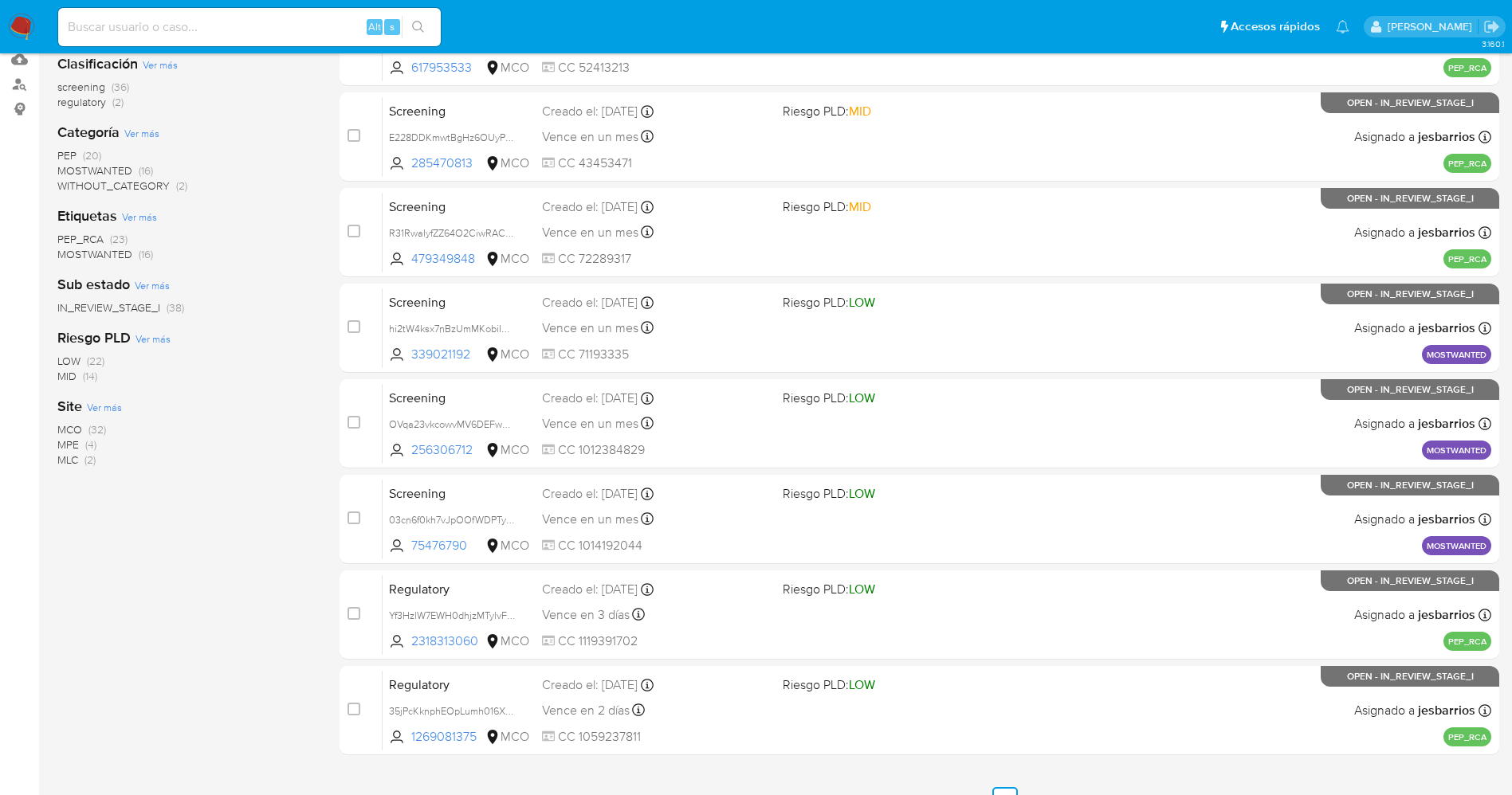
scroll to position [90, 0]
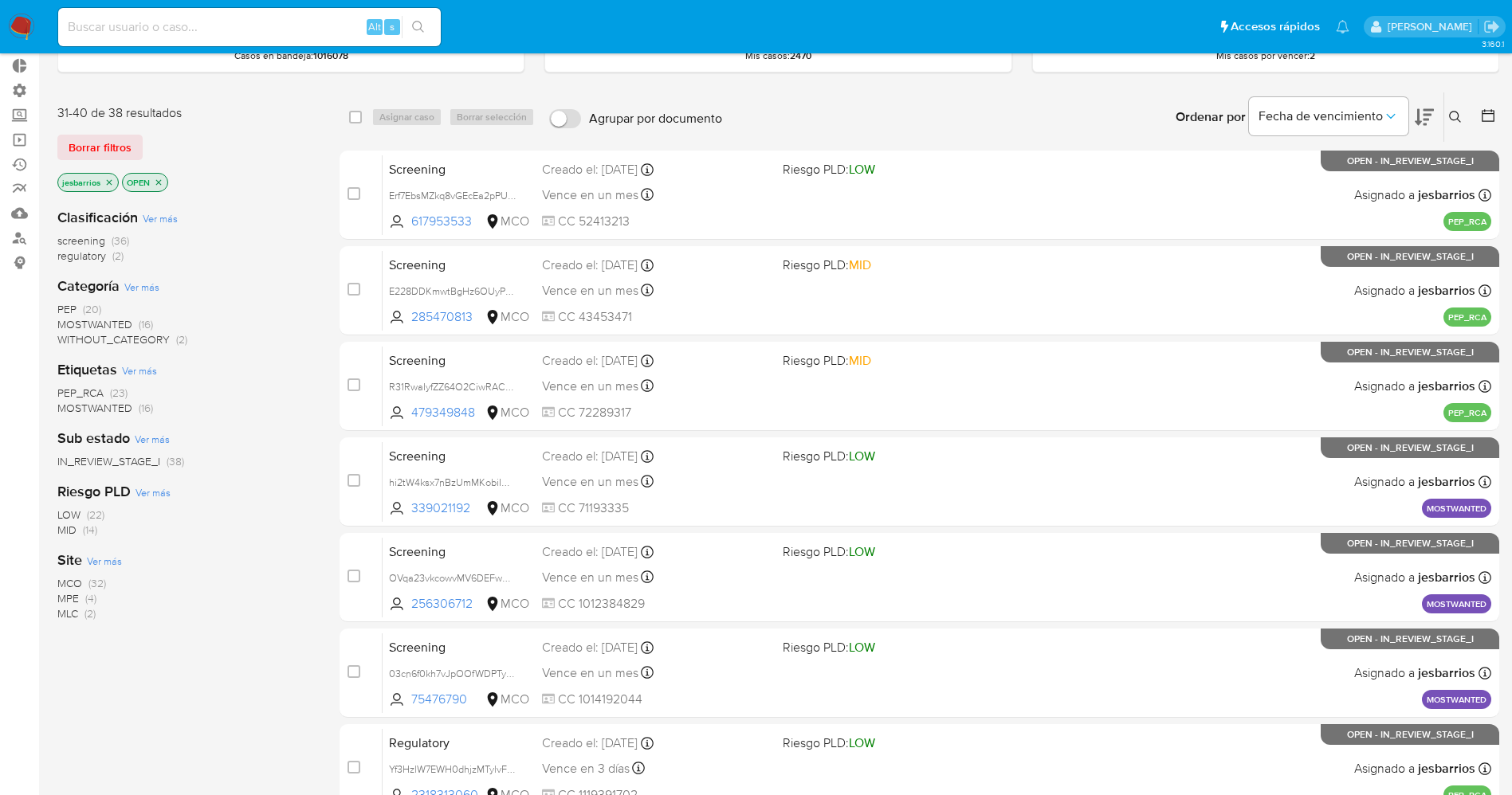
click at [16, 28] on img at bounding box center [21, 27] width 27 height 27
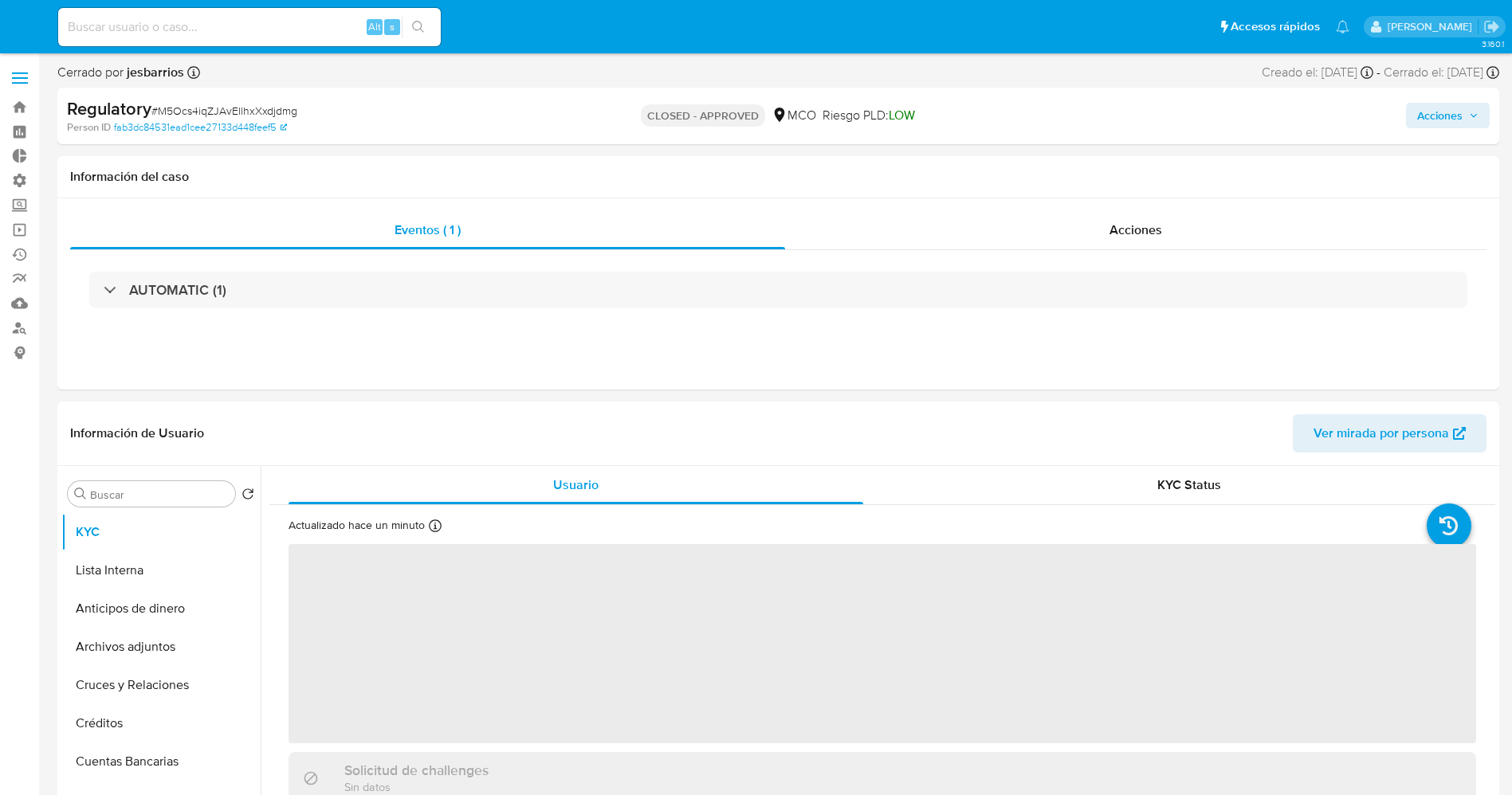
select select "10"
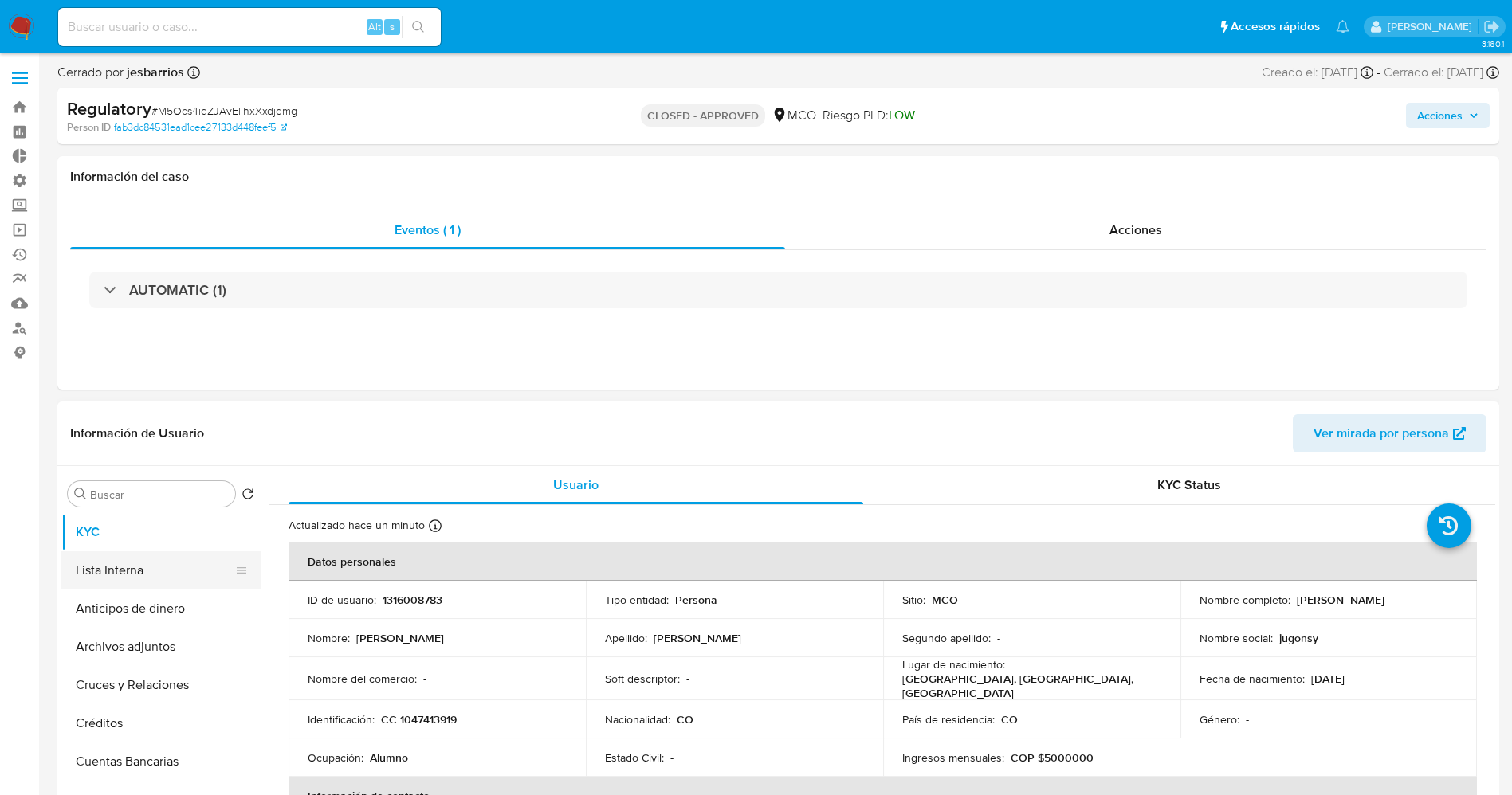
click at [116, 580] on button "Lista Interna" at bounding box center [154, 570] width 186 height 38
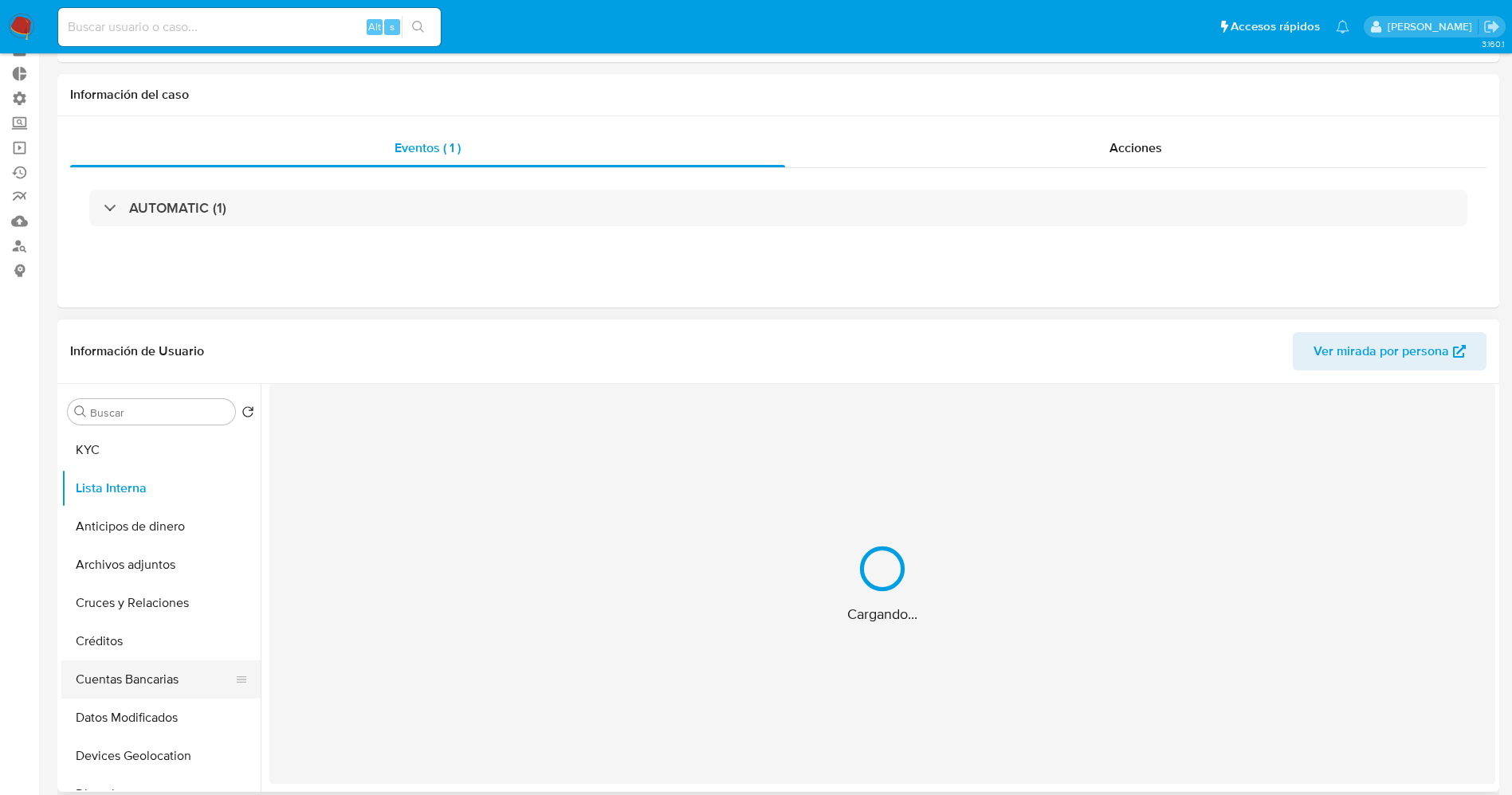
scroll to position [119, 0]
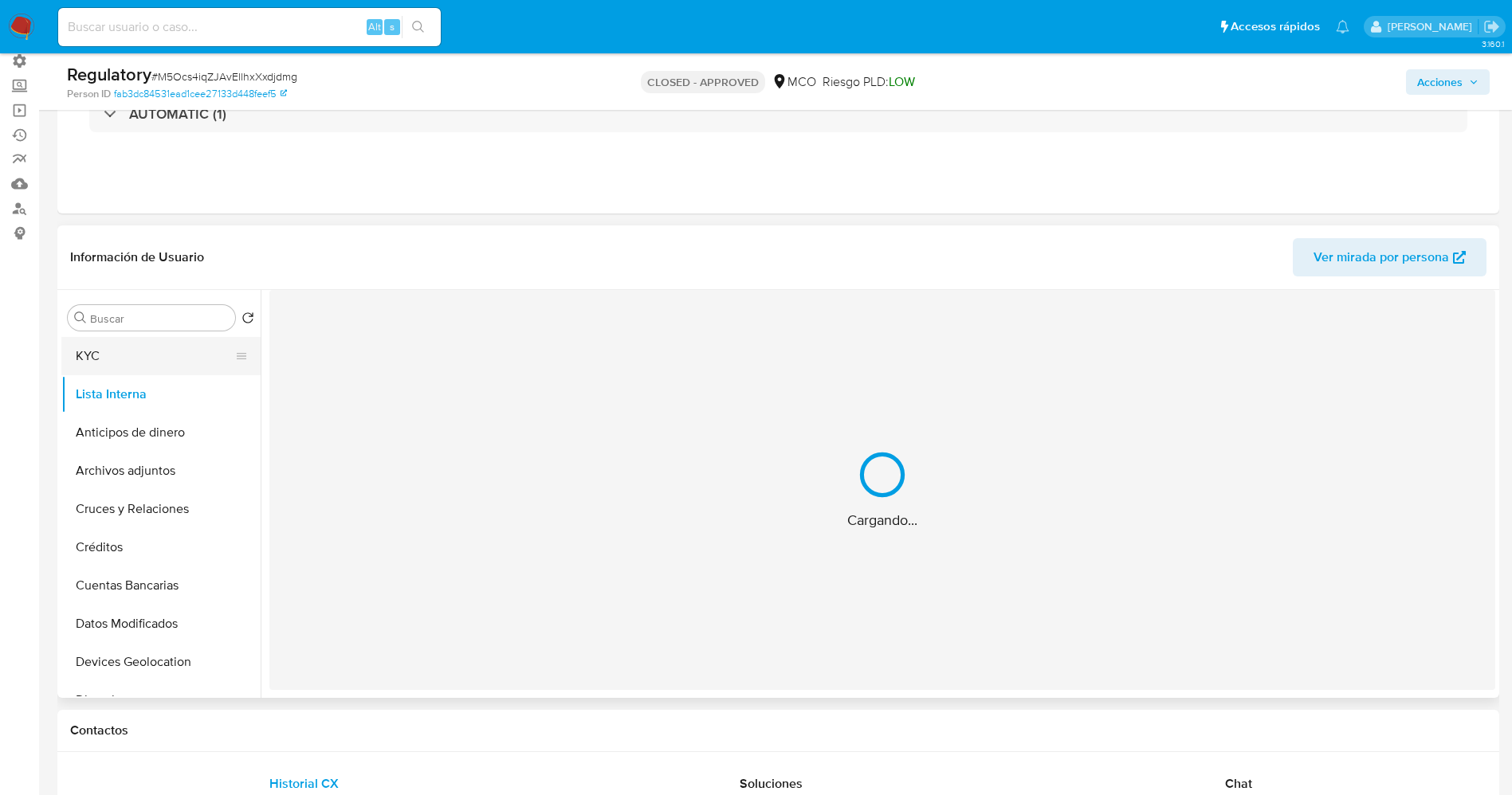
click at [140, 349] on button "KYC" at bounding box center [154, 356] width 186 height 38
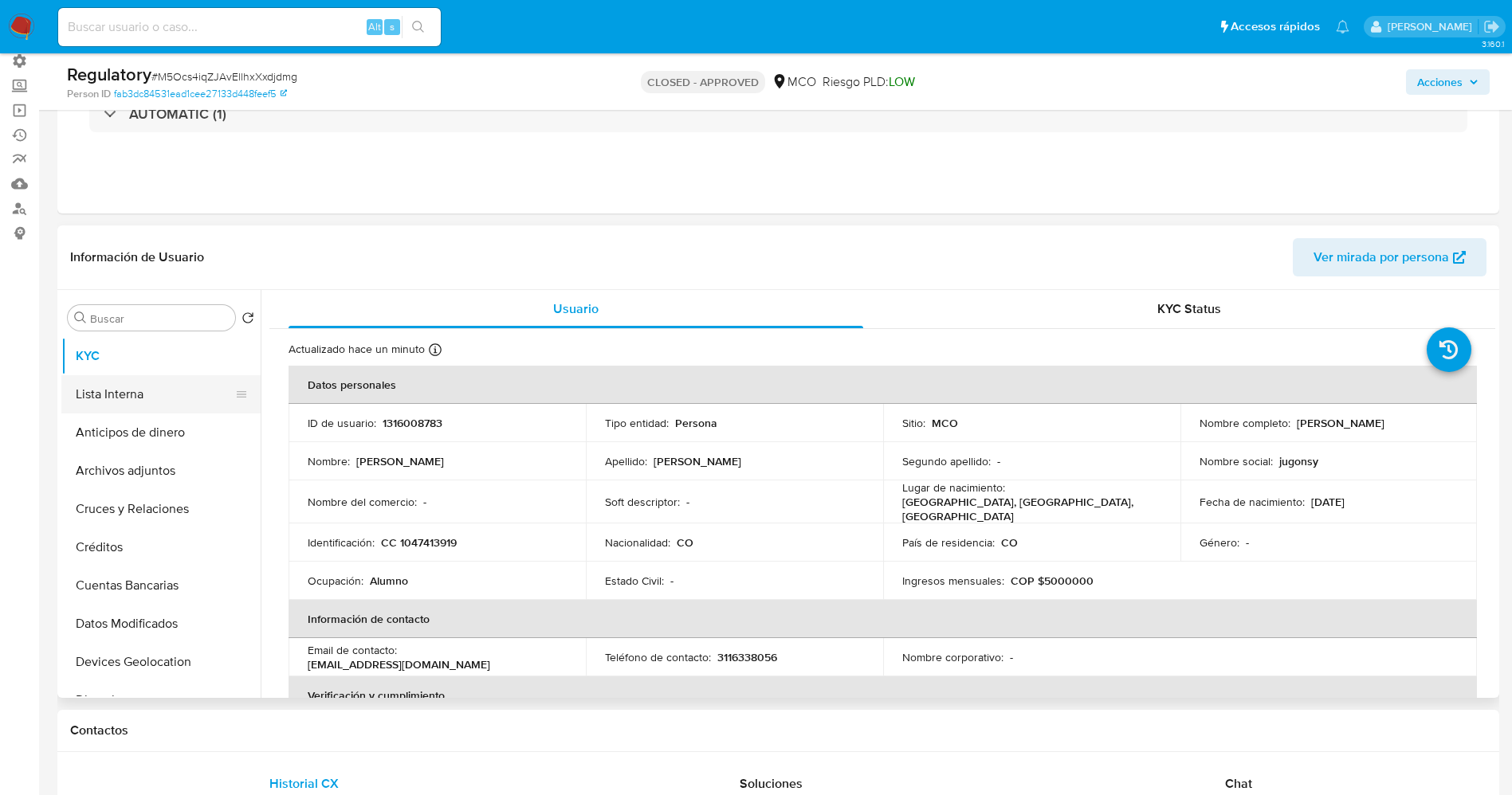
click at [118, 392] on button "Lista Interna" at bounding box center [154, 394] width 186 height 38
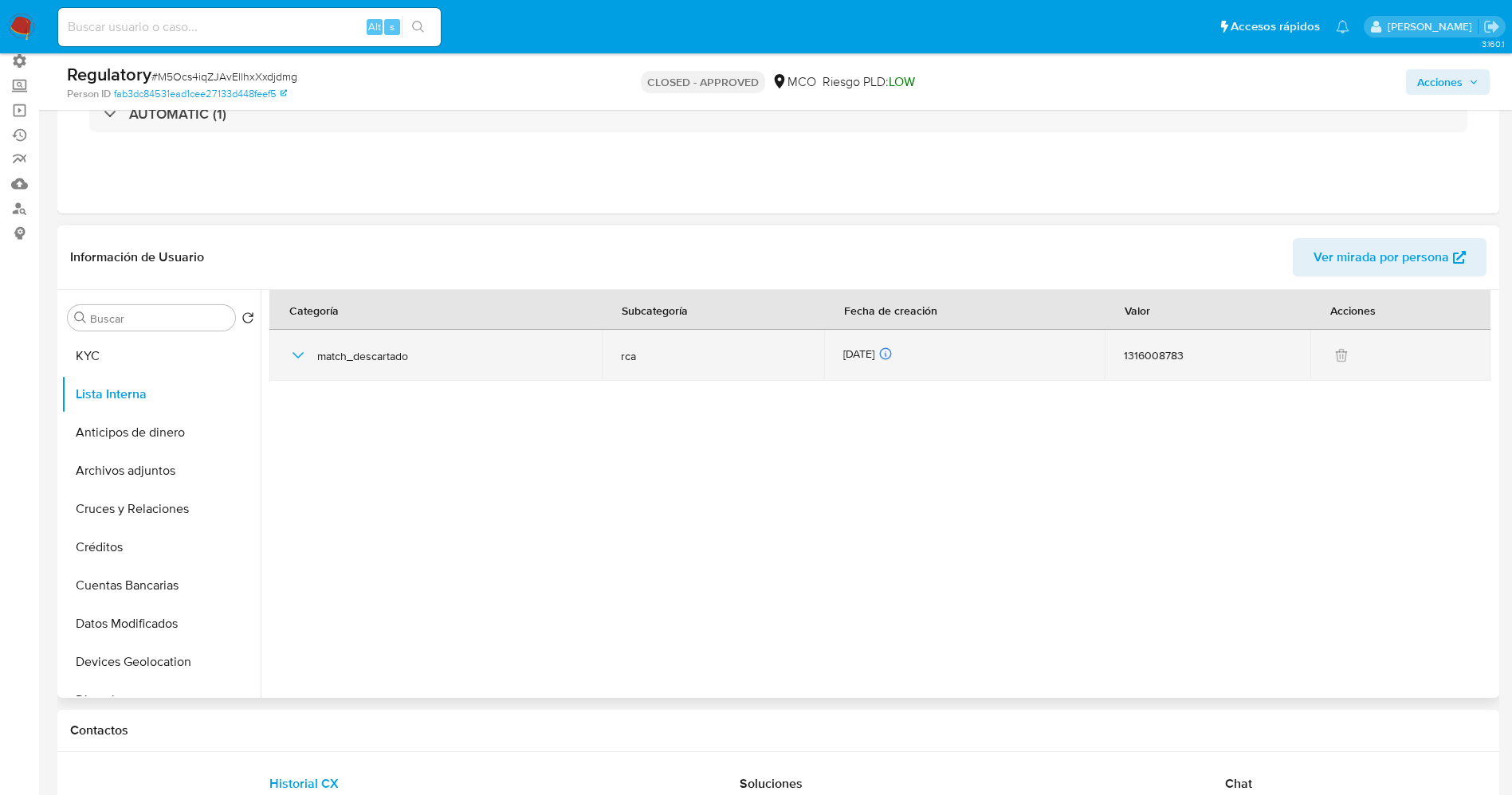
click at [301, 347] on icon "button" at bounding box center [298, 355] width 19 height 19
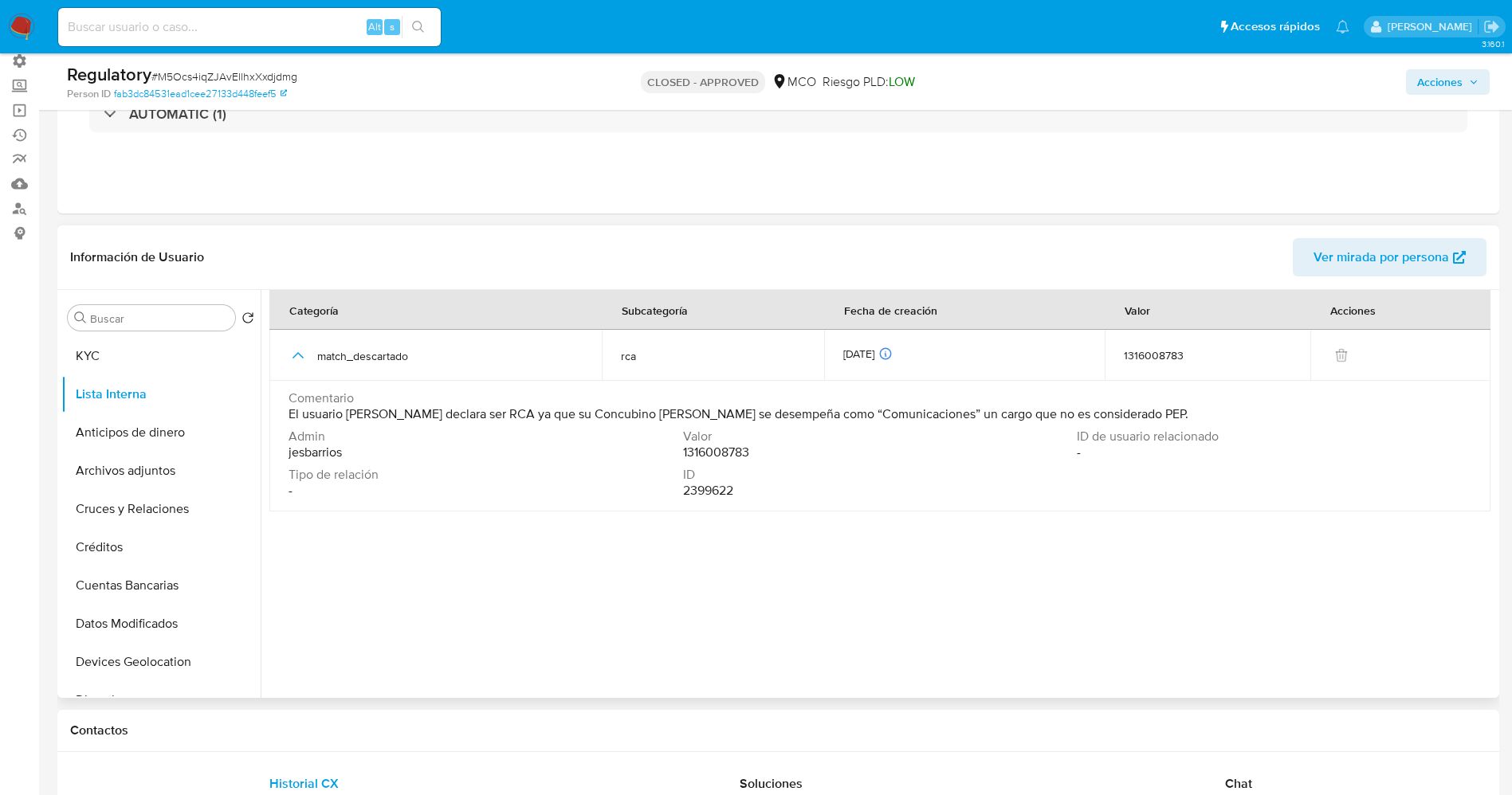
drag, startPoint x: 278, startPoint y: 411, endPoint x: 1224, endPoint y: 419, distance: 946.0
click at [1224, 419] on td "Comentario El usuario [PERSON_NAME] declara ser RCA ya que su Concubino [PERSON…" at bounding box center [879, 446] width 1221 height 131
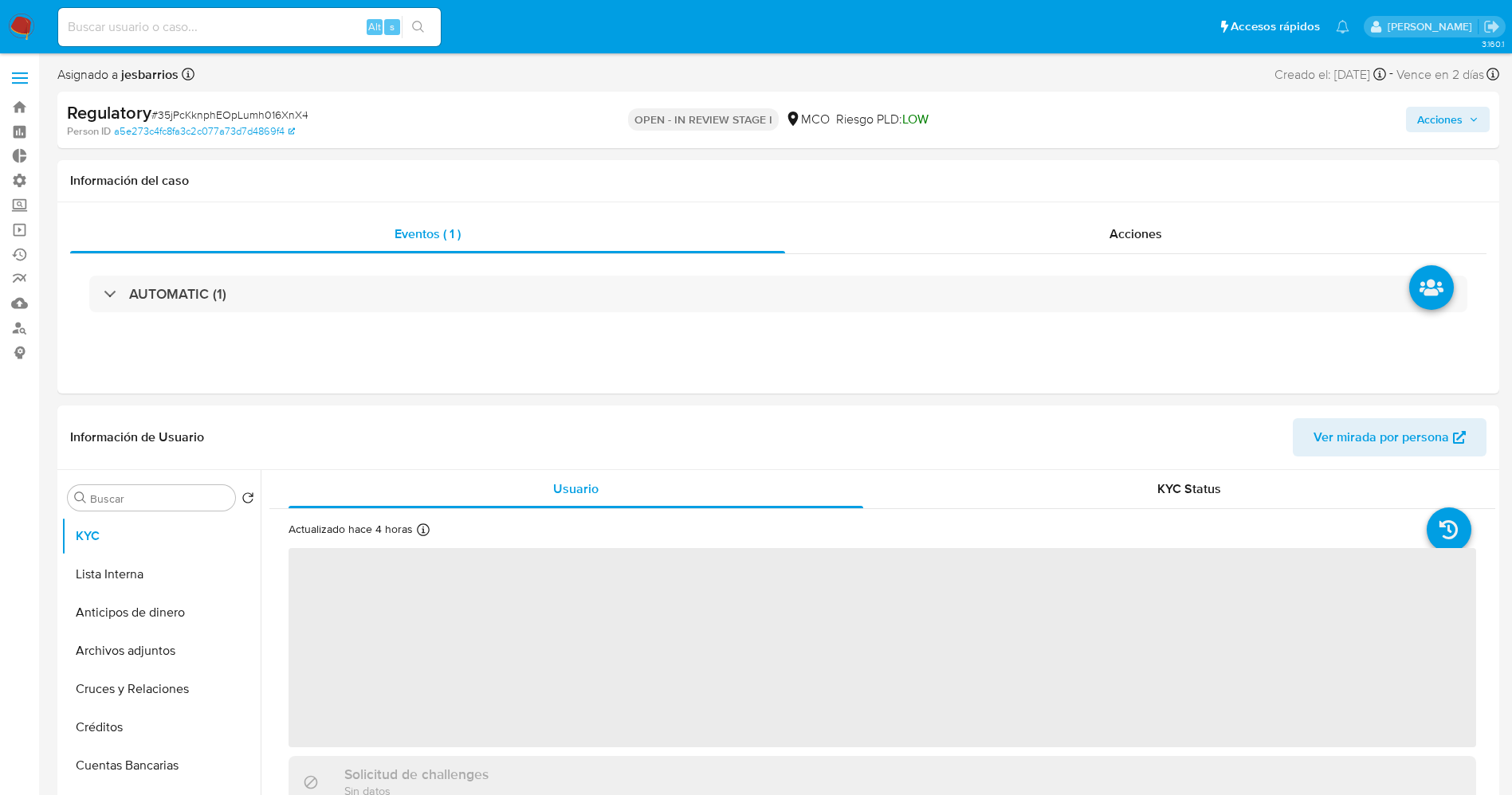
select select "10"
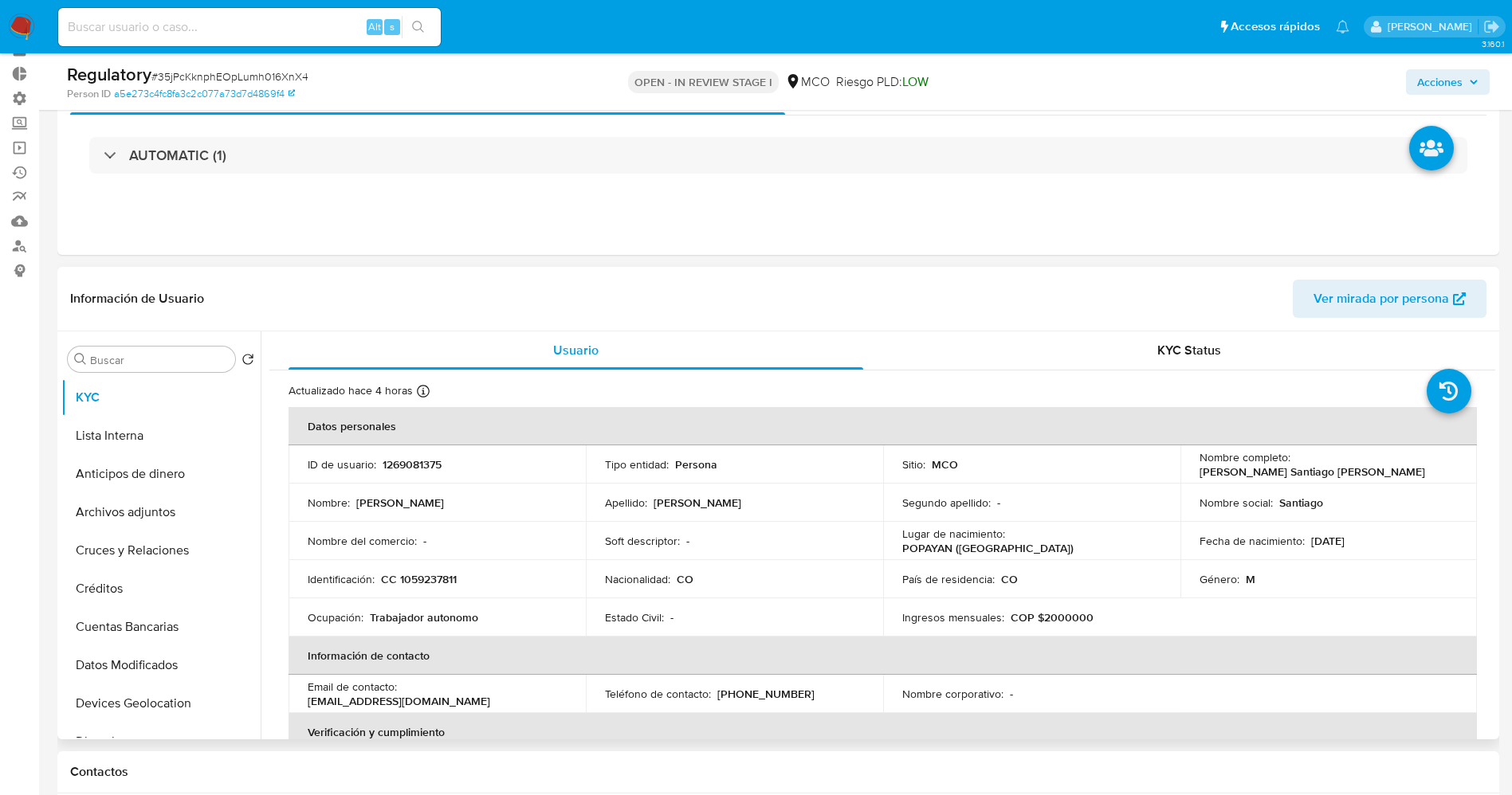
scroll to position [119, 0]
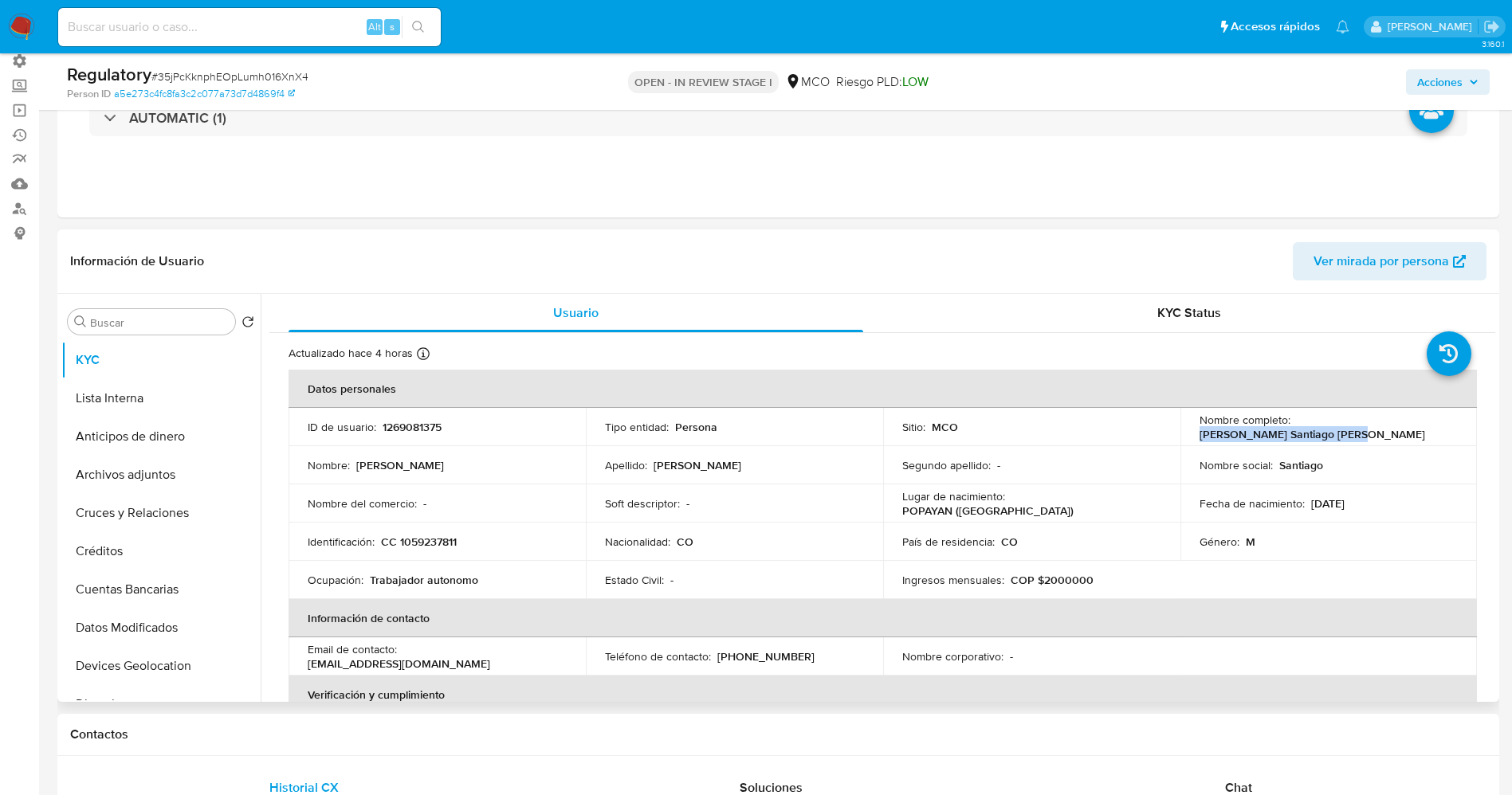
drag, startPoint x: 1294, startPoint y: 426, endPoint x: 1467, endPoint y: 421, distance: 173.1
click at [1467, 421] on td "Nombre completo : [PERSON_NAME] Santiago [PERSON_NAME]" at bounding box center [1328, 426] width 297 height 38
copy p "[PERSON_NAME] Santiago [PERSON_NAME]"
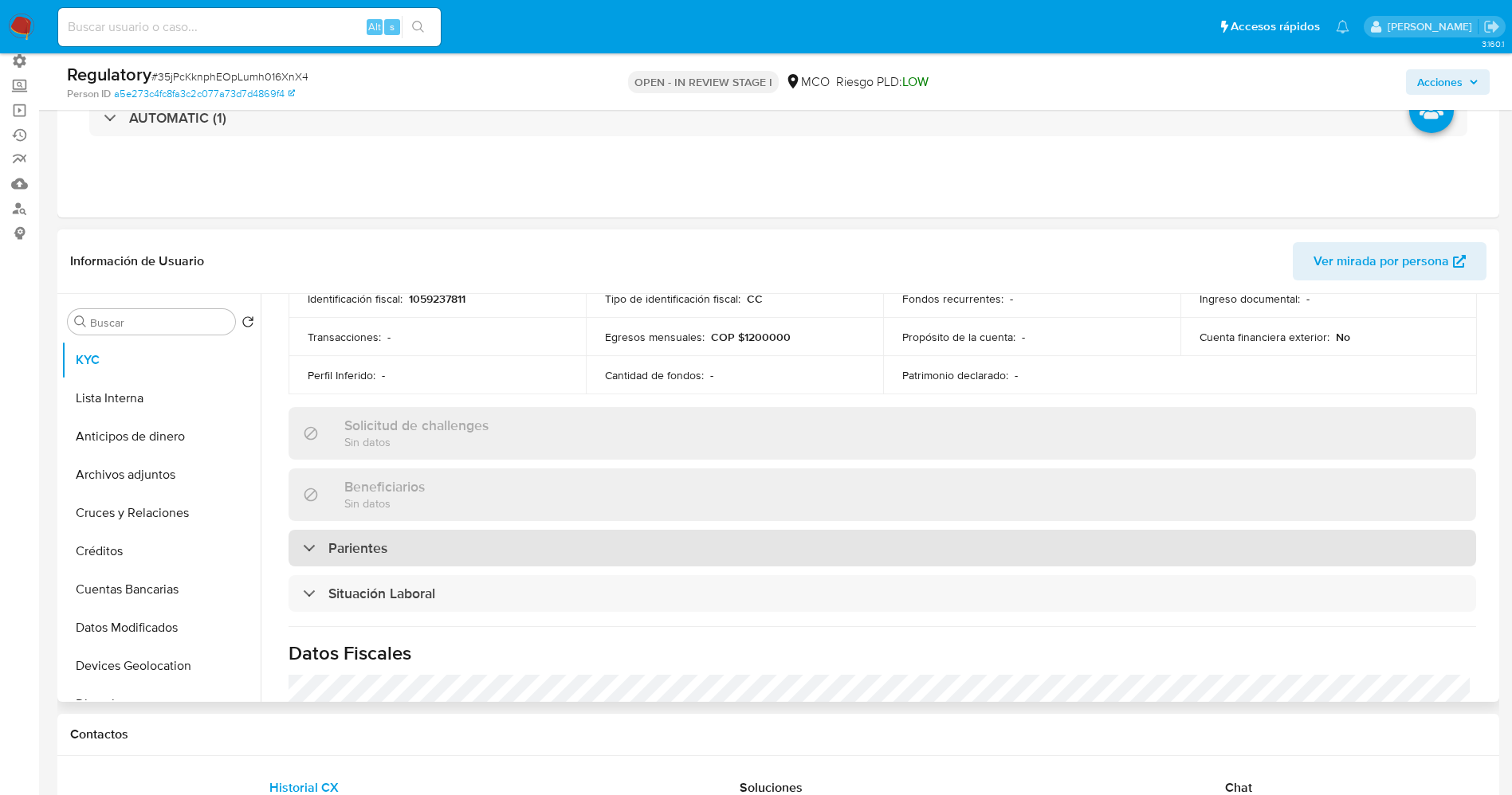
scroll to position [598, 0]
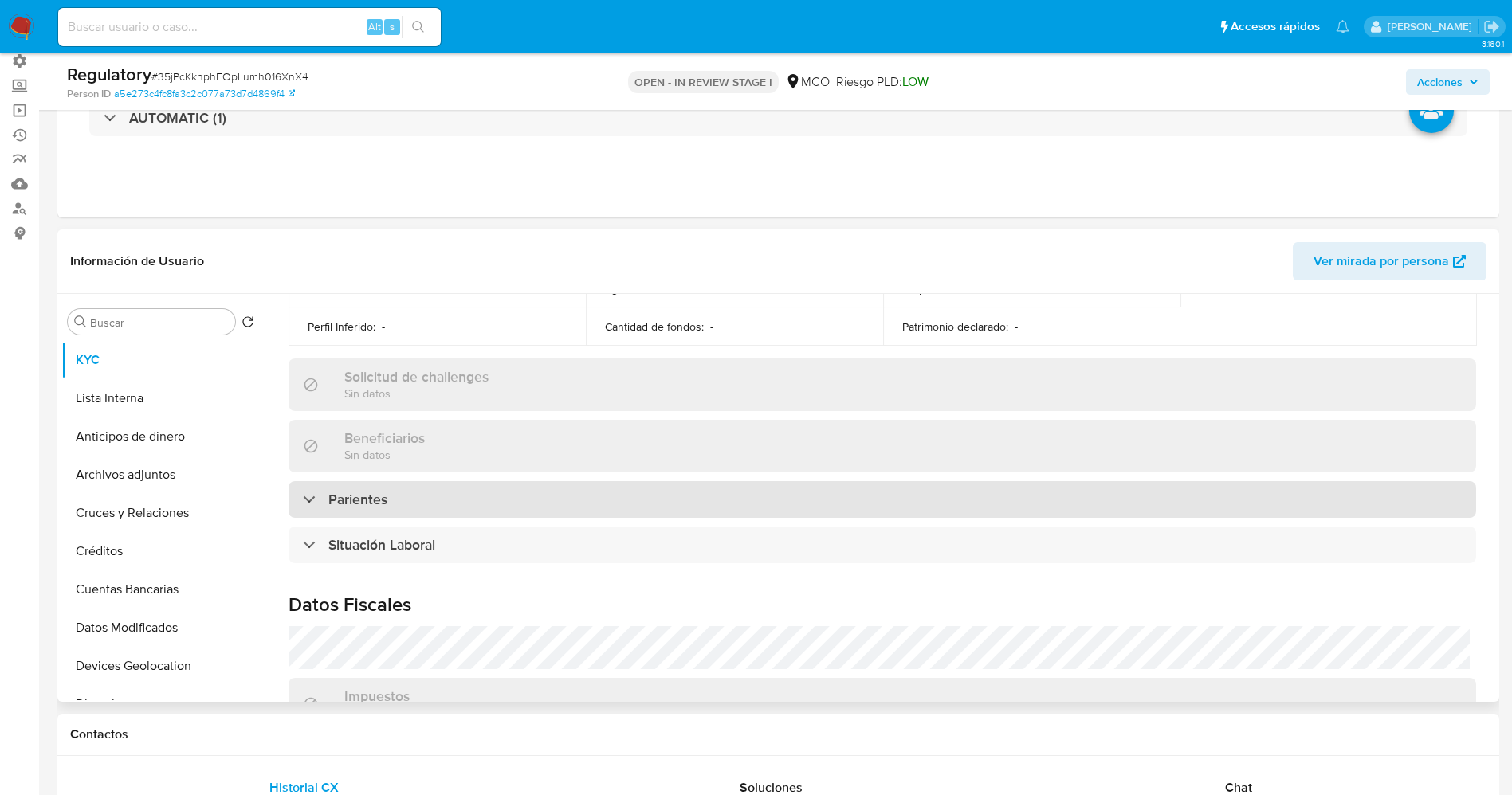
click at [425, 500] on div "Parientes" at bounding box center [882, 499] width 1188 height 37
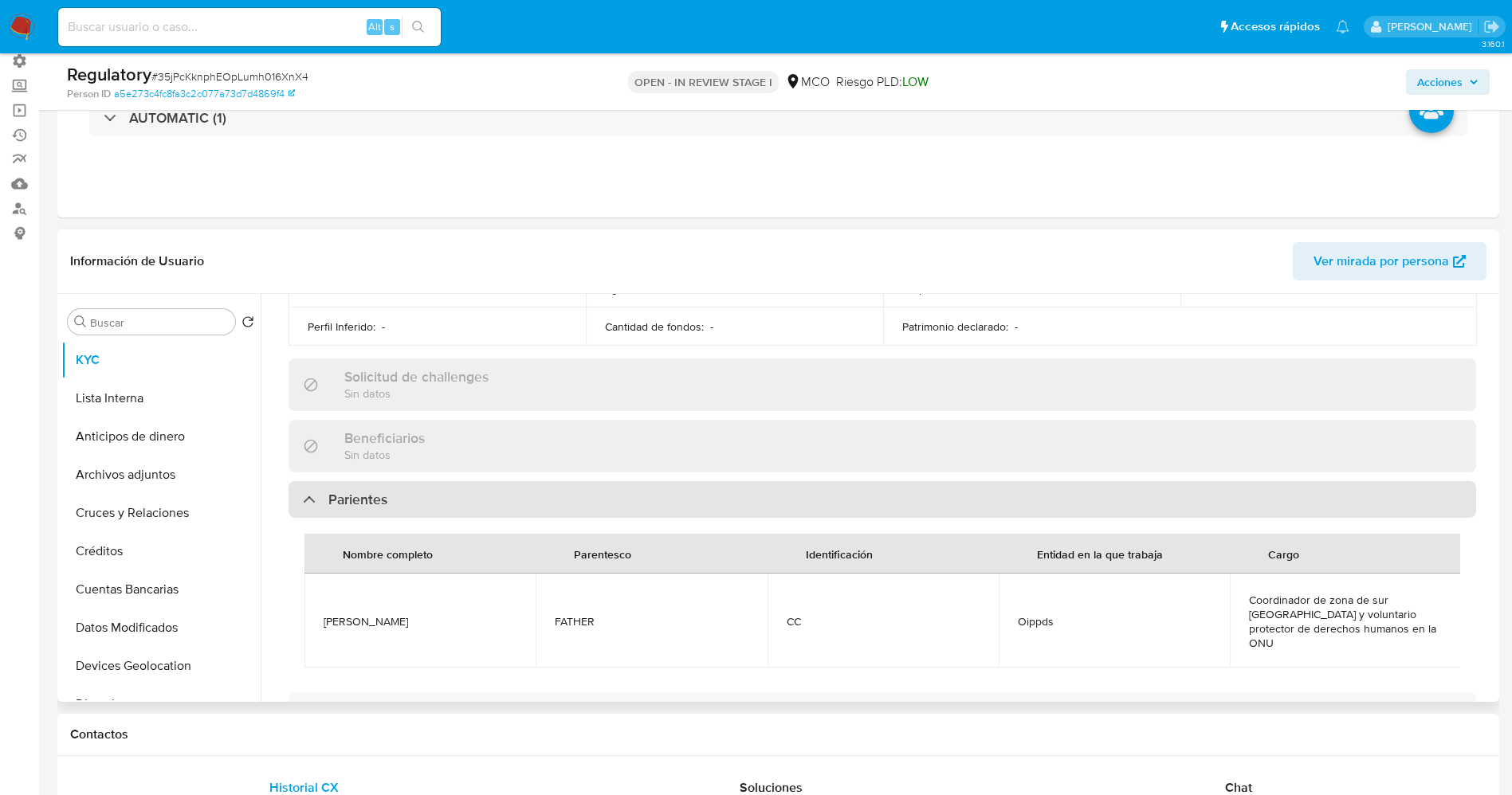
click at [425, 500] on div "Parientes" at bounding box center [882, 499] width 1188 height 37
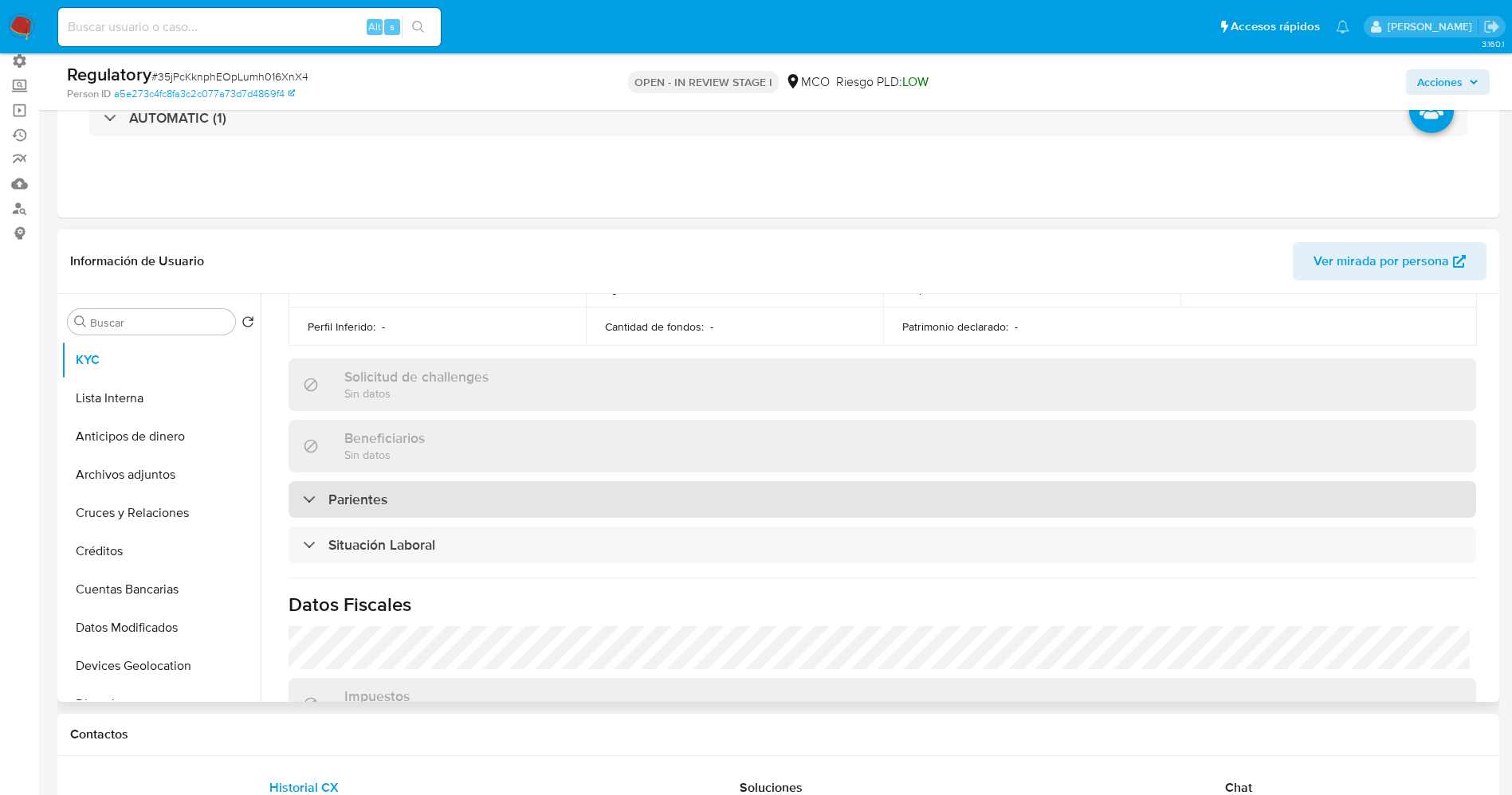
click at [425, 500] on div "Parientes" at bounding box center [882, 499] width 1188 height 37
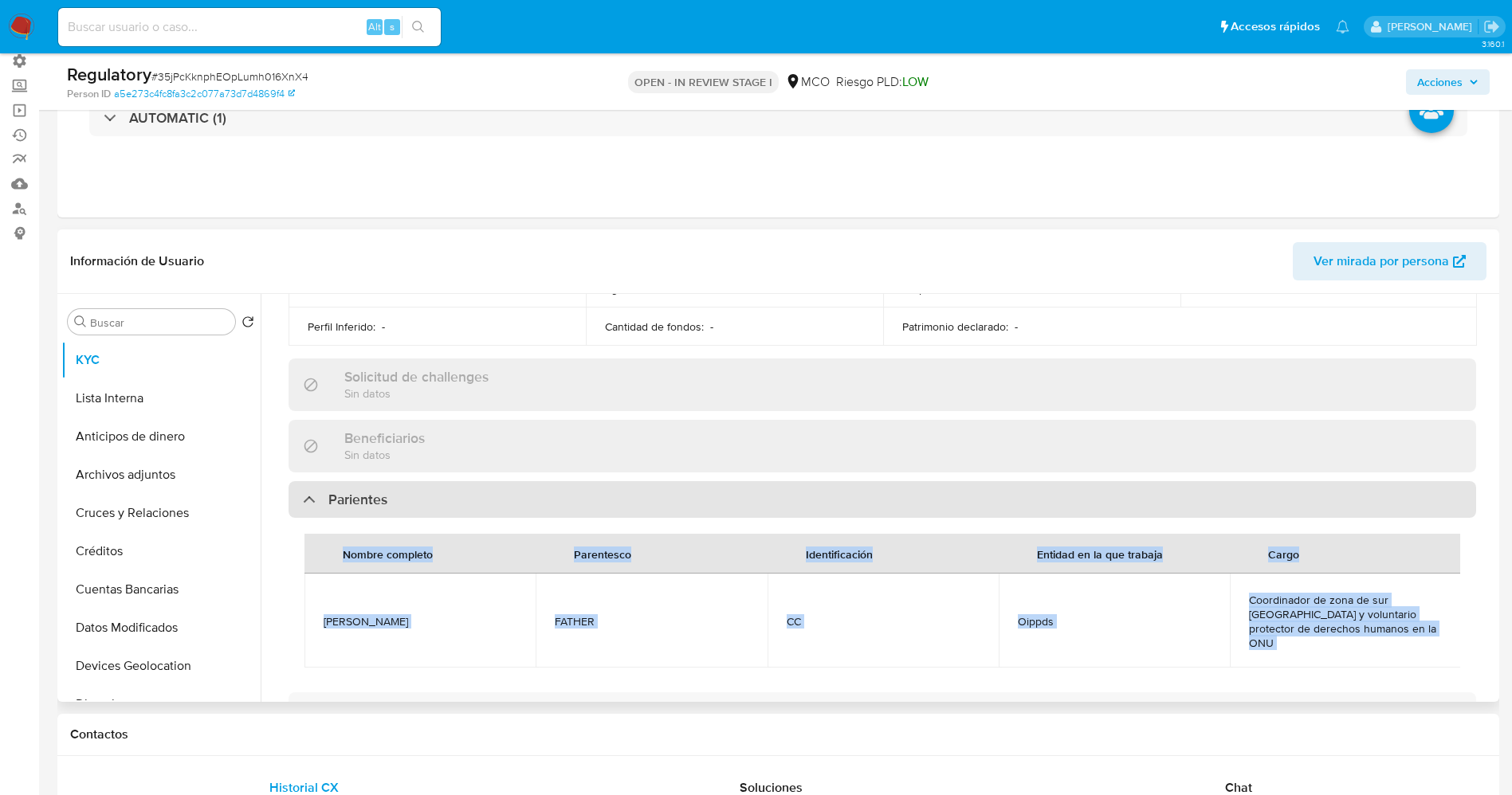
click at [425, 500] on div "Parientes" at bounding box center [882, 499] width 1188 height 37
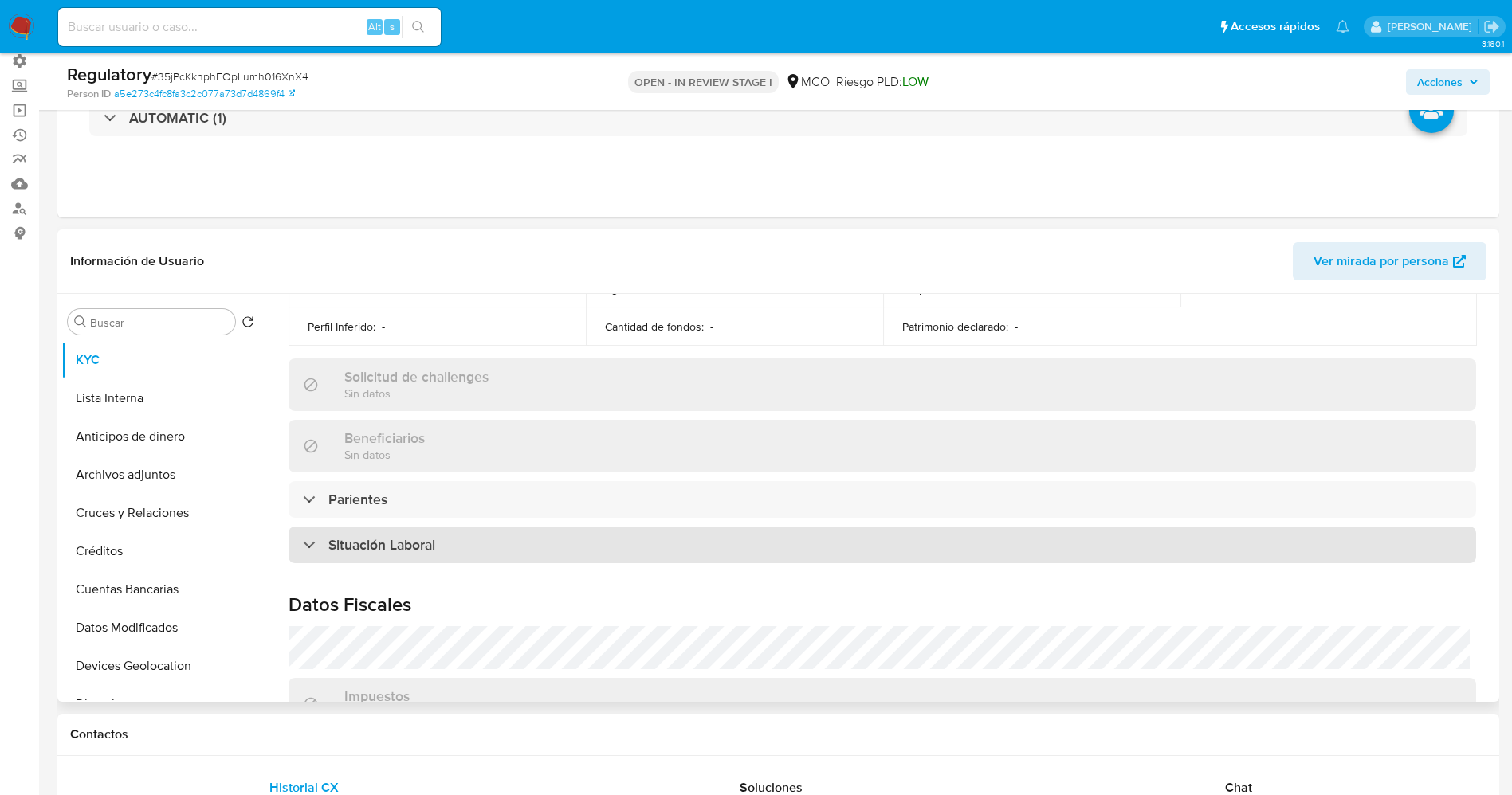
click at [441, 554] on div "Situación Laboral" at bounding box center [882, 545] width 1188 height 37
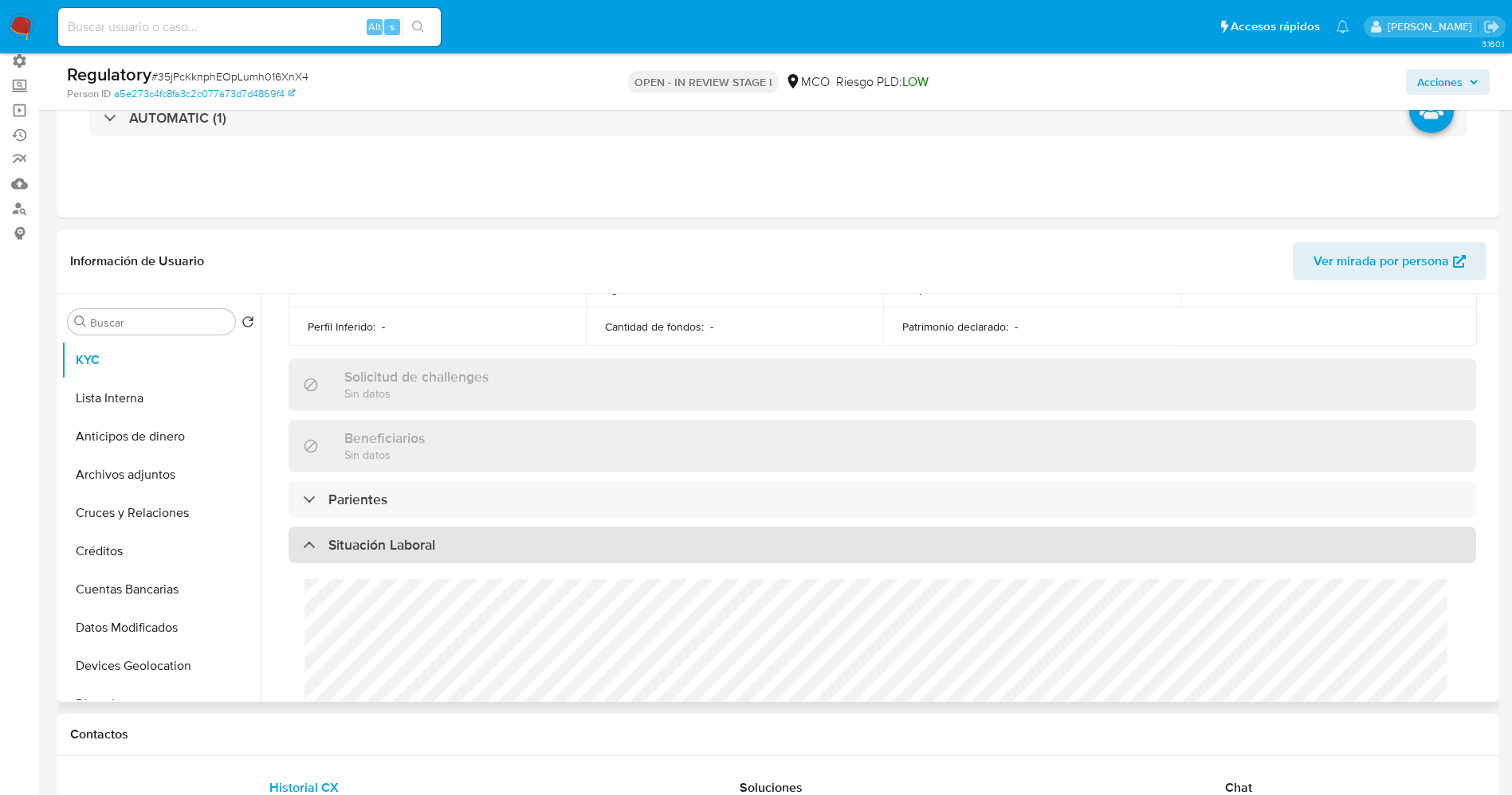
click at [441, 554] on div "Situación Laboral" at bounding box center [882, 545] width 1188 height 37
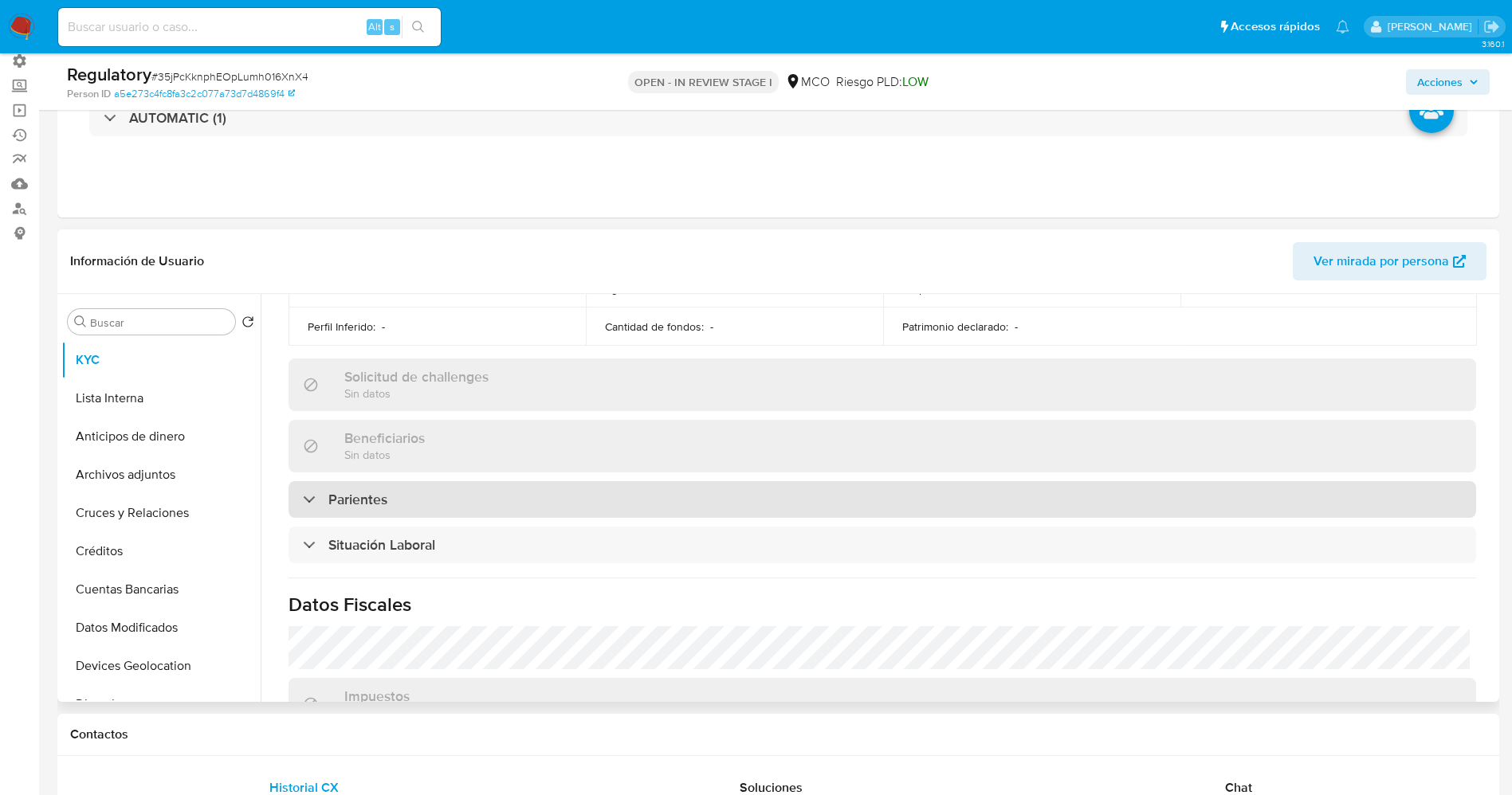
click at [444, 494] on div "Parientes" at bounding box center [882, 499] width 1188 height 37
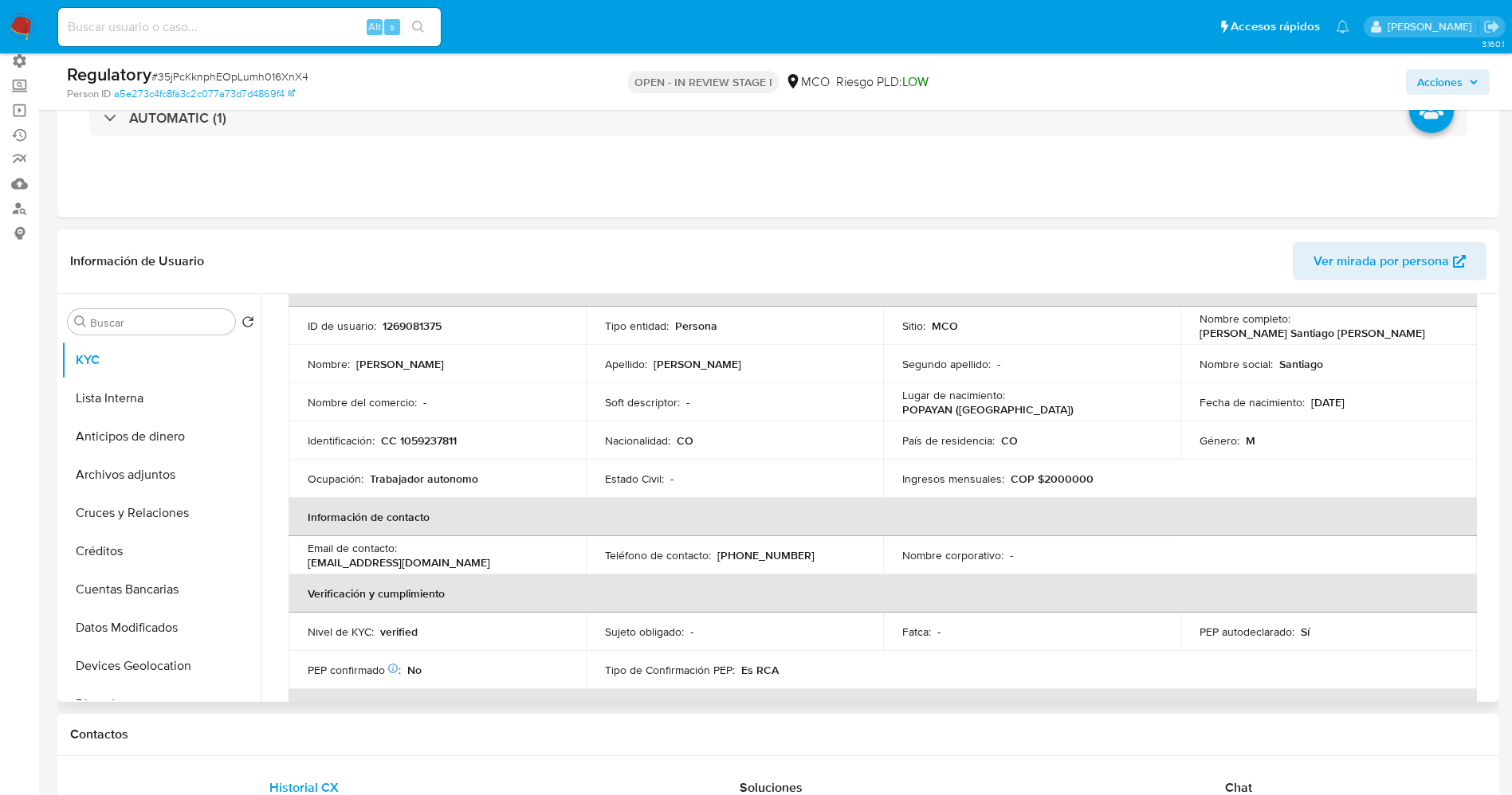
scroll to position [0, 0]
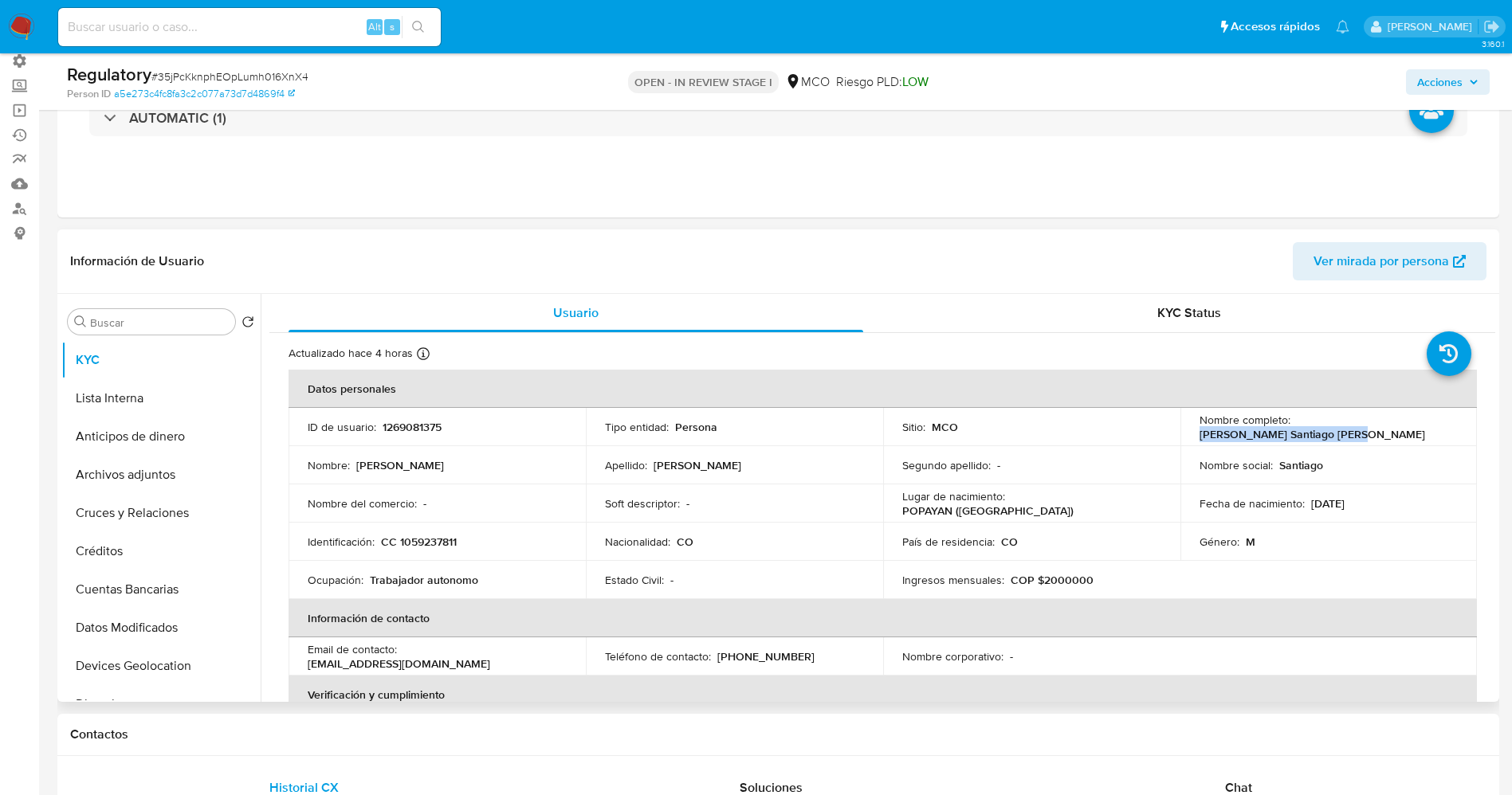
drag, startPoint x: 1291, startPoint y: 428, endPoint x: 1463, endPoint y: 428, distance: 172.0
click at [1463, 428] on td "Nombre completo : [PERSON_NAME] Santiago [PERSON_NAME]" at bounding box center [1328, 426] width 297 height 38
copy p "[PERSON_NAME] Santiago [PERSON_NAME]"
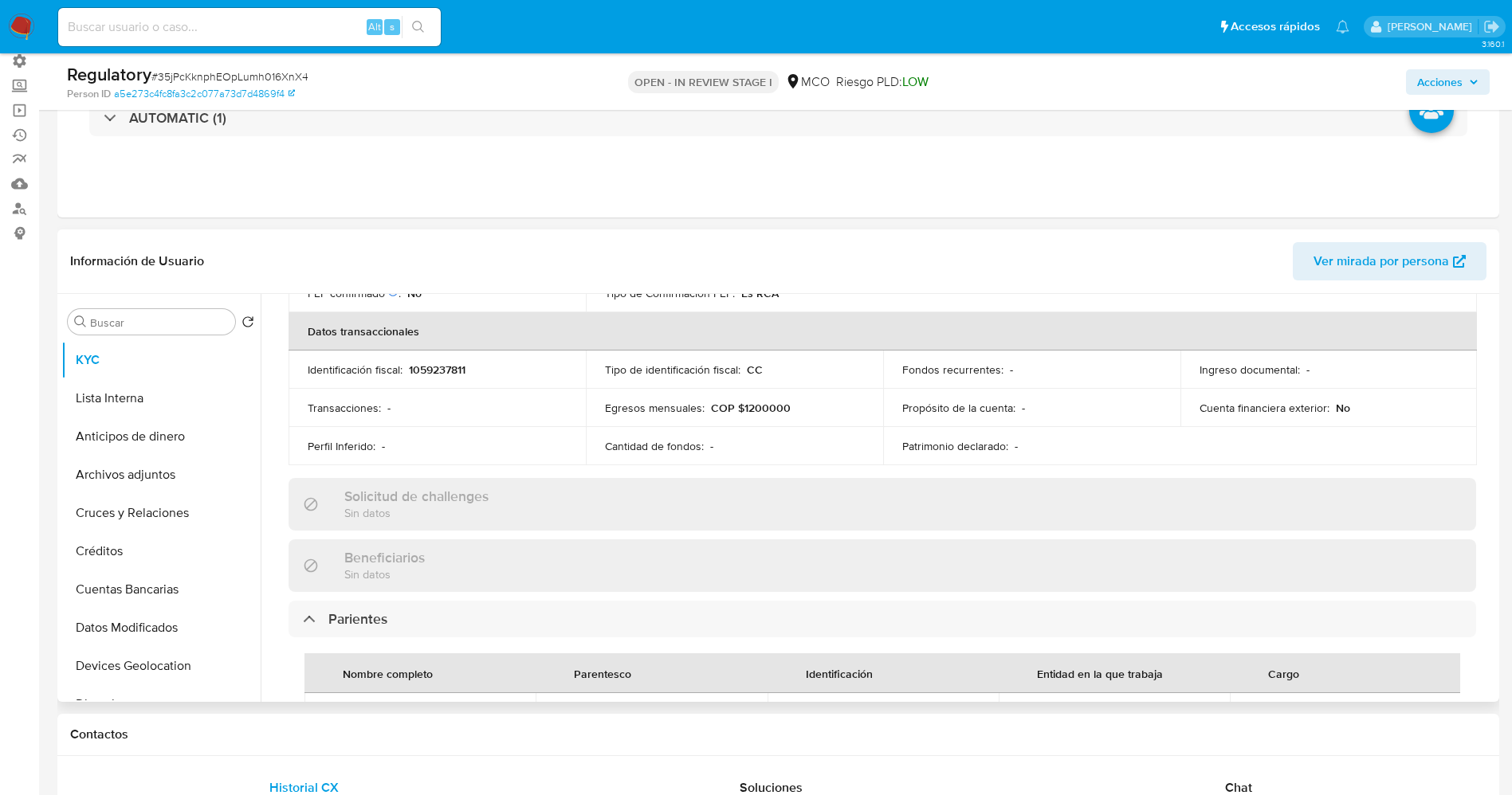
scroll to position [598, 0]
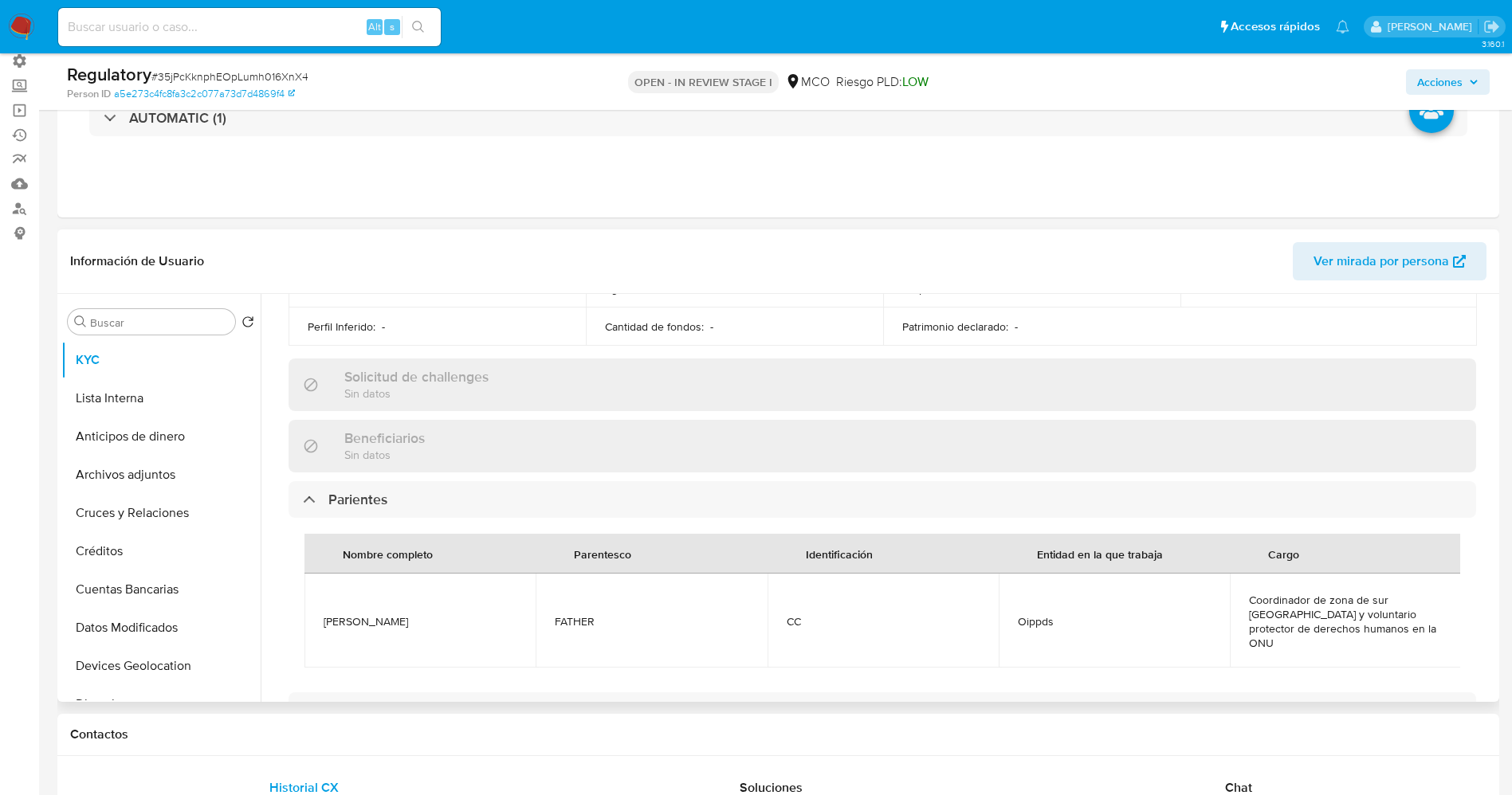
drag, startPoint x: 307, startPoint y: 614, endPoint x: 431, endPoint y: 613, distance: 124.0
click at [431, 613] on td "[PERSON_NAME]" at bounding box center [420, 621] width 231 height 94
copy span "[PERSON_NAME]"
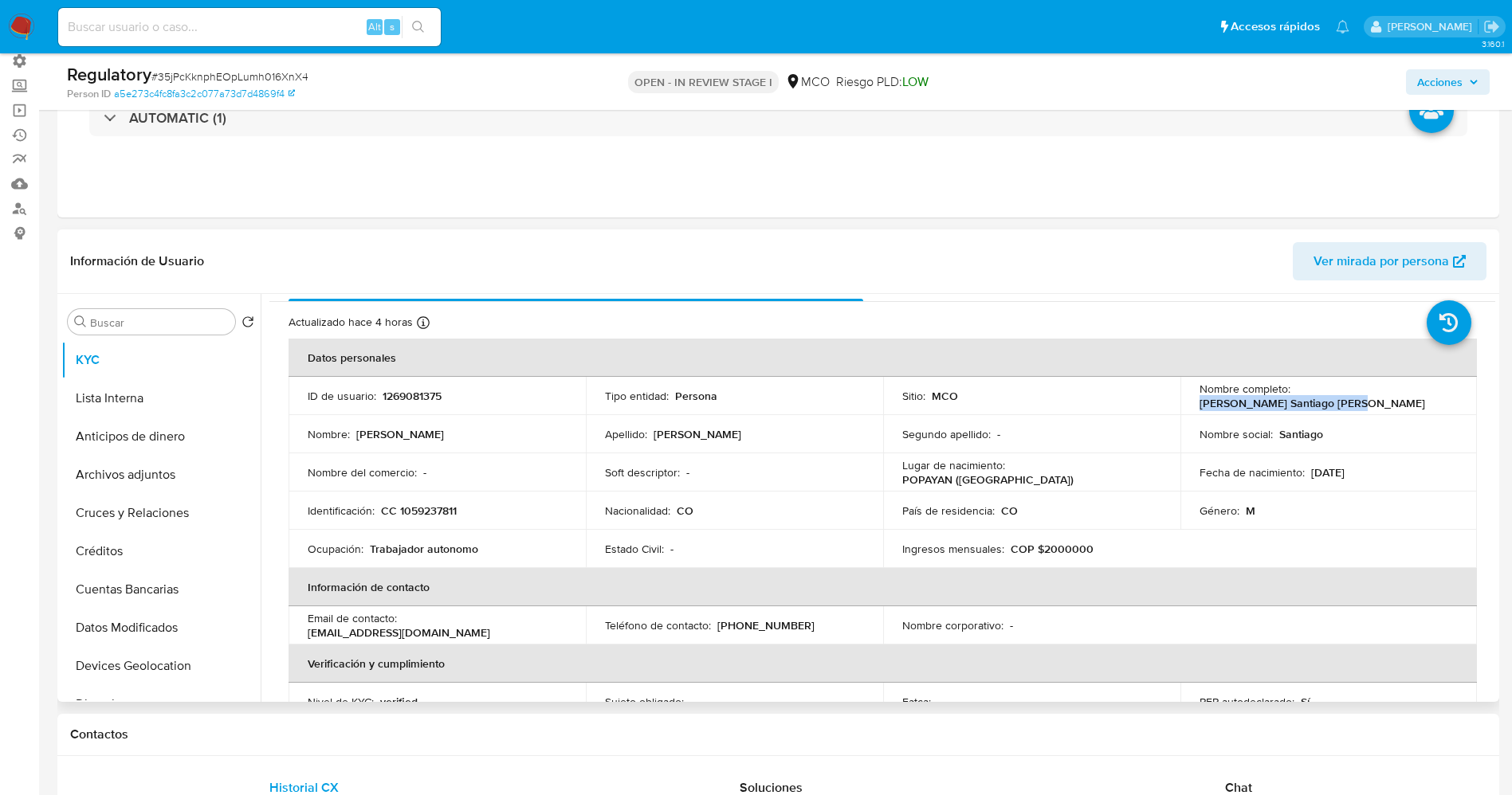
scroll to position [0, 0]
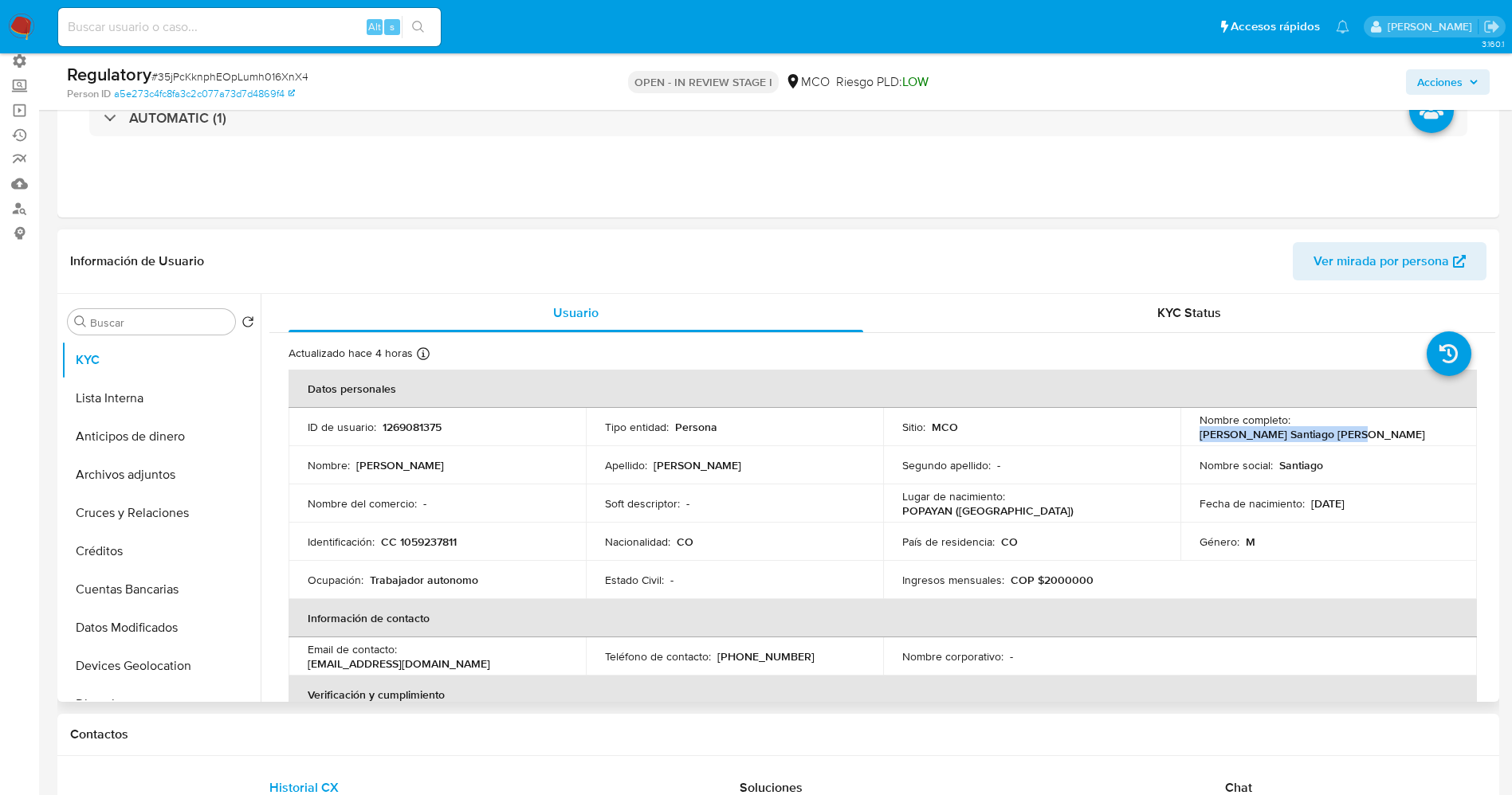
drag, startPoint x: 1291, startPoint y: 430, endPoint x: 1450, endPoint y: 431, distance: 159.0
click at [1450, 431] on div "Nombre completo : [PERSON_NAME] Santiago [PERSON_NAME]" at bounding box center [1329, 427] width 259 height 29
copy p "[PERSON_NAME] [PERSON_NAME]"
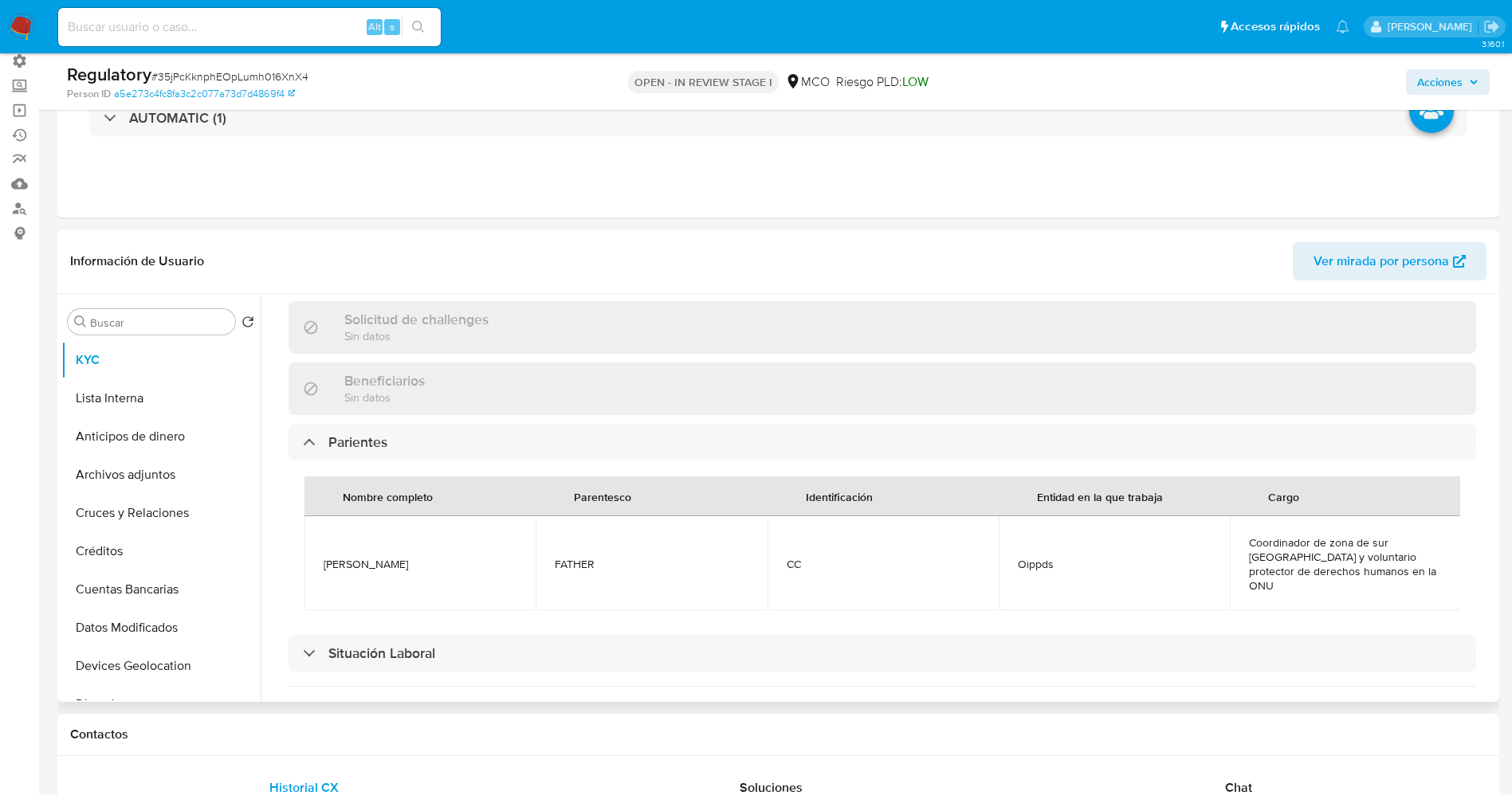
scroll to position [717, 0]
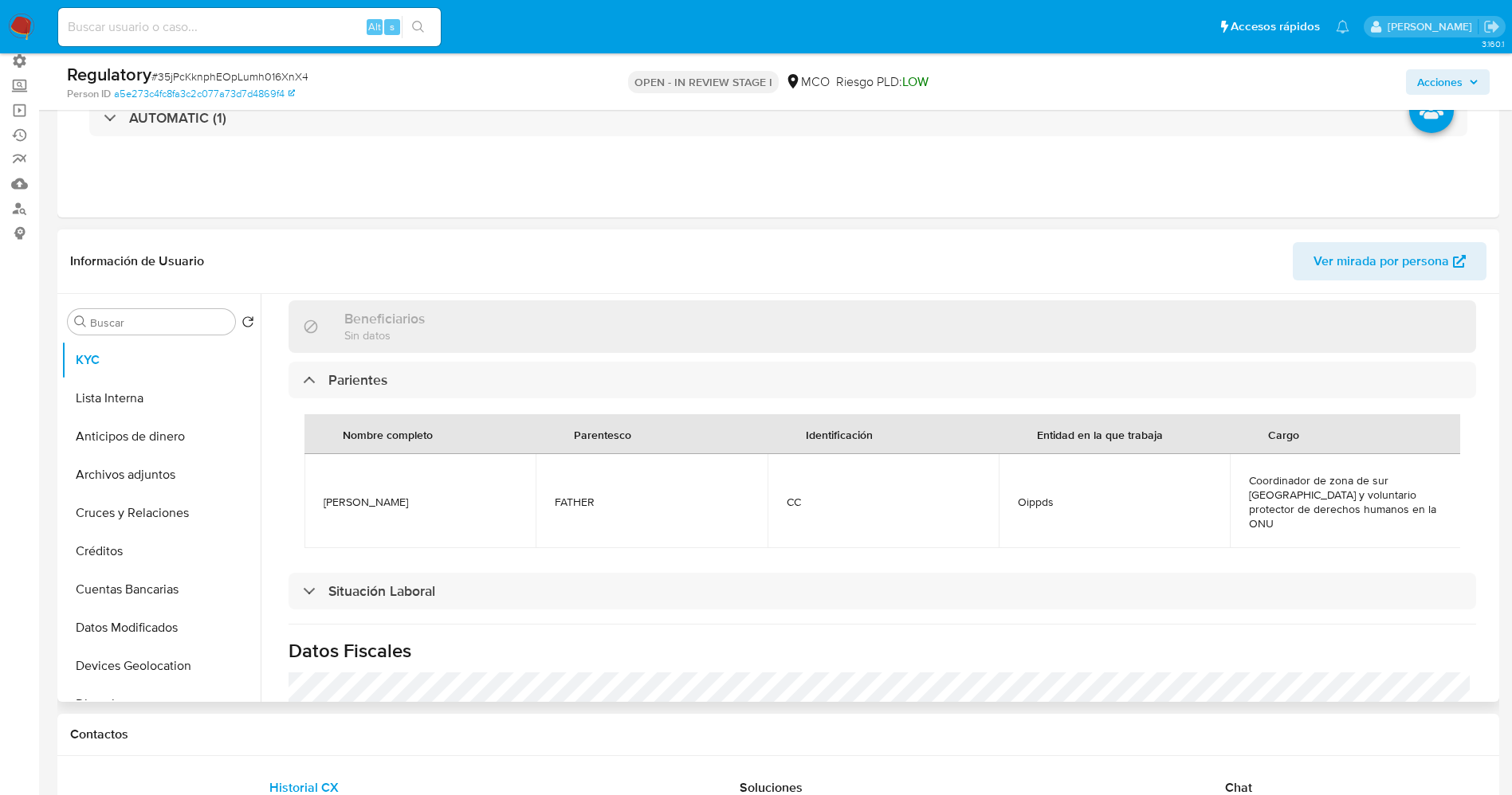
drag, startPoint x: 301, startPoint y: 487, endPoint x: 404, endPoint y: 500, distance: 103.8
click at [404, 500] on div "Nombre completo Parentesco Identificación Entidad en la que trabaja Cargo Javie…" at bounding box center [882, 481] width 1188 height 166
click at [364, 495] on span "Javier Sanchez" at bounding box center [420, 501] width 193 height 14
drag, startPoint x: 321, startPoint y: 498, endPoint x: 455, endPoint y: 498, distance: 134.0
click at [455, 498] on td "Javier Sanchez" at bounding box center [420, 501] width 231 height 94
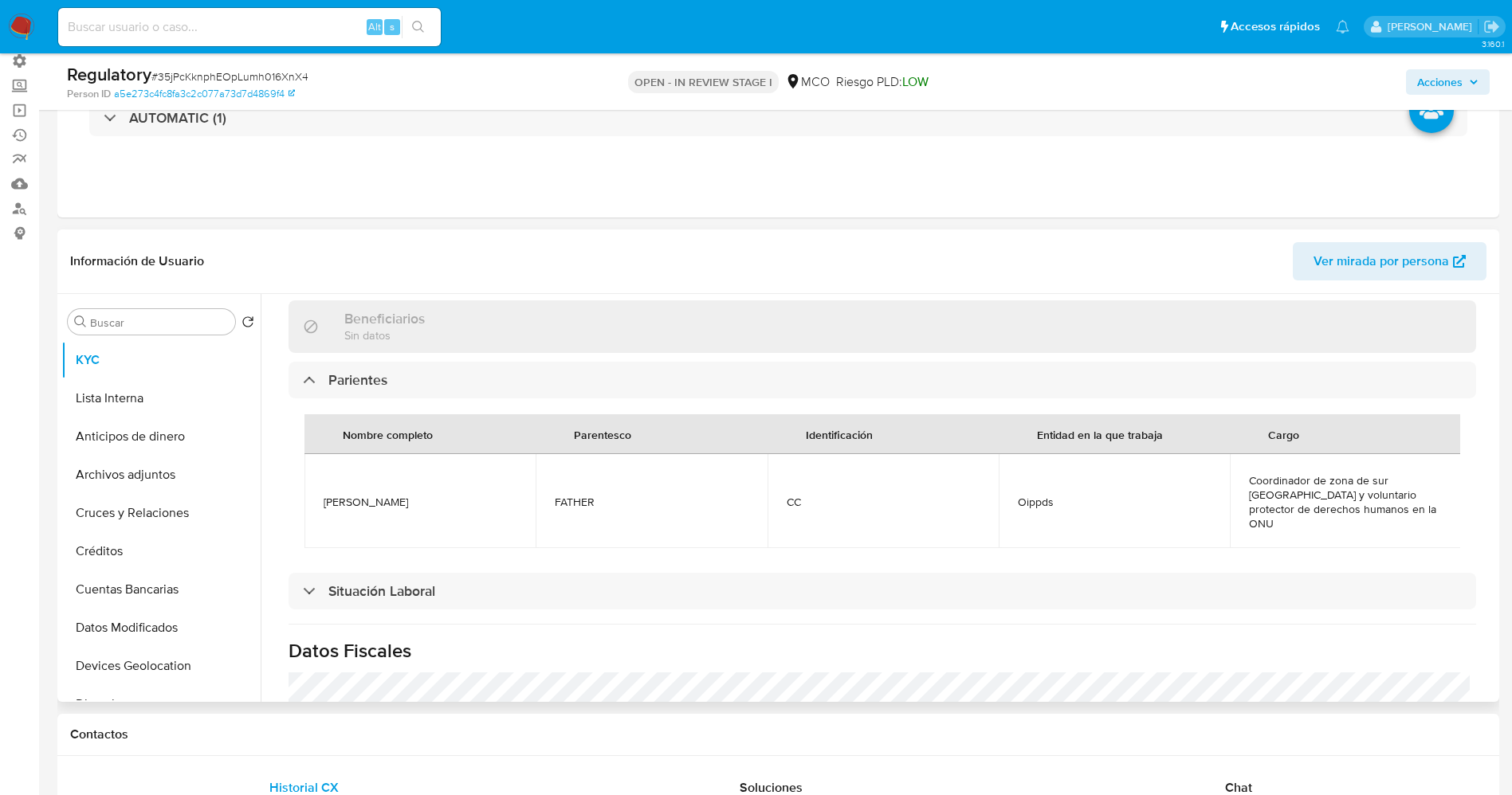
copy span "Javier Sanchez"
drag, startPoint x: 1334, startPoint y: 494, endPoint x: 1240, endPoint y: 493, distance: 94.0
click at [1333, 493] on span "Coordinador de zona de sur América y voluntario protector de derechos humanos e…" at bounding box center [1345, 501] width 193 height 57
drag, startPoint x: 1230, startPoint y: 487, endPoint x: 1426, endPoint y: 480, distance: 196.1
click at [1426, 480] on td "Coordinador de zona de sur América y voluntario protector de derechos humanos e…" at bounding box center [1344, 501] width 231 height 94
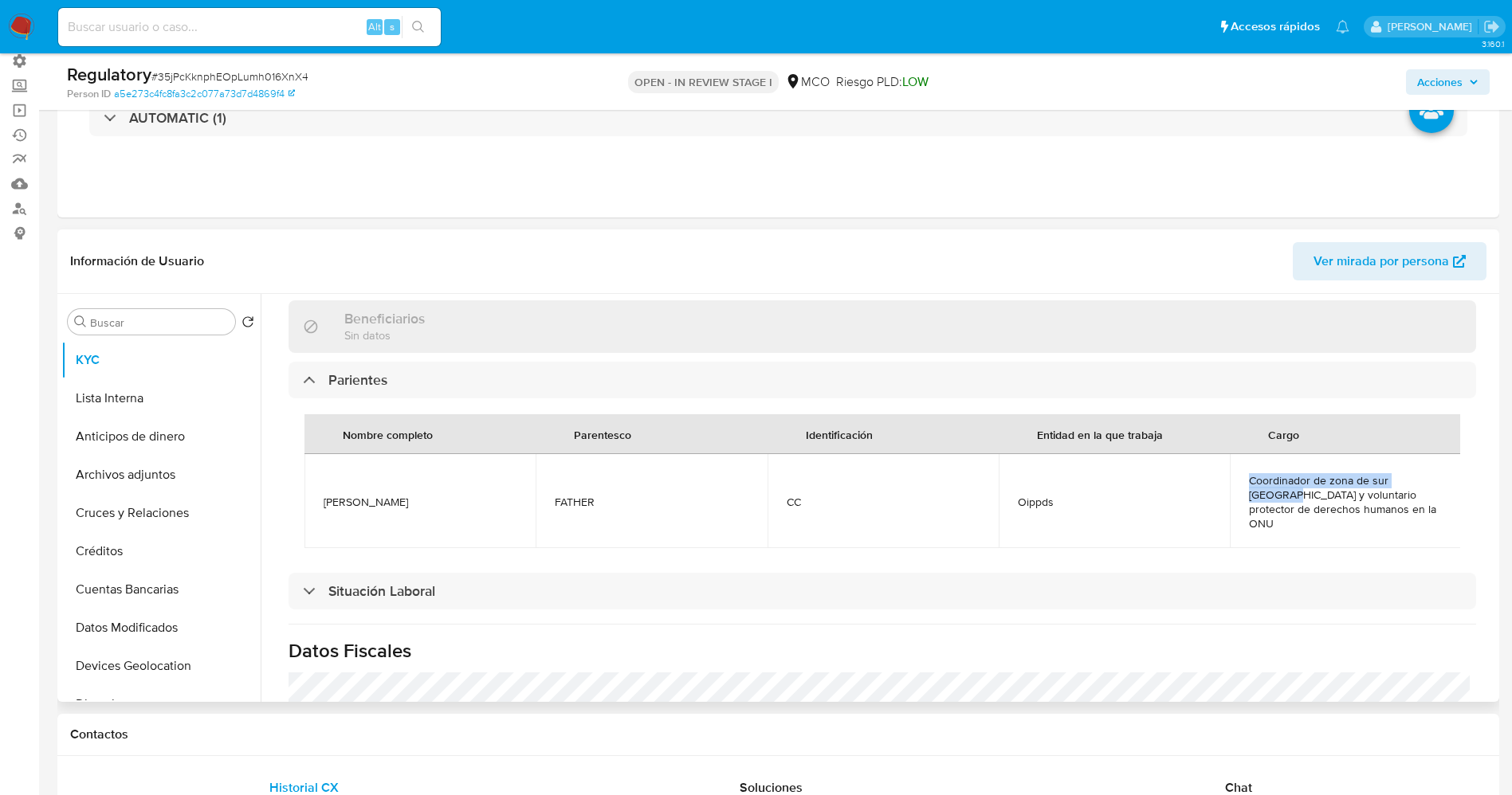
copy span "Coordinador de zona de sur América"
click at [114, 400] on button "Lista Interna" at bounding box center [154, 398] width 186 height 38
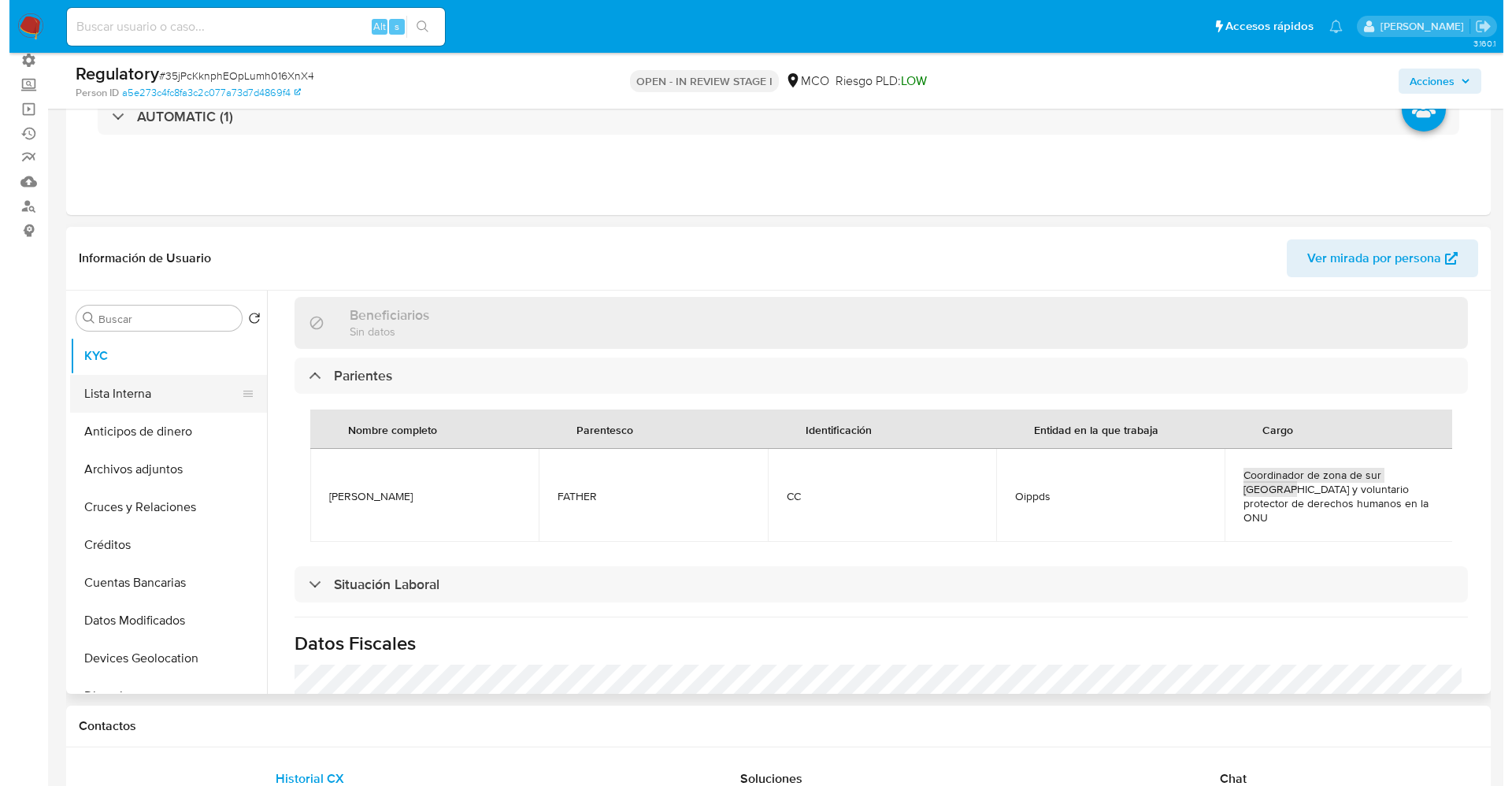
scroll to position [0, 0]
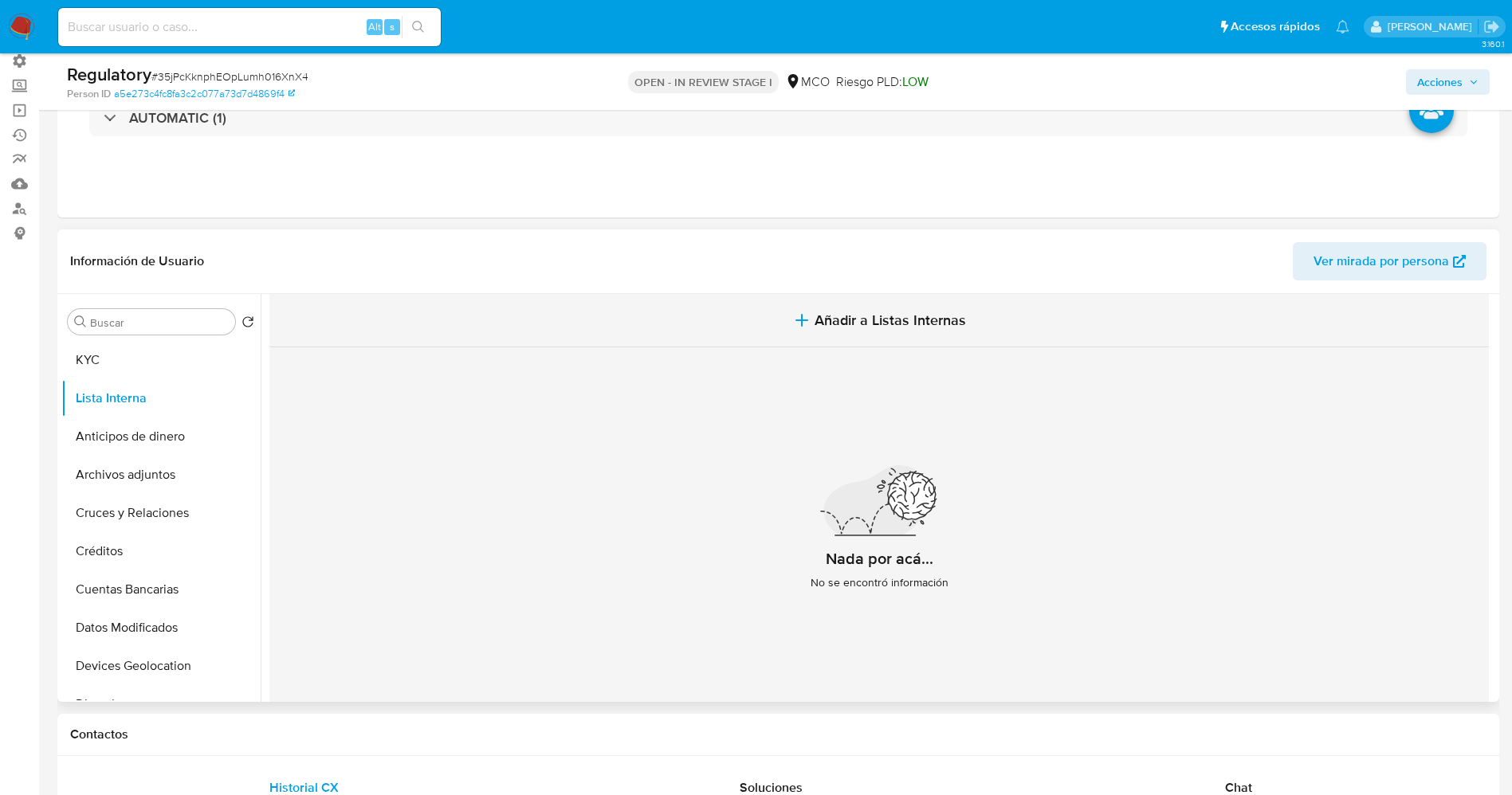
click at [828, 318] on span "Añadir a Listas Internas" at bounding box center [891, 320] width 152 height 18
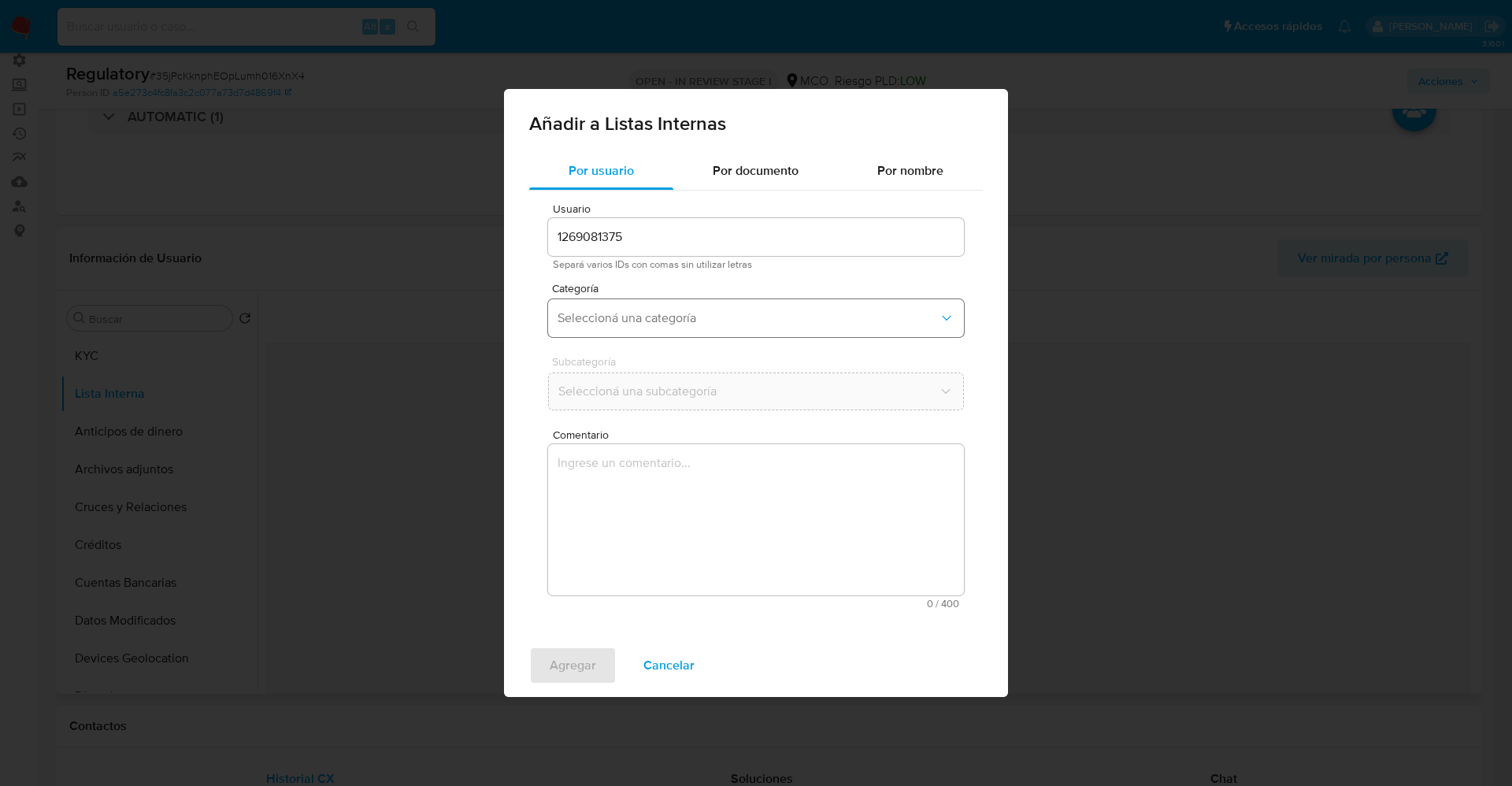
click at [644, 312] on span "Seleccioná una categoría" at bounding box center [748, 318] width 381 height 16
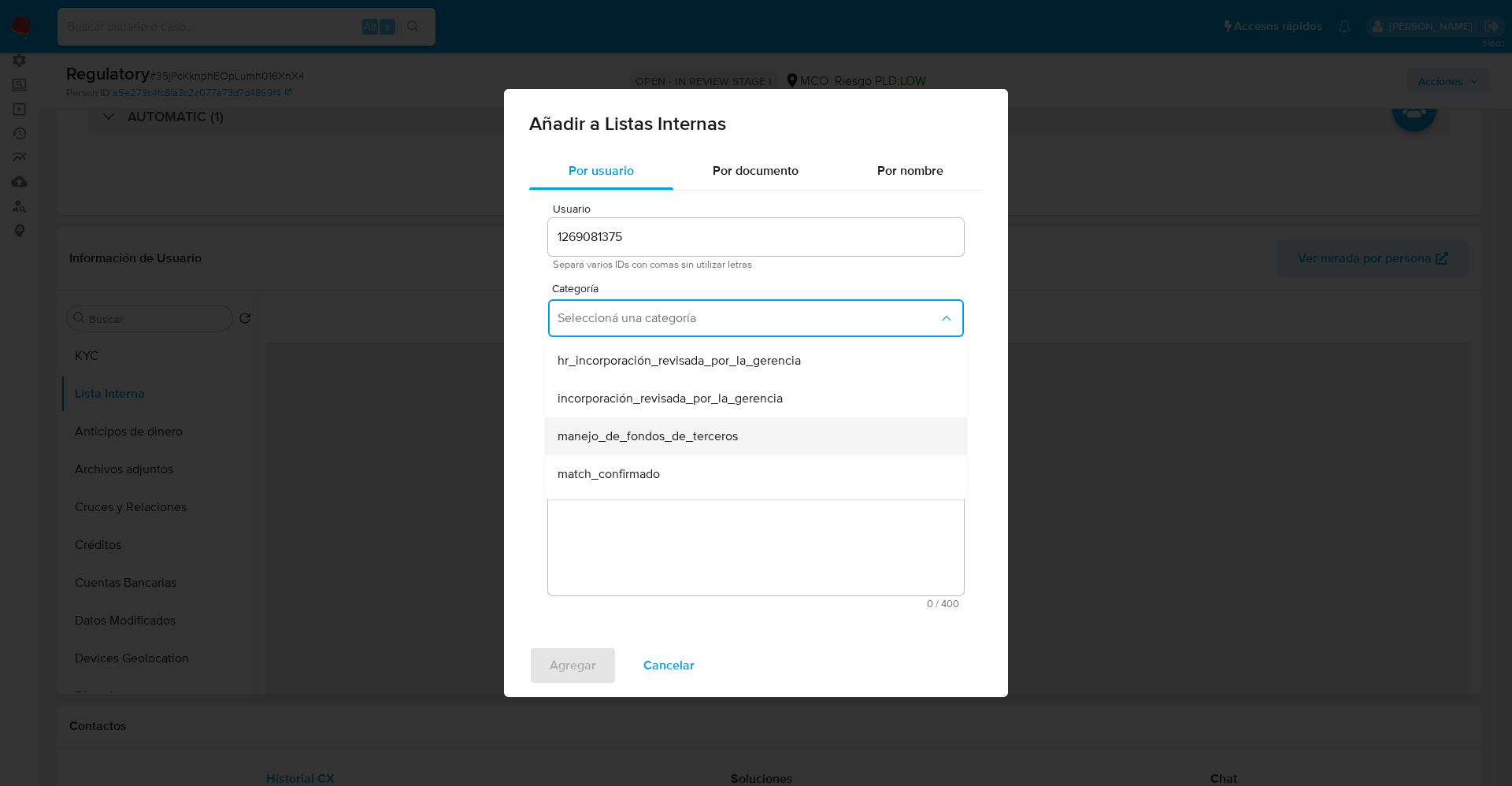
scroll to position [118, 0]
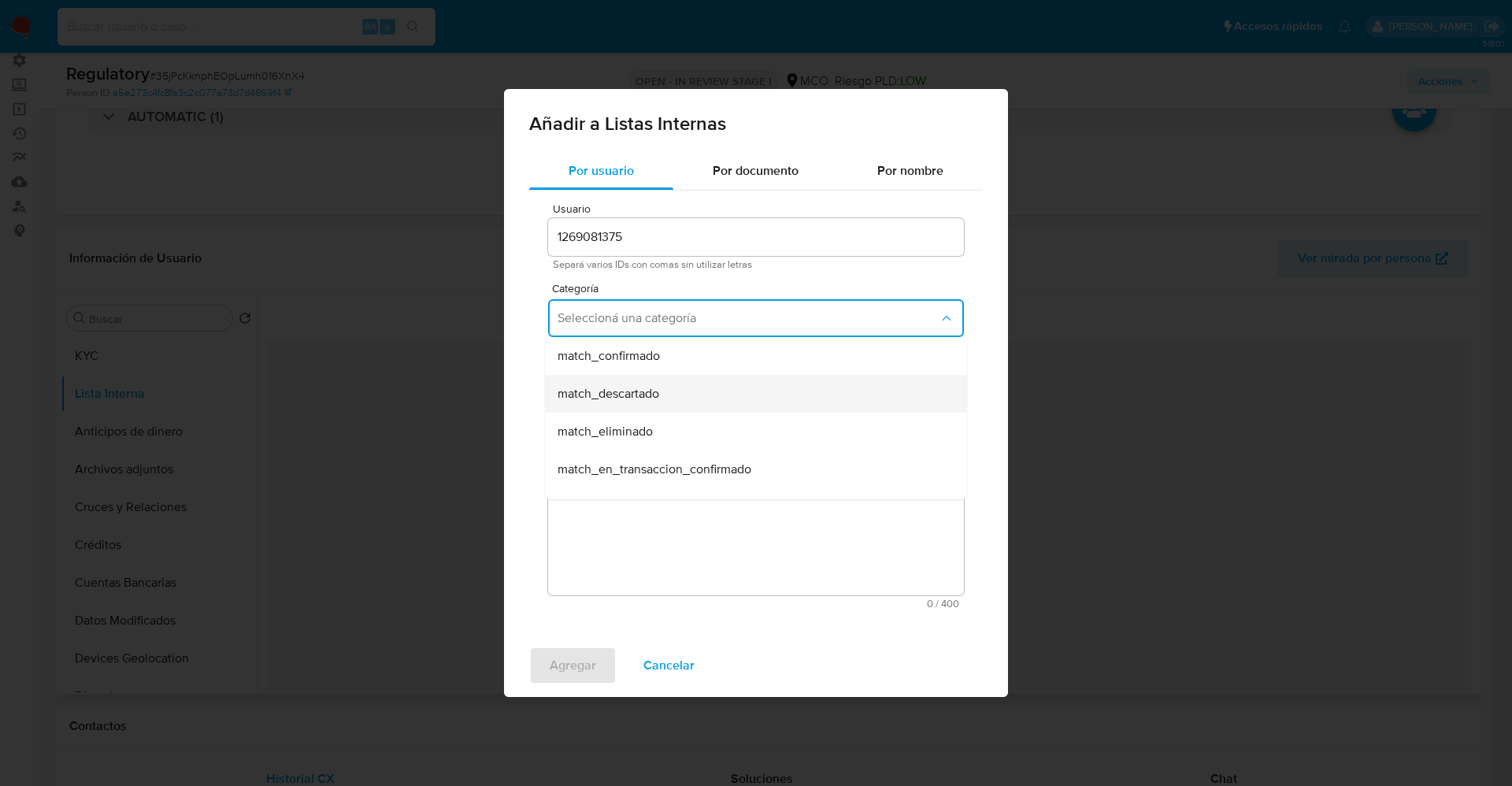
click at [670, 385] on div "match_descartado" at bounding box center [751, 394] width 388 height 38
click at [670, 385] on span "Seleccioná una subcategoría" at bounding box center [748, 391] width 381 height 16
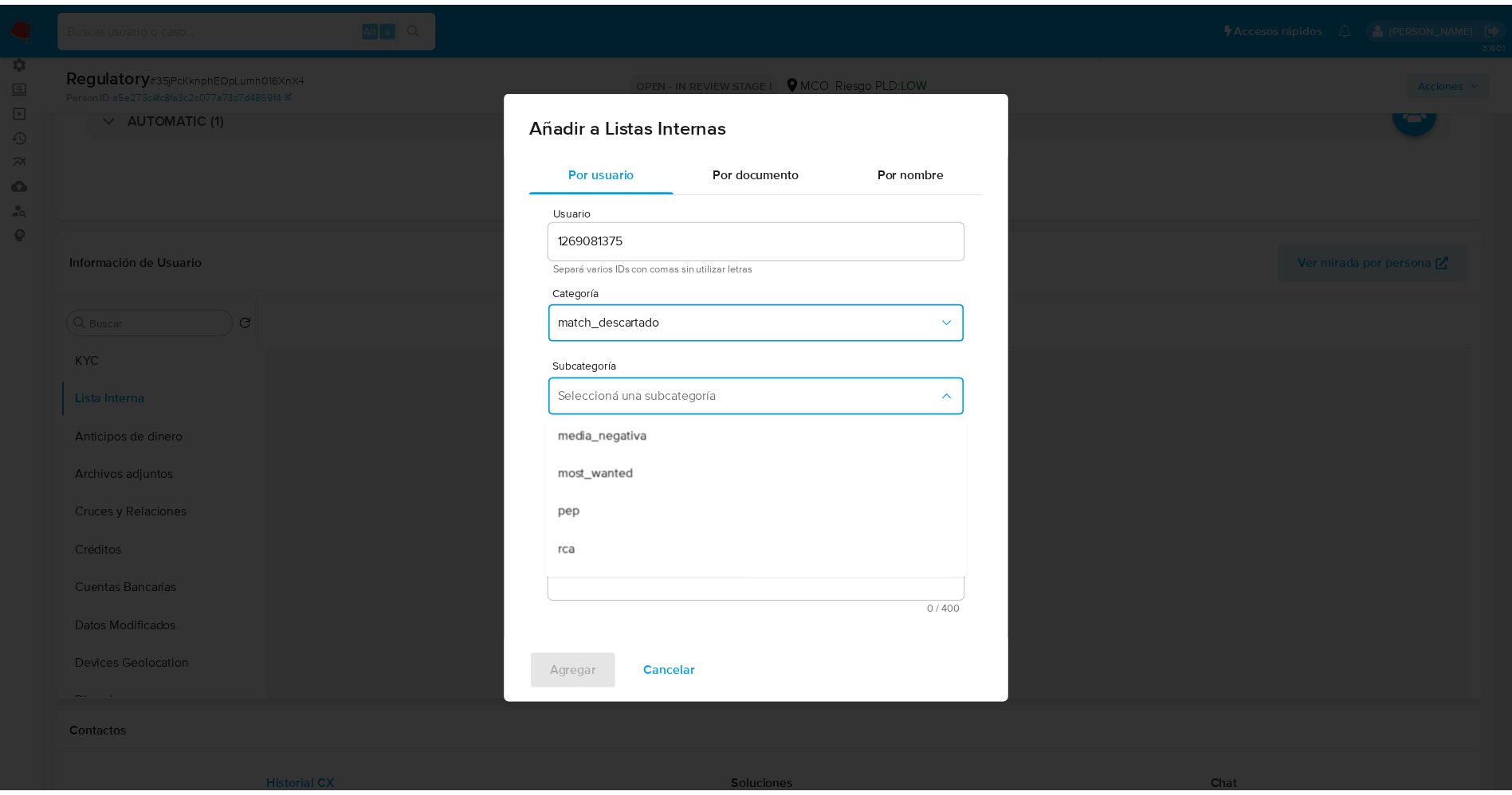
scroll to position [108, 0]
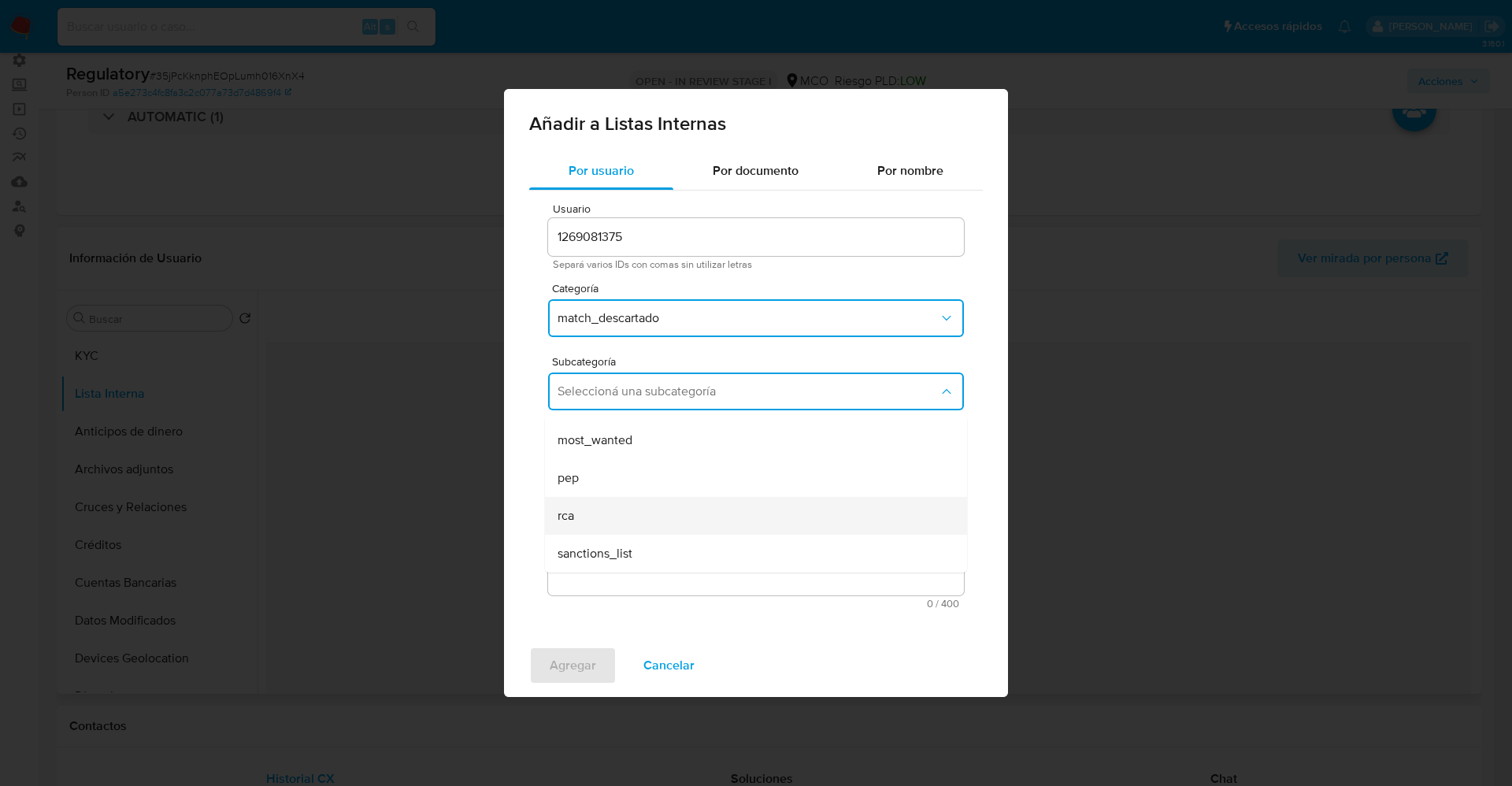
click at [636, 507] on div "rca" at bounding box center [751, 516] width 388 height 38
click at [636, 507] on textarea "Comentario" at bounding box center [756, 520] width 416 height 151
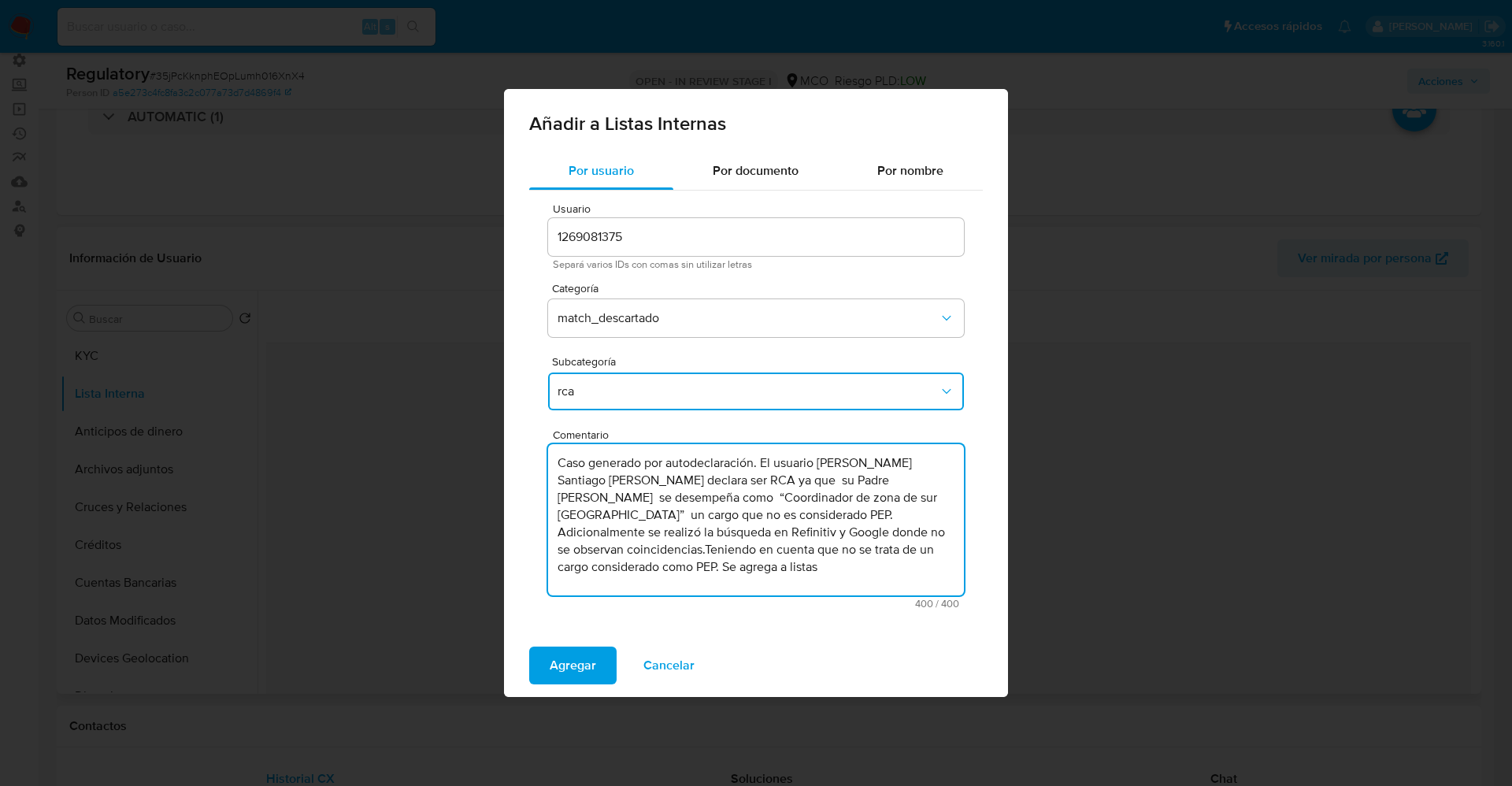
drag, startPoint x: 761, startPoint y: 465, endPoint x: 399, endPoint y: 470, distance: 362.0
click at [399, 470] on div "Añadir a Listas Internas Por usuario Por documento Por nombre Usuario 126908137…" at bounding box center [756, 393] width 1512 height 786
drag, startPoint x: 859, startPoint y: 502, endPoint x: 912, endPoint y: 550, distance: 71.5
click at [912, 550] on textarea "El usuario David Santiago Parra Gaviria declara ser RCA ya que su Padre Javier …" at bounding box center [756, 520] width 416 height 151
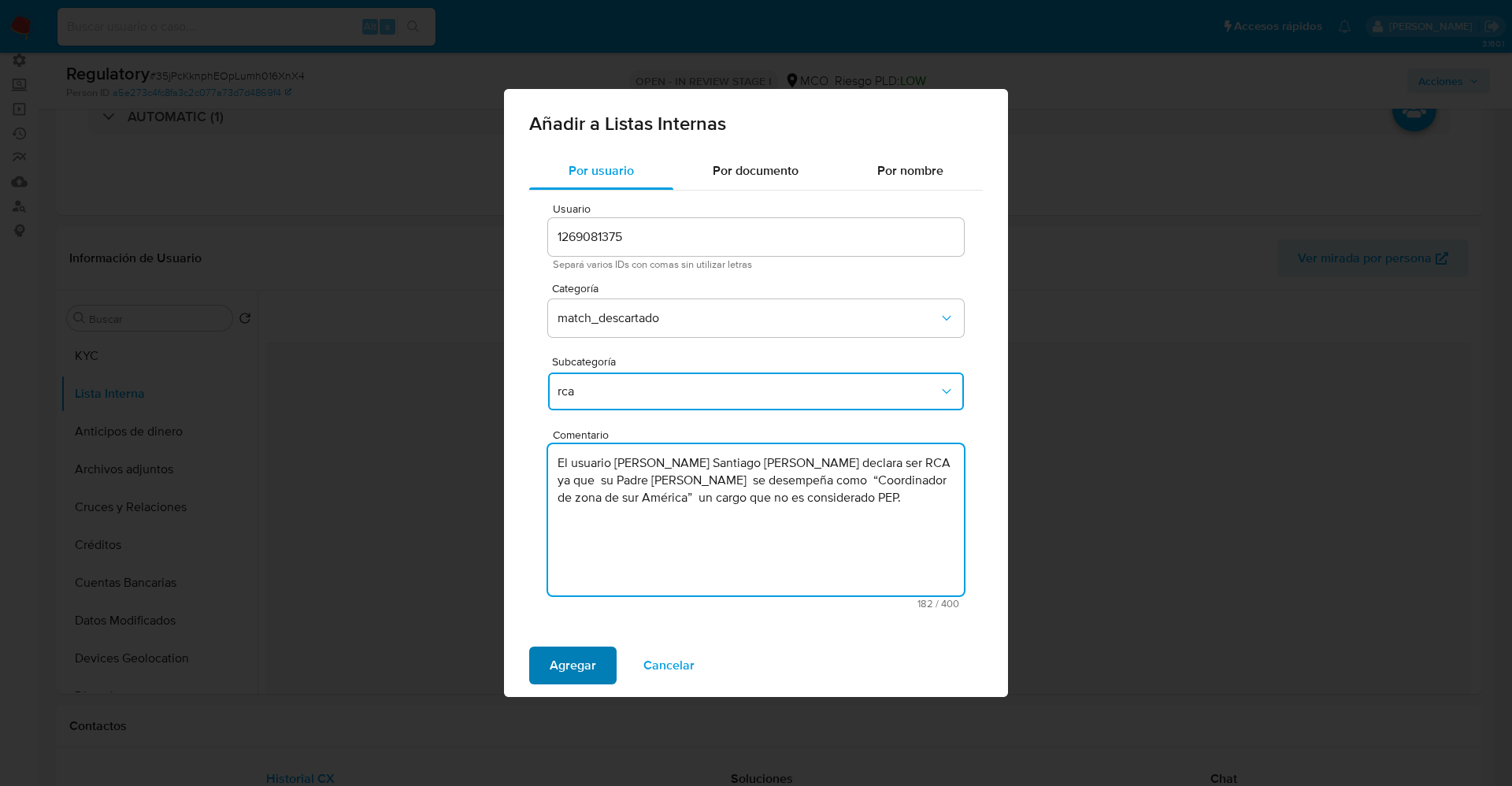
type textarea "El usuario David Santiago Parra Gaviria declara ser RCA ya que su Padre Javier …"
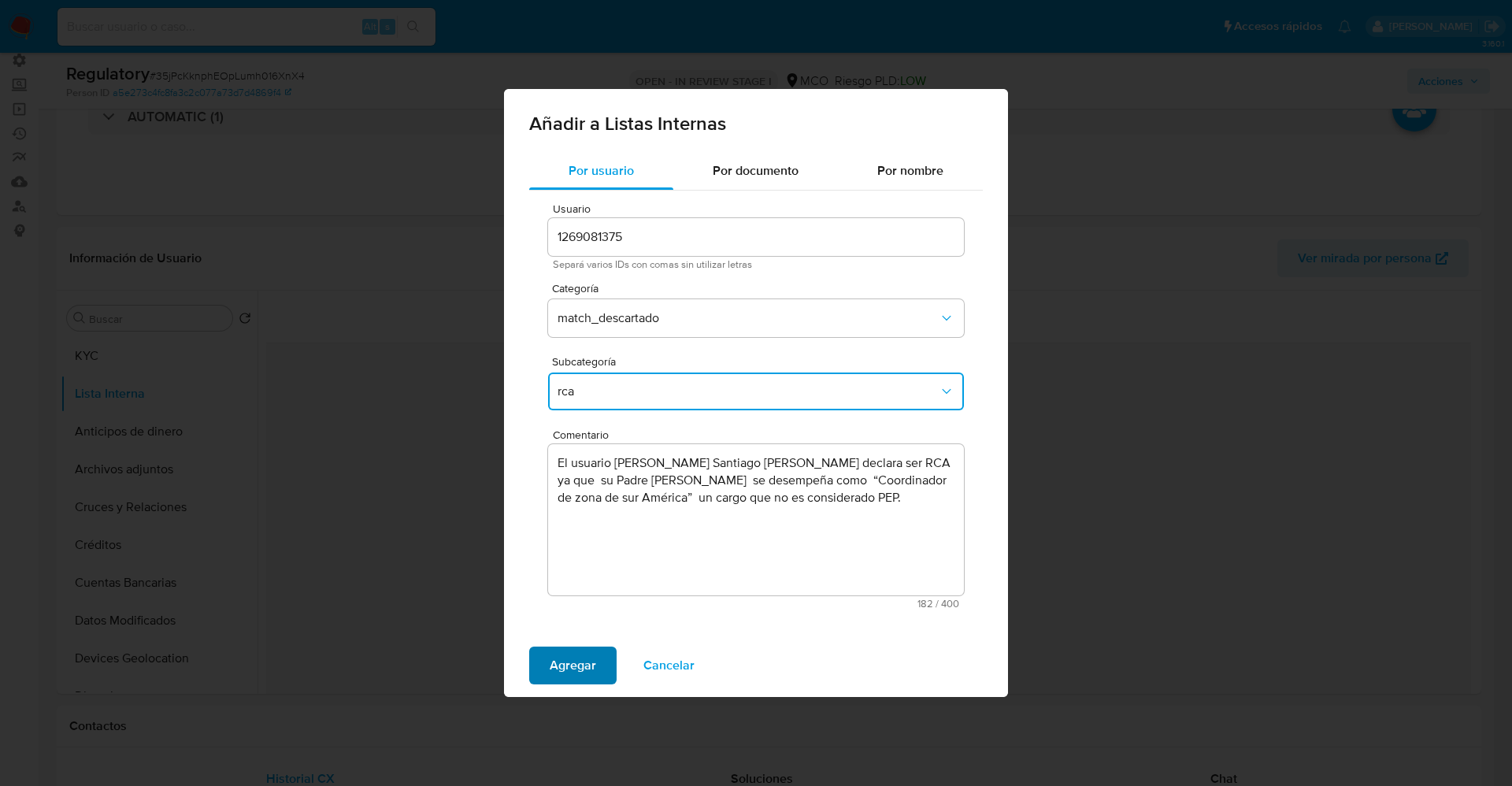
click at [588, 672] on span "Agregar" at bounding box center [572, 665] width 46 height 35
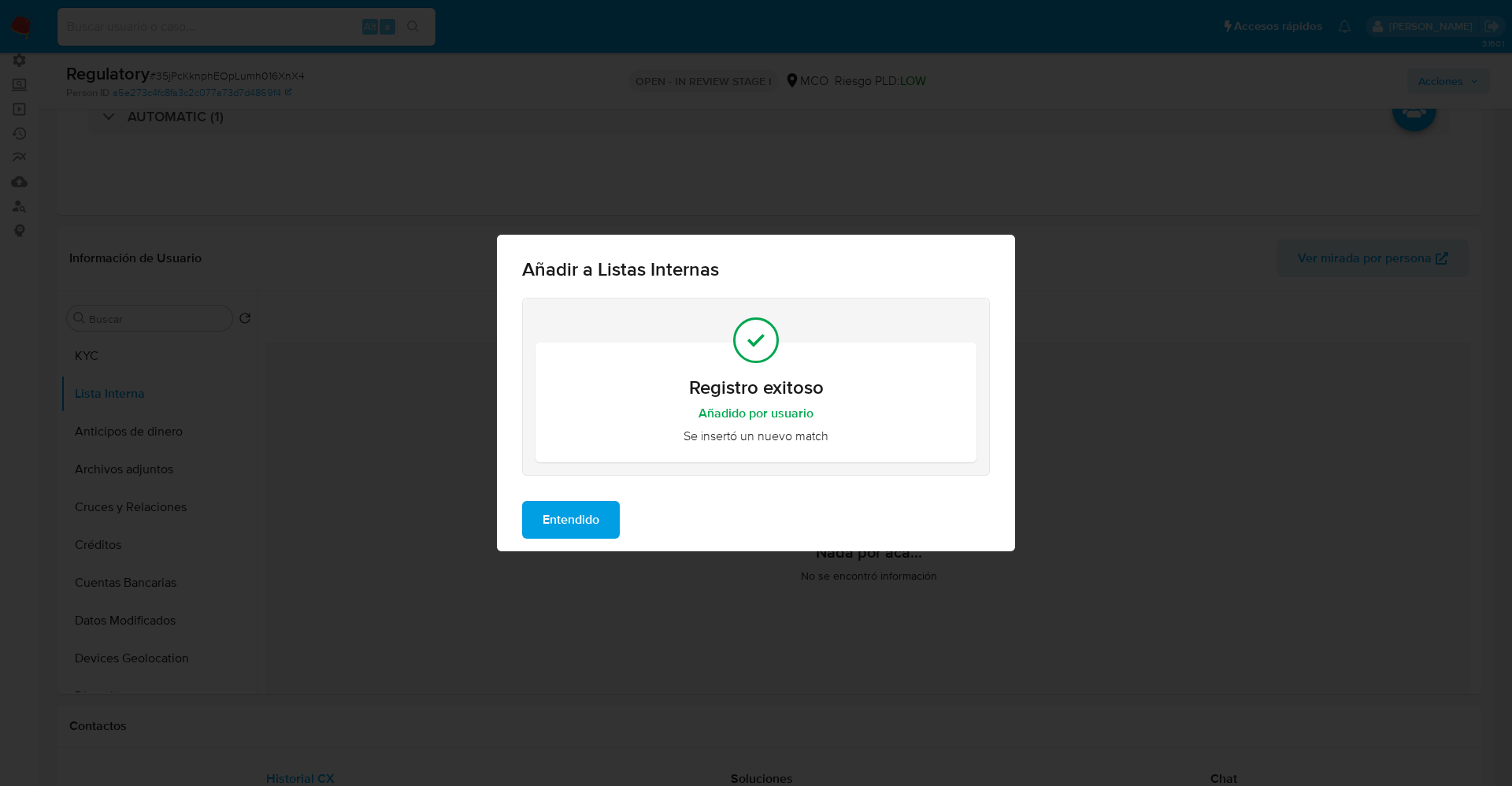
click at [593, 520] on span "Entendido" at bounding box center [570, 519] width 56 height 35
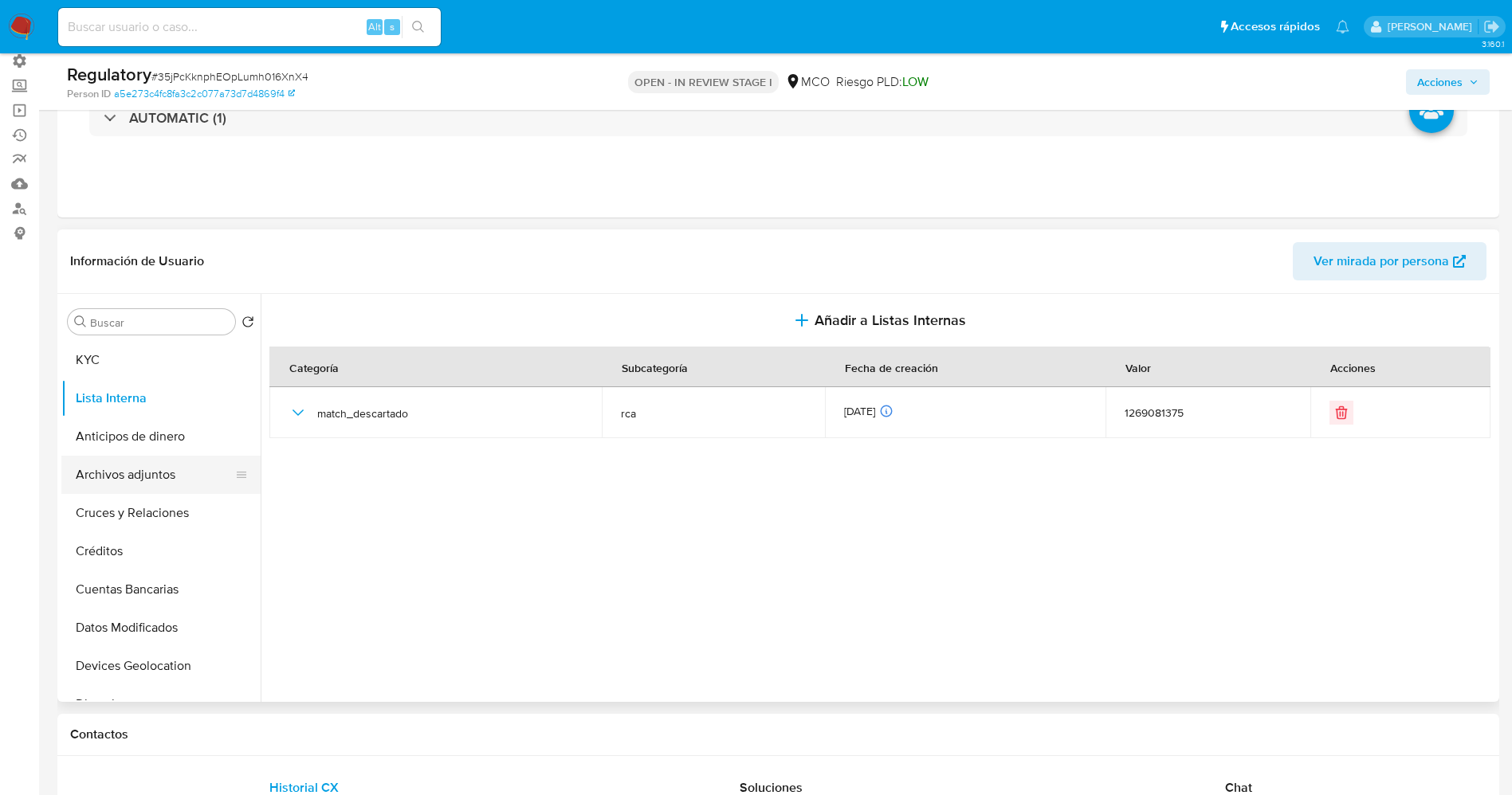
click at [154, 472] on button "Archivos adjuntos" at bounding box center [154, 474] width 186 height 38
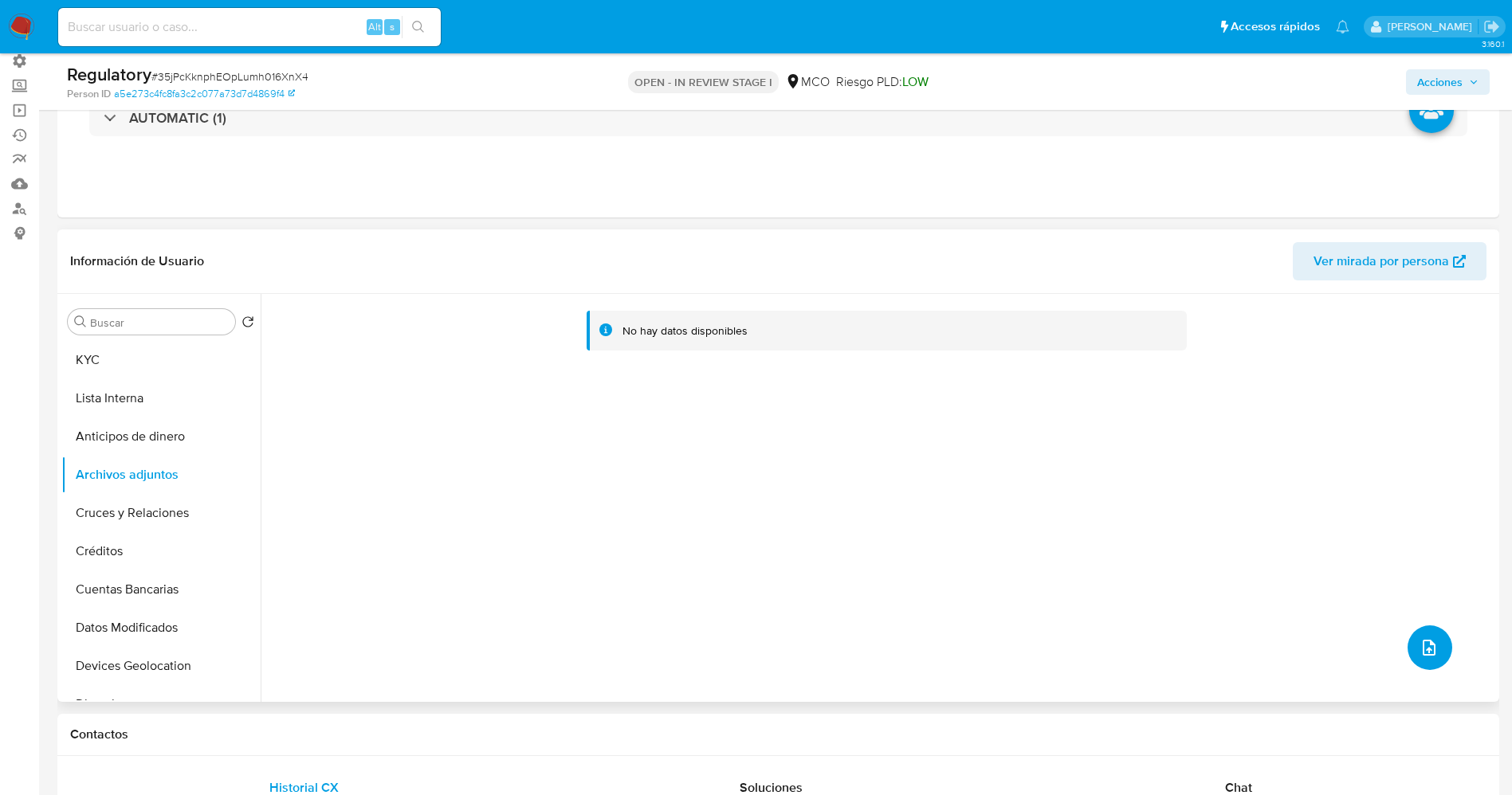
click at [1421, 642] on icon "upload-file" at bounding box center [1429, 648] width 19 height 19
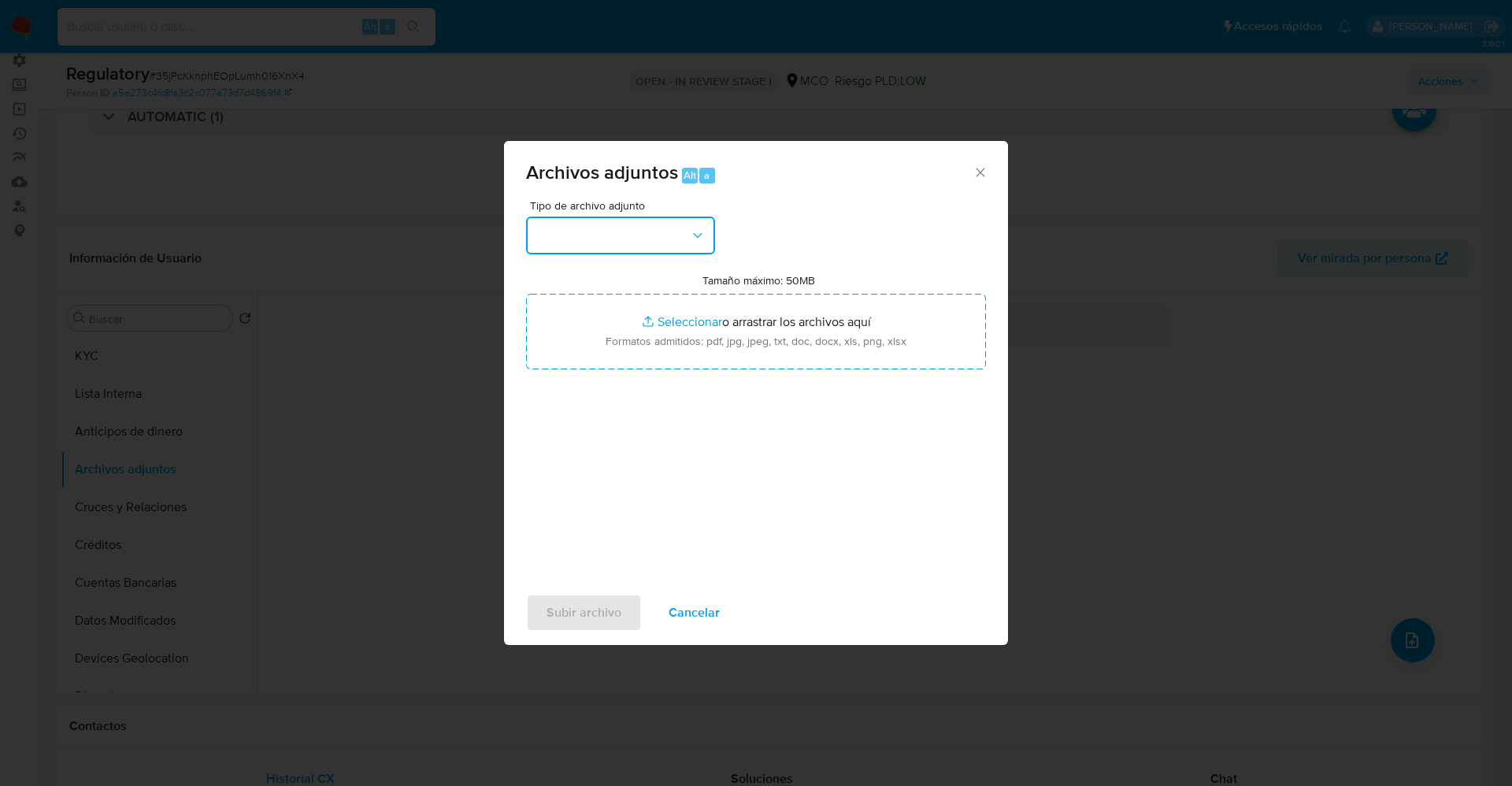
click at [592, 233] on button "button" at bounding box center [620, 235] width 189 height 38
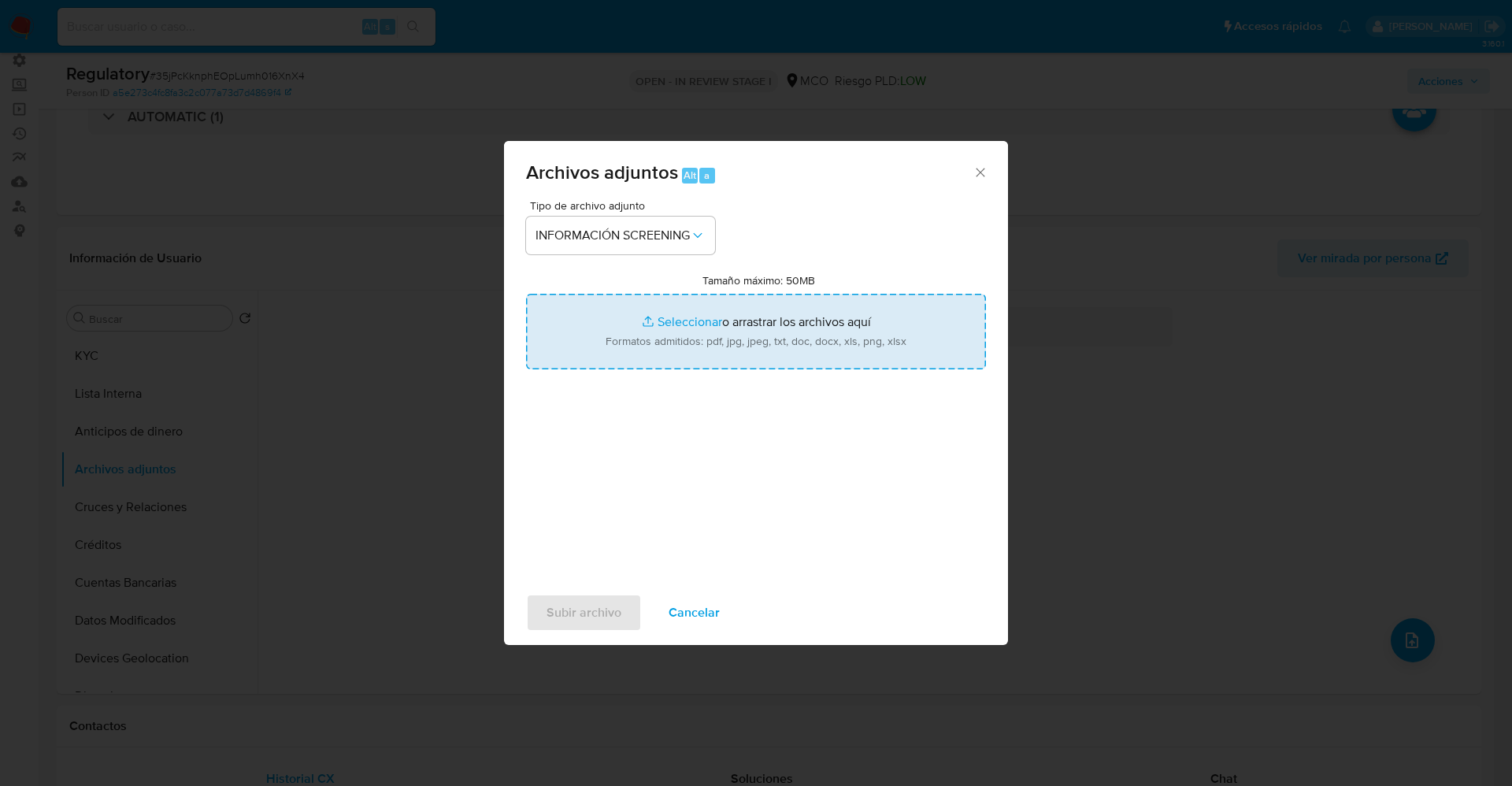
type input "C:\fakepath\CaseDossierReport_5jb6cn8oog8a1k1hnsjxnhi6u.pdf"
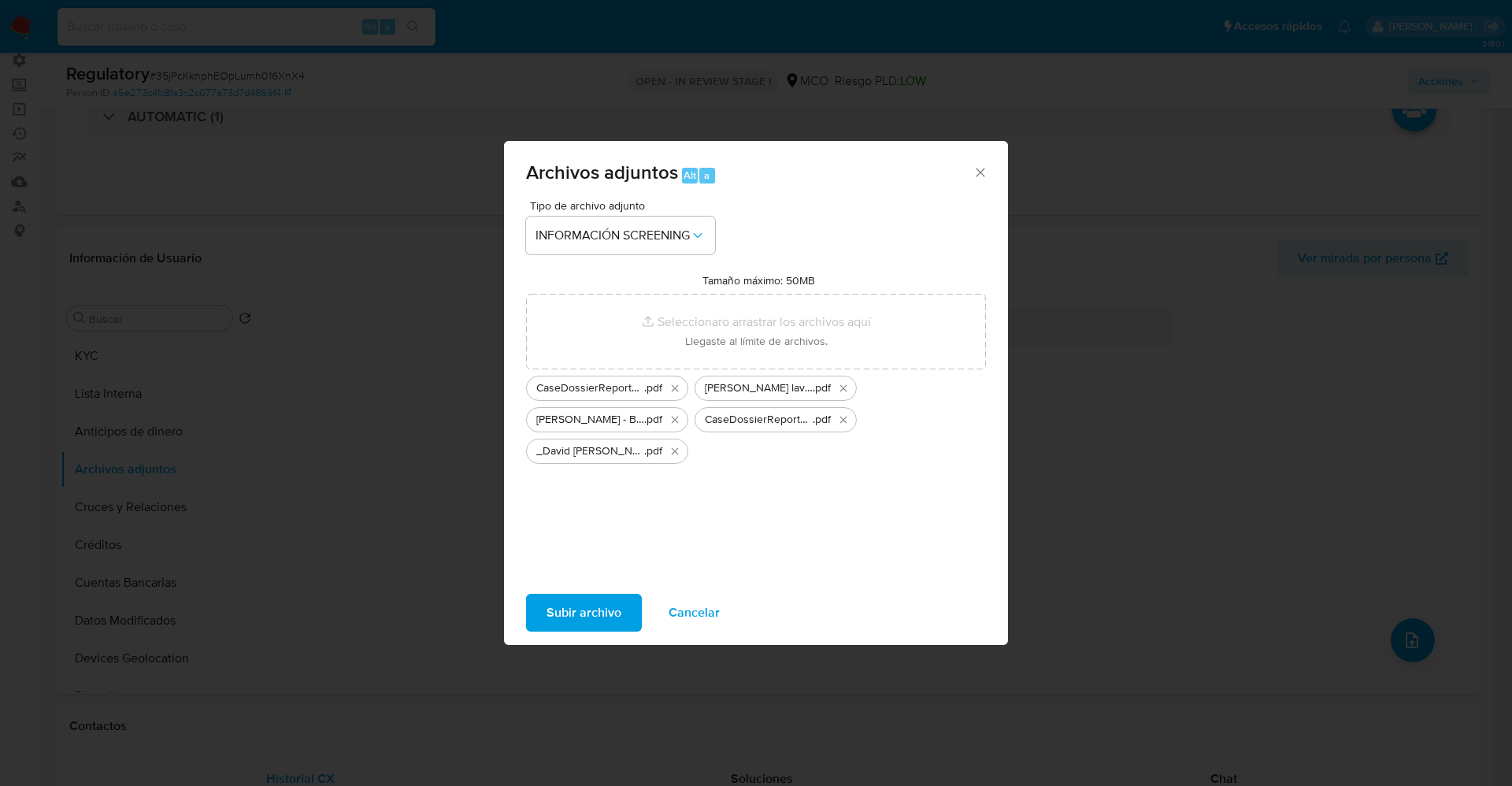
click at [586, 608] on span "Subir archivo" at bounding box center [584, 613] width 75 height 35
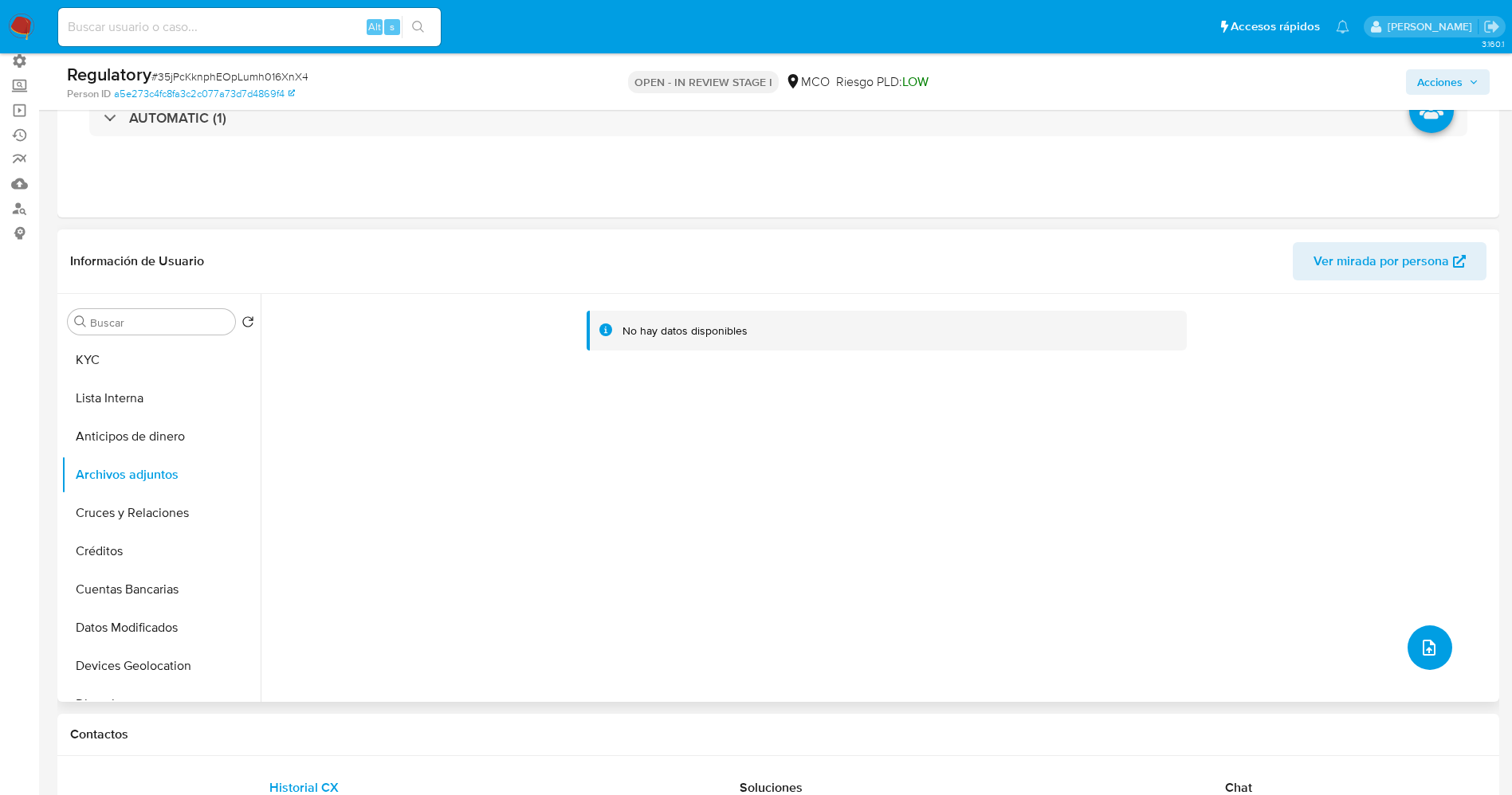
click at [1427, 636] on button "upload-file" at bounding box center [1429, 648] width 44 height 44
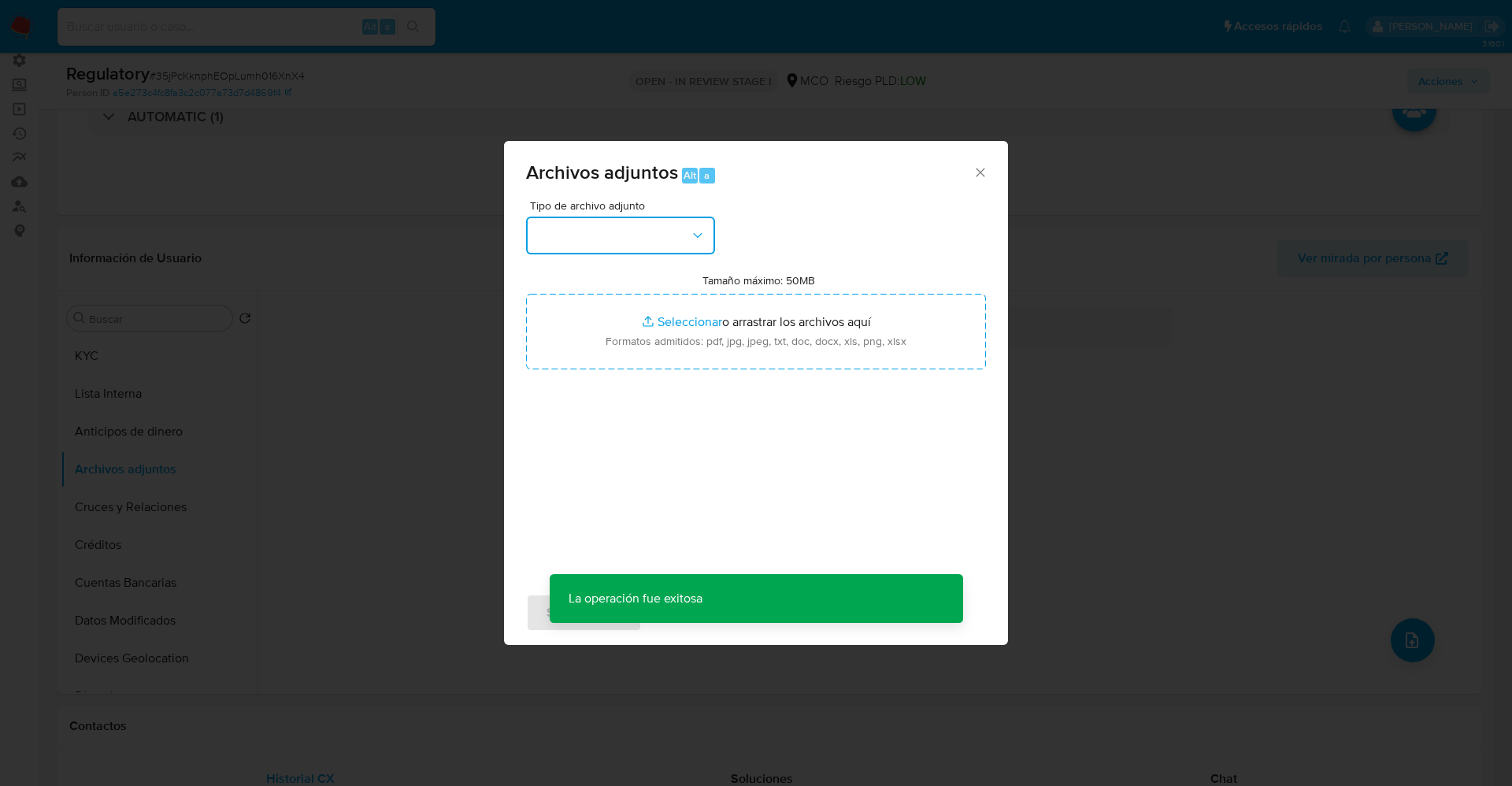
click at [650, 238] on button "button" at bounding box center [620, 235] width 189 height 38
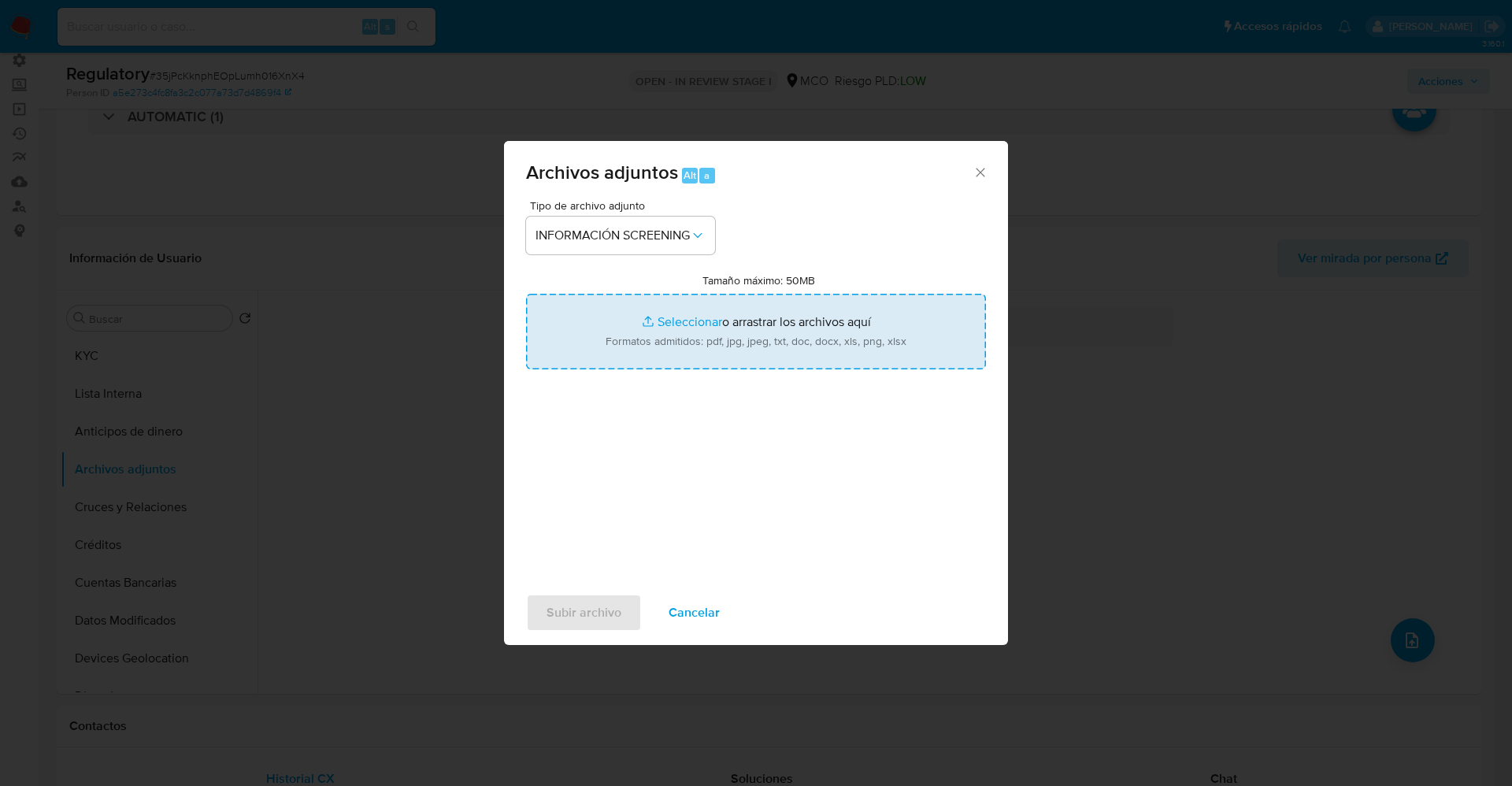
type input "C:\fakepath\_David Santiago Parra Gaviria_ - Buscar con Google.pdf"
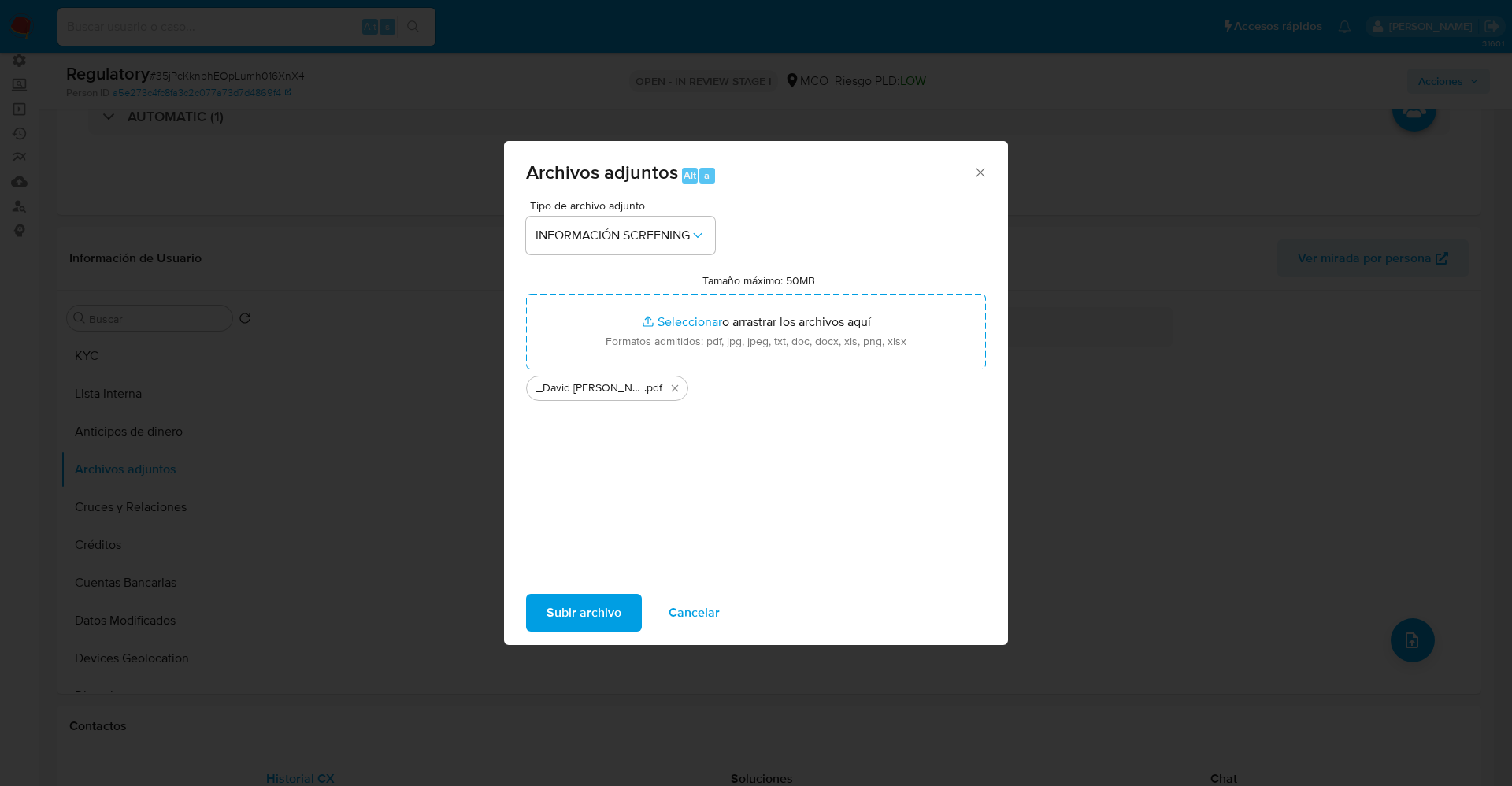
click at [582, 619] on span "Subir archivo" at bounding box center [584, 613] width 75 height 35
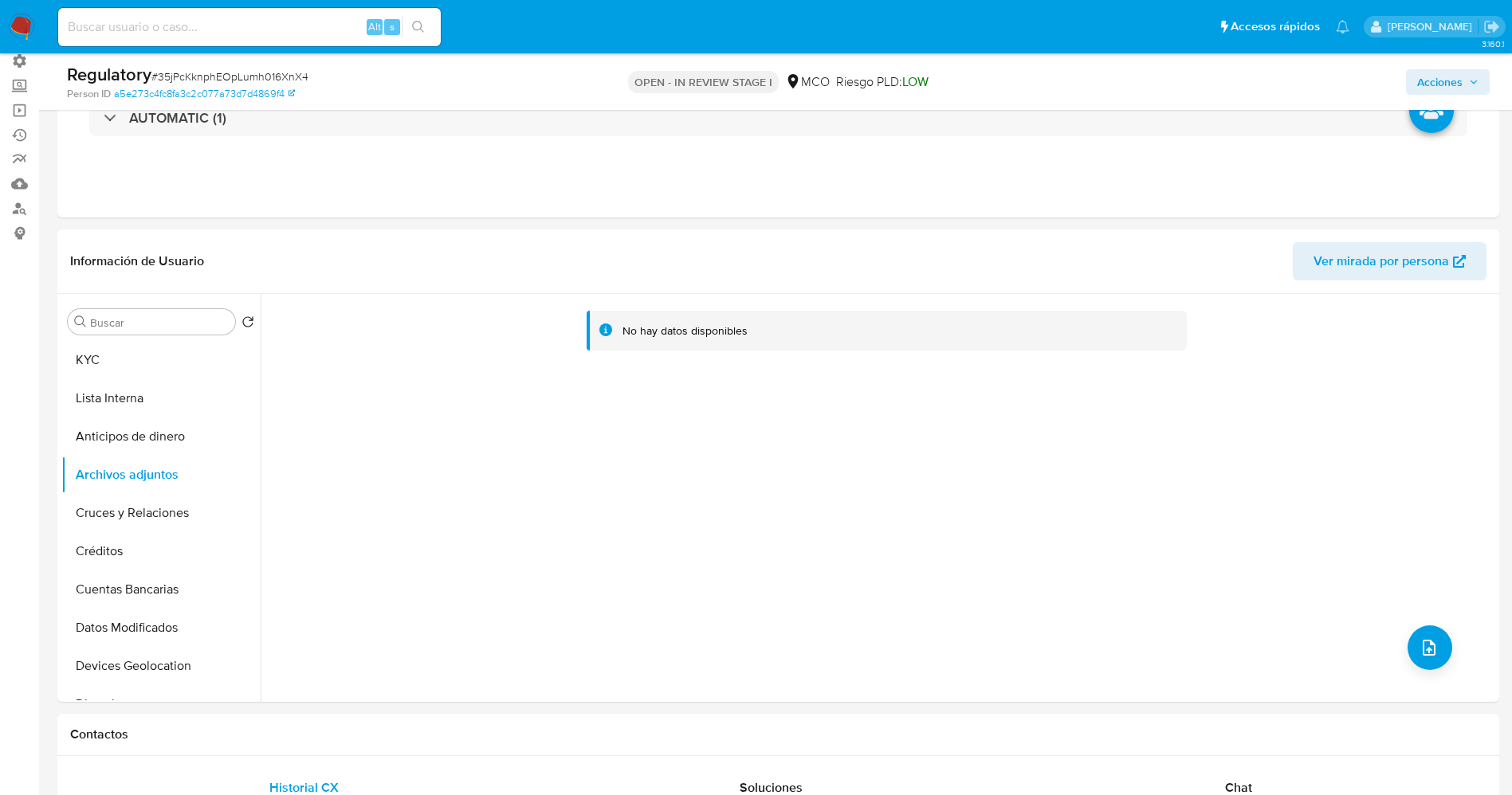
click at [89, 402] on button "Lista Interna" at bounding box center [161, 398] width 199 height 38
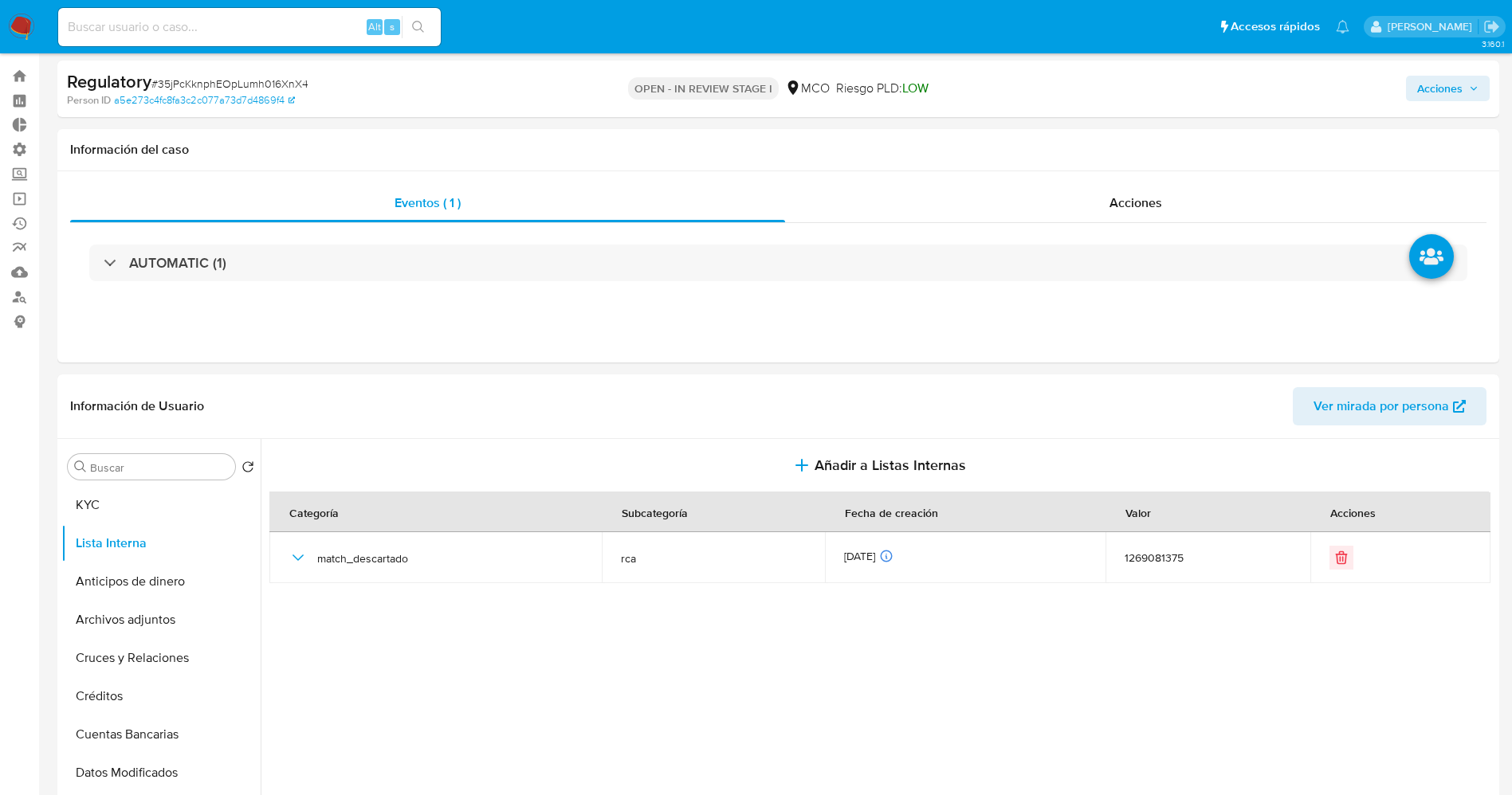
scroll to position [0, 0]
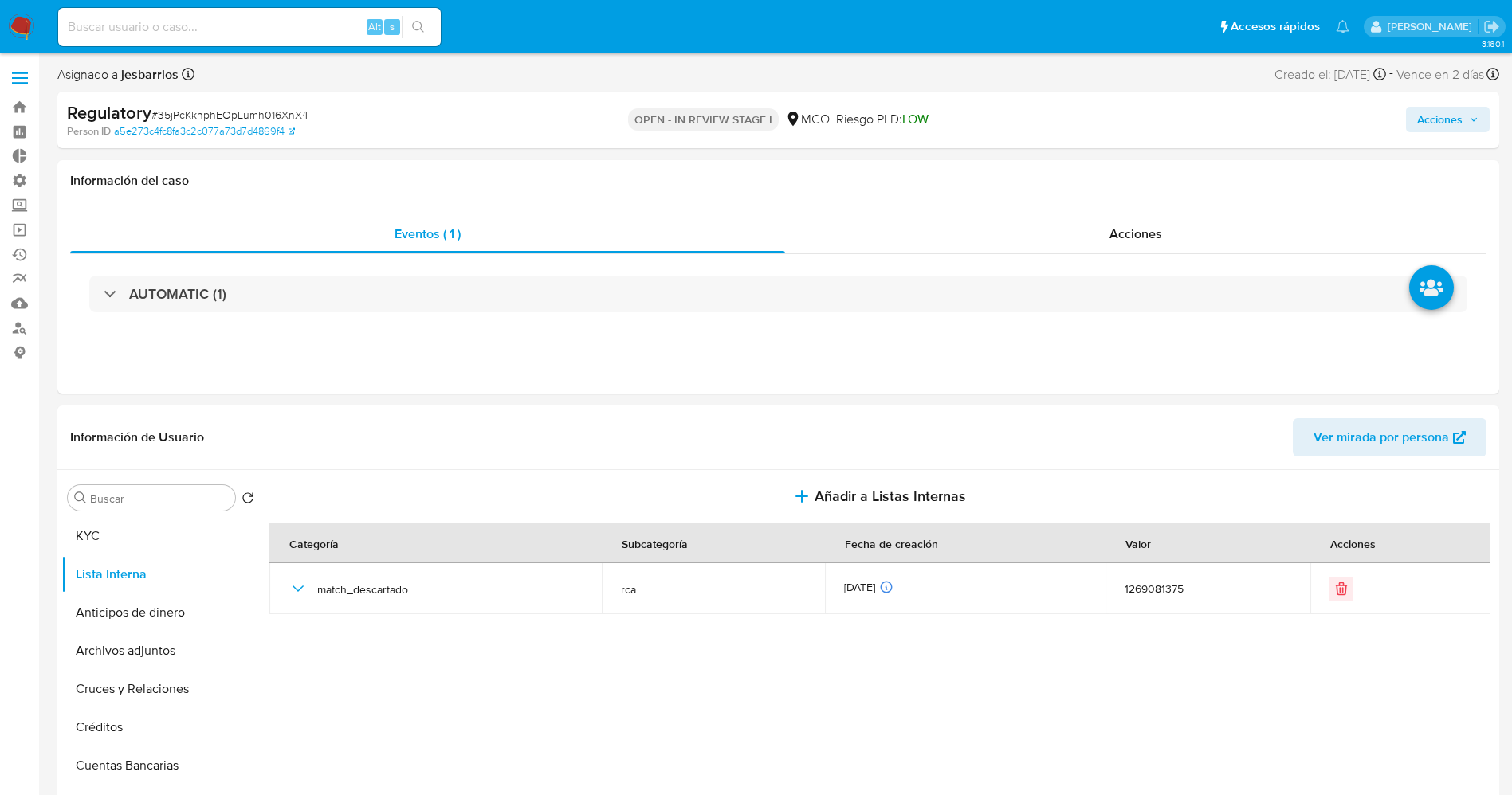
click at [1473, 118] on icon "button" at bounding box center [1473, 119] width 9 height 9
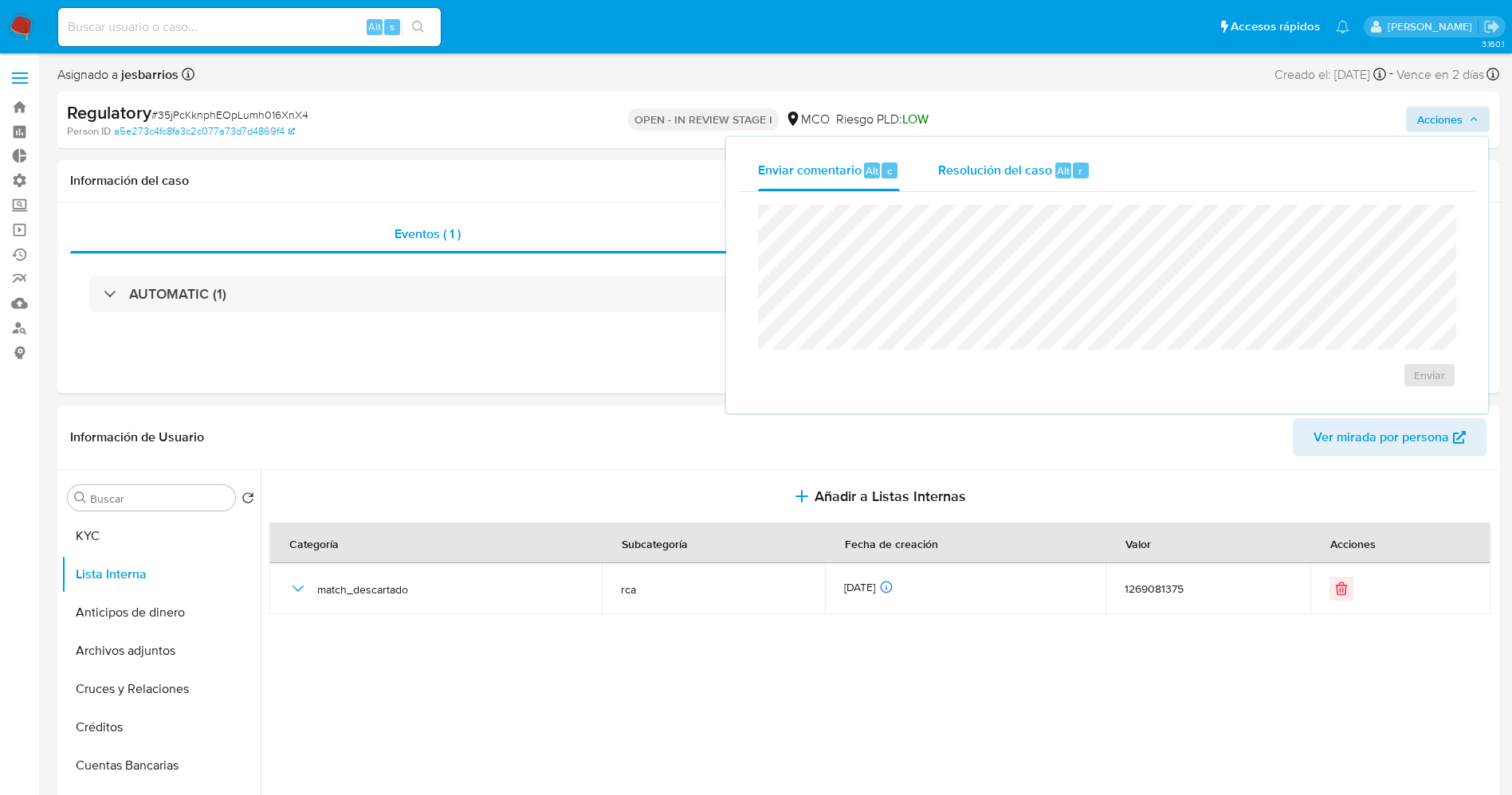
click at [1060, 165] on span "Alt" at bounding box center [1062, 171] width 13 height 15
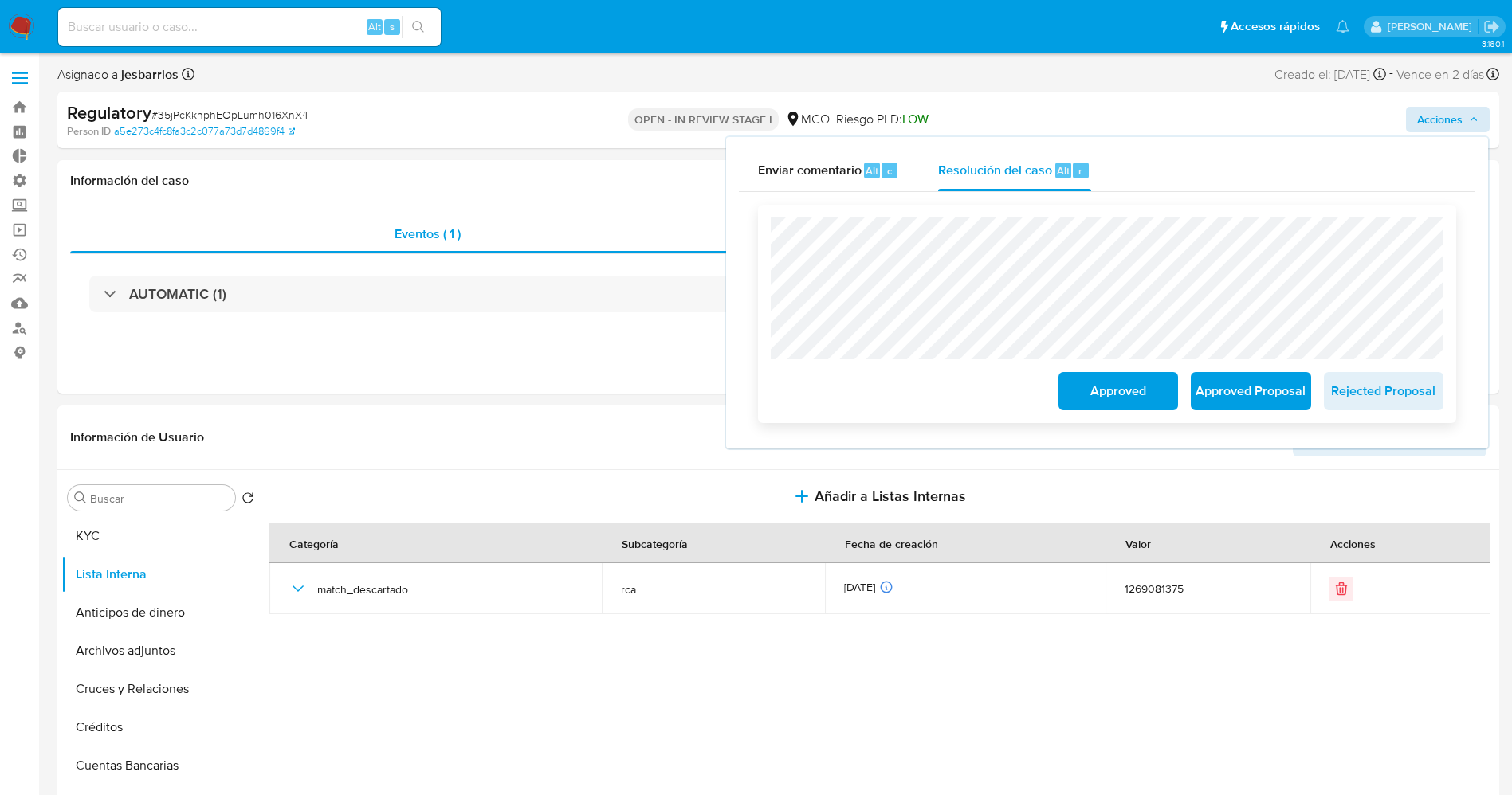
click at [1127, 393] on span "Approved" at bounding box center [1118, 391] width 78 height 35
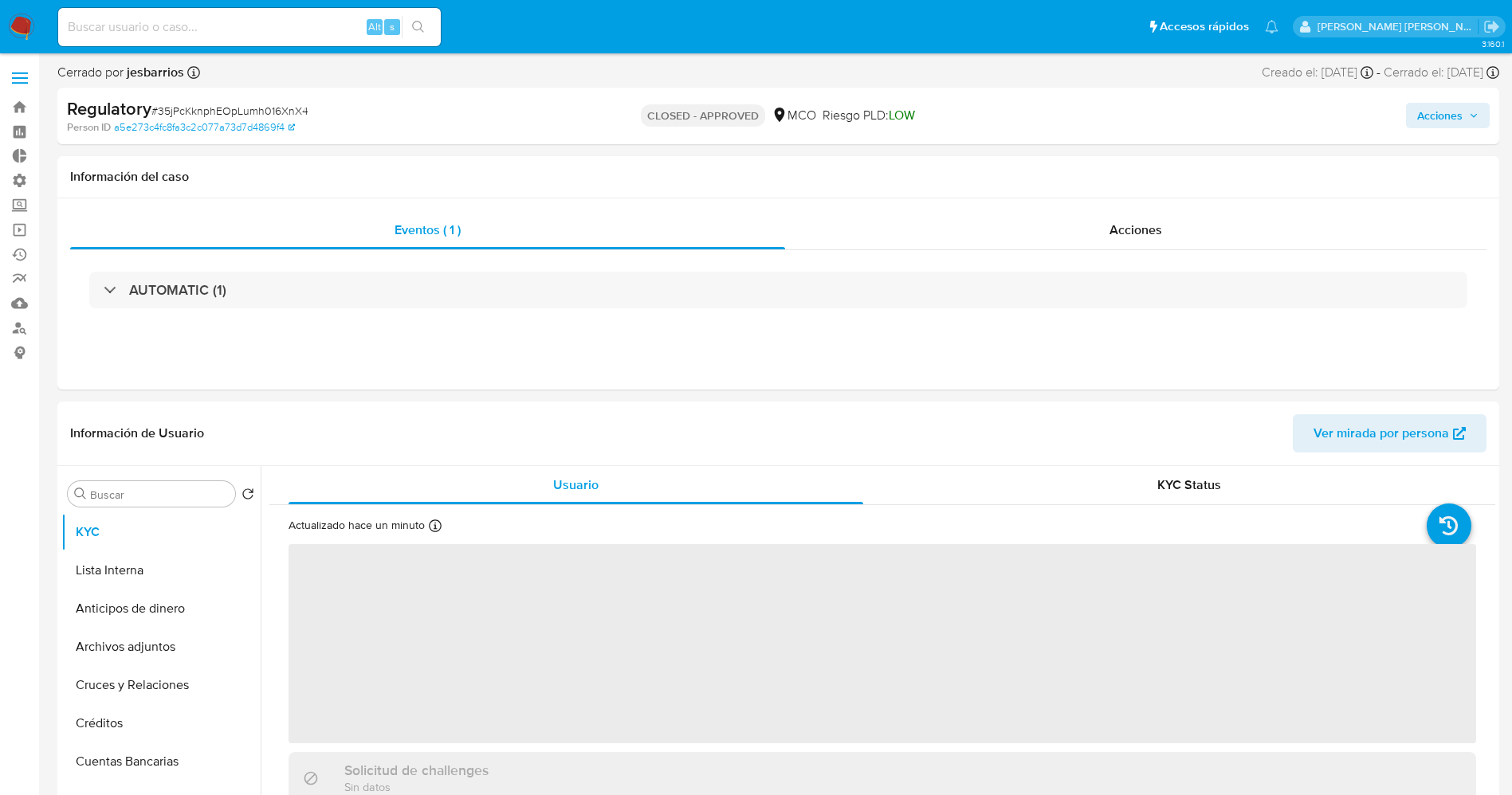
select select "10"
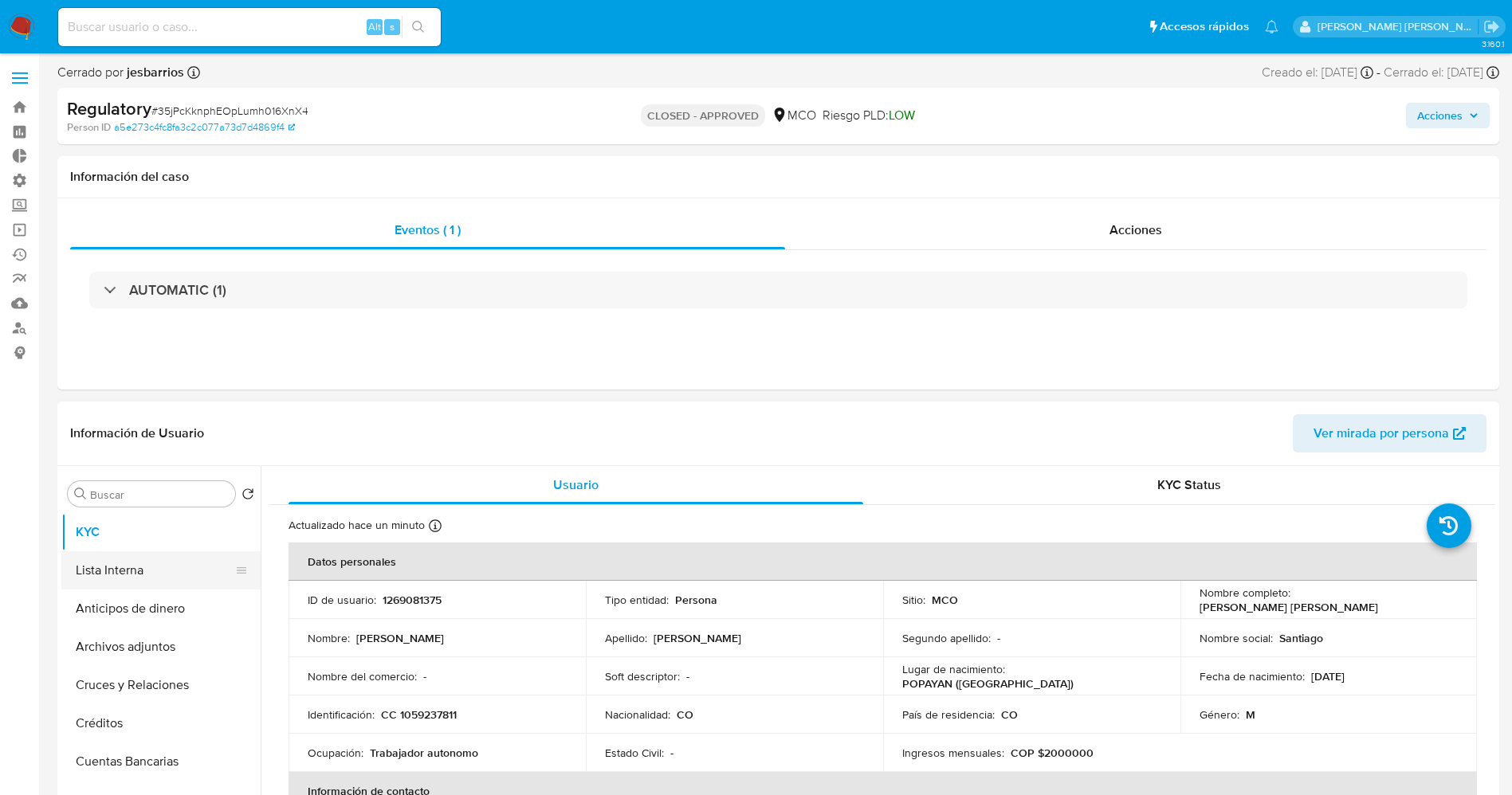
click at [122, 588] on button "Lista Interna" at bounding box center [154, 570] width 186 height 38
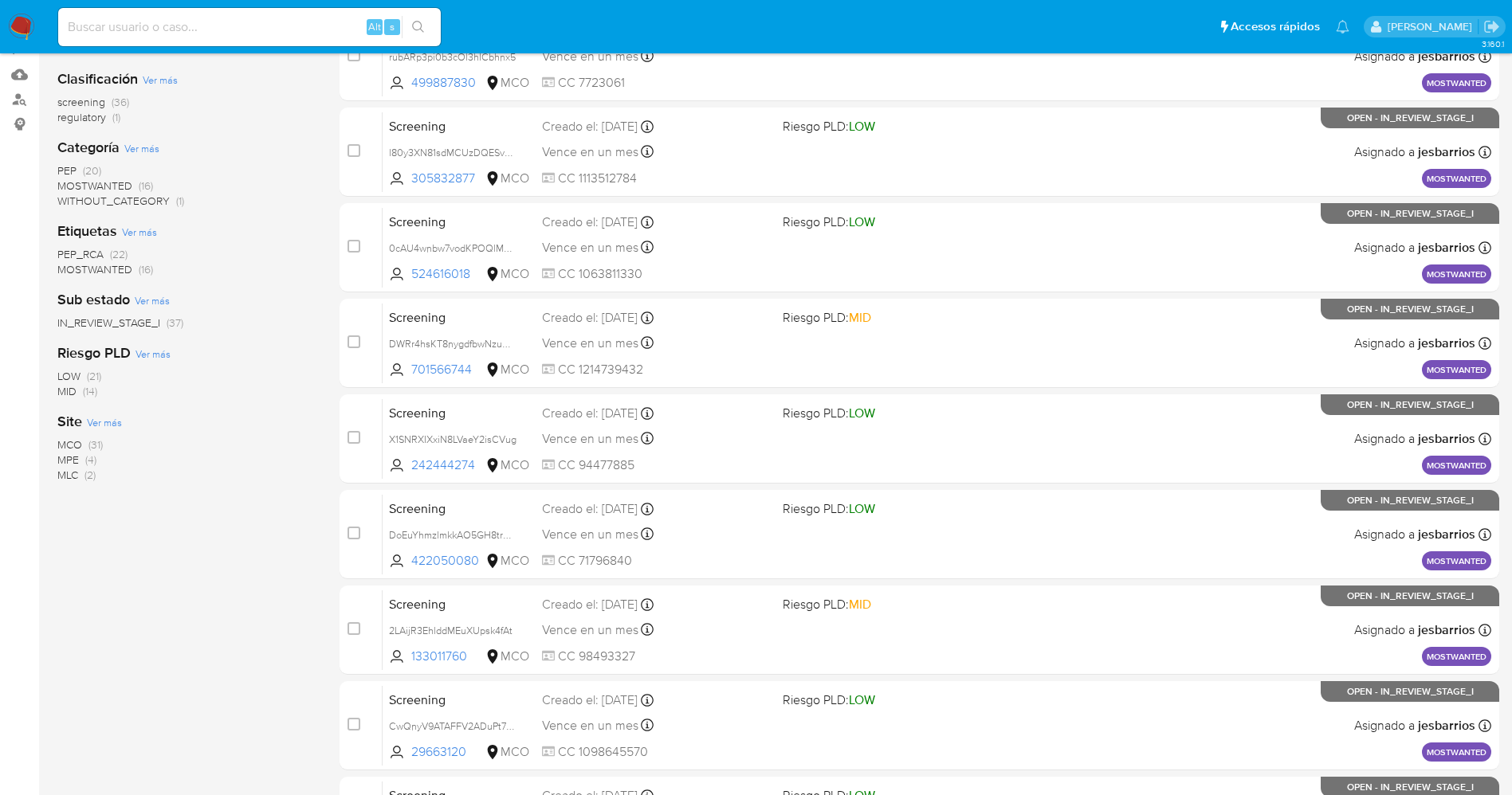
scroll to position [520, 0]
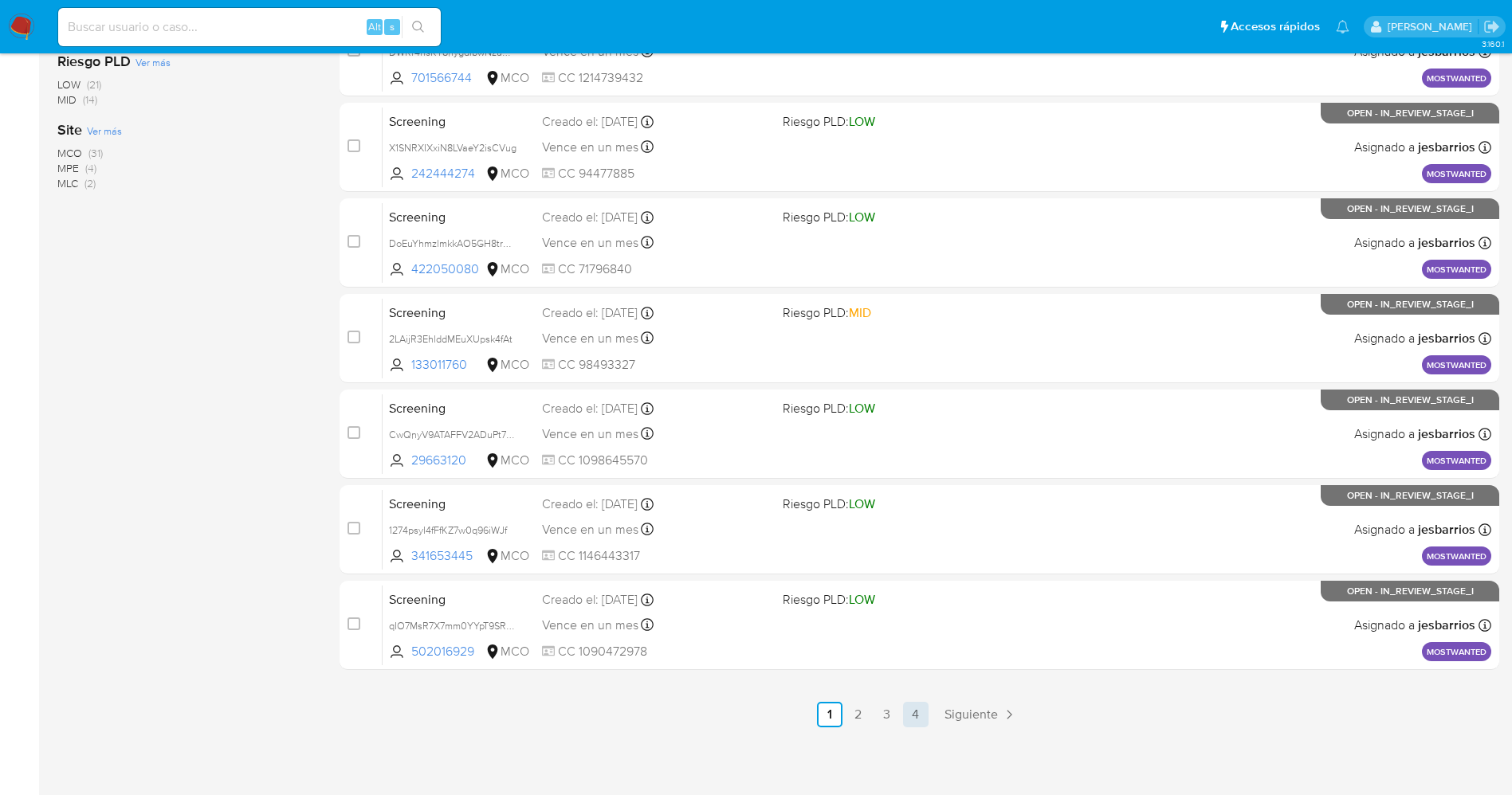
click at [911, 717] on link "4" at bounding box center [916, 715] width 26 height 26
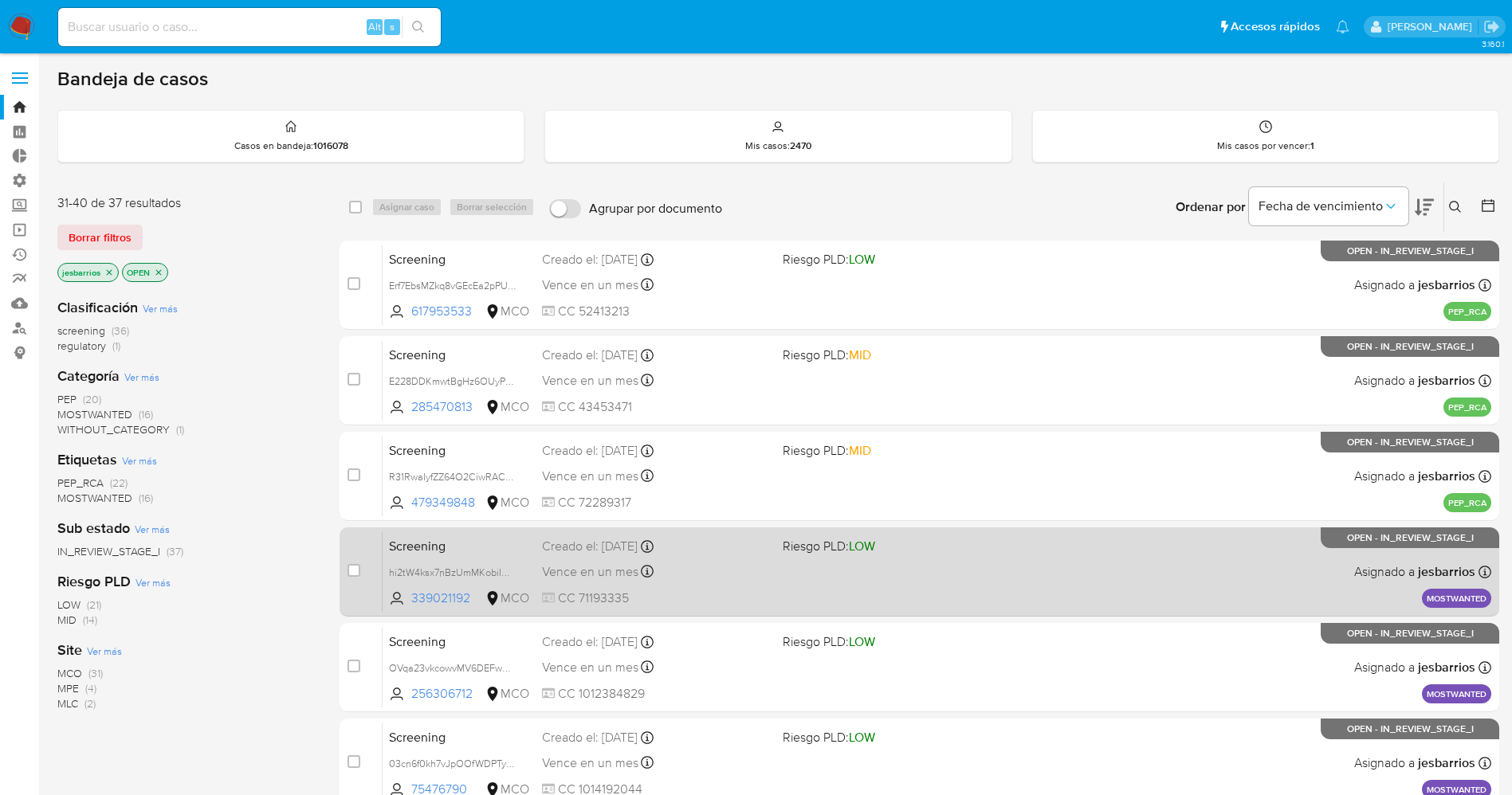
scroll to position [233, 0]
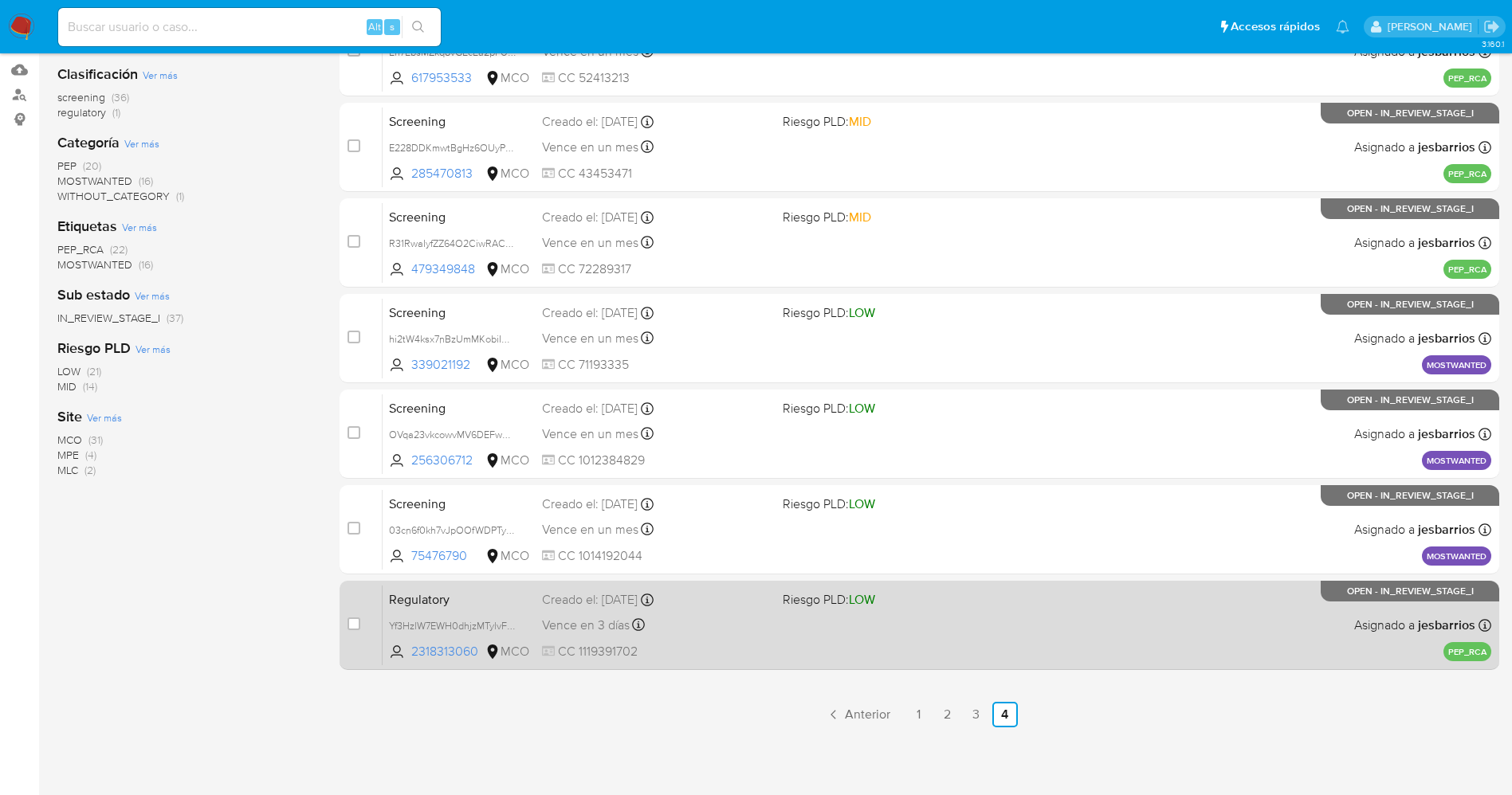
click at [799, 628] on div "Regulatory Yf3HzlW7EWH0dhjzMTylvFVq 2318313060 MCO Riesgo PLD: LOW Creado el: […" at bounding box center [936, 625] width 1108 height 81
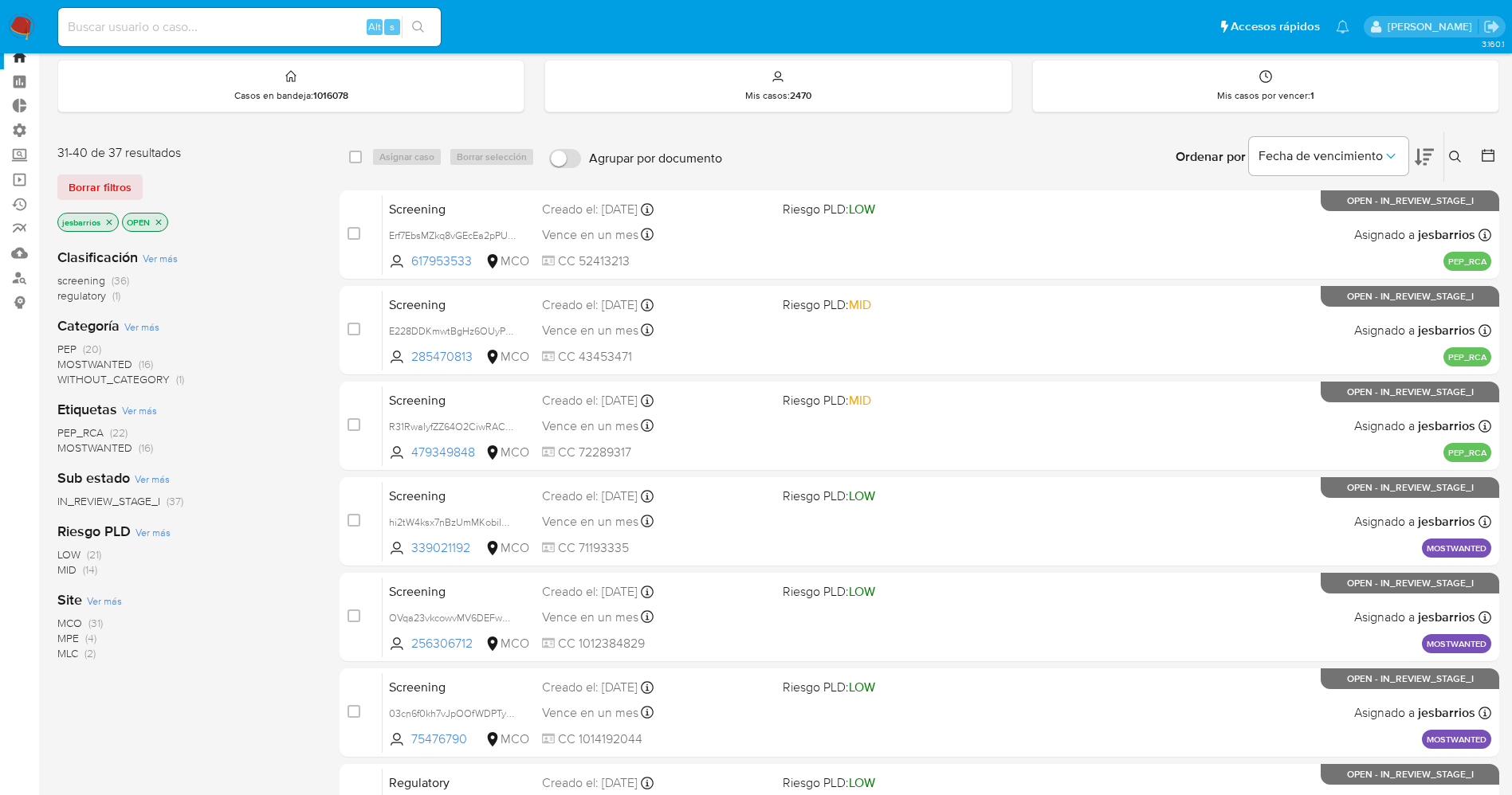
scroll to position [0, 0]
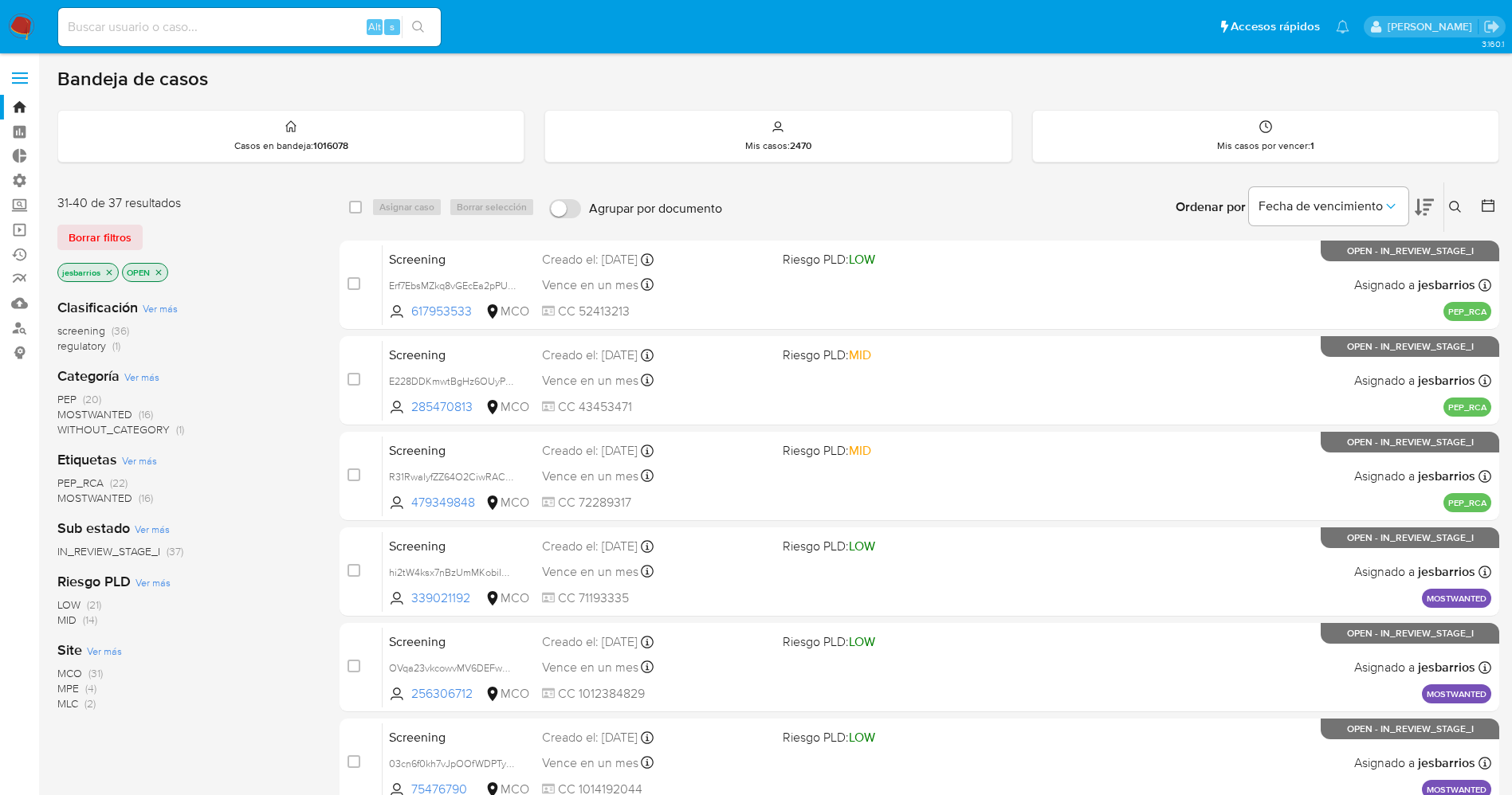
click at [26, 20] on img at bounding box center [21, 27] width 27 height 27
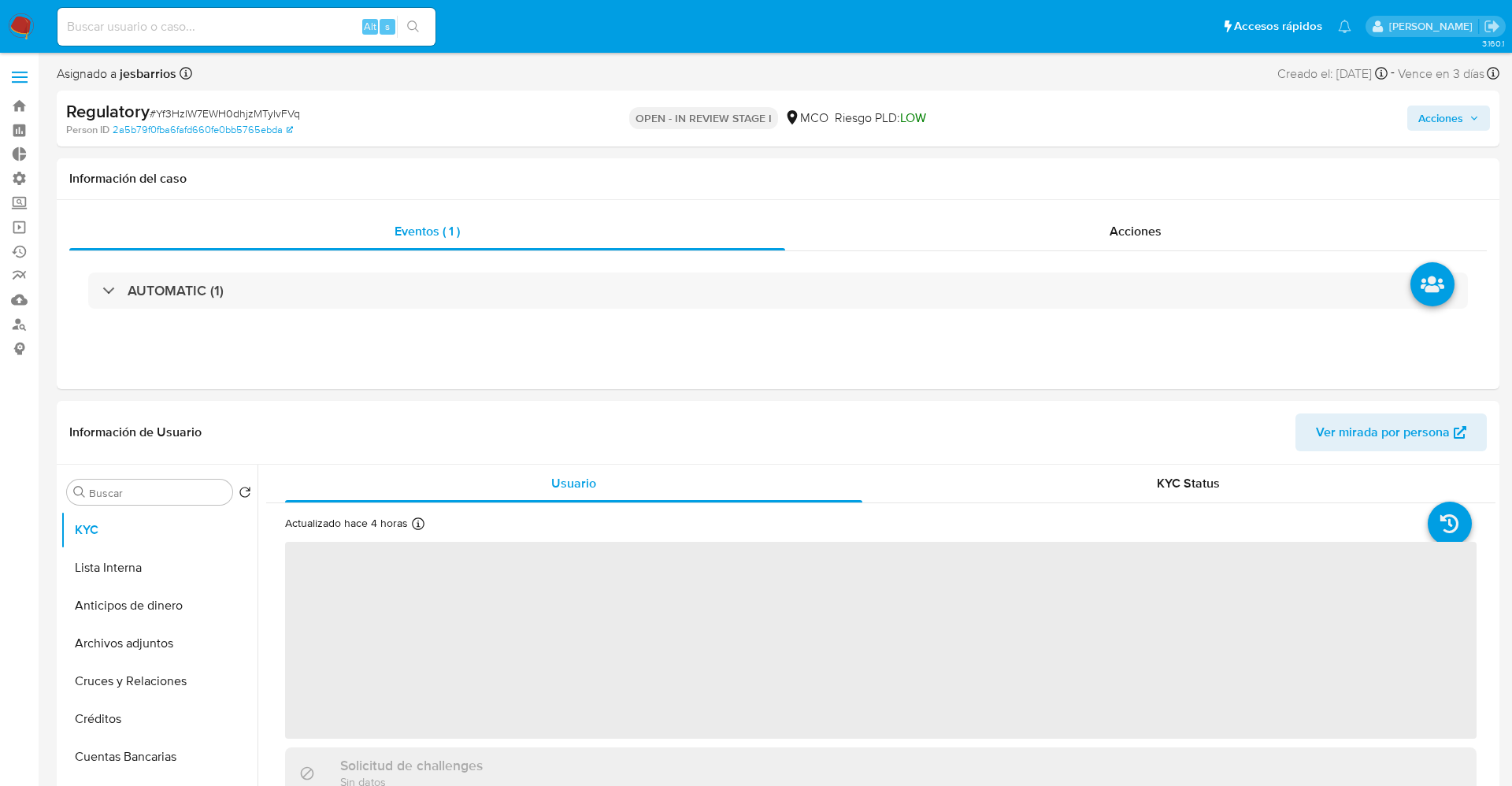
select select "10"
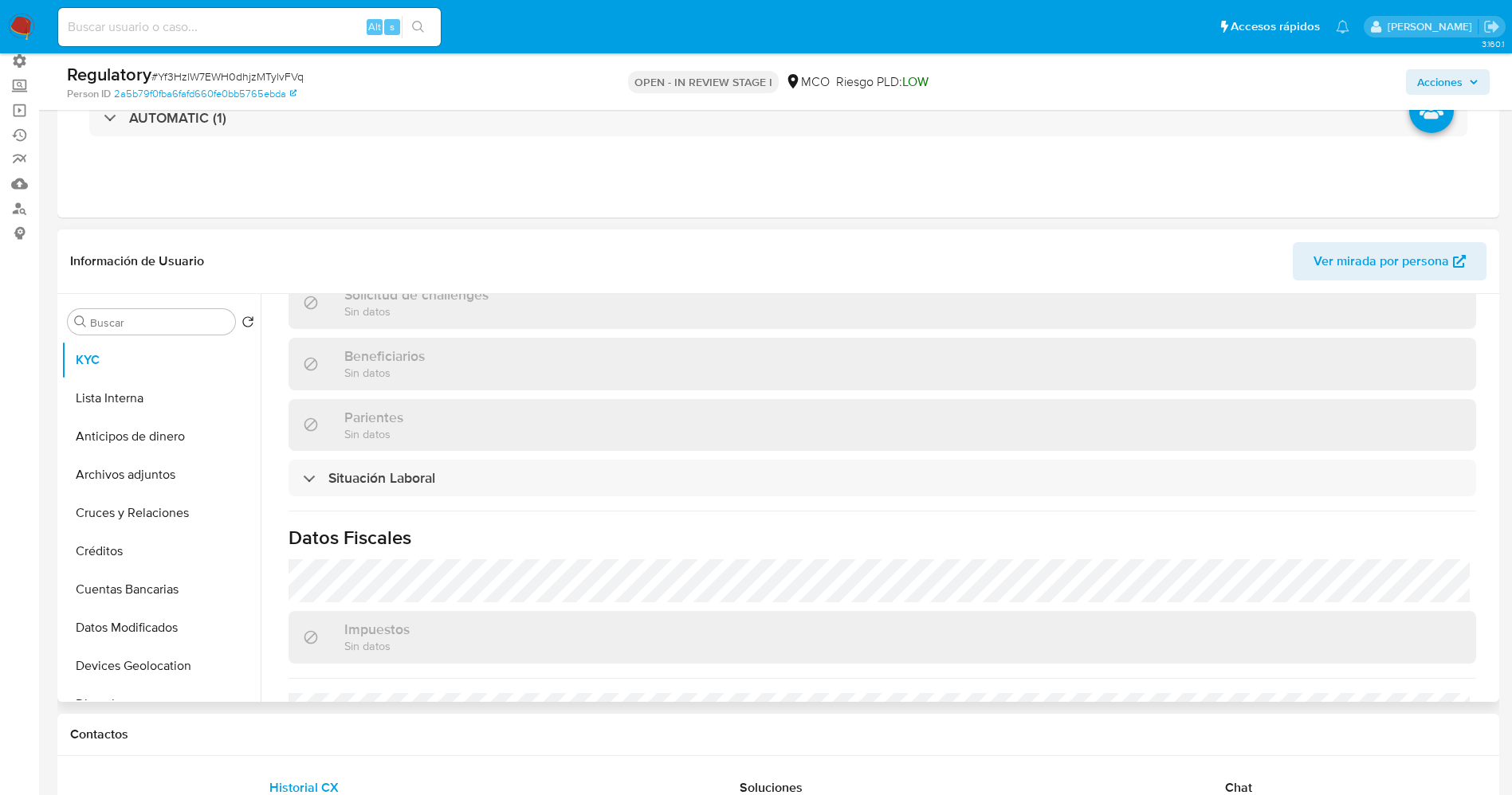
scroll to position [717, 0]
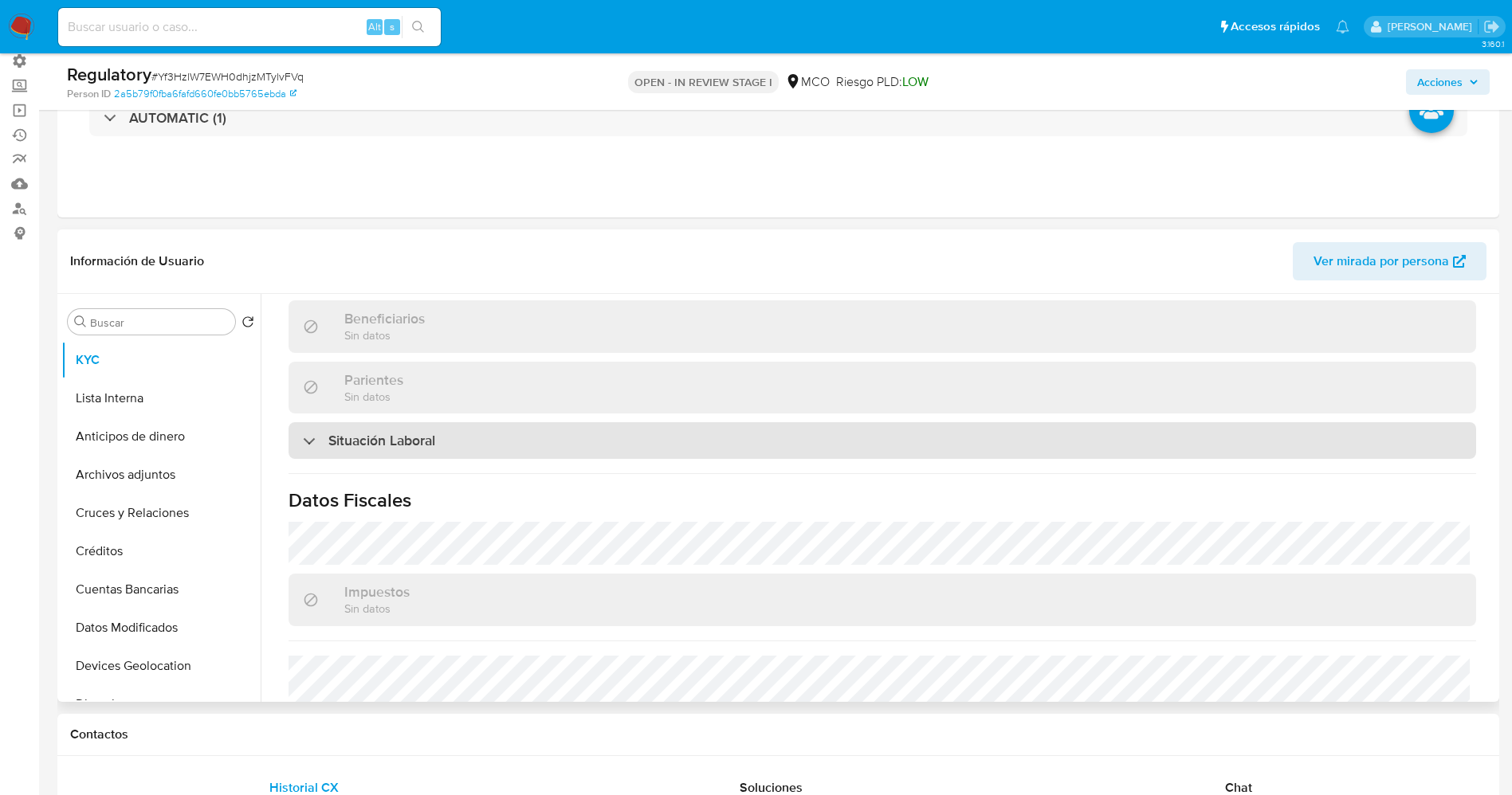
click at [524, 443] on div "Situación Laboral" at bounding box center [882, 440] width 1188 height 37
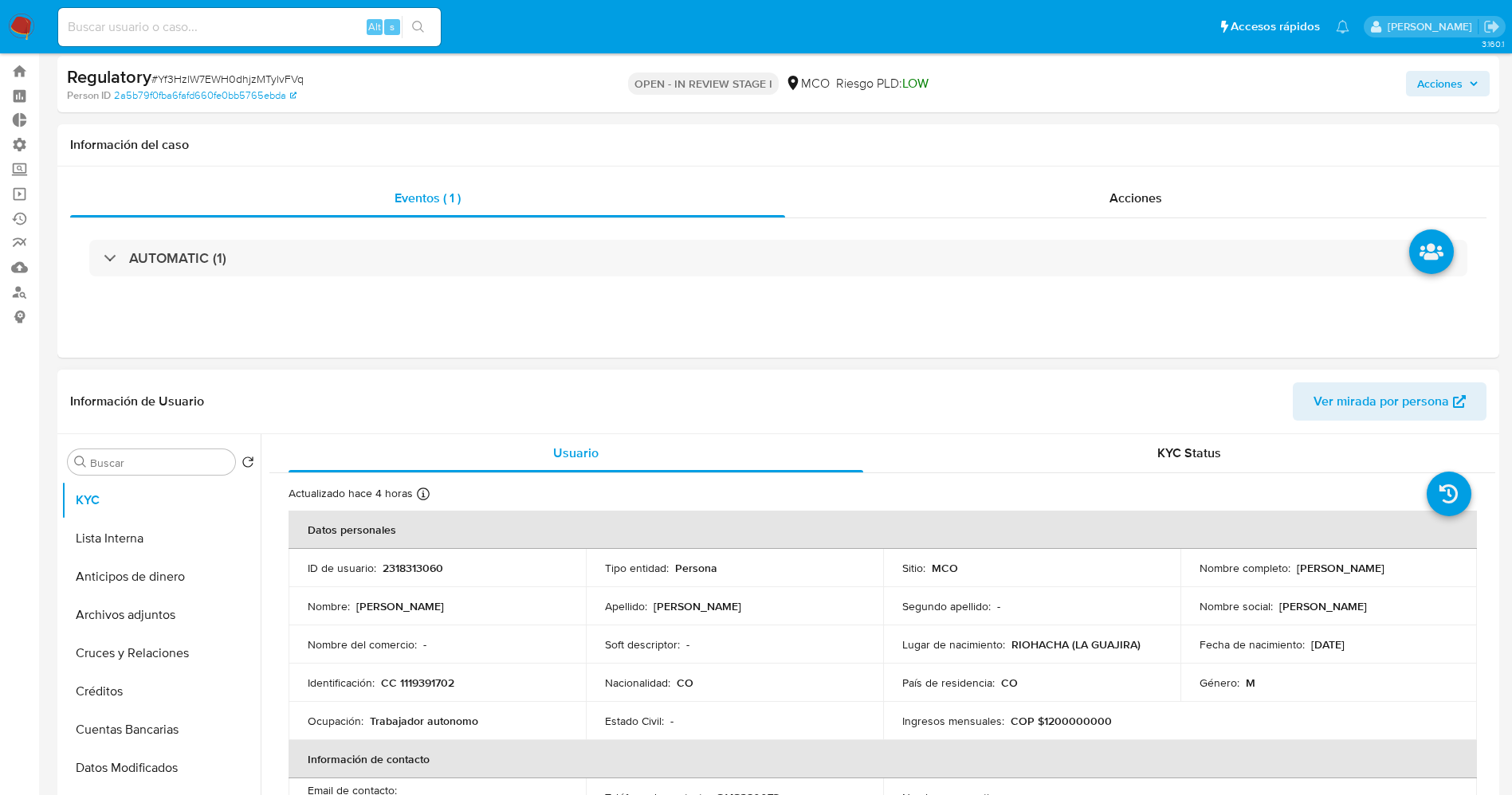
scroll to position [0, 0]
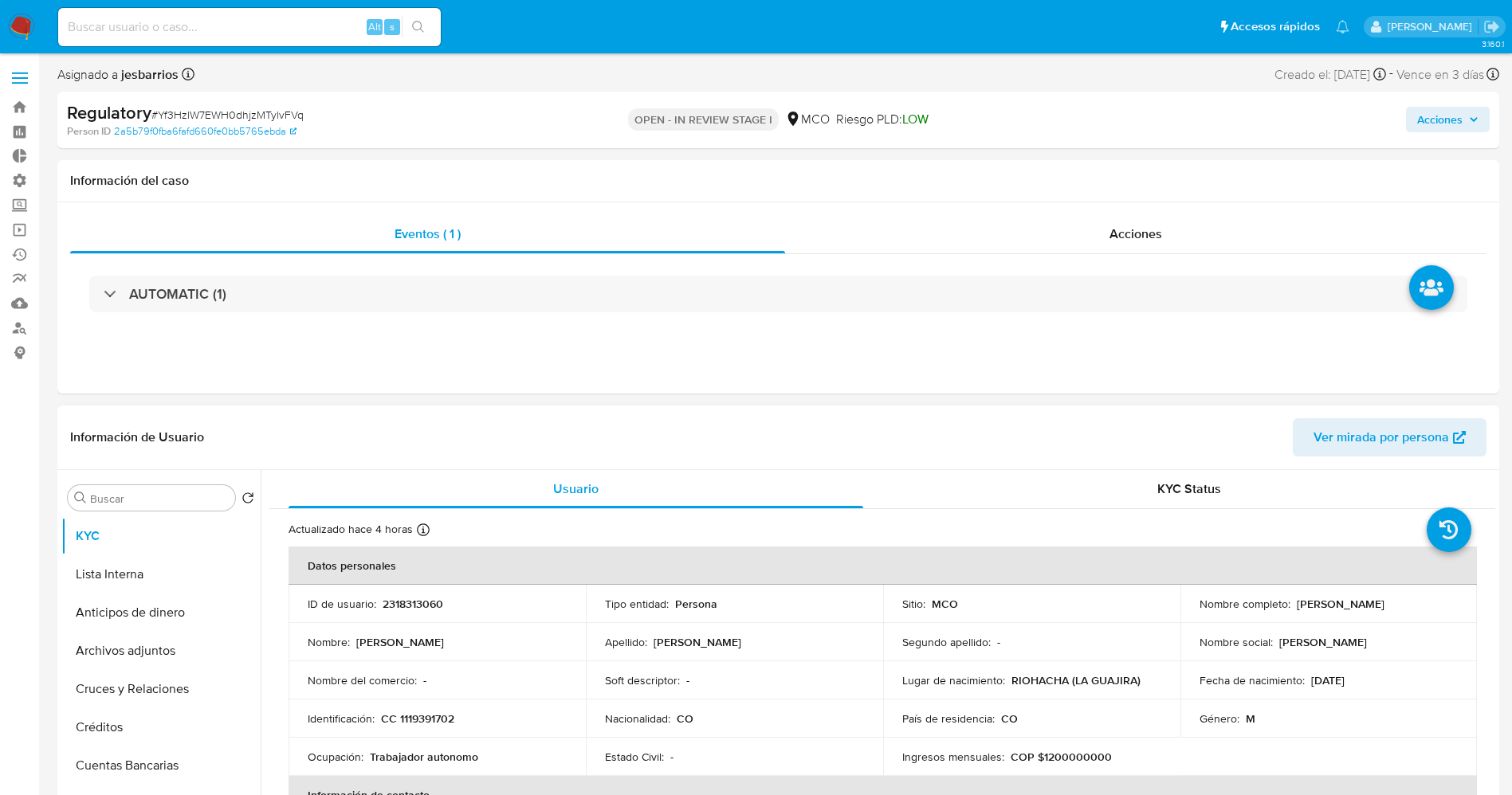
drag, startPoint x: 1331, startPoint y: 607, endPoint x: 1442, endPoint y: 609, distance: 111.0
click at [1442, 609] on div "Nombre completo : [PERSON_NAME]" at bounding box center [1329, 603] width 259 height 14
copy p "[PERSON_NAME]"
drag, startPoint x: 396, startPoint y: 717, endPoint x: 456, endPoint y: 710, distance: 60.4
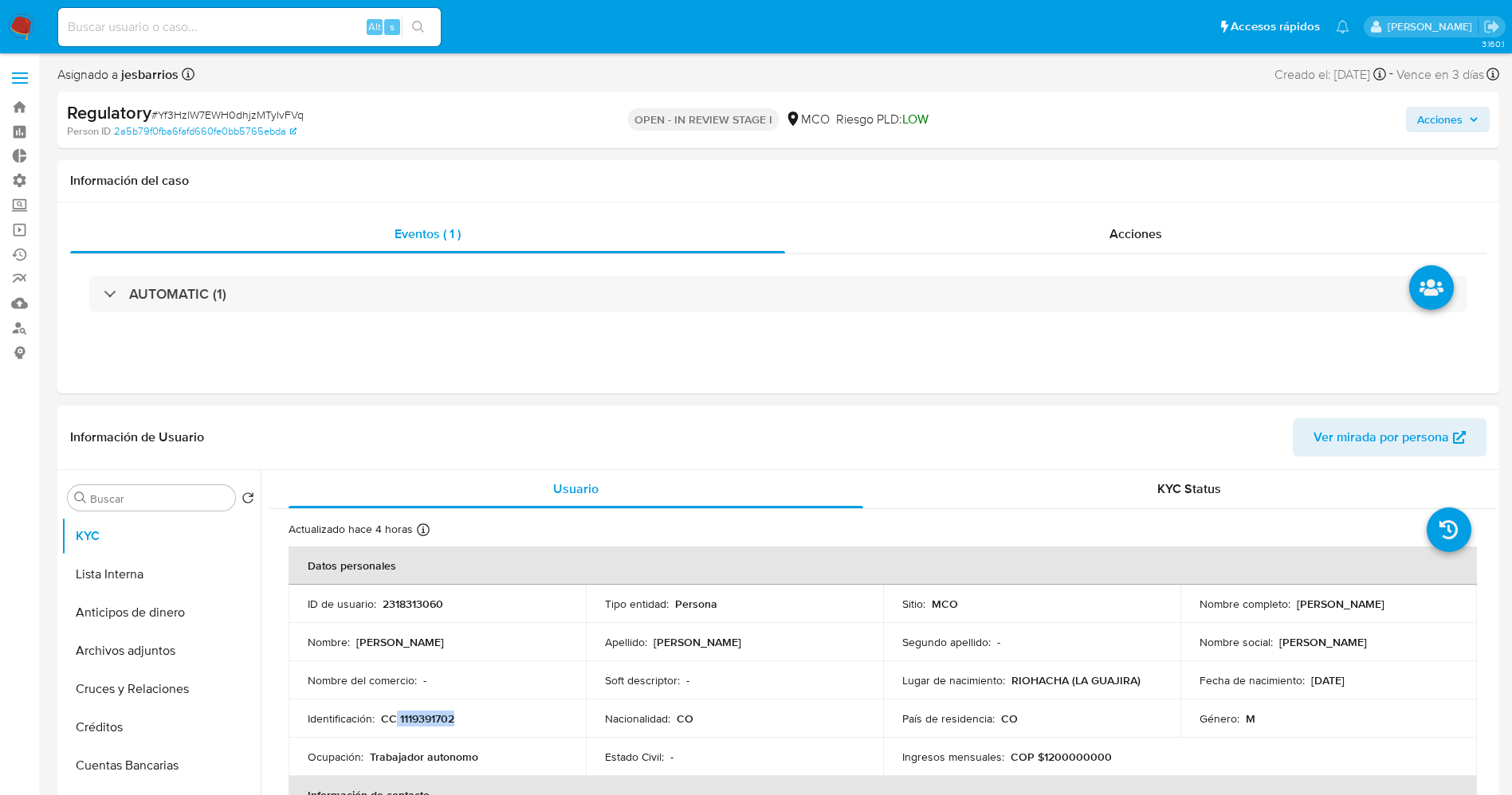
click at [456, 710] on td "Identificación : CC 1119391702" at bounding box center [437, 718] width 297 height 38
copy p "1119391702"
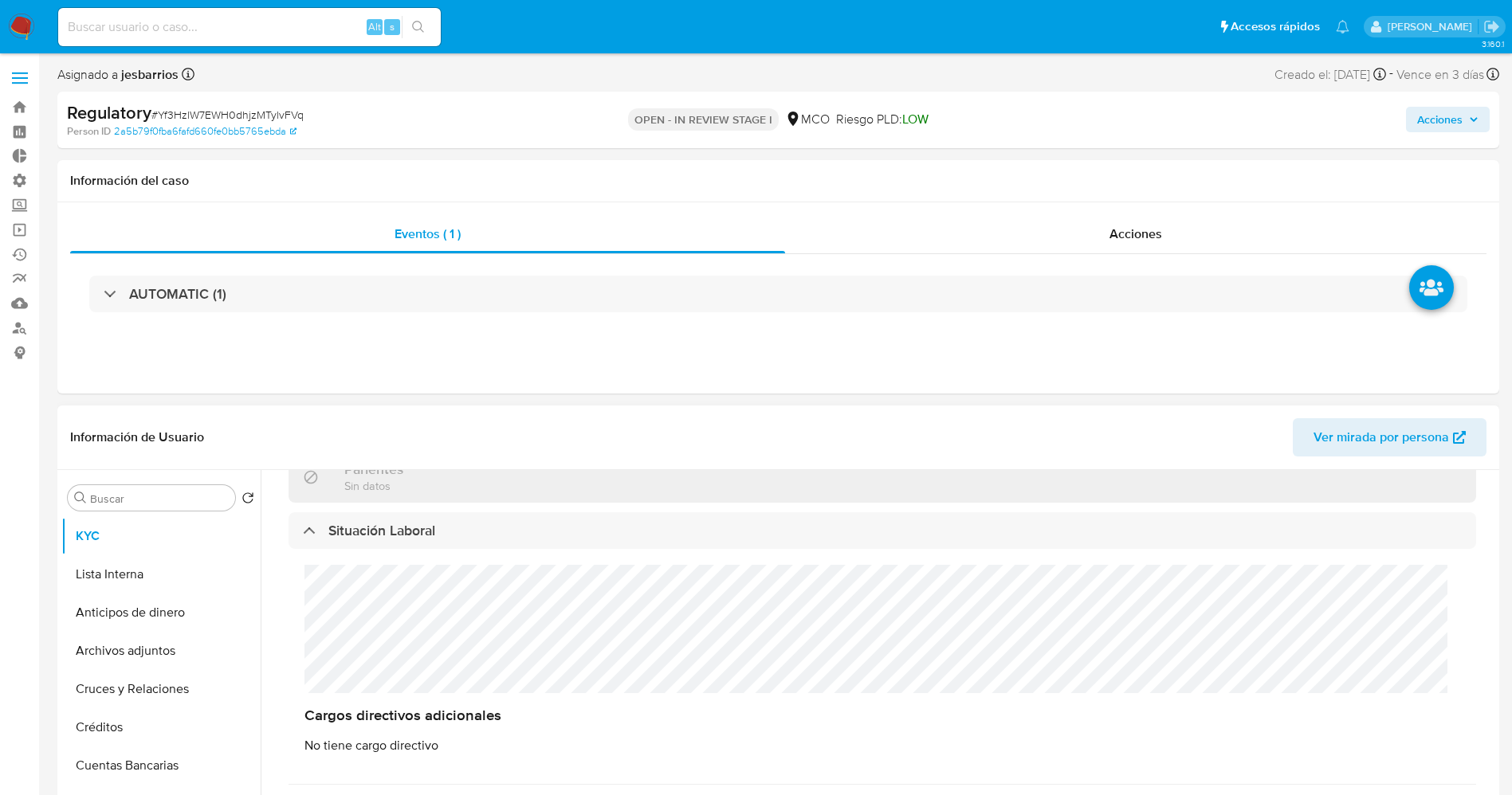
scroll to position [837, 0]
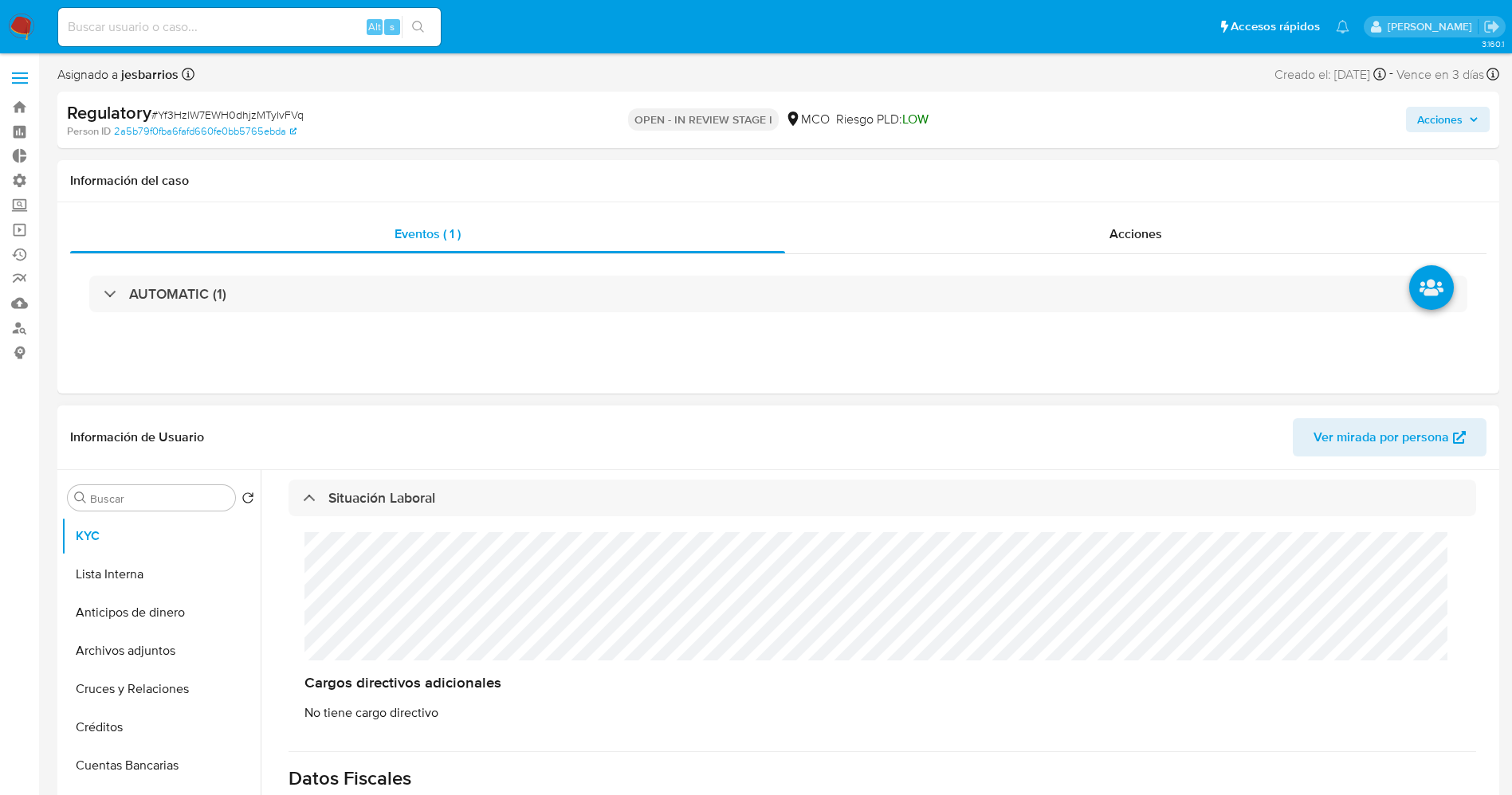
click at [389, 555] on div "Cargos directivos adicionales No tiene cargo directivo" at bounding box center [882, 626] width 1188 height 220
click at [358, 599] on div "Cargos directivos adicionales No tiene cargo directivo" at bounding box center [882, 626] width 1188 height 220
click at [137, 575] on button "Lista Interna" at bounding box center [154, 574] width 186 height 38
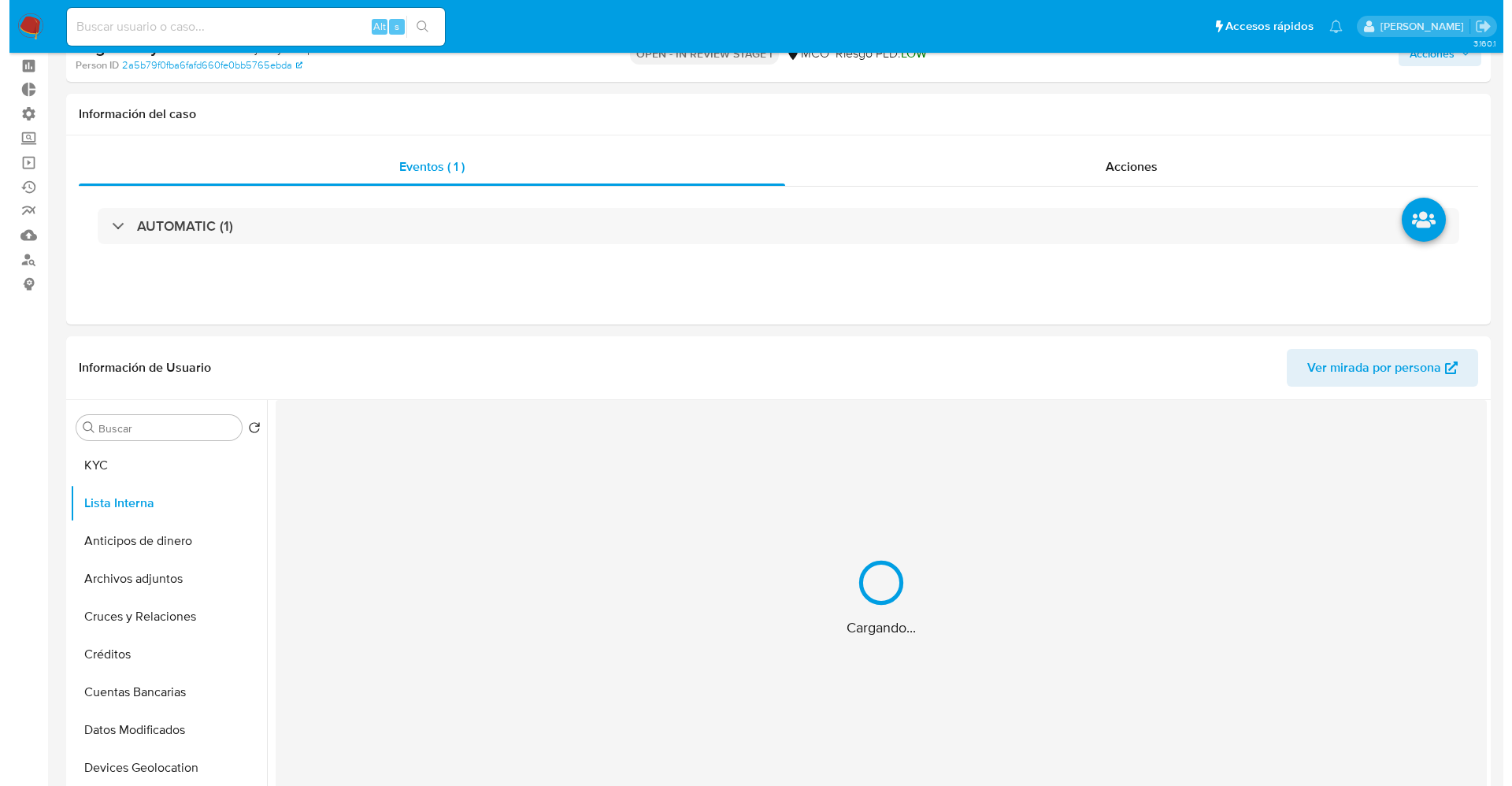
scroll to position [118, 0]
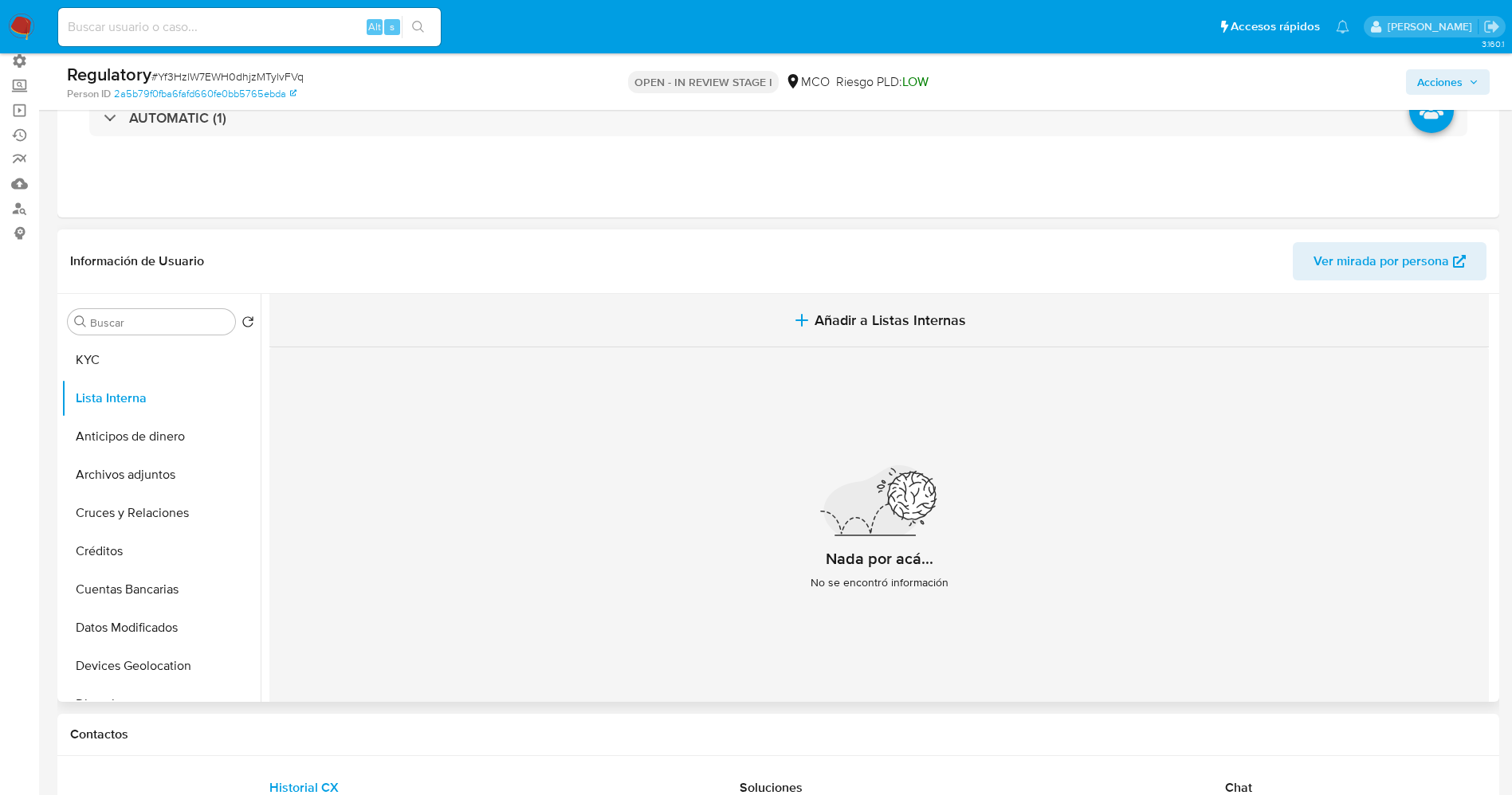
click at [942, 314] on span "Añadir a Listas Internas" at bounding box center [891, 320] width 152 height 18
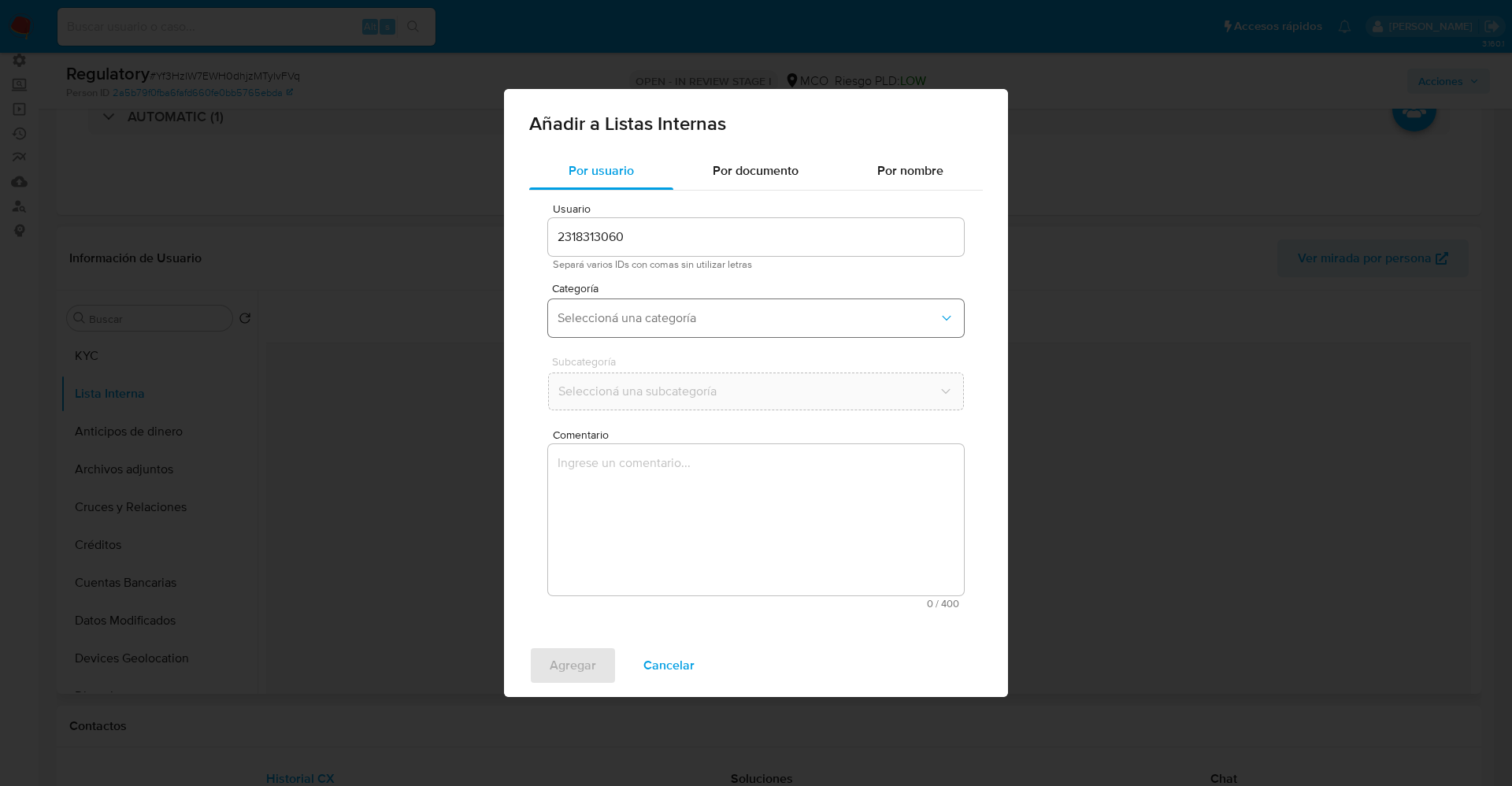
click at [752, 323] on span "Seleccioná una categoría" at bounding box center [748, 318] width 381 height 16
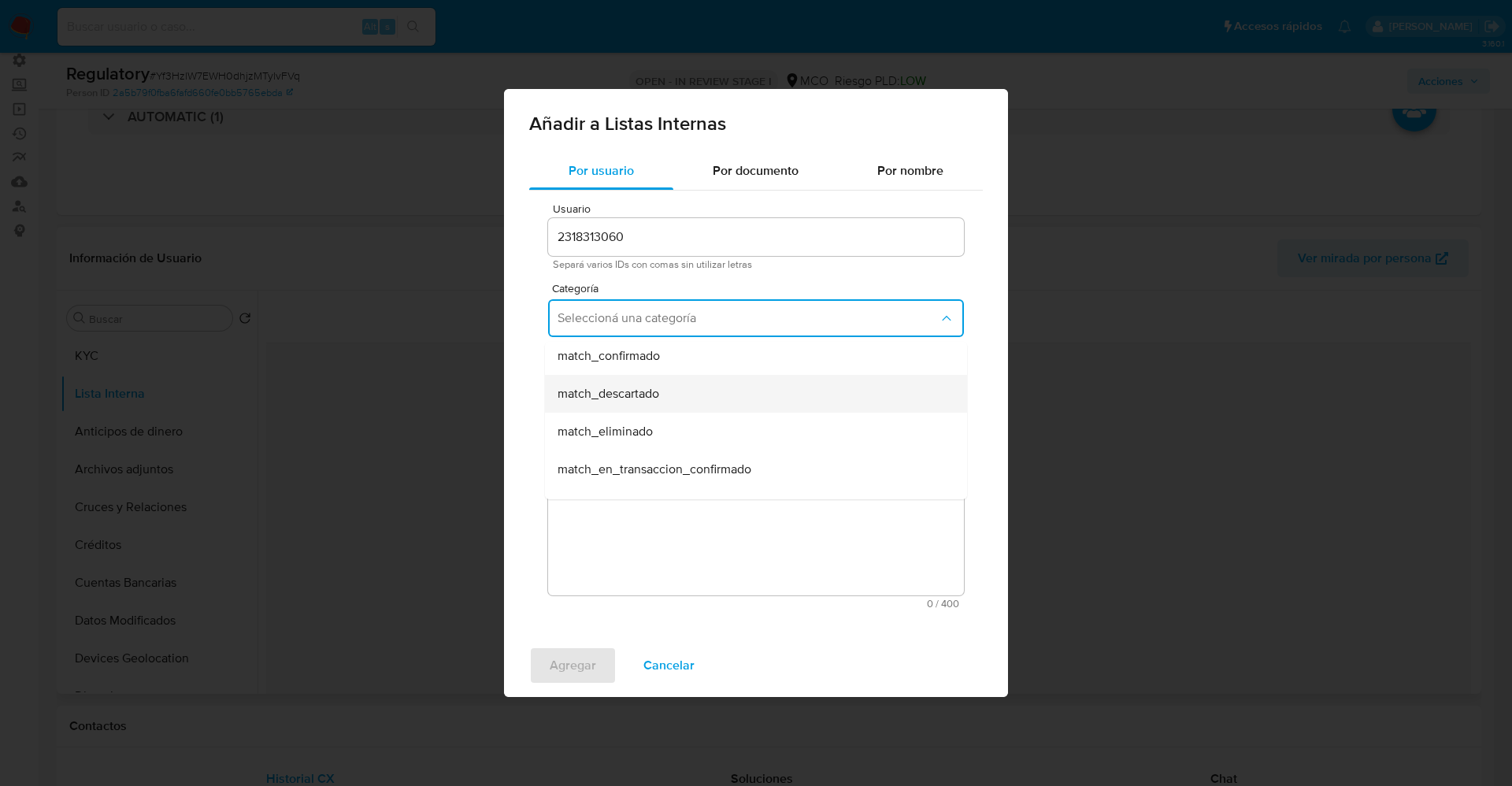
click at [700, 401] on div "match_descartado" at bounding box center [751, 394] width 388 height 38
click at [700, 390] on span "Seleccioná una subcategoría" at bounding box center [748, 391] width 381 height 16
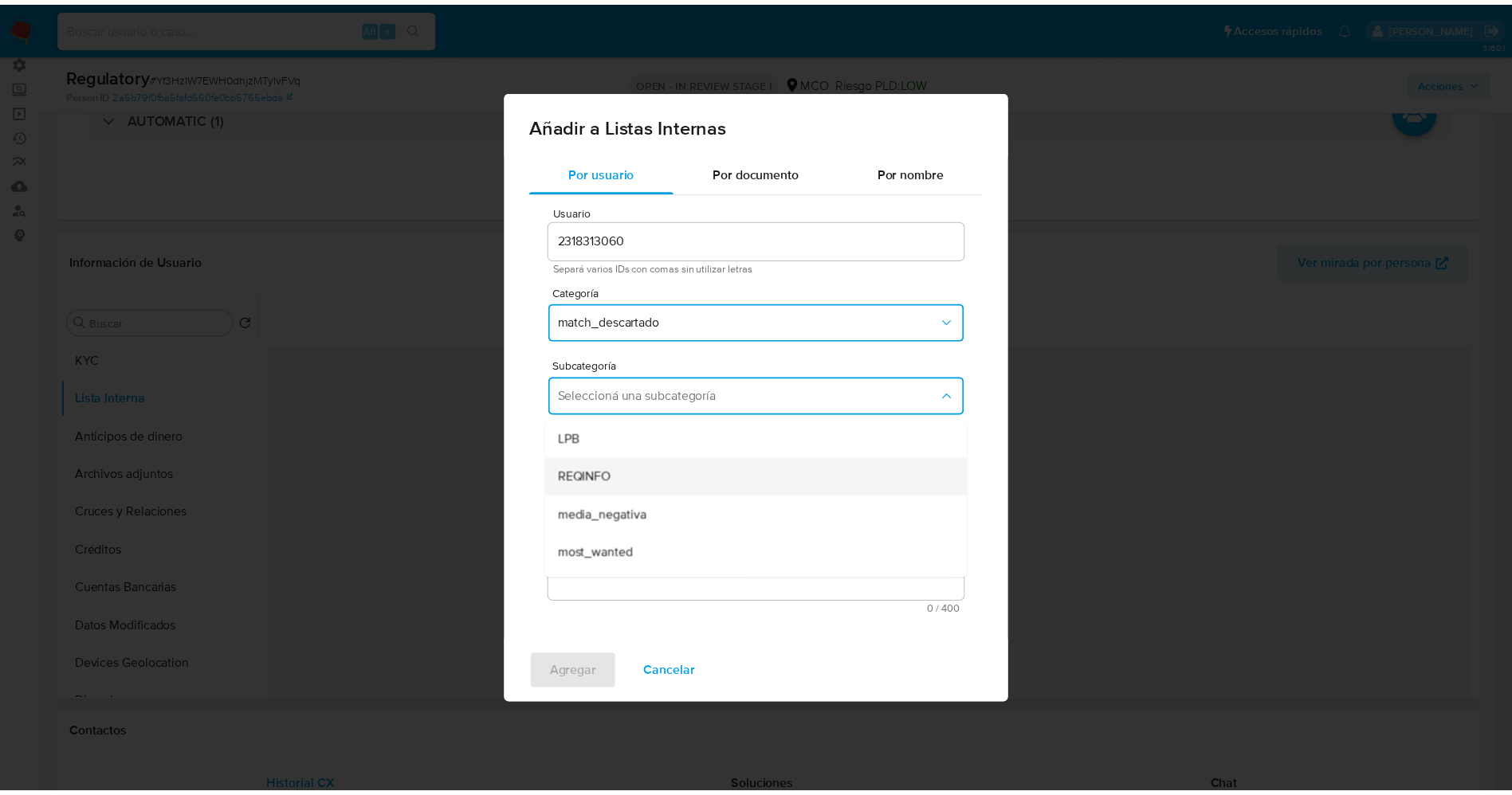
scroll to position [108, 0]
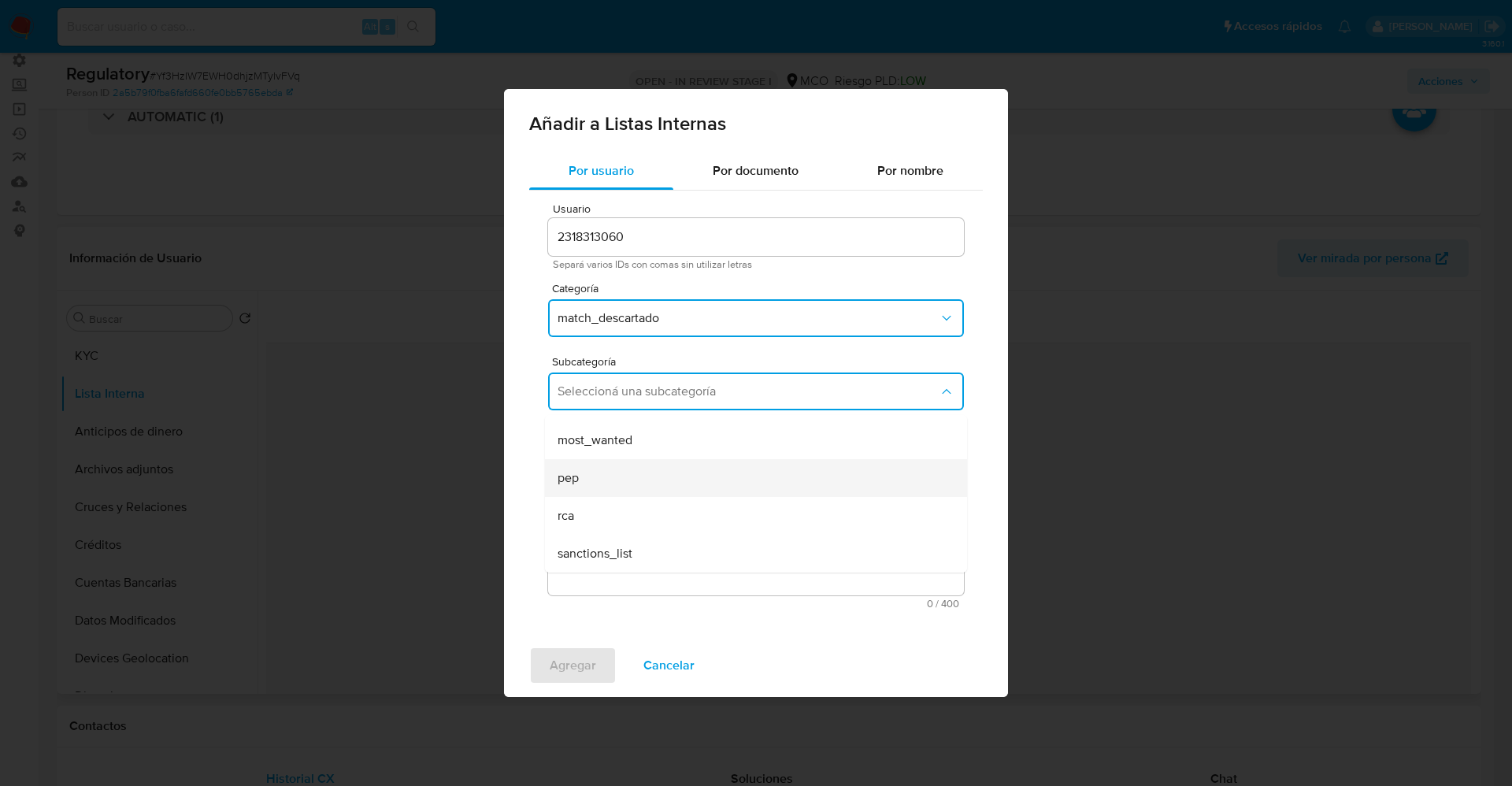
click at [597, 479] on div "pep" at bounding box center [751, 478] width 388 height 38
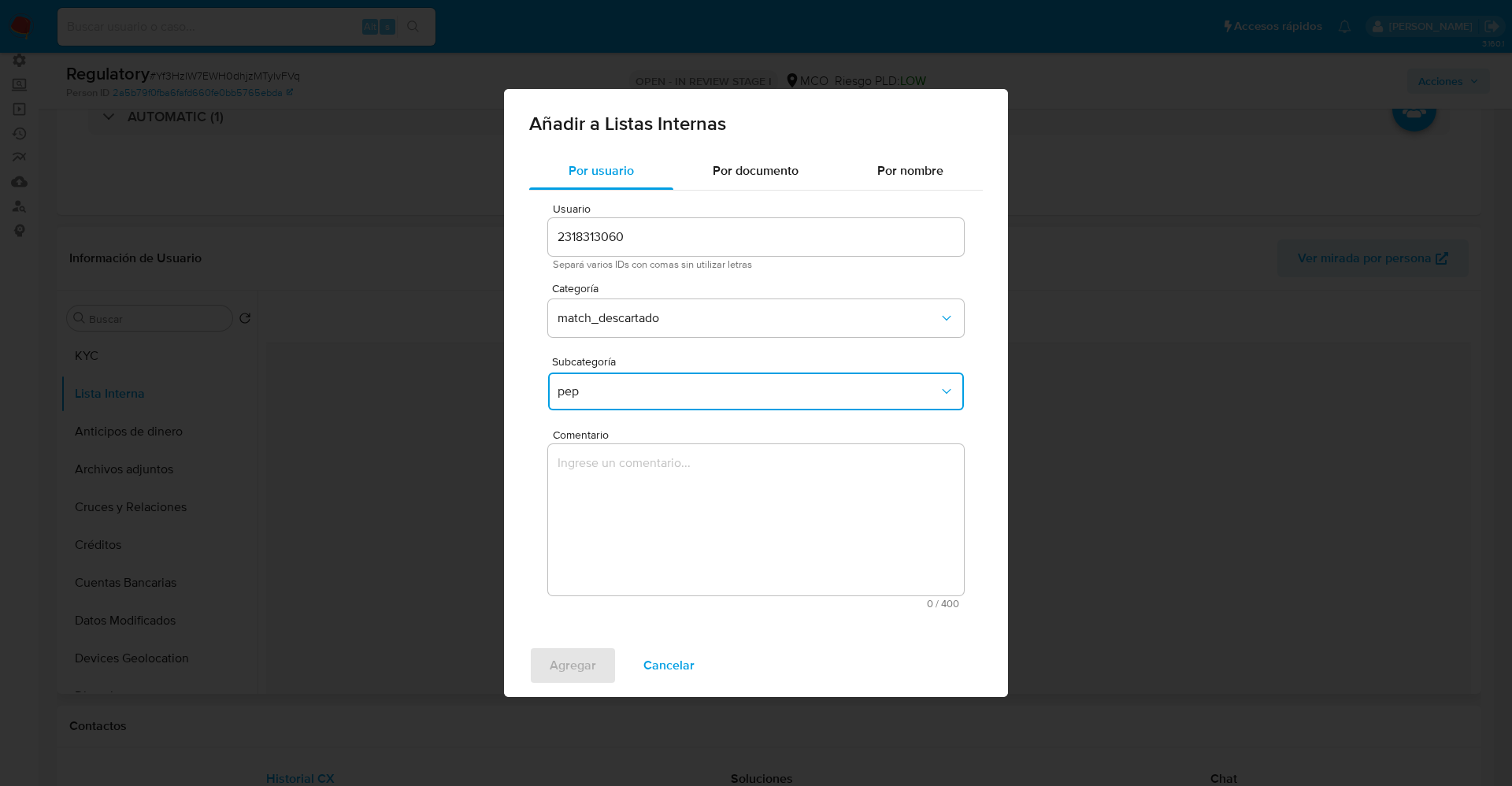
click at [601, 487] on textarea "Comentario" at bounding box center [756, 520] width 416 height 151
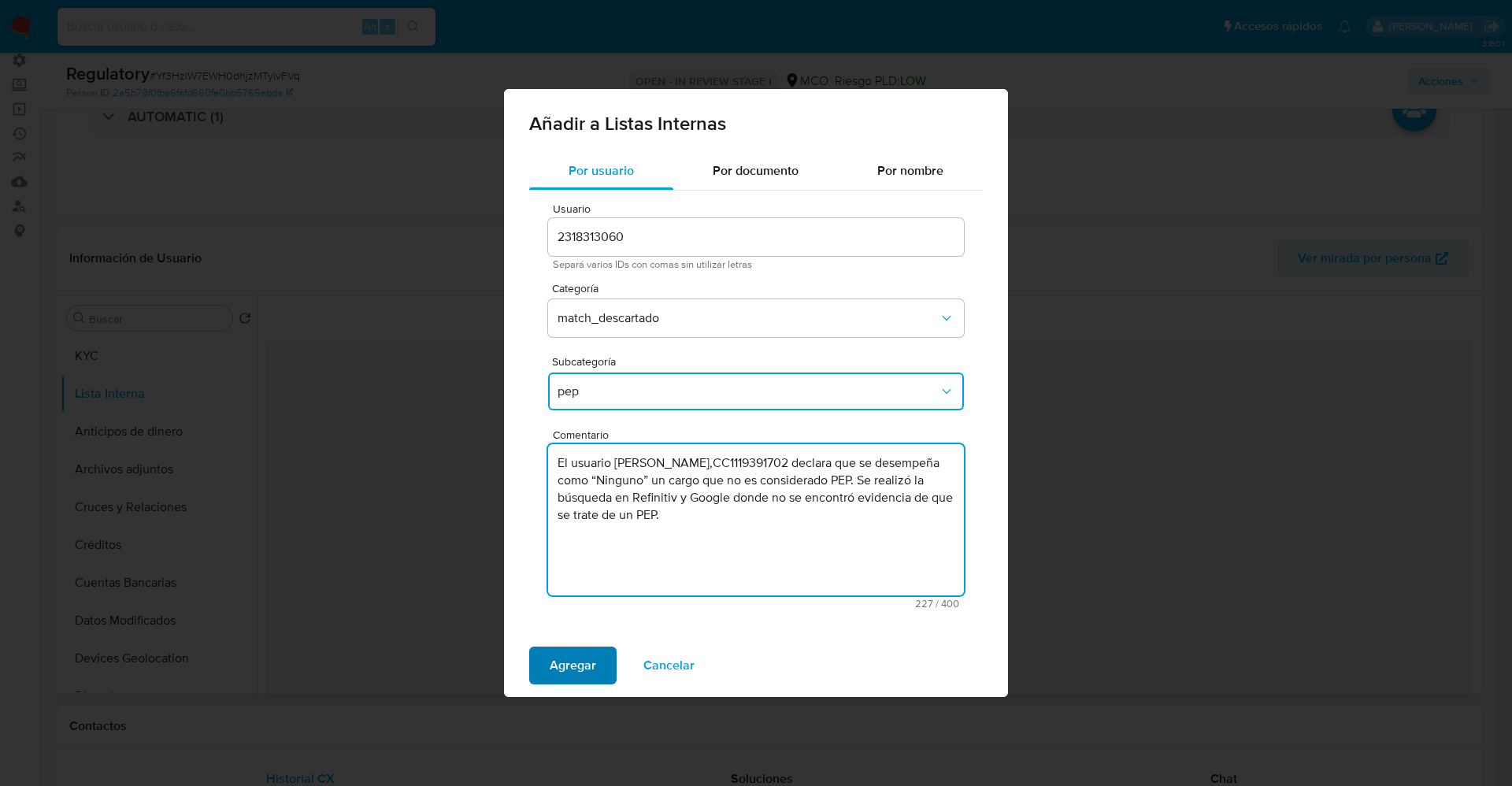
type textarea "El usuario Jose Angel Bula Mendoza,CC1119391702 declara que se desempeña como “…"
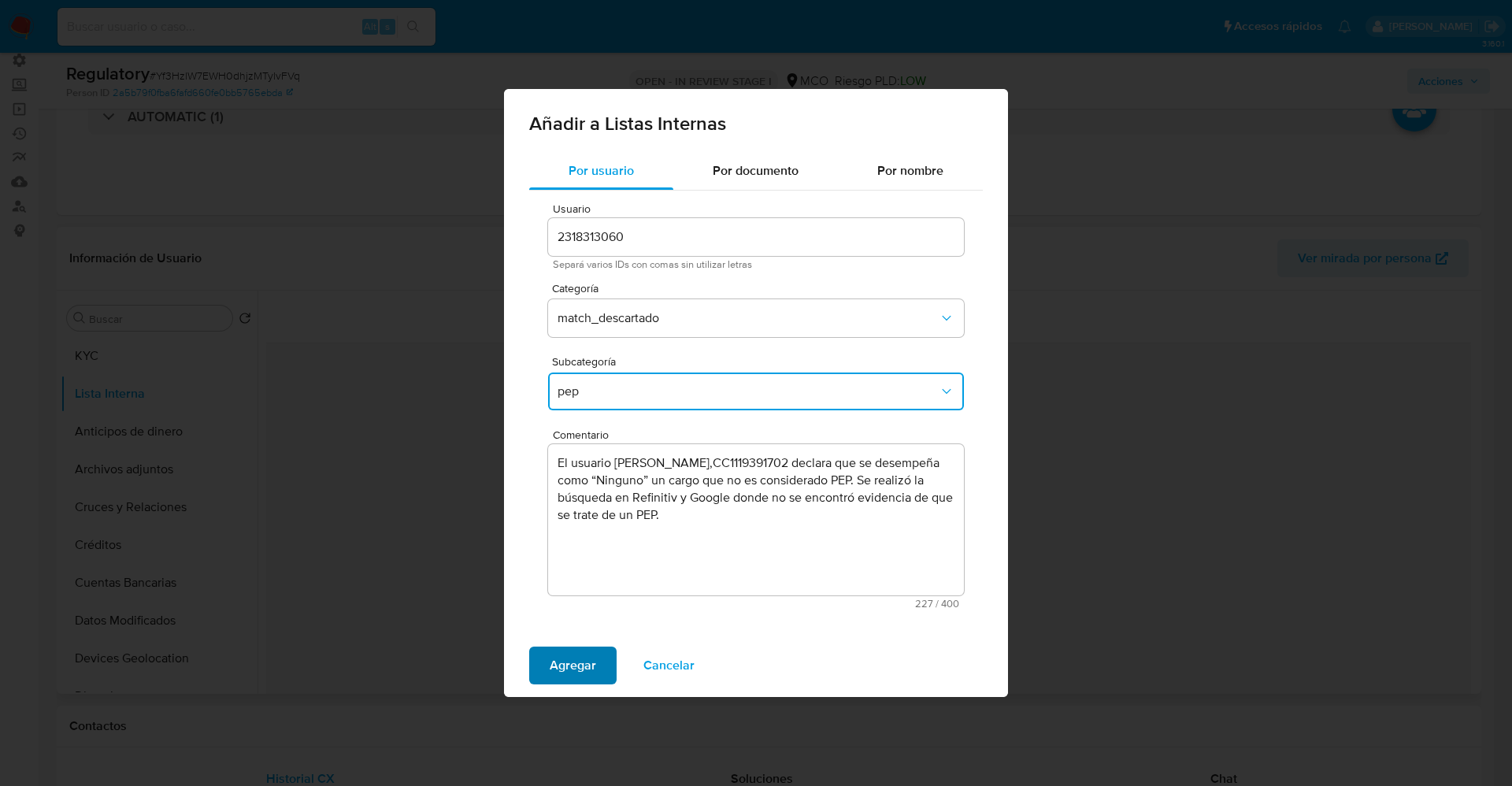
click at [570, 663] on span "Agregar" at bounding box center [572, 665] width 46 height 35
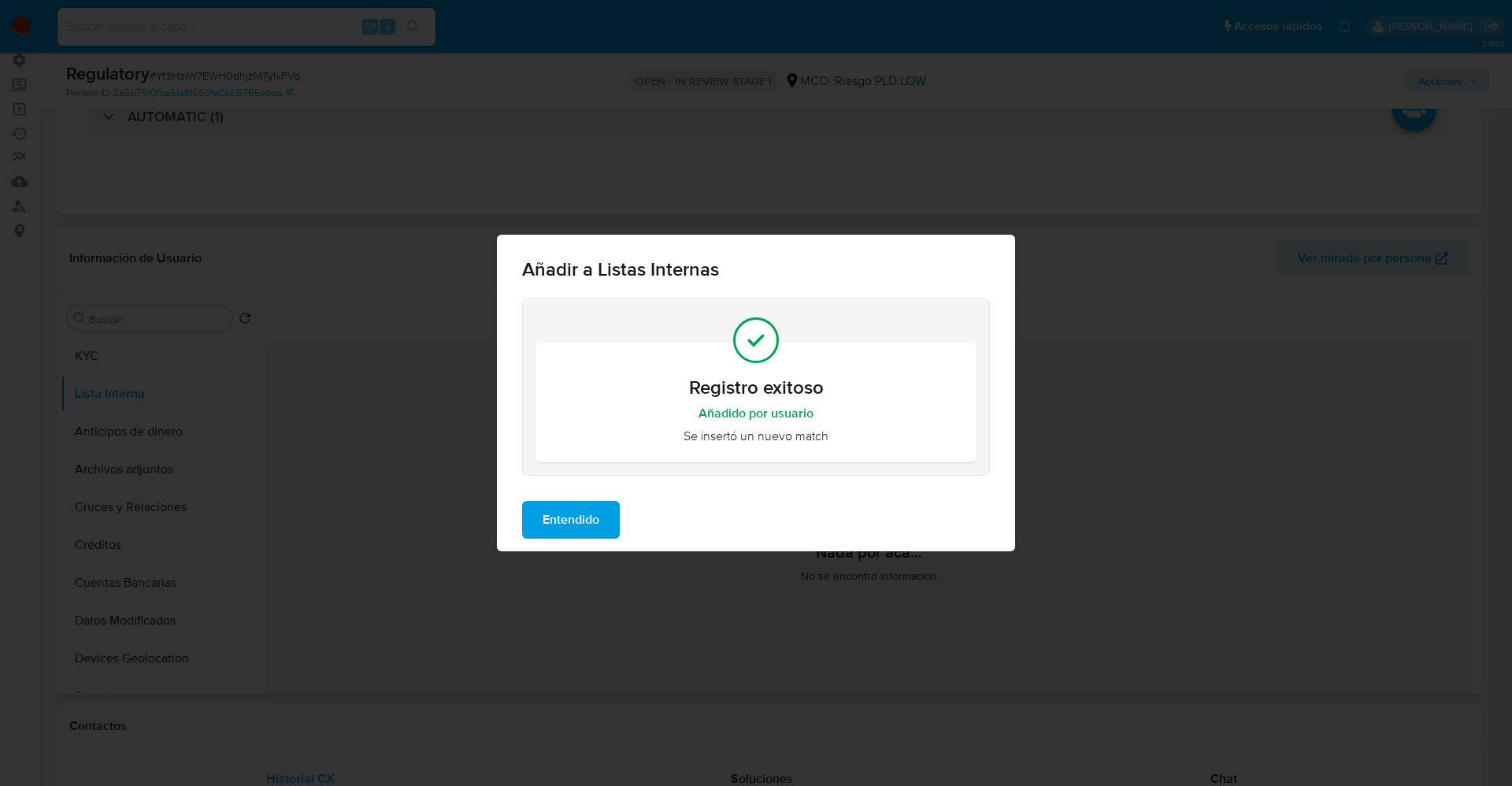
click at [592, 518] on span "Entendido" at bounding box center [570, 519] width 56 height 35
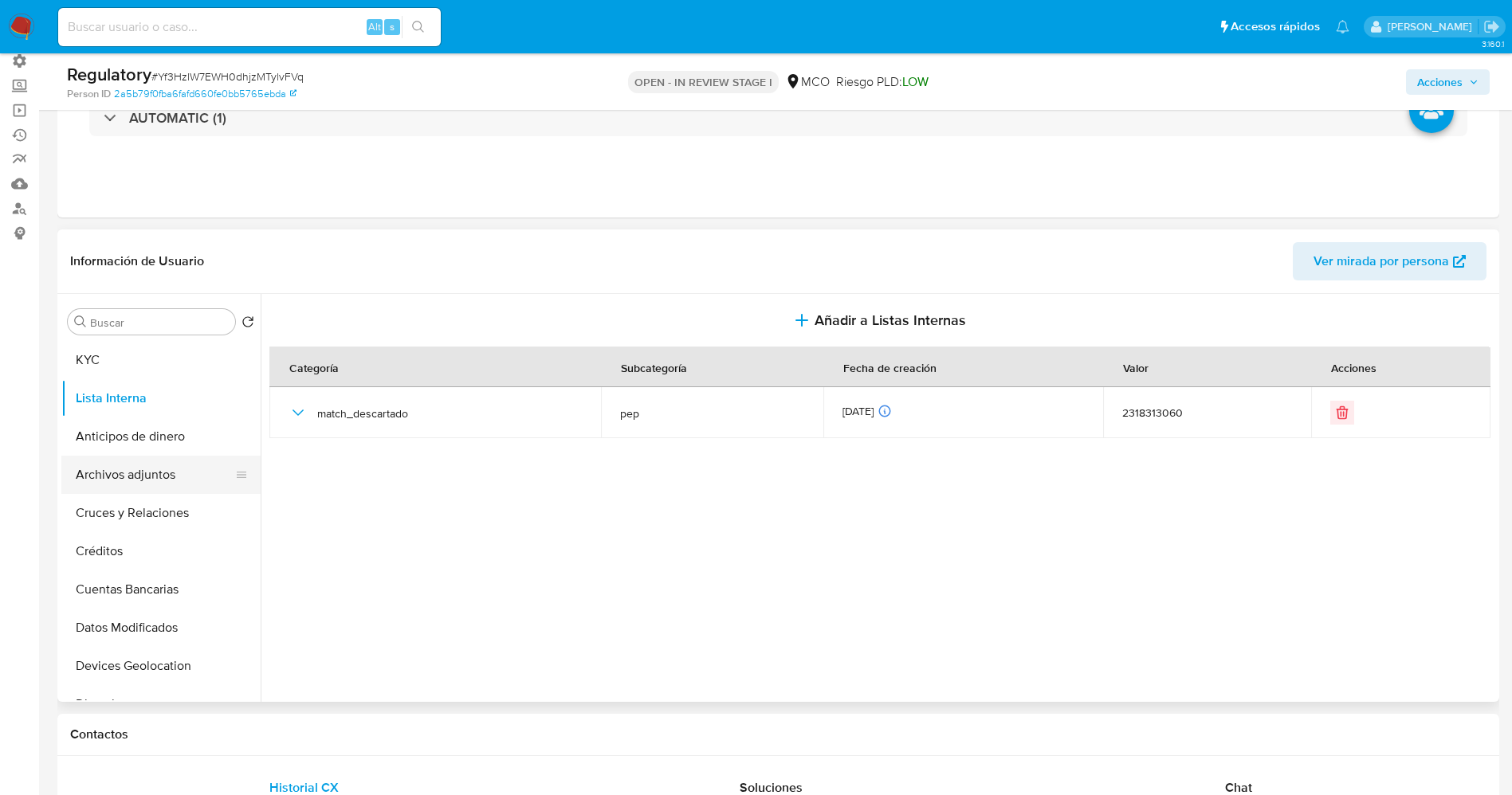
click at [146, 485] on button "Archivos adjuntos" at bounding box center [154, 474] width 186 height 38
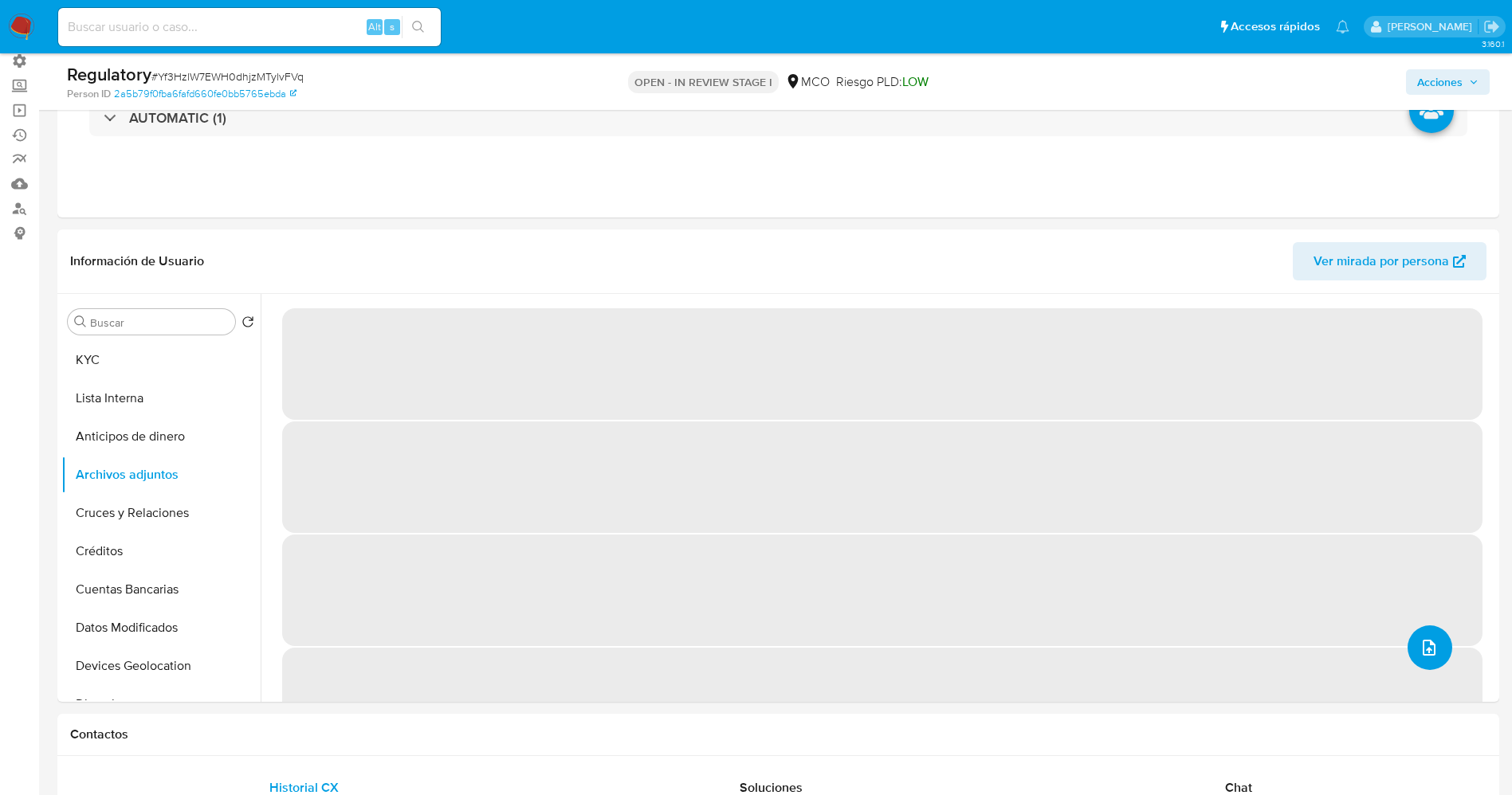
click at [1424, 635] on button "upload-file" at bounding box center [1429, 648] width 44 height 44
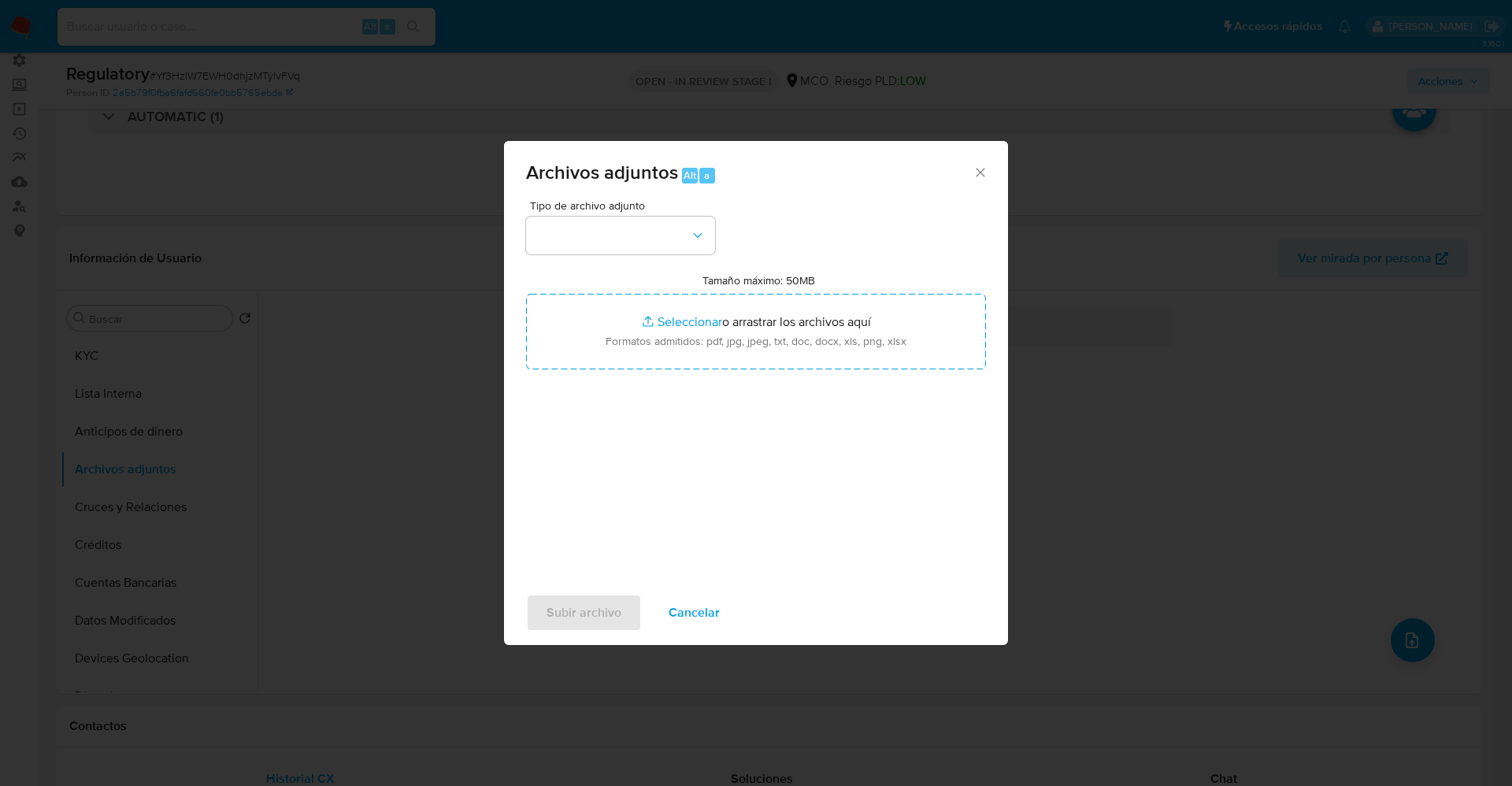
click at [619, 258] on div "Tipo de archivo adjunto Tamaño máximo: 50MB Seleccionar archivos Seleccionar o …" at bounding box center [756, 386] width 460 height 372
click at [613, 252] on button "button" at bounding box center [620, 235] width 189 height 38
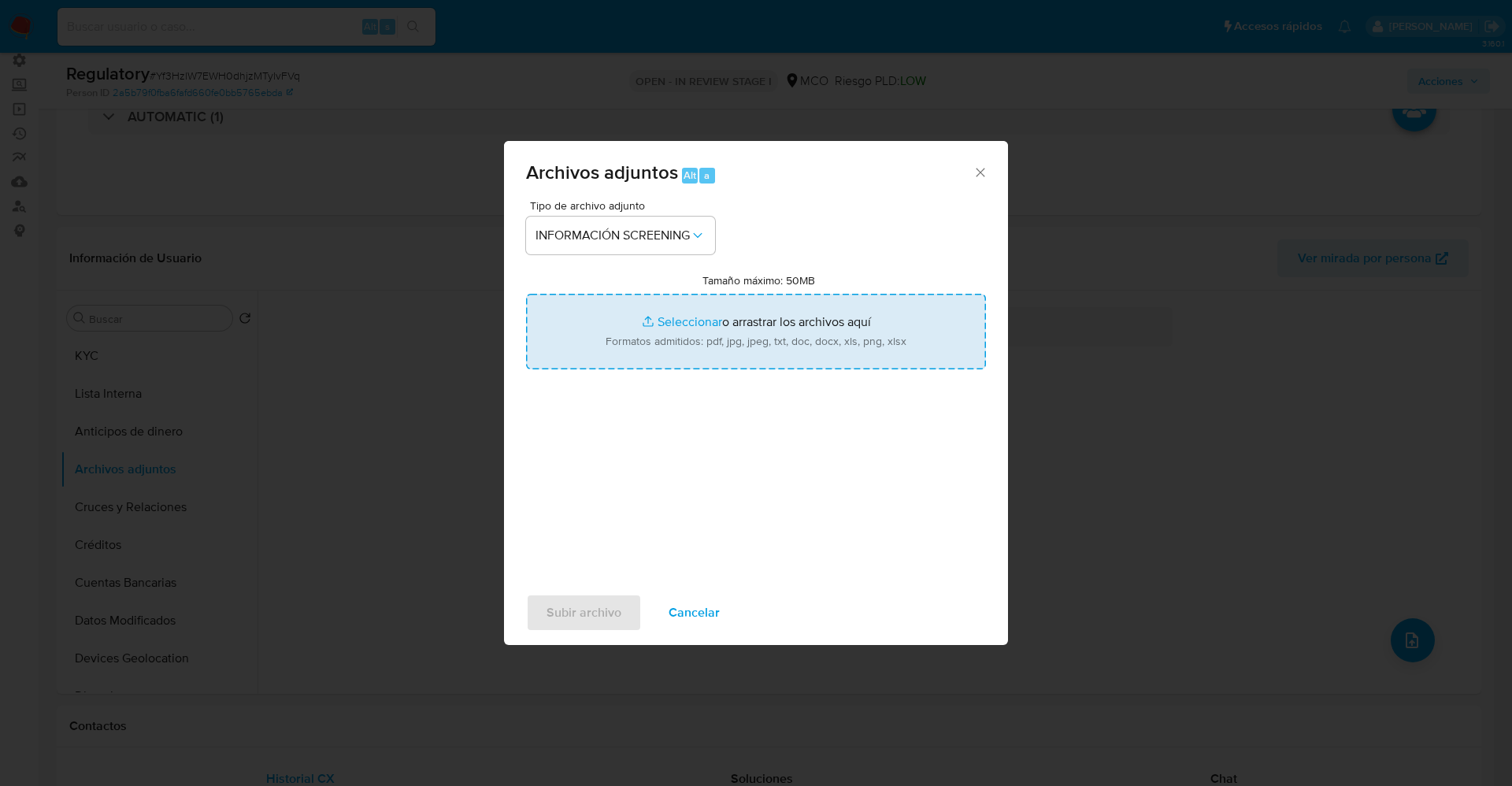
type input "C:\fakepath\_Jose Angel Bula Mendoza_ lavado de dinero - Buscar con Google.pdf"
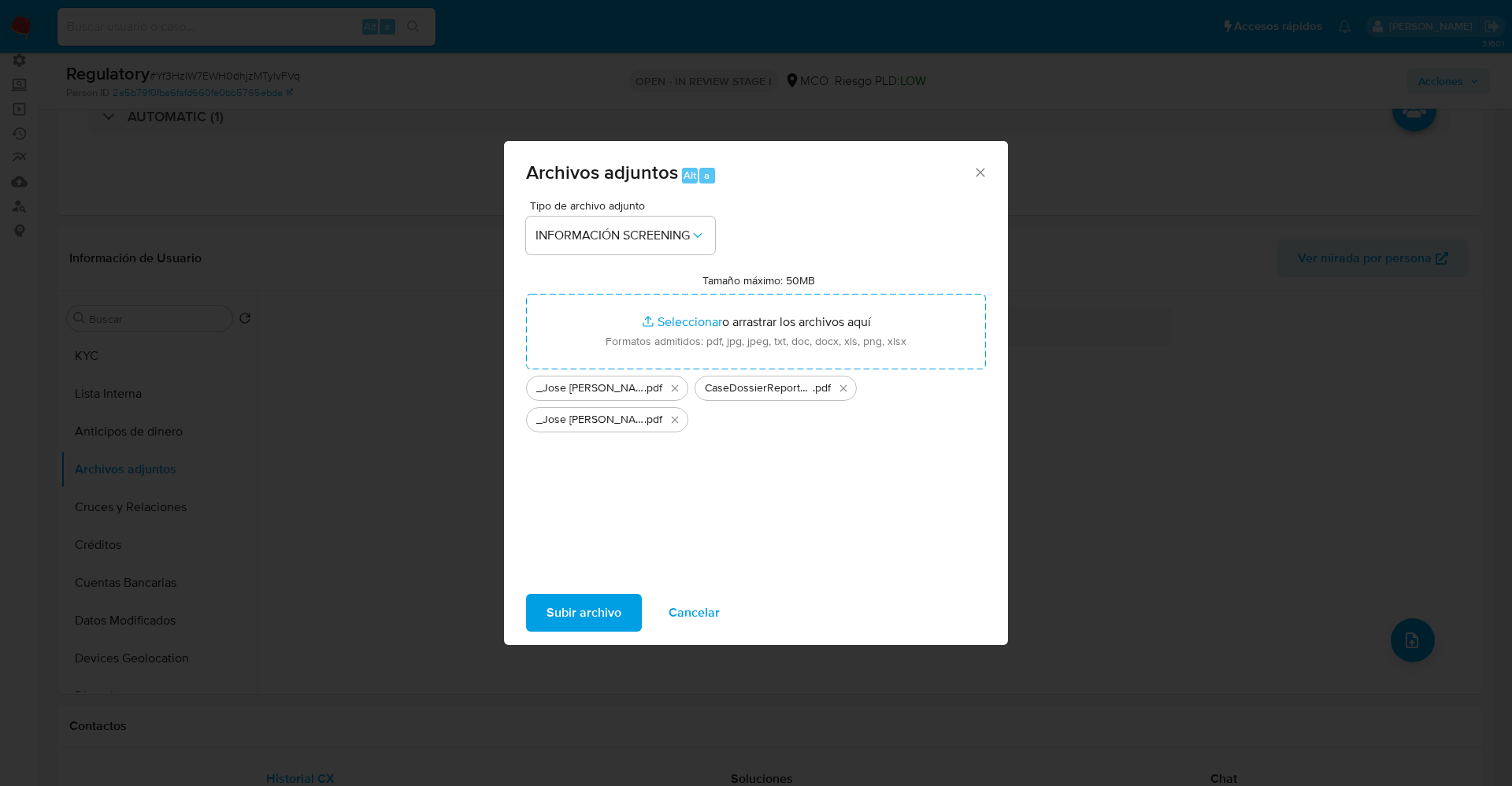
click at [582, 630] on span "Subir archivo" at bounding box center [584, 613] width 75 height 35
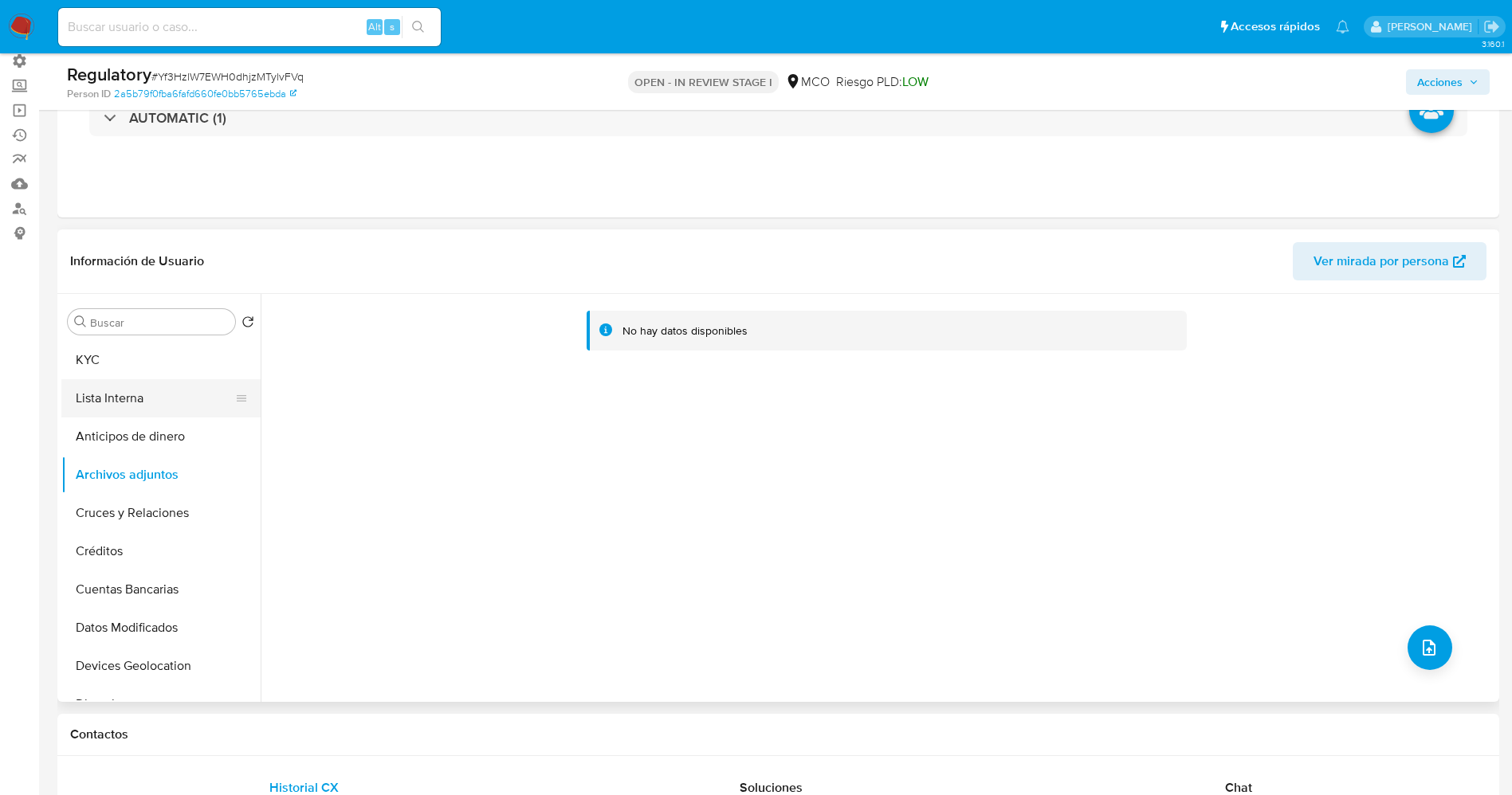
click at [116, 390] on button "Lista Interna" at bounding box center [154, 398] width 186 height 38
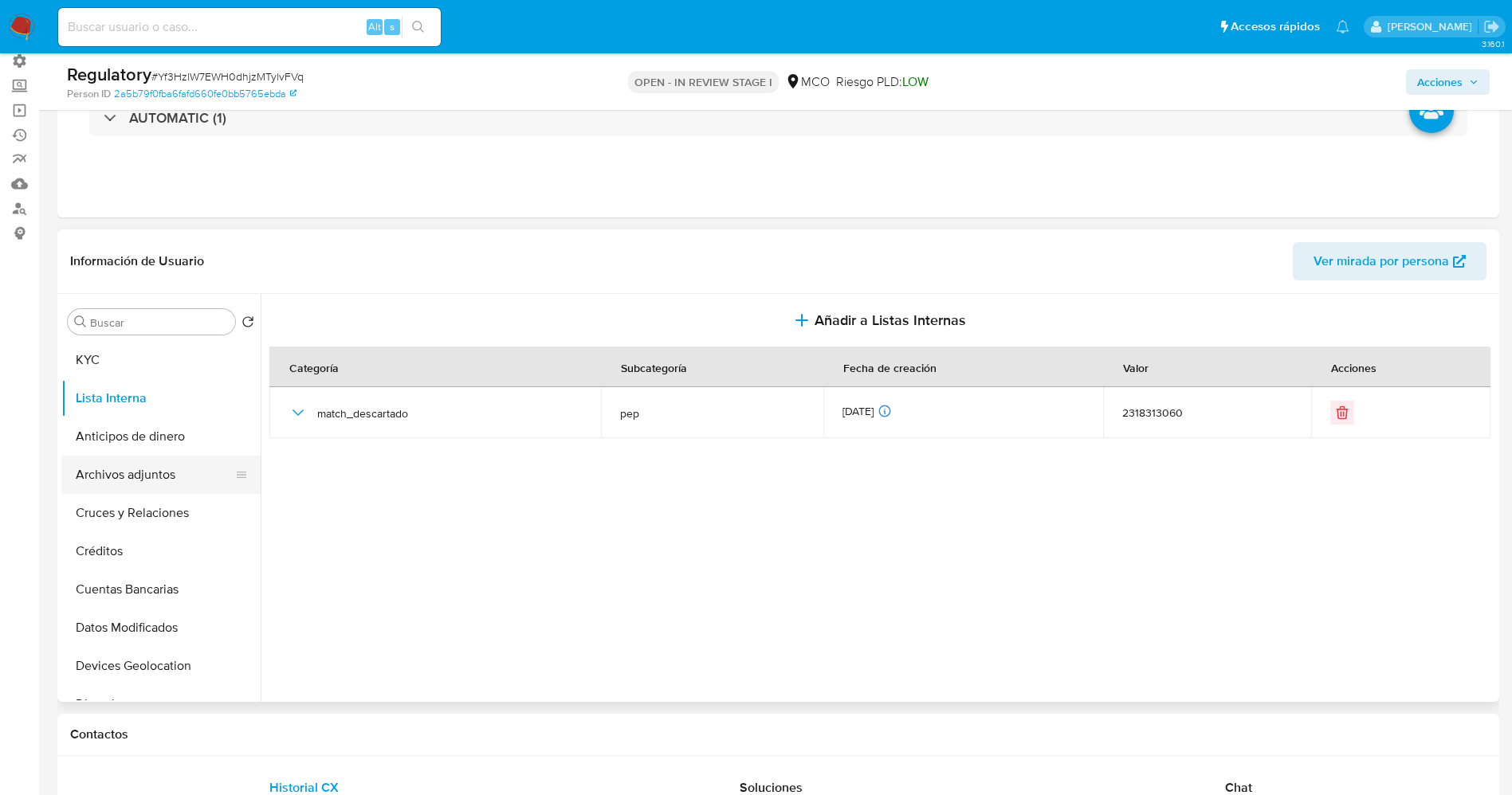
click at [129, 467] on button "Archivos adjuntos" at bounding box center [154, 474] width 186 height 38
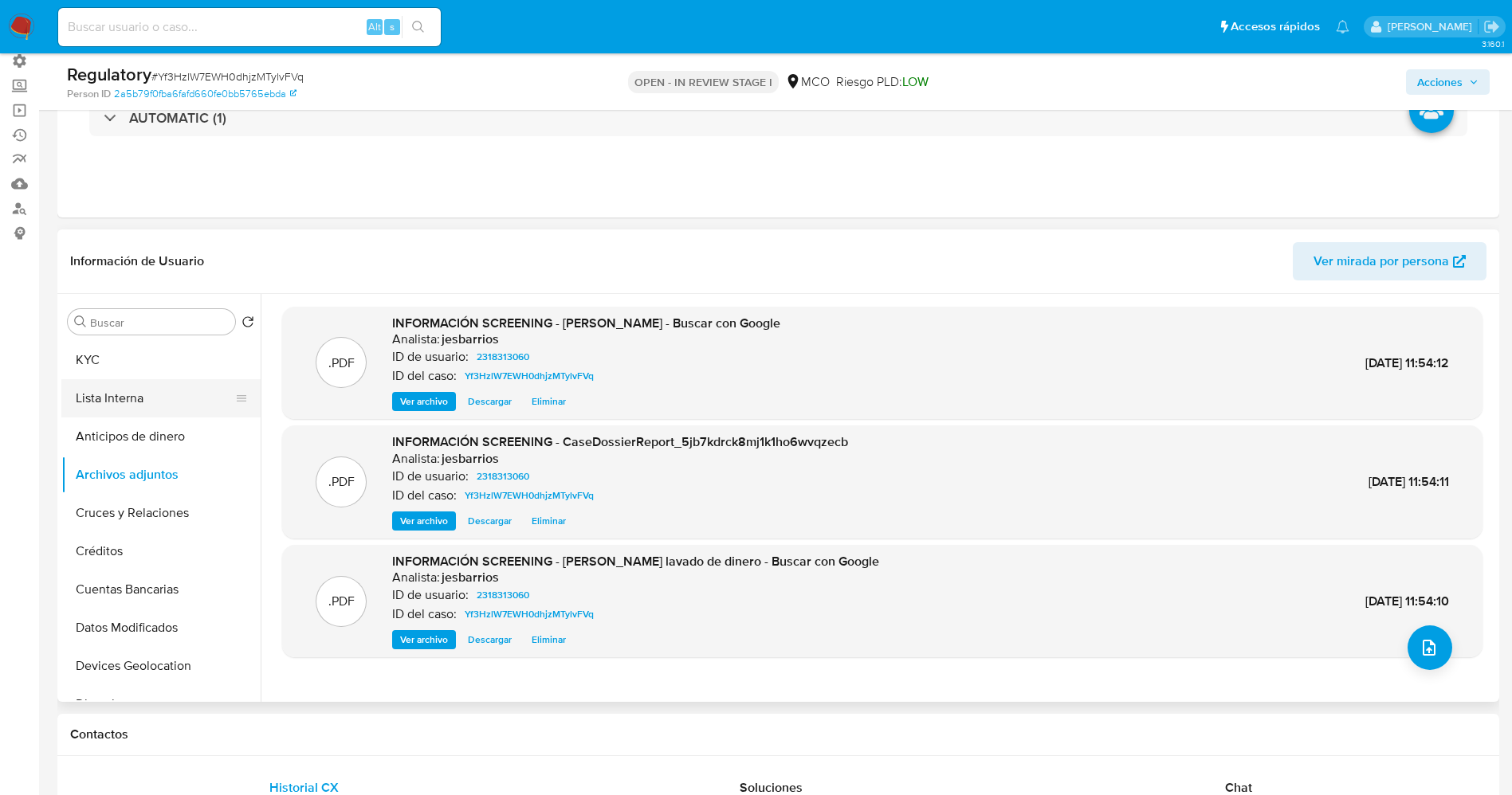
click at [151, 398] on button "Lista Interna" at bounding box center [154, 398] width 186 height 38
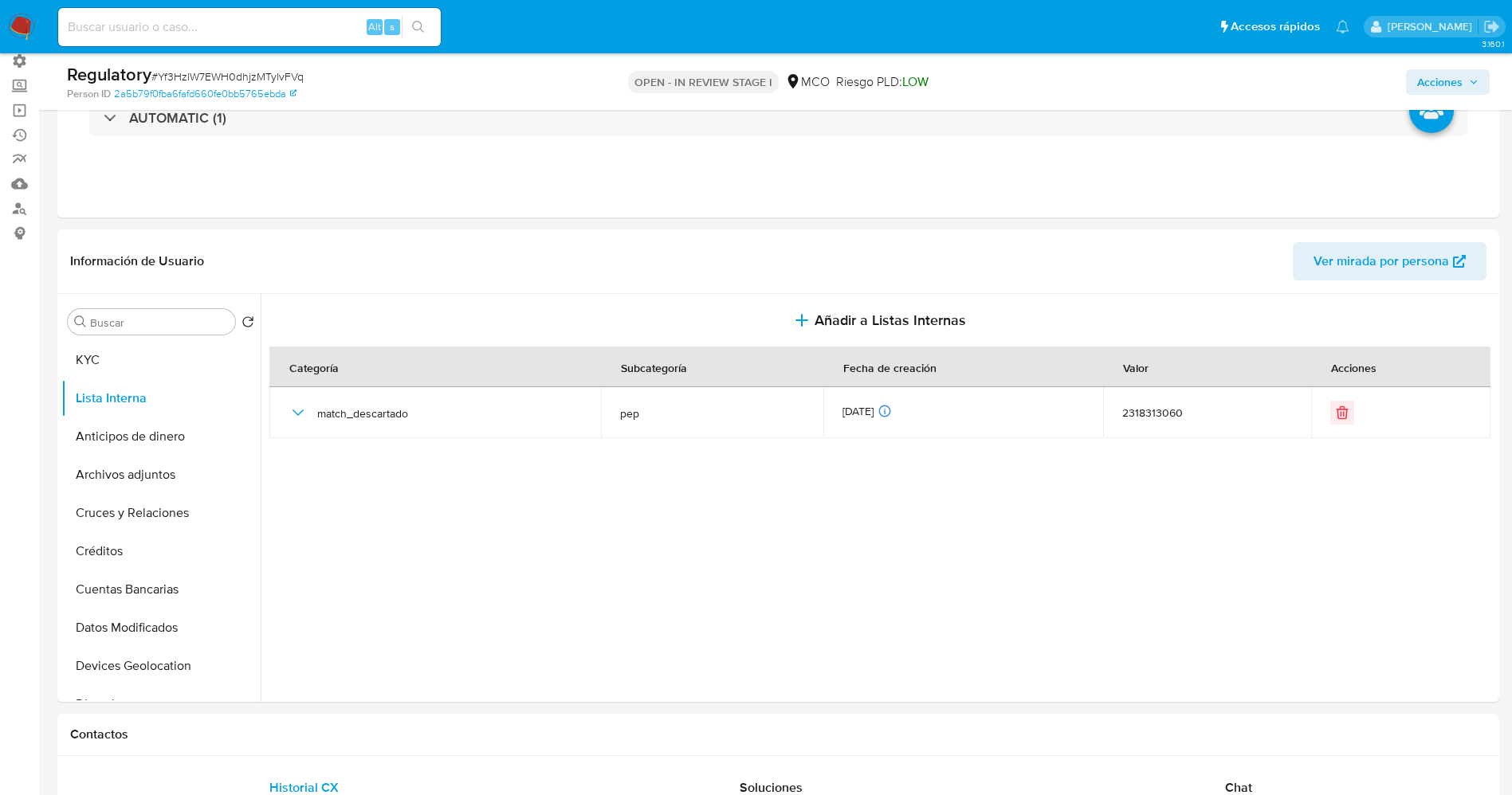
click at [1412, 79] on button "Acciones" at bounding box center [1447, 82] width 83 height 26
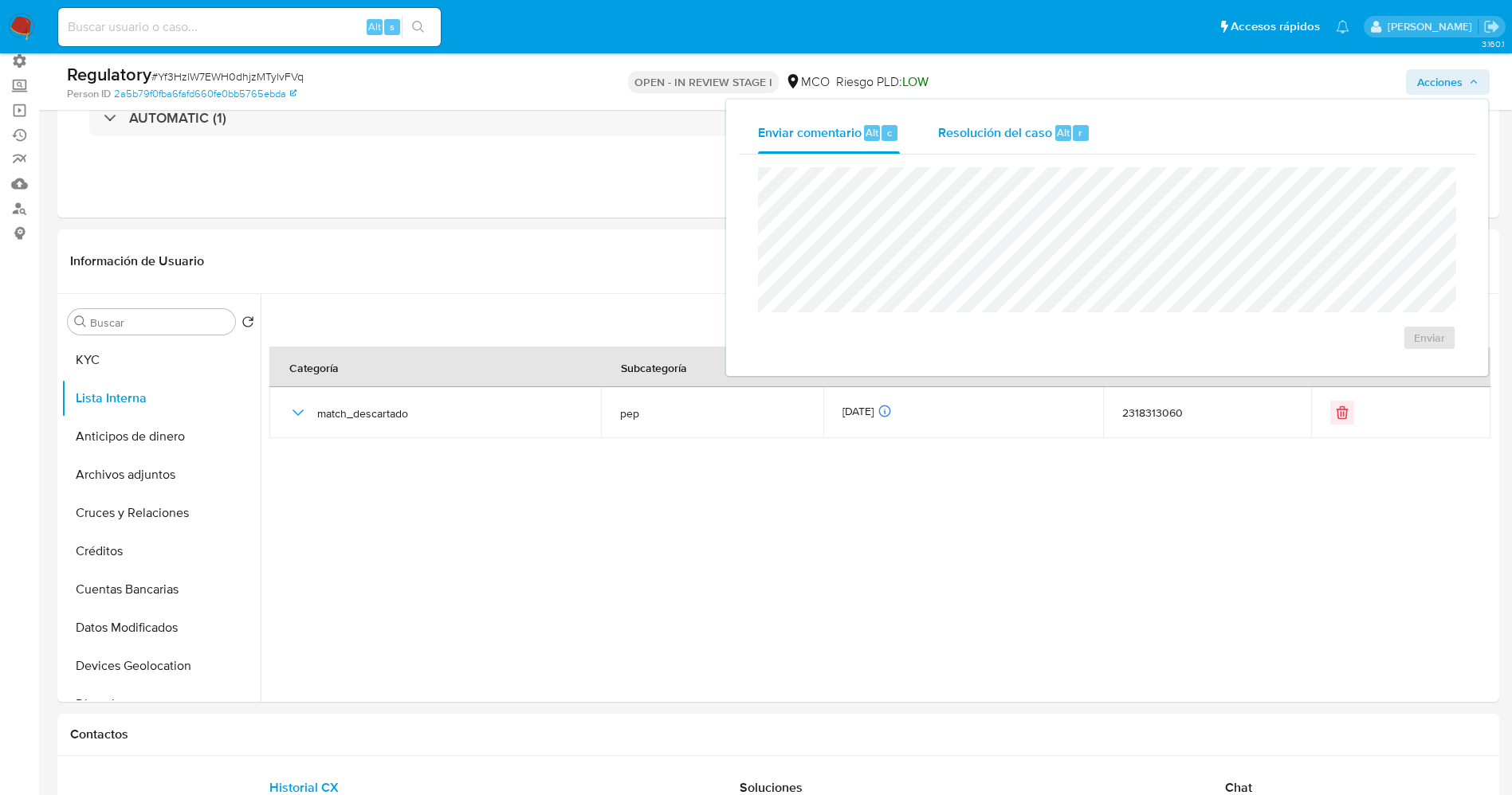
click at [1051, 140] on div "Resolución del caso Alt r" at bounding box center [1014, 133] width 152 height 42
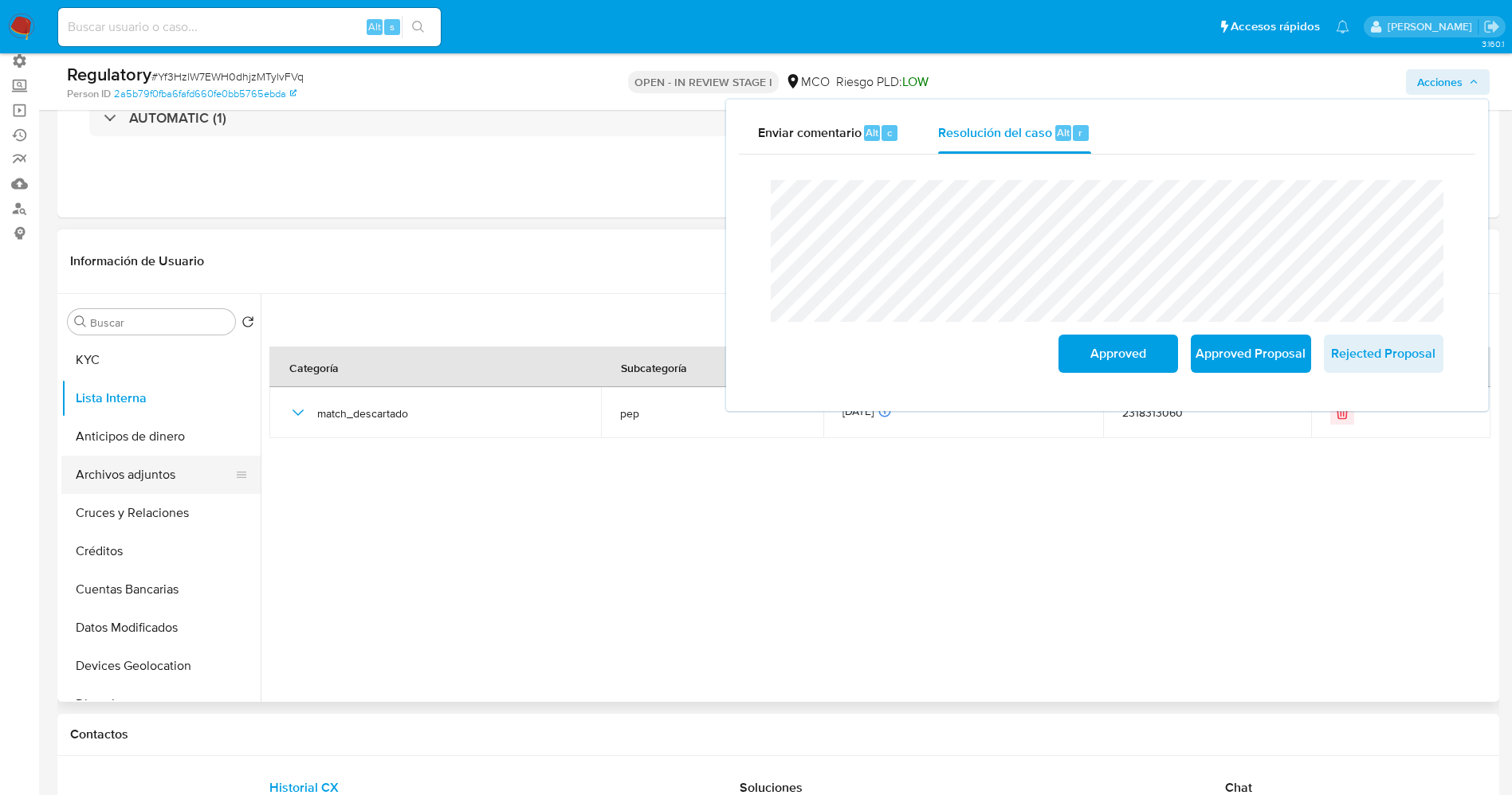
click at [92, 471] on button "Archivos adjuntos" at bounding box center [154, 474] width 186 height 38
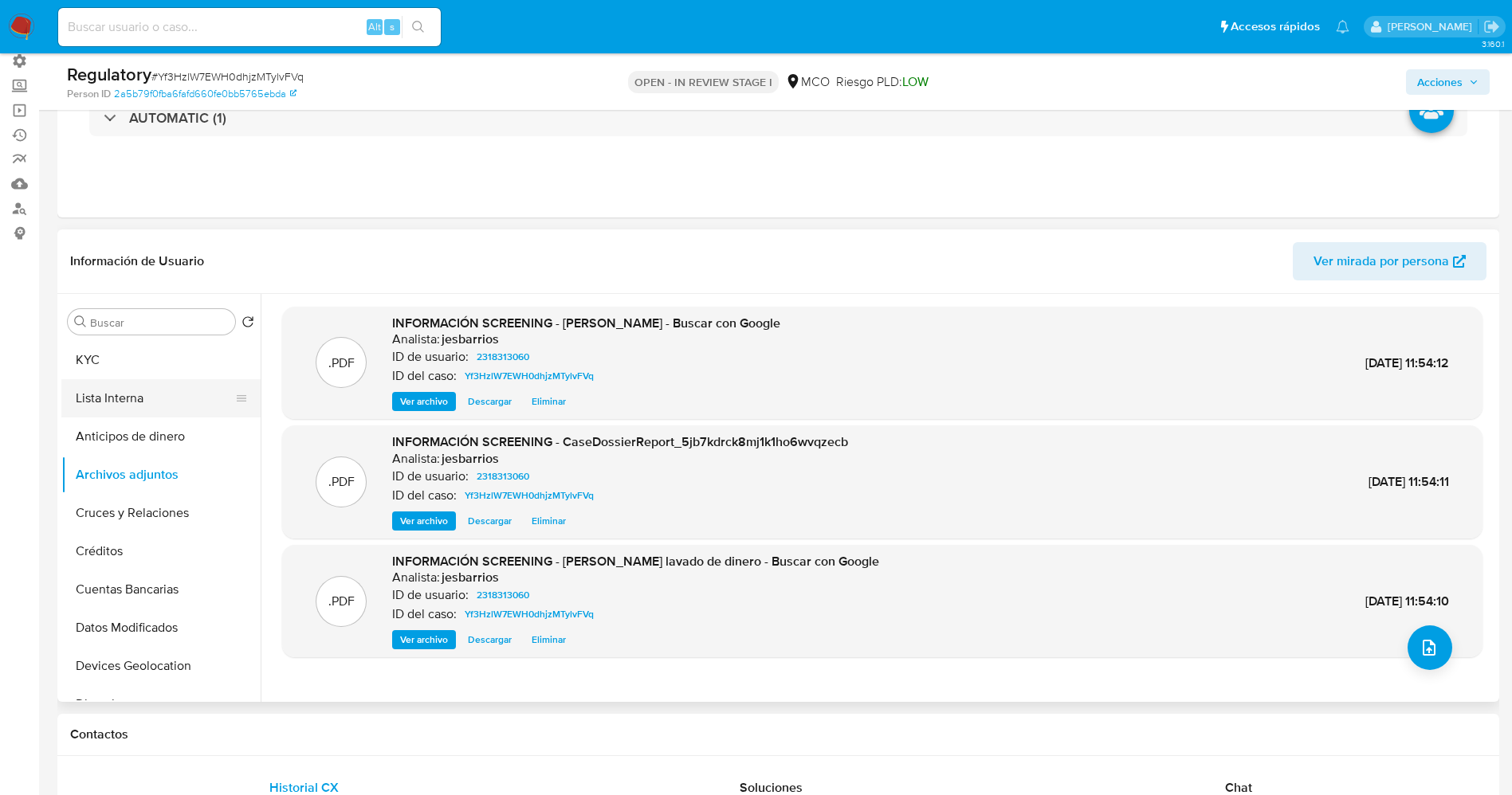
click at [85, 395] on button "Lista Interna" at bounding box center [154, 398] width 186 height 38
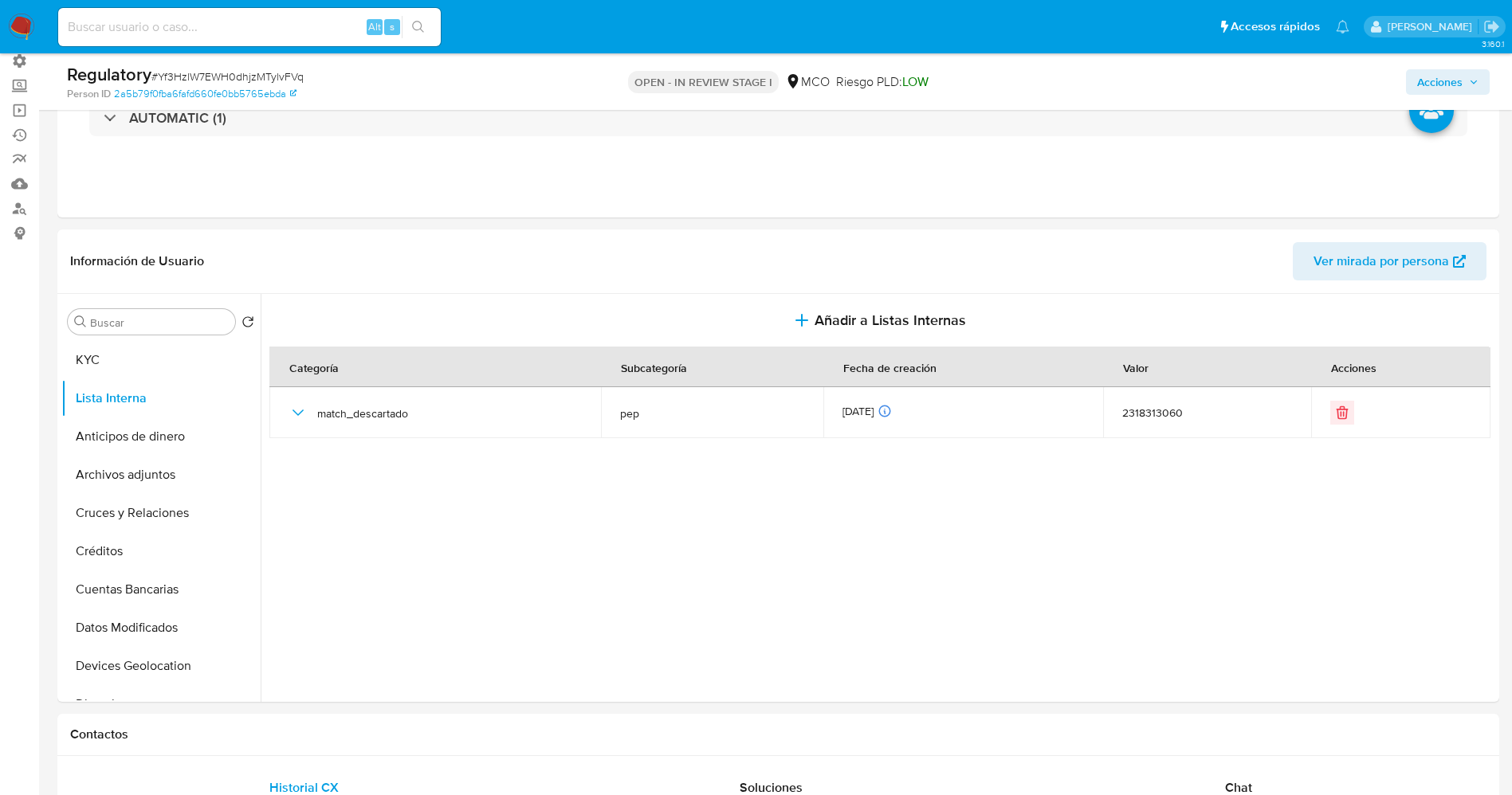
click at [1446, 84] on span "Acciones" at bounding box center [1439, 82] width 45 height 26
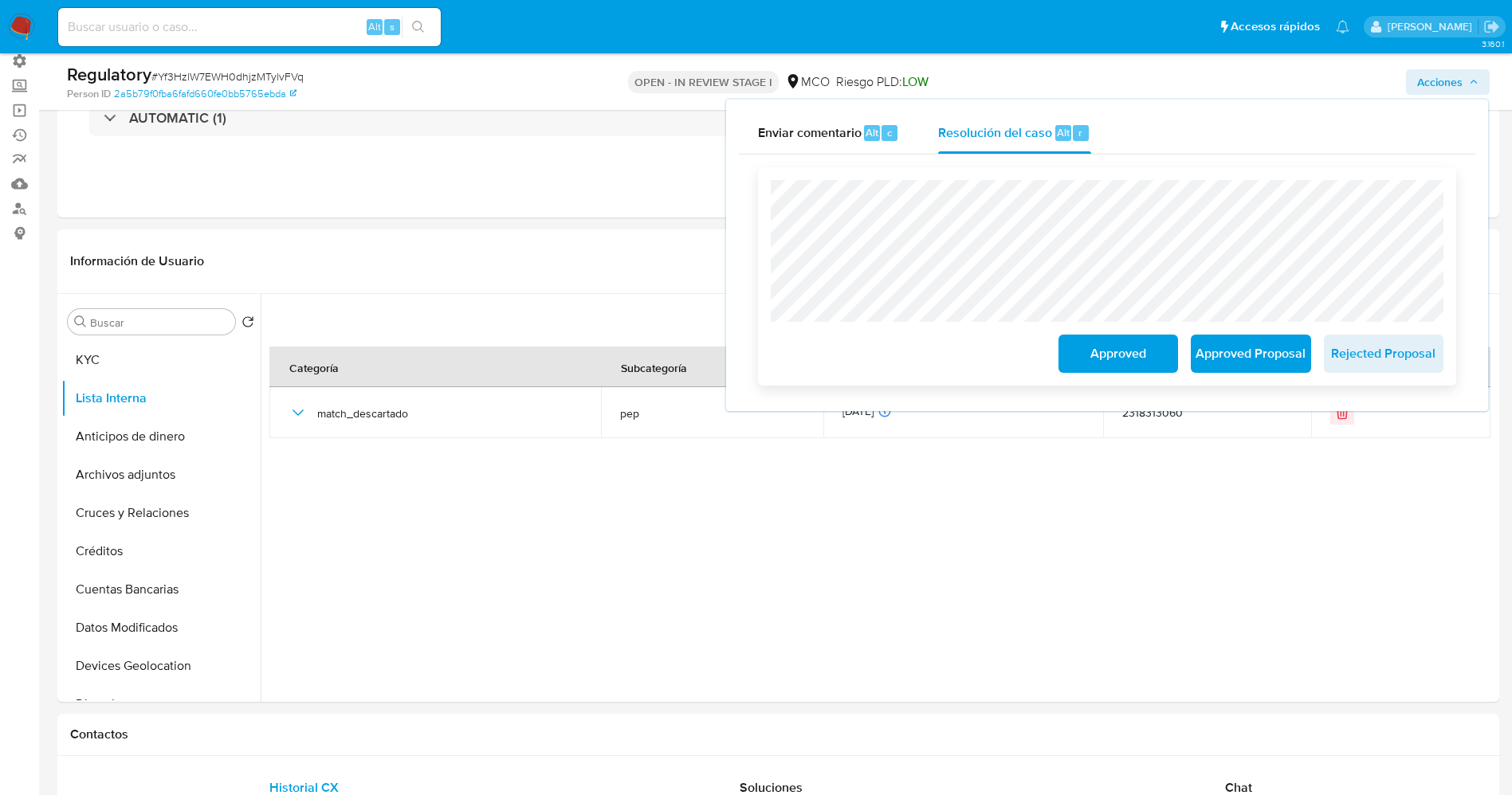
click at [1120, 351] on span "Approved" at bounding box center [1118, 353] width 78 height 35
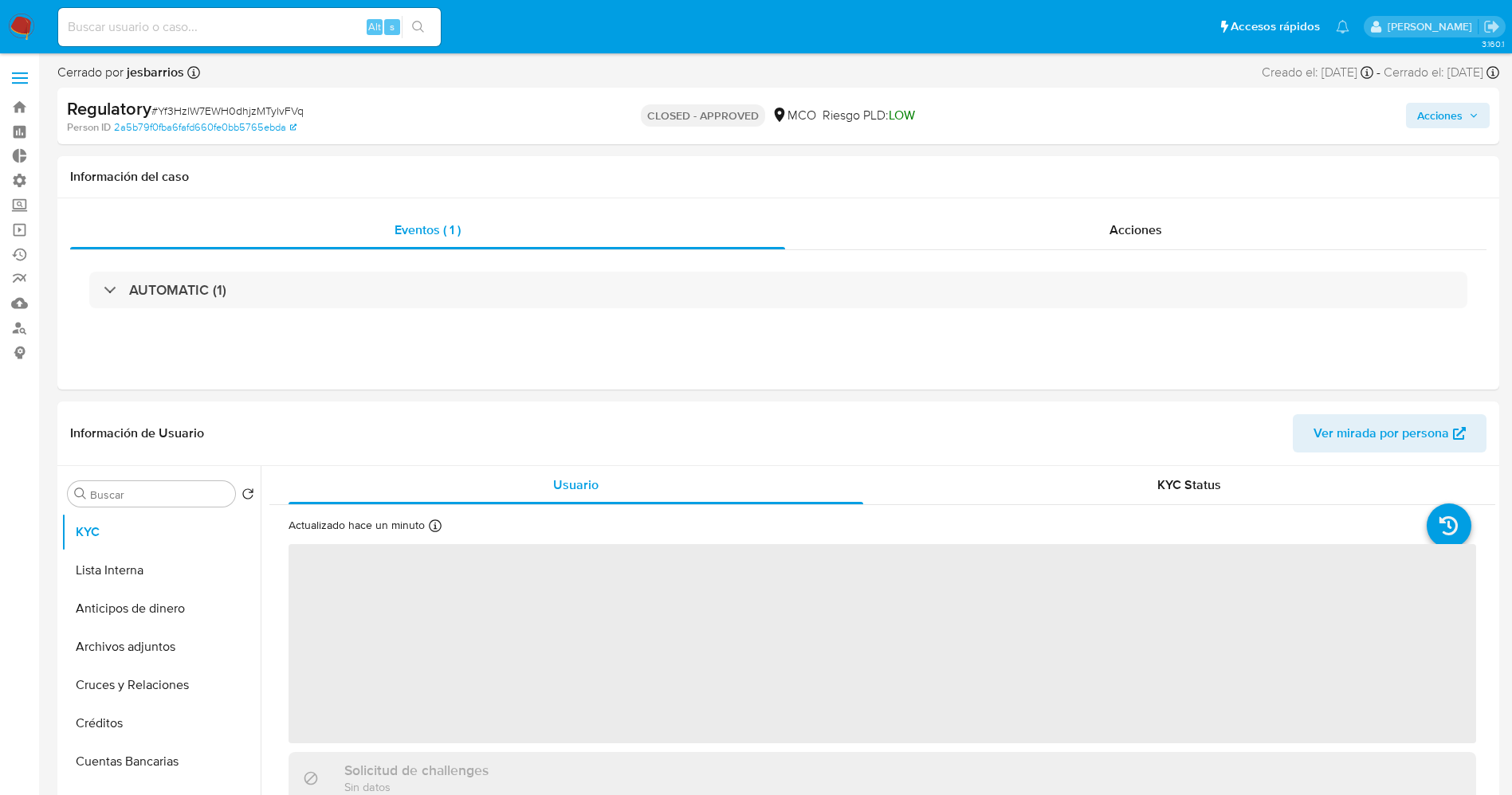
select select "10"
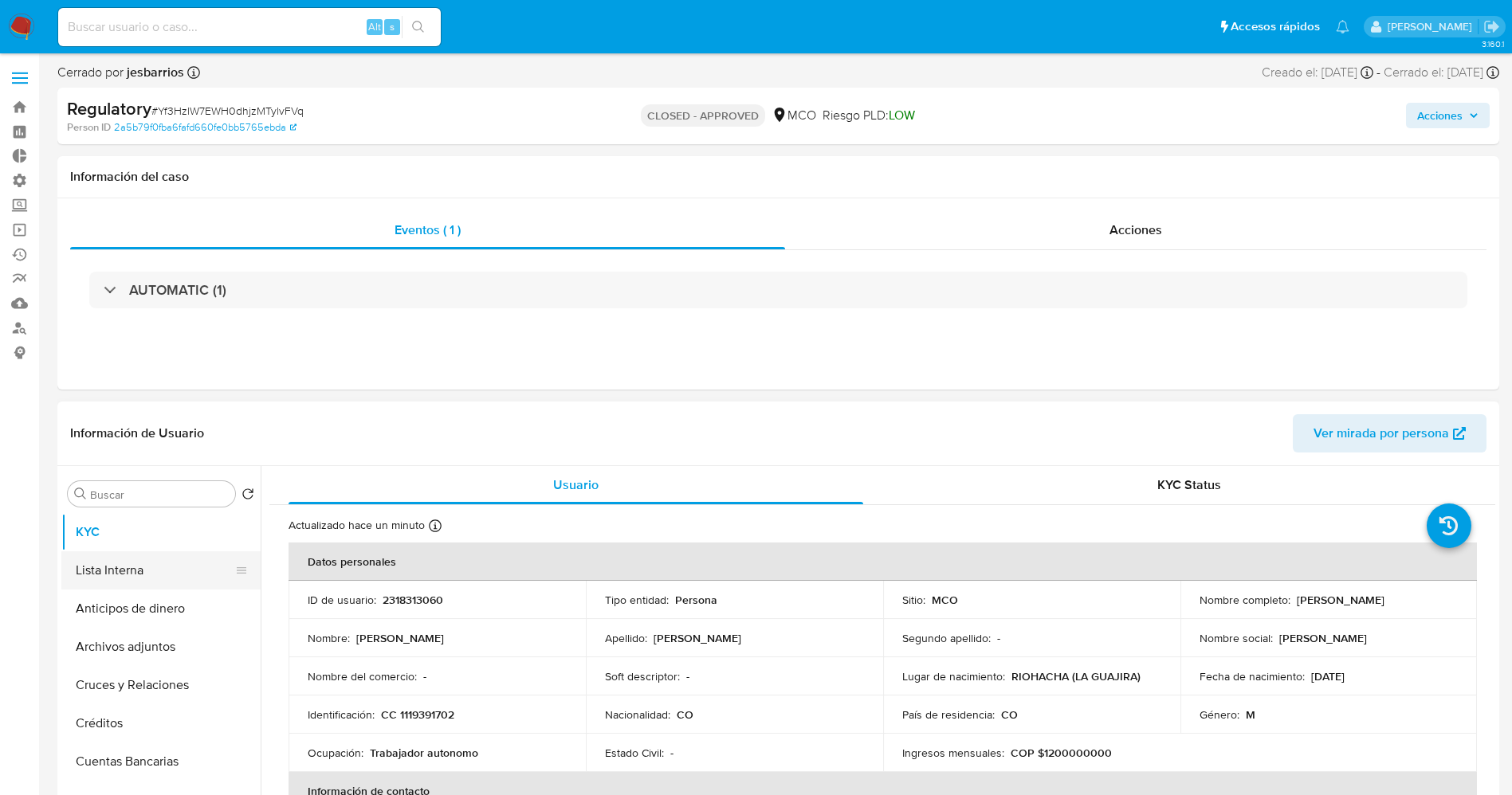
click at [125, 570] on button "Lista Interna" at bounding box center [154, 570] width 186 height 38
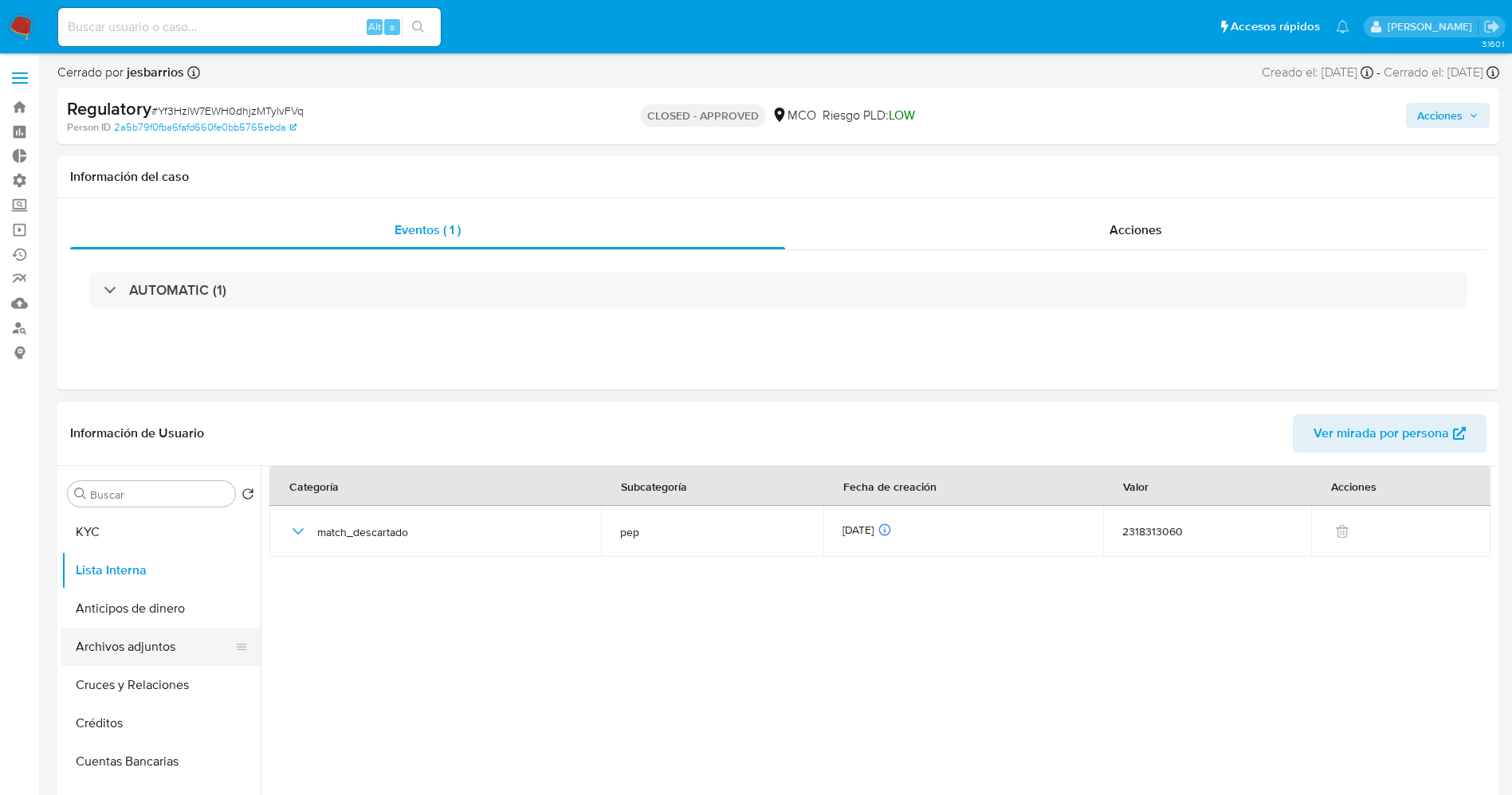
click at [136, 646] on button "Archivos adjuntos" at bounding box center [154, 647] width 186 height 38
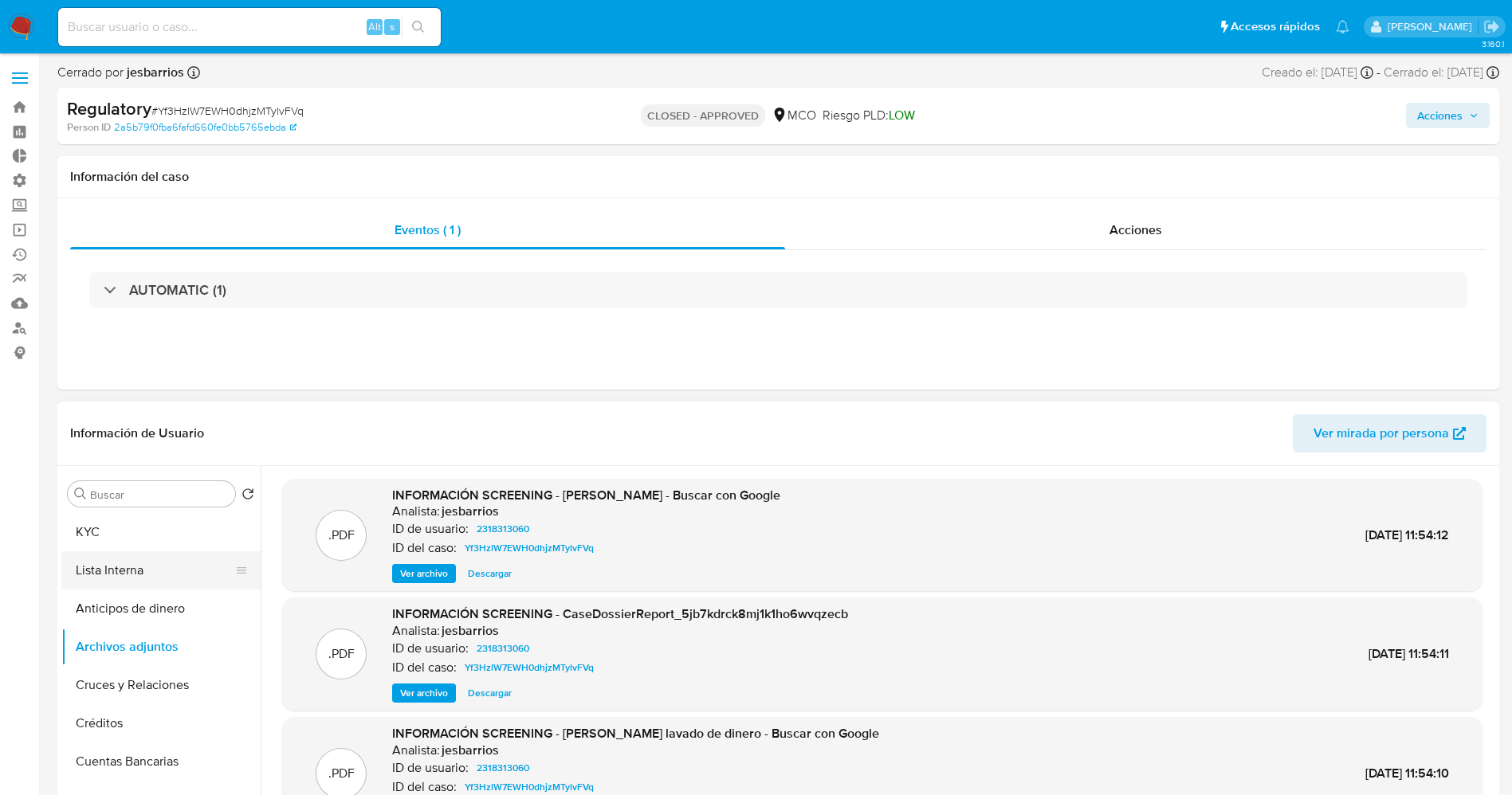
click at [136, 565] on button "Lista Interna" at bounding box center [154, 570] width 186 height 38
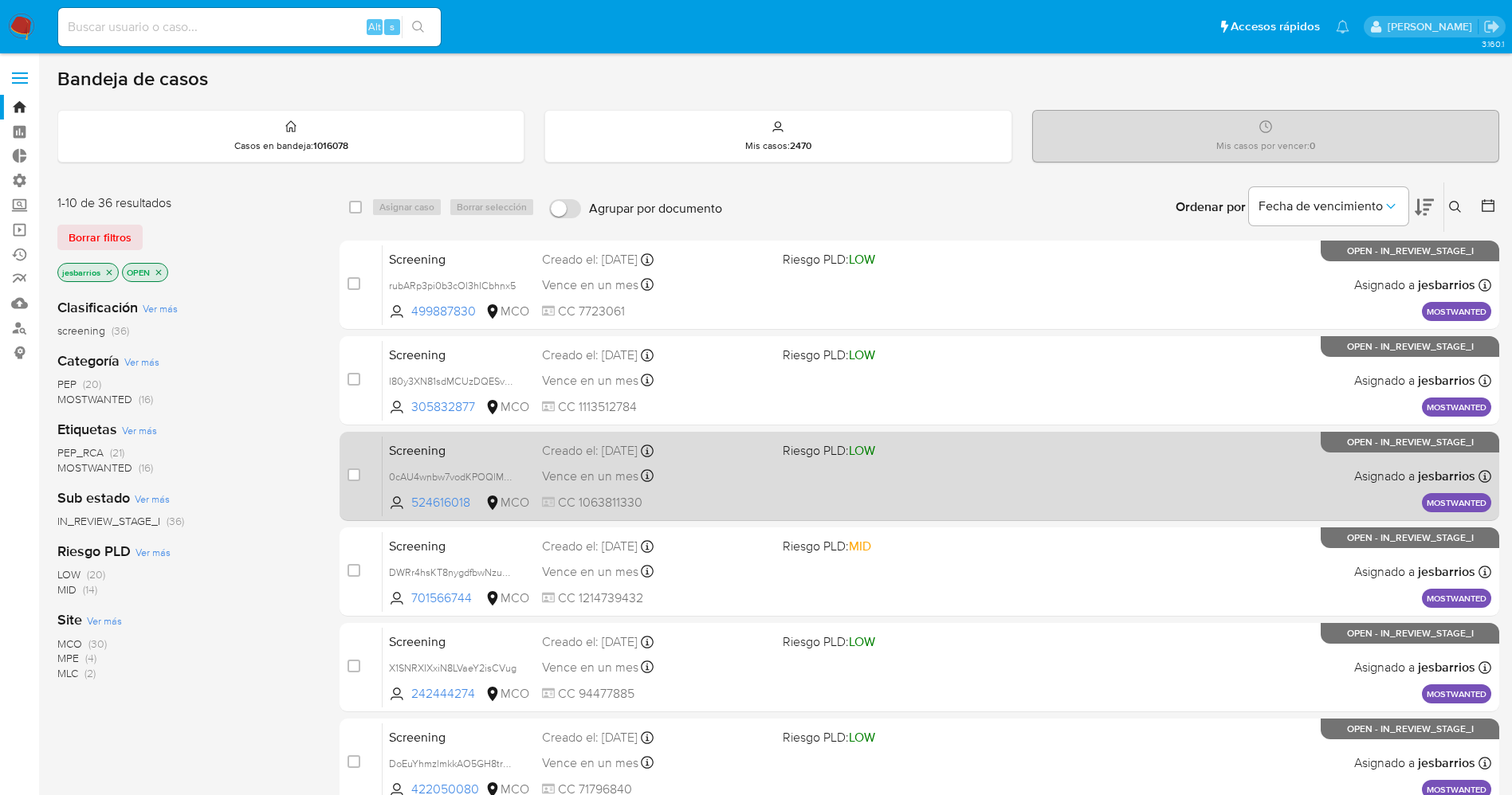
scroll to position [520, 0]
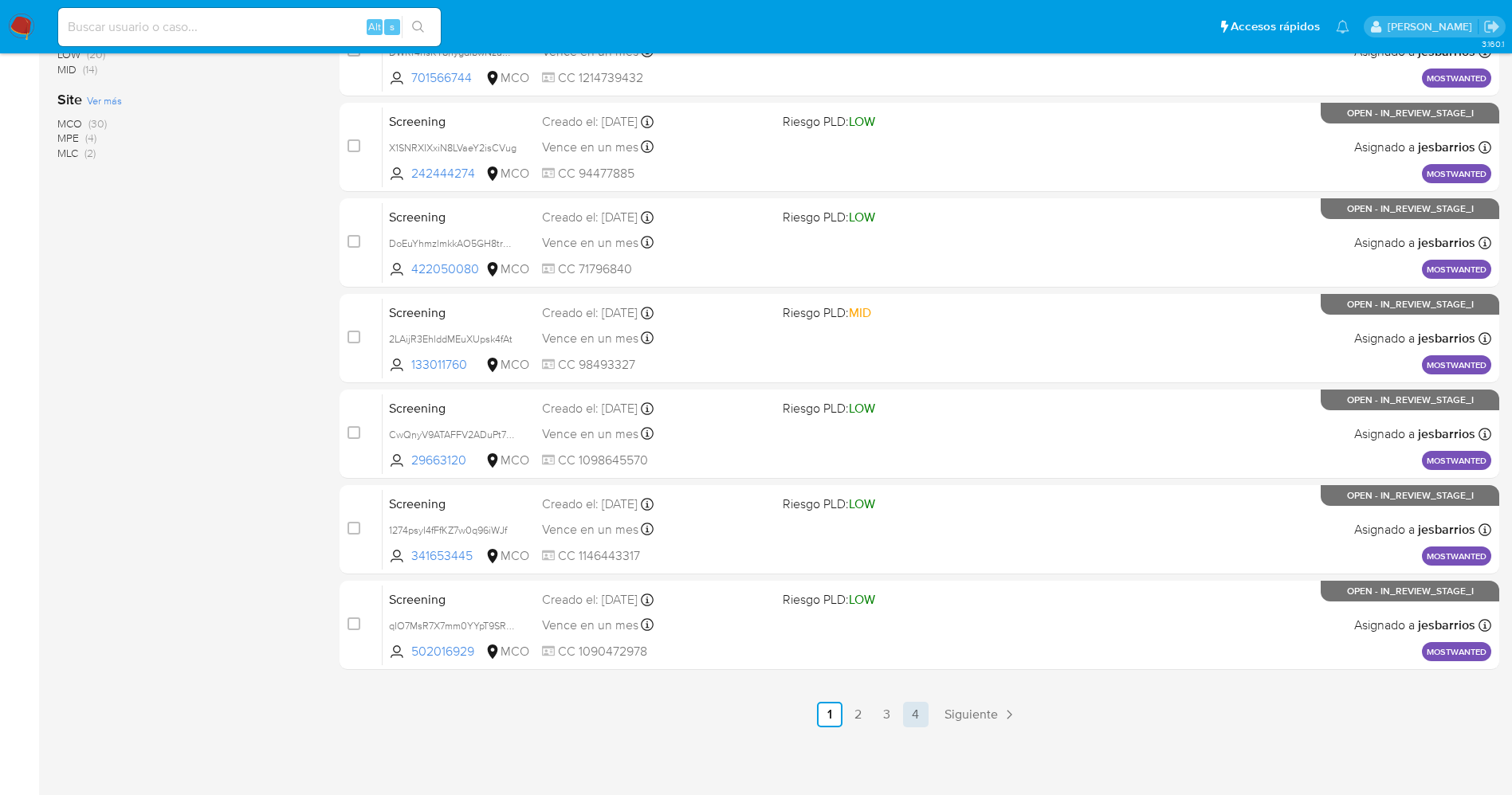
click at [920, 721] on link "4" at bounding box center [916, 715] width 26 height 26
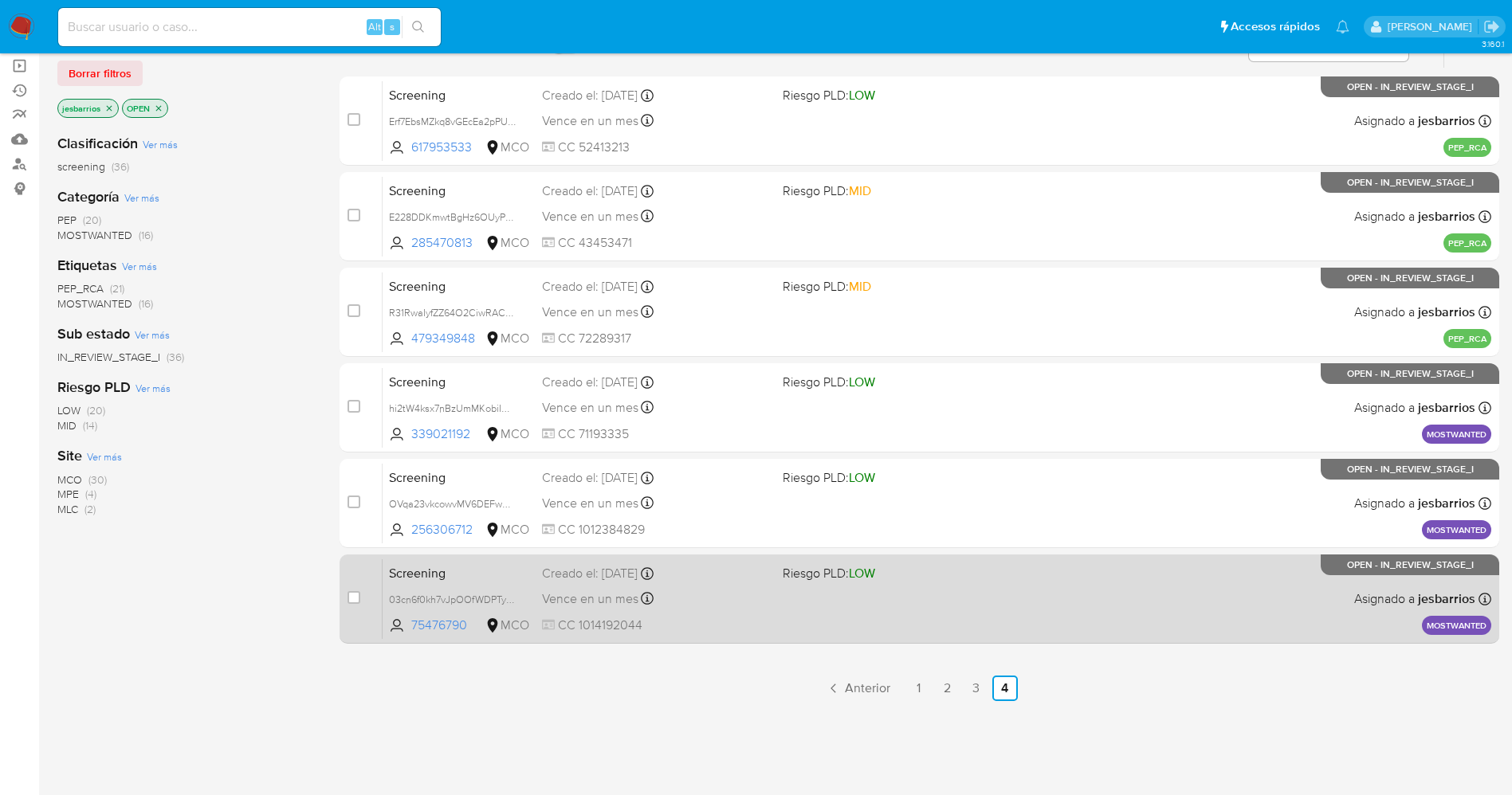
scroll to position [175, 0]
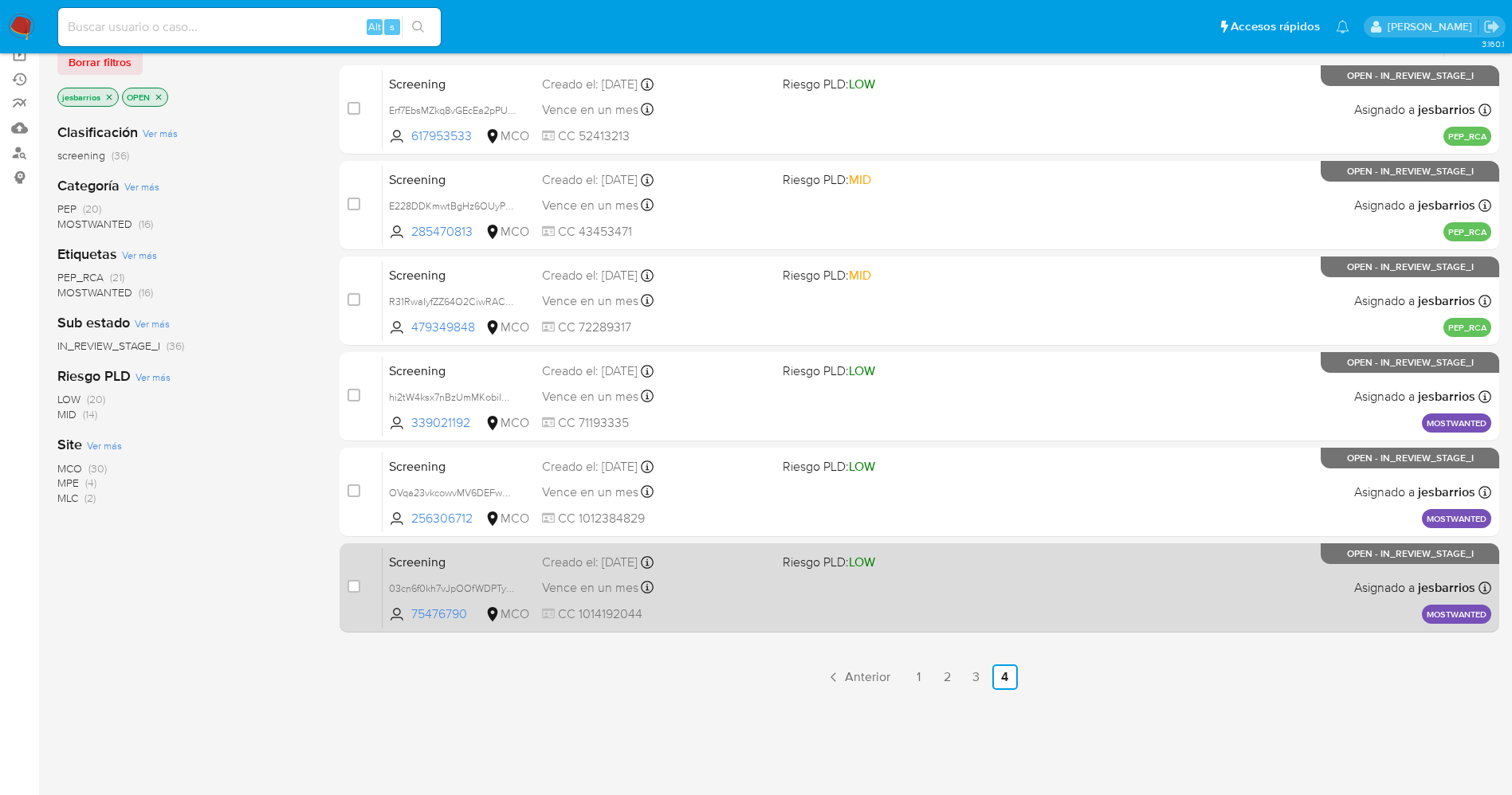
click at [730, 594] on div "Vence en un mes Vence el [DATE] 07:09:25" at bounding box center [656, 587] width 228 height 21
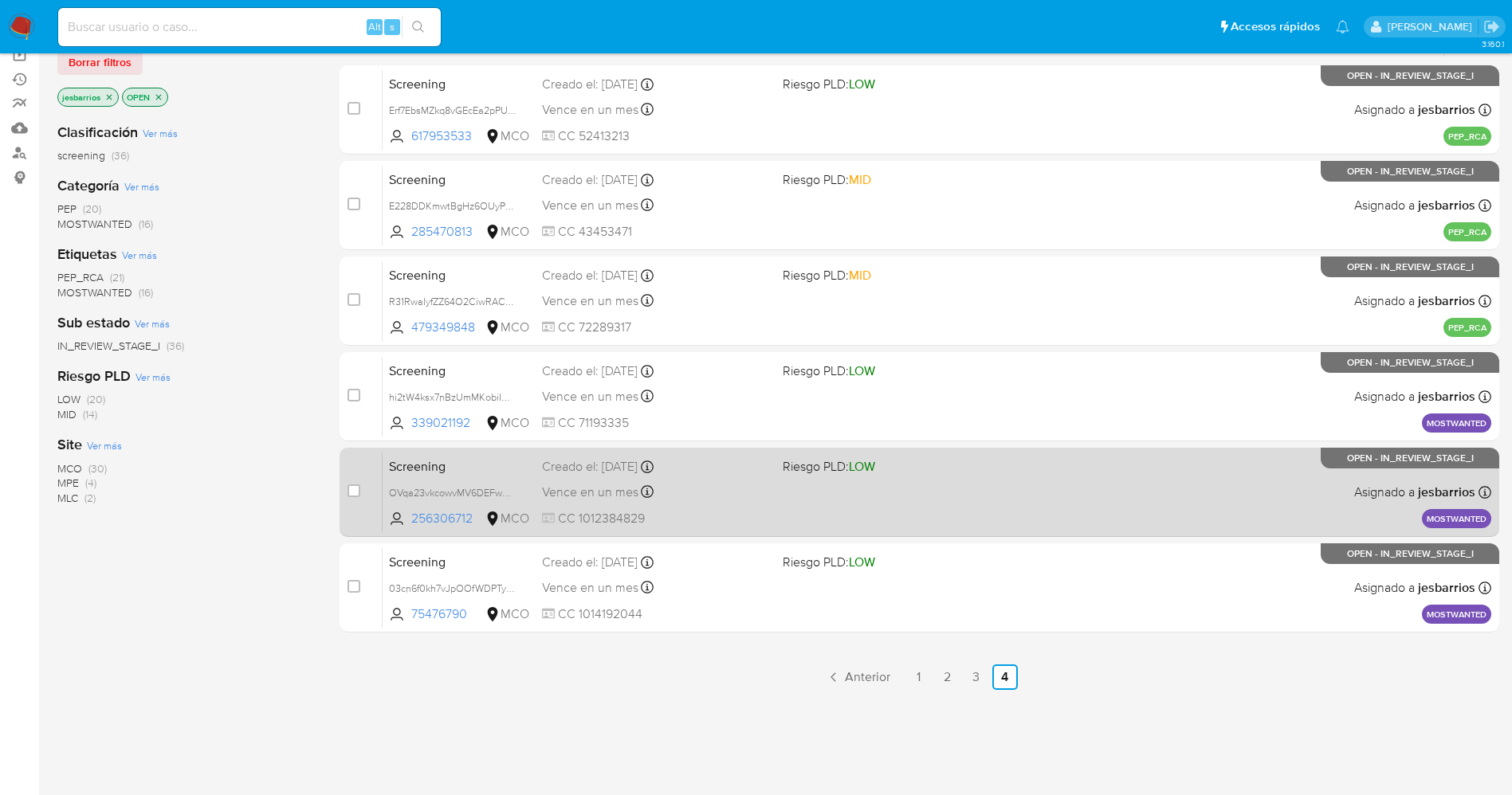
click at [710, 504] on div "Screening OVqa23vkcowvMV6DEFwHQU5t 256306712 MCO Riesgo PLD: LOW Creado el: [DA…" at bounding box center [936, 492] width 1108 height 81
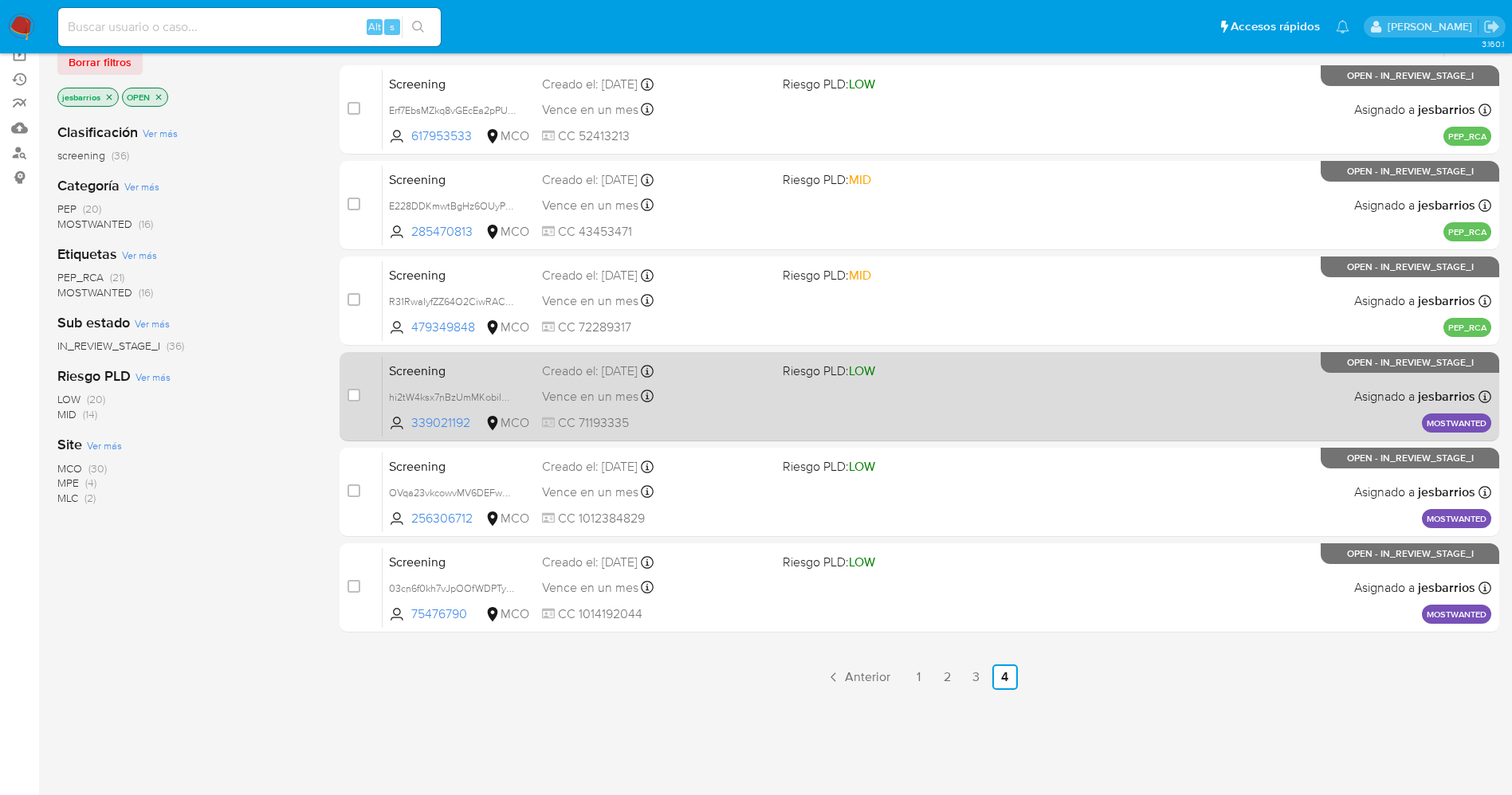
click at [772, 388] on div "Screening hi2tW4ksx7nBzUmMKobiICwG 339021192 MCO Riesgo PLD: LOW Creado el: [DA…" at bounding box center [936, 396] width 1108 height 81
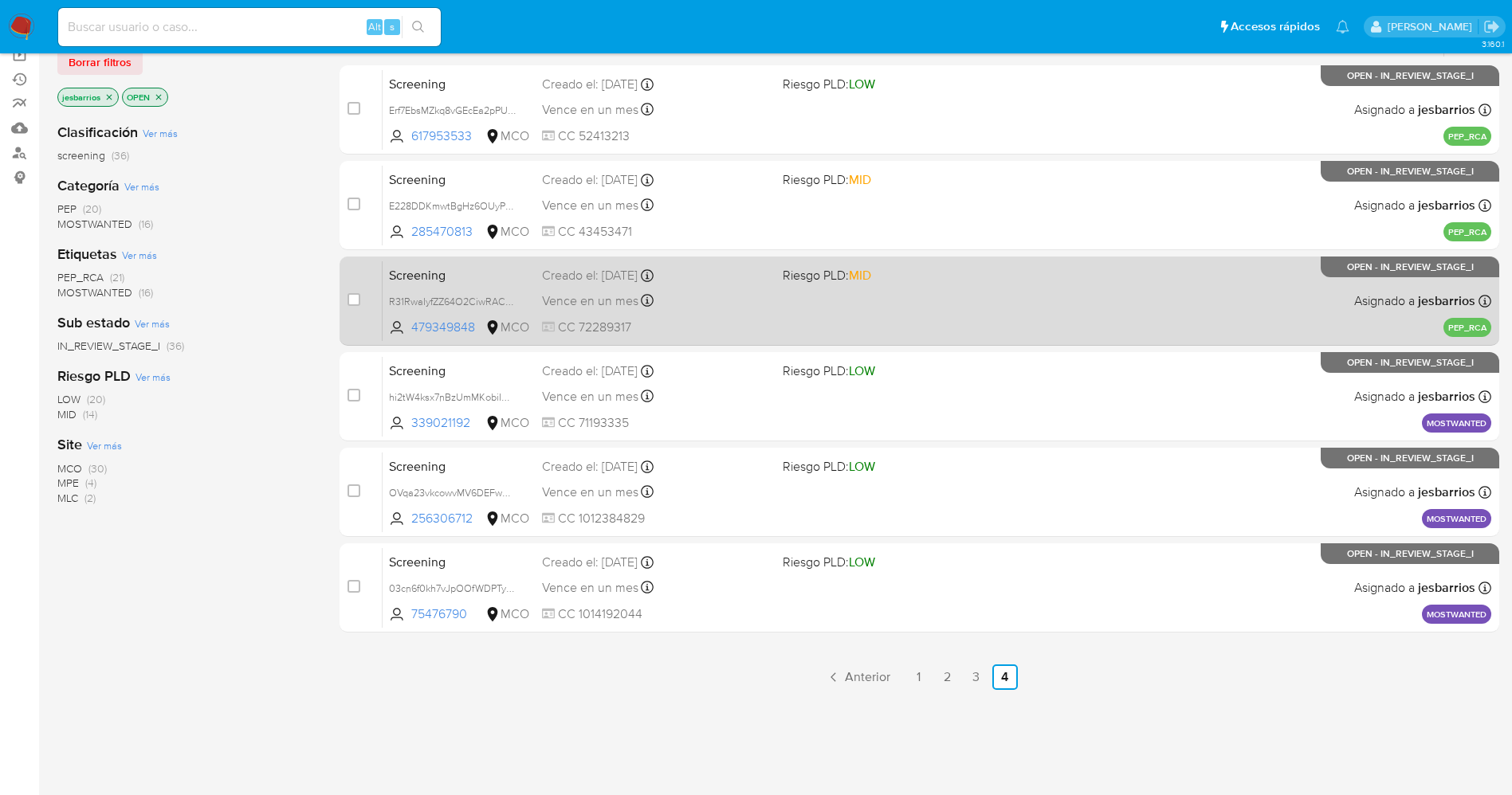
scroll to position [0, 0]
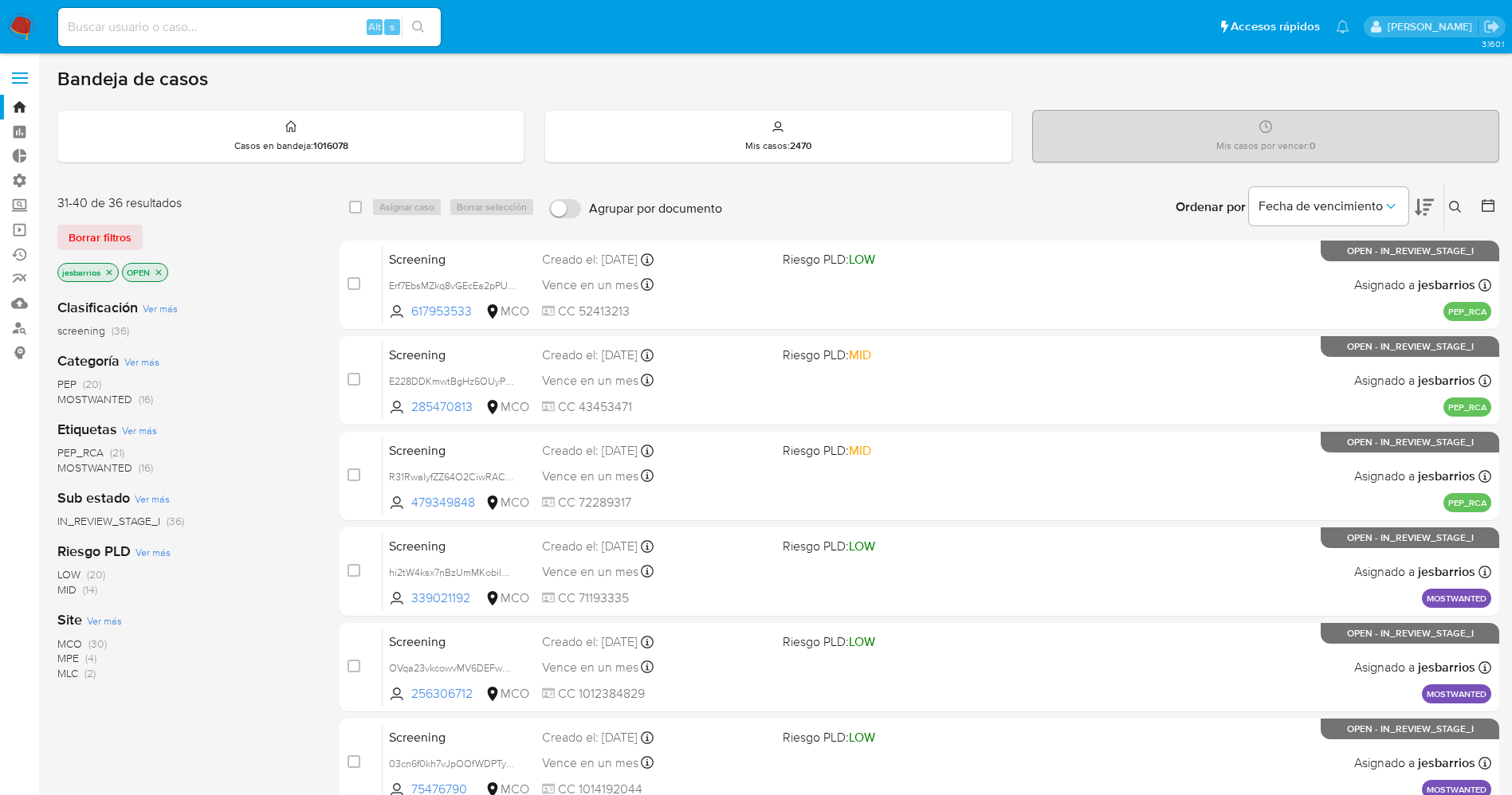
click at [32, 78] on label at bounding box center [20, 77] width 40 height 33
click at [0, 0] on input "checkbox" at bounding box center [0, 0] width 0 height 0
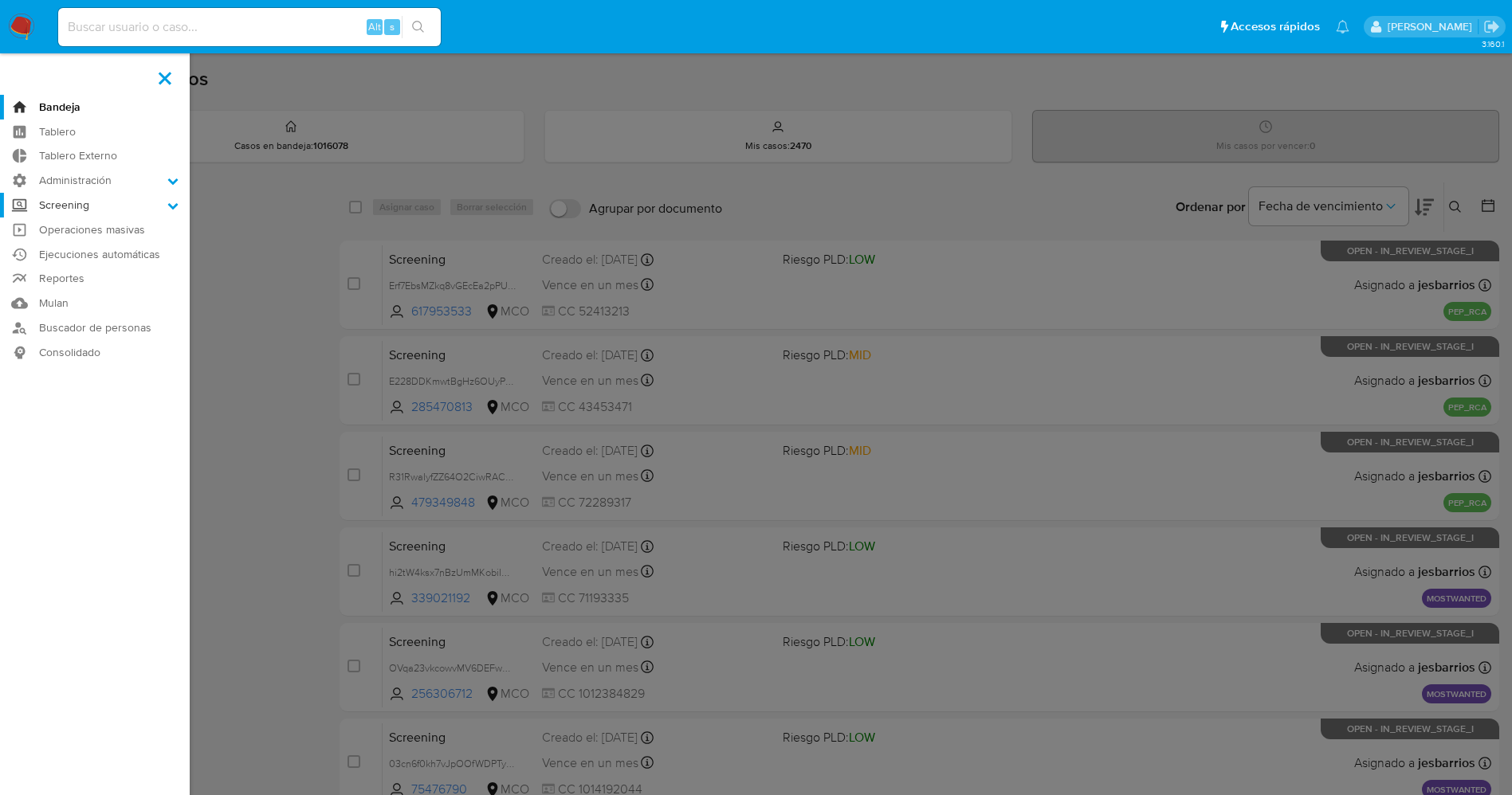
click at [132, 208] on label "Screening" at bounding box center [94, 205] width 190 height 25
click at [0, 0] on input "Screening" at bounding box center [0, 0] width 0 height 0
click at [126, 228] on link "Administrador de Listas" at bounding box center [94, 227] width 190 height 20
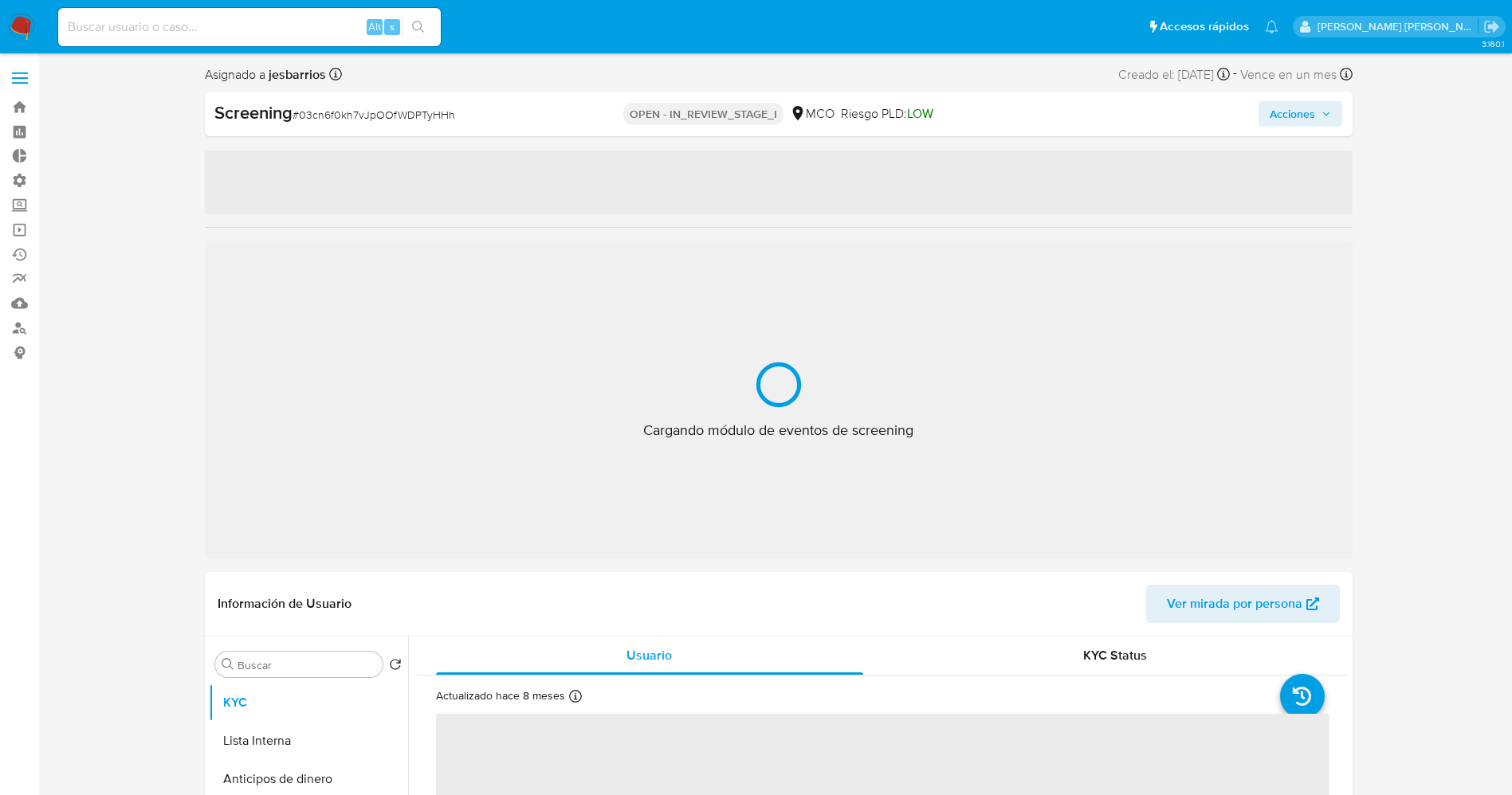
select select "10"
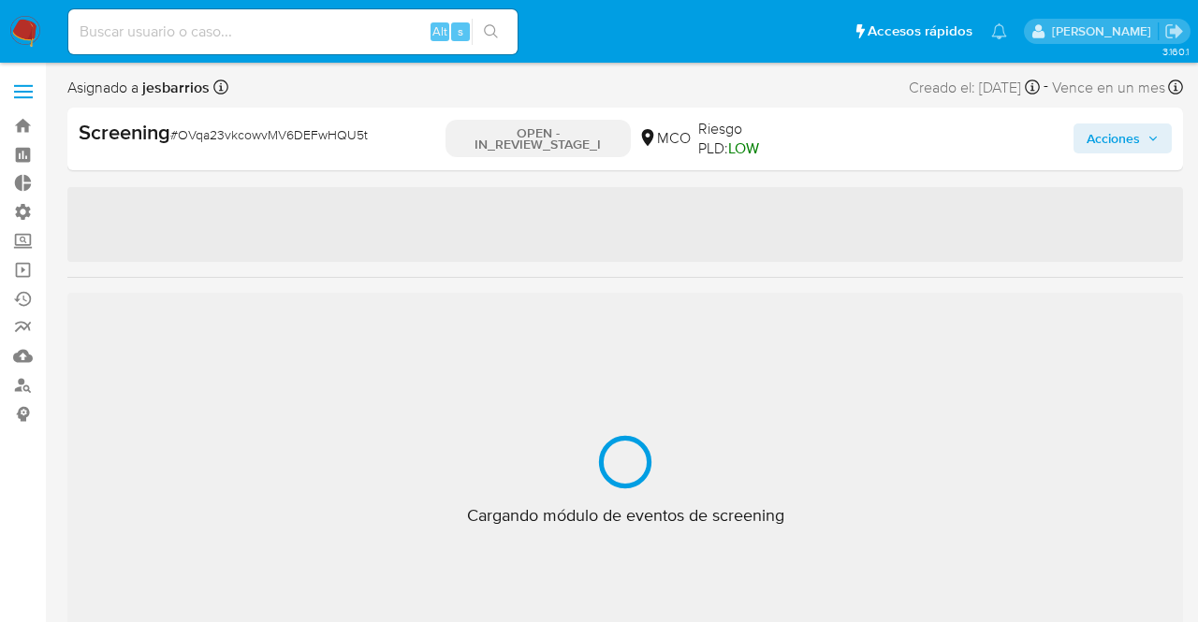
select select "10"
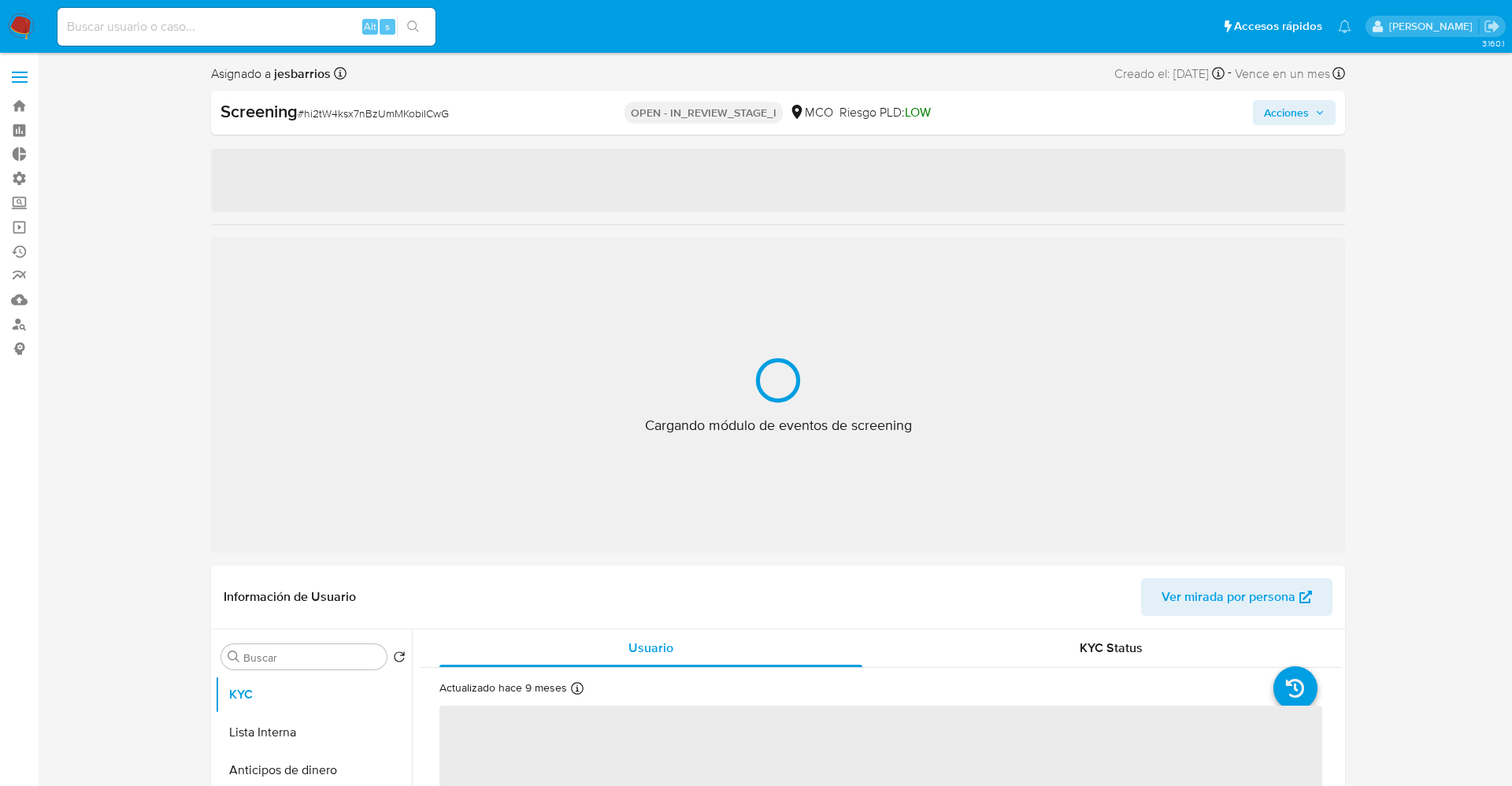
select select "10"
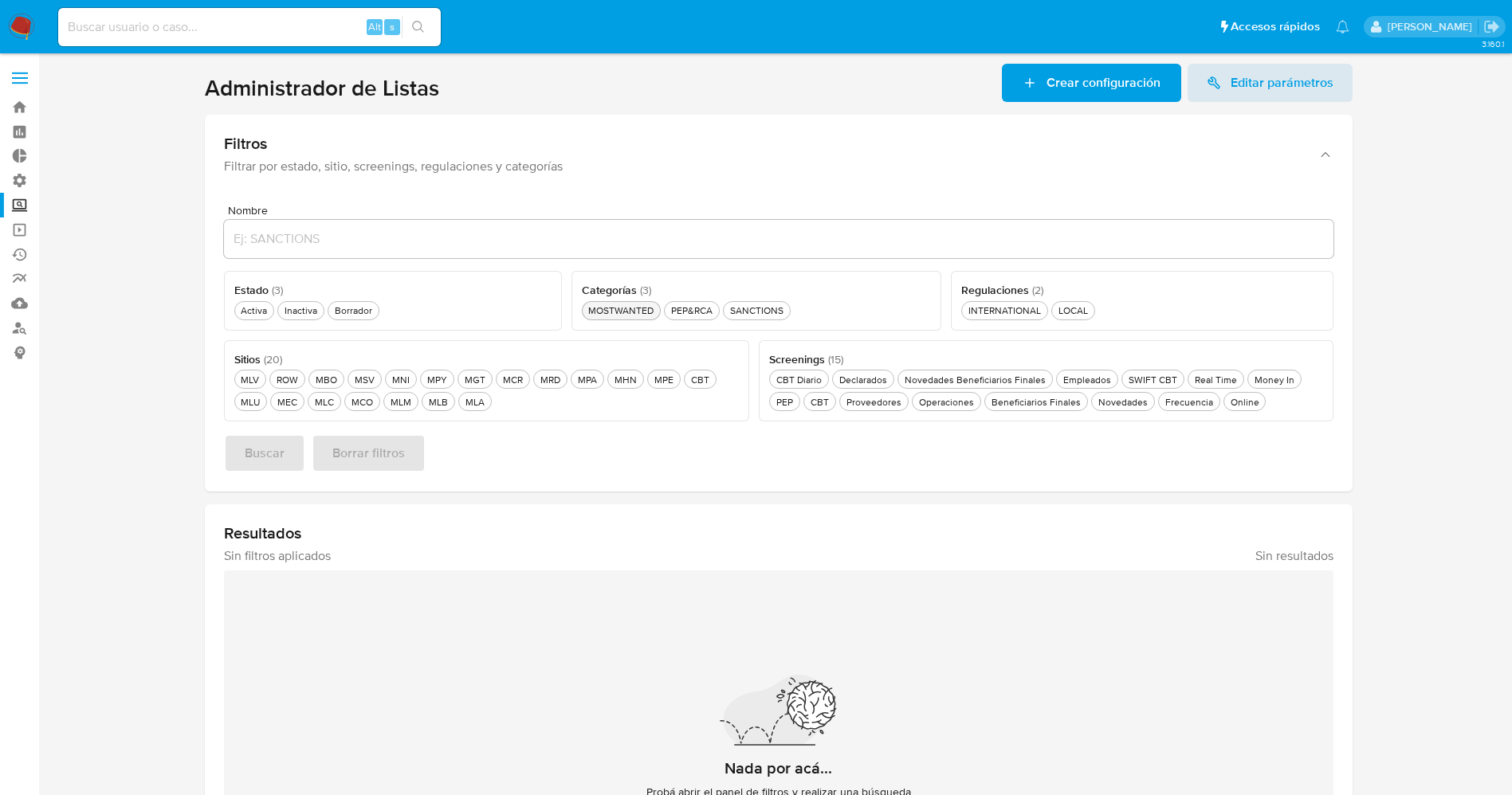
click at [617, 315] on div "MOSTWANTED MOSTWANTED" at bounding box center [621, 311] width 72 height 14
click at [688, 312] on div "PEP&RCA PEP&RCA" at bounding box center [700, 311] width 48 height 14
click at [793, 312] on div "SANCTIONS SANCTIONS" at bounding box center [774, 311] width 60 height 14
click at [363, 401] on div "MCO MCO" at bounding box center [362, 402] width 28 height 14
click at [283, 447] on span "Buscar" at bounding box center [264, 453] width 40 height 35
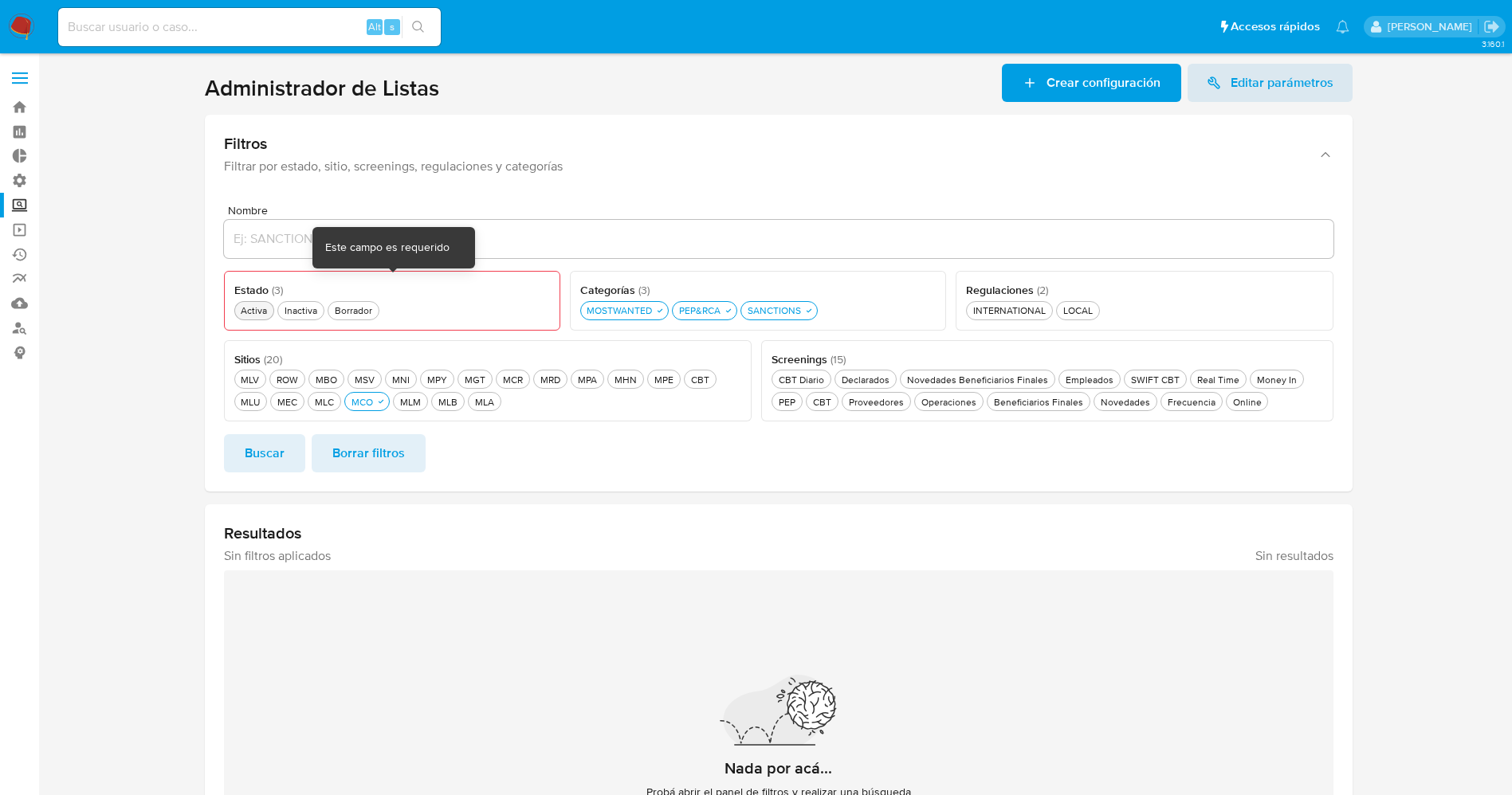
click at [255, 310] on div "Activa Activa" at bounding box center [254, 311] width 32 height 14
click at [268, 445] on span "Buscar" at bounding box center [264, 453] width 40 height 35
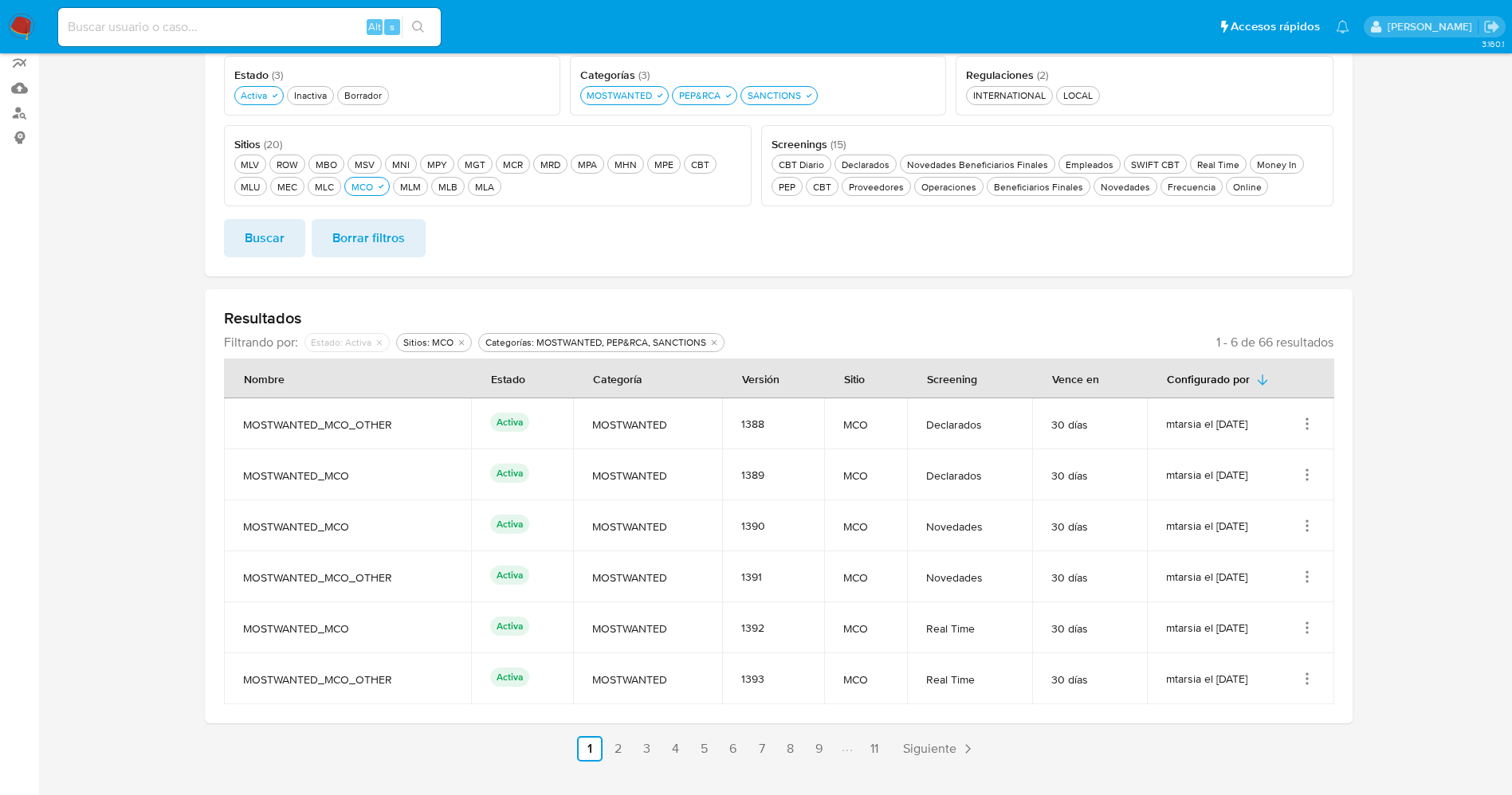
scroll to position [218, 0]
click at [617, 741] on link "2" at bounding box center [618, 746] width 26 height 26
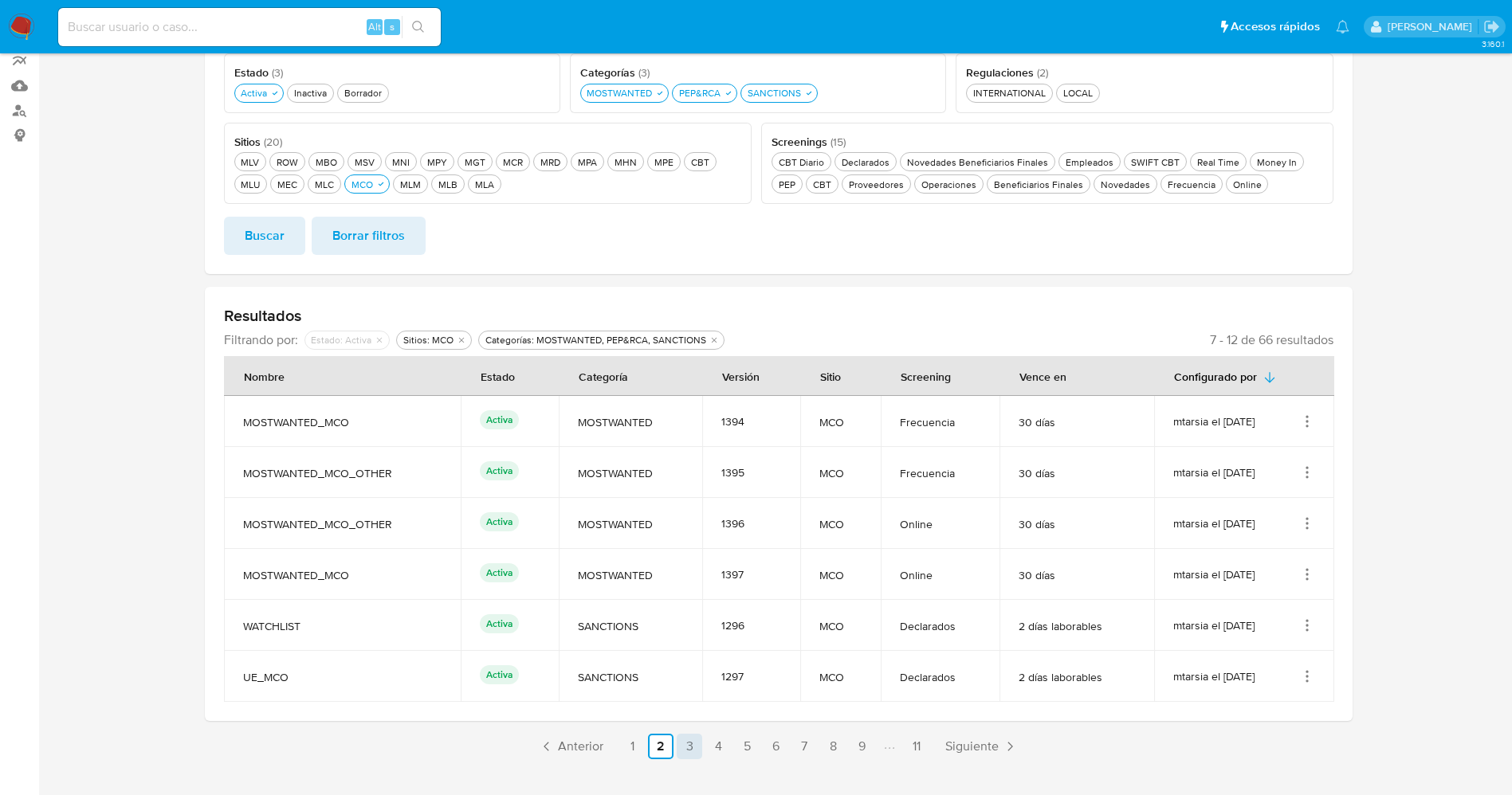
click at [693, 747] on link "3" at bounding box center [690, 746] width 26 height 26
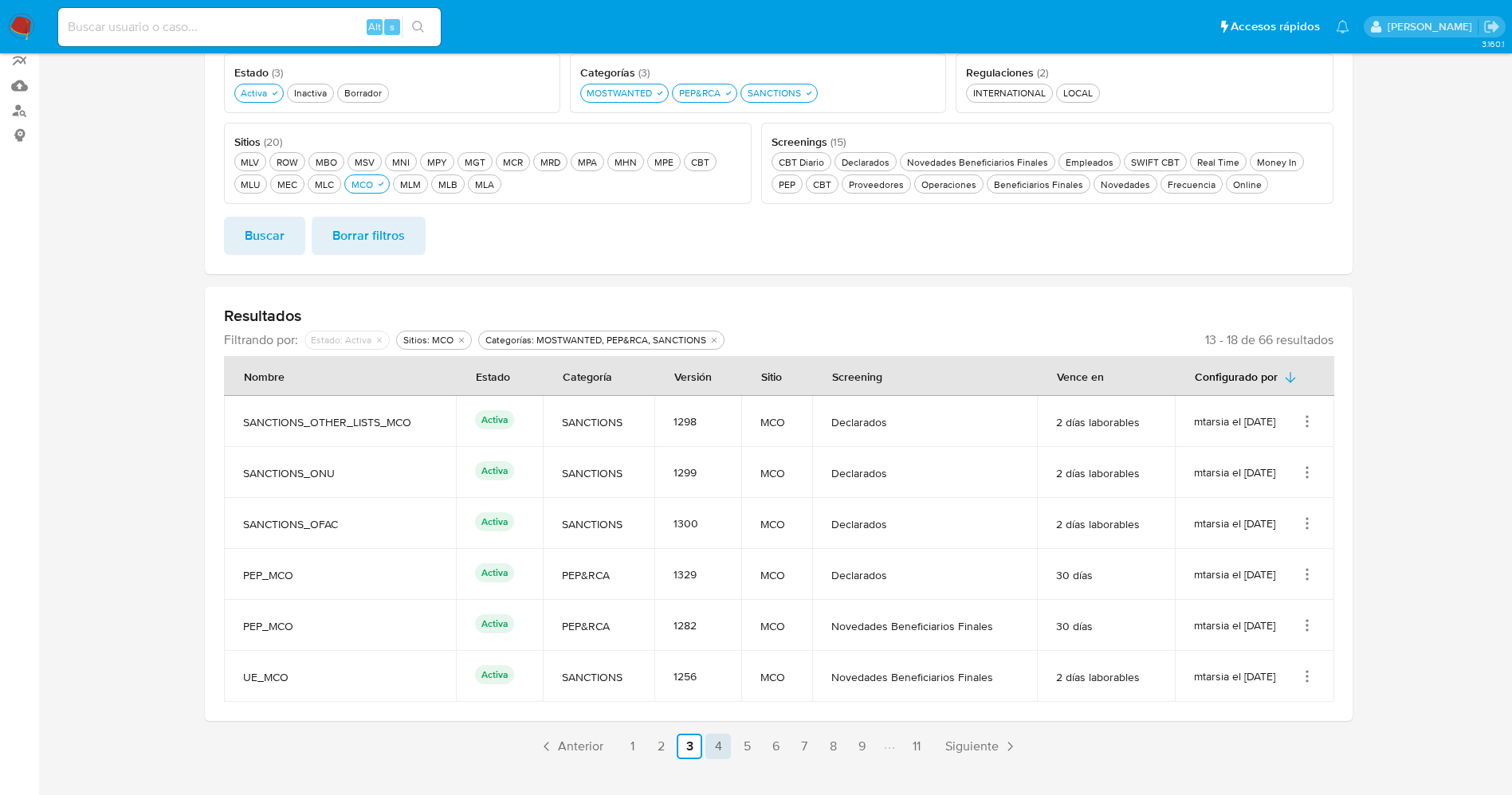
click at [723, 742] on link "4" at bounding box center [718, 746] width 26 height 26
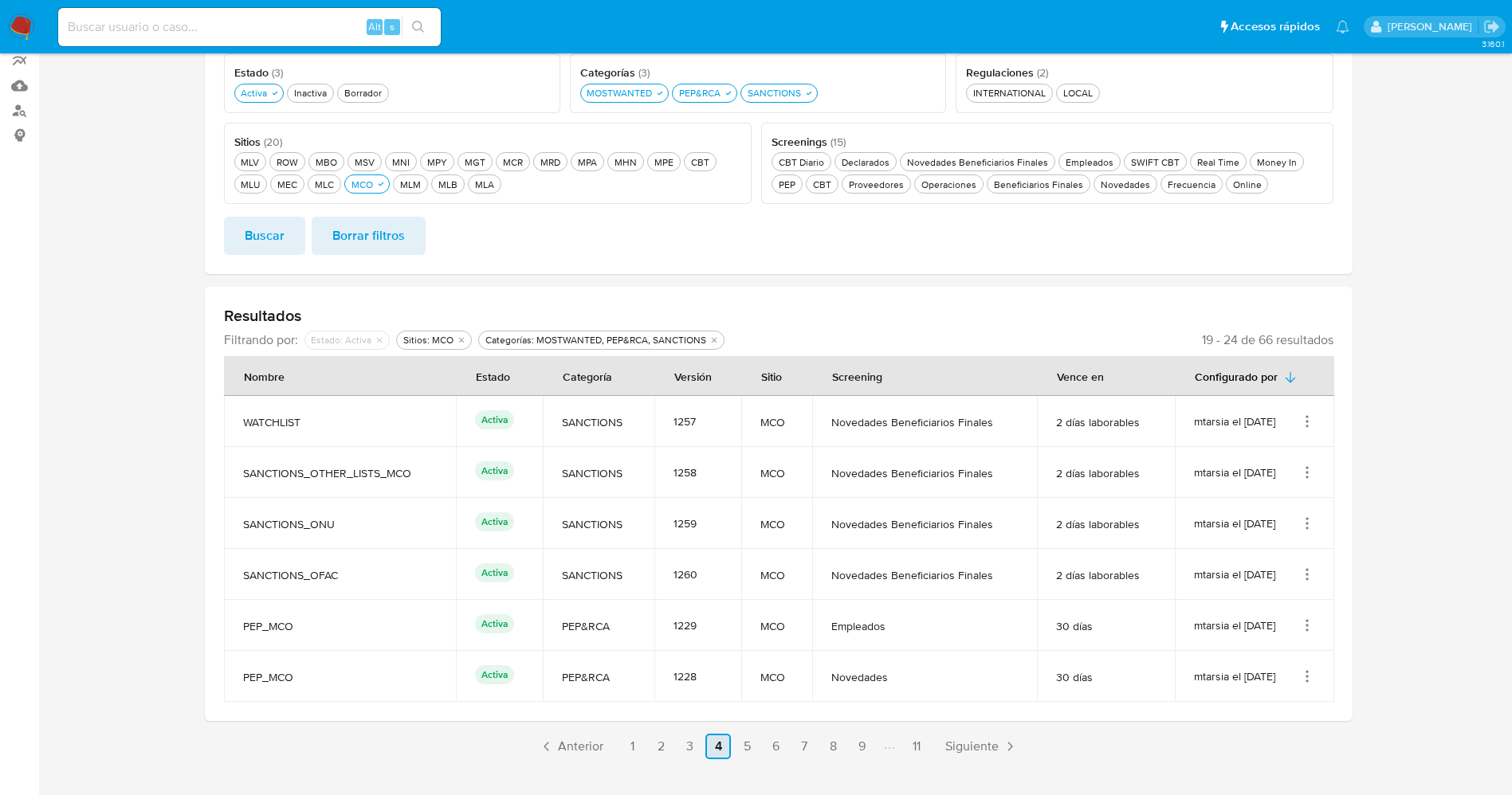
click at [723, 742] on link "4" at bounding box center [718, 746] width 26 height 26
click at [756, 743] on link "5" at bounding box center [747, 746] width 26 height 26
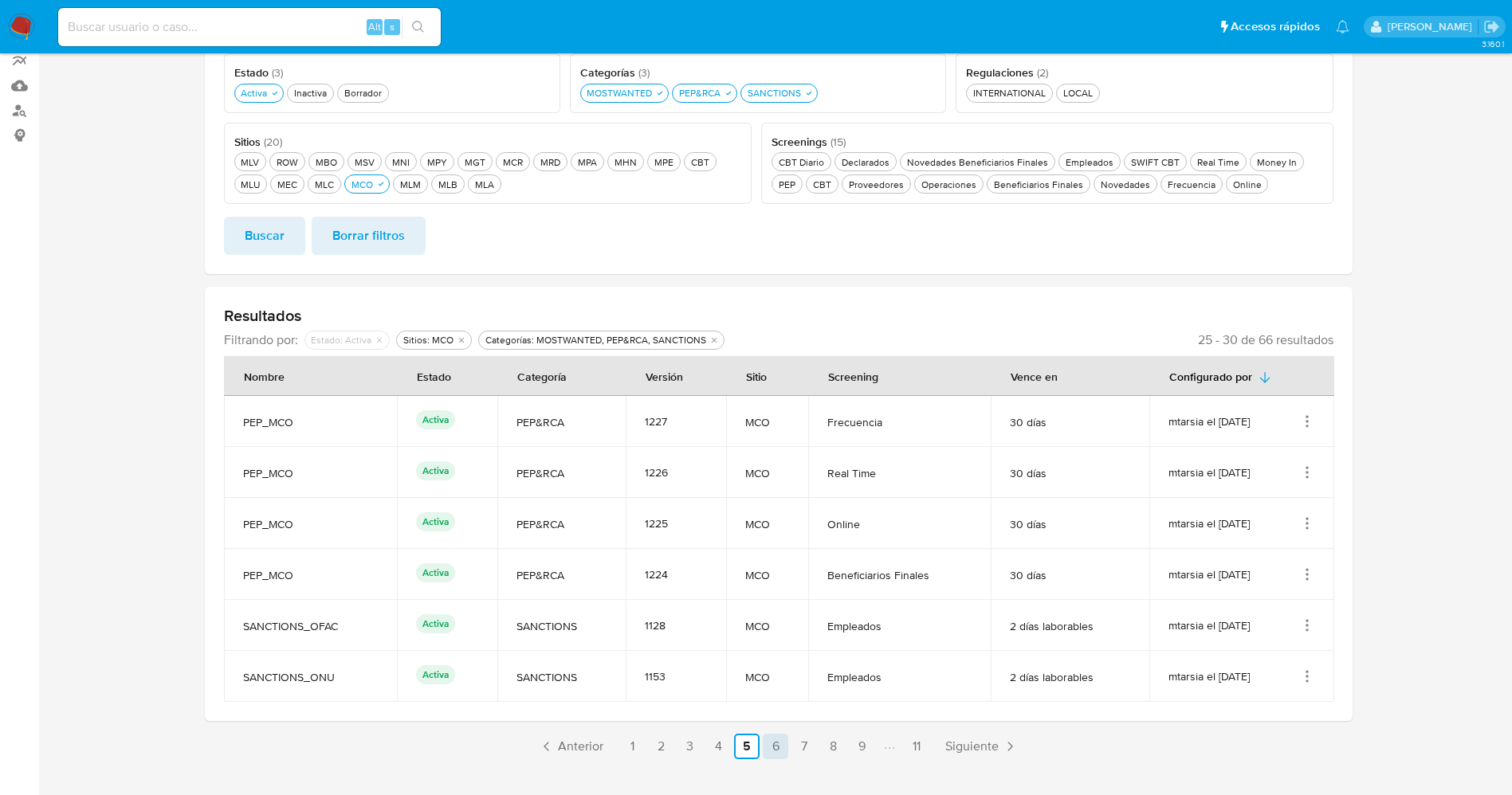
click at [781, 743] on link "6" at bounding box center [776, 746] width 26 height 26
